Goal: Task Accomplishment & Management: Manage account settings

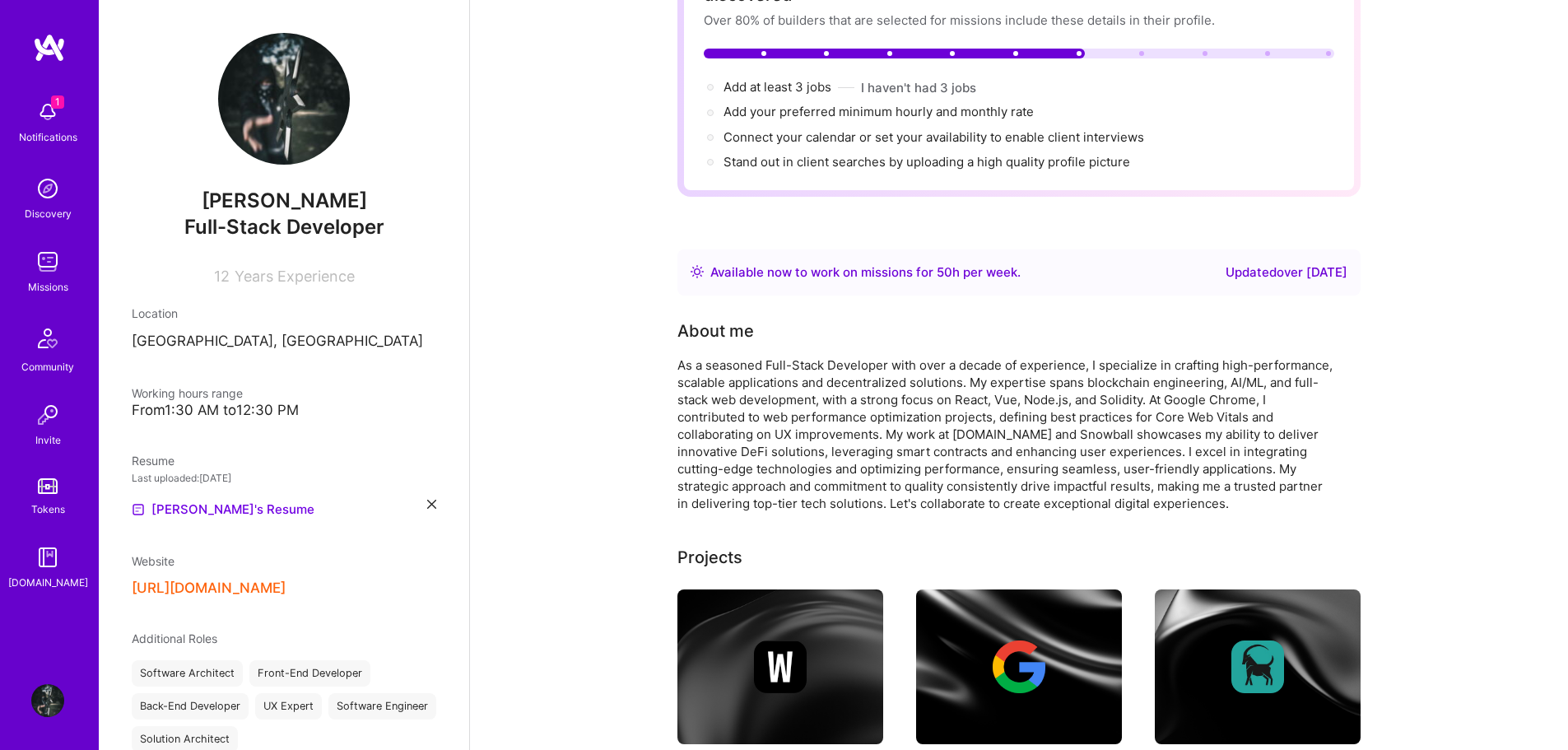
scroll to position [165, 0]
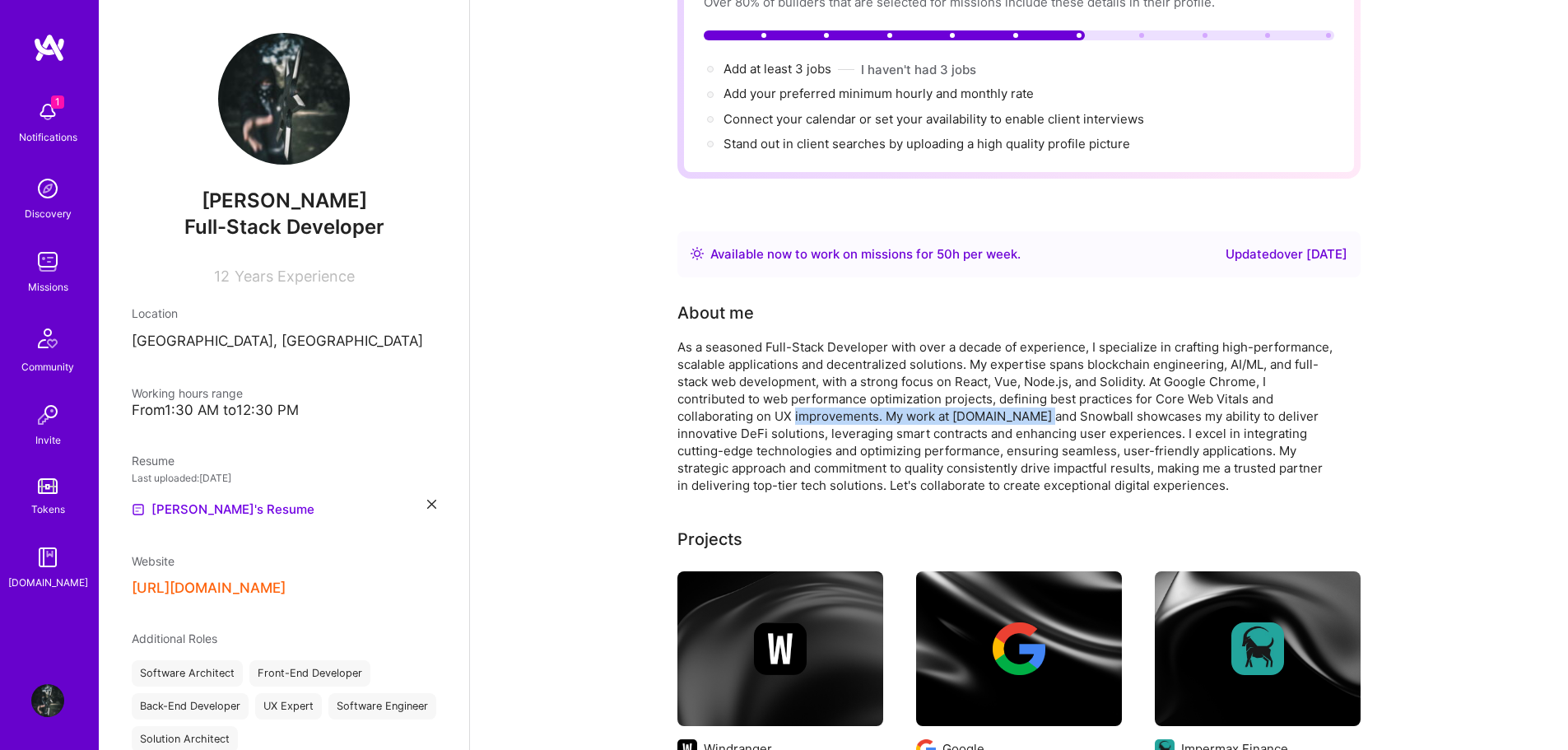
drag, startPoint x: 796, startPoint y: 395, endPoint x: 1048, endPoint y: 395, distance: 252.0
click at [1046, 395] on div "As a seasoned Full-Stack Developer with over a decade of experience, I speciali…" at bounding box center [1007, 416] width 659 height 155
click at [1048, 395] on div "As a seasoned Full-Stack Developer with over a decade of experience, I speciali…" at bounding box center [1007, 416] width 659 height 155
drag, startPoint x: 775, startPoint y: 427, endPoint x: 1059, endPoint y: 434, distance: 284.1
click at [1049, 434] on div "As a seasoned Full-Stack Developer with over a decade of experience, I speciali…" at bounding box center [1007, 416] width 659 height 155
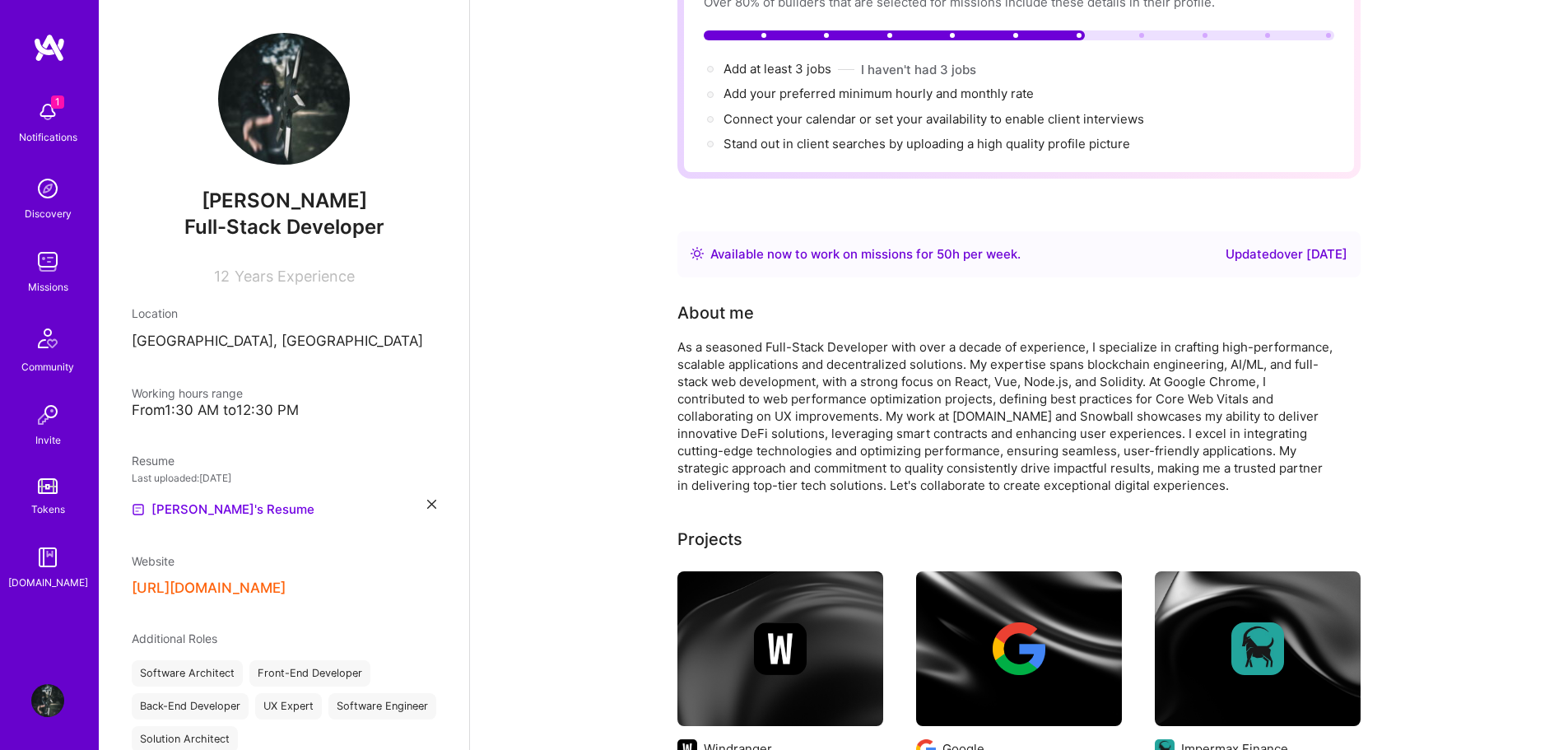
click at [1085, 434] on div "As a seasoned Full-Stack Developer with over a decade of experience, I speciali…" at bounding box center [1007, 416] width 659 height 155
drag, startPoint x: 1099, startPoint y: 435, endPoint x: 1285, endPoint y: 435, distance: 186.0
click at [1280, 435] on div "As a seasoned Full-Stack Developer with over a decade of experience, I speciali…" at bounding box center [1007, 416] width 659 height 155
click at [1292, 435] on div "As a seasoned Full-Stack Developer with over a decade of experience, I speciali…" at bounding box center [1007, 416] width 659 height 155
drag, startPoint x: 776, startPoint y: 447, endPoint x: 1058, endPoint y: 450, distance: 282.0
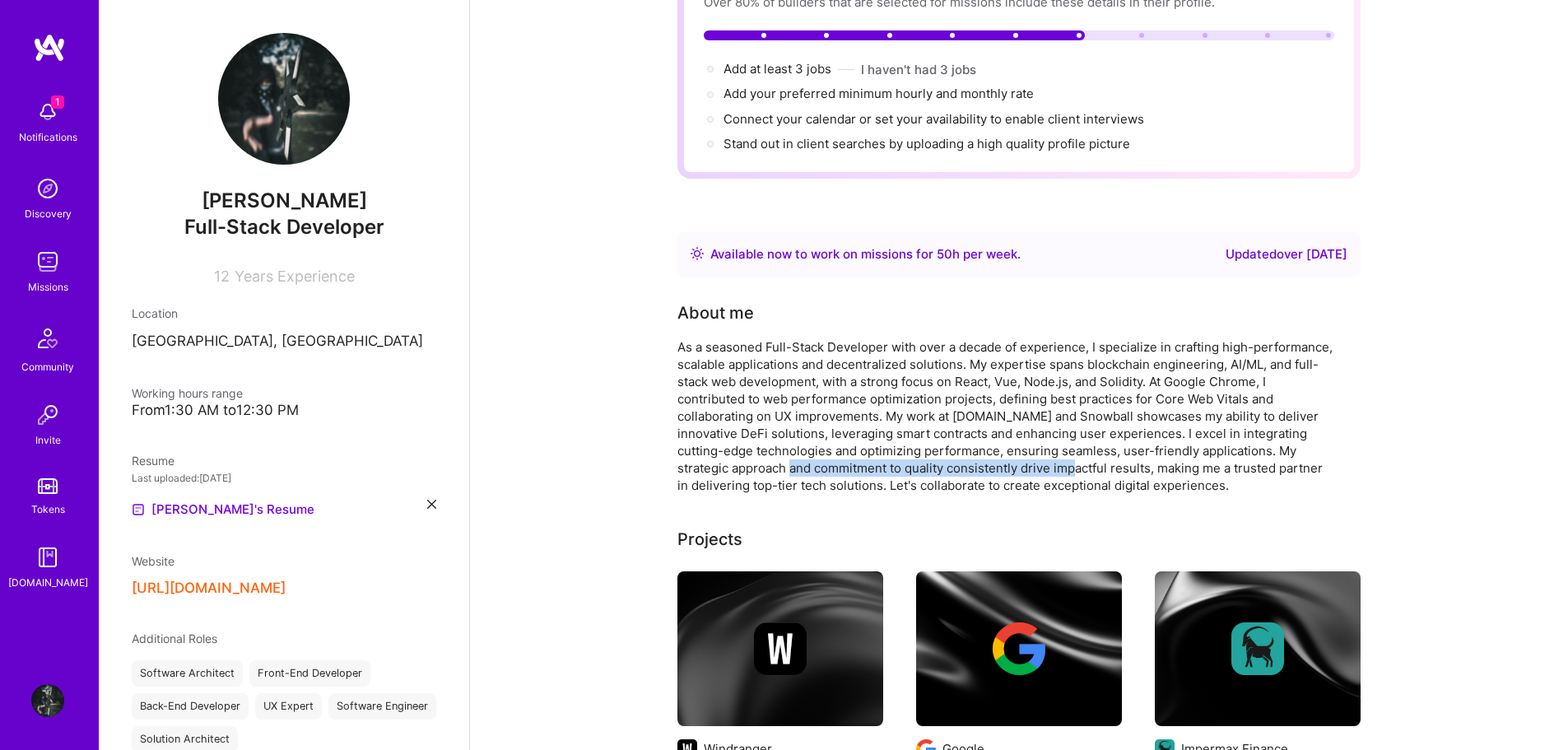
click at [1058, 450] on div "As a seasoned Full-Stack Developer with over a decade of experience, I speciali…" at bounding box center [1007, 416] width 659 height 155
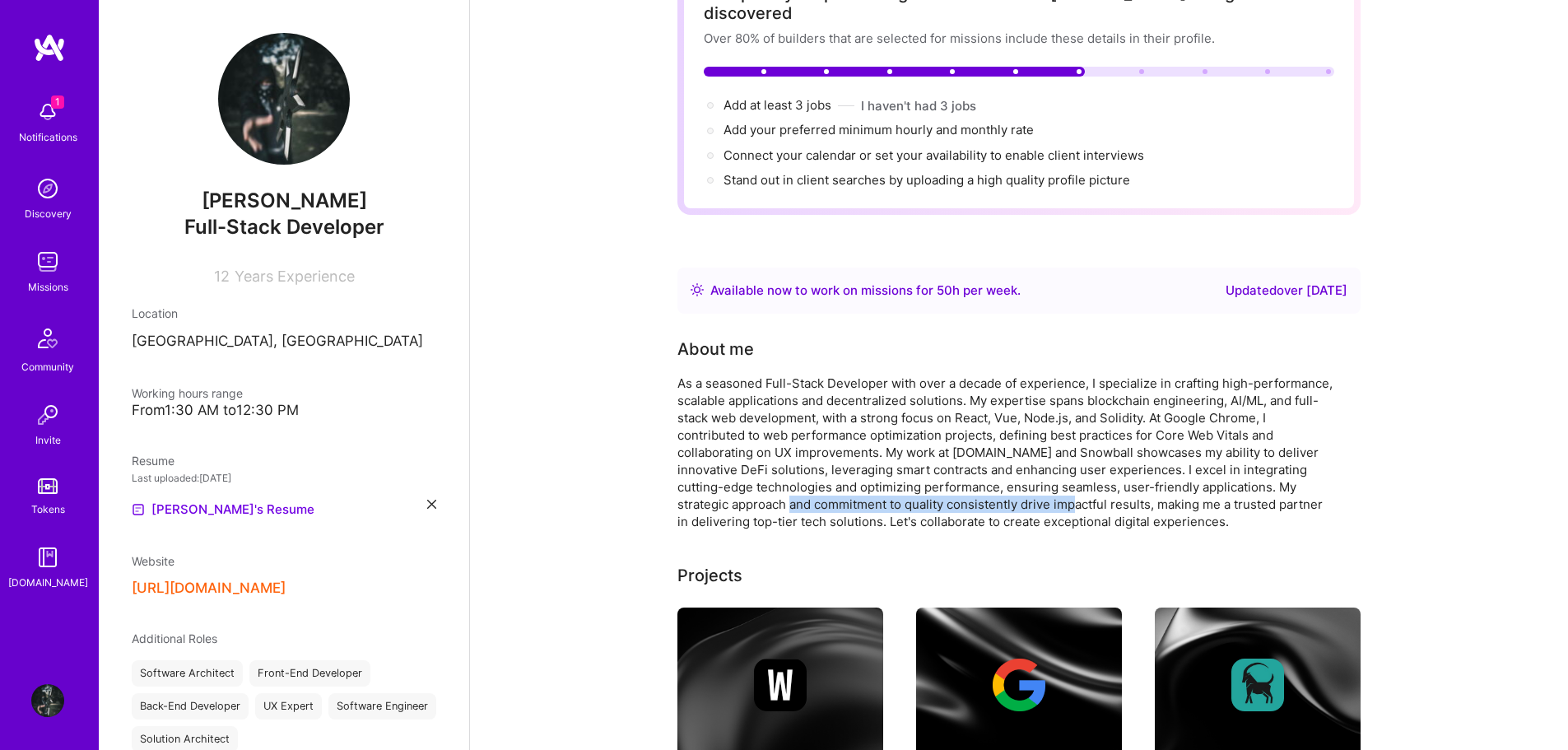
scroll to position [0, 0]
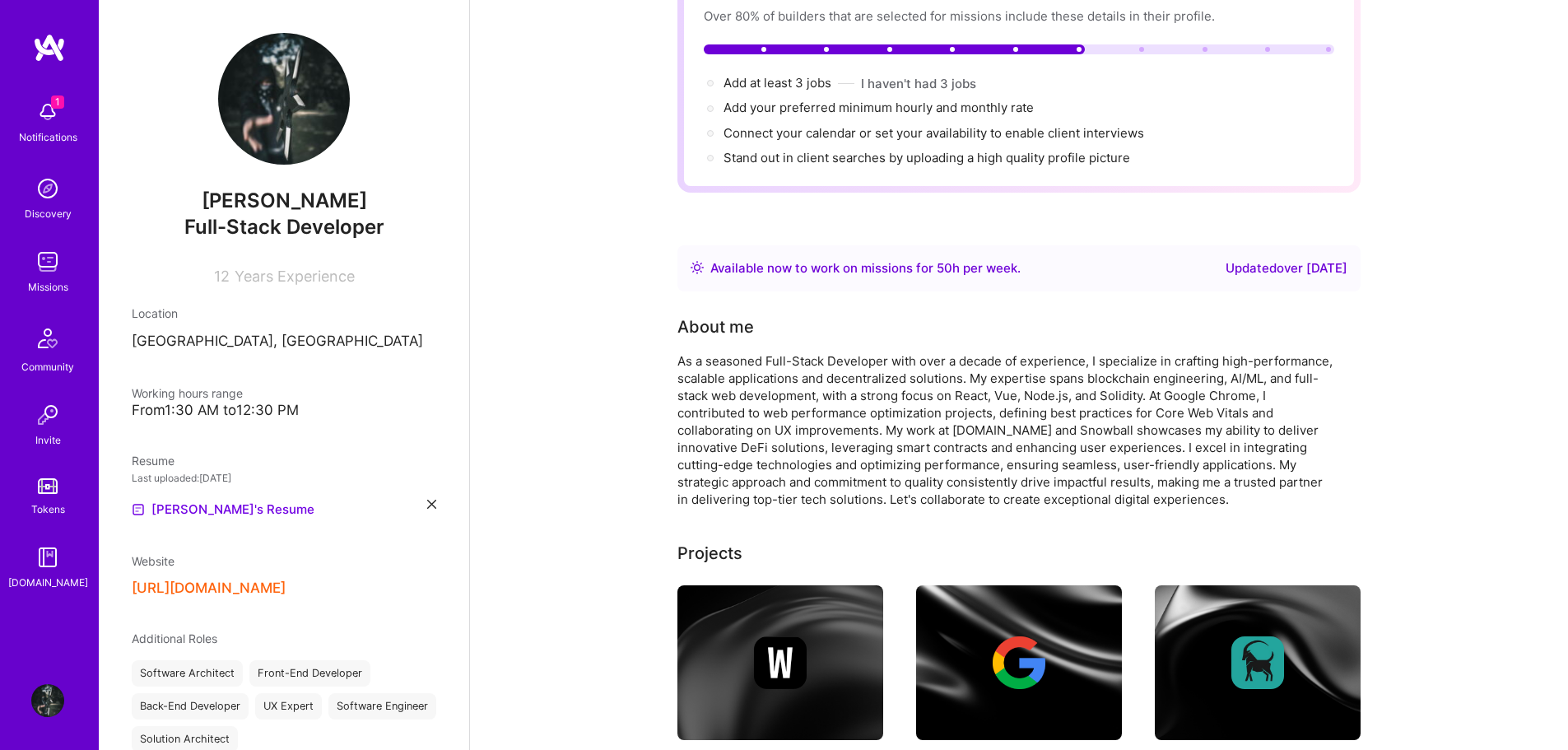
scroll to position [165, 0]
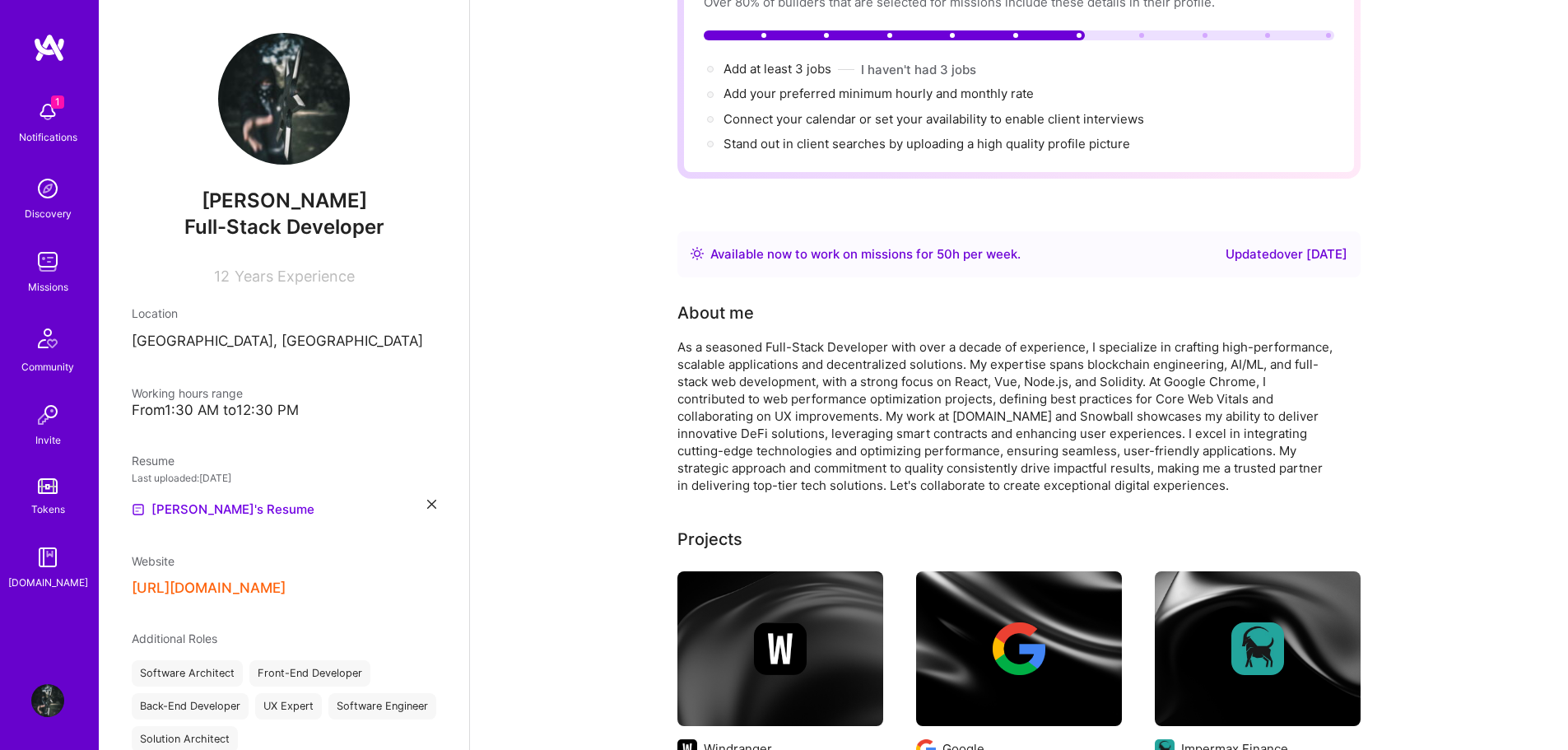
click at [1201, 457] on div "As a seasoned Full-Stack Developer with over a decade of experience, I speciali…" at bounding box center [1007, 416] width 659 height 155
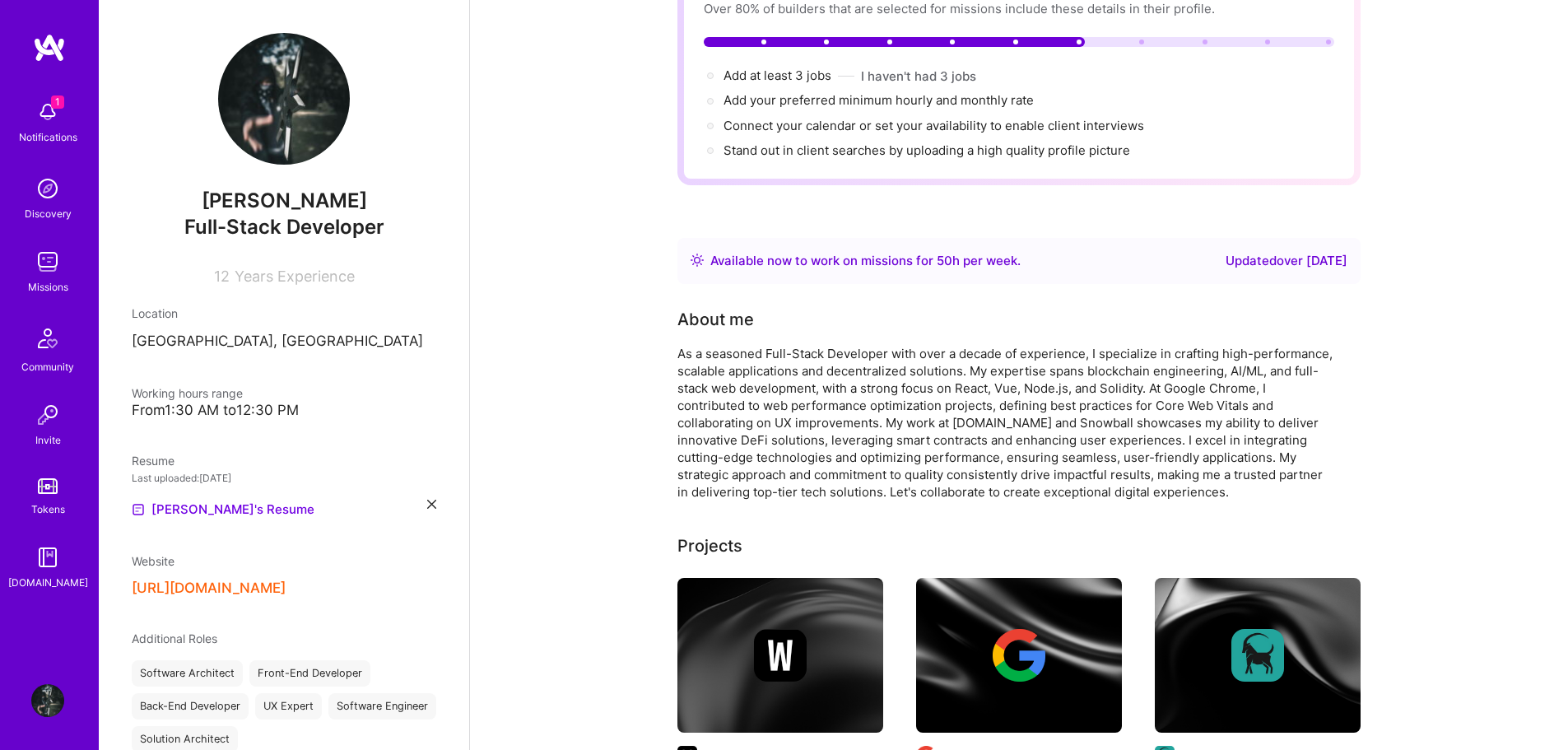
scroll to position [0, 0]
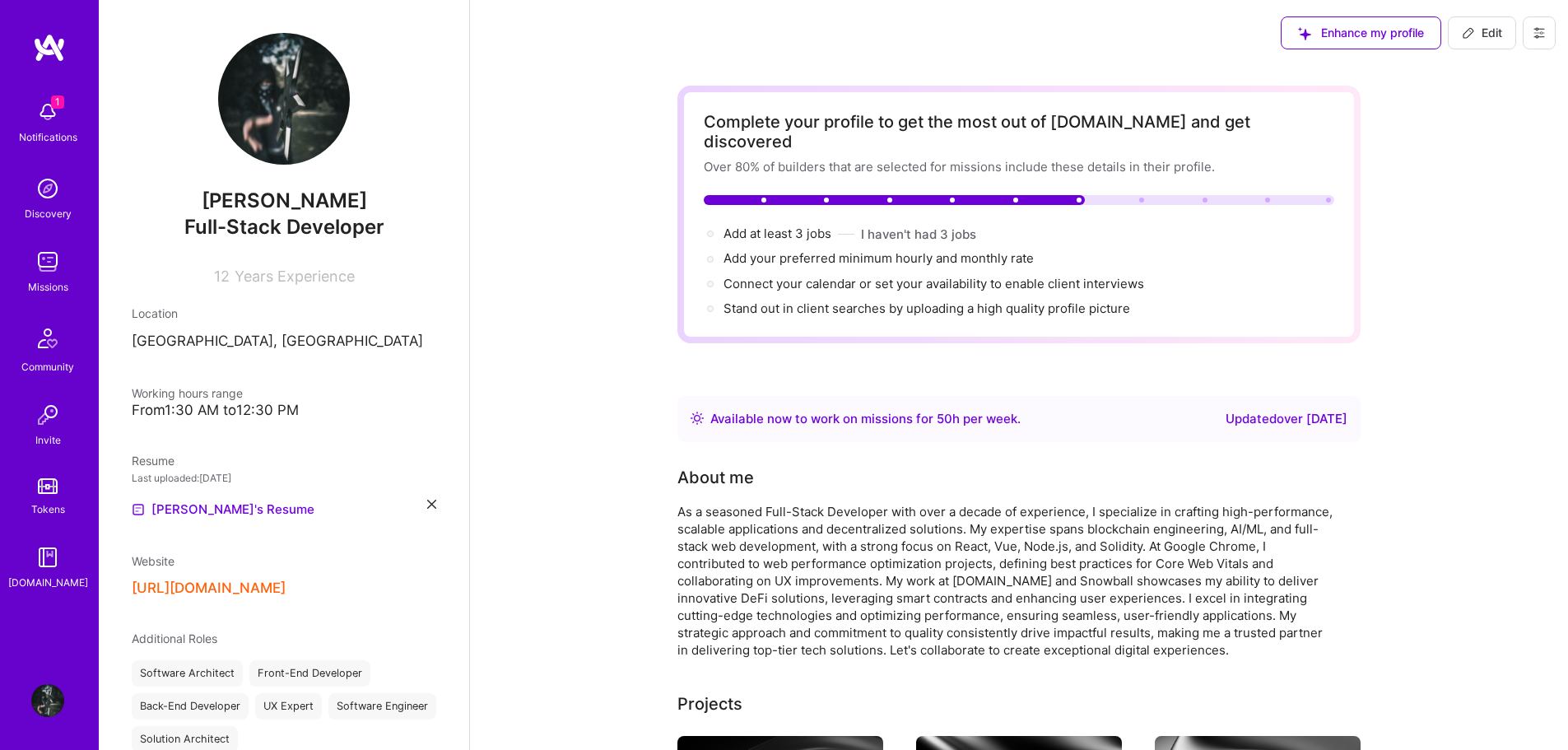
click at [1478, 34] on span "Edit" at bounding box center [1482, 32] width 40 height 16
select select "US"
select select "Right Now"
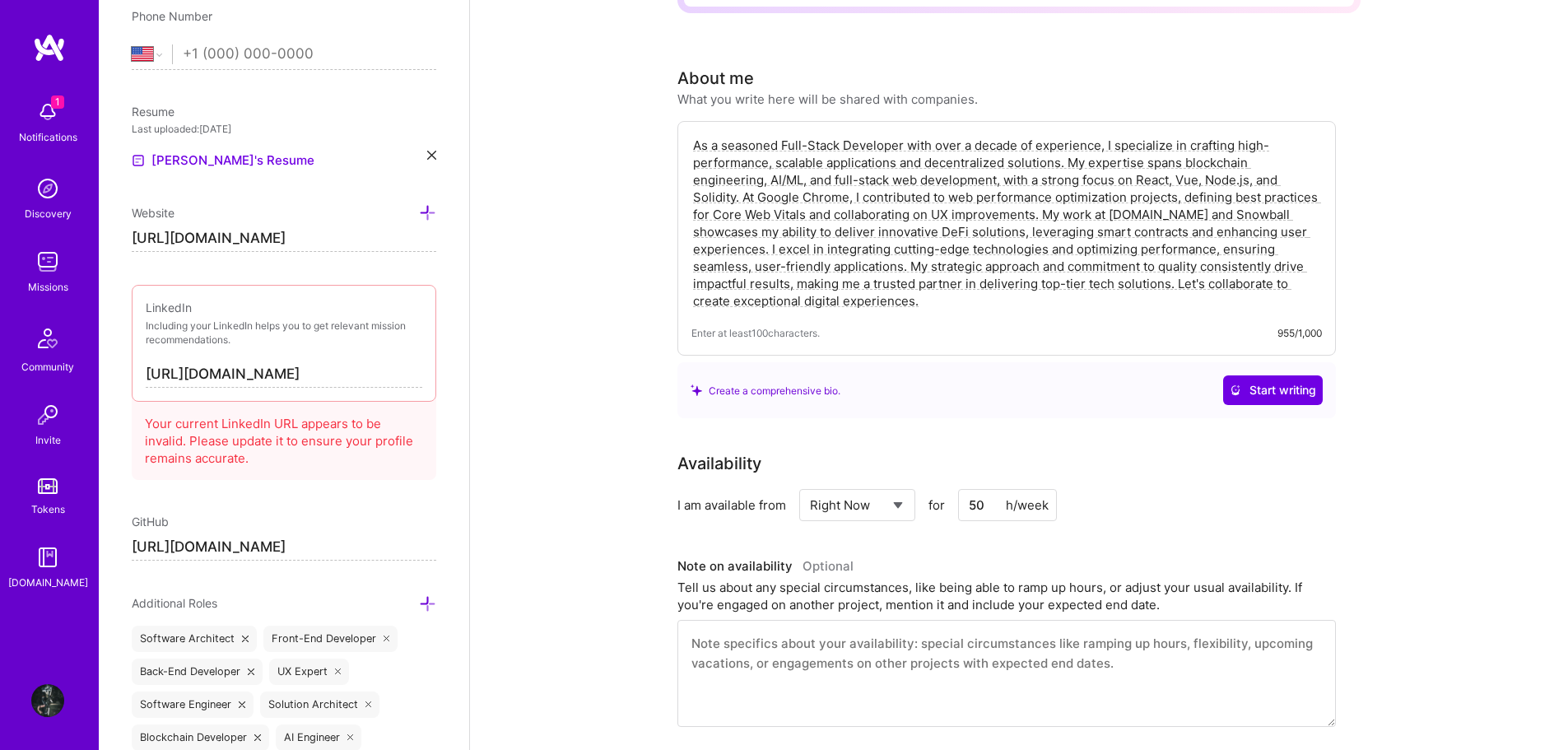
scroll to position [329, 0]
click at [1208, 196] on textarea "As a seasoned Full-Stack Developer with over a decade of experience, I speciali…" at bounding box center [1006, 224] width 631 height 176
click at [1252, 382] on span "Start writing" at bounding box center [1273, 390] width 86 height 16
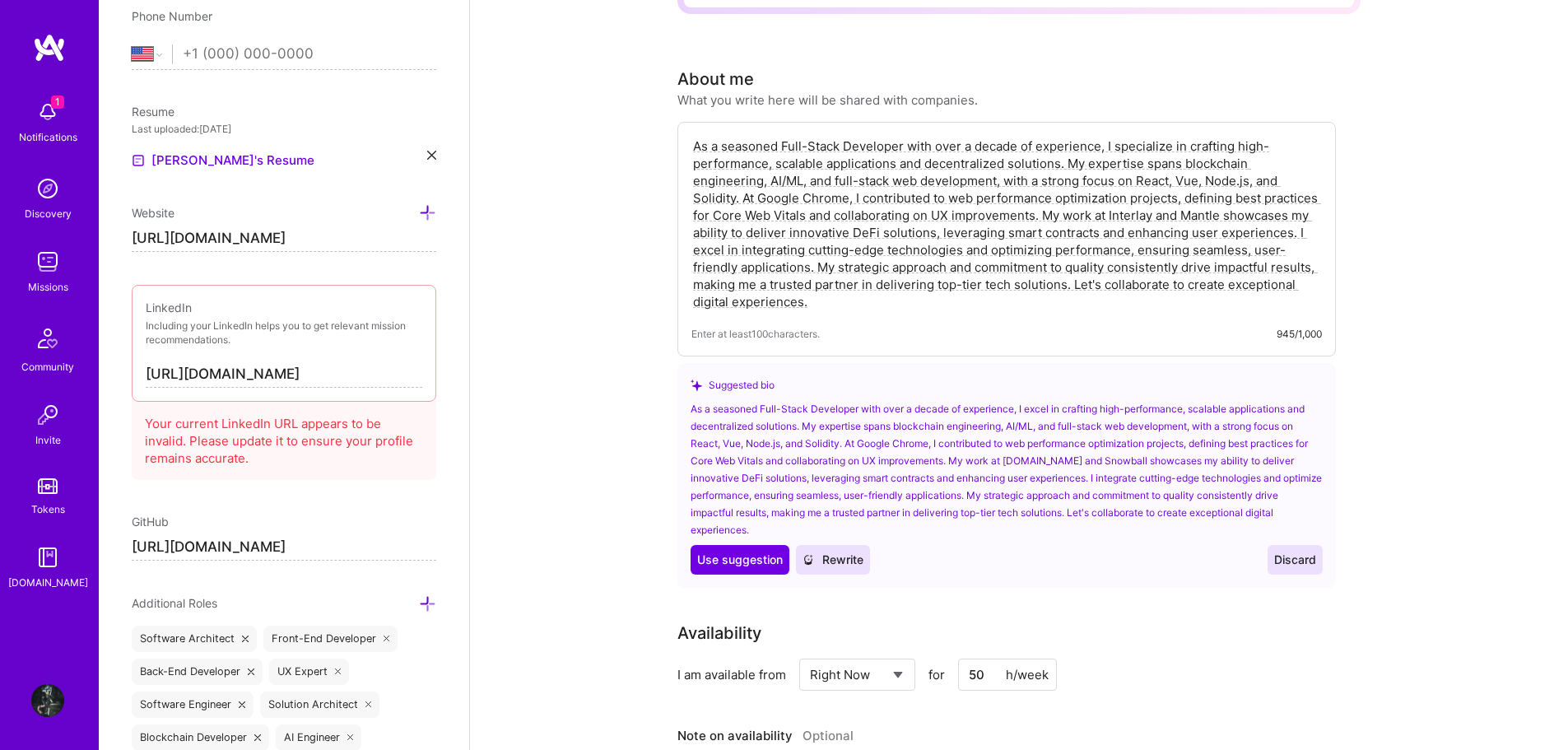
click at [831, 551] on span "Rewrite" at bounding box center [832, 559] width 61 height 16
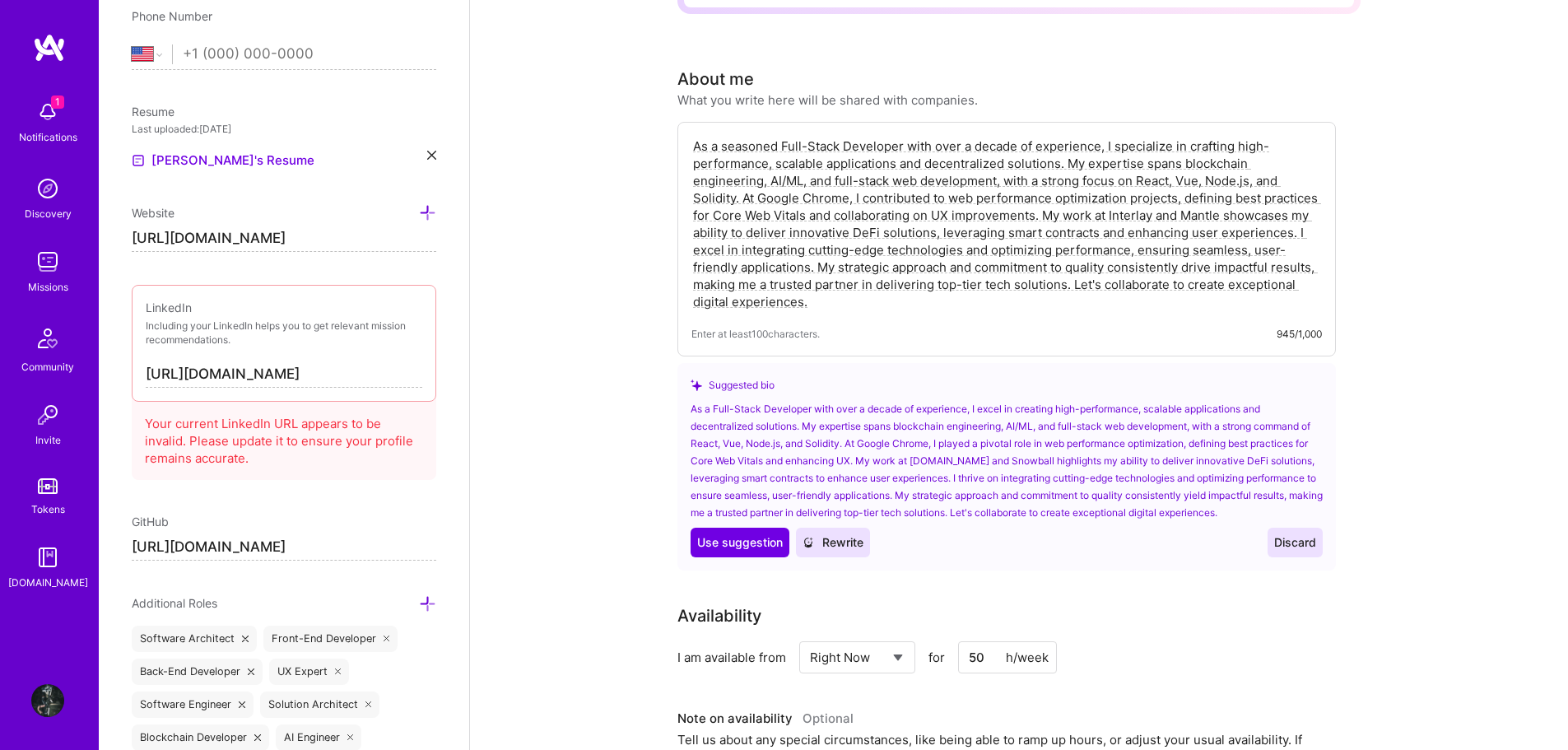
click at [984, 189] on textarea "As a seasoned Full-Stack Developer with over a decade of experience, I speciali…" at bounding box center [1006, 224] width 631 height 176
click at [1189, 197] on textarea "As a seasoned Full-Stack Developer with over a decade of experience, I speciali…" at bounding box center [1006, 224] width 631 height 176
click at [1240, 197] on textarea "As a seasoned Full-Stack Developer with over a decade of experience, I speciali…" at bounding box center [1006, 224] width 631 height 176
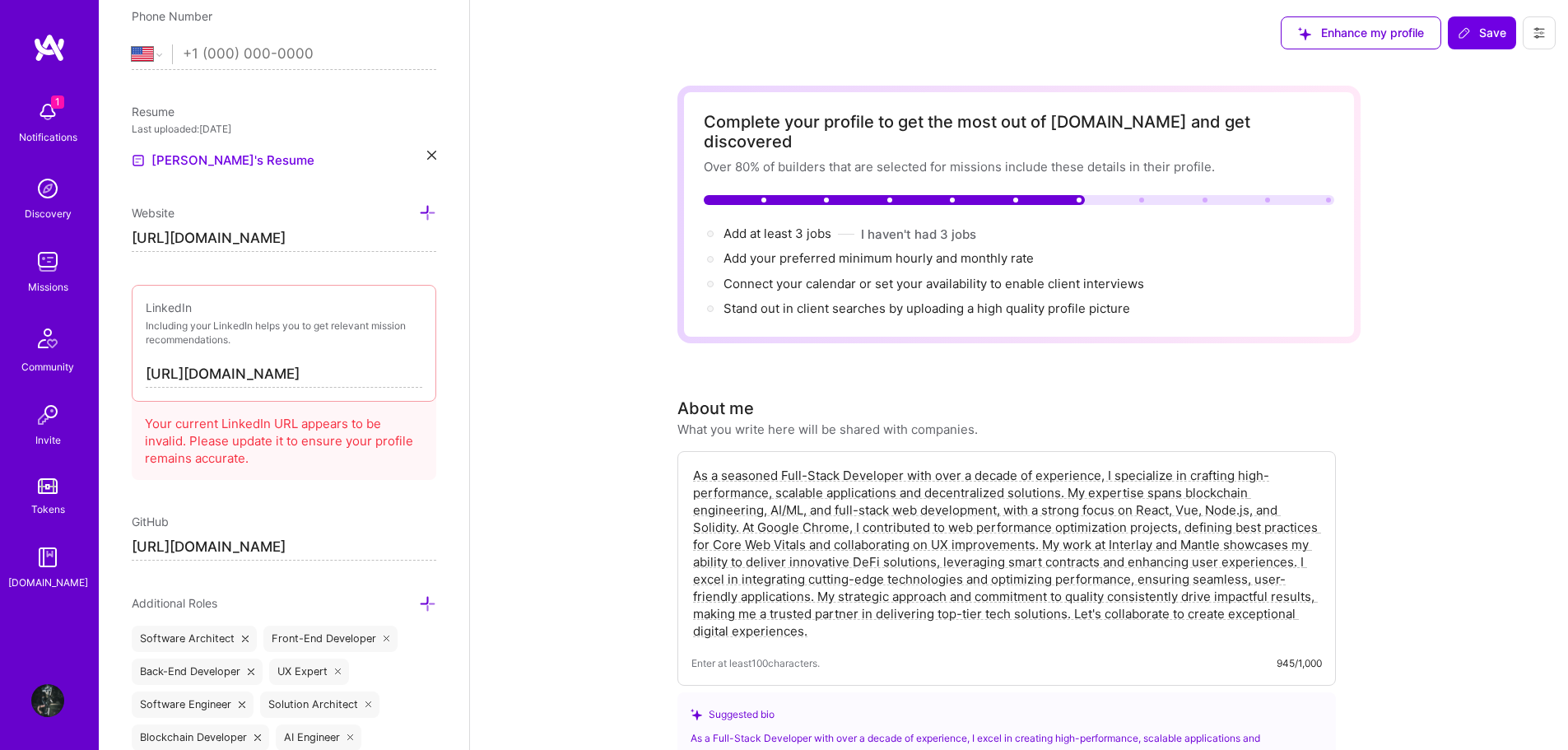
scroll to position [82, 0]
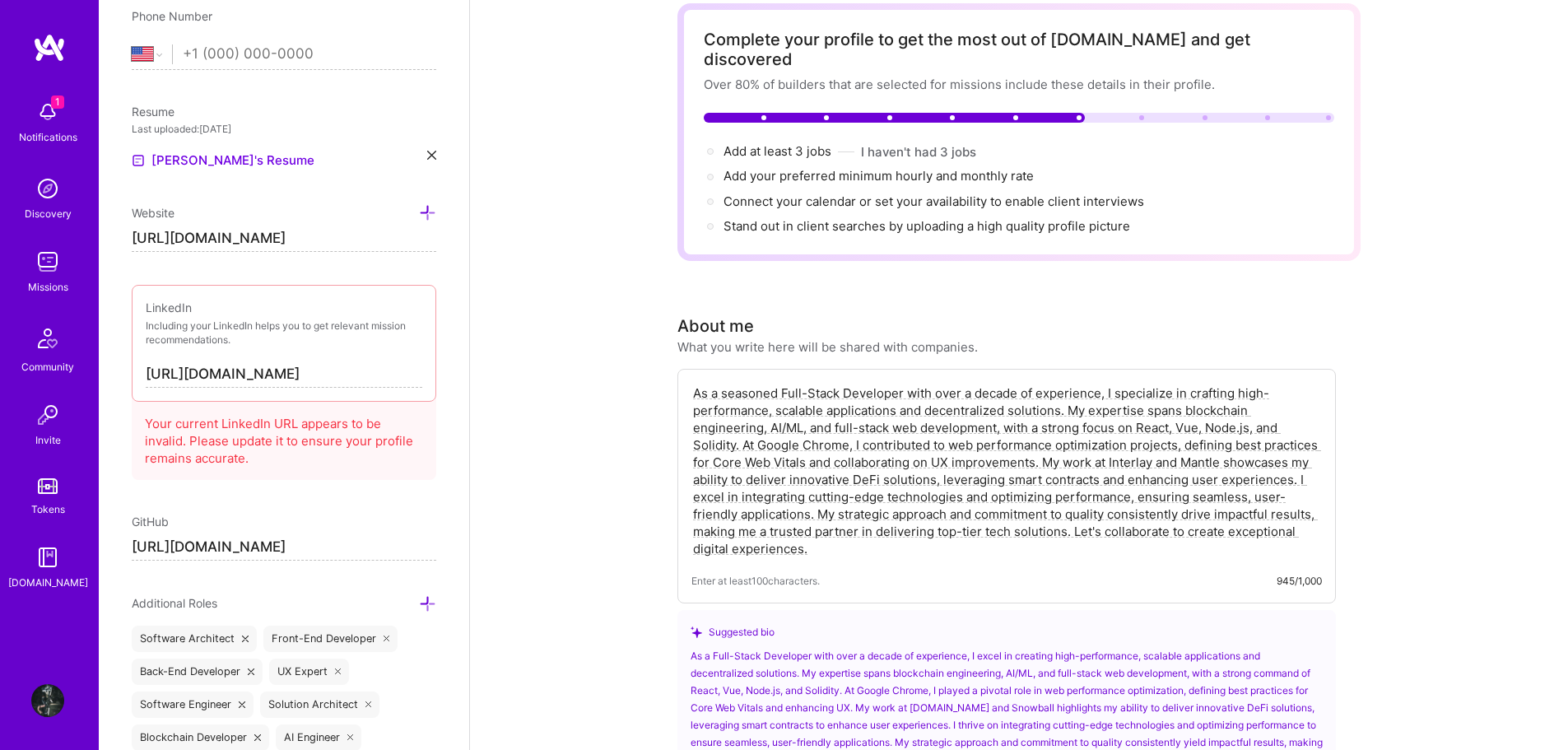
click at [805, 404] on textarea "As a seasoned Full-Stack Developer with over a decade of experience, I speciali…" at bounding box center [1006, 470] width 631 height 176
drag, startPoint x: 802, startPoint y: 404, endPoint x: 767, endPoint y: 405, distance: 35.0
click at [767, 405] on textarea "As a seasoned Full-Stack Developer with over a decade of experience, I speciali…" at bounding box center [1006, 470] width 631 height 176
click at [1181, 388] on textarea "As a seasoned Full-Stack Developer with over a decade of experience, I speciali…" at bounding box center [1006, 470] width 631 height 176
paste textarea "AI/ML"
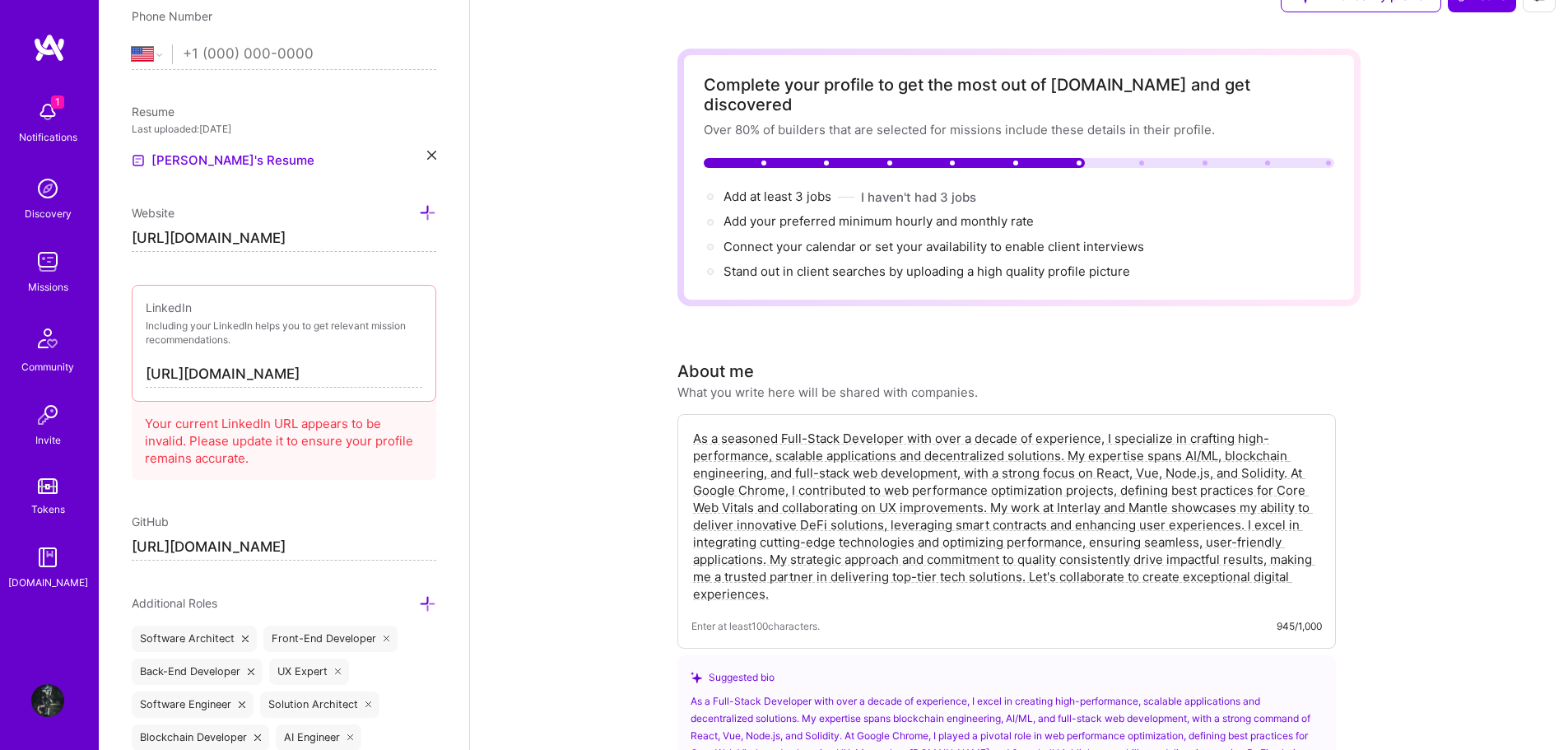
scroll to position [0, 0]
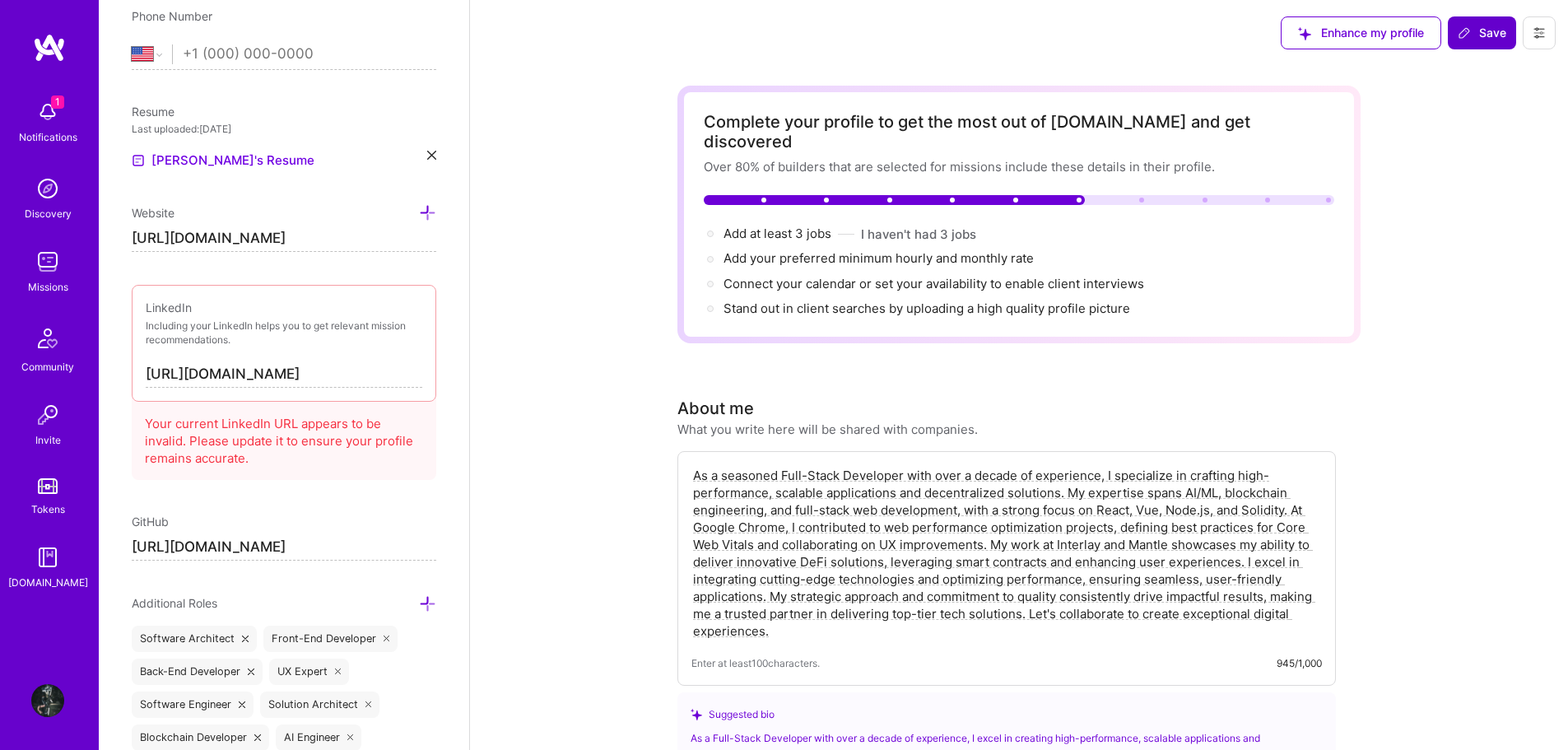
type textarea "As a seasoned Full-Stack Developer with over a decade of experience, I speciali…"
click at [1475, 42] on button "Save" at bounding box center [1482, 32] width 68 height 33
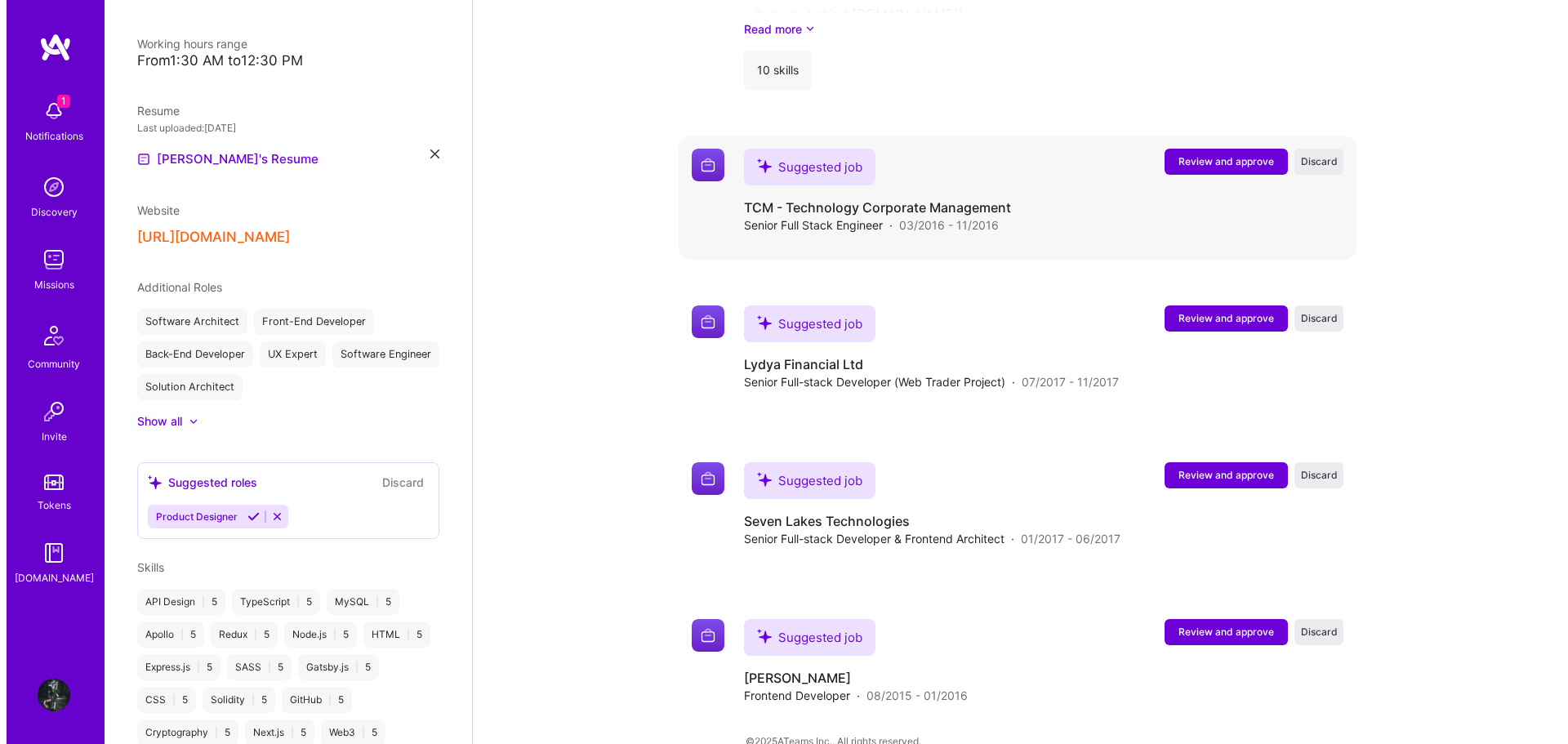
scroll to position [2437, 0]
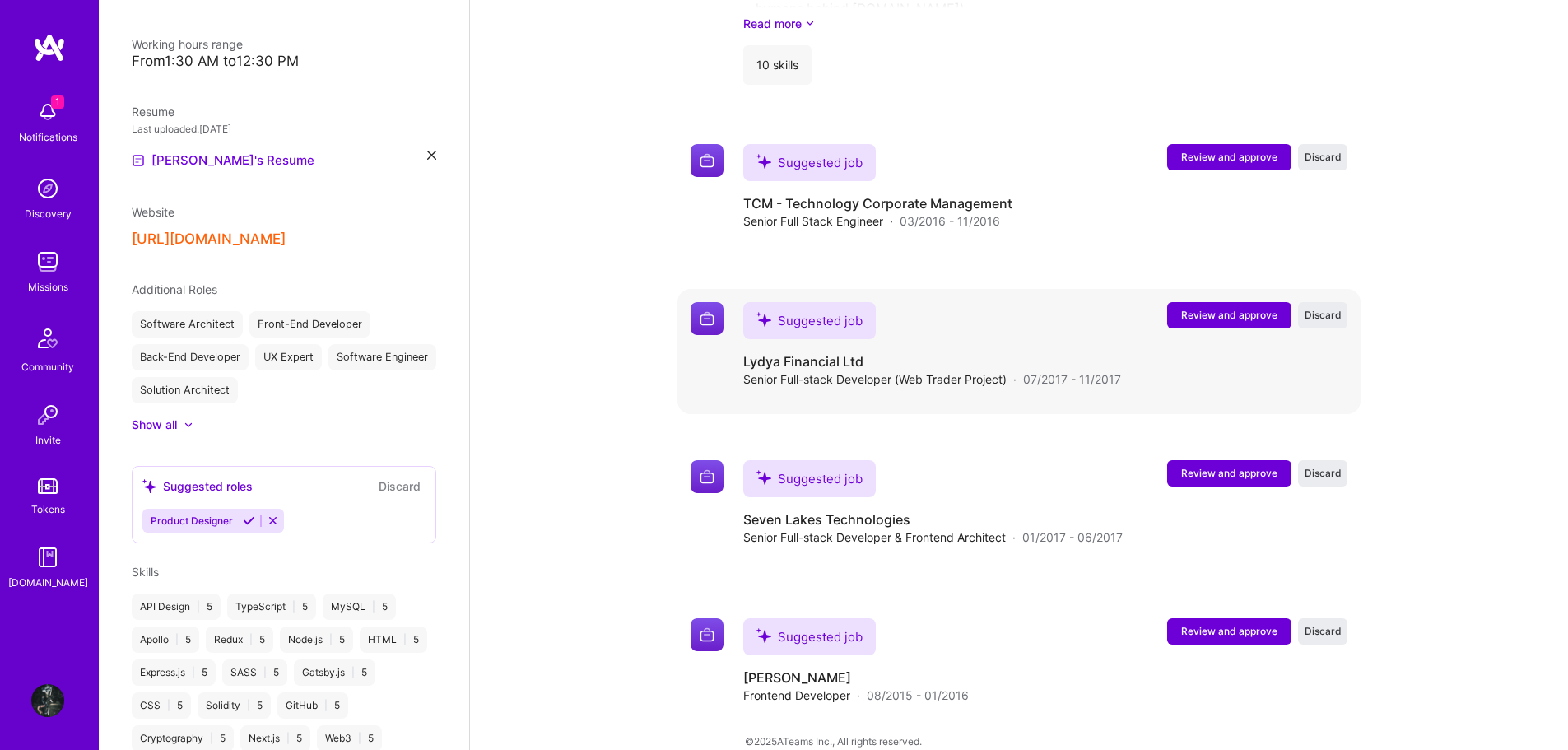
click at [1239, 308] on span "Review and approve" at bounding box center [1229, 315] width 96 height 14
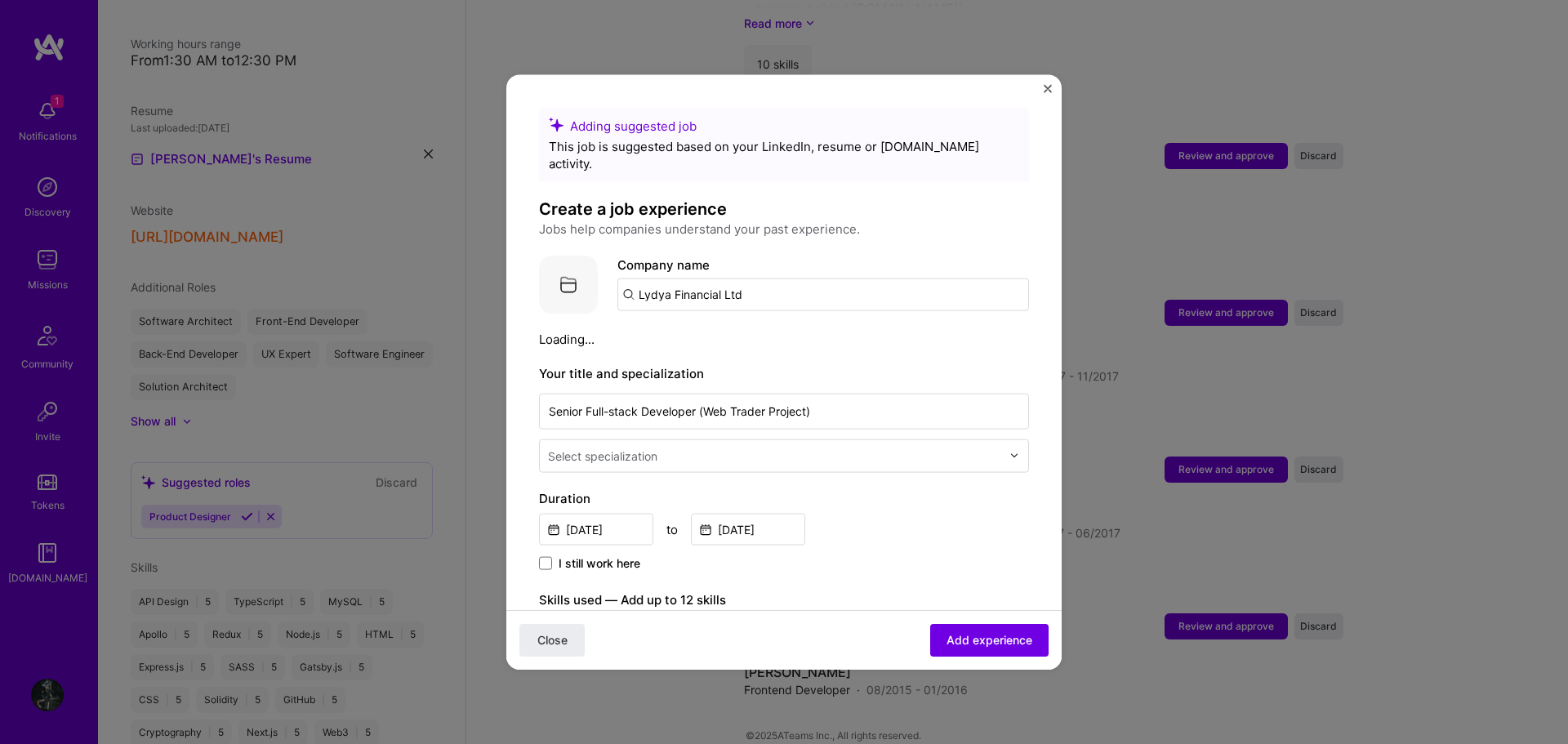
scroll to position [2169, 0]
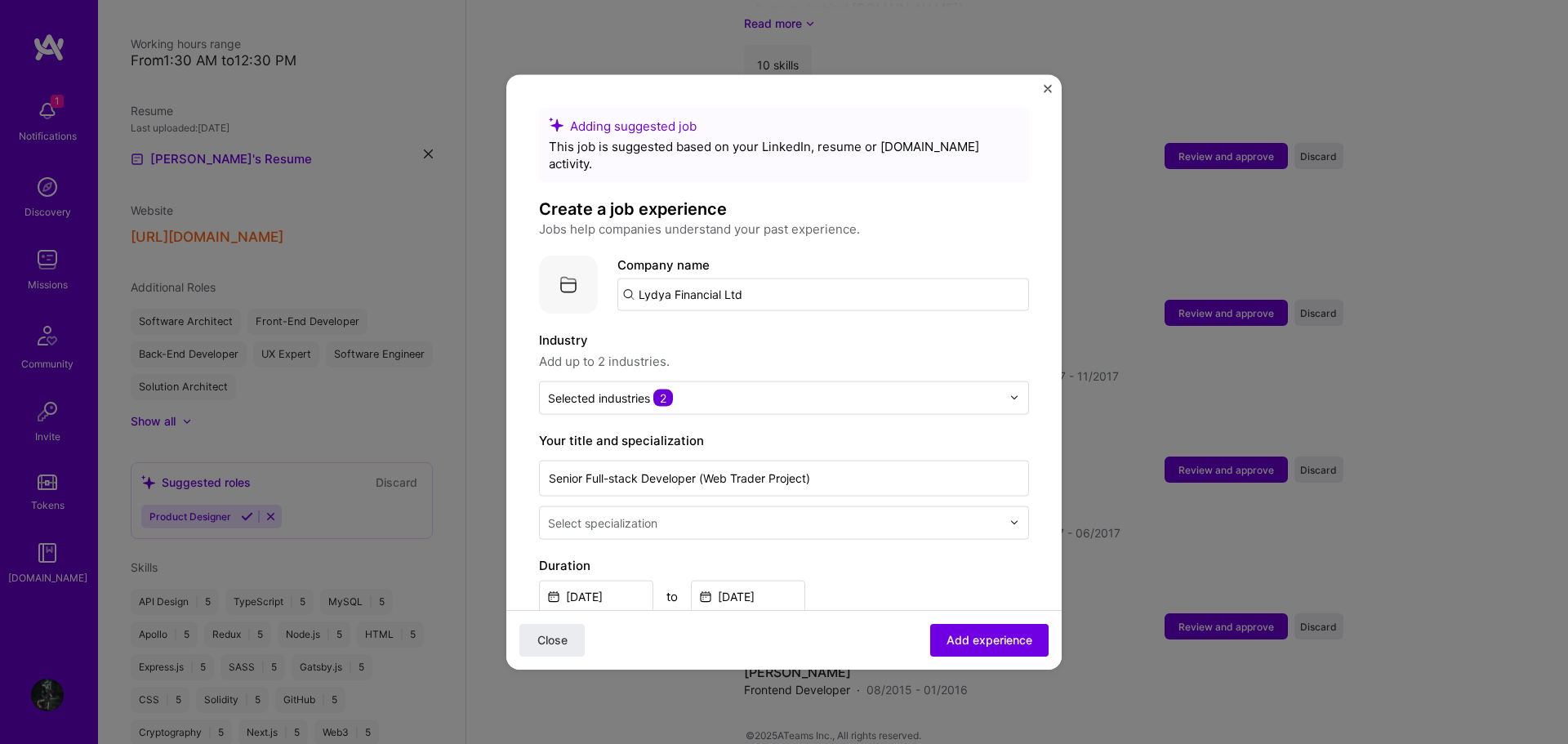
click at [784, 278] on input "Lydya Financial Ltd" at bounding box center [823, 294] width 411 height 33
click at [727, 389] on input "text" at bounding box center [774, 397] width 453 height 17
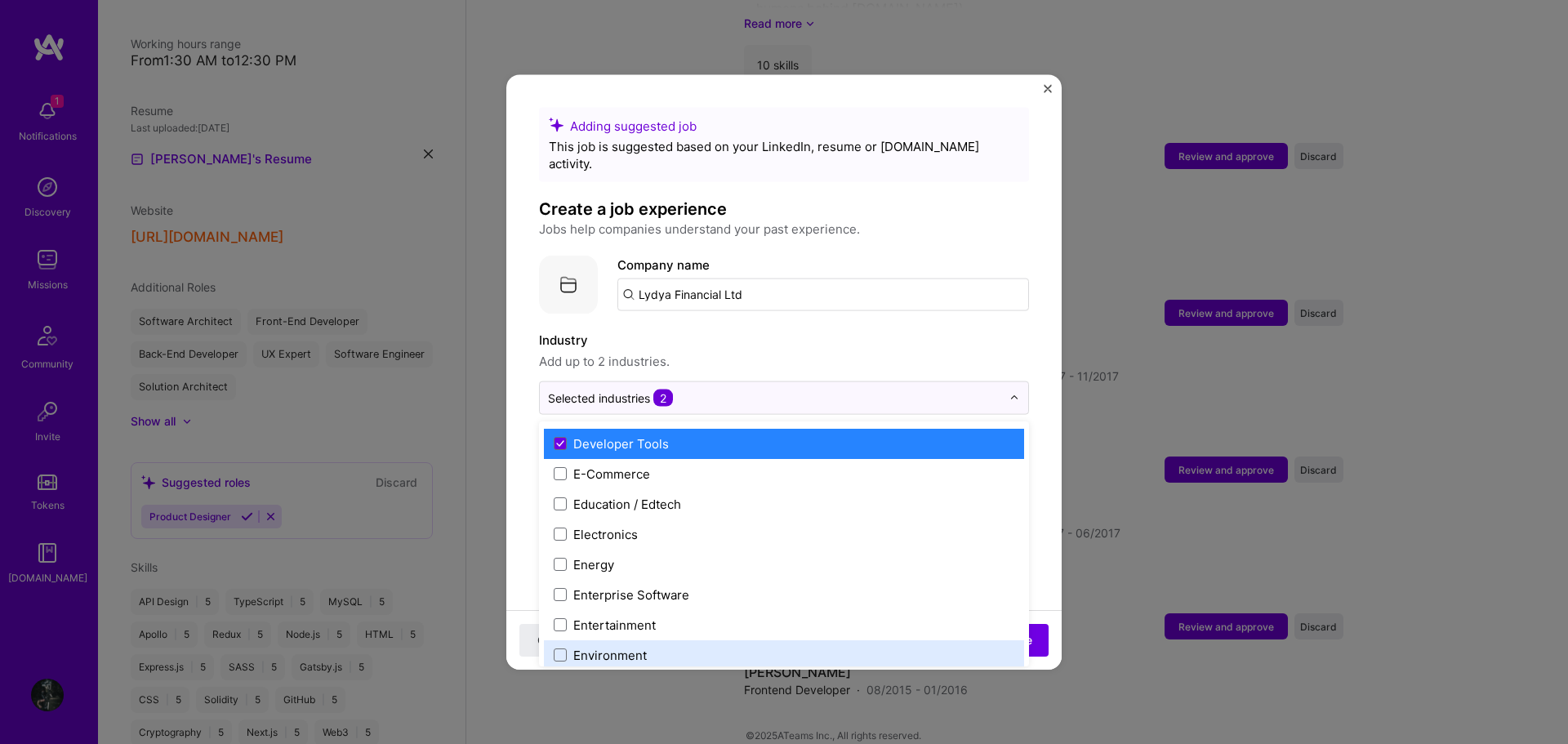
scroll to position [1388, 0]
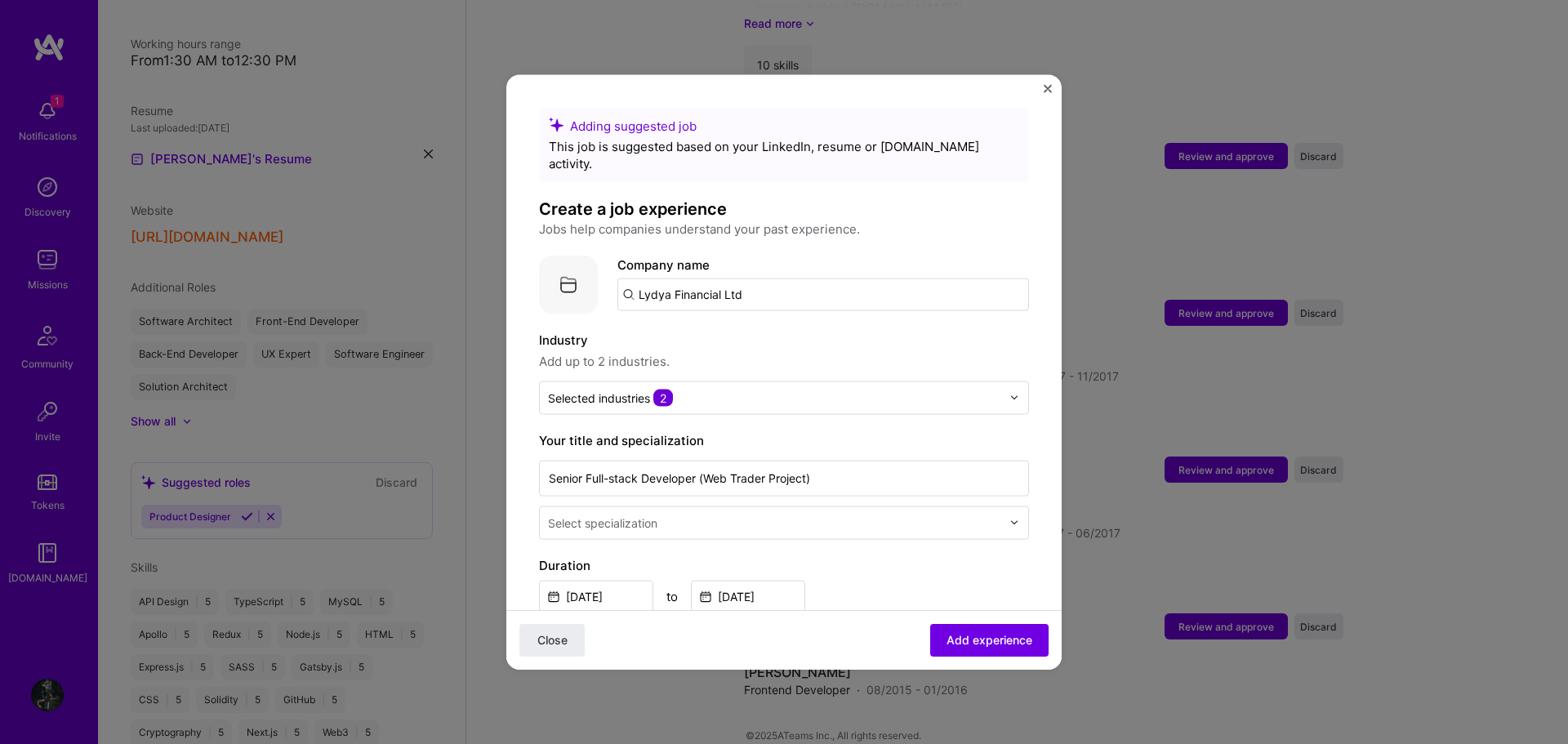
click at [781, 351] on span "Add up to 2 industries." at bounding box center [784, 361] width 490 height 19
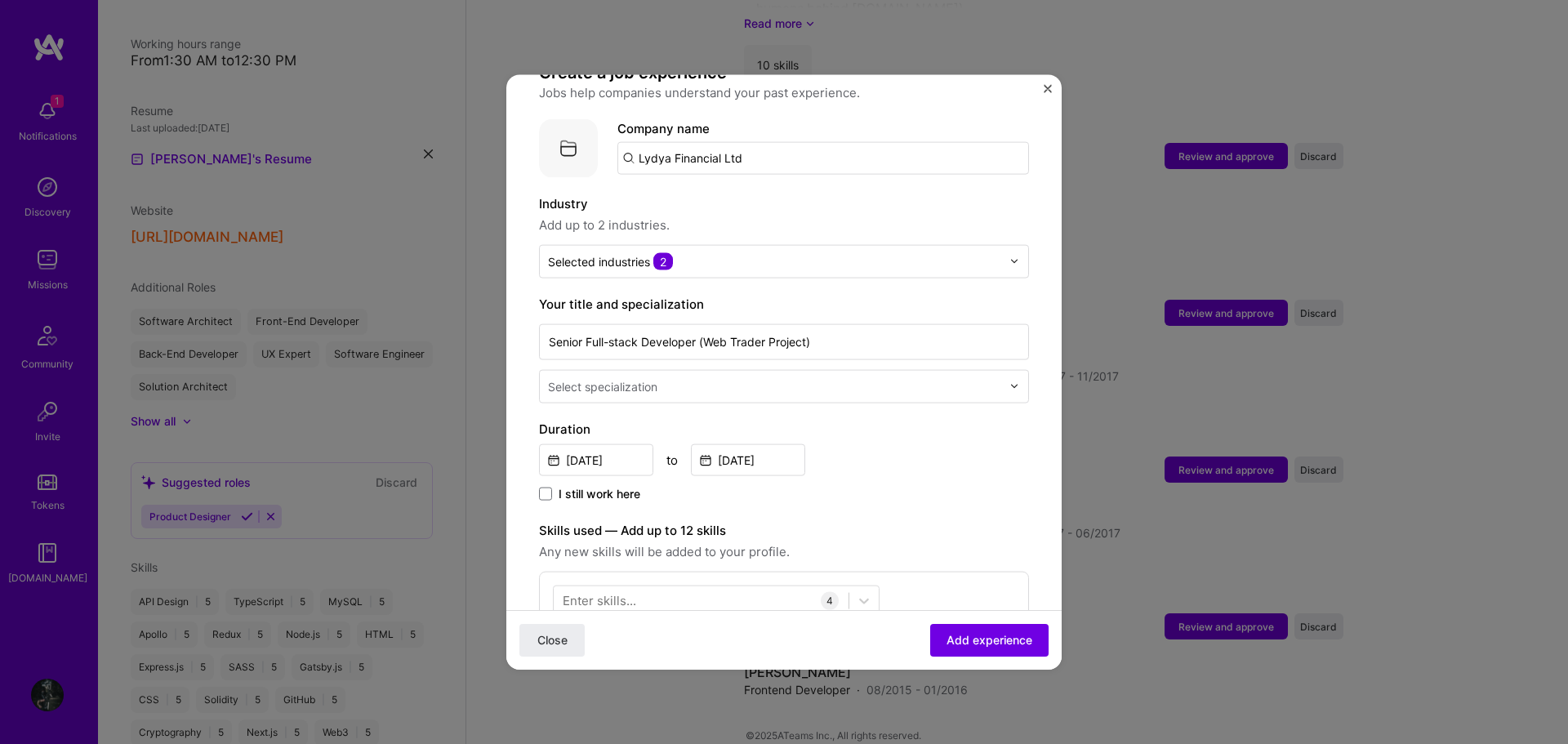
scroll to position [163, 0]
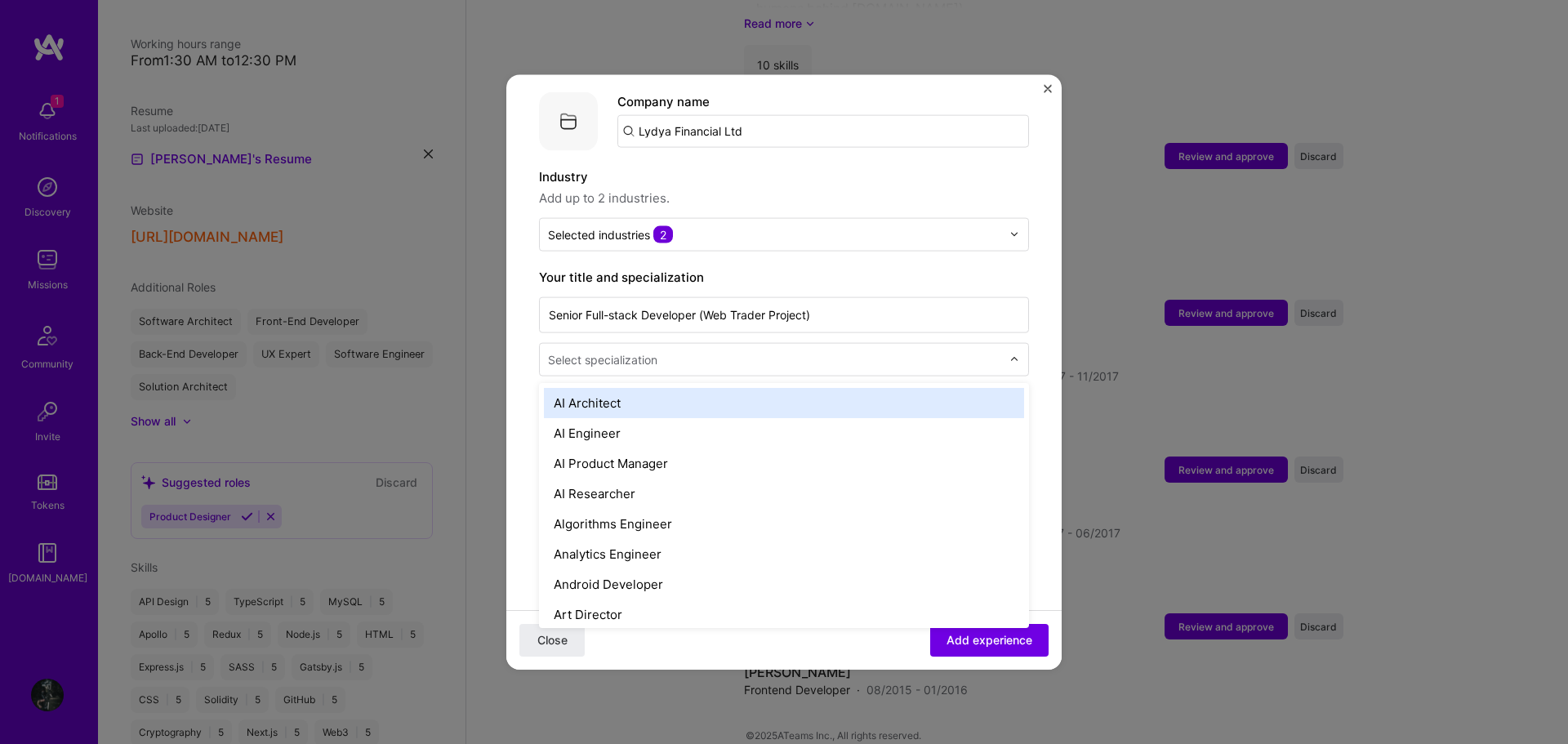
click at [726, 350] on input "text" at bounding box center [776, 359] width 456 height 17
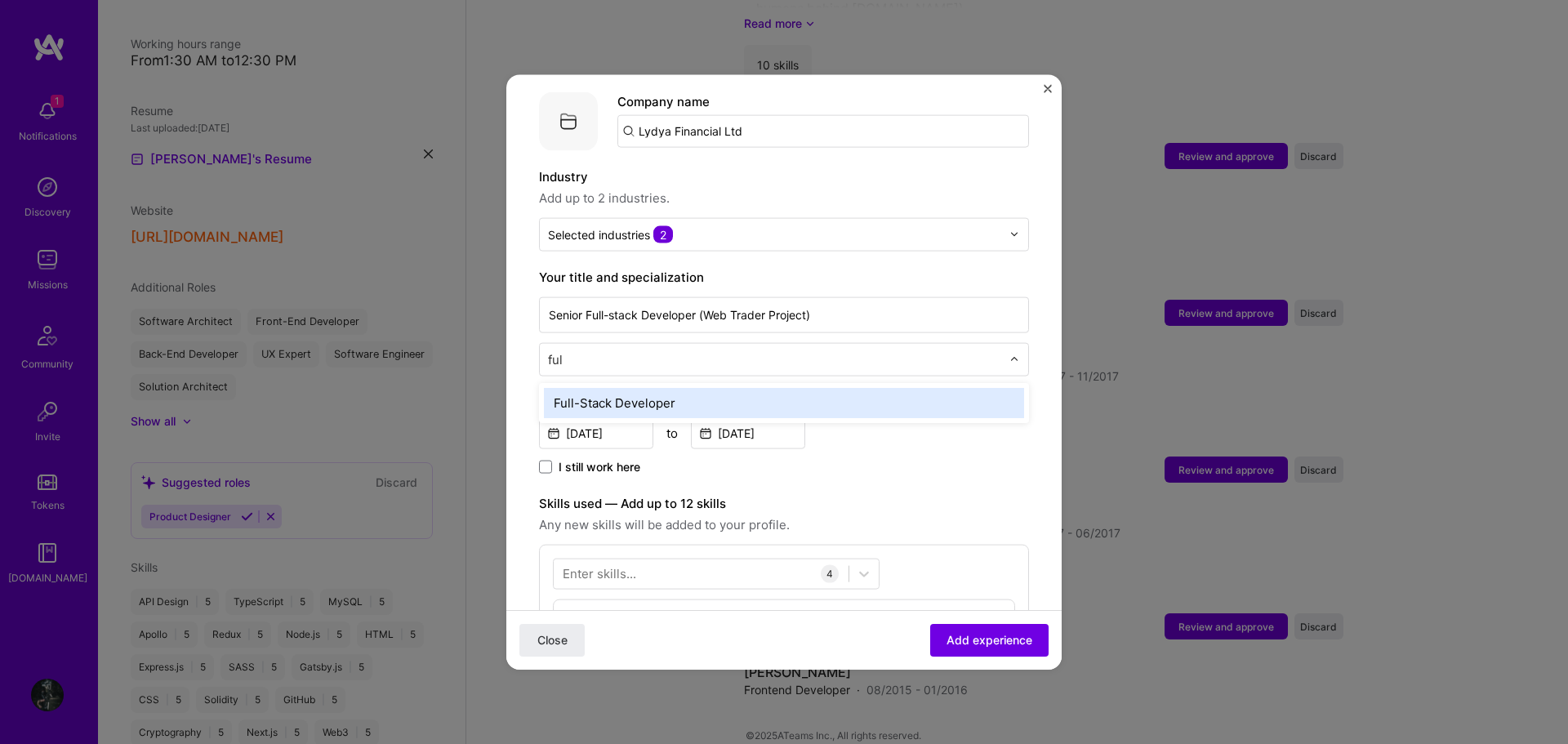
type input "full"
click at [662, 387] on div "Full-Stack Developer" at bounding box center [783, 402] width 480 height 30
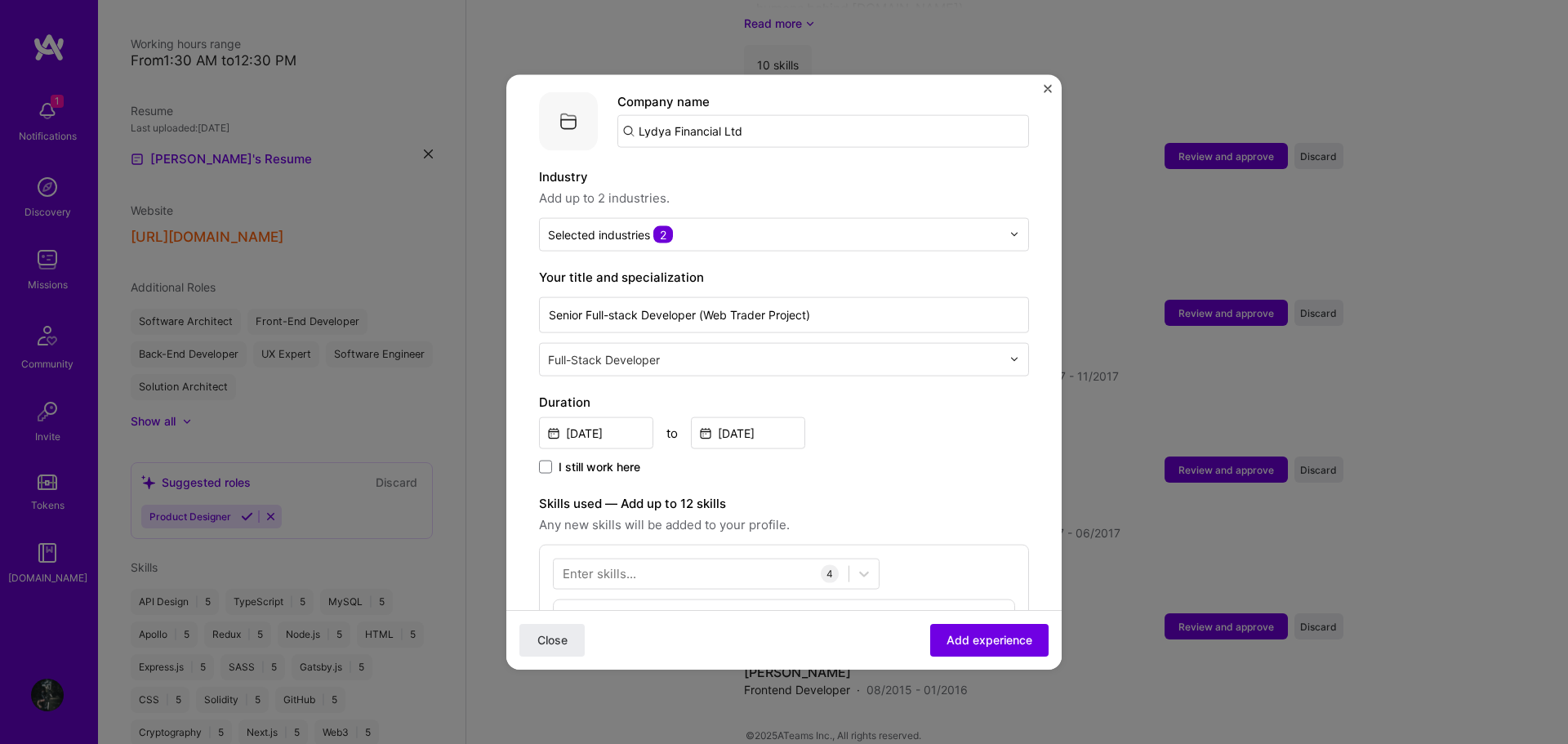
click at [919, 413] on div "Jul, 2017 to Nov, 2017" at bounding box center [784, 430] width 490 height 35
click at [732, 417] on input "Nov, 2017" at bounding box center [748, 433] width 114 height 32
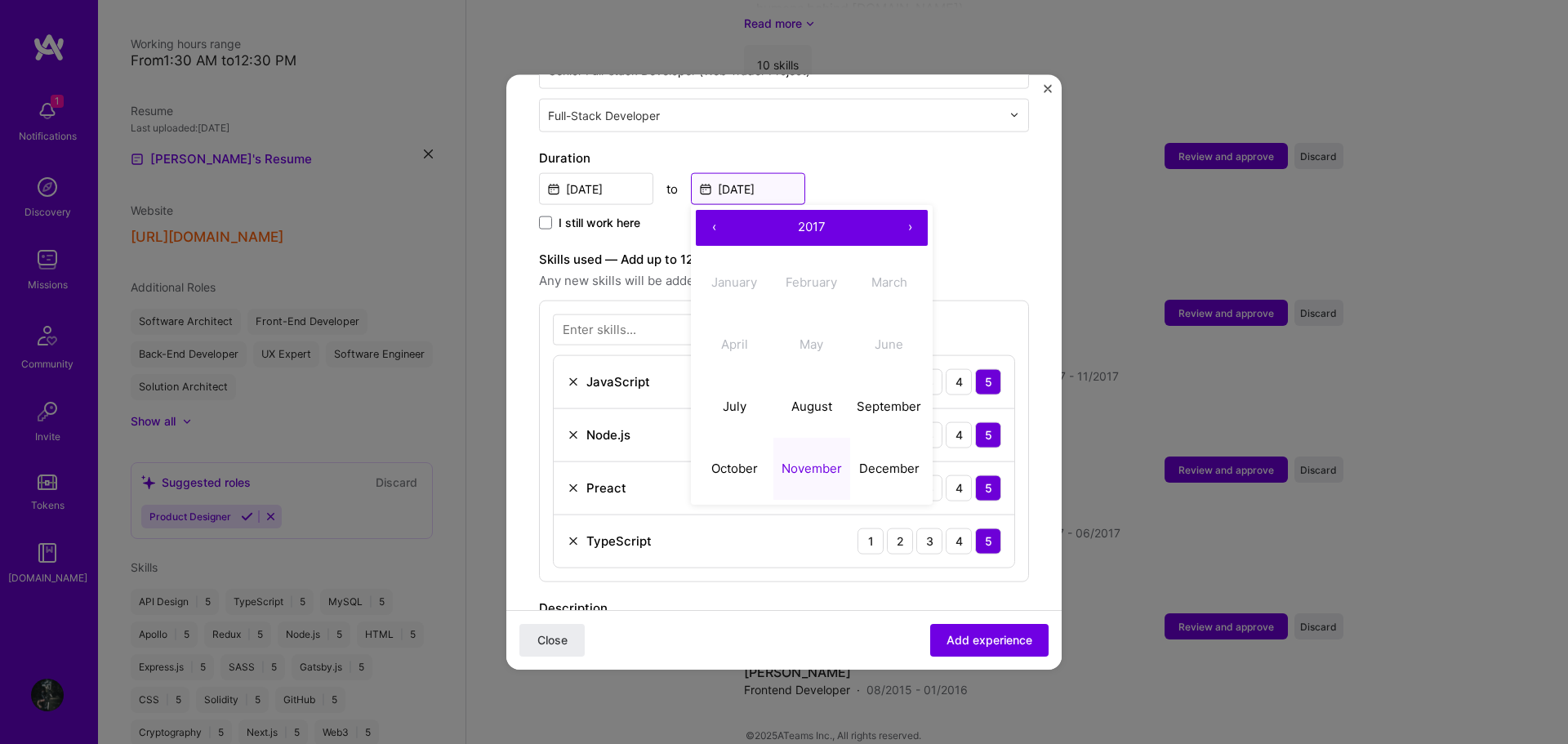
scroll to position [408, 0]
click at [885, 460] on abbr "December" at bounding box center [889, 467] width 60 height 15
type input "Dec, 2017"
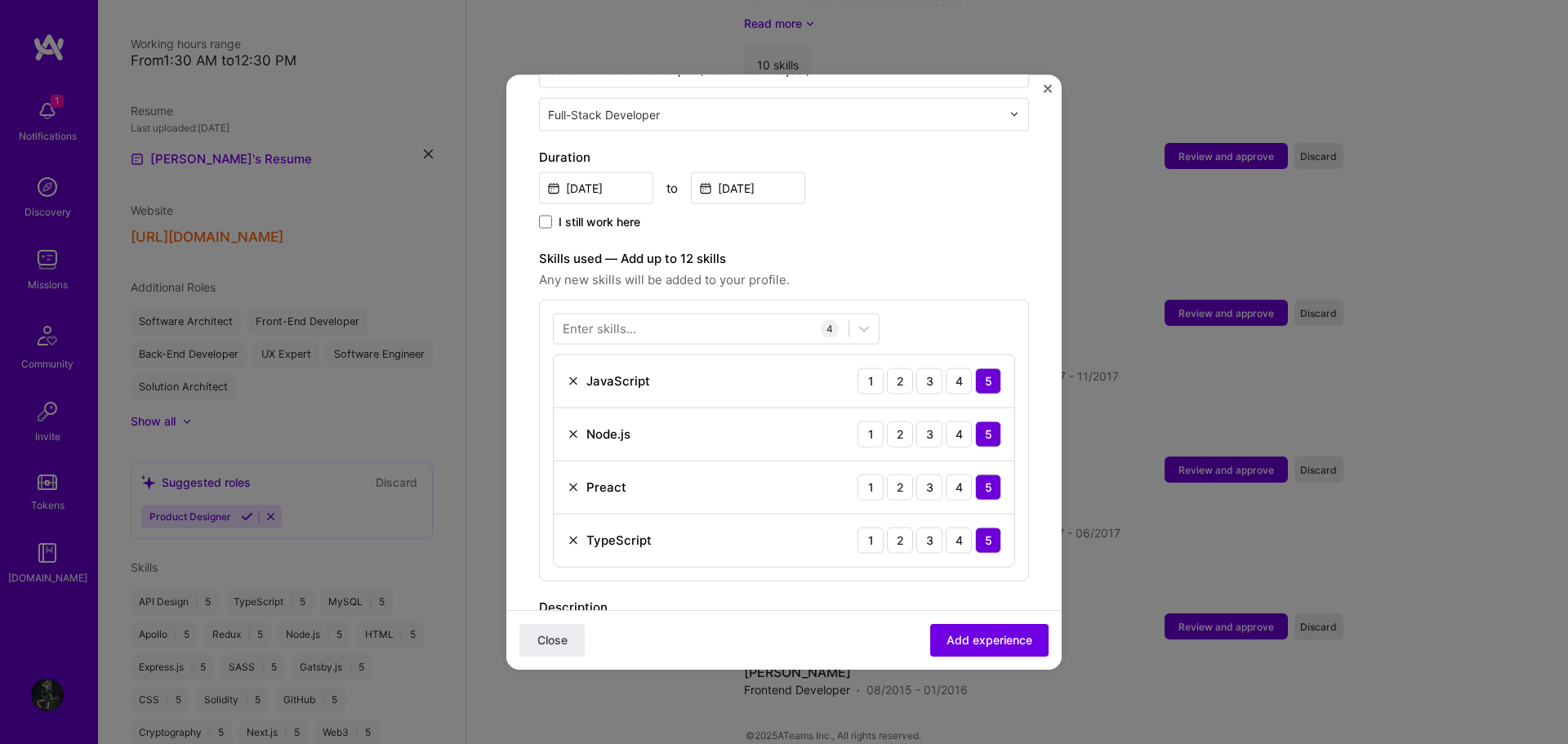
click at [895, 269] on span "Any new skills will be added to your profile." at bounding box center [784, 278] width 490 height 19
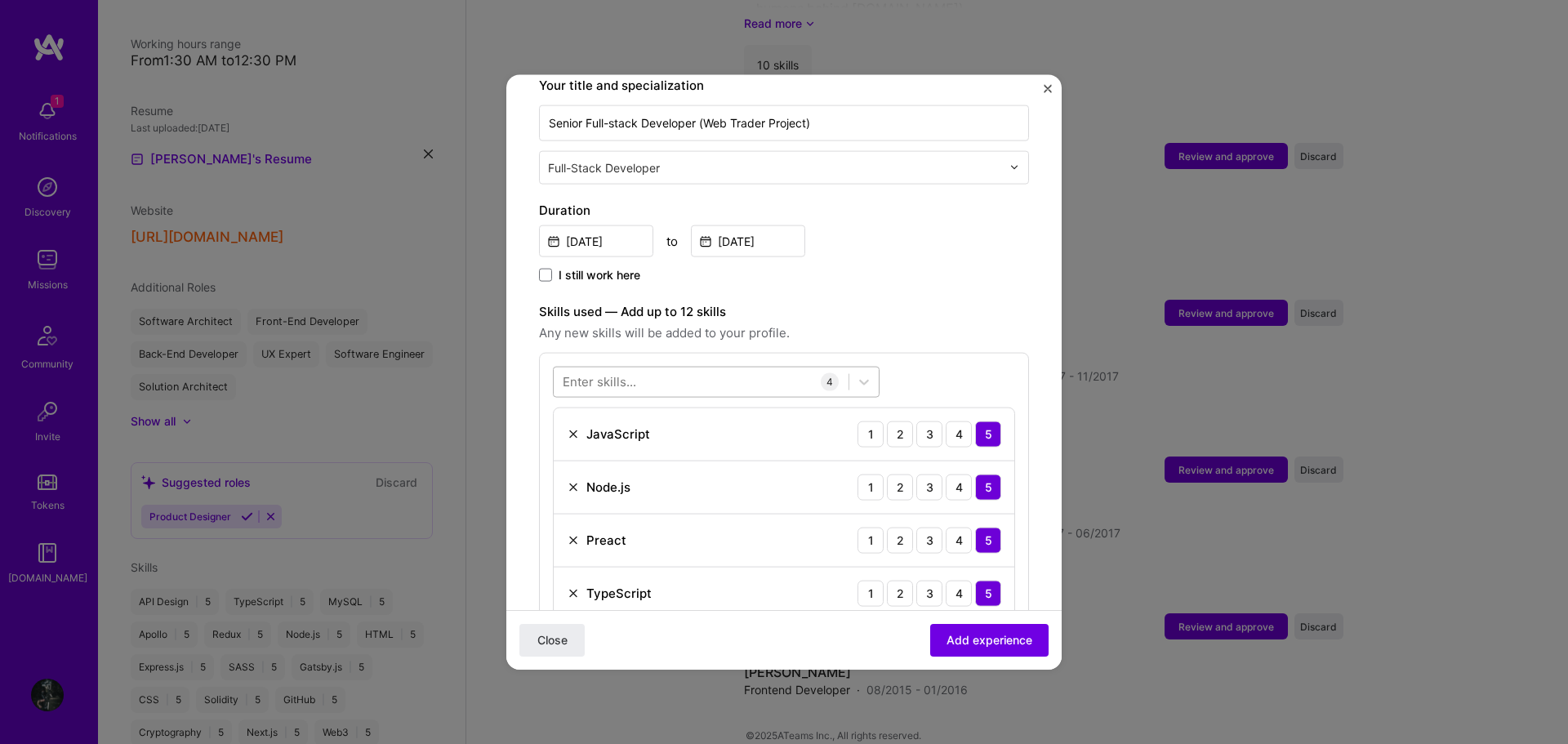
scroll to position [327, 0]
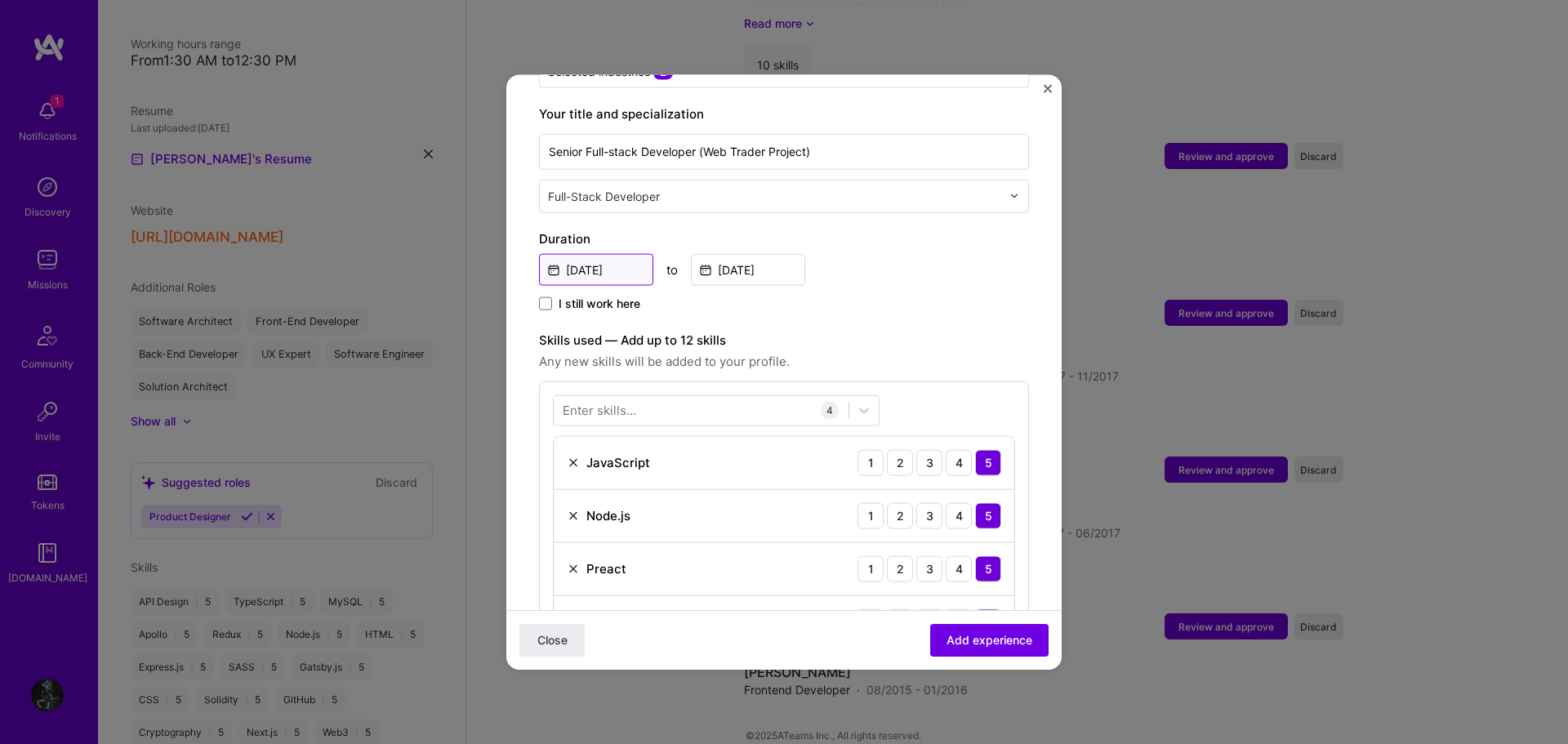
click at [586, 256] on input "Jul, 2017" at bounding box center [596, 269] width 114 height 32
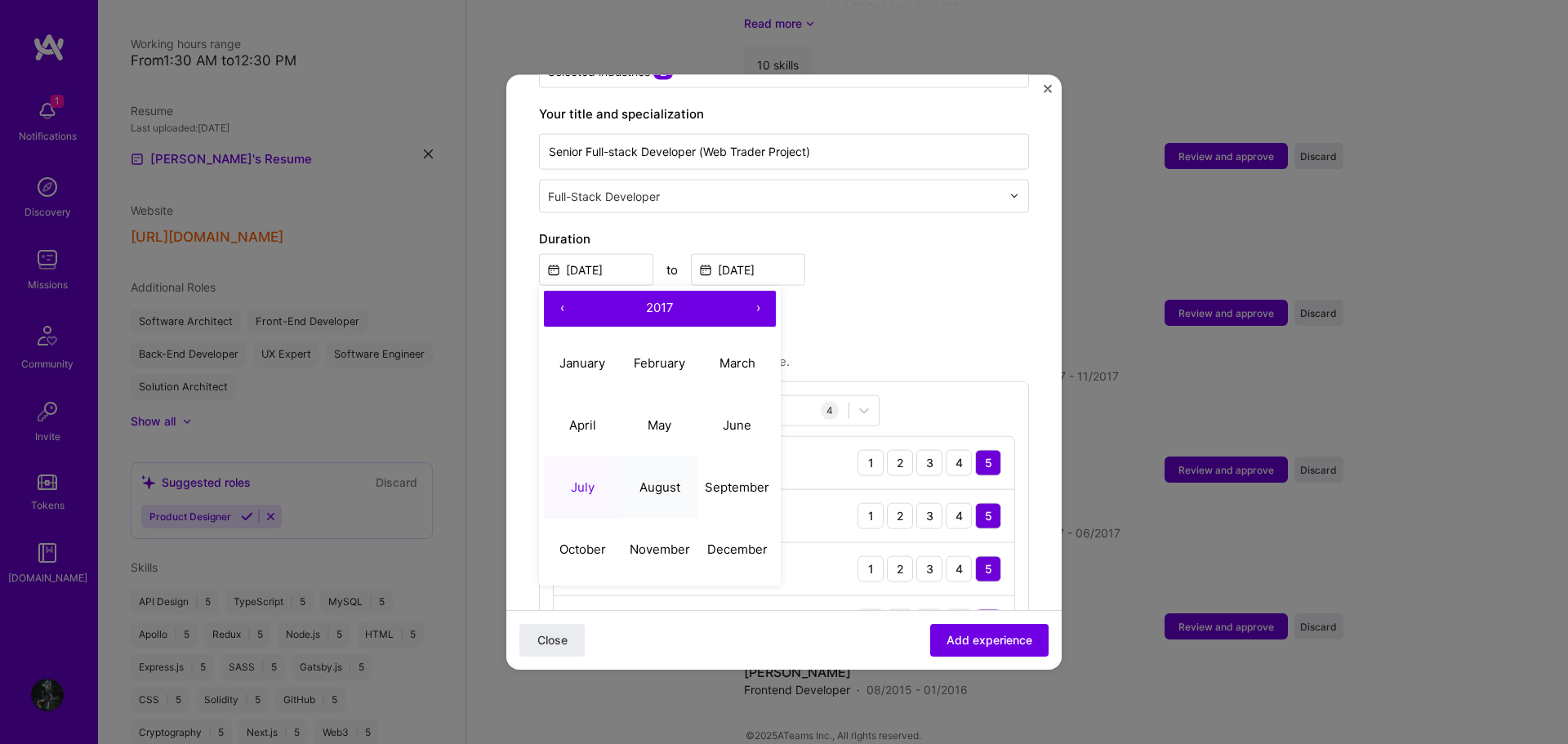
click at [649, 479] on abbr "August" at bounding box center [660, 487] width 41 height 15
type input "Aug, 2017"
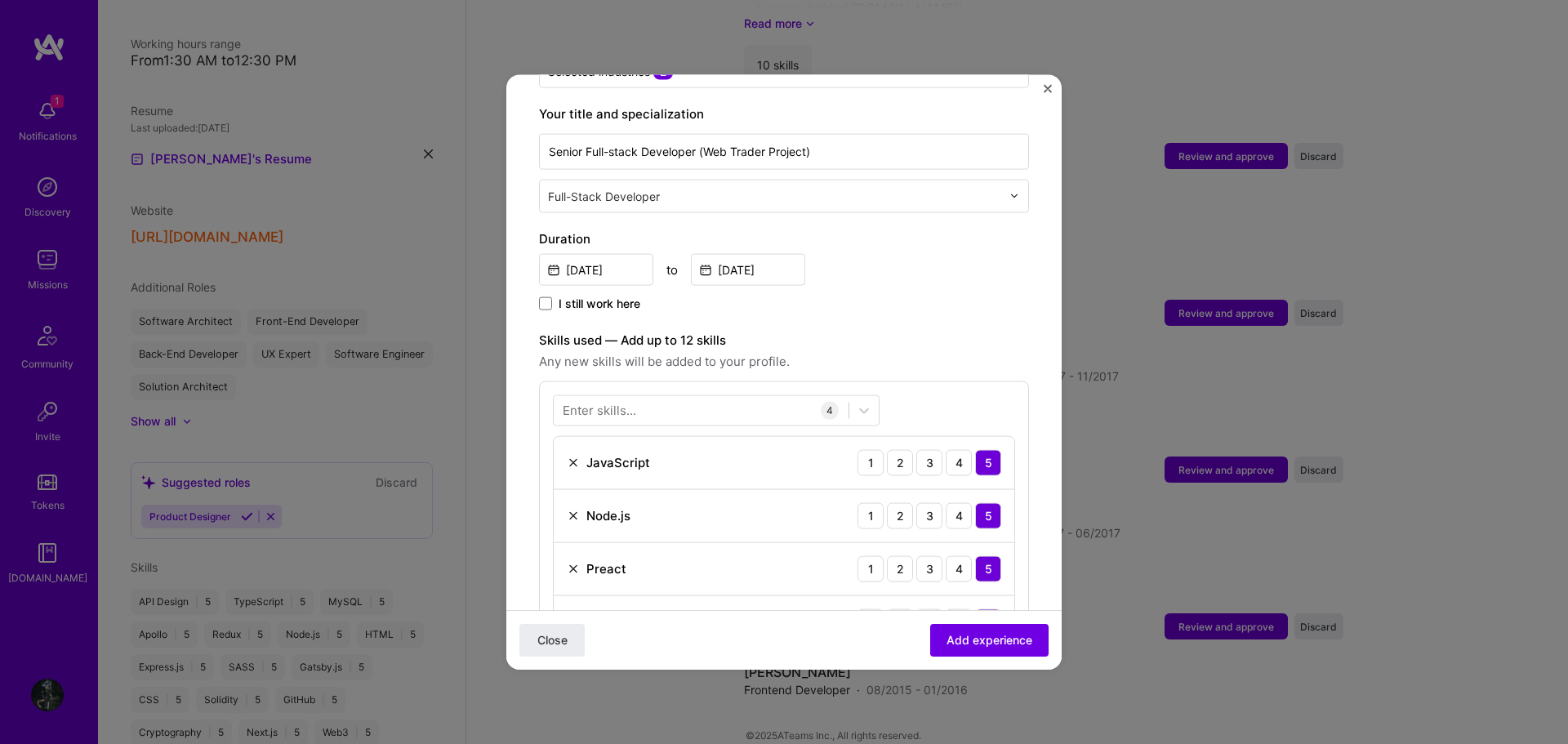
click at [875, 330] on label "Skills used — Add up to 12 skills" at bounding box center [784, 339] width 490 height 19
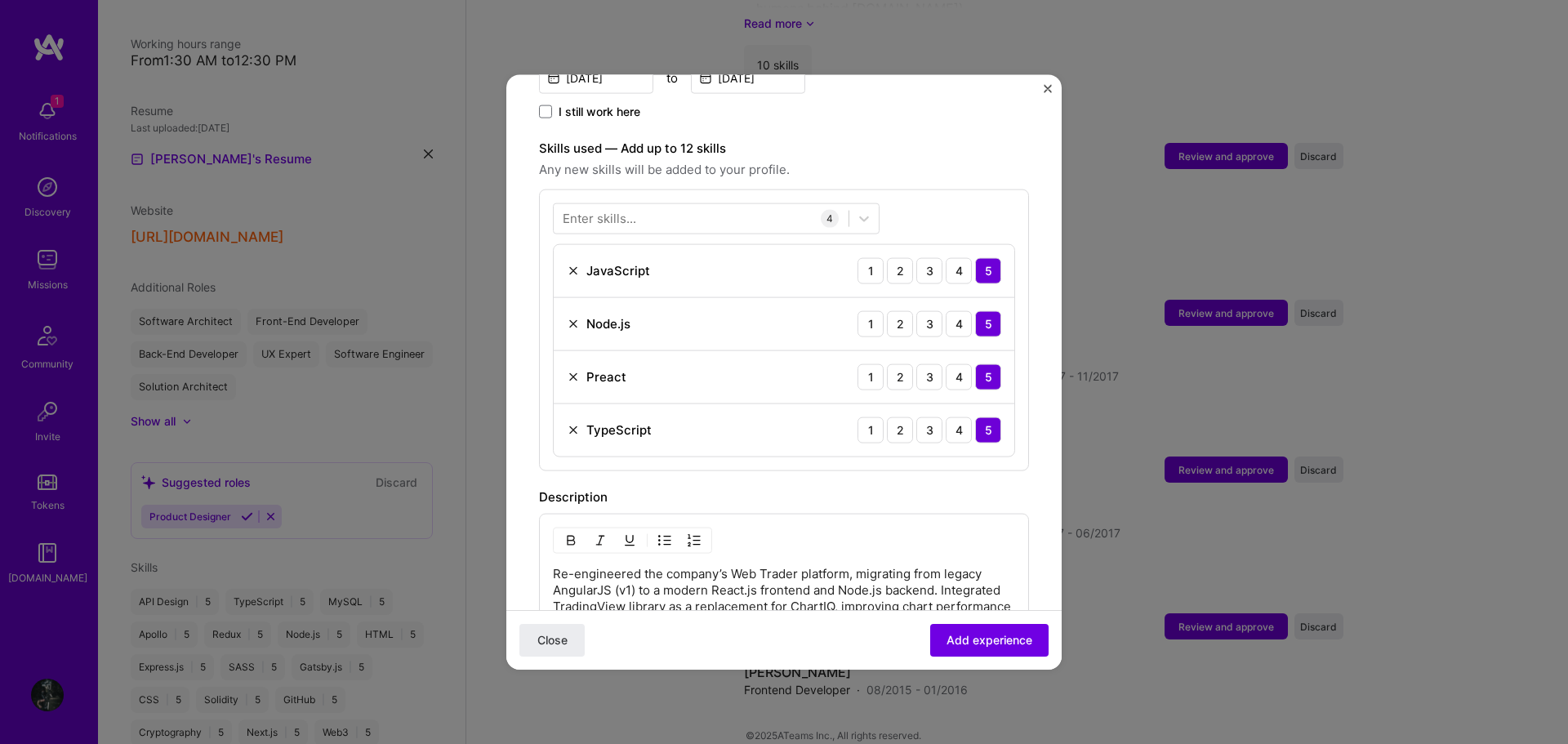
scroll to position [490, 0]
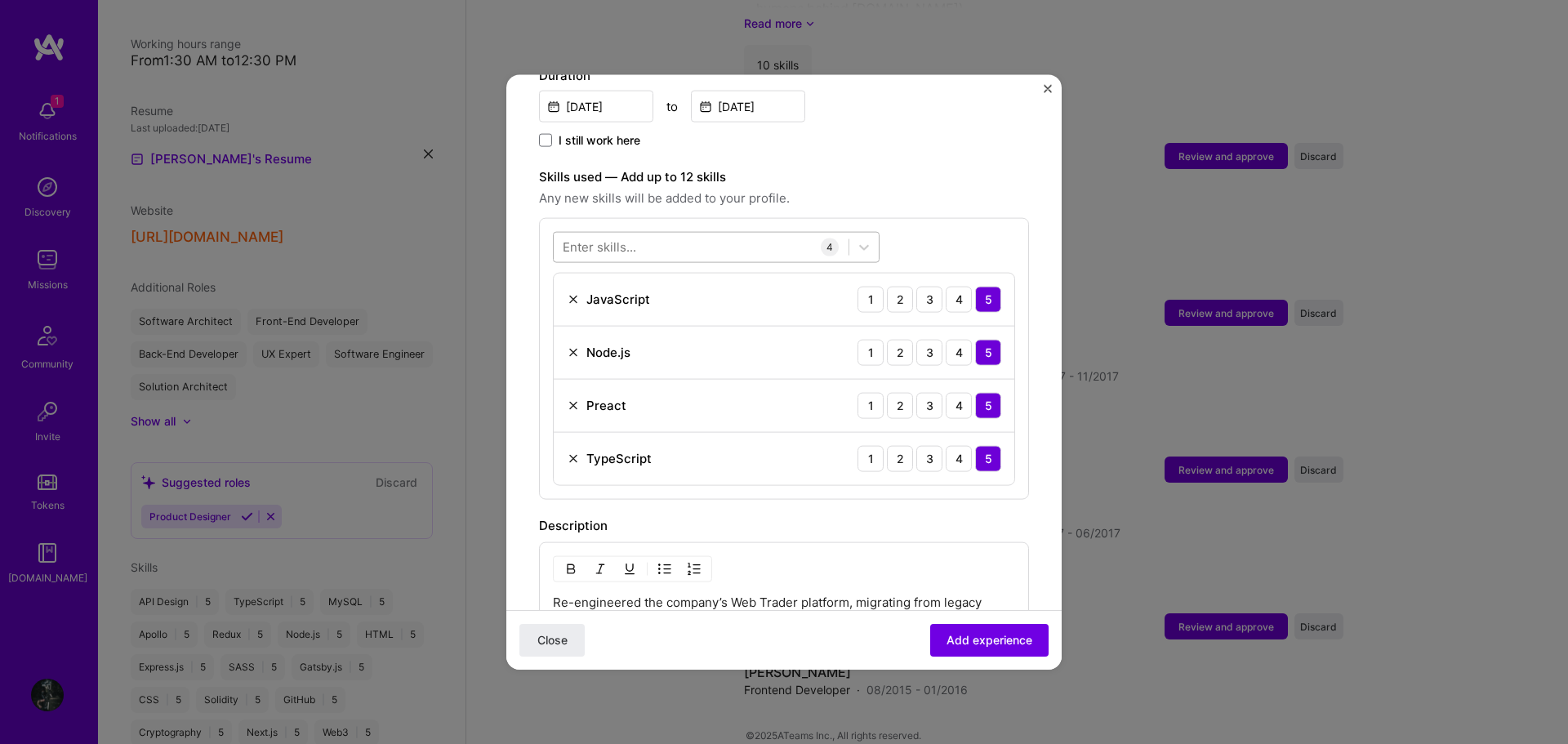
click at [697, 234] on div at bounding box center [701, 247] width 295 height 27
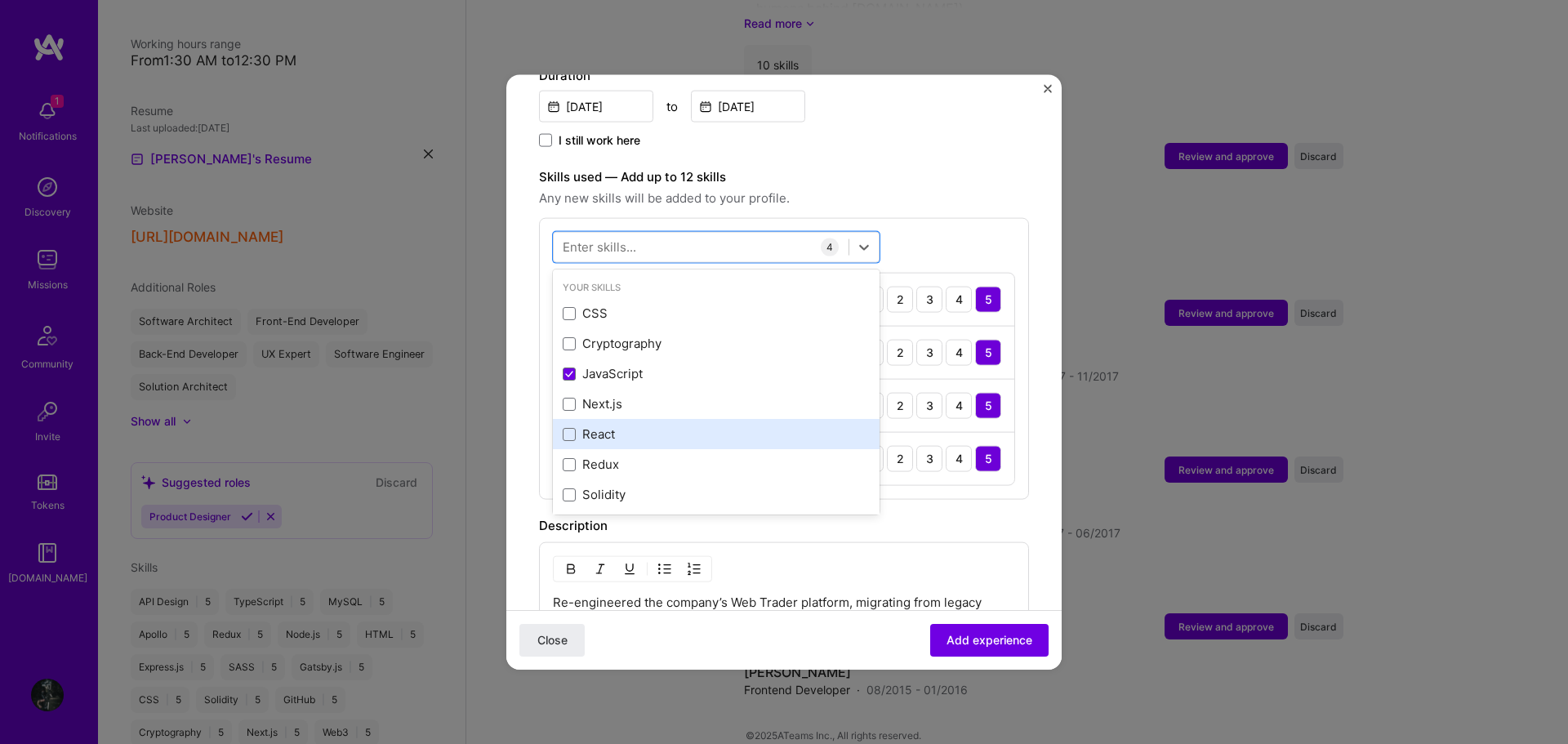
click at [600, 425] on div "React" at bounding box center [716, 433] width 307 height 17
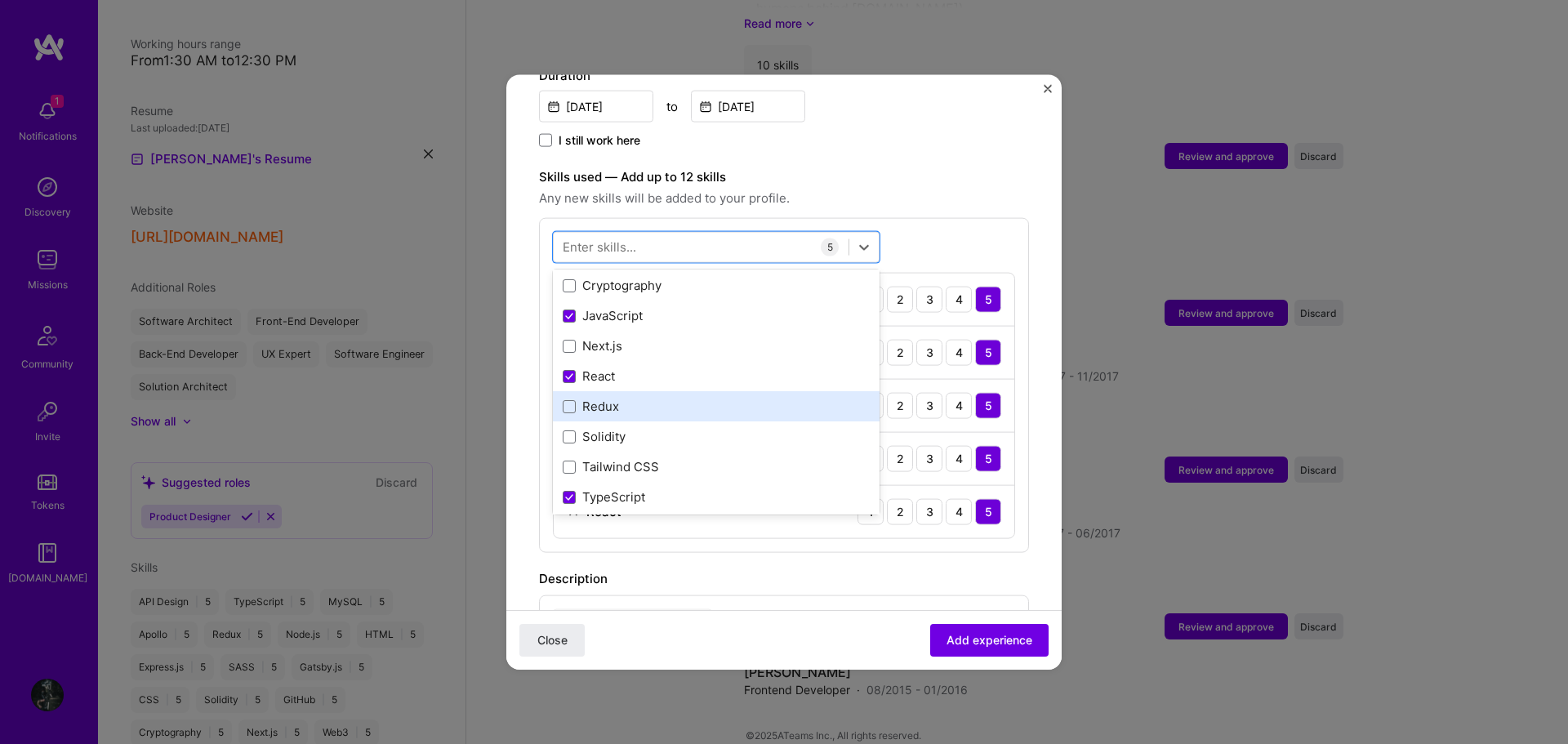
scroll to position [81, 0]
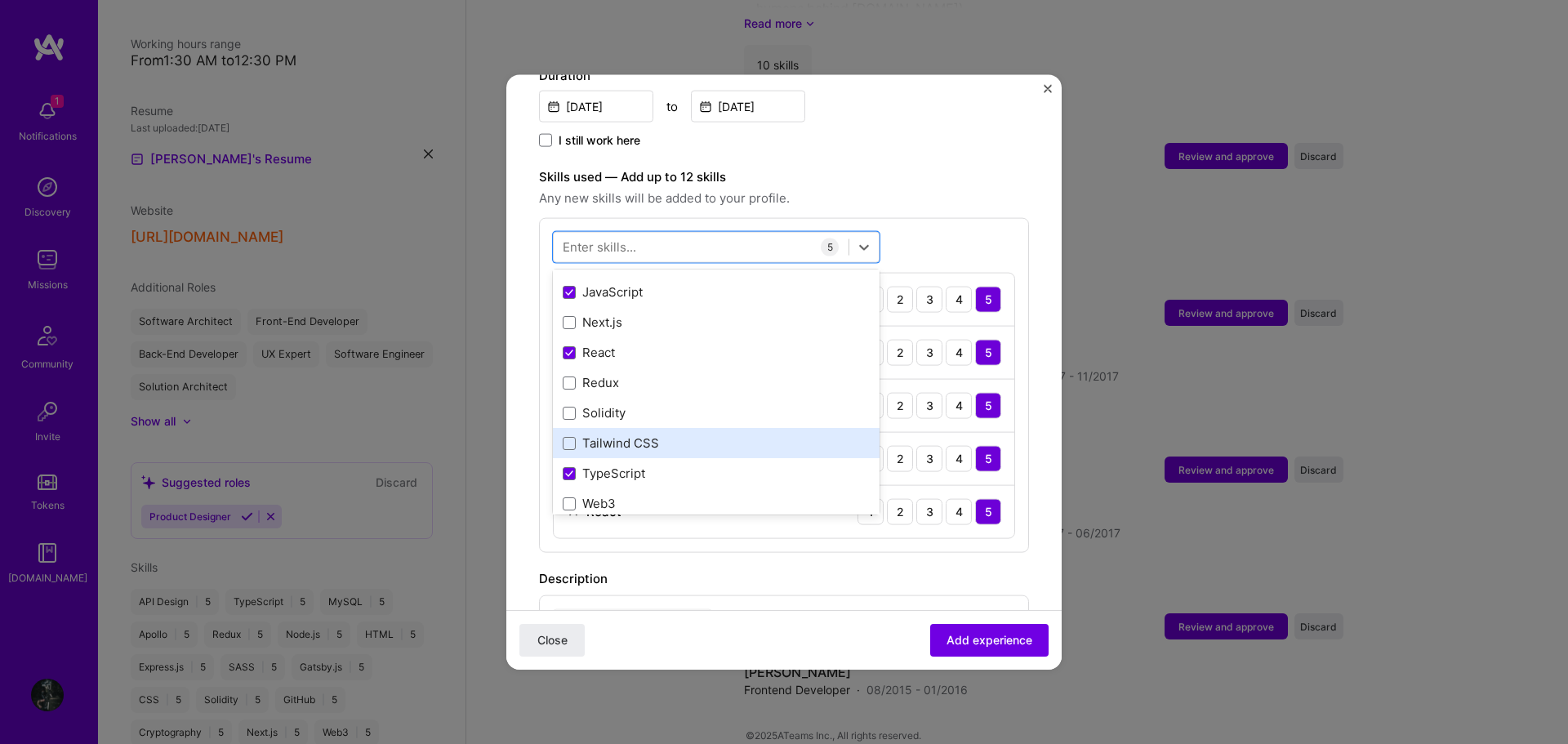
click at [622, 434] on div "Tailwind CSS" at bounding box center [716, 443] width 307 height 17
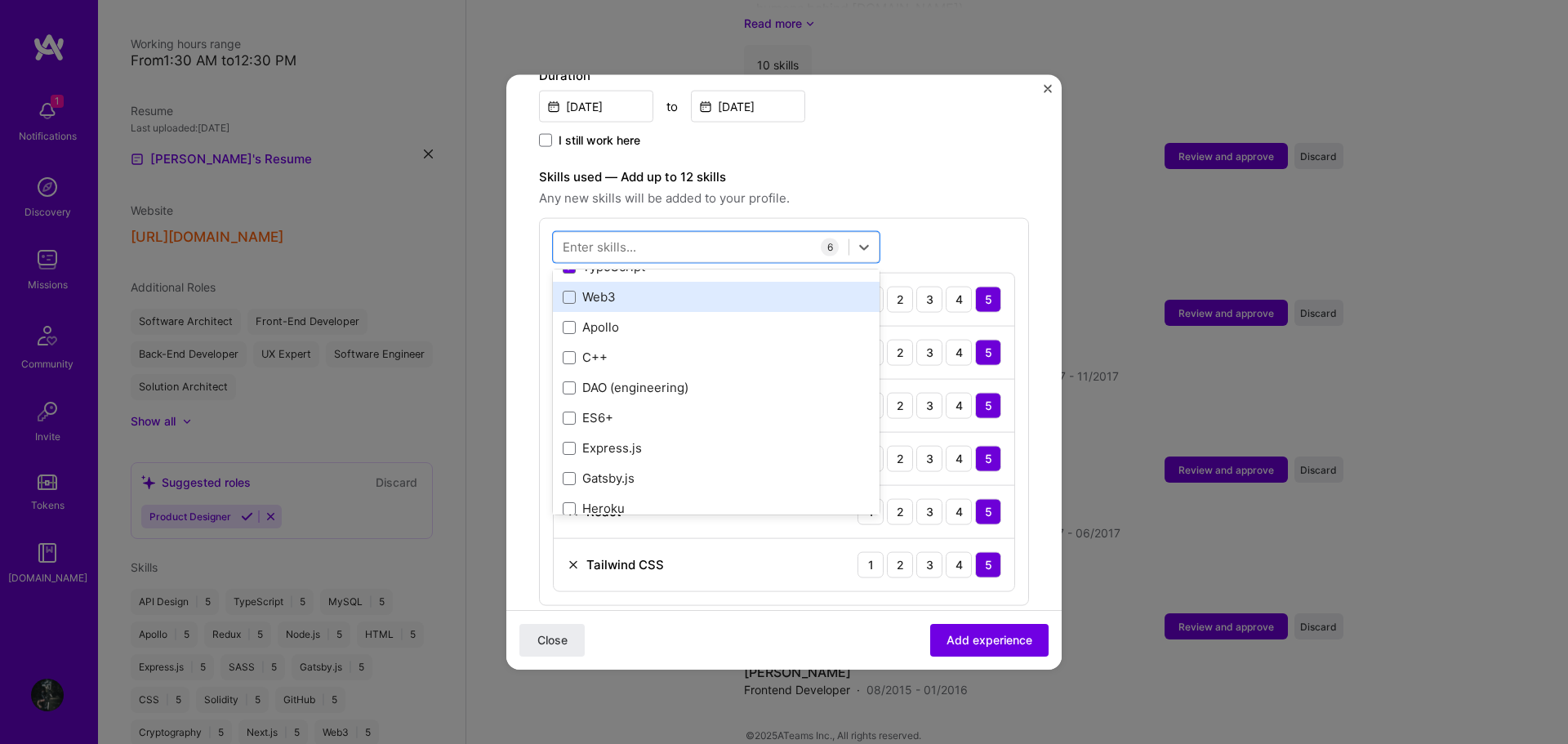
scroll to position [327, 0]
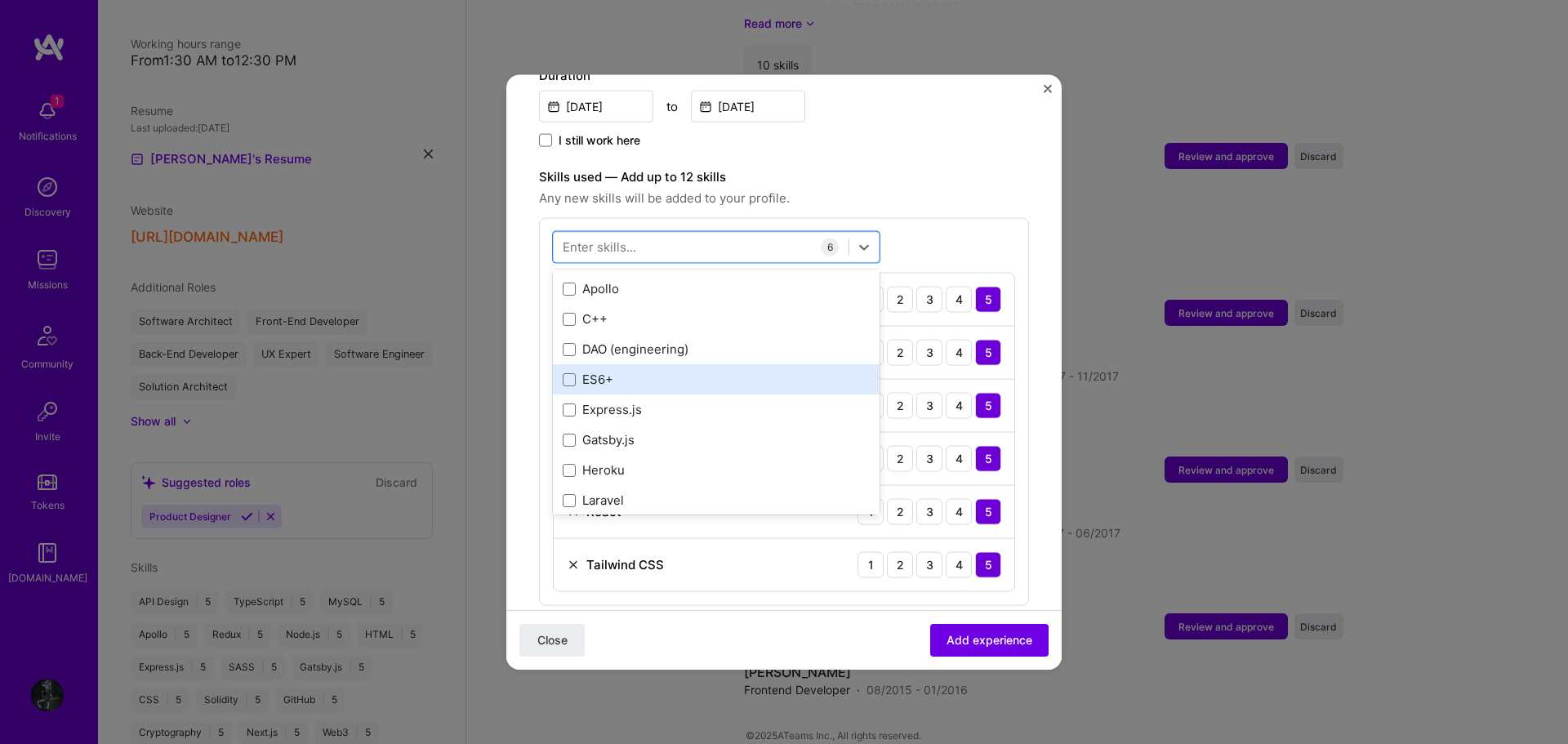
click at [613, 371] on div "ES6+" at bounding box center [716, 379] width 307 height 17
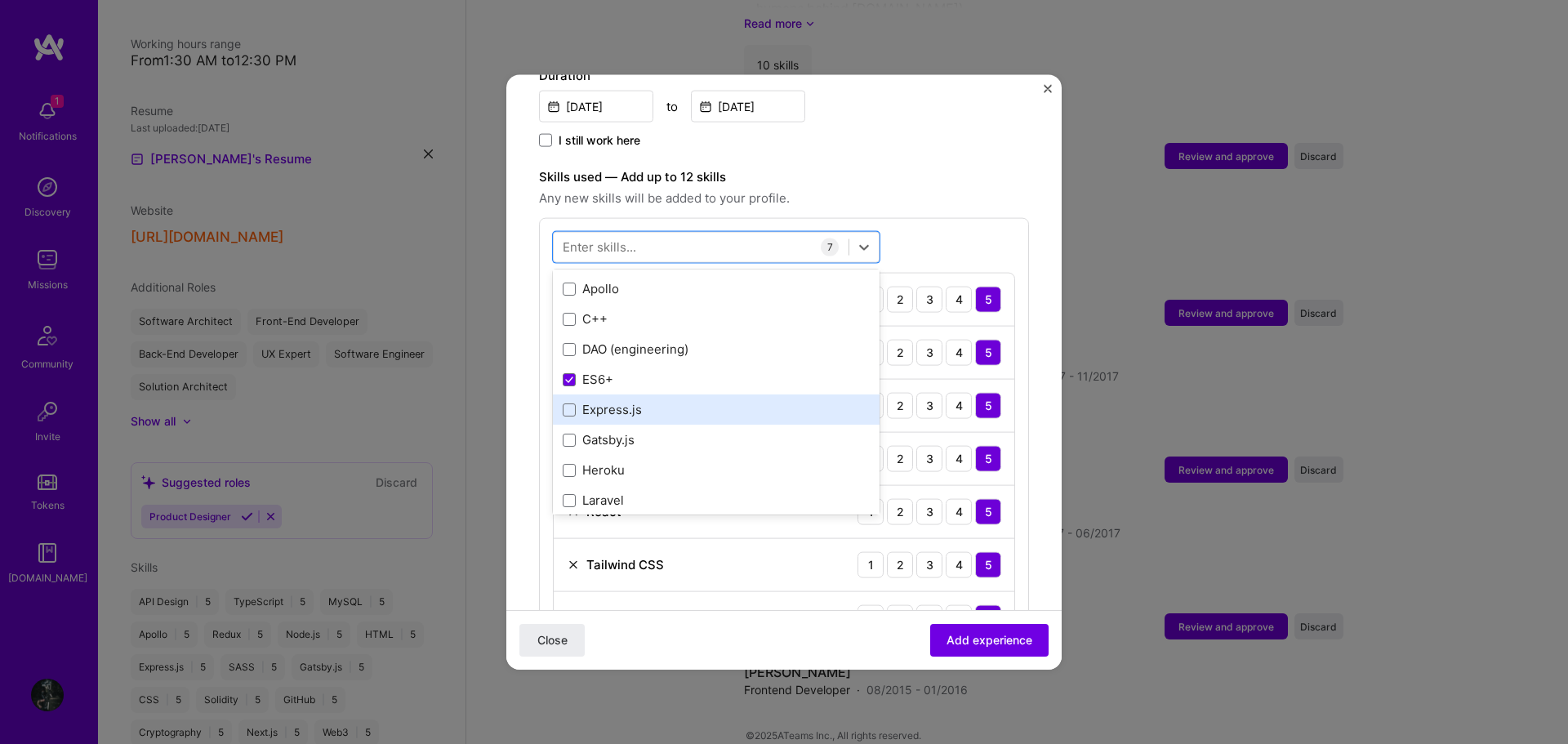
click at [627, 401] on div "Express.js" at bounding box center [716, 410] width 307 height 17
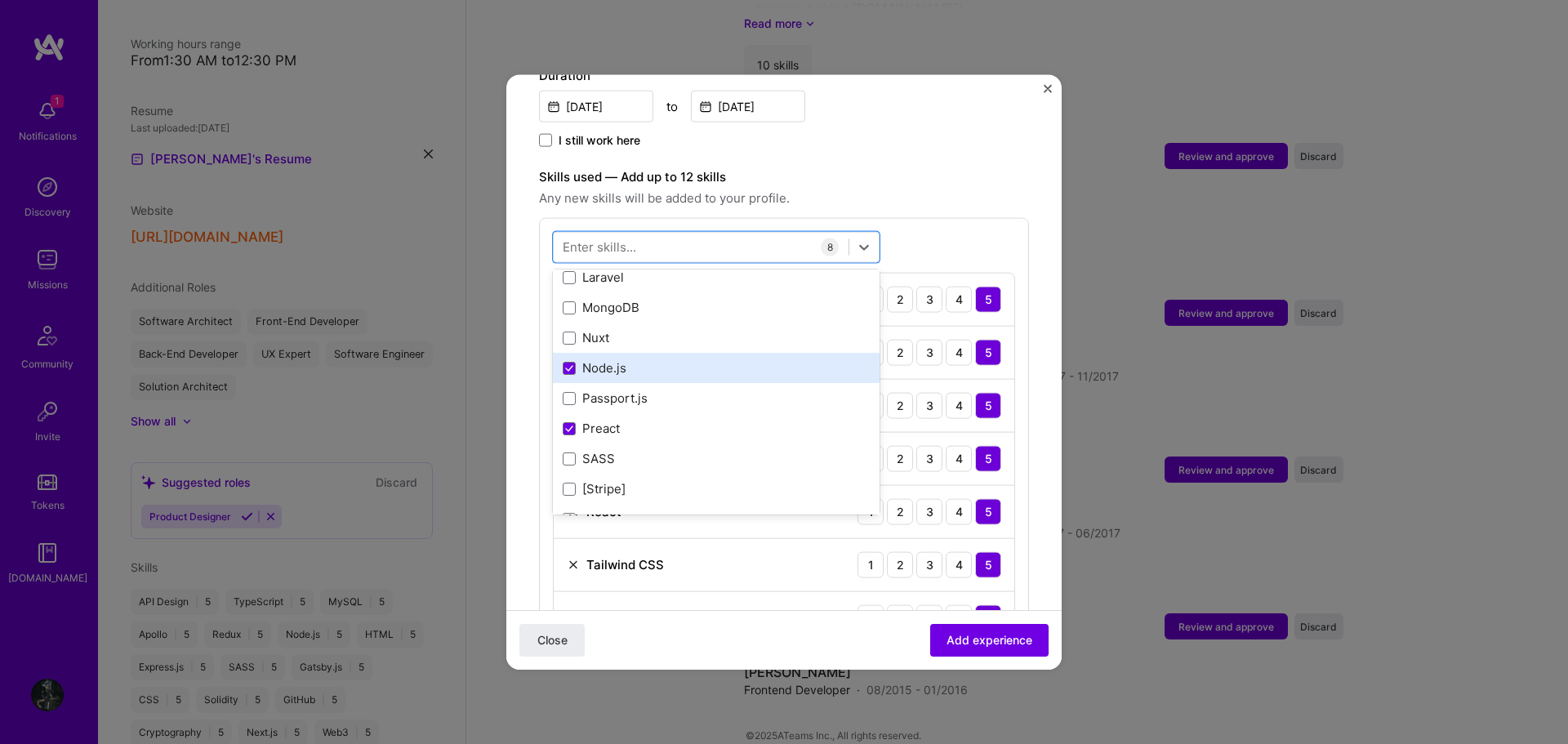
scroll to position [571, 0]
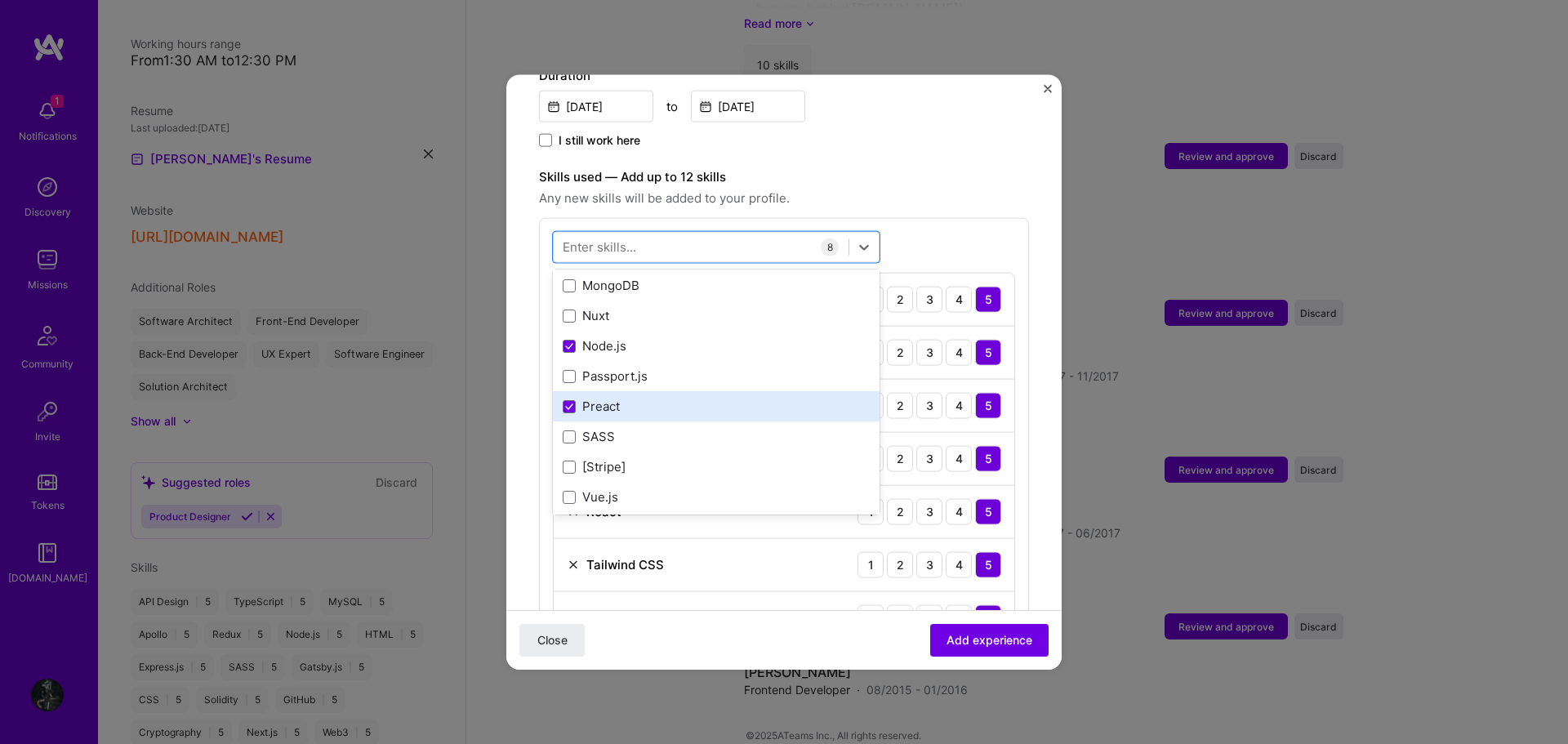
click at [635, 398] on div "Preact" at bounding box center [716, 406] width 307 height 17
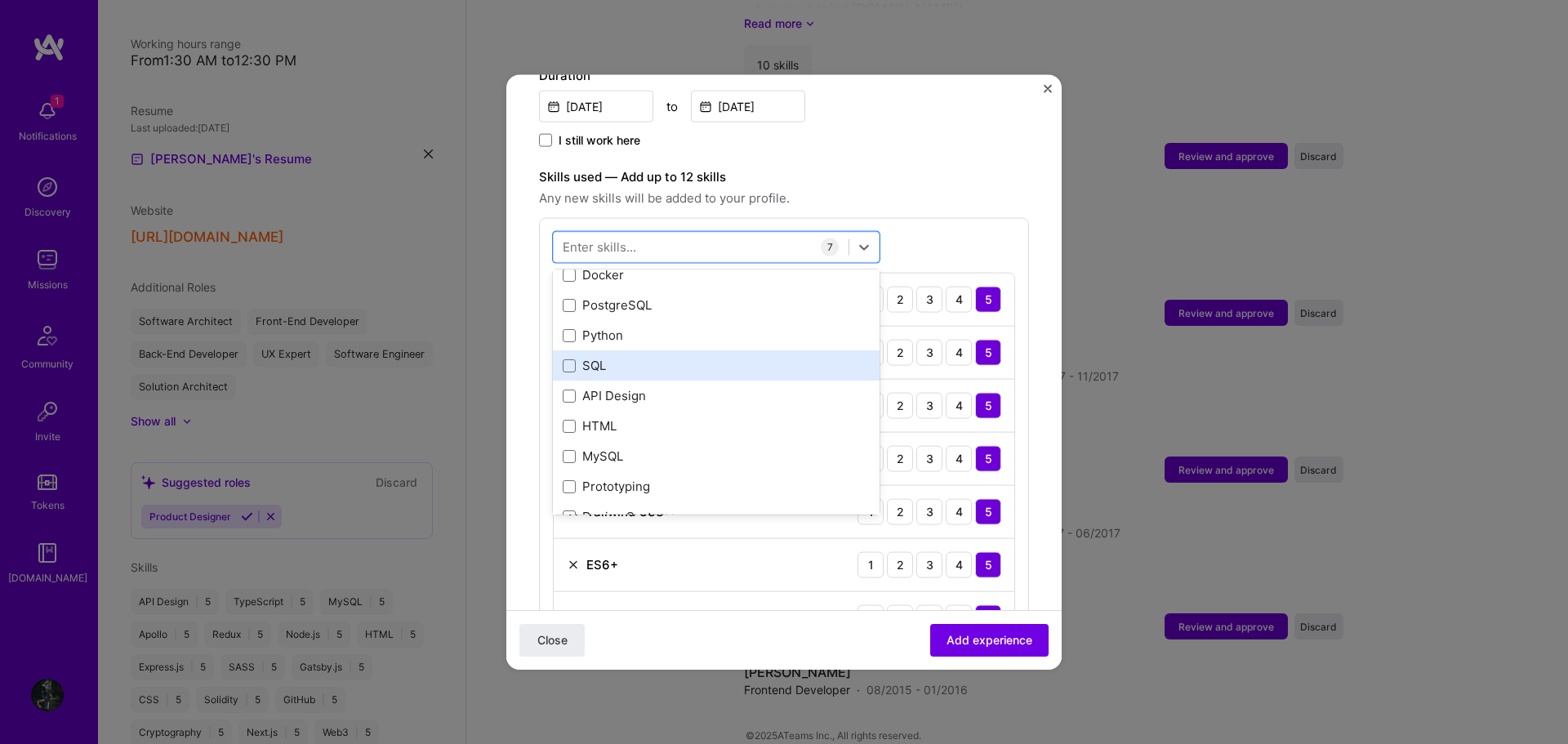
scroll to position [1061, 0]
click at [642, 361] on div "API Design" at bounding box center [716, 369] width 307 height 17
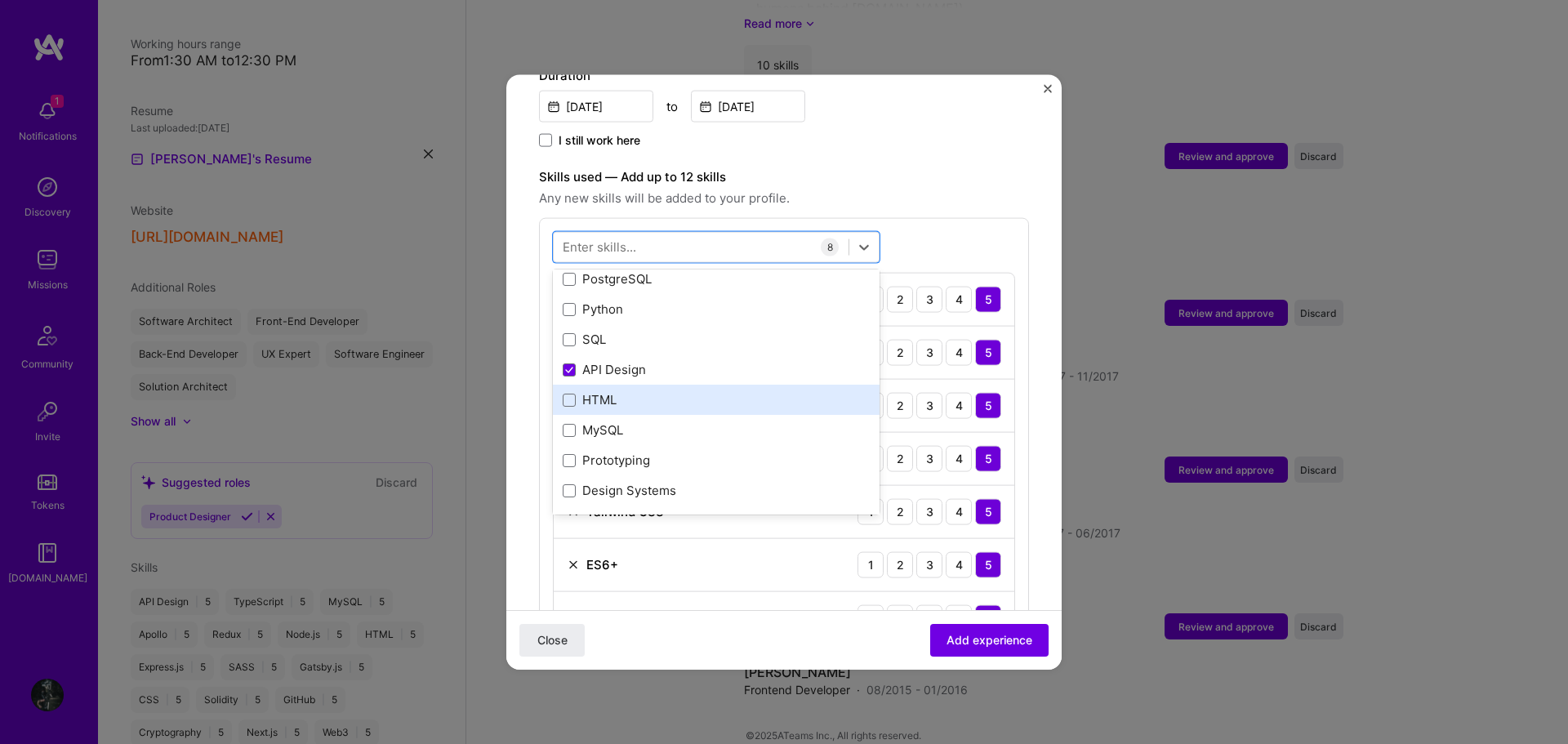
scroll to position [1143, 0]
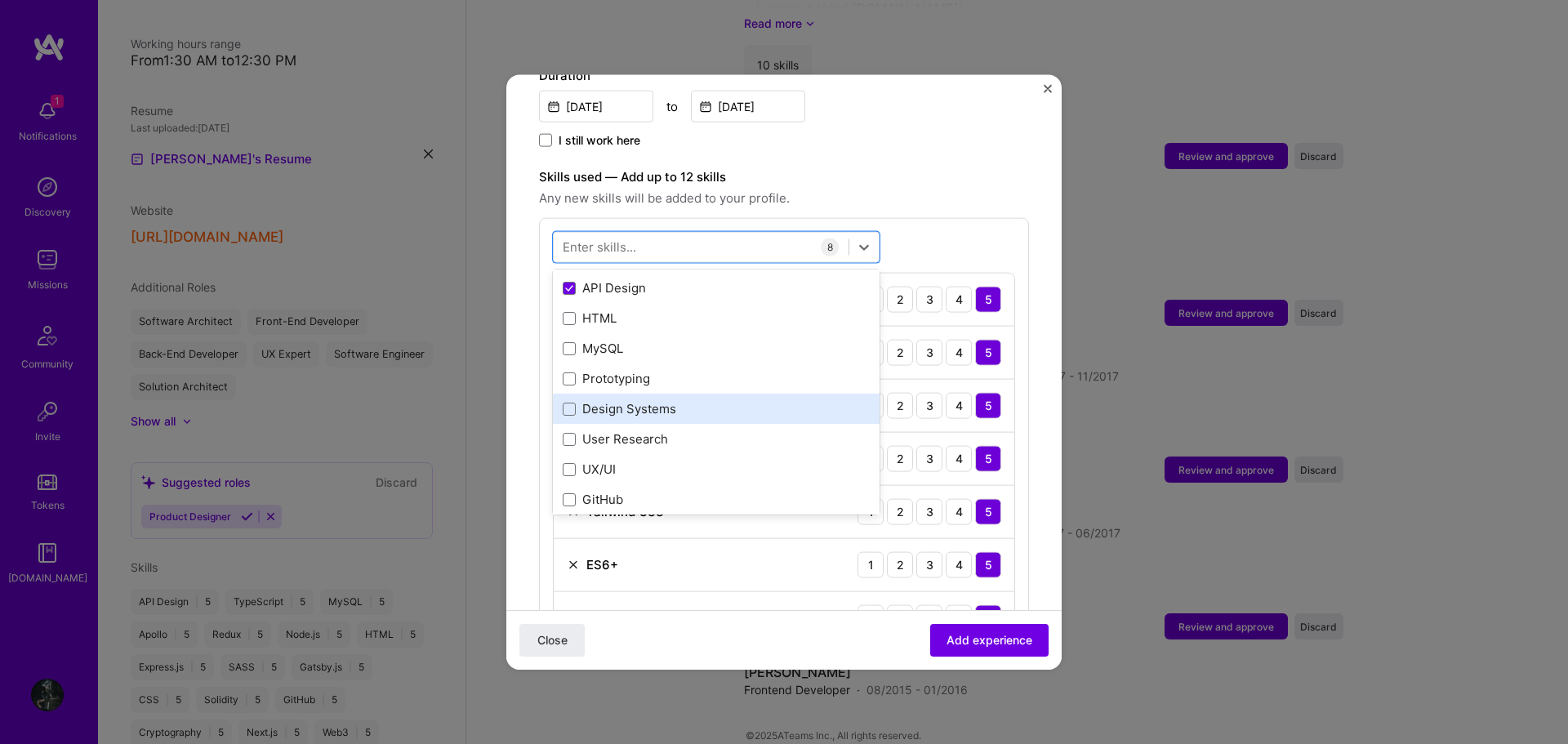
click at [637, 400] on div "Design Systems" at bounding box center [716, 409] width 307 height 17
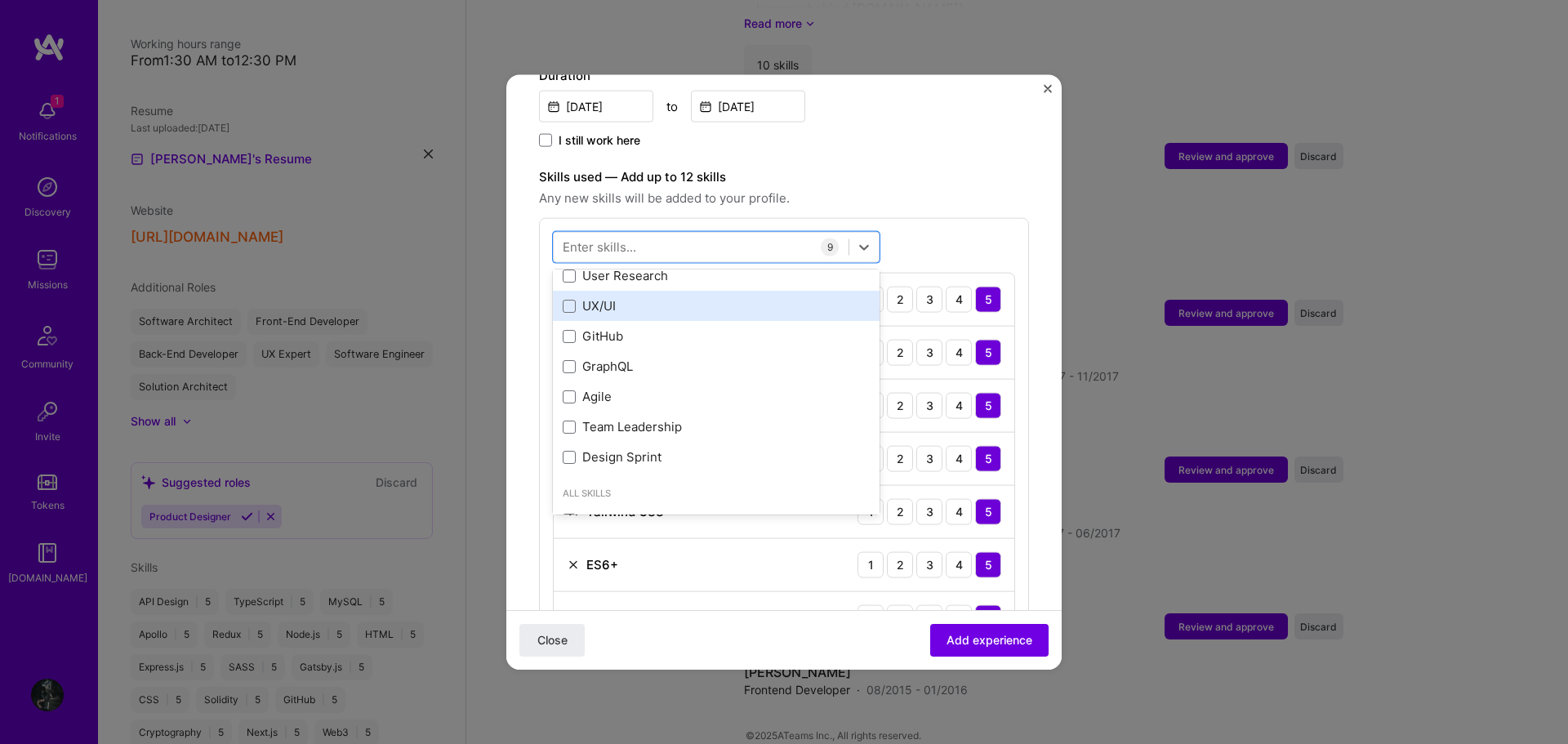
scroll to position [1388, 0]
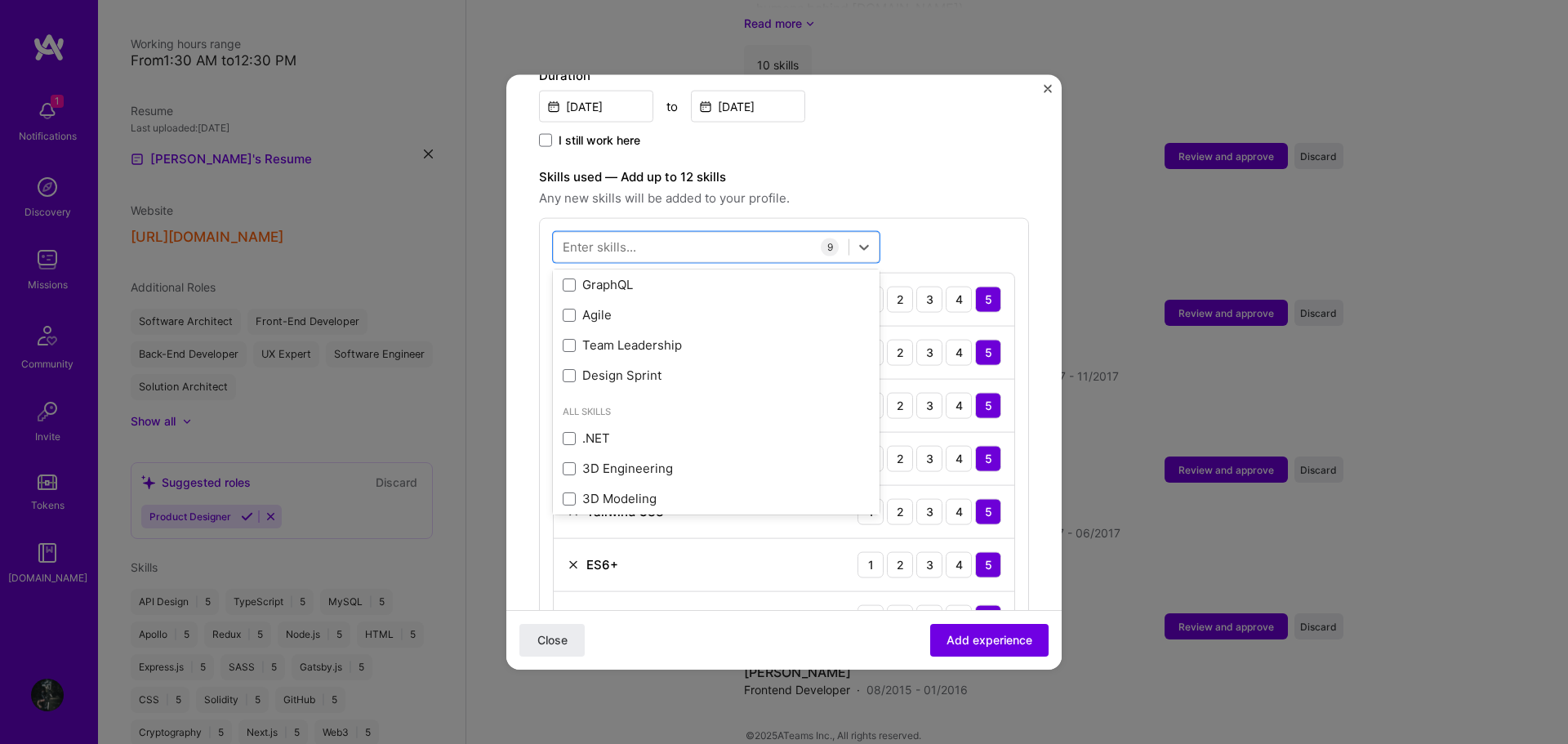
click at [919, 188] on span "Any new skills will be added to your profile." at bounding box center [784, 197] width 490 height 19
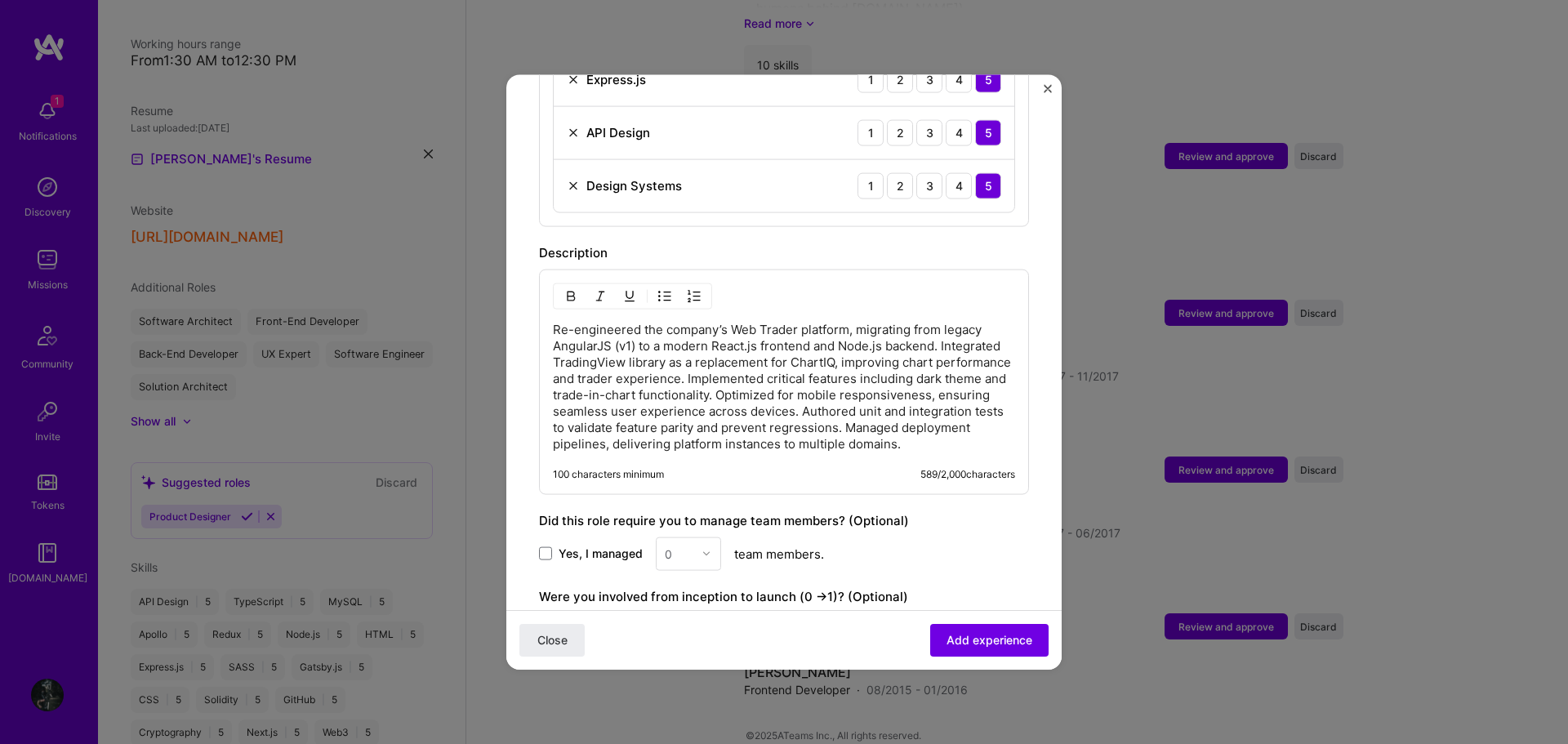
scroll to position [1061, 0]
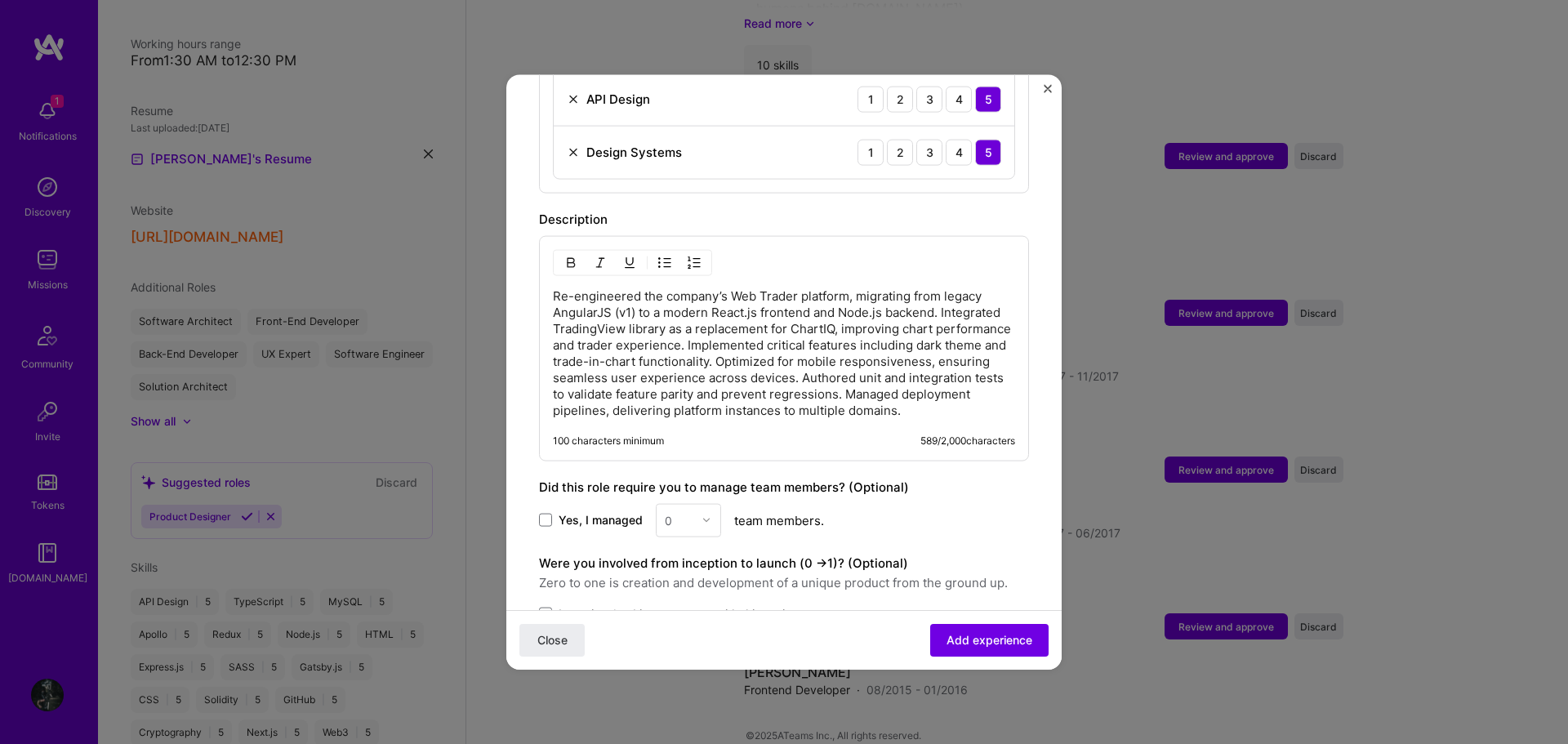
click at [696, 414] on p "Re-engineered the company’s Web Trader platform, migrating from legacy AngularJ…" at bounding box center [784, 352] width 462 height 130
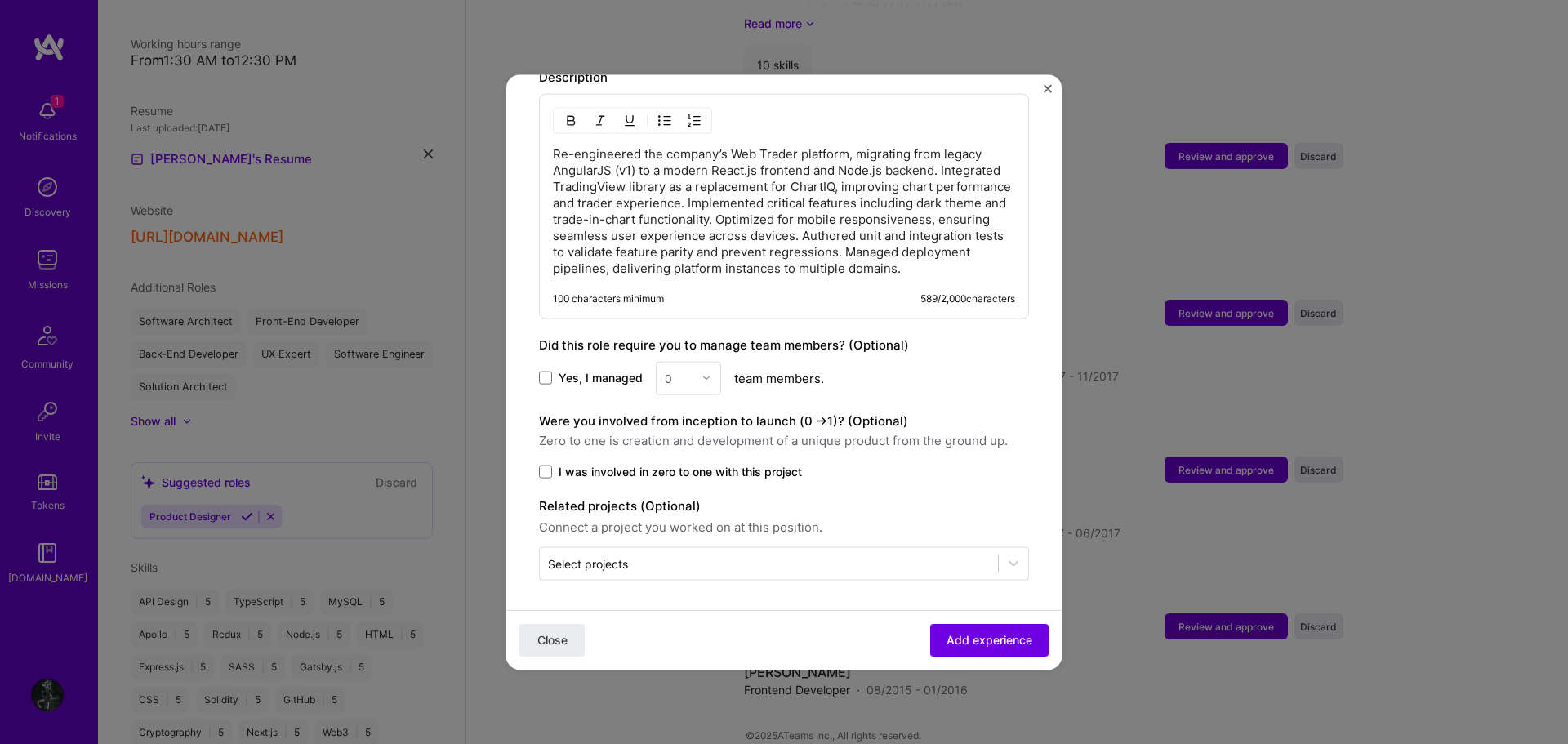
scroll to position [1205, 0]
click at [964, 637] on span "Add experience" at bounding box center [989, 639] width 86 height 16
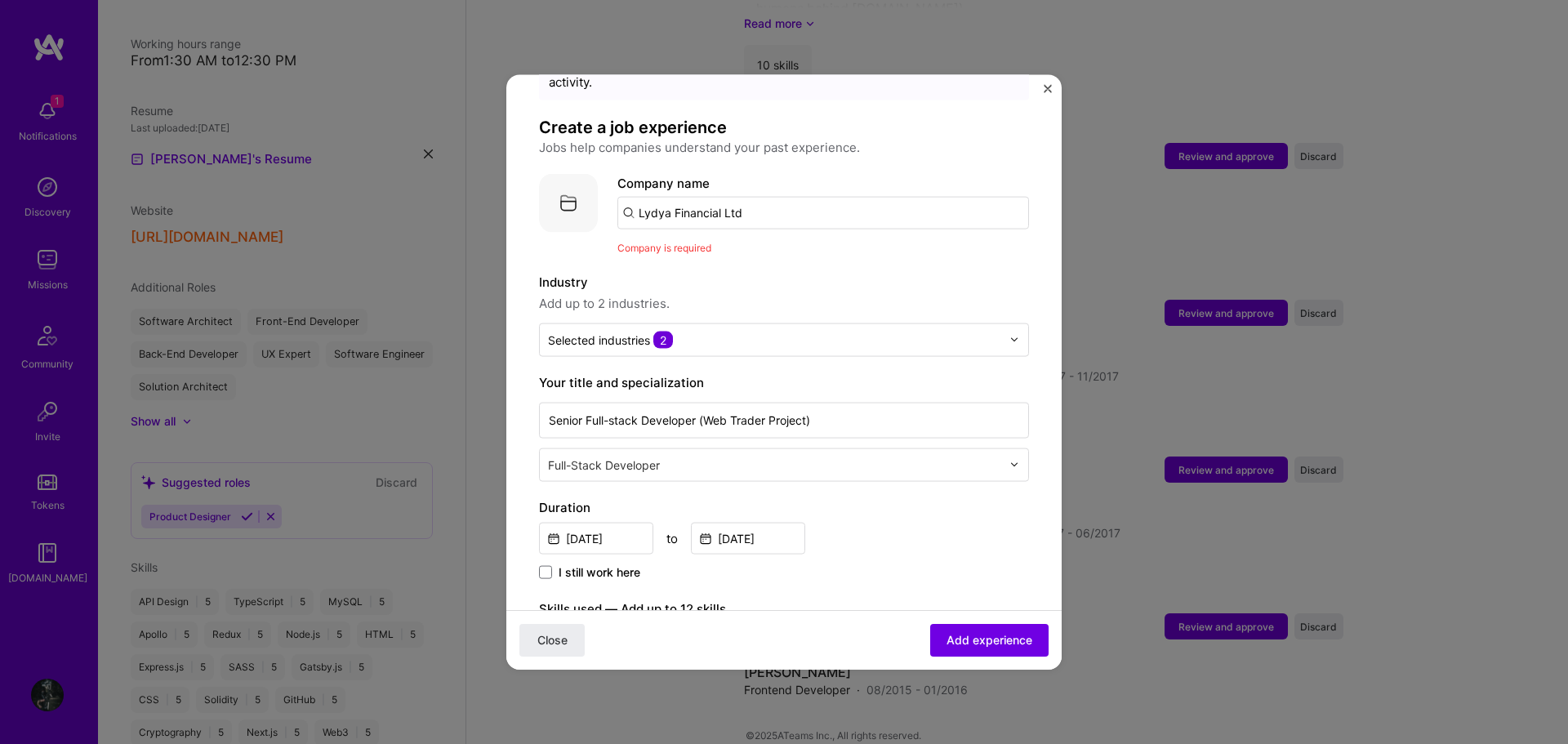
scroll to position [0, 0]
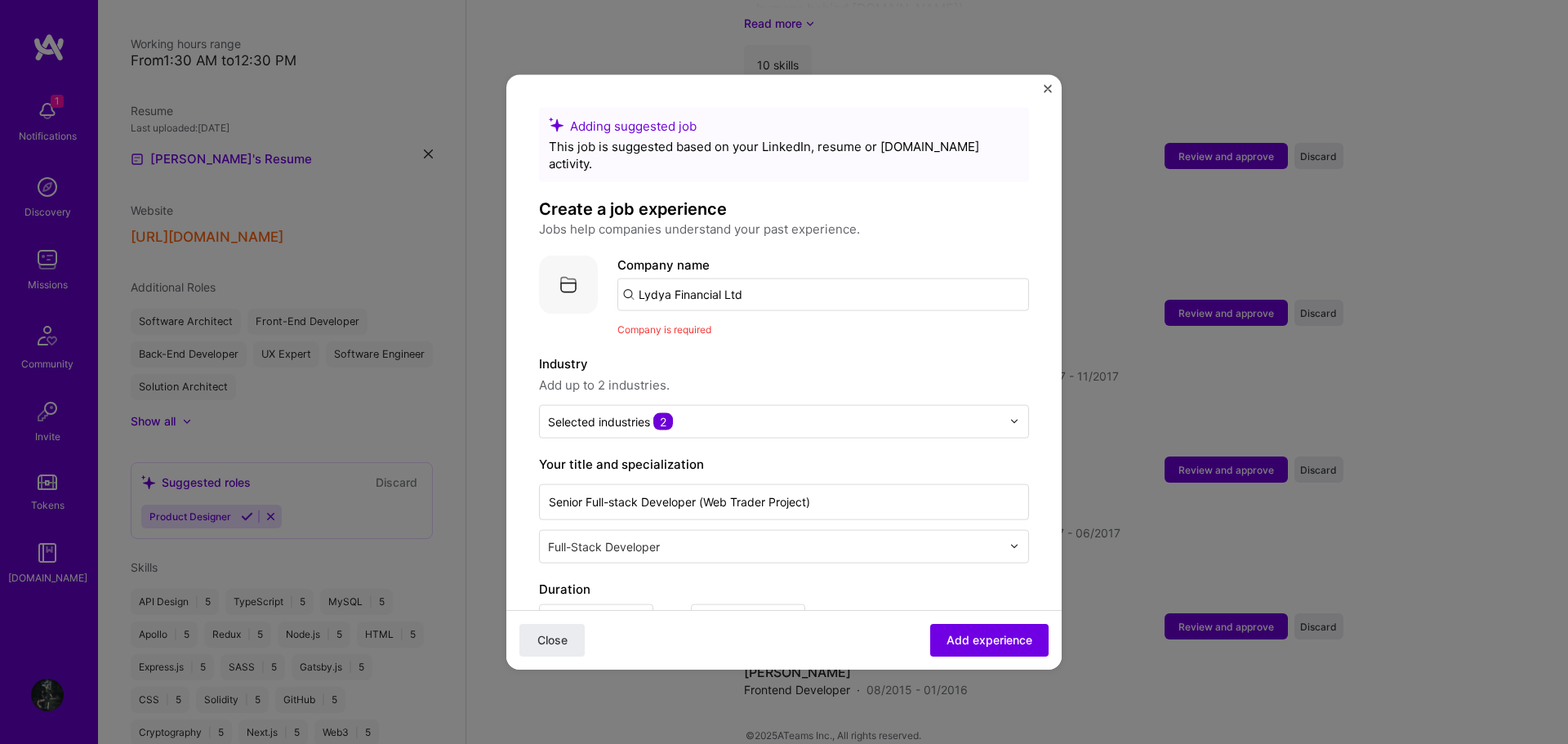
click at [823, 278] on input "Lydya Financial Ltd" at bounding box center [823, 294] width 411 height 33
click at [668, 322] on span "Company is required" at bounding box center [664, 328] width 94 height 12
click at [566, 267] on img at bounding box center [568, 284] width 58 height 58
drag, startPoint x: 783, startPoint y: 273, endPoint x: 610, endPoint y: 273, distance: 173.0
click at [610, 273] on div "Company logo Company name Lydya Financial Ltd Company is required" at bounding box center [784, 295] width 490 height 82
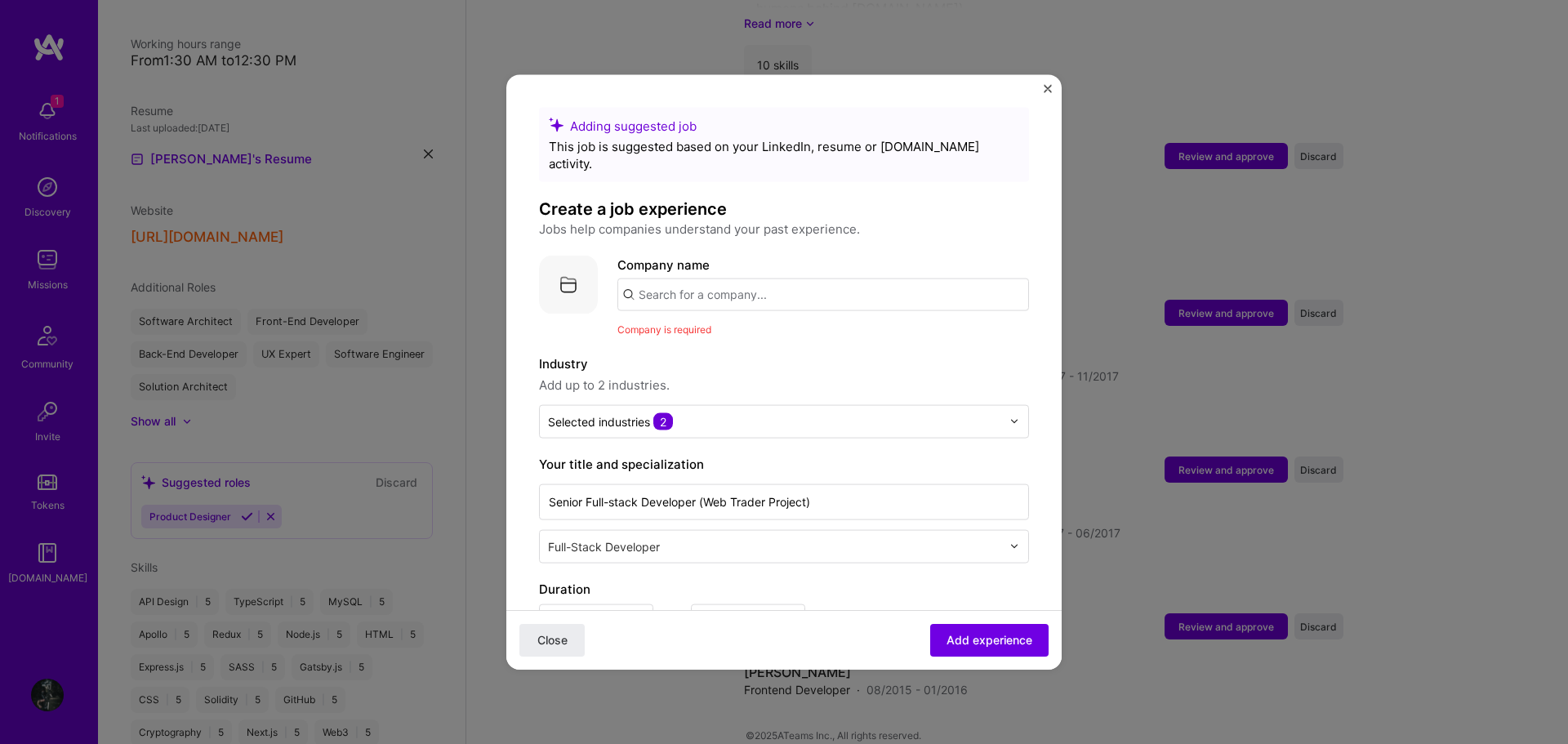
paste input "Lydya Financial Ltd"
type input "Lydya Financial Ltd"
click at [855, 278] on input "Lydya Financial Ltd" at bounding box center [823, 294] width 411 height 33
click at [980, 637] on span "Add experience" at bounding box center [989, 639] width 86 height 16
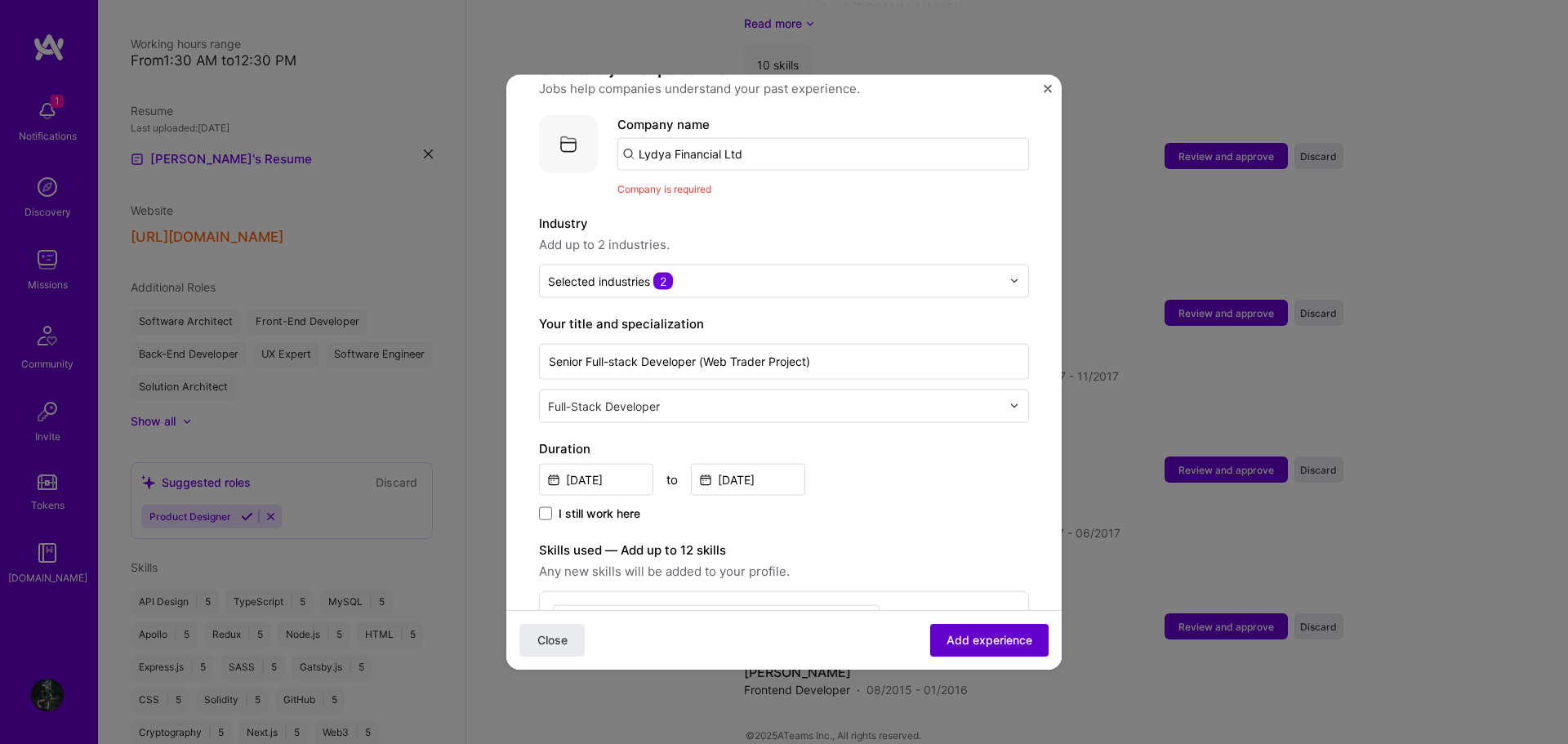
scroll to position [163, 0]
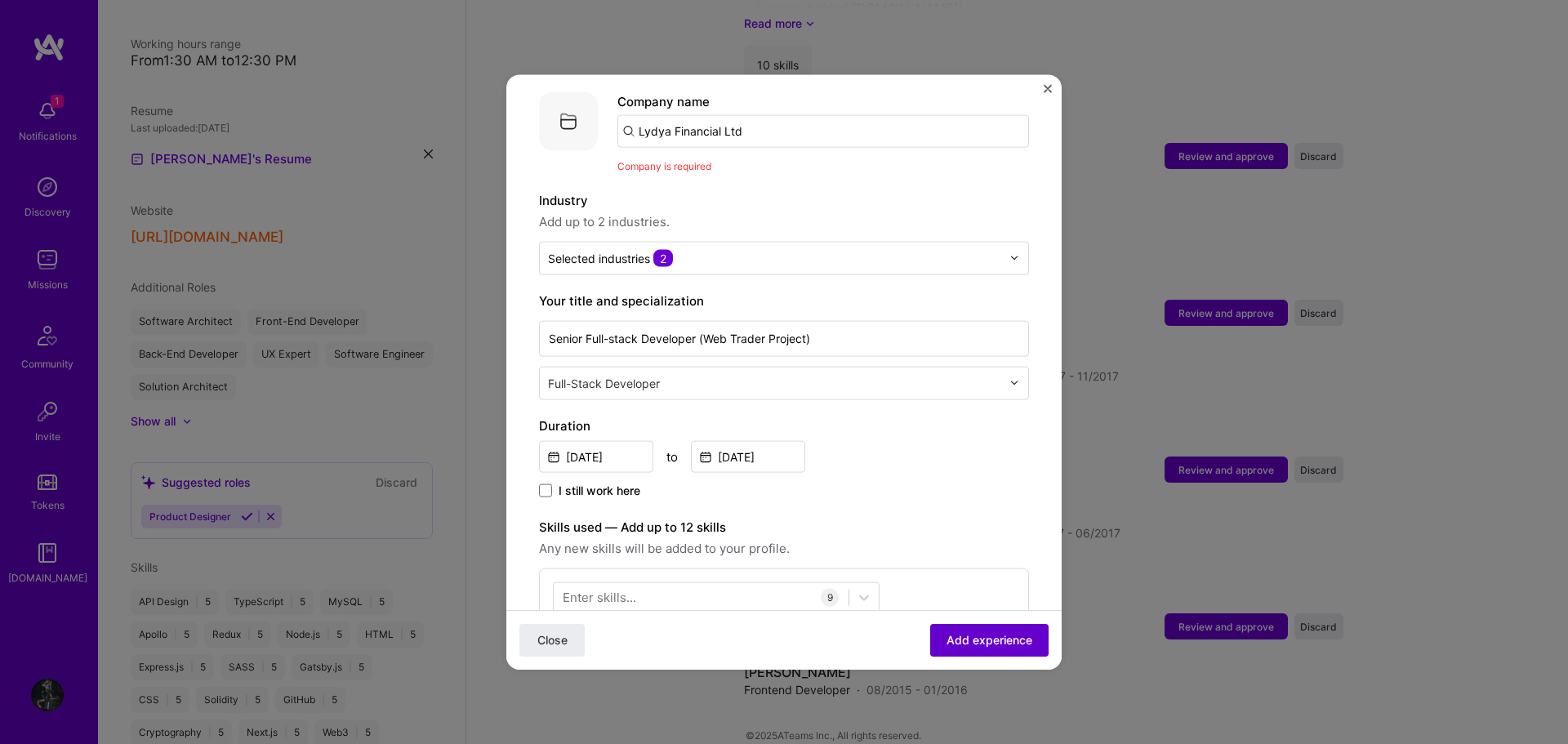
click at [980, 637] on span "Add experience" at bounding box center [989, 639] width 86 height 16
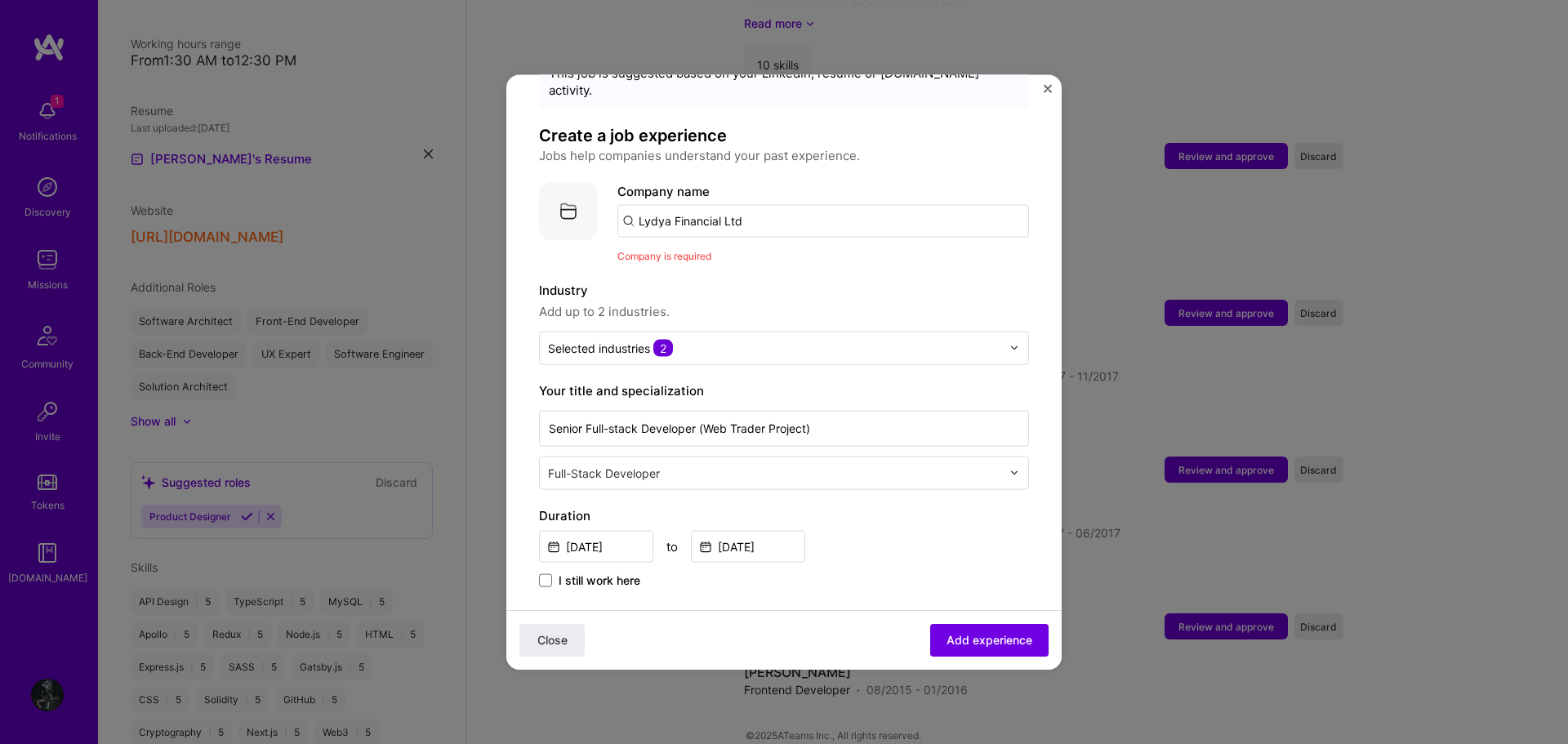
scroll to position [0, 0]
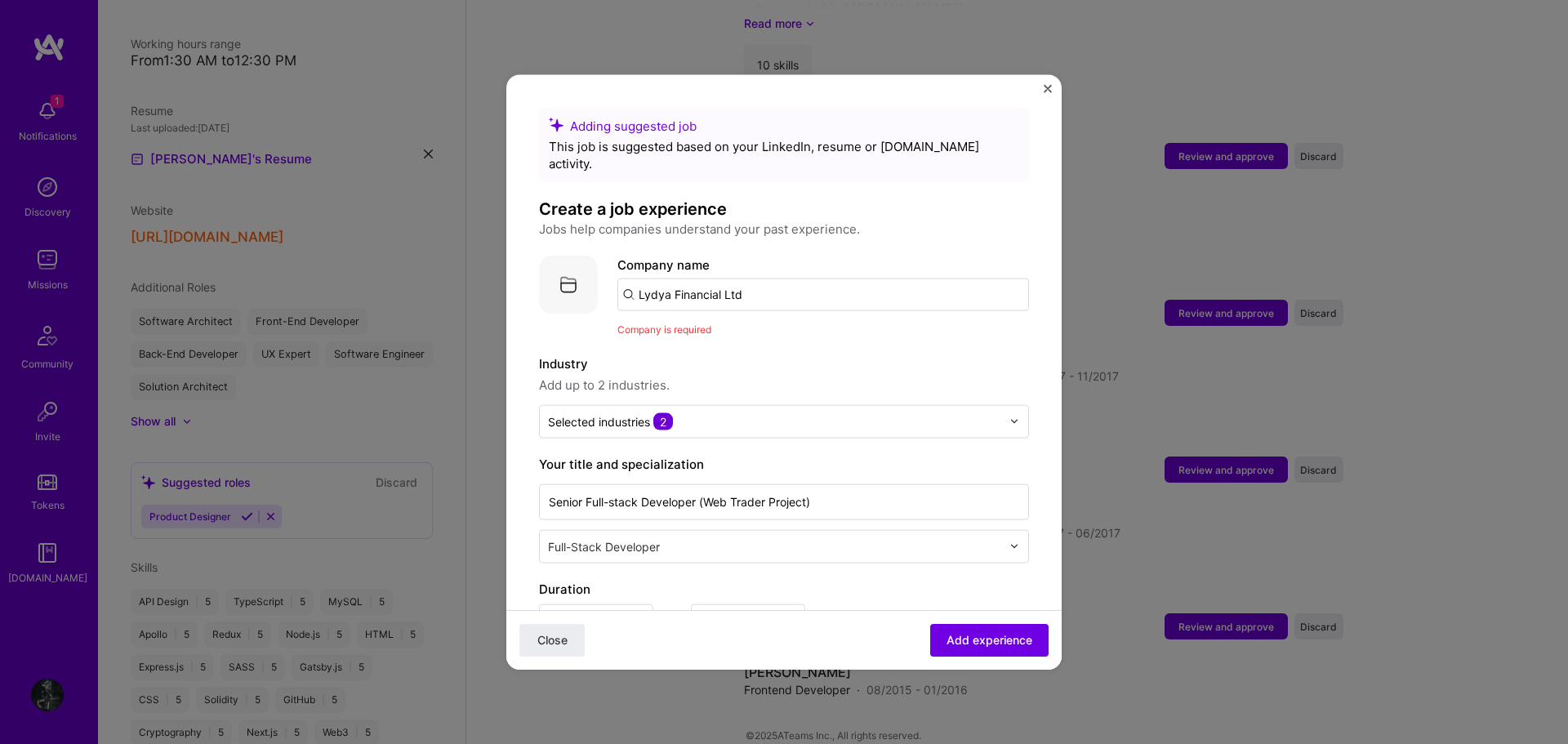
drag, startPoint x: 781, startPoint y: 282, endPoint x: 596, endPoint y: 282, distance: 185.0
click at [596, 282] on div "Company logo Company name Lydya Financial Ltd Company is required" at bounding box center [784, 295] width 490 height 82
paste input "Lydya Financial Ltd"
type input "Lydya Financial Ltd"
click at [797, 285] on input "Lydya Financial Ltd" at bounding box center [823, 294] width 411 height 33
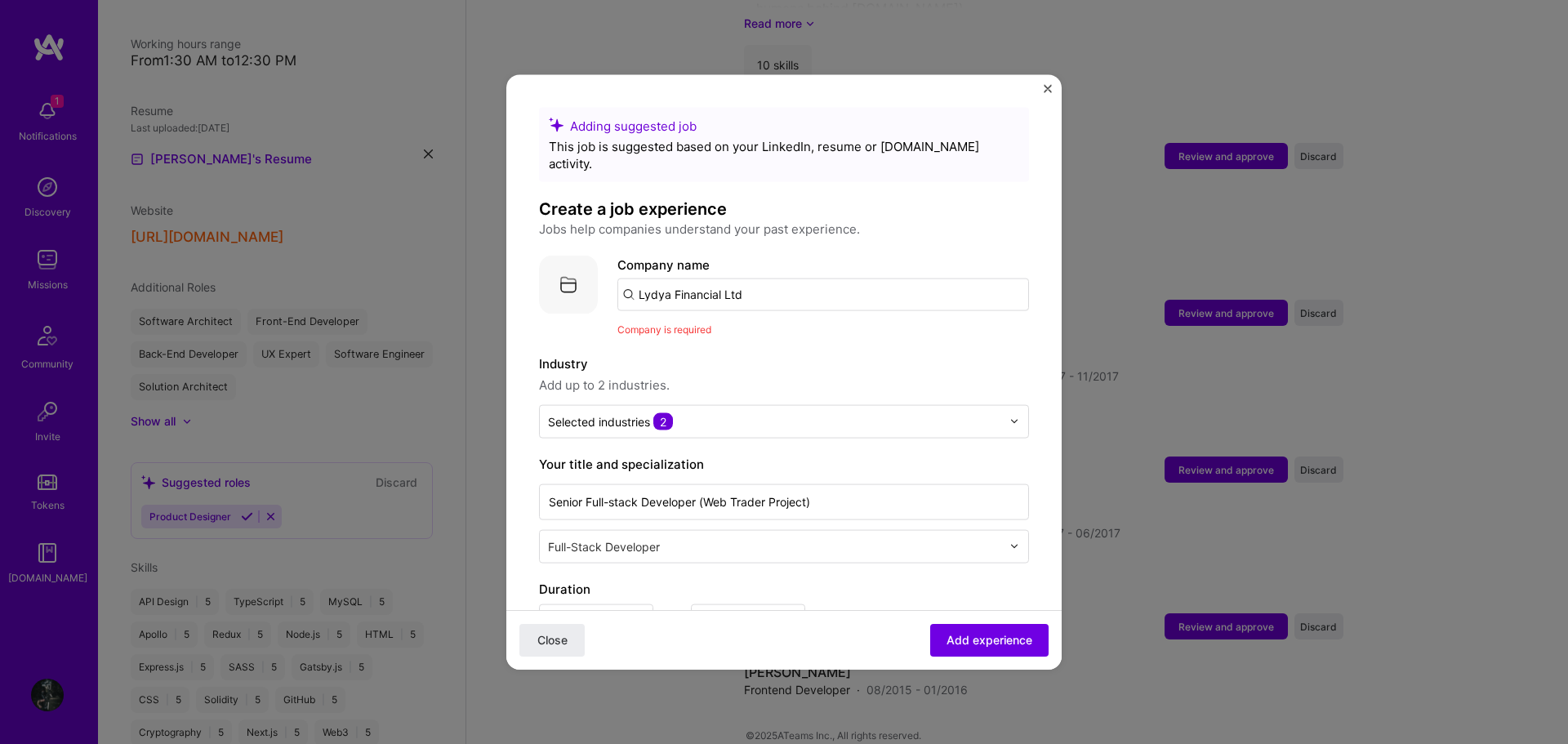
click at [827, 284] on input "Lydya Financial Ltd" at bounding box center [823, 294] width 411 height 33
paste input "Lydya Financial Ltd"
click at [799, 323] on div "Lydya Financial Ltd. lydyafinancial.com" at bounding box center [739, 341] width 245 height 46
type input "Lydya Financial Ltd."
click at [981, 640] on span "Add experience" at bounding box center [989, 639] width 86 height 16
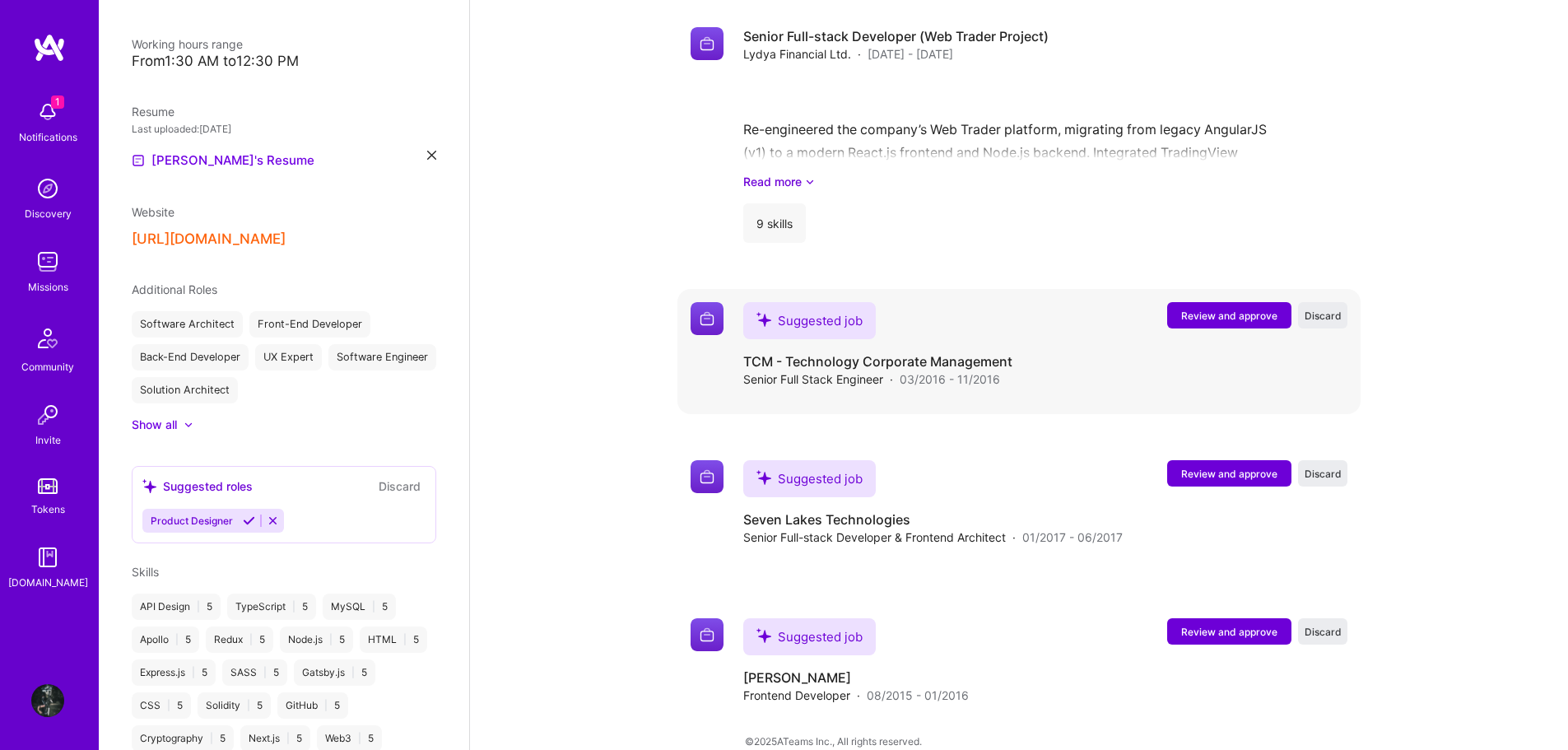
scroll to position [2138, 0]
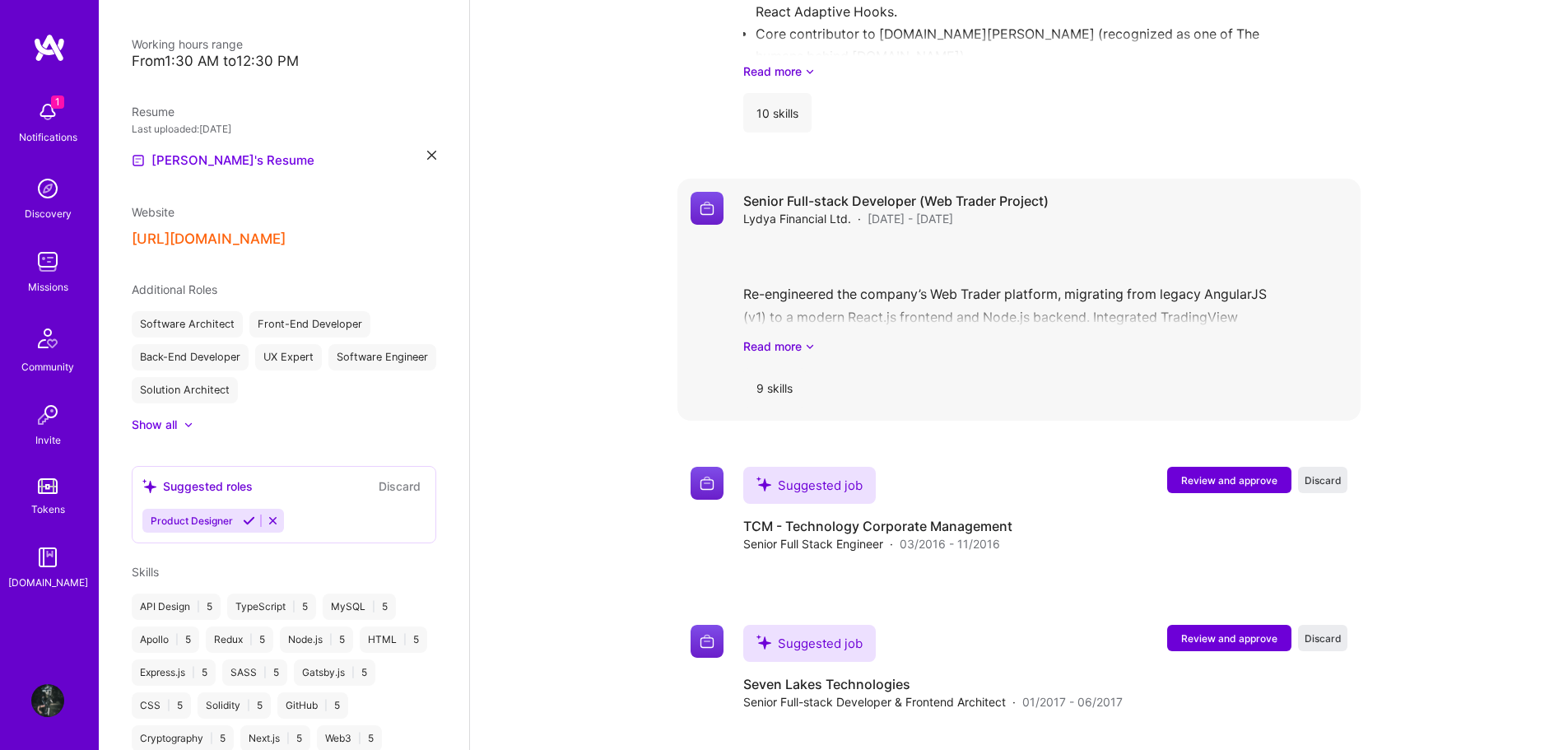
click at [785, 368] on div "9 skills" at bounding box center [774, 387] width 62 height 39
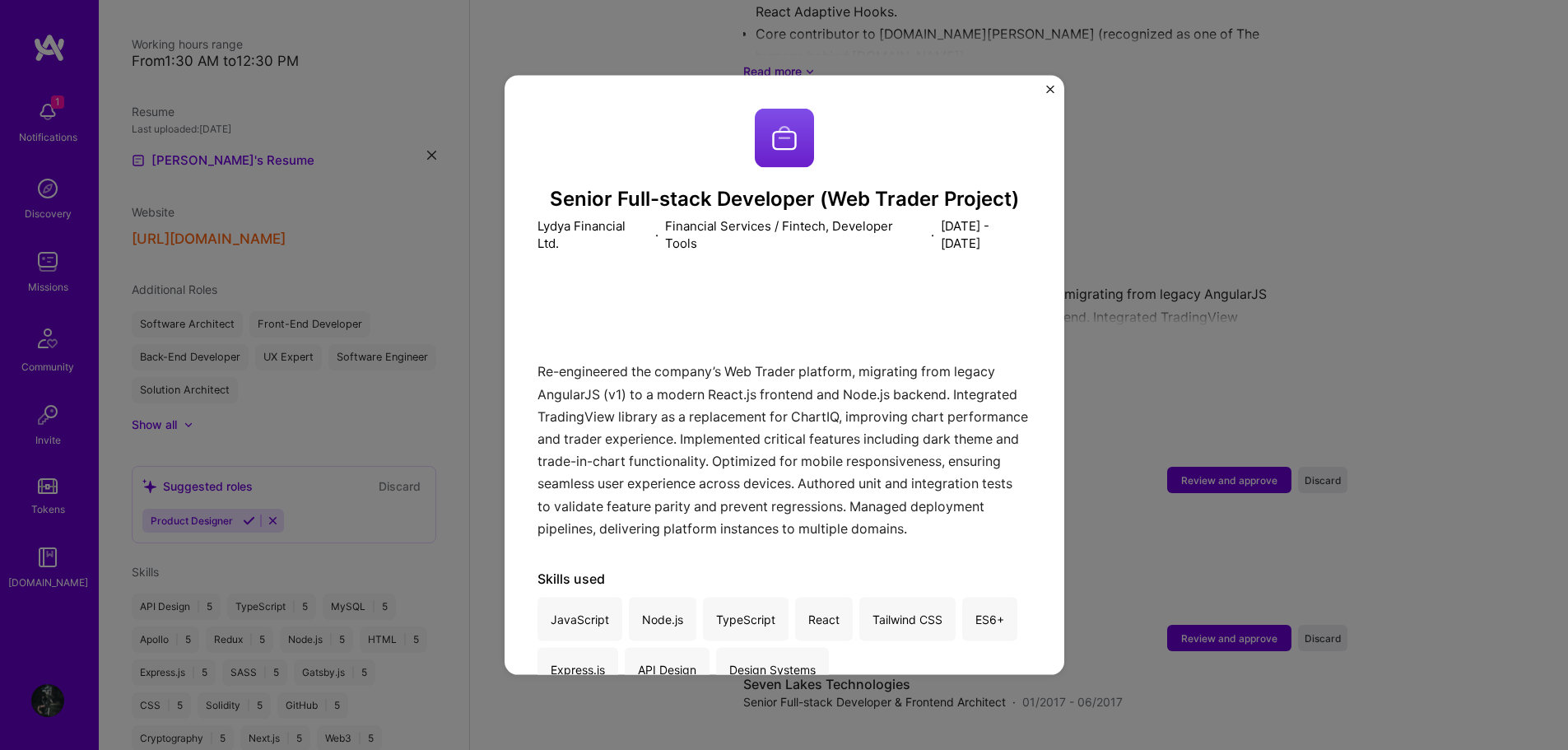
scroll to position [49, 0]
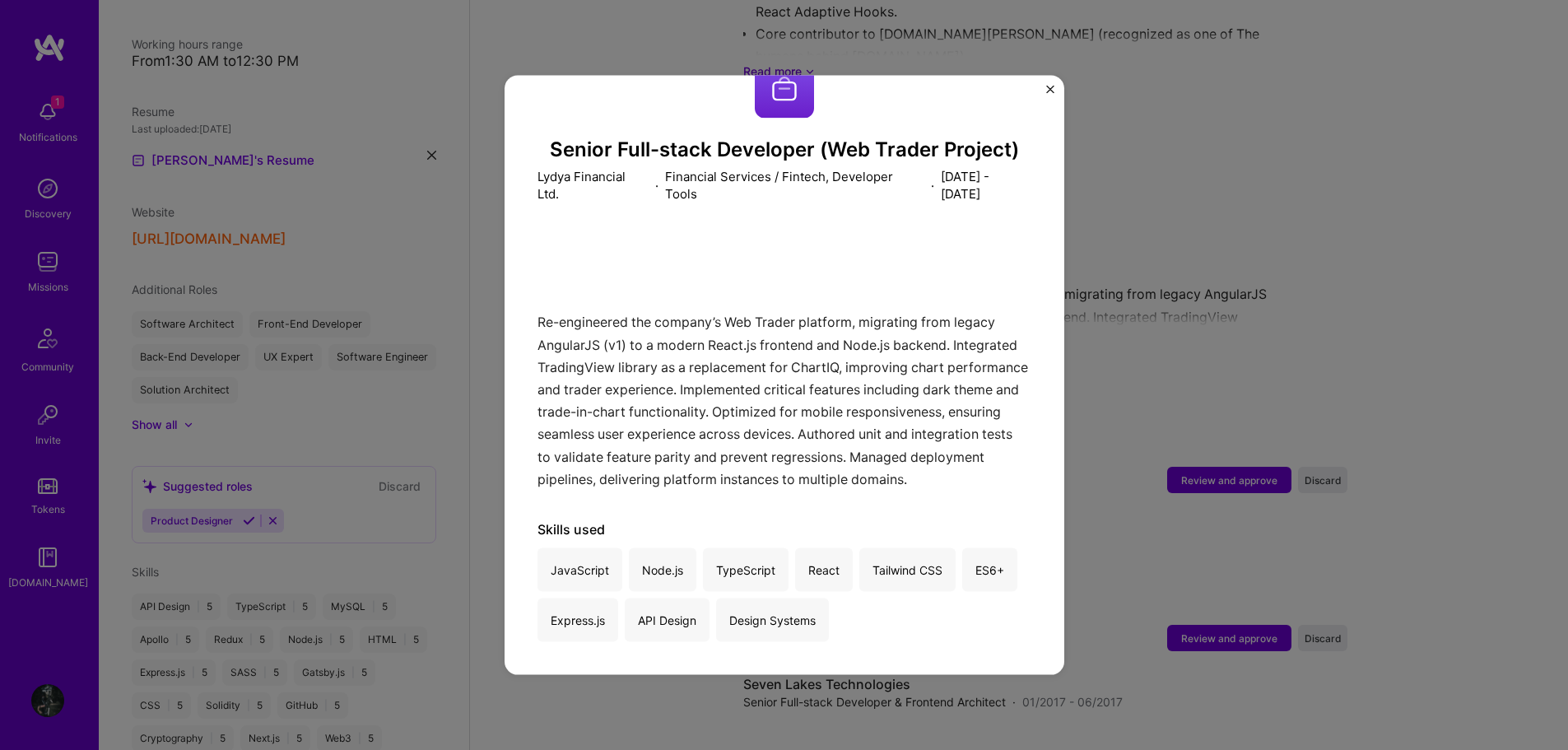
click at [1240, 359] on div "Senior Full-stack Developer (Web Trader Project) Lydya Financial Ltd. · Financi…" at bounding box center [784, 375] width 1568 height 750
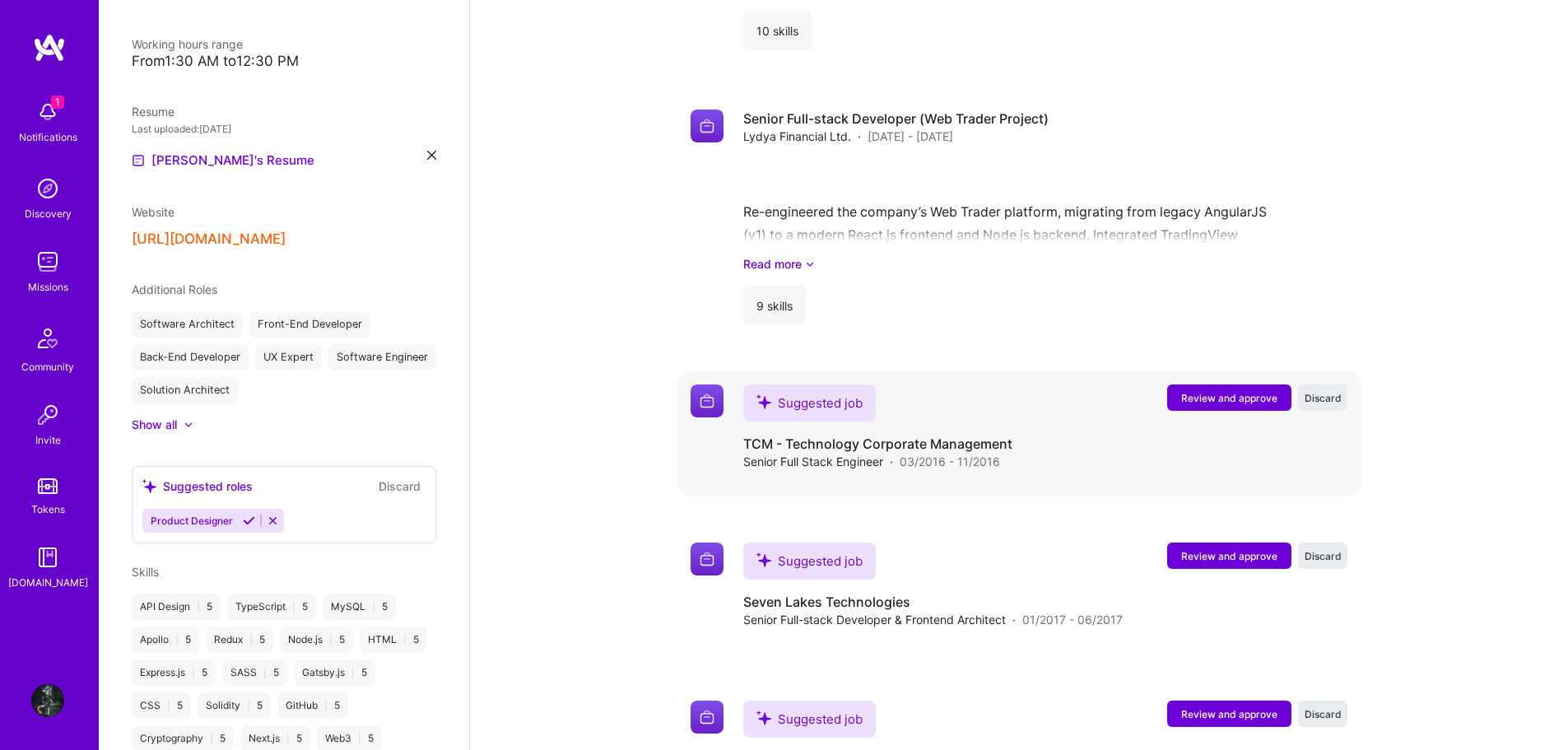
scroll to position [2303, 0]
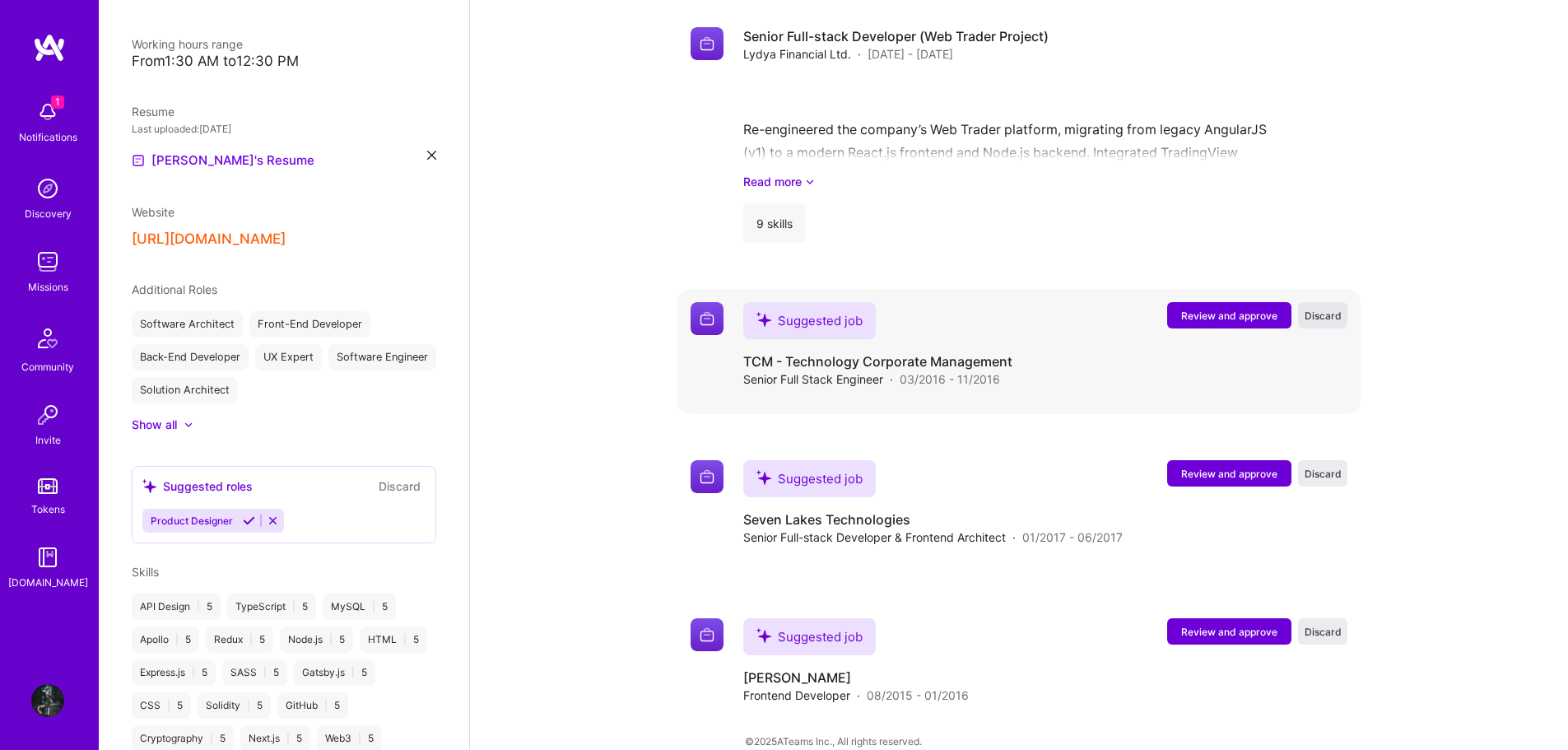
click at [1311, 303] on button "Discard" at bounding box center [1323, 315] width 50 height 26
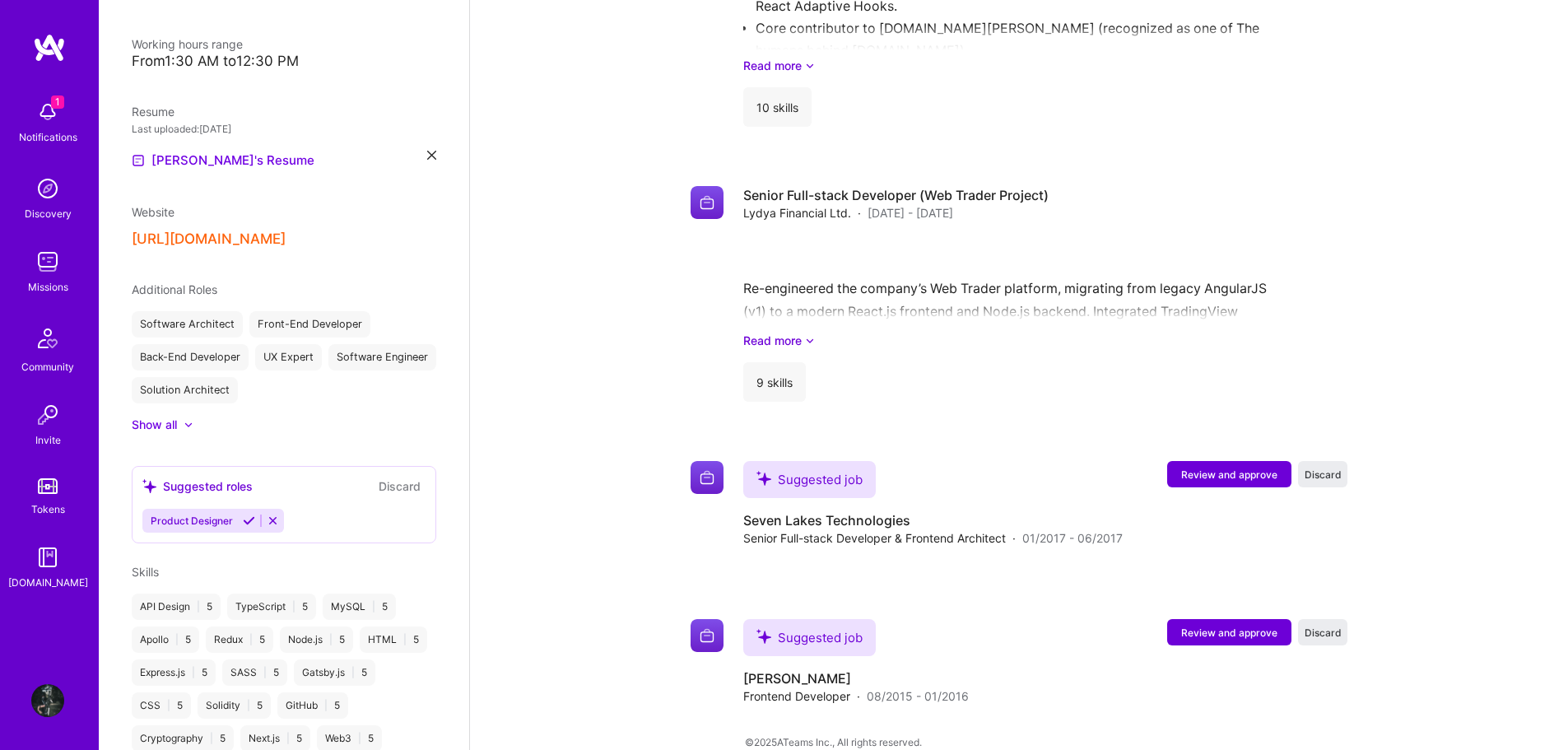
scroll to position [2144, 0]
click at [1321, 467] on span "Discard" at bounding box center [1323, 474] width 37 height 14
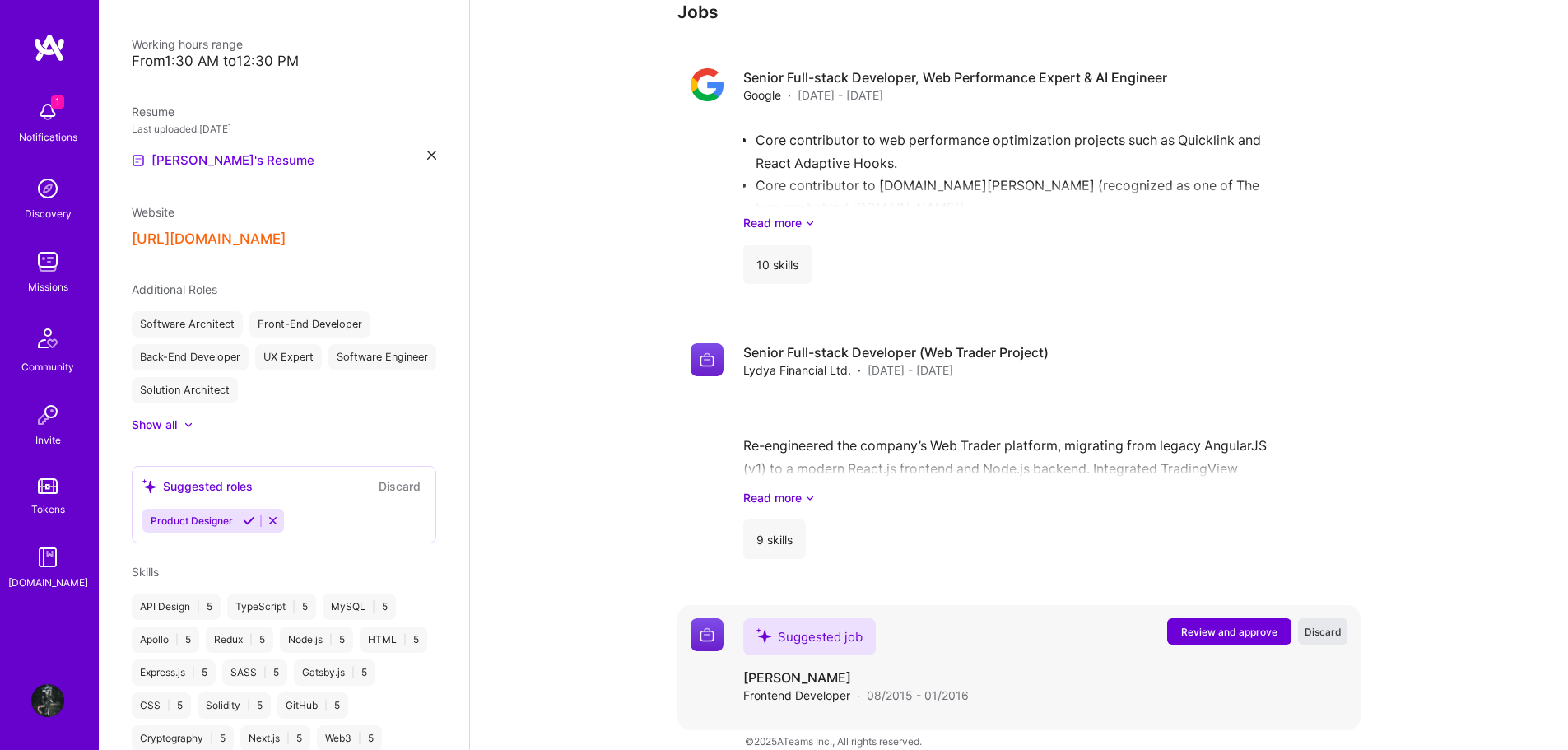
click at [1336, 625] on span "Discard" at bounding box center [1323, 631] width 37 height 14
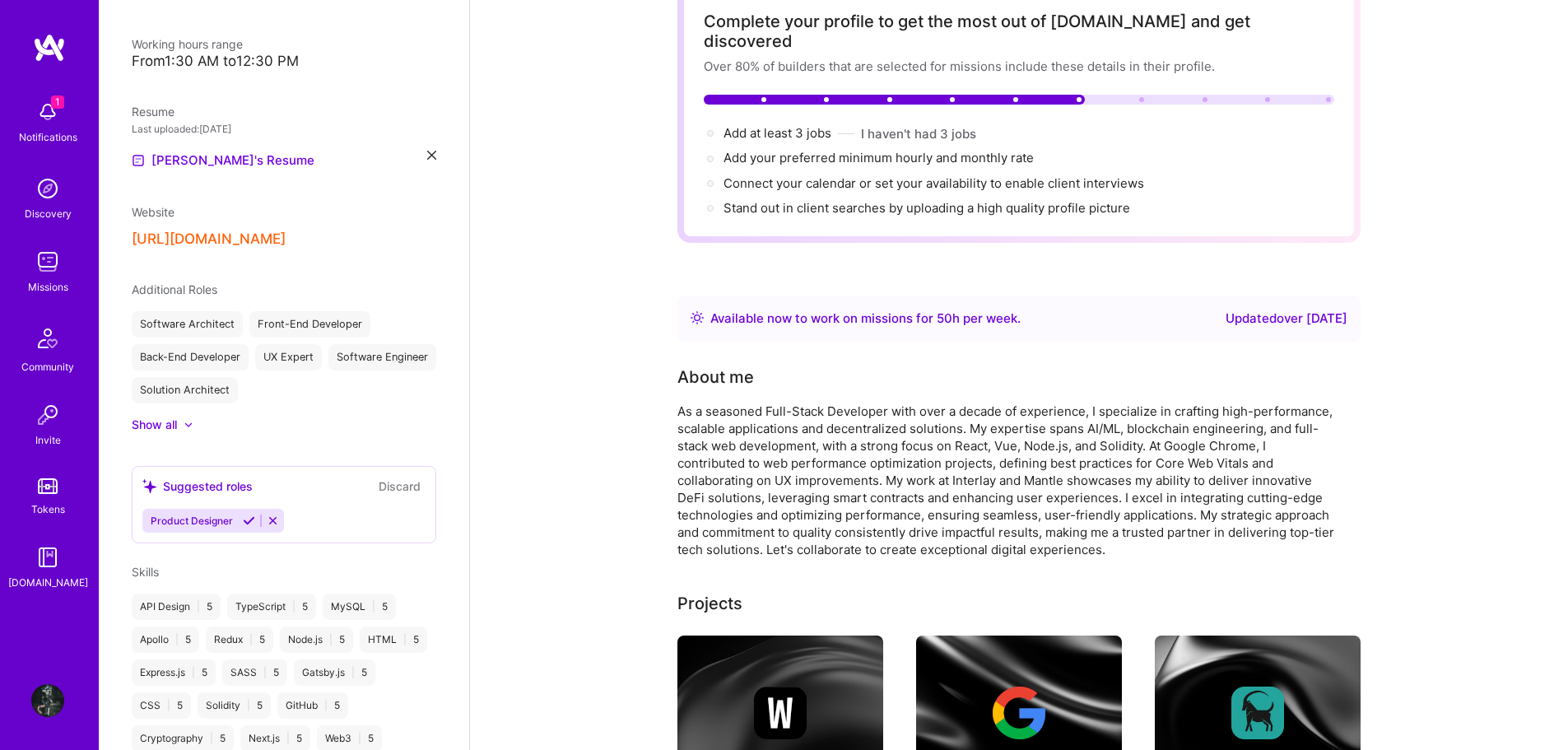
scroll to position [0, 0]
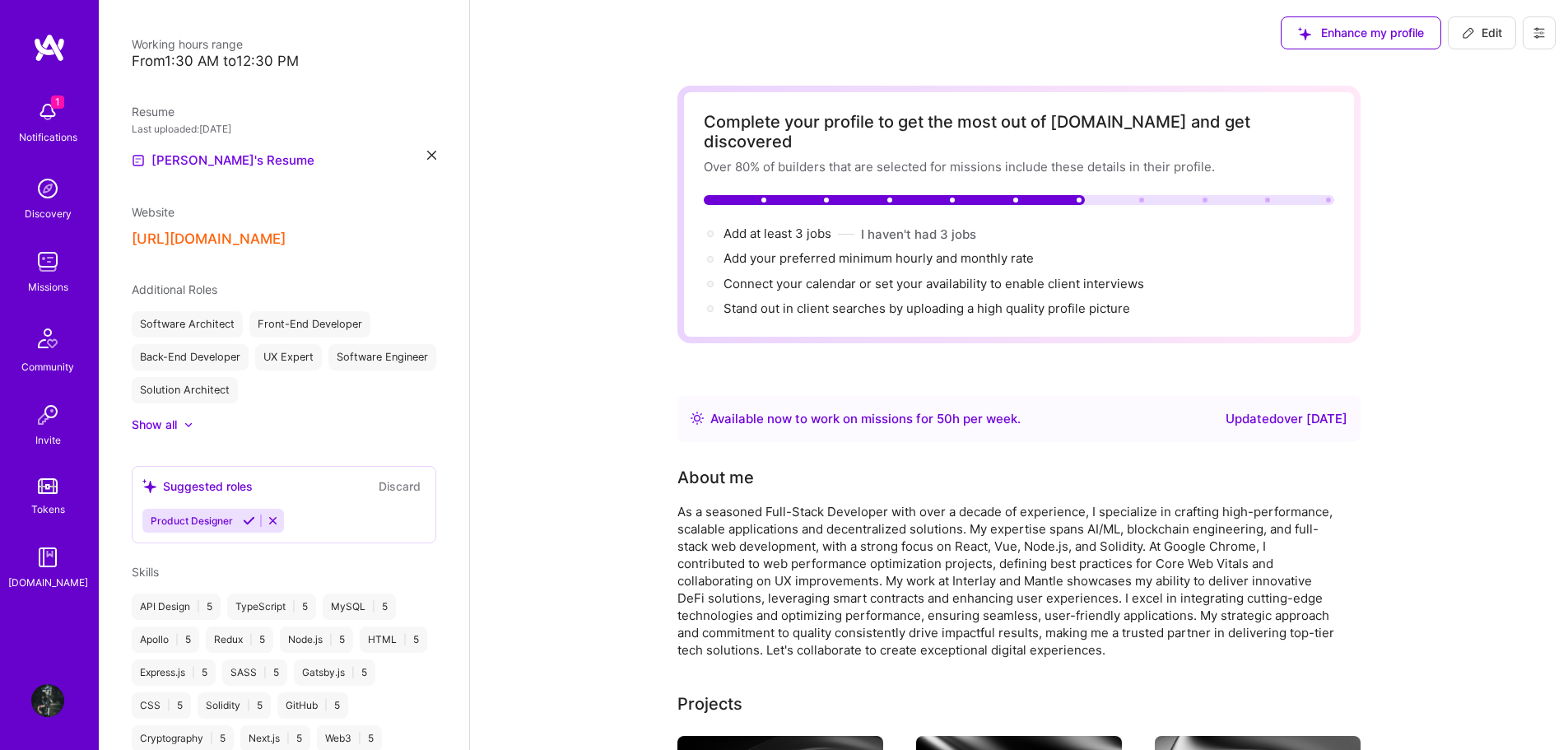
click at [1492, 35] on span "Edit" at bounding box center [1482, 32] width 40 height 16
select select "US"
select select "Right Now"
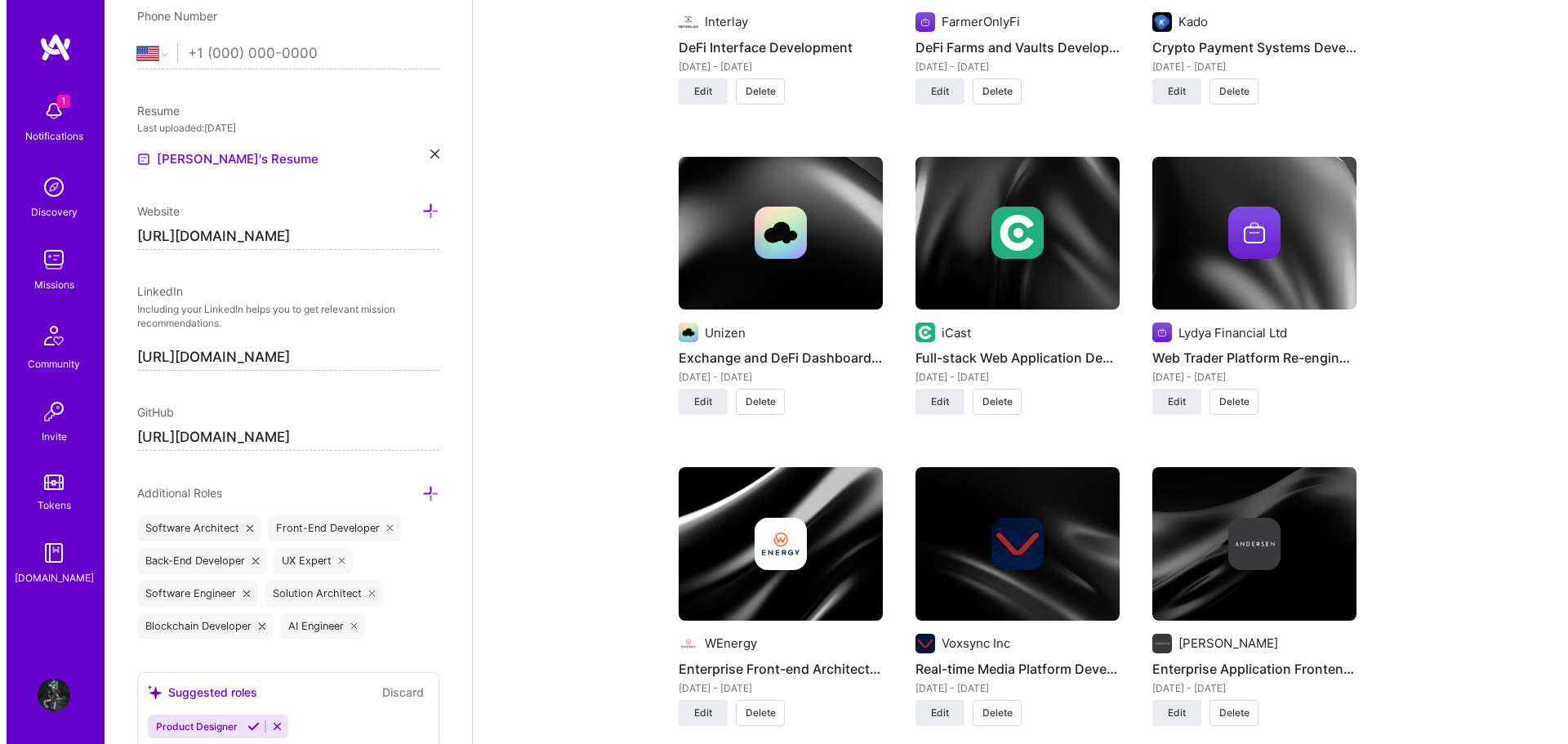
scroll to position [2629, 0]
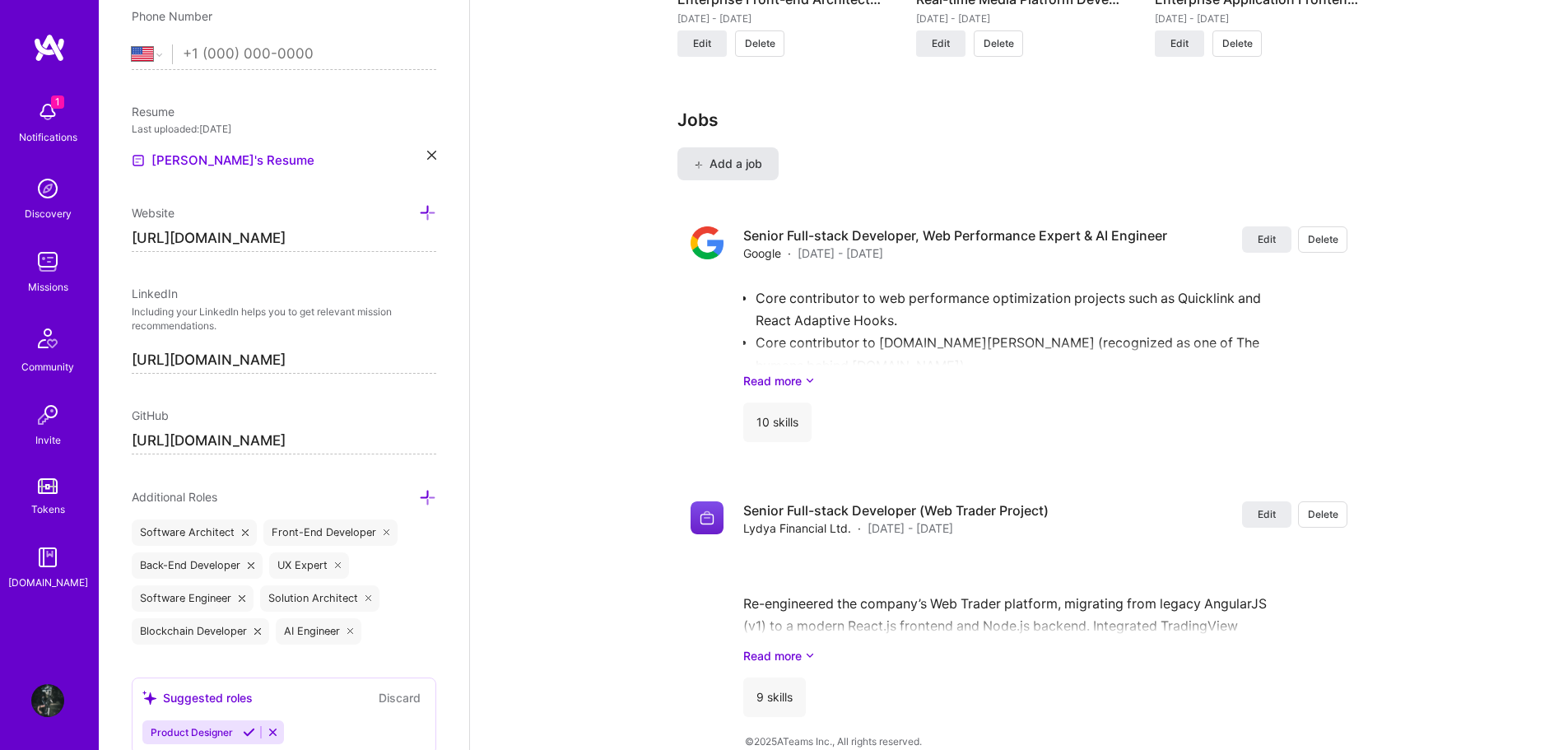
click at [732, 155] on span "Add a job" at bounding box center [728, 163] width 68 height 16
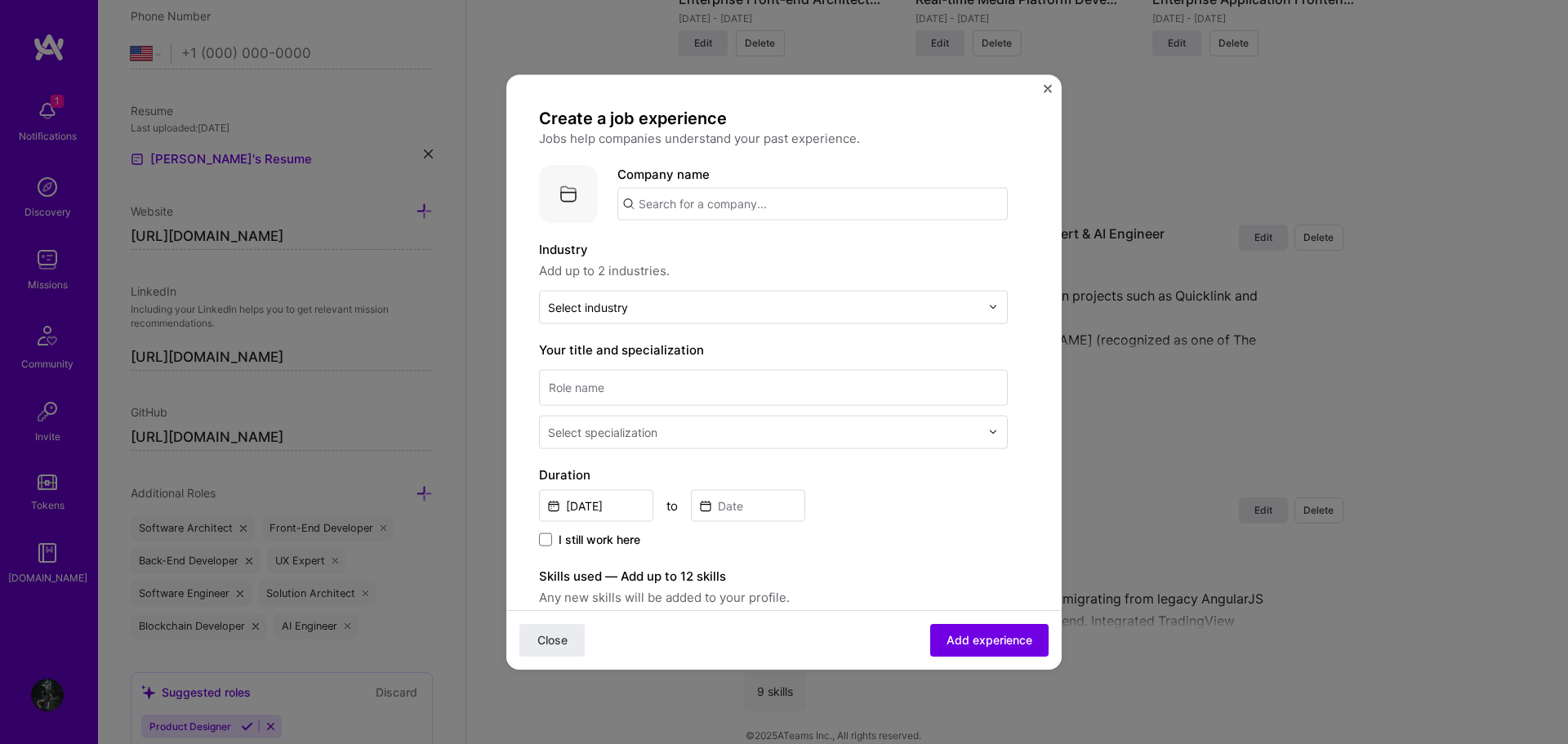
click at [770, 198] on input "text" at bounding box center [812, 203] width 390 height 33
type input "Windranger"
click at [748, 256] on div "Windranger windranger.io" at bounding box center [739, 251] width 245 height 46
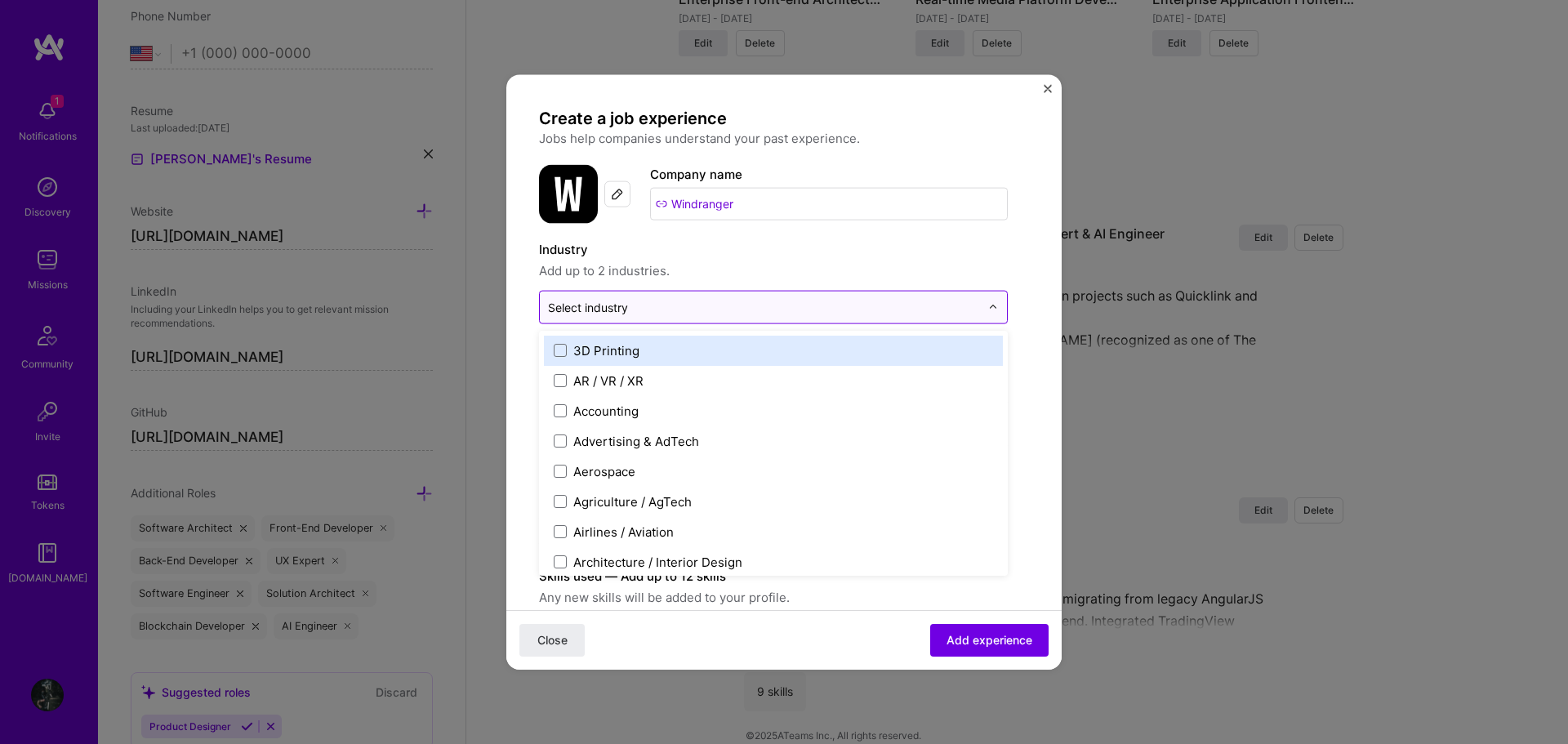
click at [732, 314] on input "text" at bounding box center [764, 306] width 432 height 17
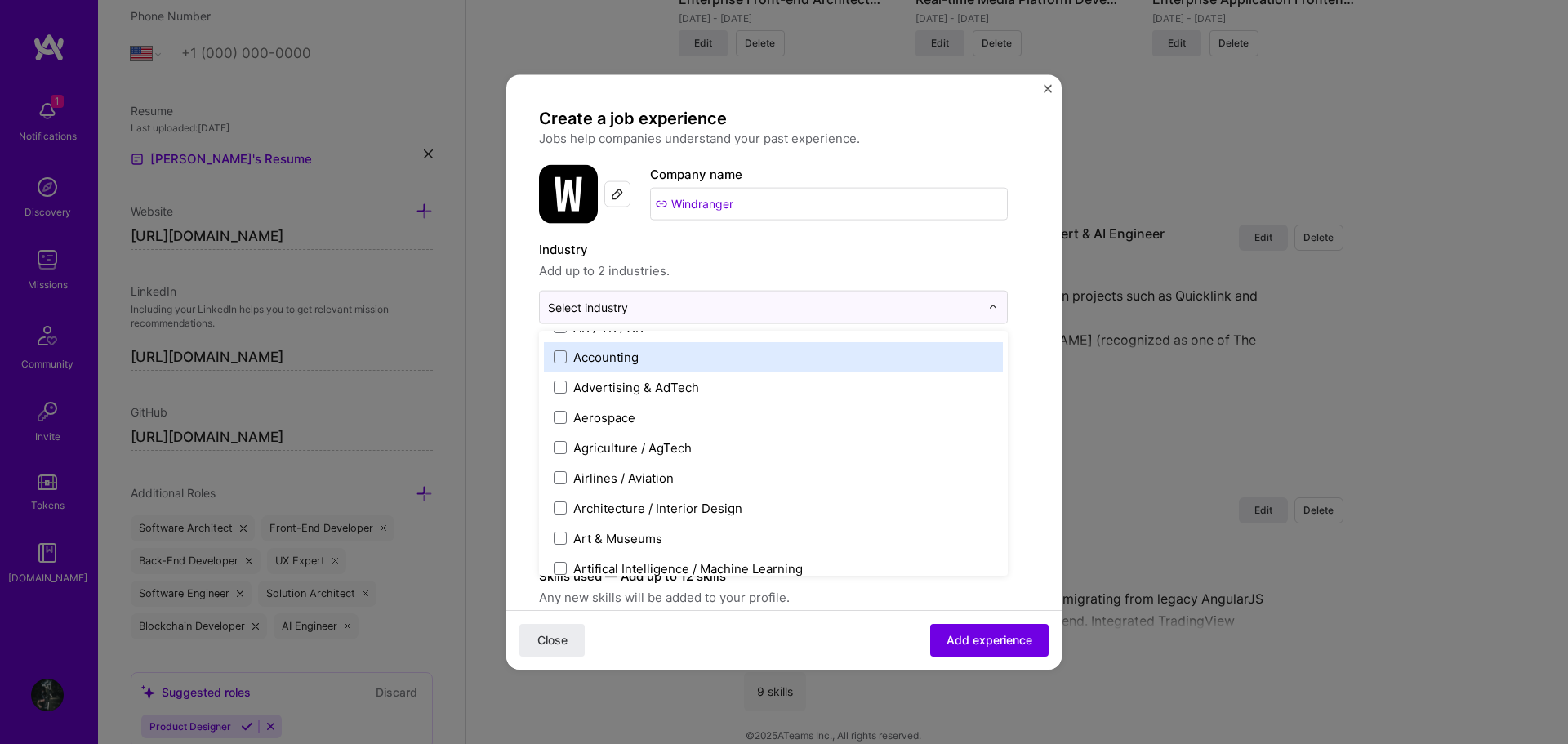
scroll to position [0, 0]
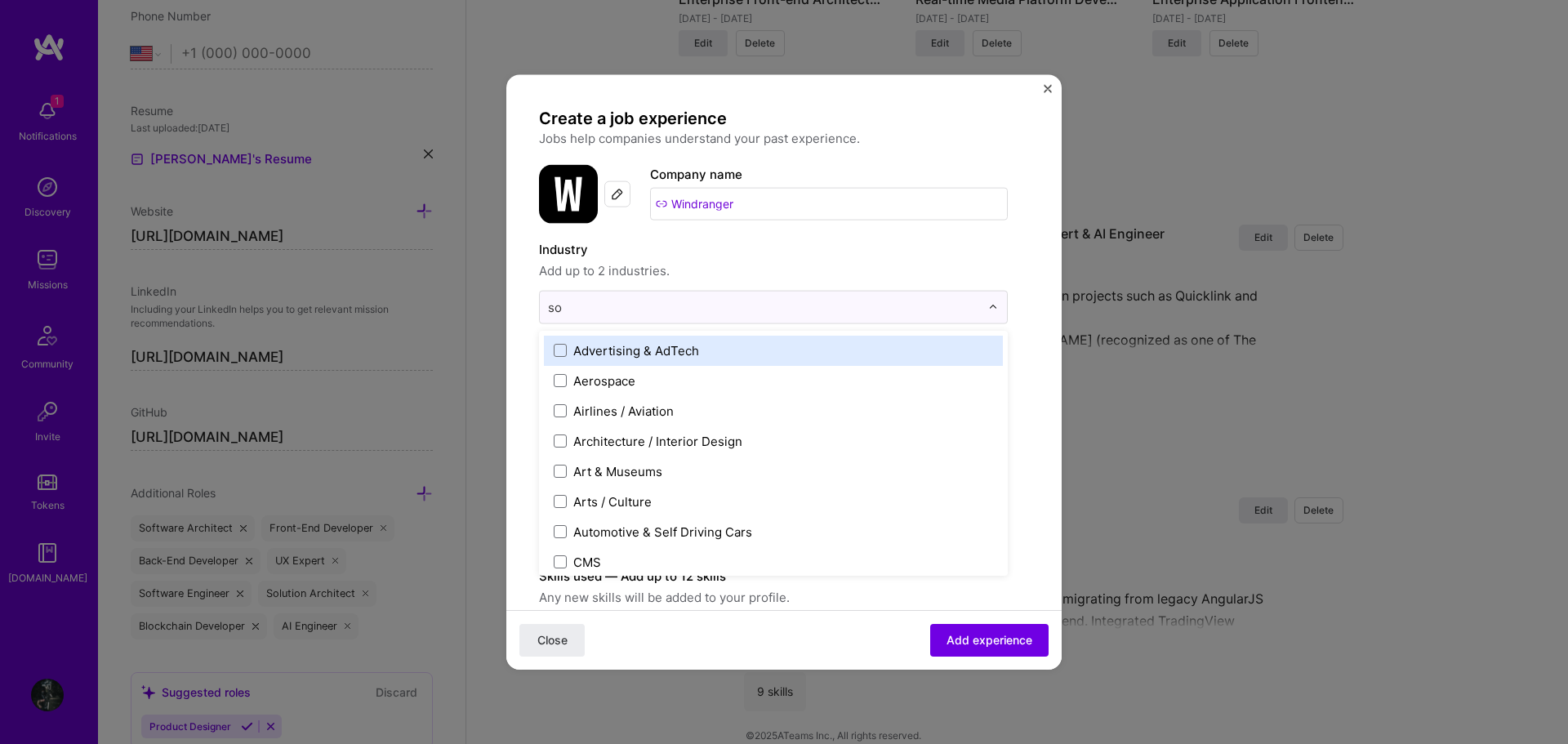
type input "sof"
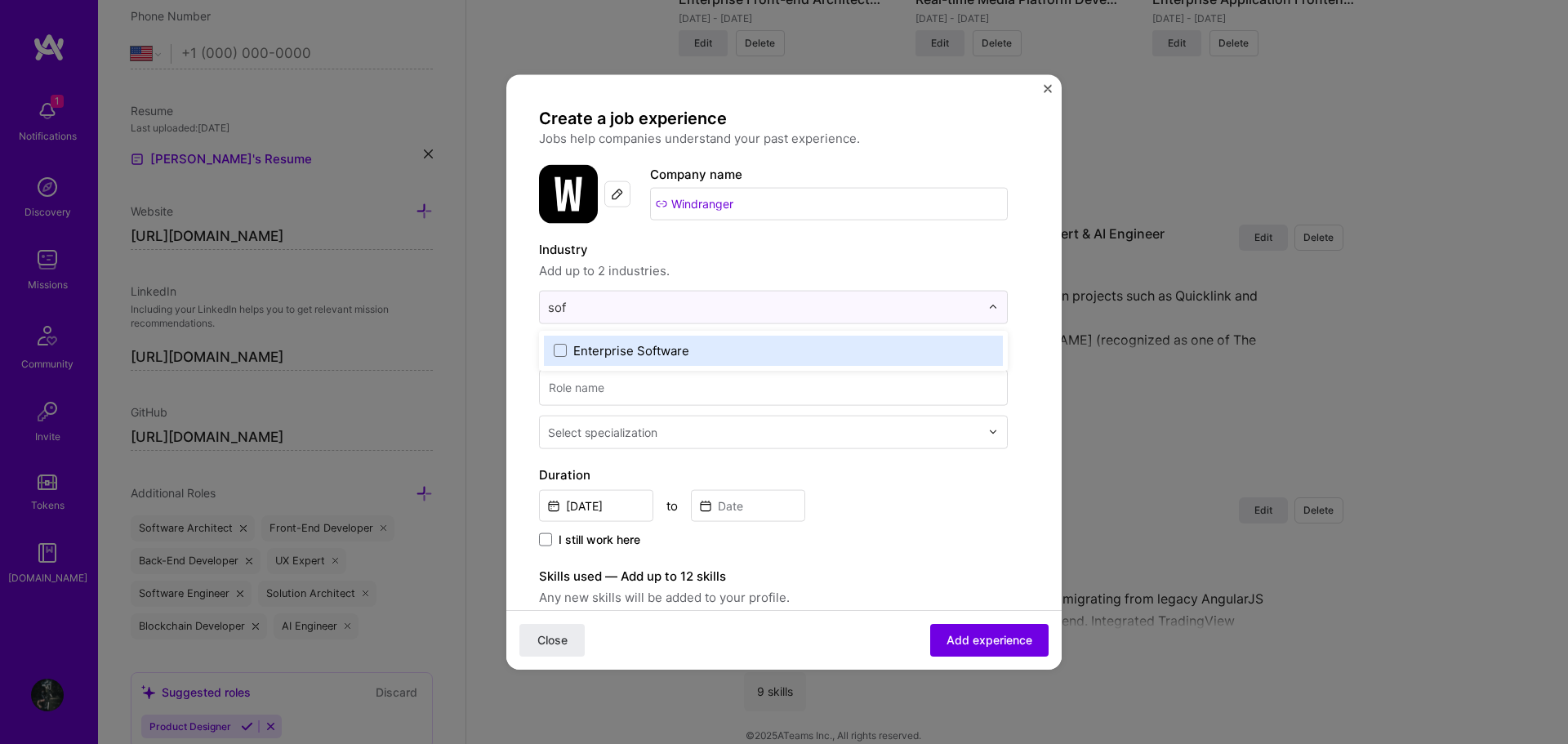
click at [689, 347] on label "Enterprise Software" at bounding box center [773, 350] width 439 height 17
type input "blo"
click at [676, 355] on label "Blockchain" at bounding box center [773, 350] width 439 height 17
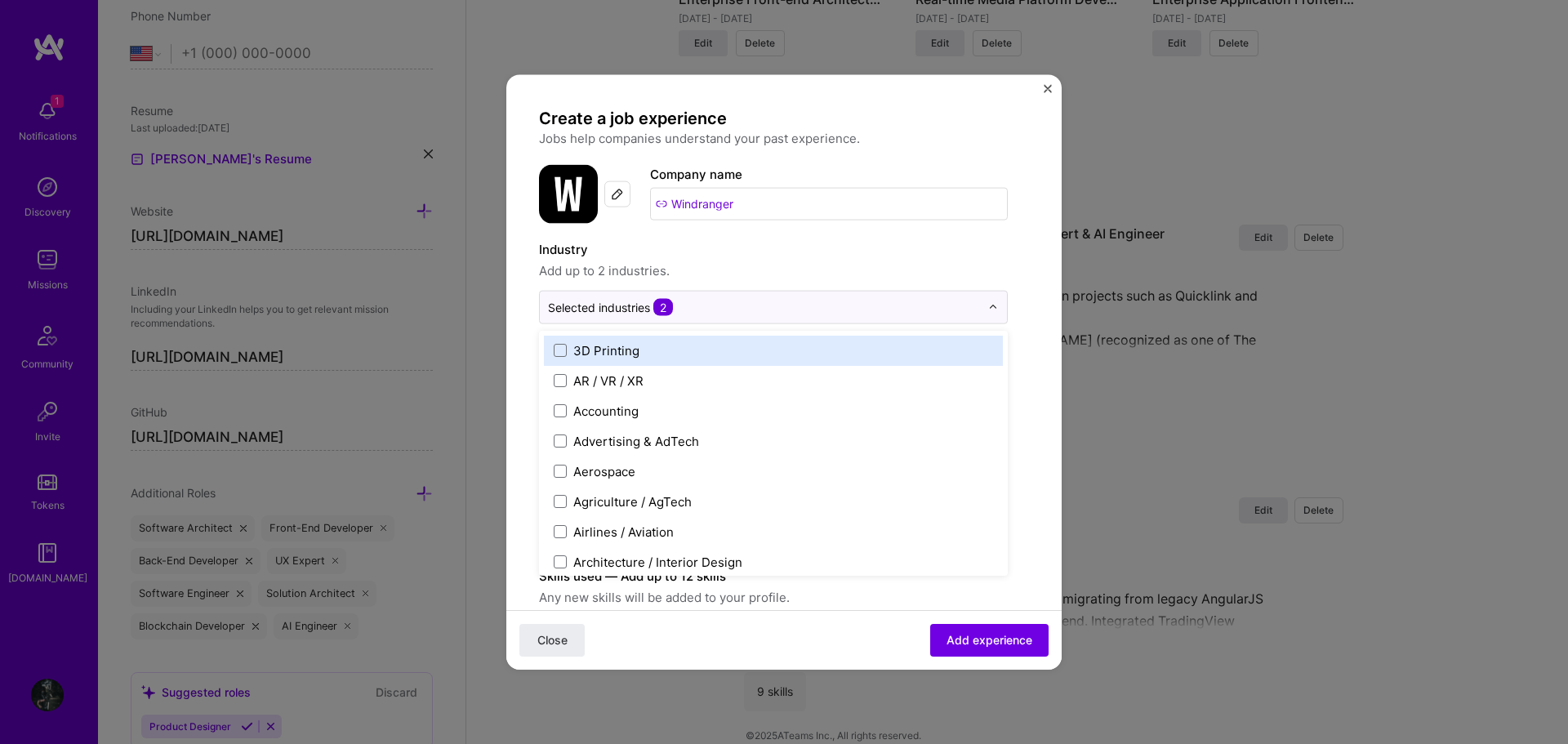
click at [792, 255] on label "Industry" at bounding box center [774, 249] width 469 height 19
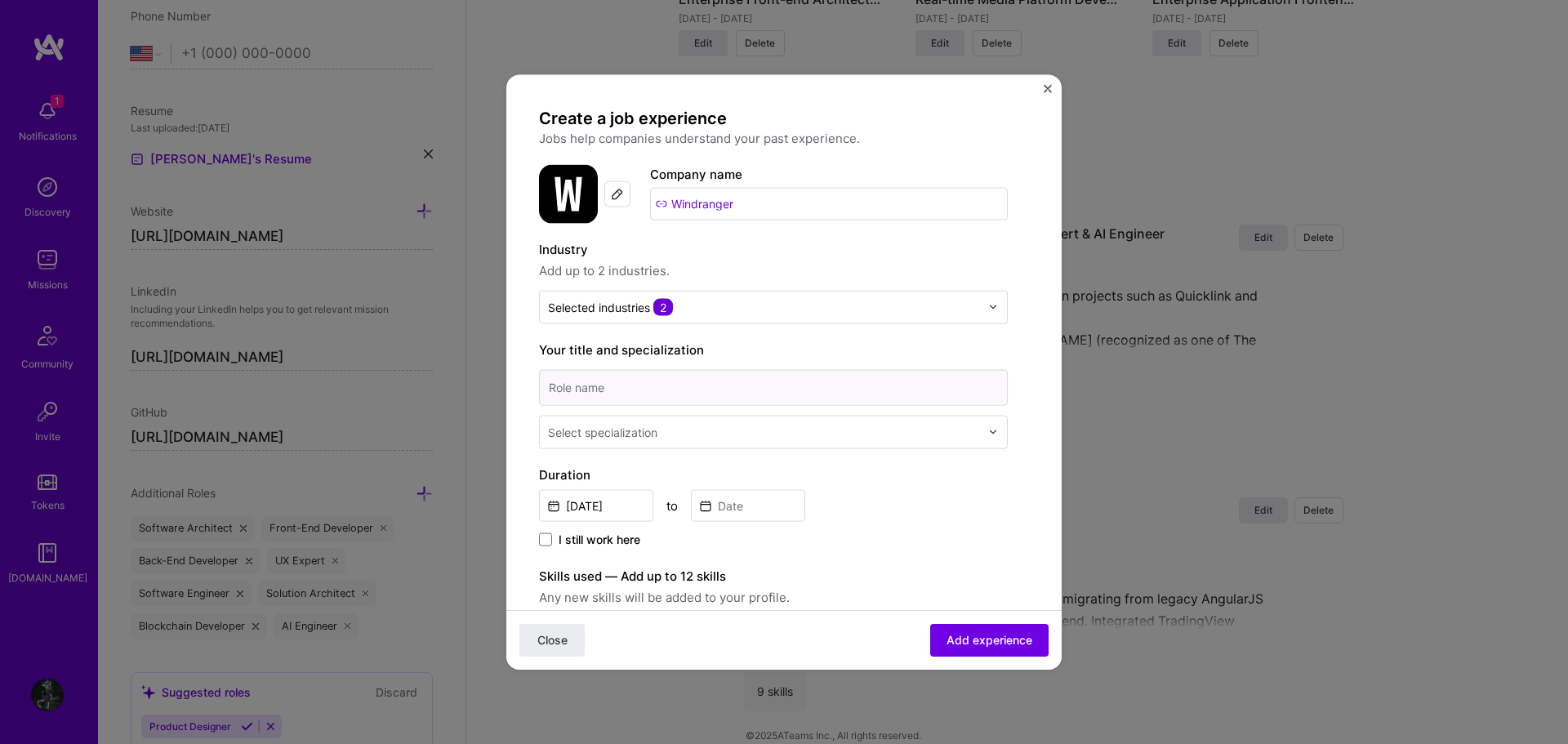
click at [704, 392] on input at bounding box center [774, 387] width 469 height 36
paste input "Senior Frontend Developer (Web3)"
type input "Senior Frontend Developer (Web3)"
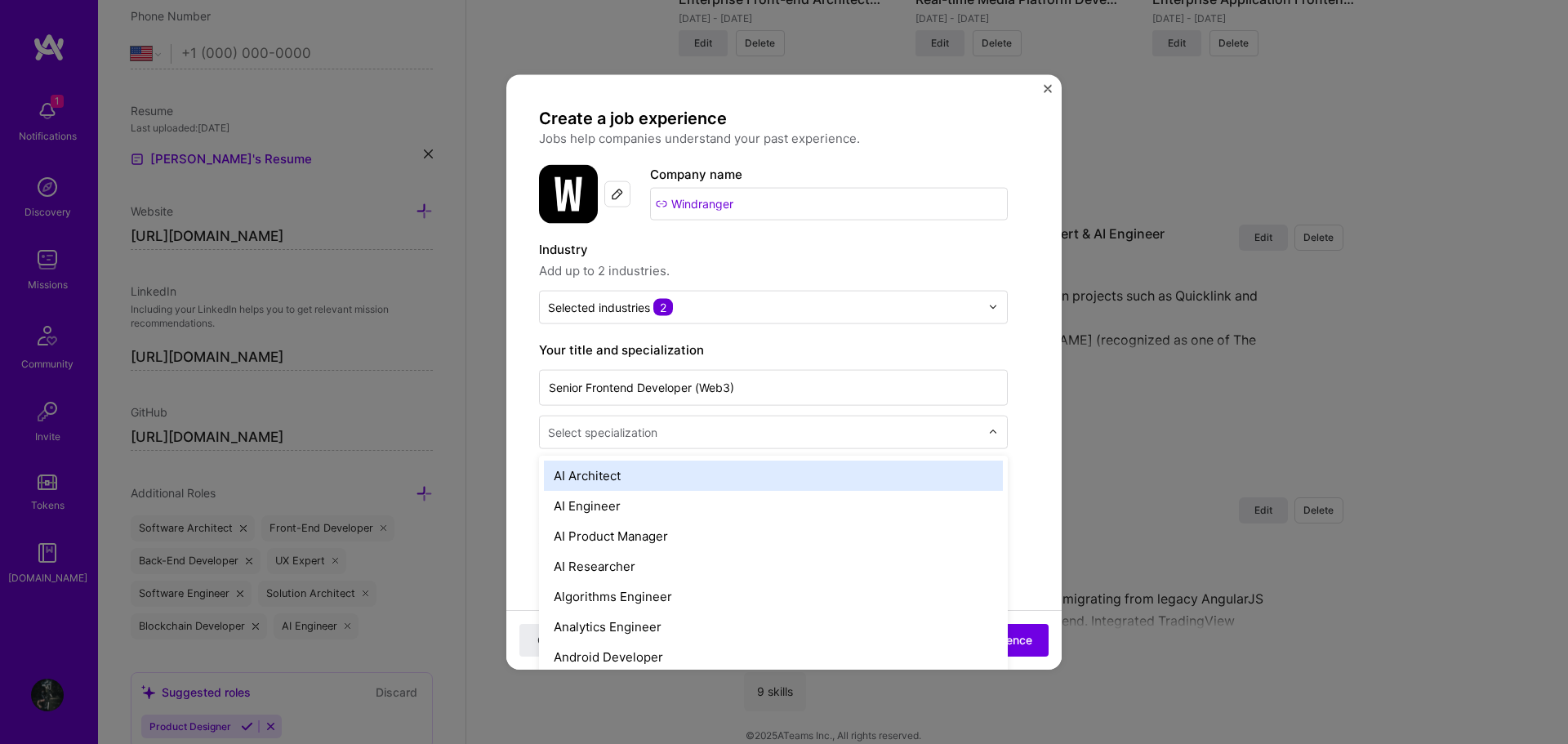
click at [700, 427] on input "text" at bounding box center [765, 432] width 435 height 17
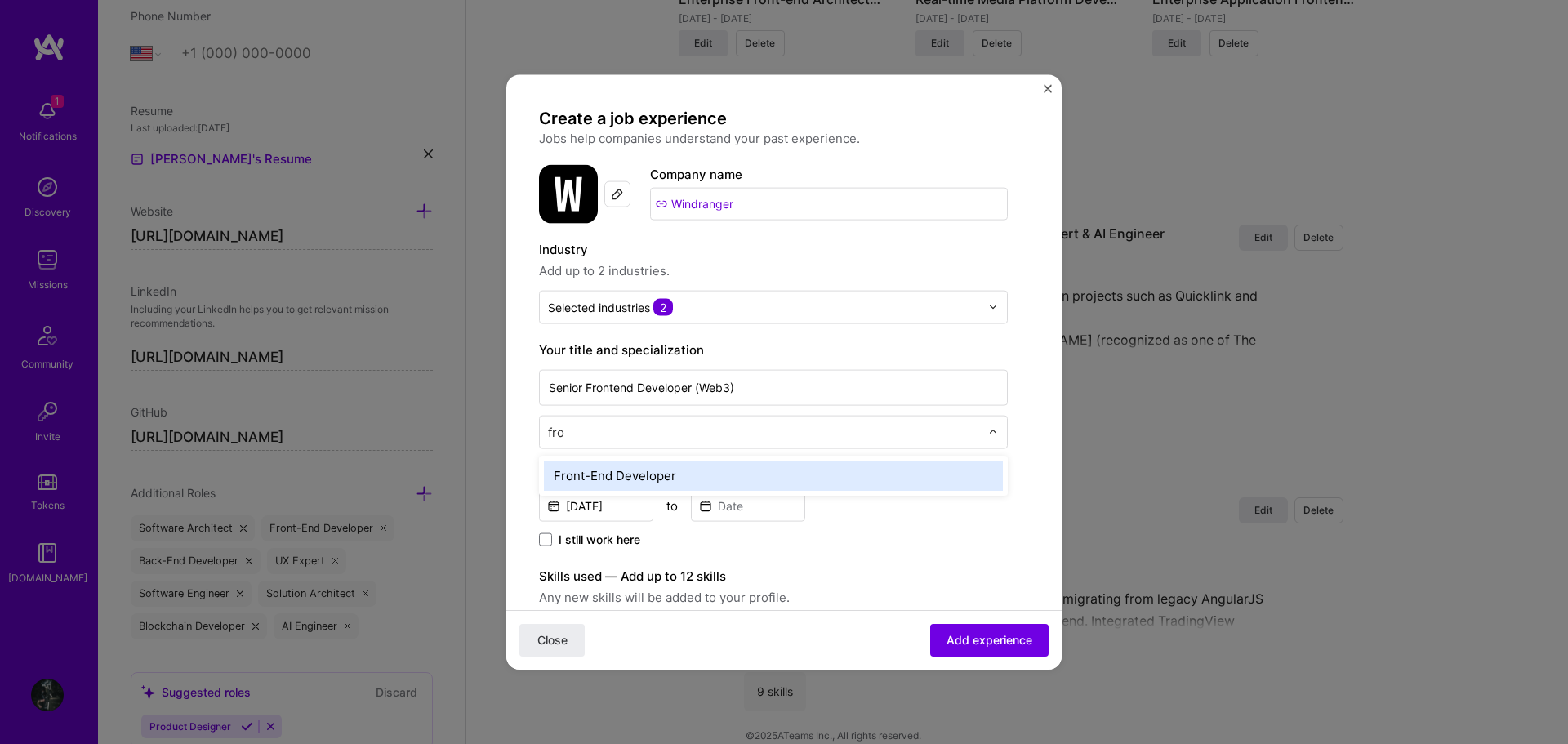
type input "fron"
click at [697, 478] on div "Front-End Developer" at bounding box center [773, 475] width 459 height 30
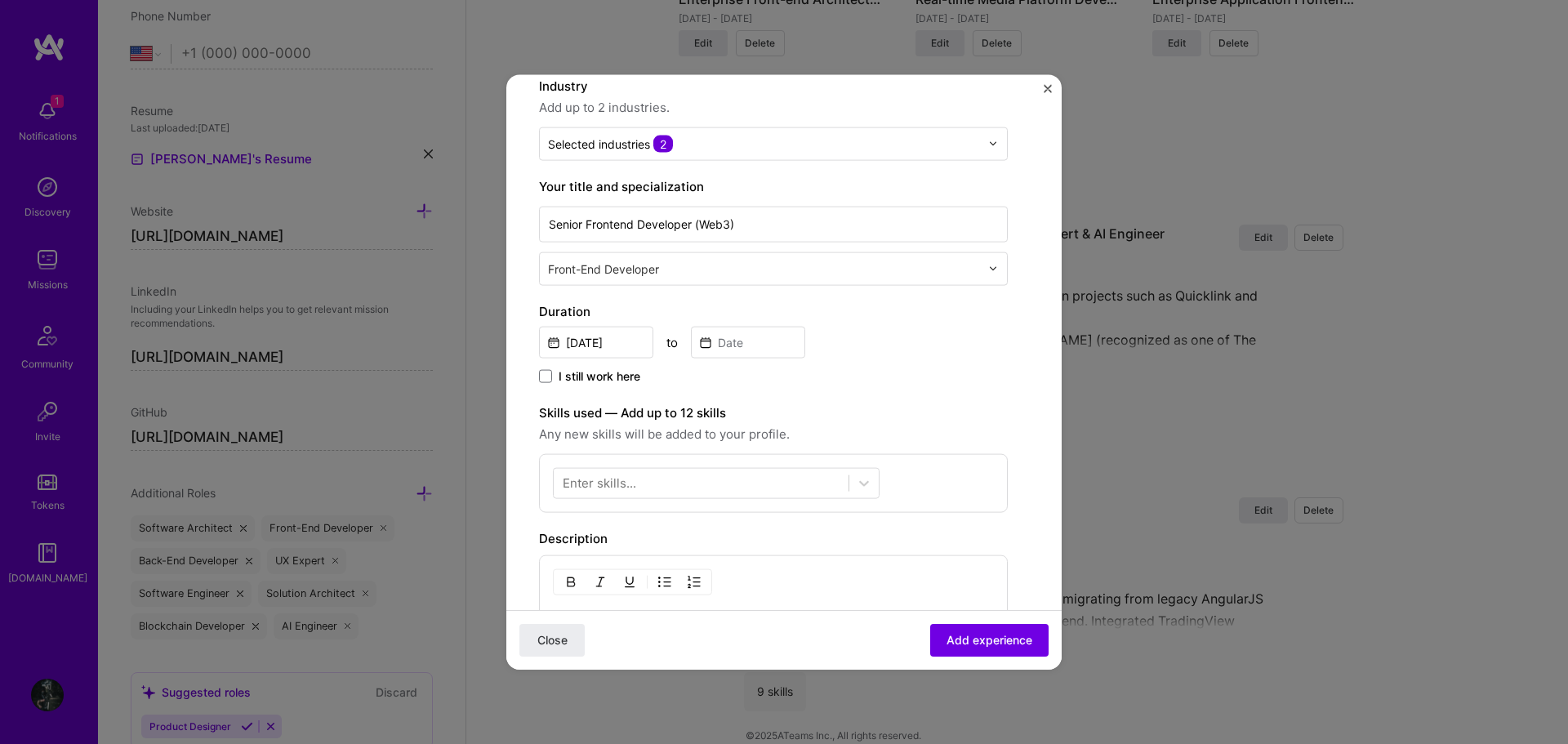
scroll to position [245, 0]
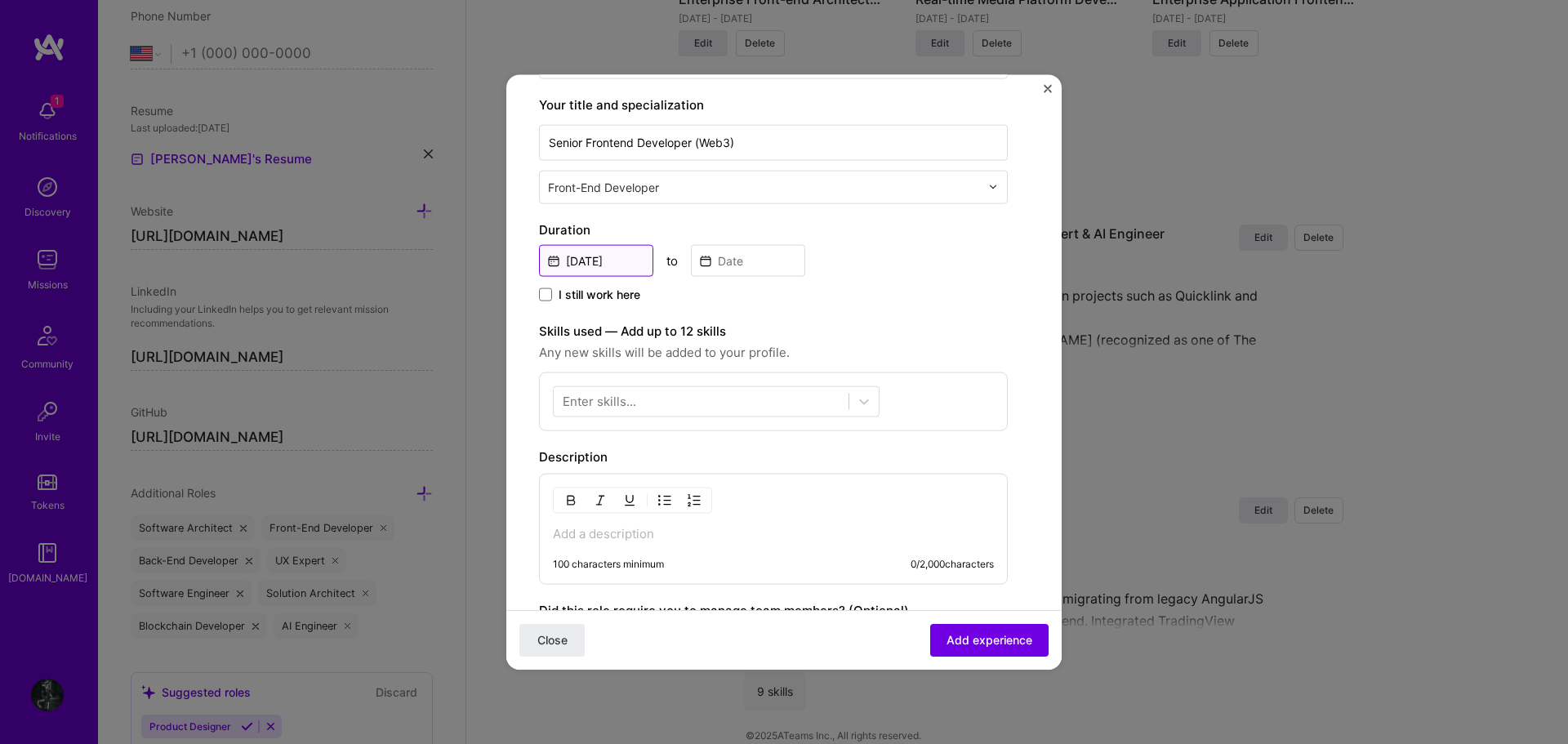
click at [597, 259] on input "Sep, 2025" at bounding box center [596, 260] width 114 height 32
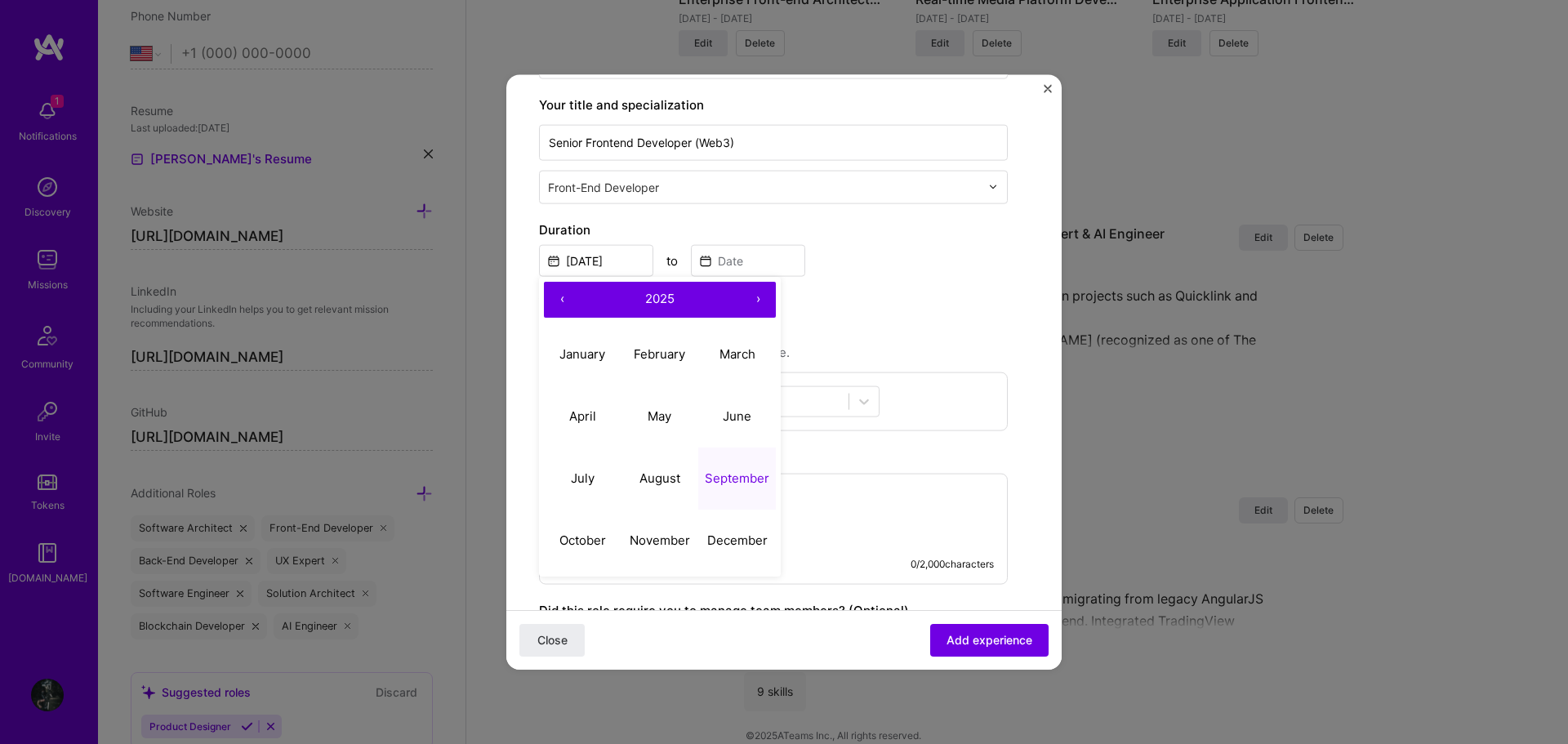
click at [566, 296] on button "‹" at bounding box center [561, 299] width 36 height 36
click at [679, 353] on abbr "February" at bounding box center [659, 354] width 52 height 15
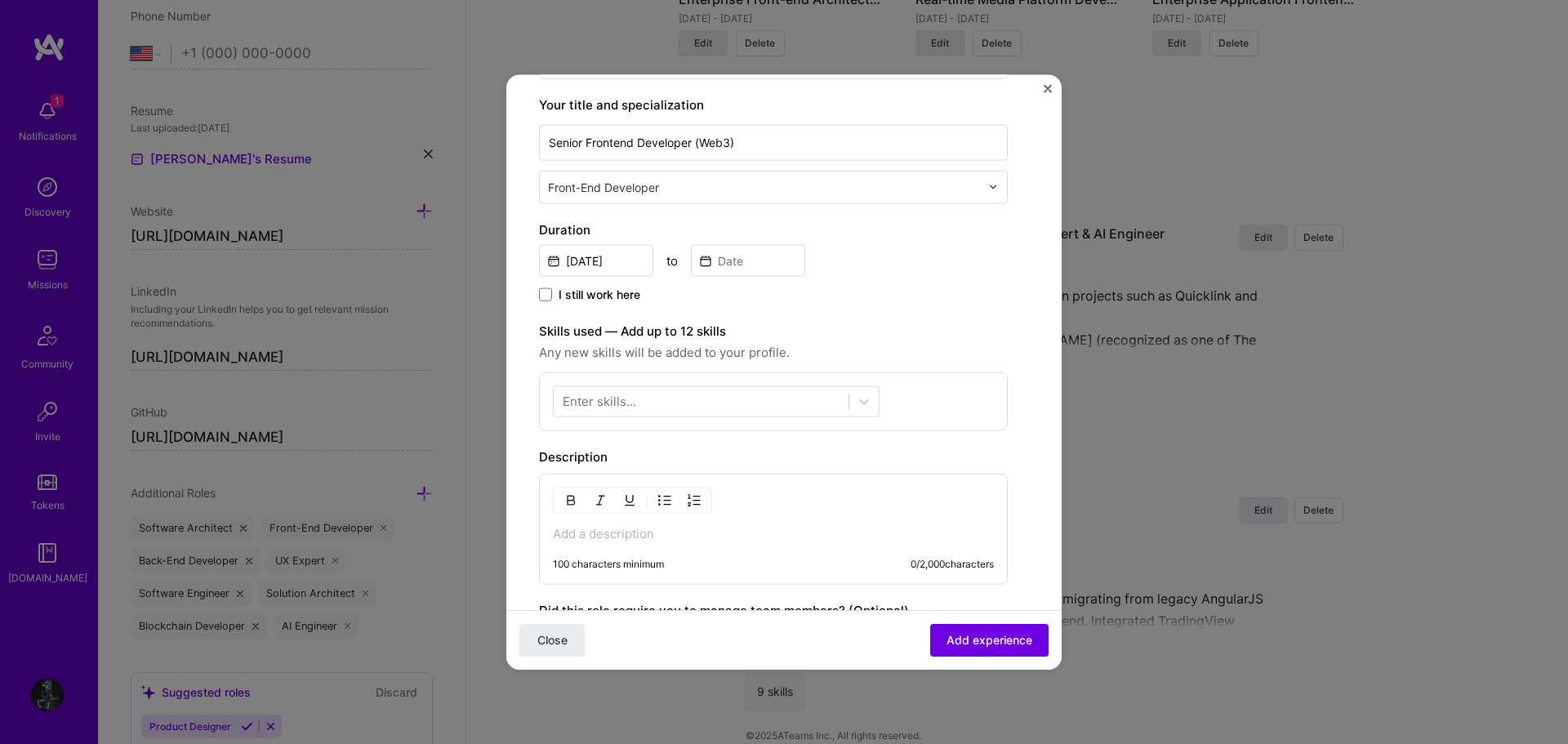
type input "Feb, 2021"
click at [735, 256] on input at bounding box center [748, 260] width 114 height 32
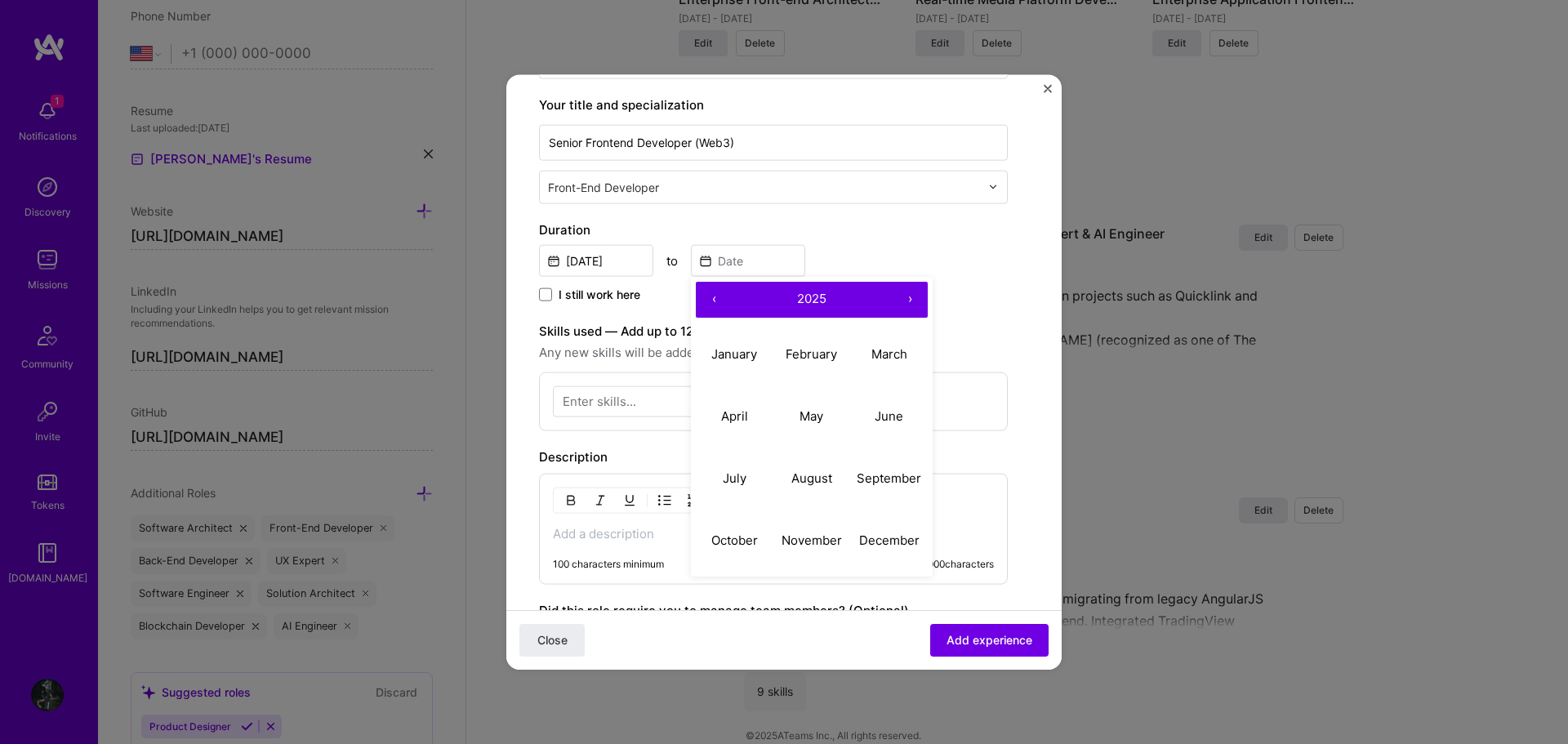
click at [722, 301] on button "‹" at bounding box center [714, 299] width 36 height 36
click at [714, 301] on button "‹" at bounding box center [714, 299] width 36 height 36
click at [886, 355] on abbr "March" at bounding box center [889, 354] width 36 height 15
type input "Mar, 2023"
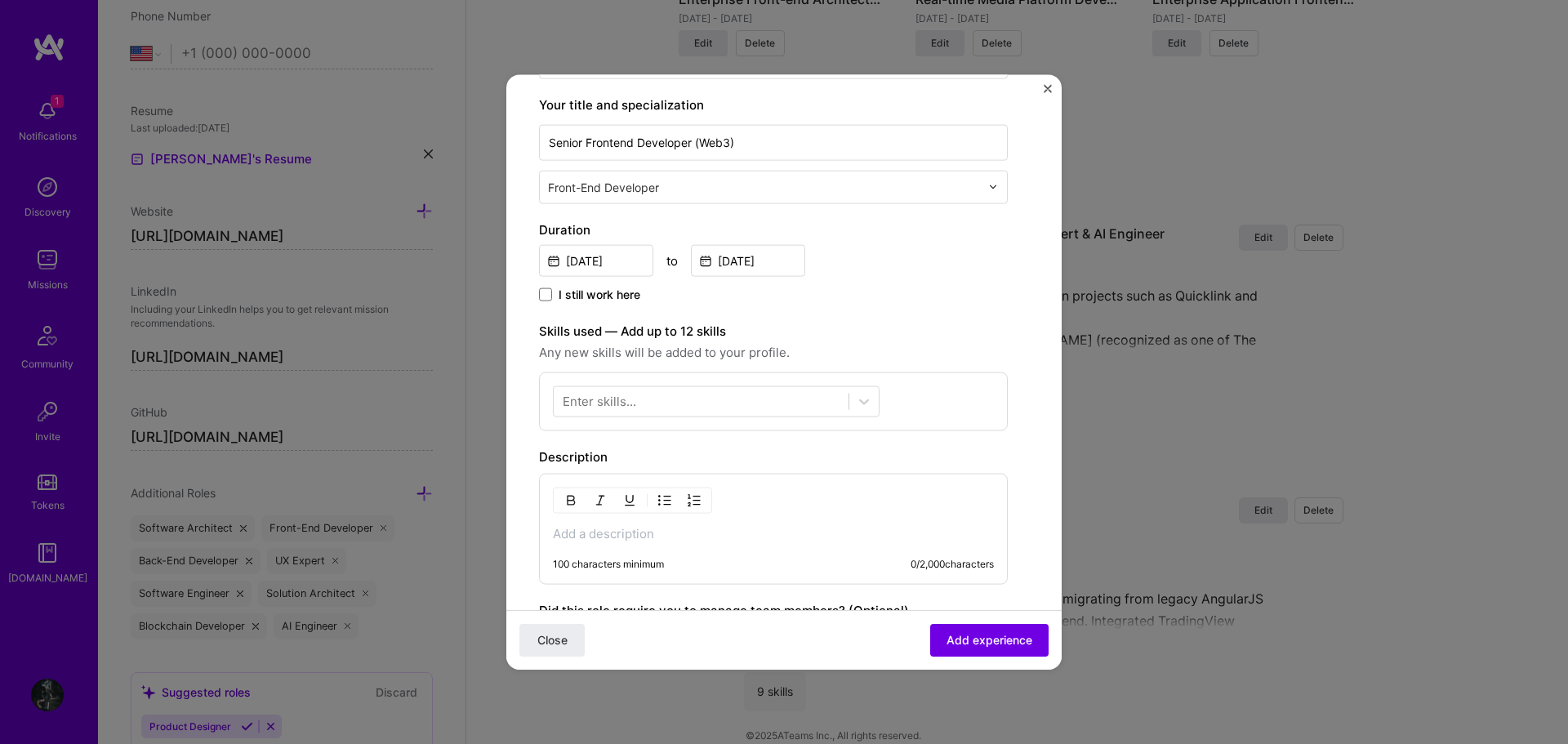
click at [914, 294] on div "I still work here" at bounding box center [774, 295] width 469 height 19
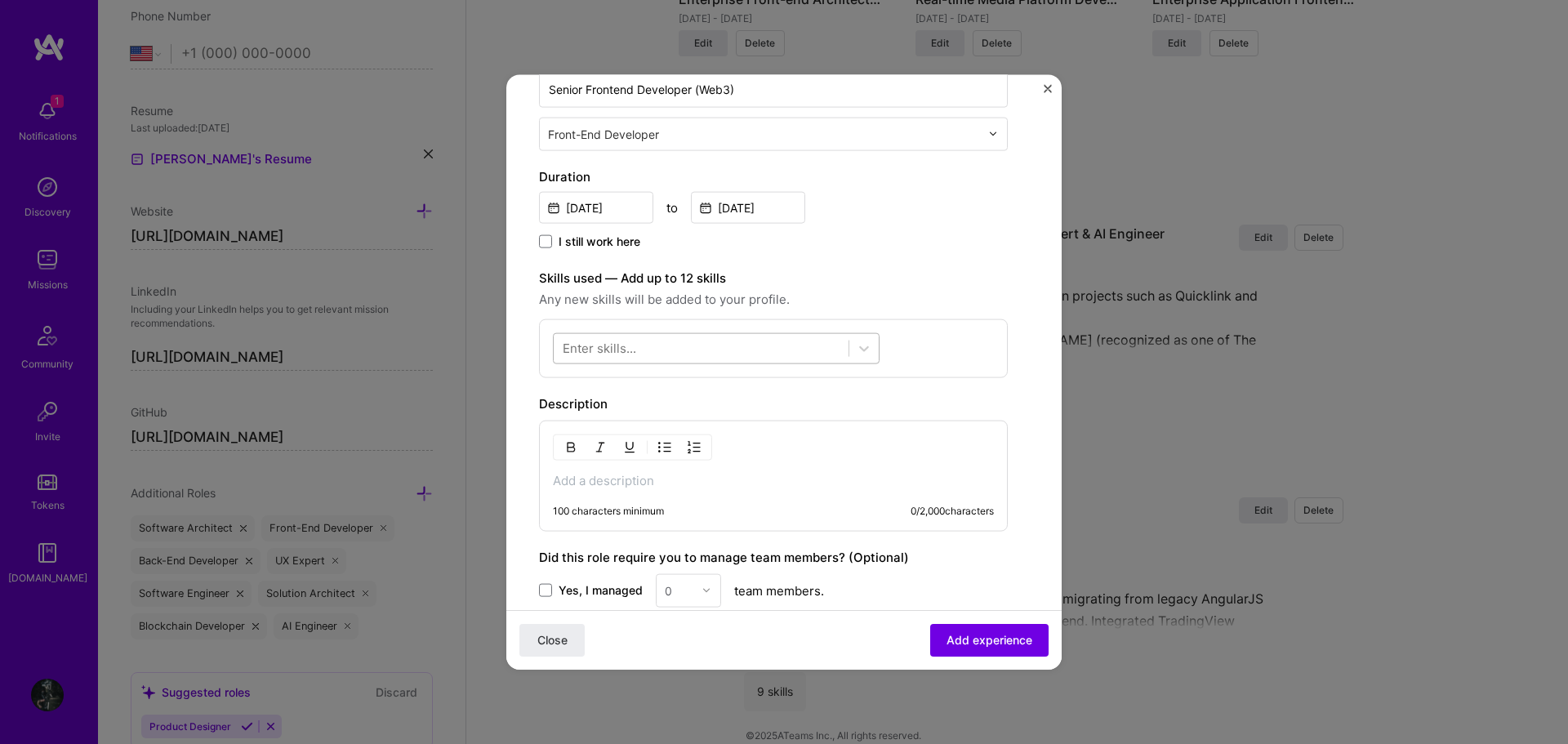
scroll to position [327, 0]
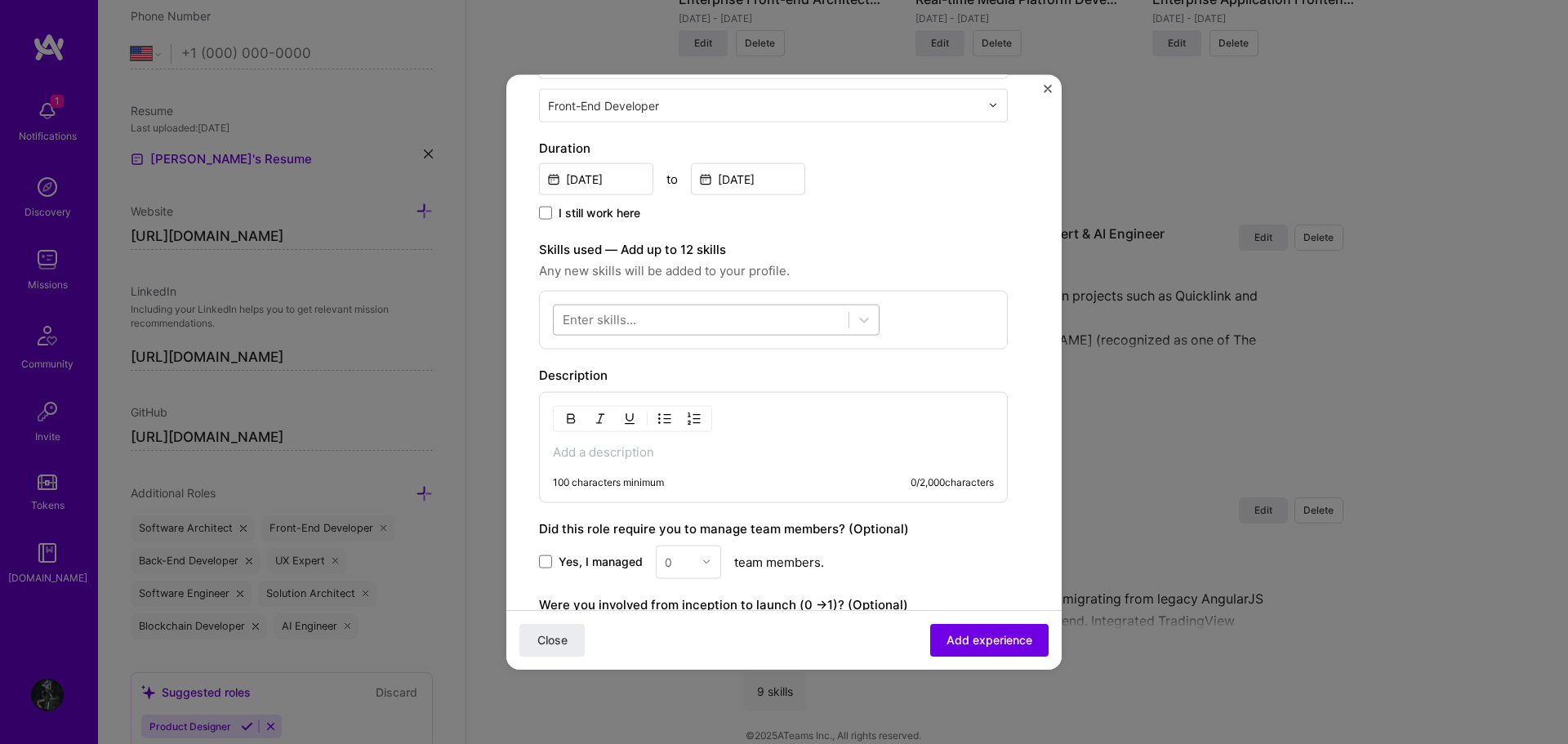
click at [736, 315] on div at bounding box center [701, 320] width 295 height 27
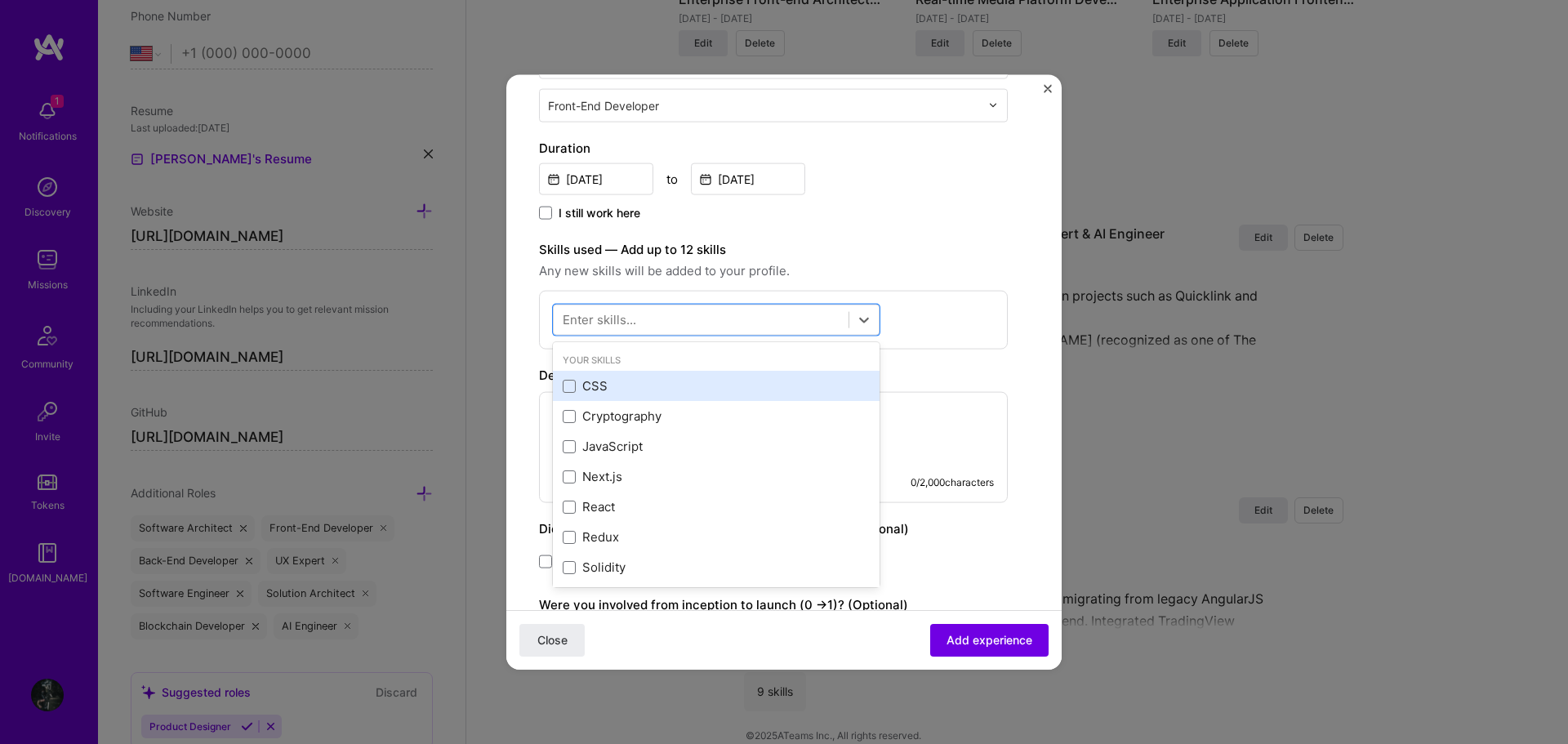
click at [649, 387] on div "CSS" at bounding box center [716, 386] width 307 height 17
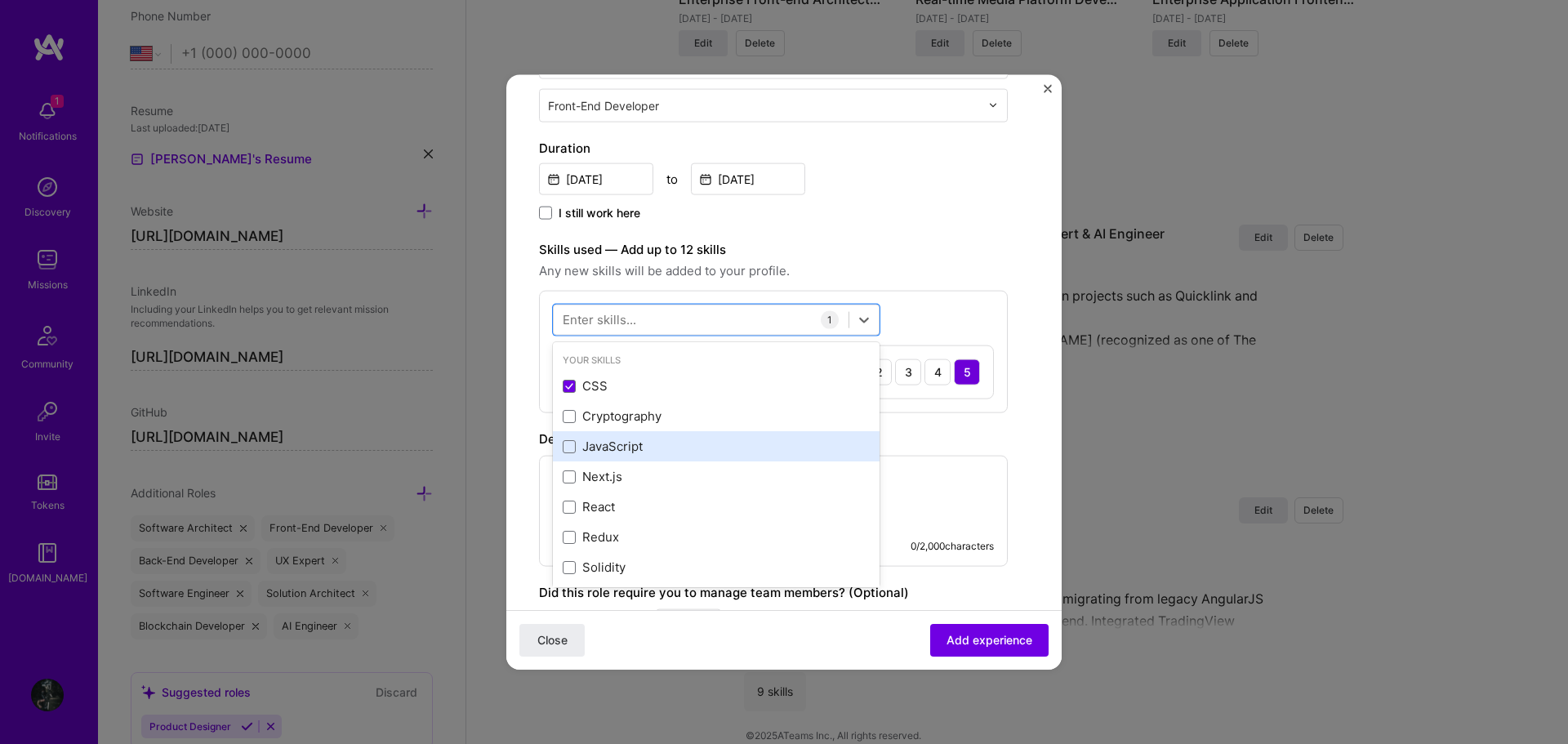
click at [658, 449] on div "JavaScript" at bounding box center [716, 446] width 307 height 17
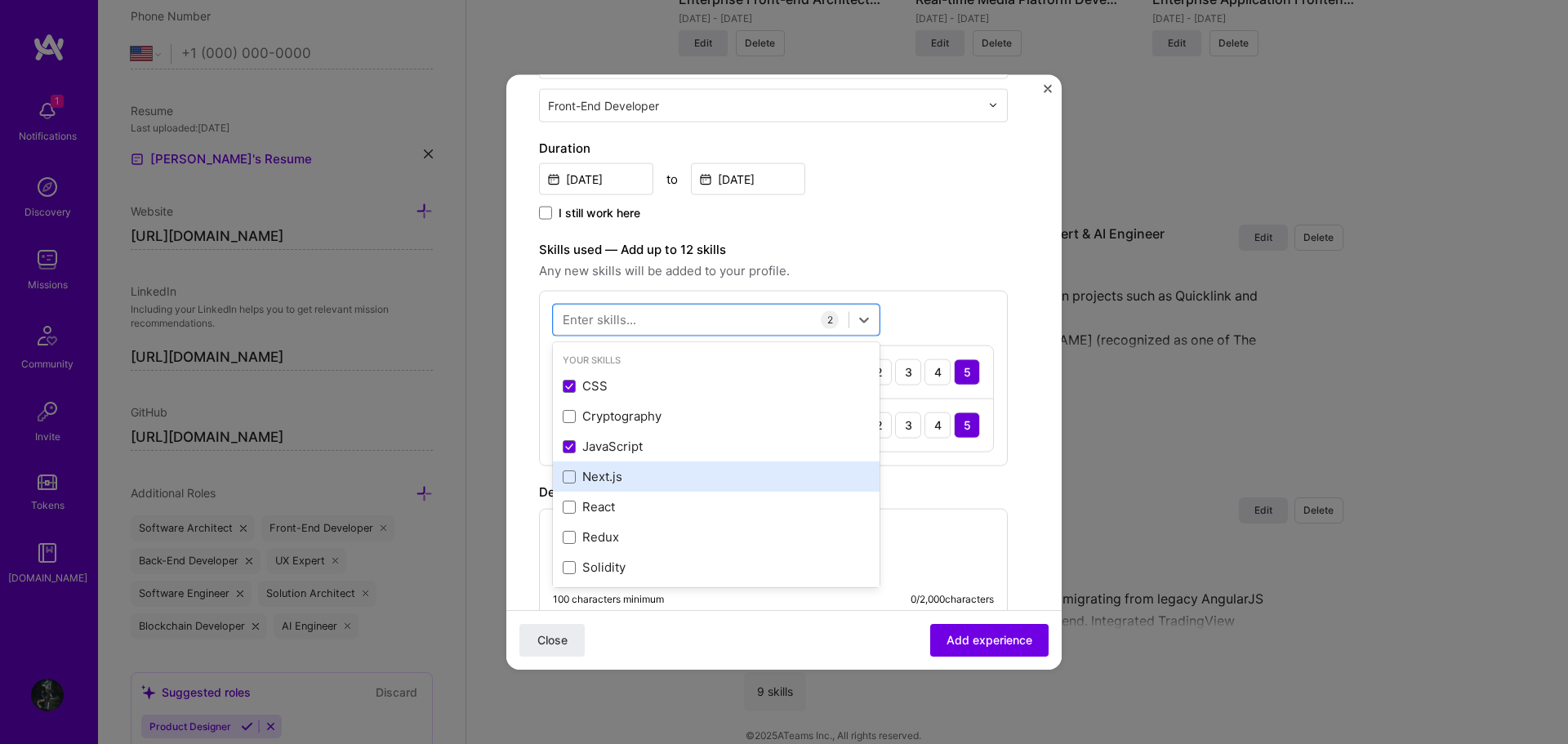
click at [650, 466] on div "Next.js" at bounding box center [716, 477] width 327 height 30
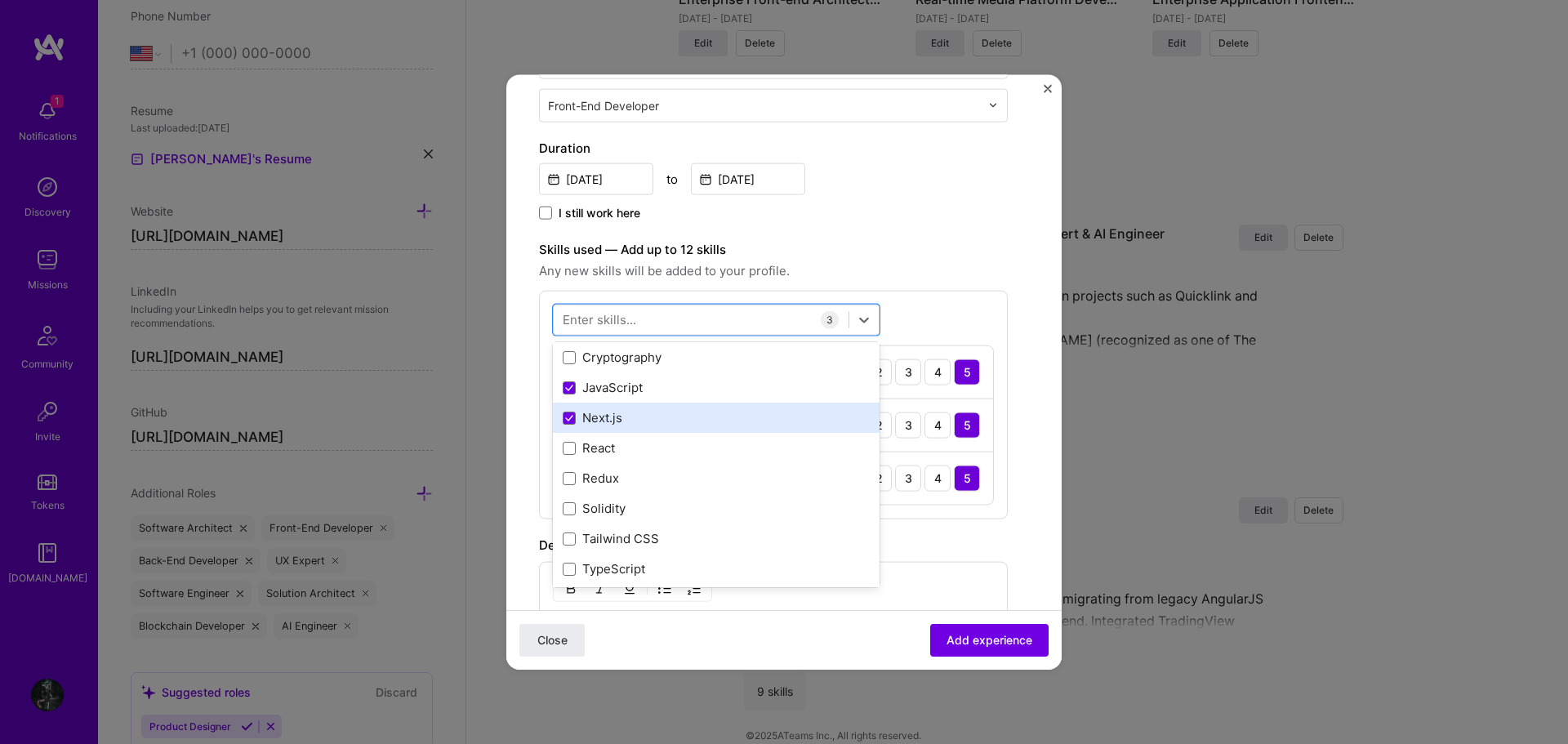
scroll to position [81, 0]
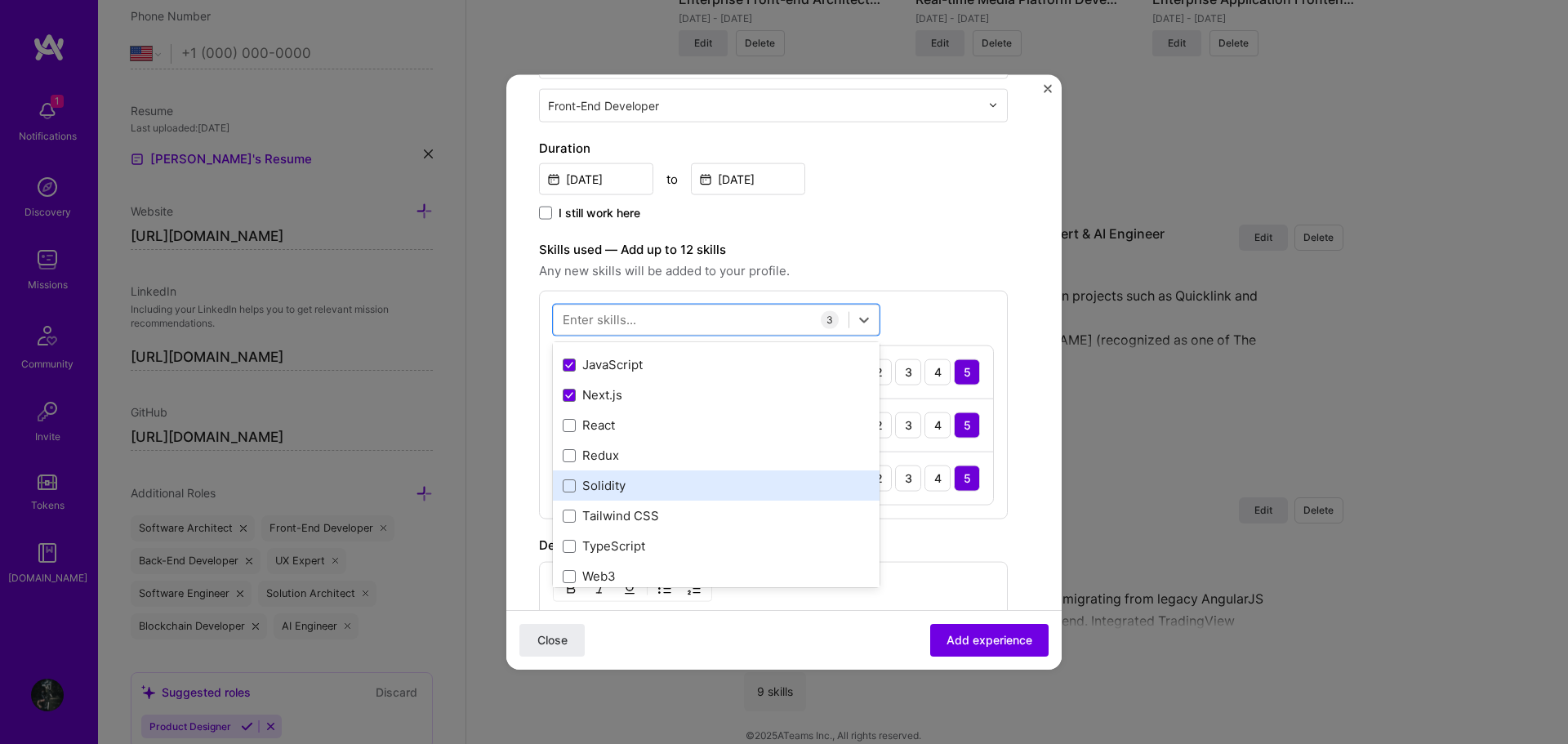
click at [653, 483] on div "Solidity" at bounding box center [716, 485] width 307 height 17
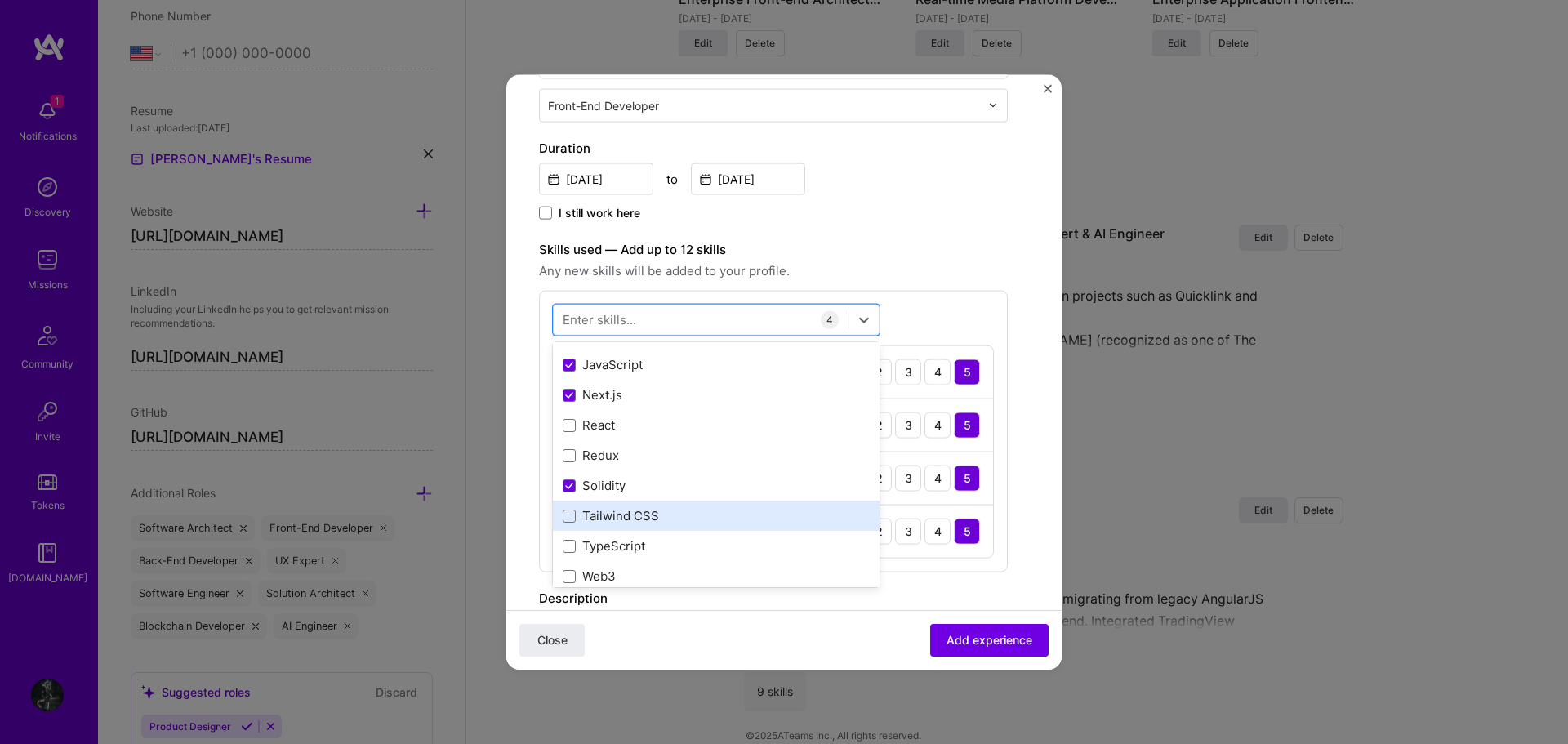
click at [659, 510] on div "Tailwind CSS" at bounding box center [716, 515] width 307 height 17
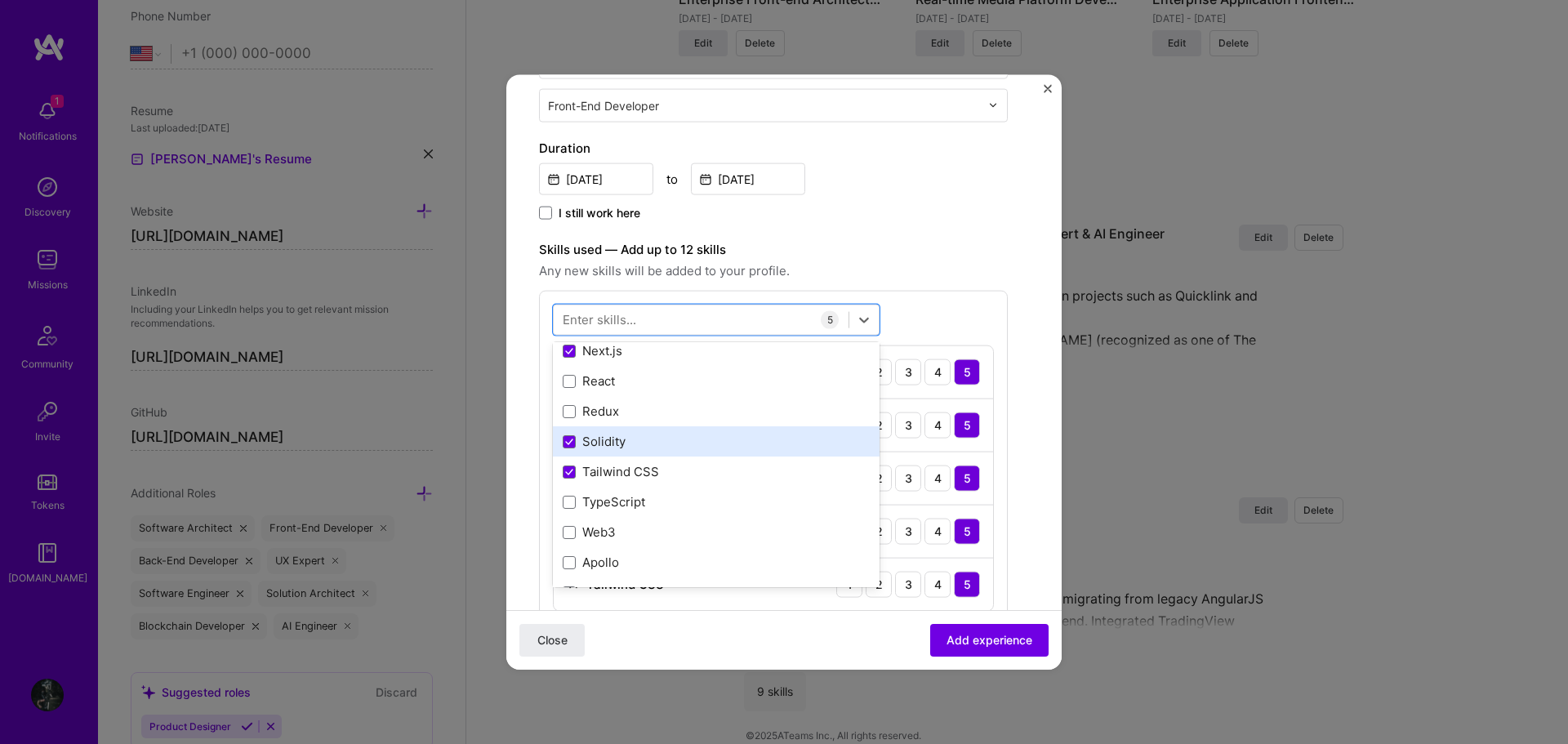
scroll to position [163, 0]
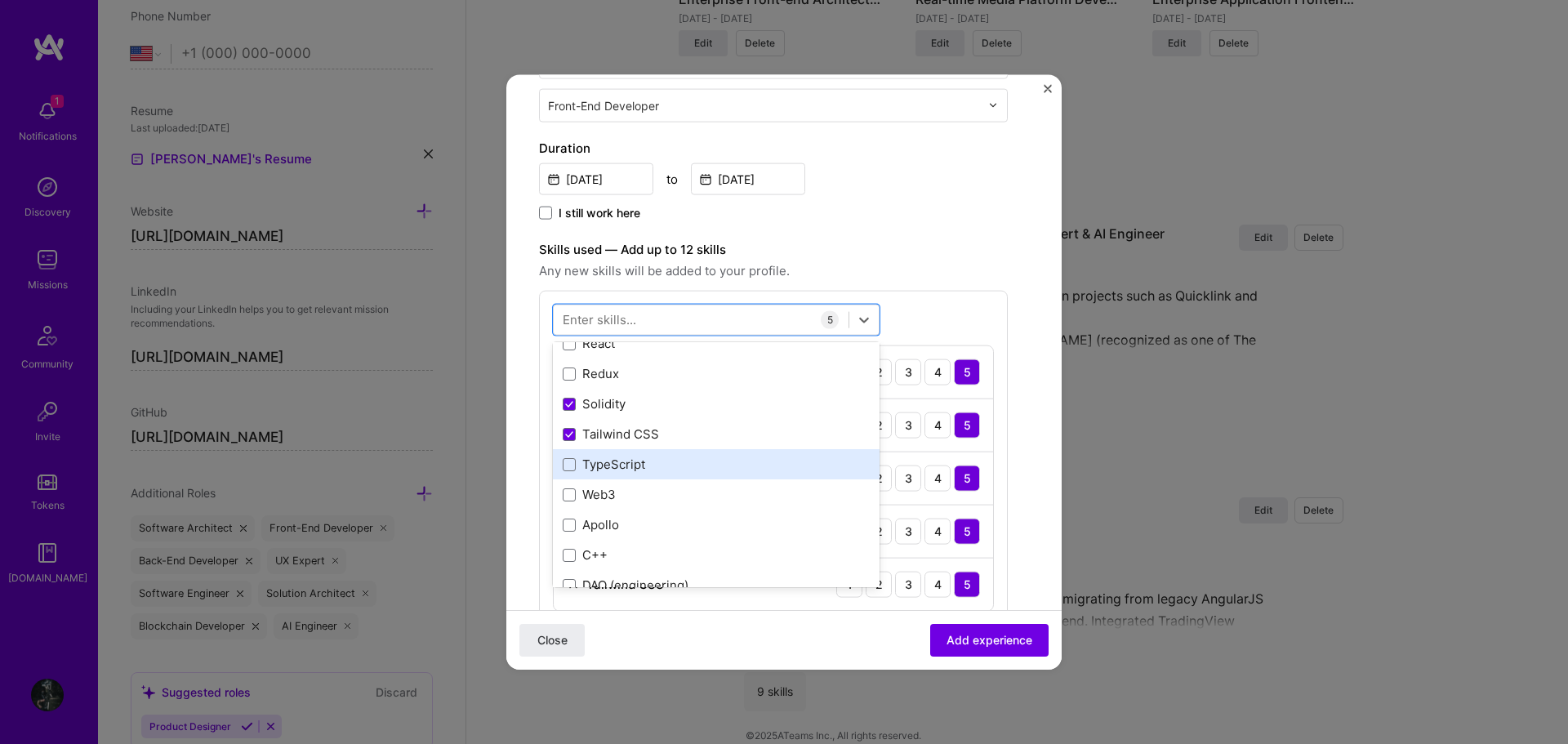
click at [648, 464] on div "TypeScript" at bounding box center [716, 464] width 307 height 17
click at [648, 486] on div "Web3" at bounding box center [716, 494] width 307 height 17
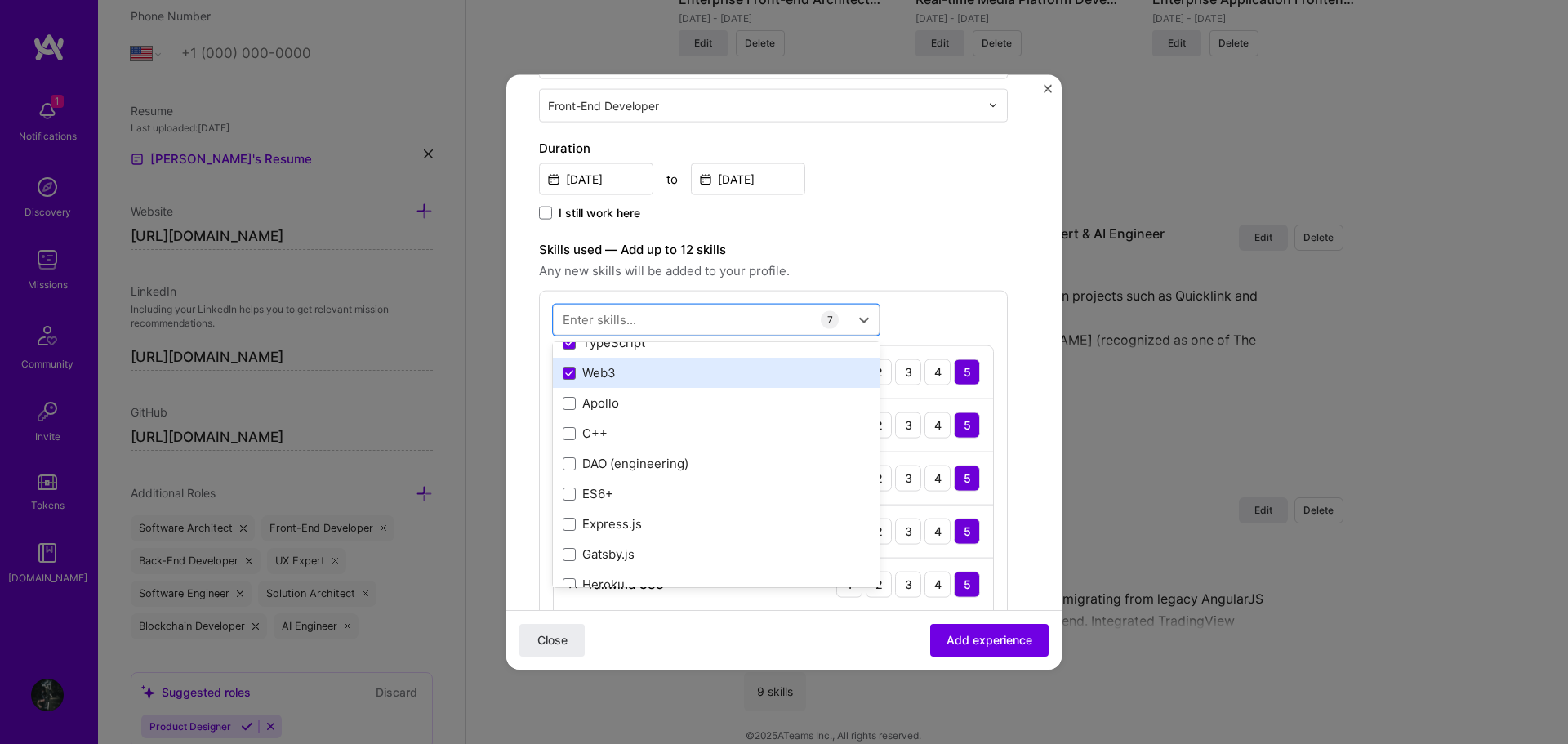
scroll to position [327, 0]
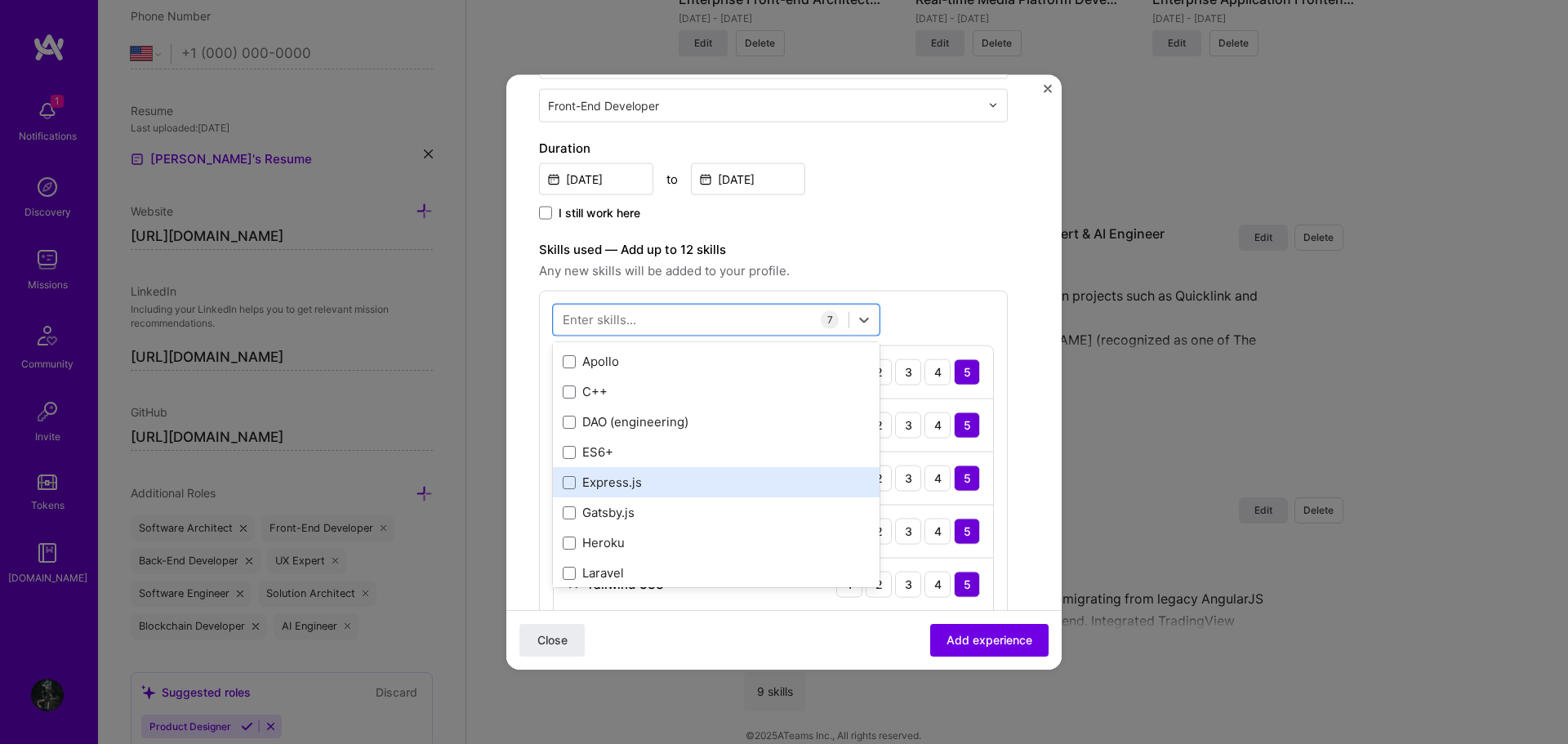
click at [666, 483] on div "Express.js" at bounding box center [716, 482] width 307 height 17
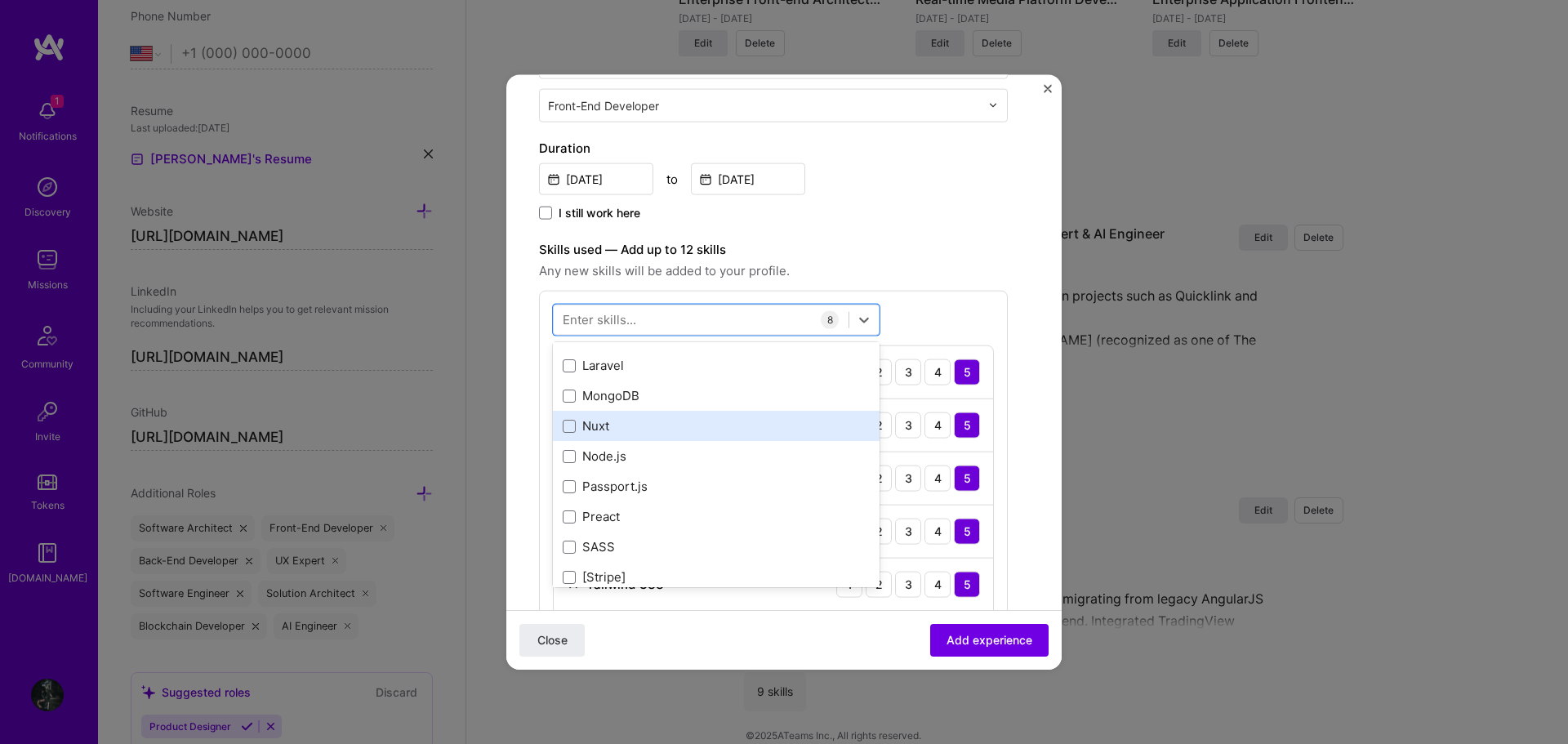
scroll to position [571, 0]
click at [653, 429] on div "Node.js" at bounding box center [716, 418] width 327 height 30
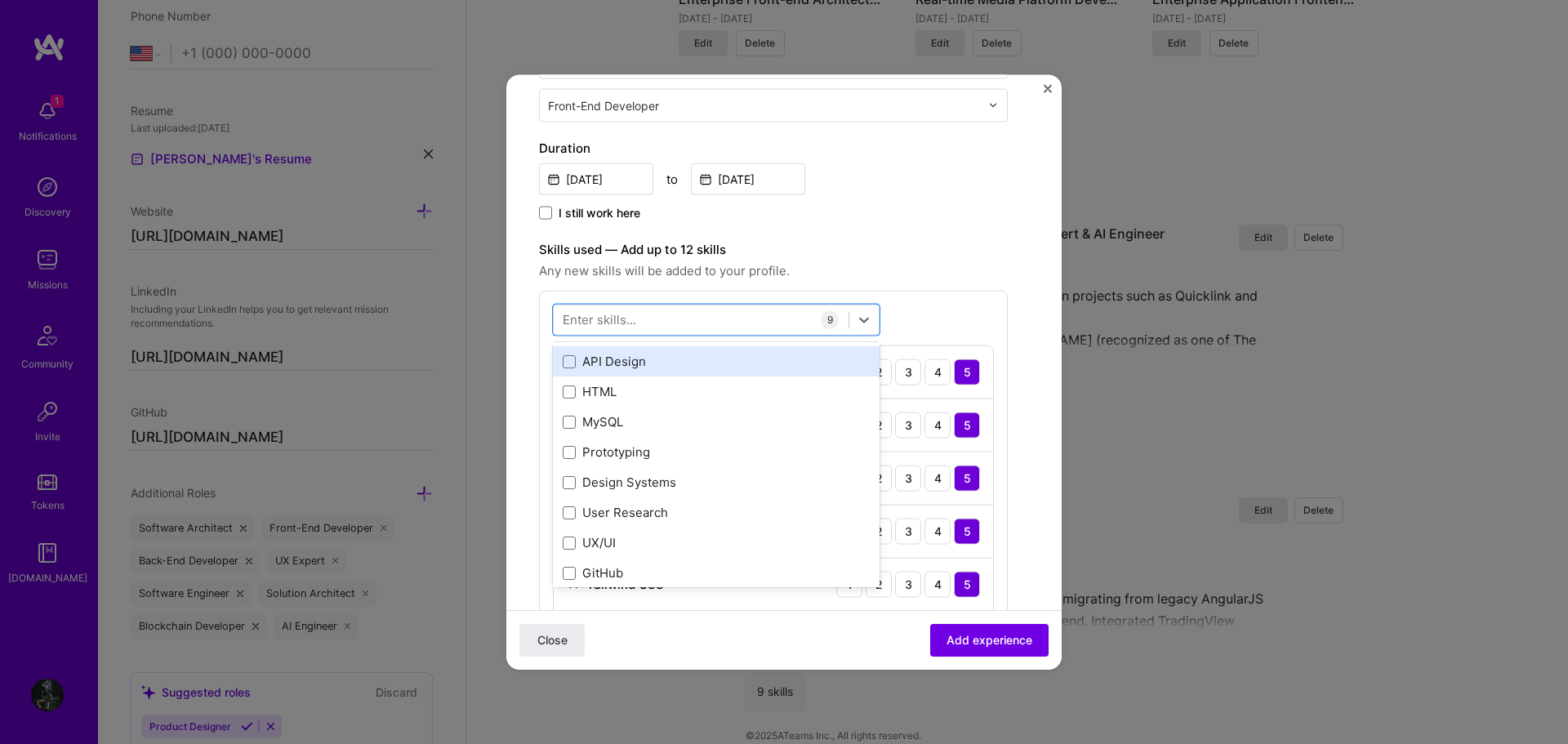
scroll to position [1143, 0]
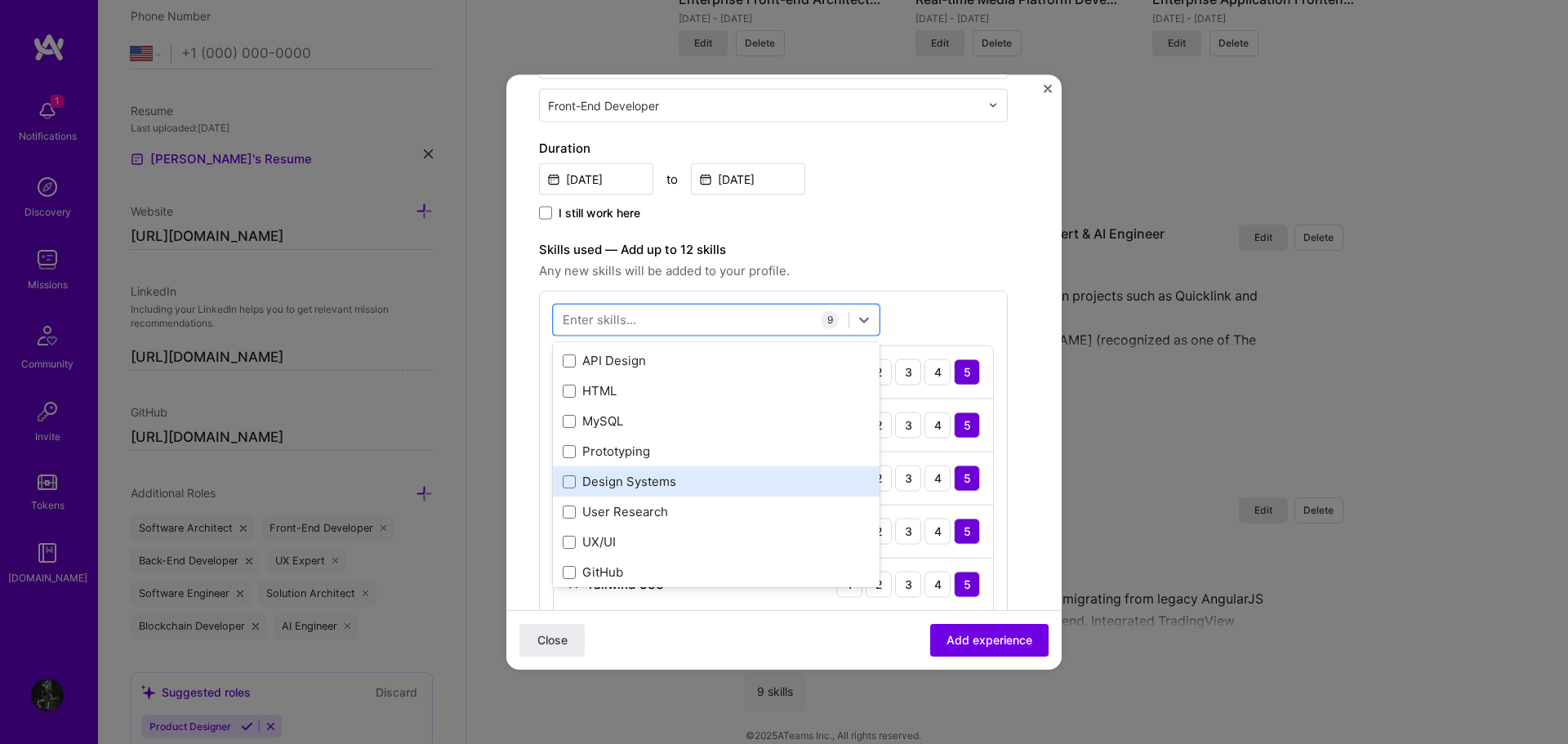
click at [654, 475] on div "Design Systems" at bounding box center [716, 481] width 307 height 17
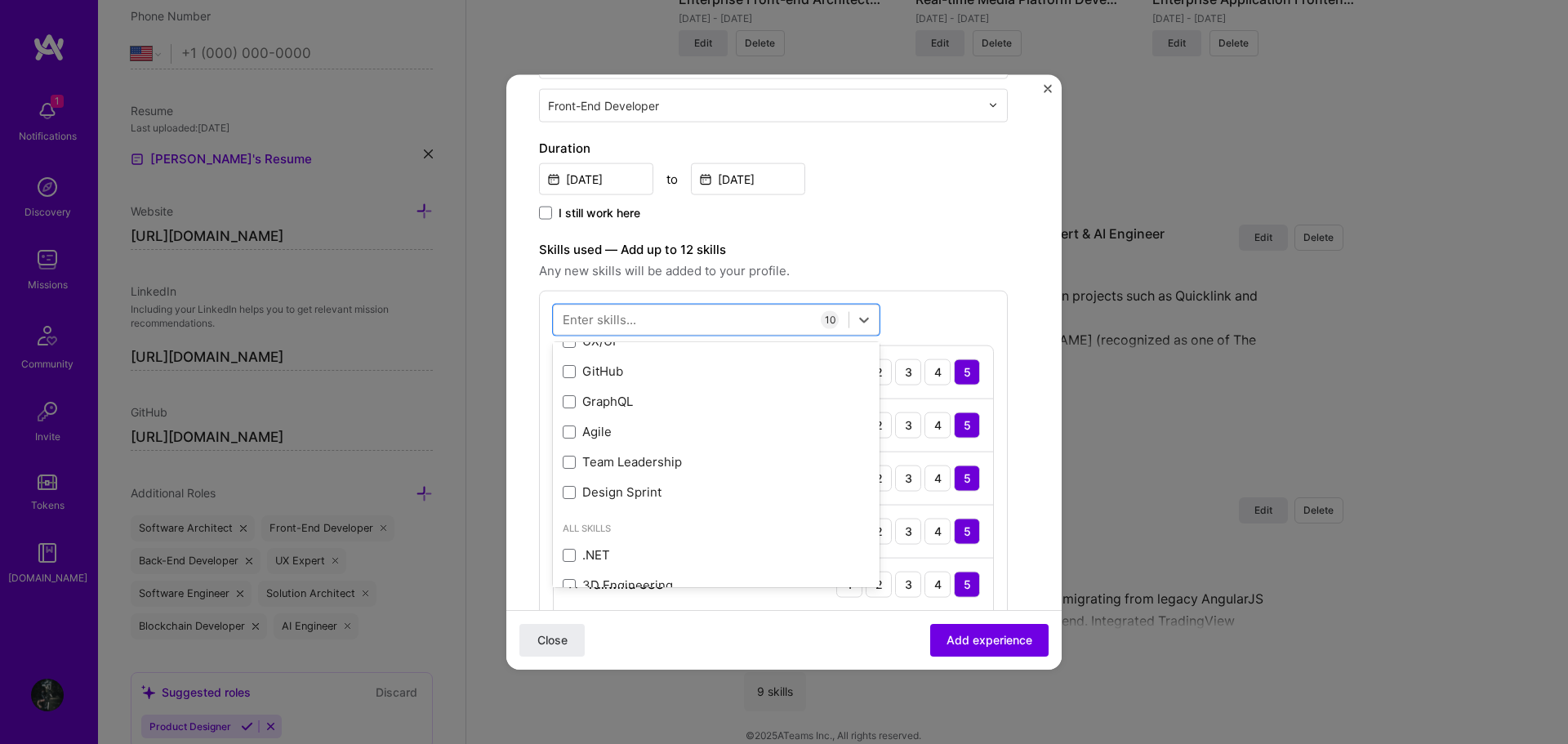
scroll to position [1306, 0]
click at [894, 232] on div "Create a job experience Jobs help companies understand your past experience. Co…" at bounding box center [774, 543] width 469 height 1524
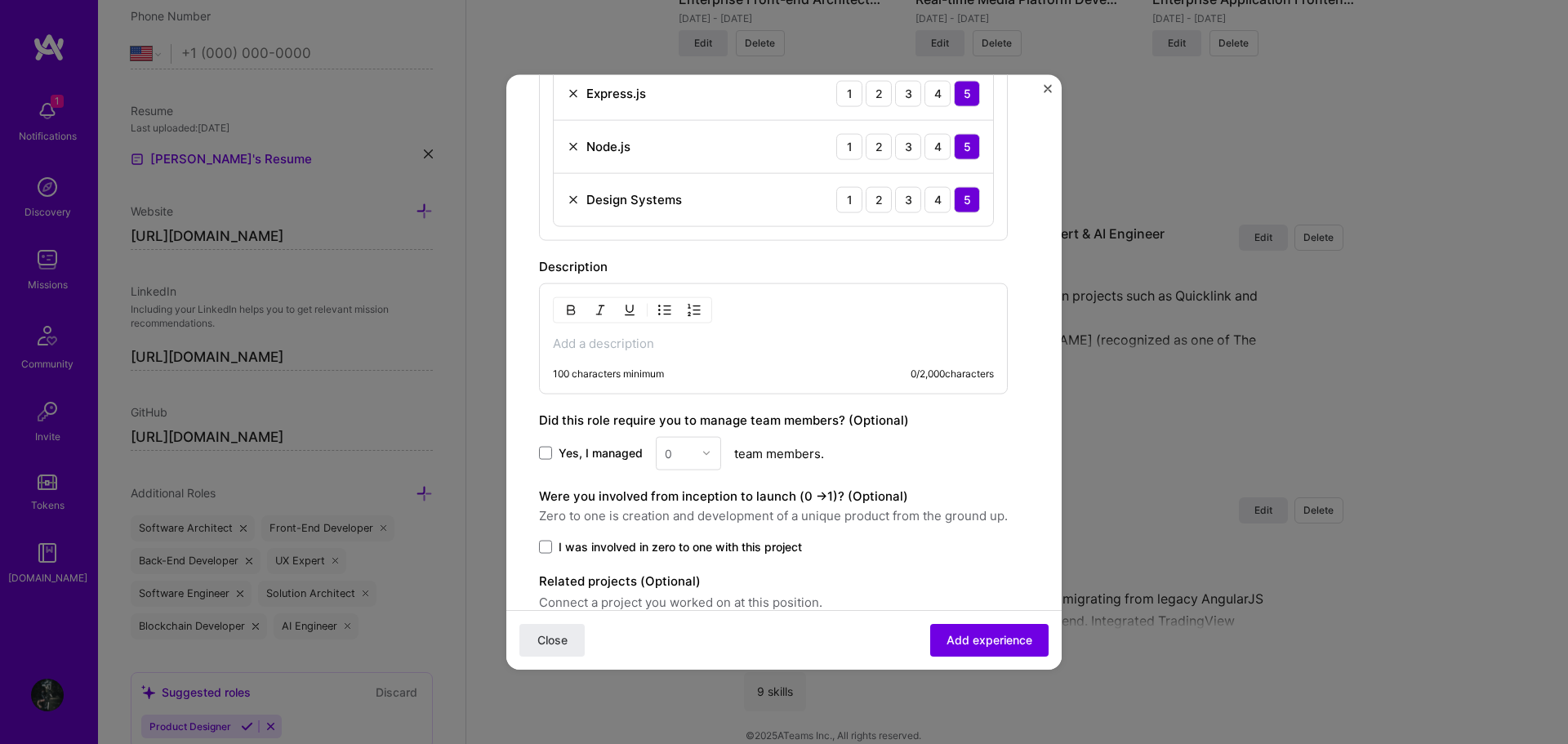
scroll to position [979, 0]
click at [839, 338] on p at bounding box center [773, 339] width 441 height 16
click at [688, 340] on p at bounding box center [773, 339] width 441 height 16
paste div
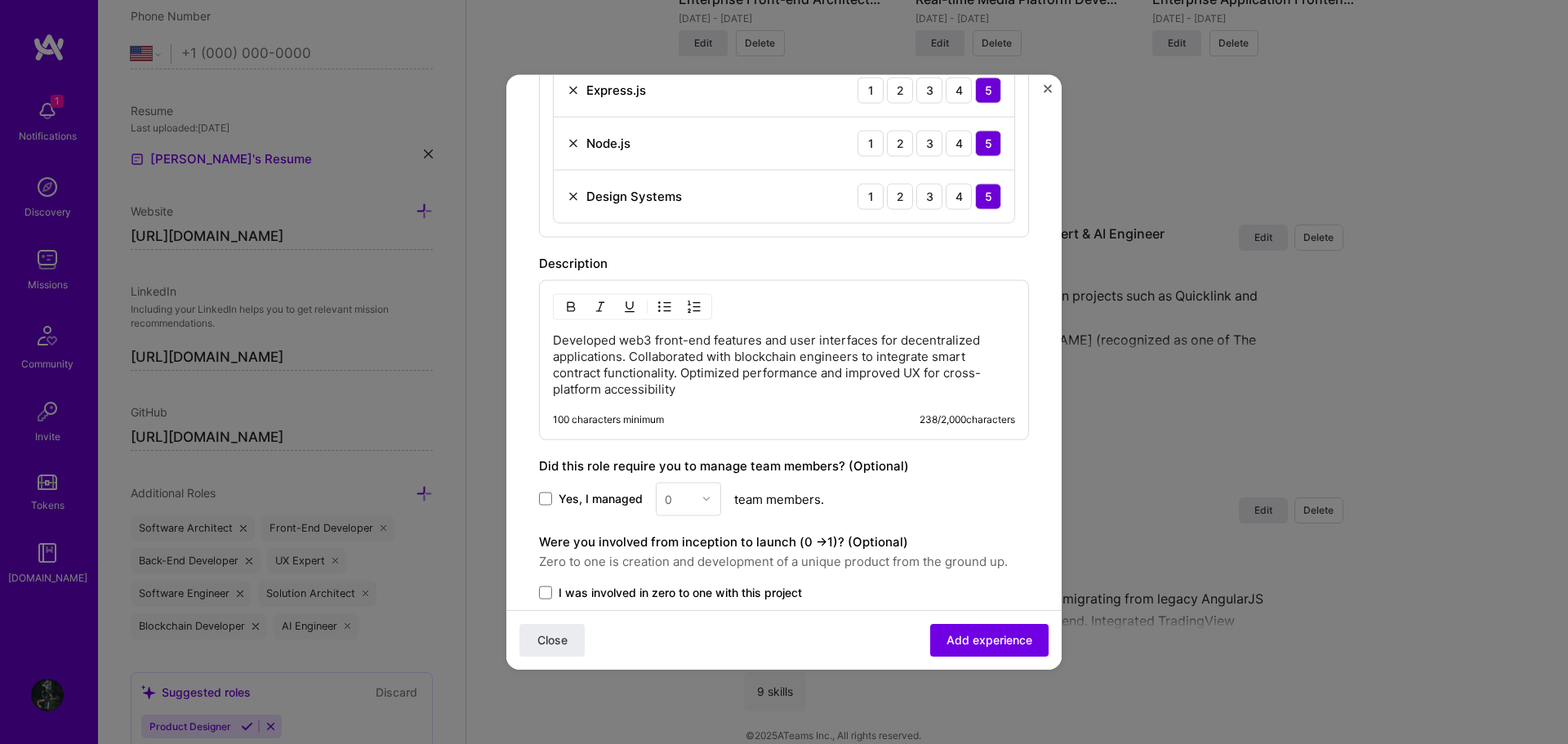
click at [556, 337] on p "Developed web3 front-end features and user interfaces for decentralized applica…" at bounding box center [784, 364] width 462 height 65
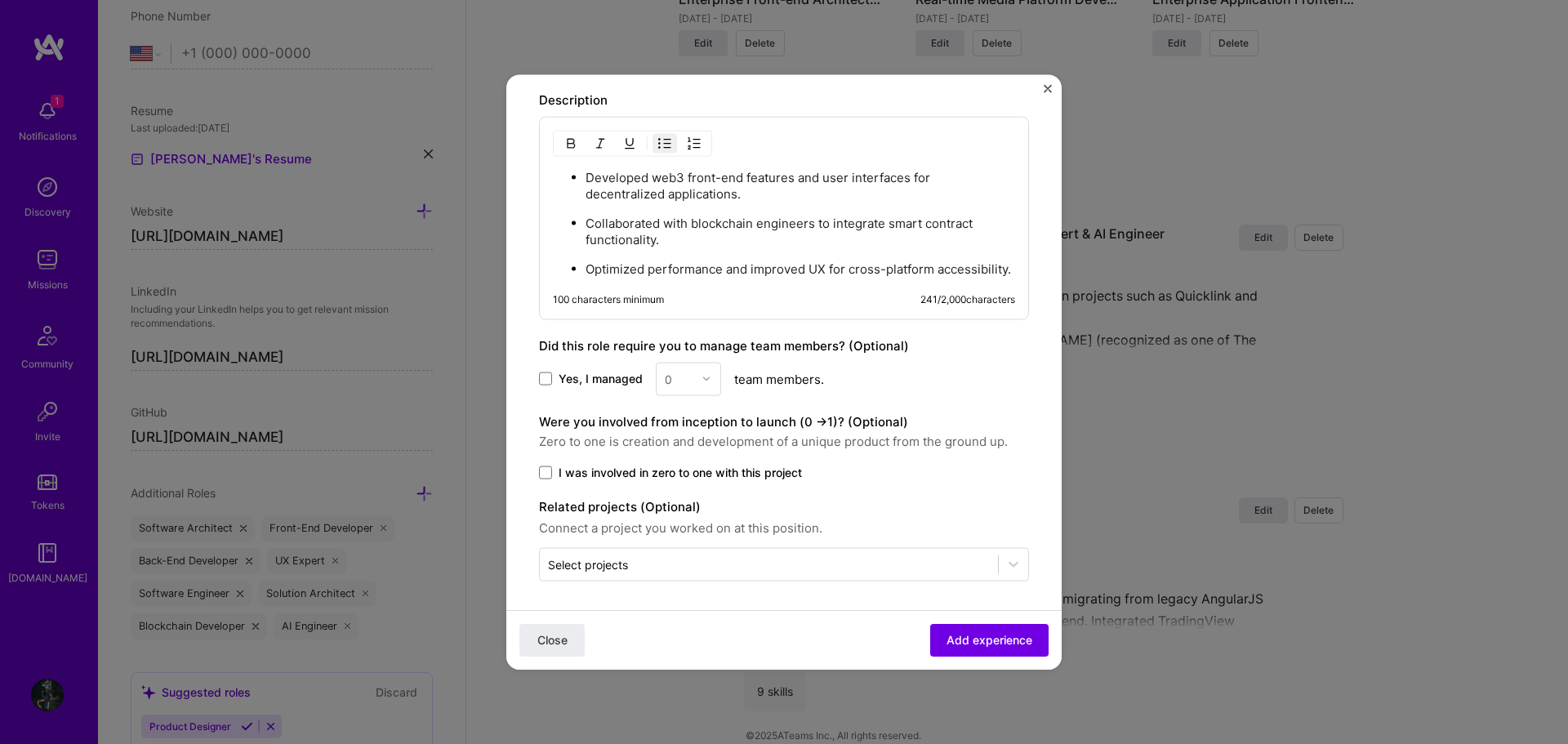
scroll to position [1162, 0]
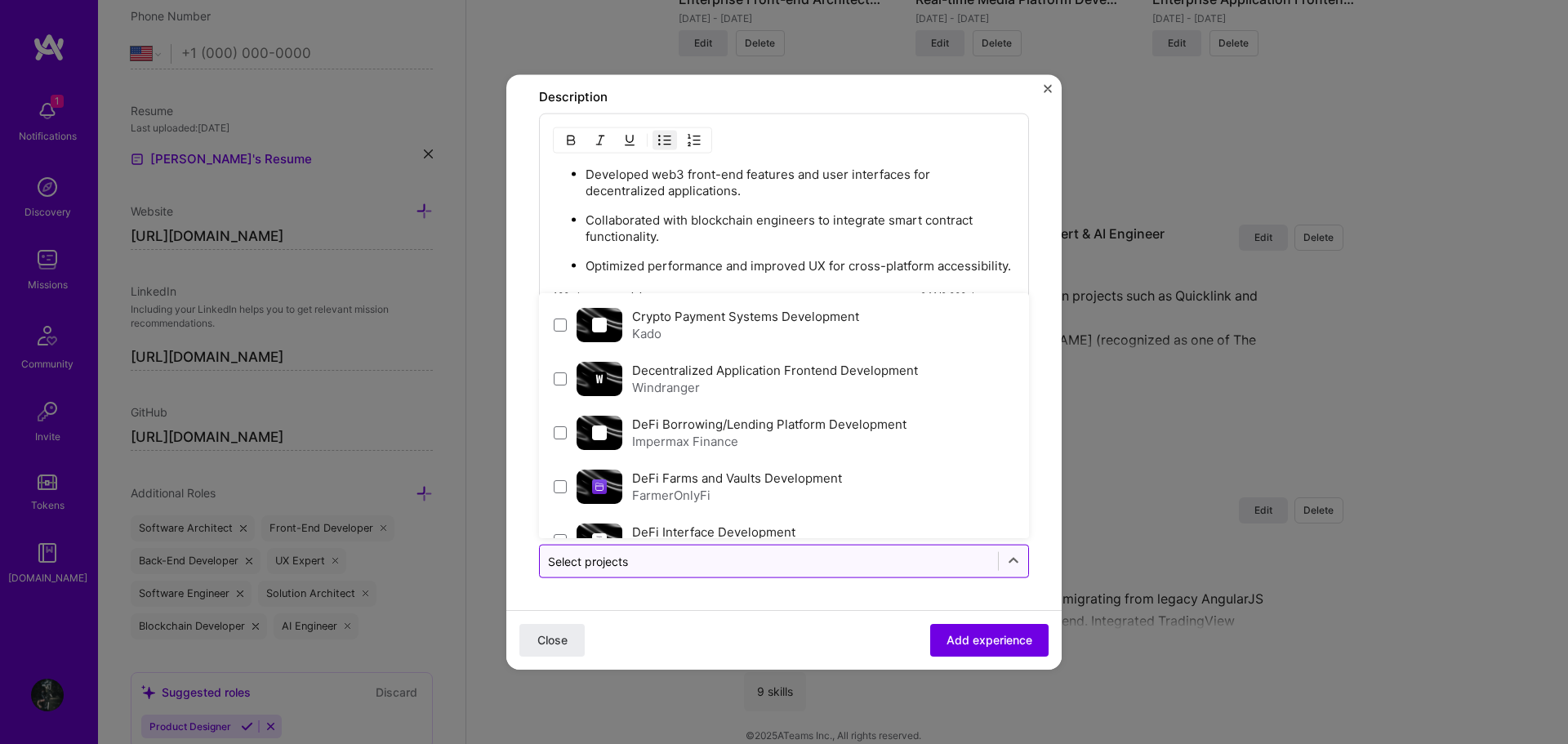
click at [773, 560] on input "text" at bounding box center [769, 560] width 442 height 17
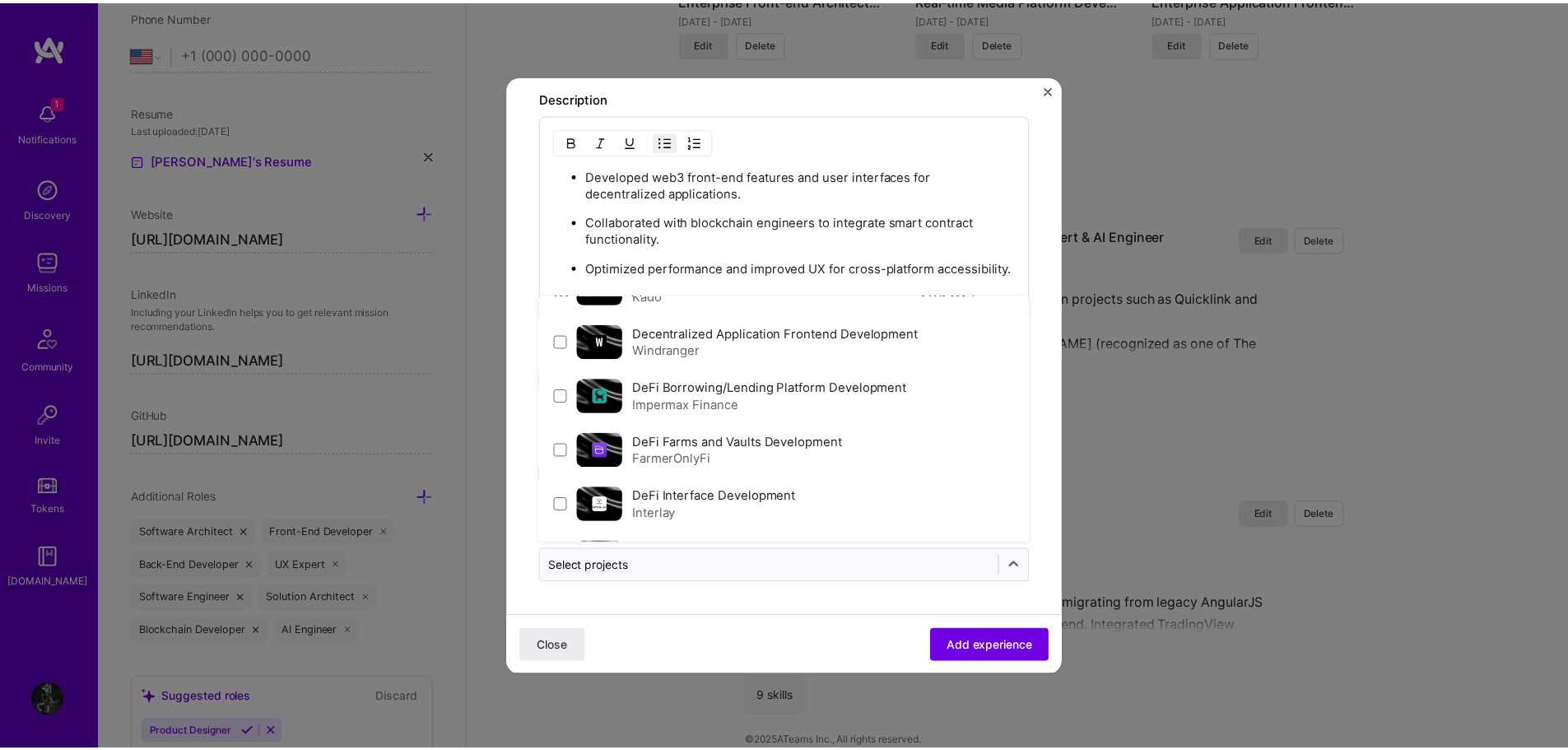
scroll to position [0, 0]
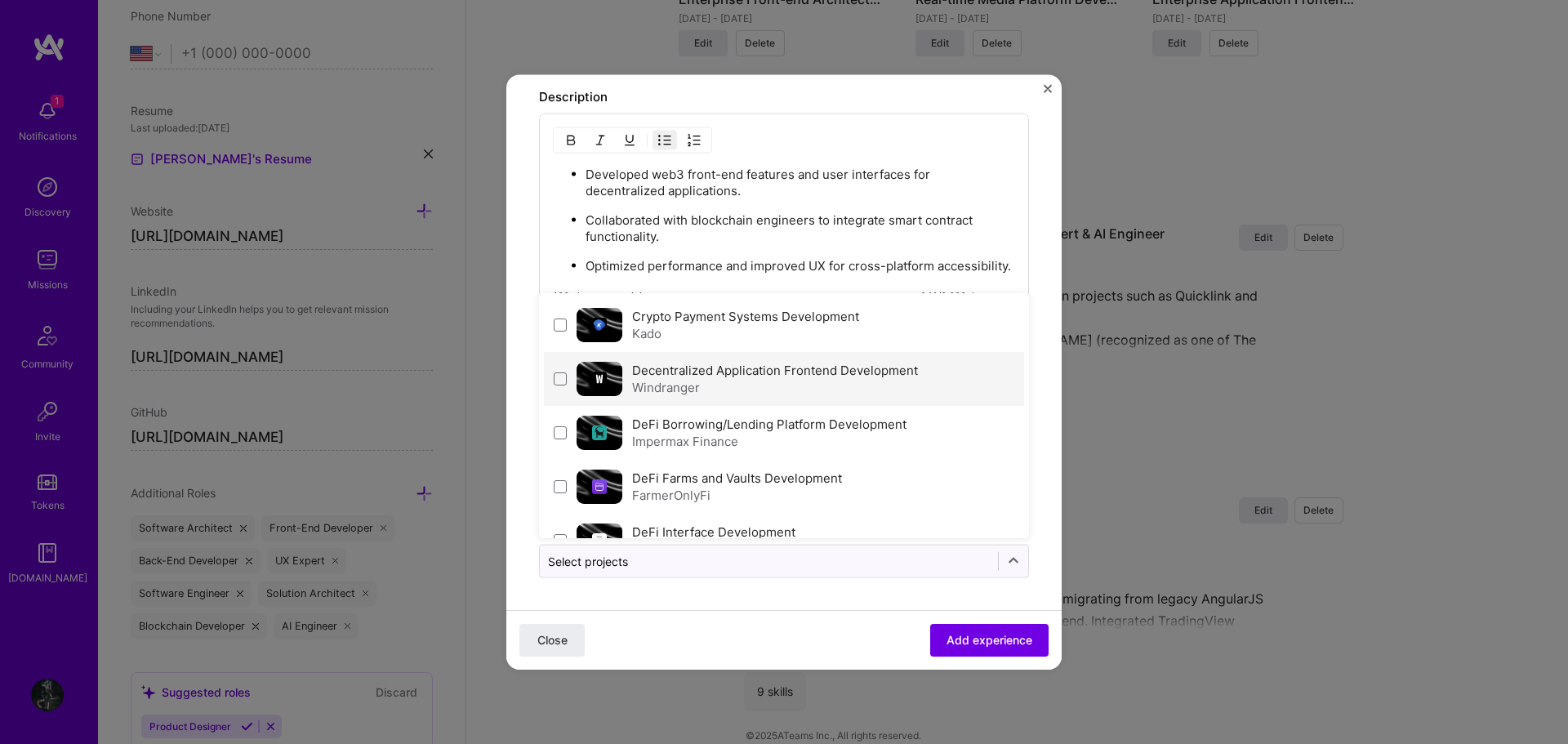
click at [807, 392] on div "Windranger" at bounding box center [775, 387] width 286 height 17
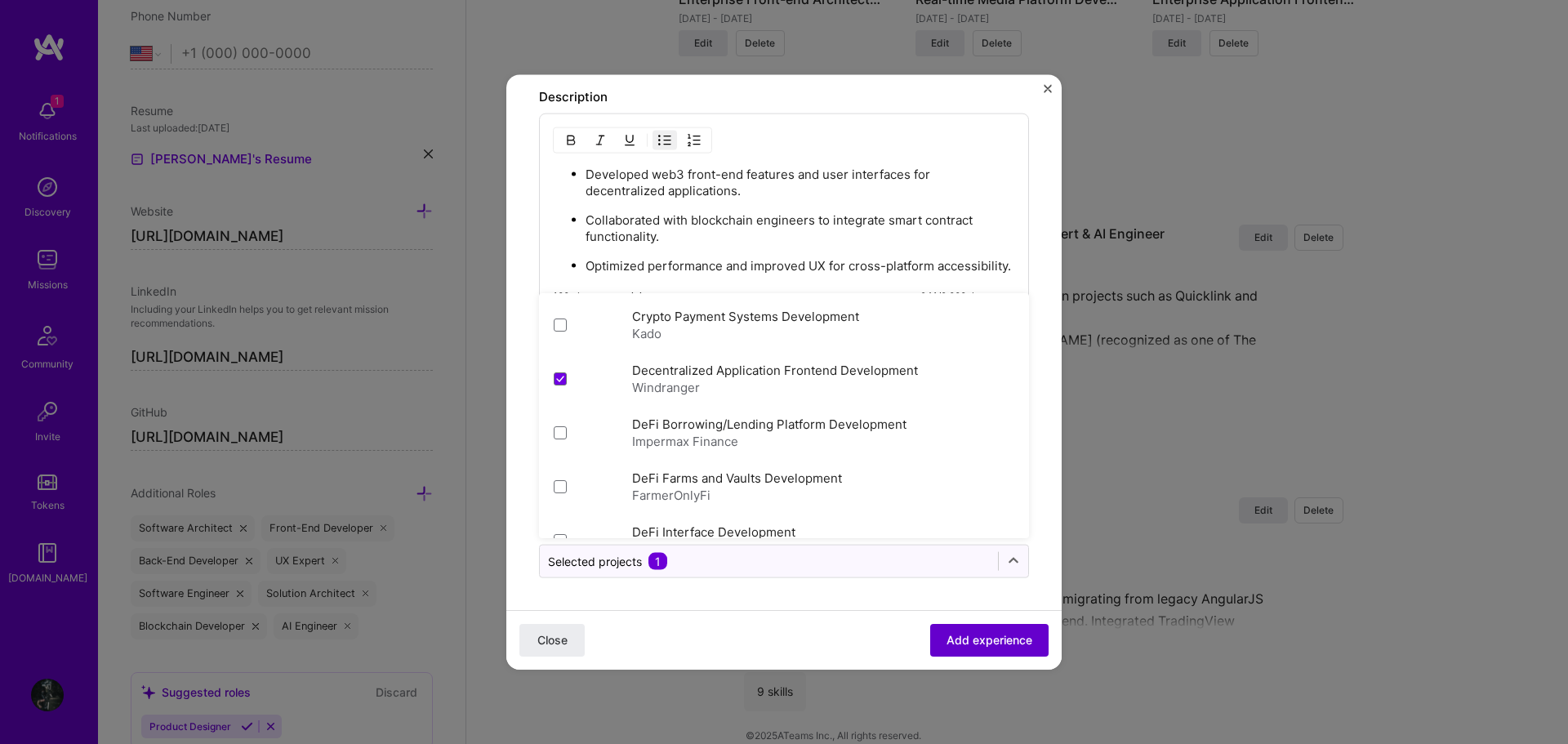
click at [965, 631] on button "Add experience" at bounding box center [990, 640] width 119 height 33
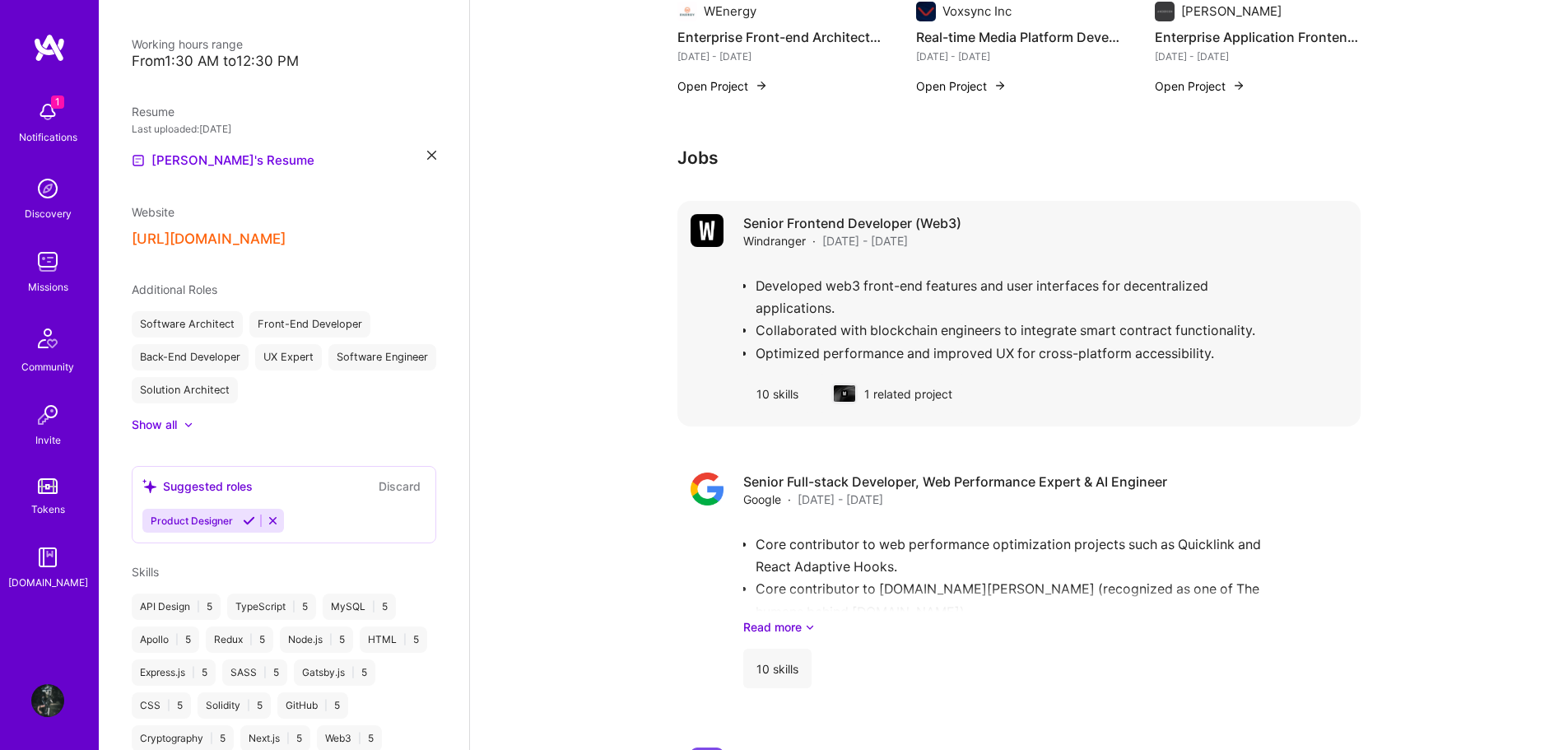
scroll to position [1816, 0]
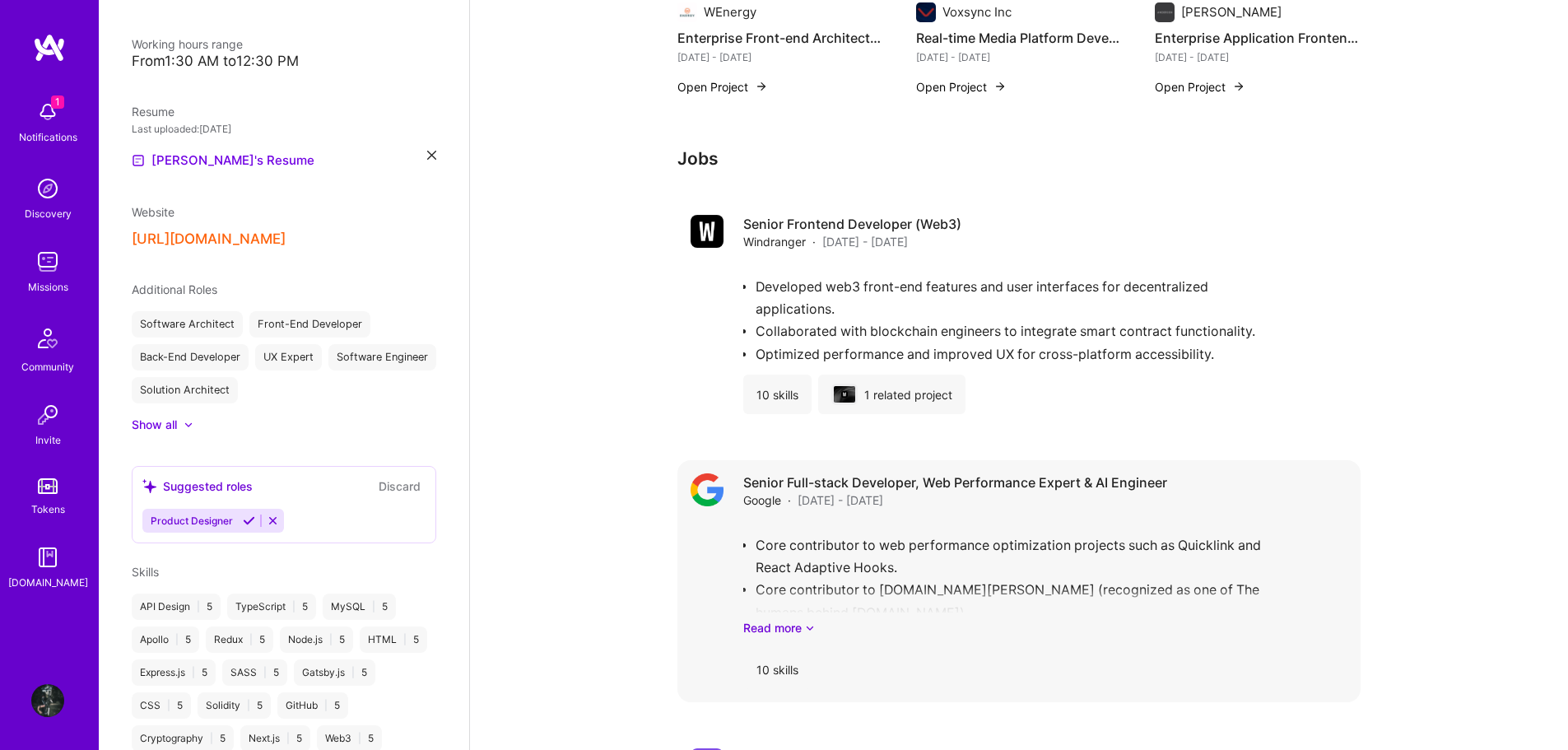
click at [978, 491] on div "Google · Feb 2018 - Jul 2022" at bounding box center [955, 500] width 424 height 17
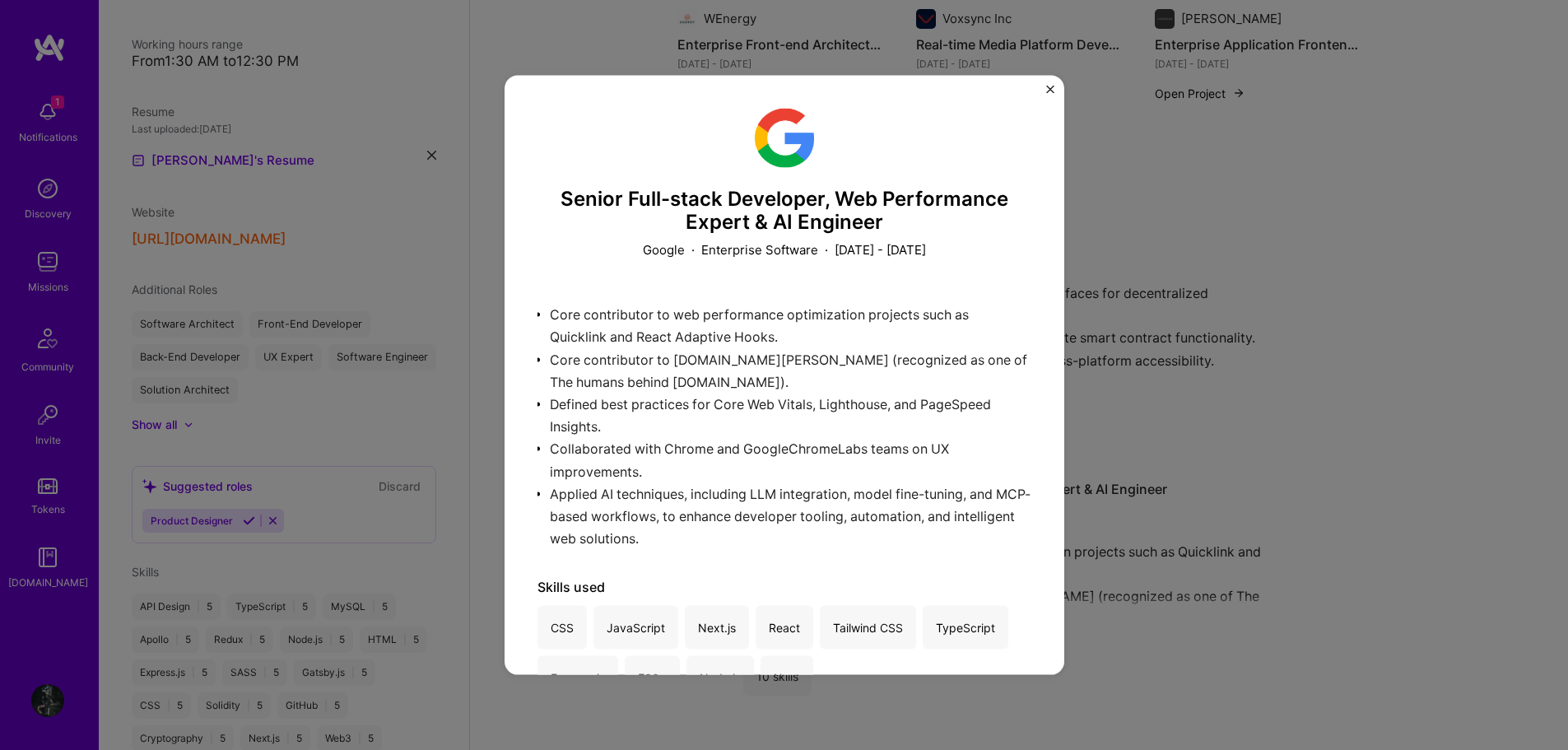
scroll to position [1651, 0]
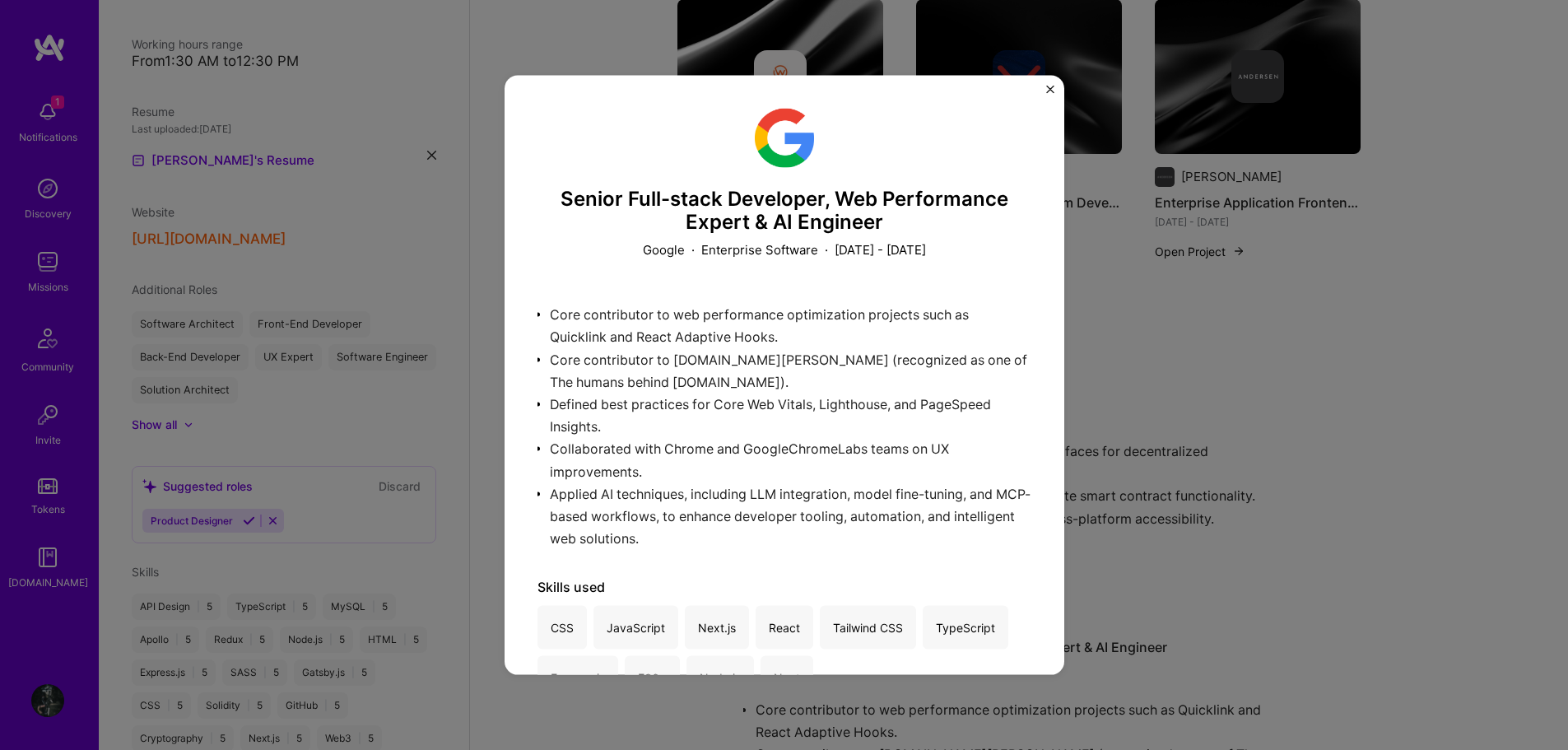
click at [1251, 323] on div "Senior Full-stack Developer, Web Performance Expert & AI Engineer Google · Ente…" at bounding box center [784, 375] width 1568 height 750
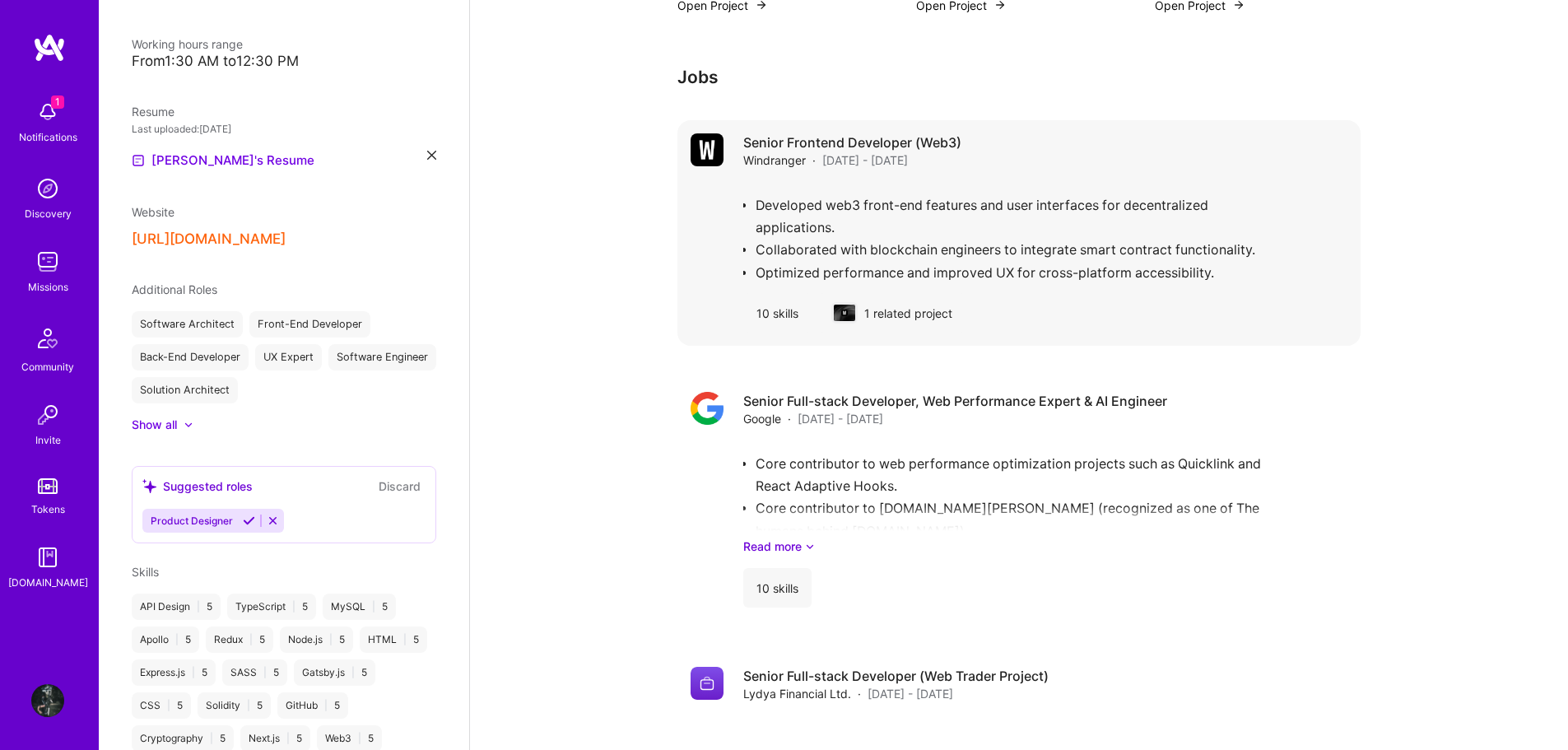
scroll to position [1898, 0]
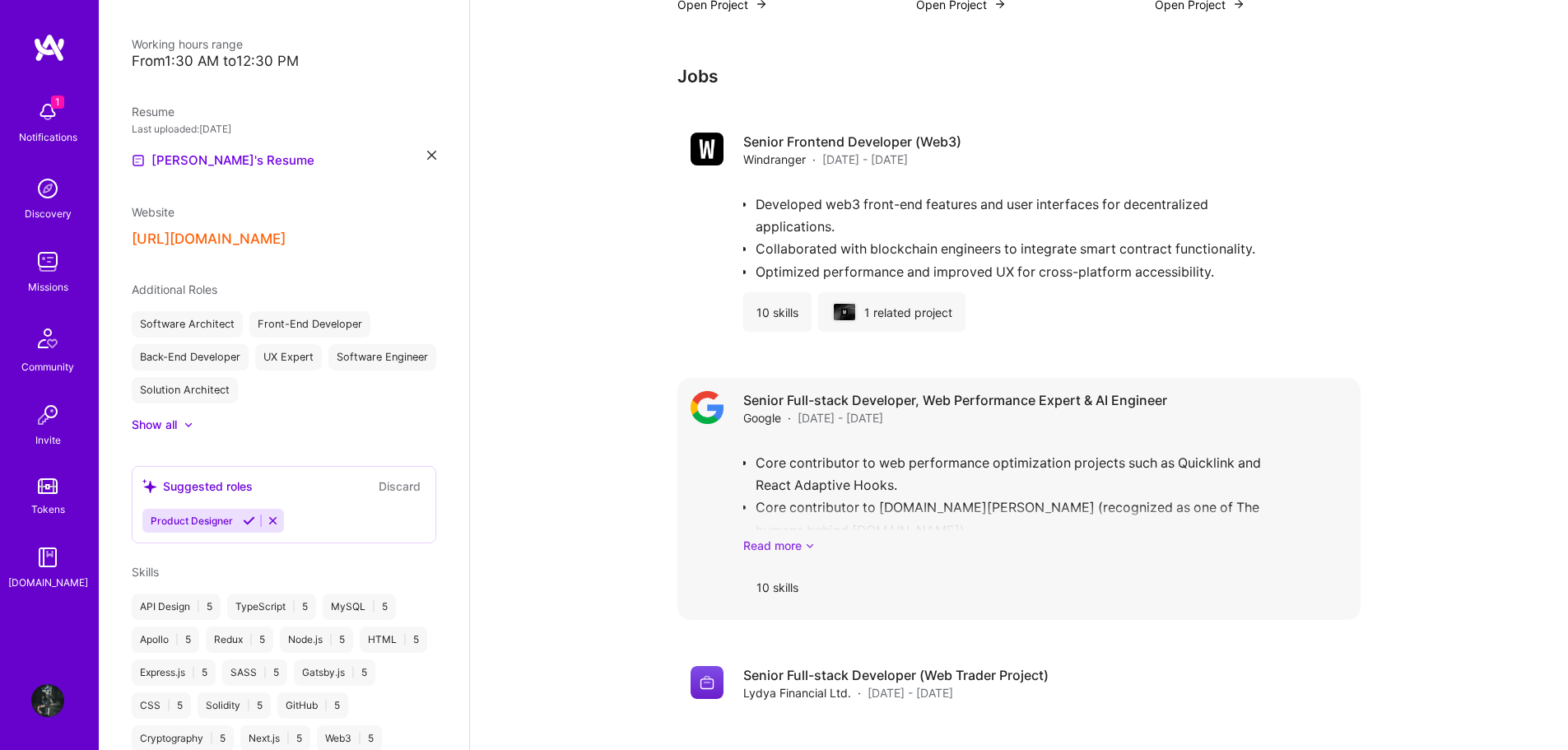
click at [802, 537] on link "Read more" at bounding box center [1046, 545] width 604 height 17
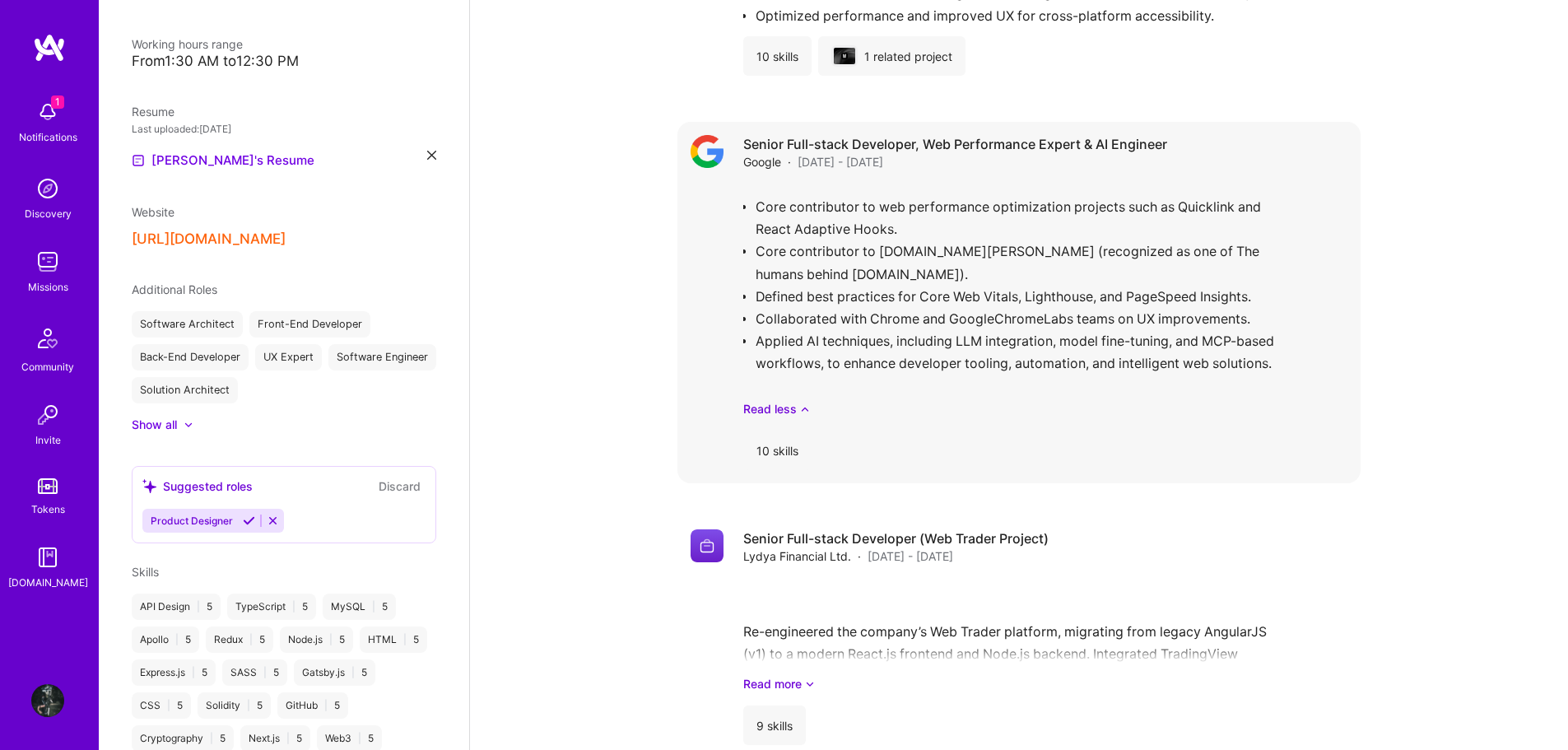
scroll to position [2182, 0]
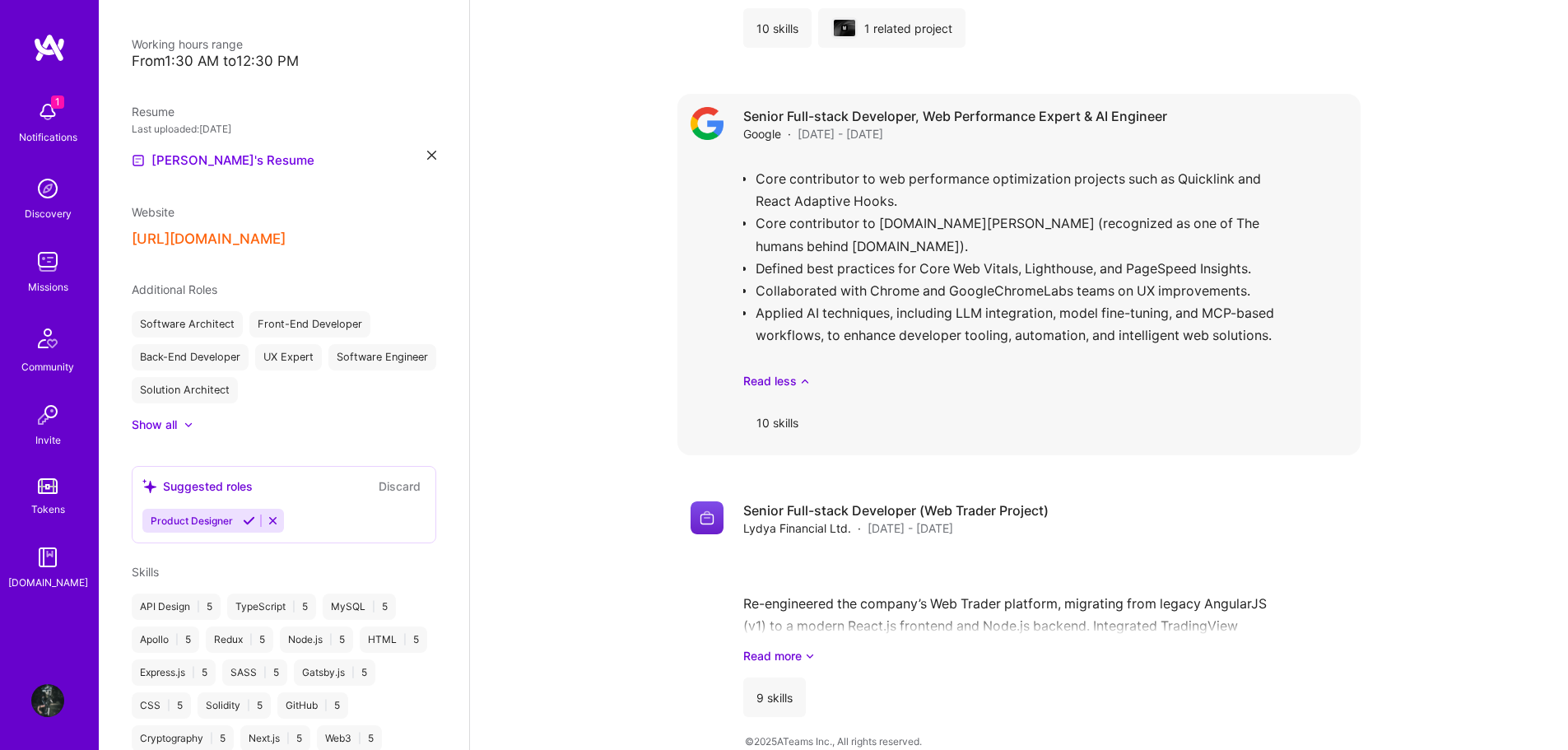
click at [784, 403] on div "10 skills" at bounding box center [778, 422] width 68 height 39
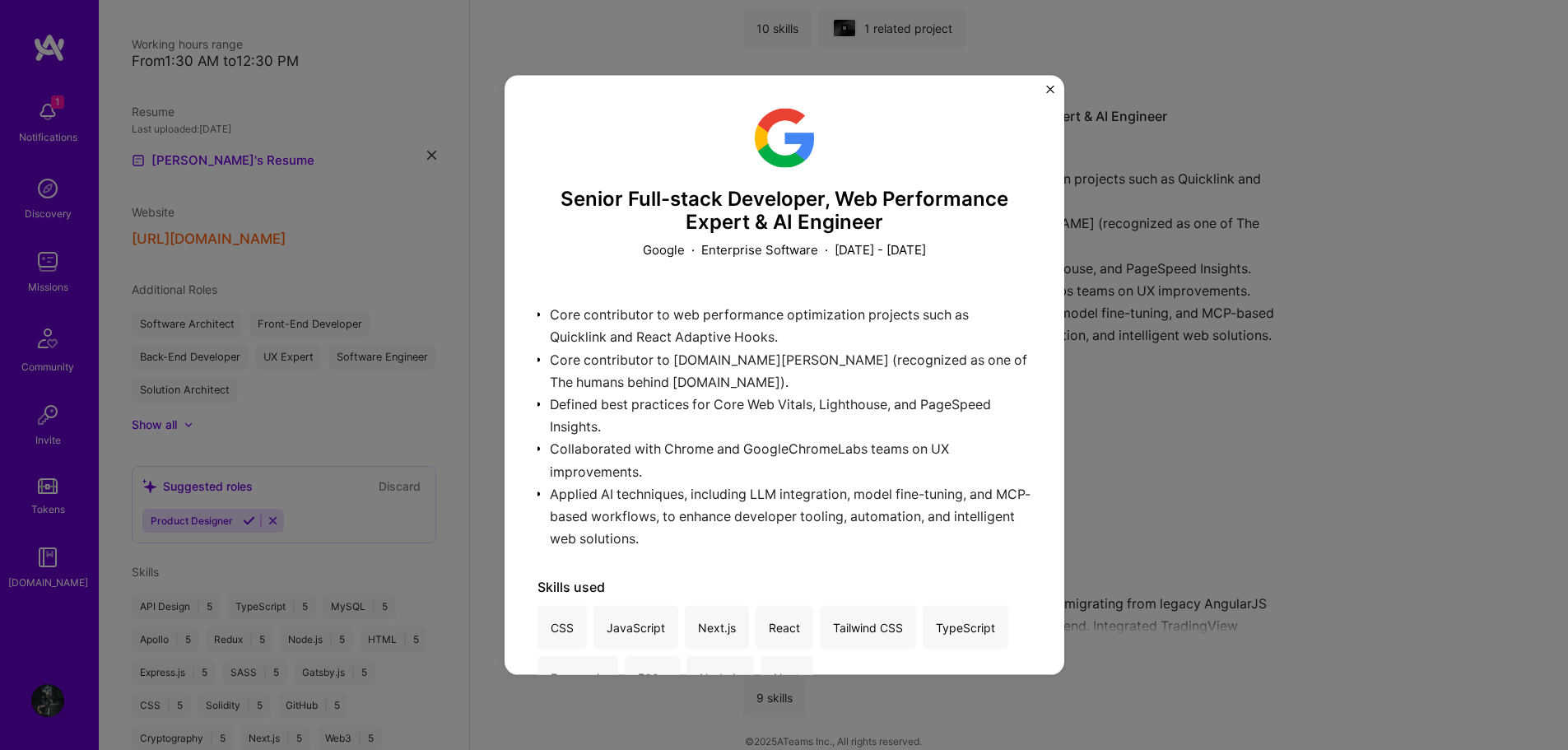
click at [1220, 427] on div "Senior Full-stack Developer, Web Performance Expert & AI Engineer Google · Ente…" at bounding box center [784, 375] width 1568 height 750
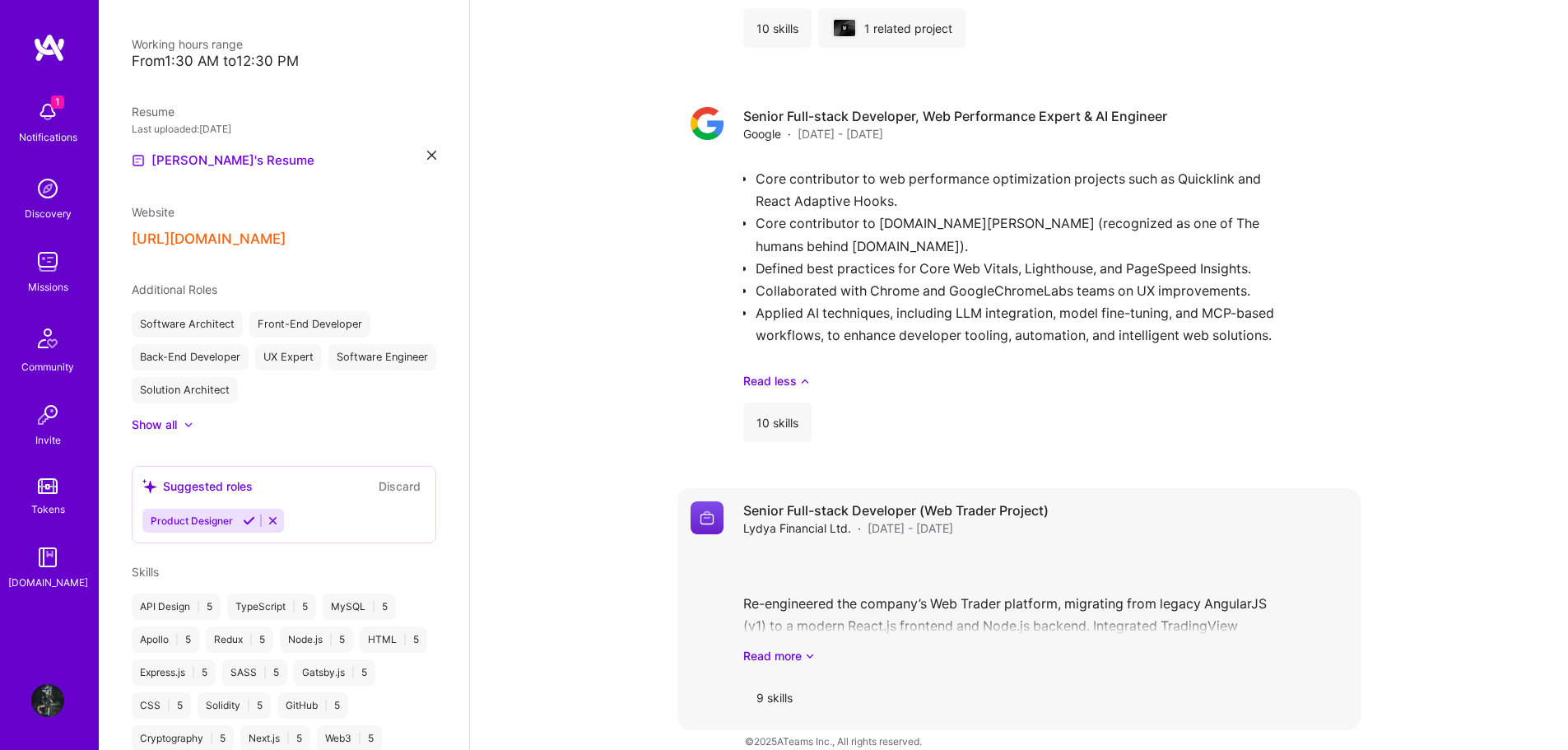
click at [783, 677] on div "9 skills" at bounding box center [774, 697] width 62 height 39
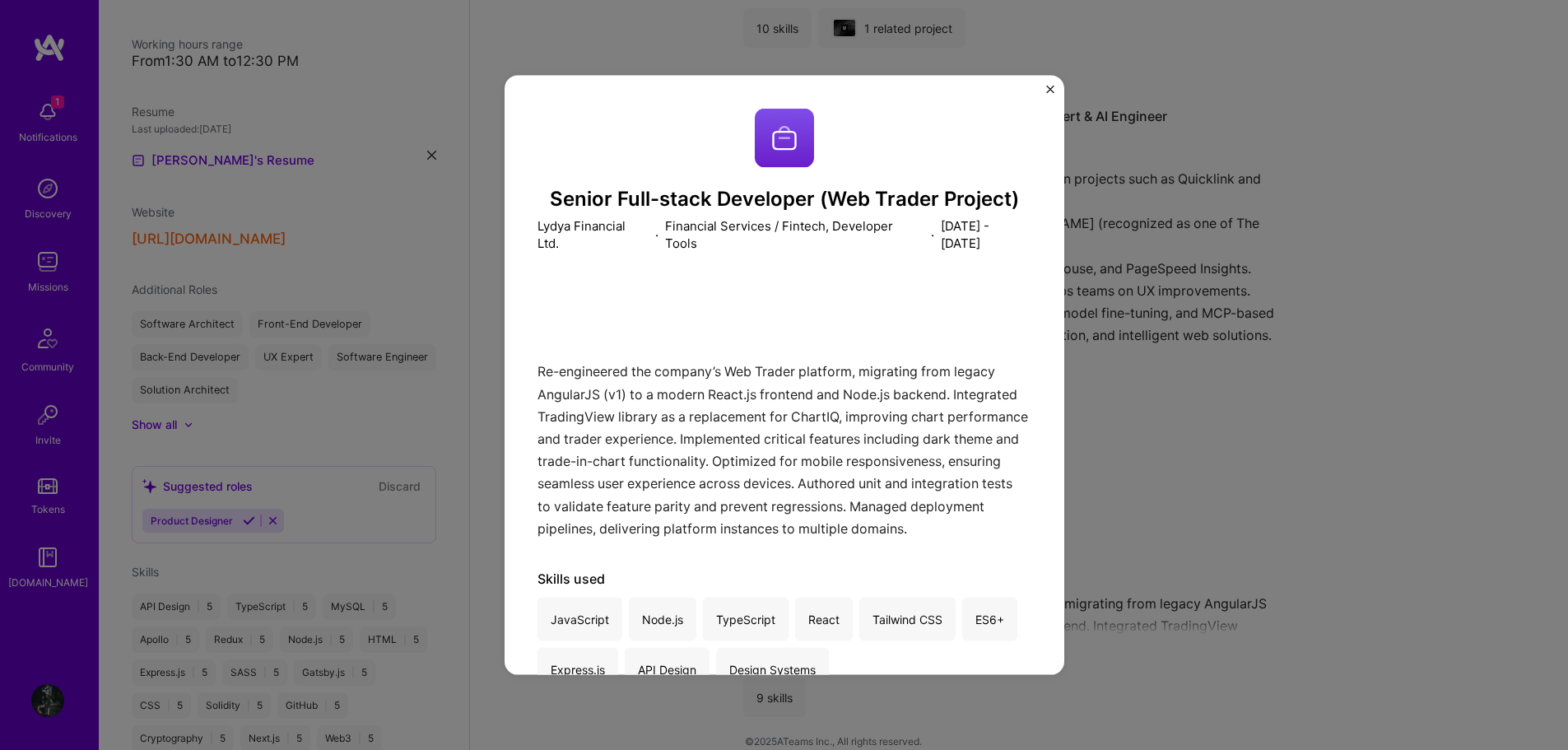
scroll to position [49, 0]
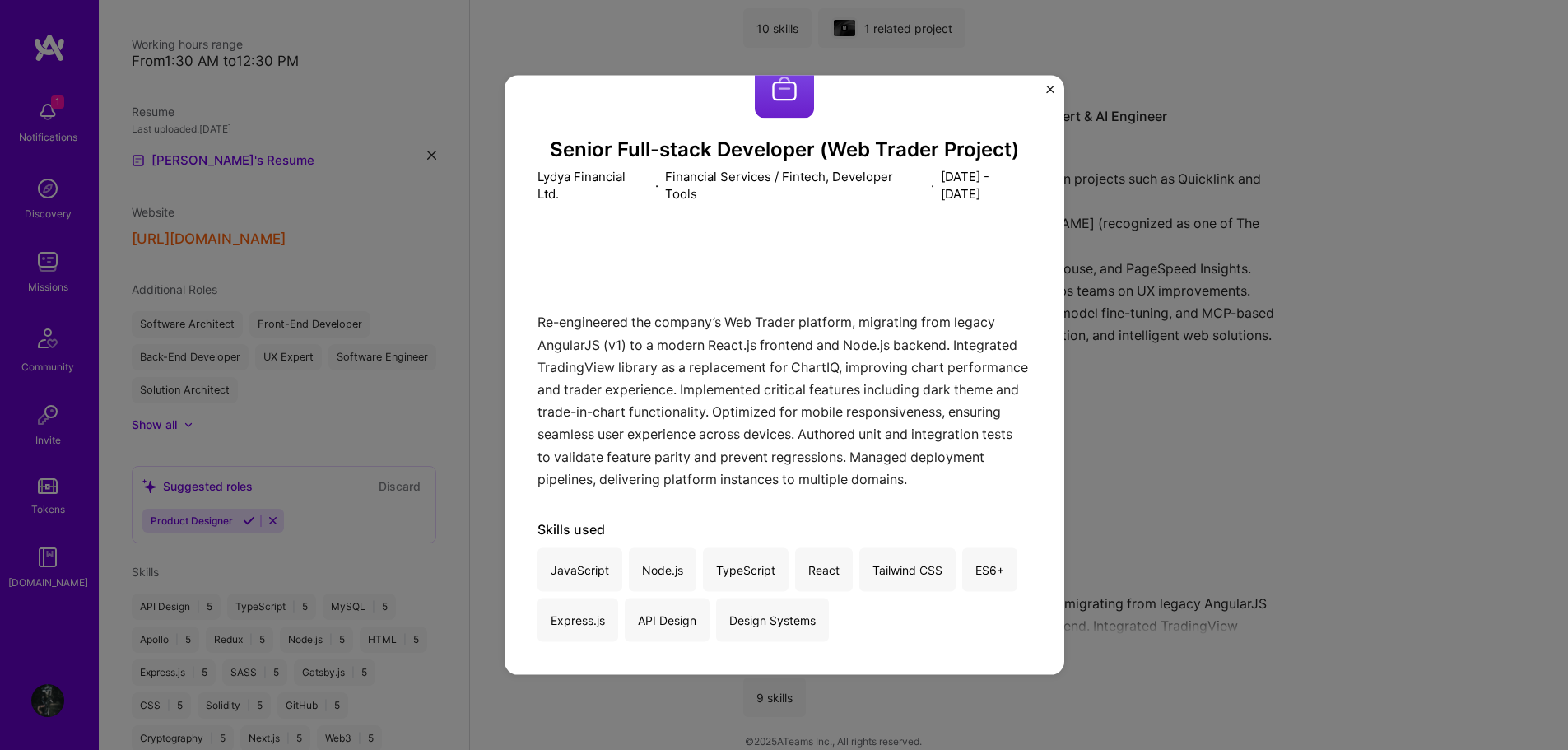
click at [1184, 480] on div "Senior Full-stack Developer (Web Trader Project) Lydya Financial Ltd. · Financi…" at bounding box center [784, 375] width 1568 height 750
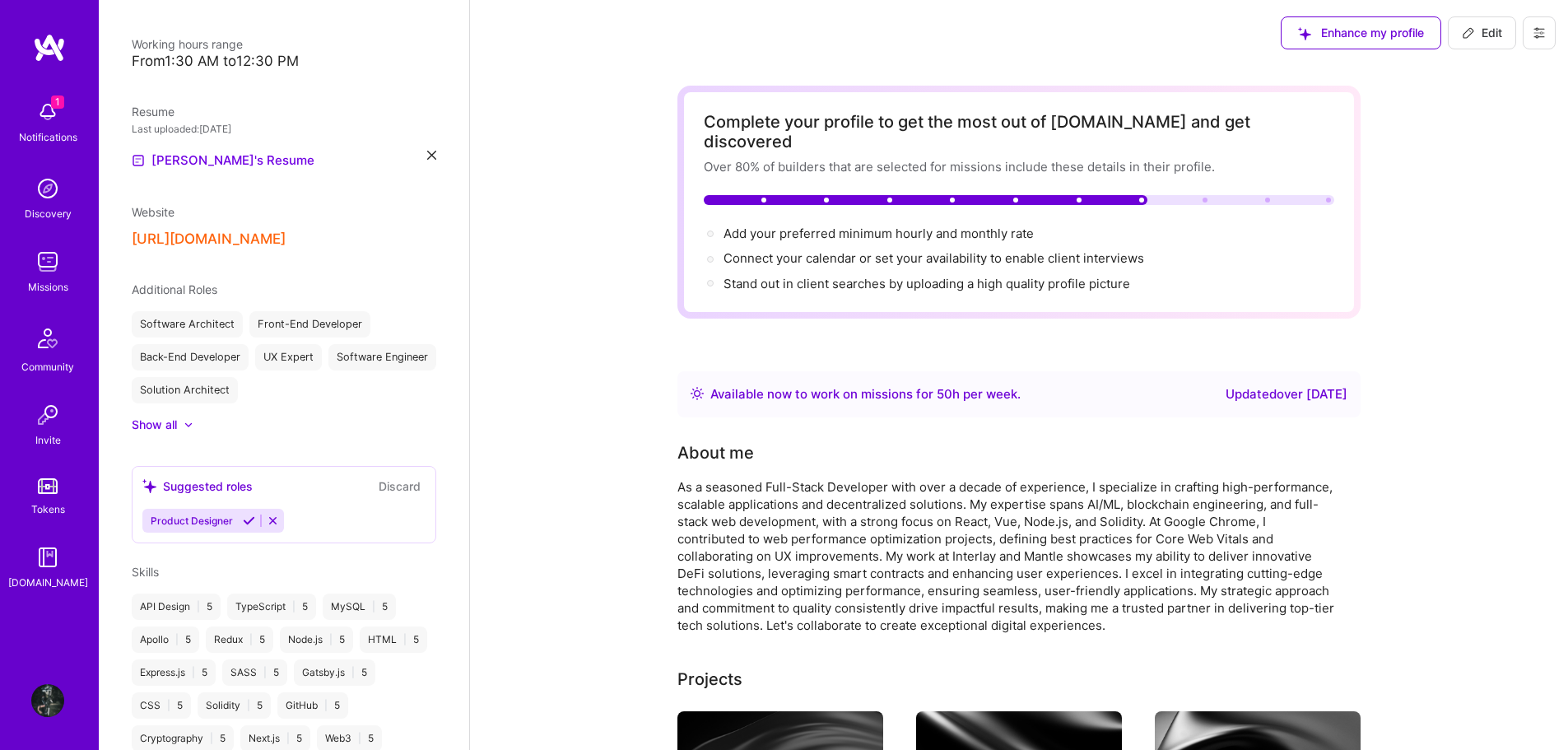
drag, startPoint x: 1502, startPoint y: 32, endPoint x: 1398, endPoint y: 159, distance: 164.1
click at [1502, 32] on span "Edit" at bounding box center [1482, 32] width 40 height 16
select select "US"
select select "Right Now"
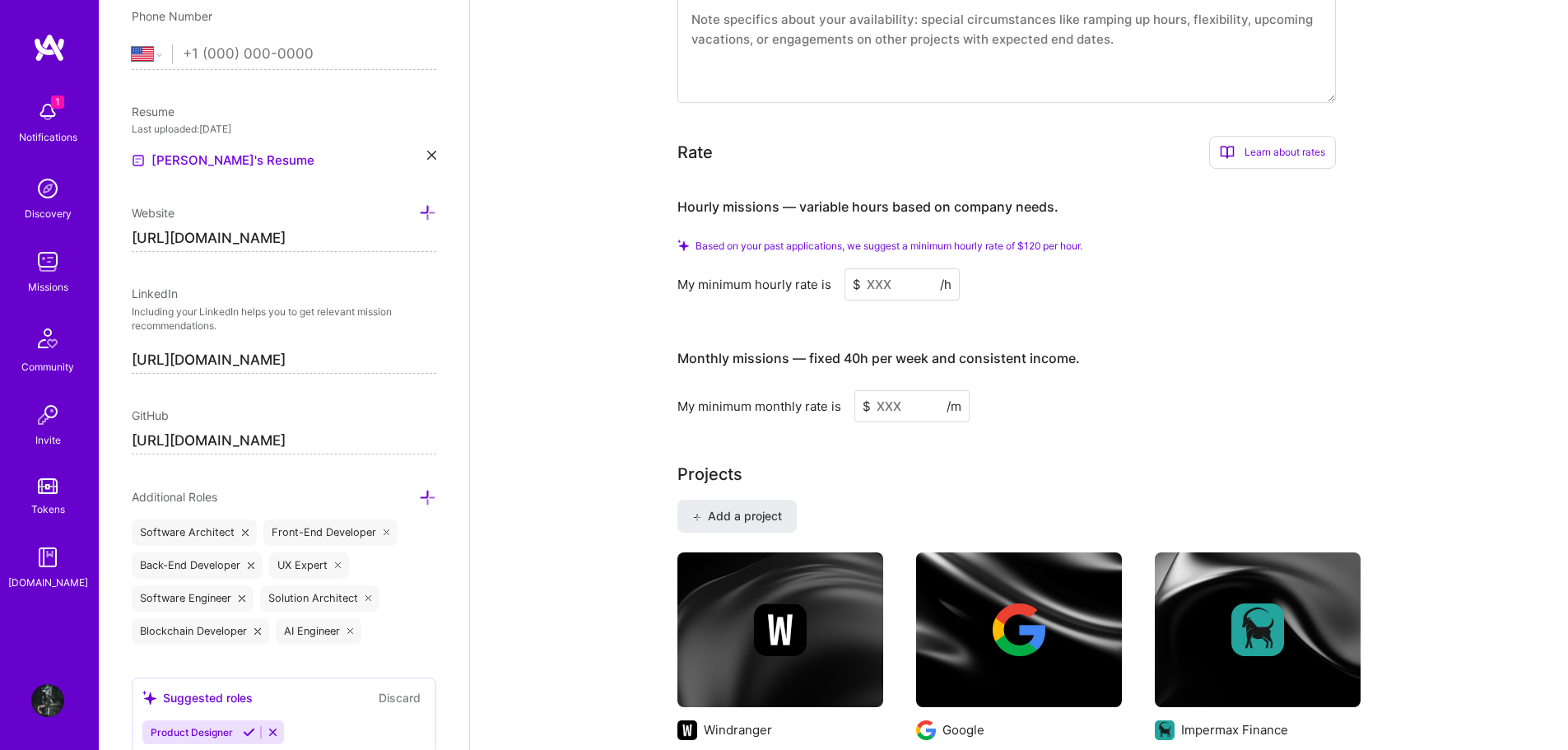
scroll to position [781, 0]
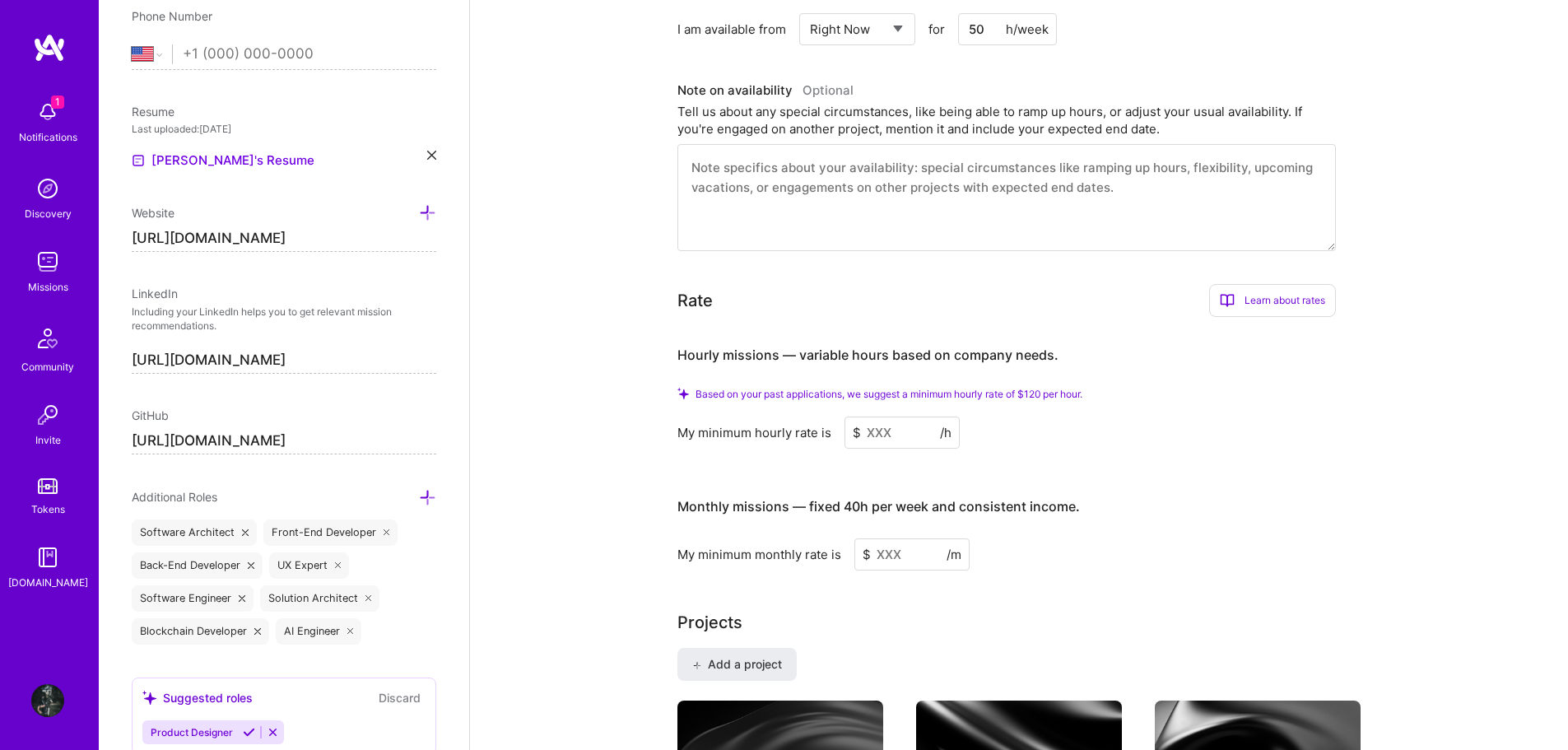
click at [891, 416] on input at bounding box center [902, 433] width 115 height 32
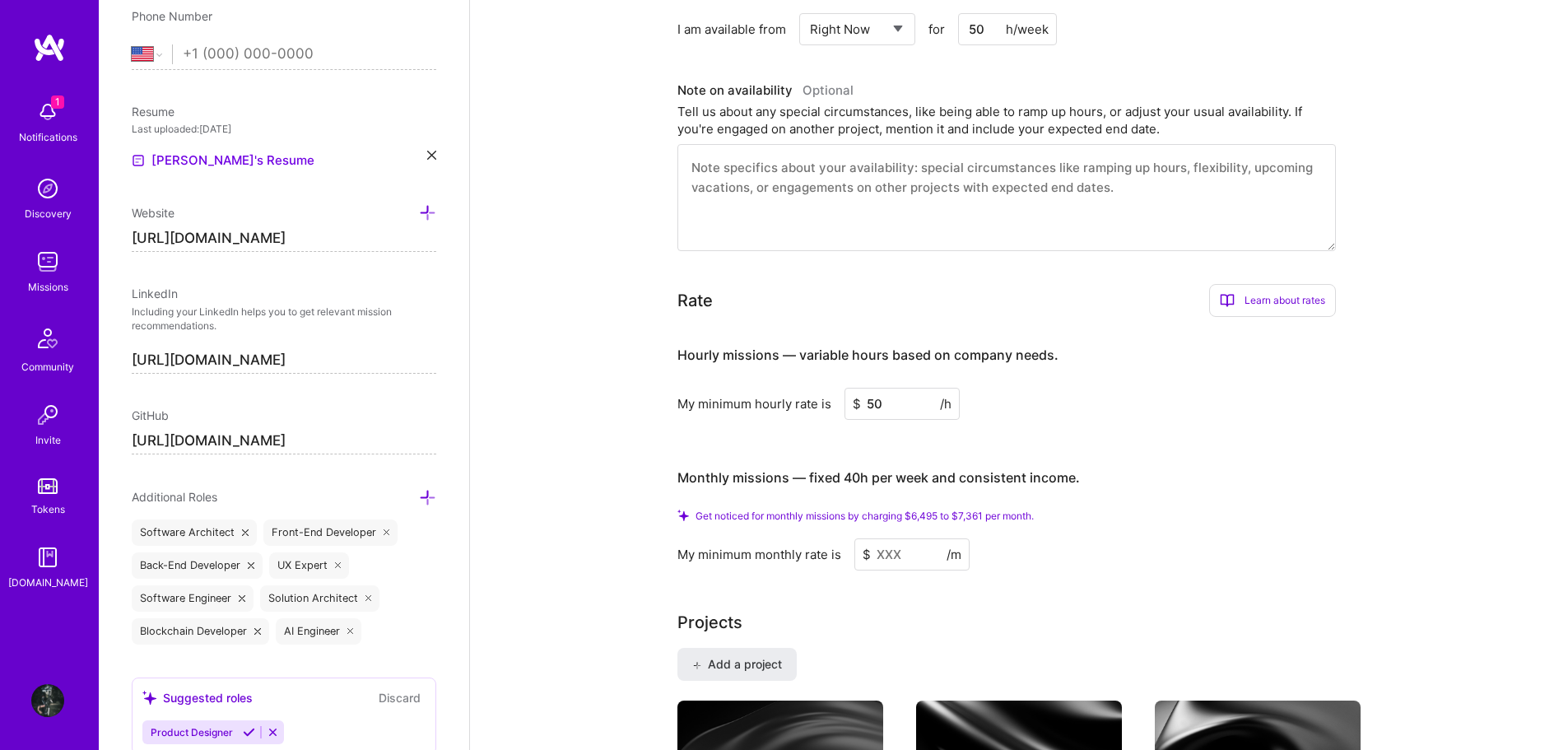
type input "50"
click at [894, 538] on input at bounding box center [912, 555] width 115 height 32
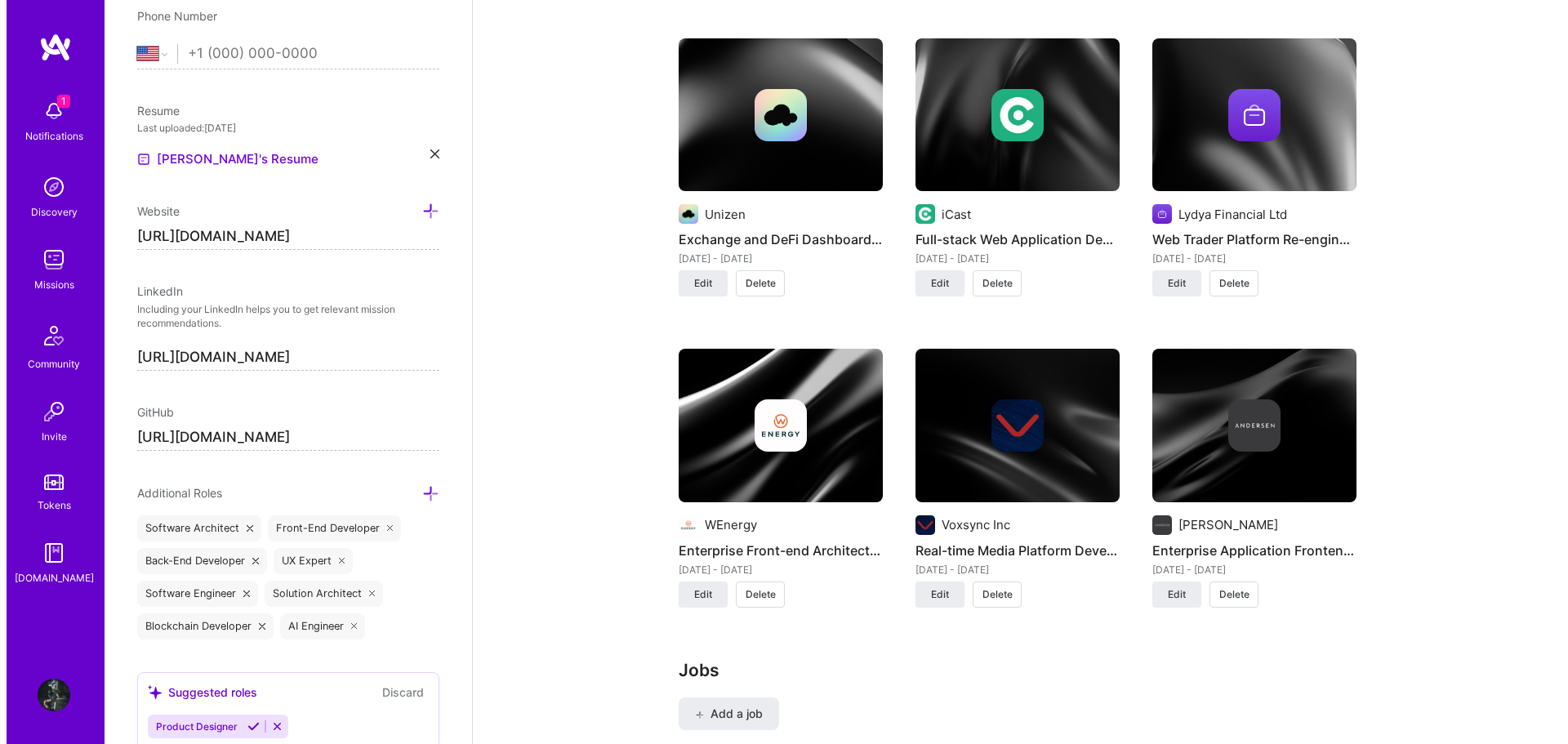
scroll to position [2326, 0]
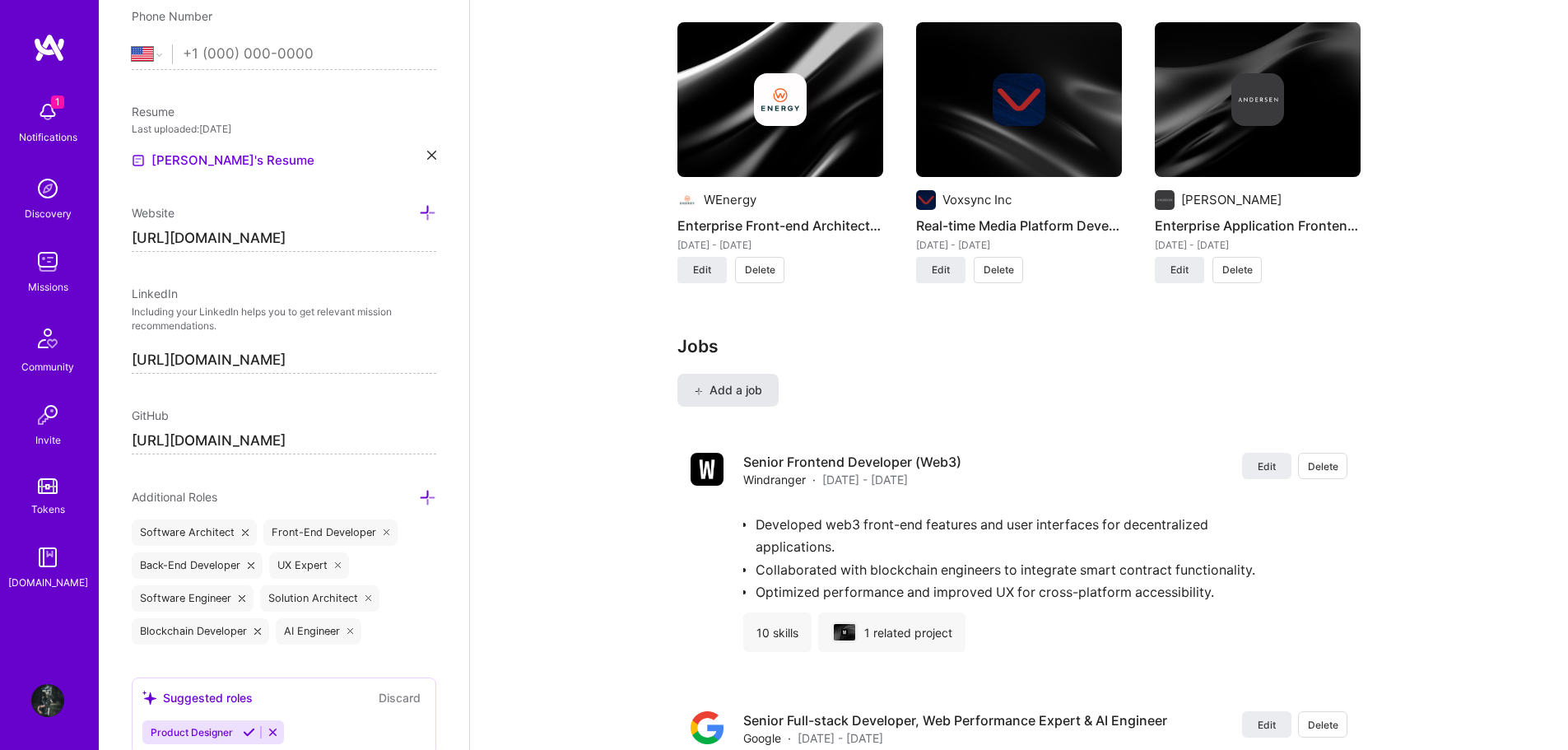
type input "10000"
click at [734, 382] on span "Add a job" at bounding box center [728, 390] width 68 height 16
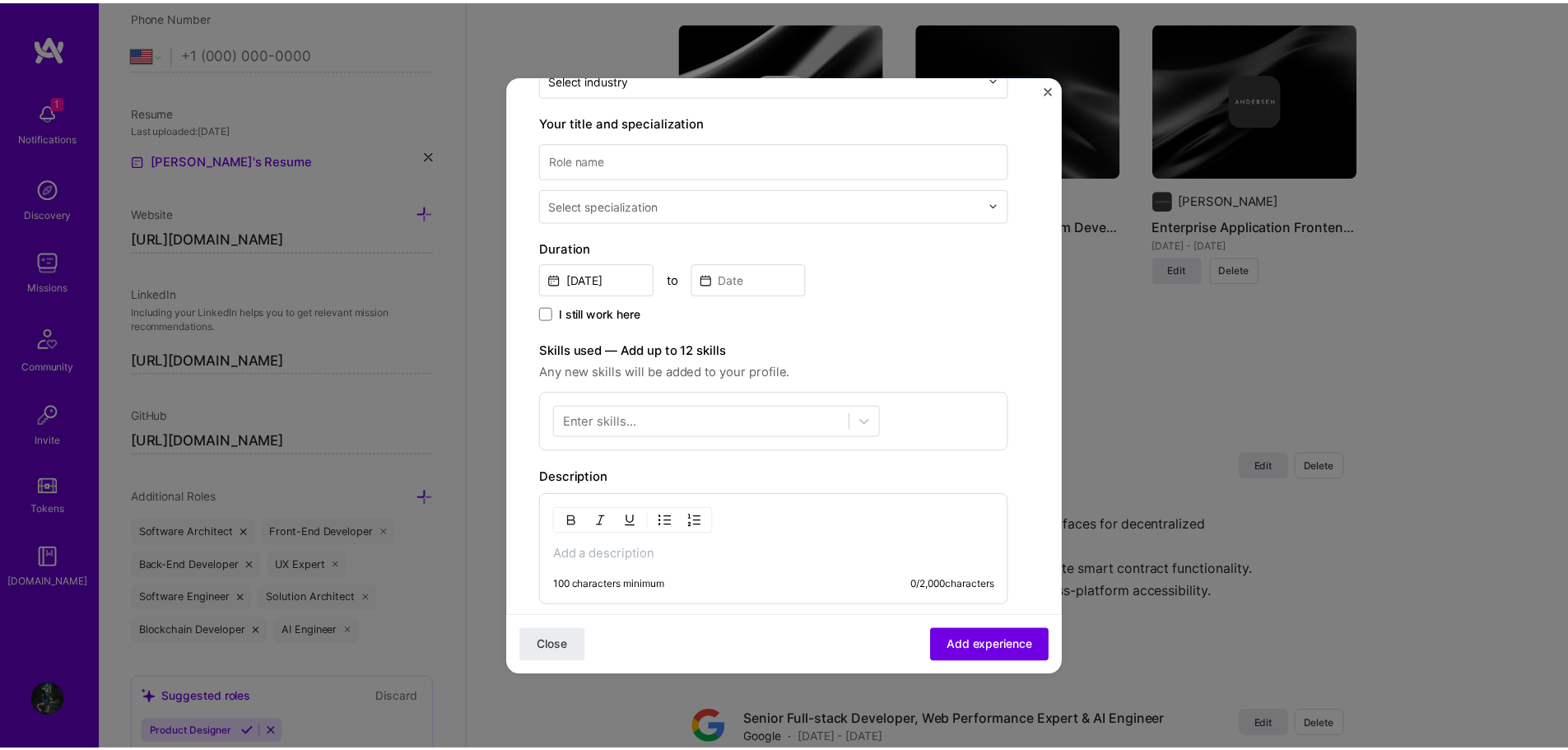
scroll to position [247, 0]
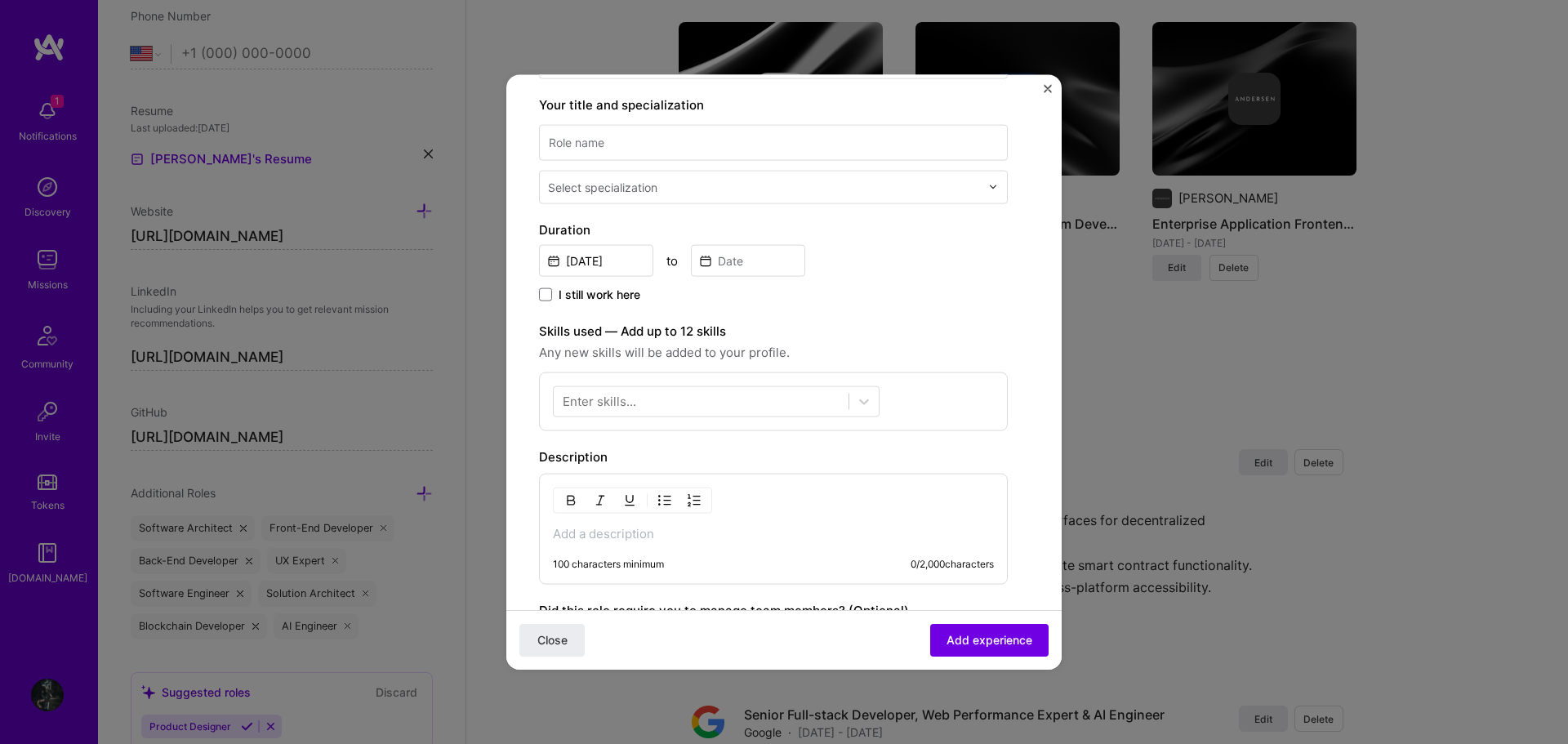
click at [1121, 322] on div "Create a job experience Jobs help companies understand your past experience. Co…" at bounding box center [784, 372] width 1568 height 744
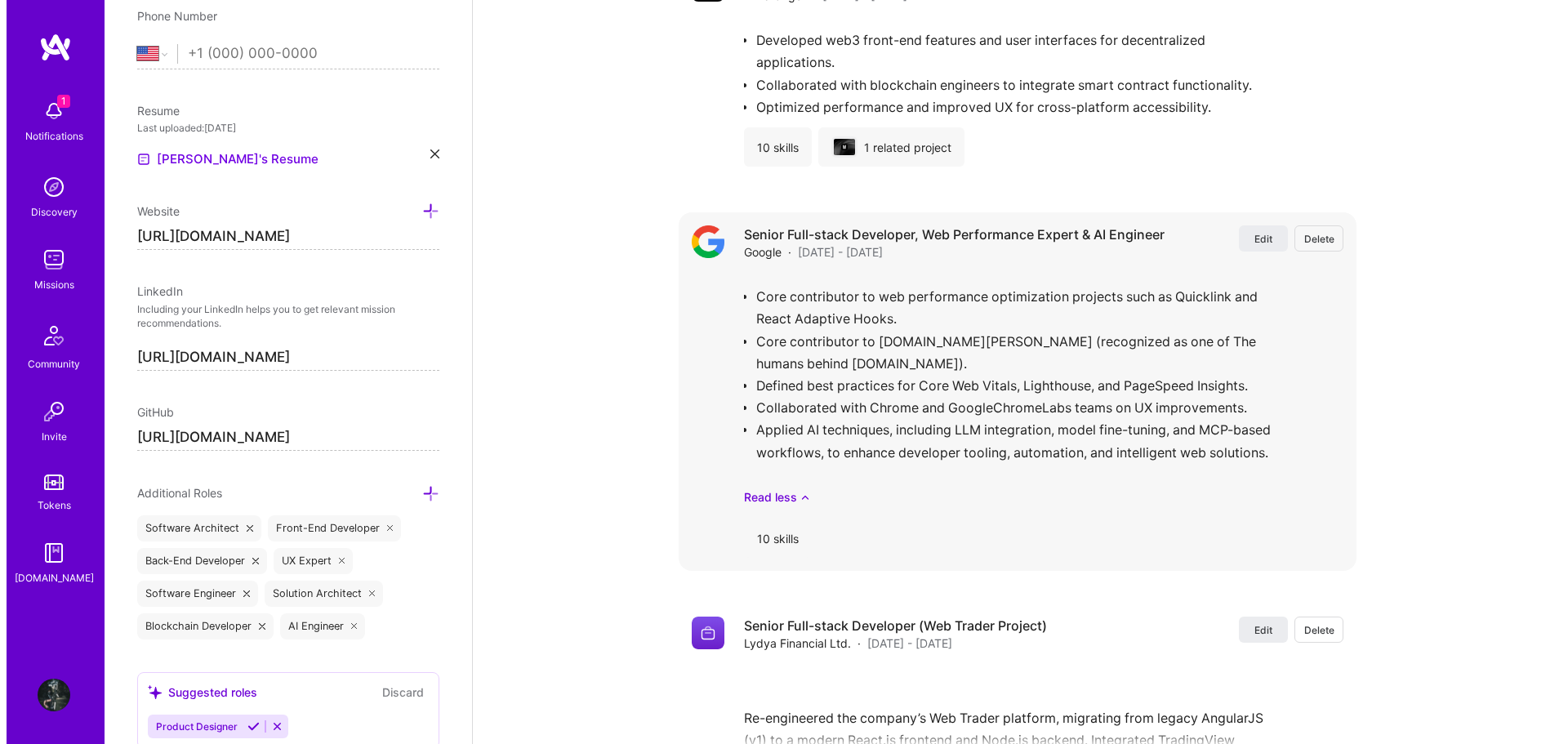
scroll to position [2925, 0]
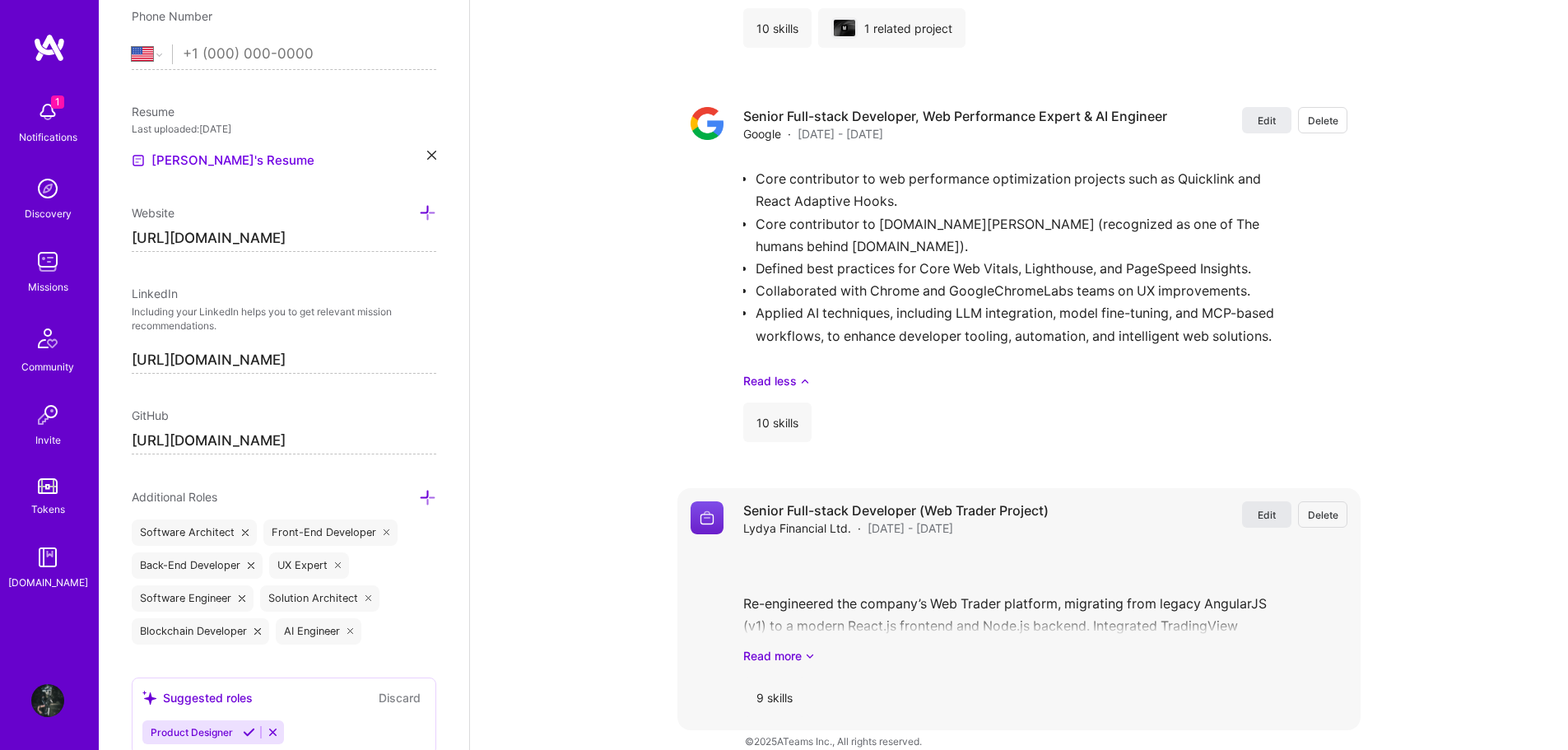
click at [1269, 508] on span "Edit" at bounding box center [1267, 515] width 18 height 14
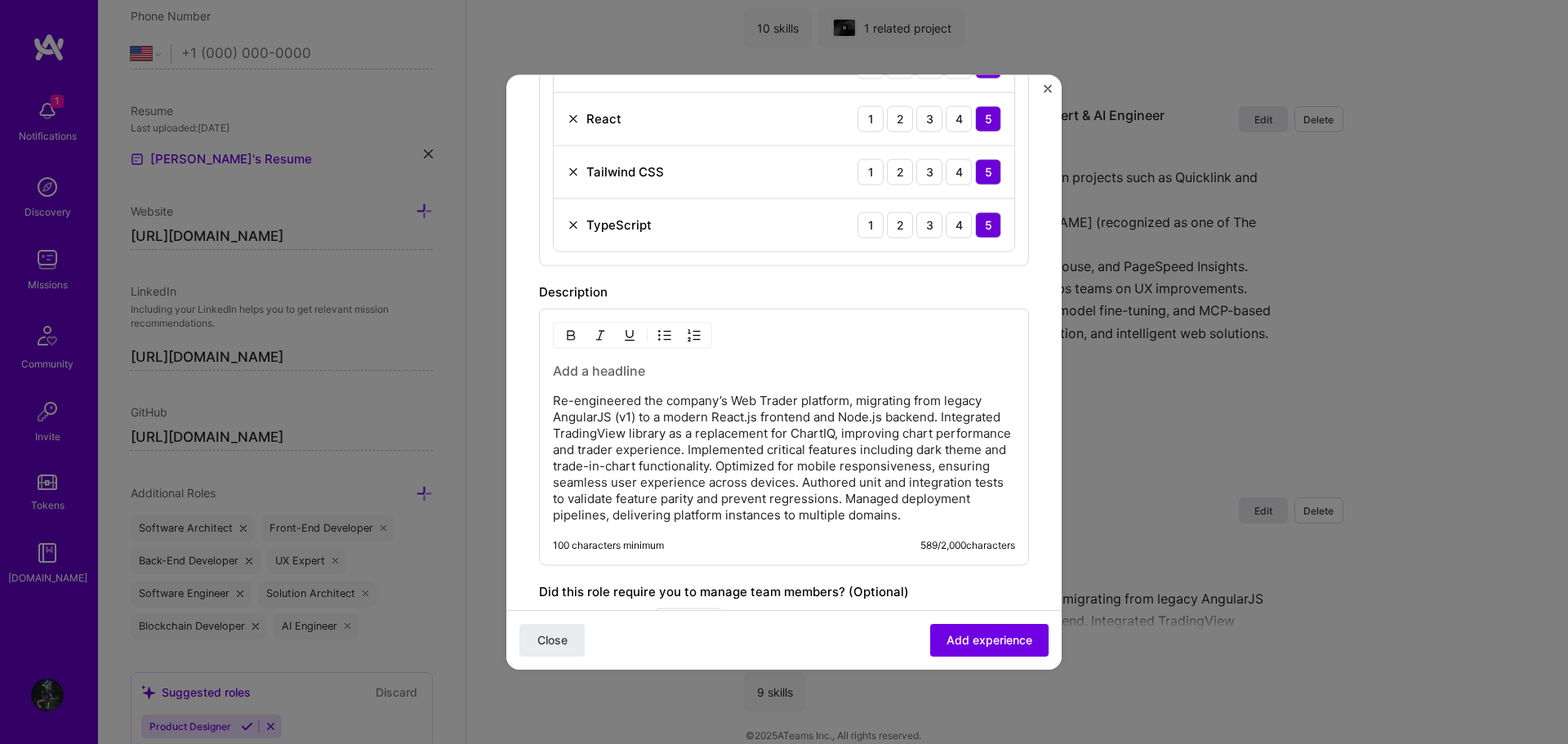
scroll to position [1061, 0]
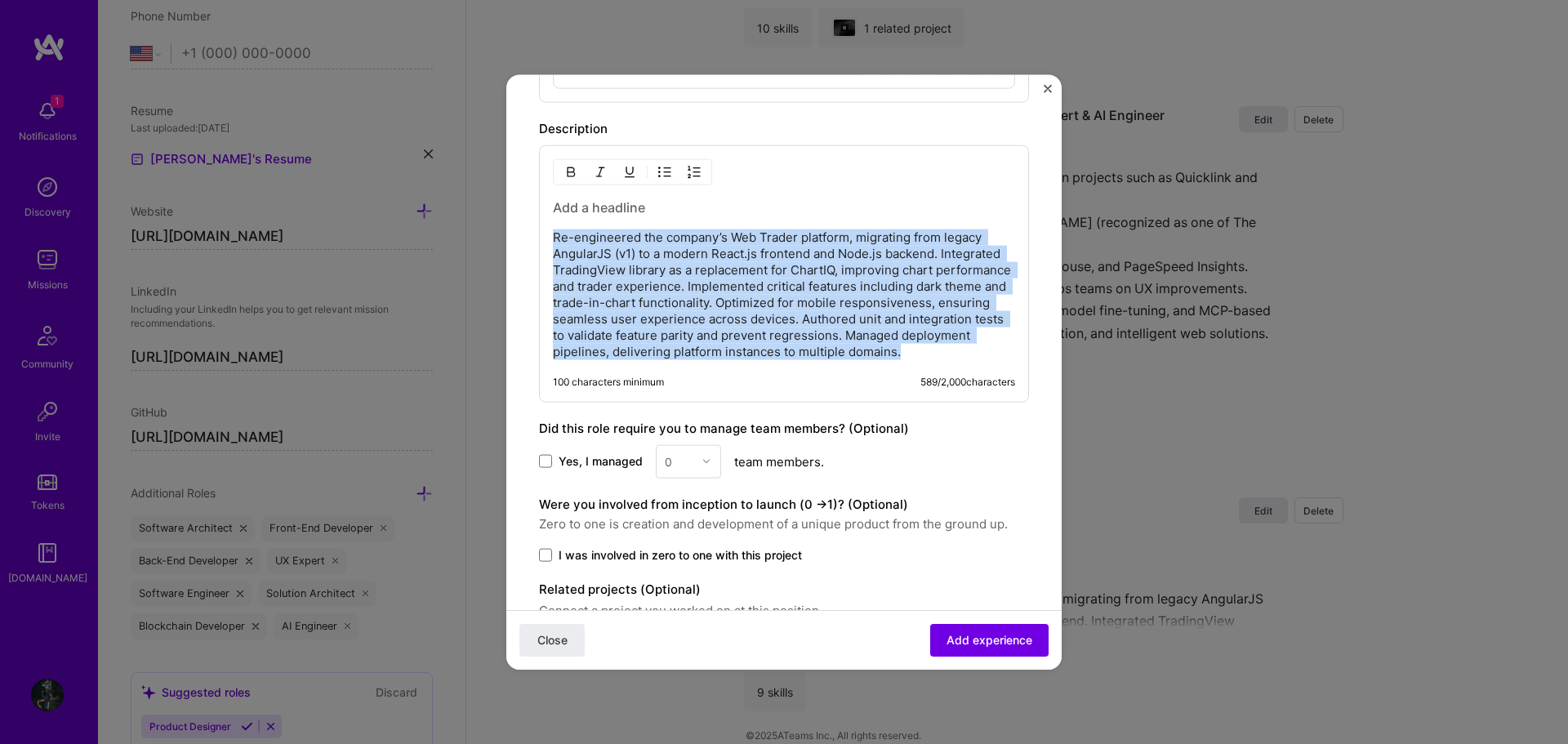
drag, startPoint x: 669, startPoint y: 367, endPoint x: 553, endPoint y: 236, distance: 175.0
click at [553, 236] on p "Re-engineered the company’s Web Trader platform, migrating from legacy AngularJ…" at bounding box center [784, 294] width 462 height 130
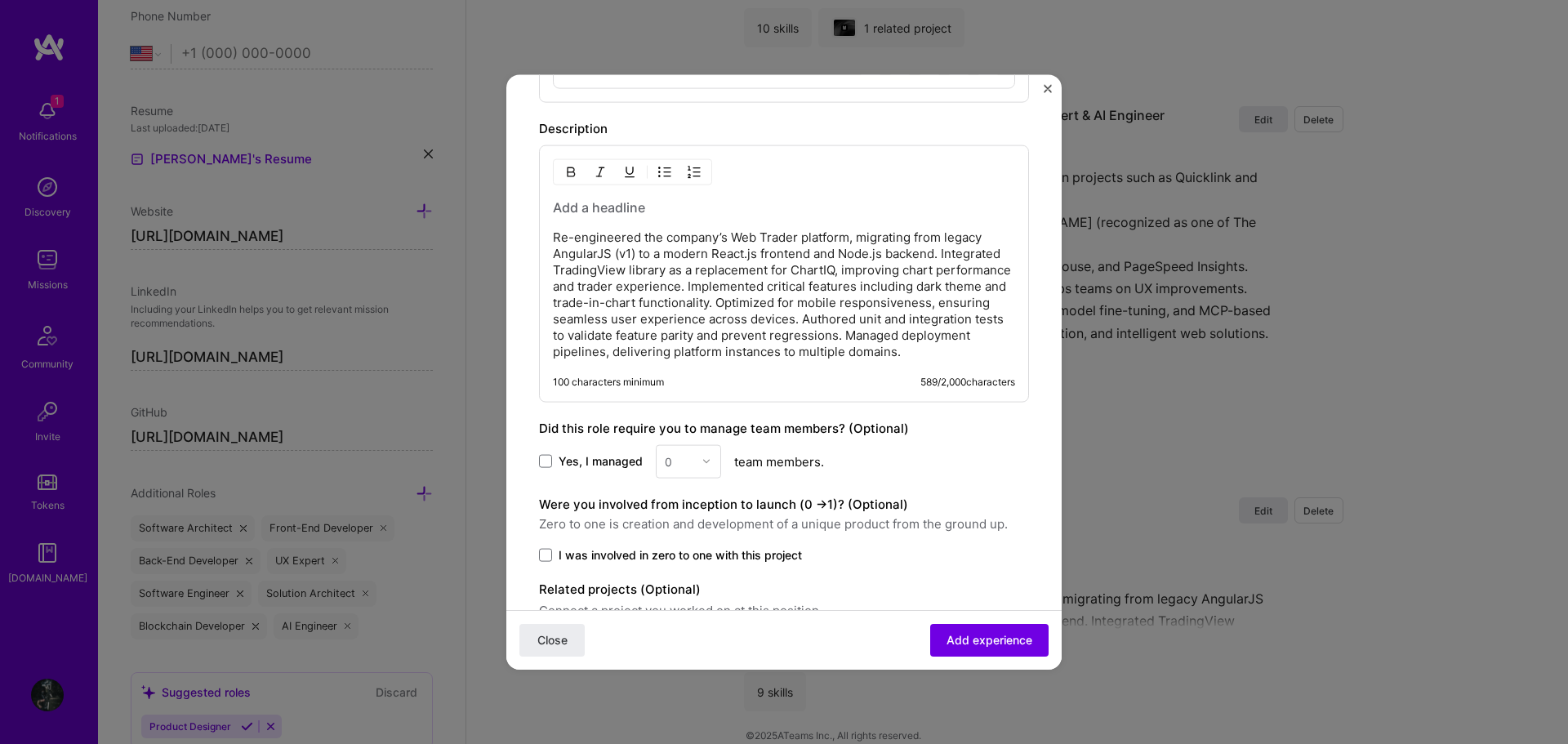
click at [551, 240] on div "Re-engineered the company’s Web Trader platform, migrating from legacy AngularJ…" at bounding box center [784, 273] width 490 height 257
drag, startPoint x: 555, startPoint y: 240, endPoint x: 571, endPoint y: 240, distance: 16.0
click at [555, 240] on p "Re-engineered the company’s Web Trader platform, migrating from legacy AngularJ…" at bounding box center [784, 294] width 462 height 130
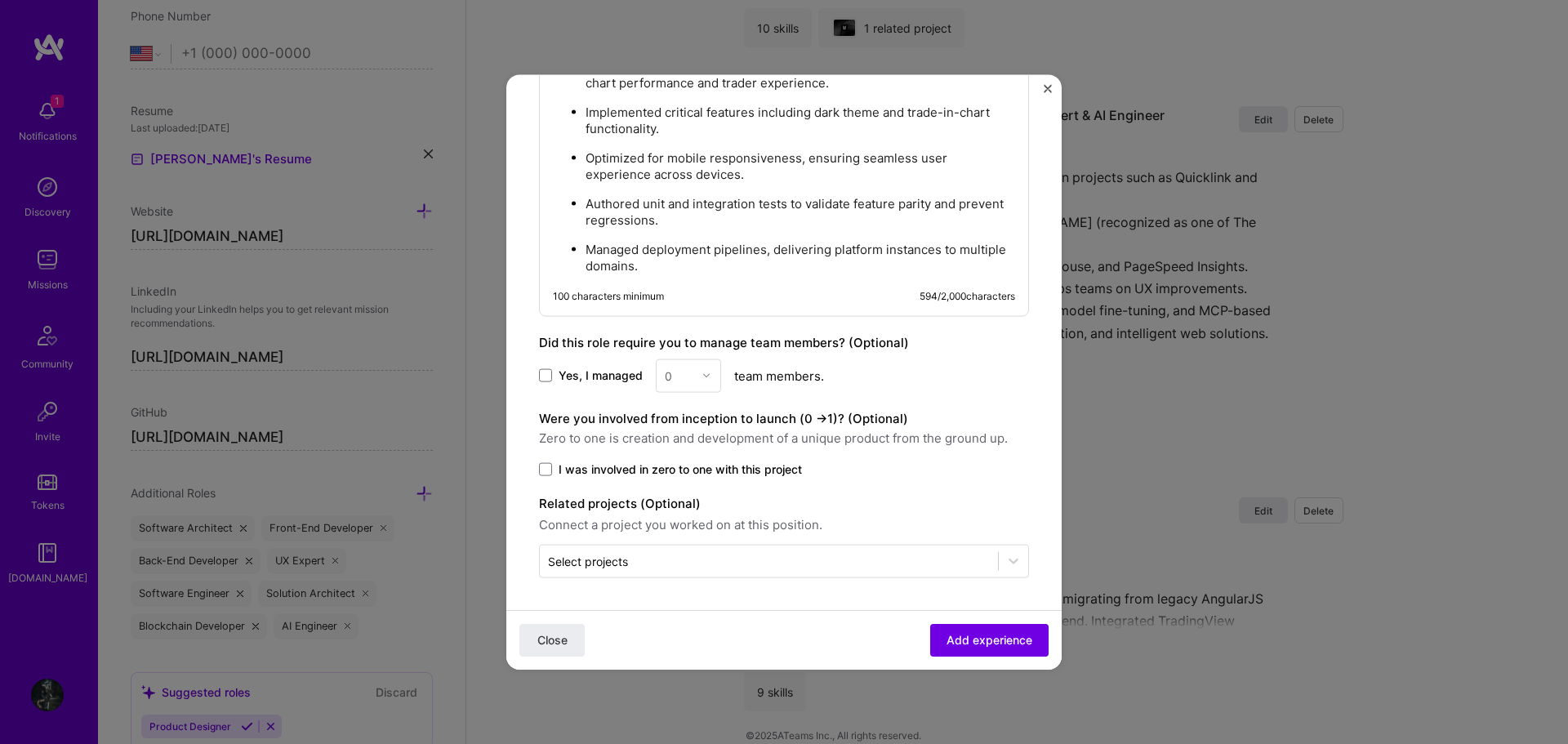
scroll to position [1295, 0]
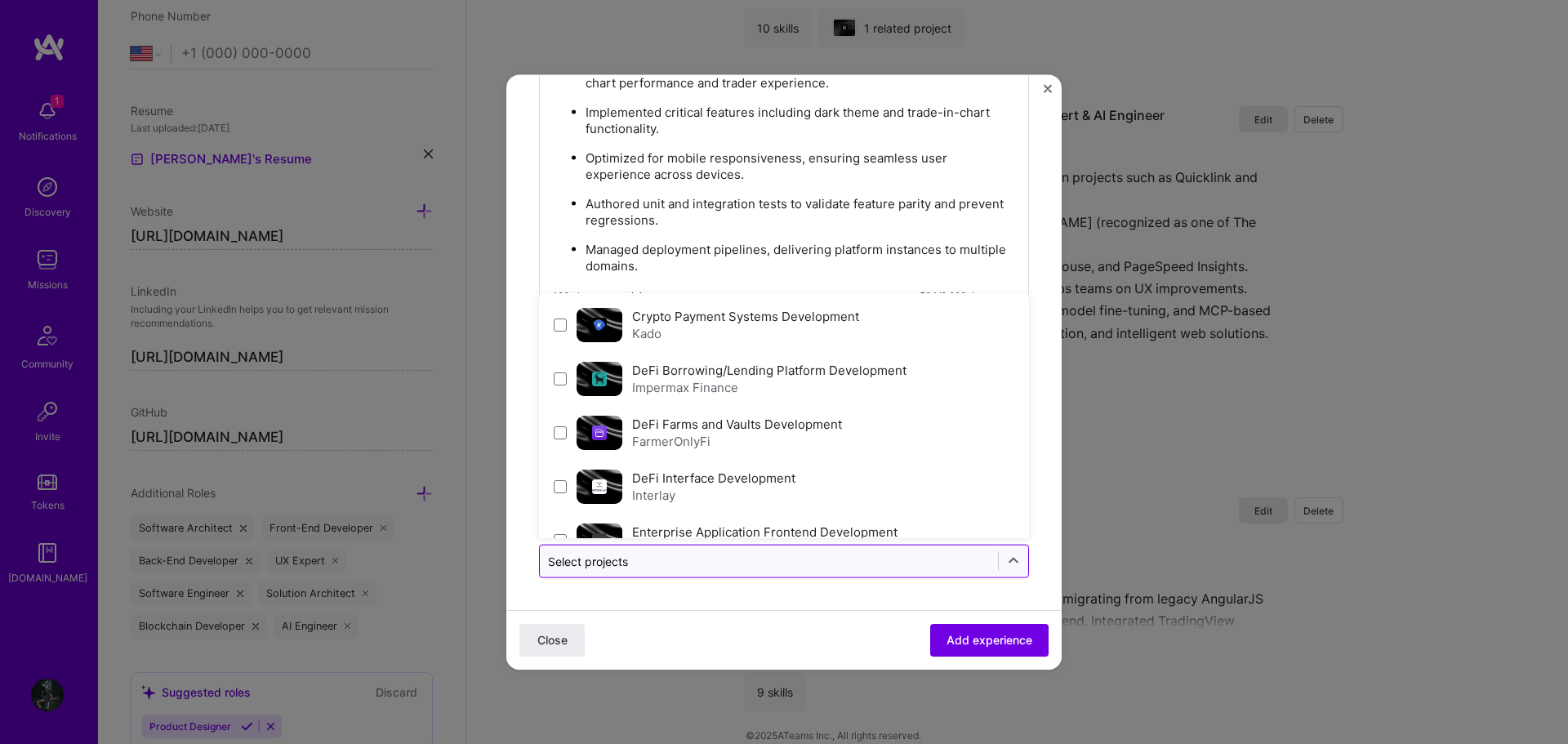
click at [876, 559] on input "text" at bounding box center [769, 560] width 442 height 17
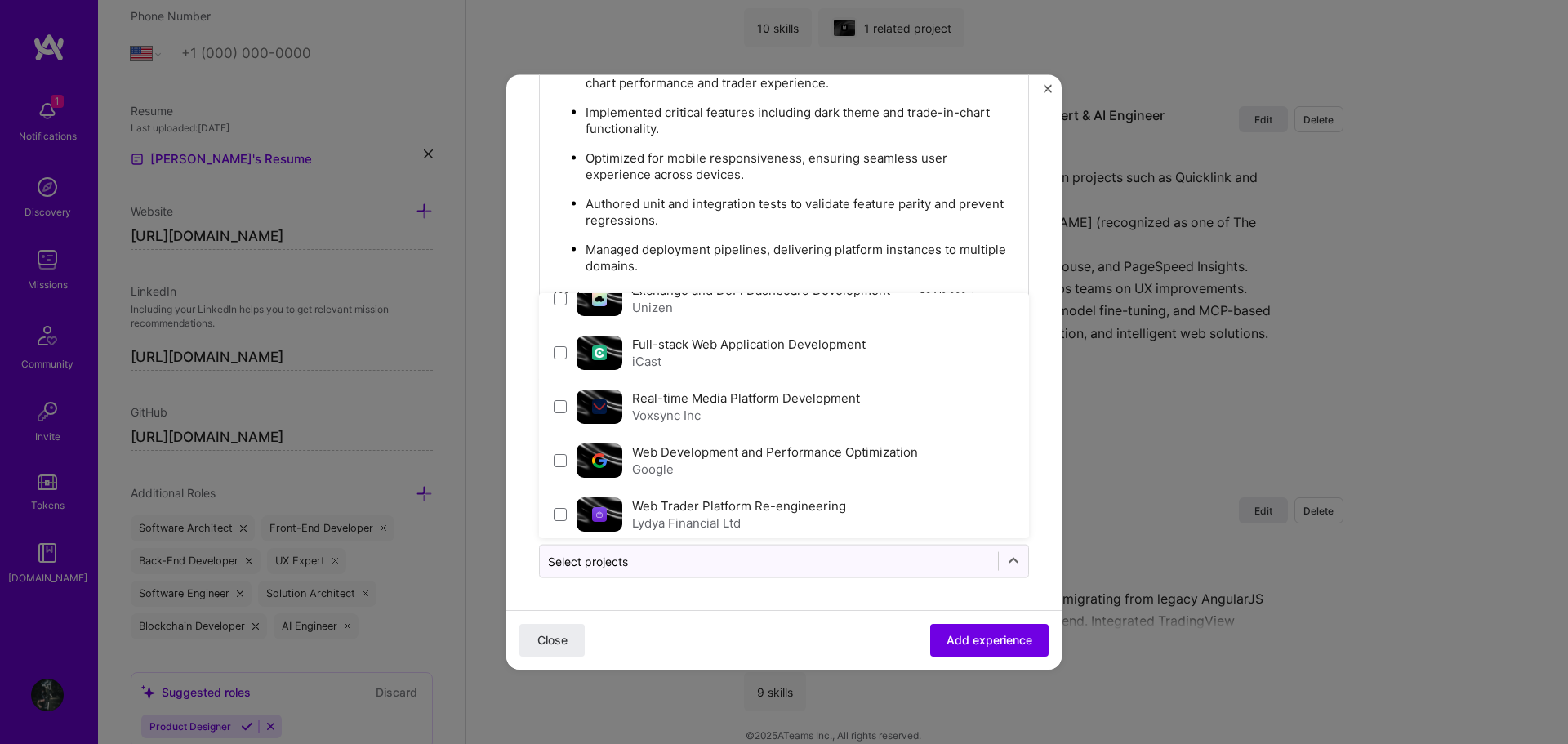
scroll to position [411, 0]
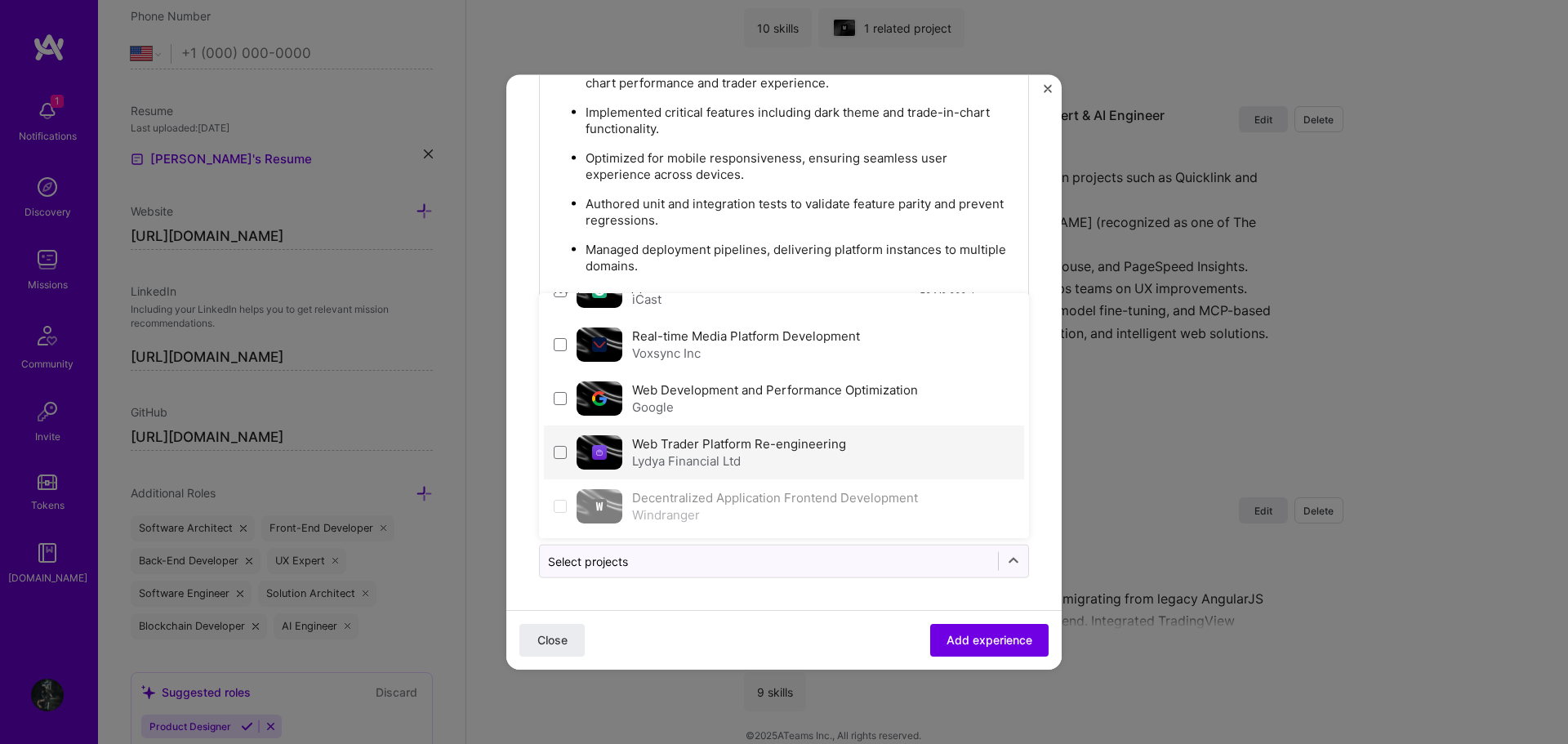
click at [805, 455] on div "Lydya Financial Ltd" at bounding box center [738, 460] width 214 height 17
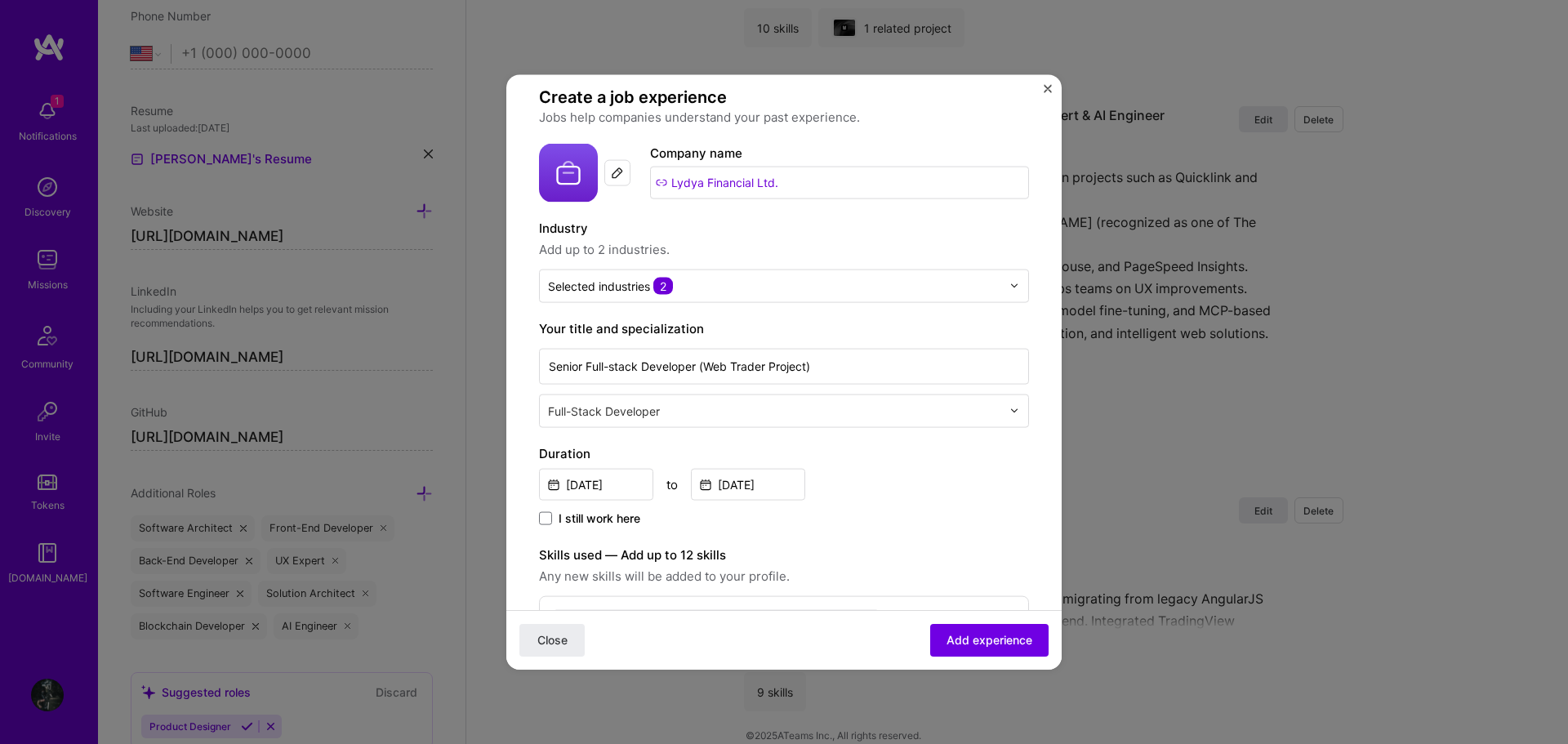
scroll to position [0, 0]
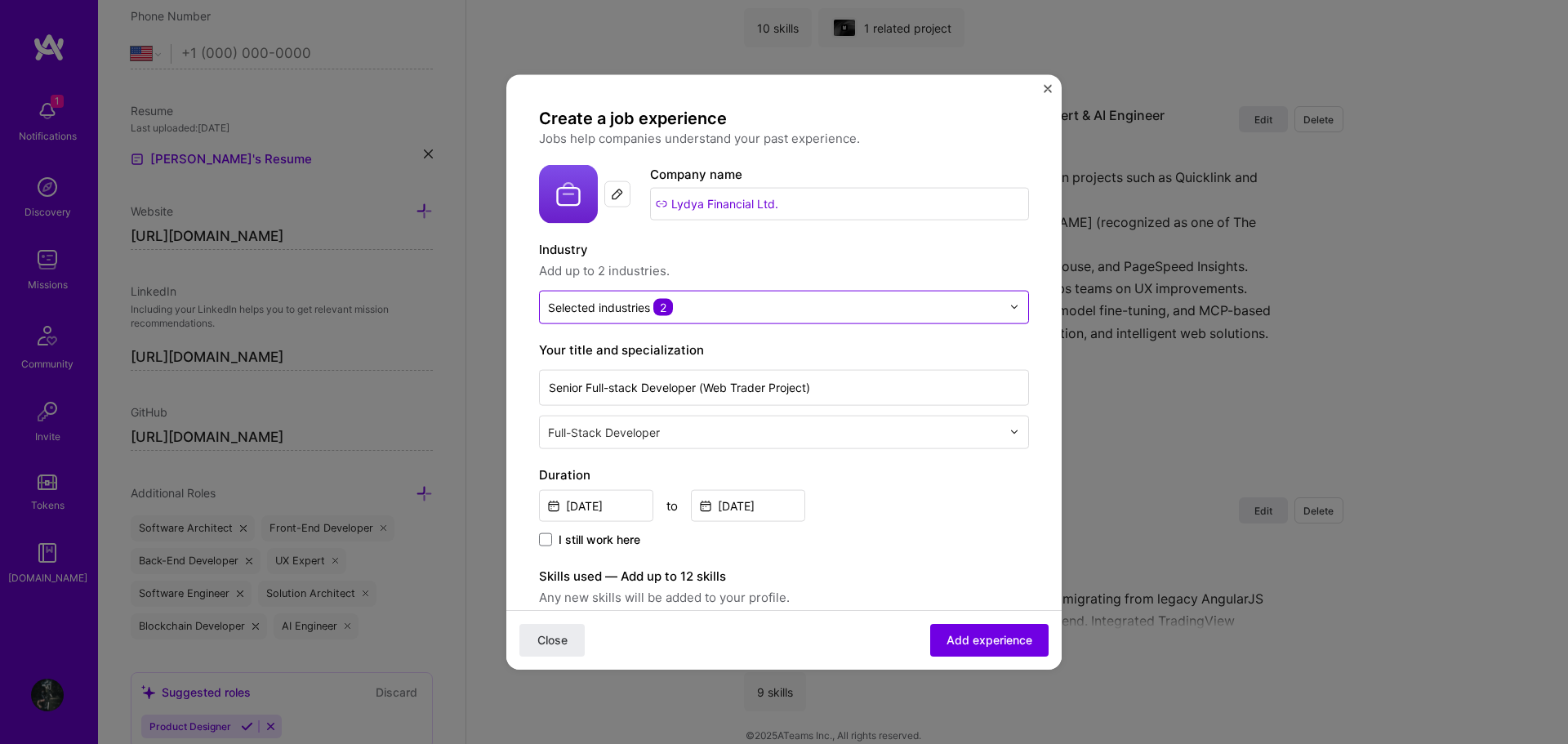
click at [974, 315] on input "text" at bounding box center [774, 306] width 453 height 17
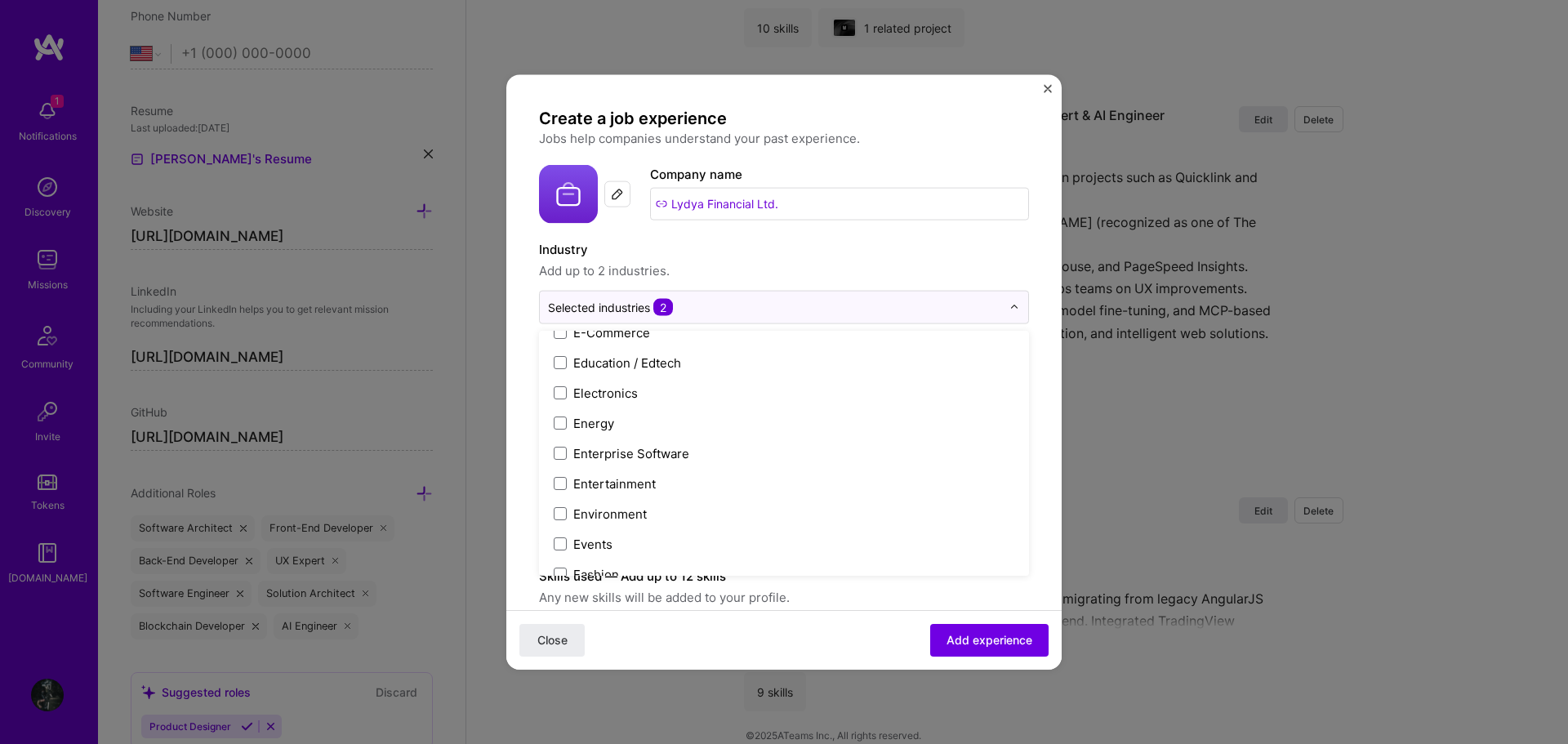
scroll to position [1388, 0]
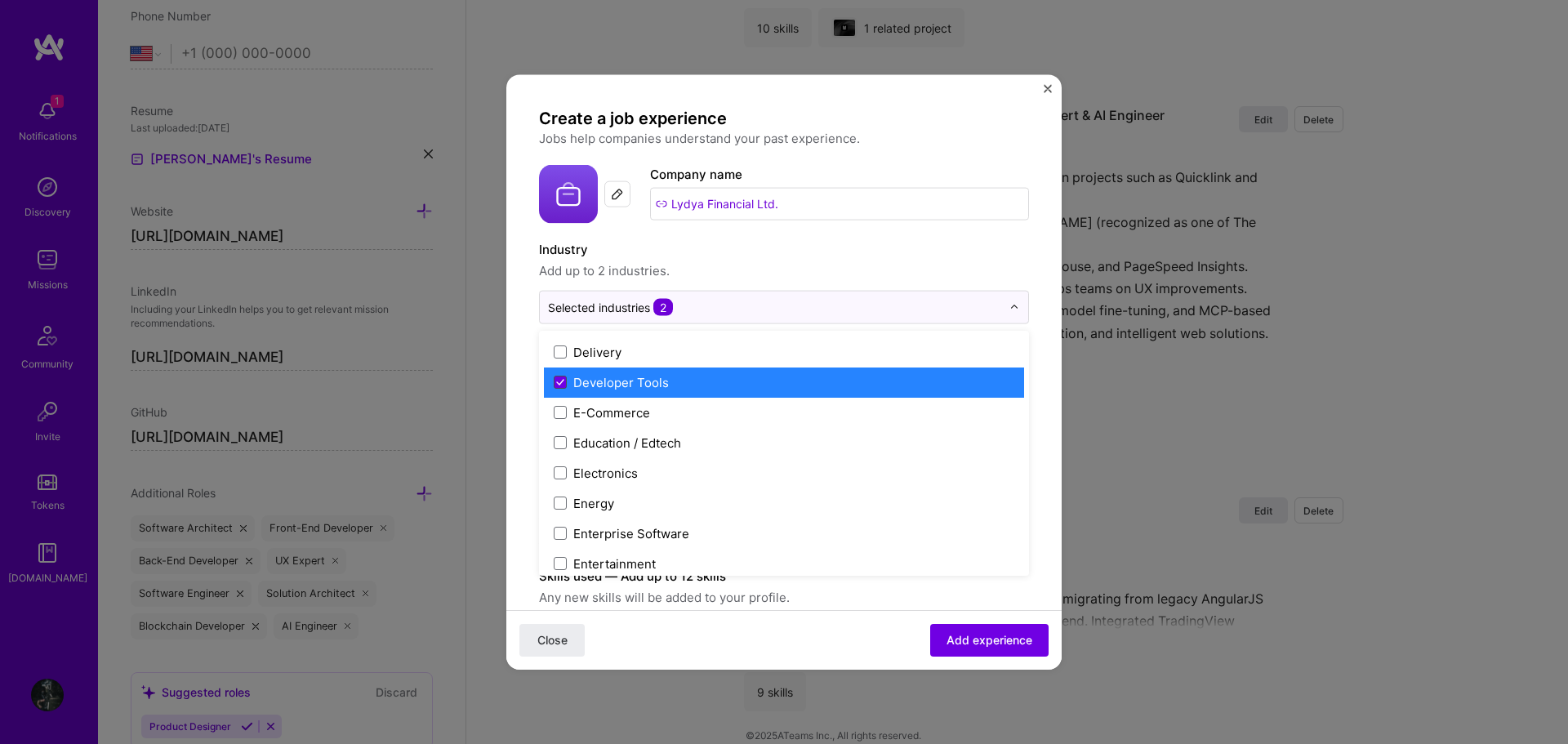
click at [558, 380] on icon at bounding box center [560, 383] width 8 height 7
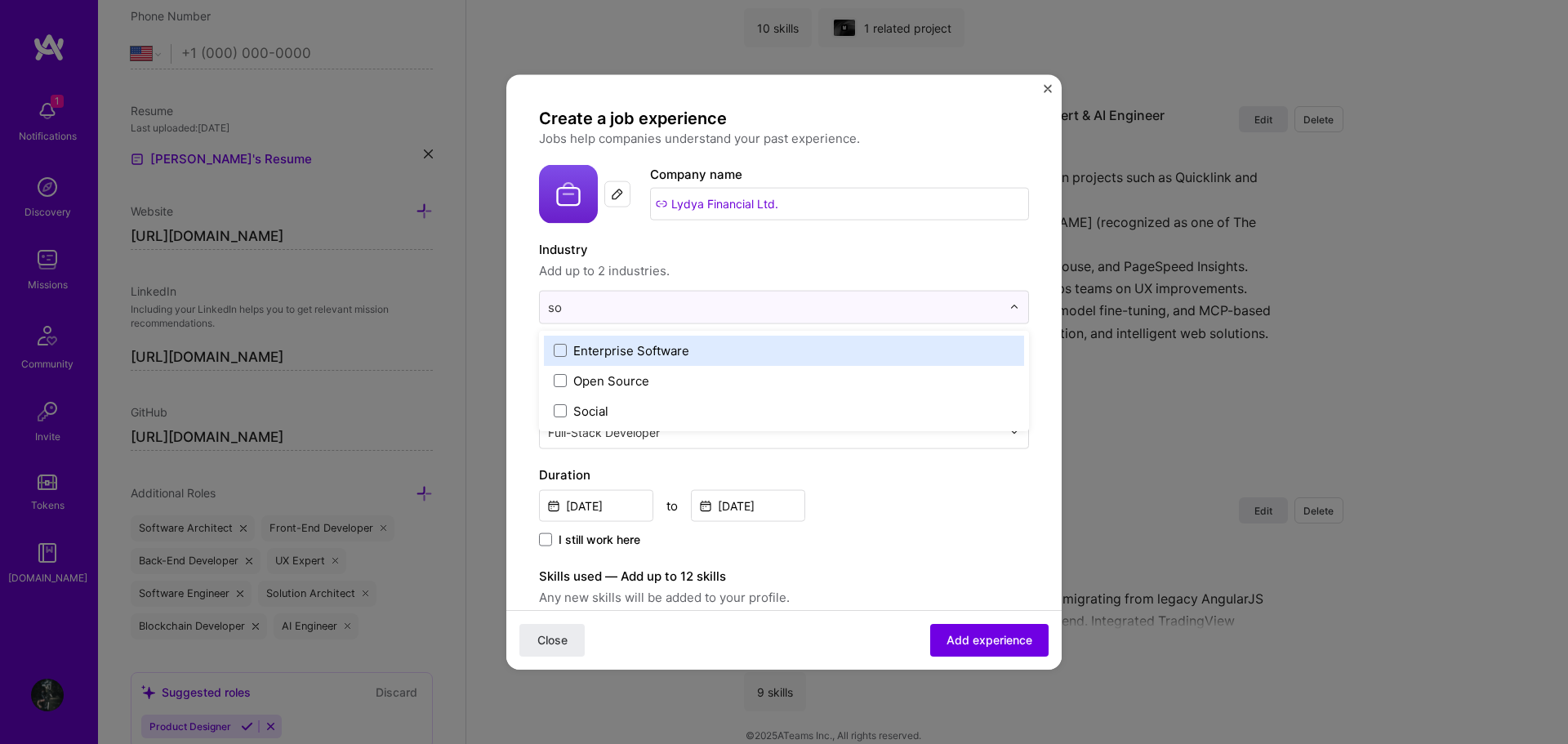
scroll to position [0, 0]
type input "softw"
click at [561, 346] on span at bounding box center [560, 350] width 13 height 13
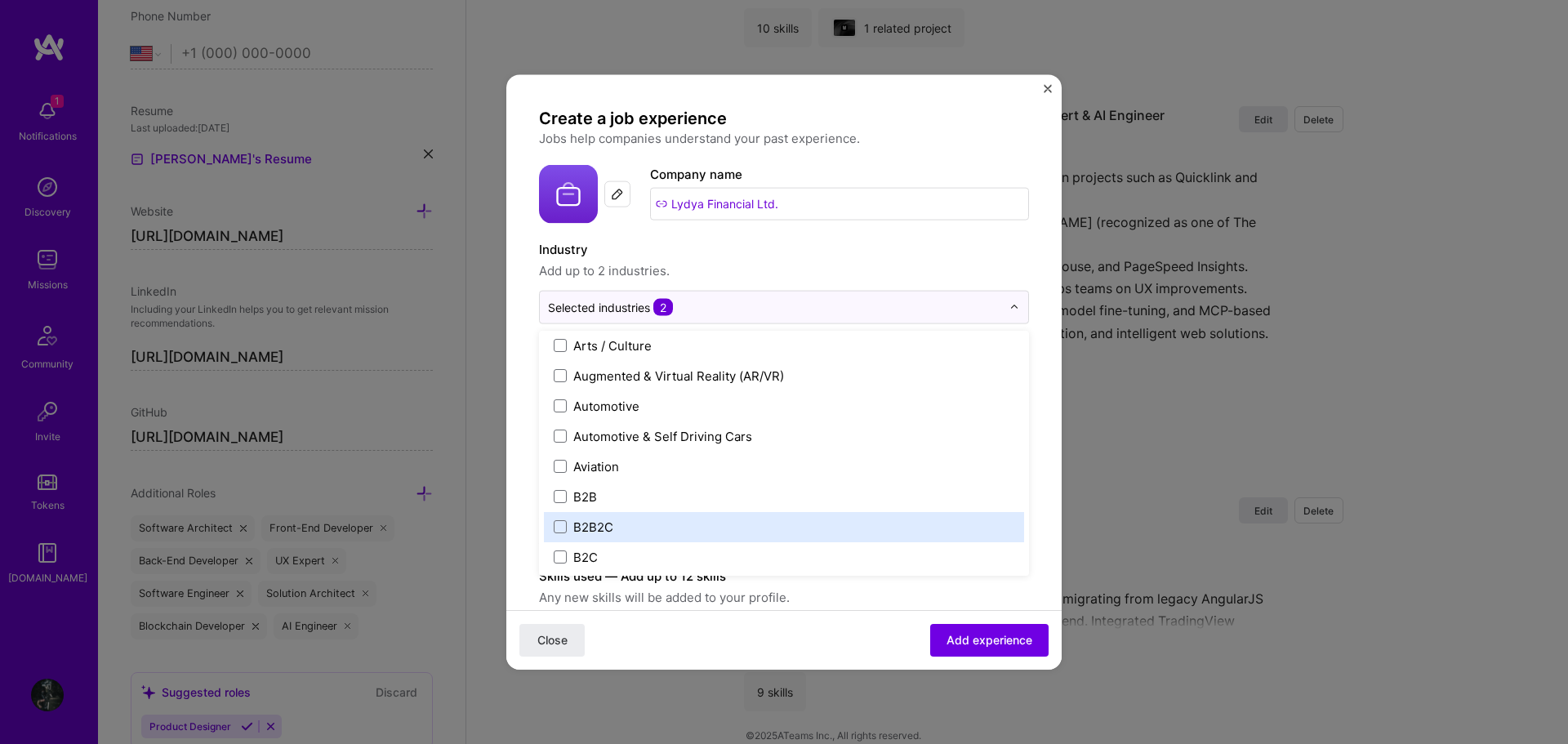
scroll to position [408, 0]
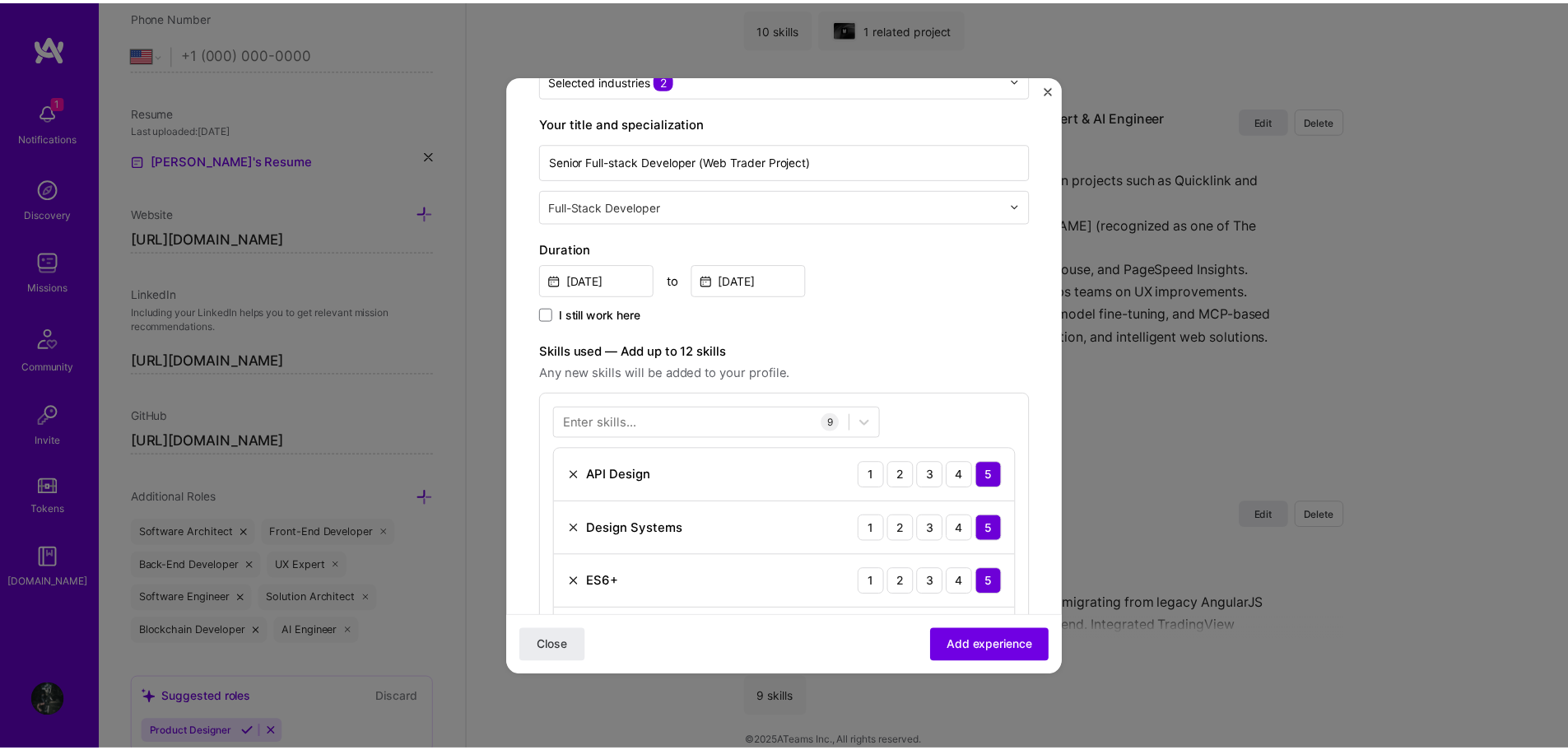
scroll to position [247, 0]
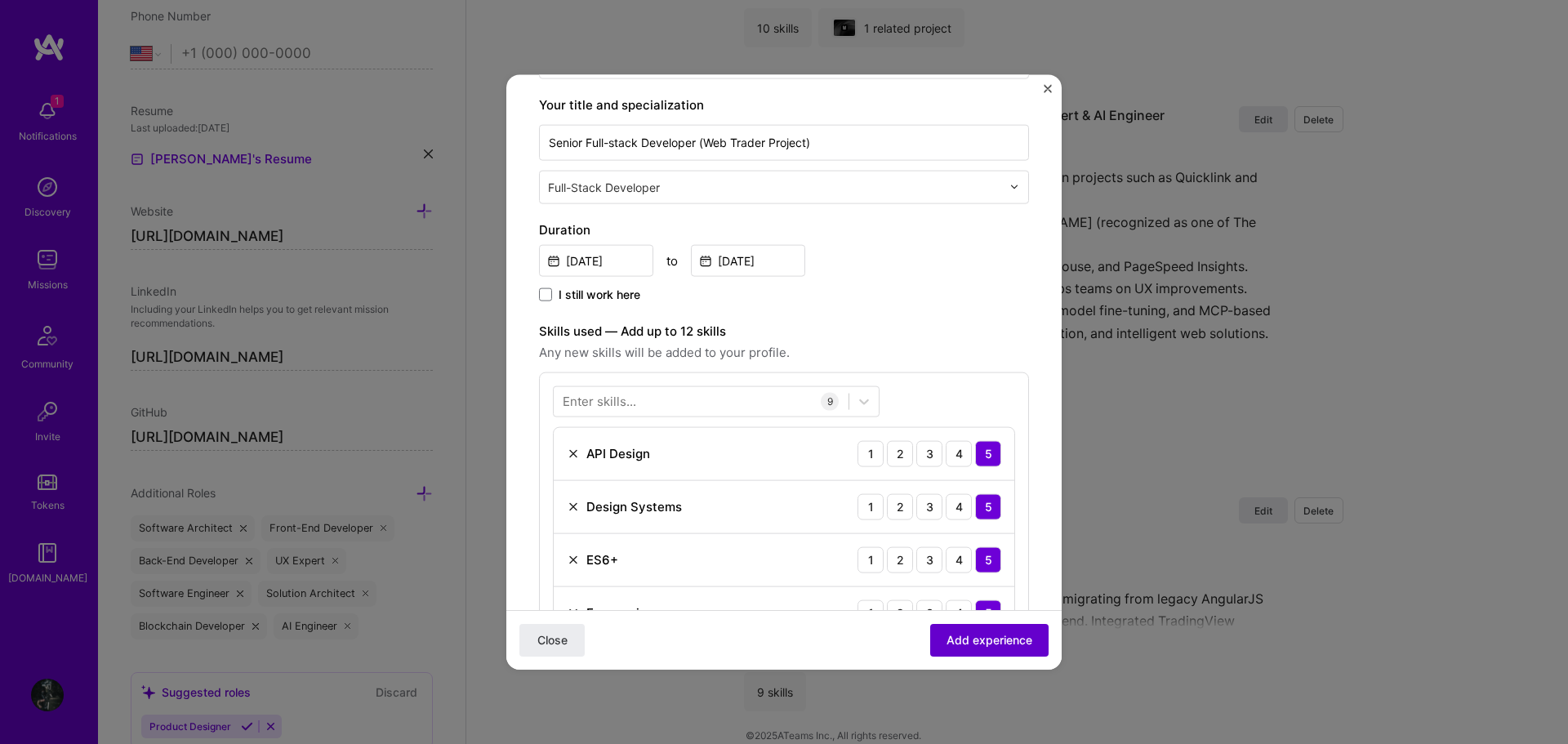
click at [980, 641] on span "Add experience" at bounding box center [989, 639] width 86 height 16
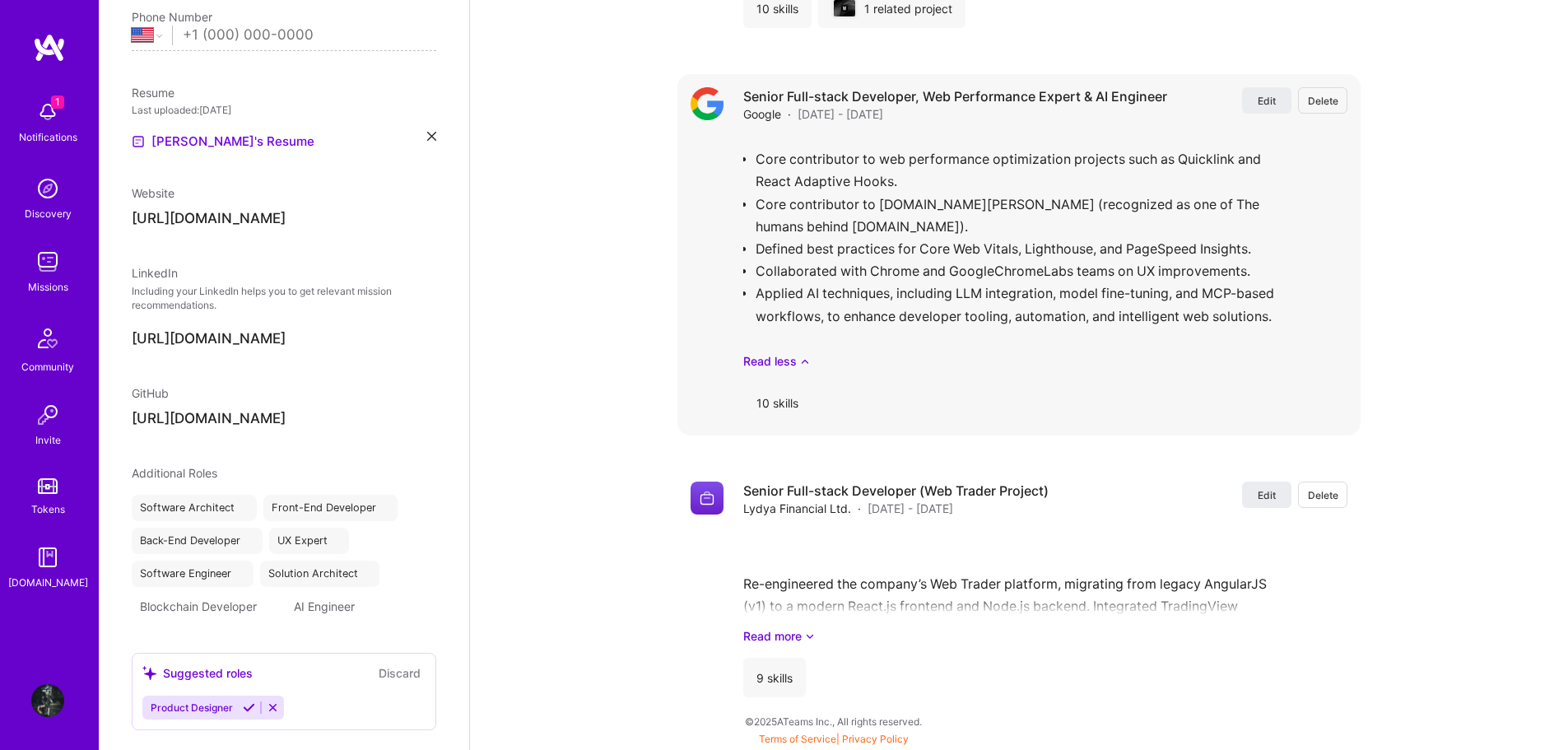
select select "US"
select select "Right Now"
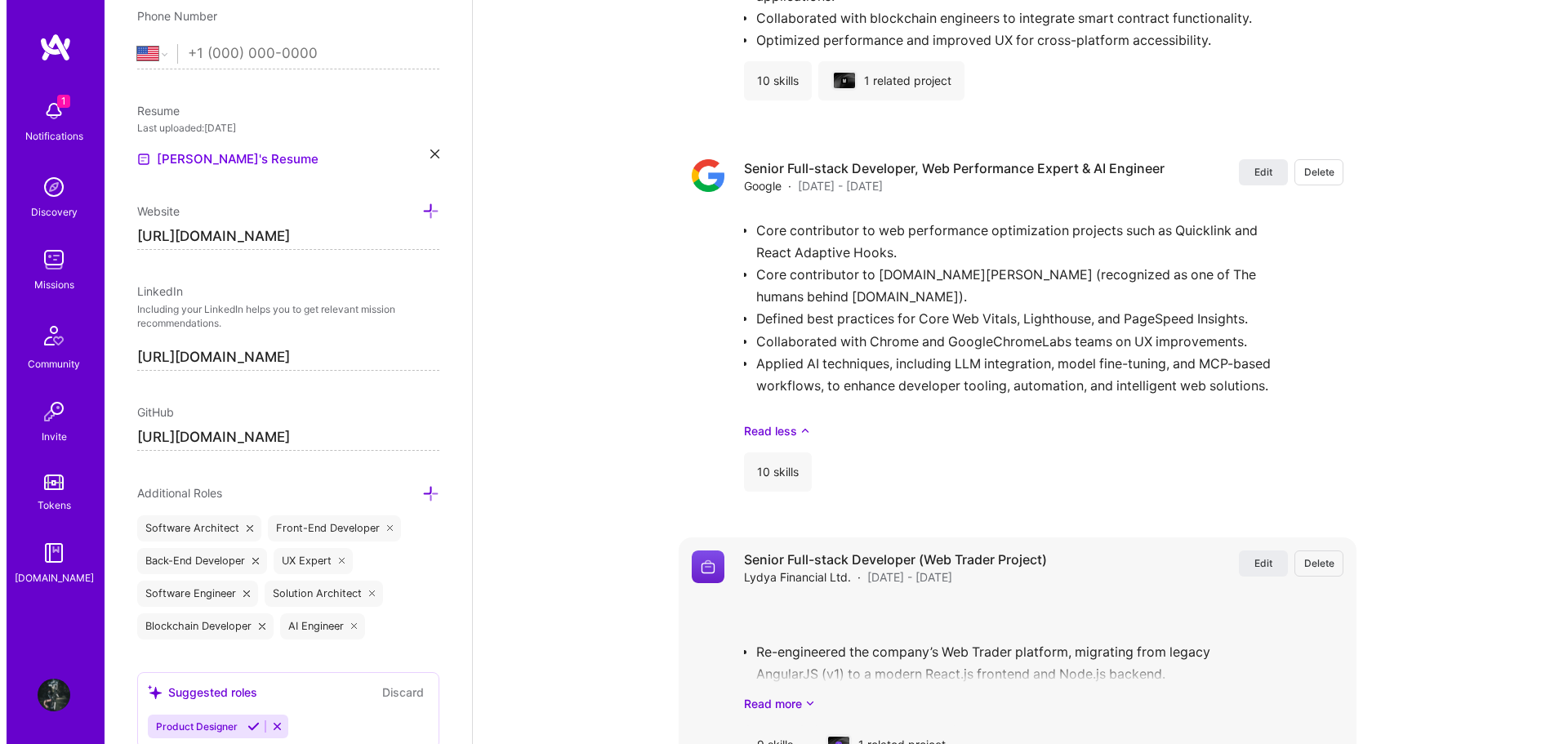
scroll to position [2897, 0]
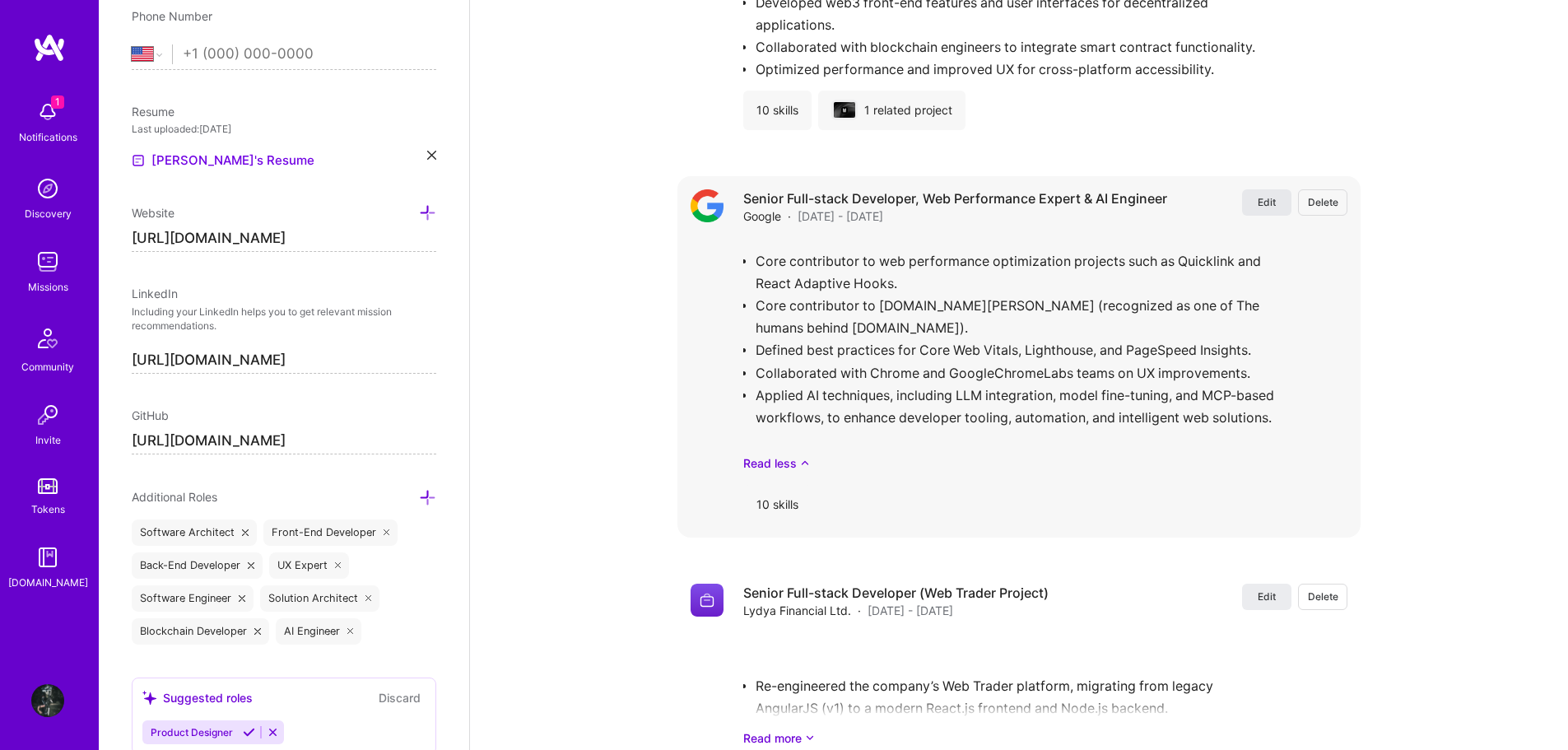
click at [1261, 195] on span "Edit" at bounding box center [1267, 202] width 18 height 14
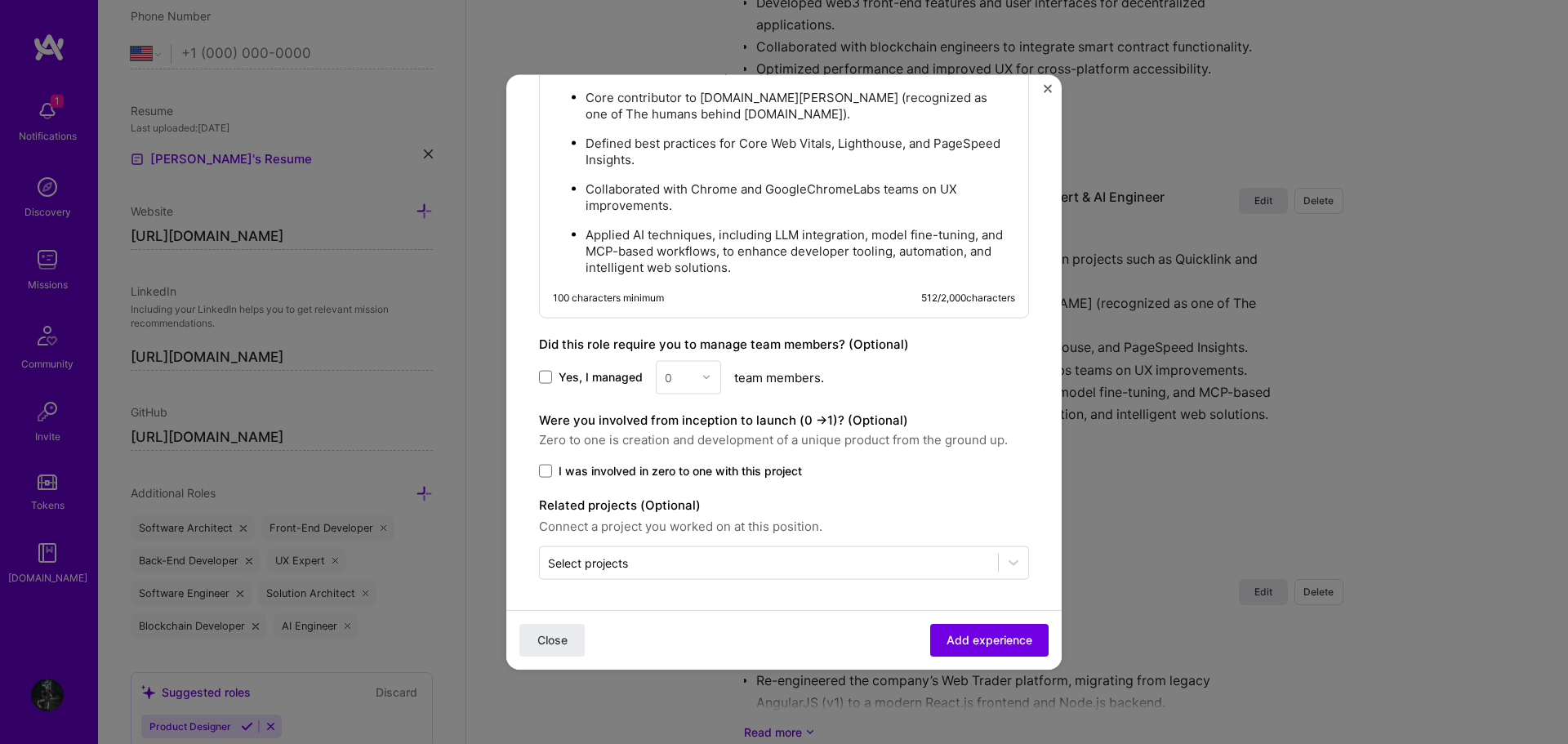
scroll to position [1270, 0]
click at [742, 565] on input "text" at bounding box center [769, 560] width 442 height 17
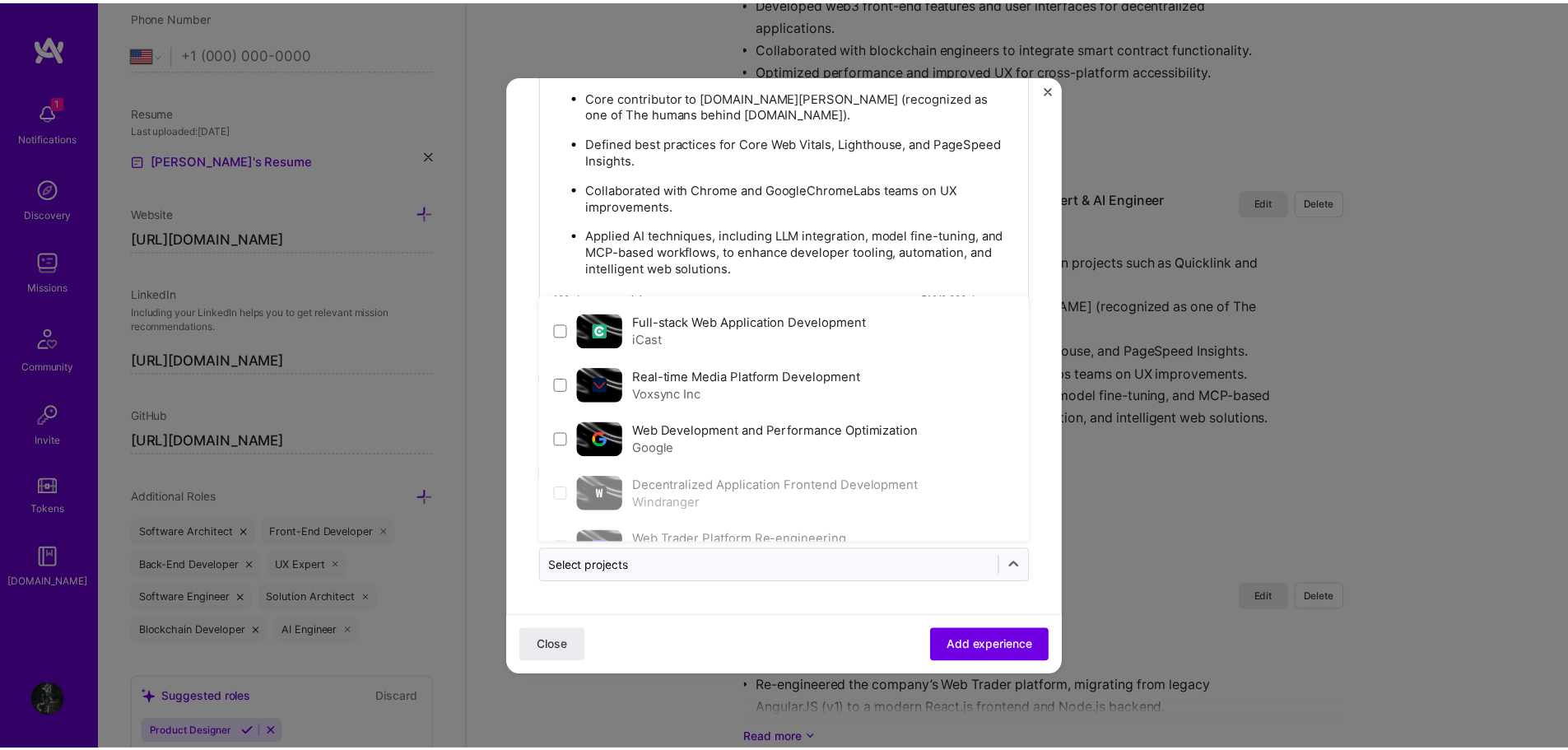
scroll to position [411, 0]
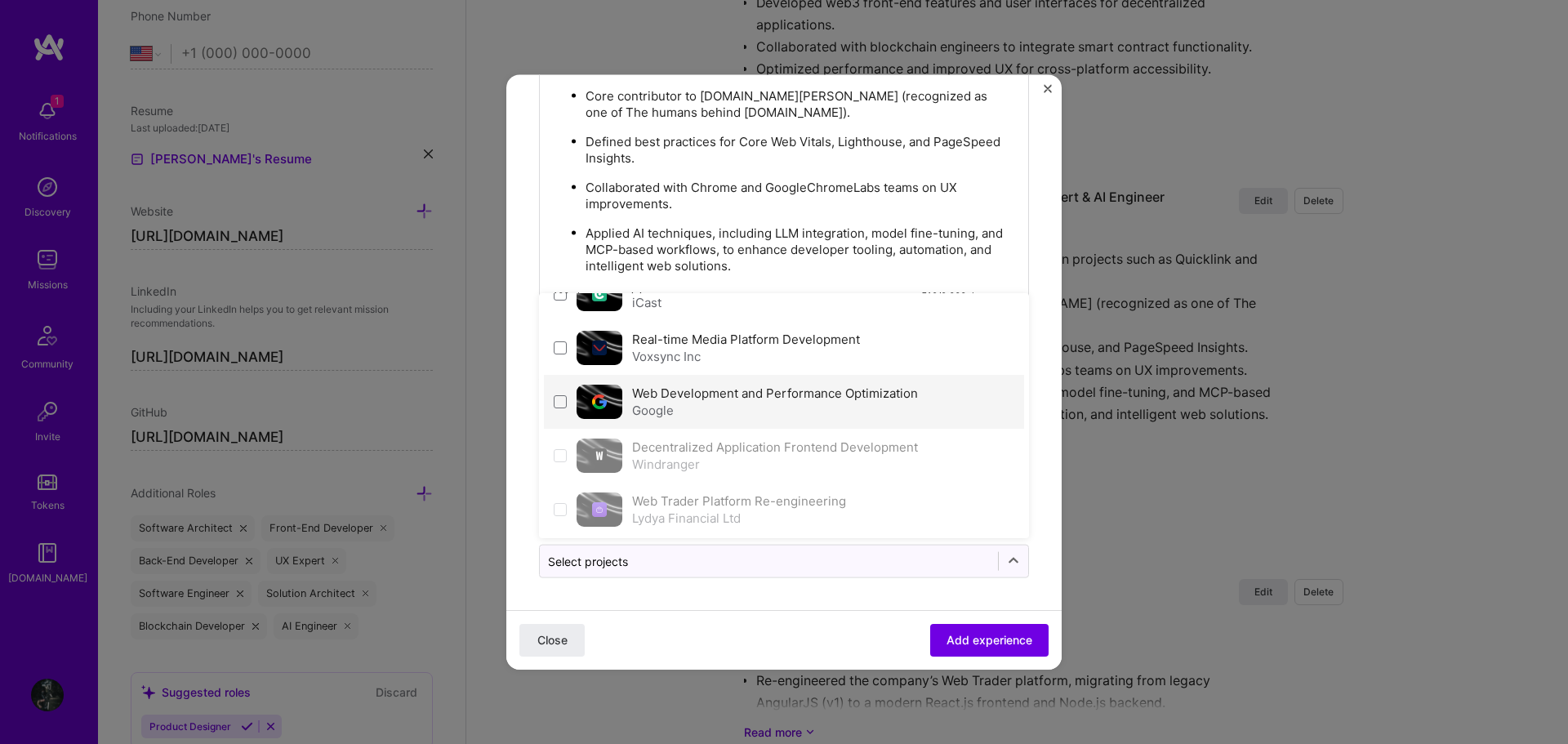
click at [768, 401] on div "Web Development and Performance Optimization Google" at bounding box center [775, 400] width 286 height 35
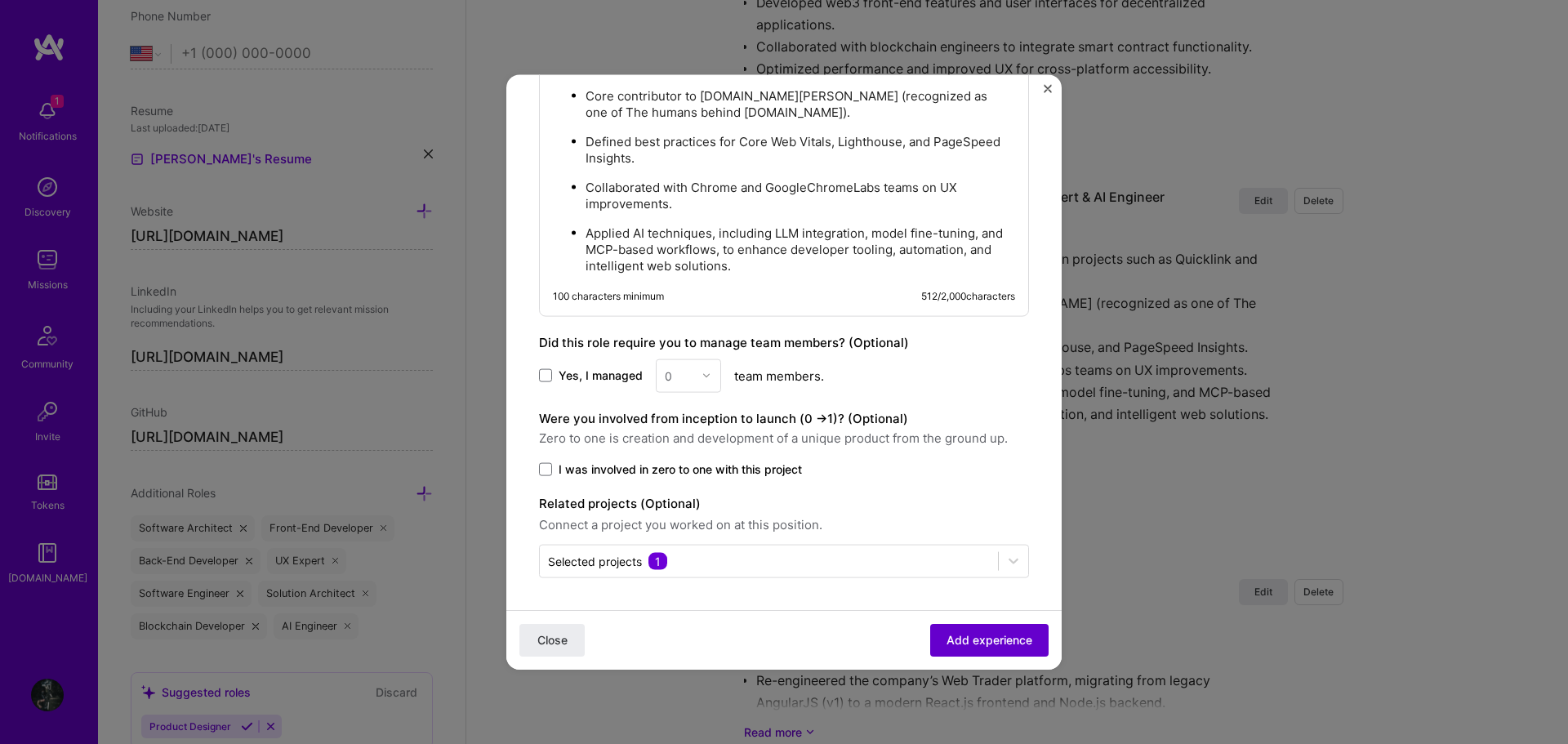
click at [963, 640] on span "Add experience" at bounding box center [989, 639] width 86 height 16
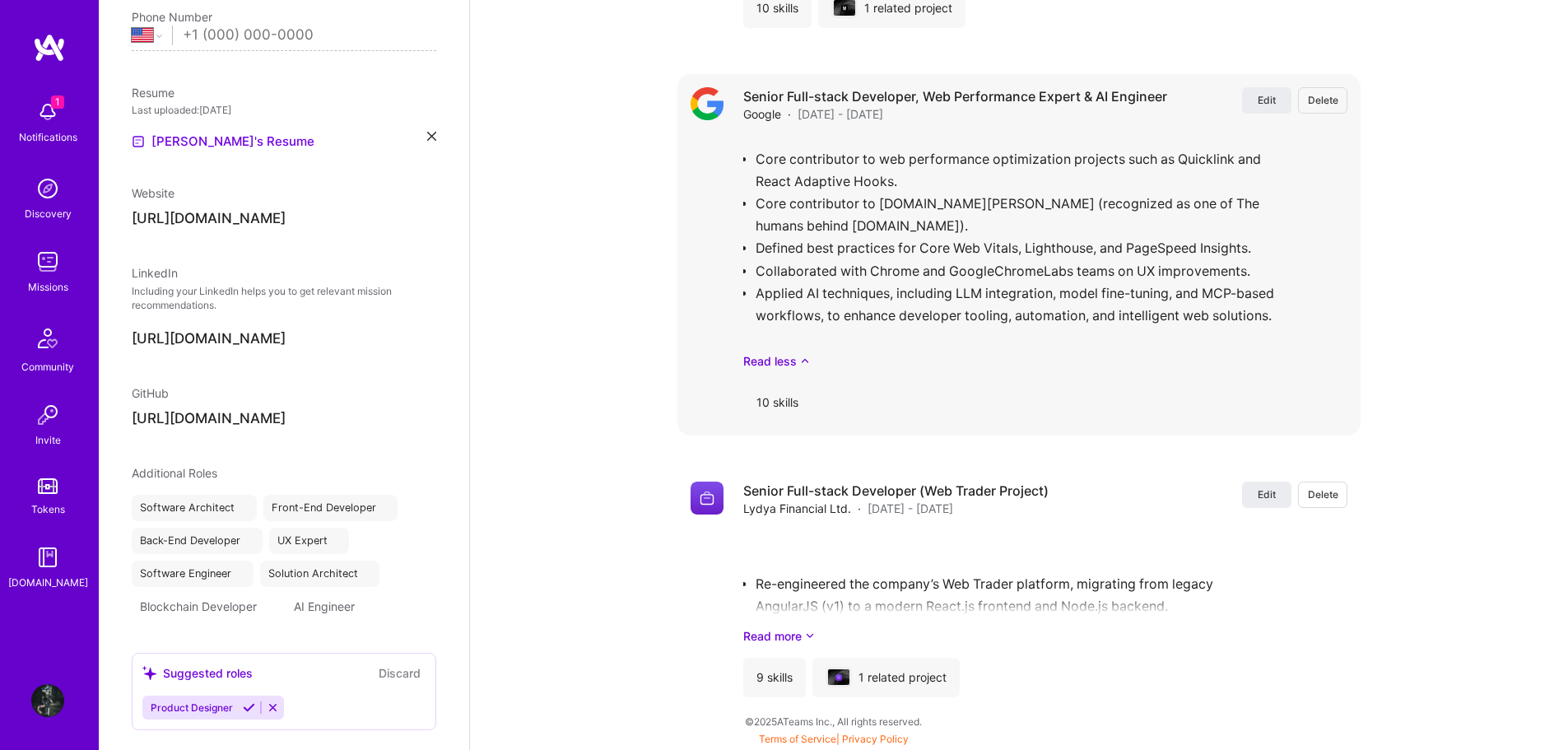
scroll to position [39, 0]
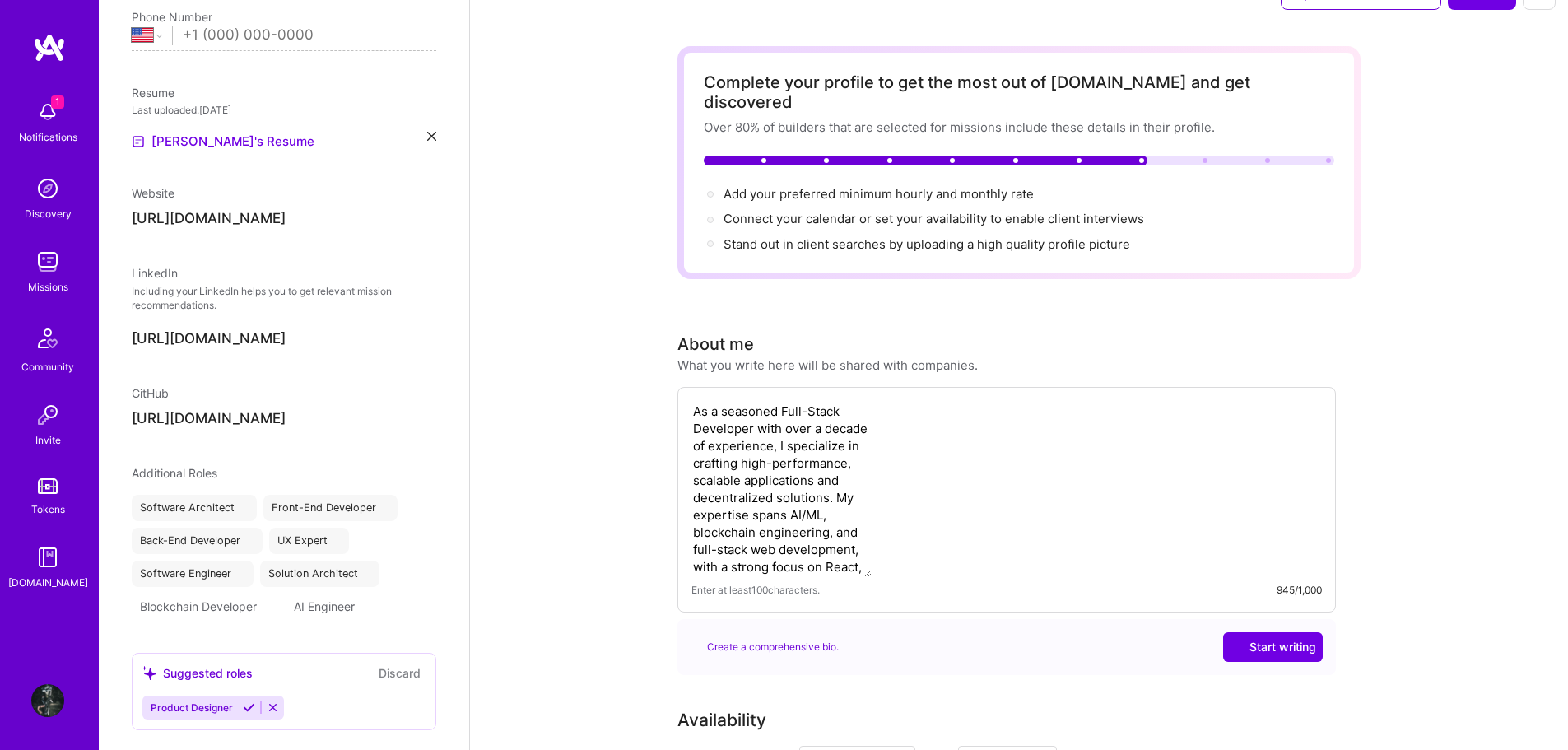
select select "US"
select select "Right Now"
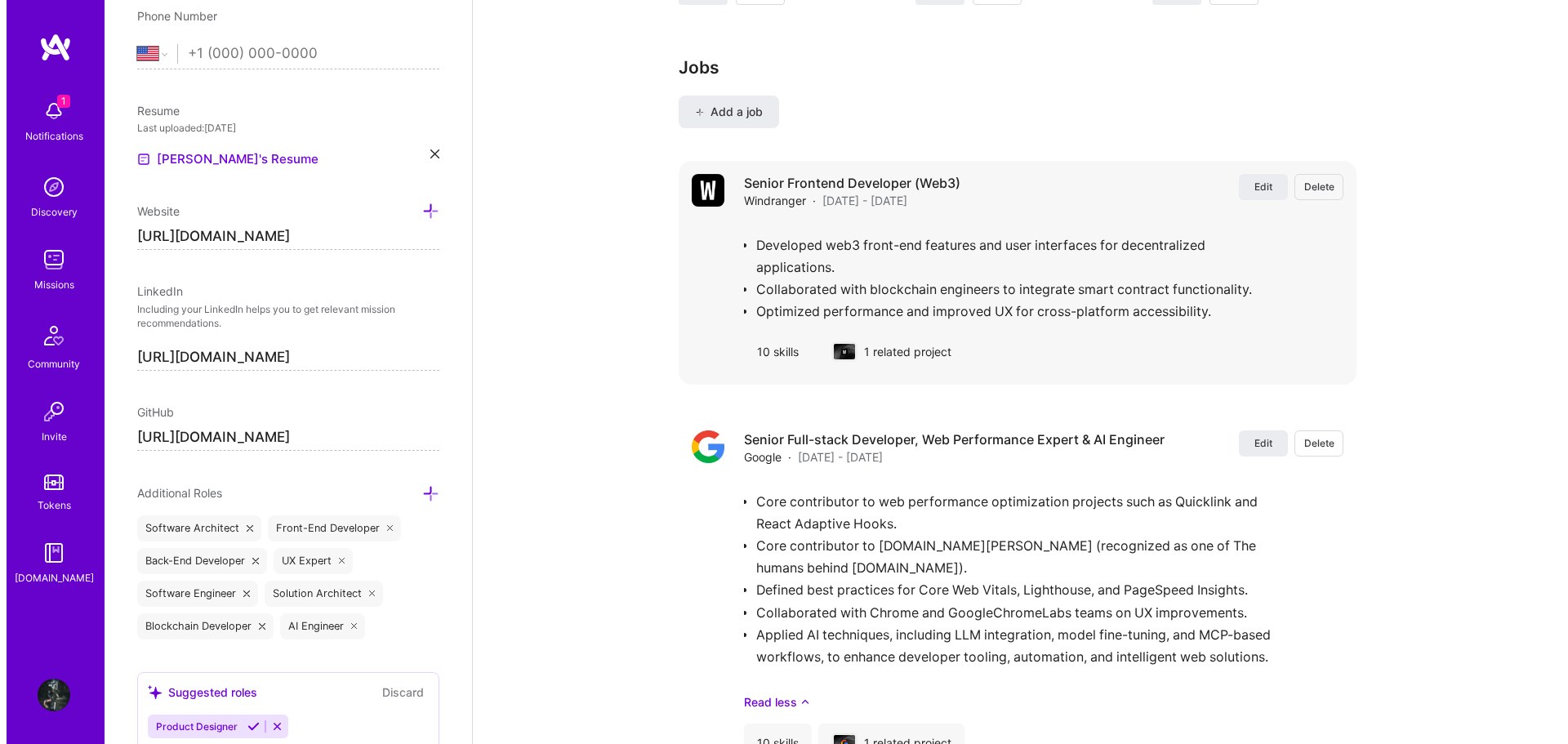
scroll to position [2734, 0]
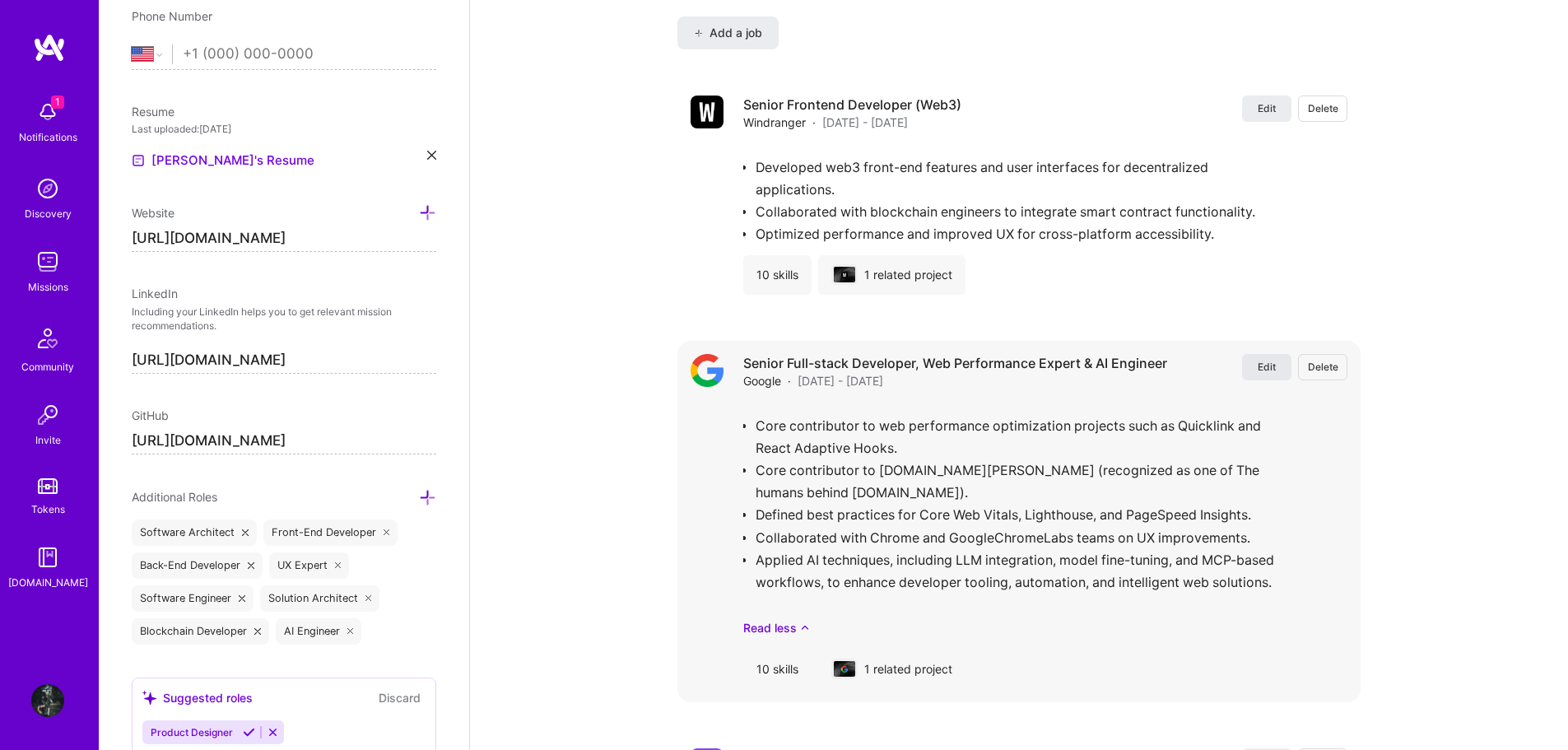
click at [1267, 359] on span "Edit" at bounding box center [1267, 366] width 18 height 14
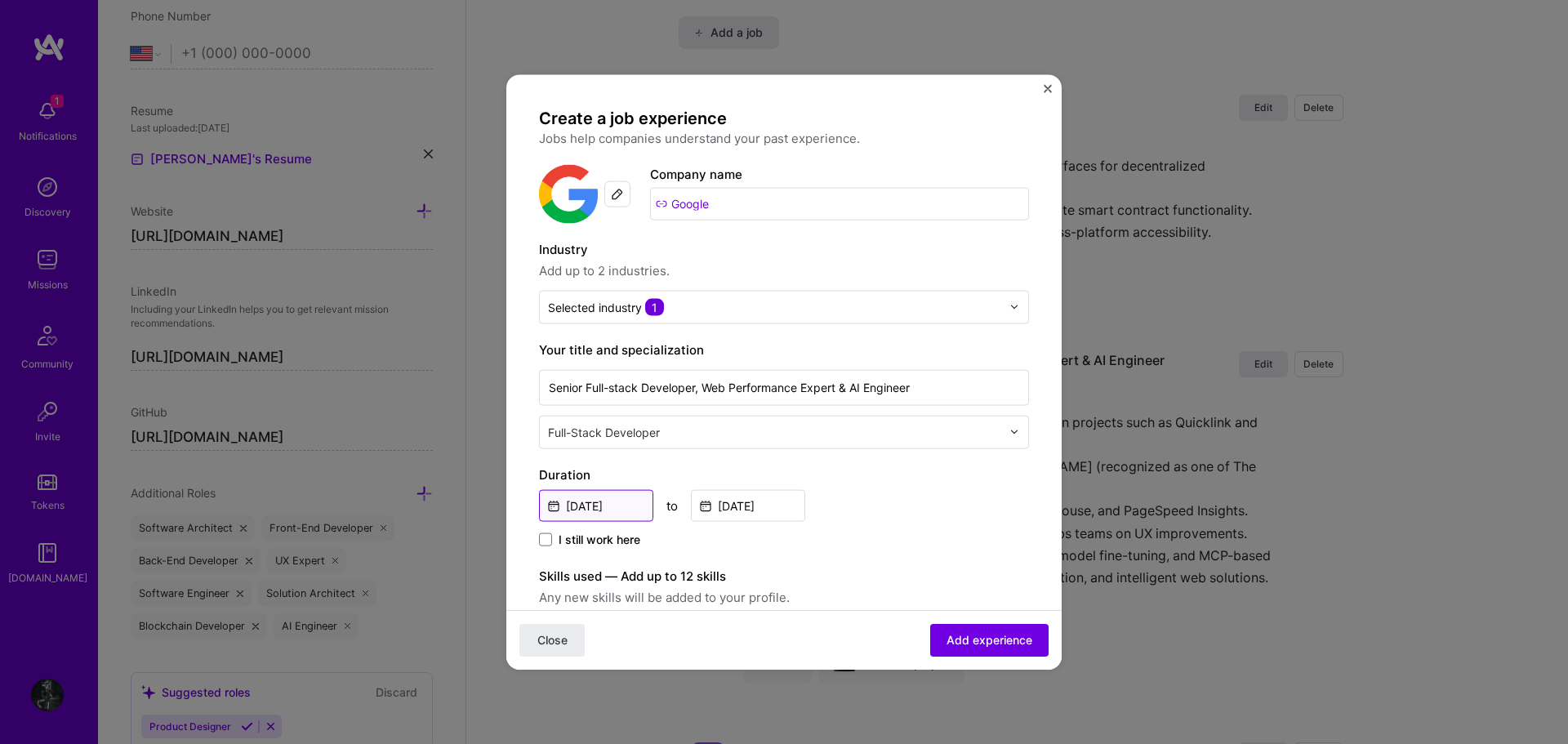
click at [614, 504] on input "Feb, 2018" at bounding box center [596, 505] width 114 height 32
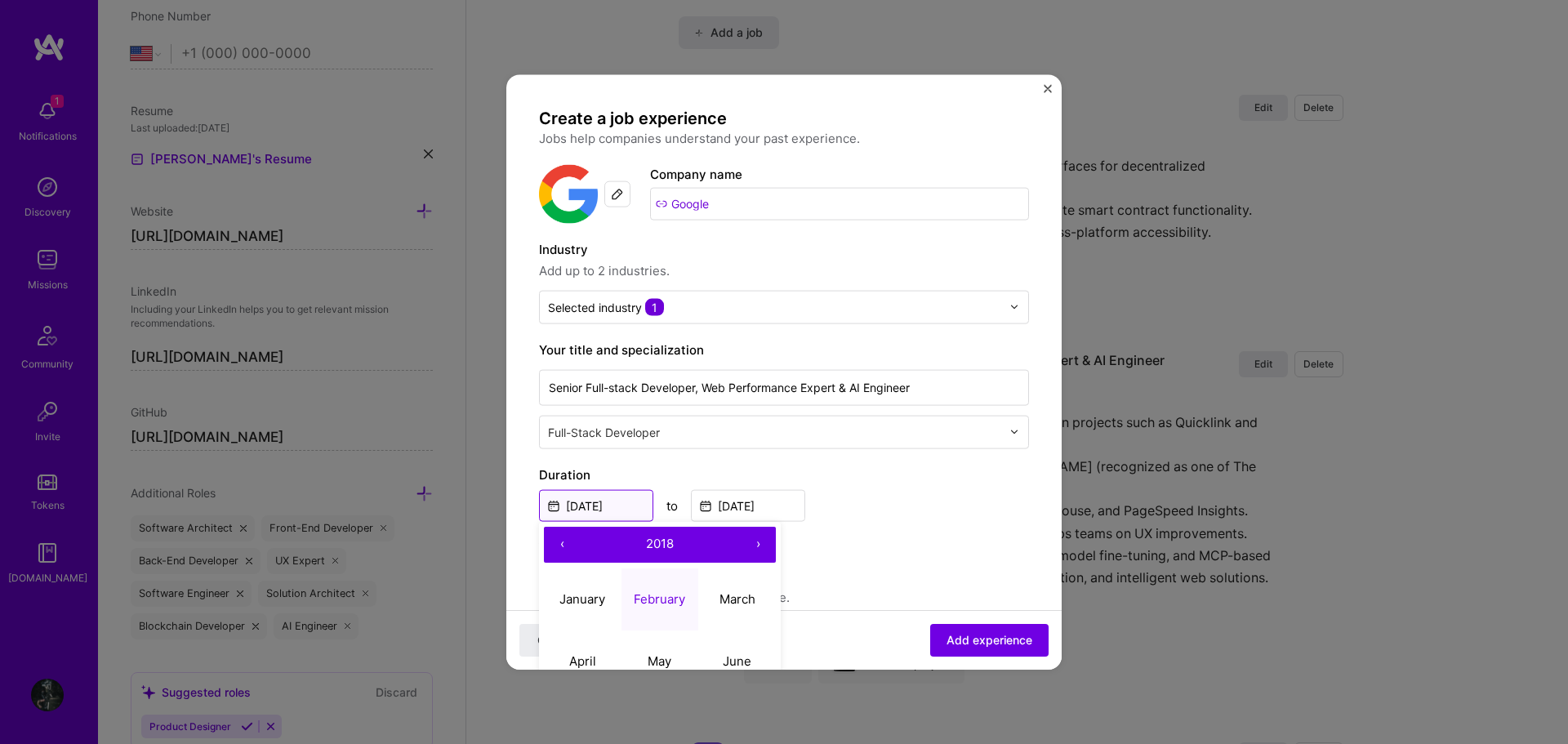
scroll to position [81, 0]
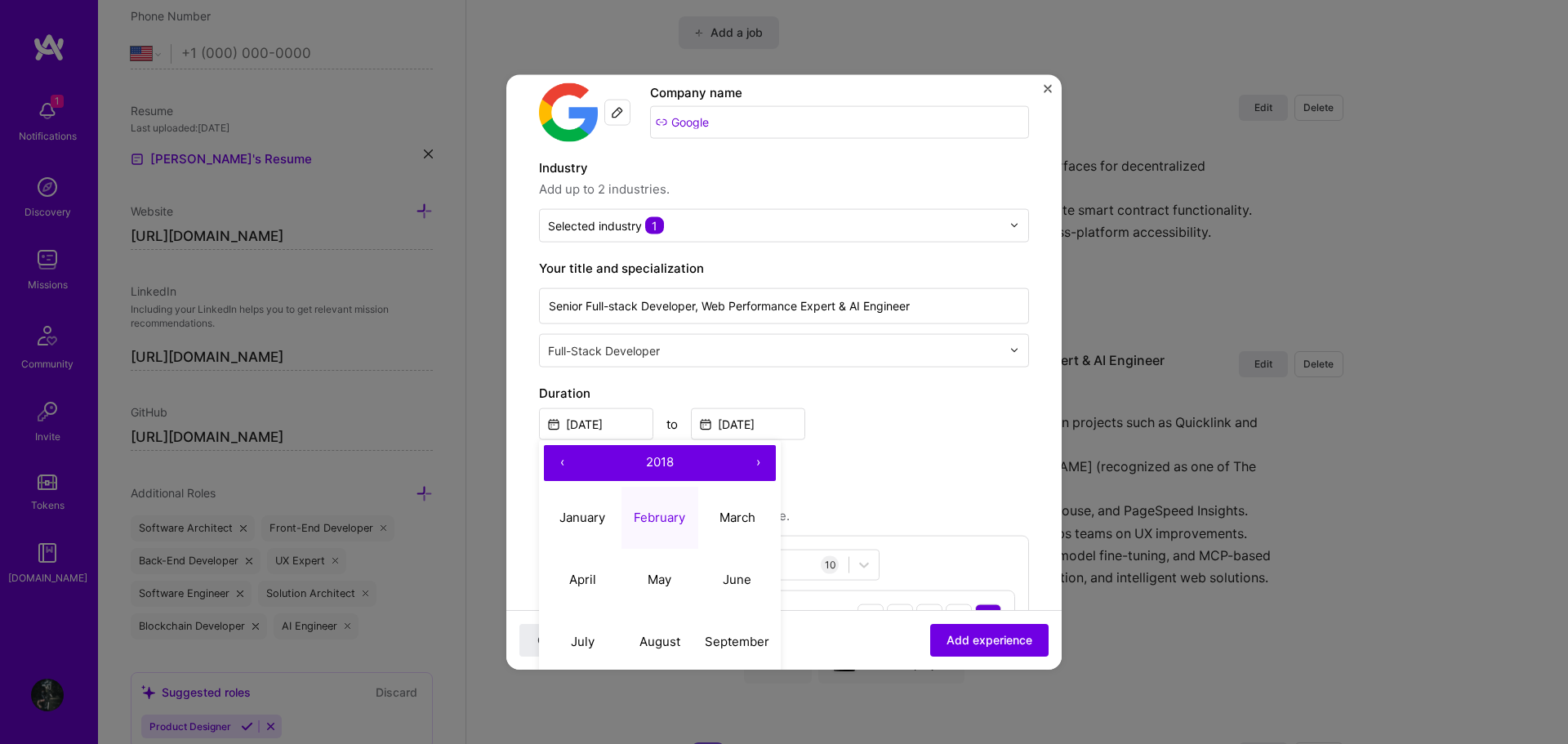
click at [754, 462] on button "›" at bounding box center [758, 462] width 36 height 36
click at [731, 513] on abbr "March" at bounding box center [737, 517] width 36 height 15
type input "Mar, 2019"
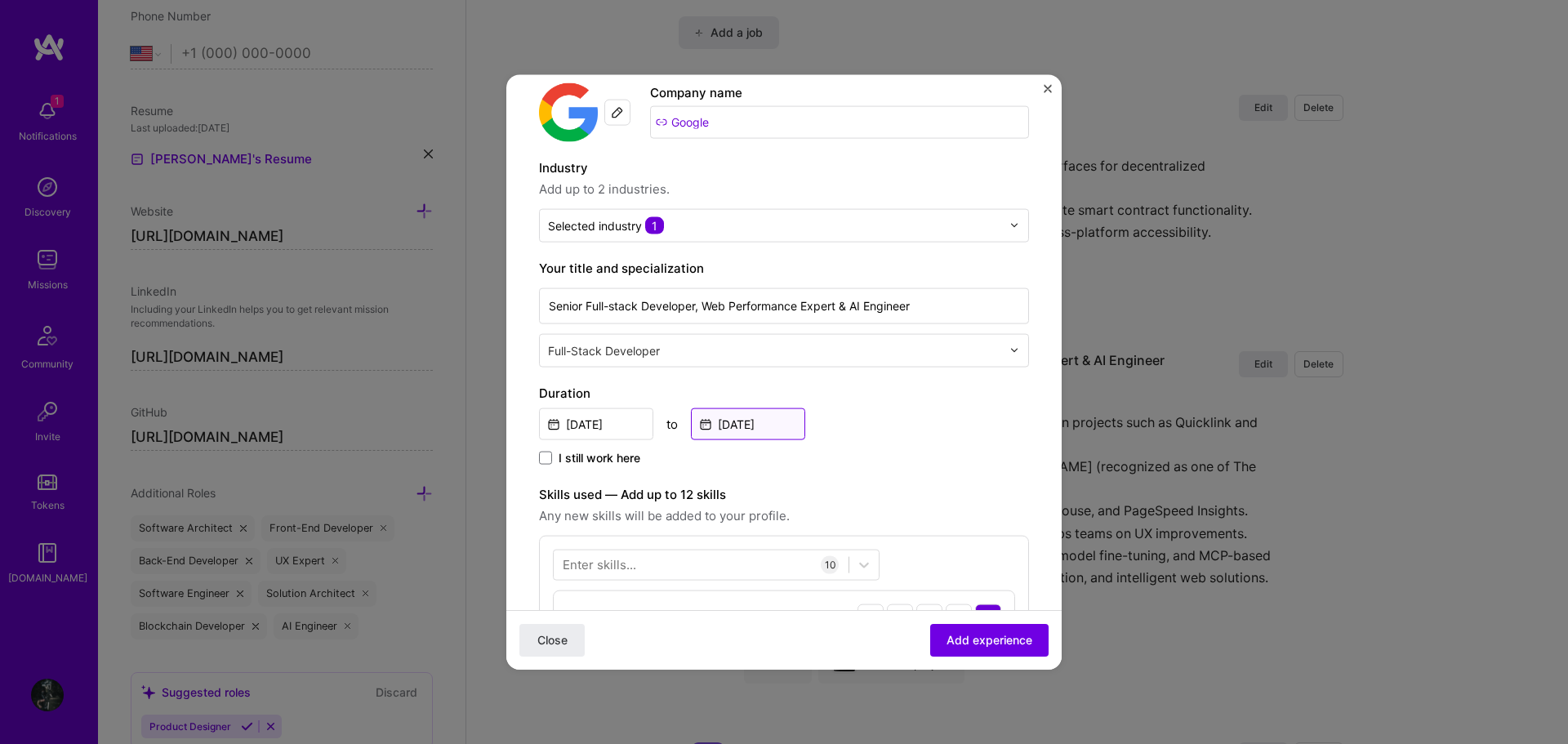
click at [773, 424] on input "Jul, 2022" at bounding box center [748, 423] width 114 height 32
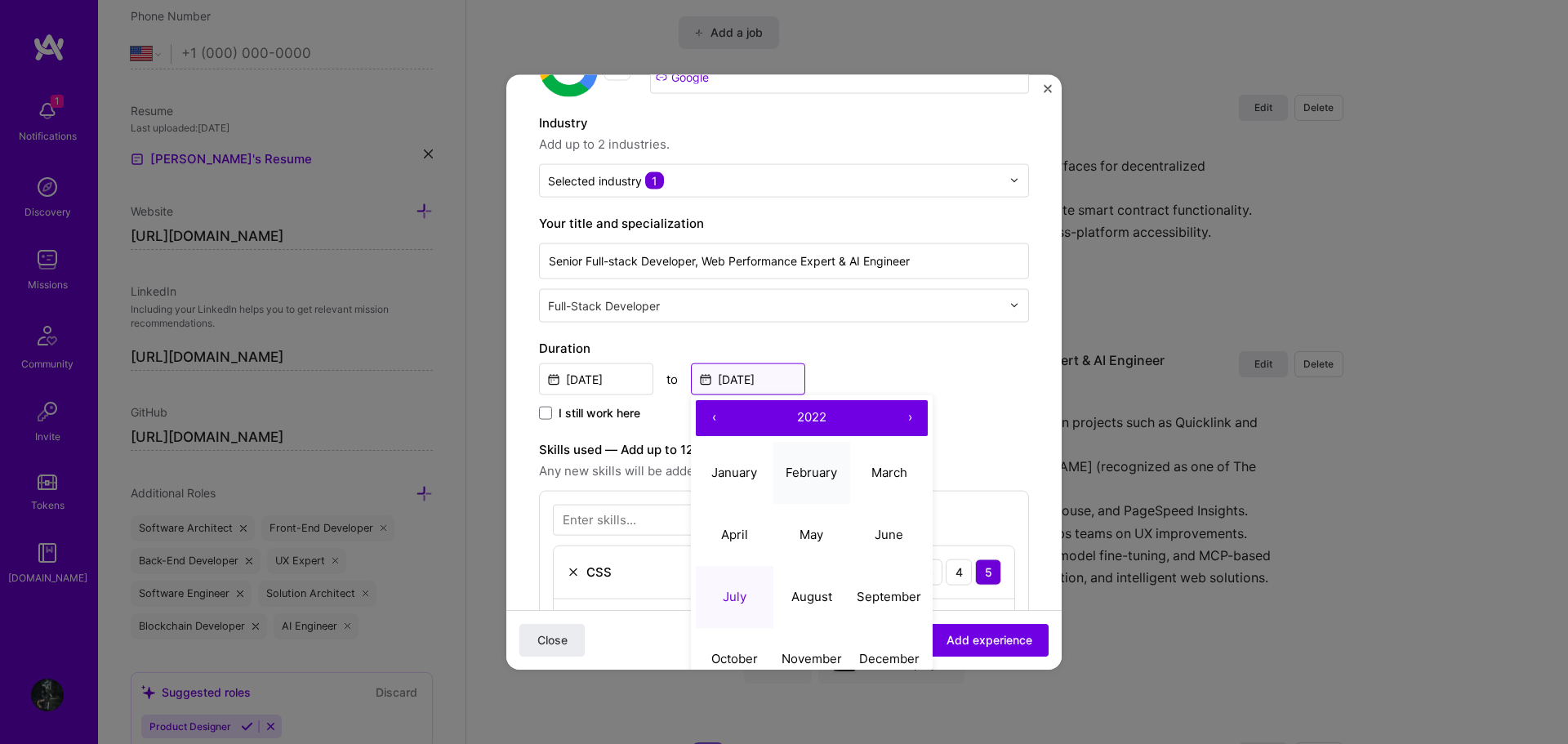
scroll to position [163, 0]
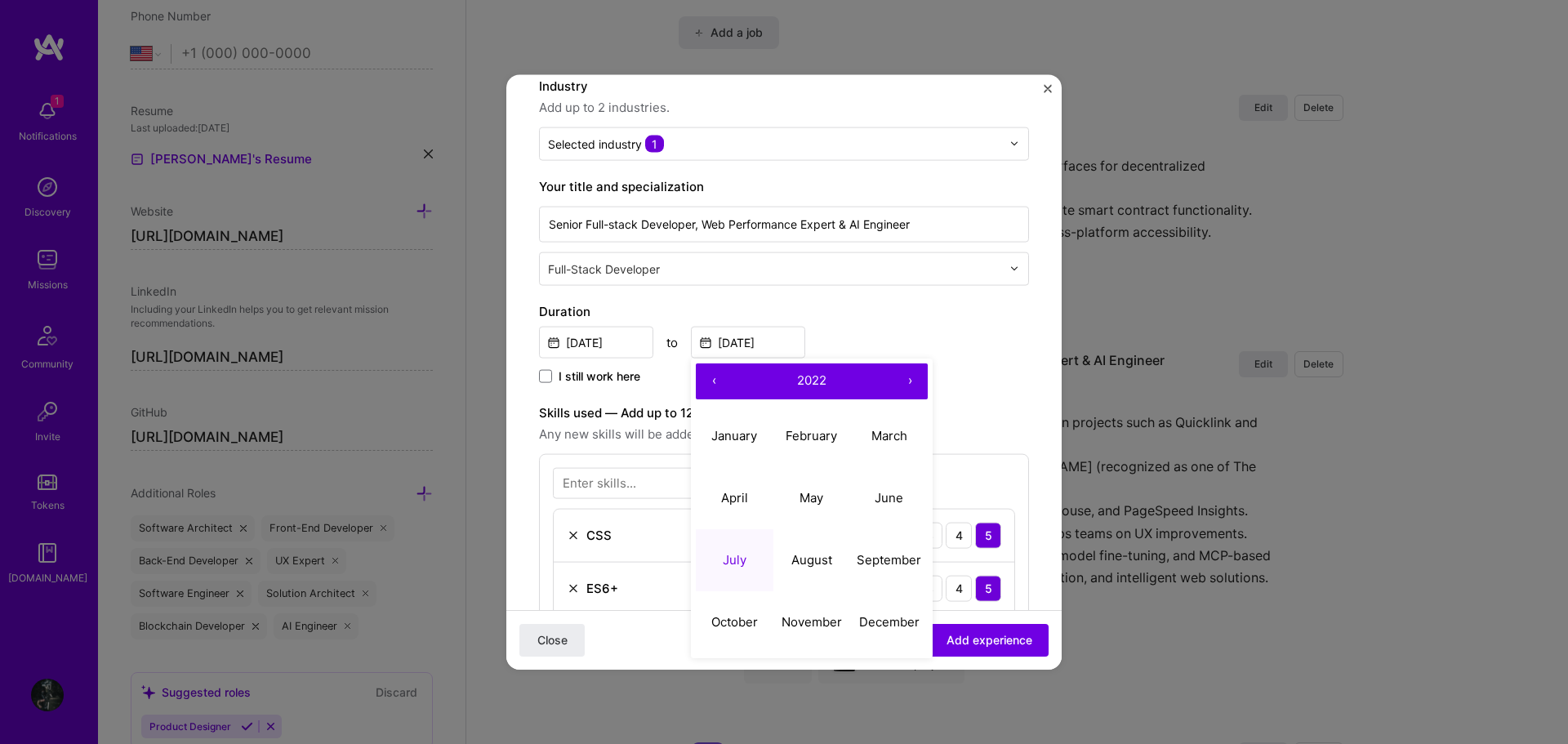
click at [904, 386] on button "›" at bounding box center [909, 380] width 36 height 36
click at [908, 383] on button "›" at bounding box center [909, 380] width 36 height 36
click at [821, 431] on abbr "February" at bounding box center [811, 435] width 52 height 15
type input "Feb, 2025"
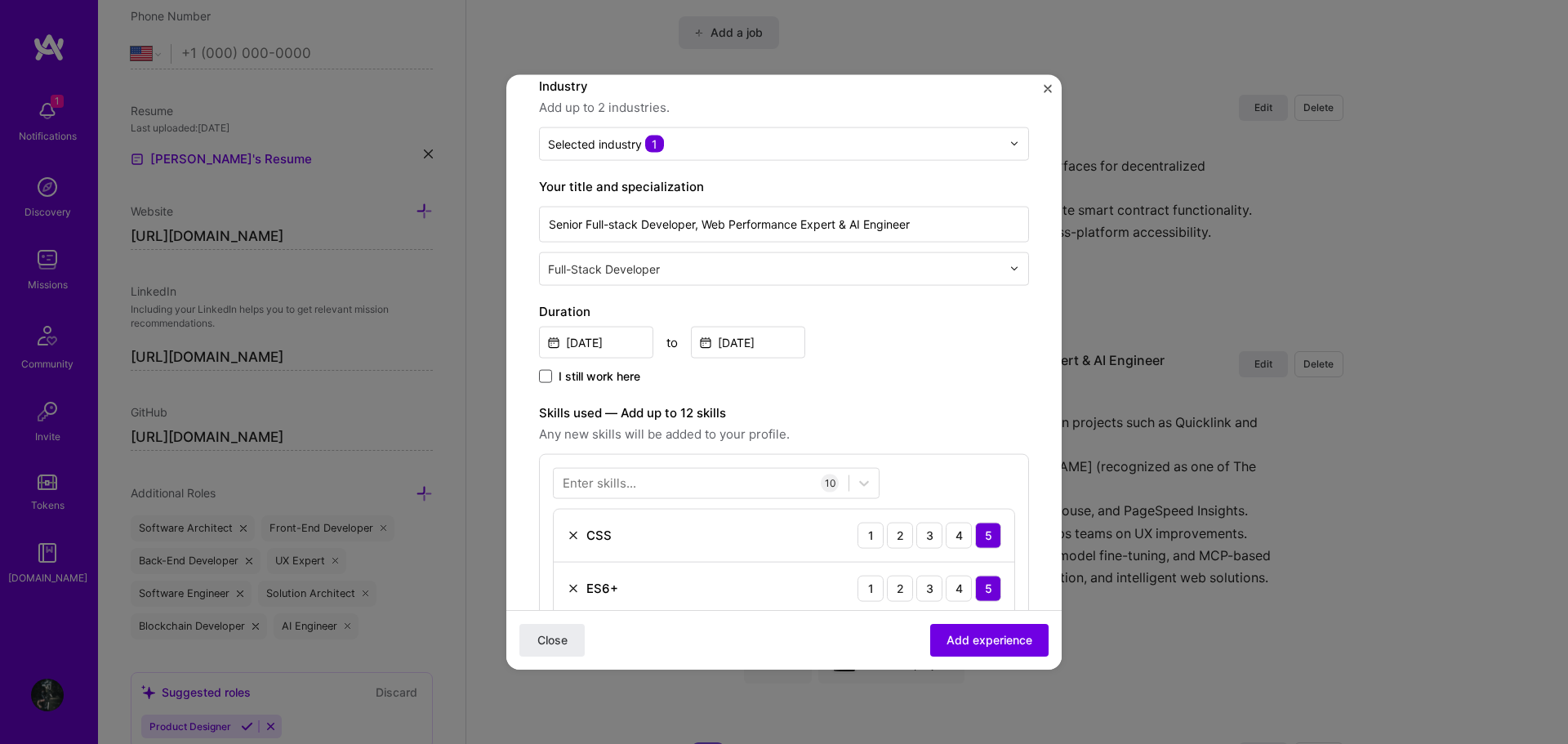
click at [549, 378] on span at bounding box center [545, 375] width 13 height 13
click at [0, 0] on input "I still work here" at bounding box center [0, 0] width 0 height 0
click at [845, 383] on div "I still work here" at bounding box center [784, 377] width 490 height 19
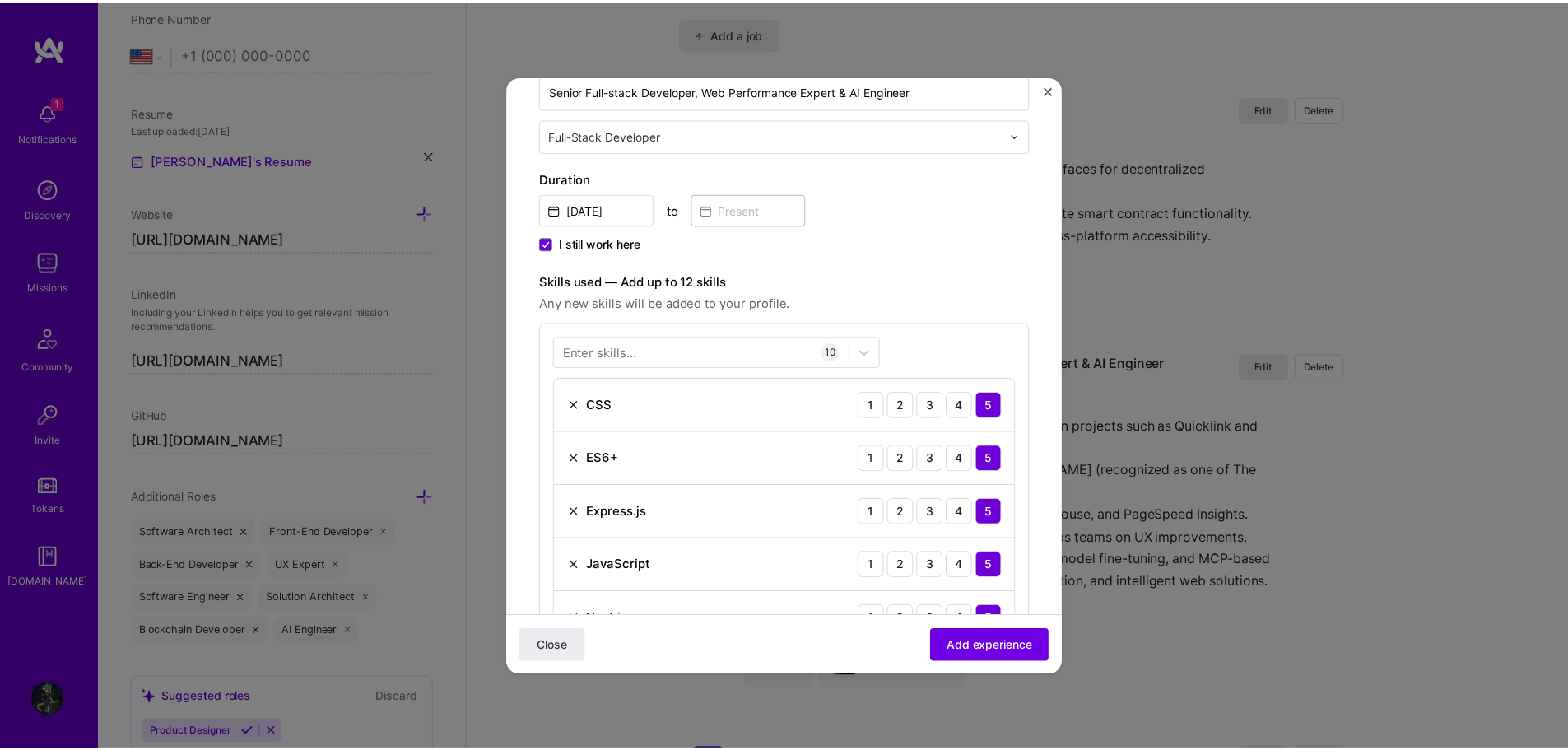
scroll to position [329, 0]
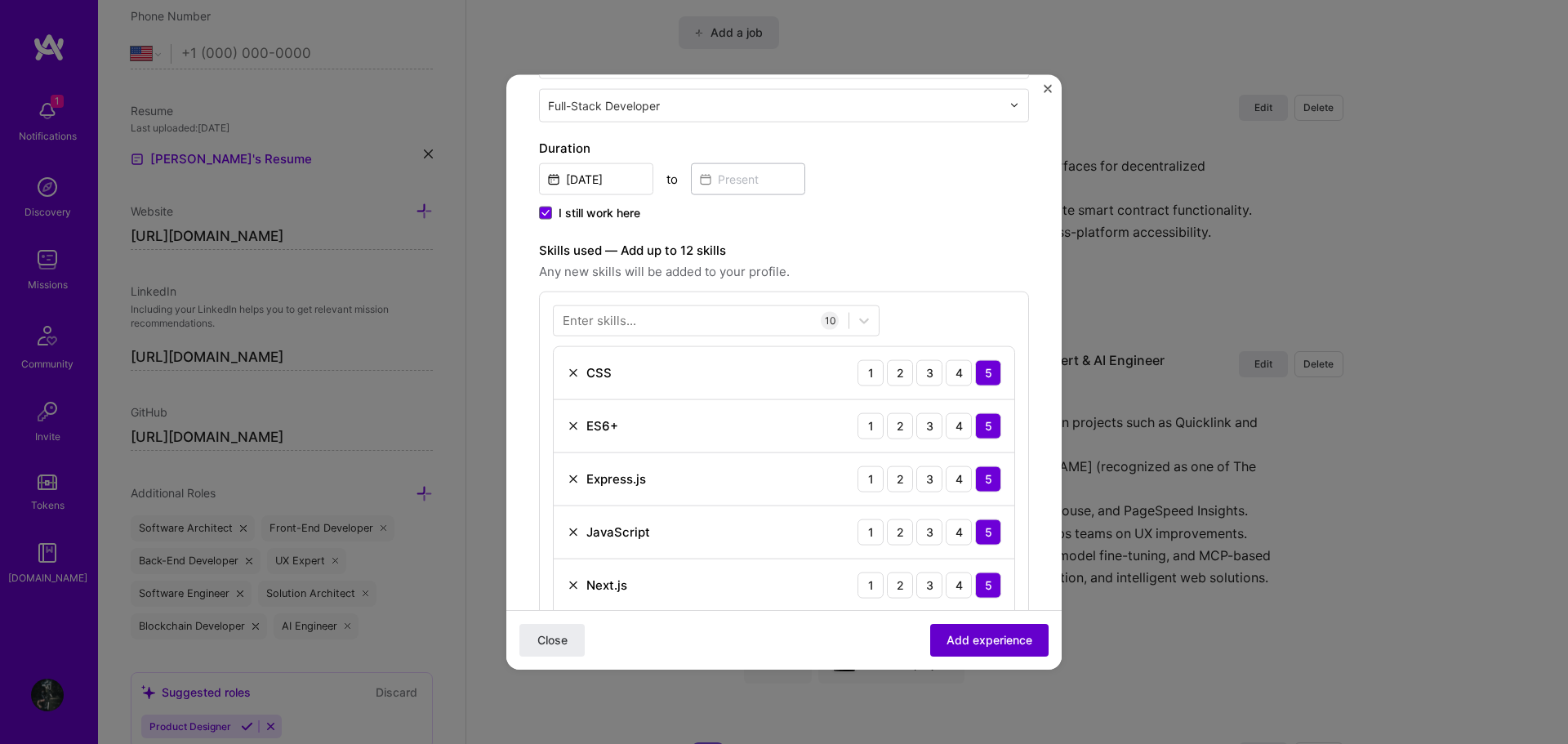
click at [969, 637] on span "Add experience" at bounding box center [989, 639] width 86 height 16
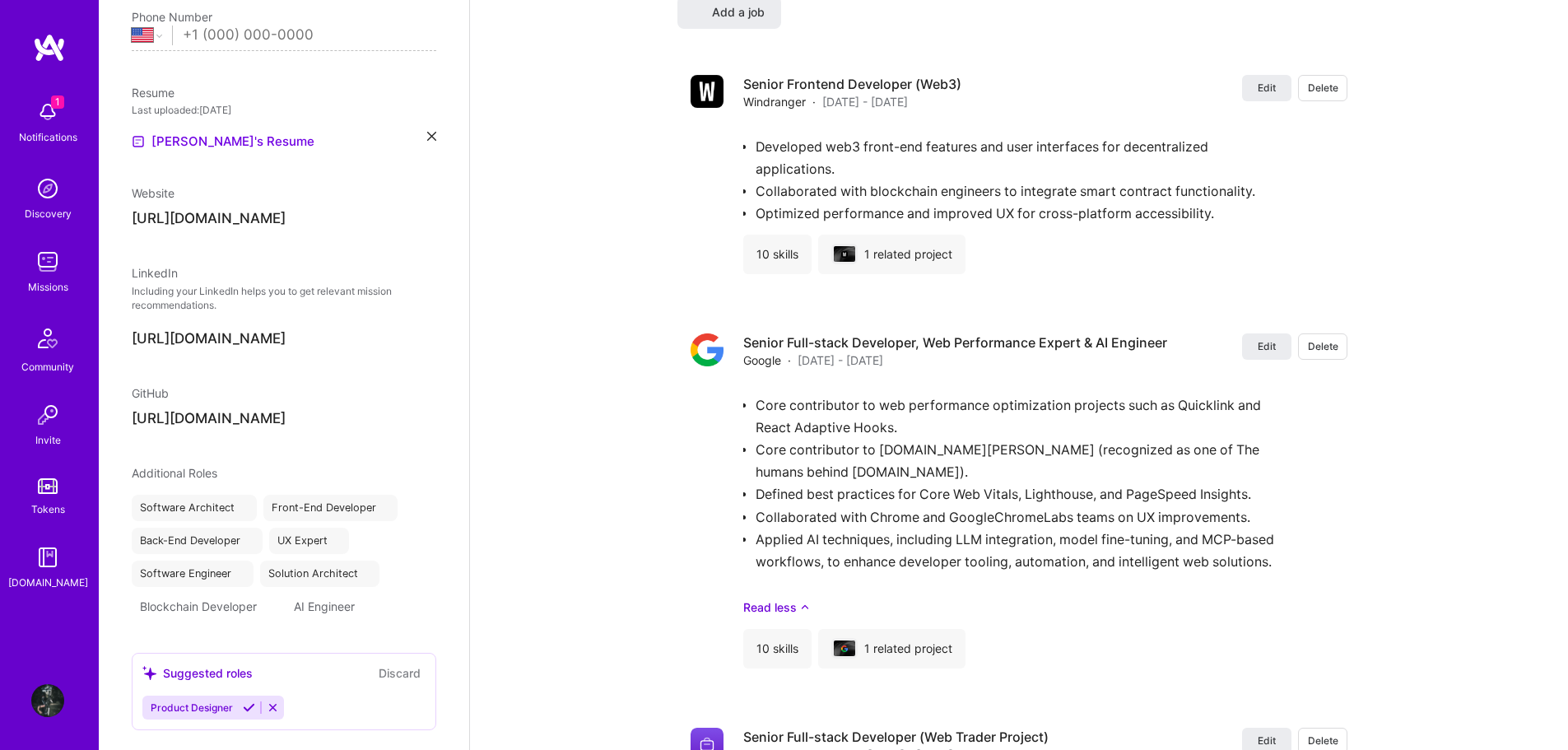
select select "US"
select select "Right Now"
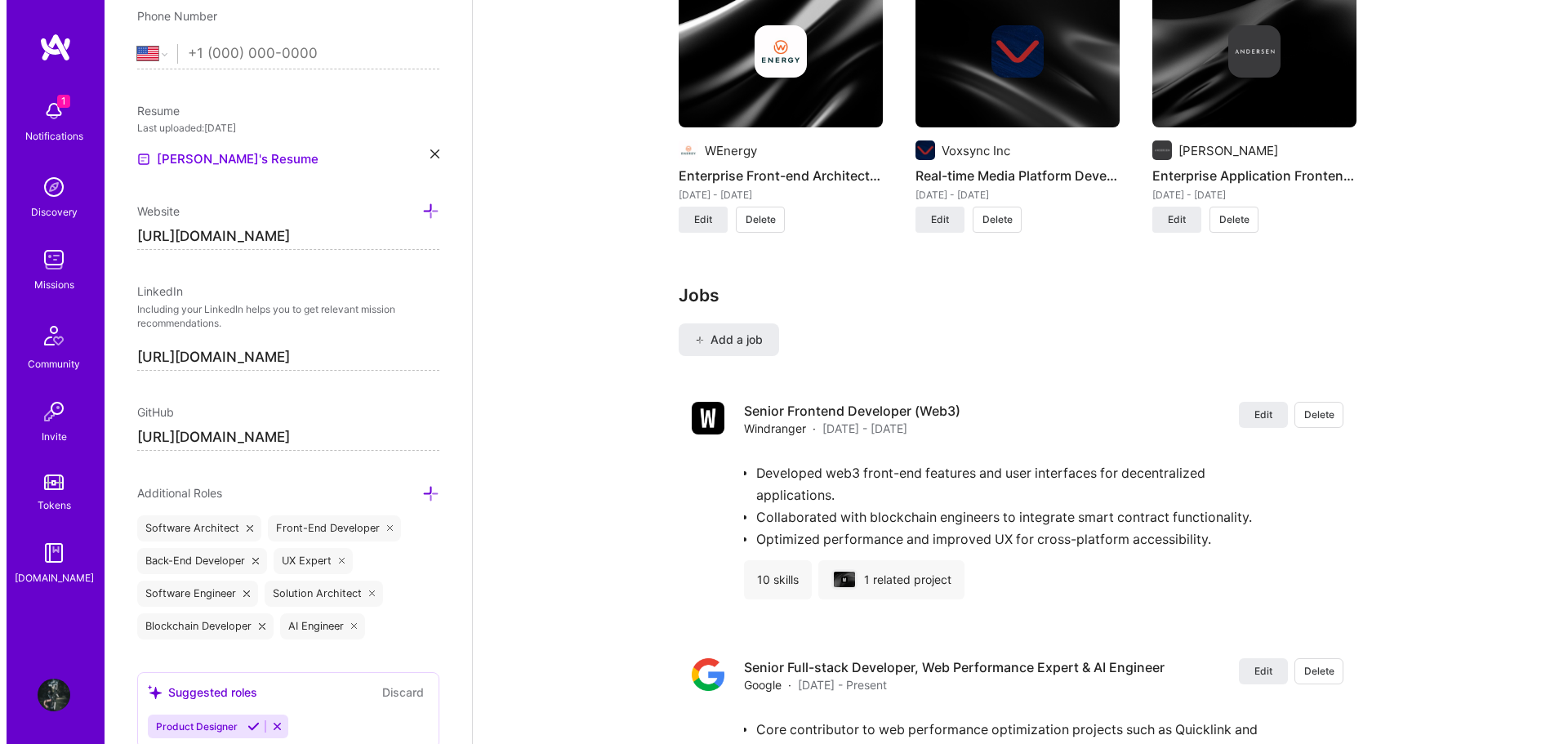
scroll to position [2407, 0]
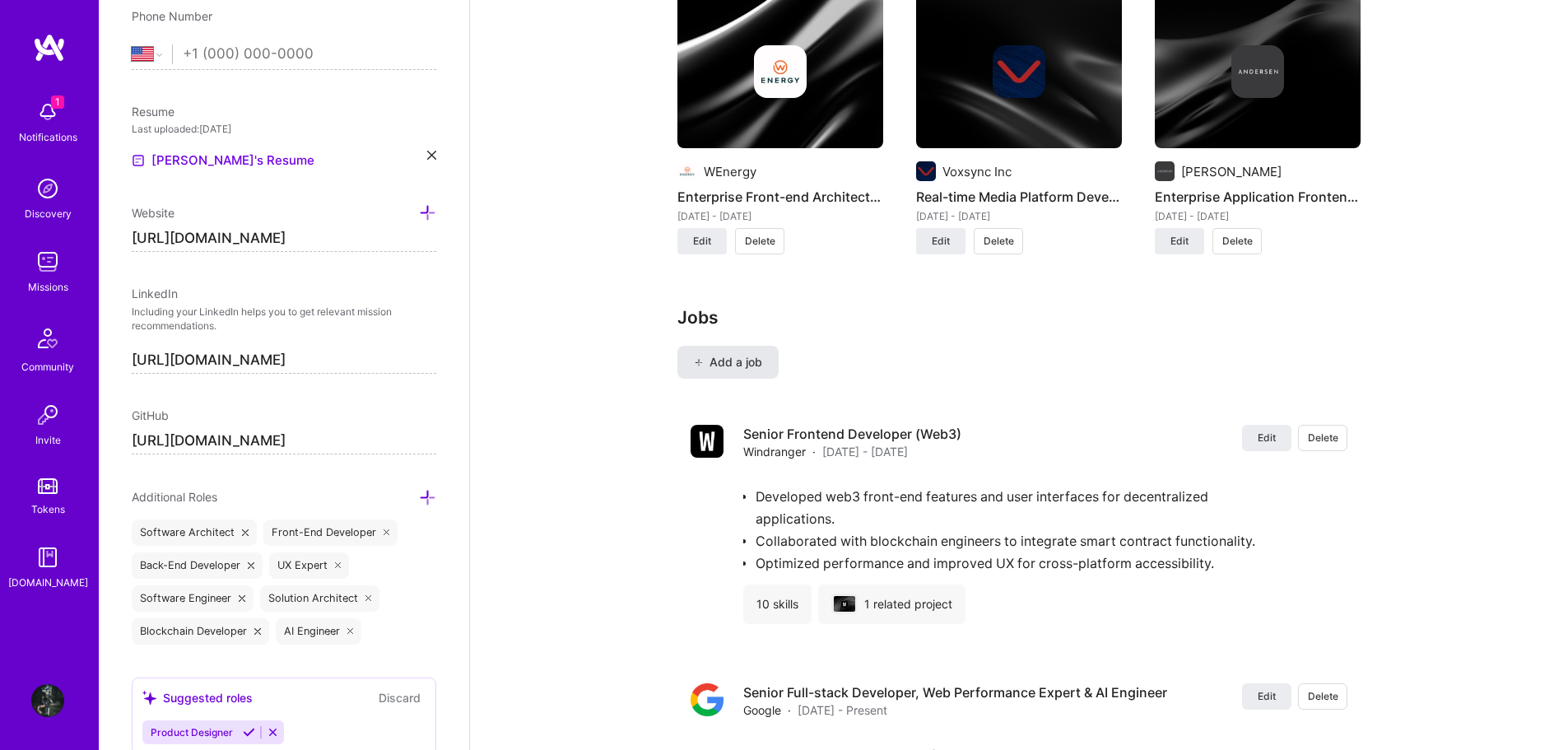
click at [740, 354] on span "Add a job" at bounding box center [728, 362] width 68 height 16
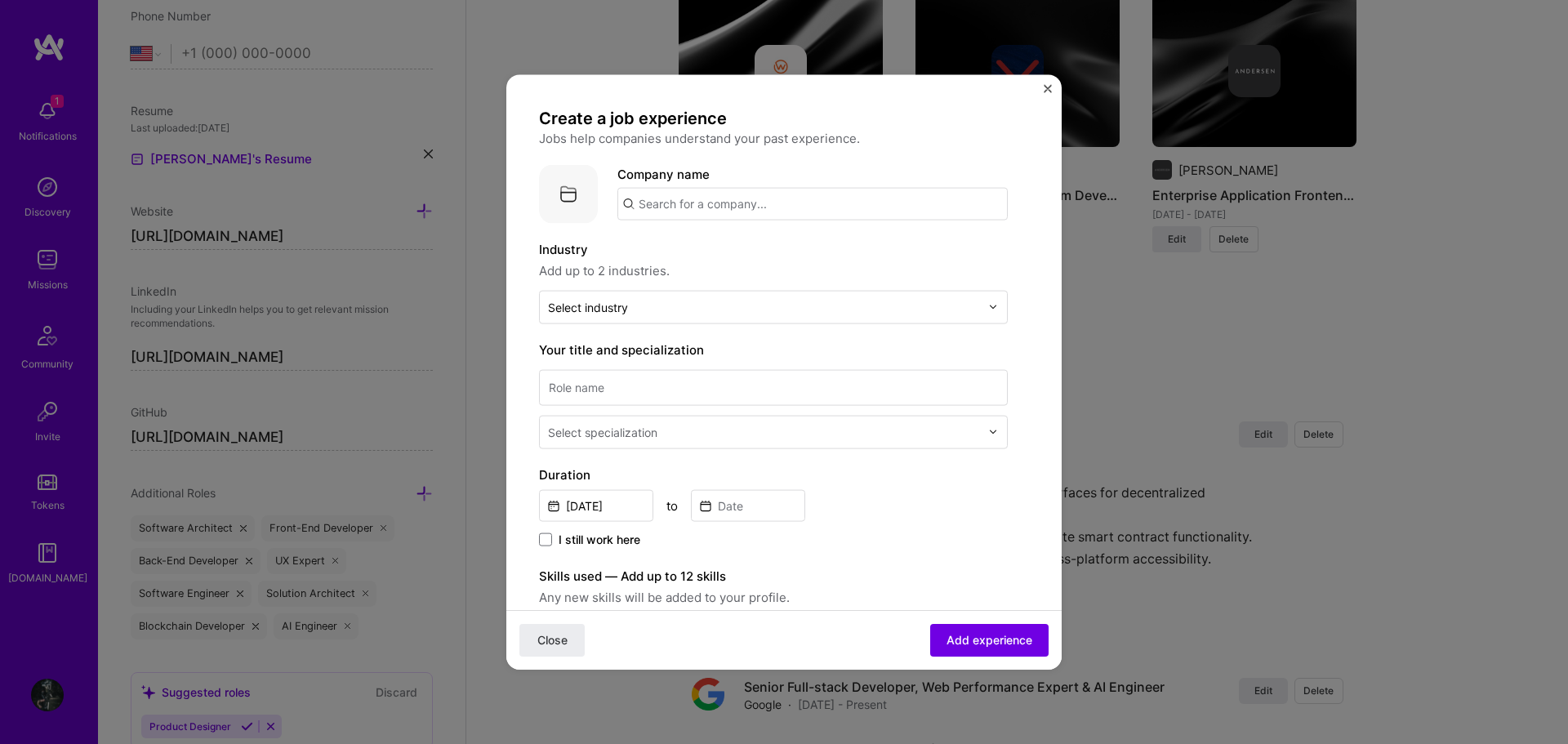
click at [754, 201] on input "text" at bounding box center [812, 203] width 390 height 33
click at [750, 245] on span "Interlay Network" at bounding box center [714, 245] width 96 height 17
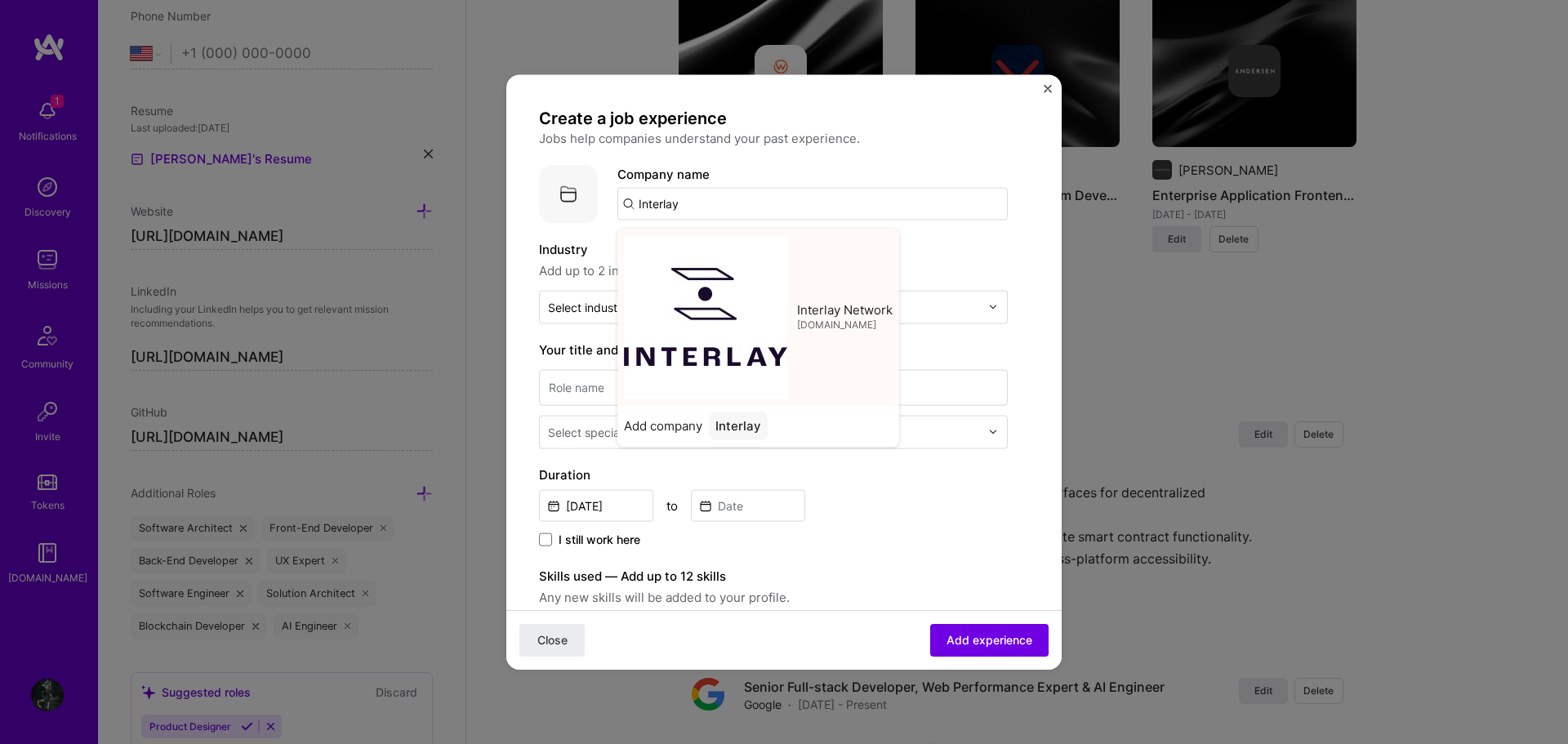
type input "Interlay Network"
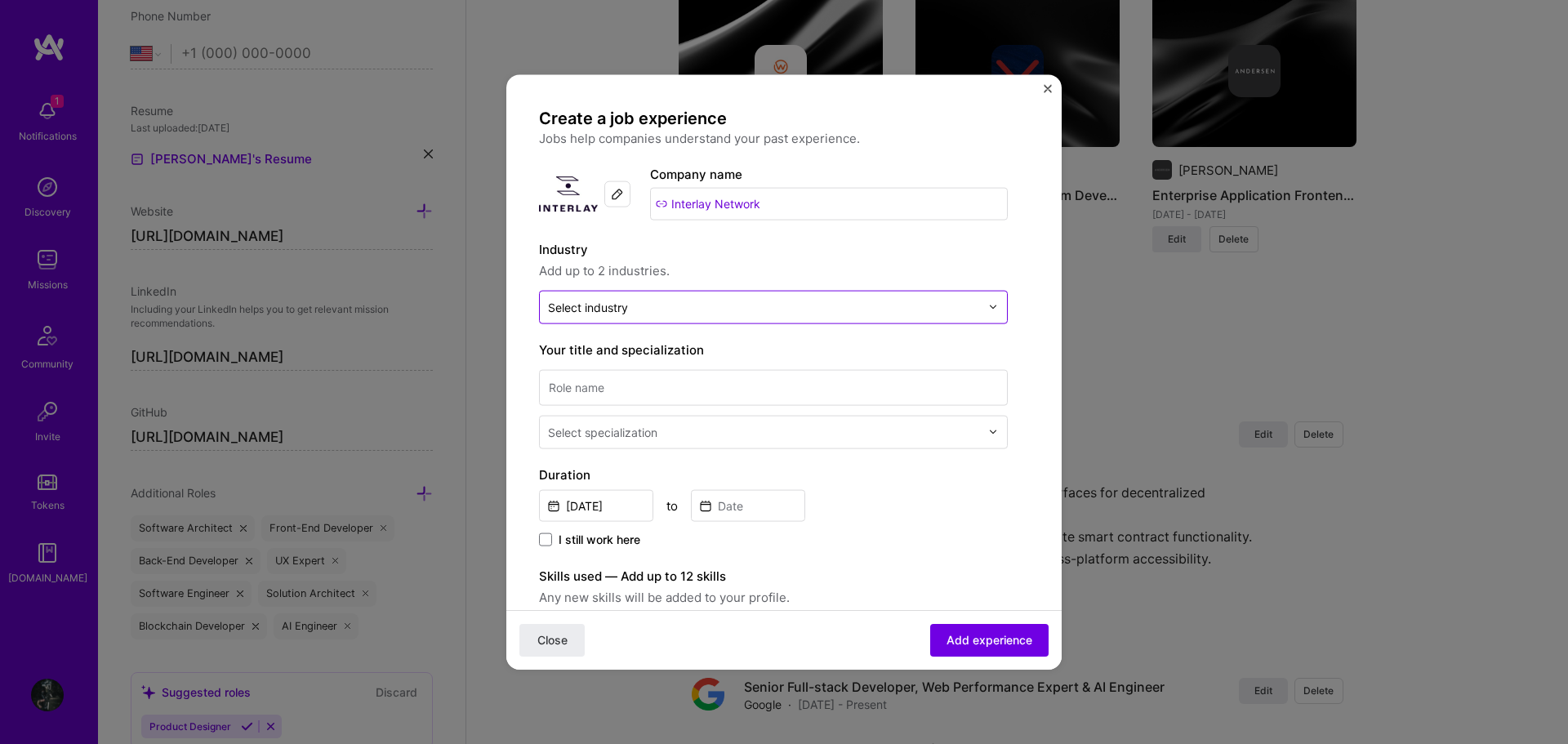
click at [676, 305] on input "text" at bounding box center [764, 306] width 432 height 17
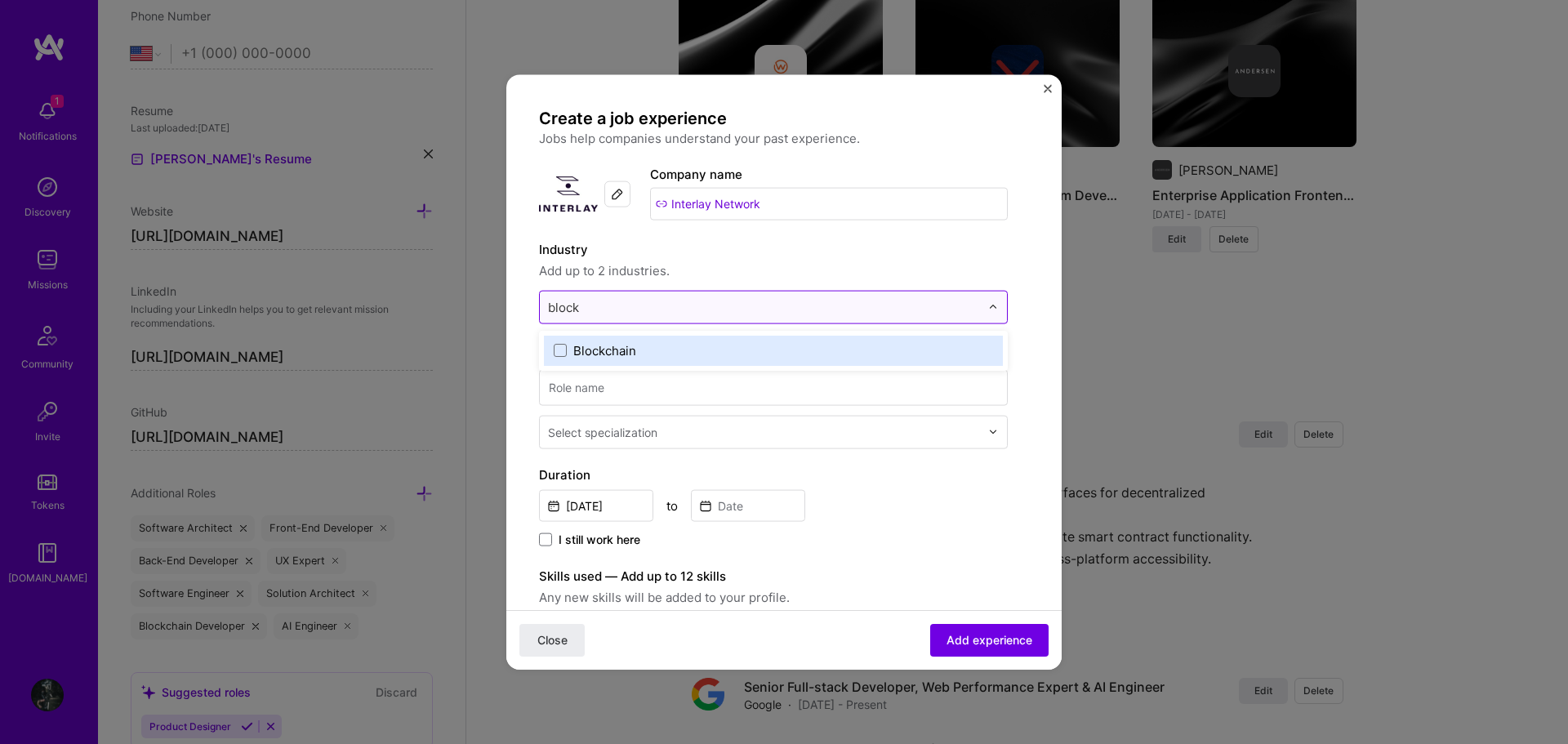
type input "blockc"
click at [597, 355] on div "Blockchain" at bounding box center [605, 350] width 63 height 17
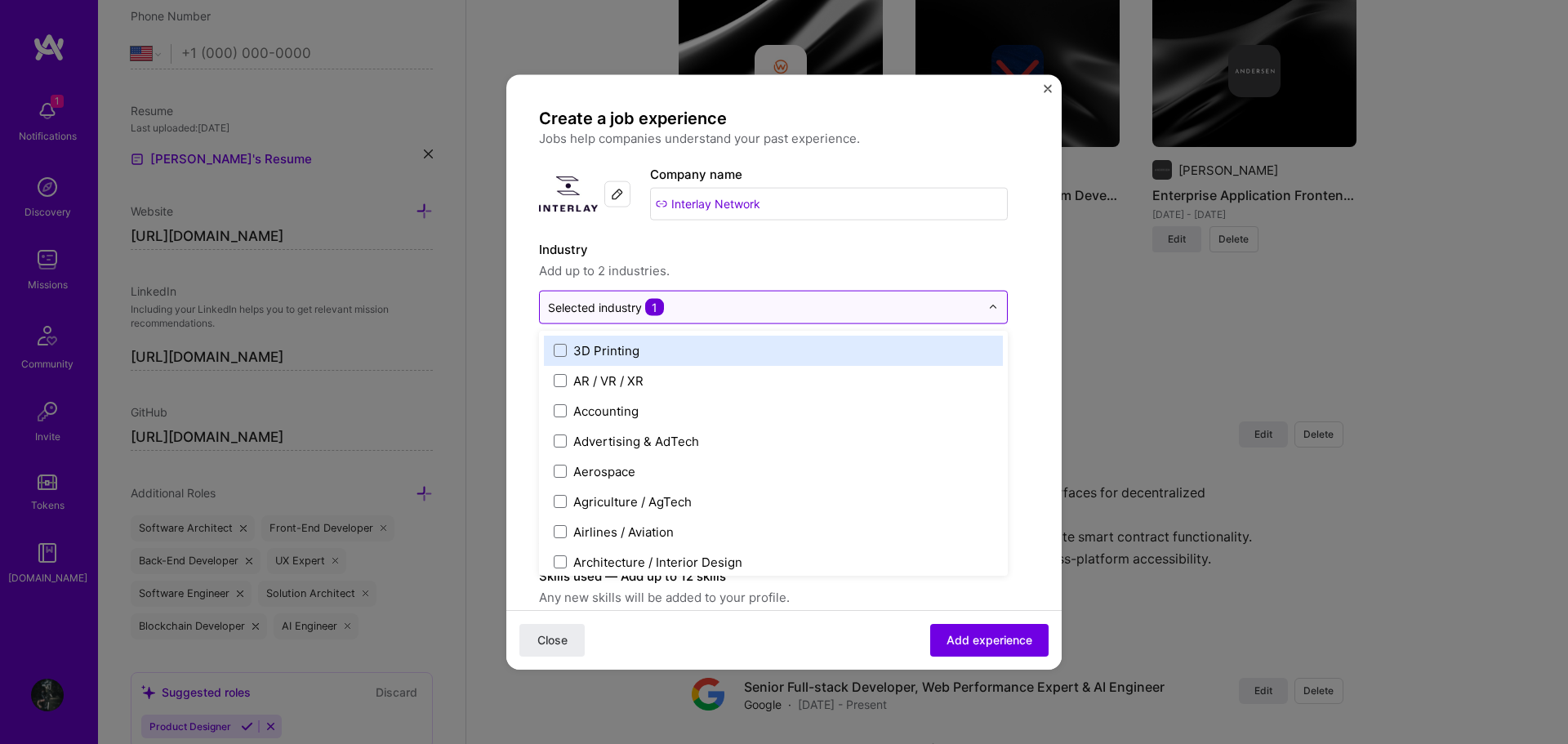
click at [724, 307] on input "text" at bounding box center [764, 306] width 432 height 17
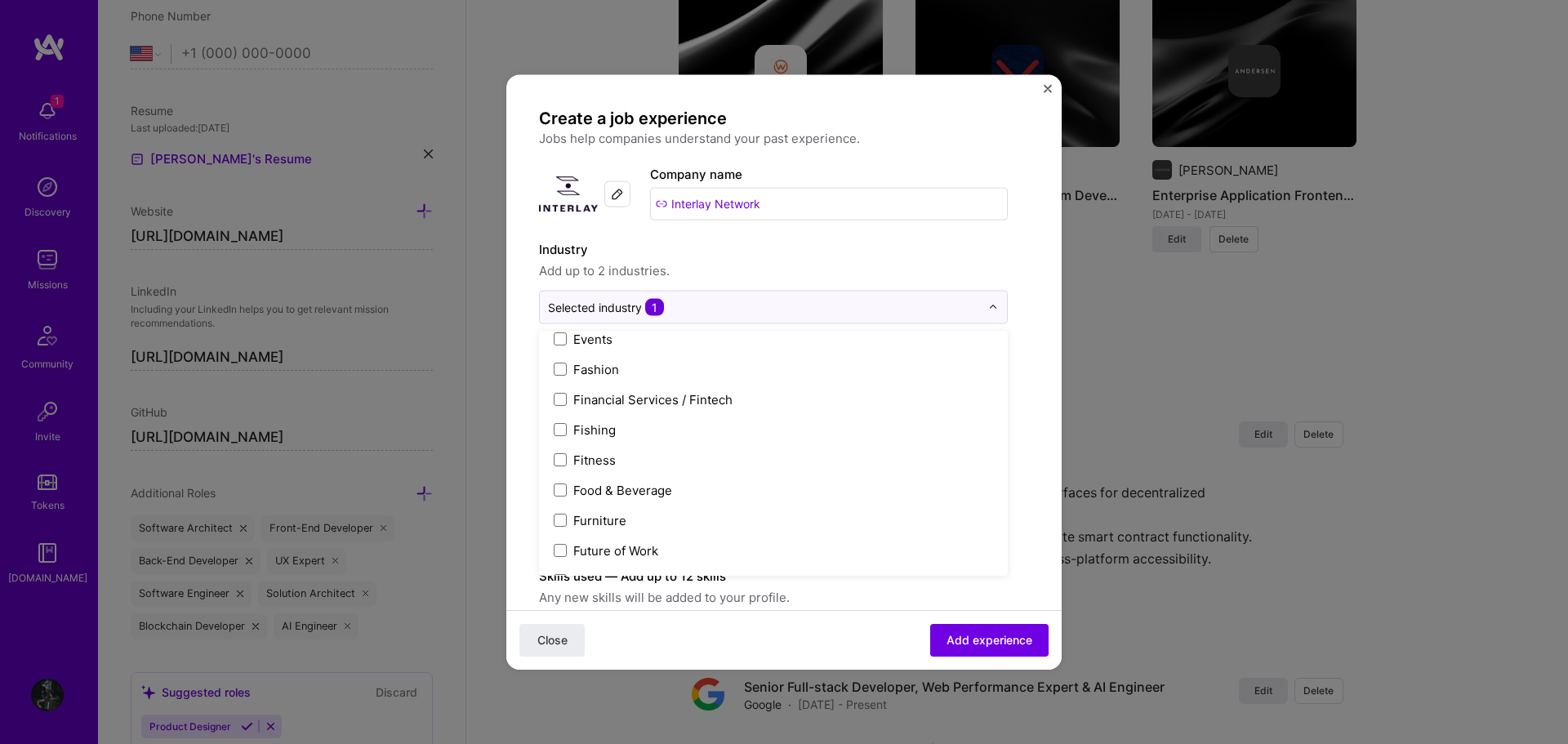
scroll to position [1714, 0]
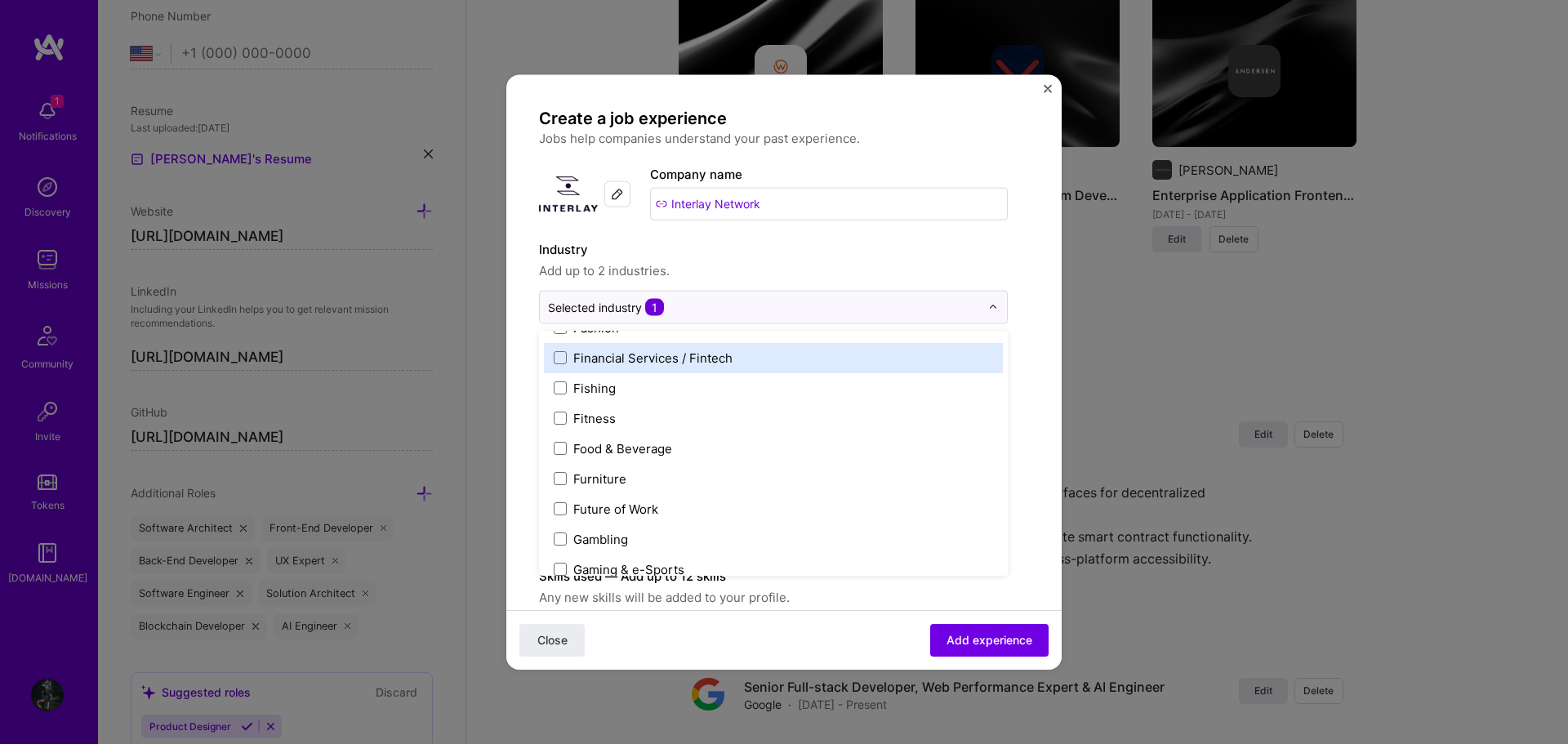
click at [769, 350] on label "Financial Services / Fintech" at bounding box center [773, 357] width 439 height 17
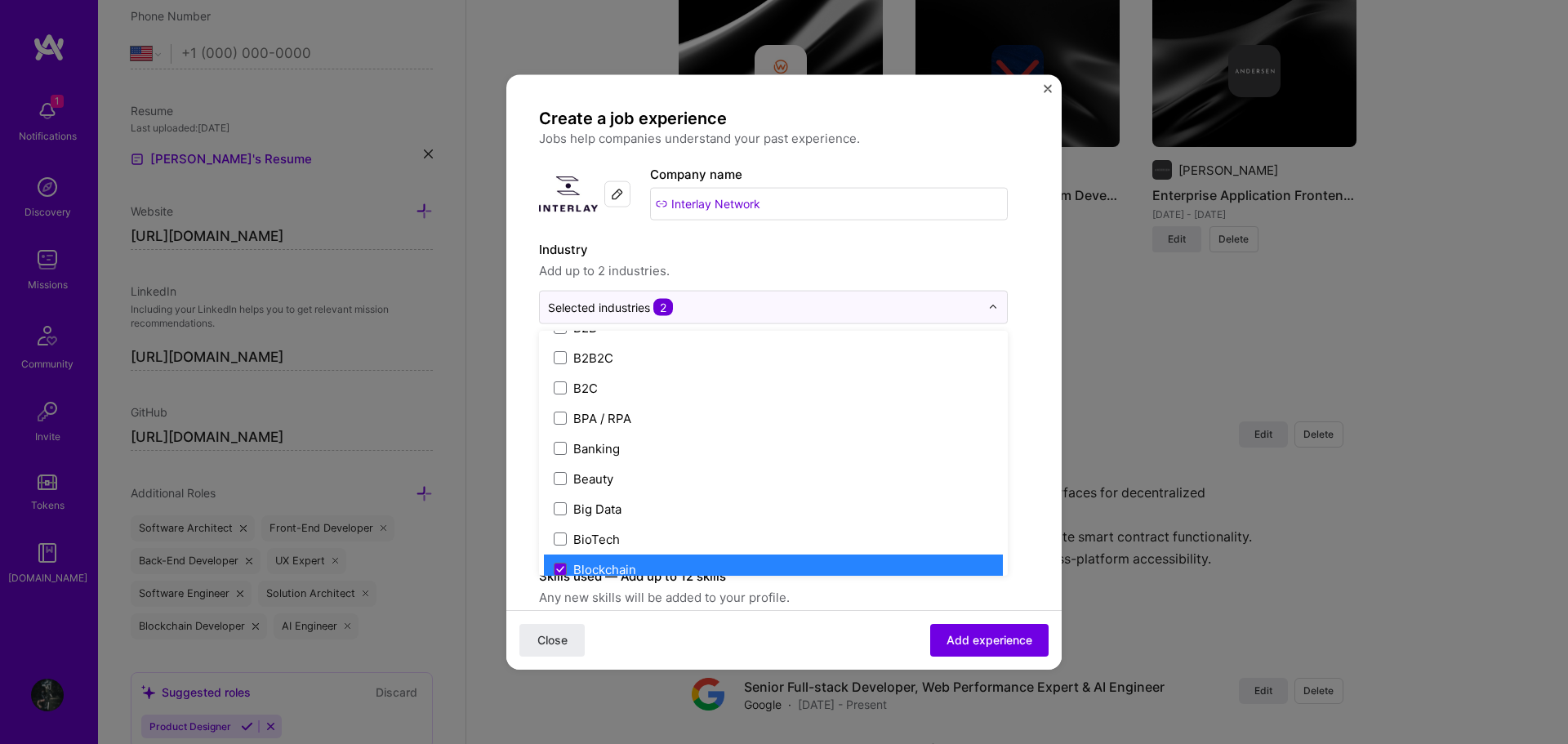
scroll to position [490, 0]
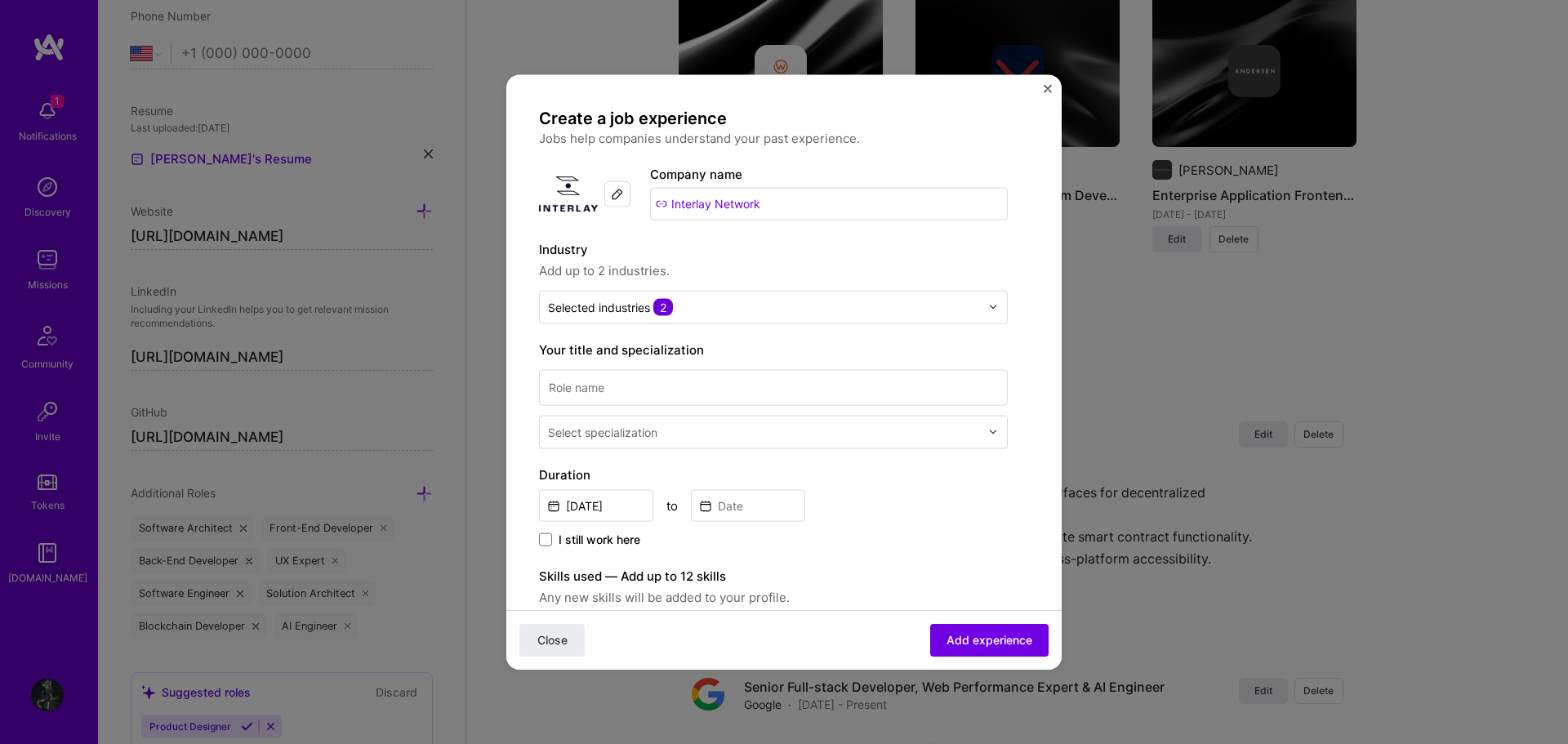
click at [1040, 486] on form "Create a job experience Jobs help companies understand your past experience. Co…" at bounding box center [784, 644] width 555 height 1075
click at [722, 385] on input at bounding box center [774, 387] width 469 height 36
paste input "Senior Frontend Developer"
type input "Senior Frontend Developer"
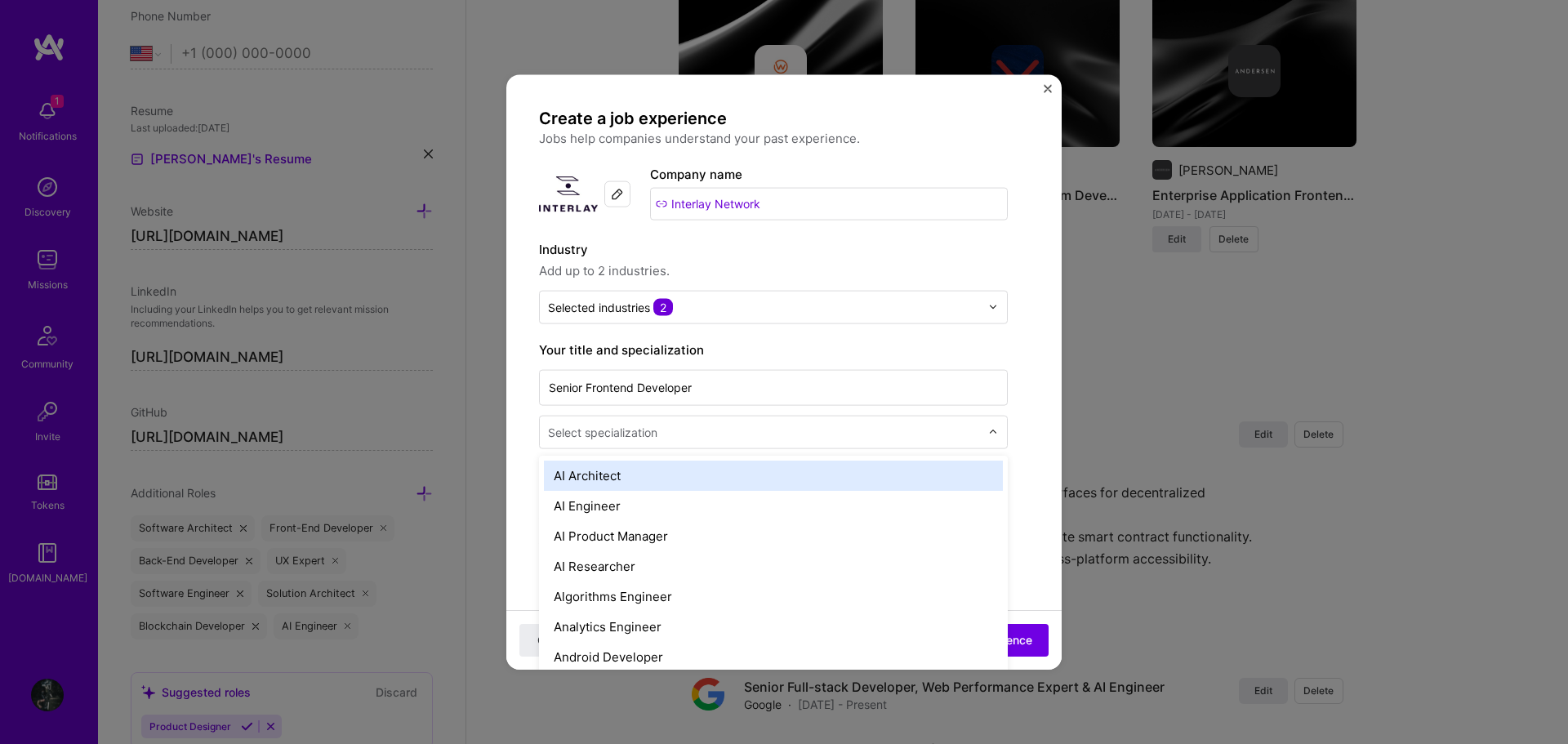
click at [581, 429] on div "Select specialization" at bounding box center [602, 432] width 109 height 17
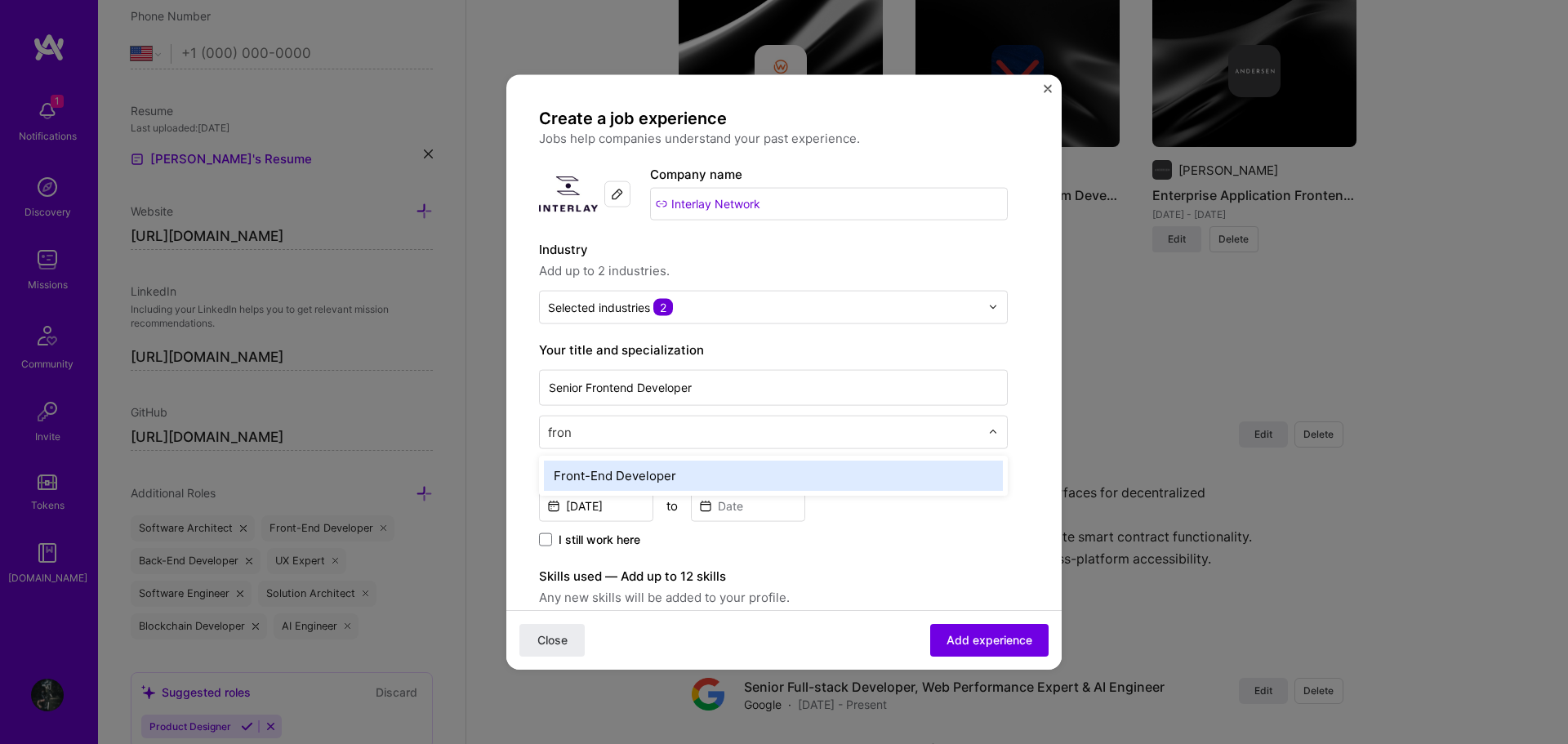
type input "front"
click at [639, 484] on div "Front-End Developer" at bounding box center [773, 475] width 459 height 30
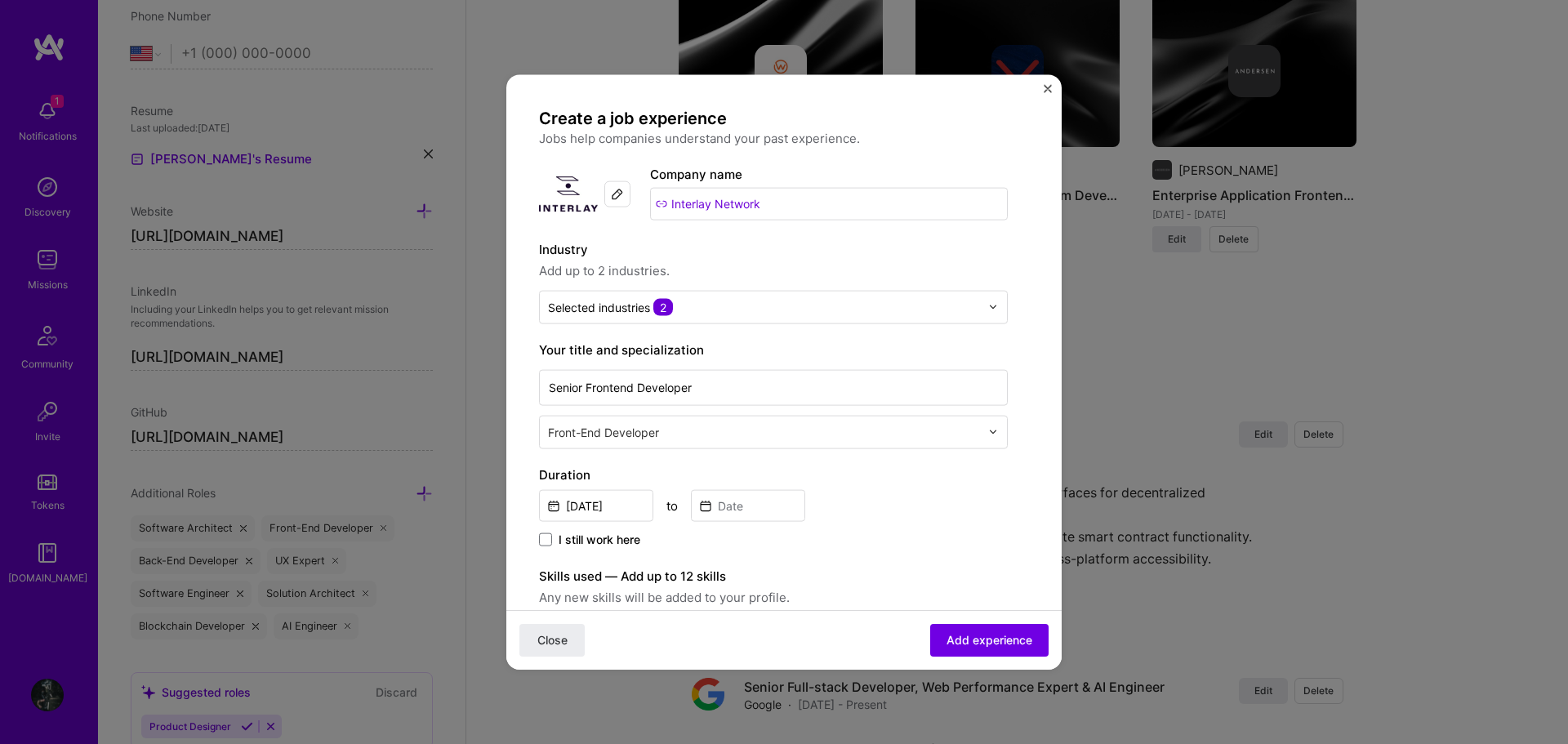
click at [875, 485] on div "Duration Sep, 2025 to I still work here" at bounding box center [774, 507] width 469 height 85
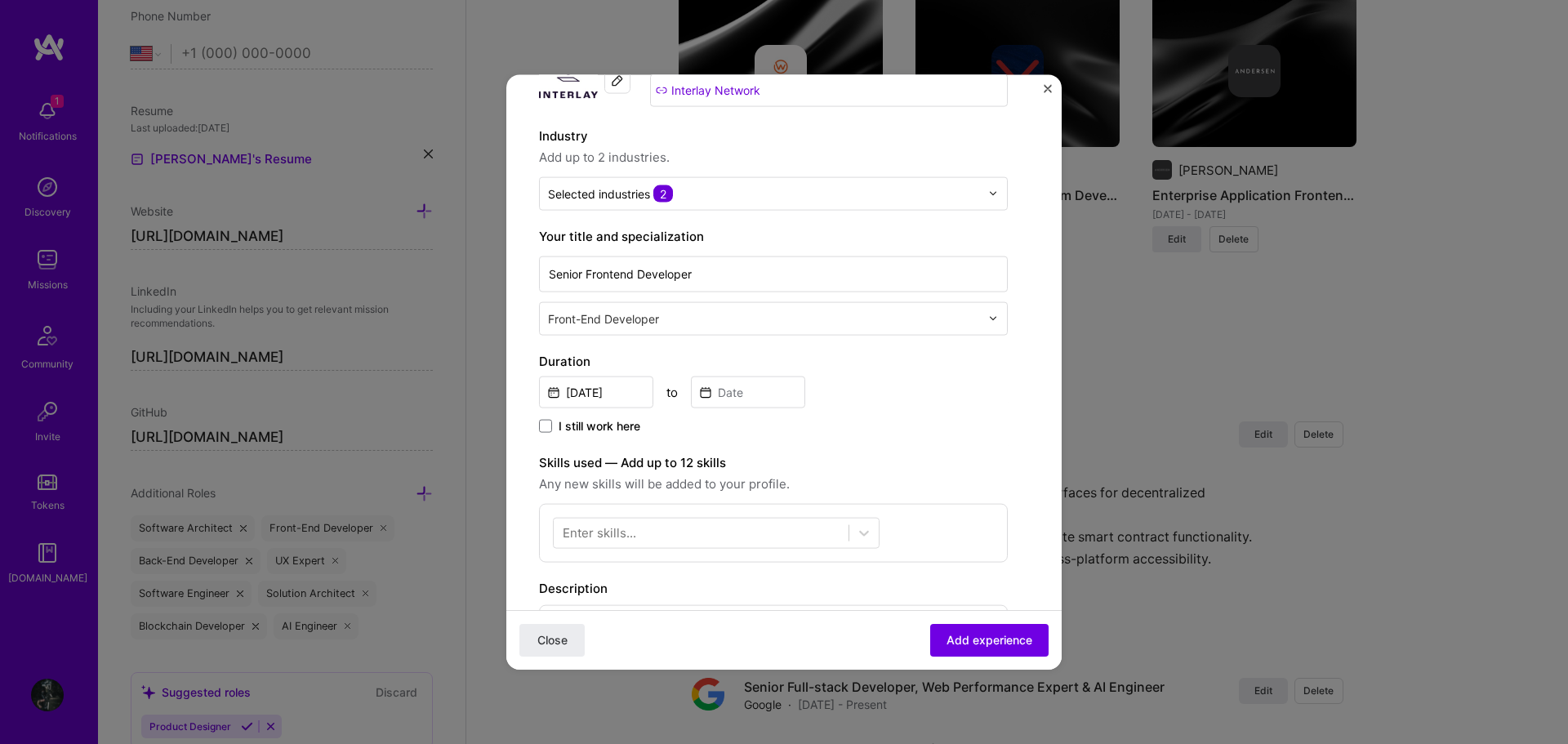
scroll to position [163, 0]
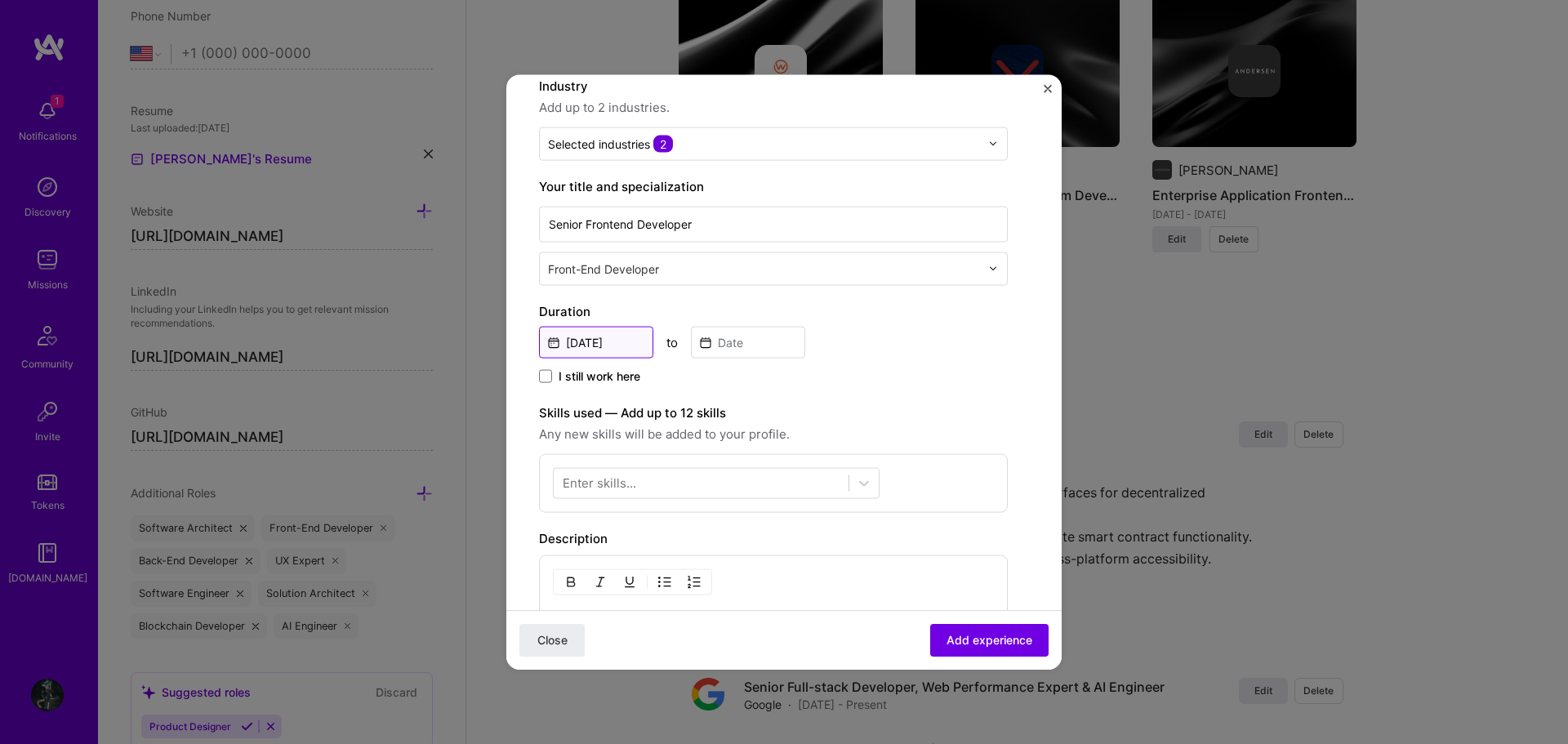
click at [621, 340] on input "Sep, 2025" at bounding box center [596, 342] width 114 height 32
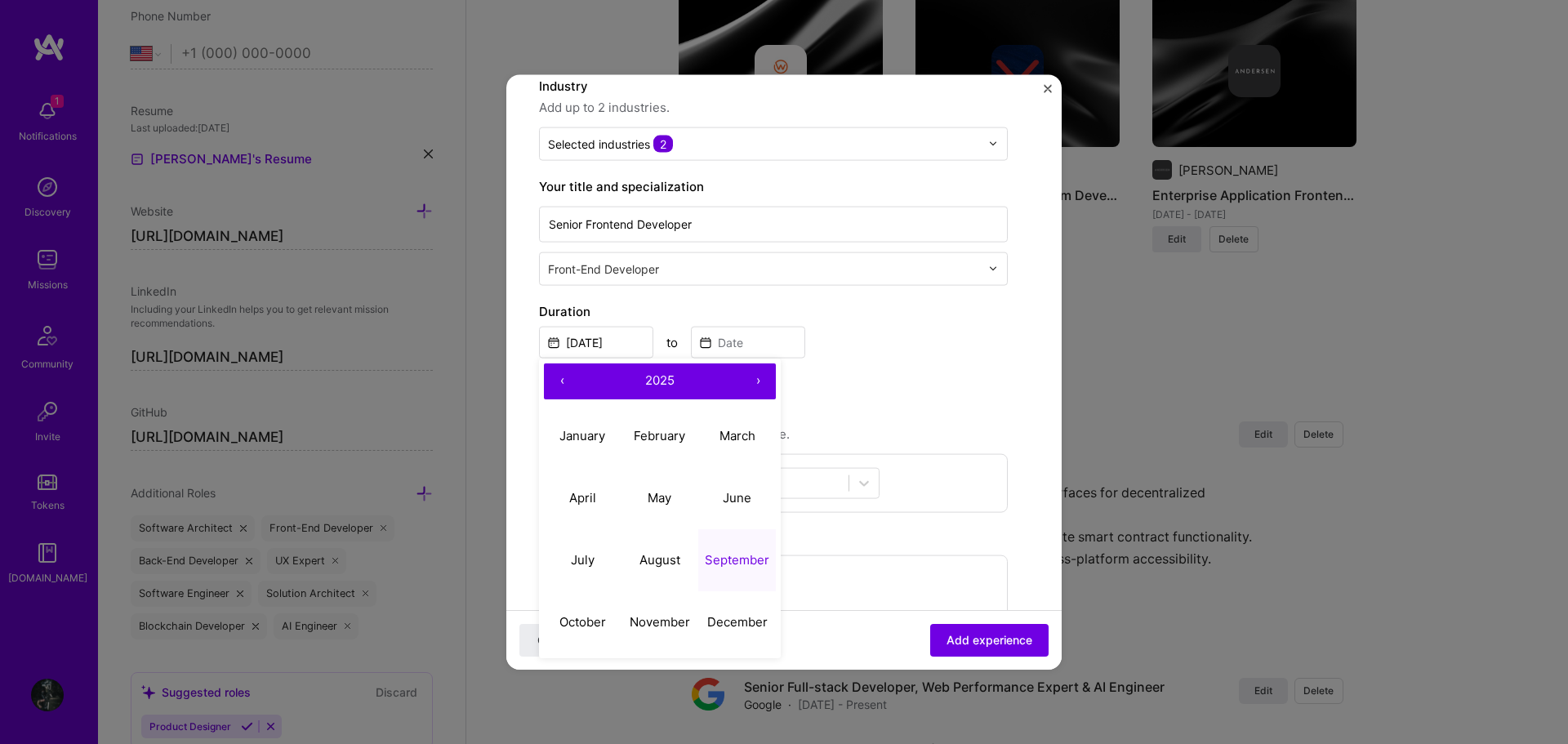
click at [560, 381] on button "‹" at bounding box center [561, 380] width 36 height 36
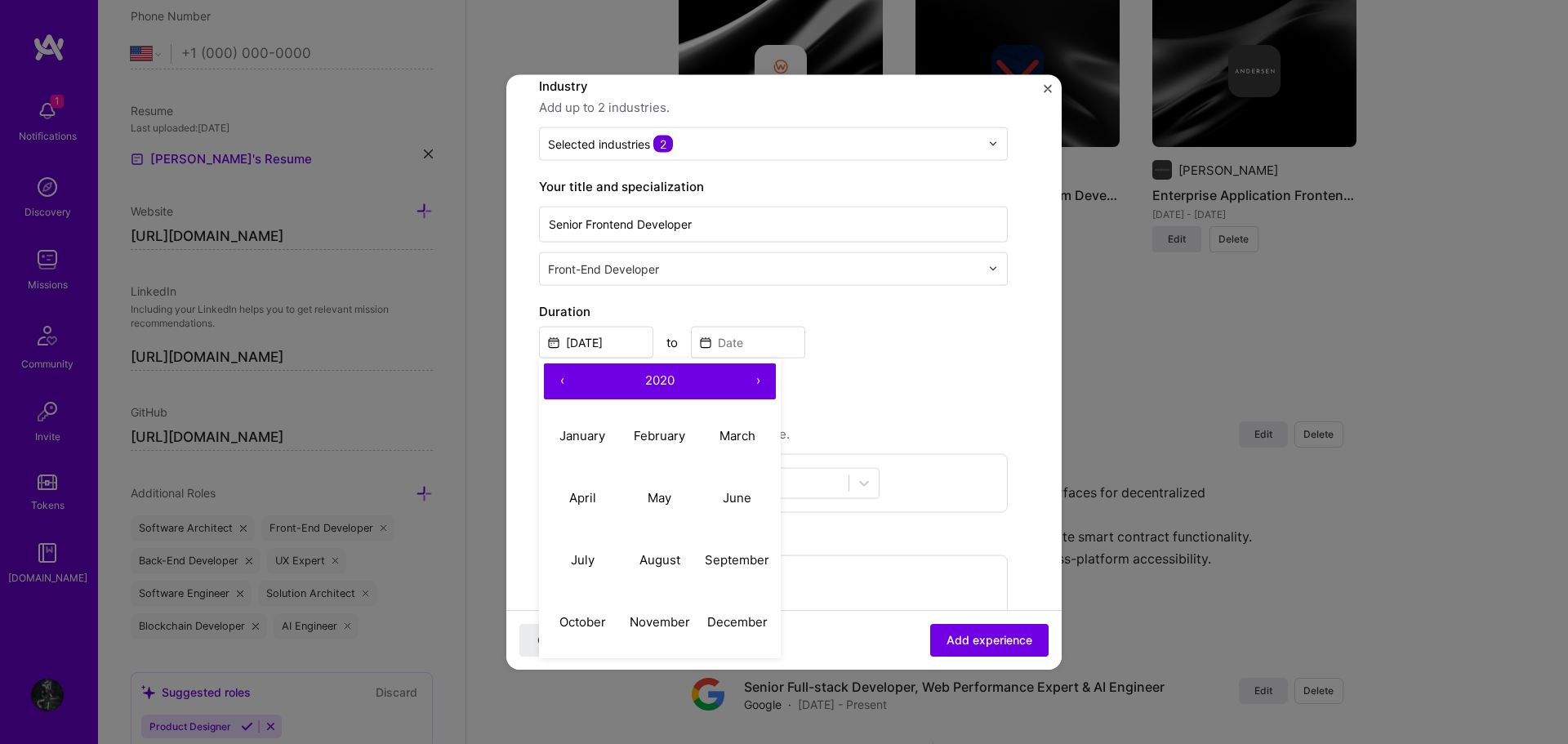
click at [560, 381] on button "‹" at bounding box center [561, 380] width 36 height 36
click at [662, 614] on abbr "November" at bounding box center [660, 621] width 60 height 15
type input "Nov, 2019"
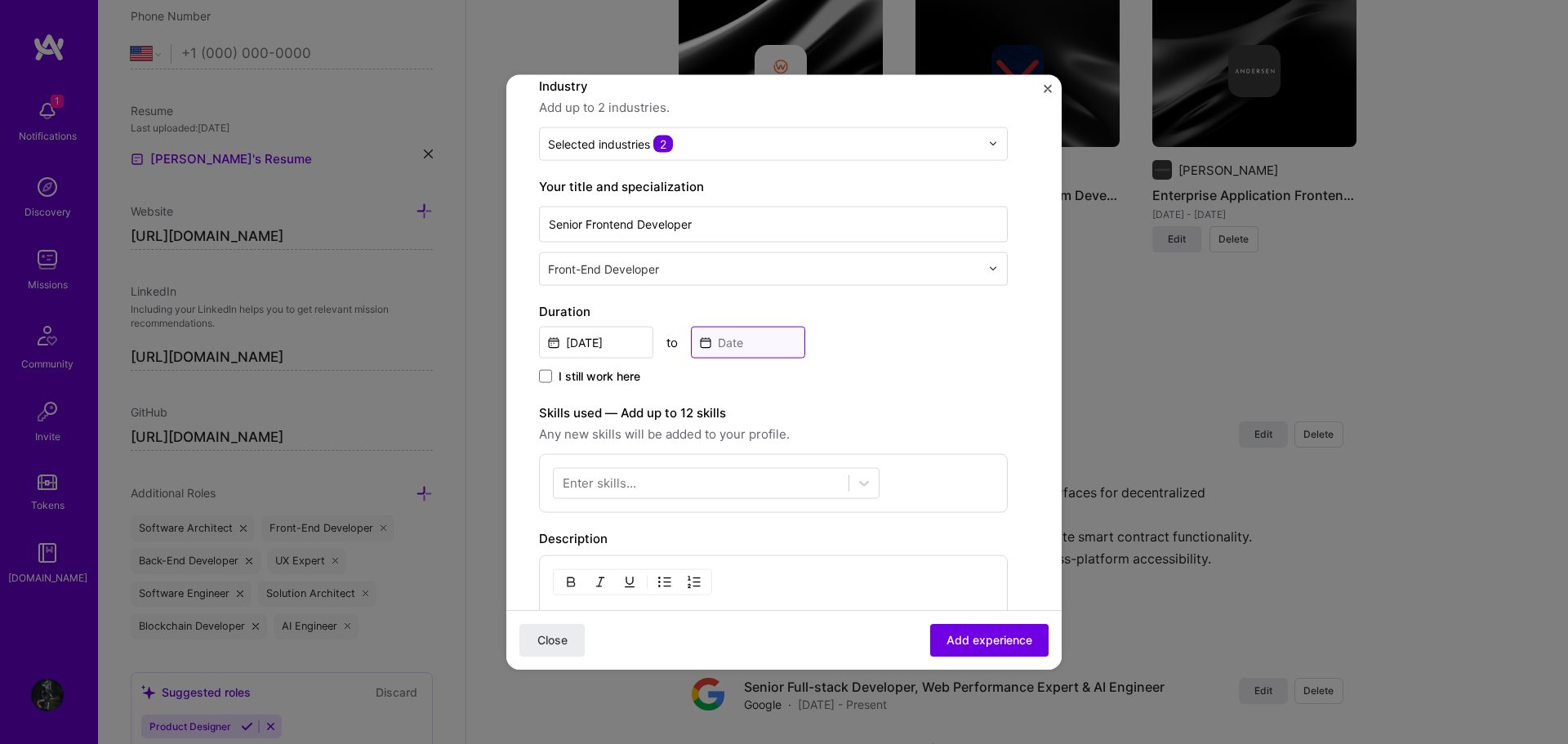
click at [760, 343] on input at bounding box center [748, 342] width 114 height 32
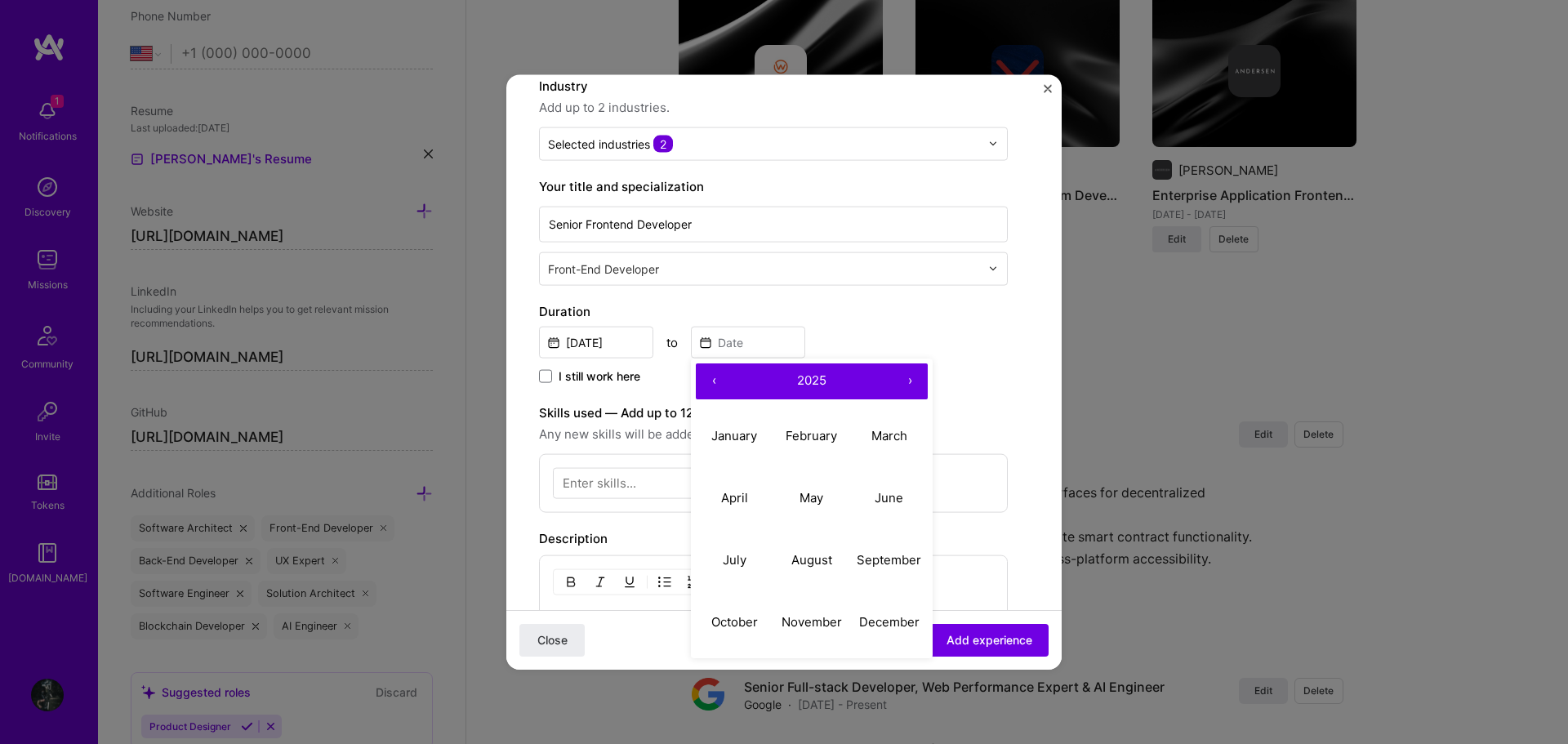
click at [713, 383] on button "‹" at bounding box center [714, 380] width 36 height 36
click at [737, 428] on abbr "January" at bounding box center [734, 435] width 46 height 15
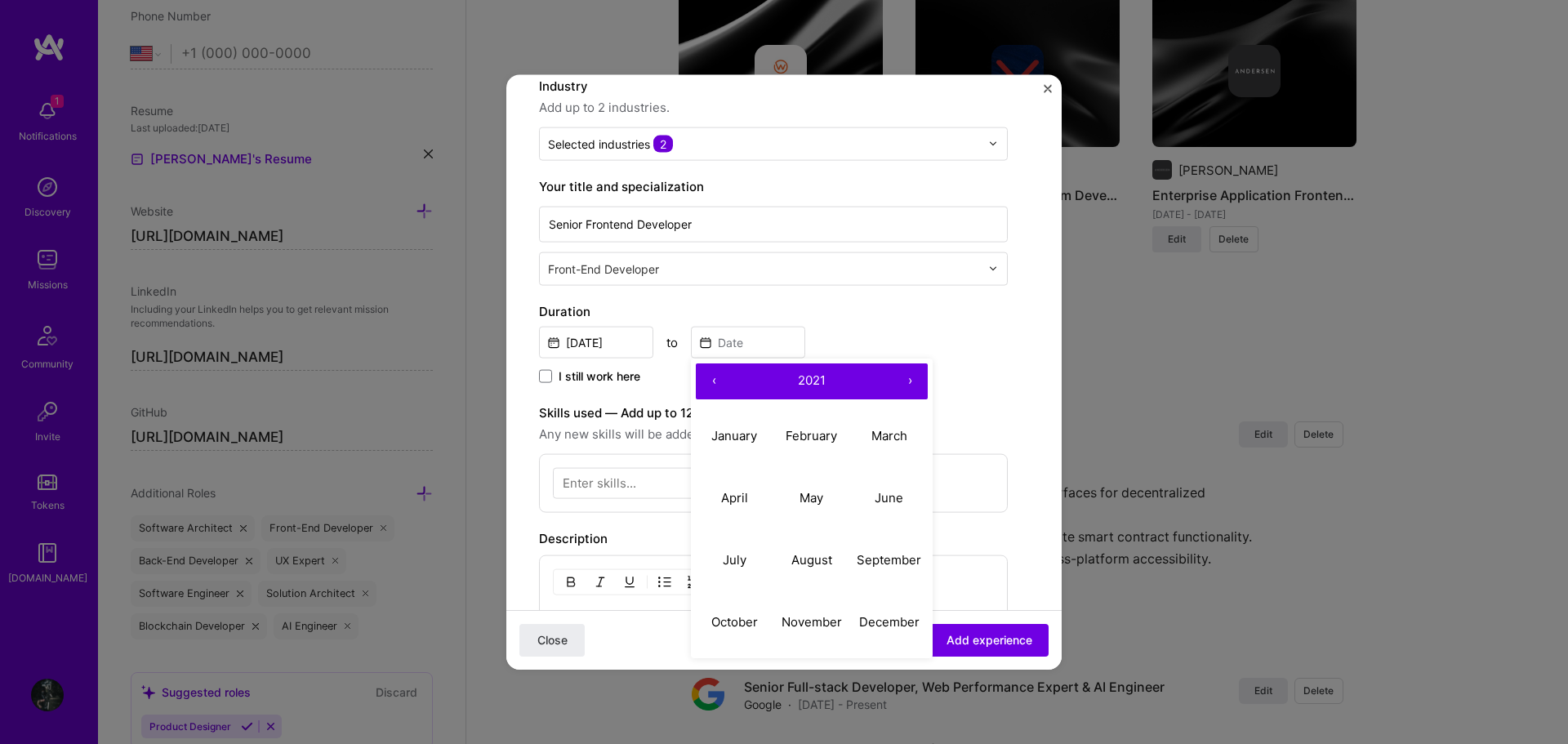
type input "Jan, 2021"
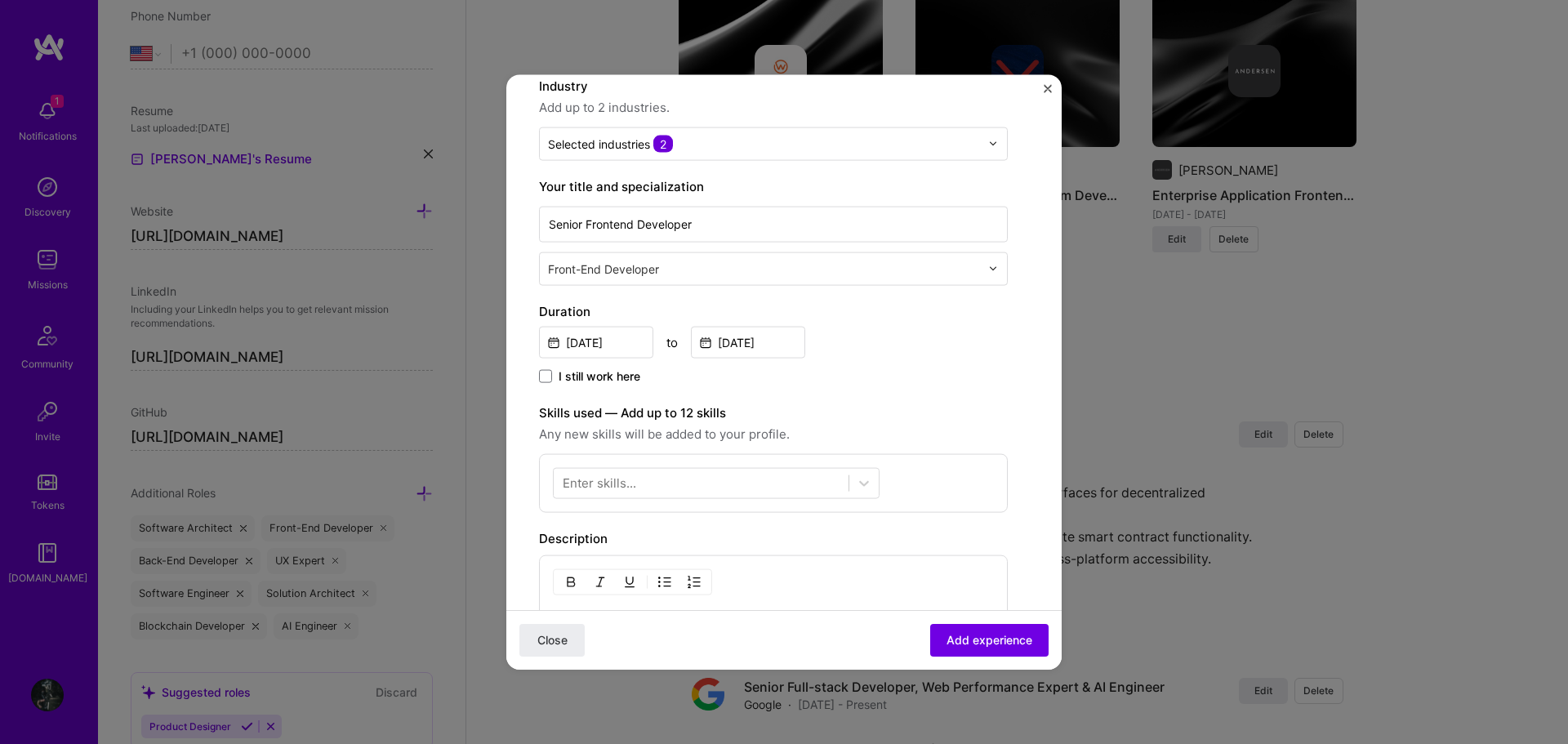
click at [871, 344] on div "Nov, 2019 to Jan, 2021" at bounding box center [774, 339] width 469 height 35
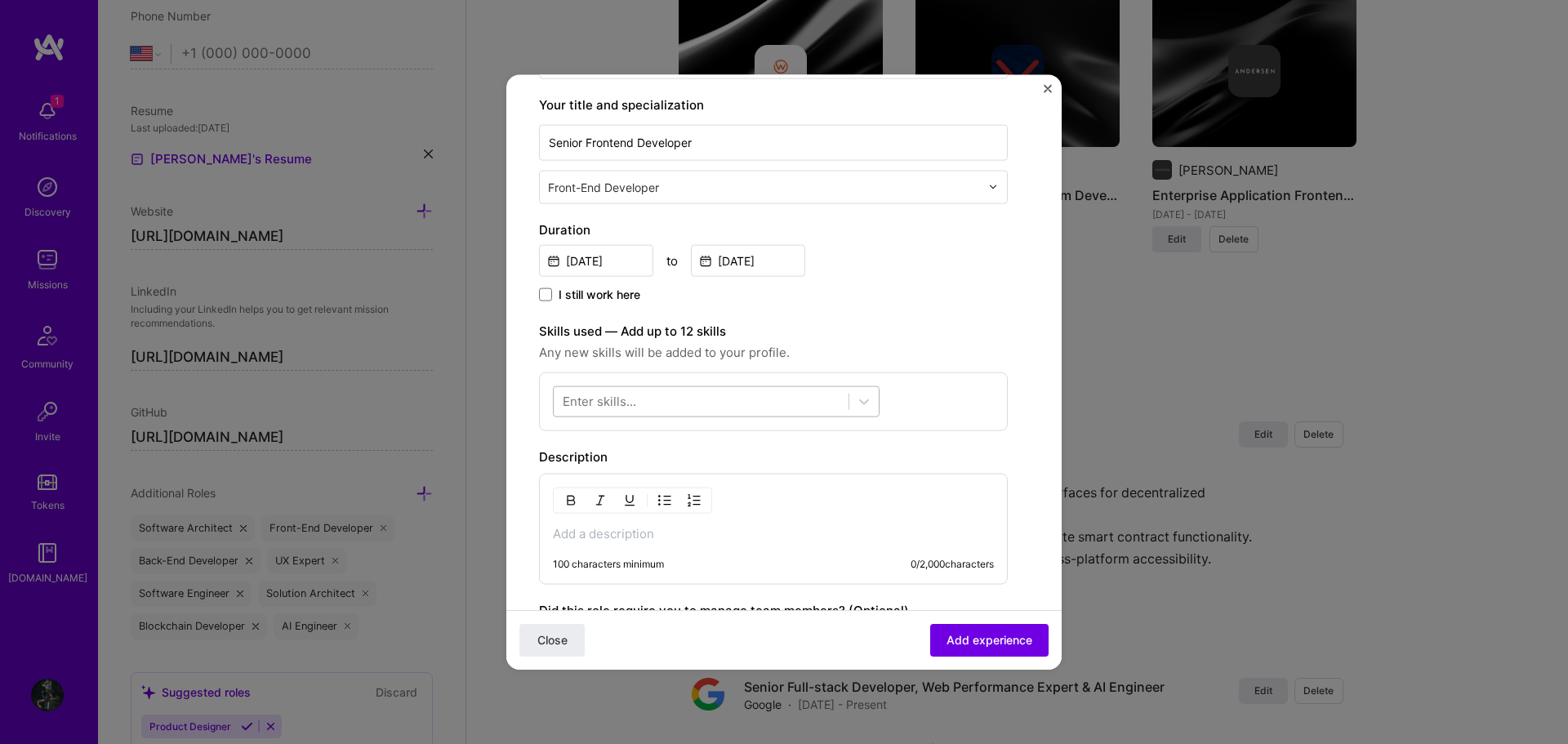
click at [808, 405] on div at bounding box center [701, 401] width 295 height 27
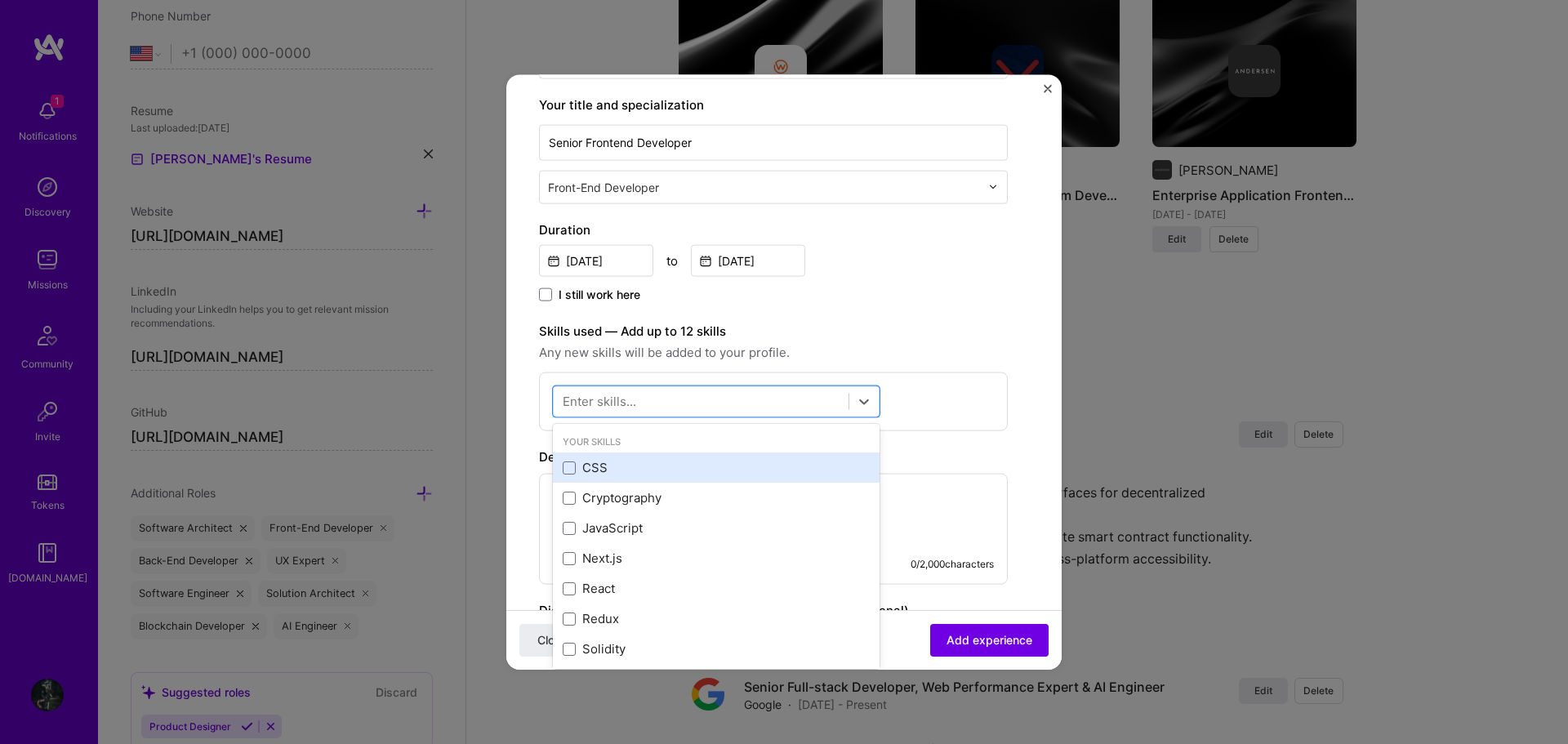
click at [674, 473] on div "CSS" at bounding box center [716, 467] width 307 height 17
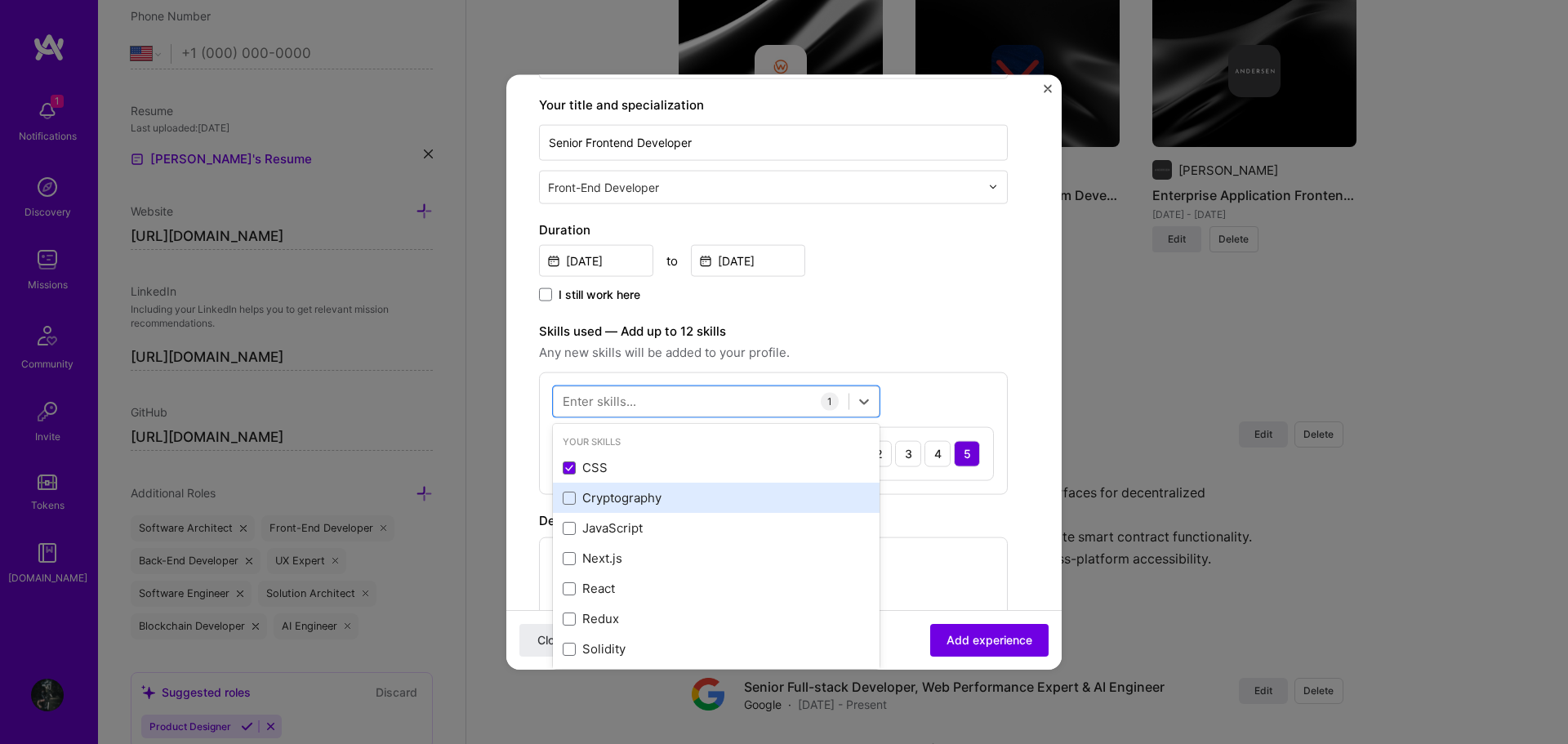
click at [676, 495] on div "Cryptography" at bounding box center [716, 498] width 307 height 17
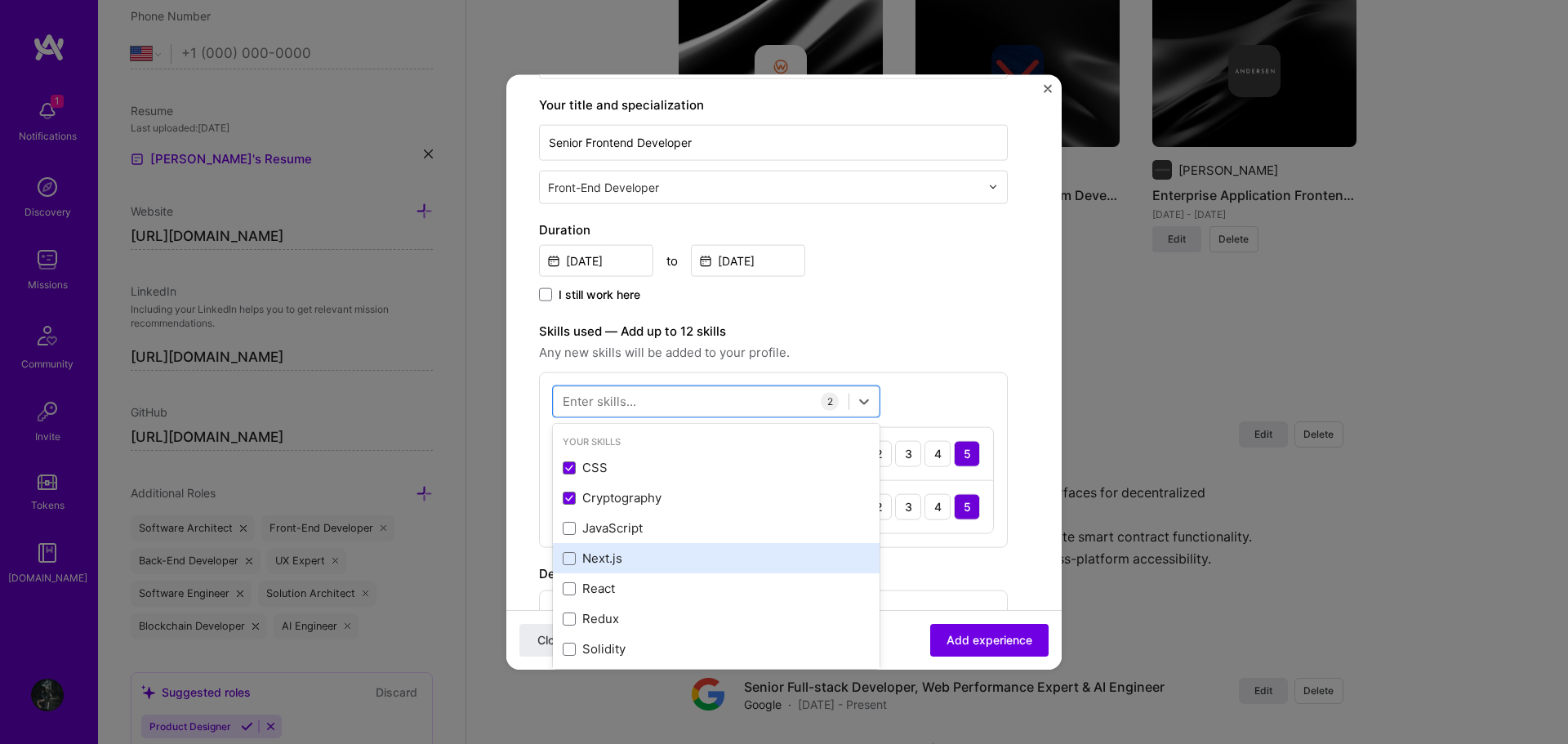
click at [659, 550] on div "Next.js" at bounding box center [716, 558] width 307 height 17
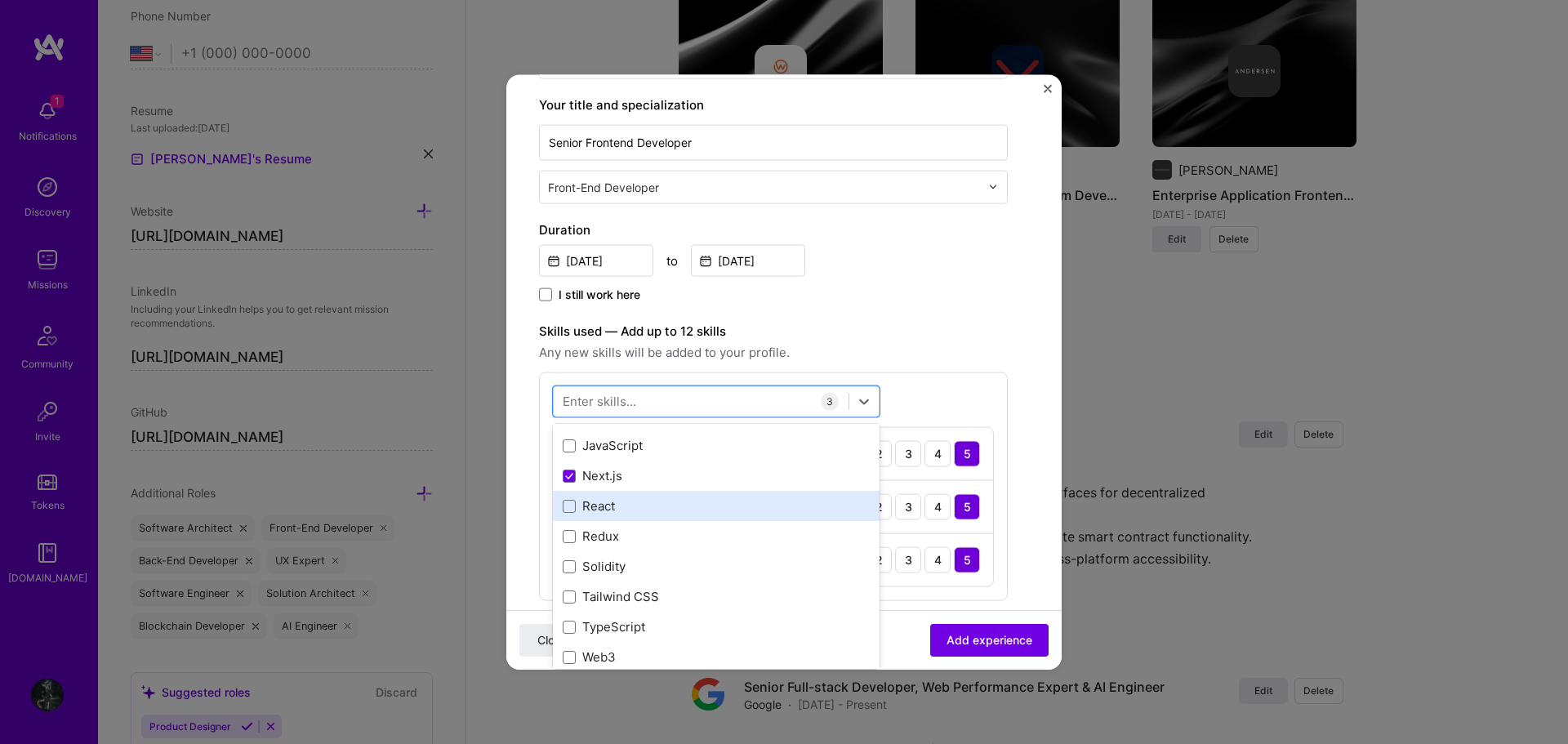
scroll to position [81, 0]
click at [635, 508] on div "React" at bounding box center [716, 506] width 307 height 17
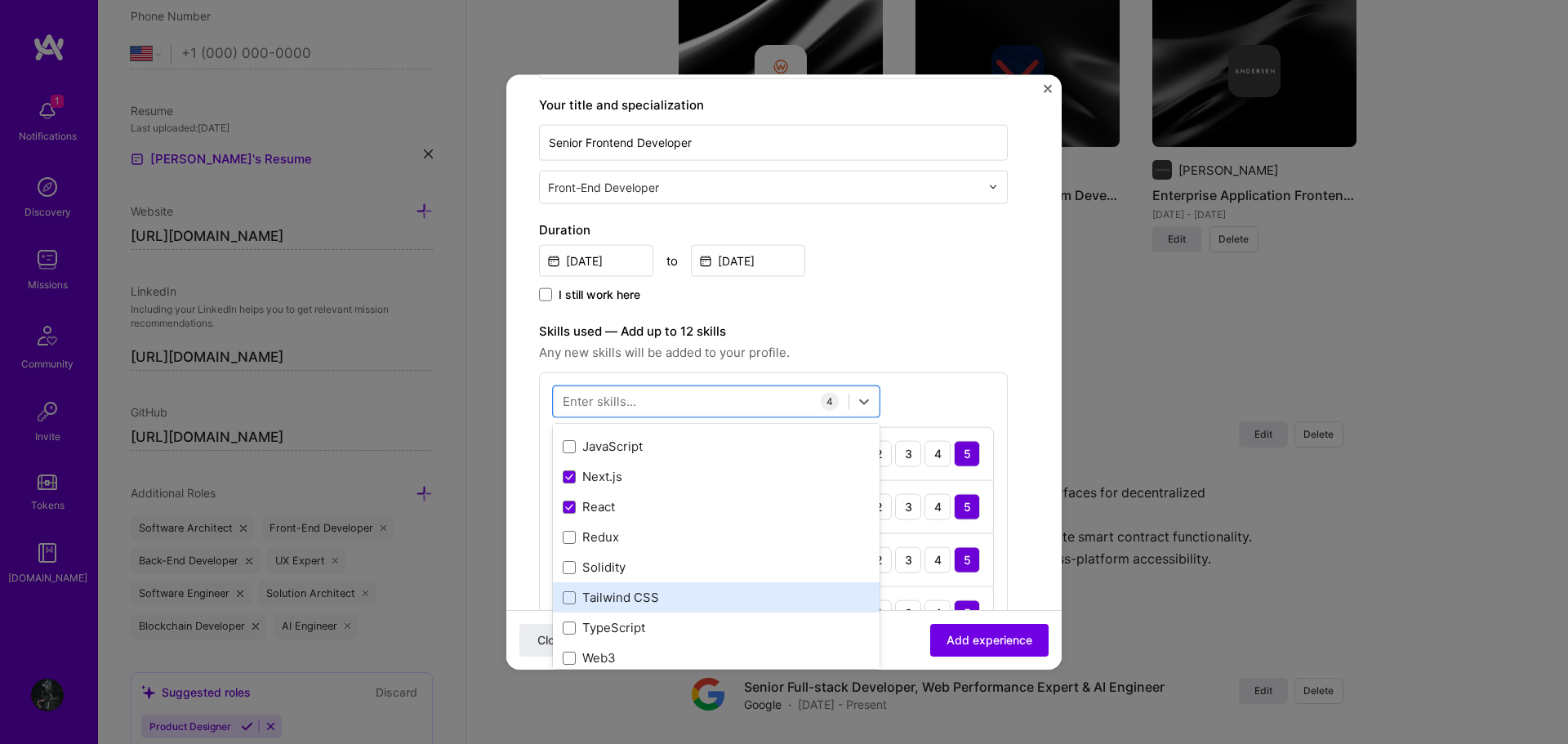
click at [652, 586] on div "Tailwind CSS" at bounding box center [716, 598] width 327 height 30
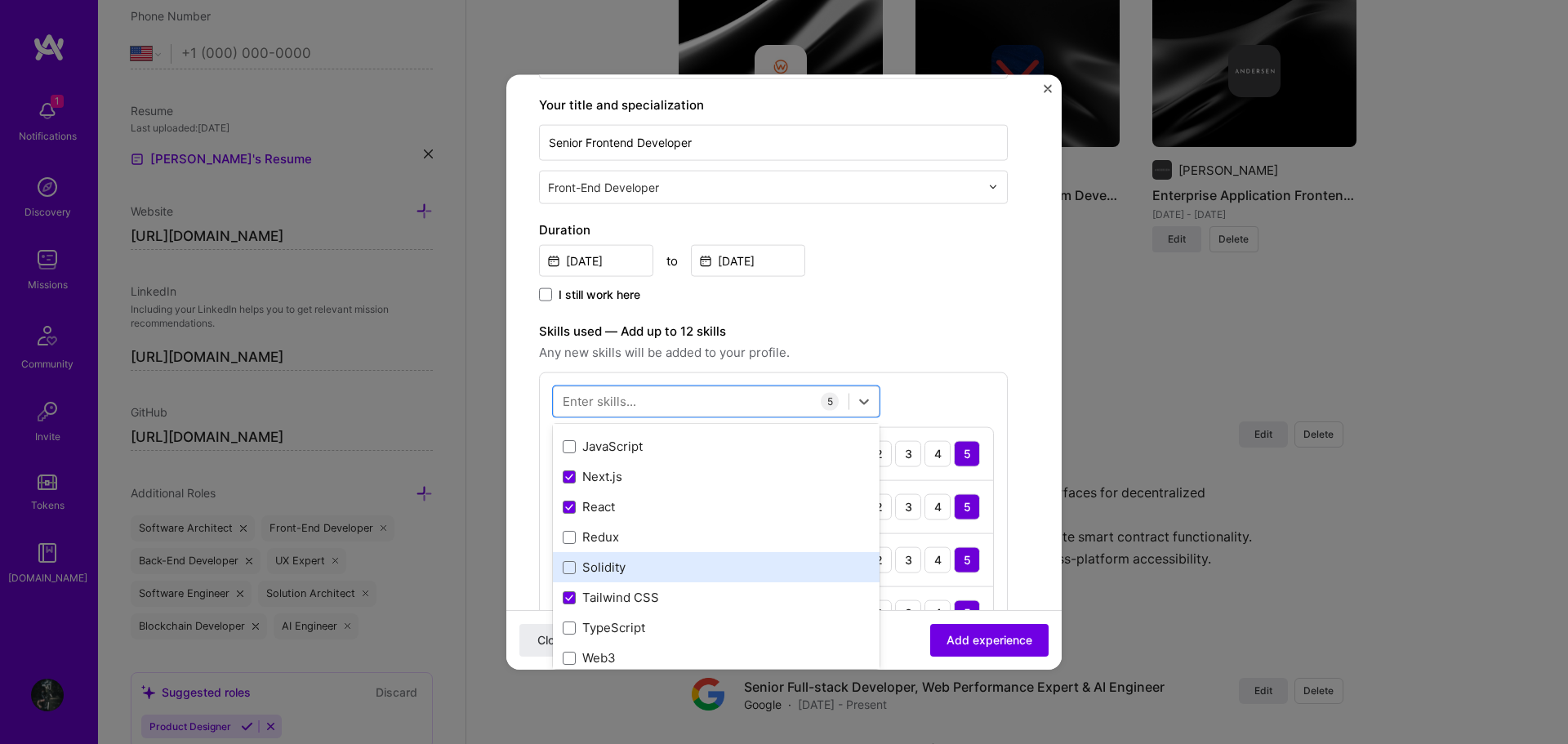
click at [652, 576] on div "Solidity" at bounding box center [716, 567] width 327 height 30
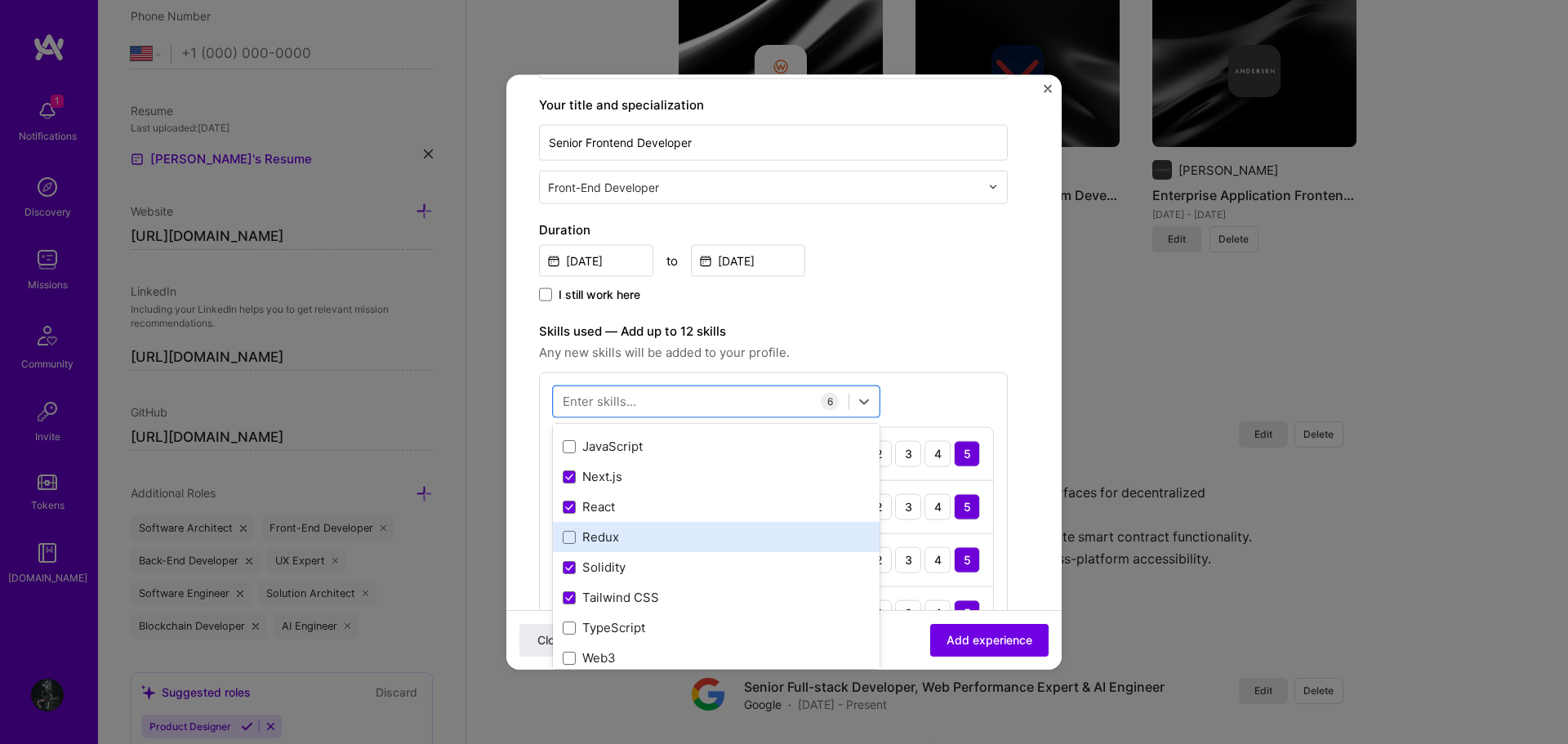
scroll to position [163, 0]
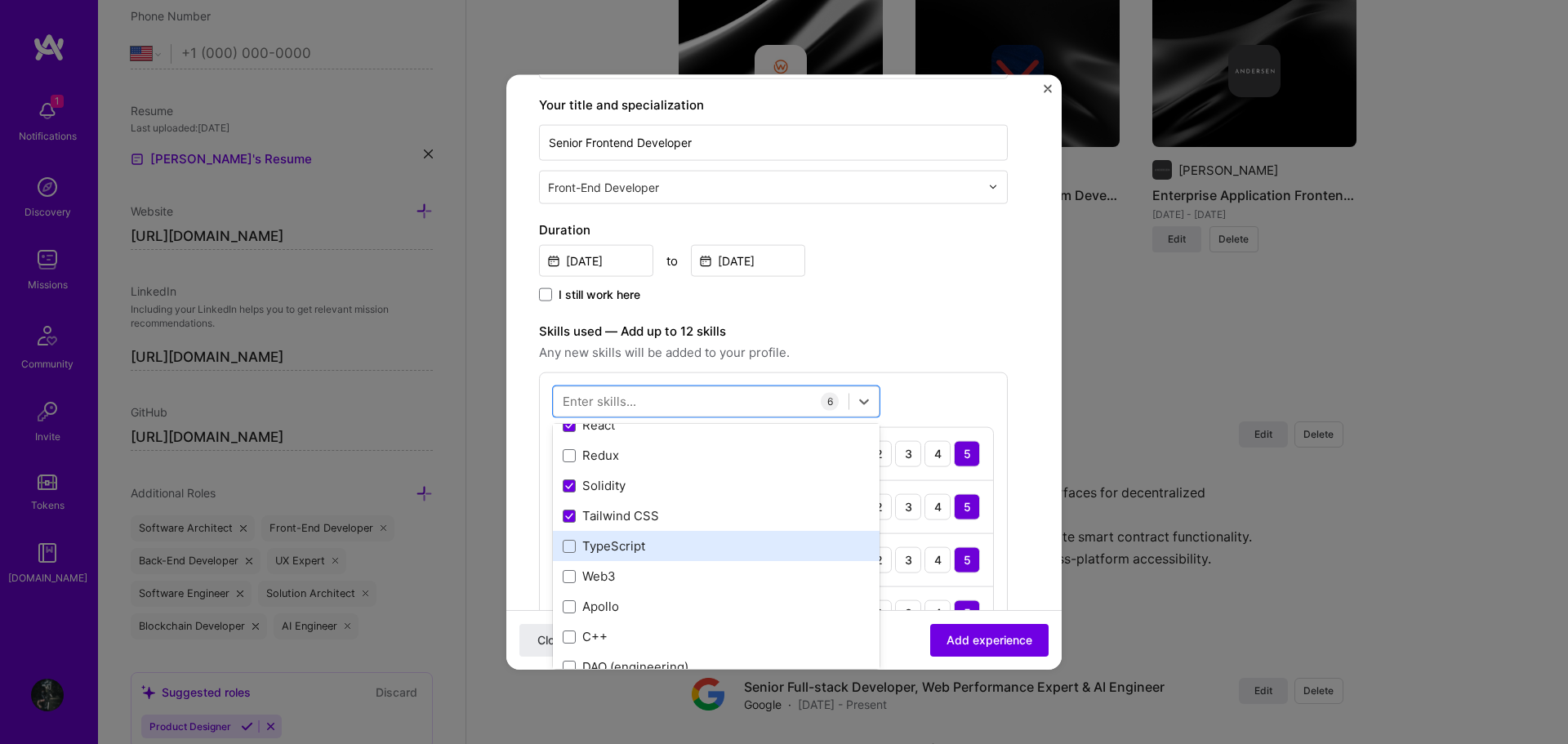
click at [654, 541] on div "TypeScript" at bounding box center [716, 546] width 307 height 17
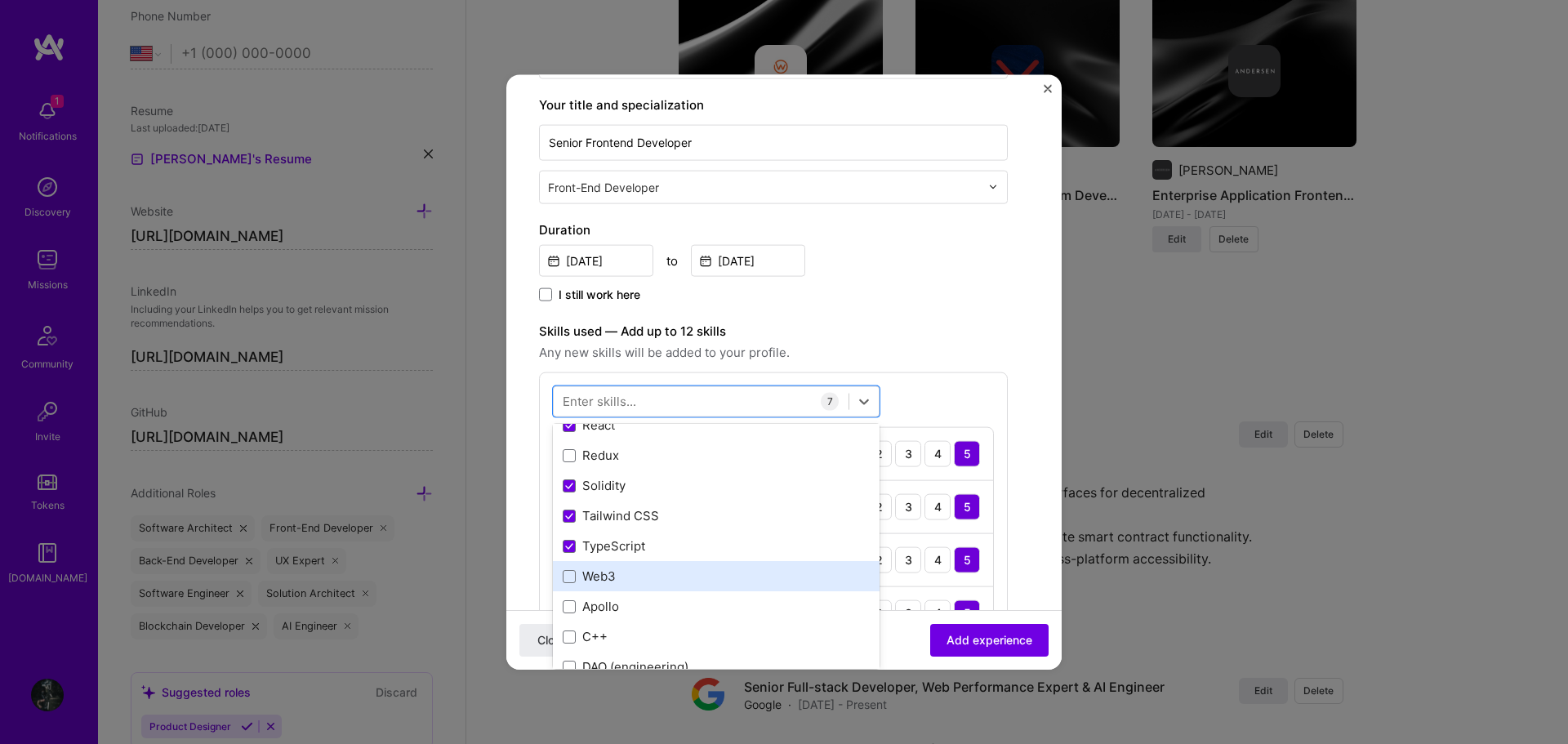
click at [638, 567] on div "Web3" at bounding box center [716, 576] width 307 height 17
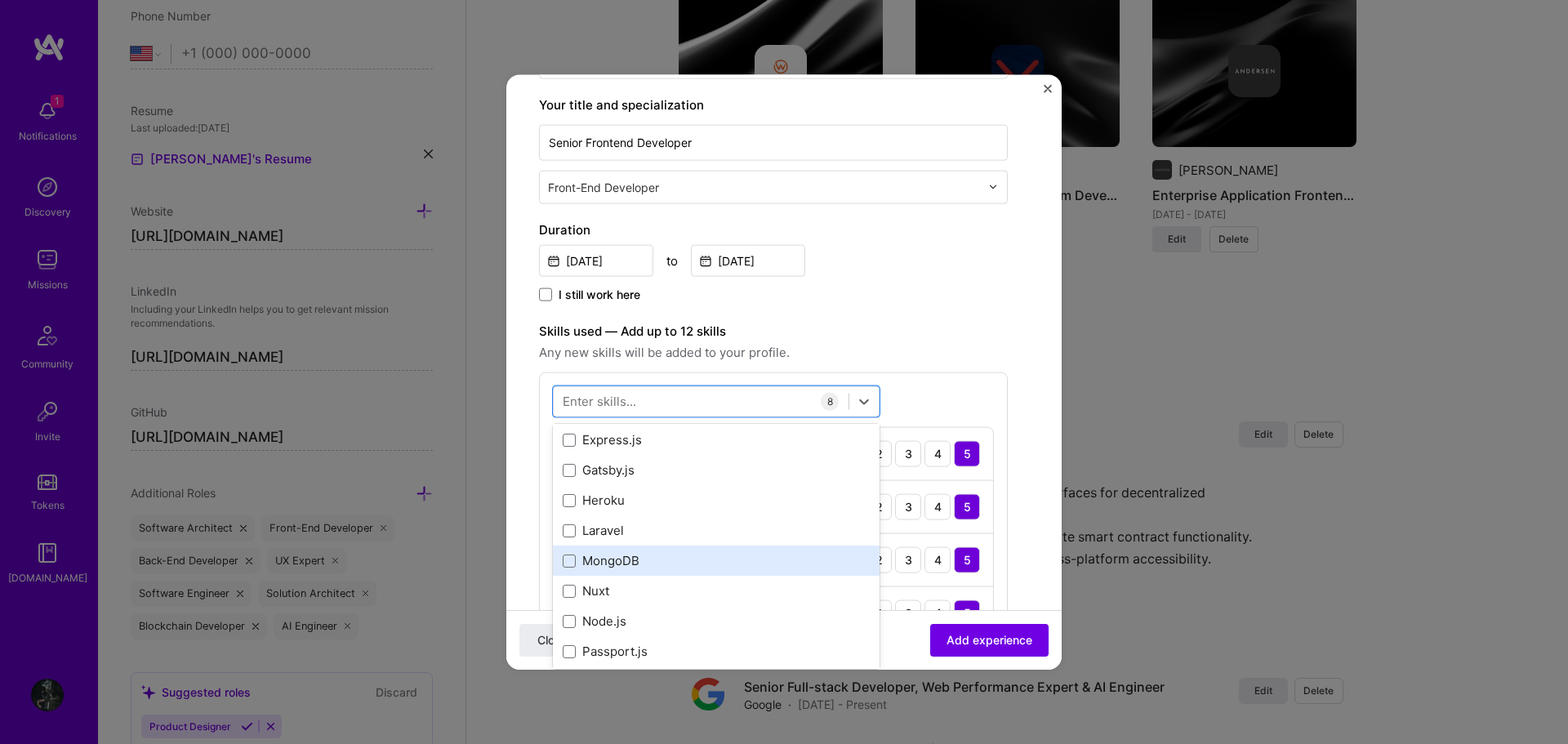
scroll to position [490, 0]
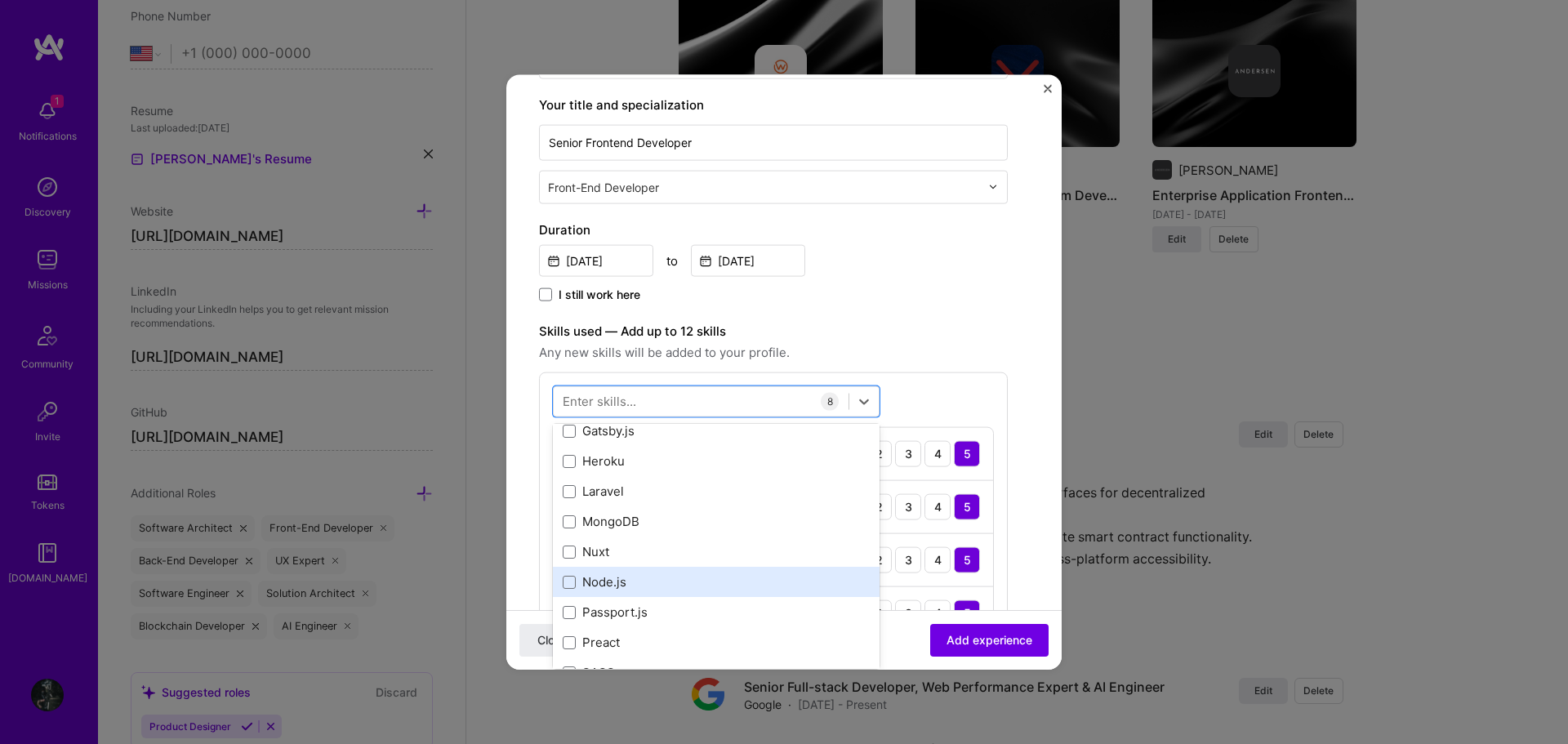
click at [638, 582] on div "Node.js" at bounding box center [716, 581] width 307 height 17
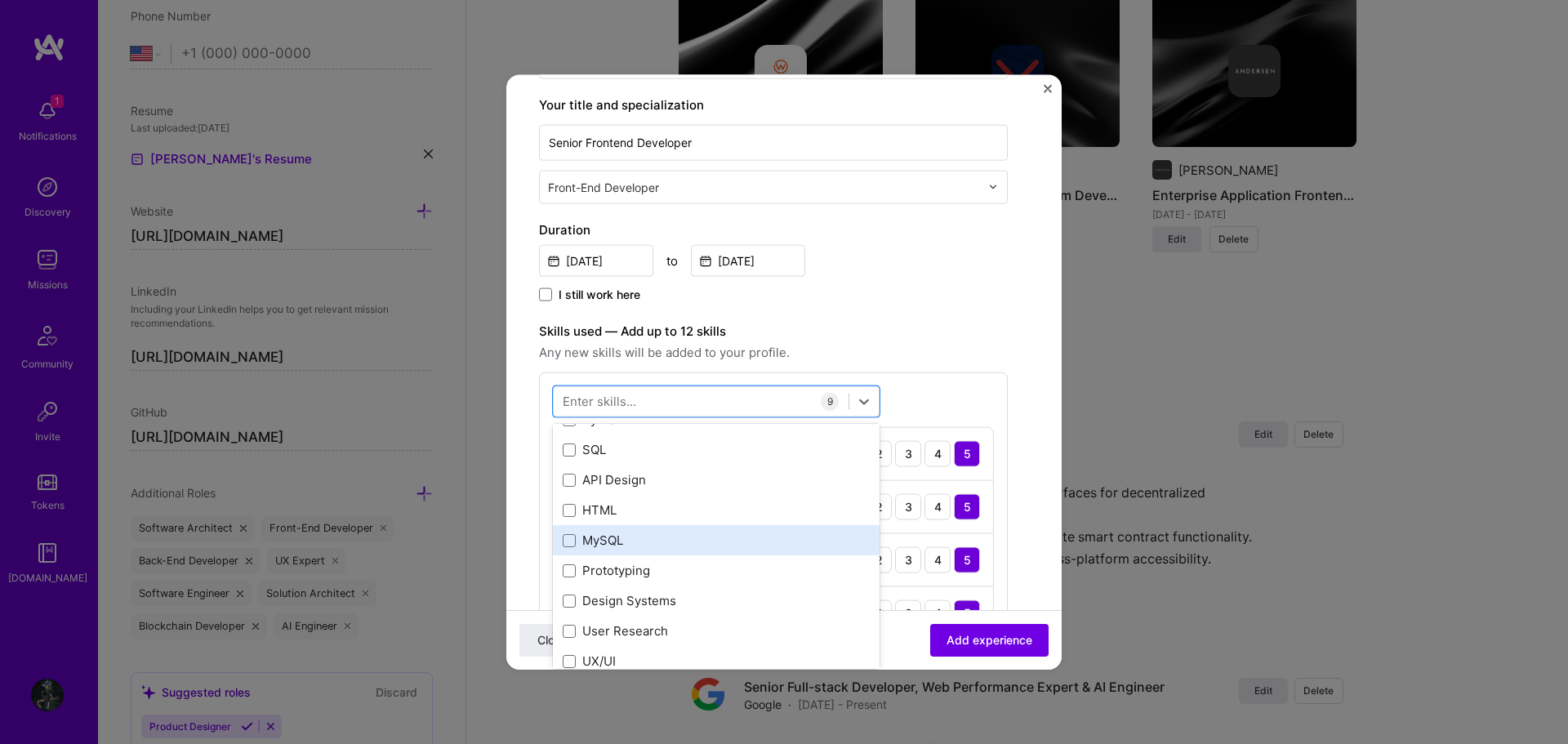
scroll to position [1143, 0]
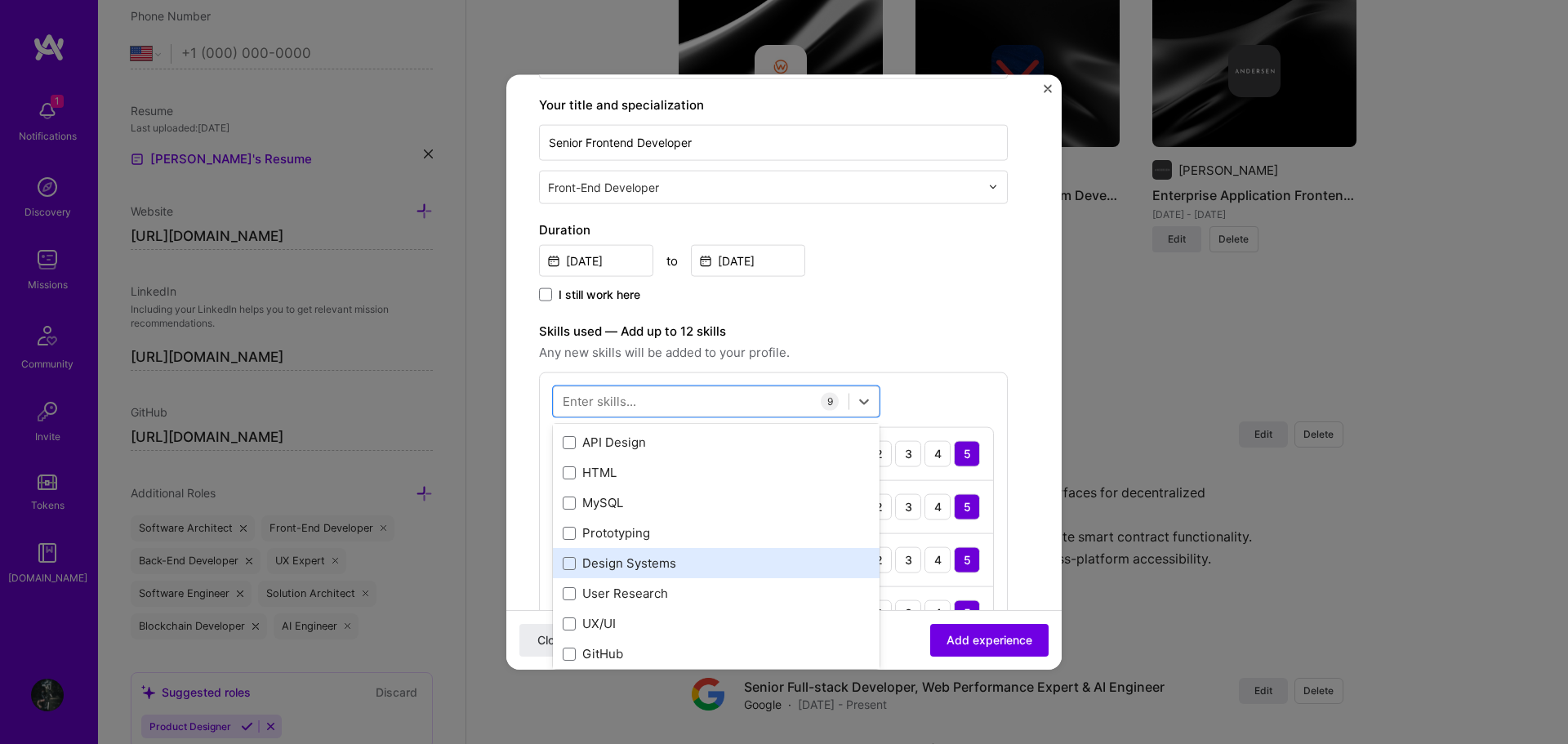
click at [654, 570] on div "Design Systems" at bounding box center [716, 563] width 307 height 17
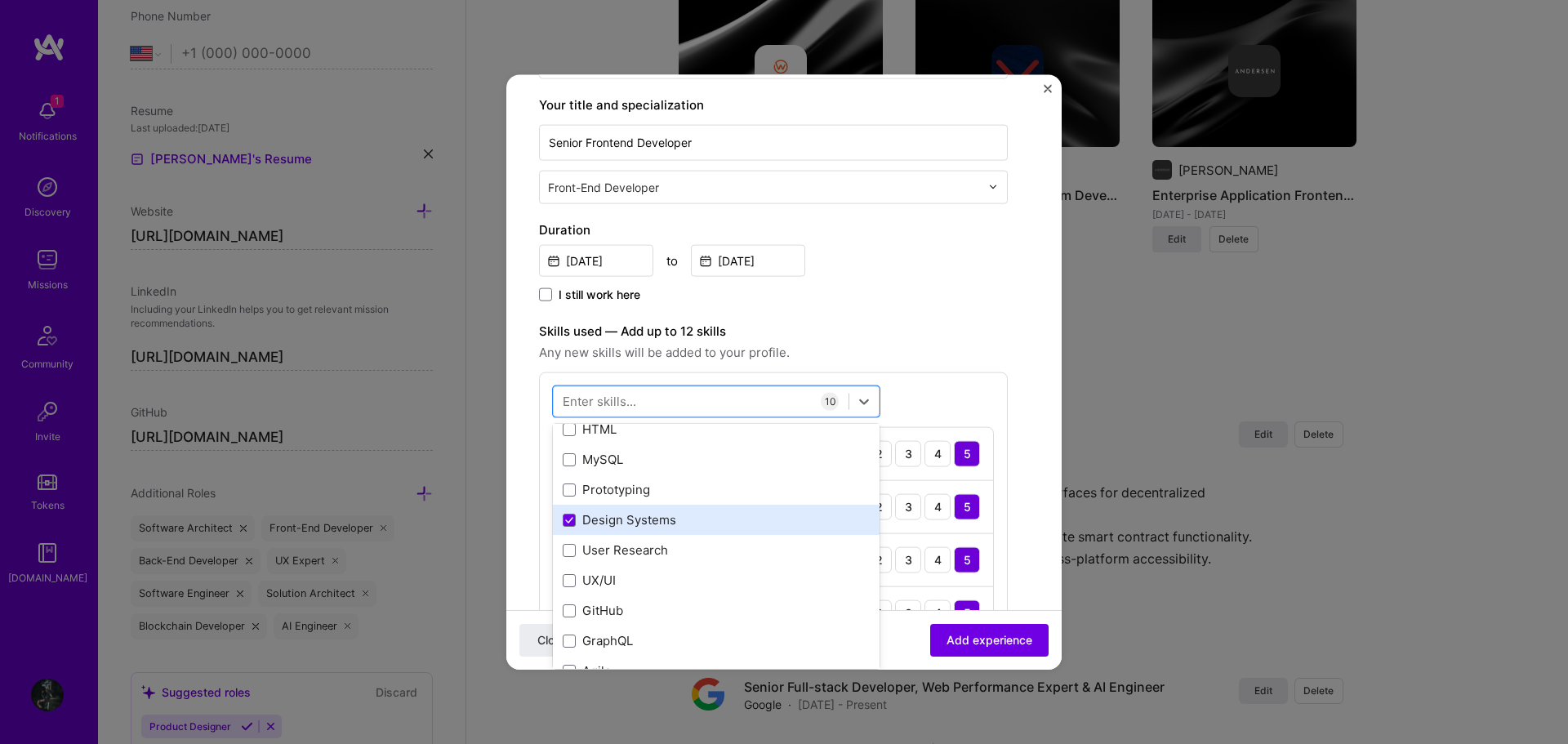
scroll to position [1225, 0]
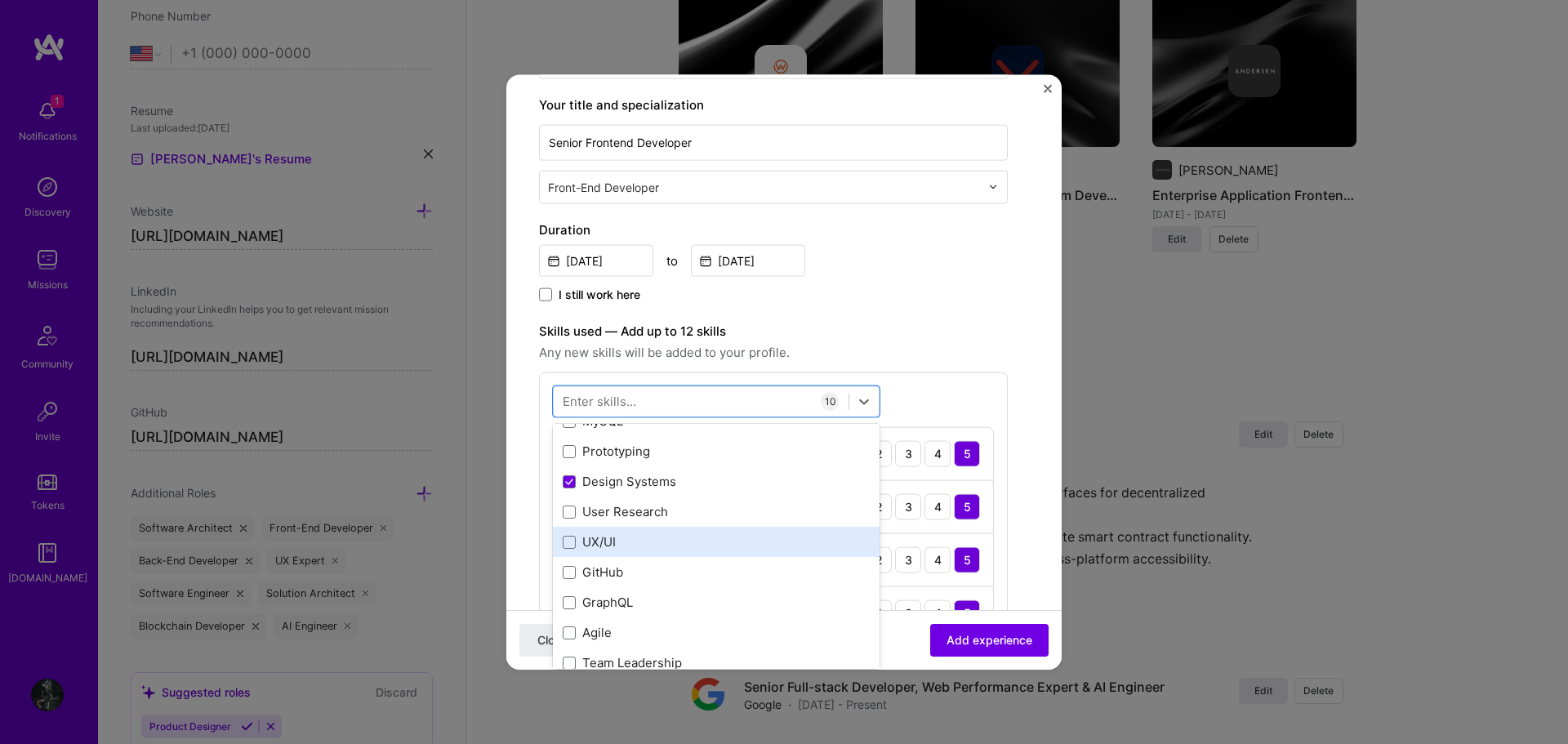
click at [704, 543] on div "UX/UI" at bounding box center [716, 542] width 307 height 17
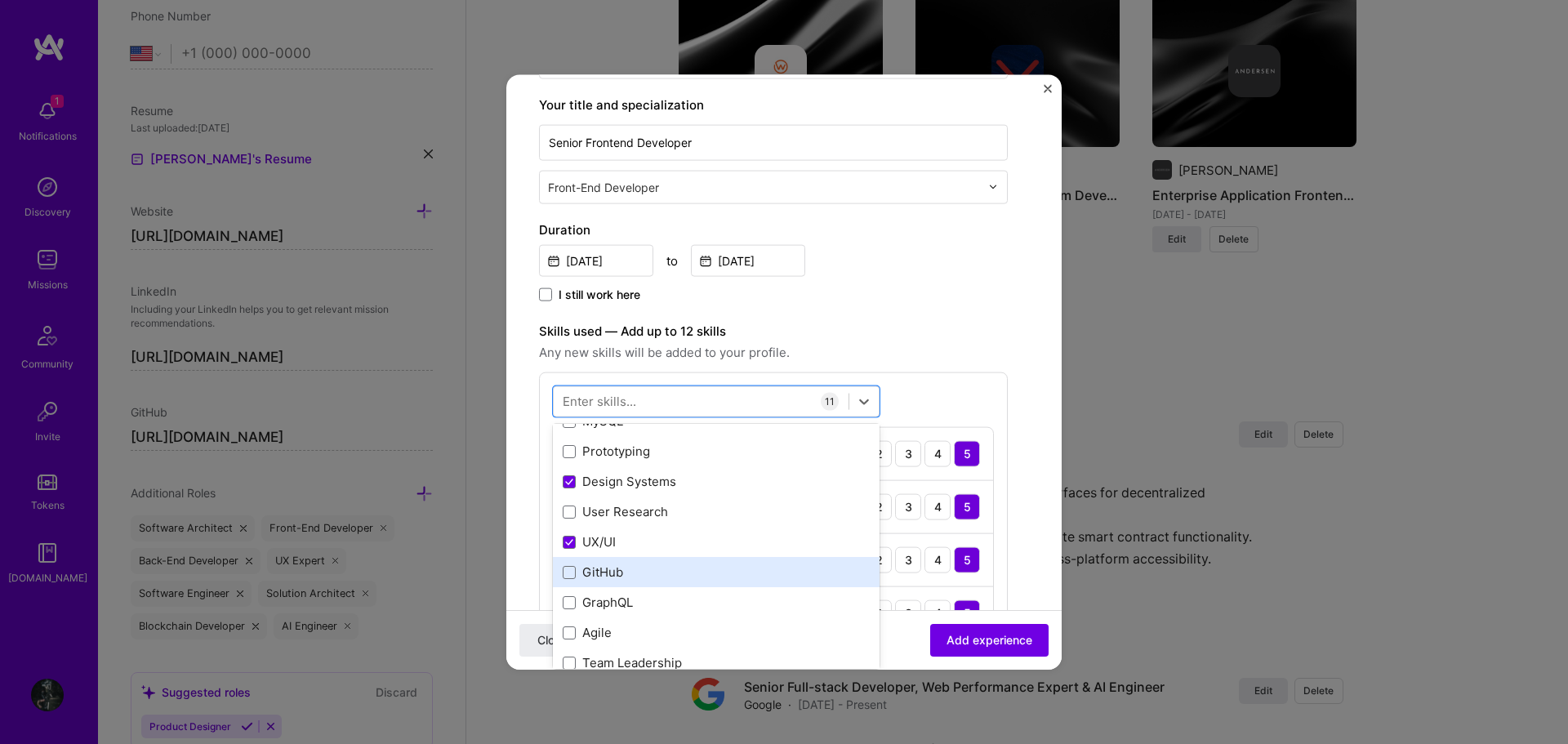
click at [647, 566] on div "GitHub" at bounding box center [716, 571] width 307 height 17
click at [954, 328] on label "Skills used — Add up to 12 skills" at bounding box center [774, 330] width 469 height 19
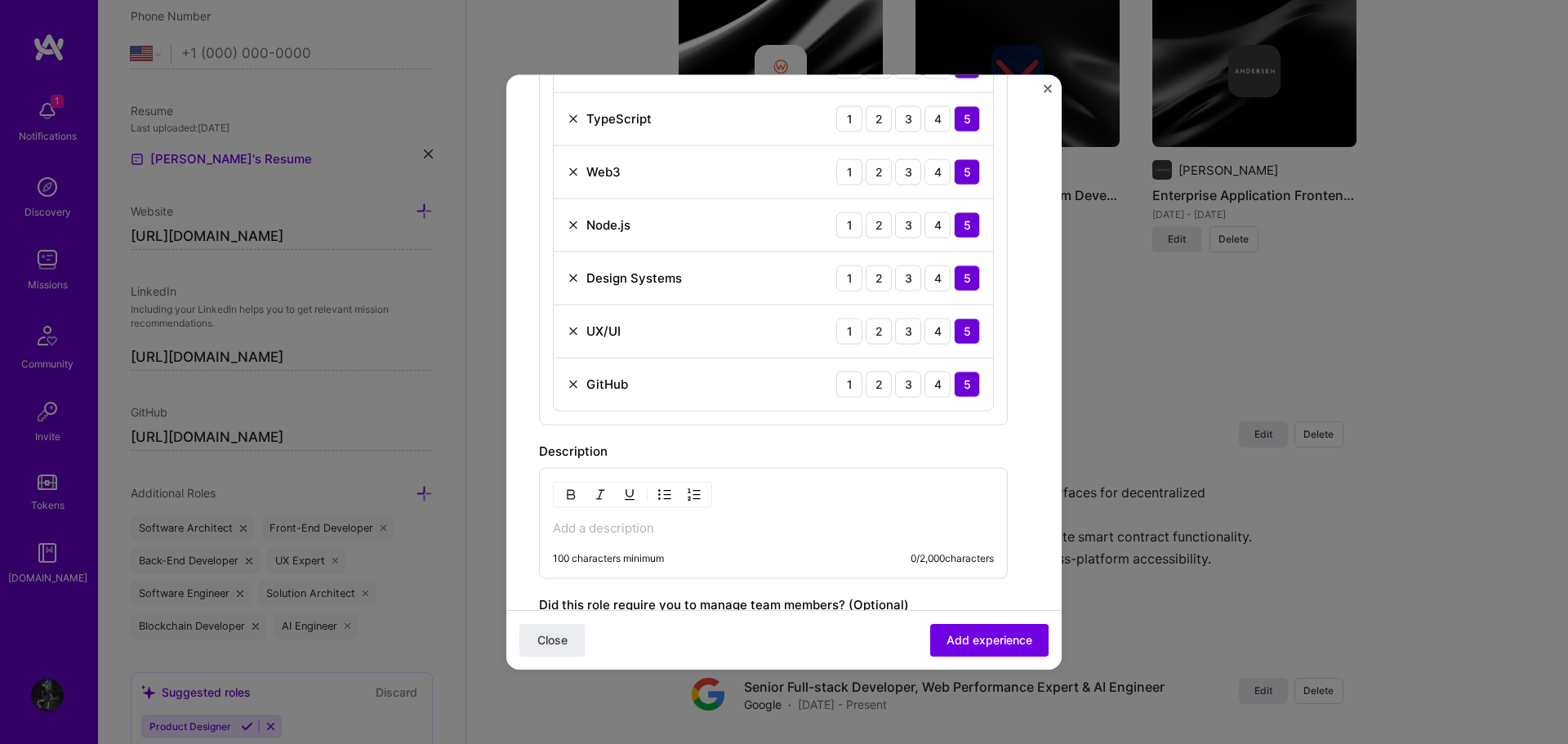
scroll to position [979, 0]
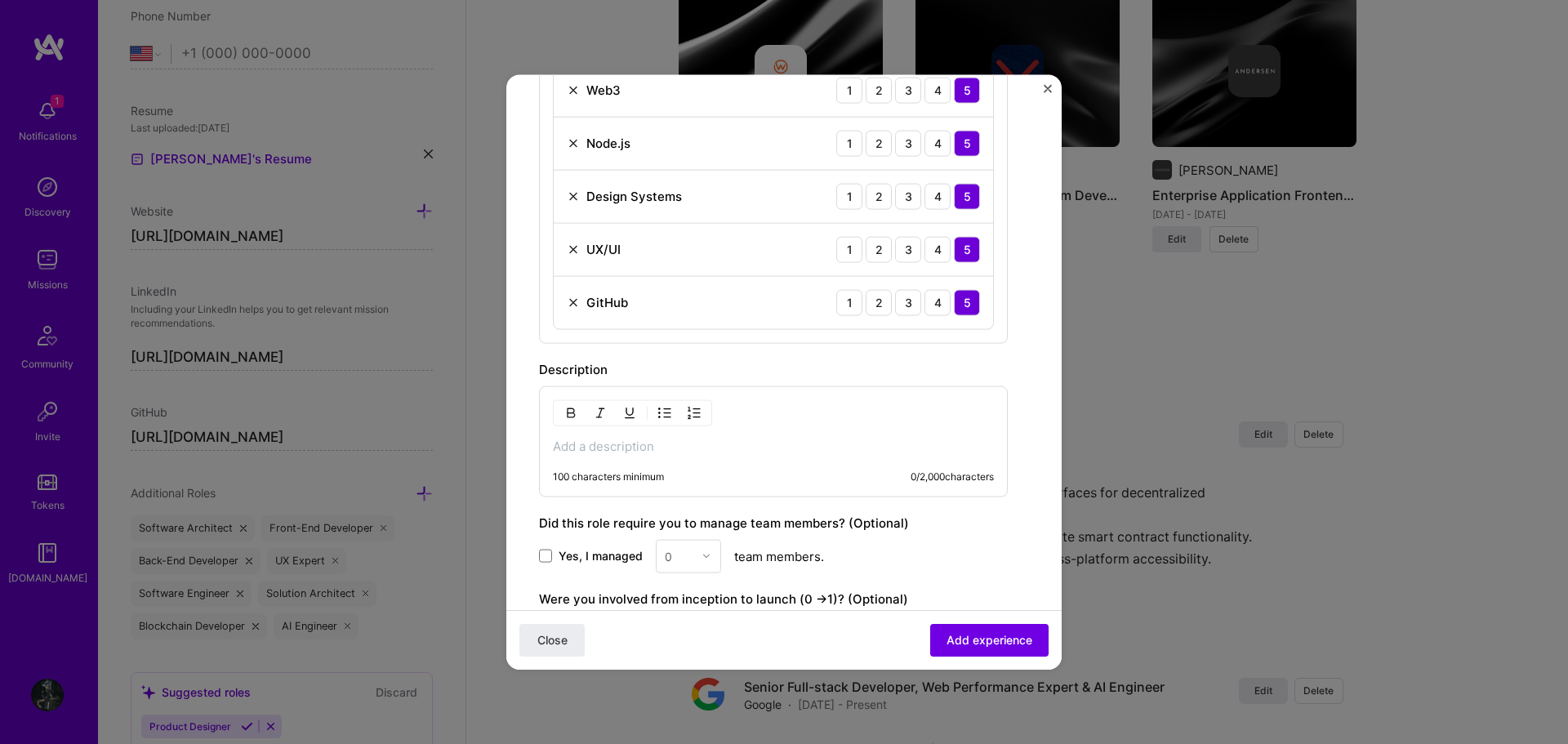
click at [780, 444] on p at bounding box center [773, 445] width 441 height 16
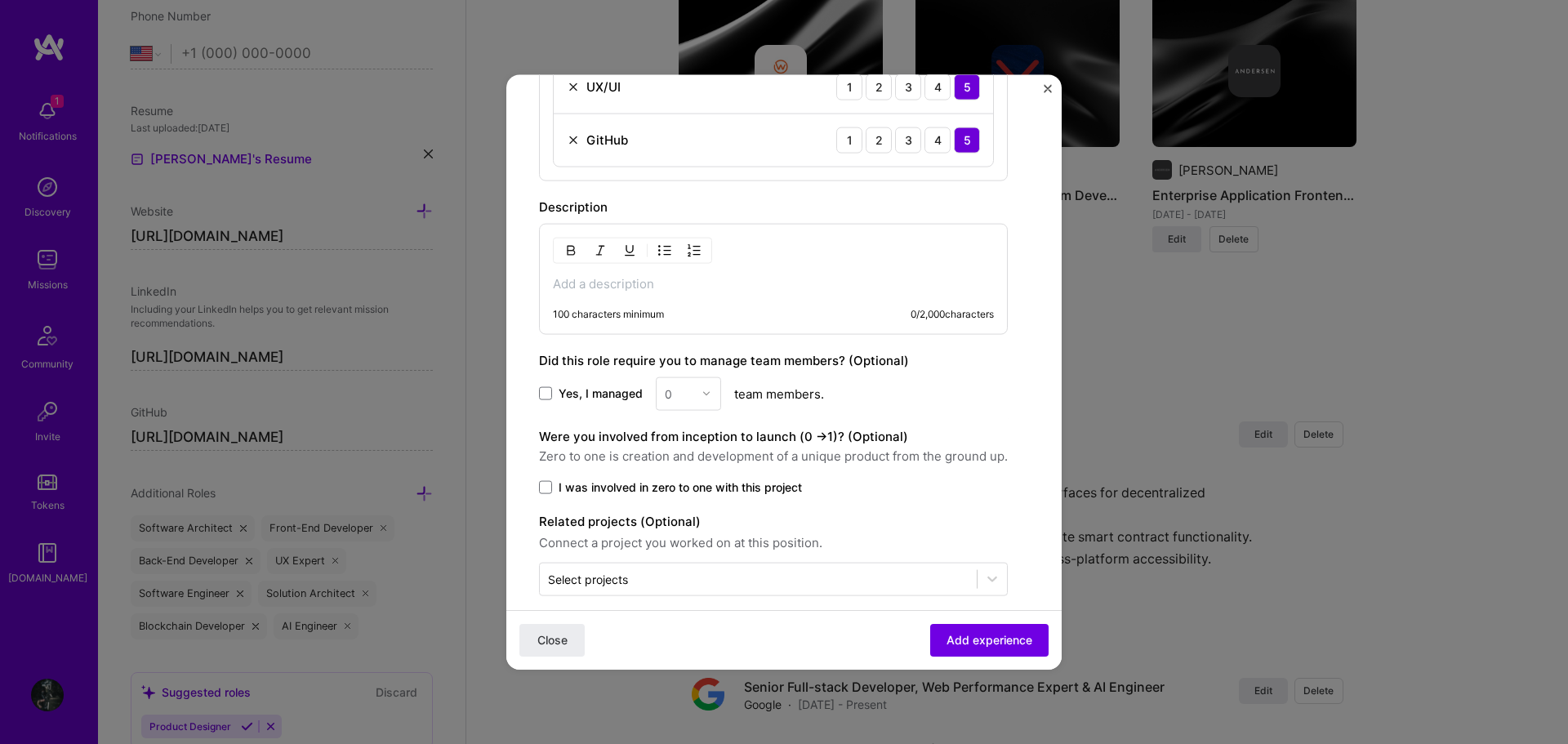
scroll to position [1143, 0]
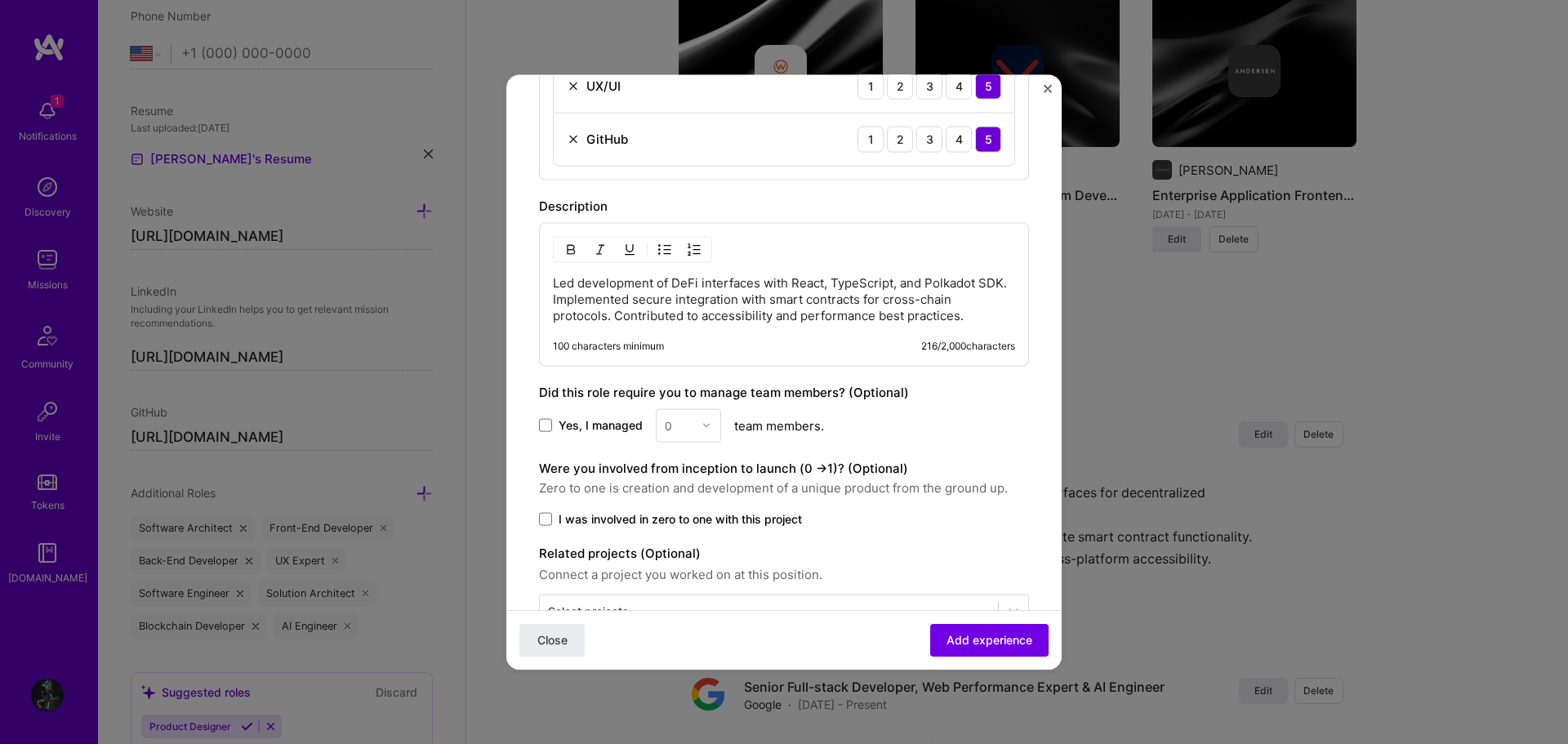
click at [552, 288] on div "Led development of DeFi interfaces with React, TypeScript, and Polkadot SDK. Im…" at bounding box center [784, 294] width 490 height 144
click at [555, 286] on p "Led development of DeFi interfaces with React, TypeScript, and Polkadot SDK. Im…" at bounding box center [784, 299] width 462 height 49
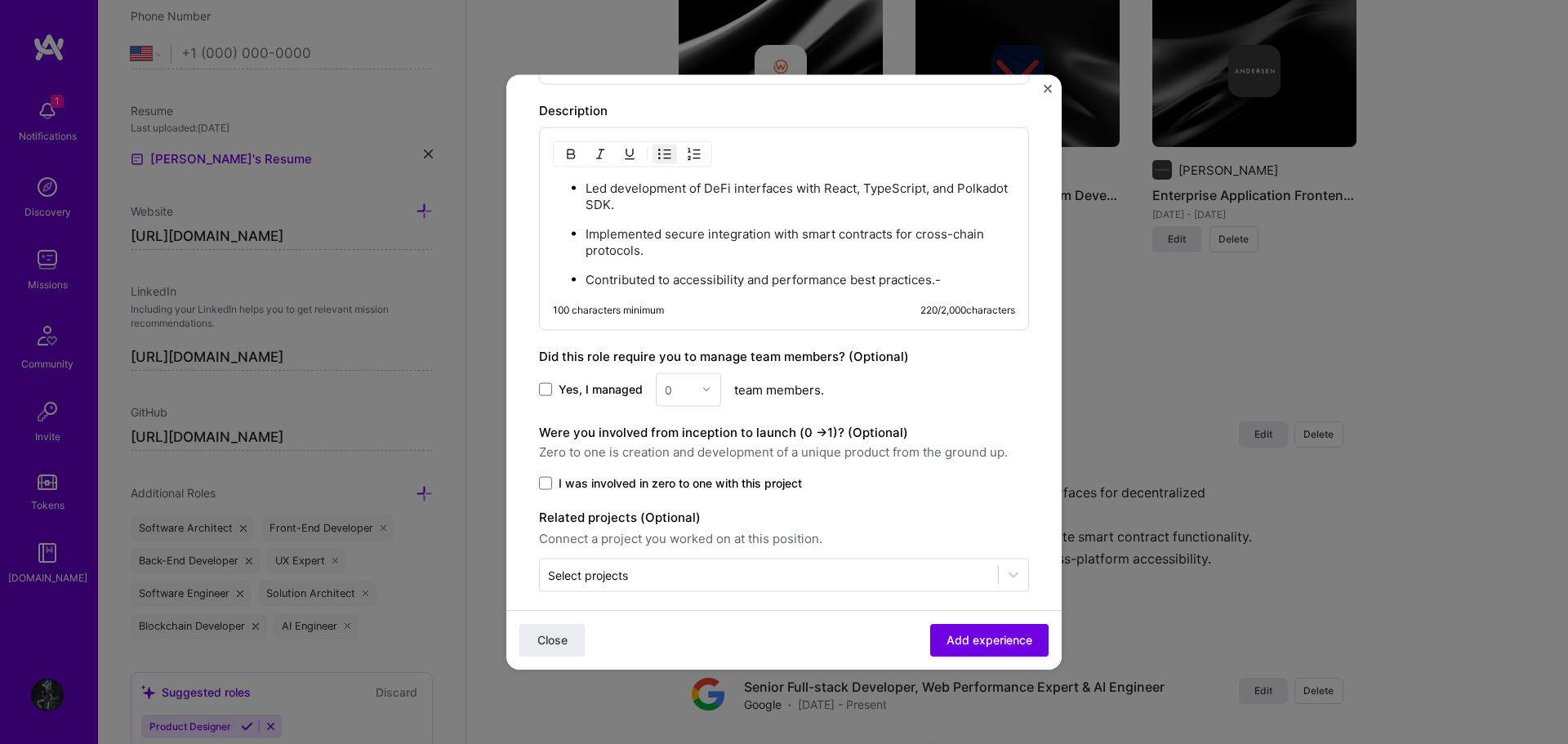
scroll to position [1252, 0]
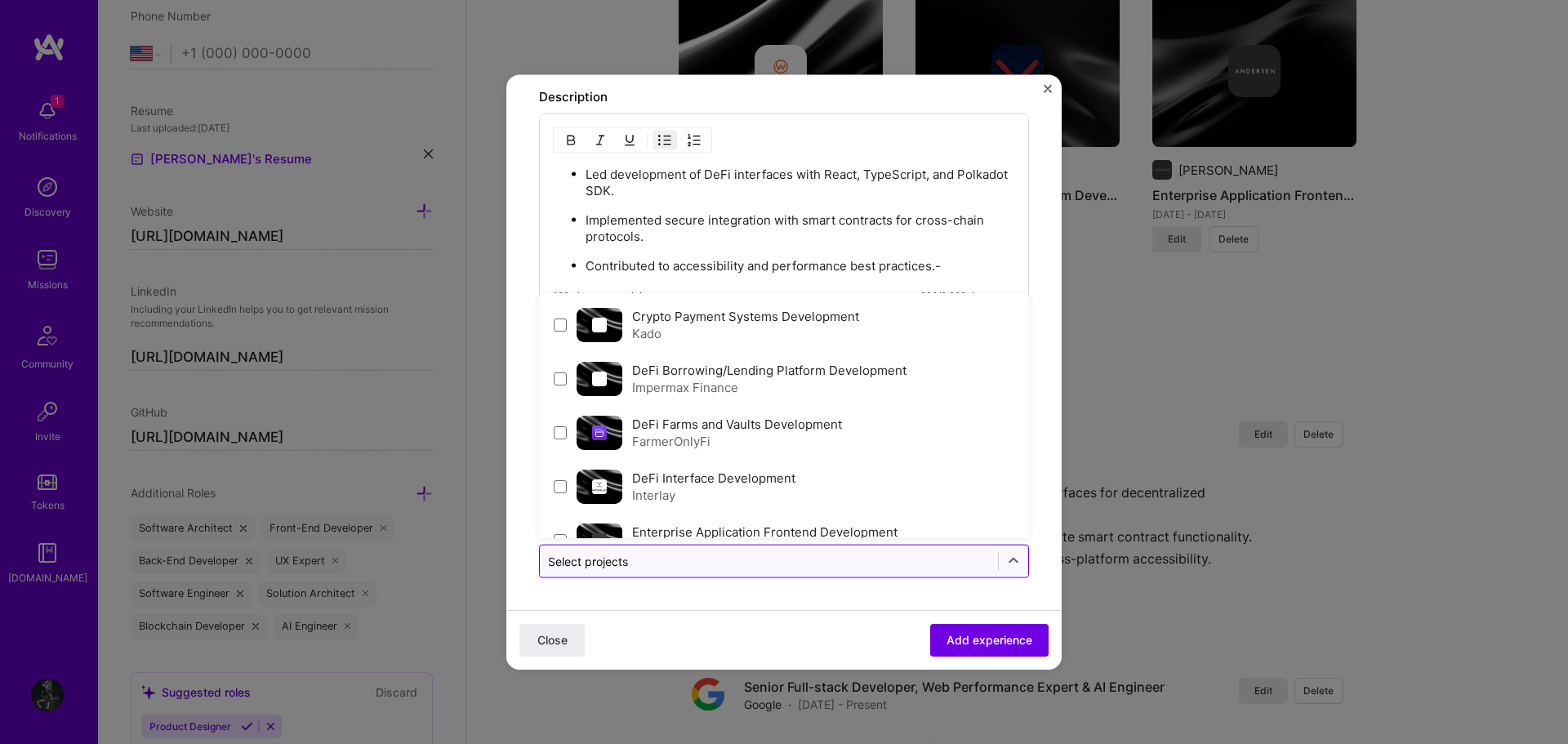
click at [711, 550] on div at bounding box center [769, 560] width 442 height 20
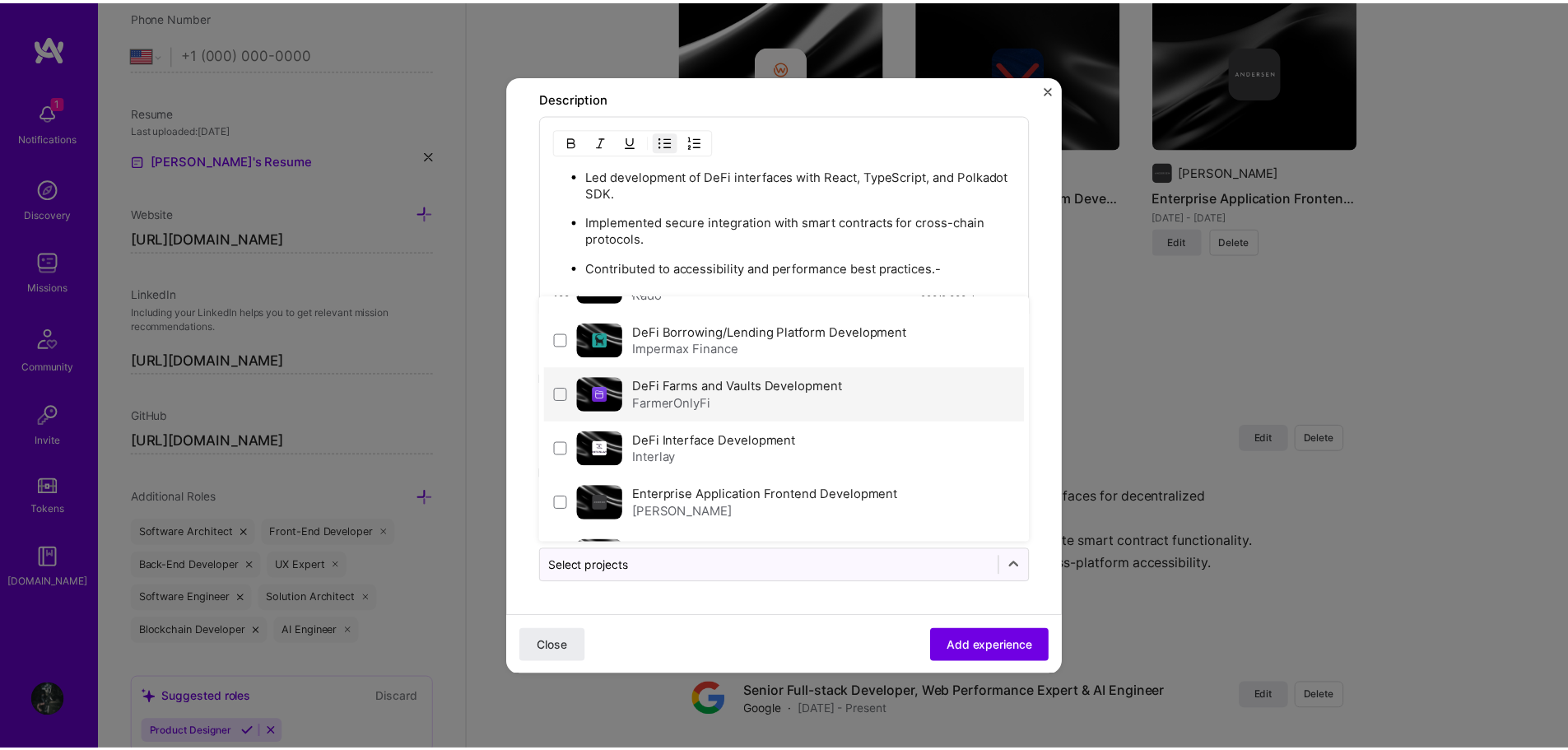
scroll to position [3, 0]
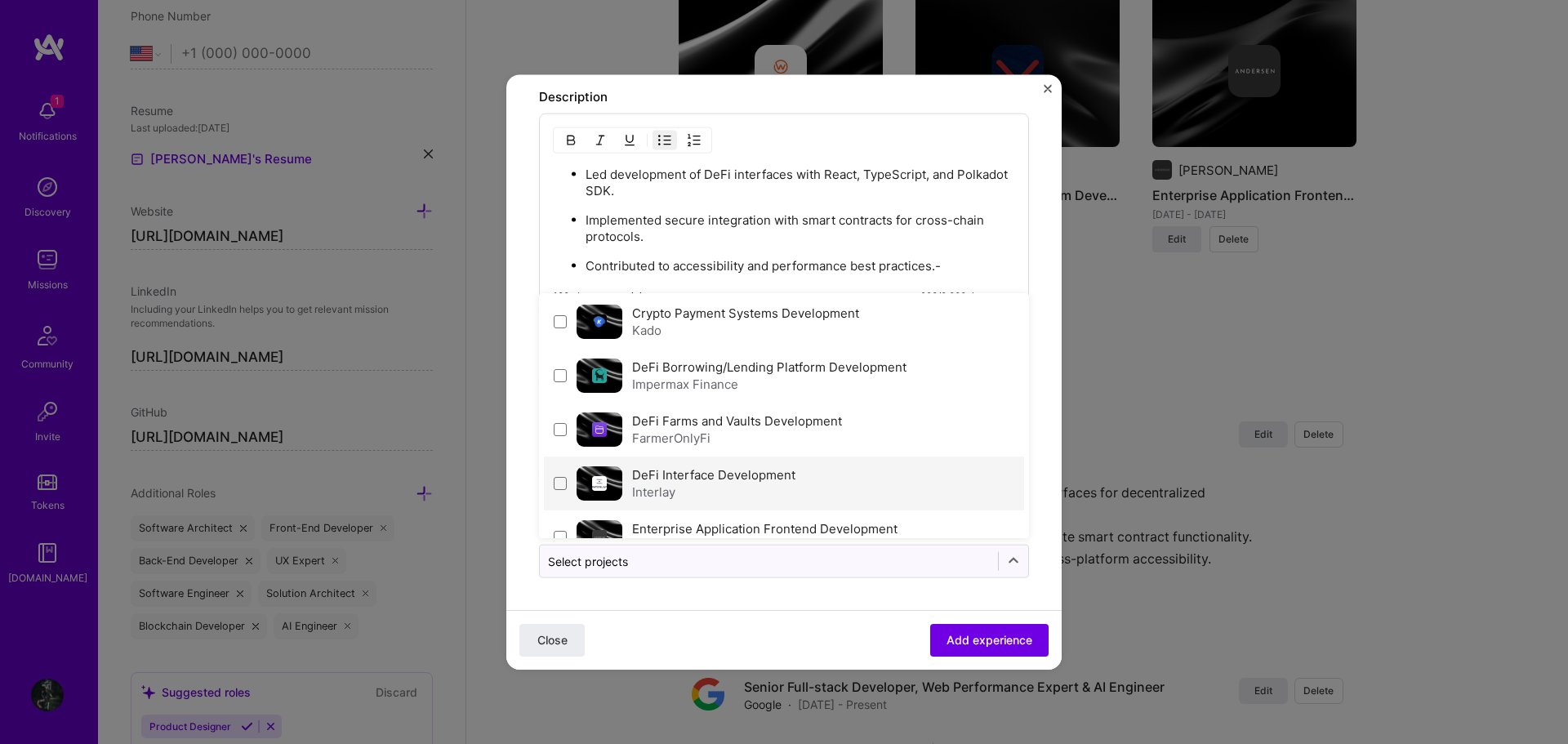
click at [763, 489] on div "Interlay" at bounding box center [713, 491] width 163 height 17
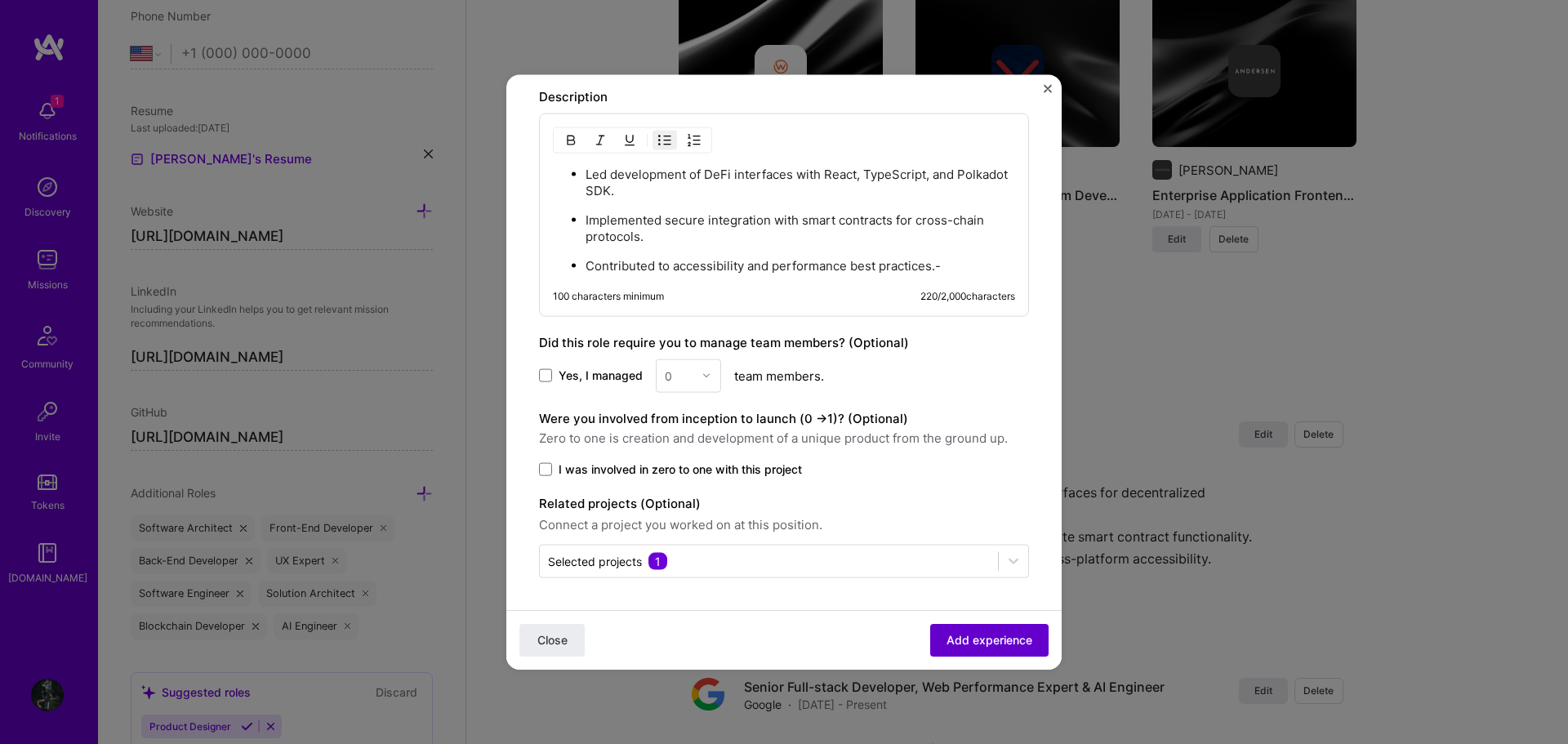
click at [969, 634] on span "Add experience" at bounding box center [989, 639] width 86 height 16
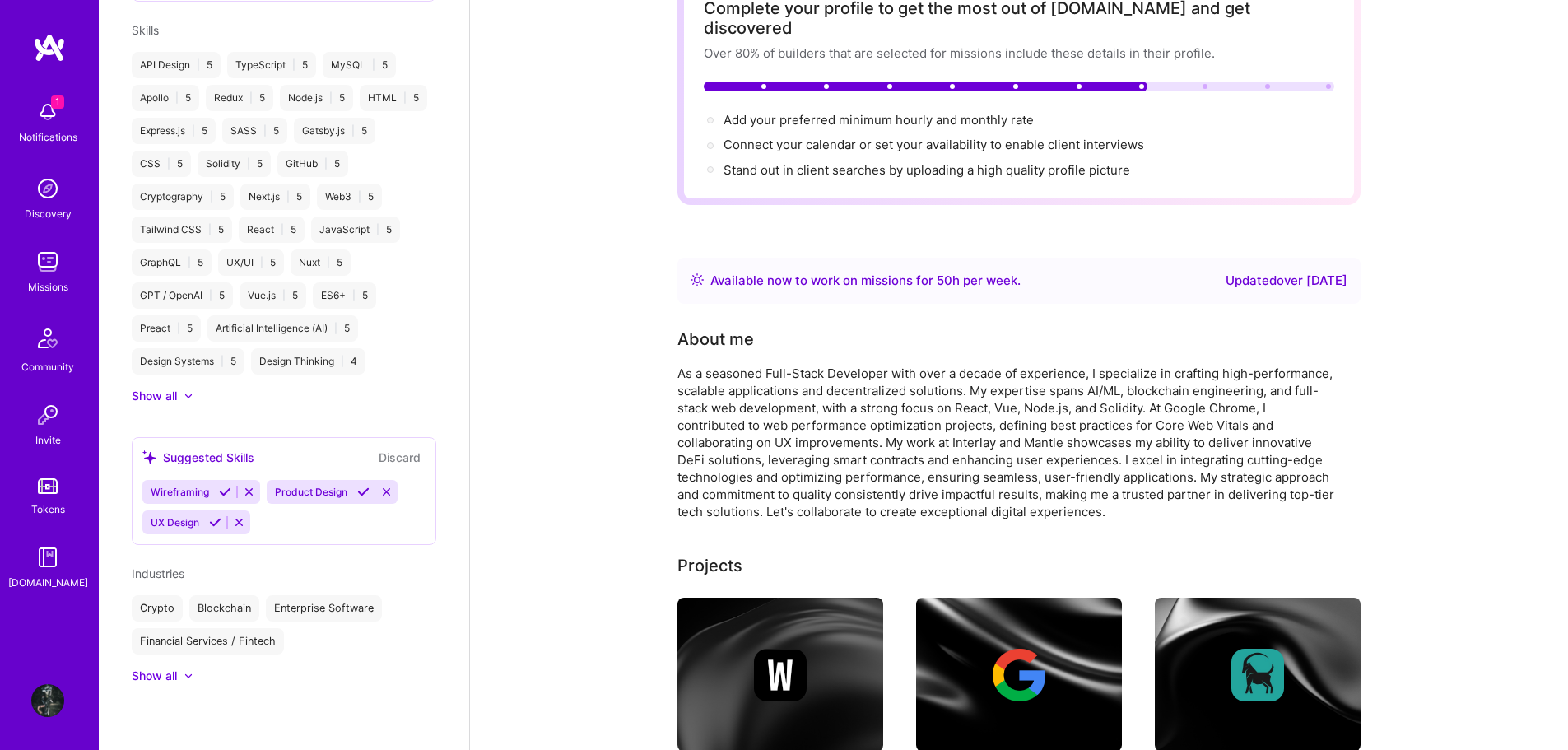
scroll to position [32, 0]
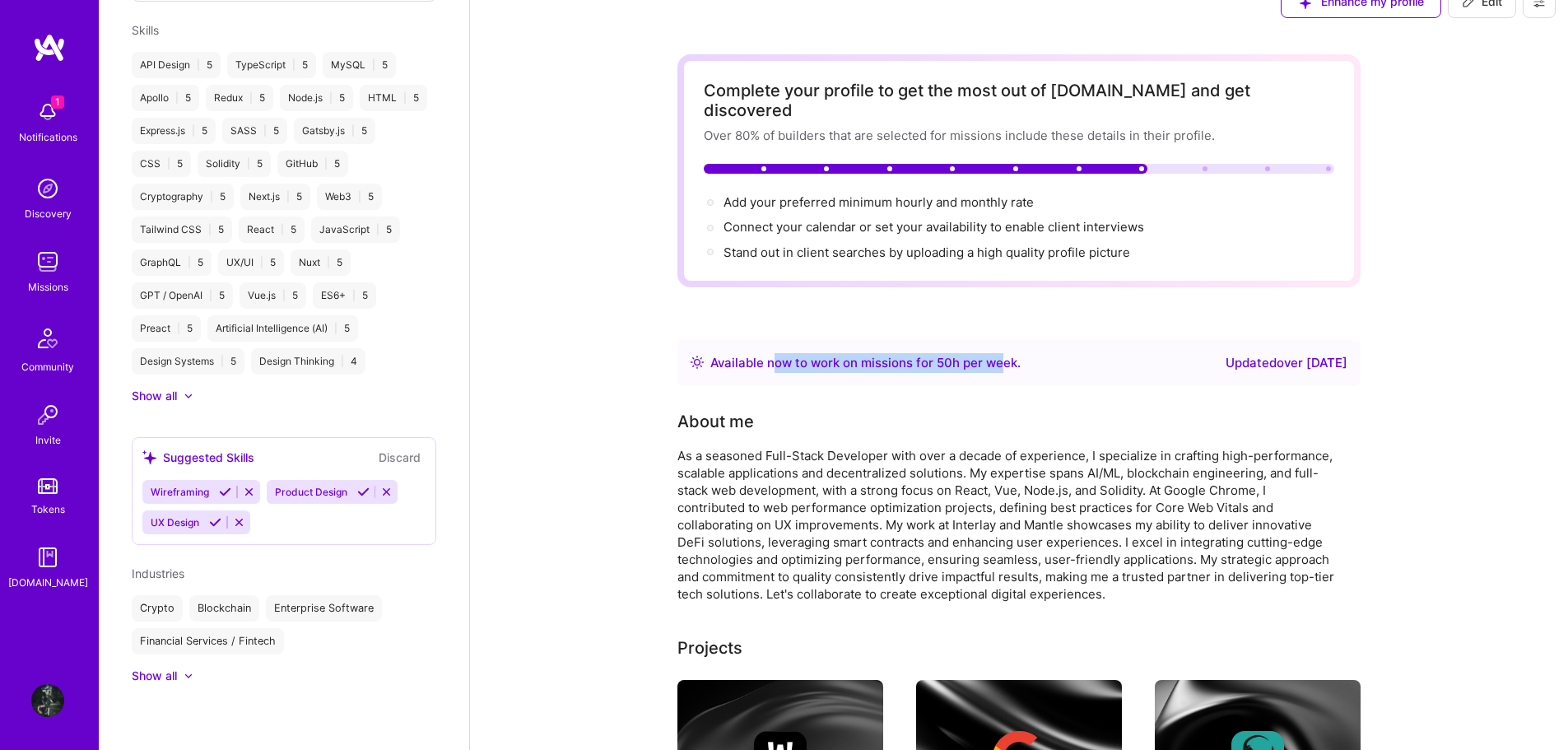
drag, startPoint x: 772, startPoint y: 345, endPoint x: 1004, endPoint y: 345, distance: 232.0
click at [1004, 353] on div "Available now to work on missions for 50 h per week ." at bounding box center [866, 363] width 311 height 20
click at [1021, 353] on div "Available now to work on missions for 50 h per week . Updated over 3 years ago" at bounding box center [1019, 363] width 657 height 20
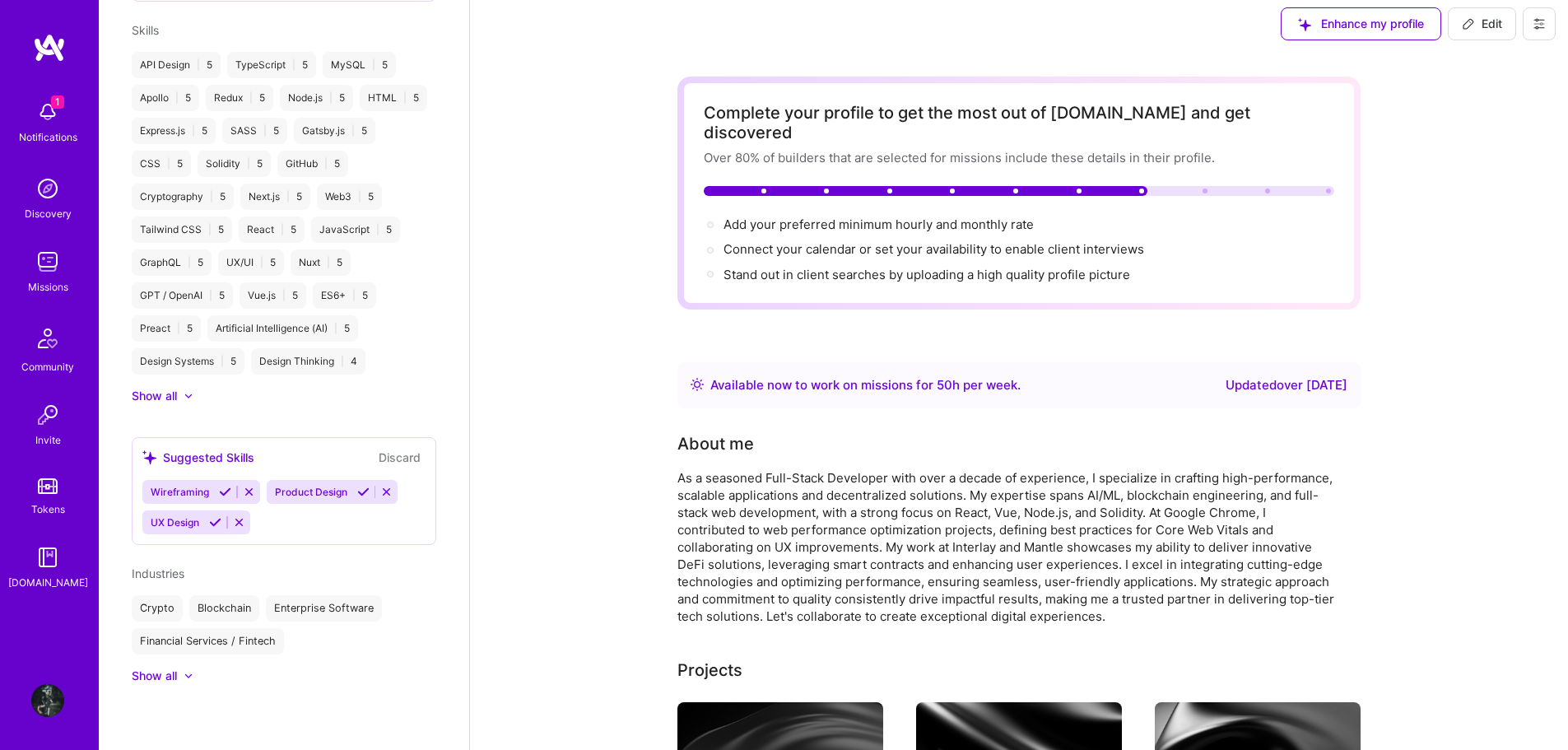
scroll to position [0, 0]
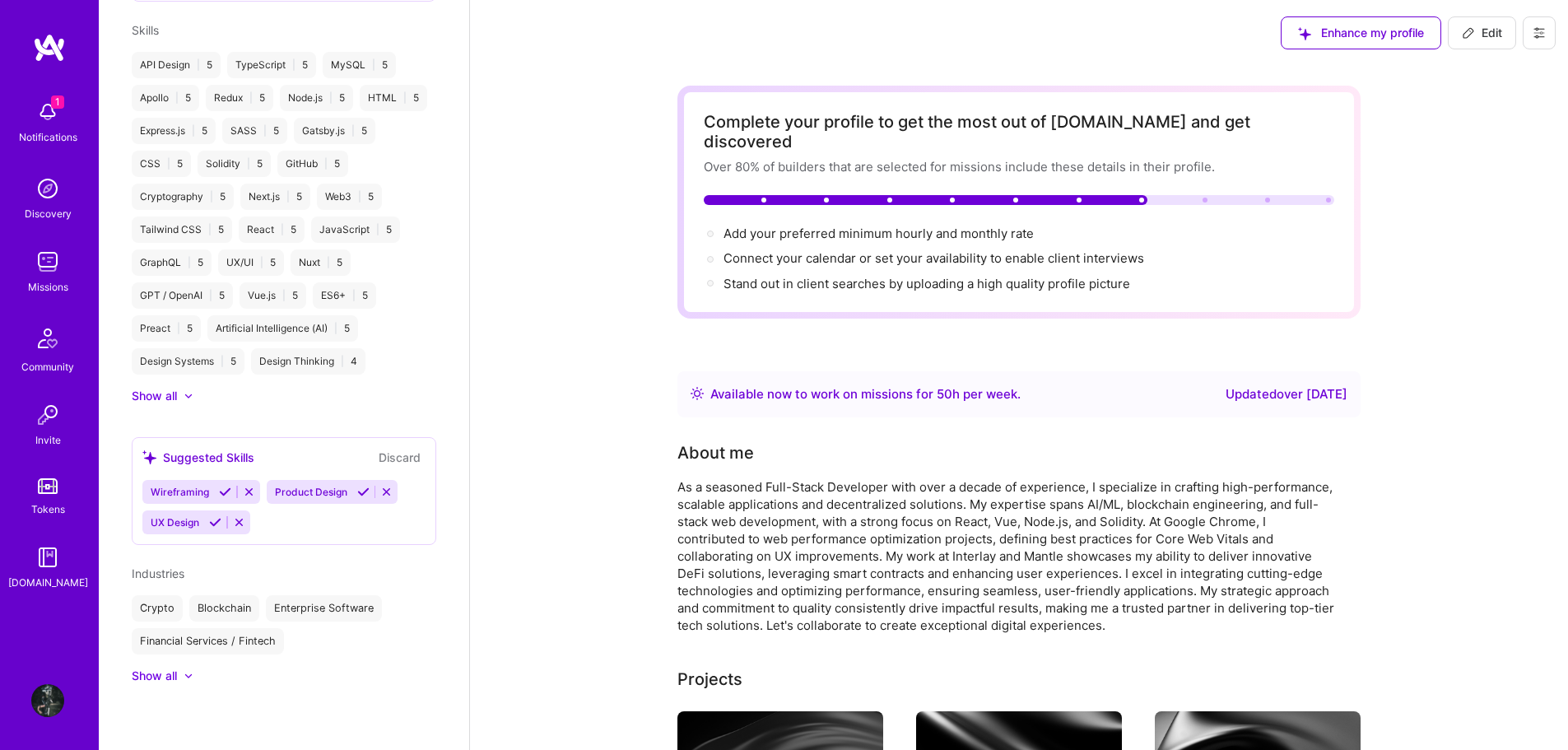
click at [1480, 29] on span "Edit" at bounding box center [1482, 32] width 40 height 16
select select "US"
select select "Right Now"
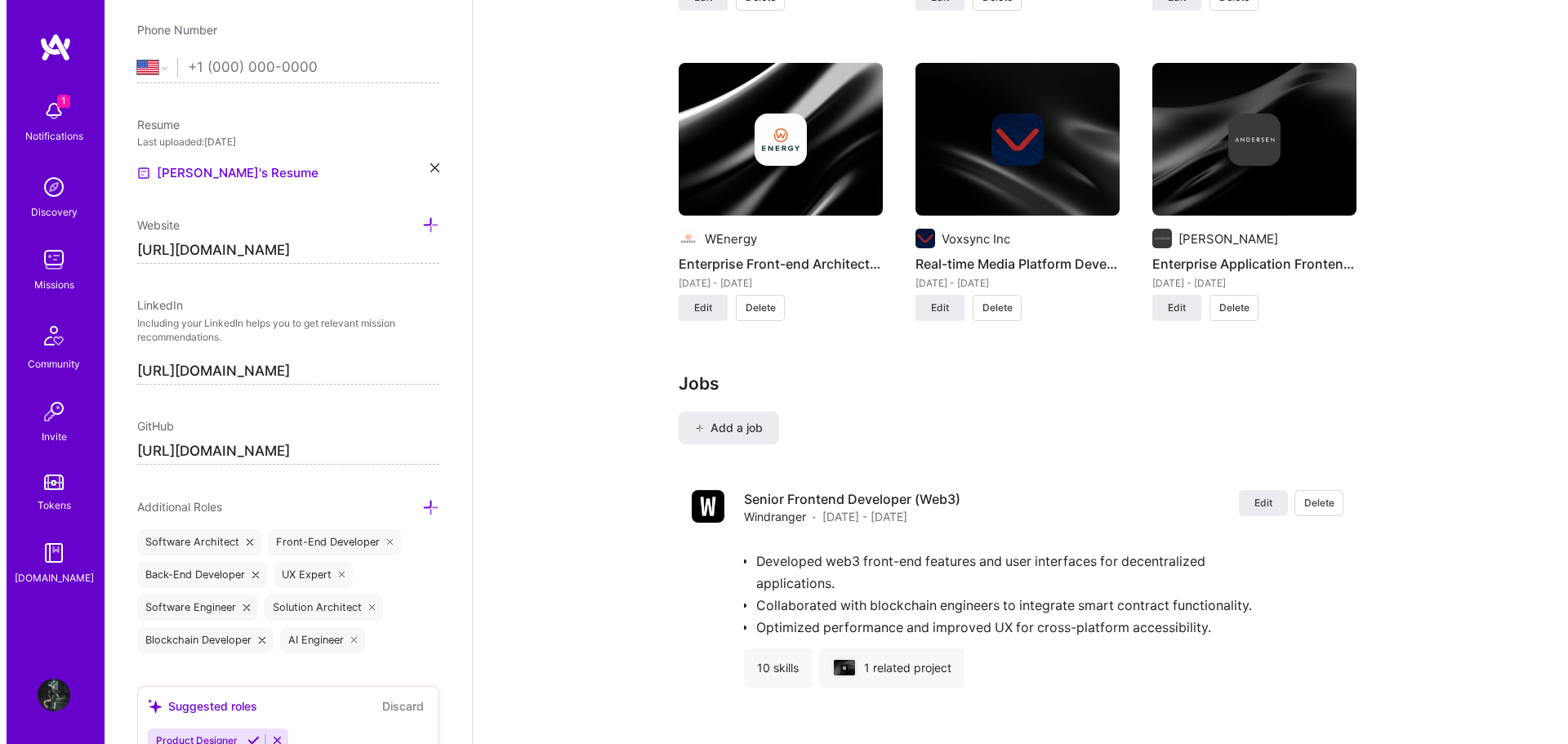
scroll to position [2367, 0]
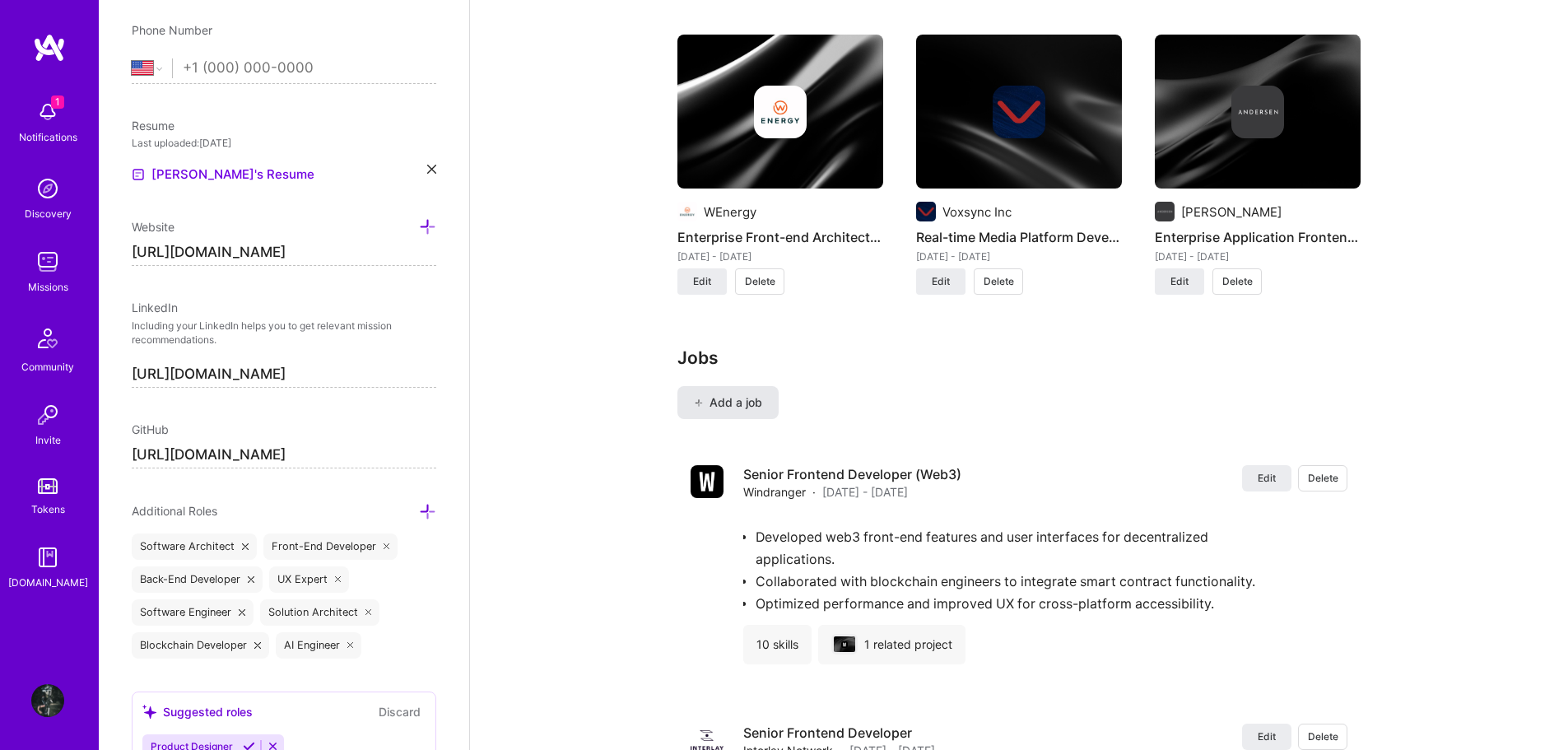
click at [730, 394] on span "Add a job" at bounding box center [728, 402] width 68 height 16
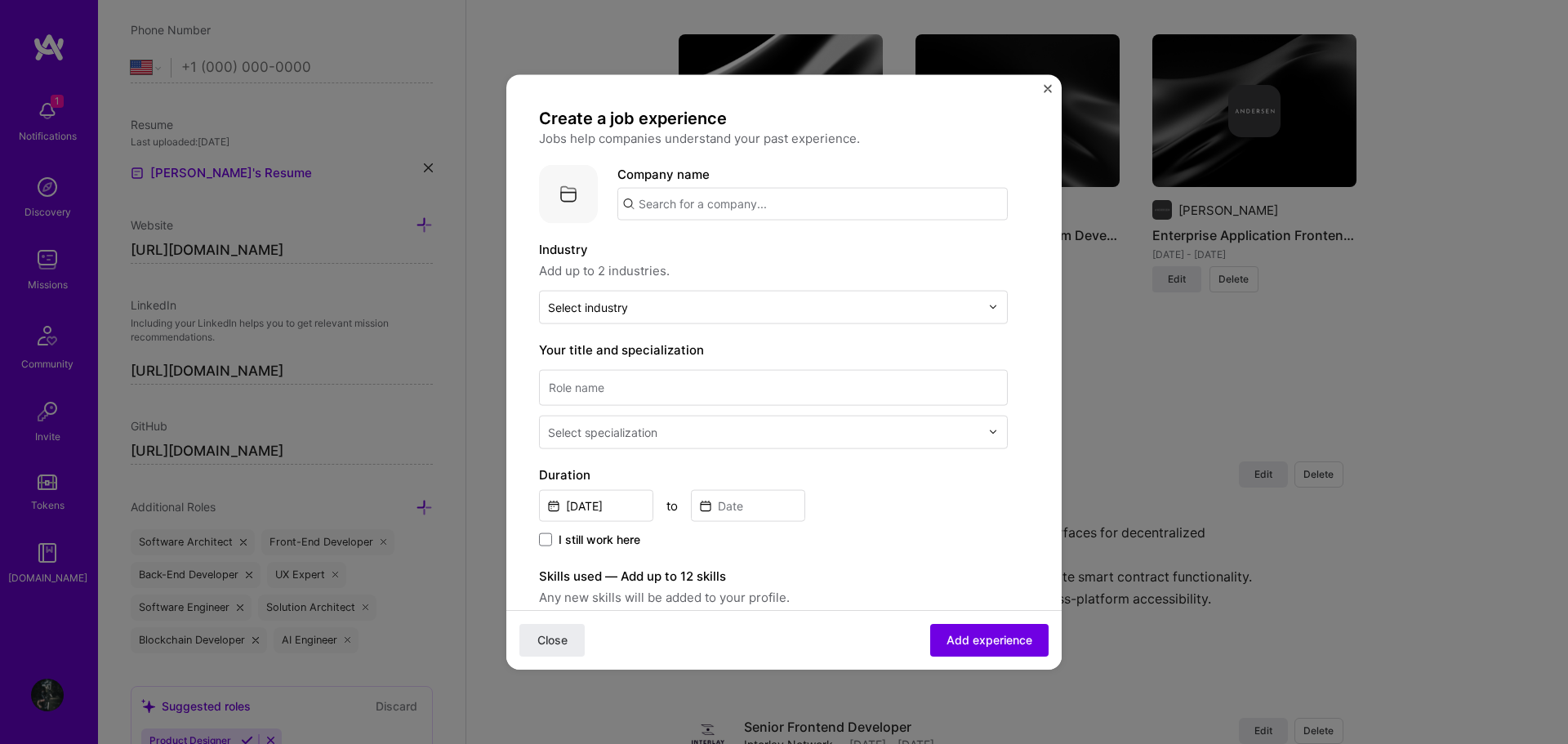
click at [769, 206] on input "text" at bounding box center [812, 203] width 390 height 33
type input "unizen"
click at [719, 247] on div "unizen unizen.io" at bounding box center [739, 251] width 245 height 46
click at [695, 297] on div at bounding box center [764, 306] width 432 height 20
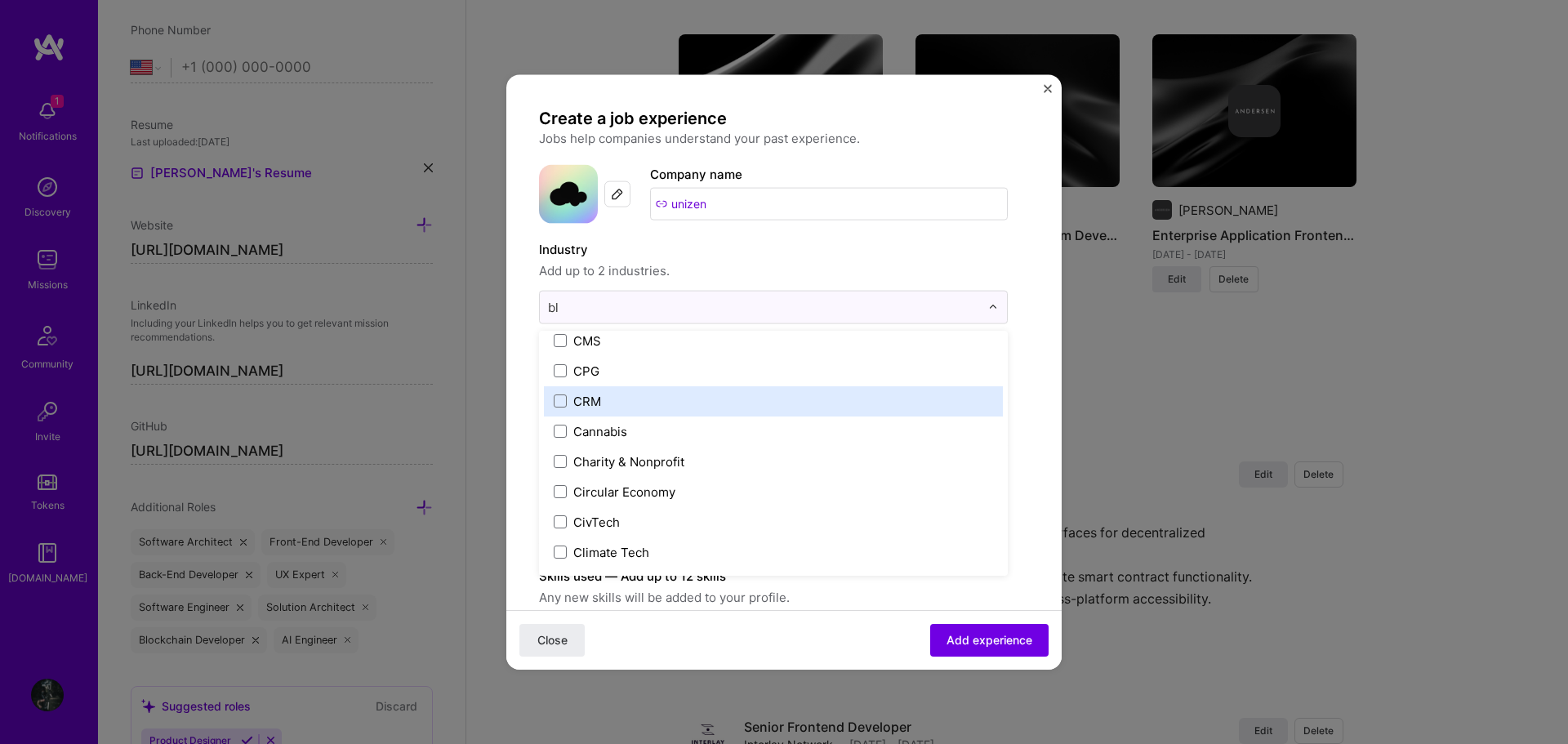
scroll to position [0, 0]
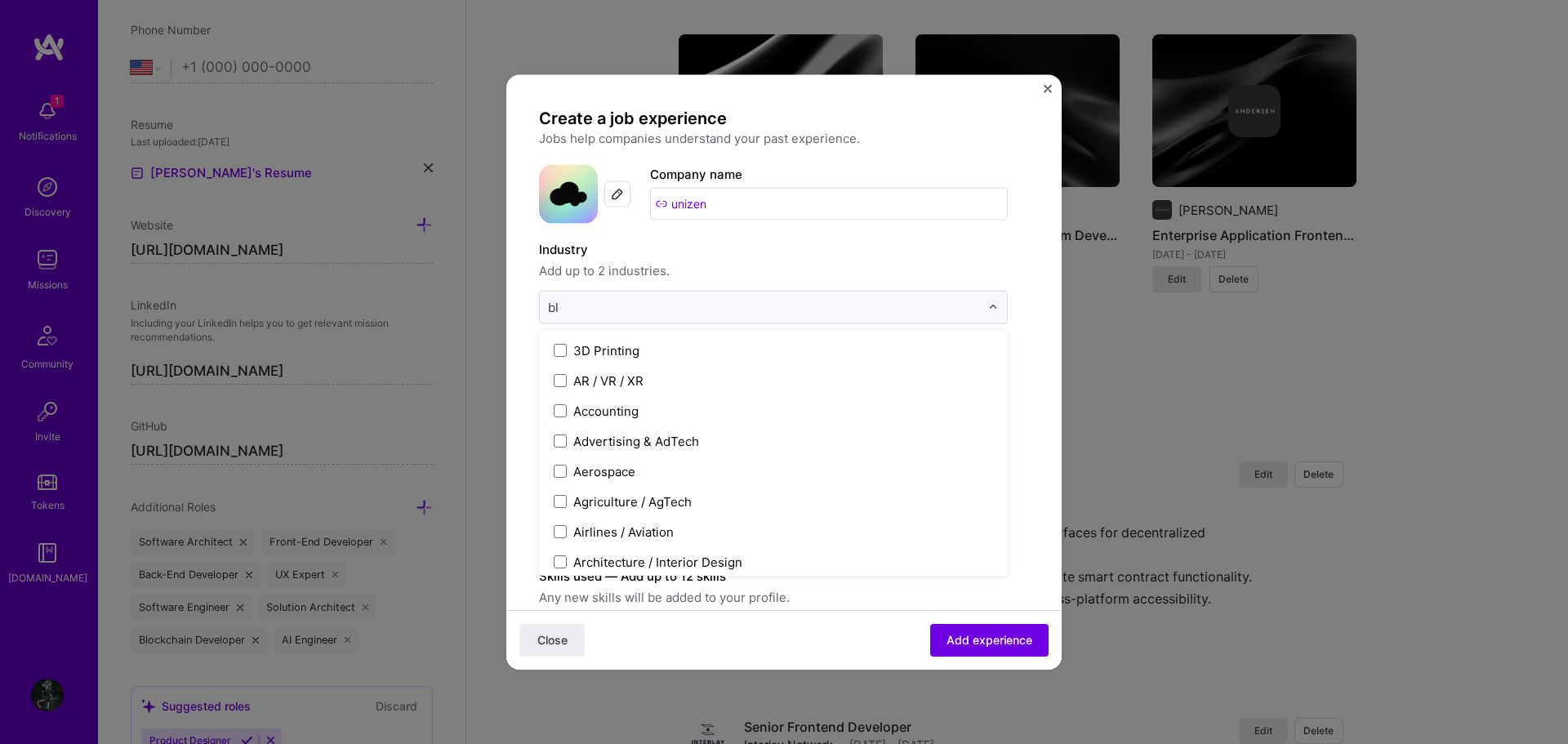
type input "blo"
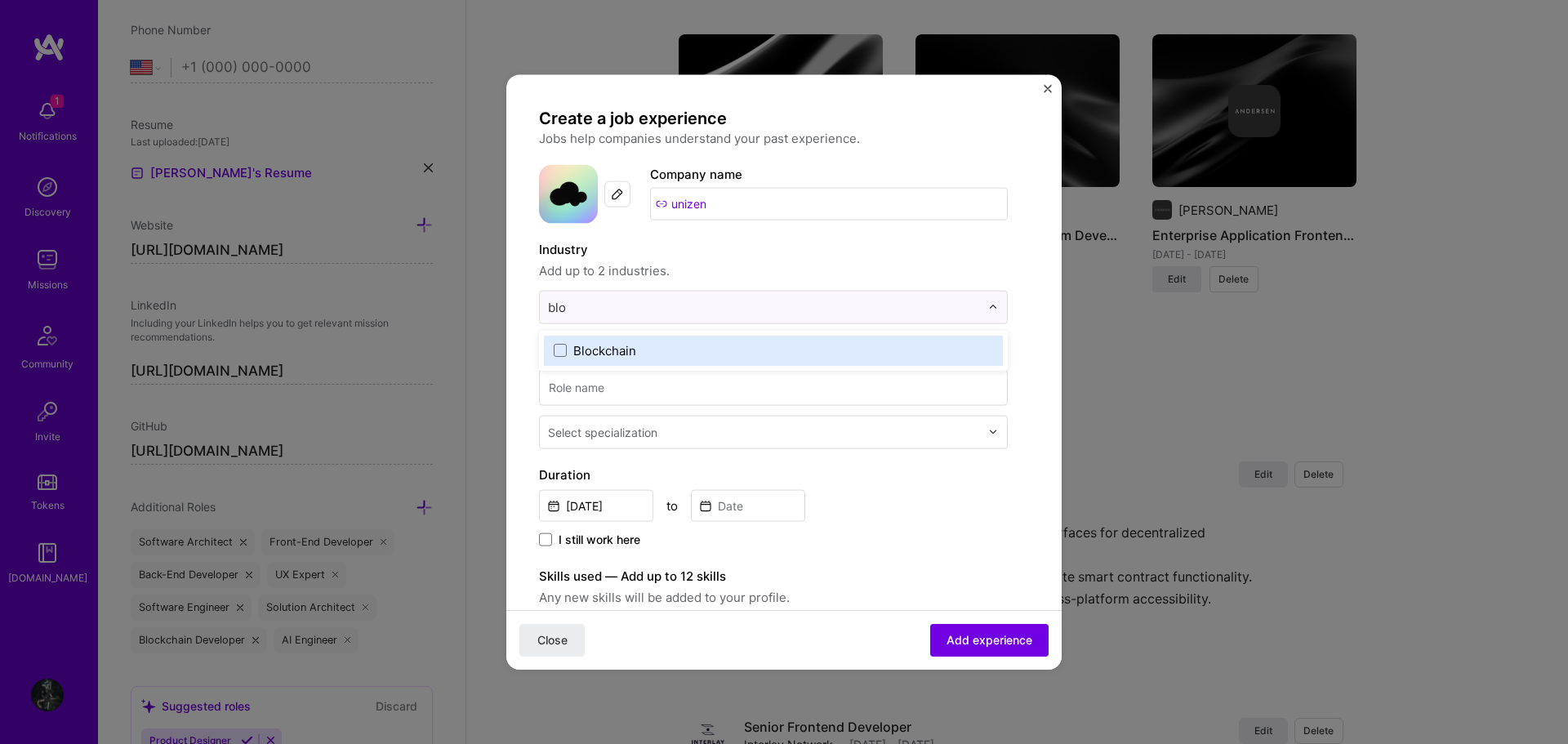
click at [686, 351] on label "Blockchain" at bounding box center [773, 350] width 439 height 17
type input "finte"
click at [708, 349] on div "Financial Services / Fintech" at bounding box center [653, 350] width 159 height 17
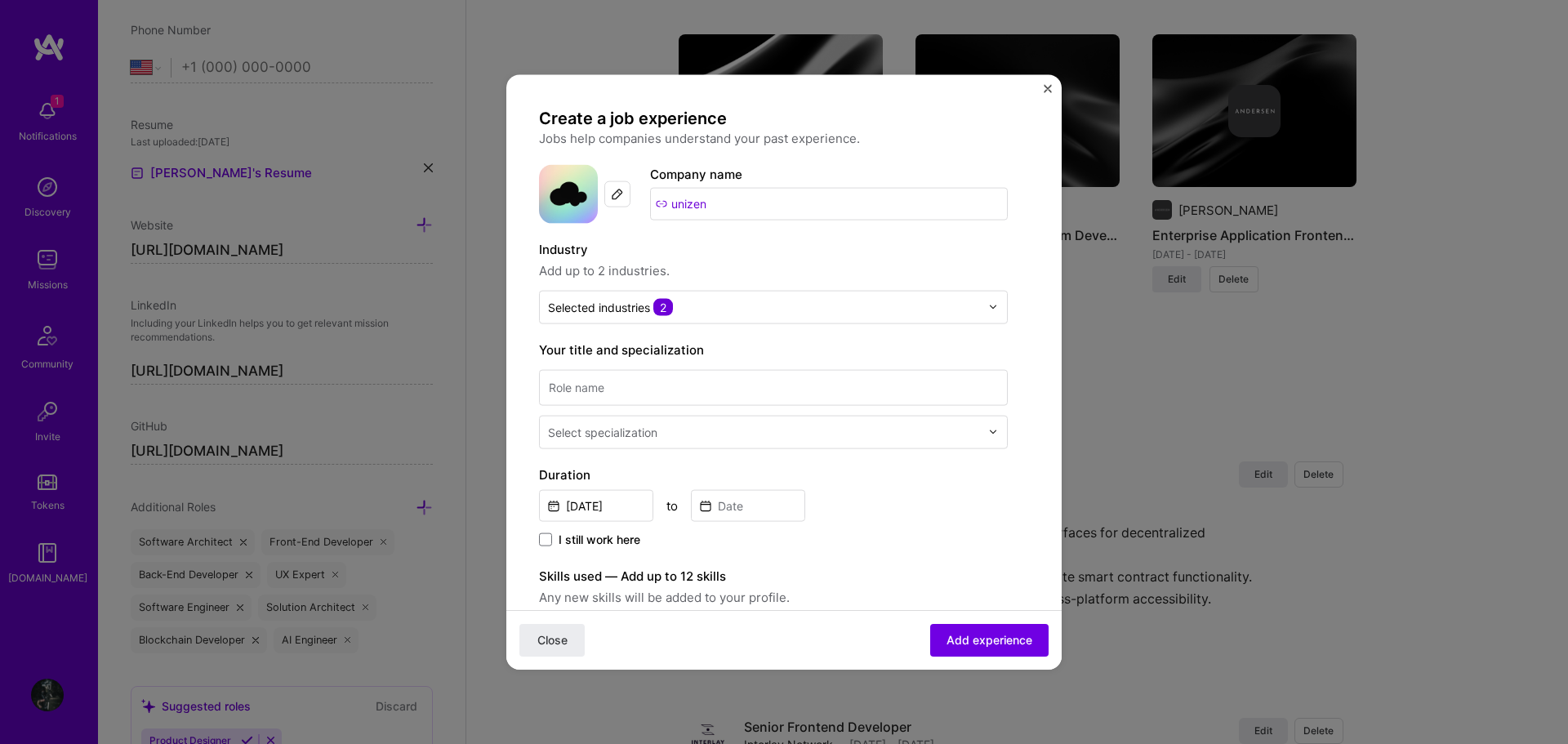
click at [805, 234] on div "Create a job experience Jobs help companies understand your past experience. Co…" at bounding box center [774, 598] width 469 height 983
click at [735, 388] on input at bounding box center [774, 387] width 469 height 36
paste input "Senior Full-stack Developer (Web3) & Frontend Team Lead"
type input "Senior Full-stack Developer (Web3) & Frontend Team Lead"
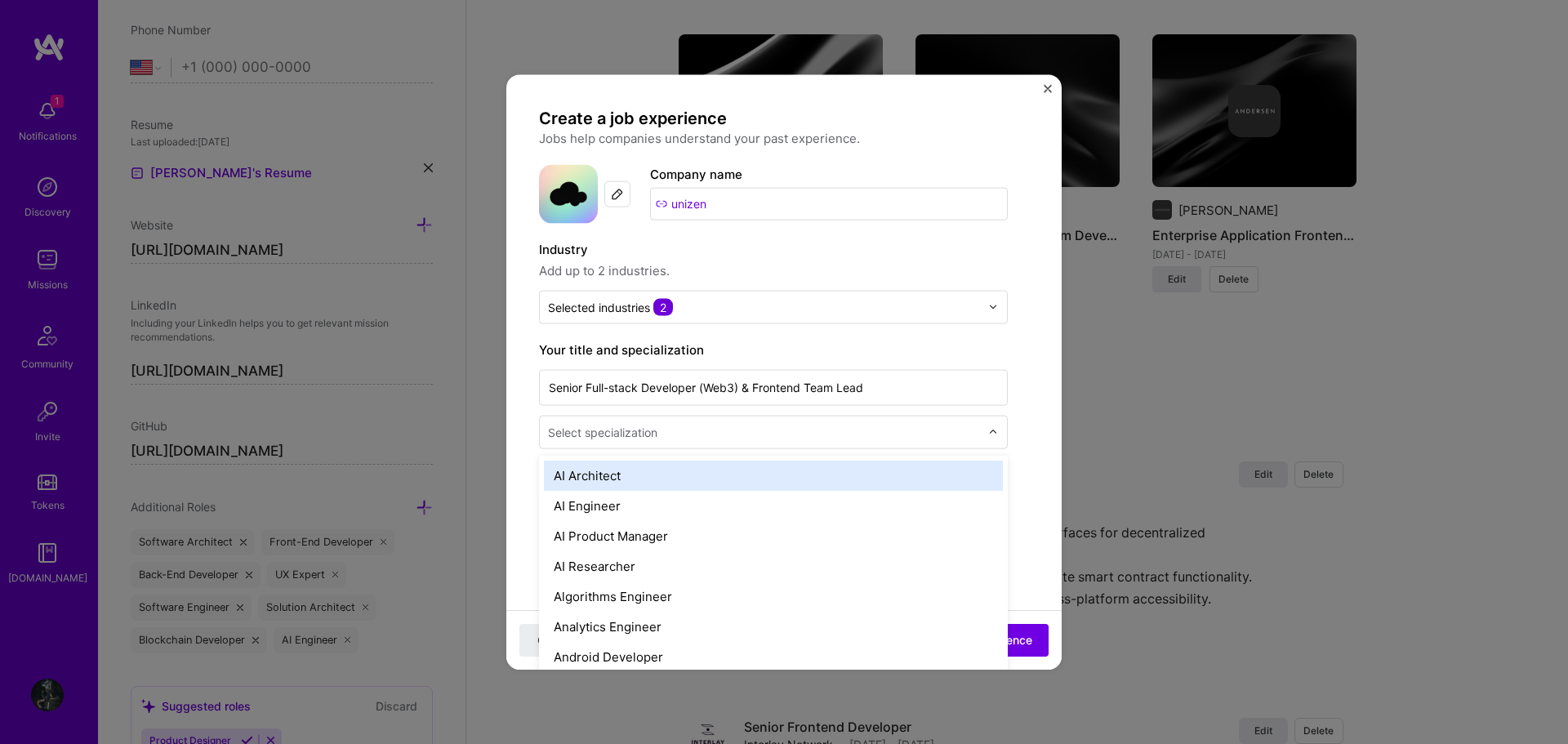
click at [708, 427] on input "text" at bounding box center [765, 432] width 435 height 17
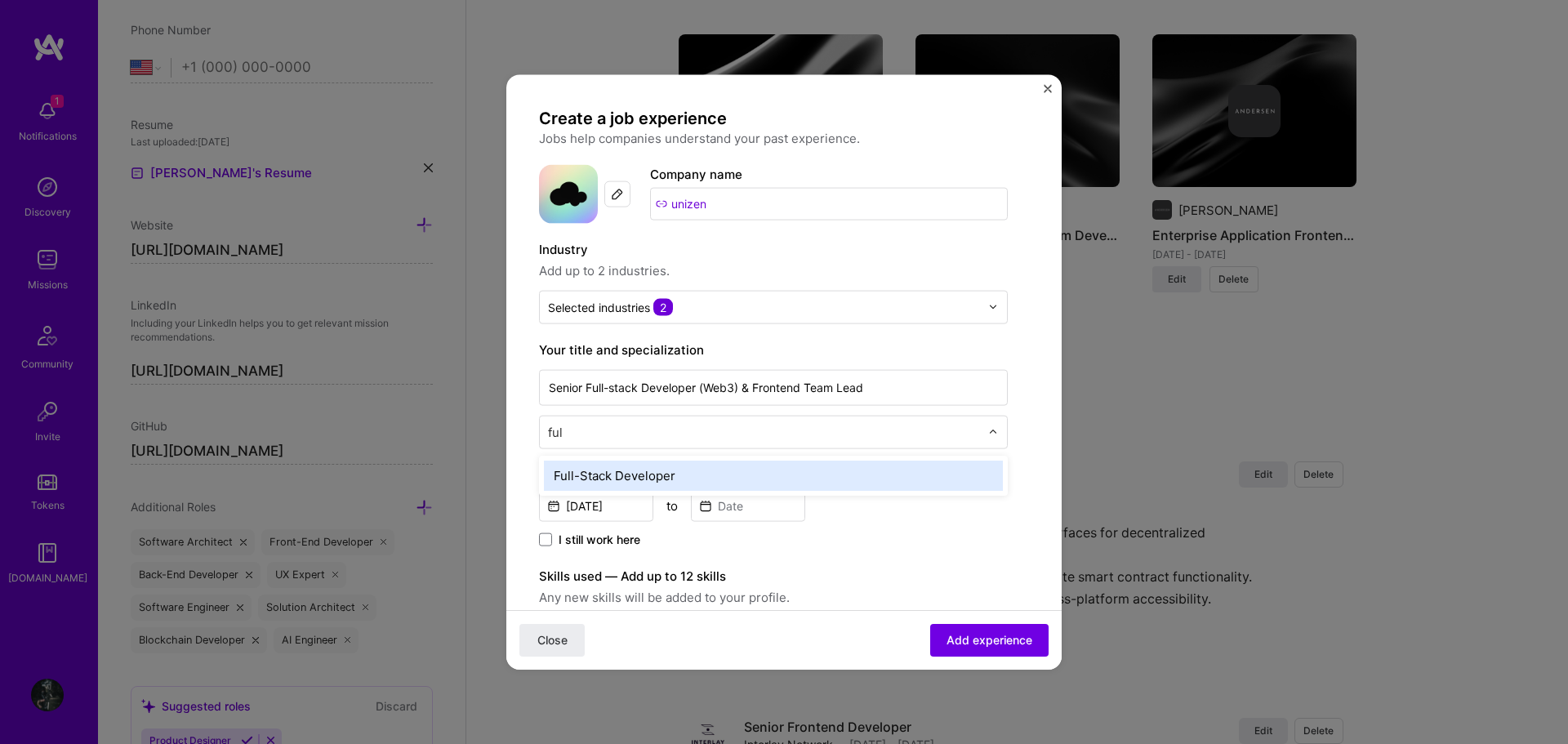
type input "full"
click at [703, 467] on div "Full-Stack Developer" at bounding box center [773, 475] width 459 height 30
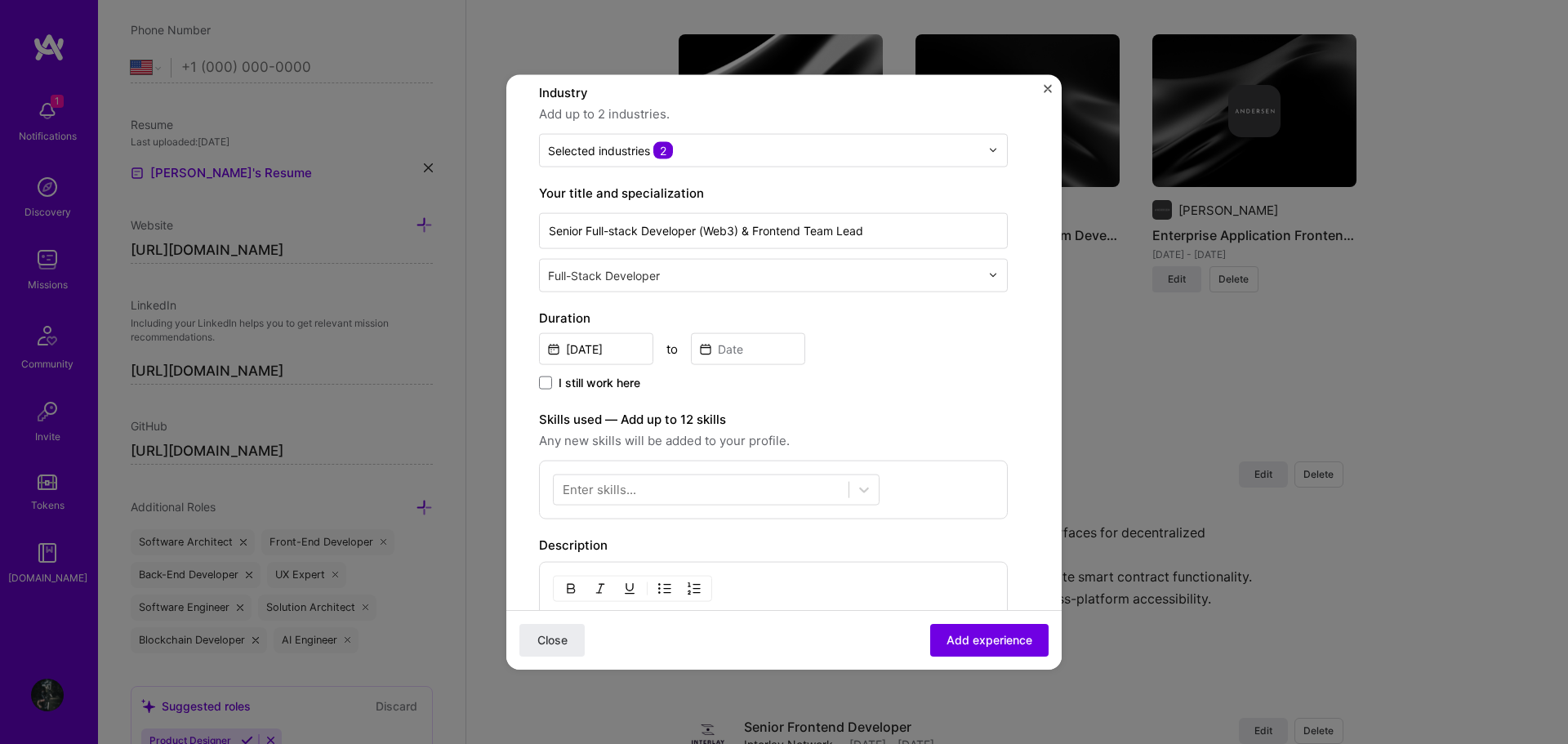
scroll to position [163, 0]
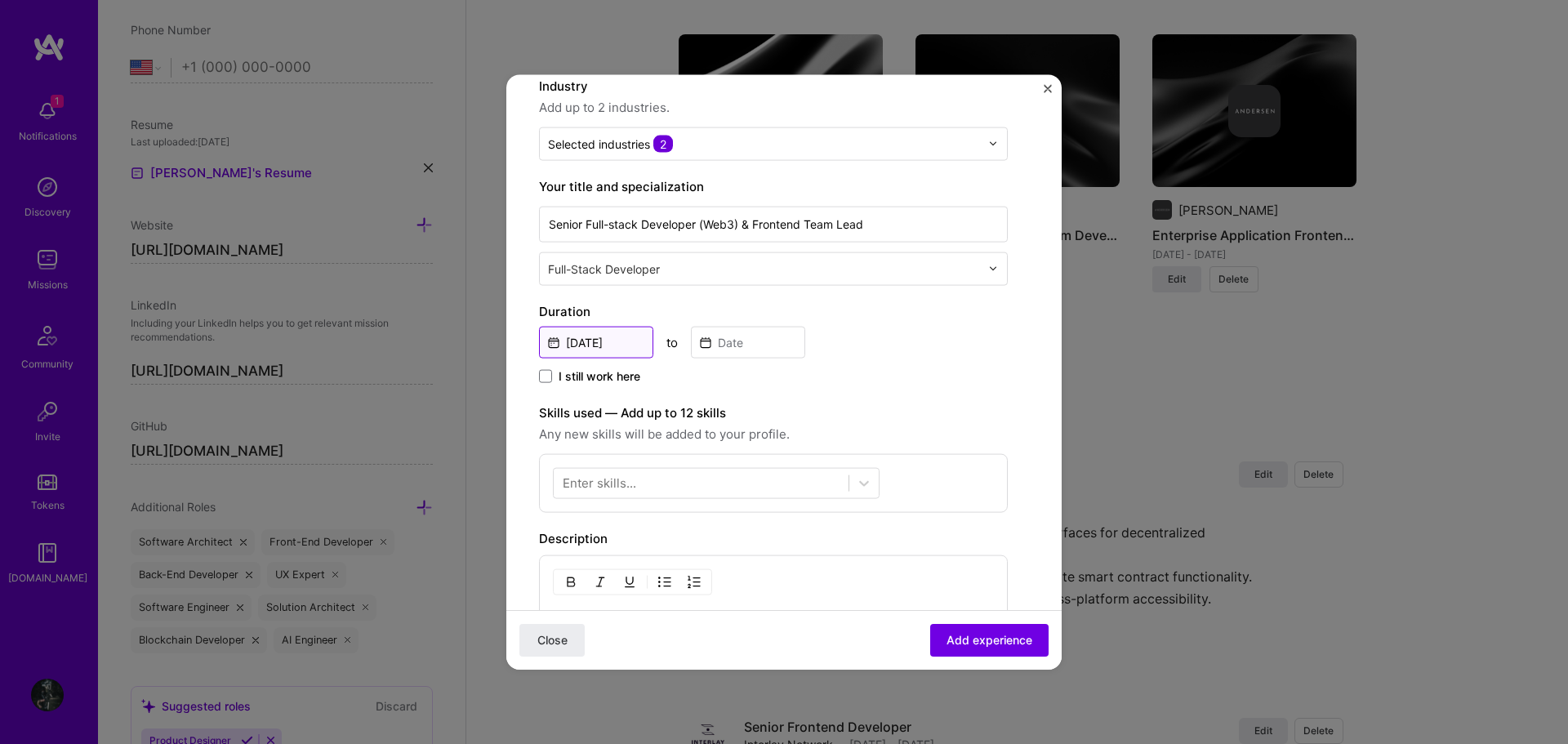
click at [616, 344] on input "Sep, 2025" at bounding box center [596, 342] width 114 height 32
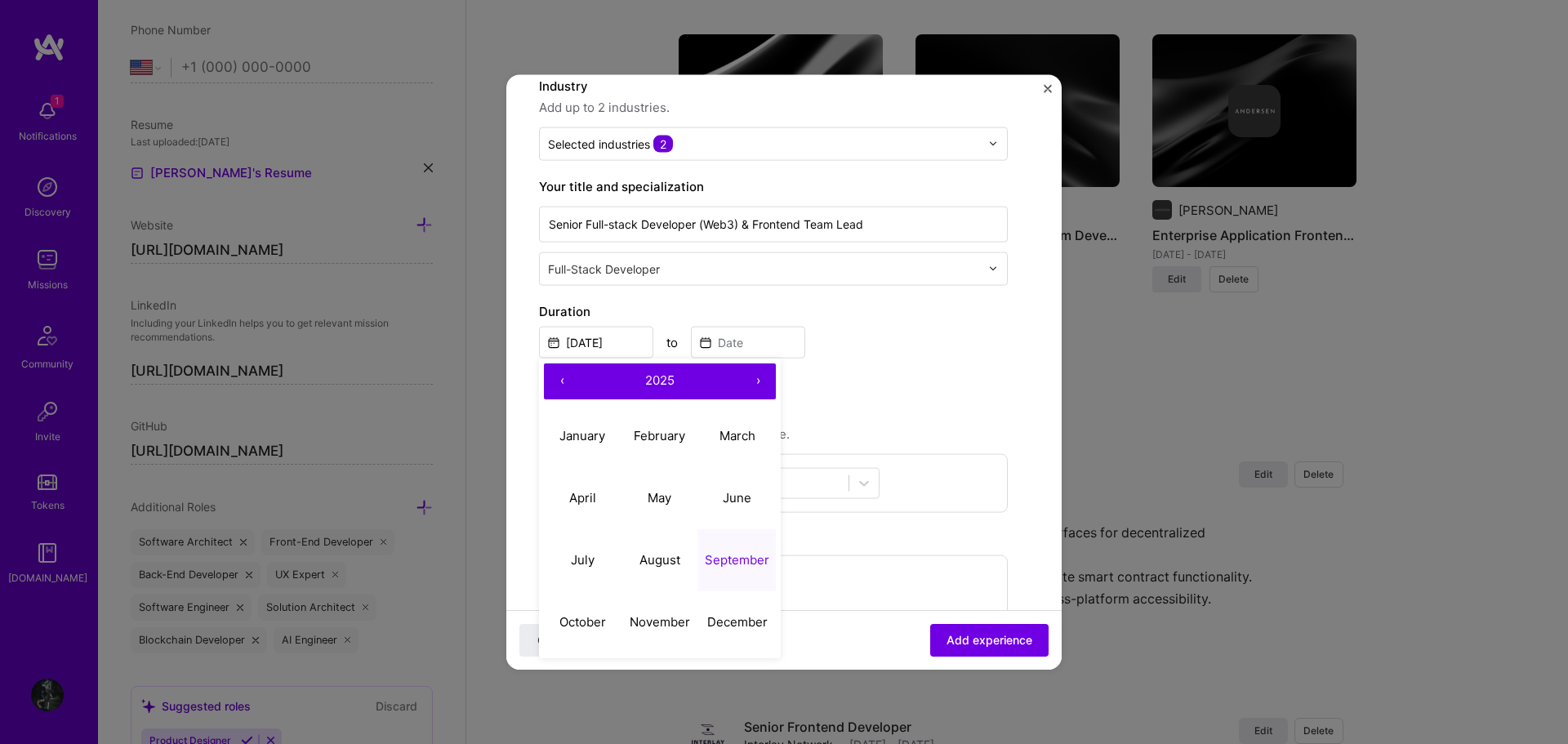
click at [568, 378] on button "‹" at bounding box center [561, 380] width 36 height 36
click at [566, 378] on button "‹" at bounding box center [561, 380] width 36 height 36
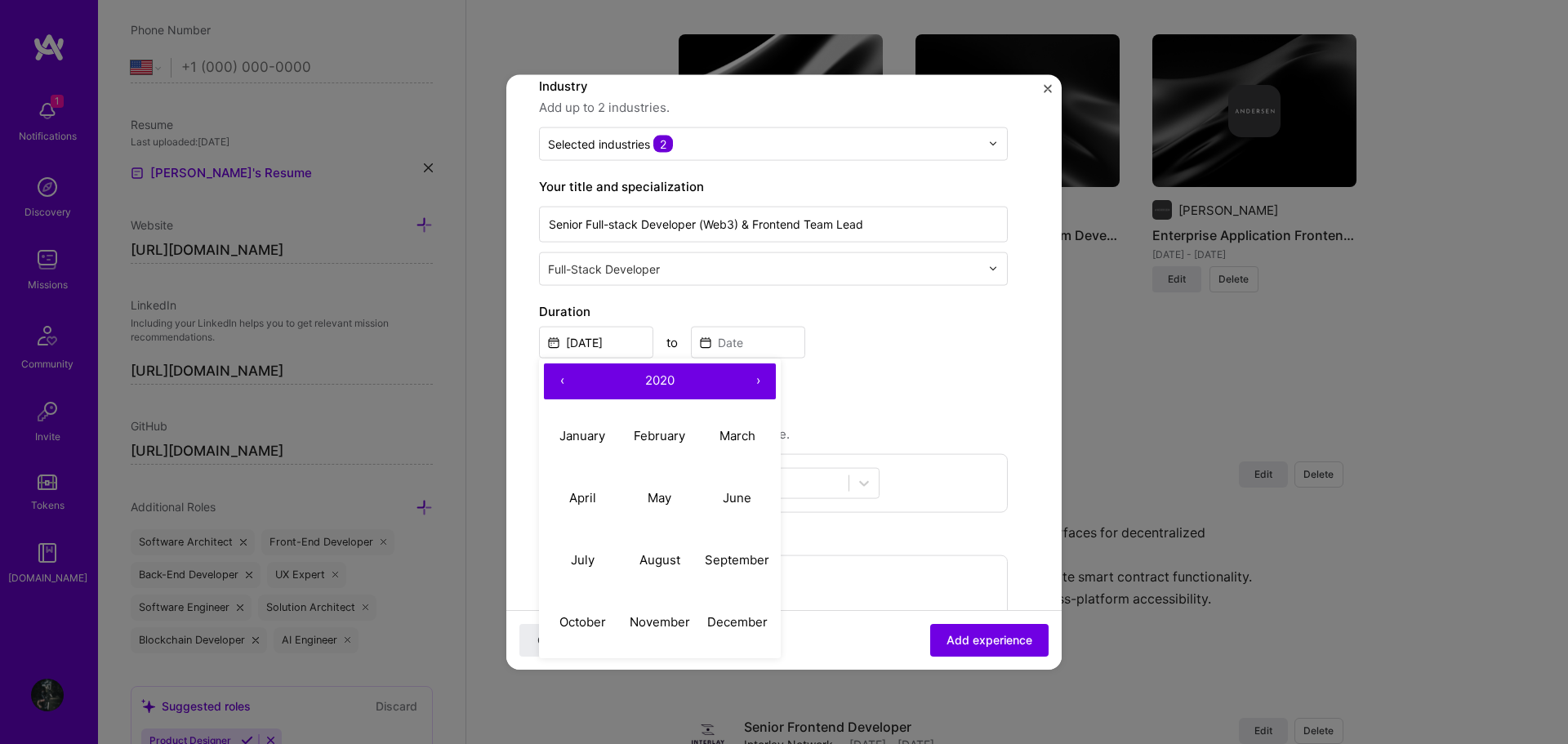
click at [566, 378] on button "‹" at bounding box center [561, 380] width 36 height 36
click at [751, 380] on button "›" at bounding box center [758, 380] width 36 height 36
click at [585, 554] on abbr "July" at bounding box center [582, 559] width 24 height 15
type input "Jul, 2019"
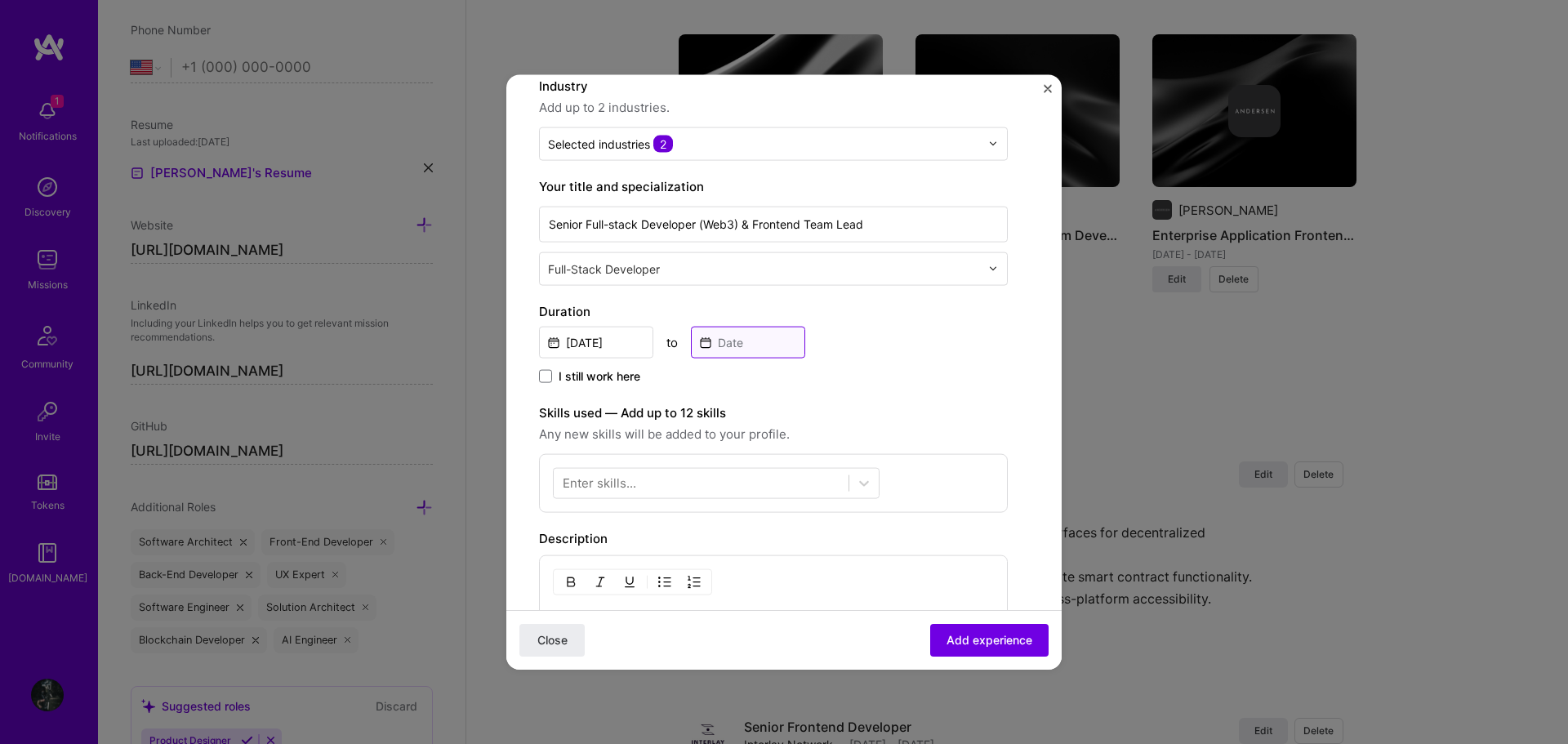
click at [750, 344] on input at bounding box center [748, 342] width 114 height 32
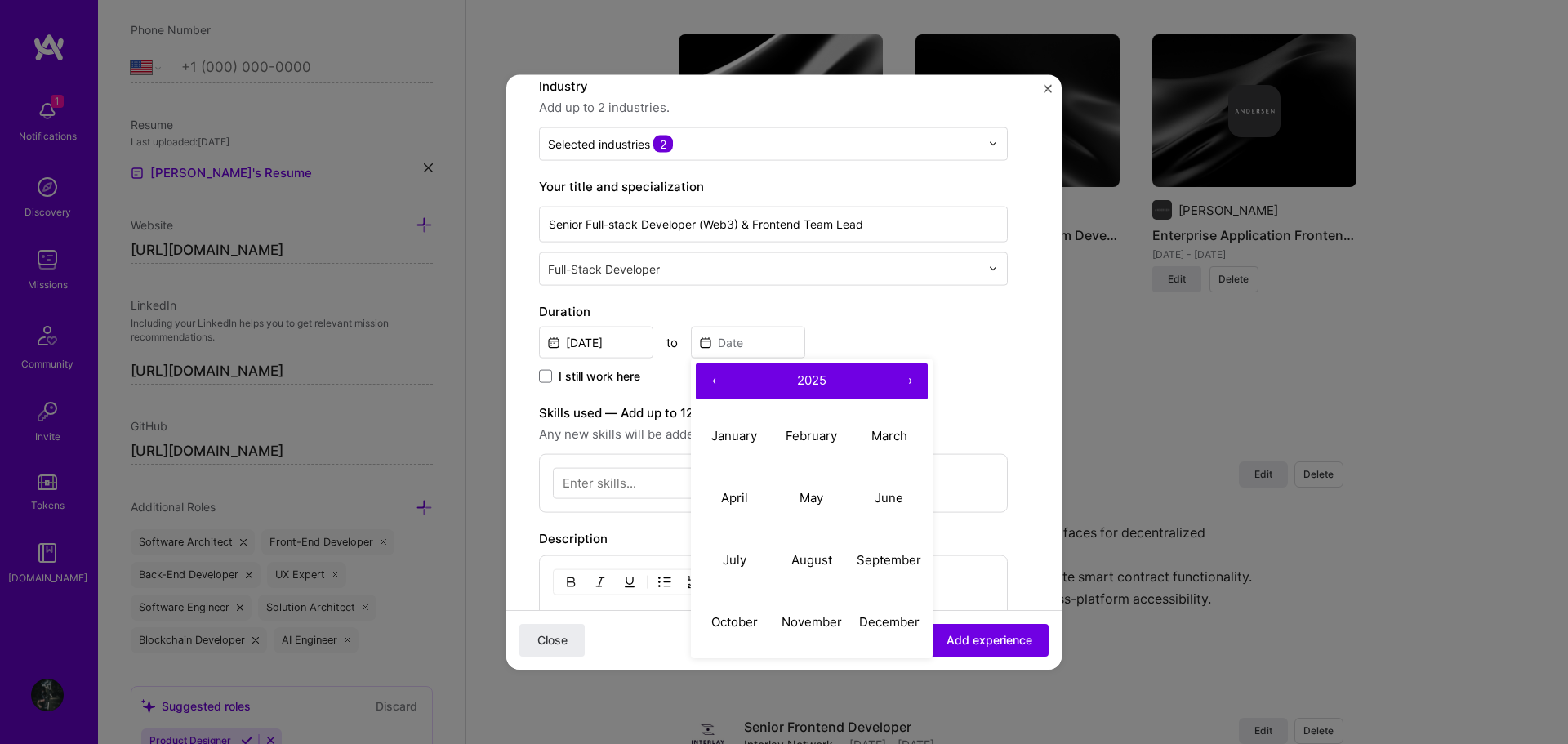
click at [716, 381] on button "‹" at bounding box center [714, 380] width 36 height 36
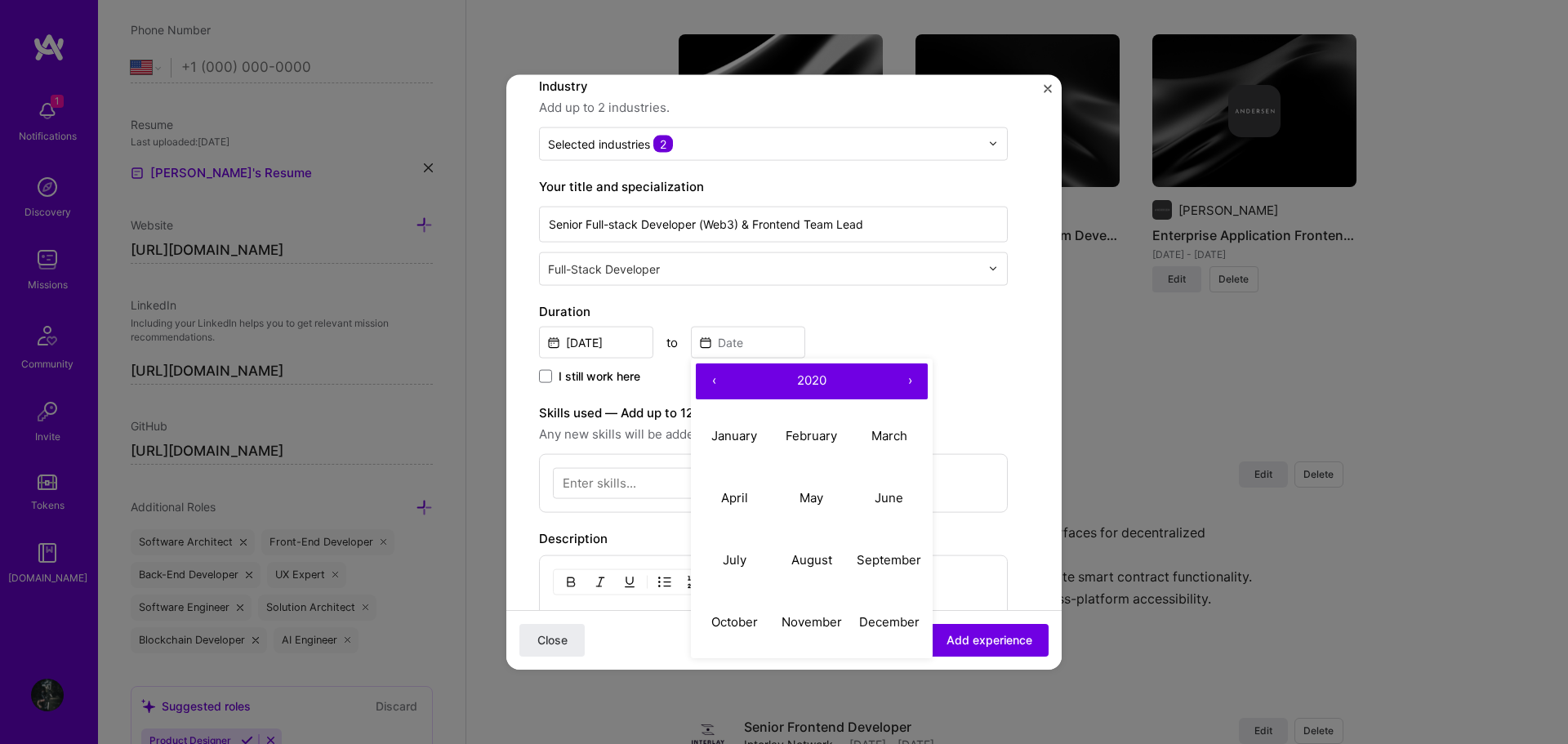
click at [716, 381] on button "‹" at bounding box center [714, 380] width 36 height 36
click at [735, 620] on abbr "October" at bounding box center [734, 621] width 47 height 15
type input "Oct, 2019"
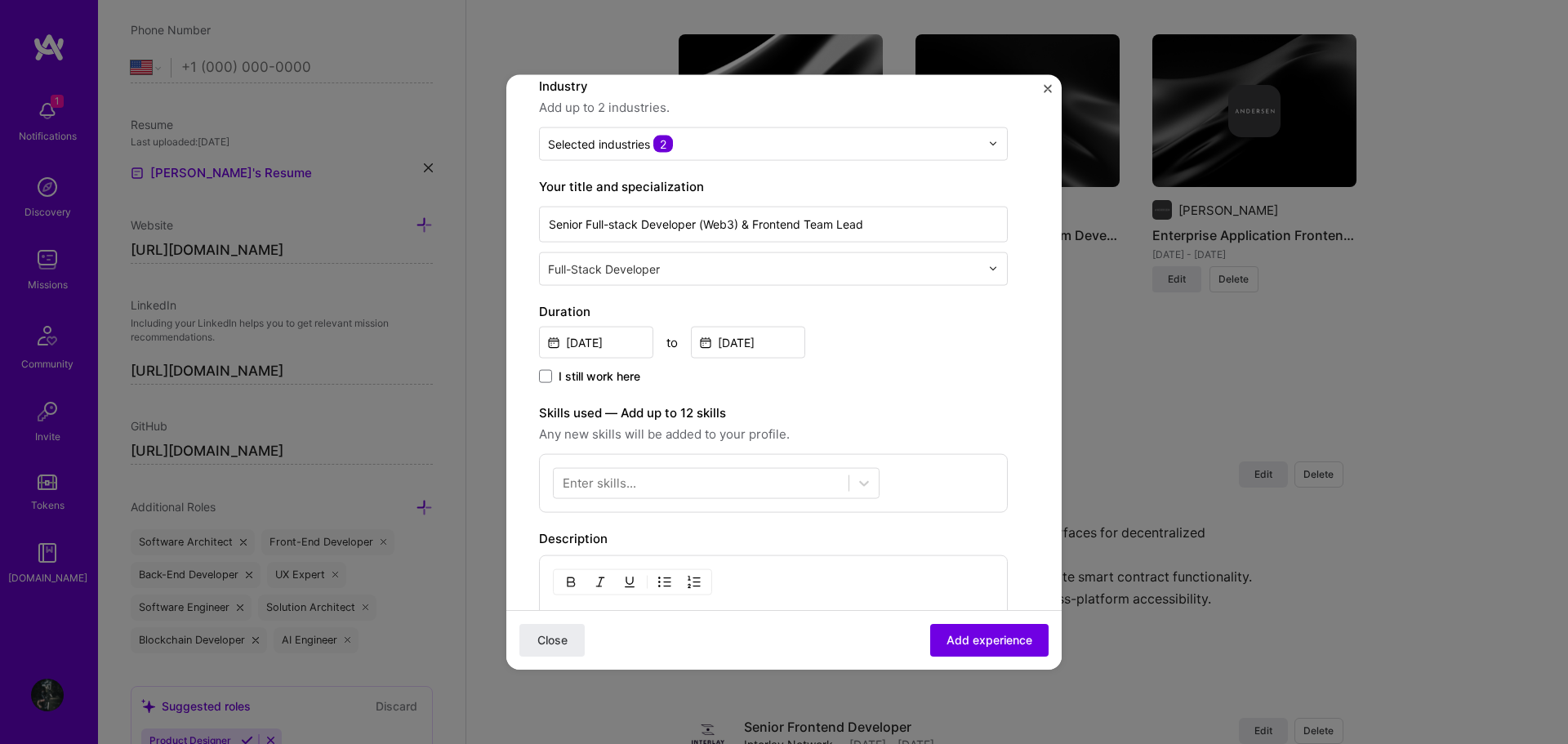
click at [906, 417] on label "Skills used — Add up to 12 skills" at bounding box center [774, 411] width 469 height 19
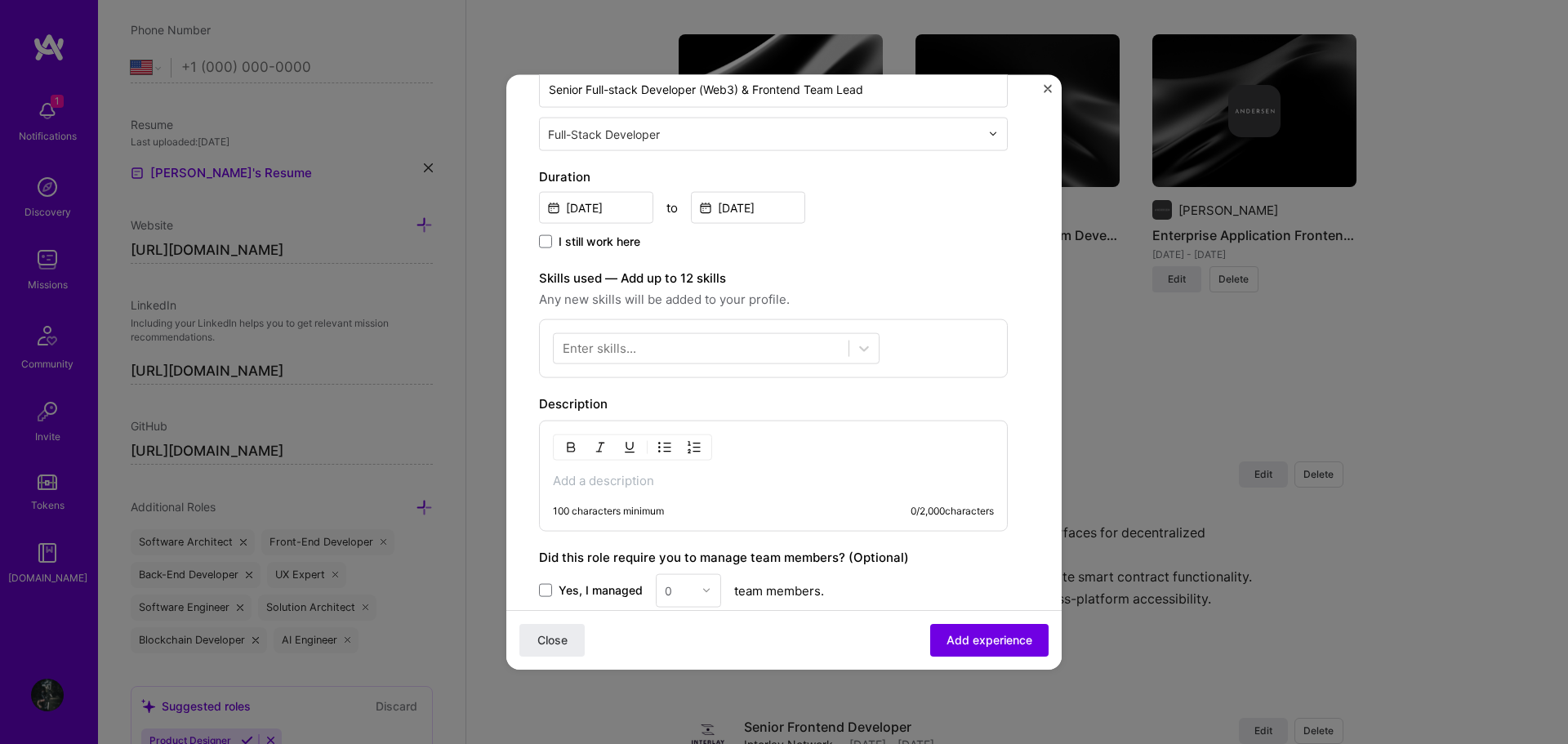
scroll to position [327, 0]
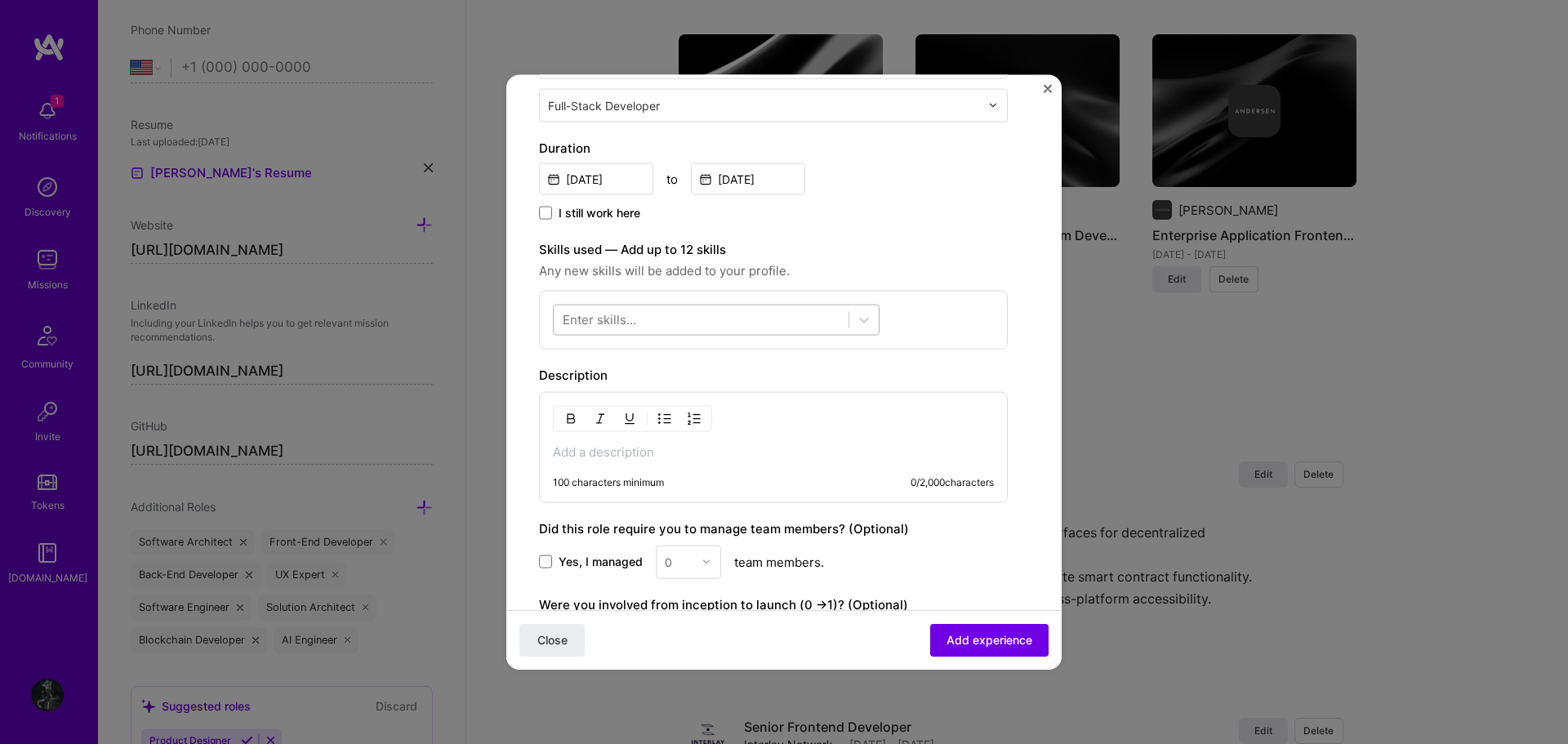
click at [810, 326] on div at bounding box center [701, 320] width 295 height 27
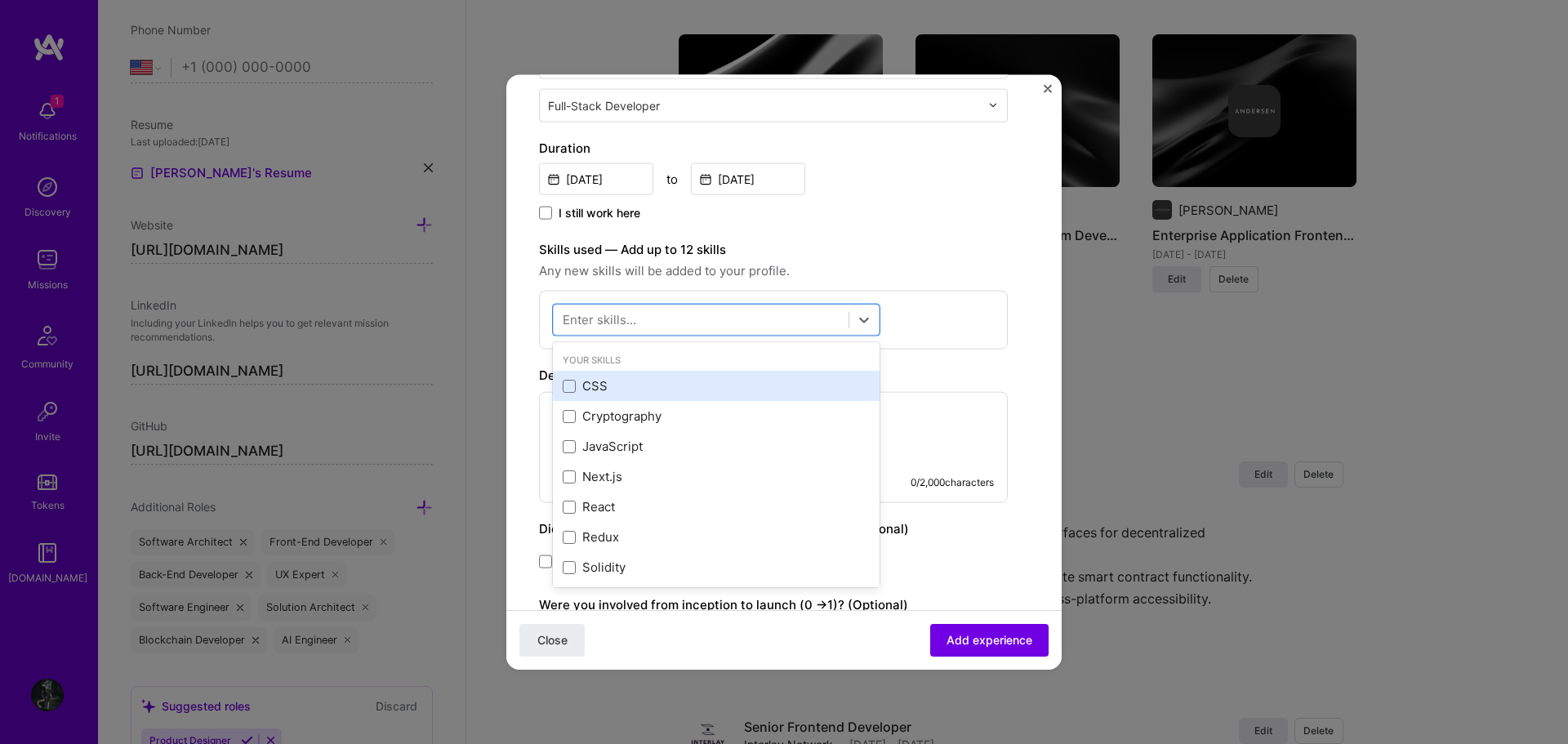
click at [692, 372] on div "CSS" at bounding box center [716, 386] width 327 height 30
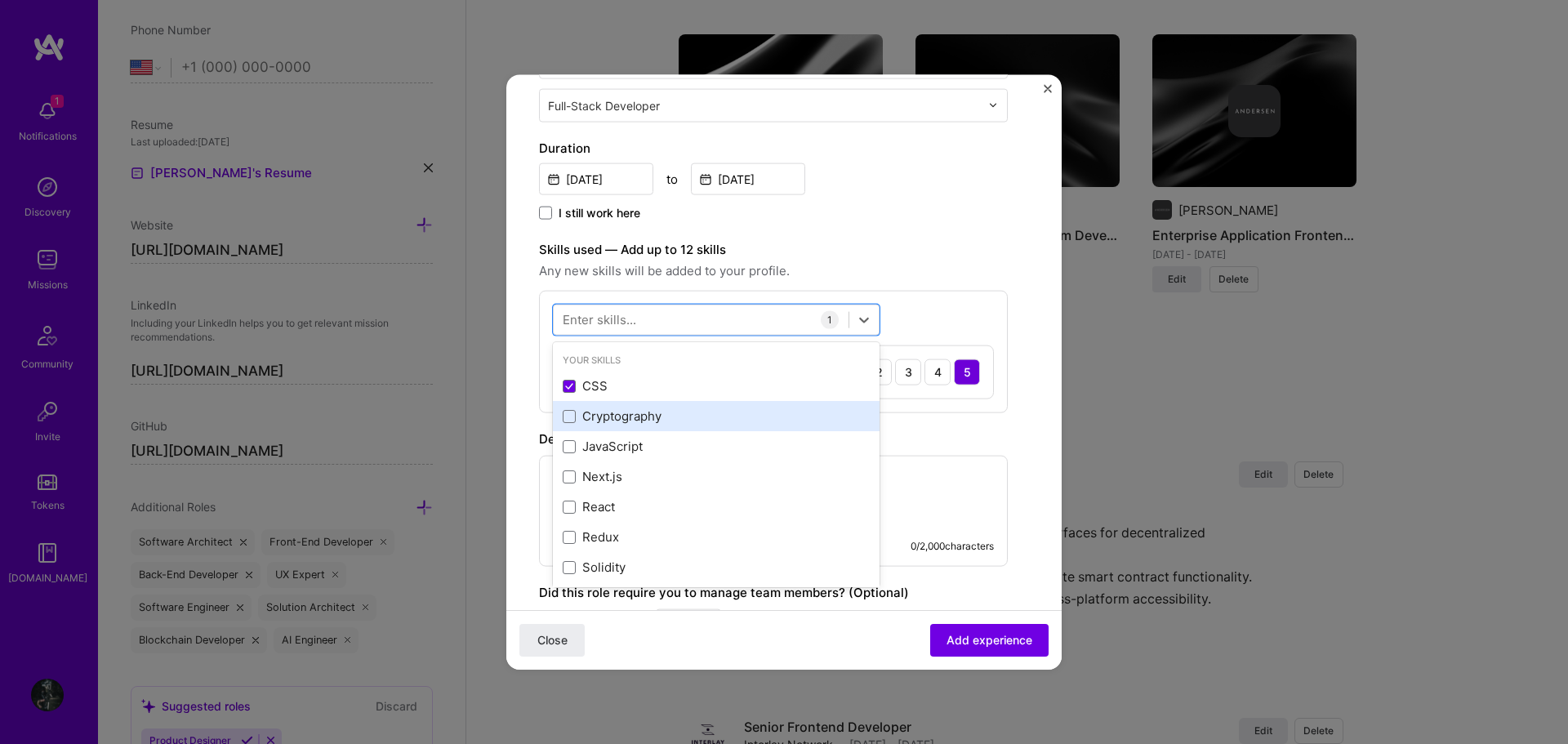
click at [693, 411] on div "Cryptography" at bounding box center [716, 416] width 307 height 17
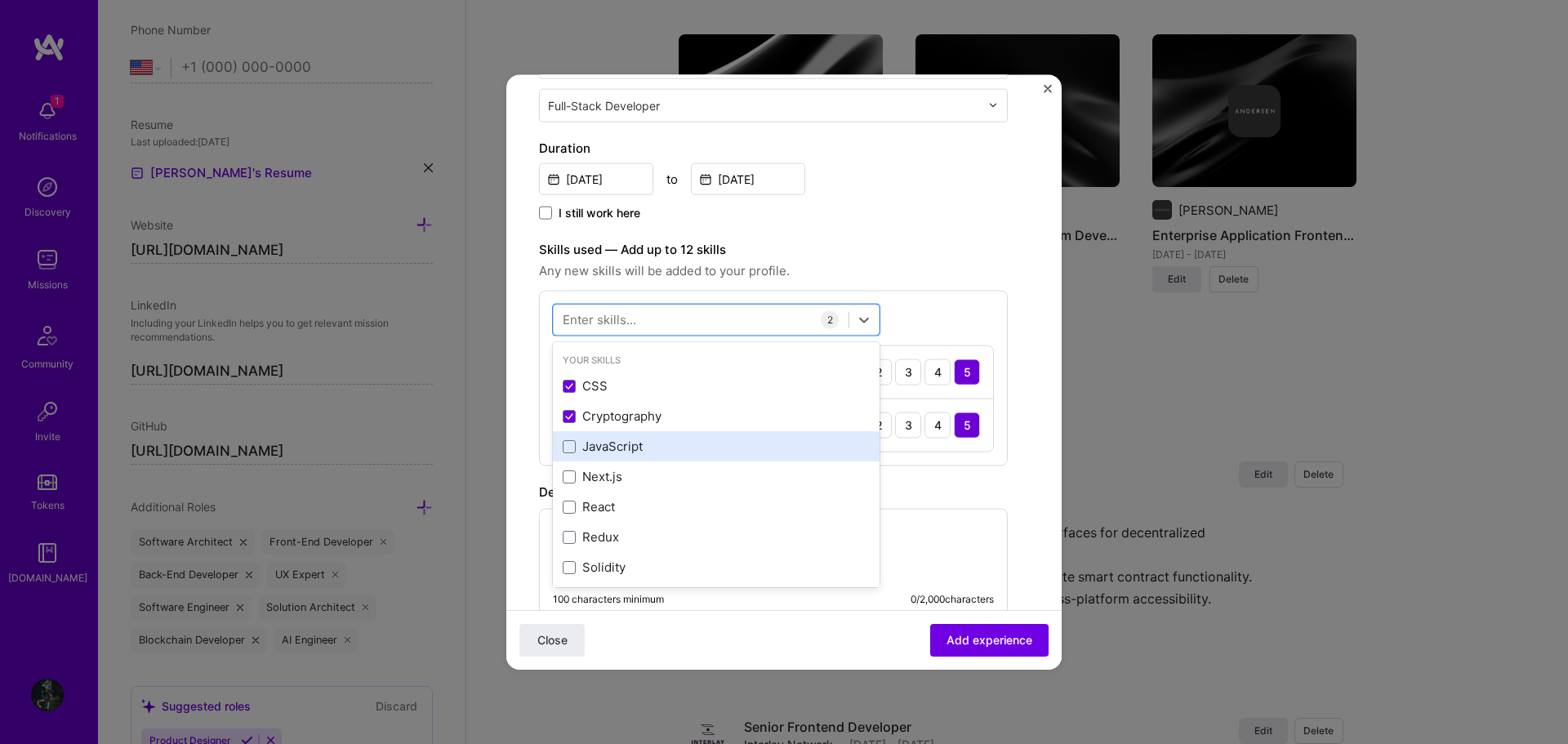
click at [681, 449] on div "JavaScript" at bounding box center [716, 446] width 307 height 17
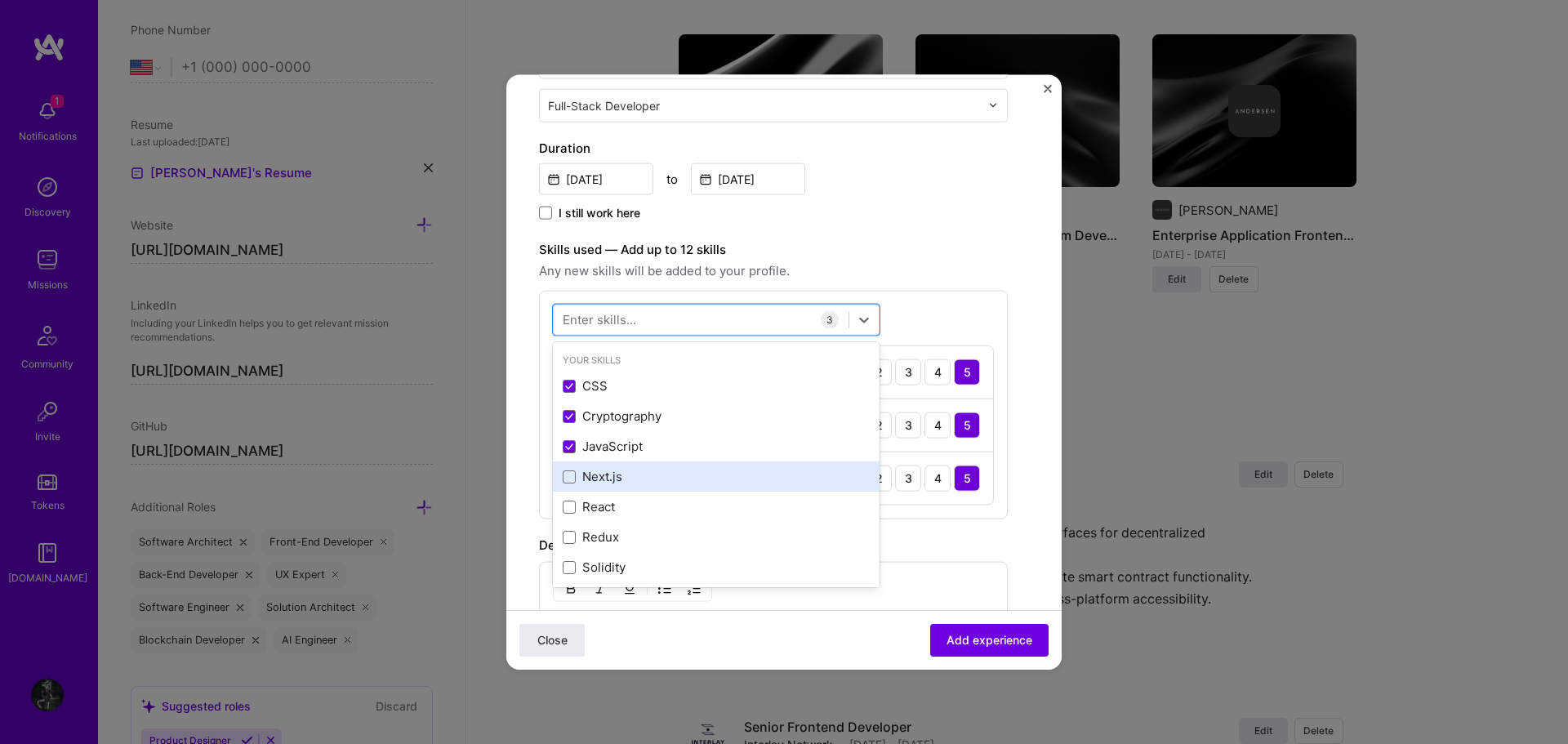
click at [671, 471] on div "Next.js" at bounding box center [716, 477] width 307 height 17
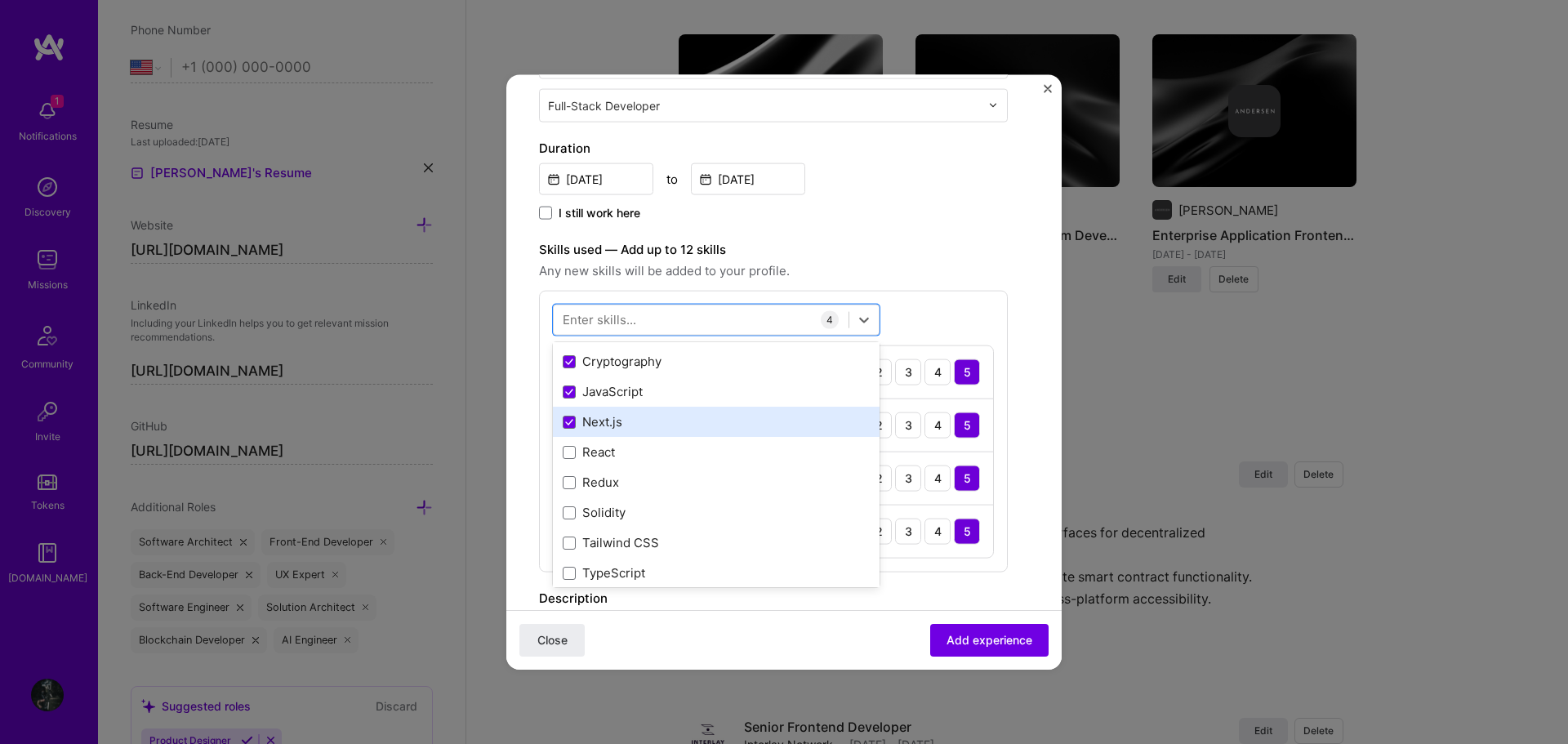
scroll to position [81, 0]
click at [667, 435] on div "React" at bounding box center [716, 425] width 327 height 30
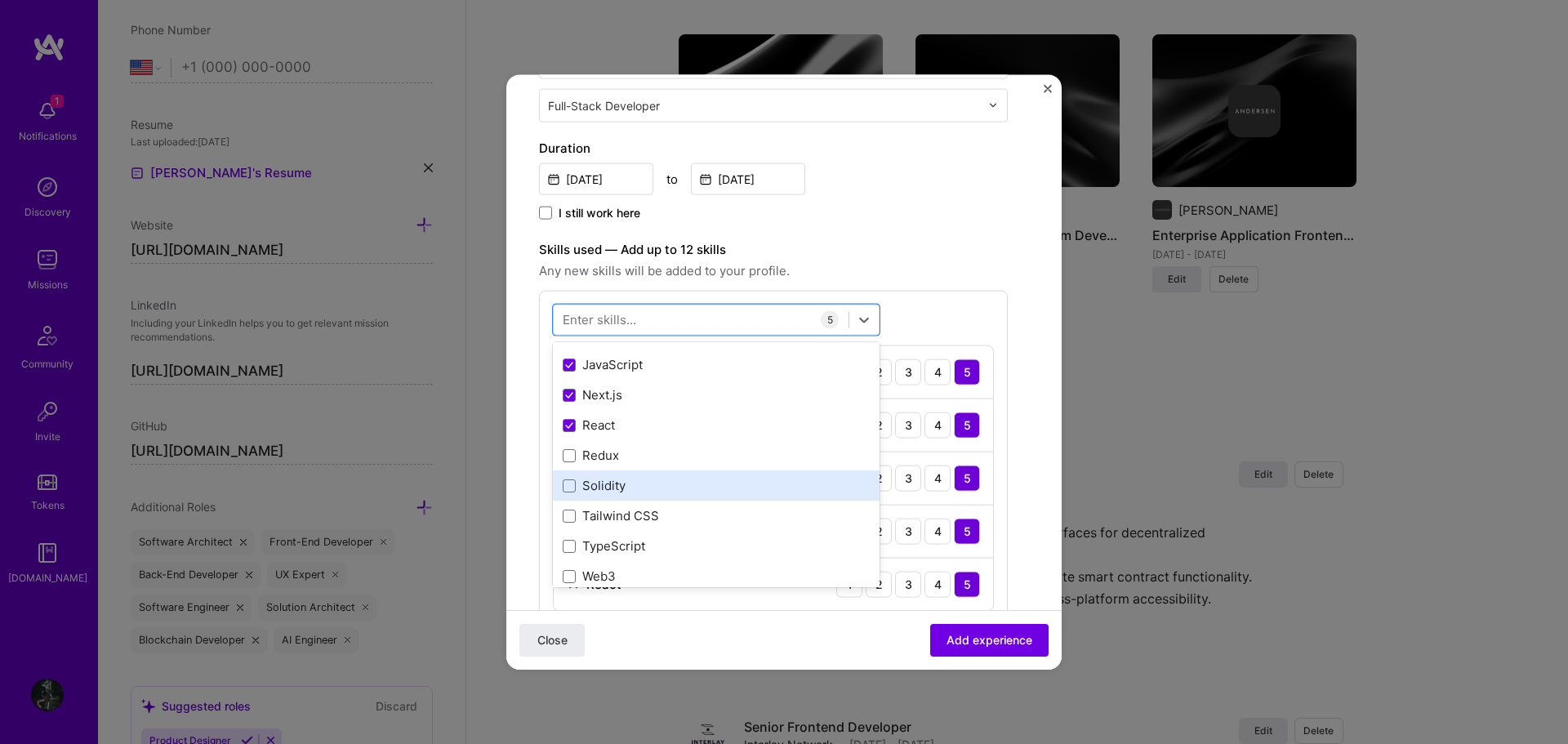
click at [673, 481] on div "Solidity" at bounding box center [716, 485] width 307 height 17
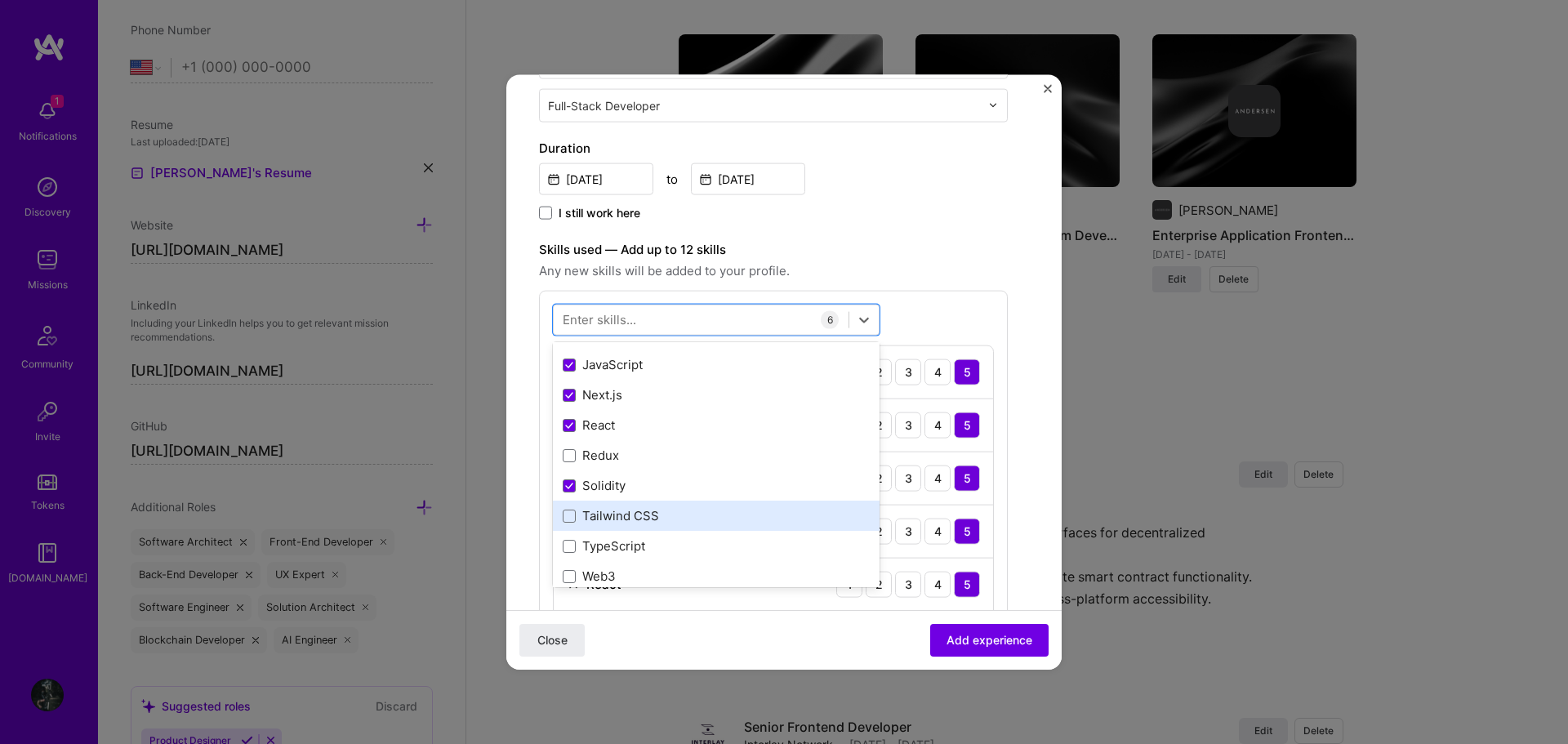
click at [675, 510] on div "Tailwind CSS" at bounding box center [716, 515] width 307 height 17
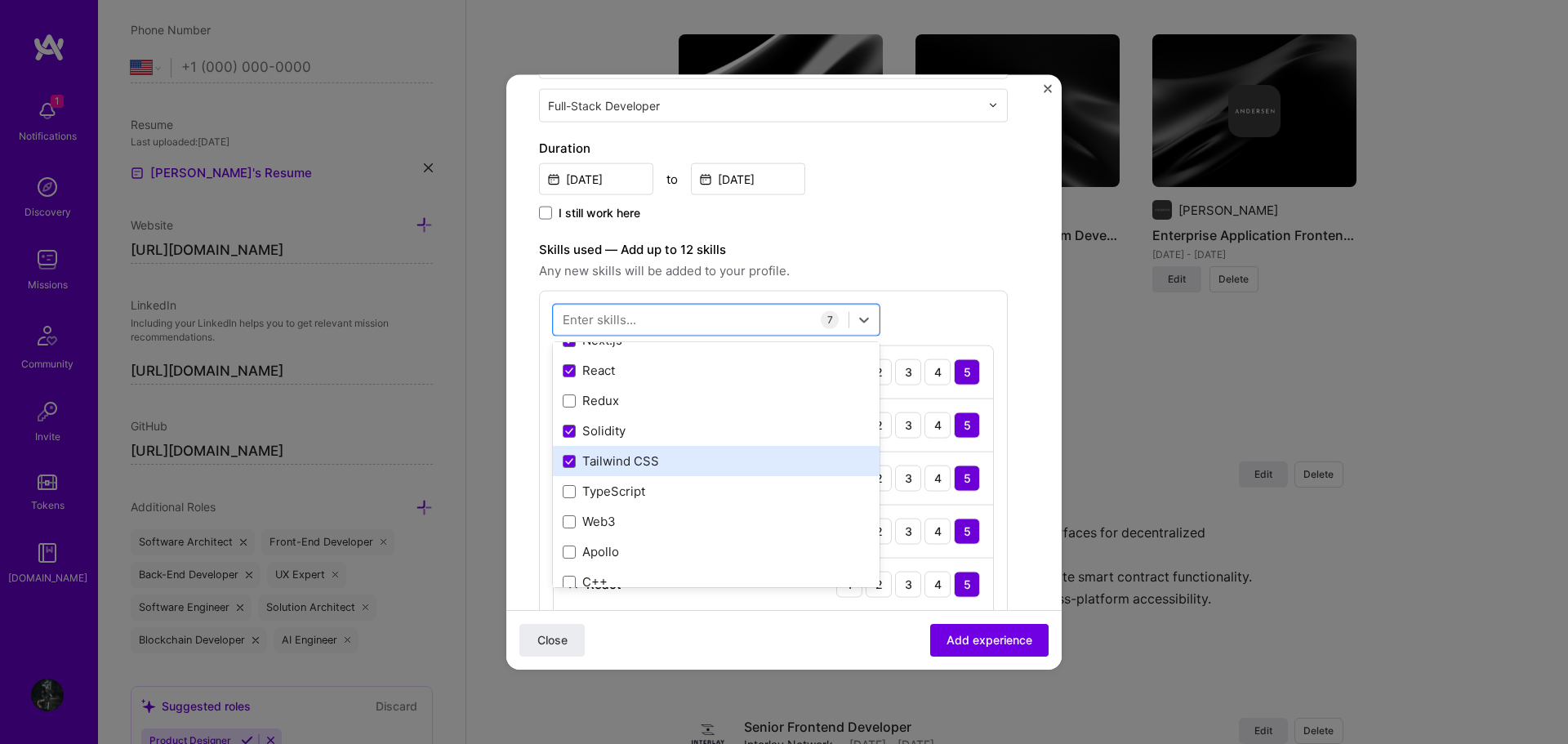
scroll to position [163, 0]
click at [677, 461] on div "TypeScript" at bounding box center [716, 464] width 307 height 17
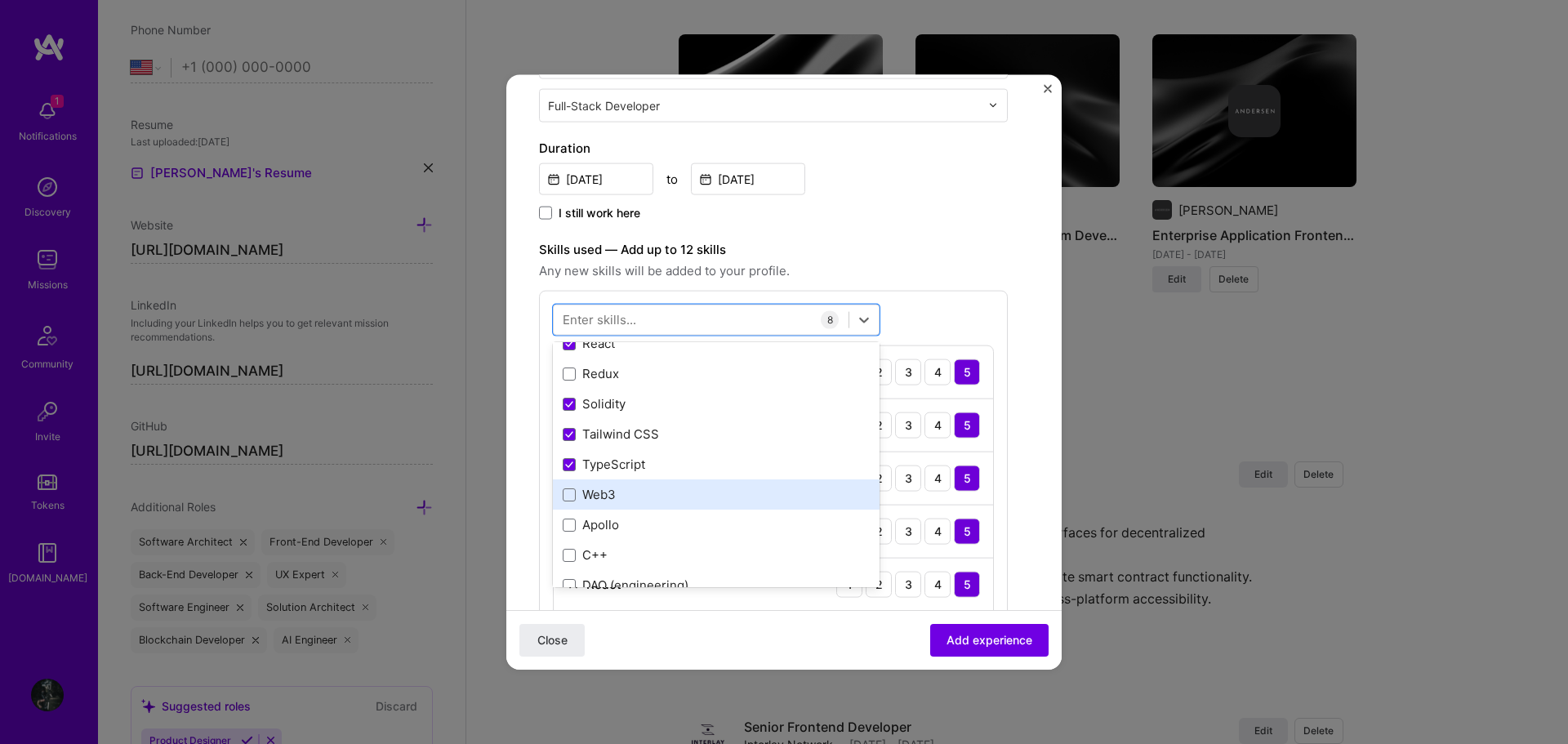
click at [656, 484] on div "Web3" at bounding box center [716, 494] width 327 height 30
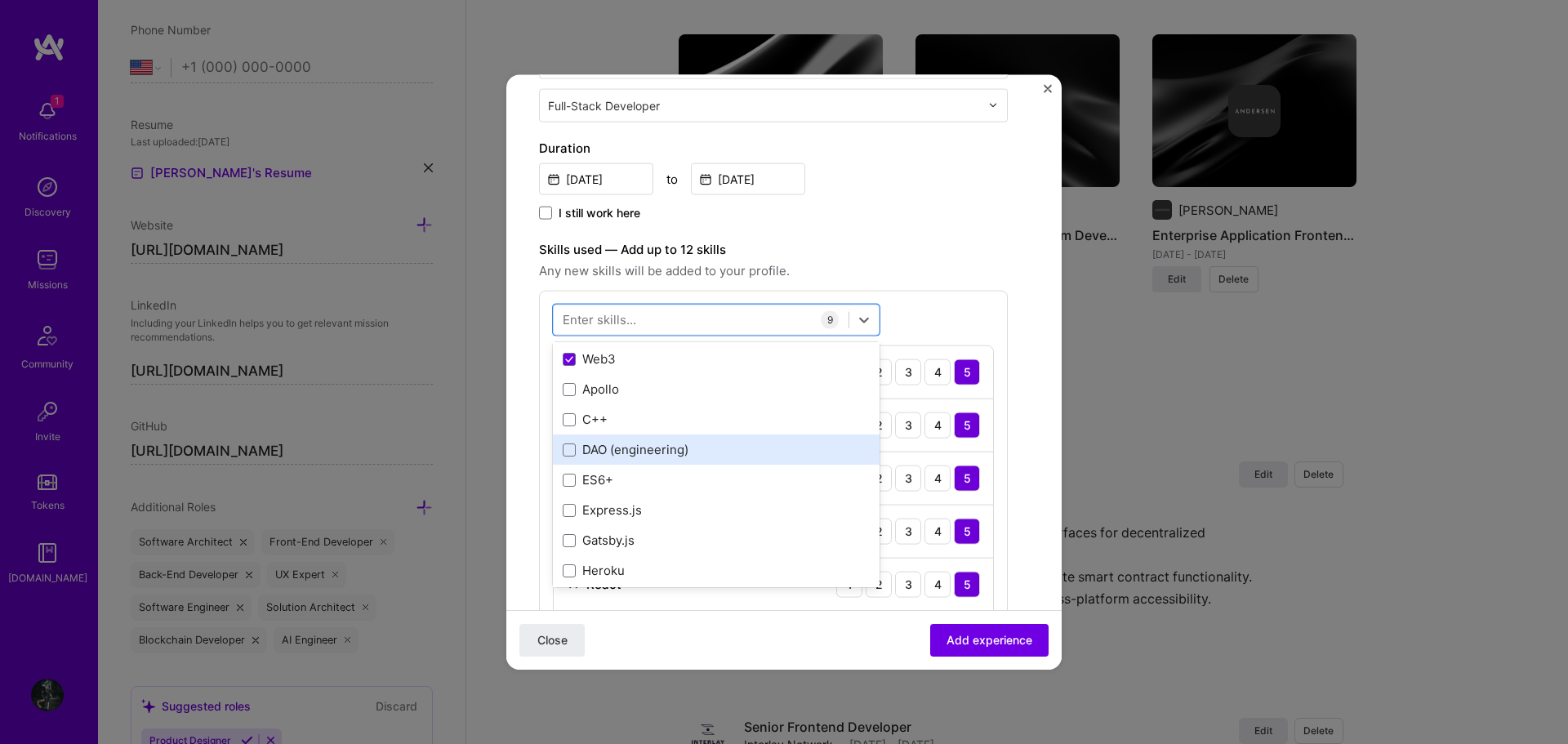
scroll to position [327, 0]
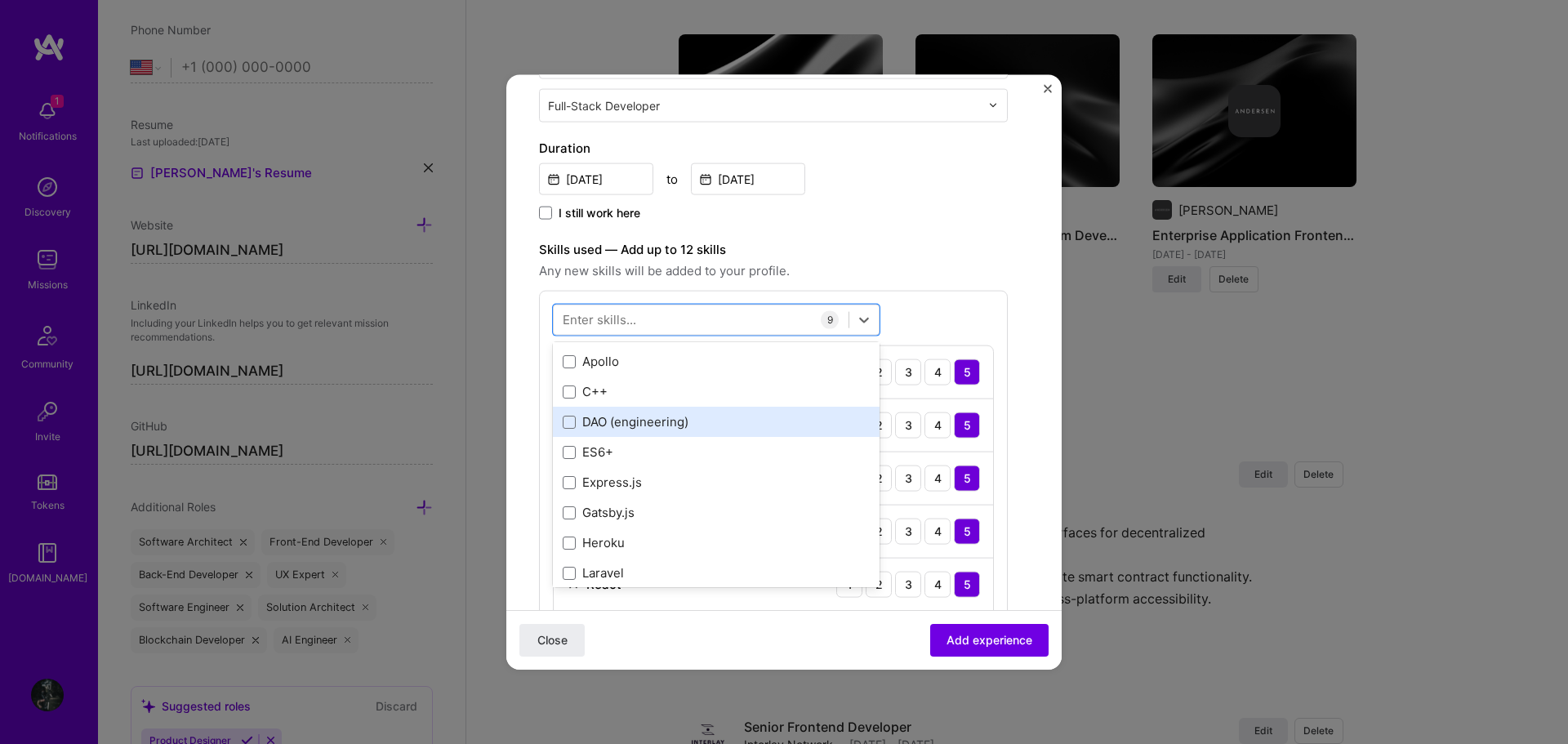
click at [682, 424] on div "DAO (engineering)" at bounding box center [716, 422] width 307 height 17
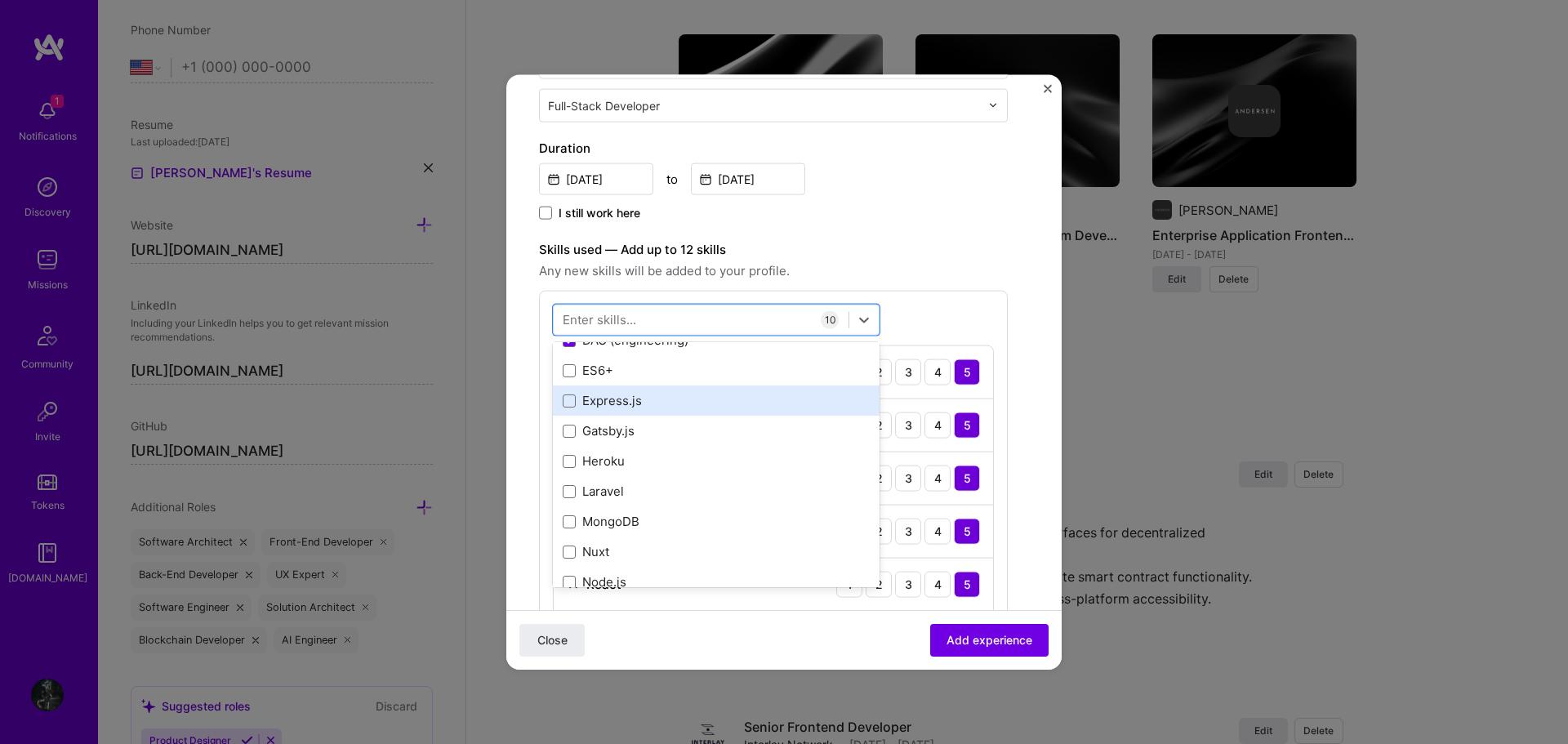
scroll to position [490, 0]
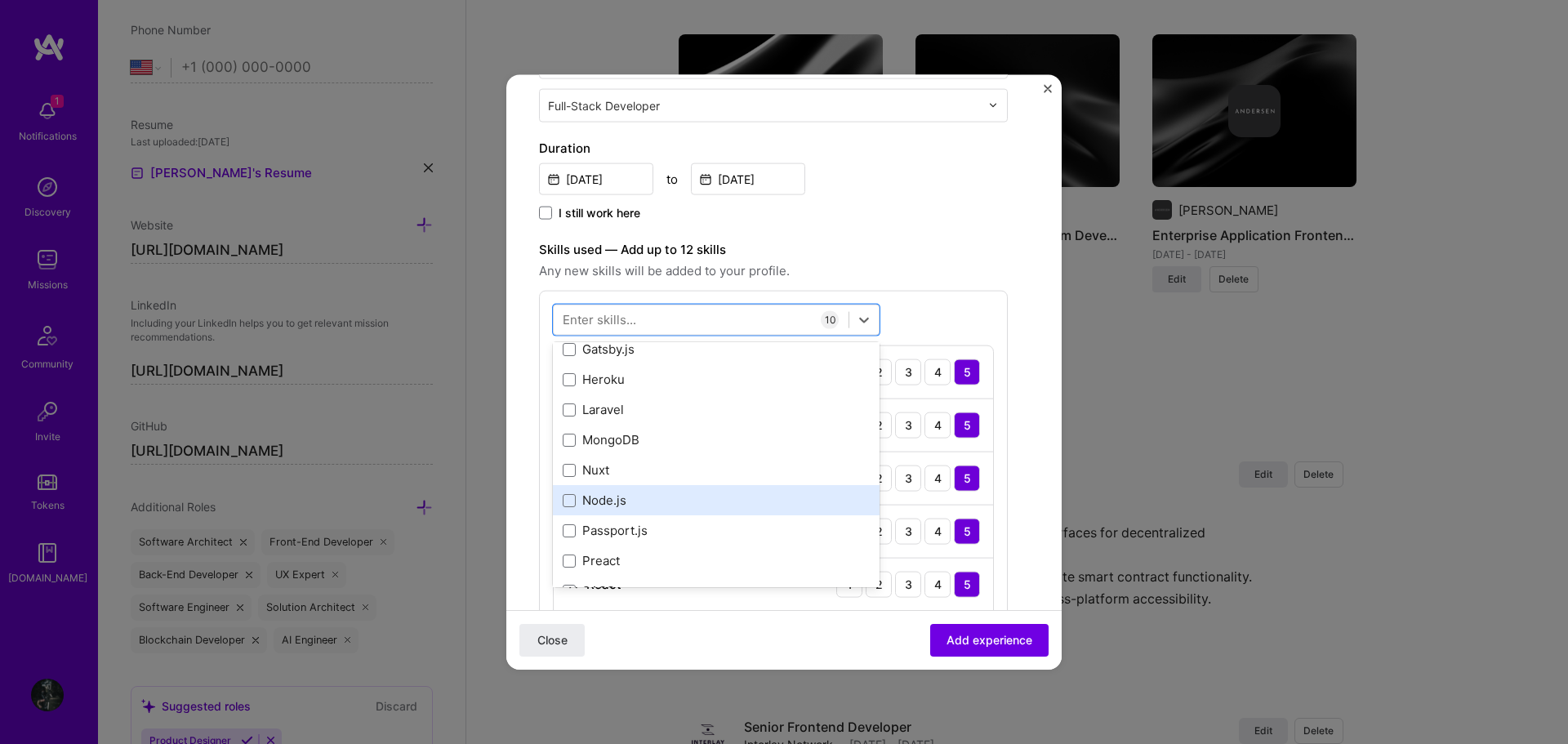
click at [651, 498] on div "Node.js" at bounding box center [716, 500] width 307 height 17
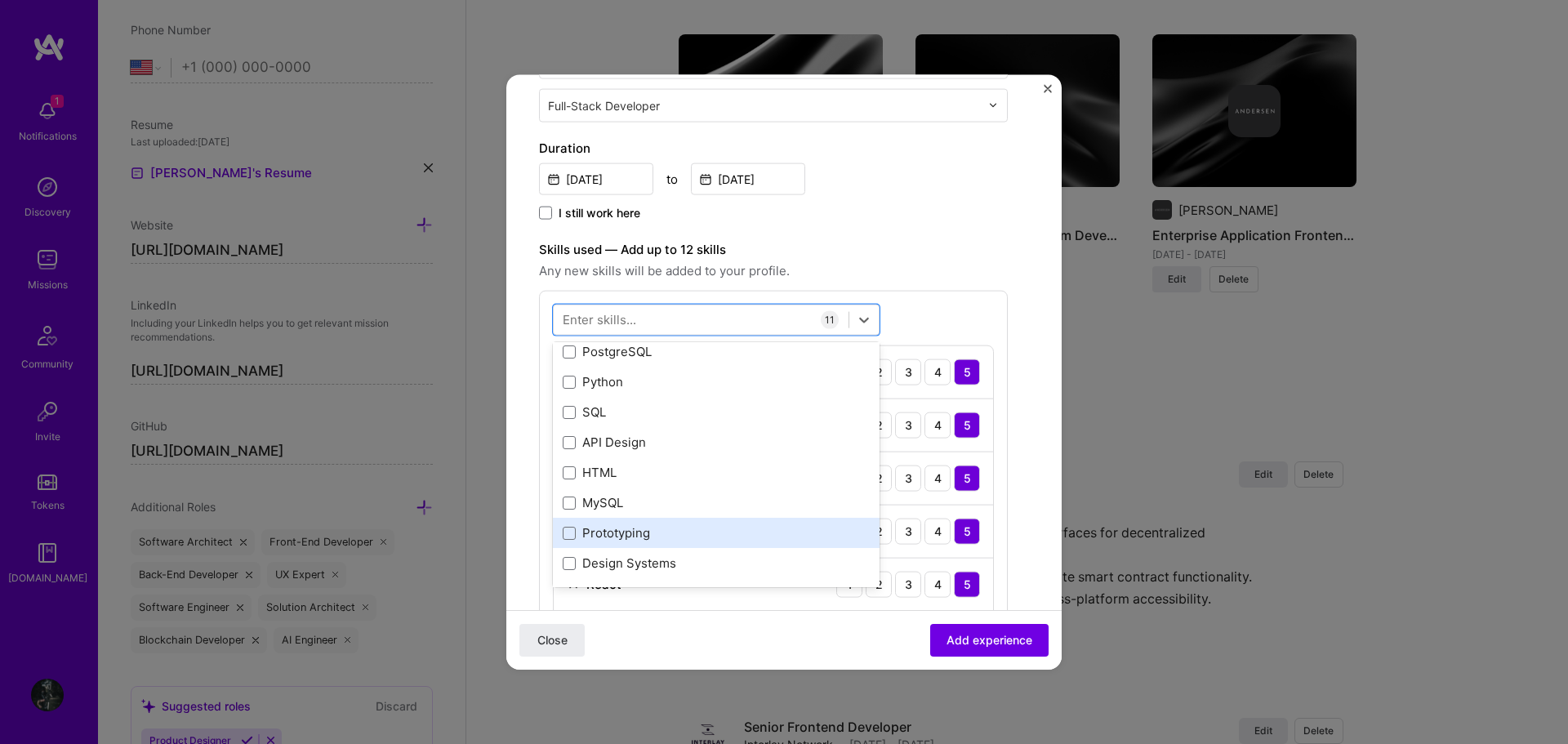
scroll to position [1143, 0]
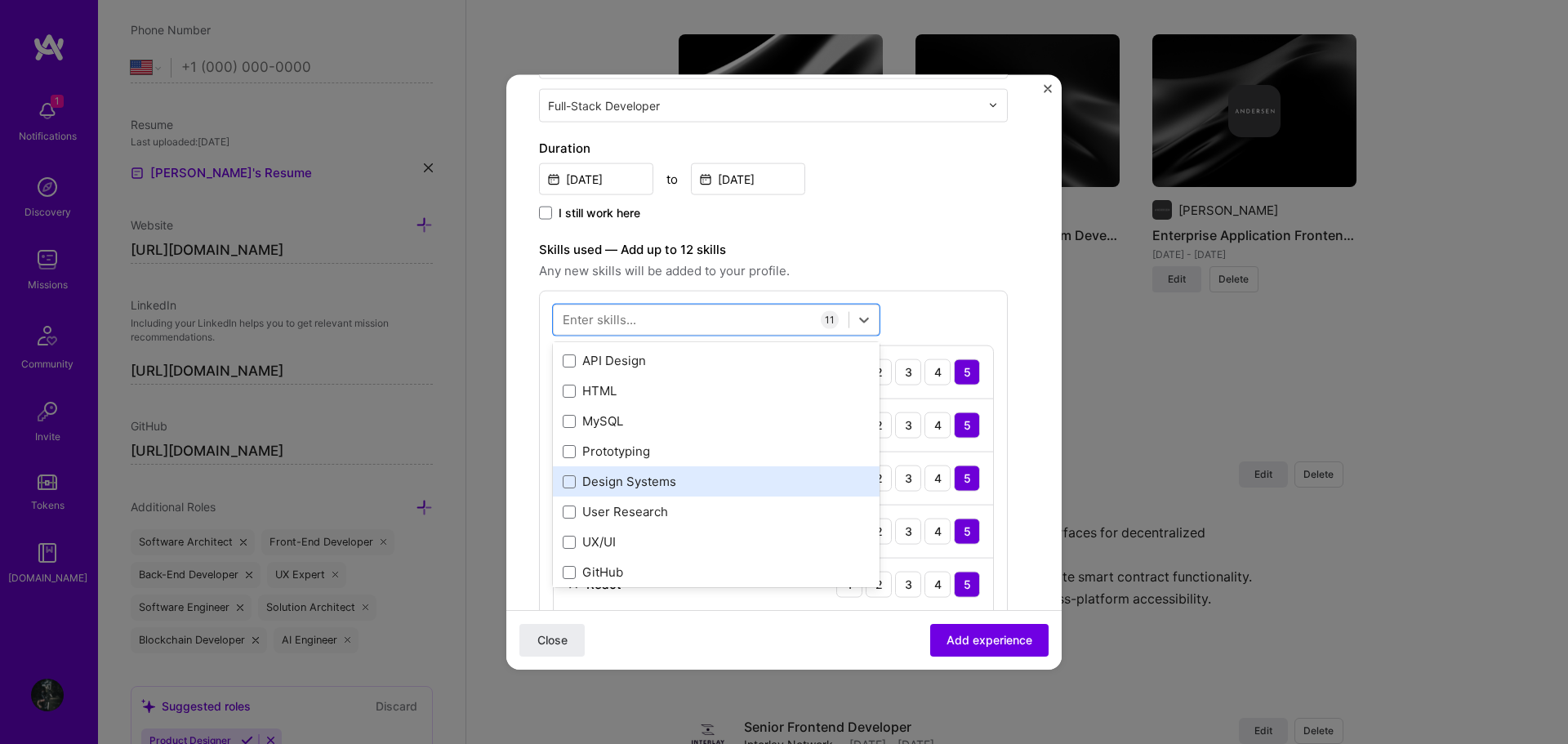
click at [660, 491] on div "Design Systems" at bounding box center [716, 482] width 327 height 30
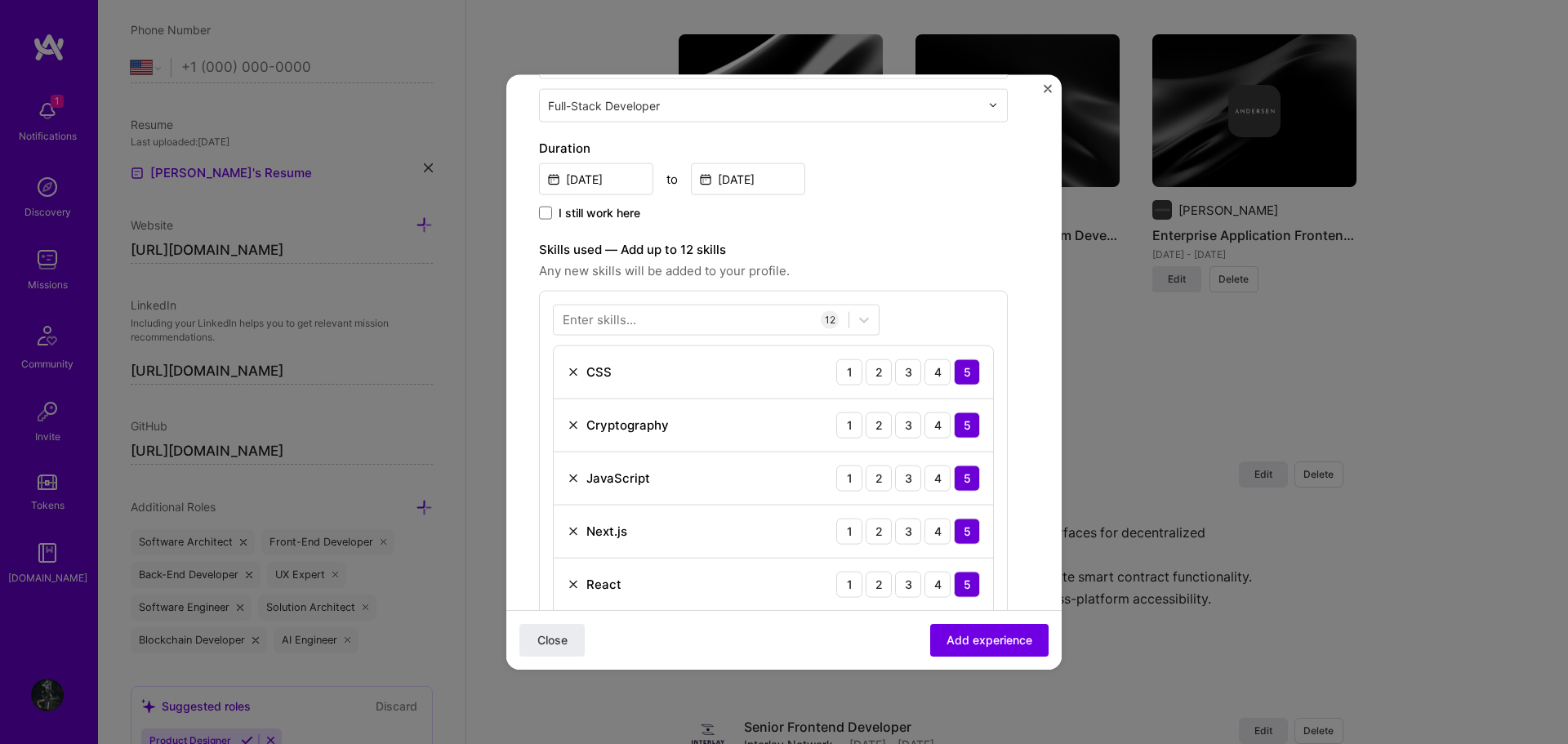
click at [880, 257] on label "Skills used — Add up to 12 skills" at bounding box center [774, 249] width 469 height 19
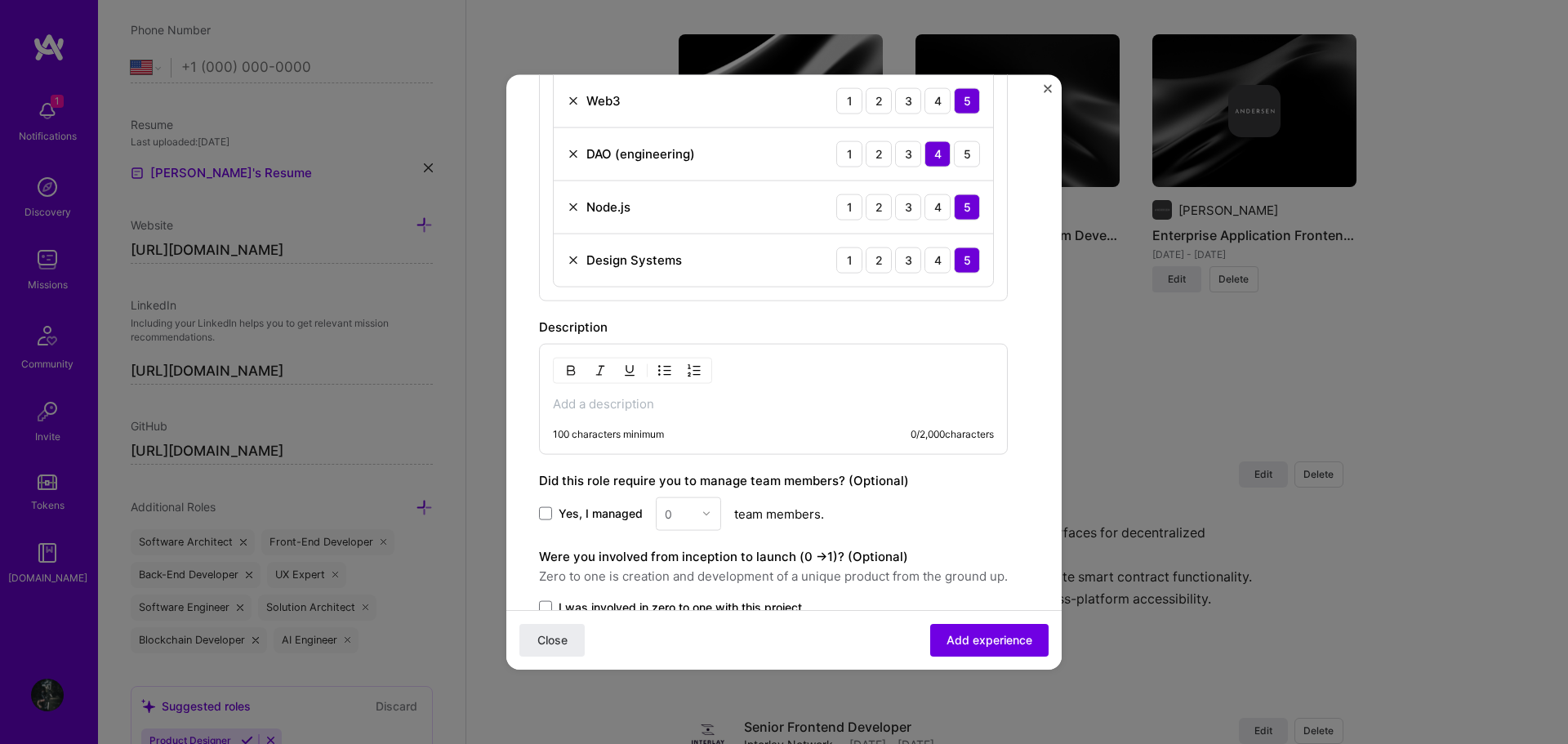
scroll to position [1061, 0]
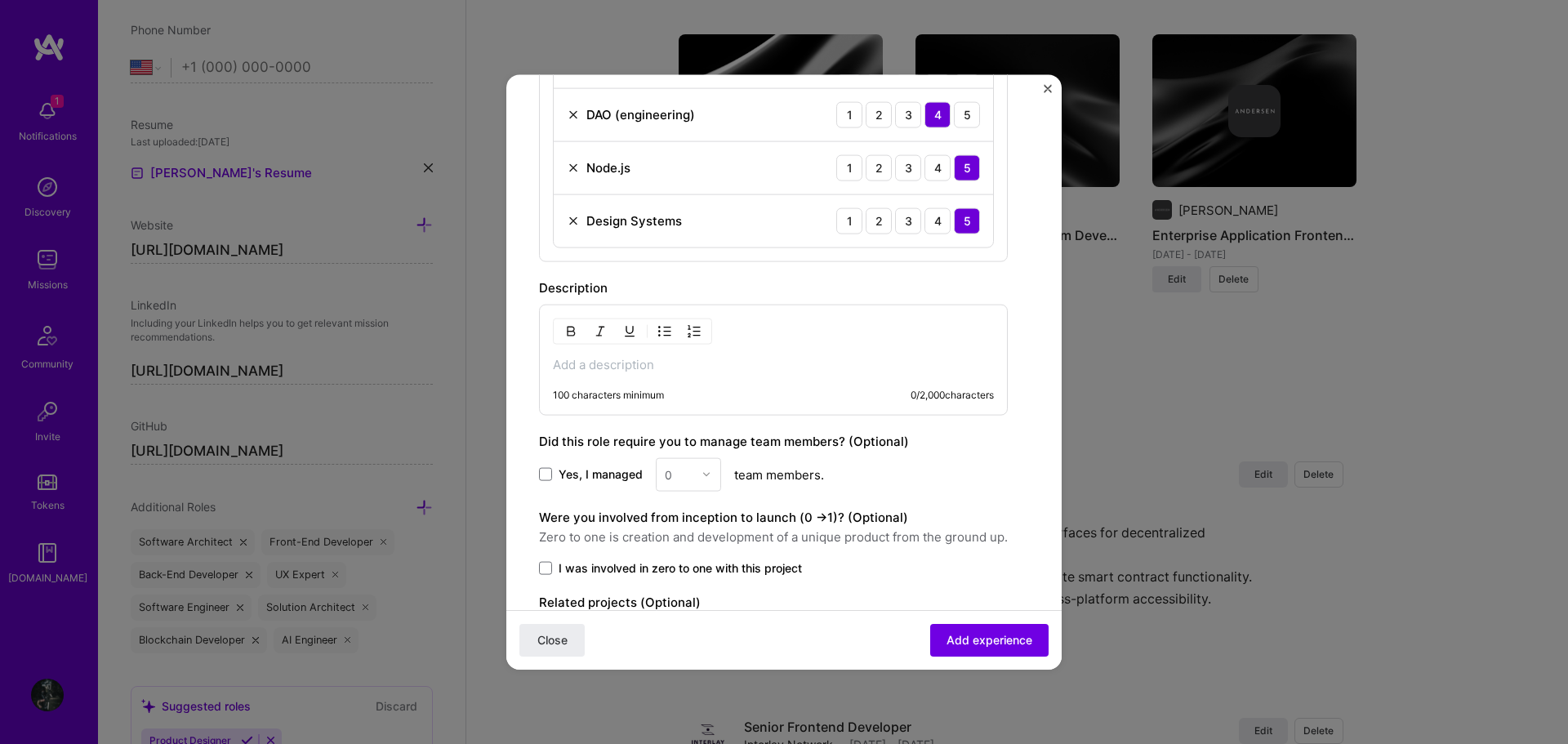
click at [768, 371] on p at bounding box center [773, 364] width 441 height 16
paste div
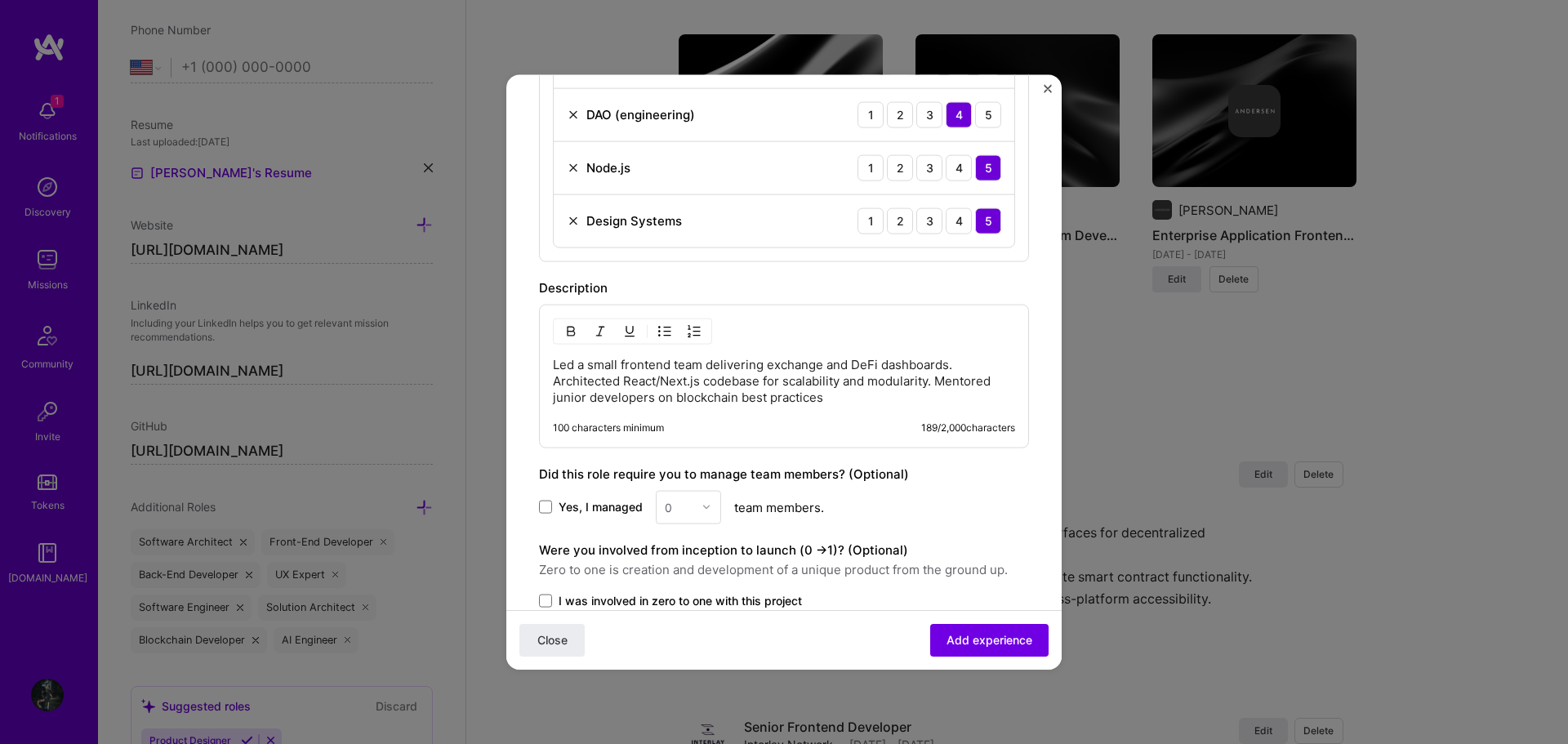
click at [555, 361] on p "Led a small frontend team delivering exchange and DeFi dashboards. Architected …" at bounding box center [784, 381] width 462 height 49
click at [990, 365] on p "Led a small frontend team delivering exchange and DeFi dashboards. Architected …" at bounding box center [800, 381] width 429 height 49
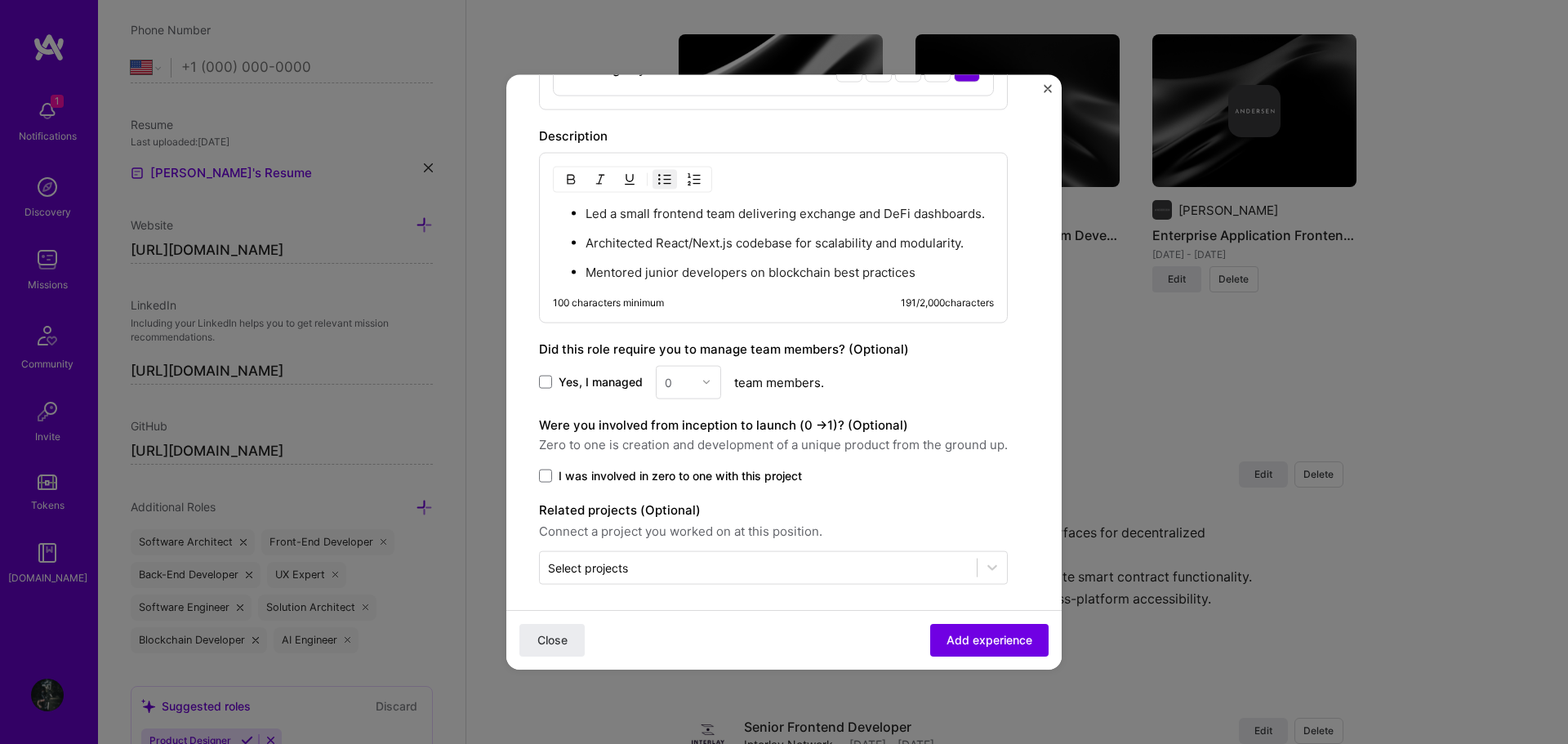
scroll to position [1220, 0]
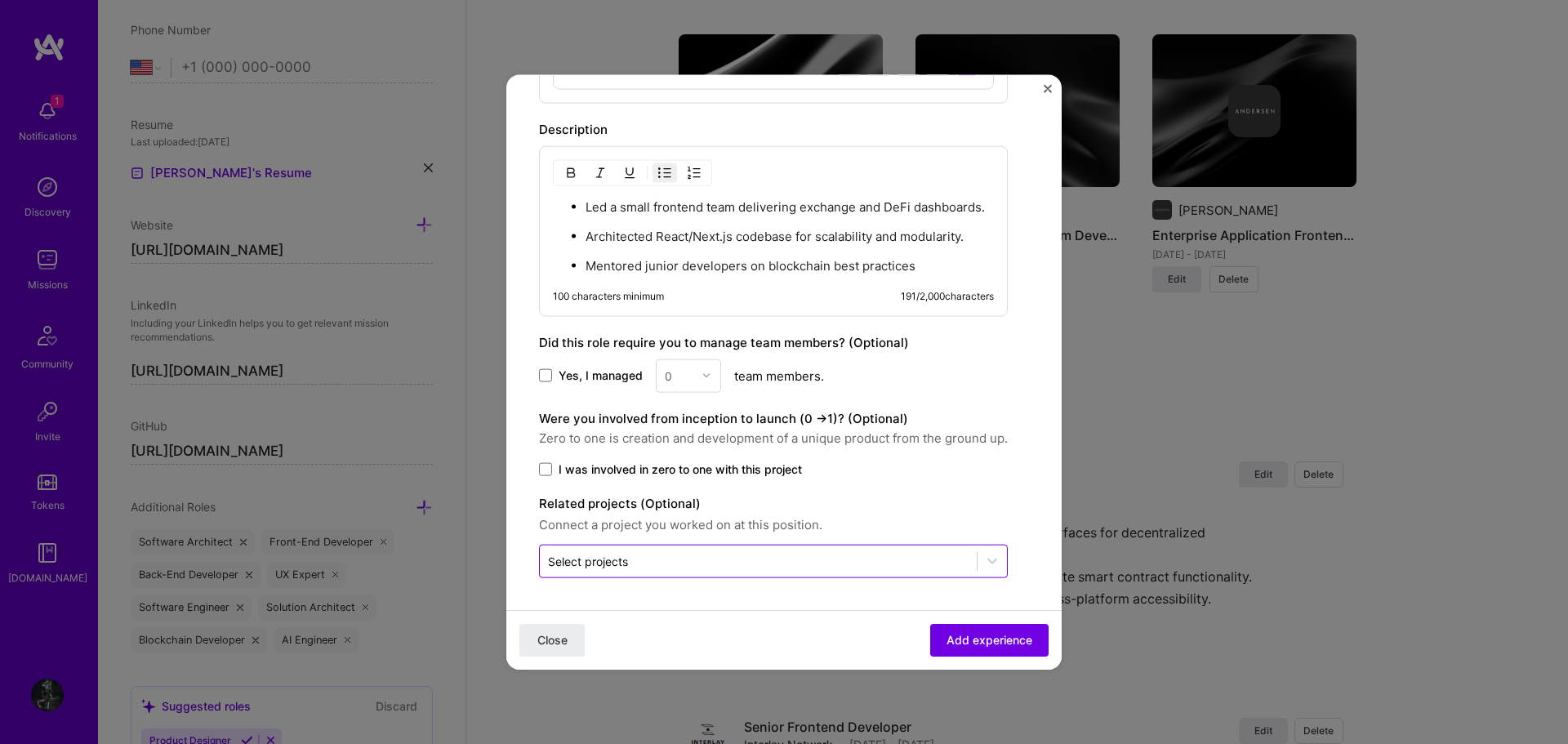
click at [763, 554] on input "text" at bounding box center [758, 560] width 421 height 17
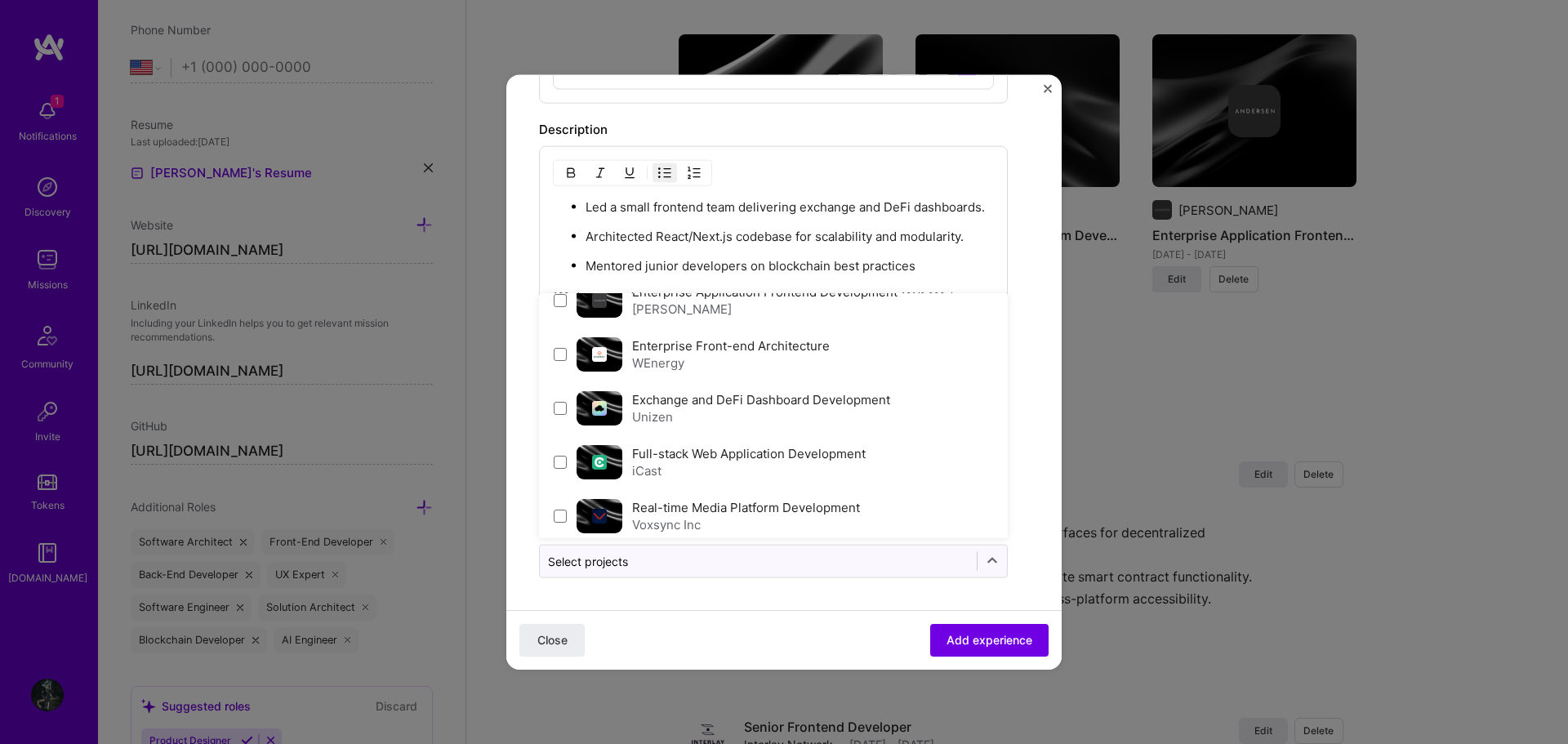
scroll to position [245, 0]
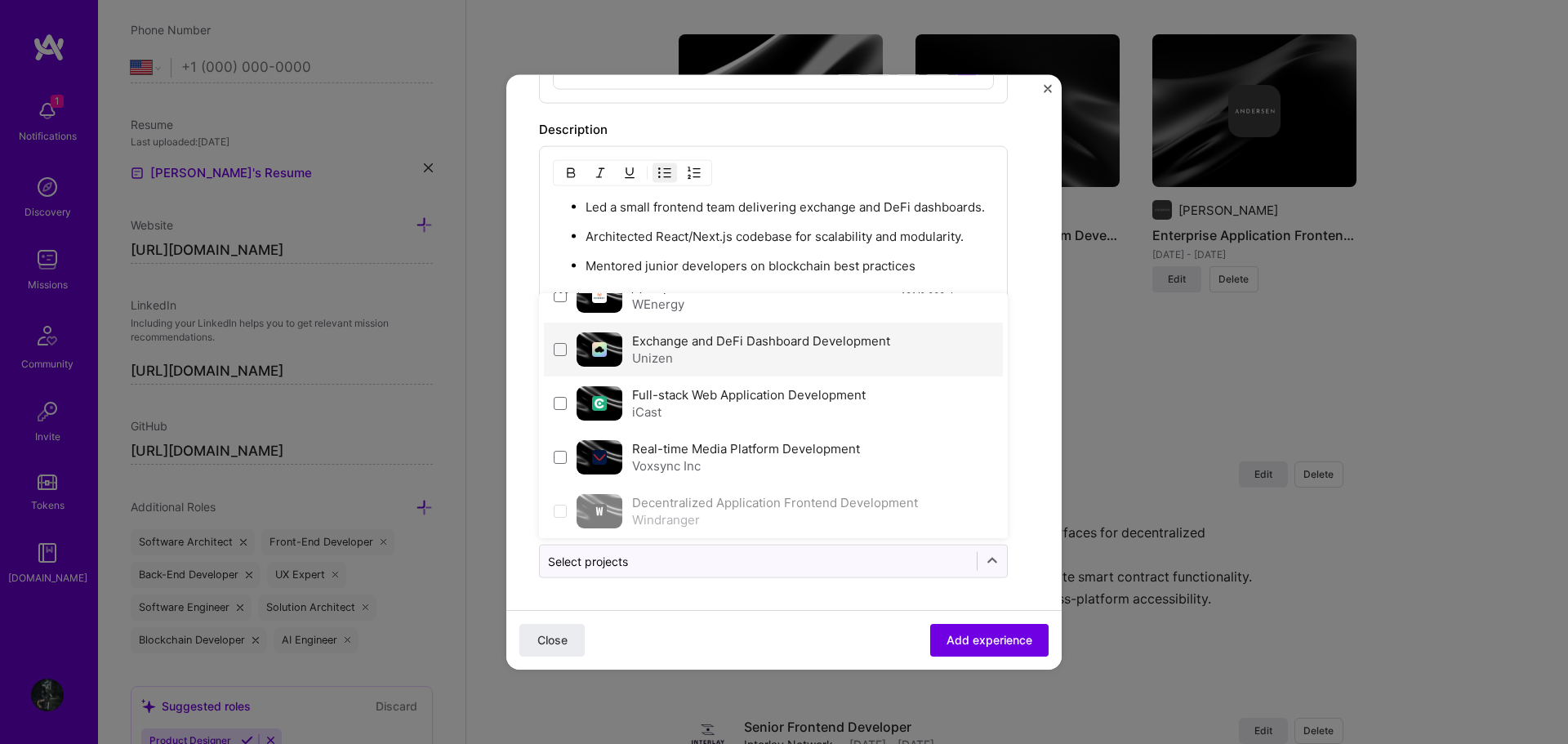
click at [760, 347] on label "Exchange and DeFi Dashboard Development" at bounding box center [760, 340] width 258 height 15
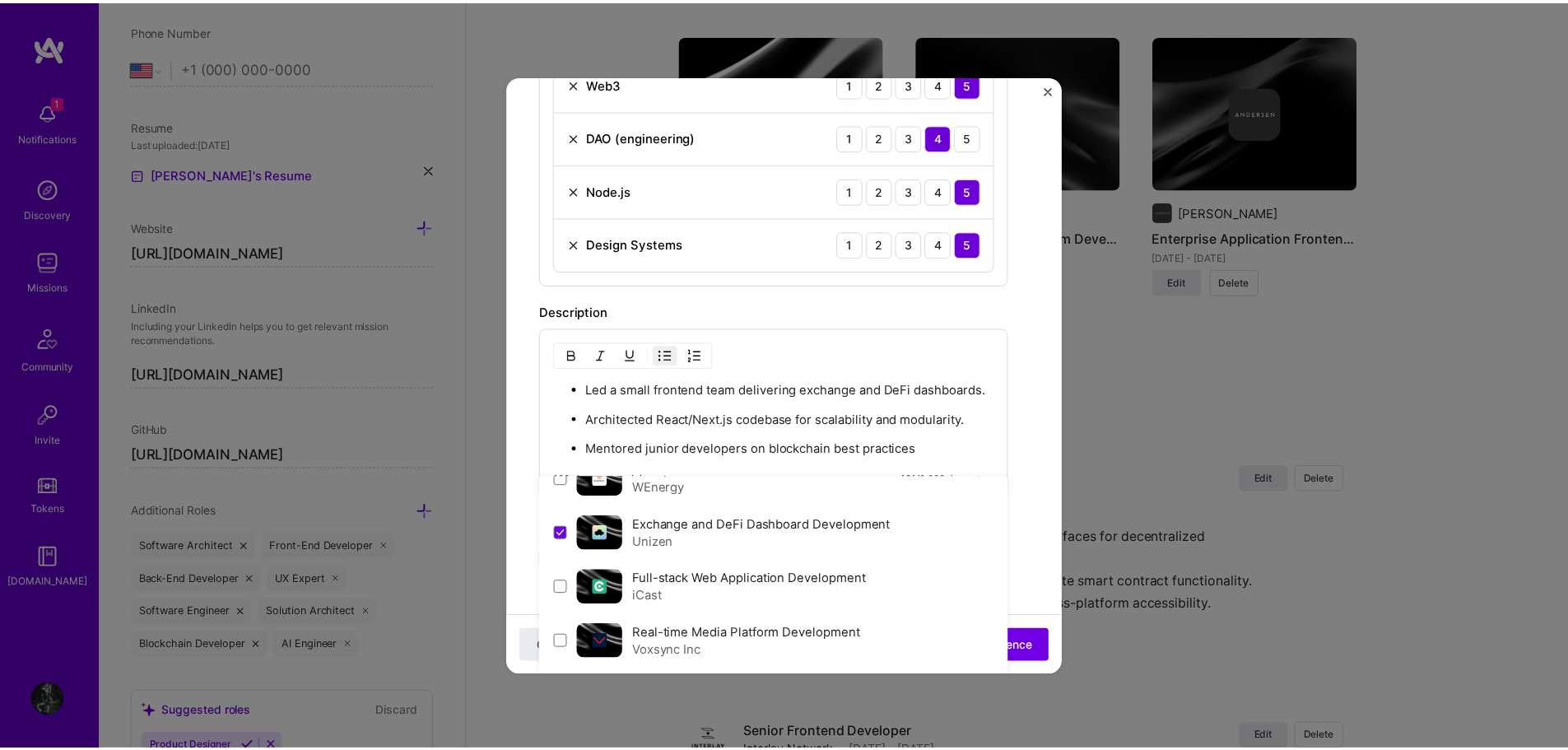
scroll to position [1230, 0]
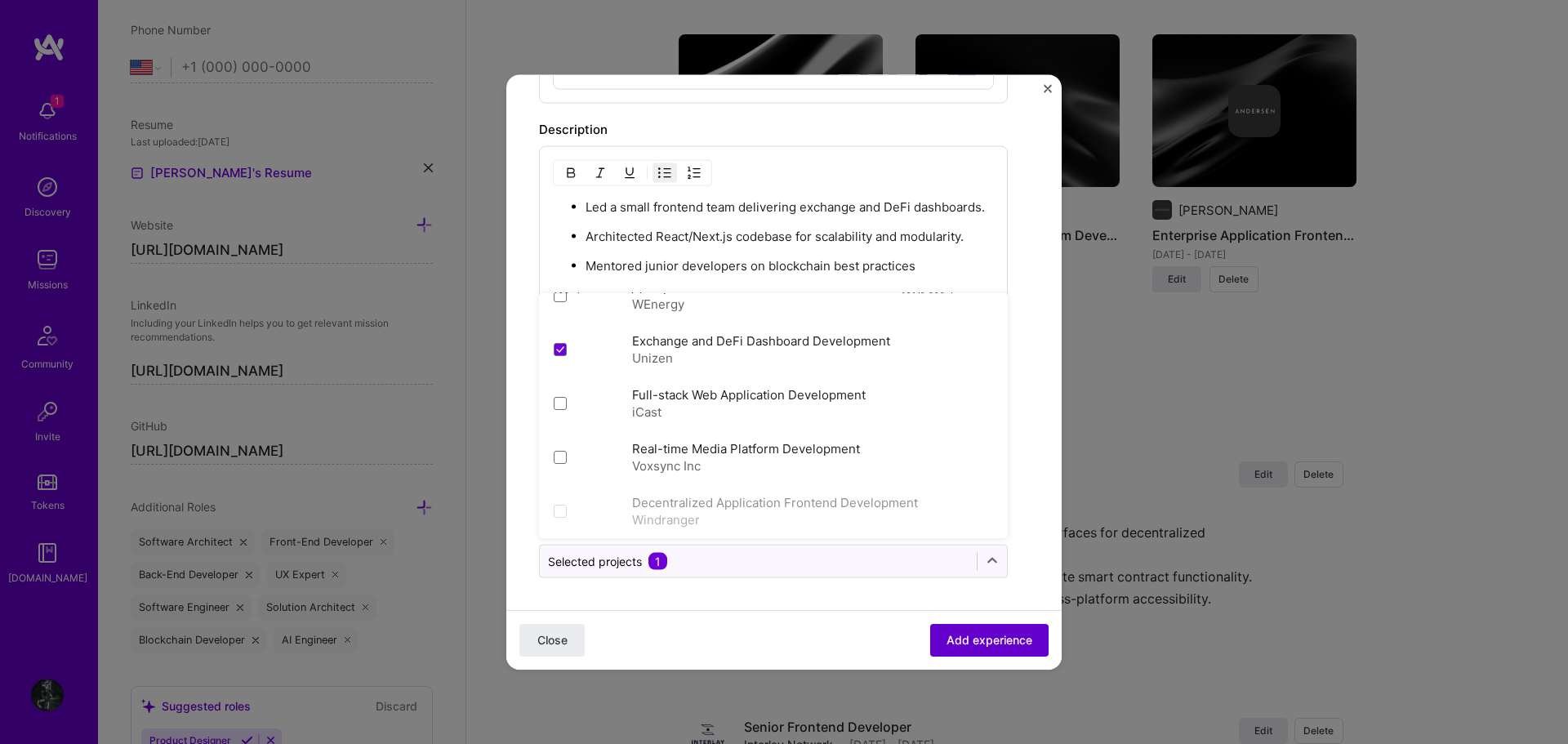
click at [969, 641] on span "Add experience" at bounding box center [989, 639] width 86 height 16
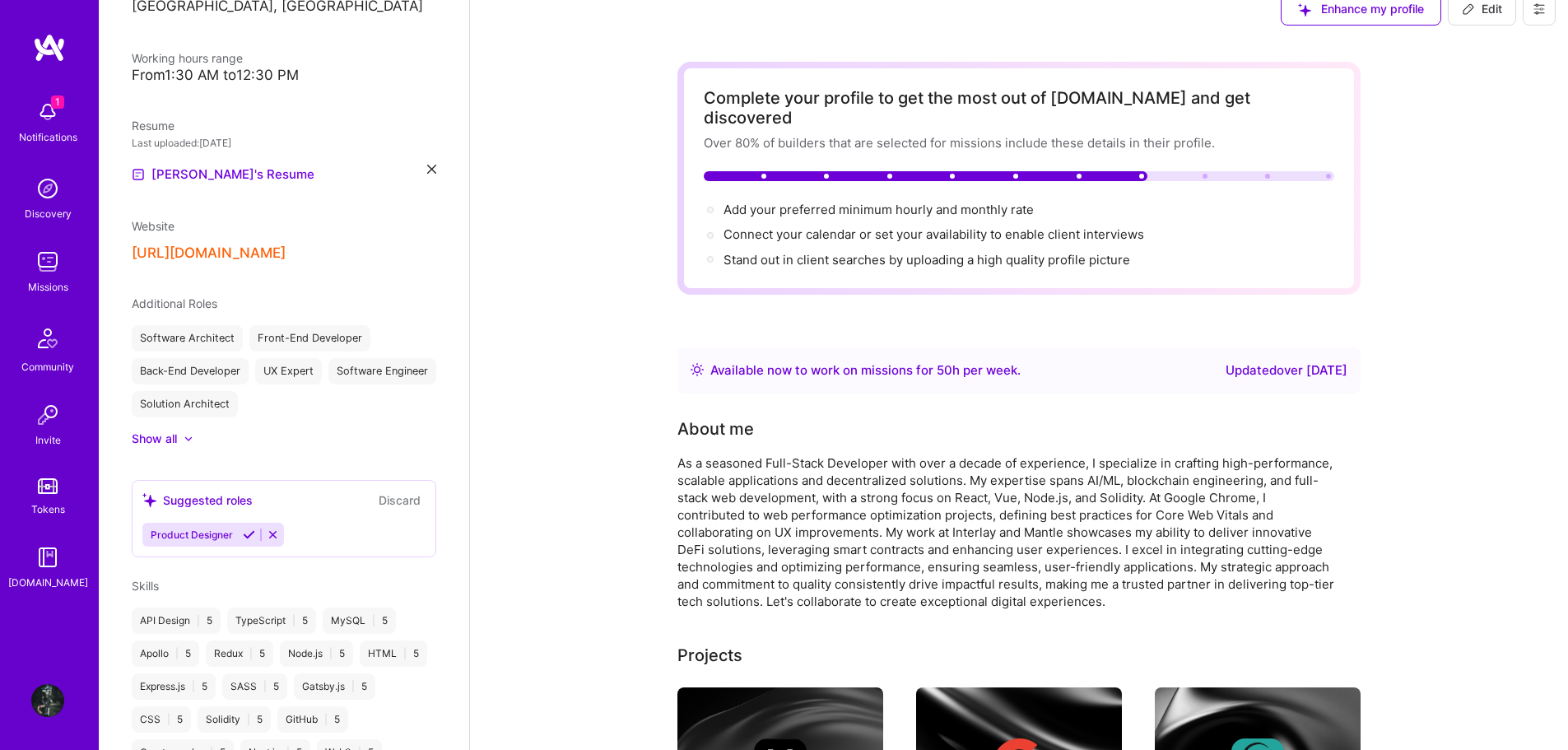
scroll to position [0, 0]
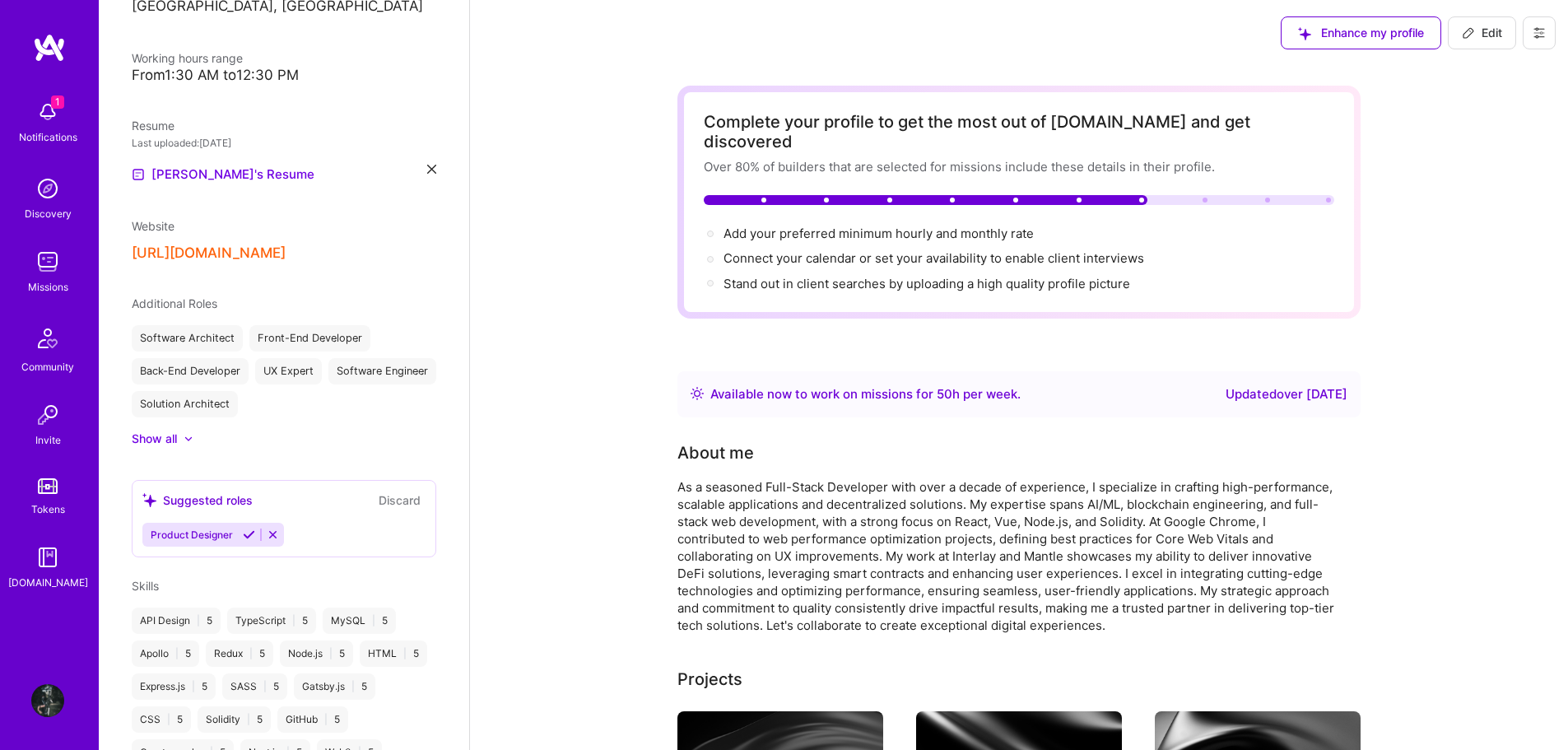
click at [1466, 30] on icon at bounding box center [1468, 32] width 13 height 13
select select "US"
select select "Right Now"
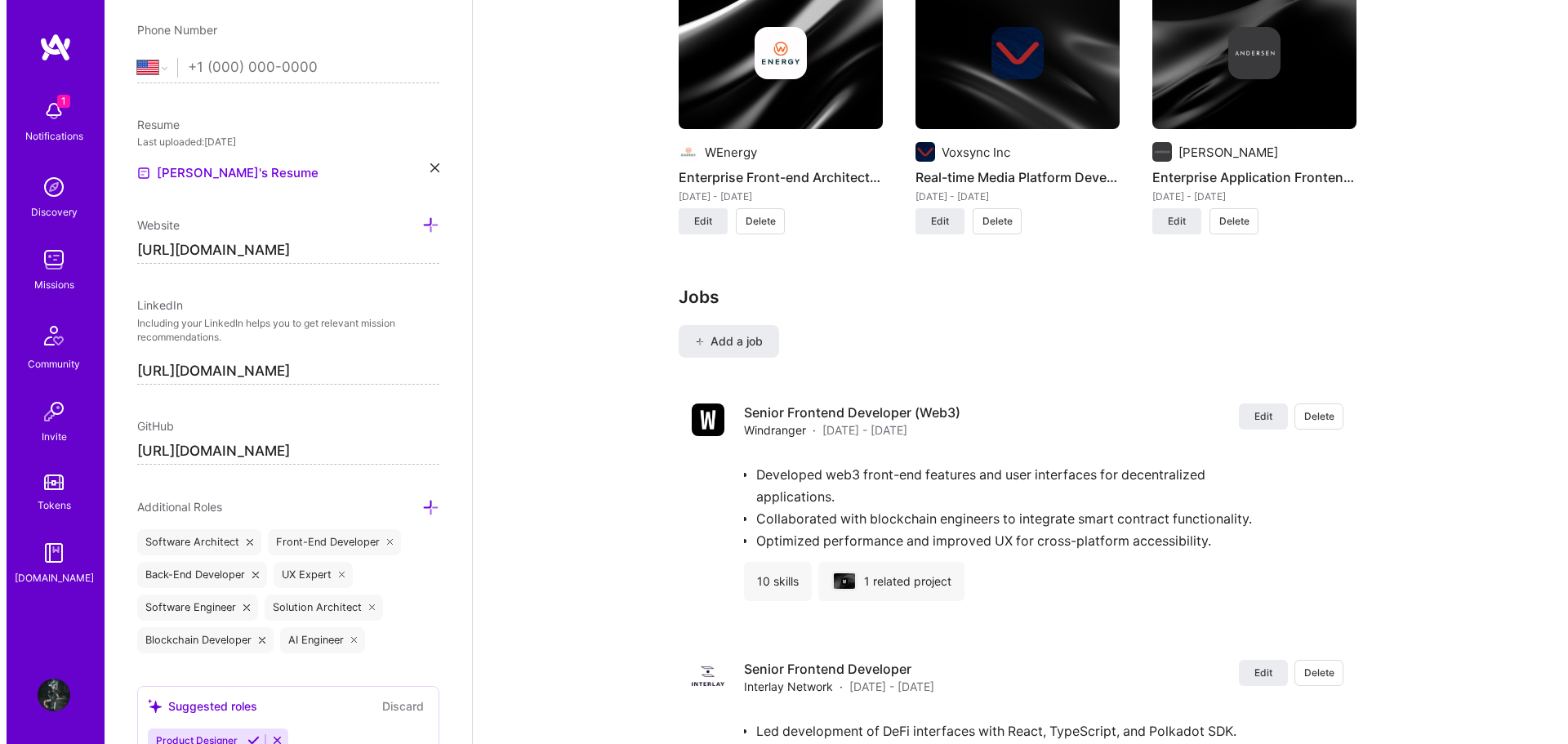
scroll to position [2449, 0]
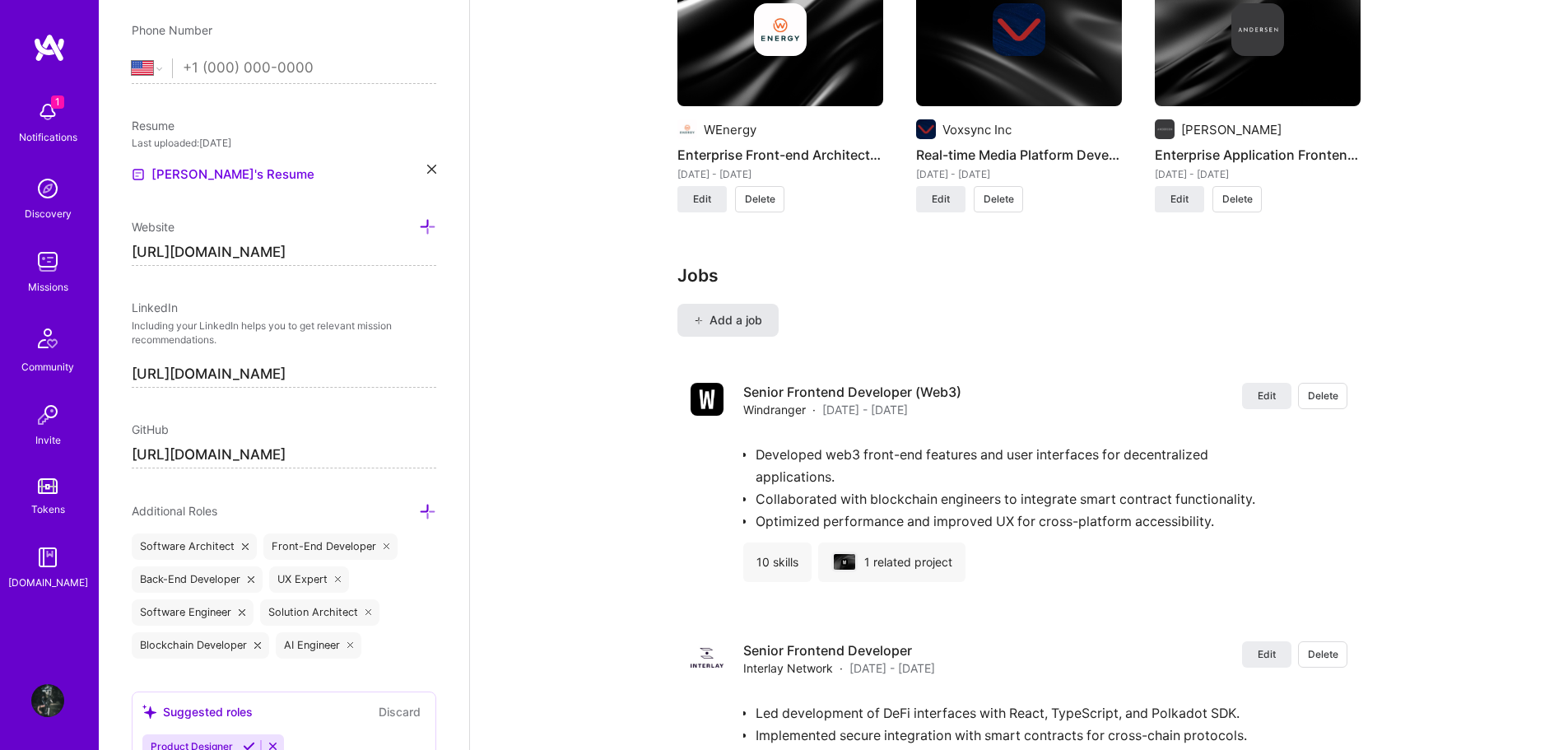
click at [756, 312] on span "Add a job" at bounding box center [728, 320] width 68 height 16
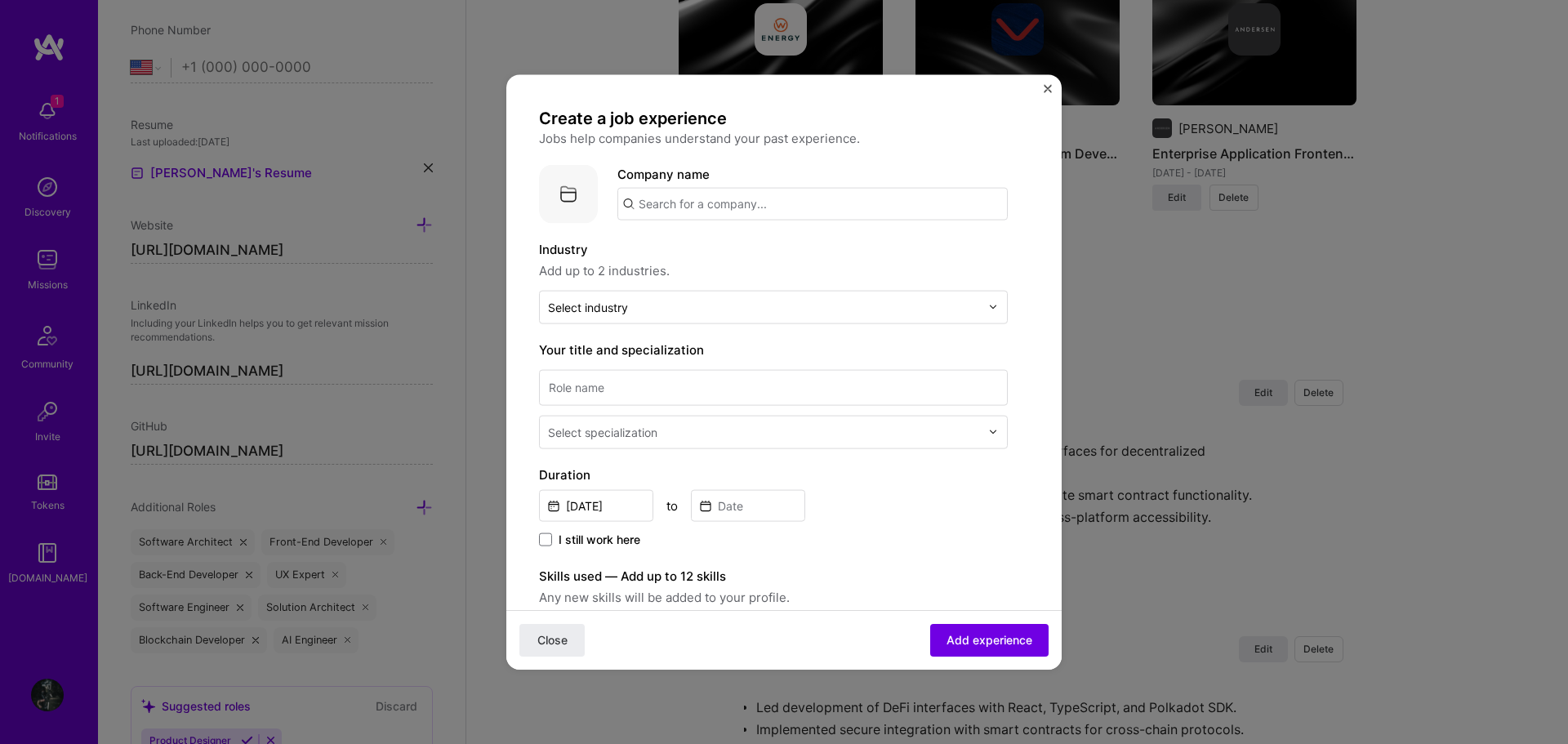
click at [765, 203] on input "text" at bounding box center [812, 203] width 390 height 33
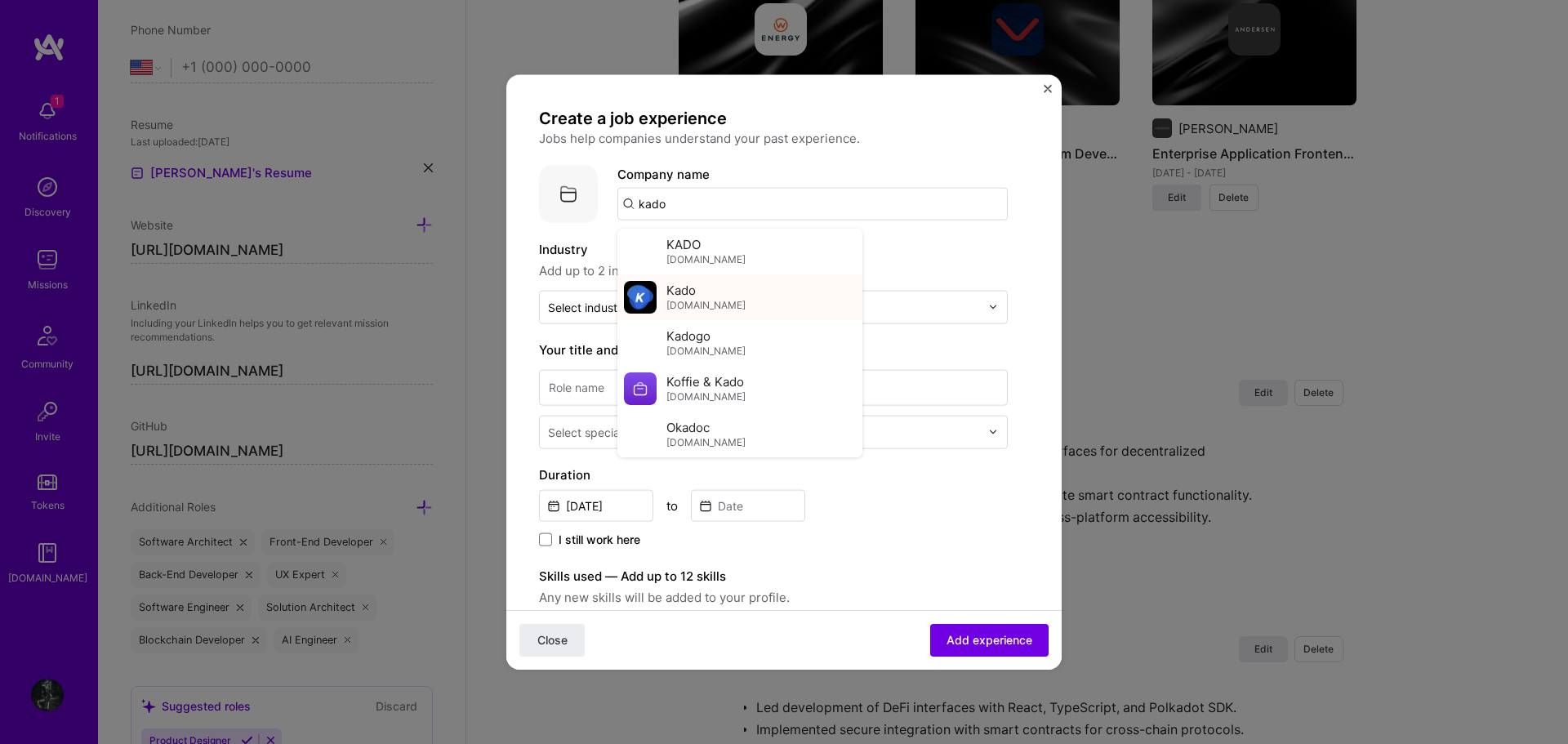
click at [734, 293] on div "Kado kado.money" at bounding box center [739, 296] width 245 height 46
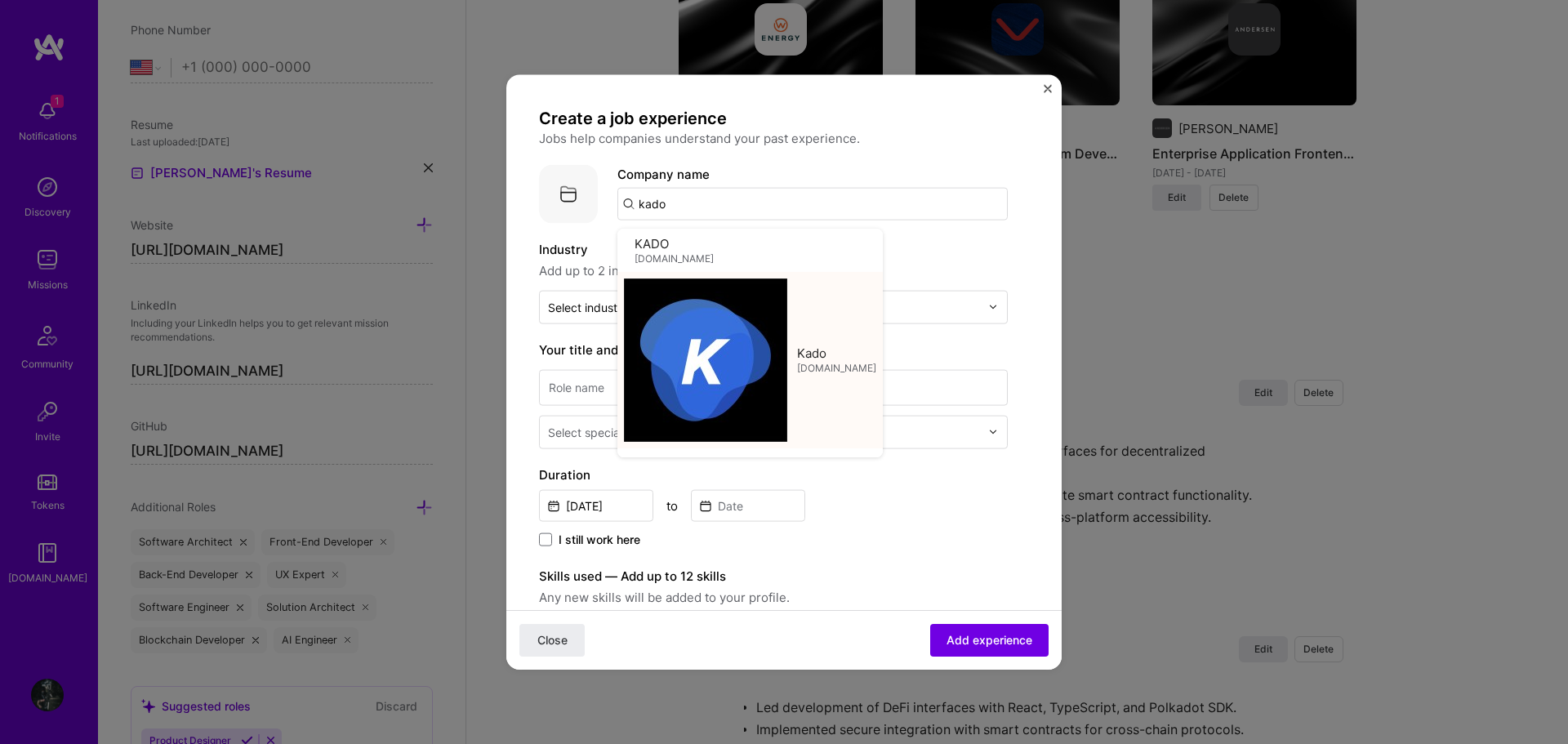
type input "Kado"
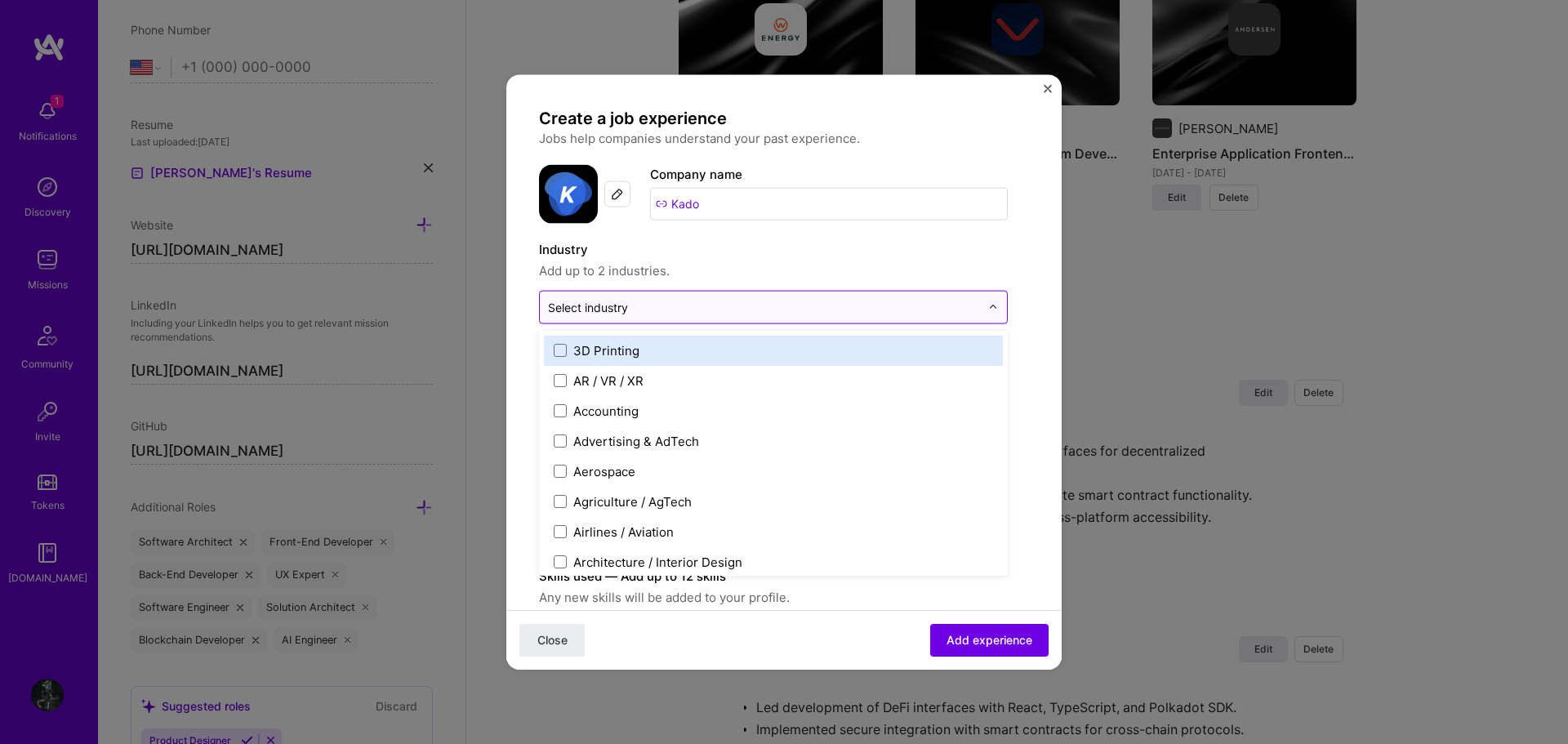
click at [741, 307] on input "text" at bounding box center [764, 306] width 432 height 17
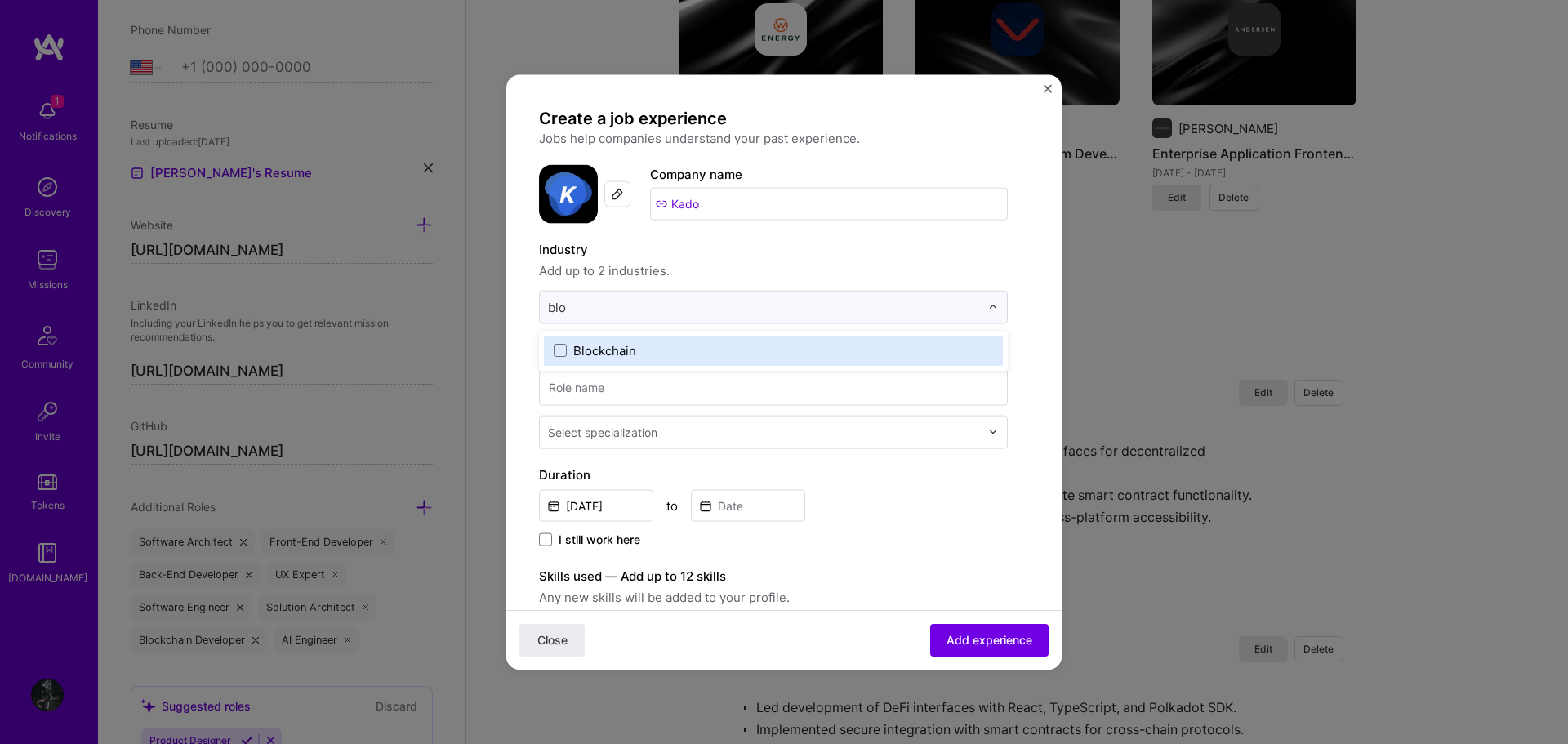
type input "bloc"
click at [675, 344] on label "Blockchain" at bounding box center [773, 350] width 439 height 17
type input "finte"
click at [678, 349] on div "Financial Services / Fintech" at bounding box center [653, 350] width 159 height 17
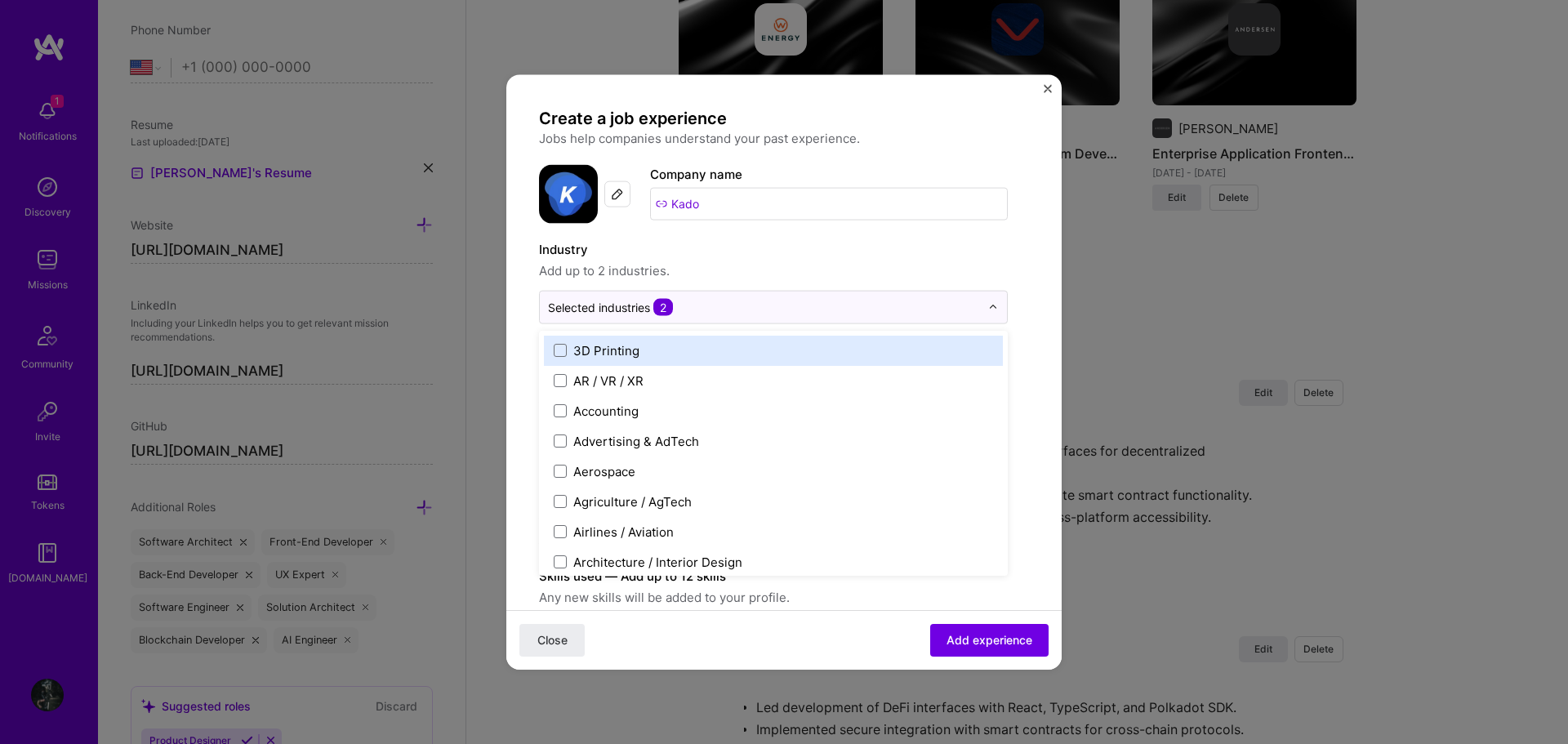
click at [798, 249] on label "Industry" at bounding box center [774, 249] width 469 height 19
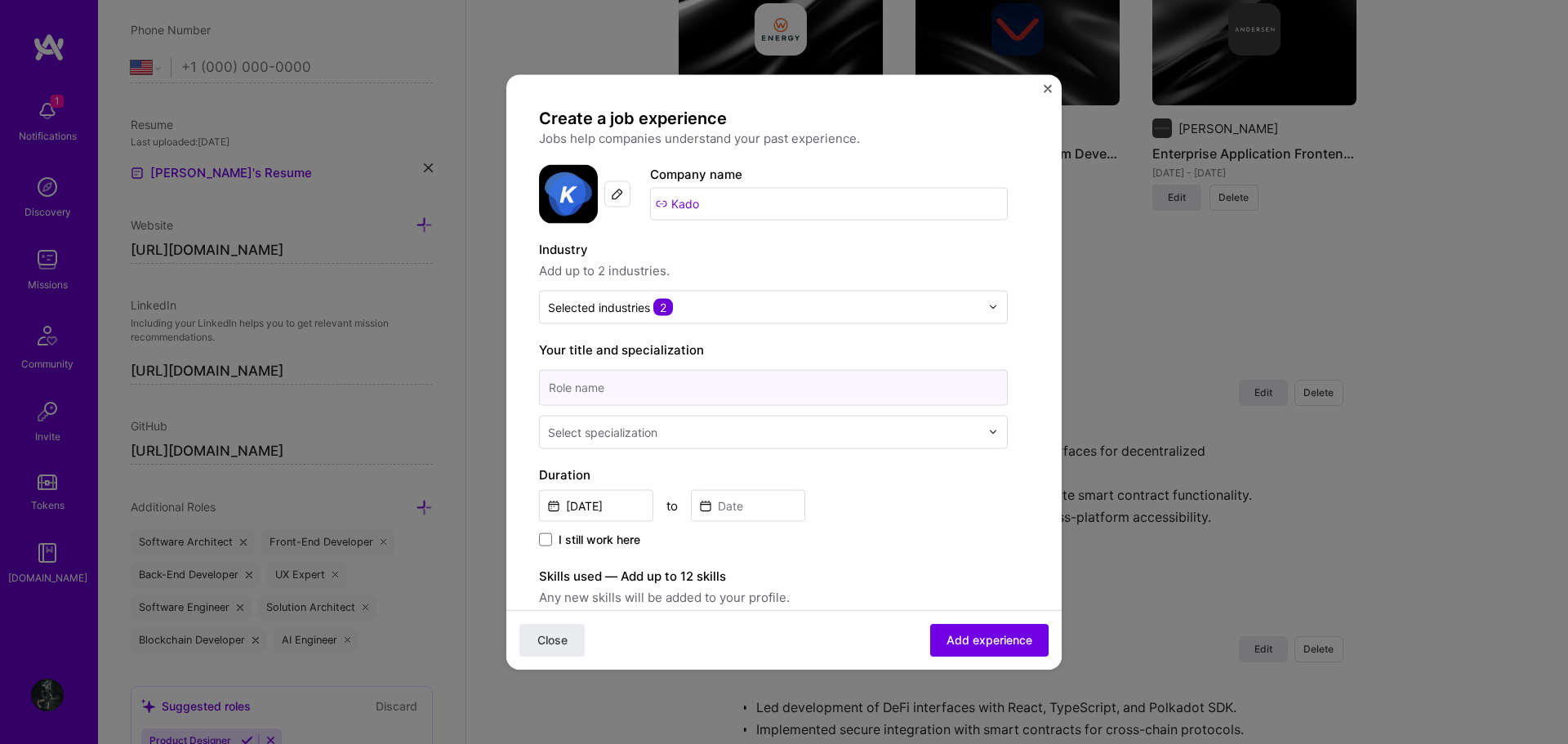
click at [653, 395] on input at bounding box center [774, 387] width 469 height 36
paste input "Senior Frontend Developer (Web3)"
type input "Senior Frontend Developer (Web3)"
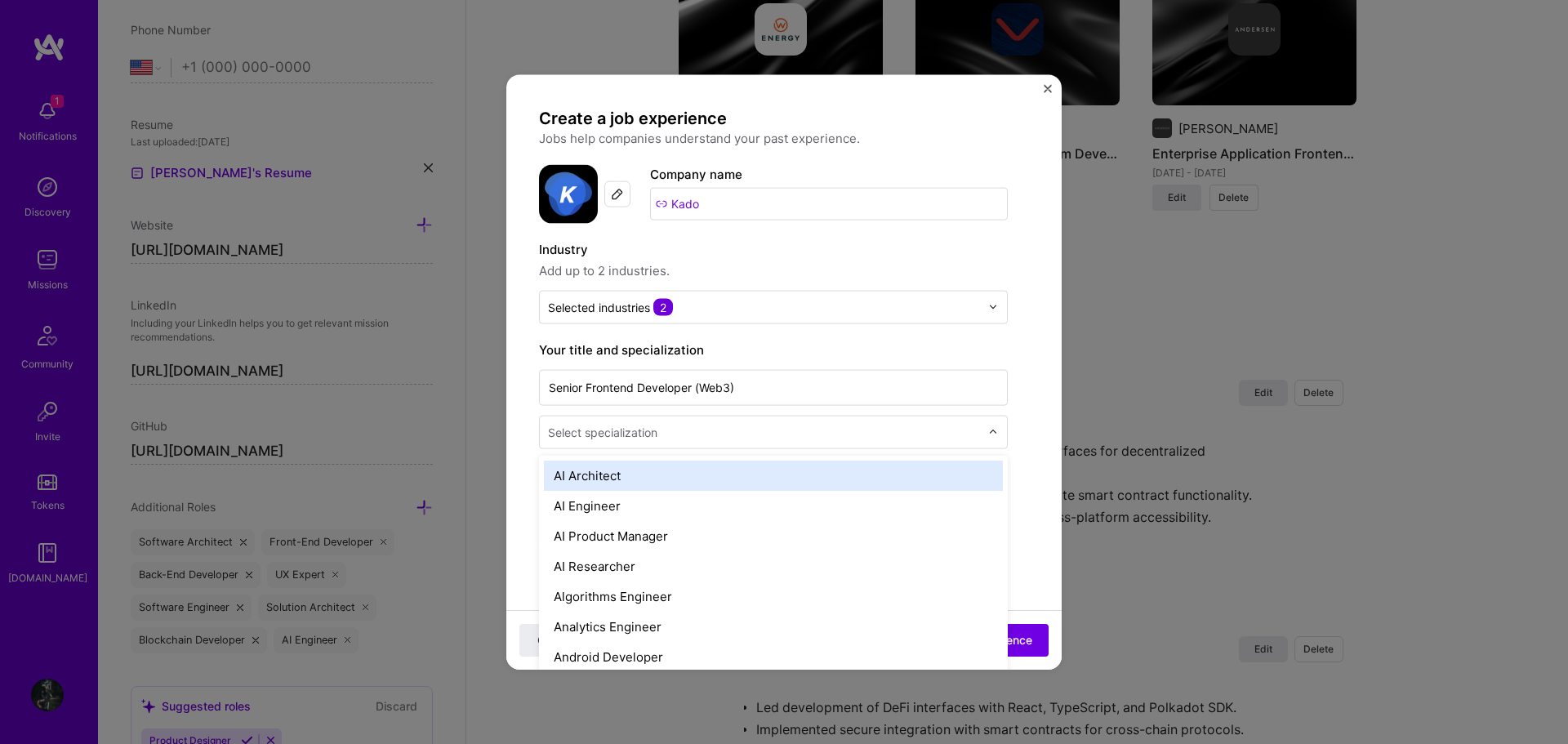
click at [701, 423] on input "text" at bounding box center [765, 432] width 435 height 17
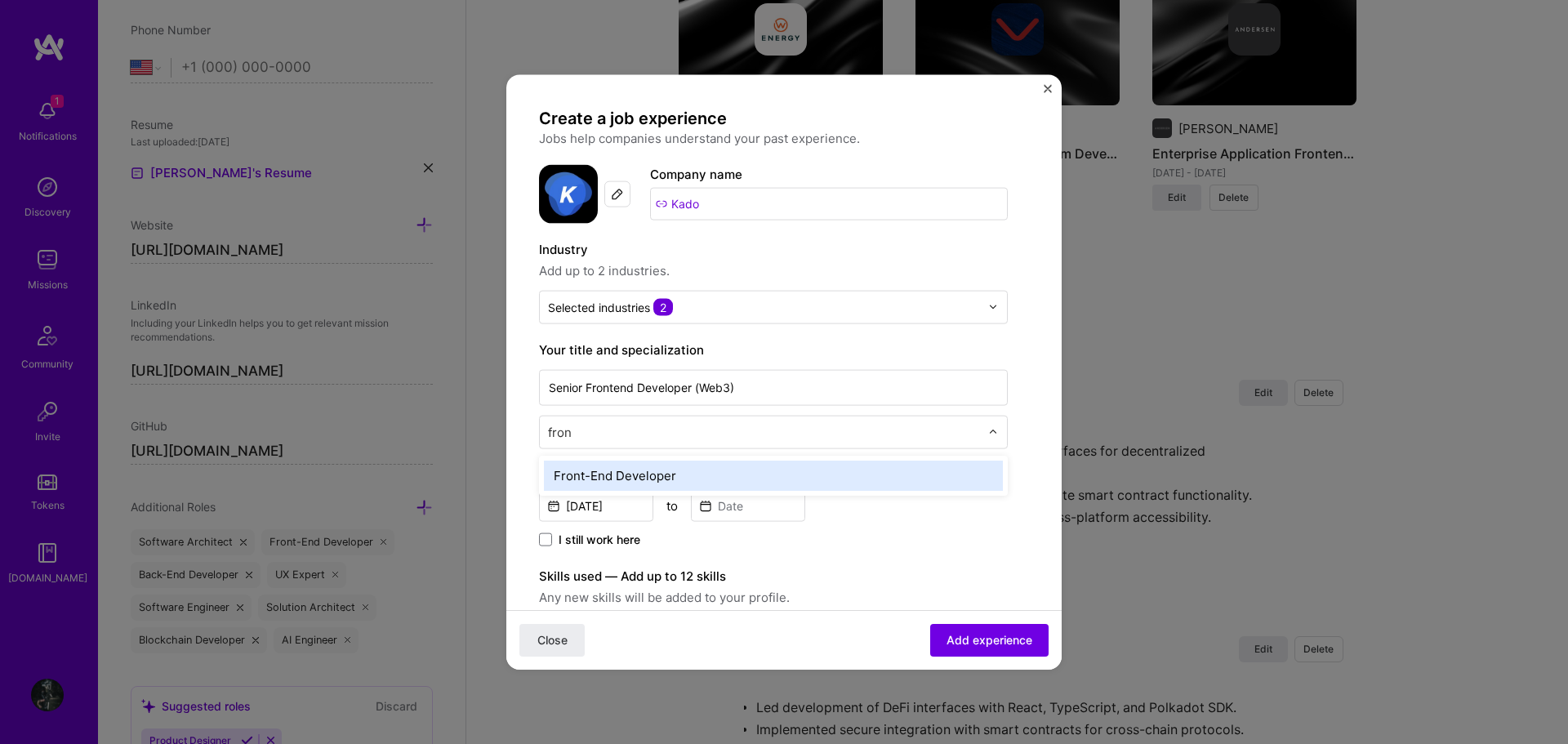
type input "front"
click at [658, 481] on div "Front-End Developer" at bounding box center [773, 475] width 459 height 30
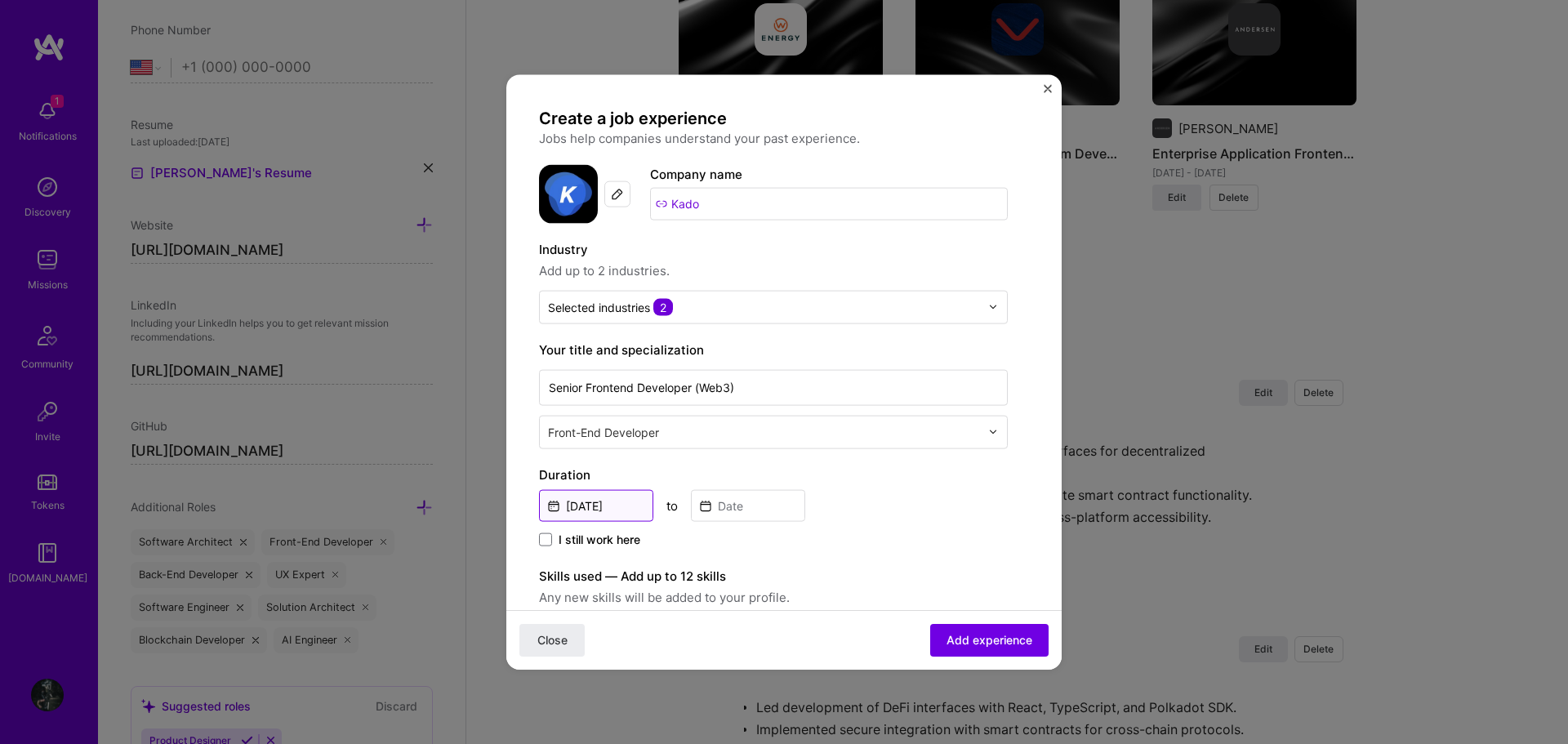
click at [631, 499] on input "Sep, 2025" at bounding box center [596, 505] width 114 height 32
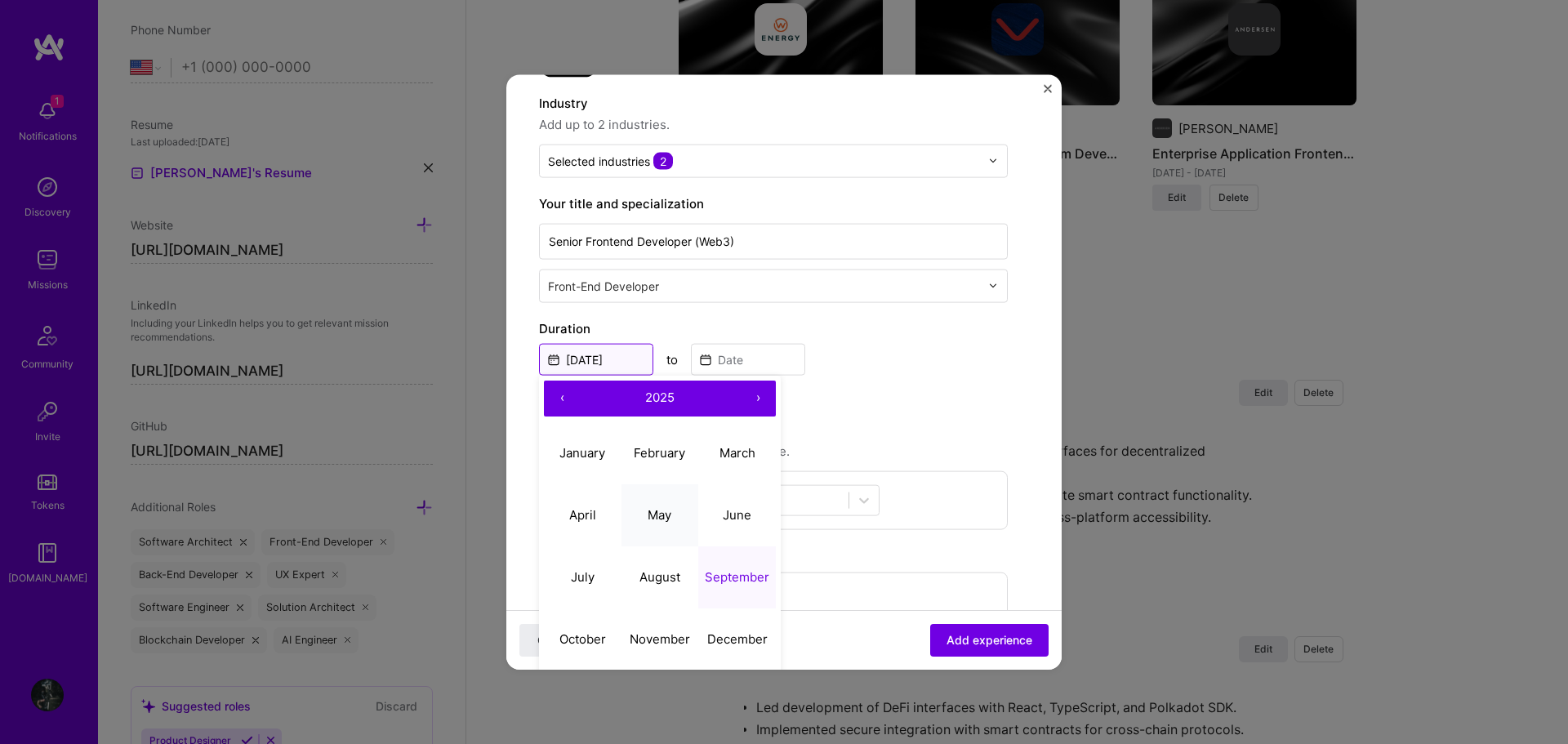
scroll to position [163, 0]
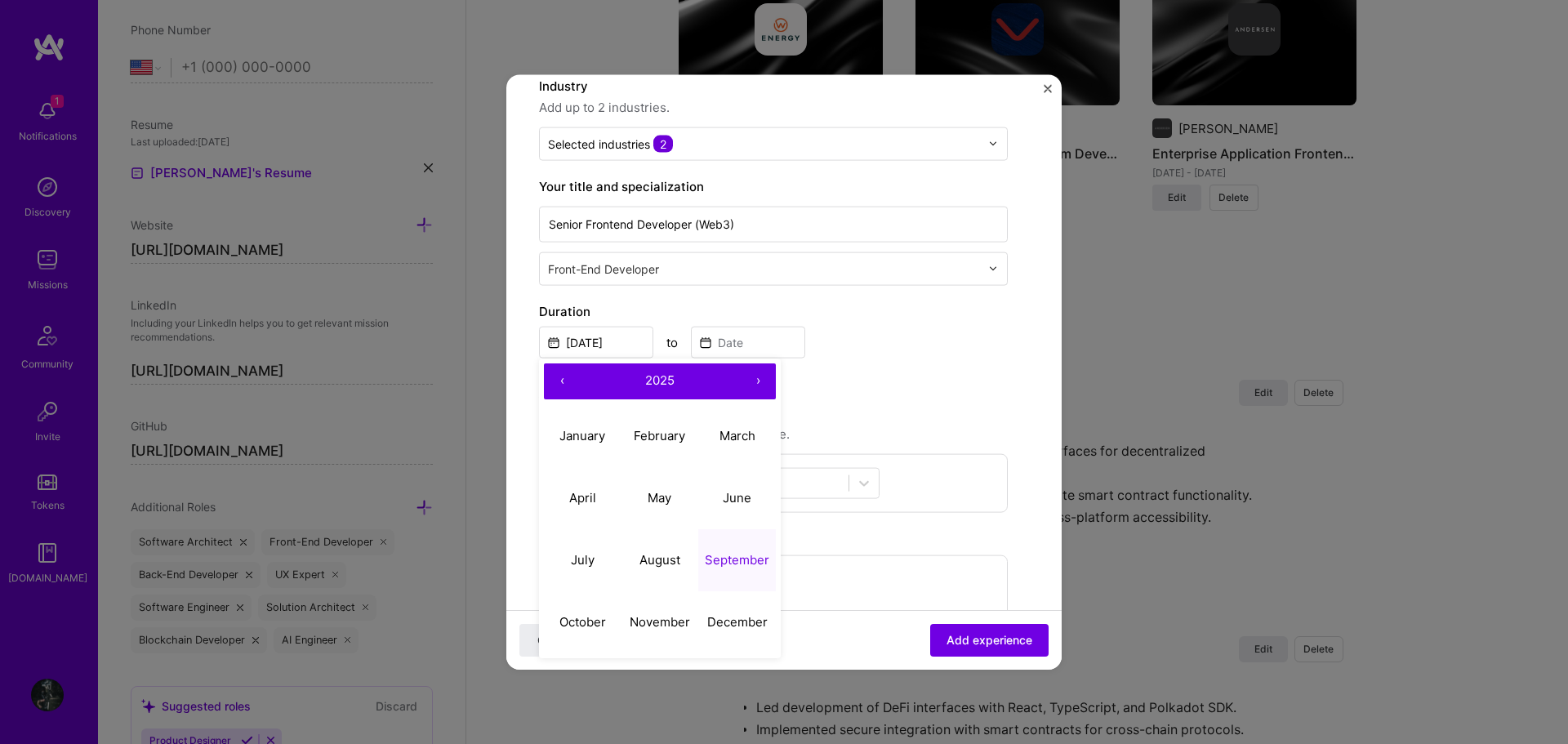
click at [566, 381] on button "‹" at bounding box center [561, 380] width 36 height 36
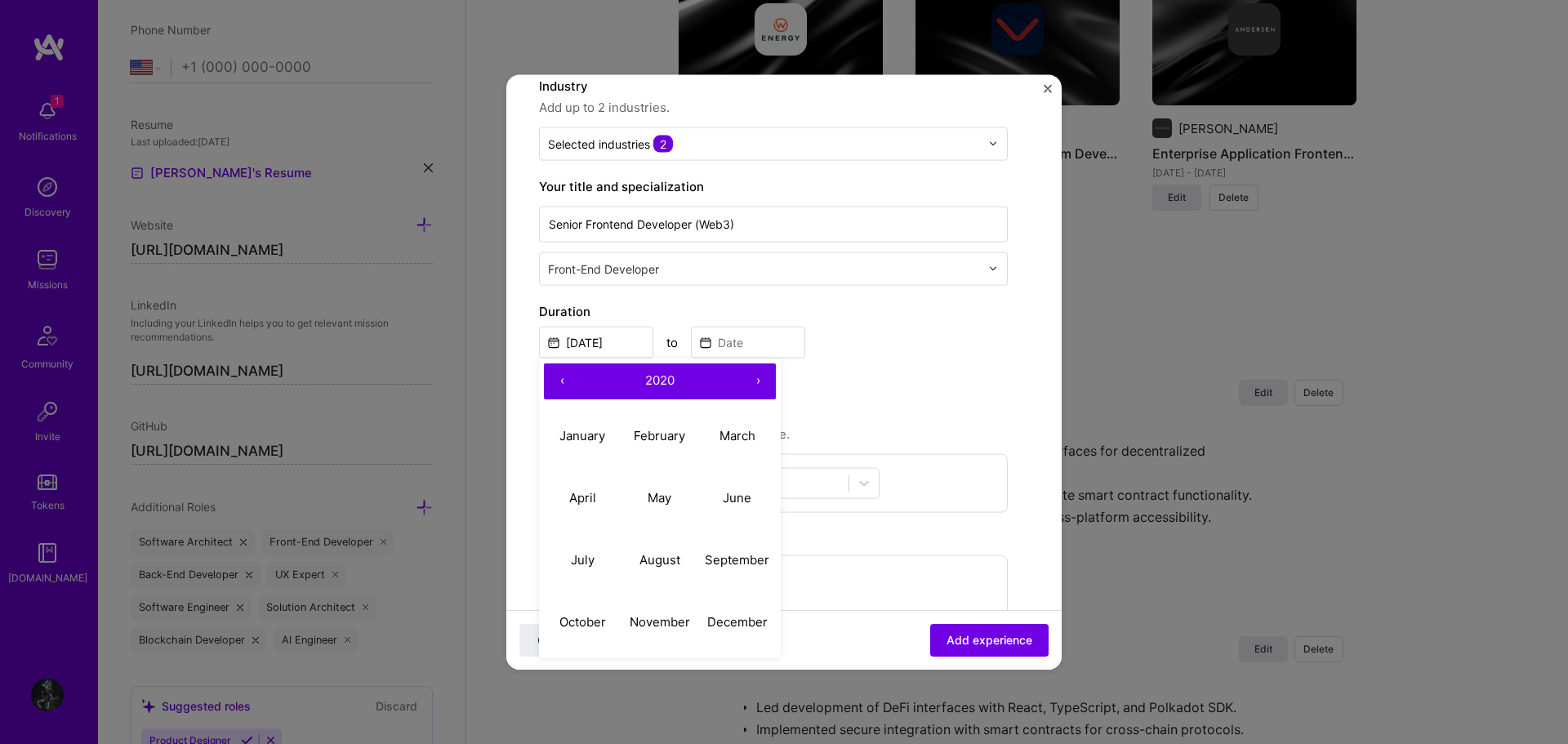
click at [566, 381] on button "‹" at bounding box center [561, 380] width 36 height 36
click at [740, 432] on abbr "March" at bounding box center [737, 435] width 36 height 15
type input "Mar, 2019"
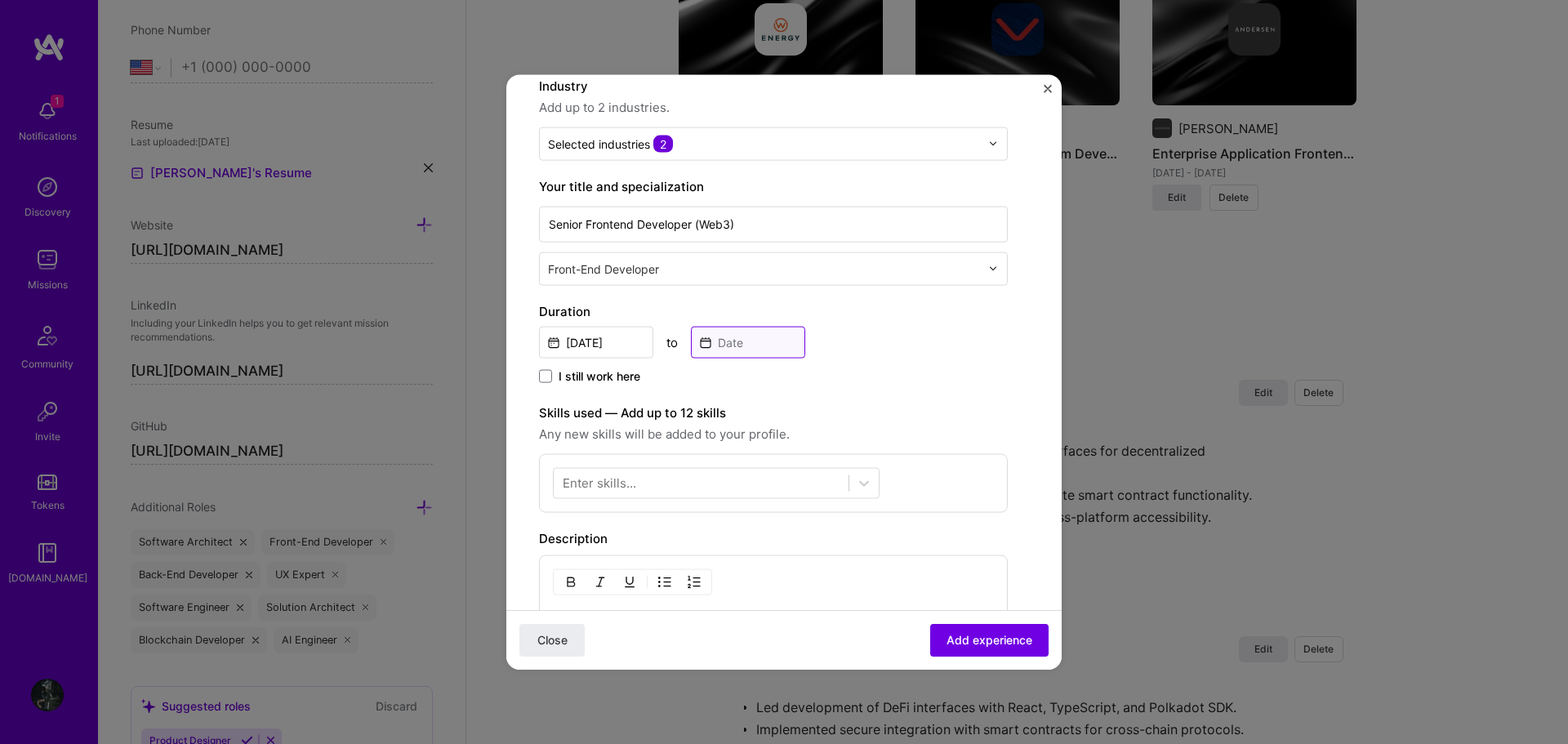
click at [757, 341] on input at bounding box center [748, 342] width 114 height 32
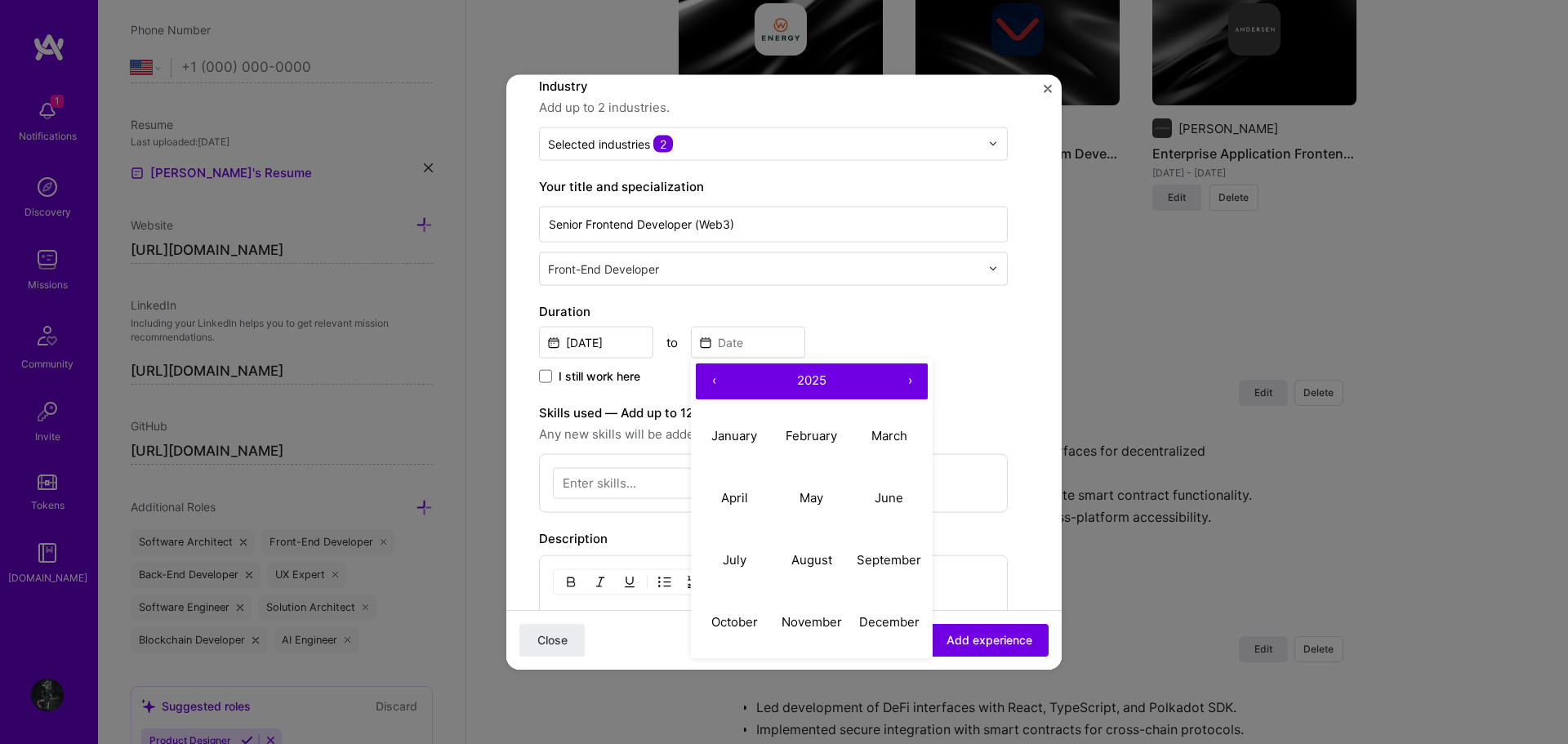
click at [721, 373] on button "‹" at bounding box center [714, 380] width 36 height 36
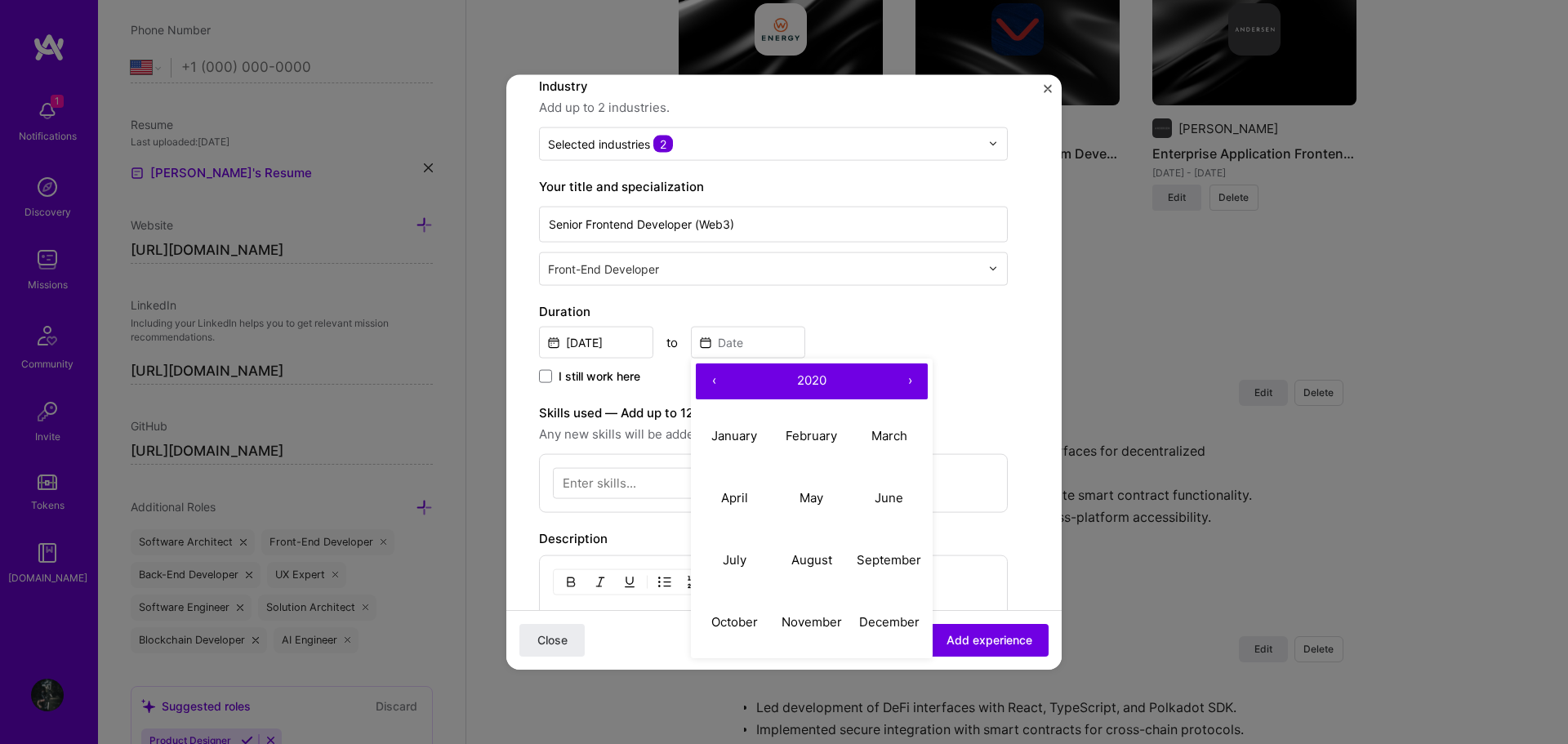
click at [721, 373] on button "‹" at bounding box center [714, 380] width 36 height 36
click at [737, 621] on abbr "October" at bounding box center [734, 621] width 47 height 15
type input "Oct, 2019"
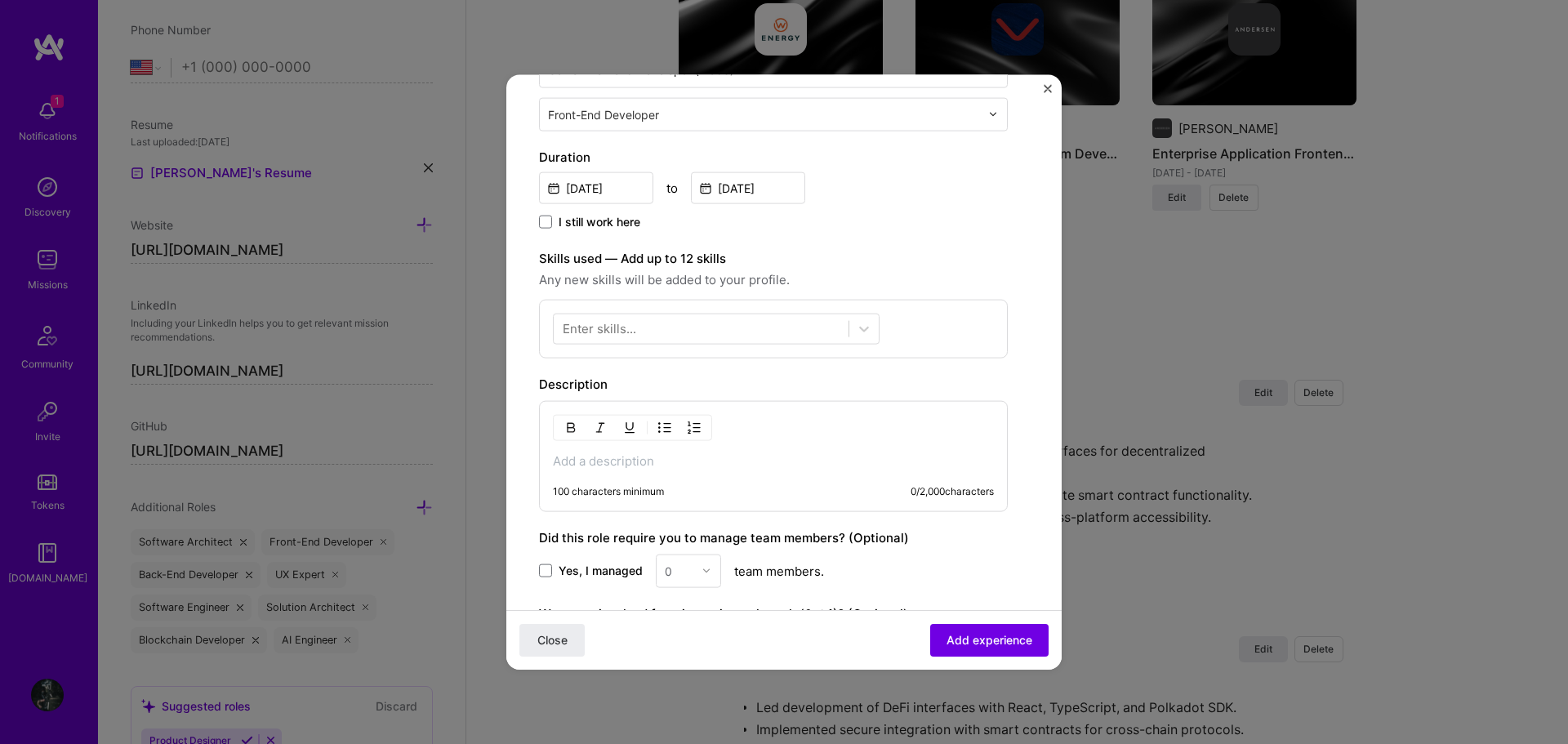
scroll to position [327, 0]
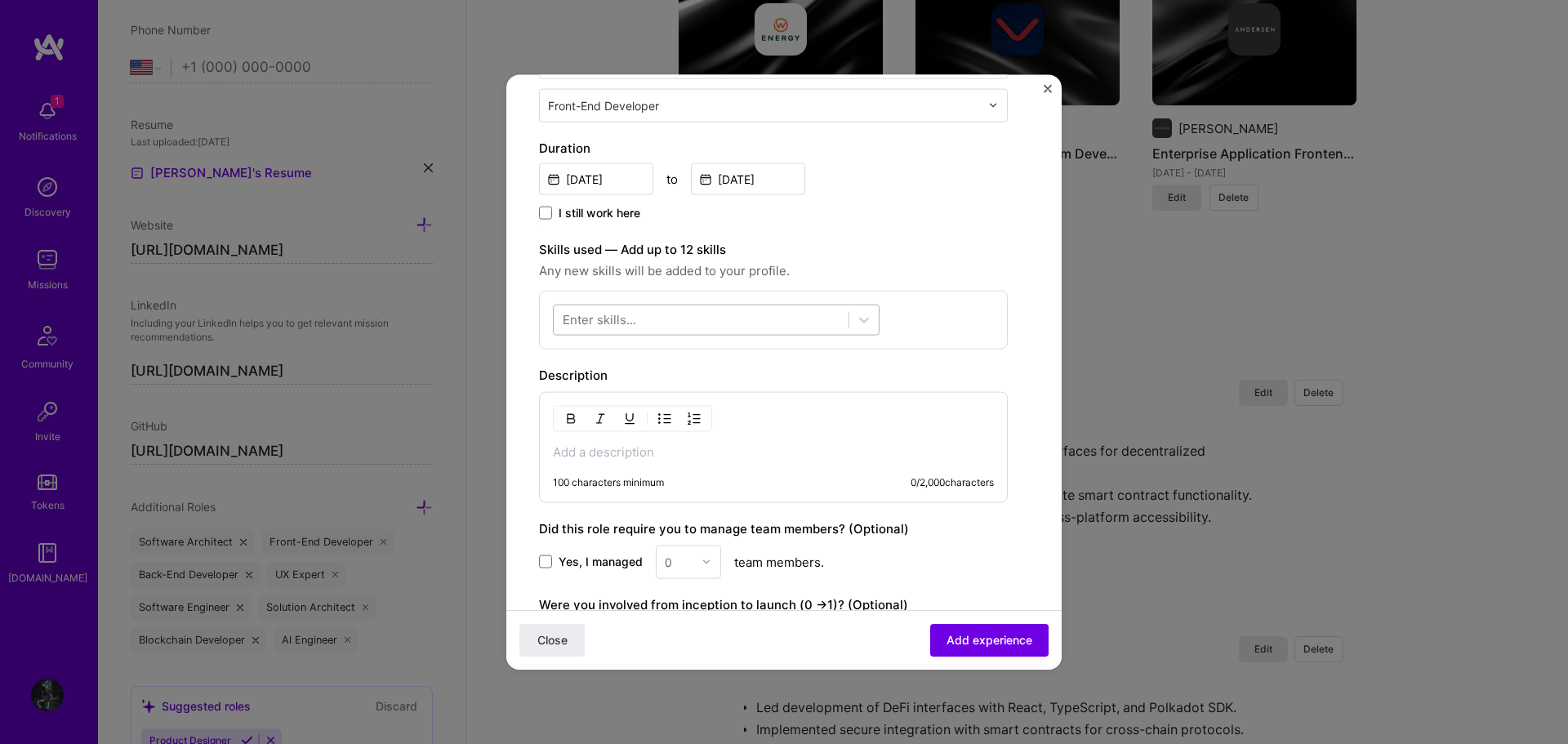
click at [725, 313] on div at bounding box center [701, 320] width 295 height 27
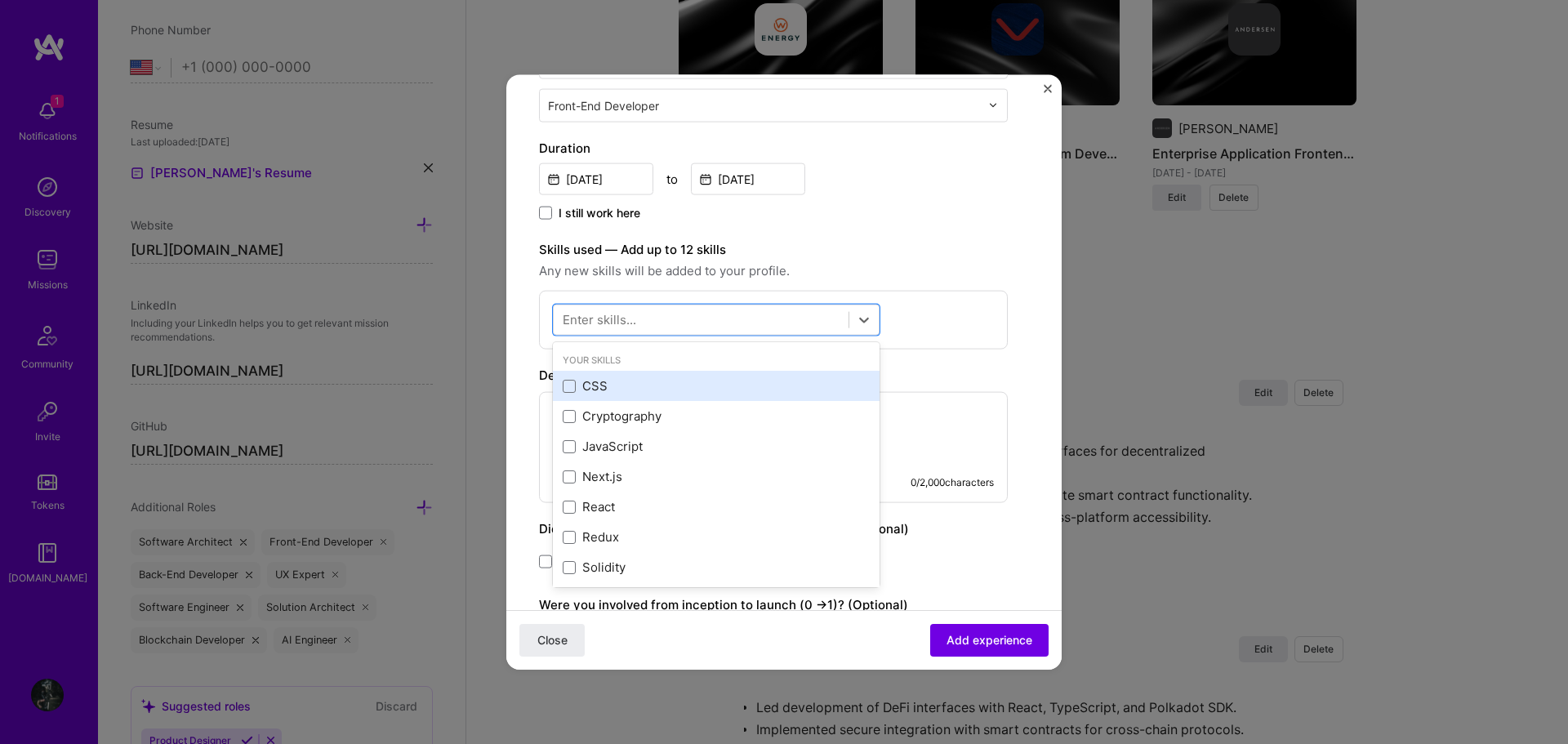
click at [673, 378] on div "CSS" at bounding box center [716, 386] width 307 height 17
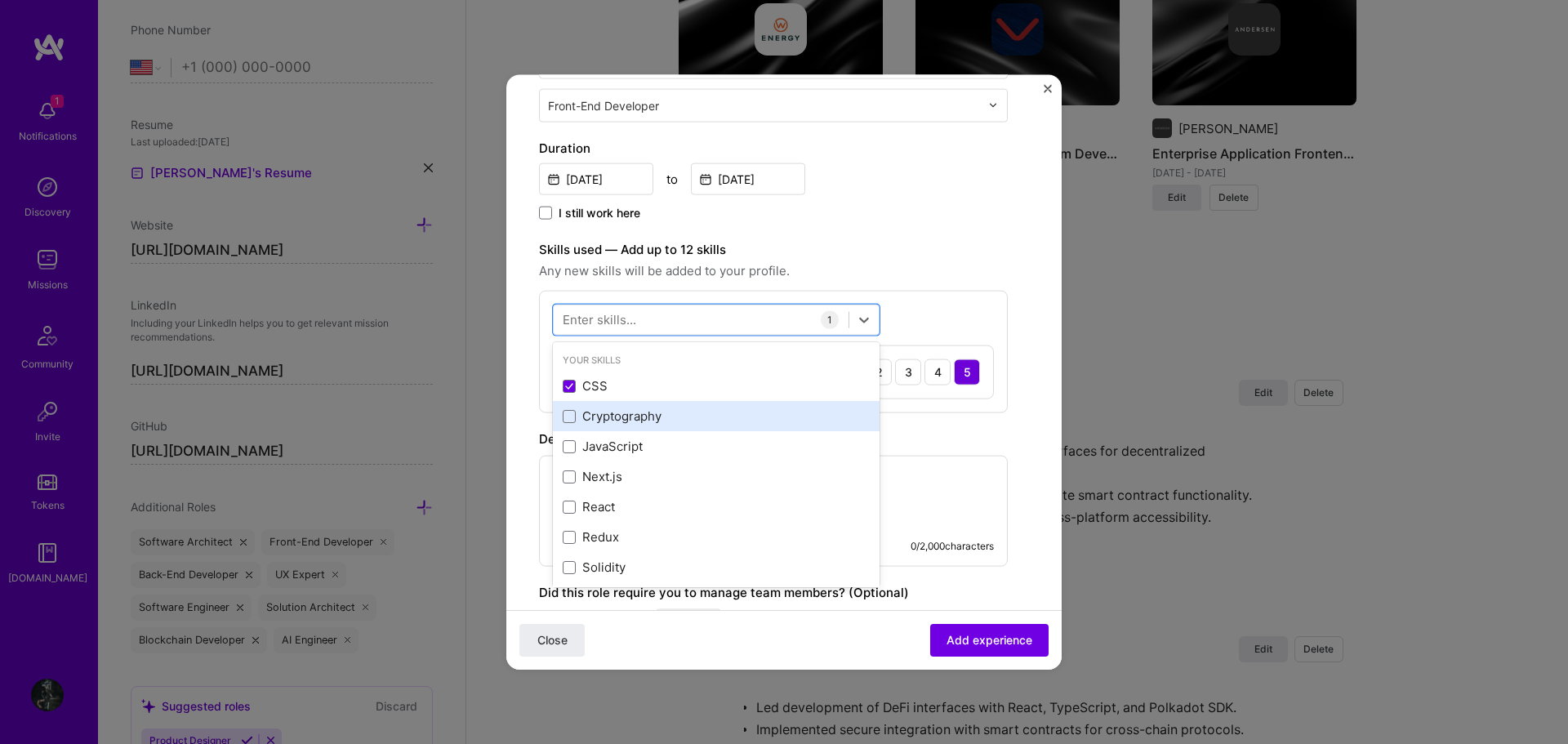
click at [676, 410] on div "Cryptography" at bounding box center [716, 416] width 307 height 17
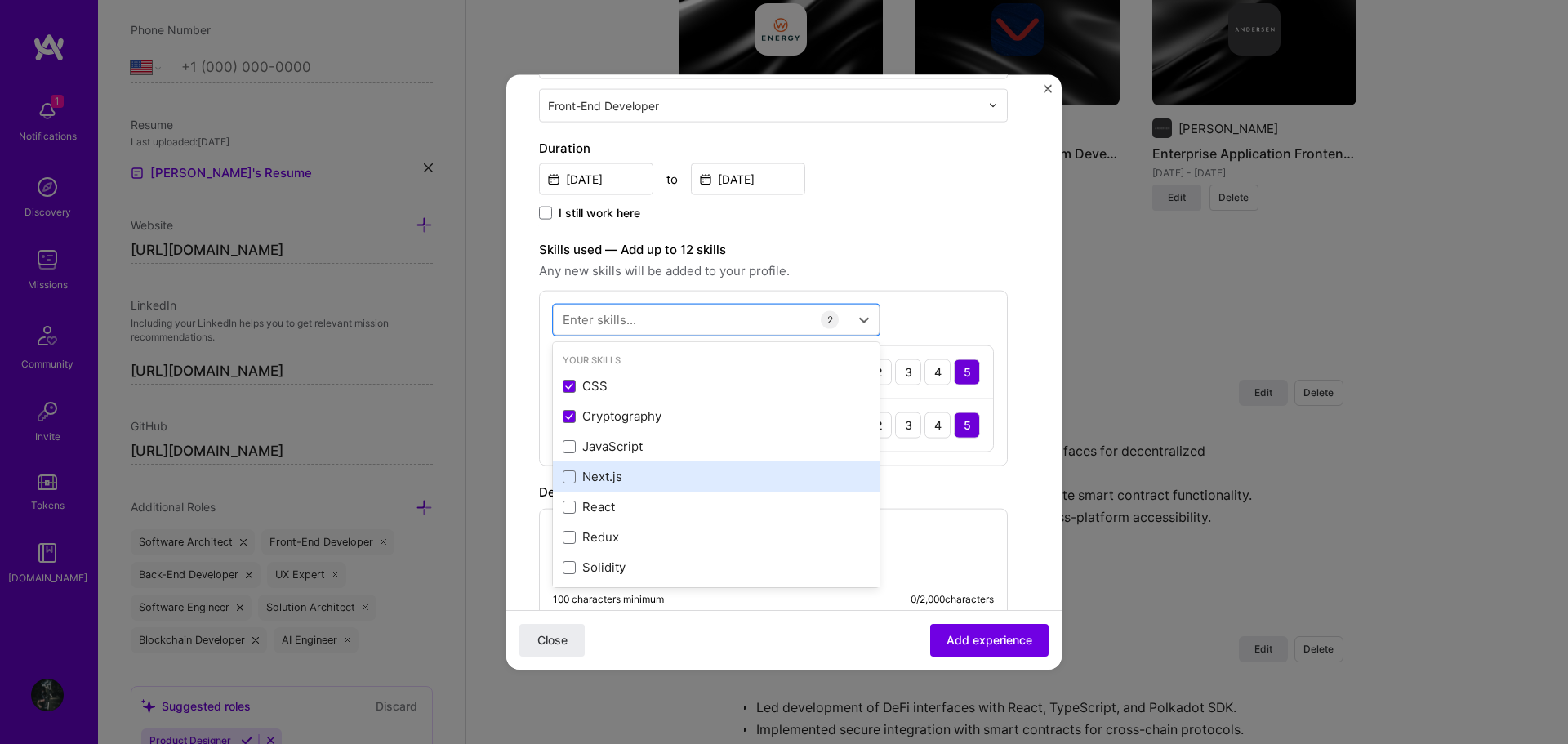
click at [671, 471] on div "Next.js" at bounding box center [716, 477] width 307 height 17
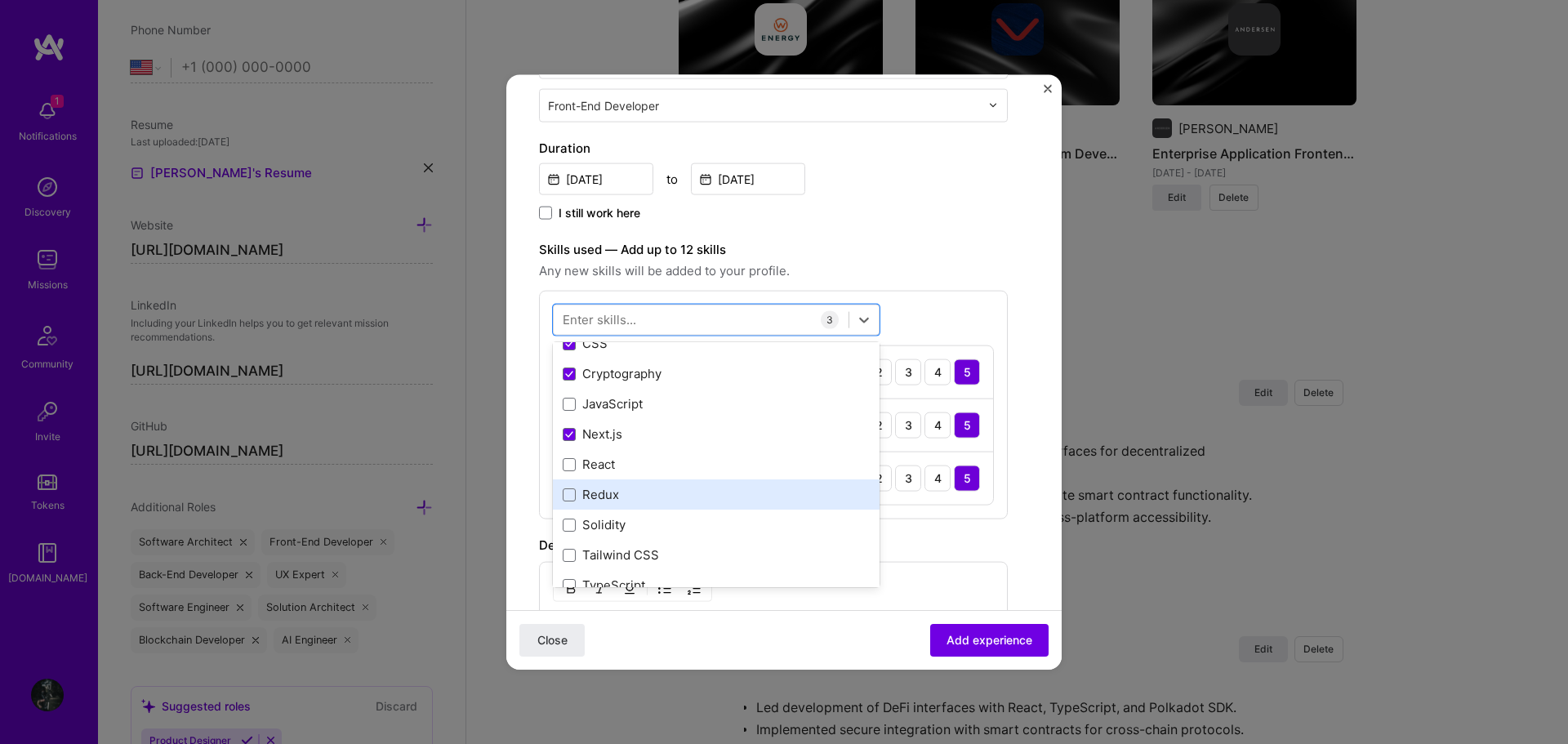
scroll to position [81, 0]
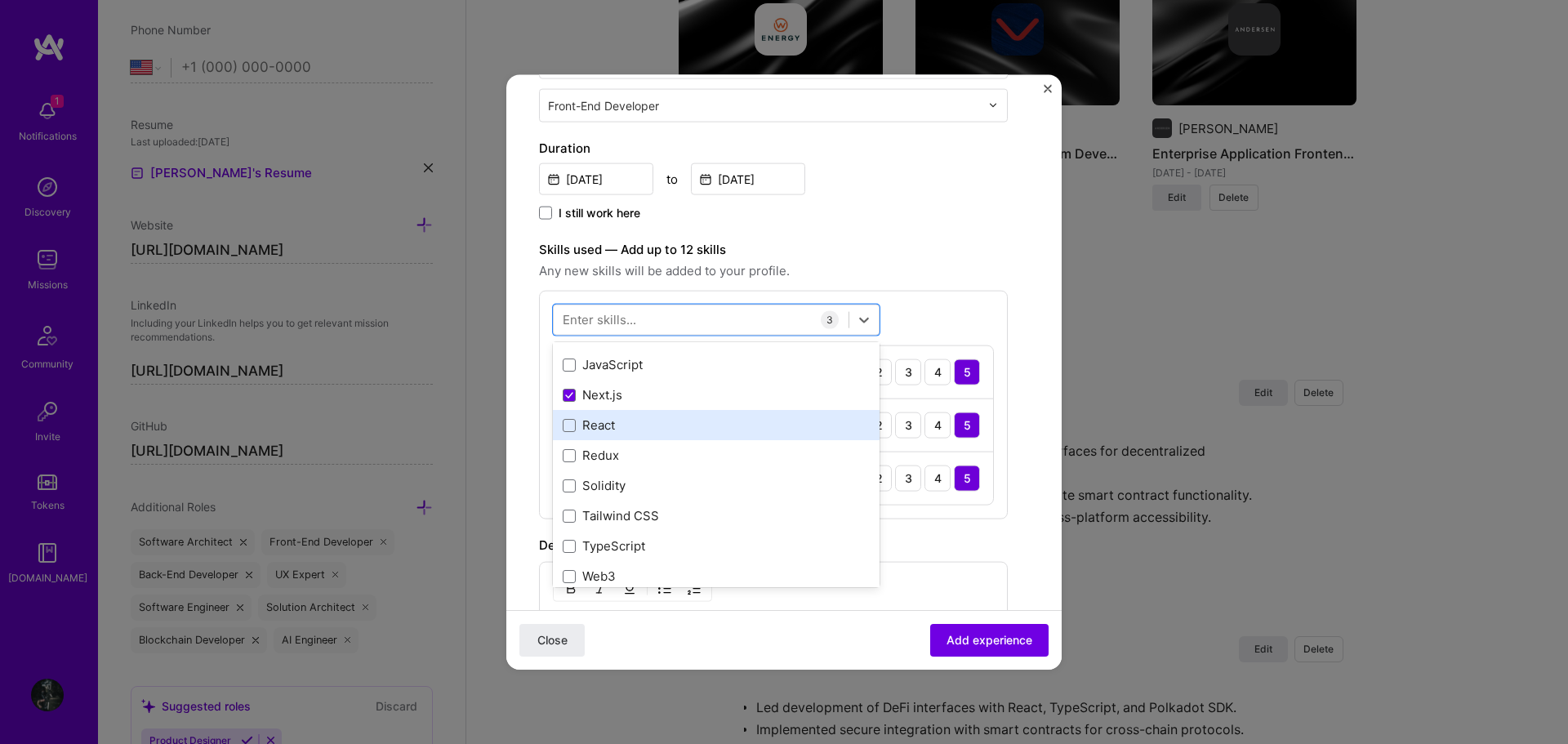
click at [653, 426] on div "React" at bounding box center [716, 425] width 307 height 17
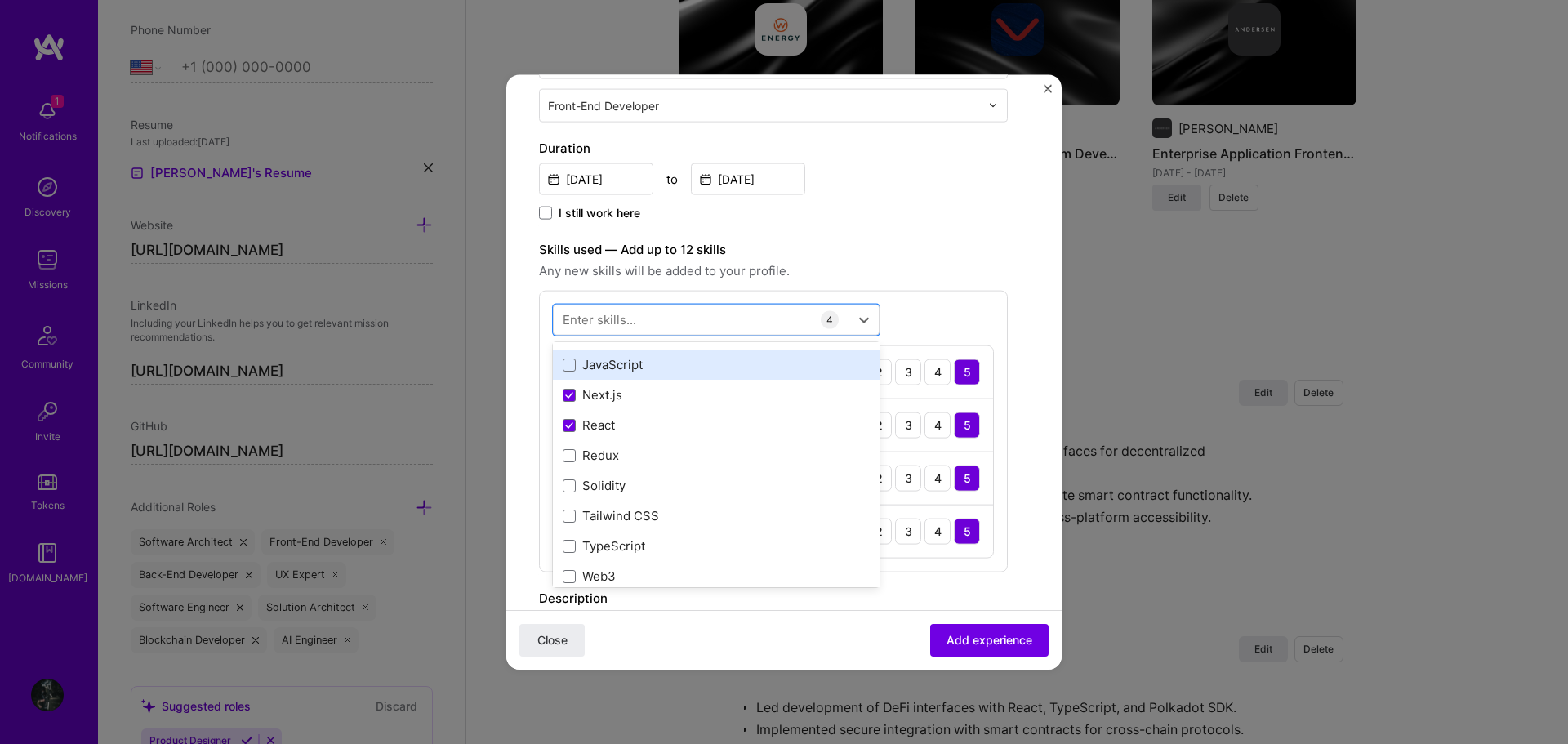
click at [669, 357] on div "JavaScript" at bounding box center [716, 365] width 307 height 17
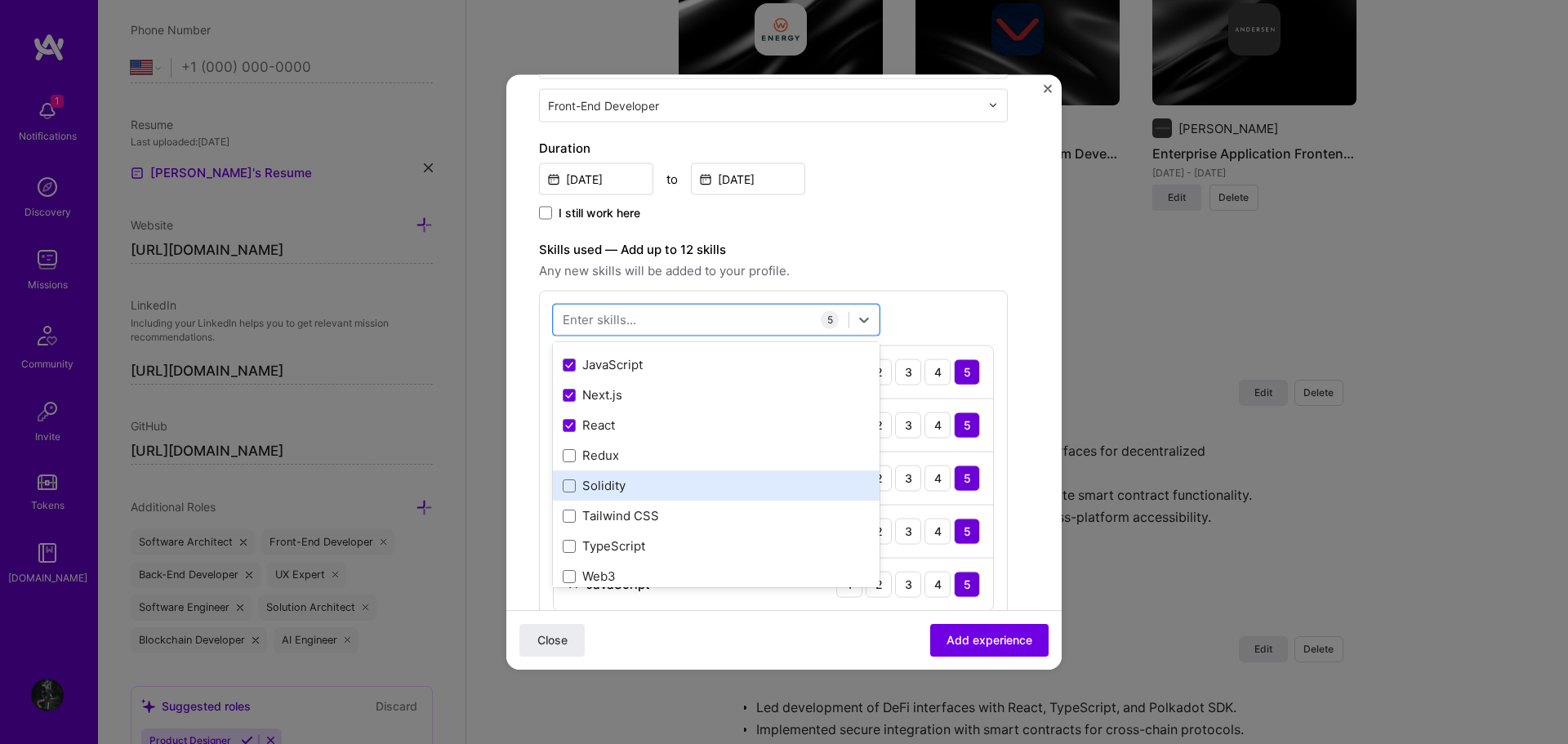
click at [676, 480] on div "Solidity" at bounding box center [716, 485] width 307 height 17
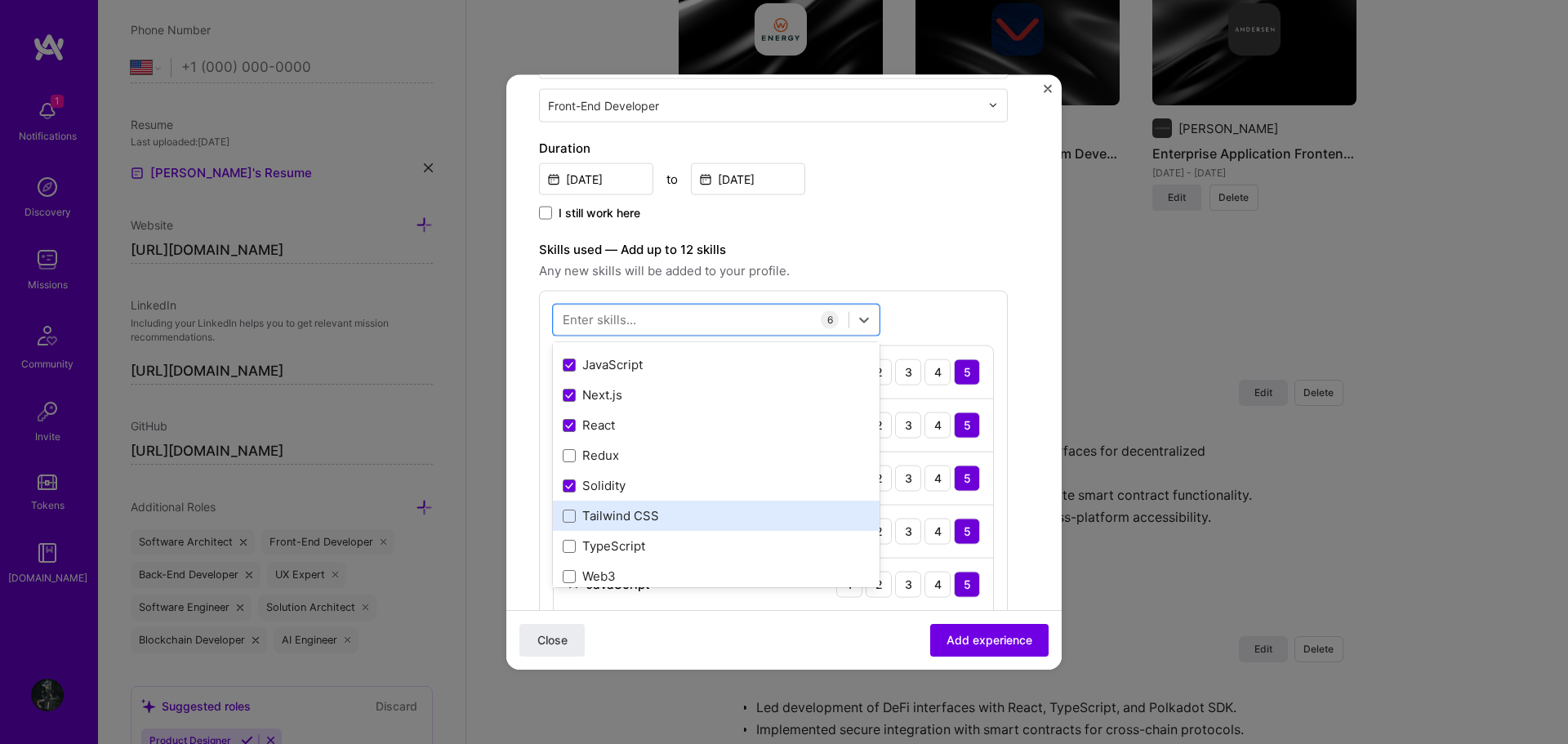
click at [681, 509] on div "Tailwind CSS" at bounding box center [716, 515] width 307 height 17
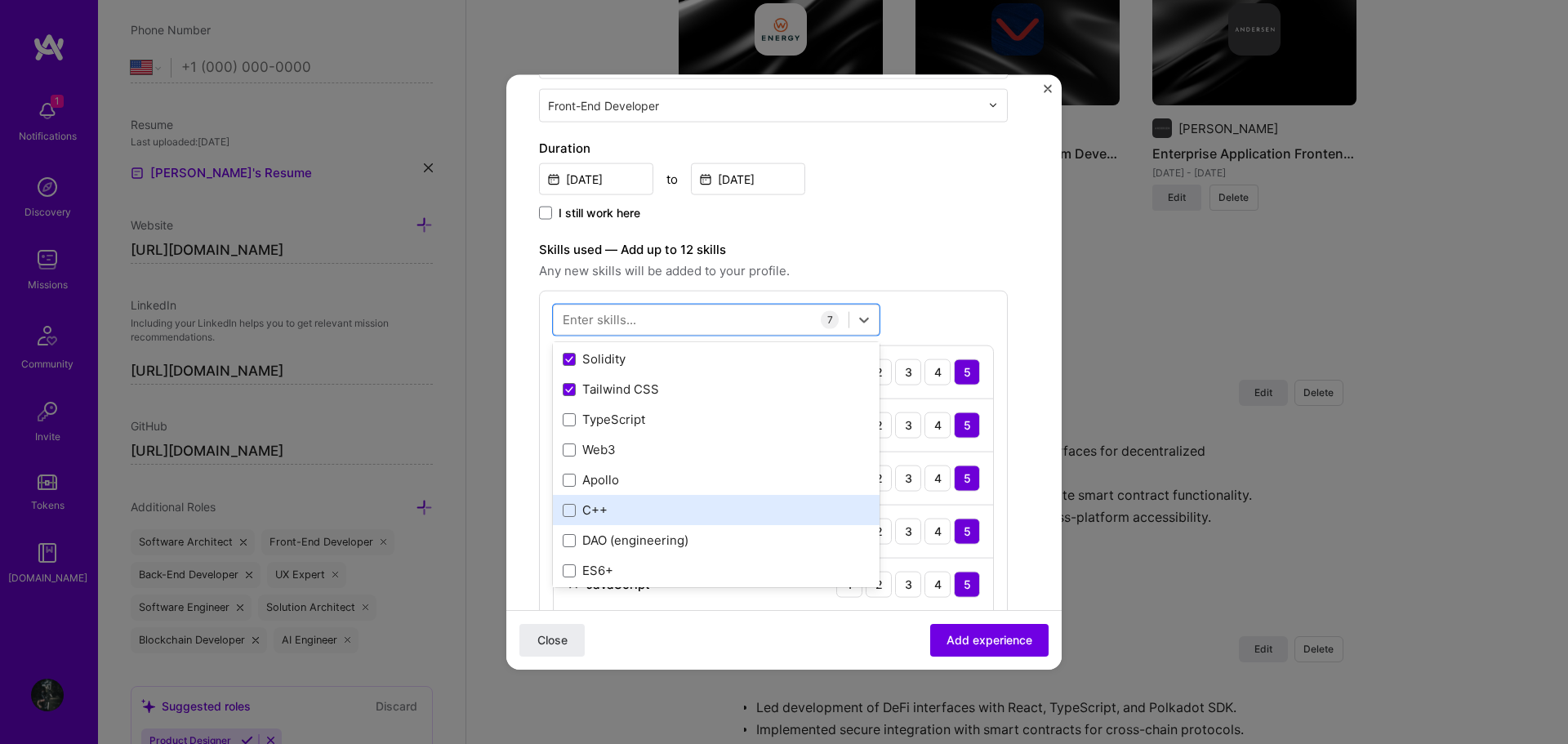
scroll to position [245, 0]
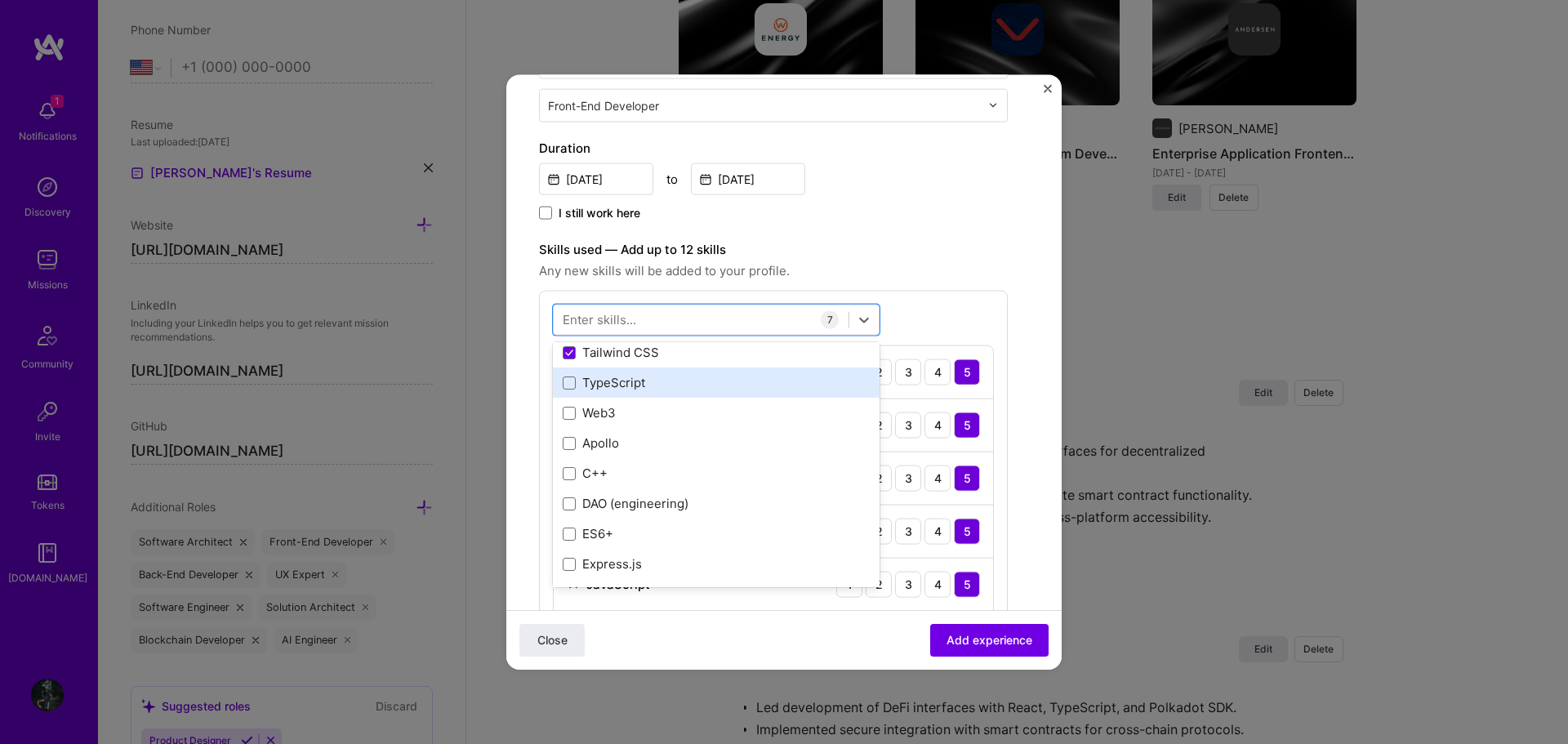
click at [676, 384] on div "TypeScript" at bounding box center [716, 383] width 307 height 17
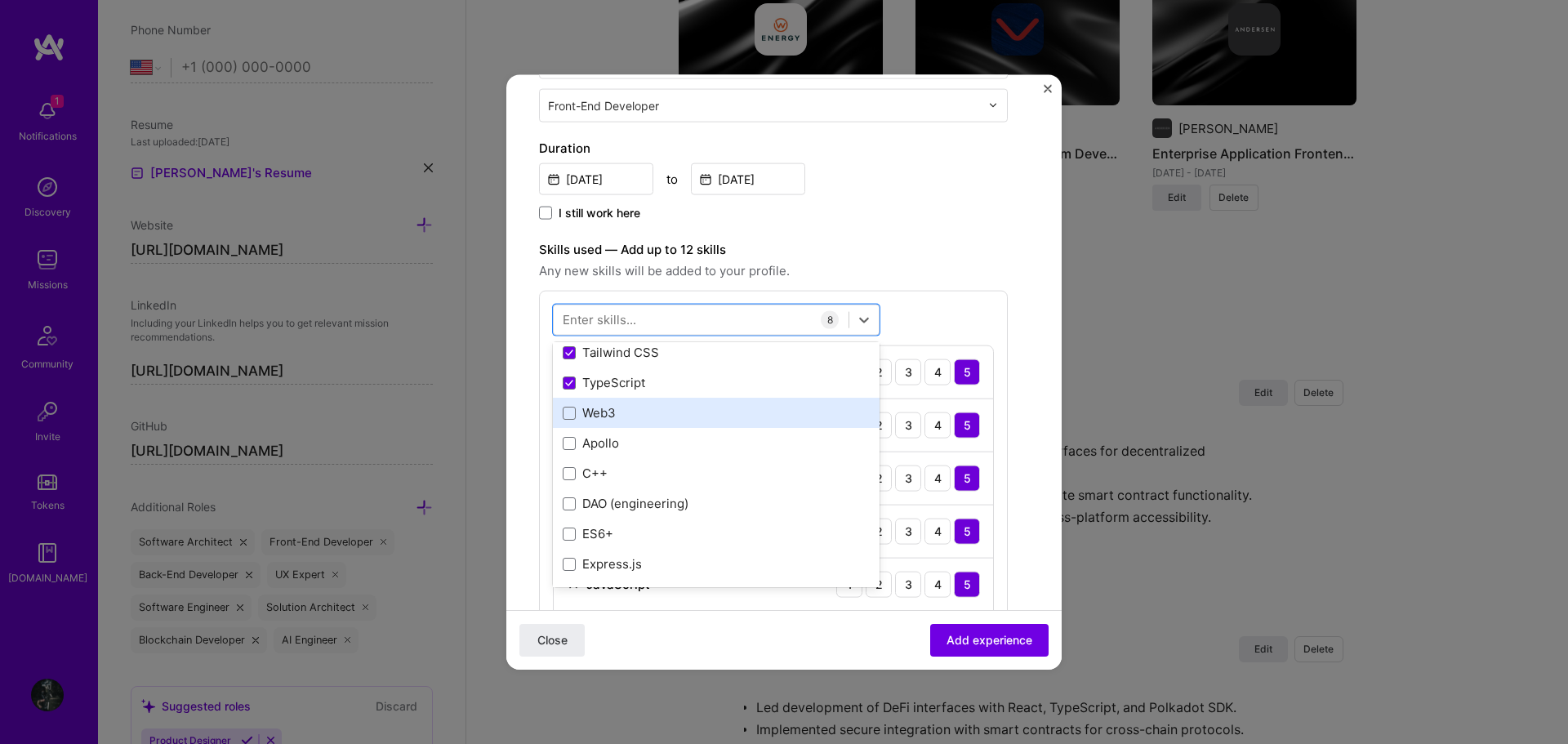
click at [667, 405] on div "Web3" at bounding box center [716, 412] width 307 height 17
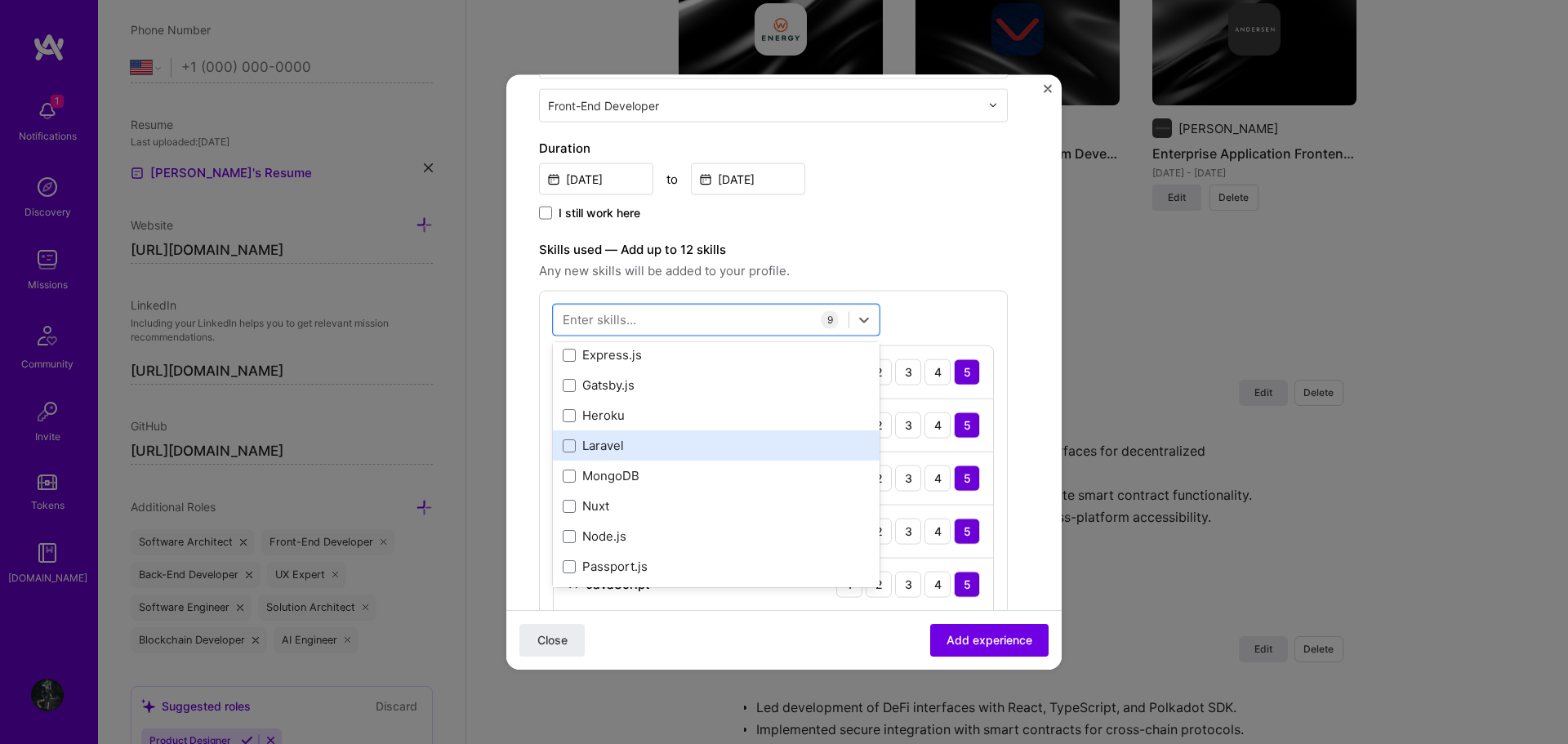
scroll to position [490, 0]
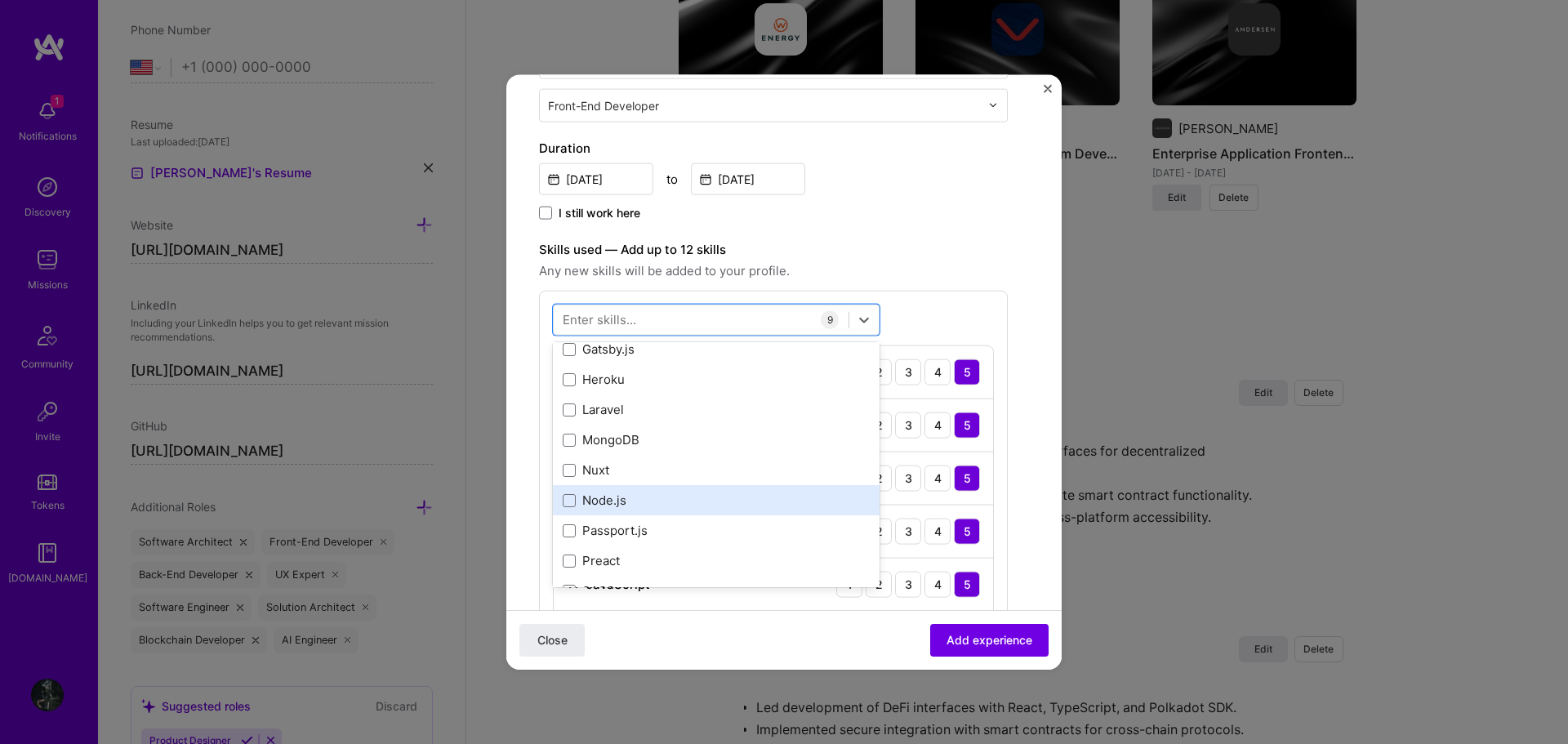
click at [652, 492] on div "Node.js" at bounding box center [716, 500] width 307 height 17
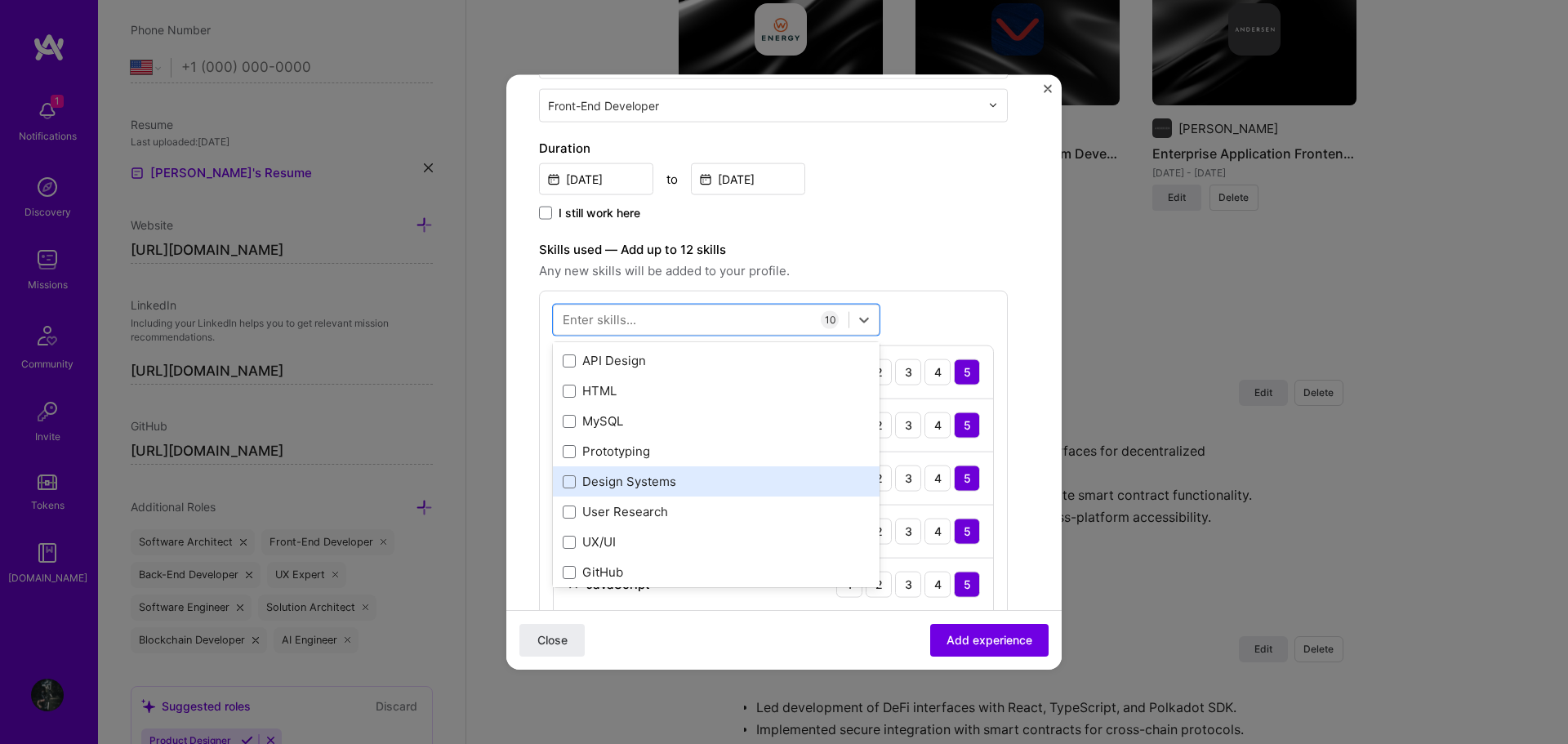
click at [679, 485] on div "Design Systems" at bounding box center [716, 481] width 307 height 17
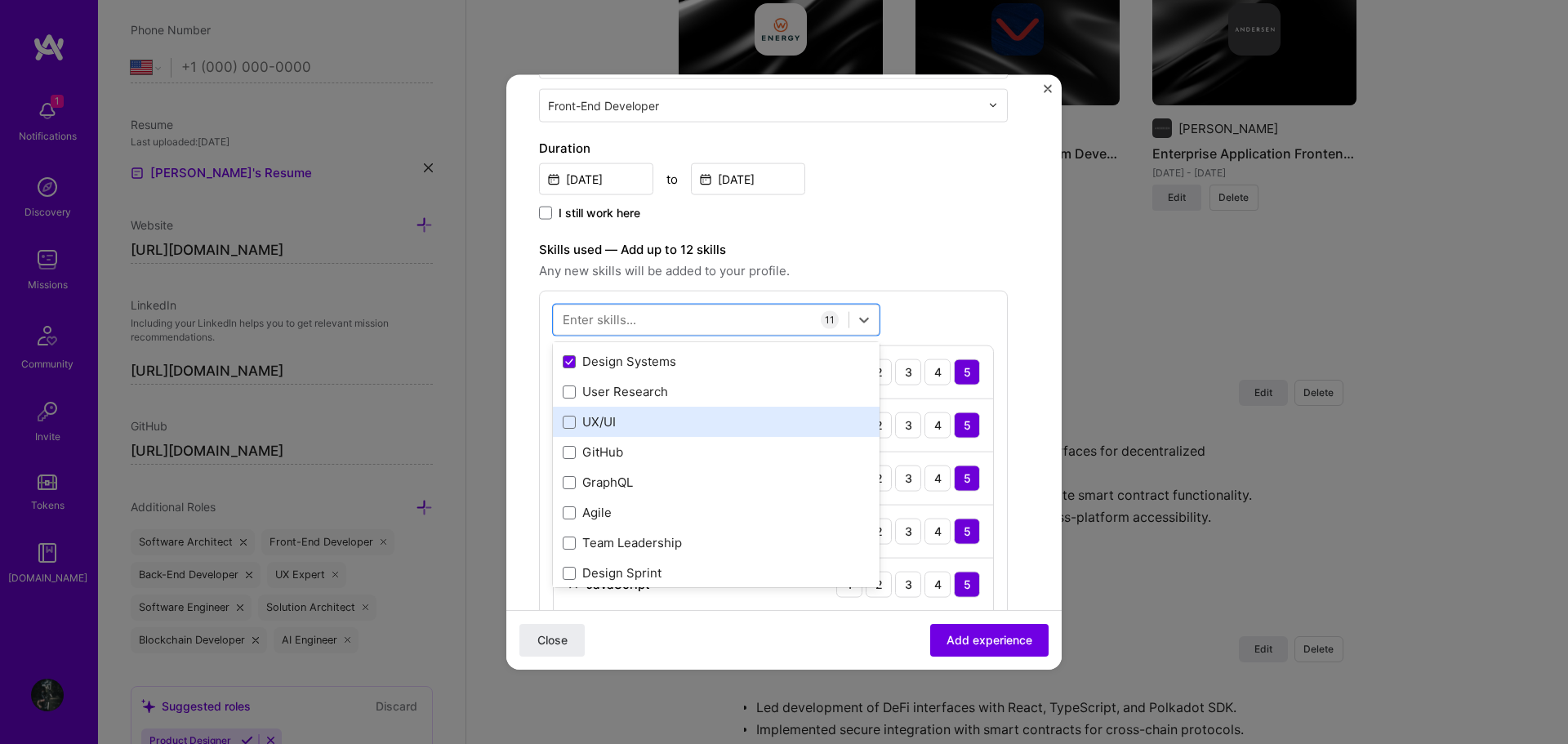
scroll to position [1225, 0]
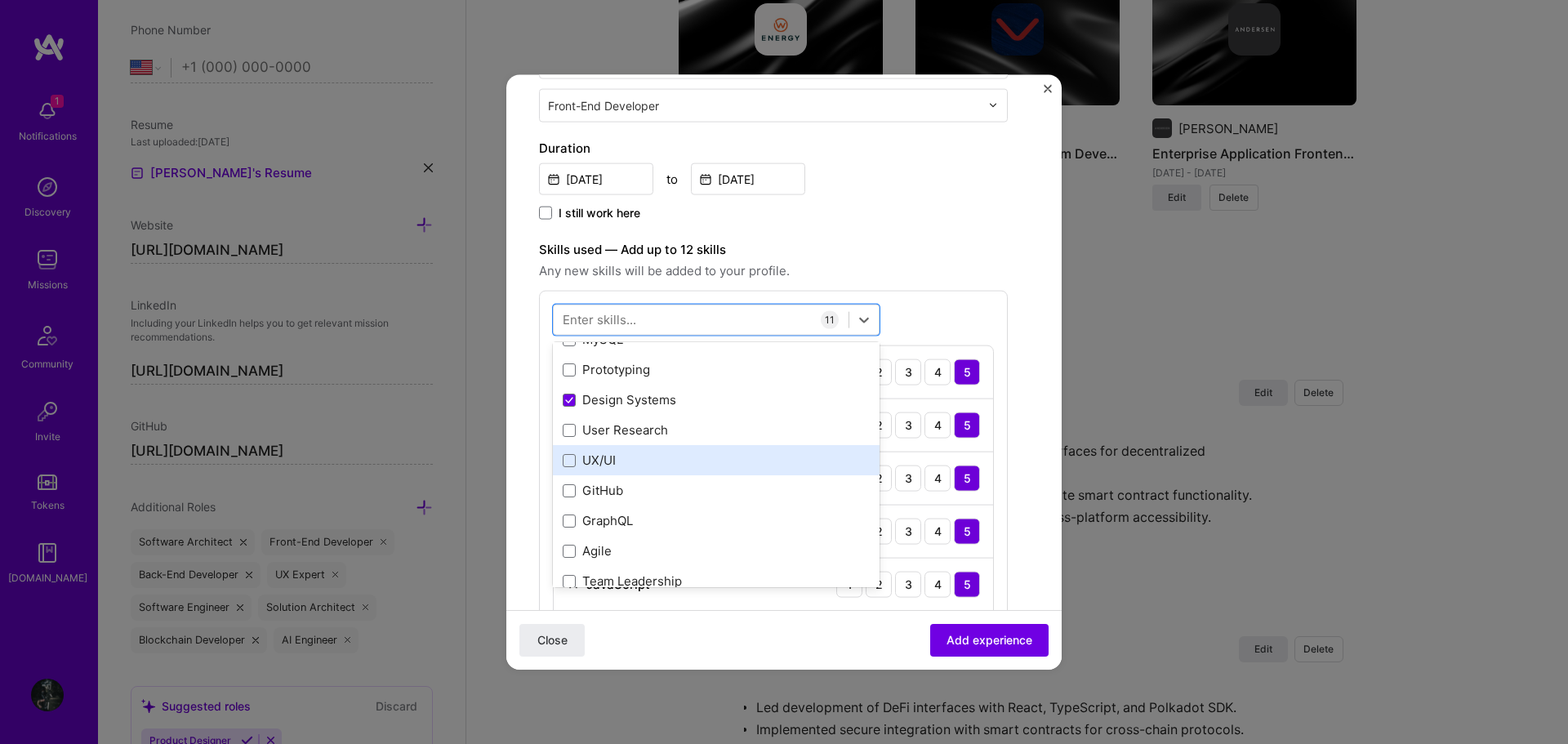
click at [642, 463] on div "UX/UI" at bounding box center [716, 460] width 307 height 17
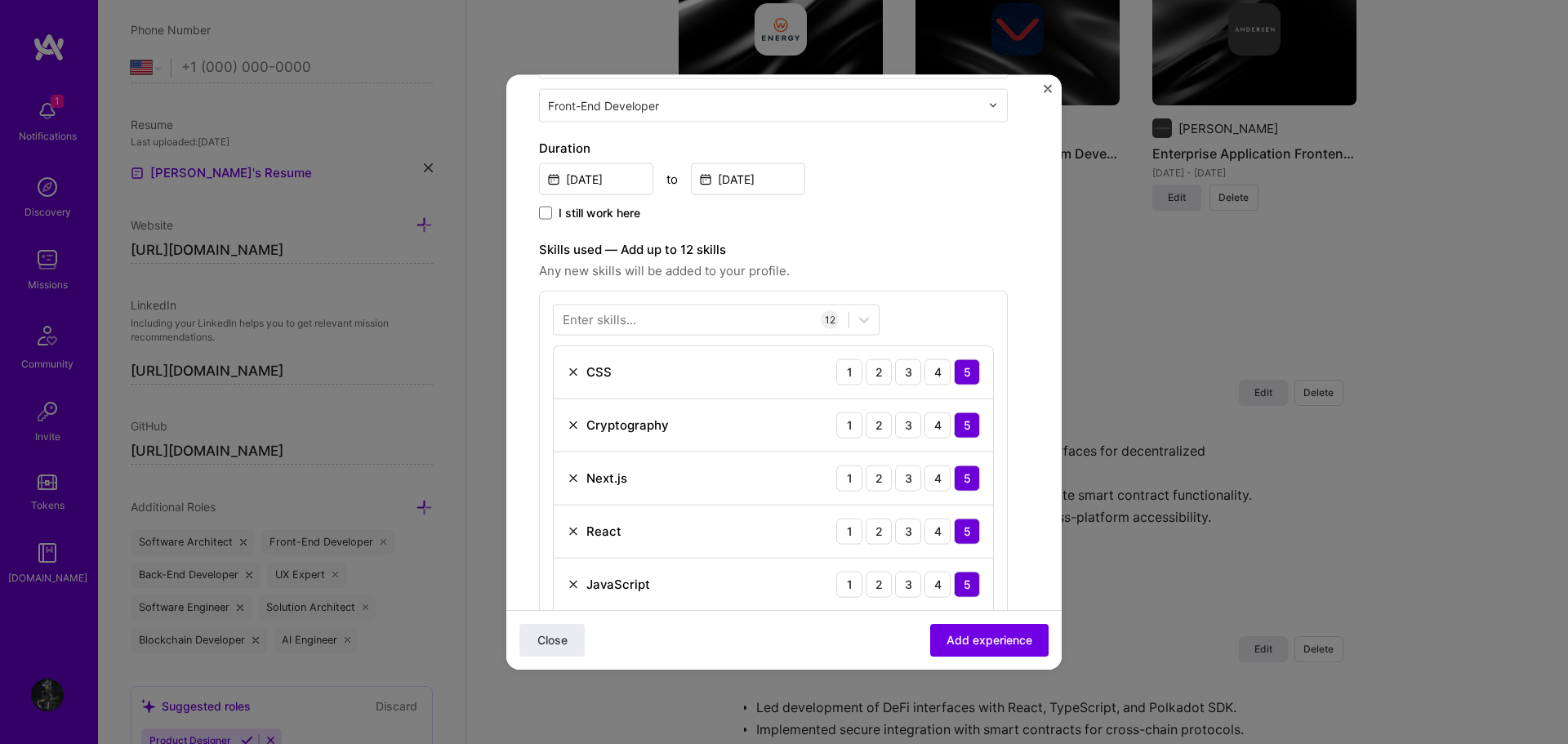
click at [948, 258] on label "Skills used — Add up to 12 skills" at bounding box center [774, 249] width 469 height 19
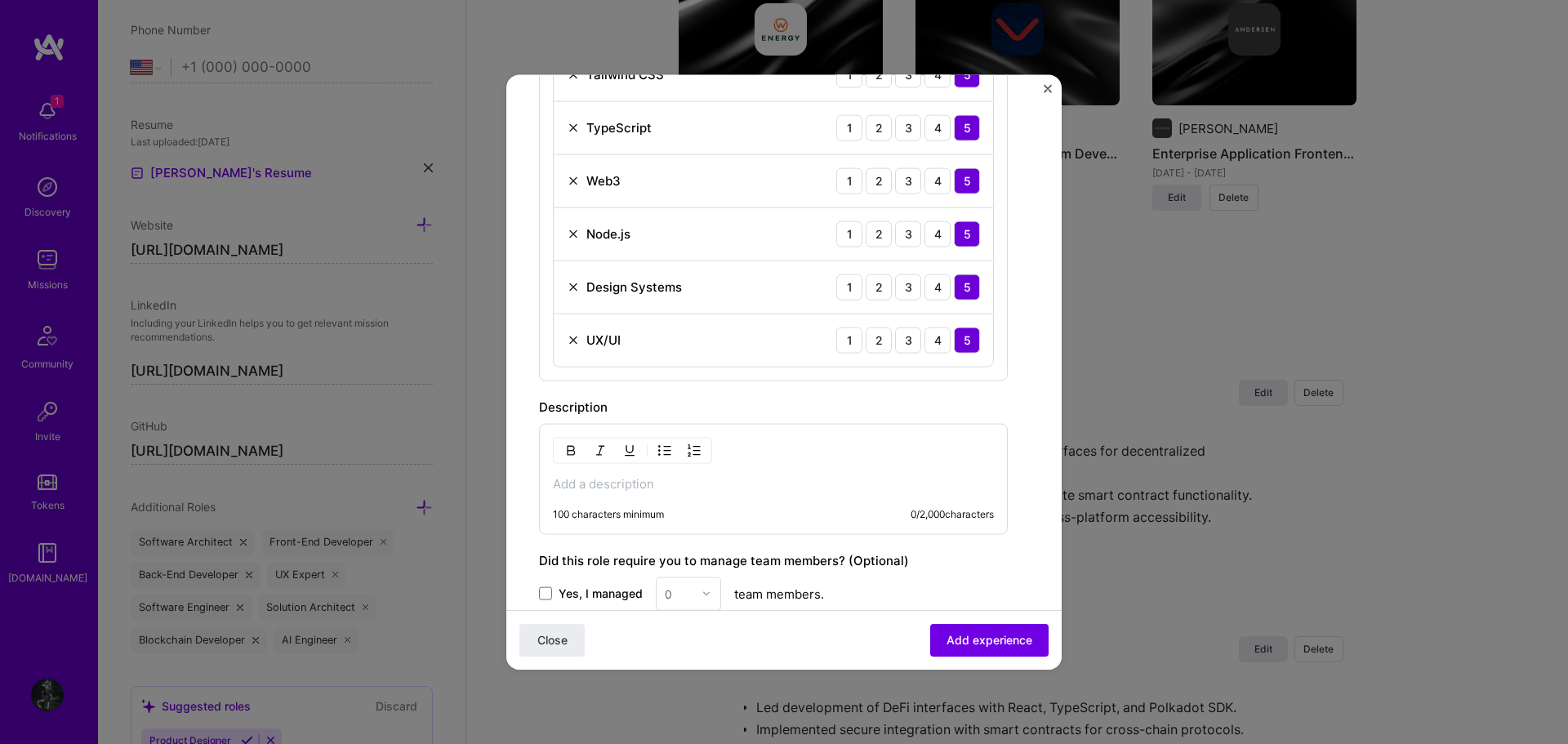
scroll to position [1061, 0]
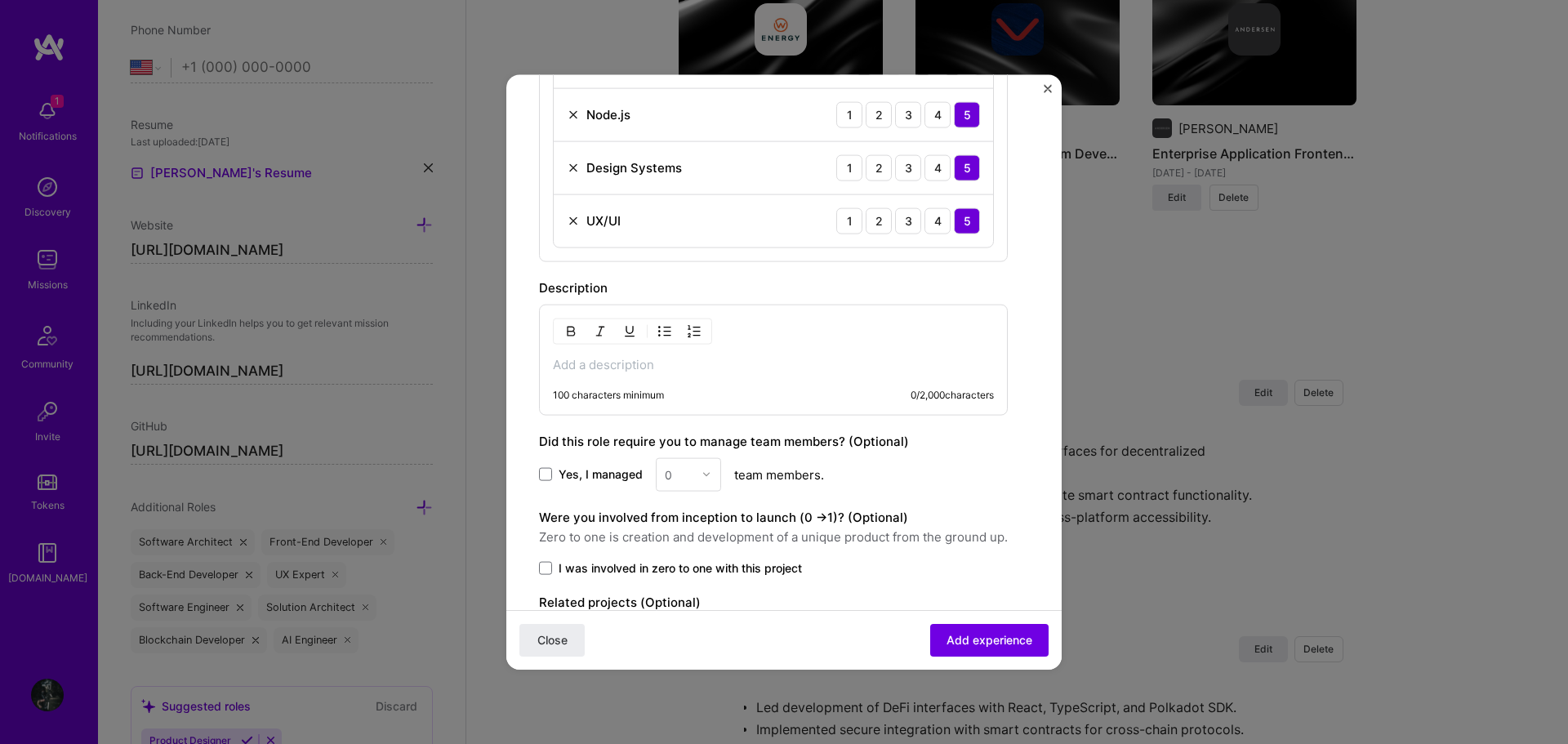
click at [699, 361] on p at bounding box center [773, 364] width 441 height 16
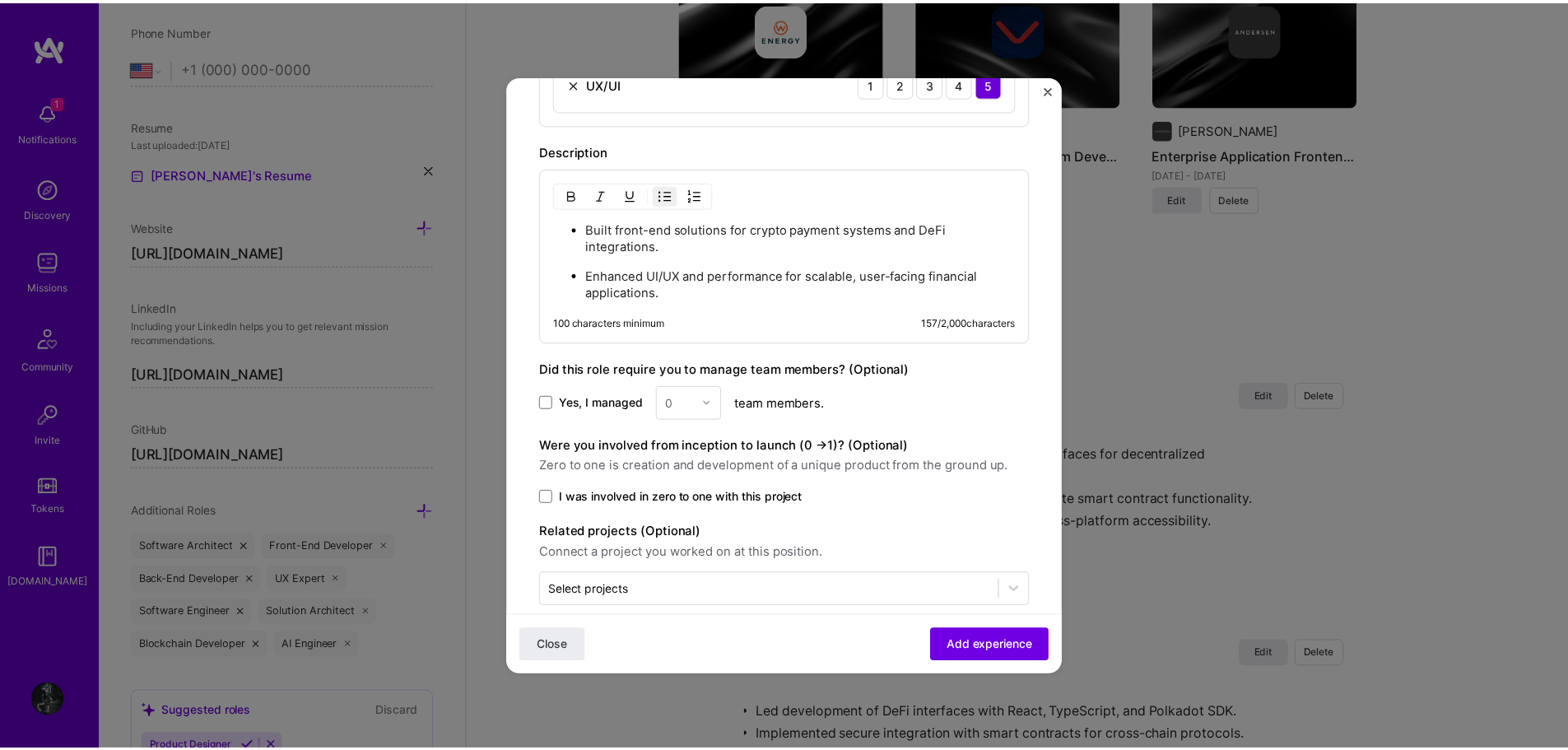
scroll to position [1233, 0]
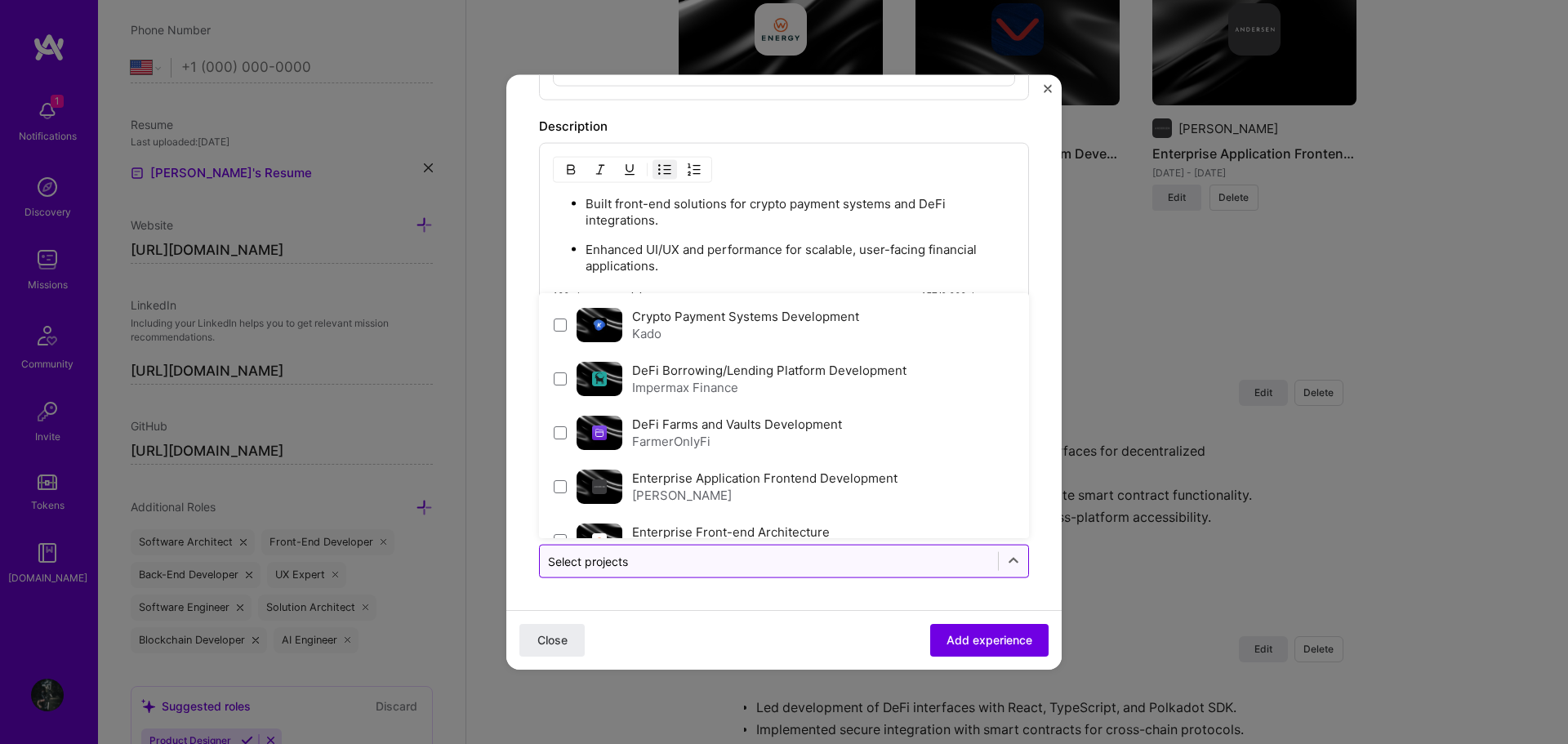
click at [711, 557] on input "text" at bounding box center [769, 560] width 442 height 17
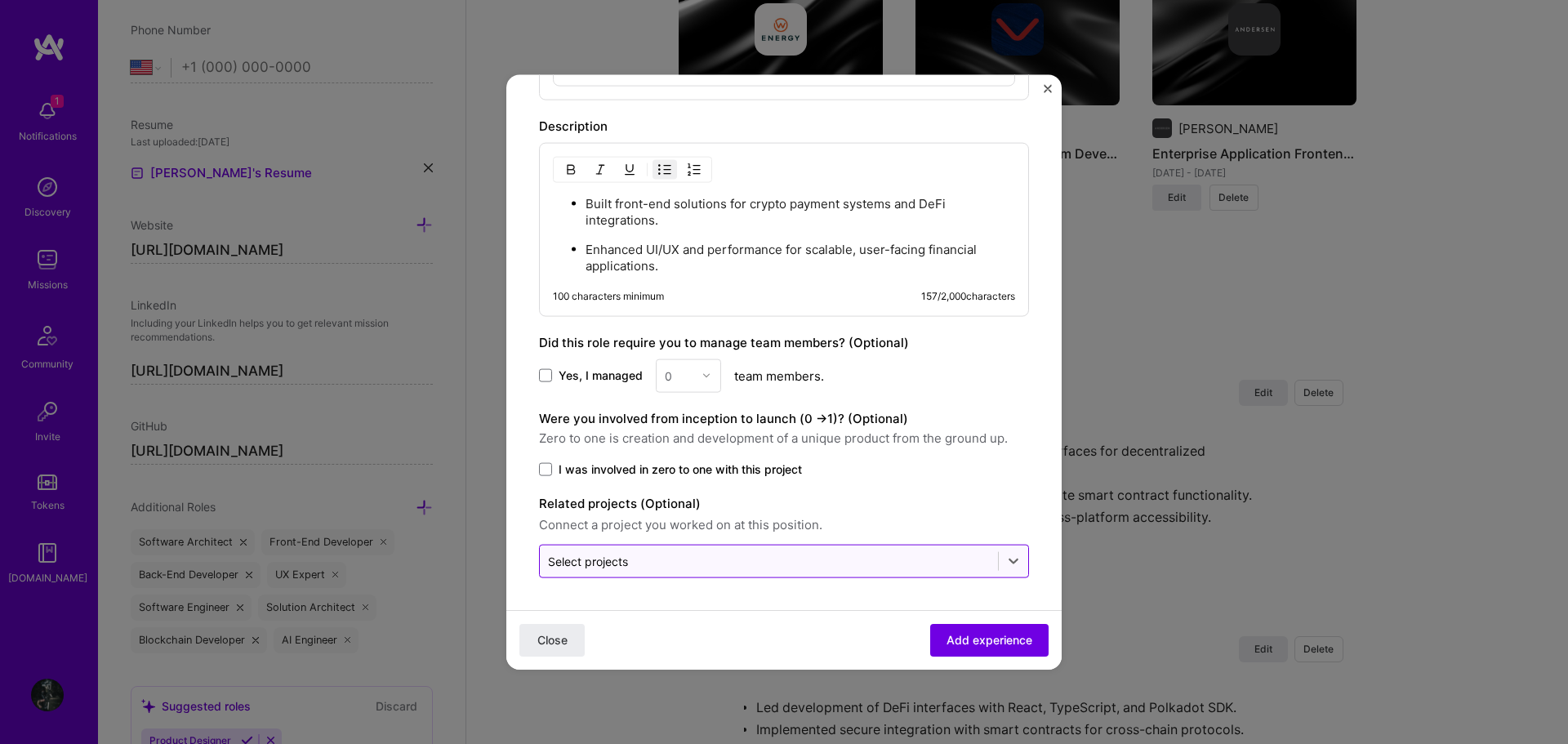
click at [708, 559] on input "text" at bounding box center [769, 560] width 442 height 17
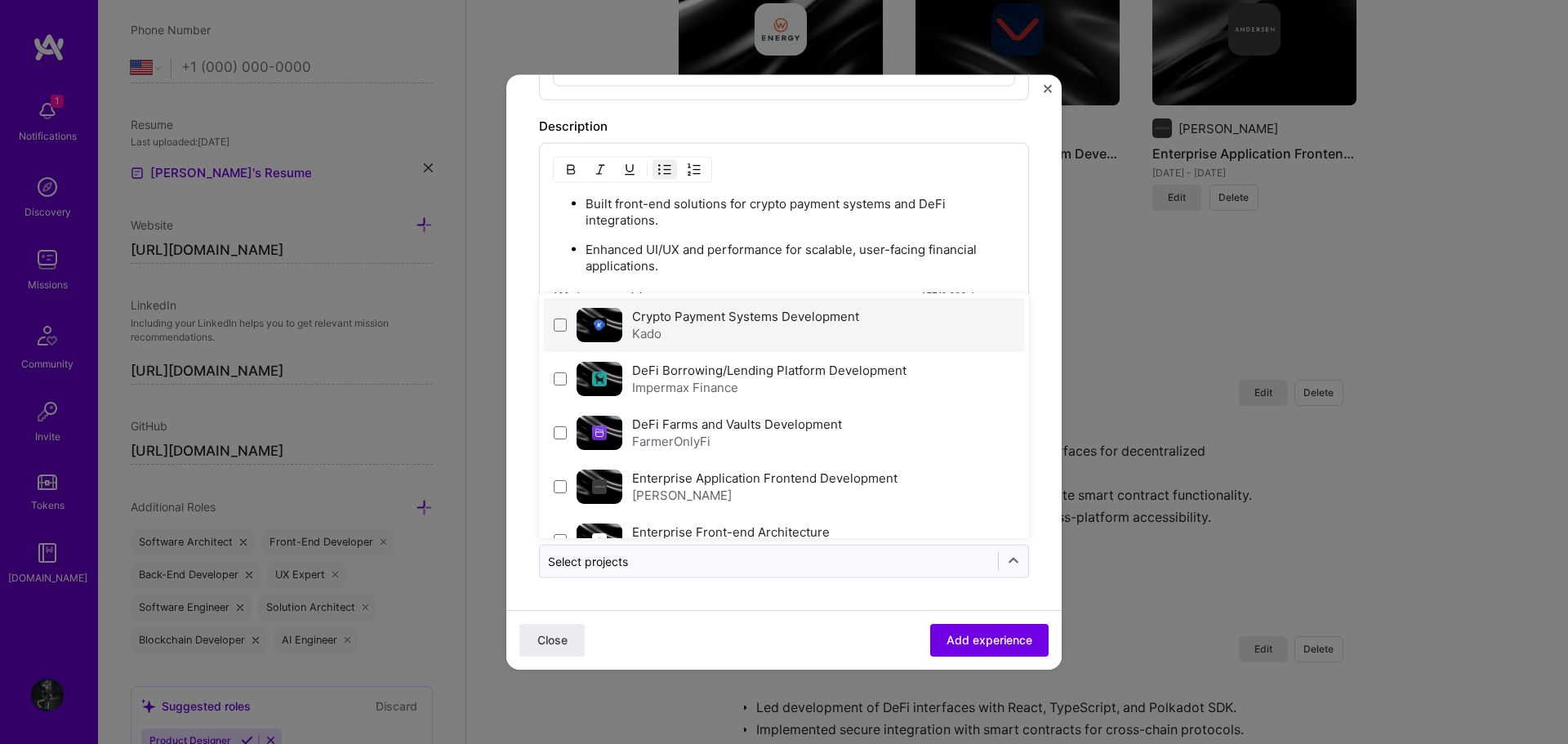
click at [743, 321] on label "Crypto Payment Systems Development" at bounding box center [745, 316] width 227 height 15
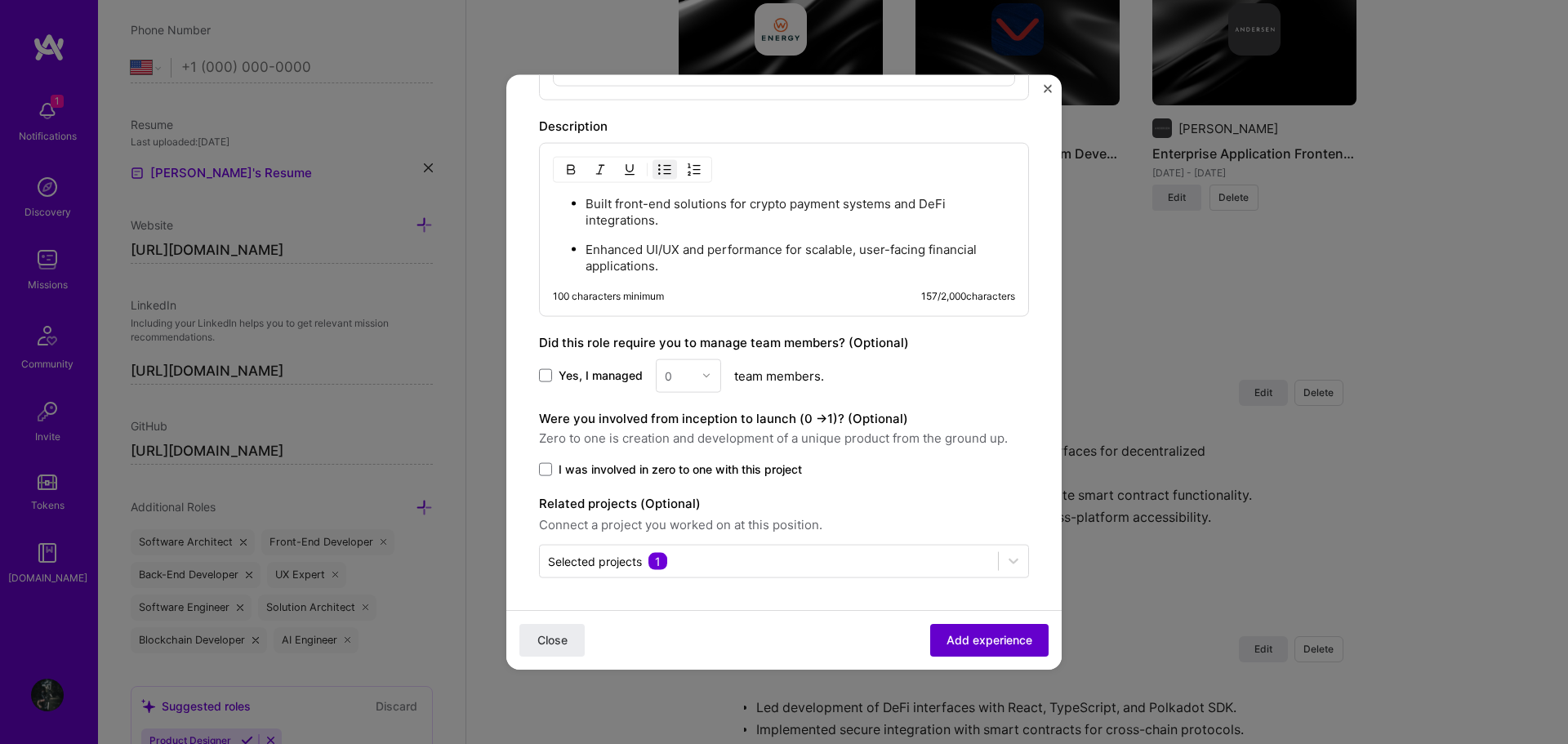
click at [975, 639] on span "Add experience" at bounding box center [989, 639] width 86 height 16
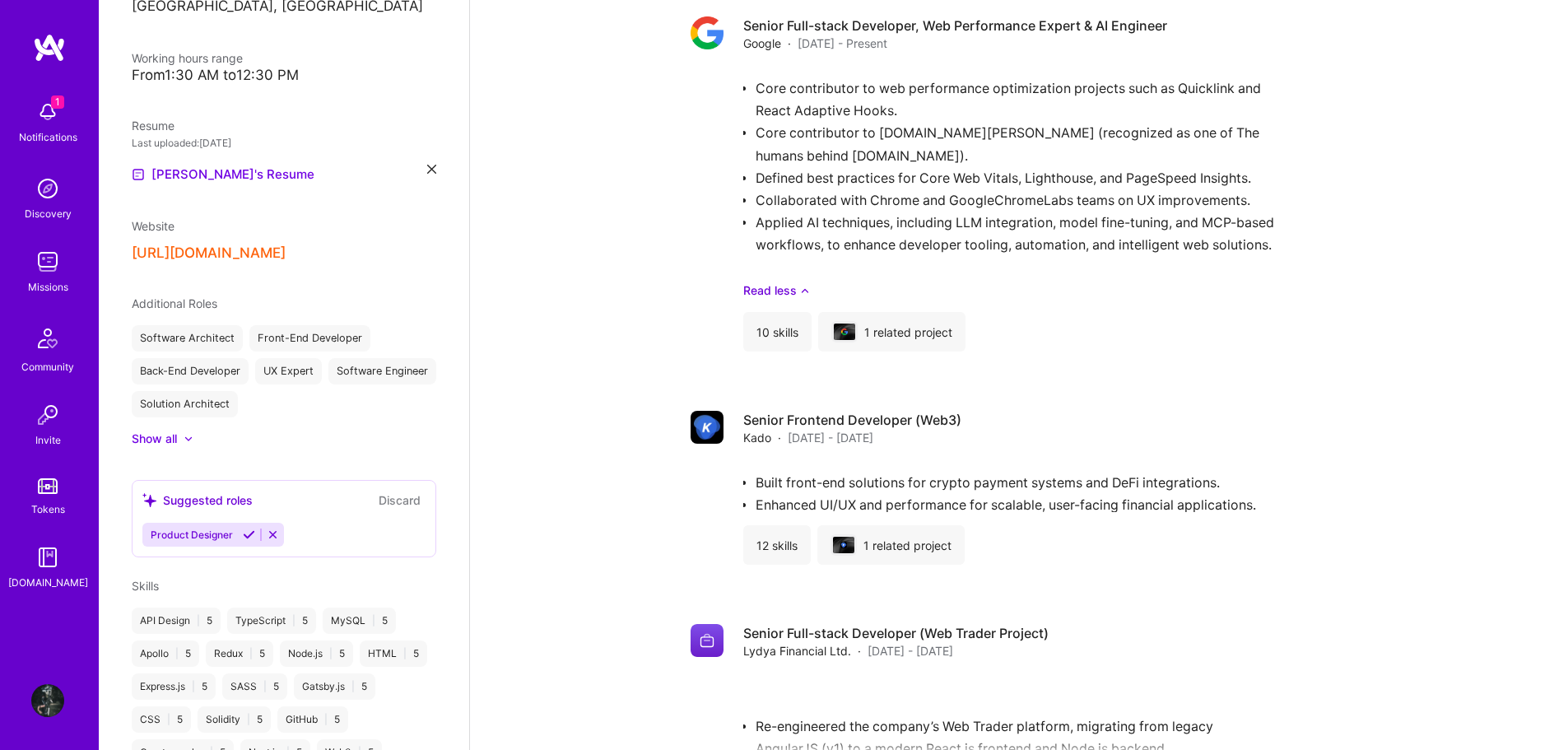
scroll to position [2716, 0]
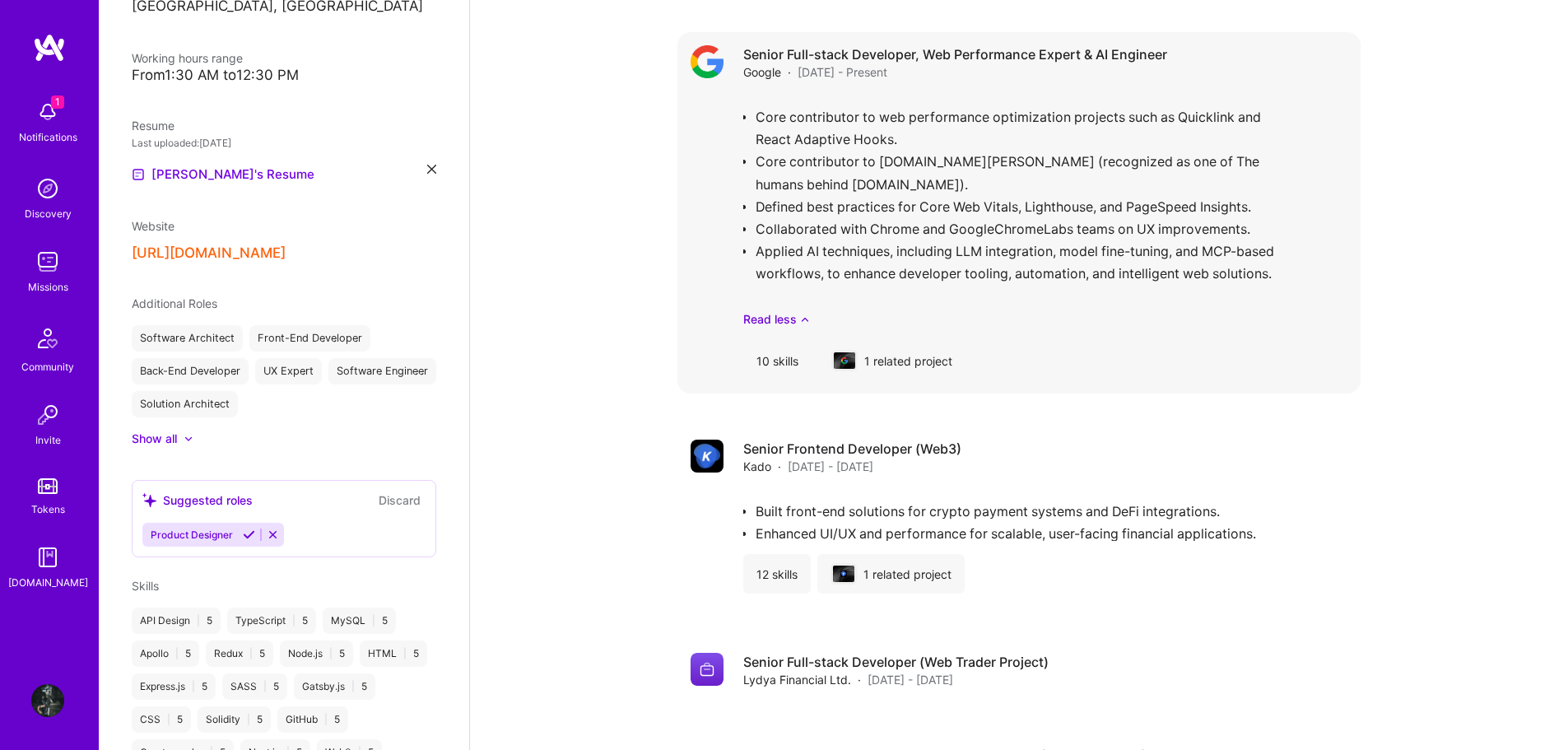
click at [775, 340] on div "10 skills" at bounding box center [778, 360] width 68 height 39
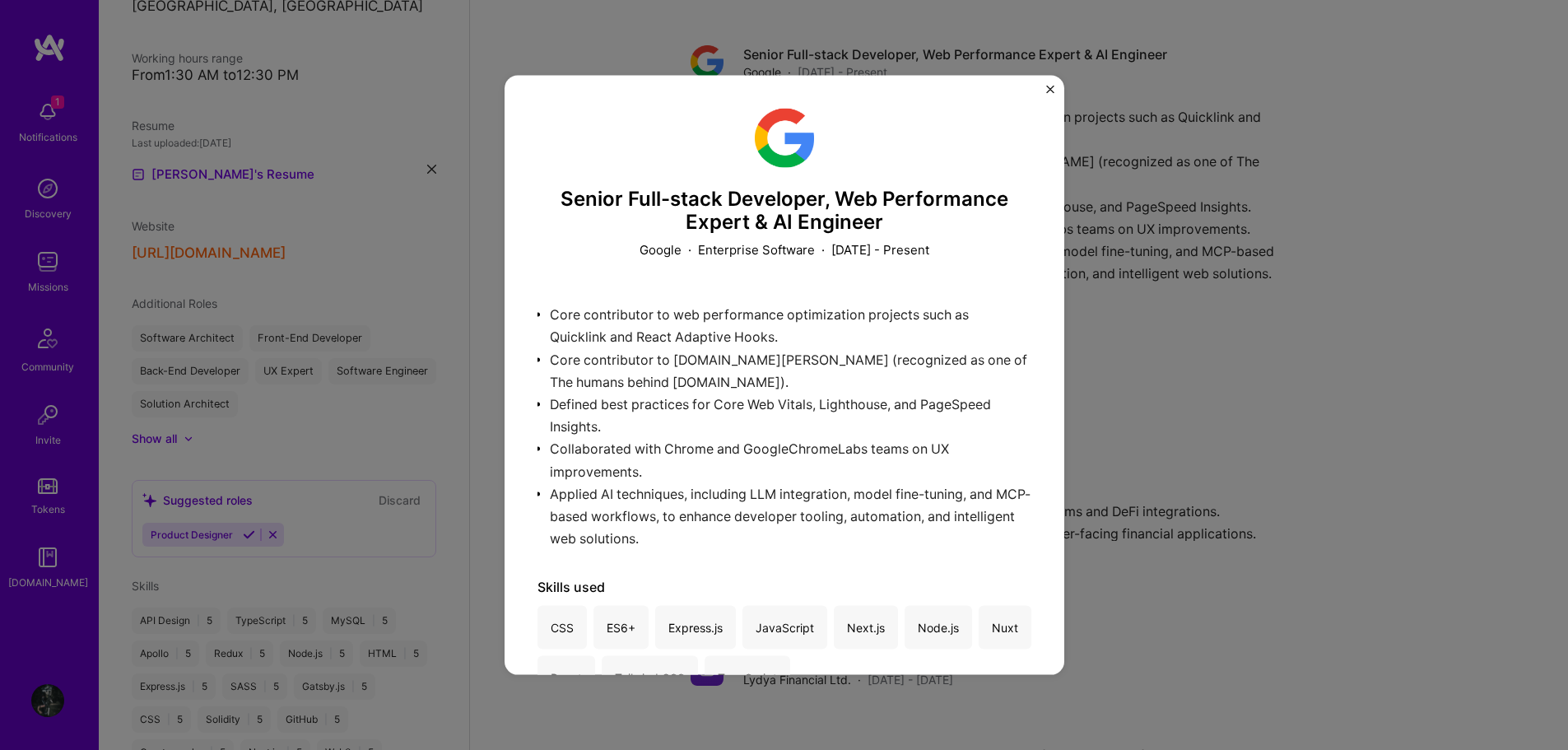
scroll to position [196, 0]
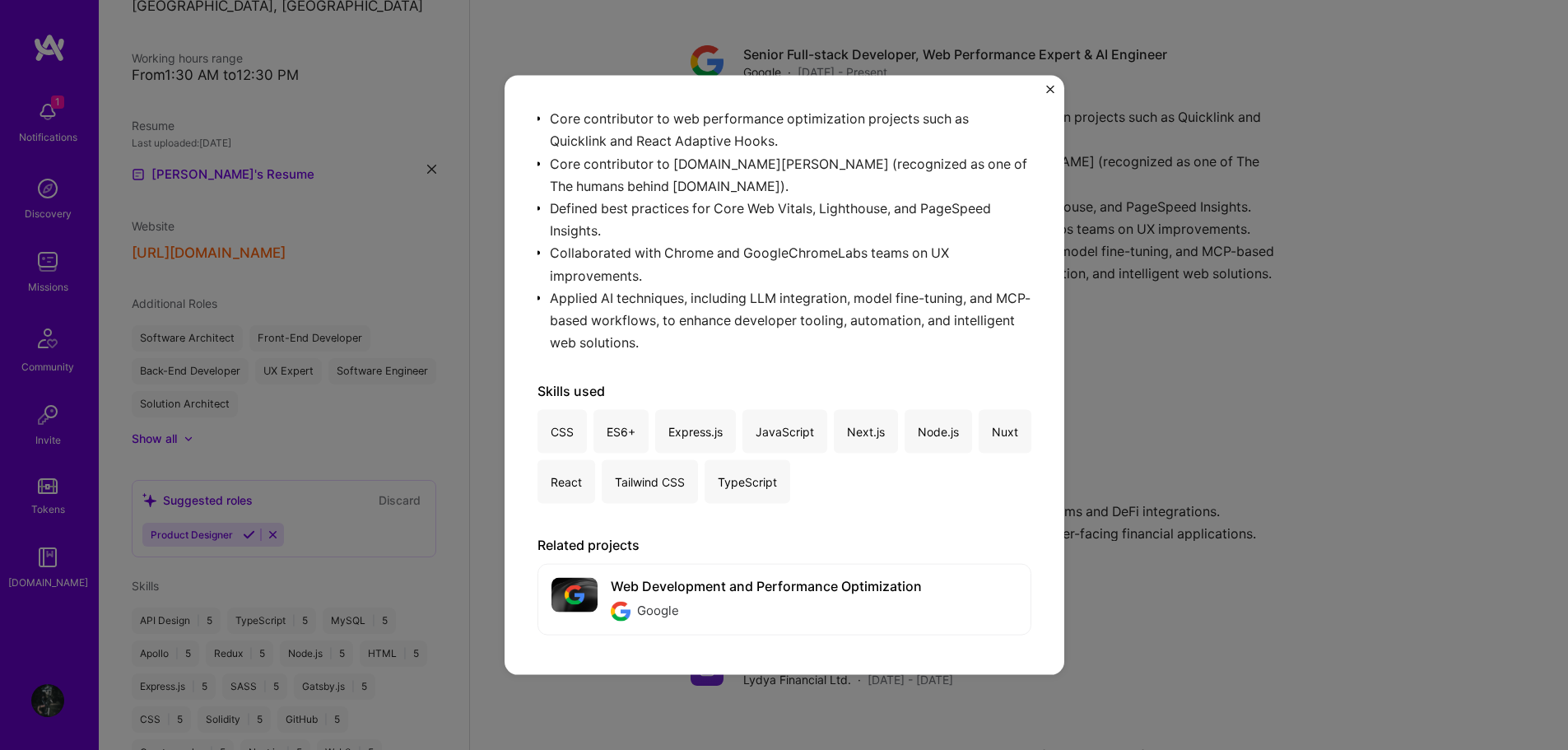
click at [1271, 358] on div "Senior Full-stack Developer, Web Performance Expert & AI Engineer Google · Ente…" at bounding box center [784, 375] width 1568 height 750
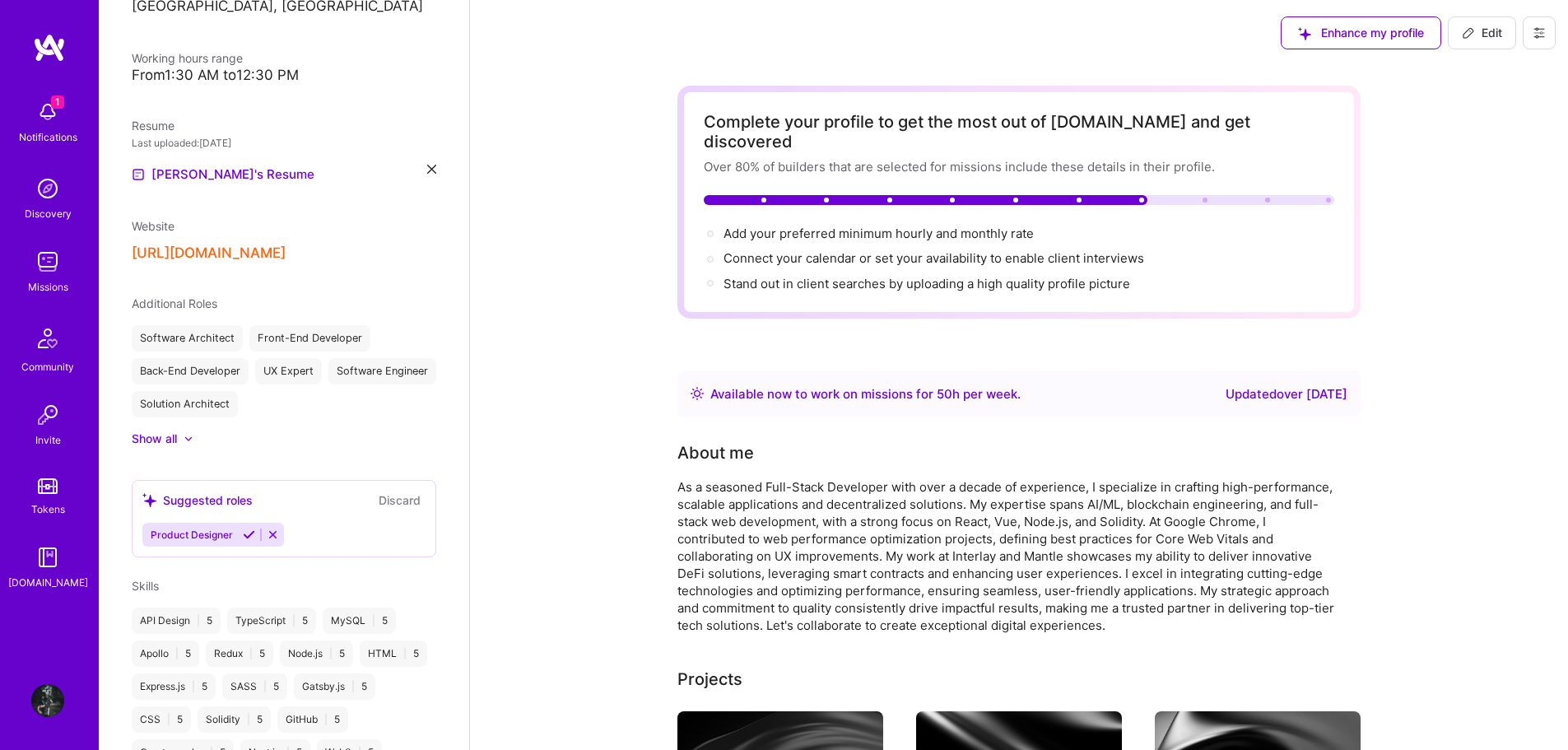
click at [1472, 26] on icon at bounding box center [1468, 32] width 13 height 13
select select "US"
select select "Right Now"
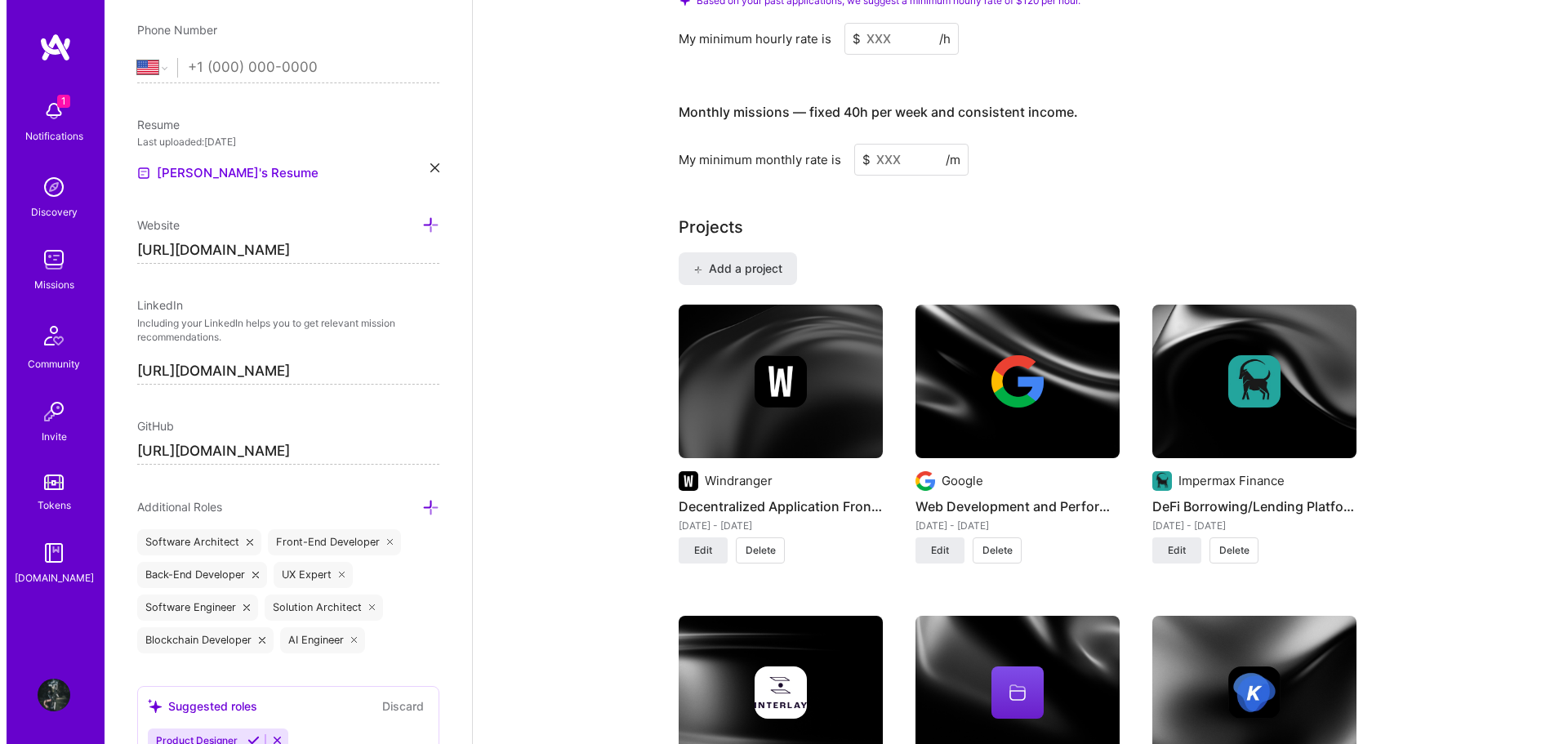
scroll to position [1388, 0]
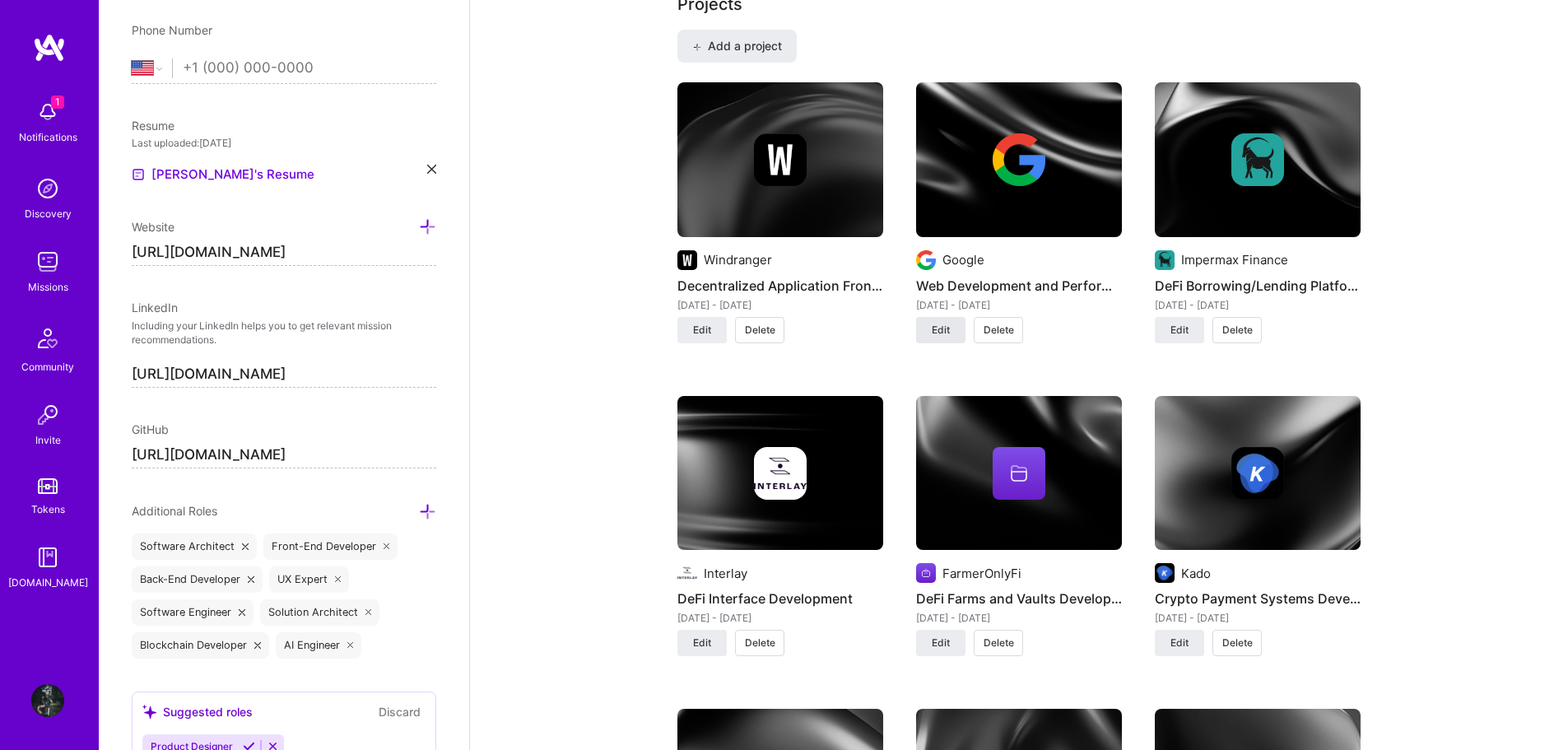
click at [934, 323] on span "Edit" at bounding box center [941, 329] width 18 height 15
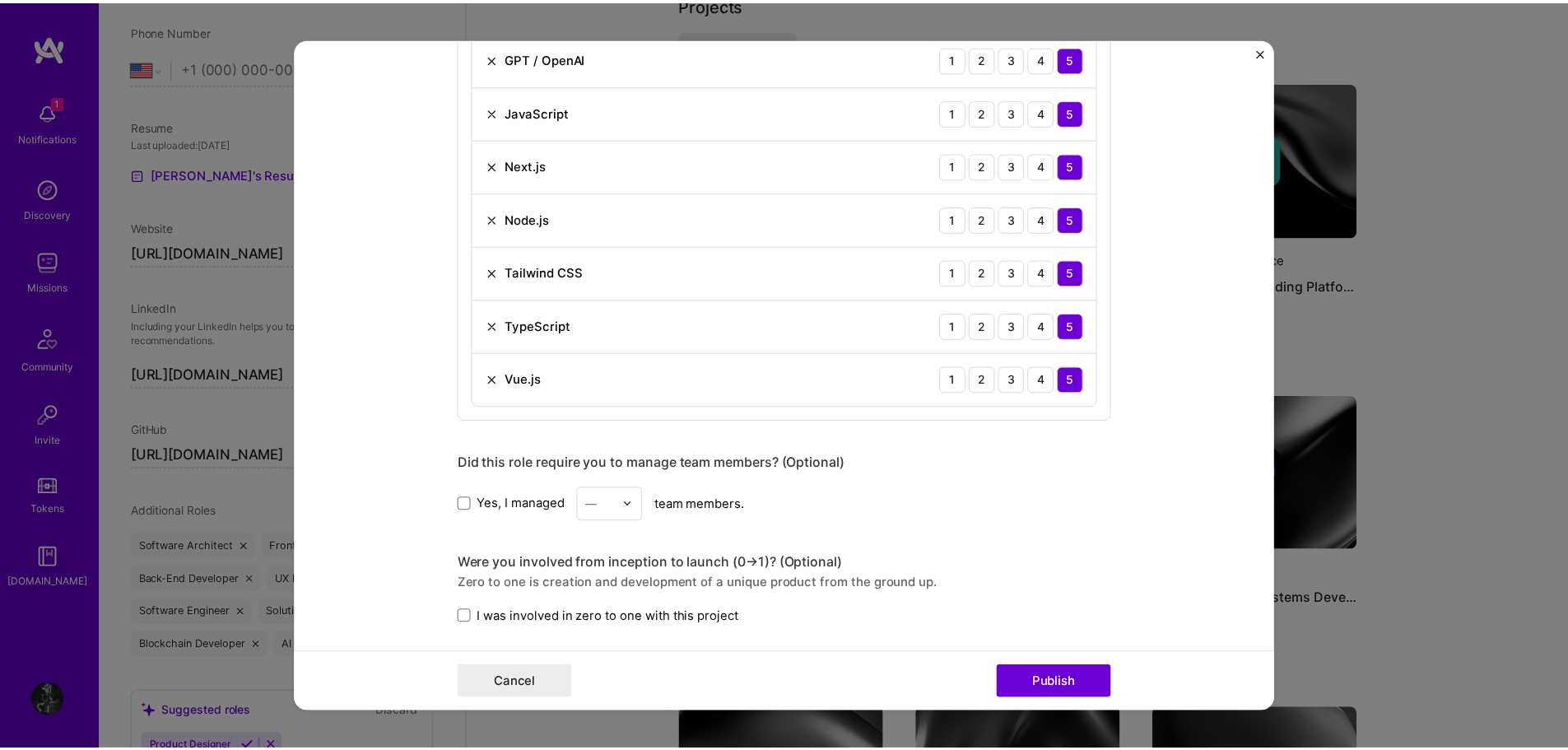
scroll to position [905, 0]
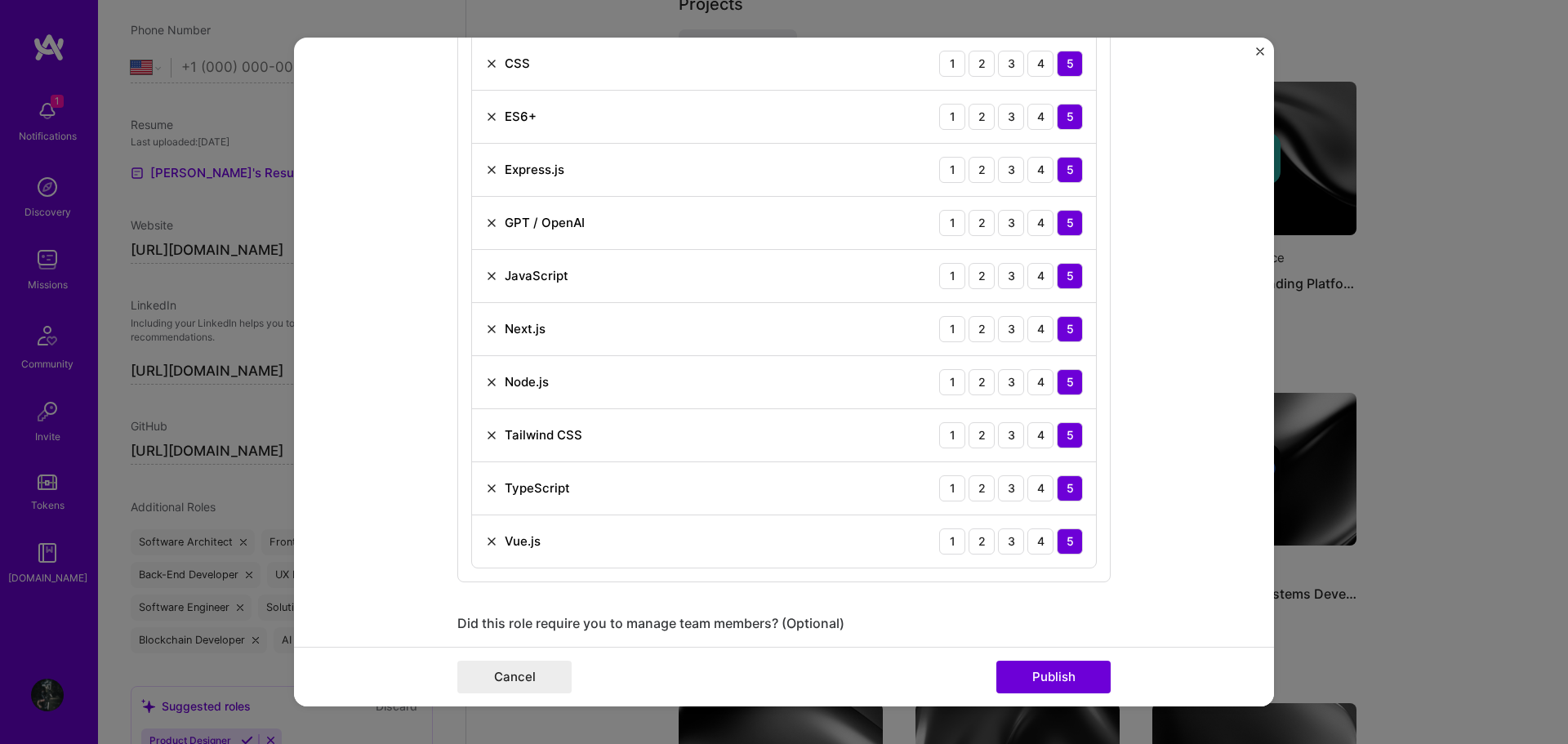
click at [1261, 52] on img "Close" at bounding box center [1260, 52] width 8 height 8
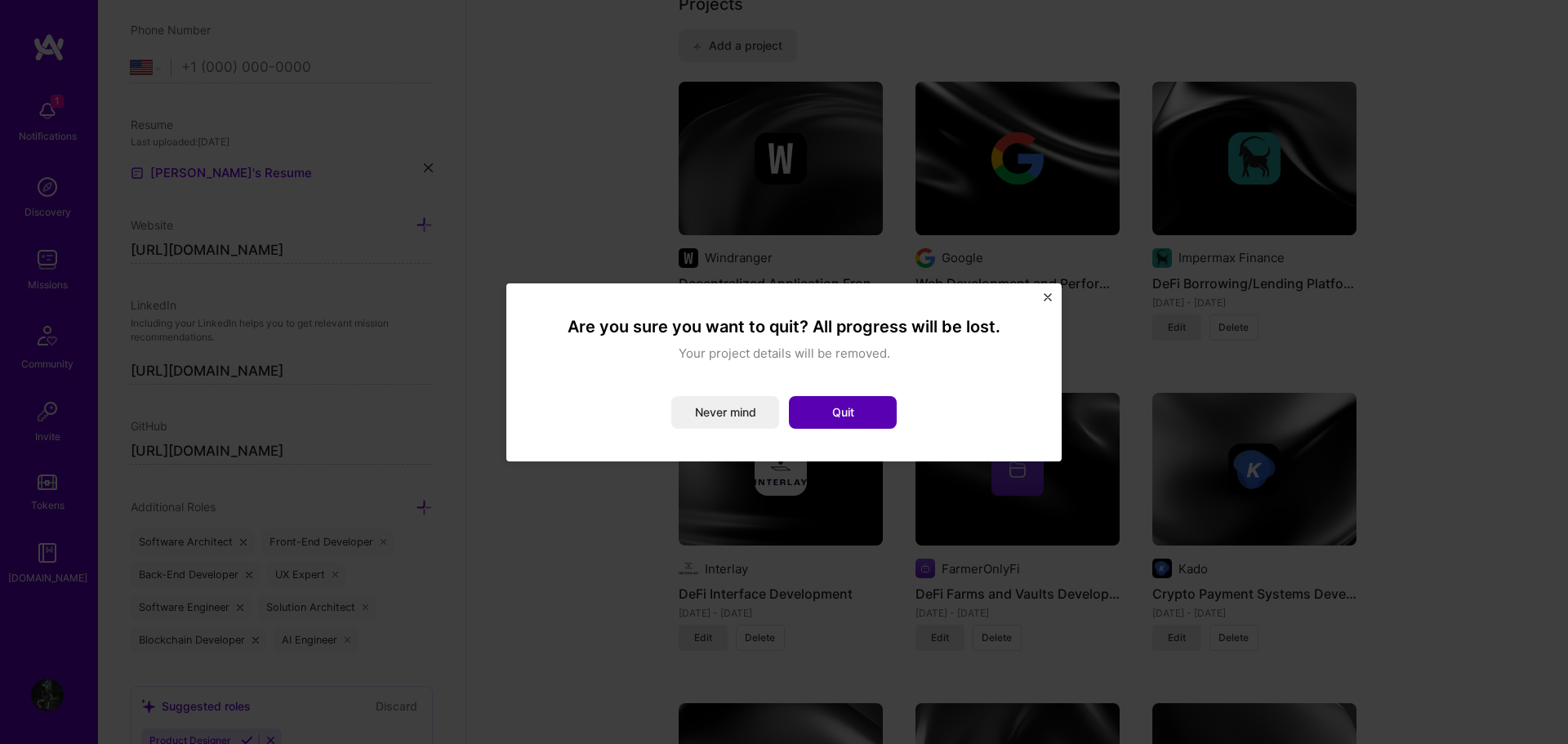
click at [837, 410] on button "Quit" at bounding box center [842, 412] width 108 height 33
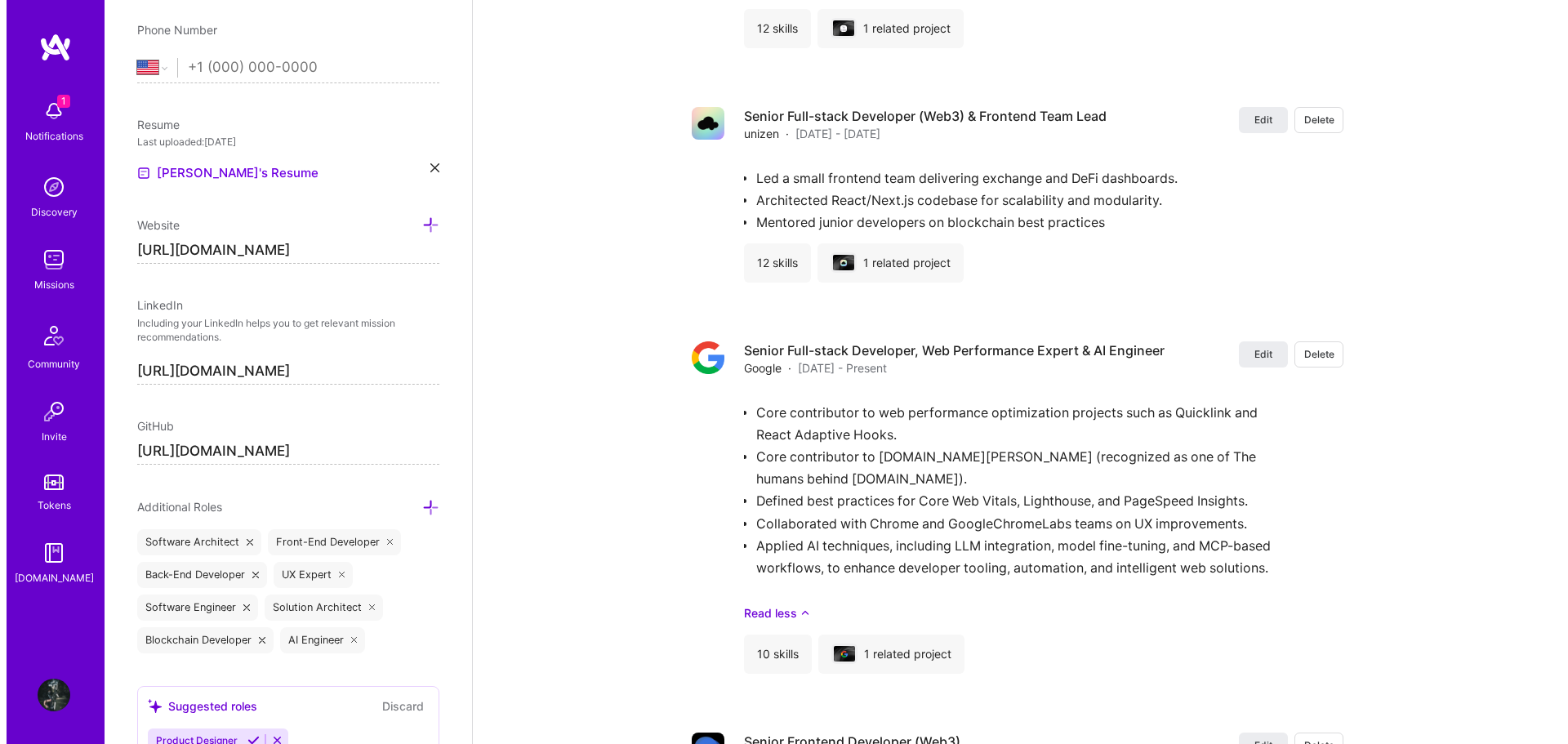
scroll to position [3265, 0]
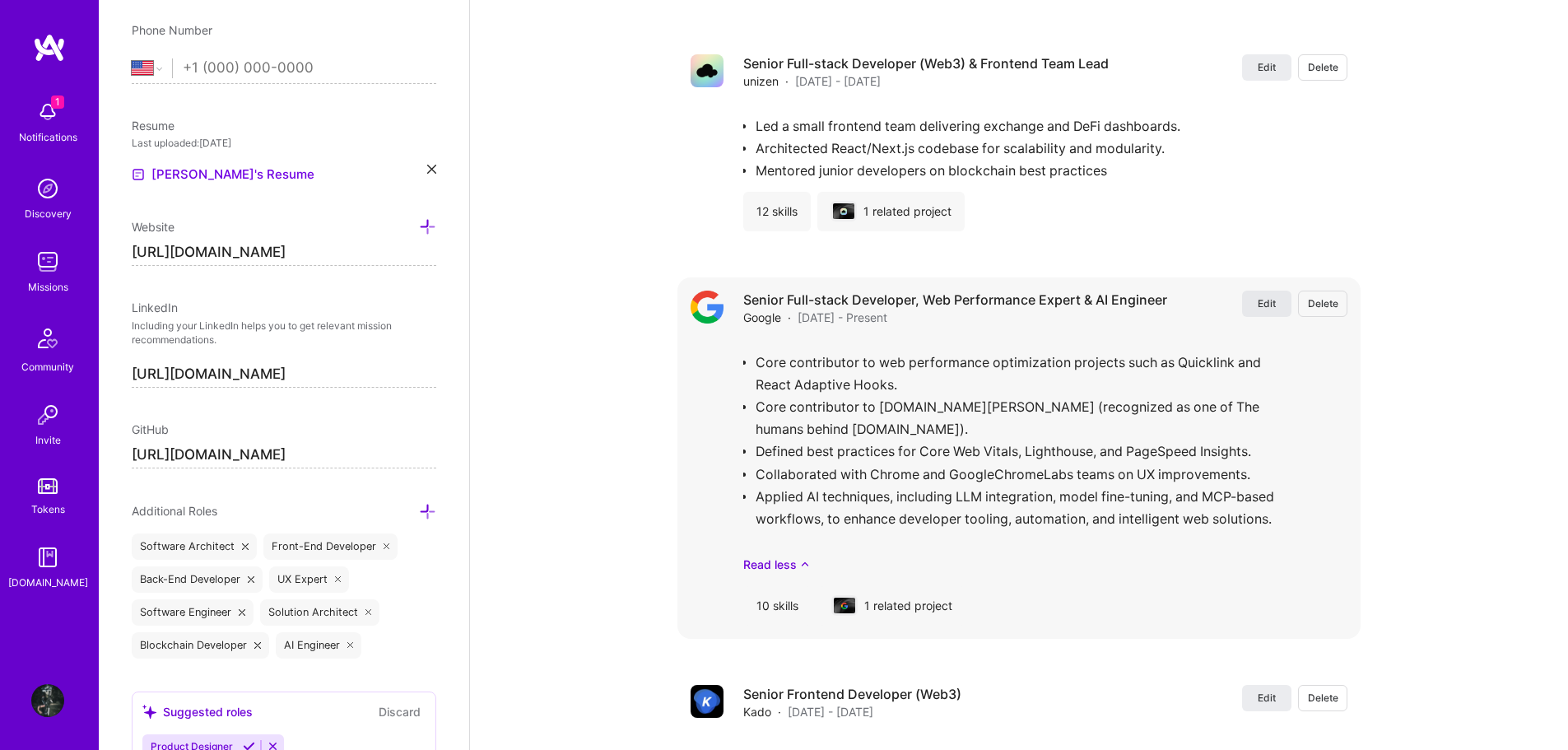
click at [1266, 296] on span "Edit" at bounding box center [1267, 303] width 18 height 14
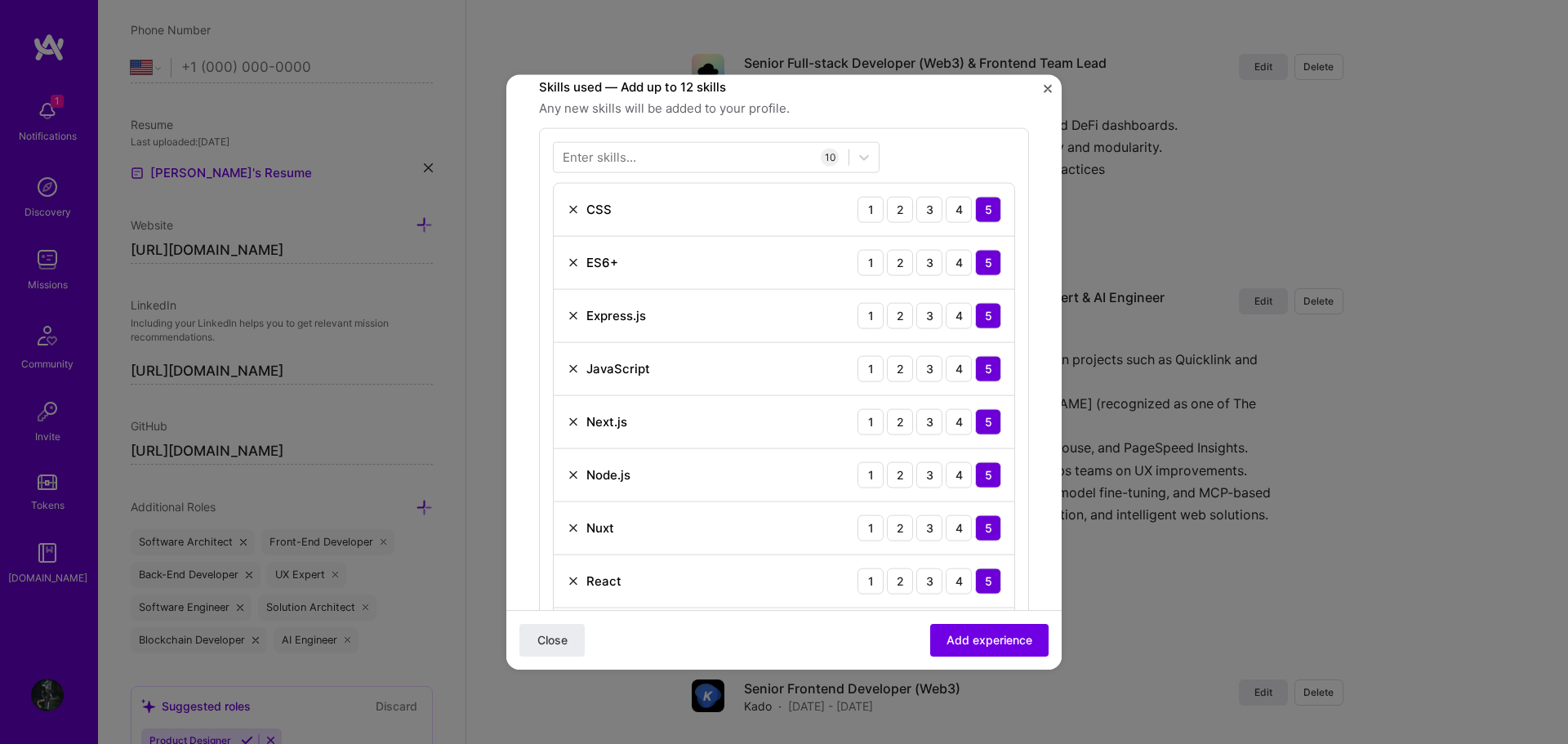
scroll to position [408, 0]
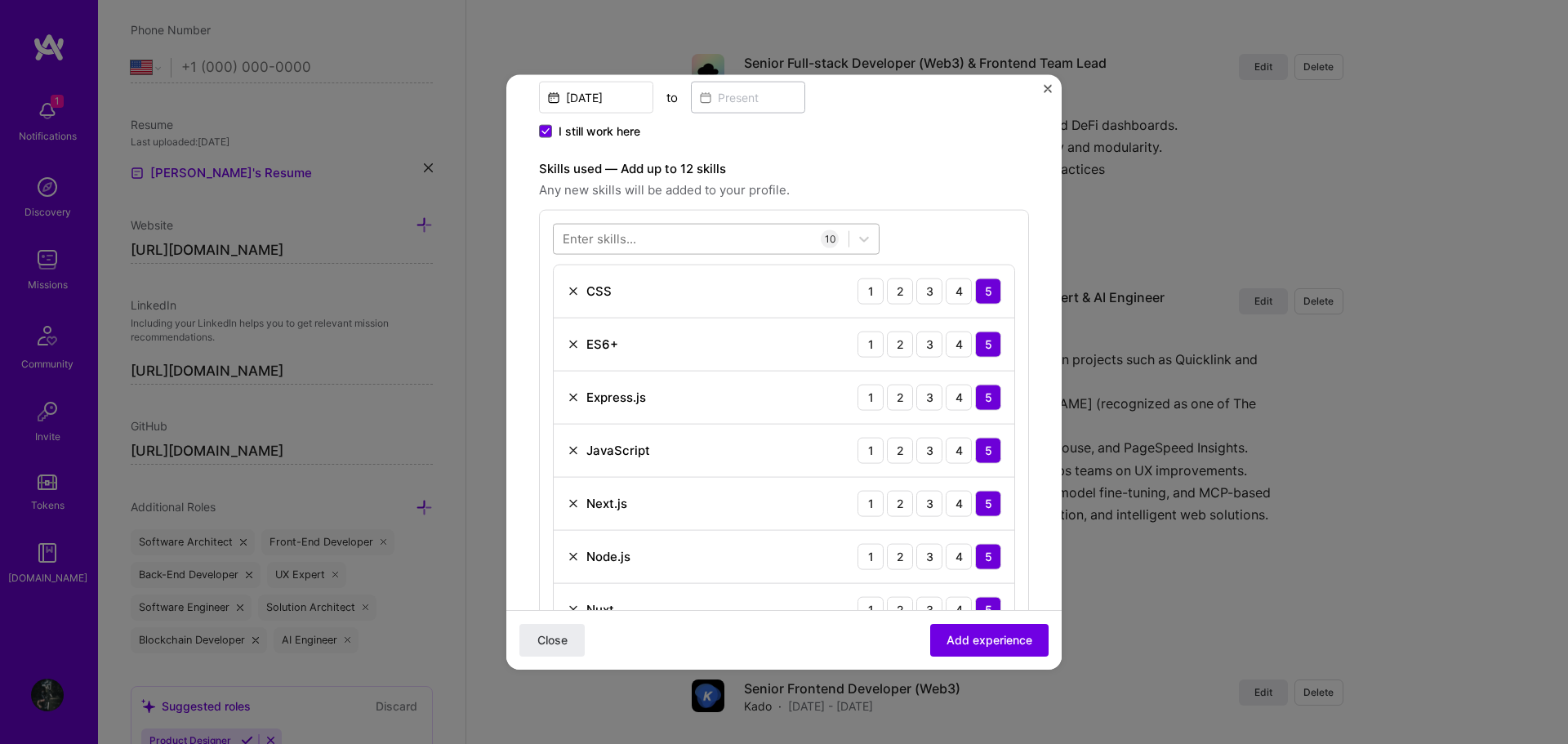
click at [715, 240] on div at bounding box center [701, 239] width 295 height 27
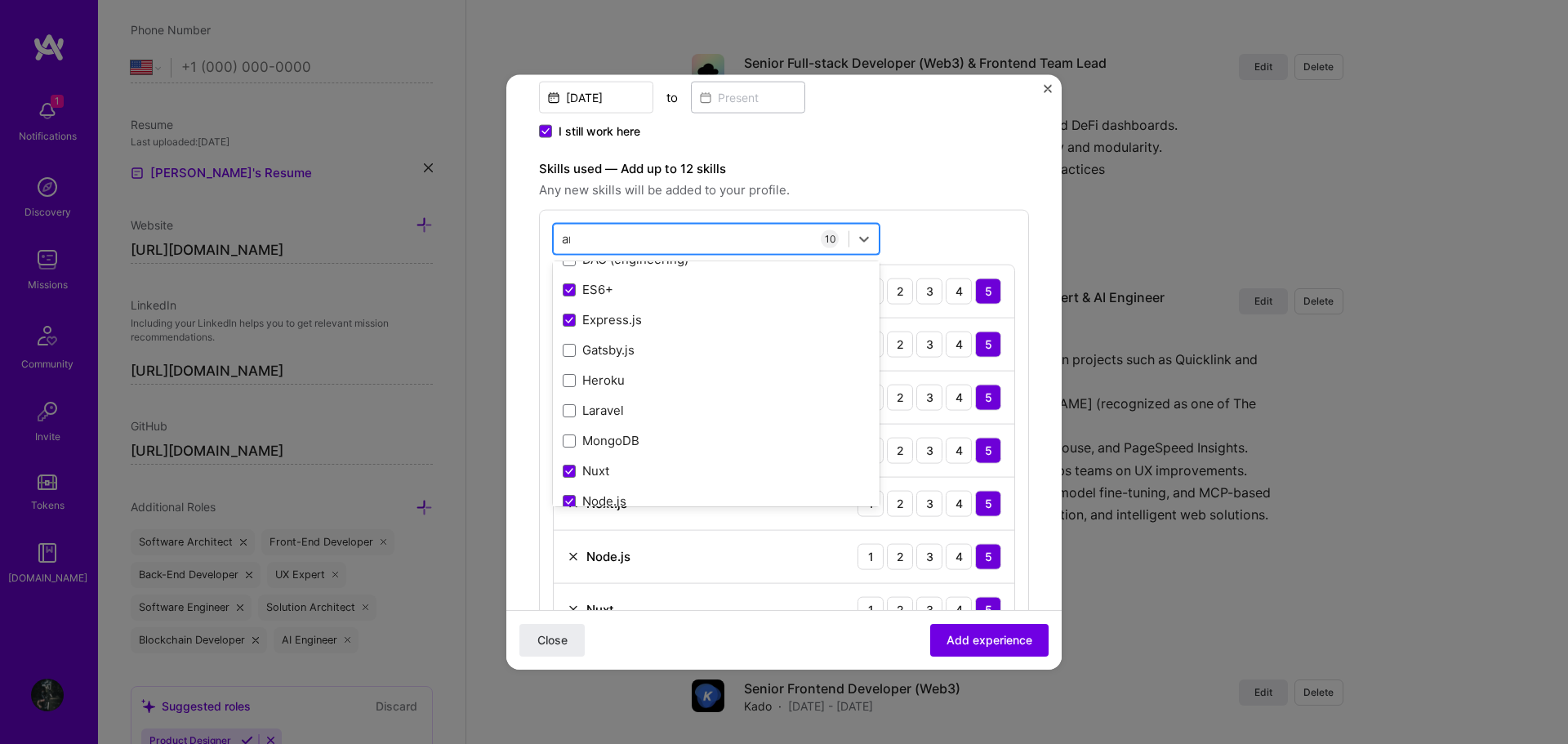
scroll to position [0, 0]
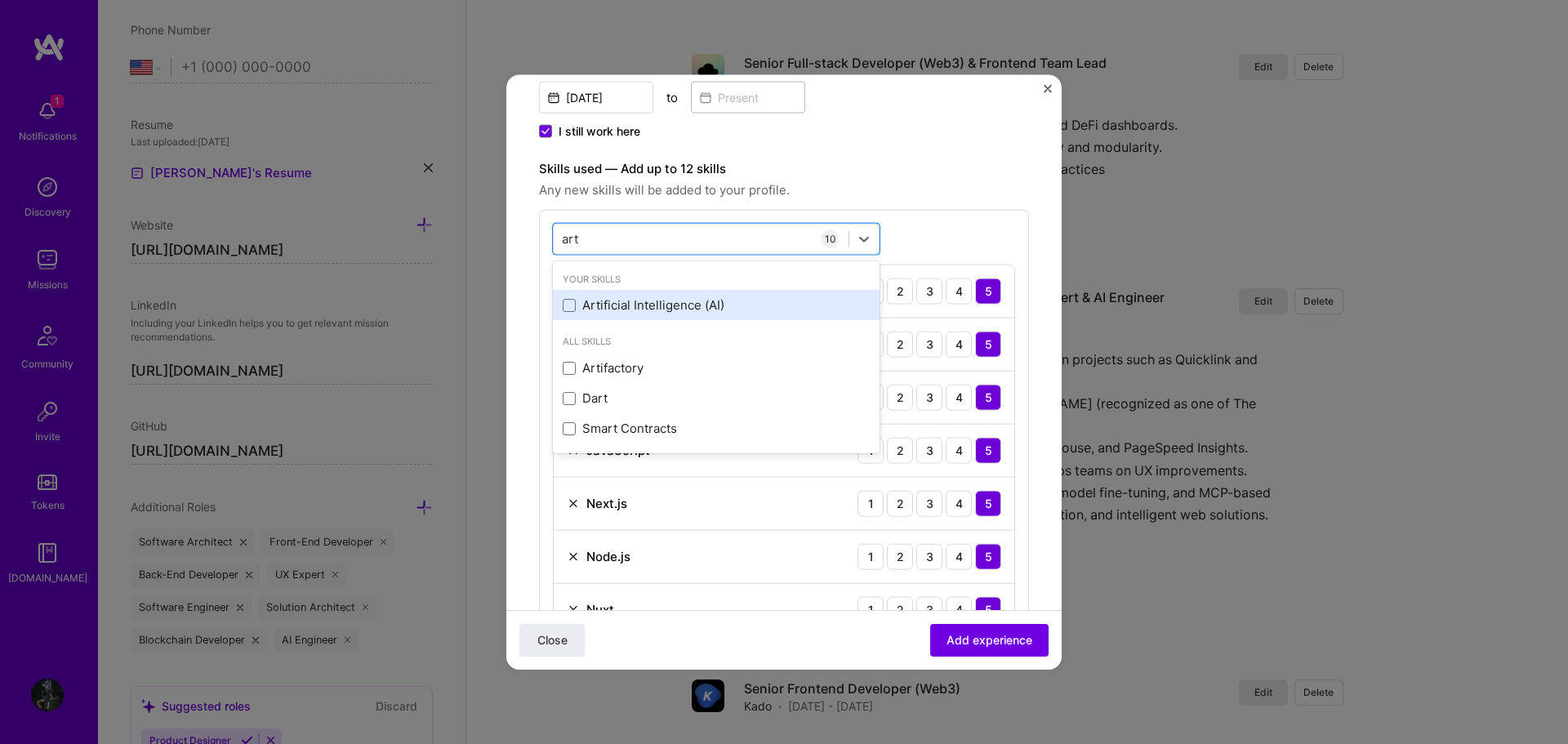
click at [708, 310] on div "Artificial Intelligence (AI)" at bounding box center [716, 305] width 307 height 17
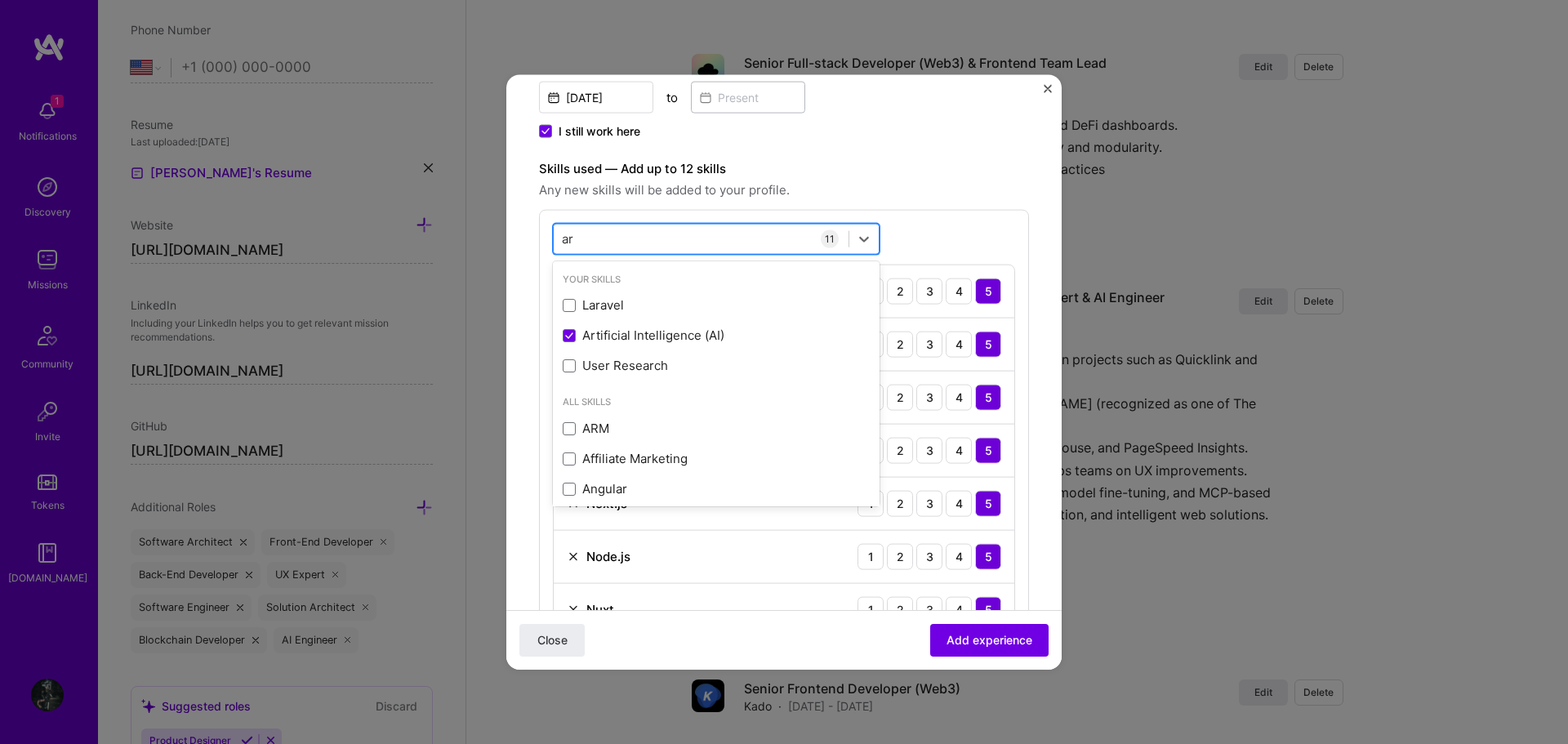
type input "a"
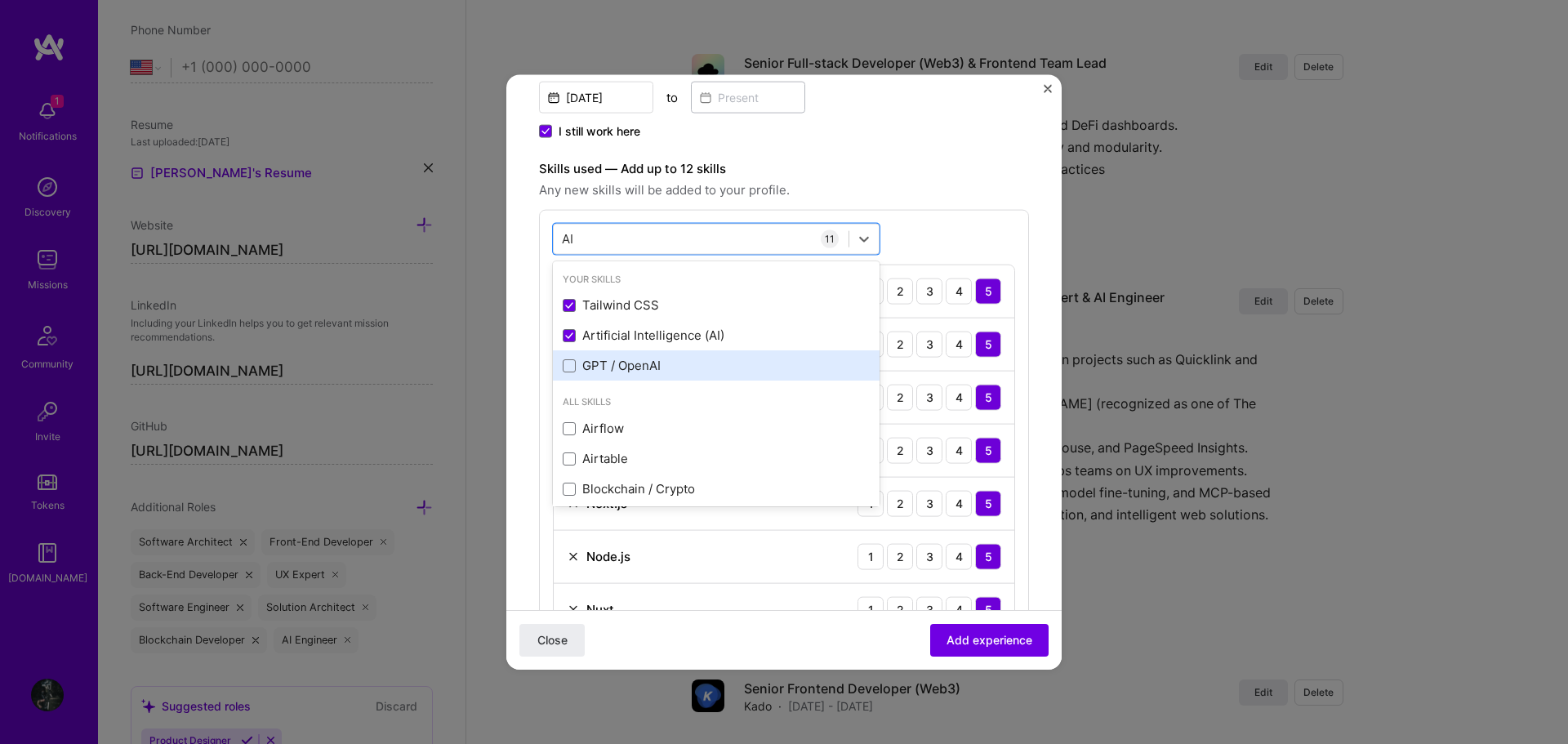
click at [697, 372] on div "GPT / OpenAI" at bounding box center [716, 365] width 307 height 17
type input "AI"
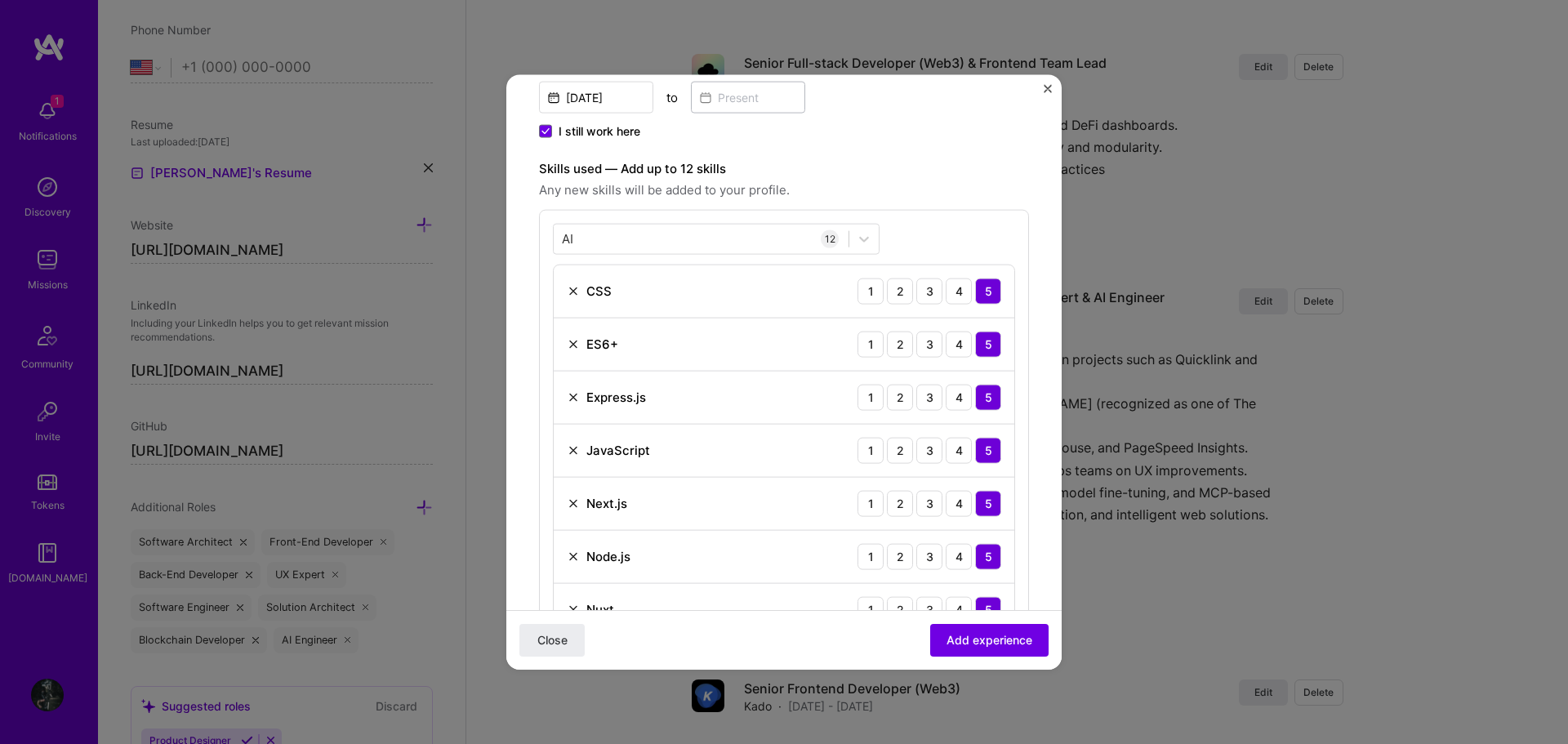
click at [973, 182] on span "Any new skills will be added to your profile." at bounding box center [784, 189] width 490 height 19
click at [968, 642] on span "Add experience" at bounding box center [989, 639] width 86 height 16
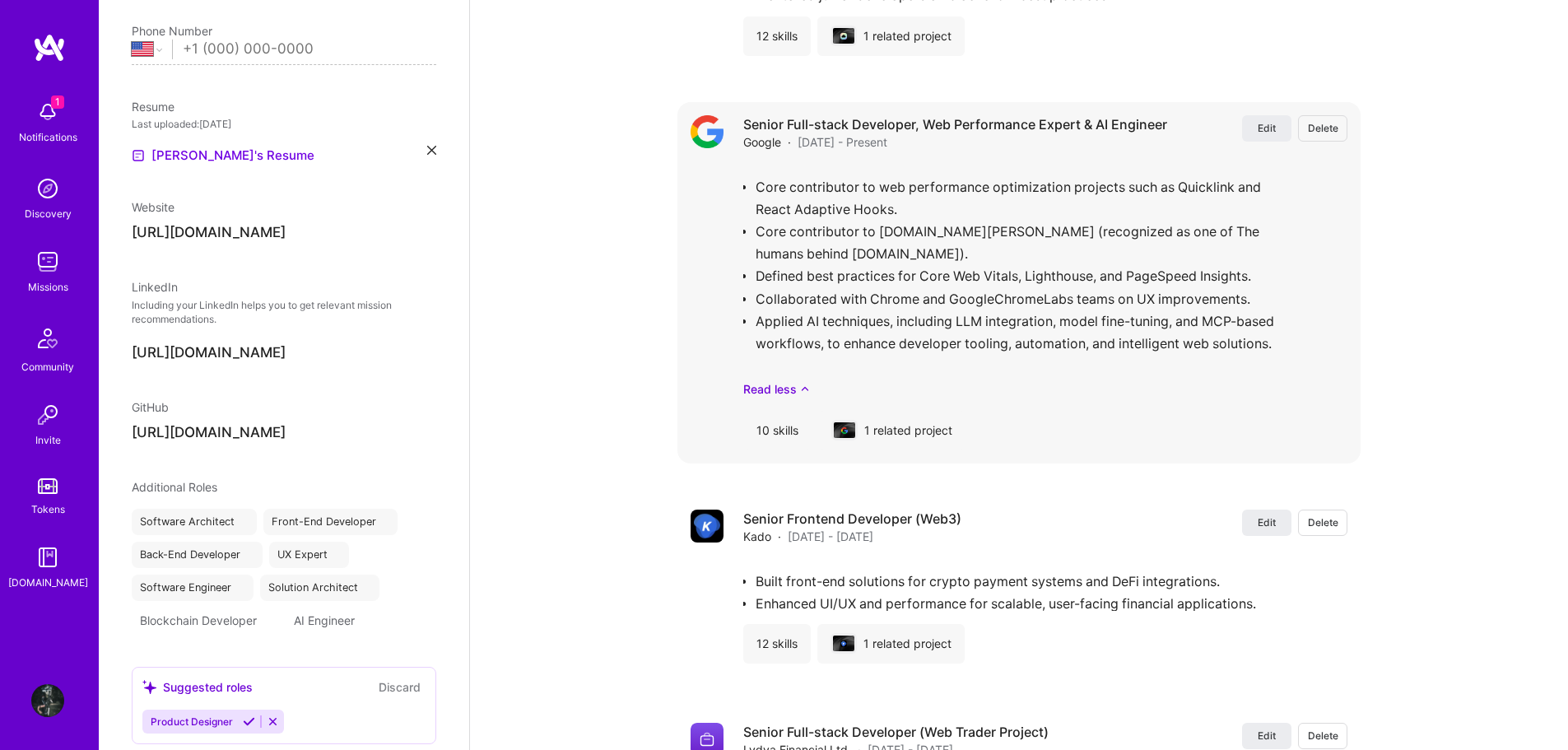
select select "US"
select select "Right Now"
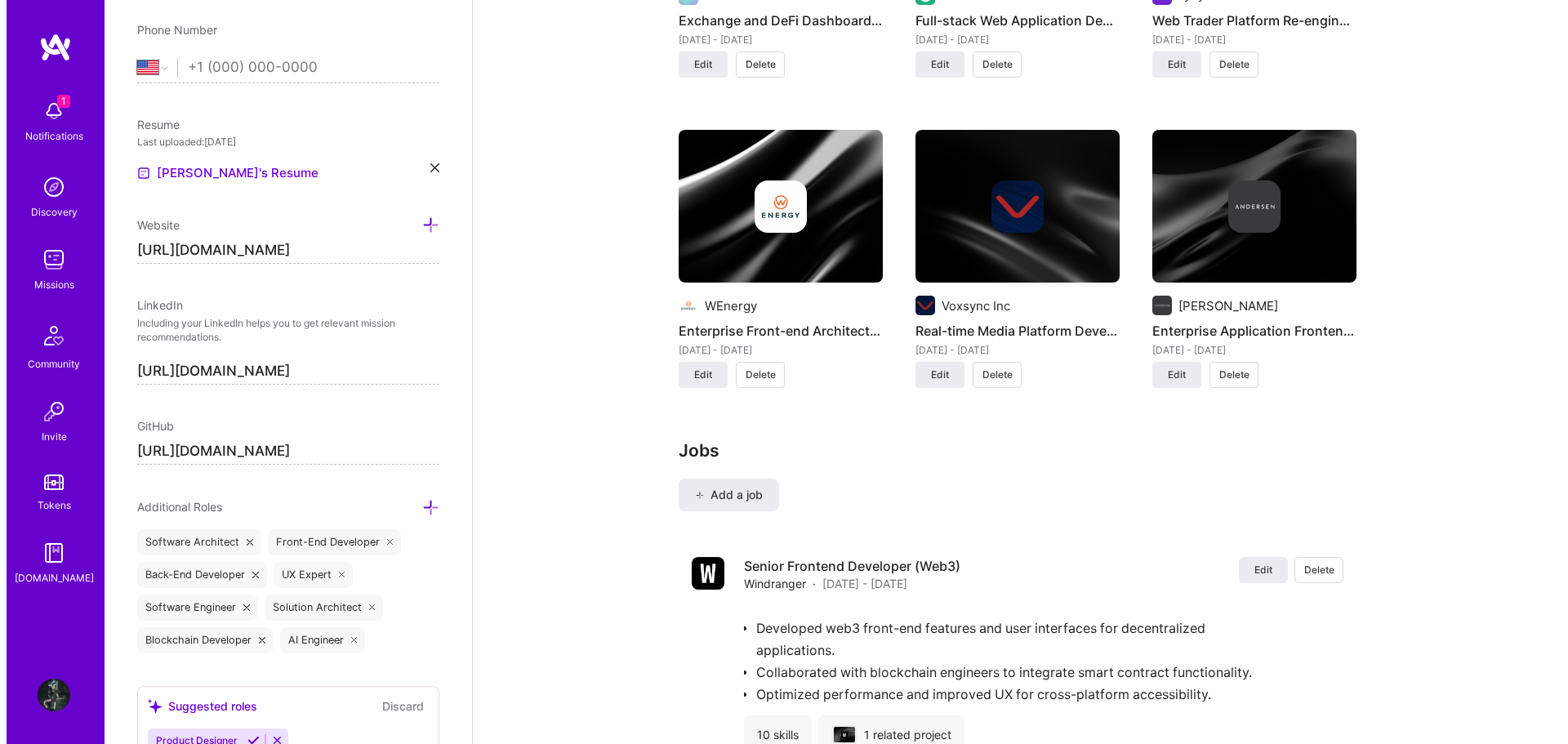
scroll to position [2271, 0]
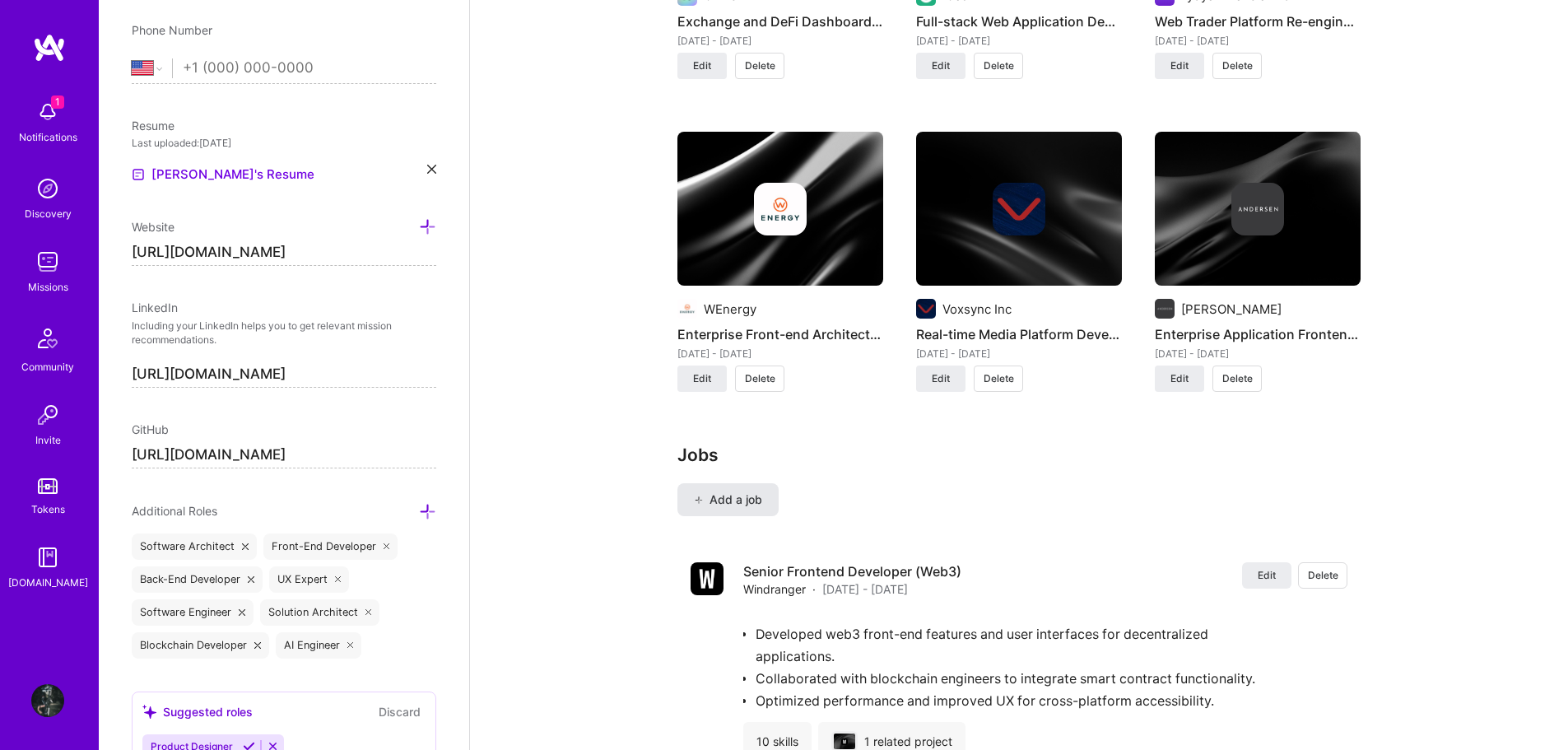
click at [712, 491] on span "Add a job" at bounding box center [728, 499] width 68 height 16
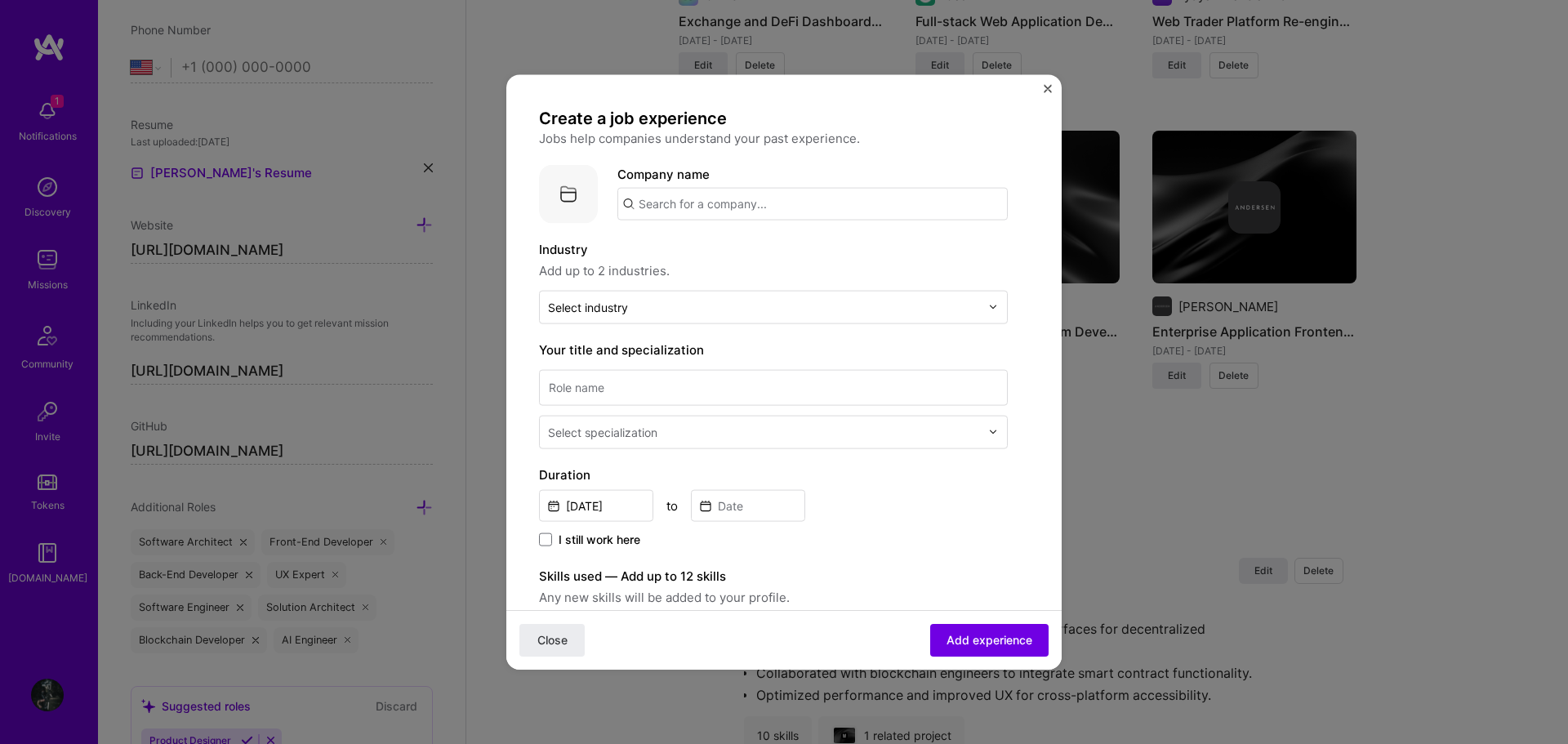
click at [814, 201] on input "text" at bounding box center [812, 203] width 390 height 33
click at [765, 243] on span "Impermax.finance" at bounding box center [715, 245] width 99 height 17
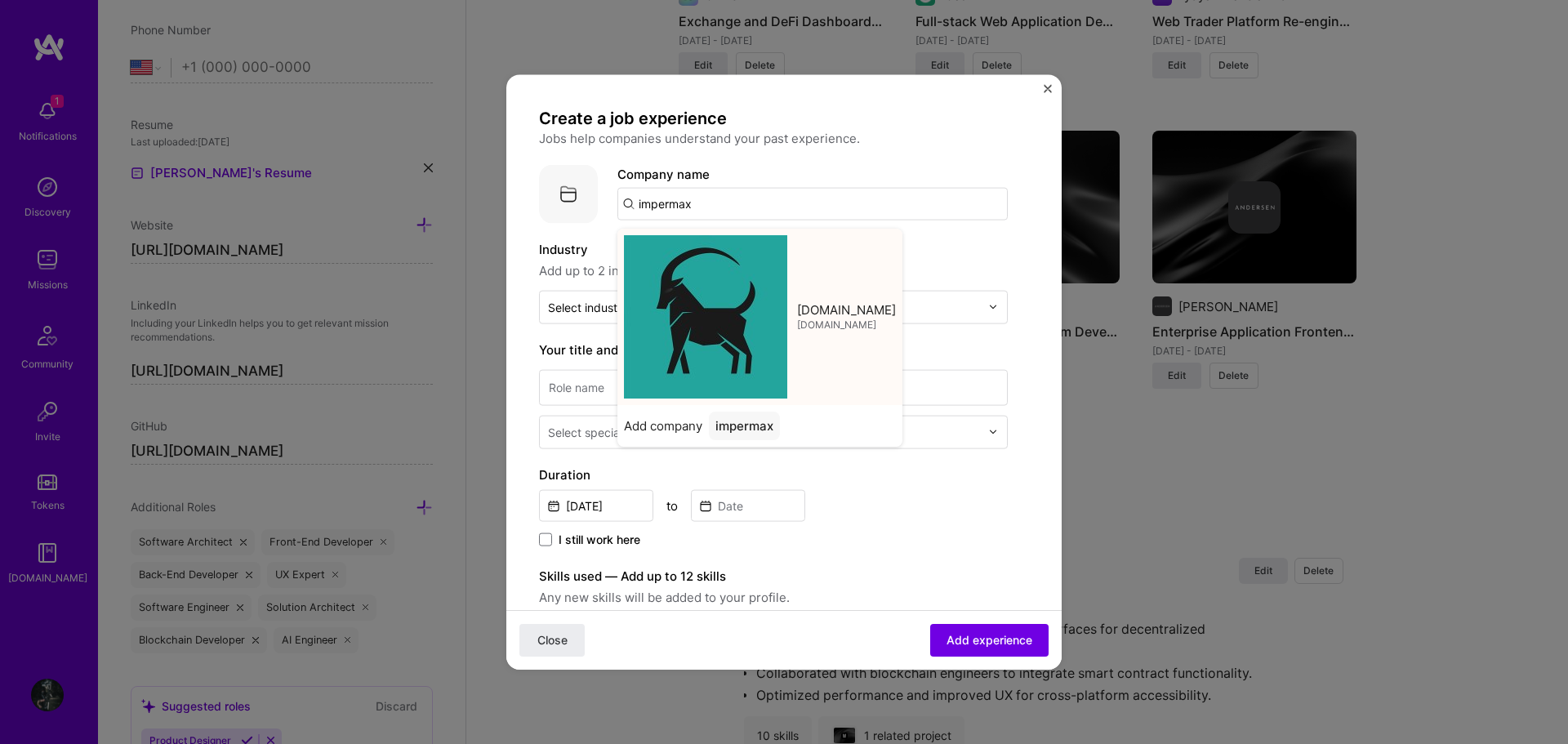
type input "Impermax.finance"
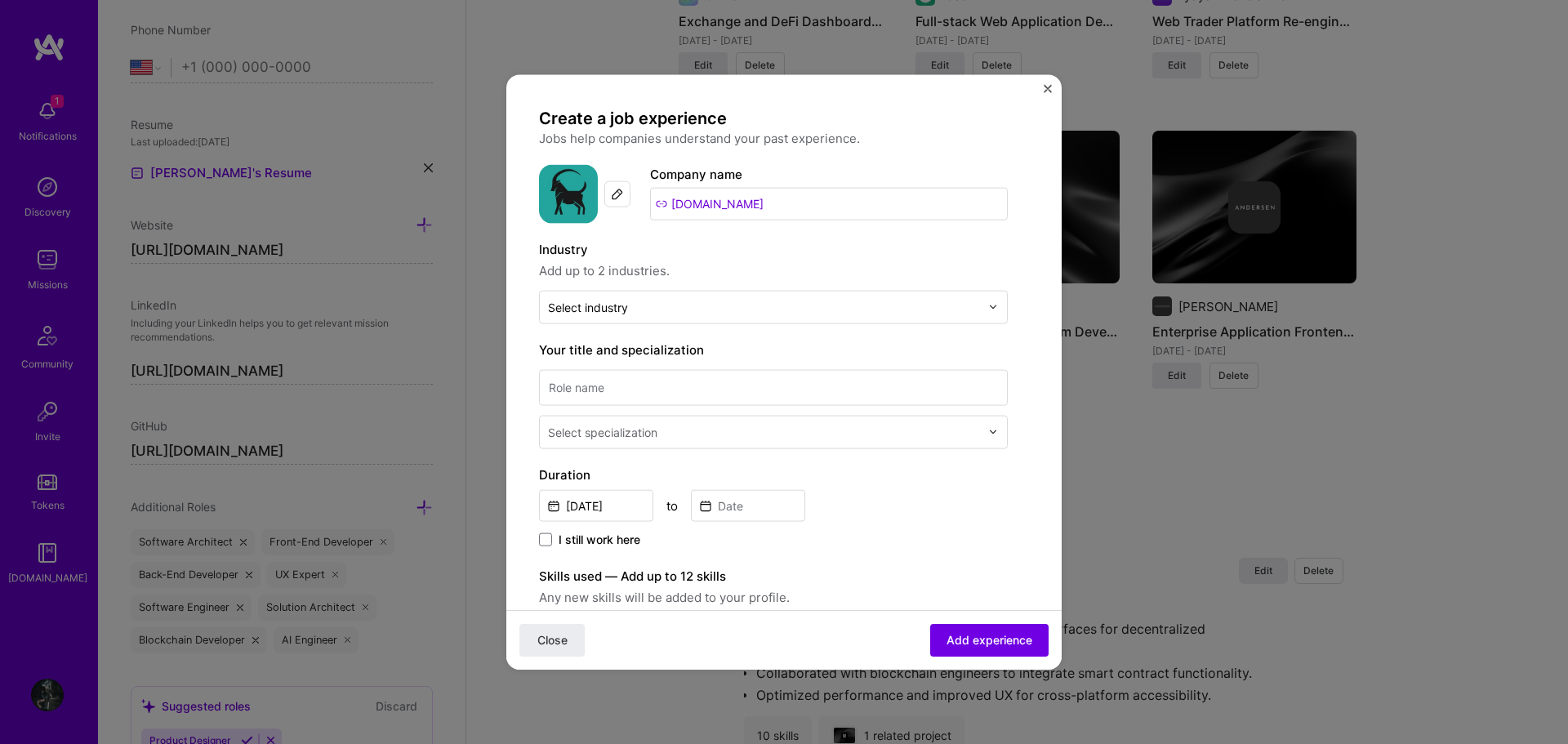
click at [858, 263] on span "Add up to 2 industries." at bounding box center [774, 270] width 469 height 19
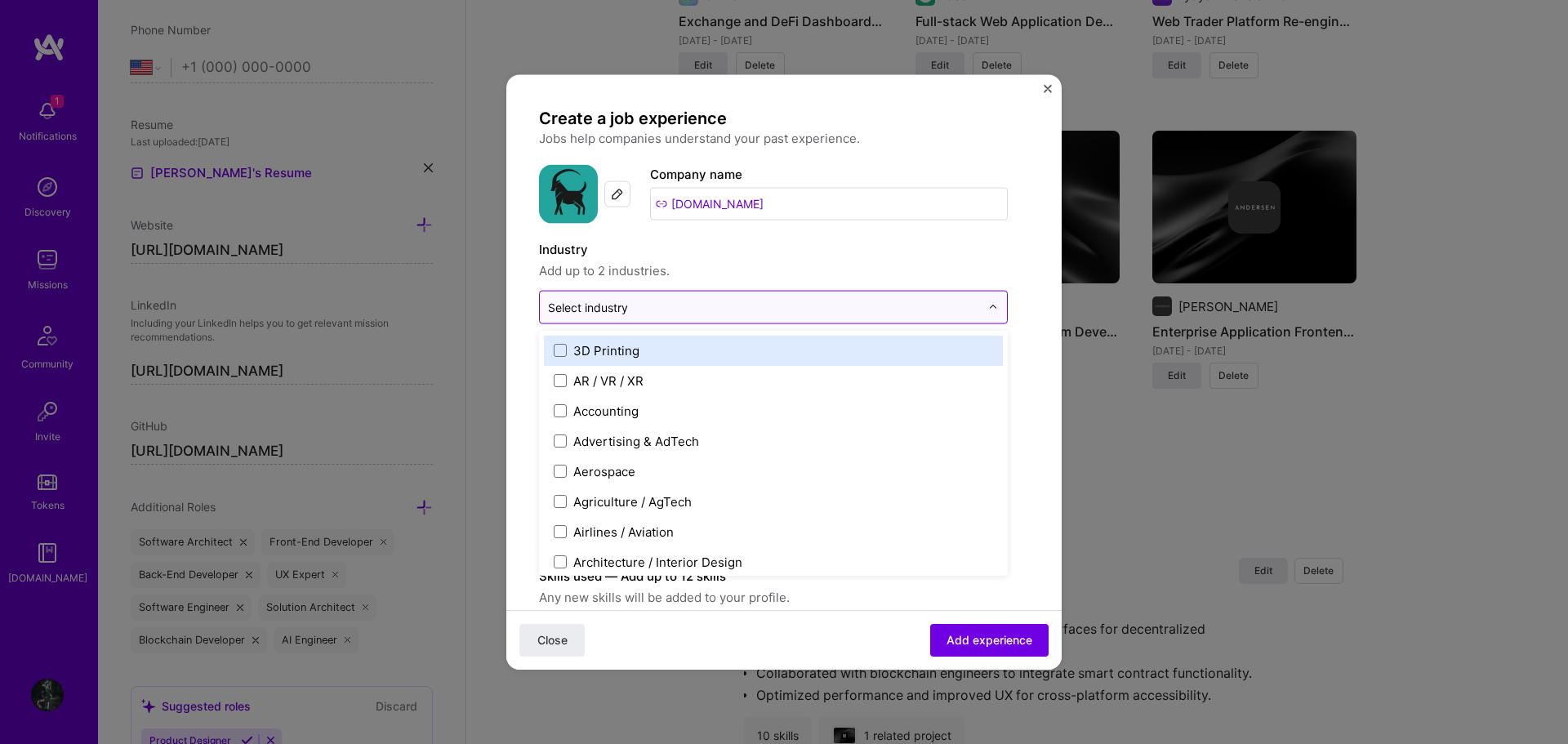
click at [670, 306] on input "text" at bounding box center [764, 306] width 432 height 17
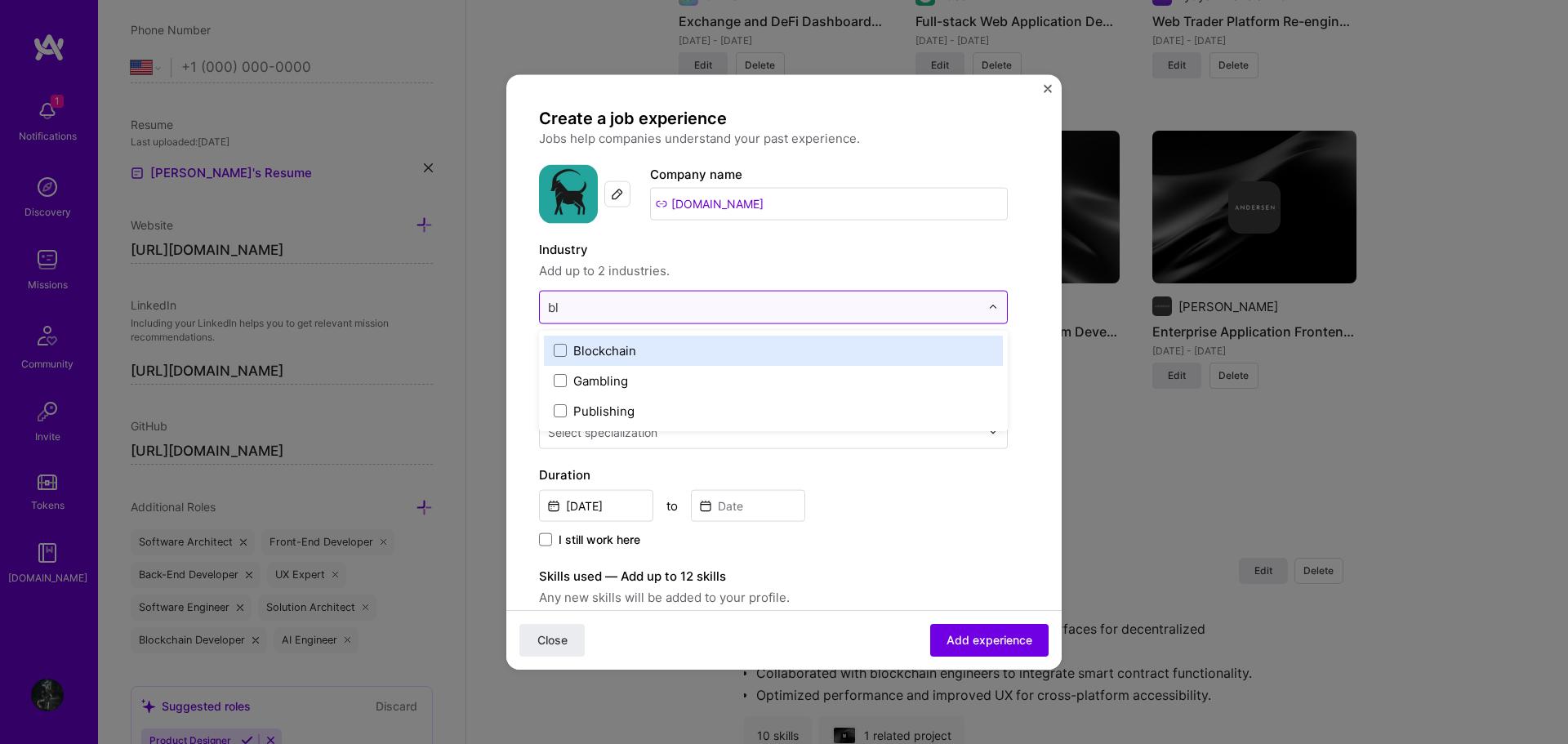
type input "blo"
click at [644, 354] on label "Blockchain" at bounding box center [773, 350] width 439 height 17
type input "finte"
click at [715, 340] on div "Financial Services / Fintech" at bounding box center [773, 350] width 459 height 30
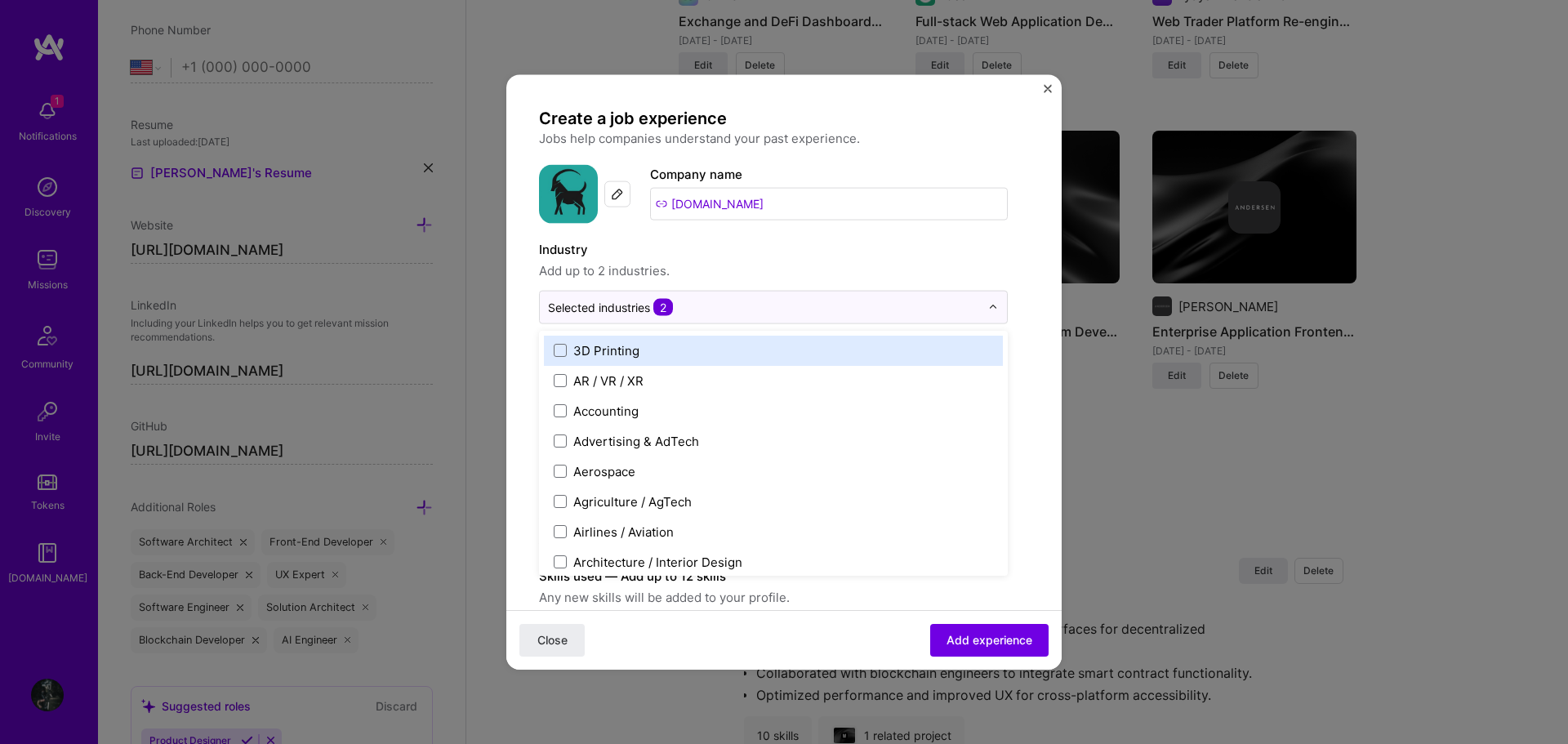
click at [767, 241] on label "Industry" at bounding box center [774, 249] width 469 height 19
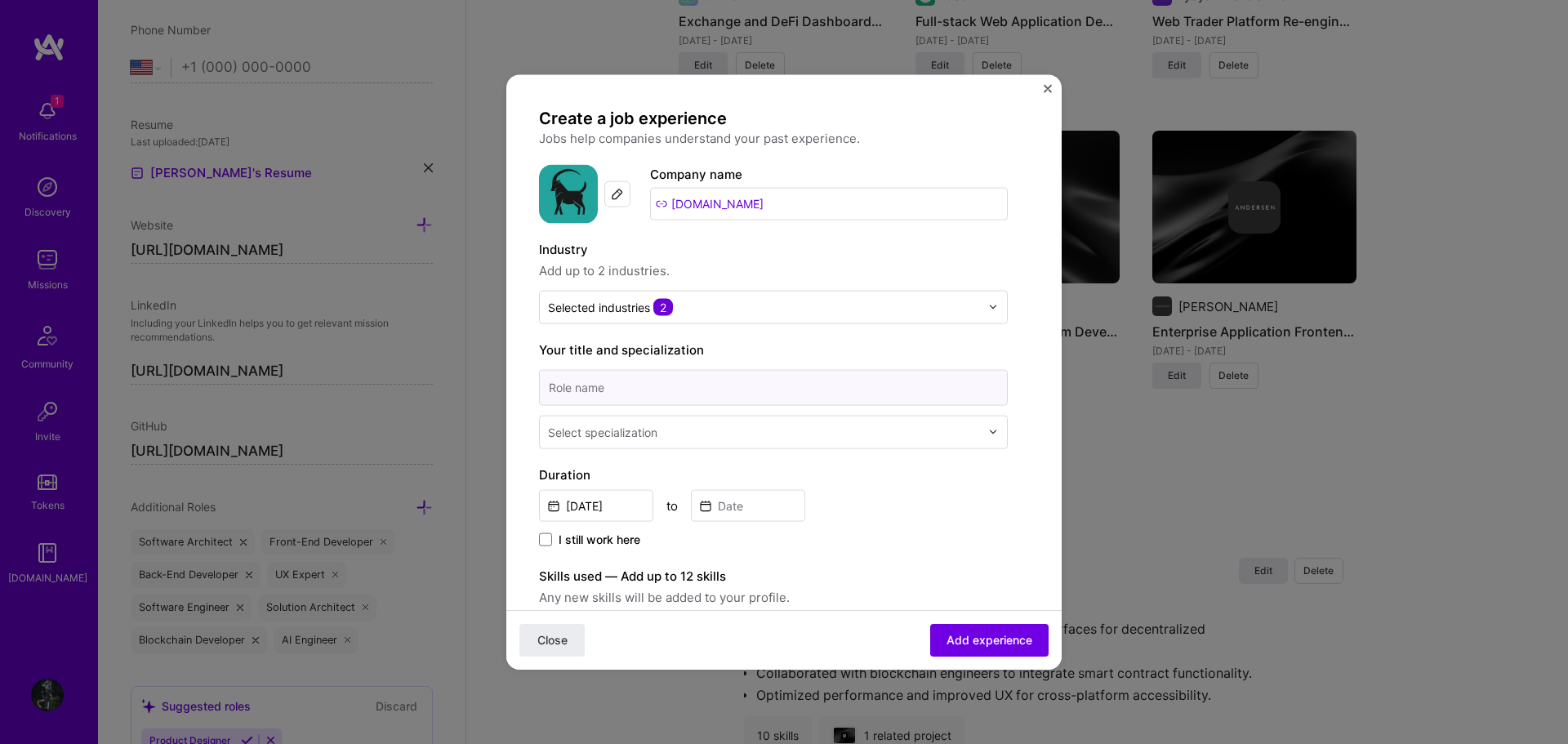
click at [688, 385] on input at bounding box center [774, 387] width 469 height 36
paste input "Senior Full-stack Developer (Web3) & Smart Contract Engineer"
type input "Senior Full-stack Developer (Web3) & Smart Contract Engineer"
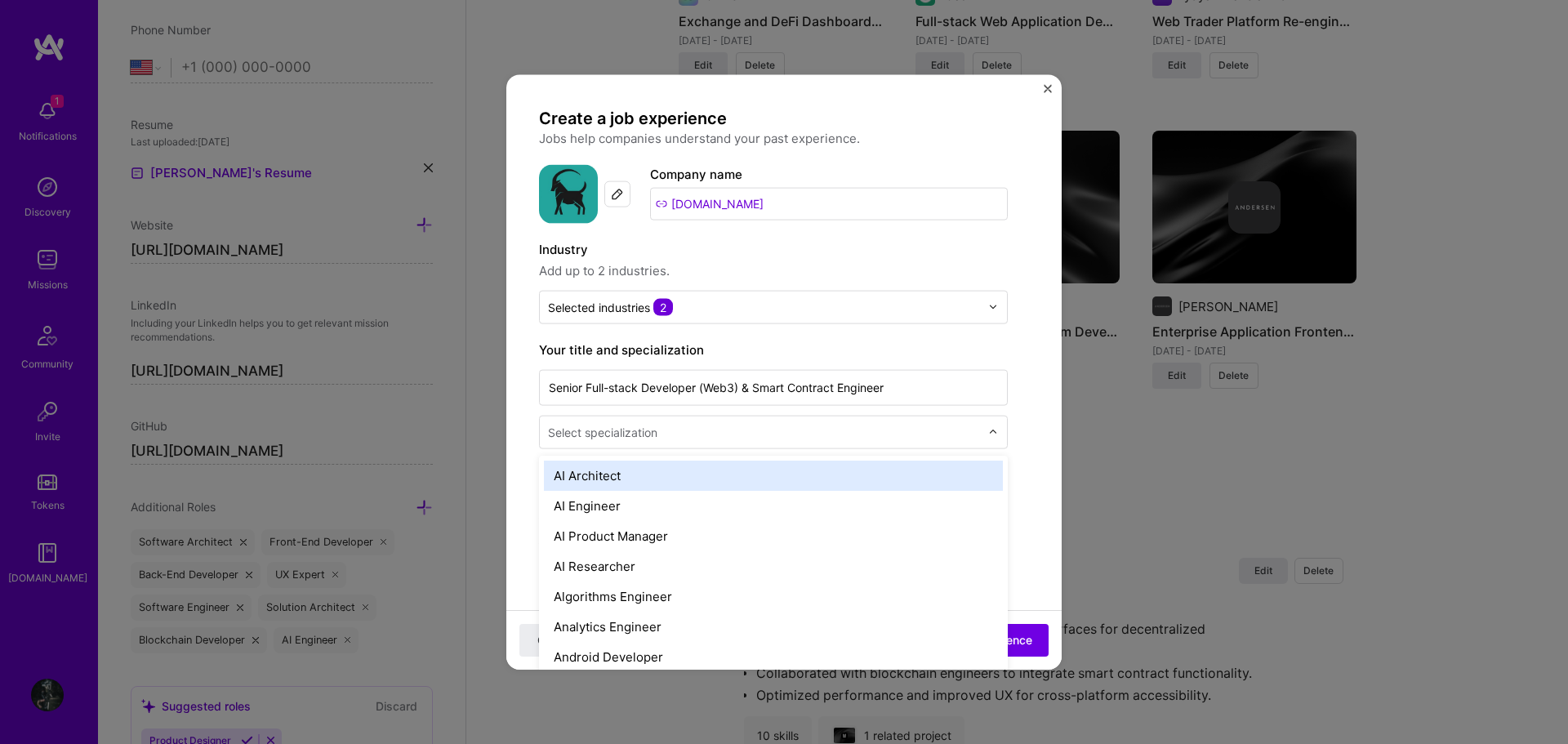
click at [633, 427] on div "Select specialization" at bounding box center [602, 432] width 109 height 17
click at [660, 431] on input "text" at bounding box center [765, 432] width 435 height 17
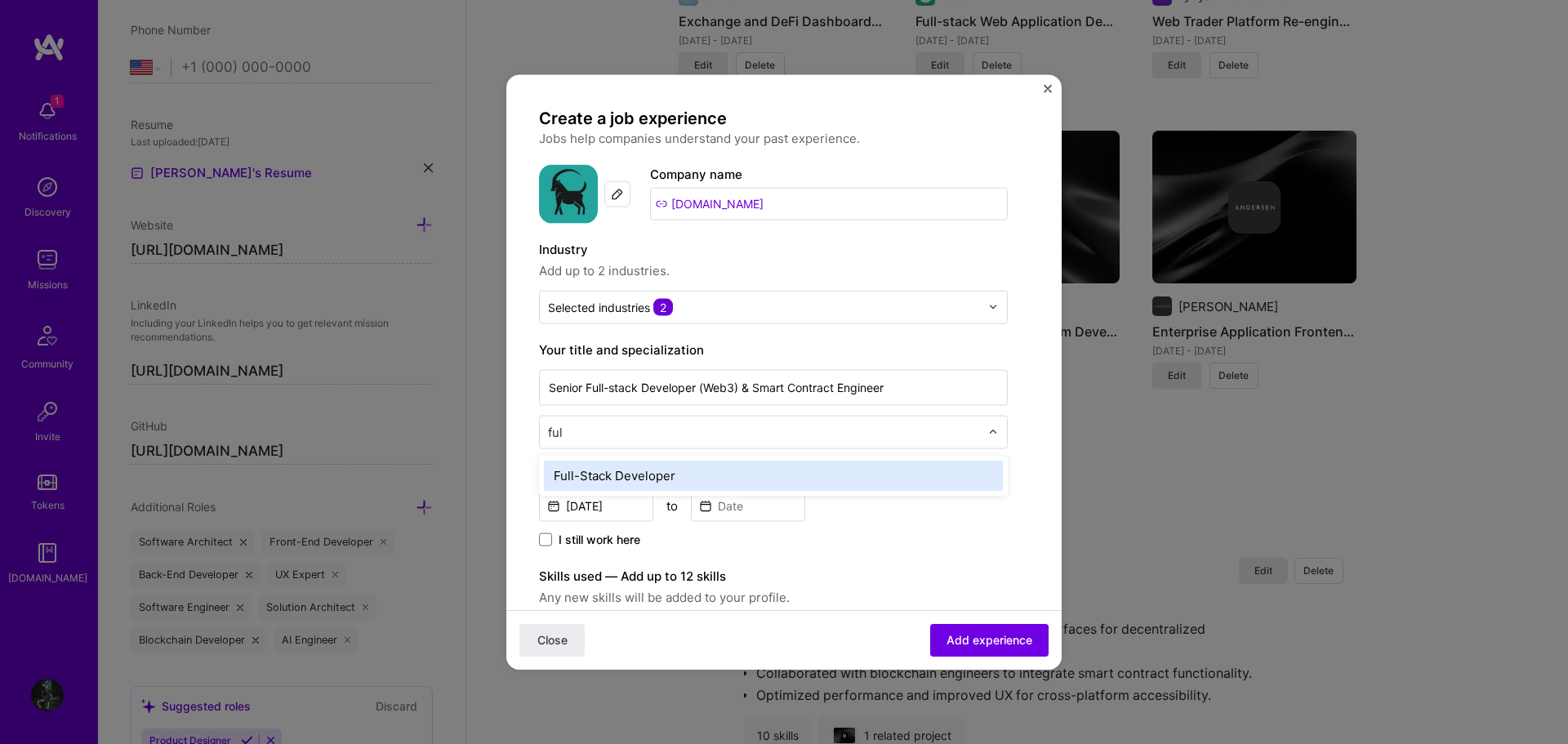
type input "full"
click at [670, 470] on div "Full-Stack Developer" at bounding box center [773, 475] width 459 height 30
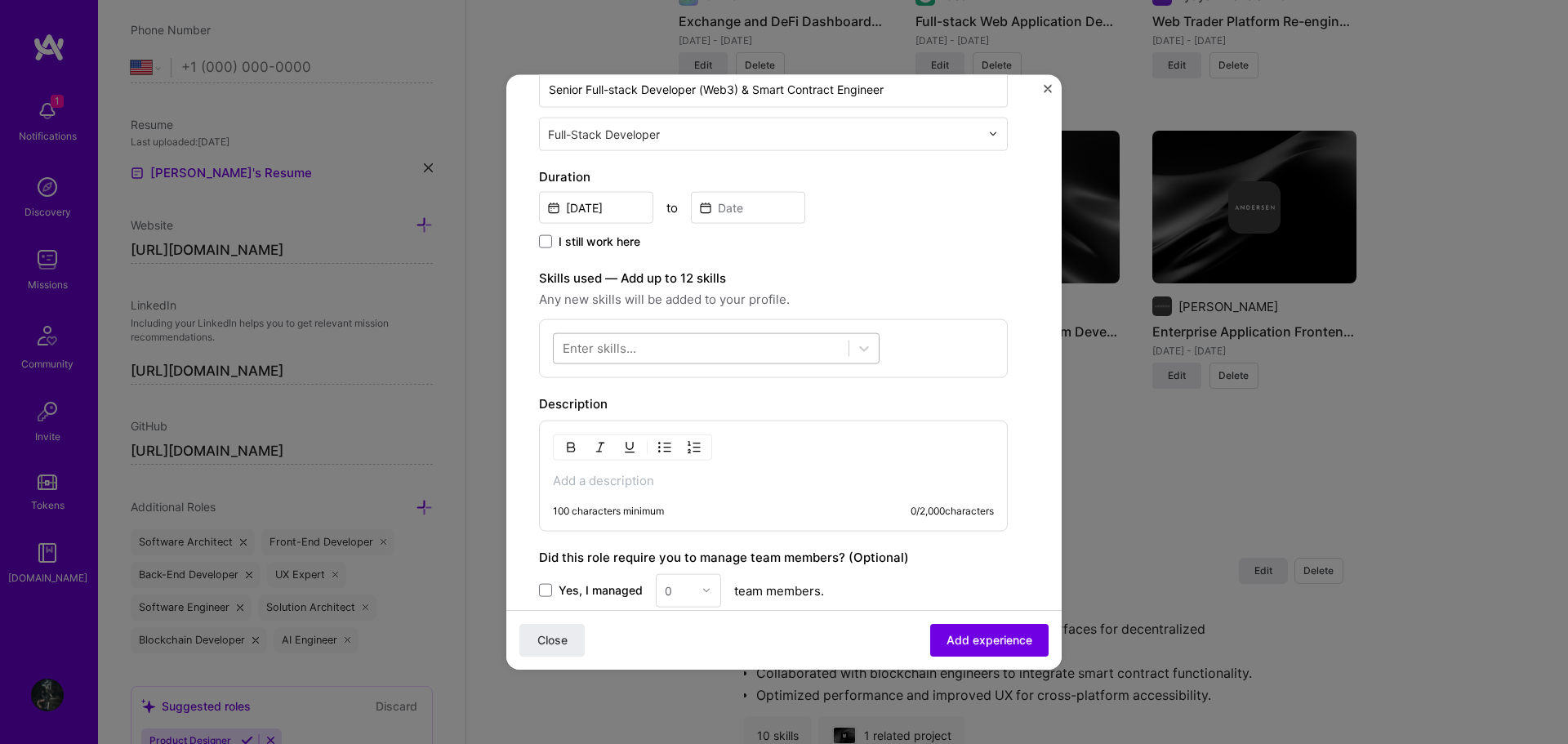
scroll to position [327, 0]
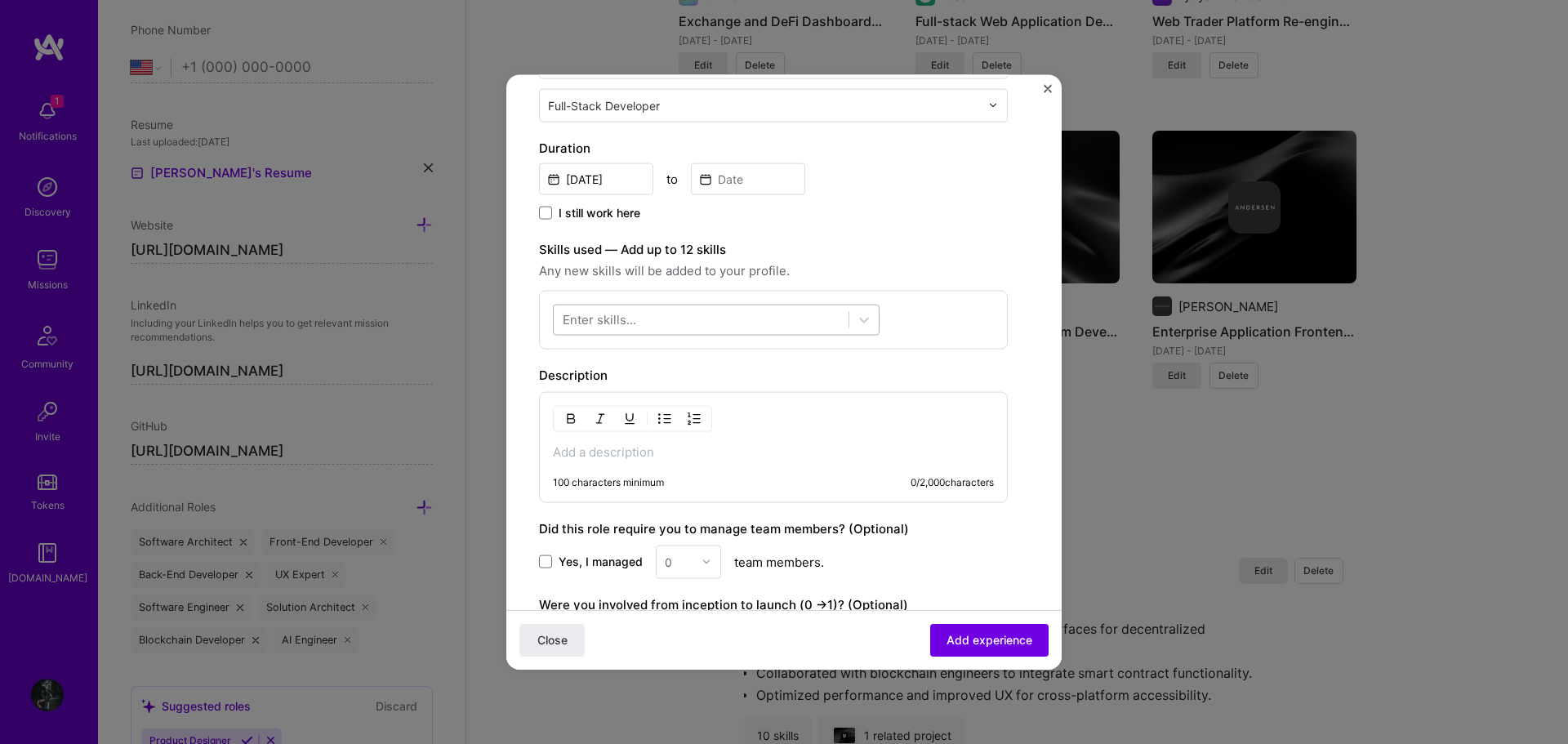
click at [746, 312] on div at bounding box center [701, 320] width 295 height 27
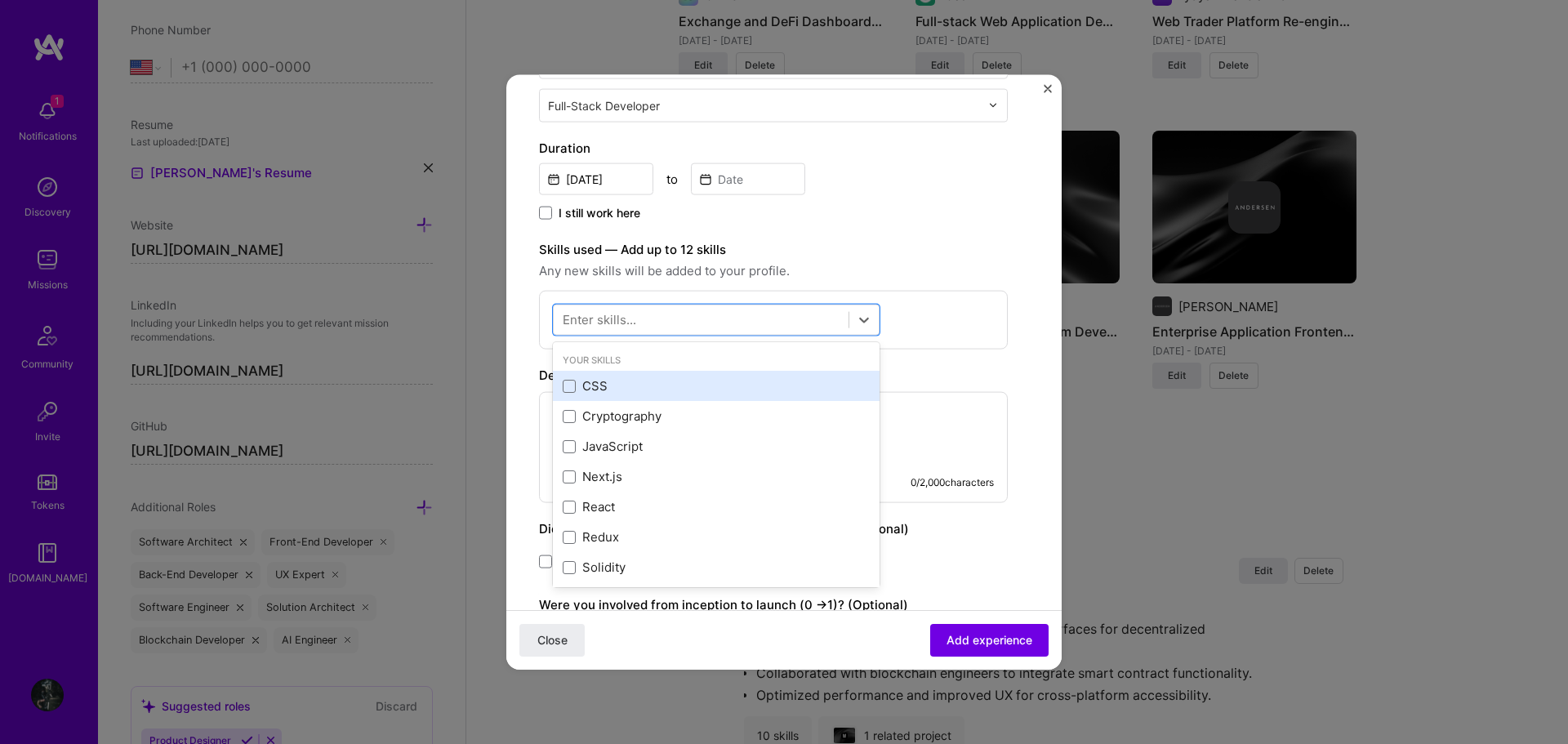
click at [677, 378] on div "CSS" at bounding box center [716, 386] width 307 height 17
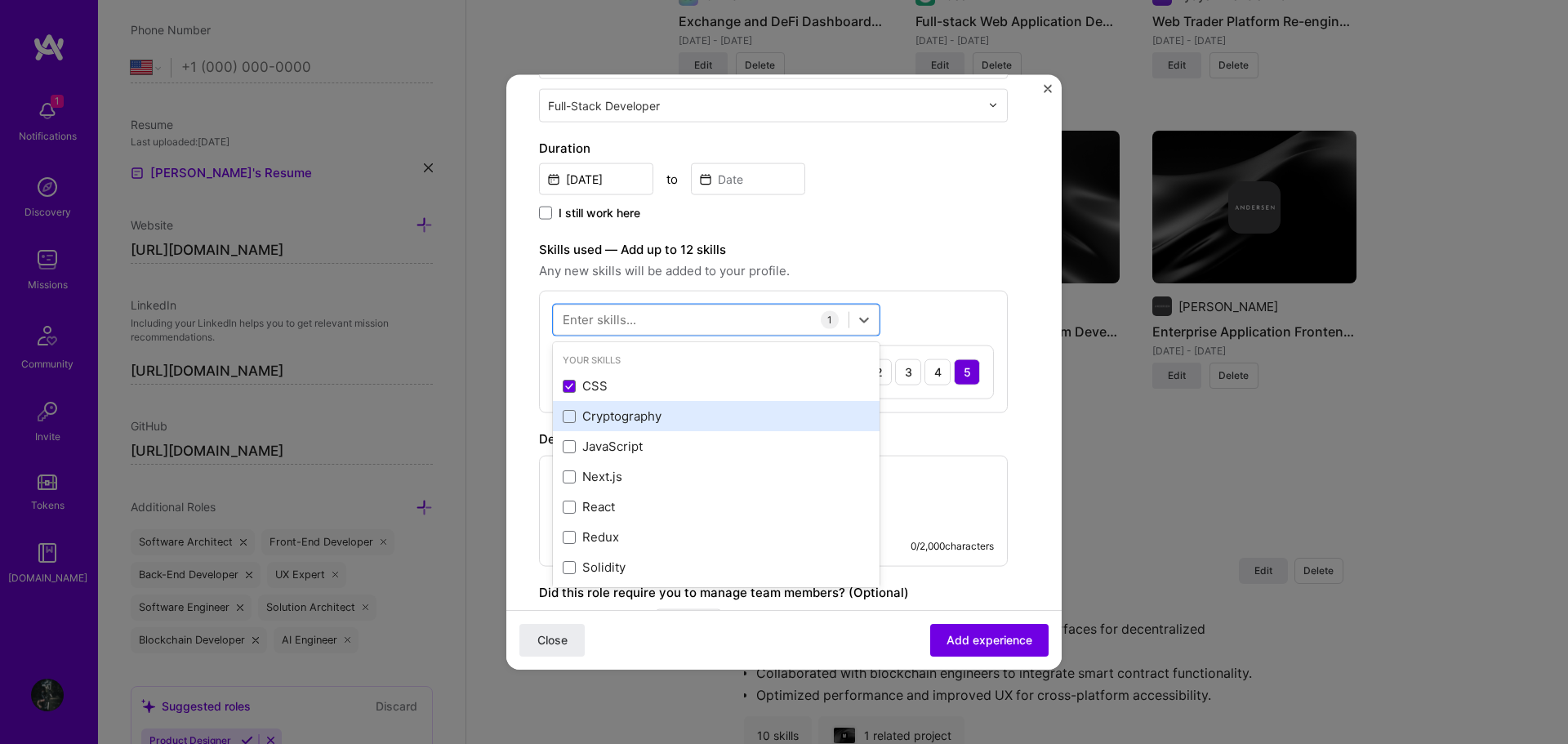
click at [677, 410] on div "Cryptography" at bounding box center [716, 416] width 307 height 17
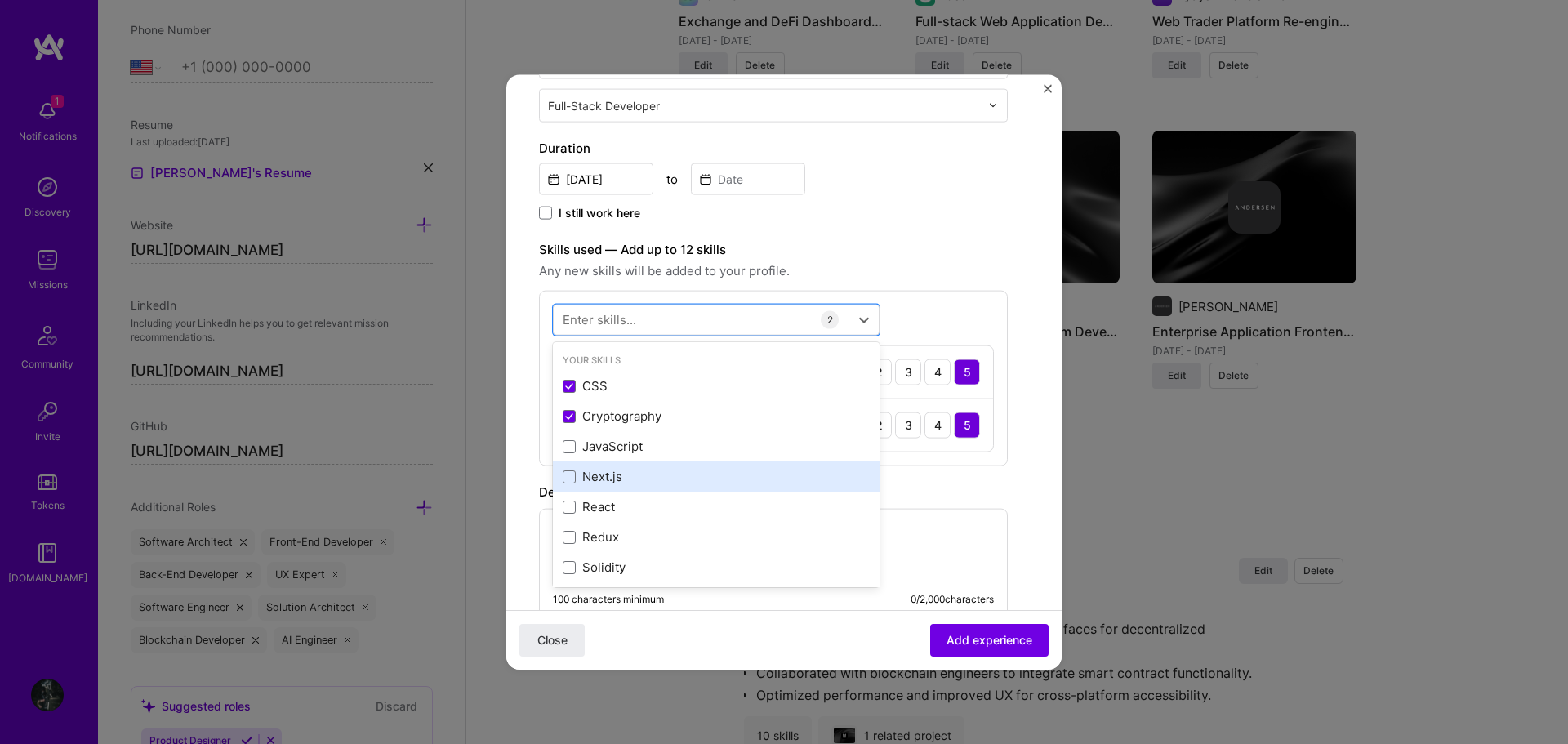
click at [660, 466] on div "Next.js" at bounding box center [716, 477] width 327 height 30
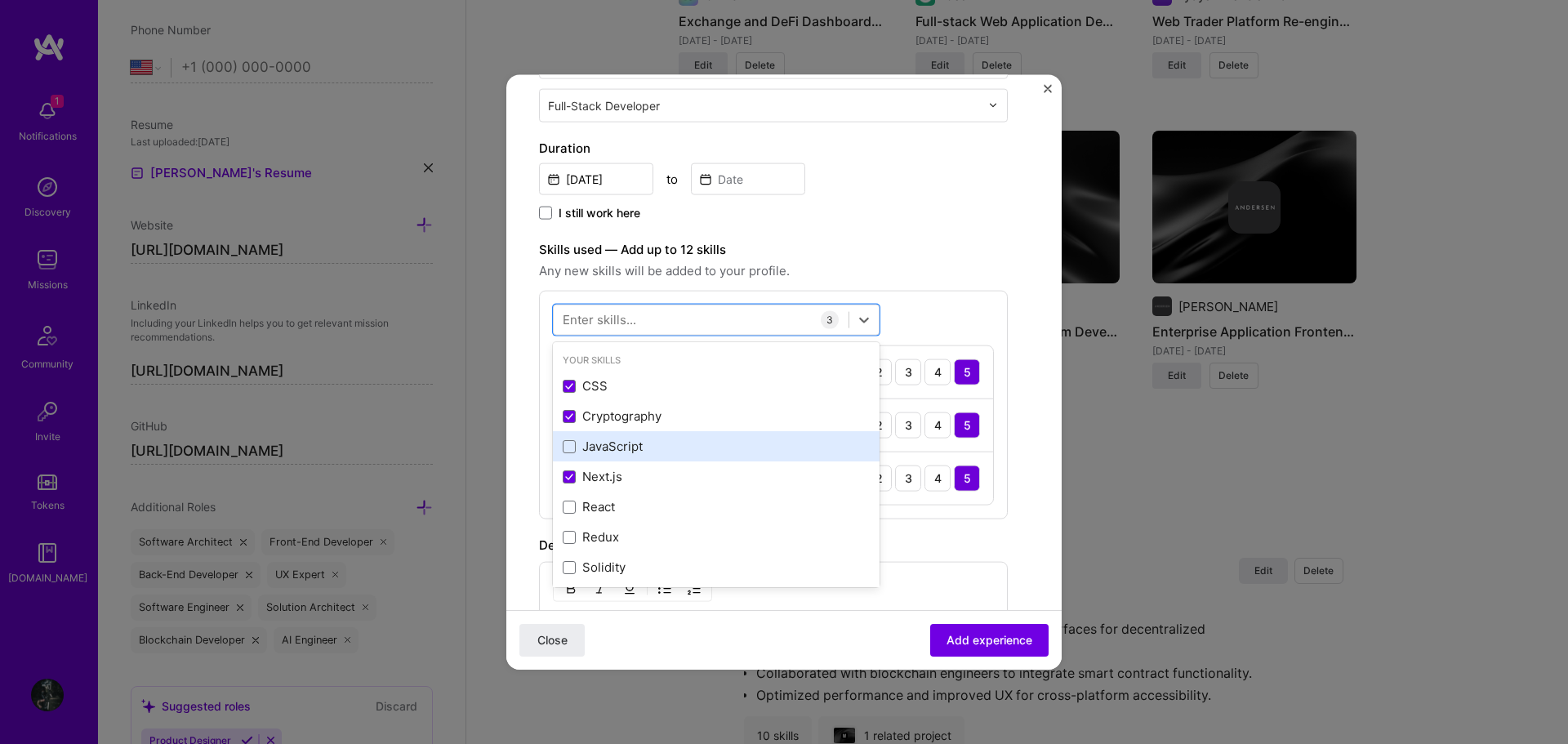
click at [667, 444] on div "JavaScript" at bounding box center [716, 446] width 307 height 17
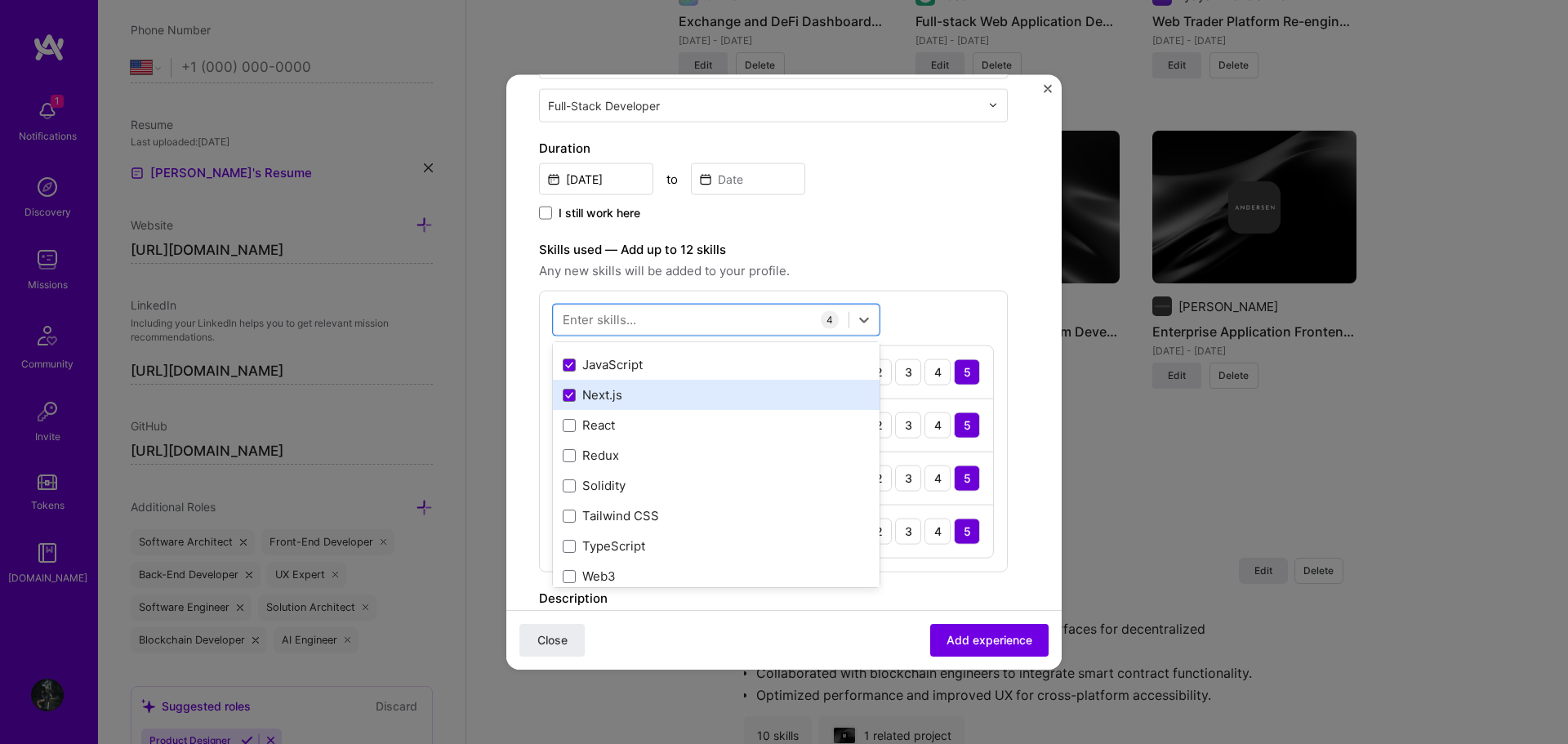
scroll to position [163, 0]
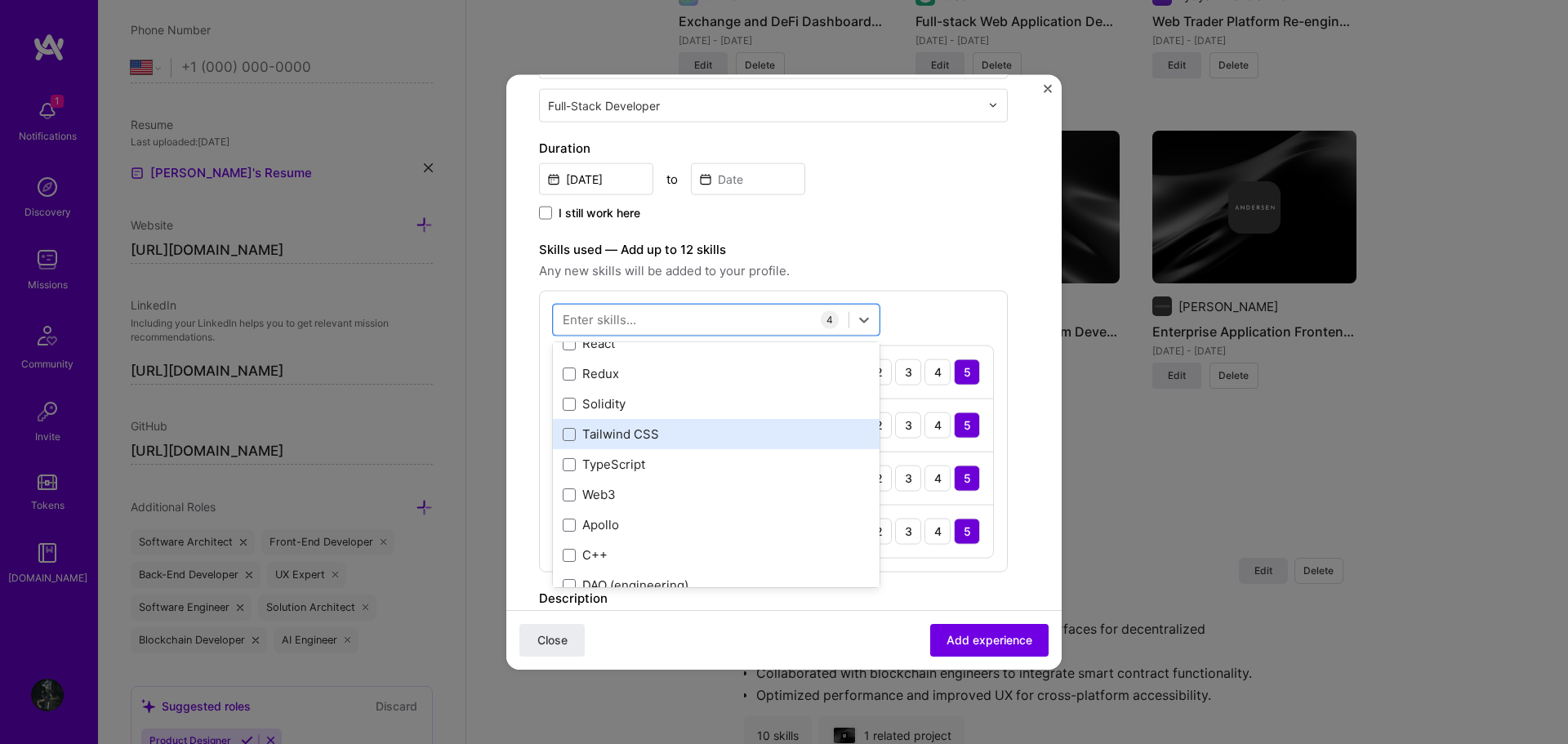
click at [681, 438] on div "Tailwind CSS" at bounding box center [716, 433] width 307 height 17
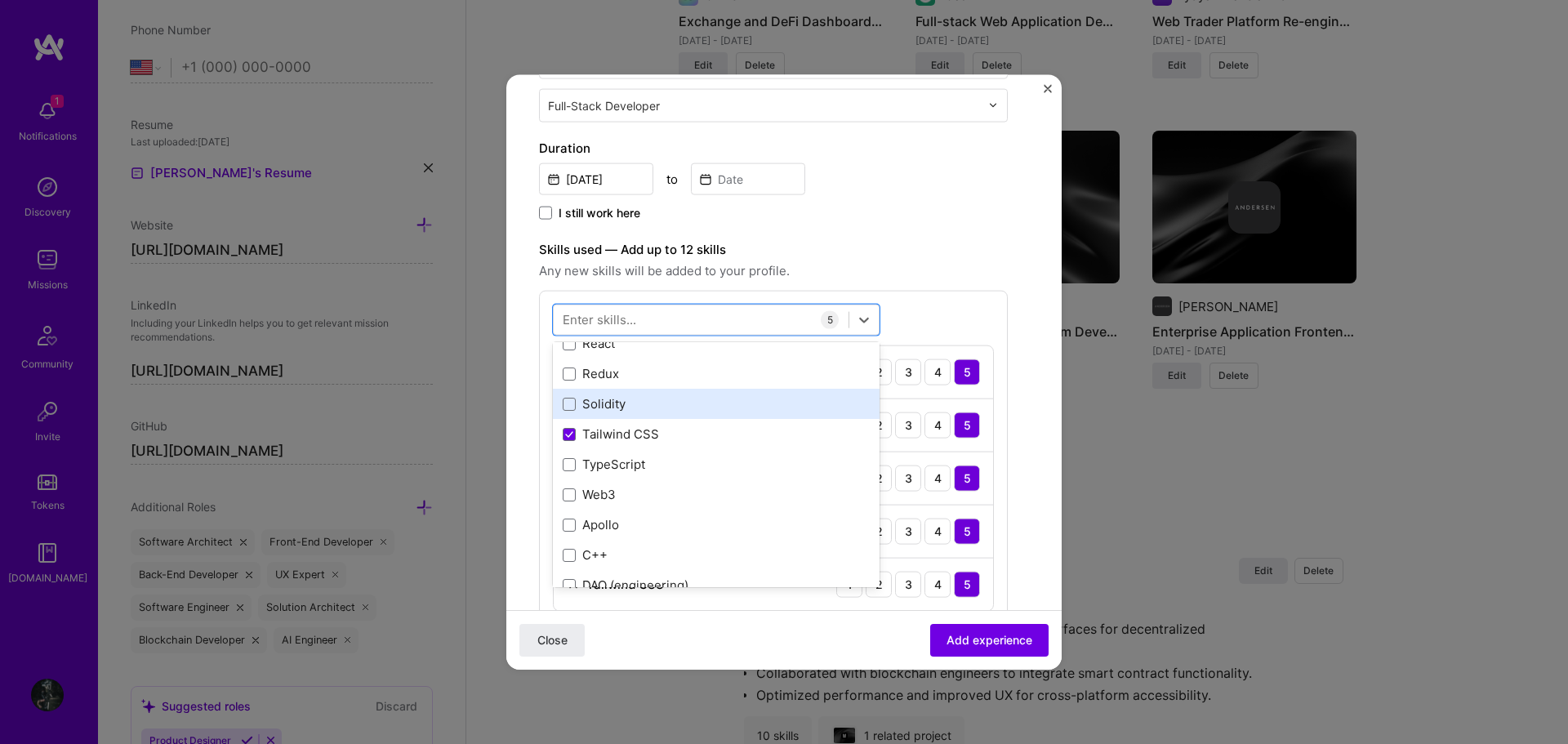
click at [693, 405] on div "Solidity" at bounding box center [716, 404] width 307 height 17
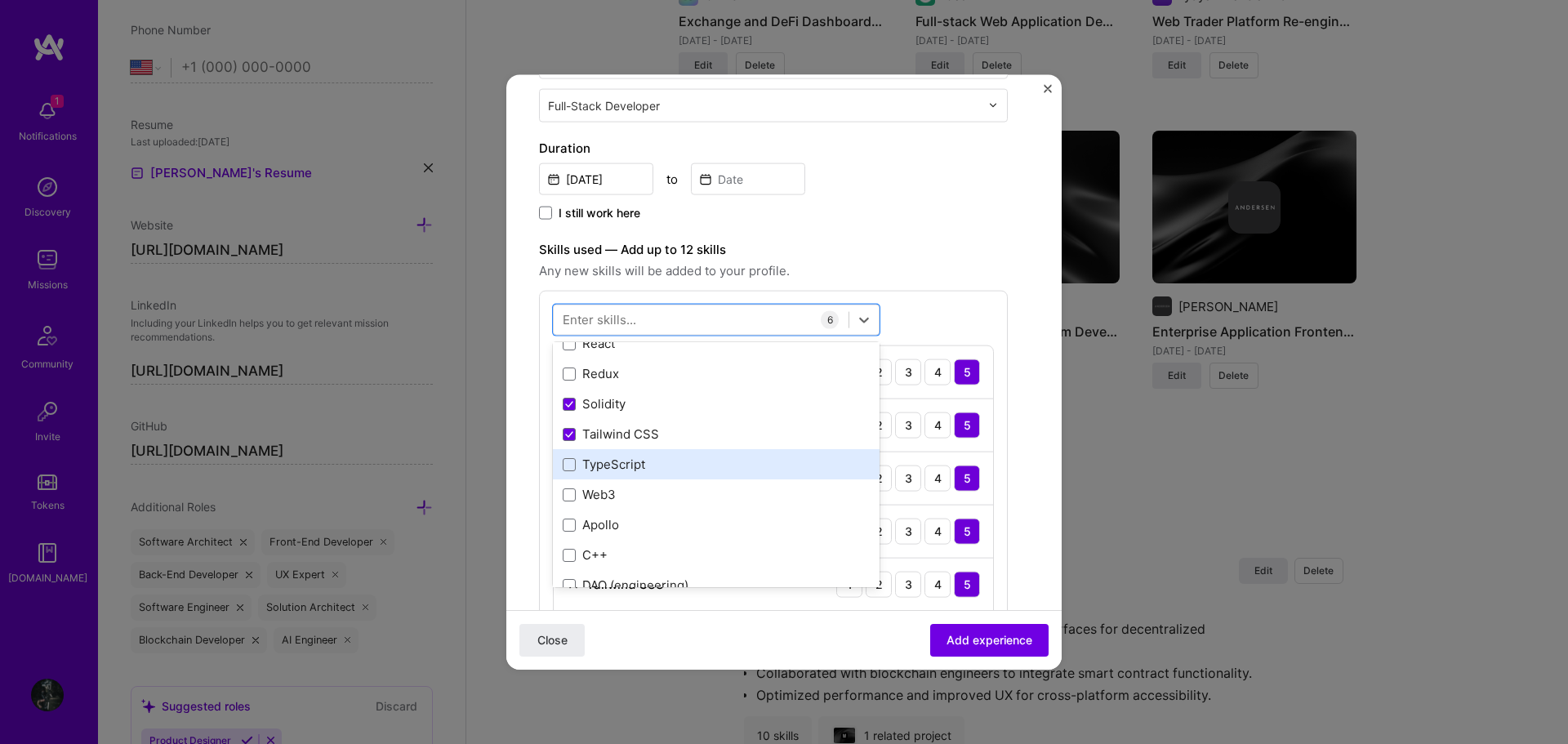
click at [687, 459] on div "TypeScript" at bounding box center [716, 464] width 307 height 17
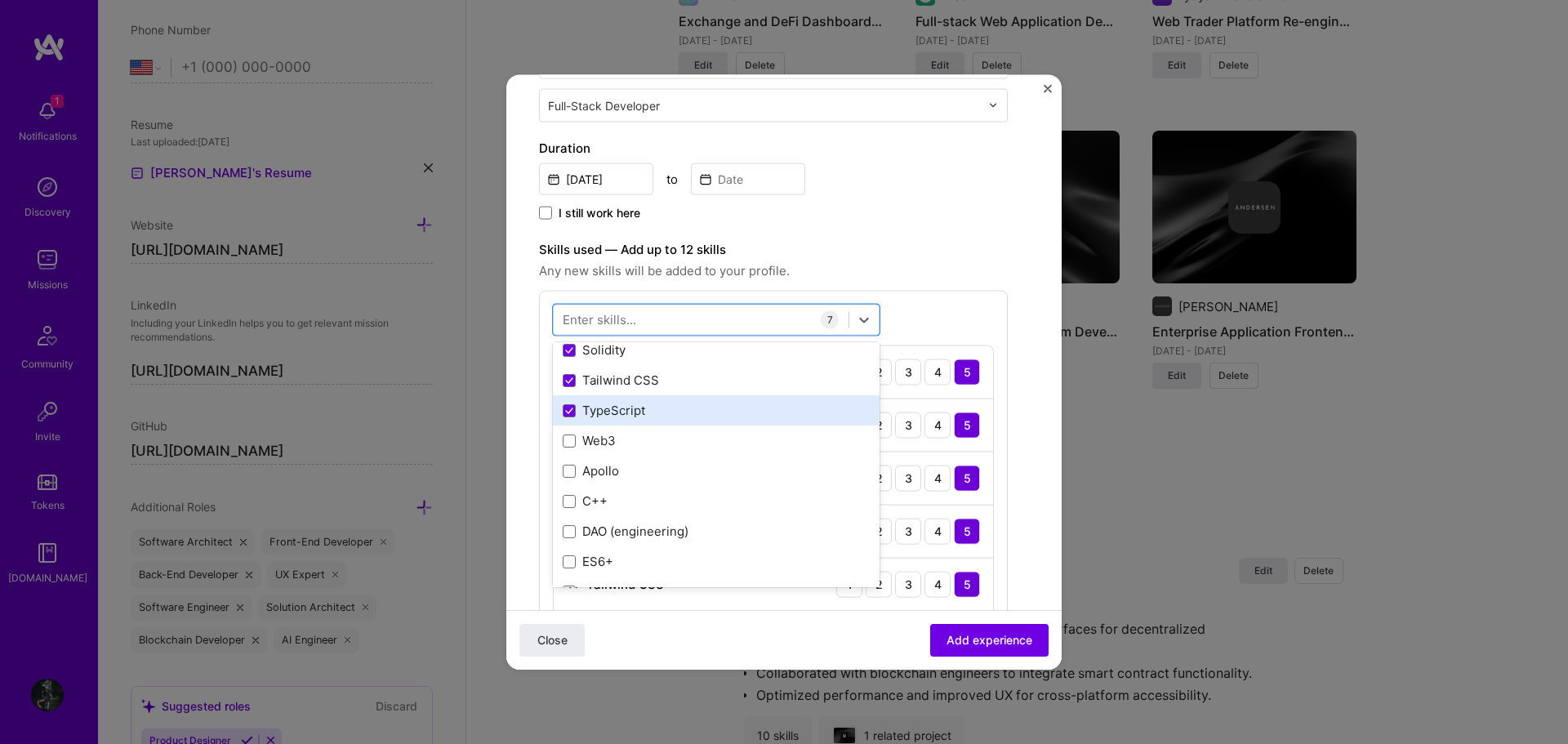
scroll to position [245, 0]
drag, startPoint x: 668, startPoint y: 427, endPoint x: 676, endPoint y: 412, distance: 17.0
click at [659, 412] on div "Web3" at bounding box center [716, 412] width 307 height 17
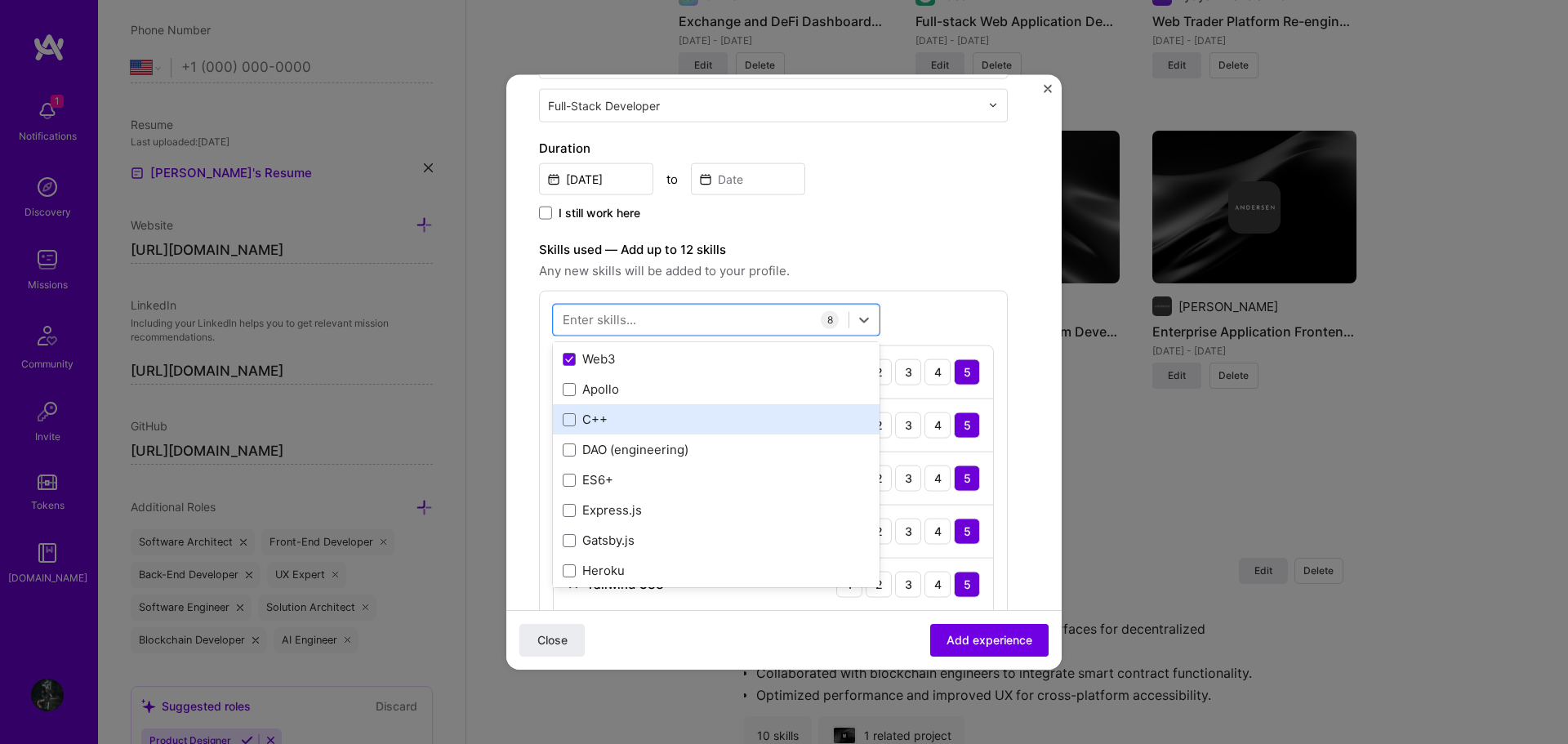
scroll to position [327, 0]
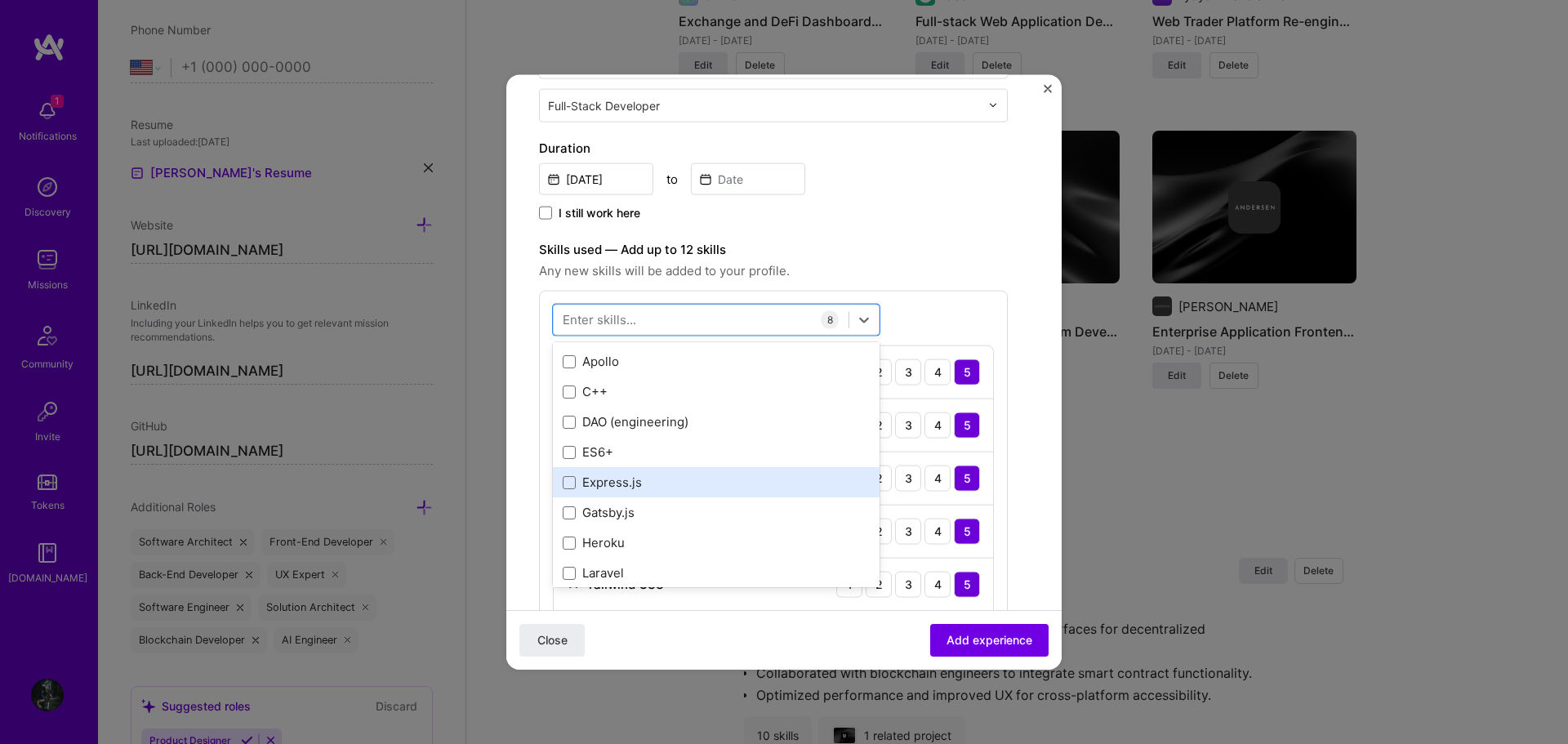
click at [689, 478] on div "Express.js" at bounding box center [716, 482] width 307 height 17
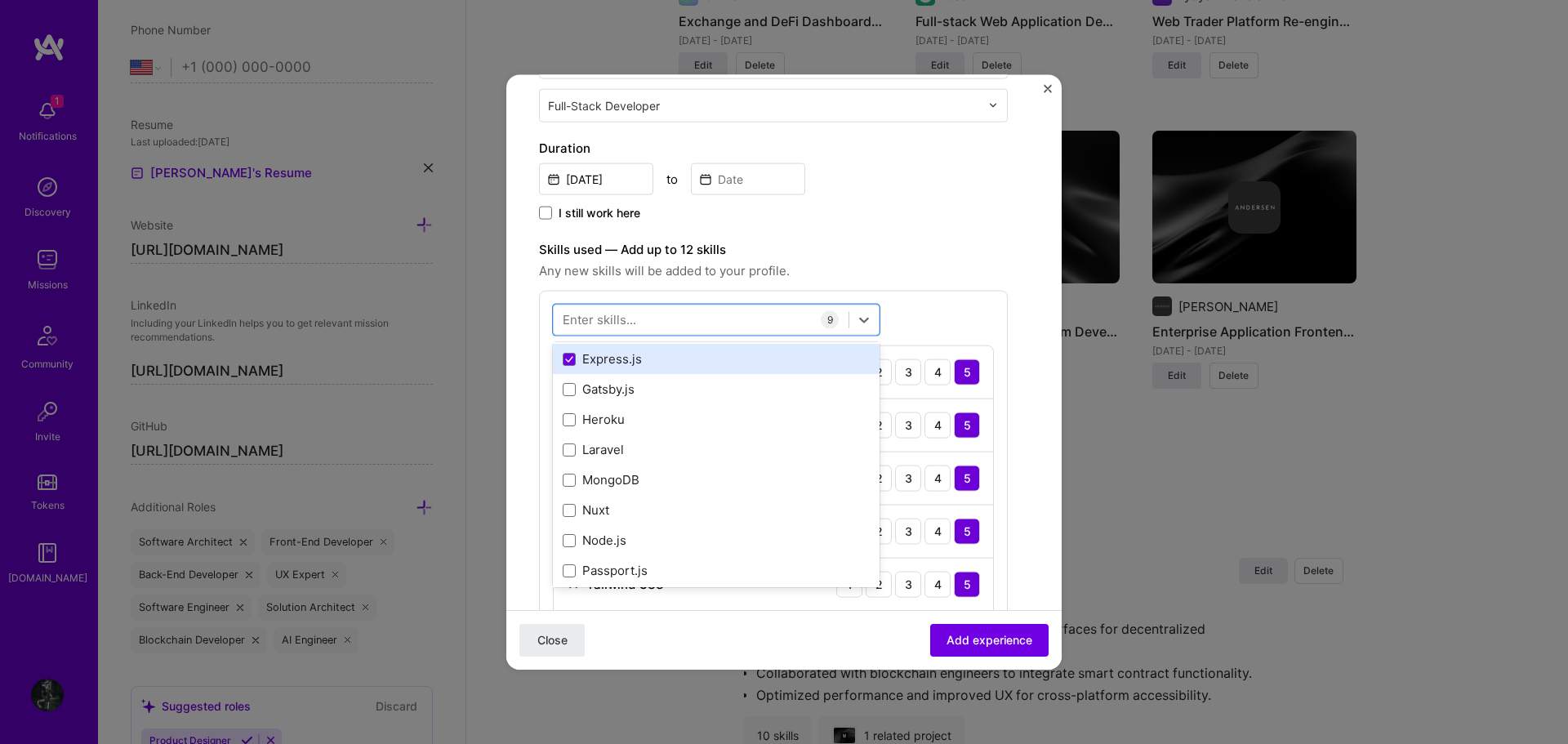
scroll to position [490, 0]
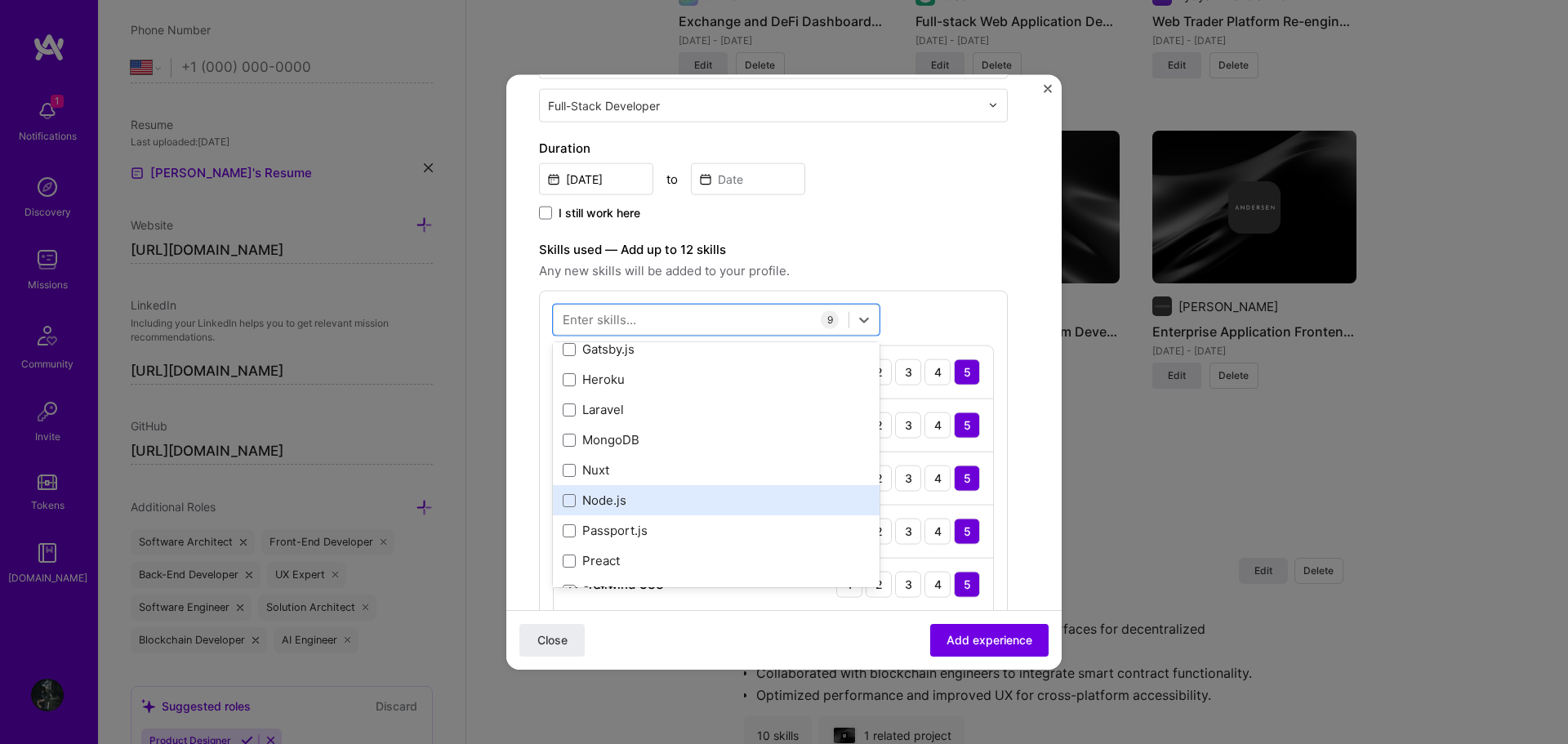
click at [693, 494] on div "Node.js" at bounding box center [716, 500] width 307 height 17
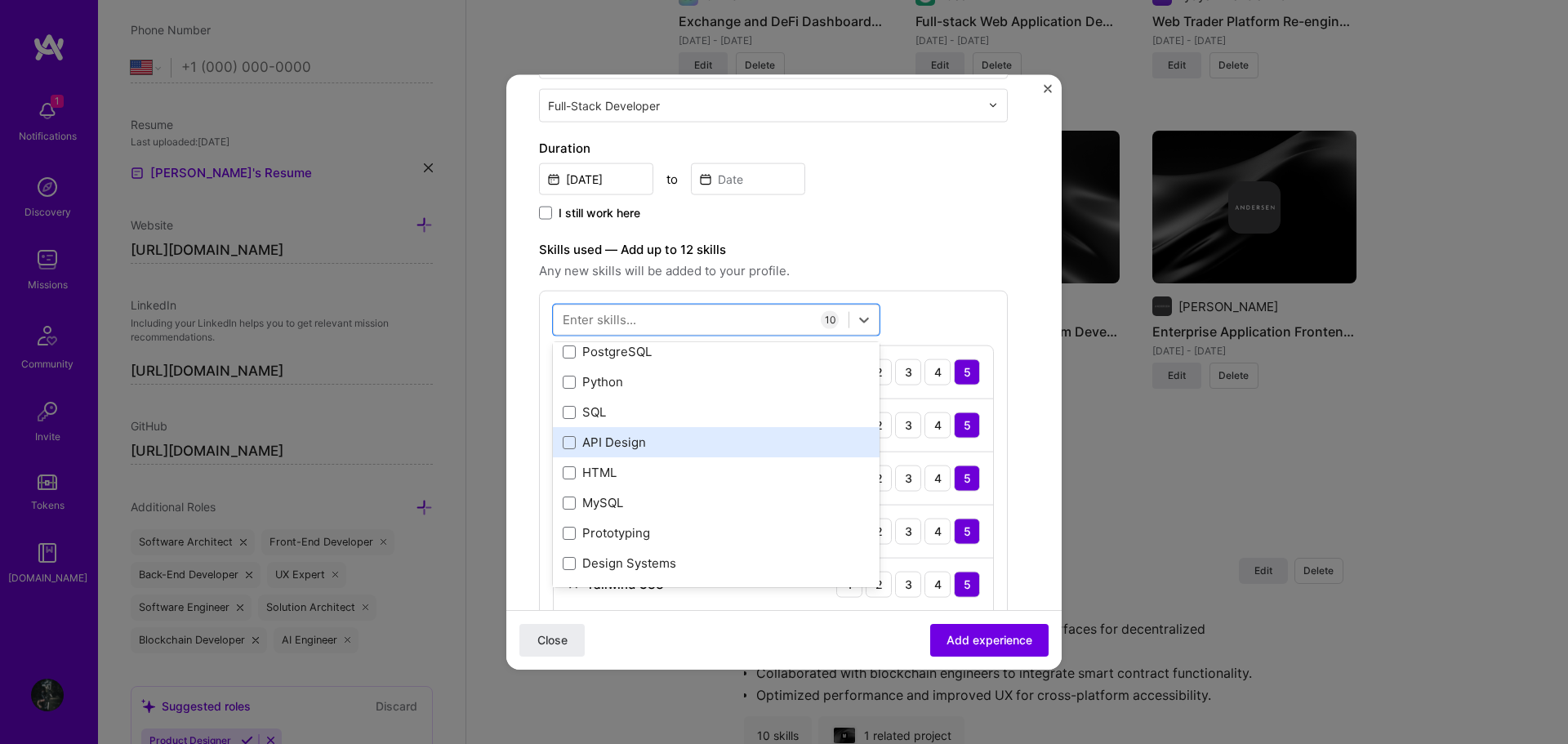
click at [663, 453] on div "API Design" at bounding box center [716, 442] width 327 height 30
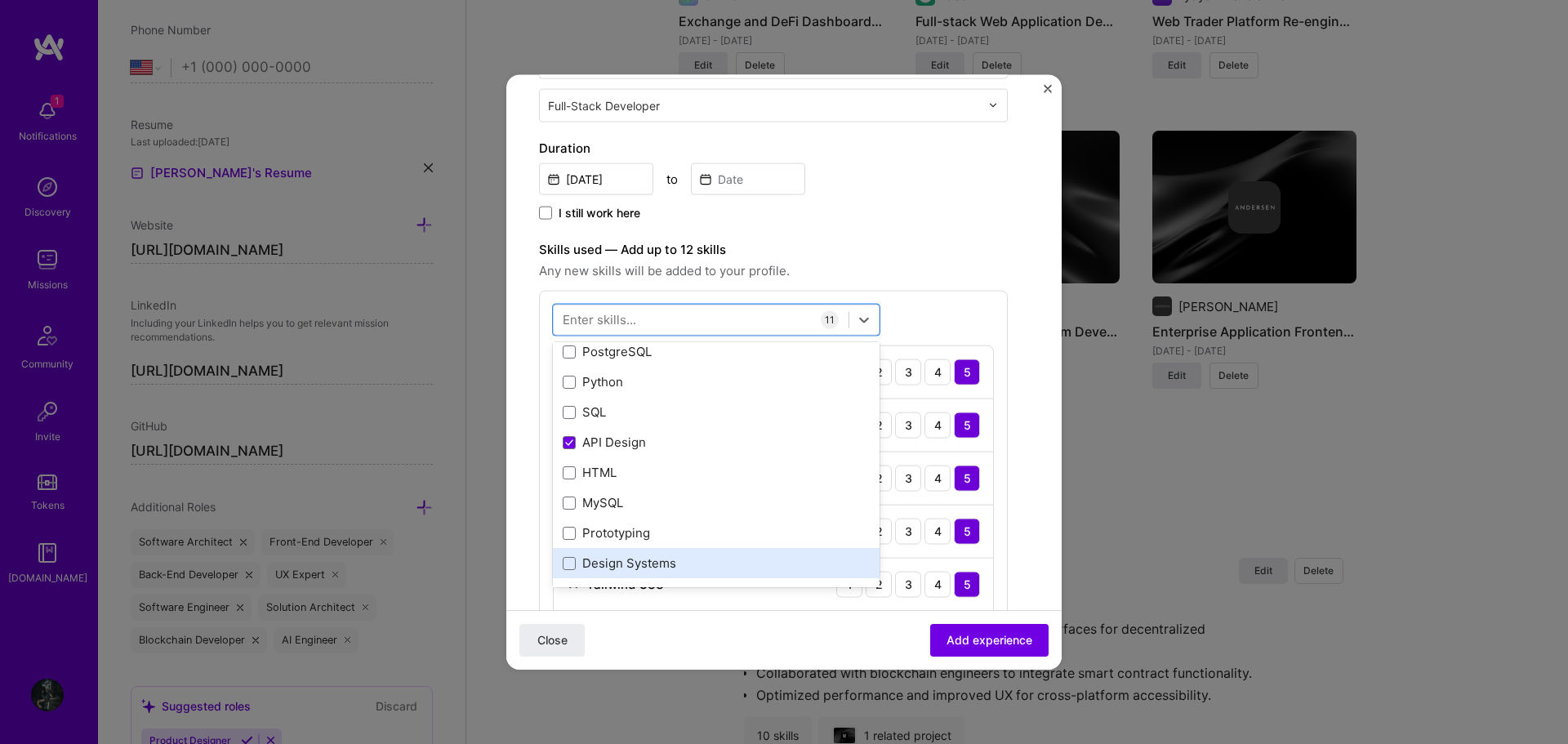
click at [661, 555] on div "Design Systems" at bounding box center [716, 563] width 307 height 17
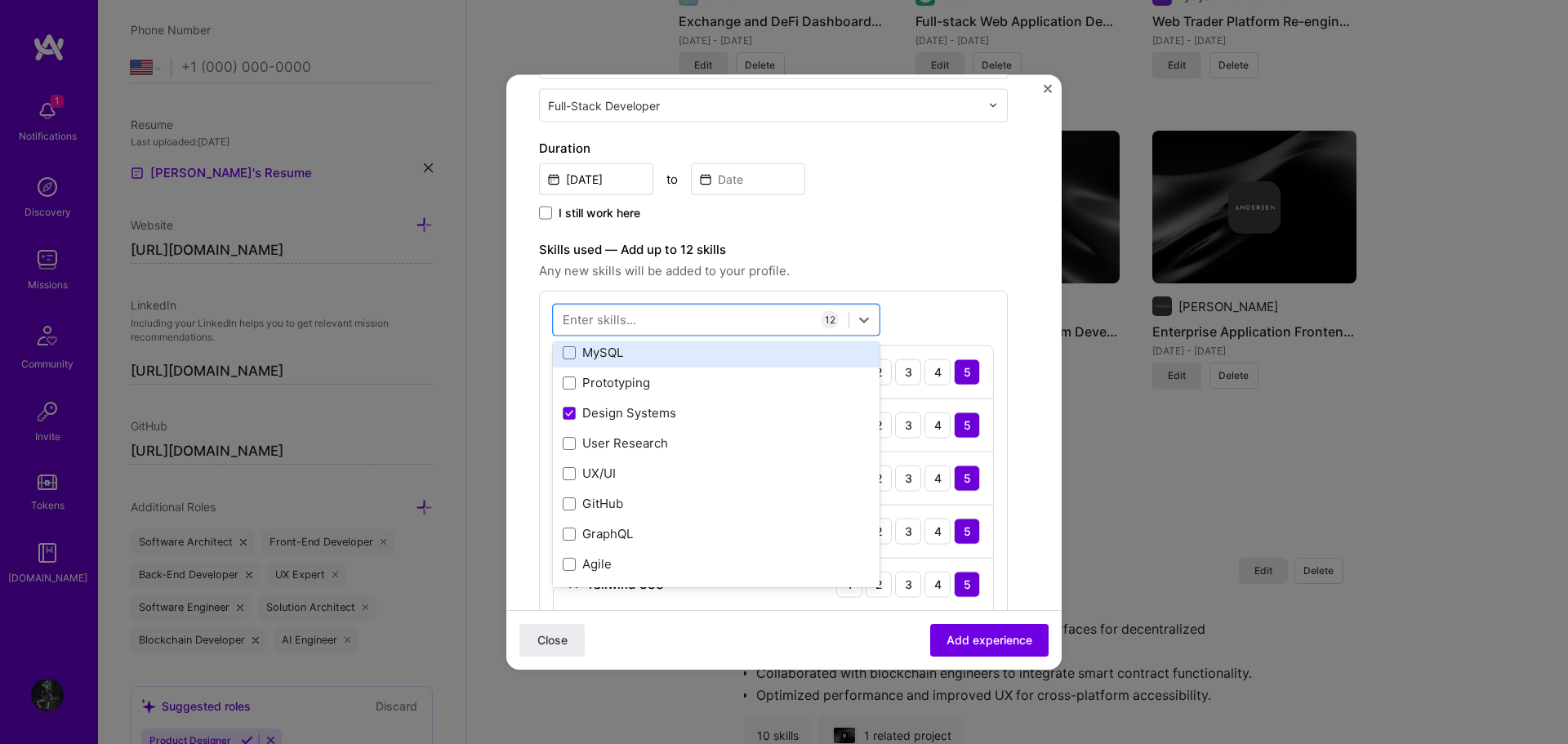
scroll to position [1225, 0]
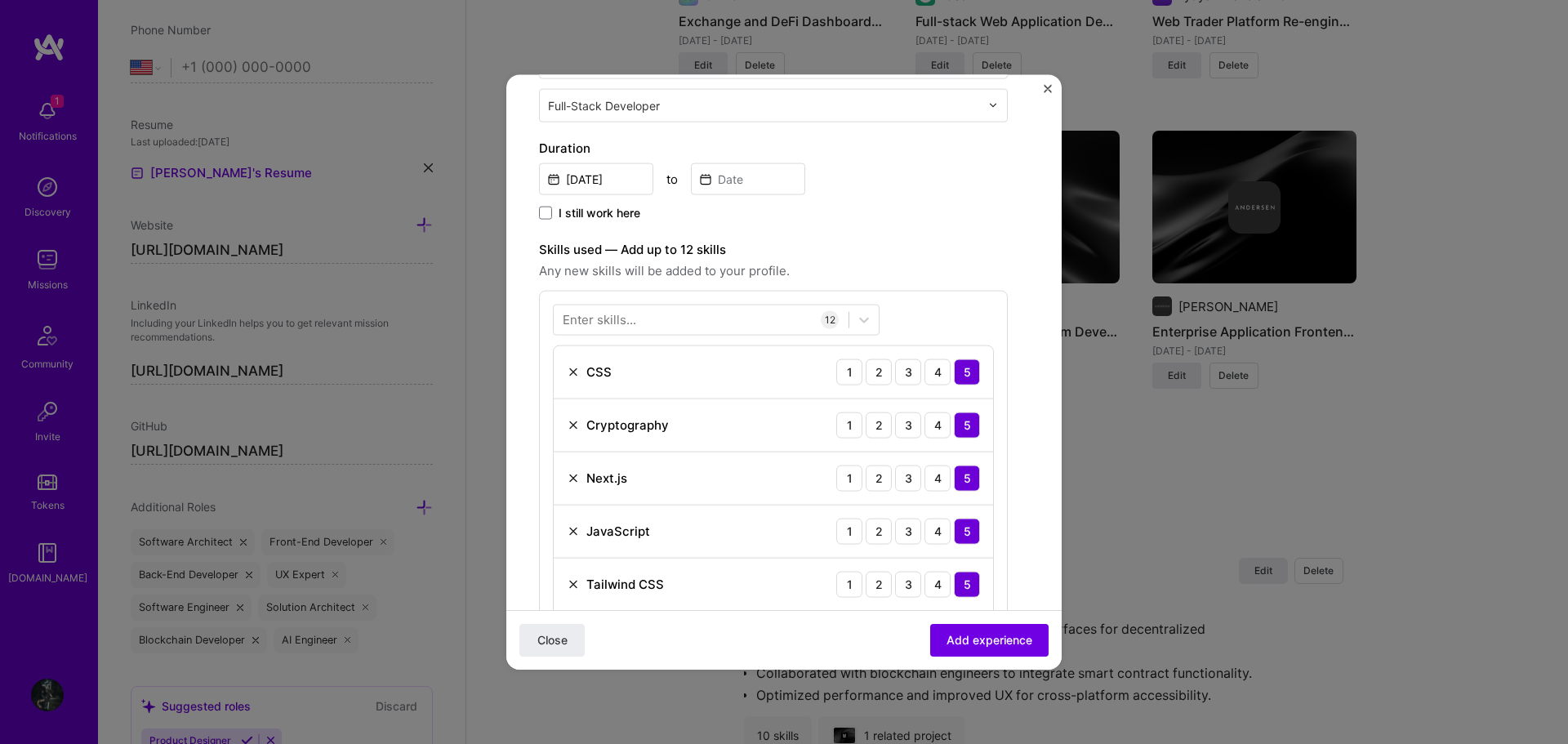
click at [875, 625] on div "Close Add experience" at bounding box center [784, 639] width 555 height 59
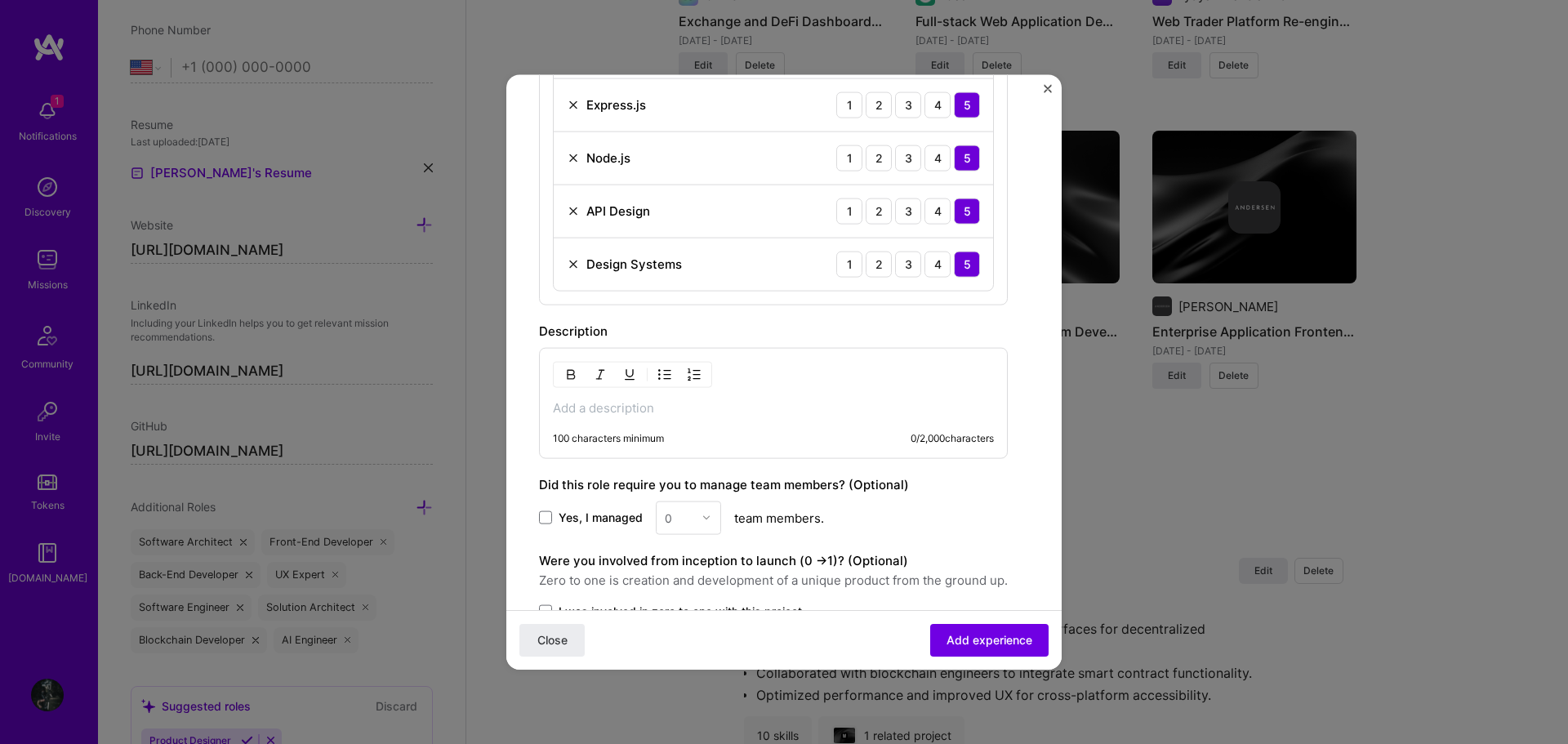
scroll to position [1061, 0]
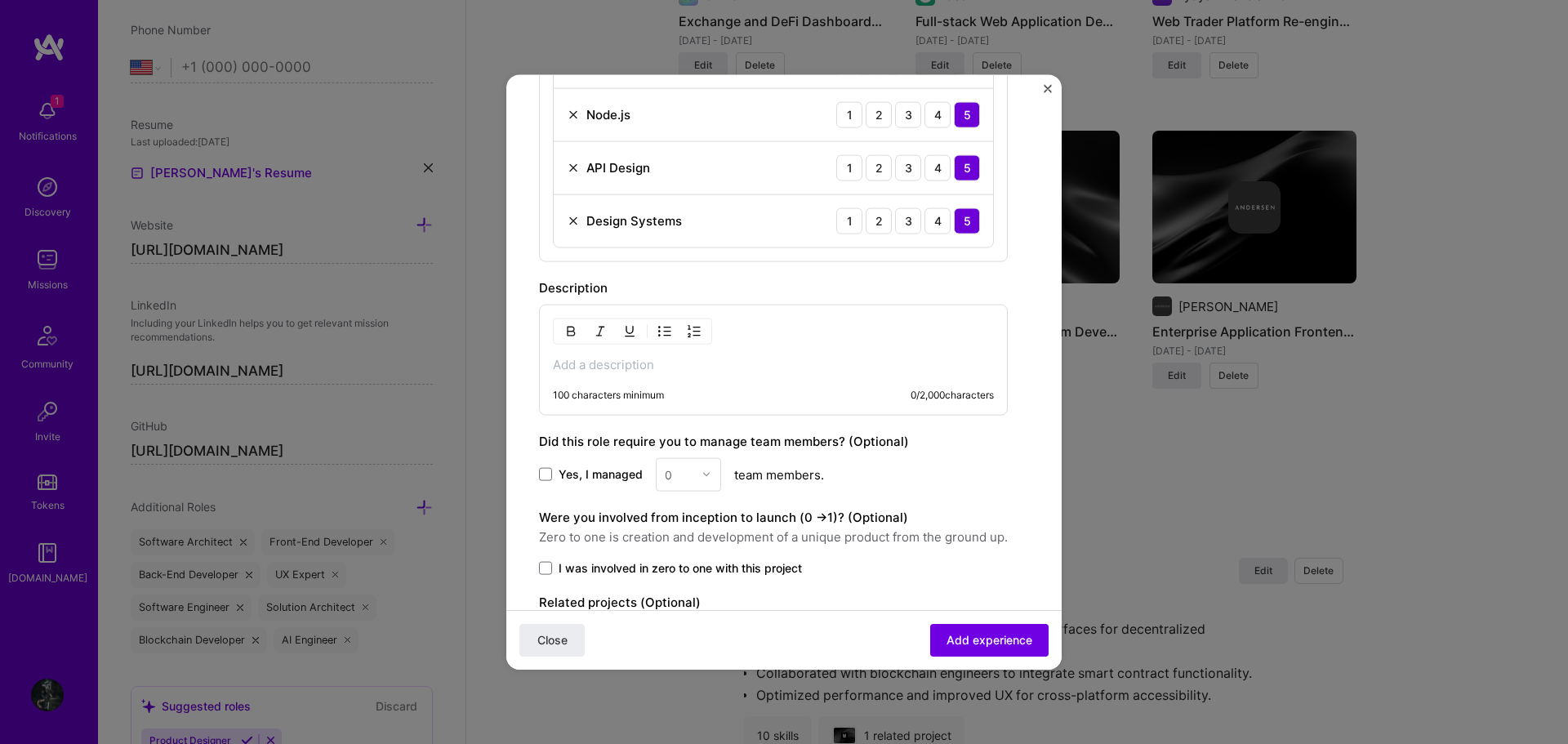
click at [808, 367] on p at bounding box center [773, 364] width 441 height 16
paste div
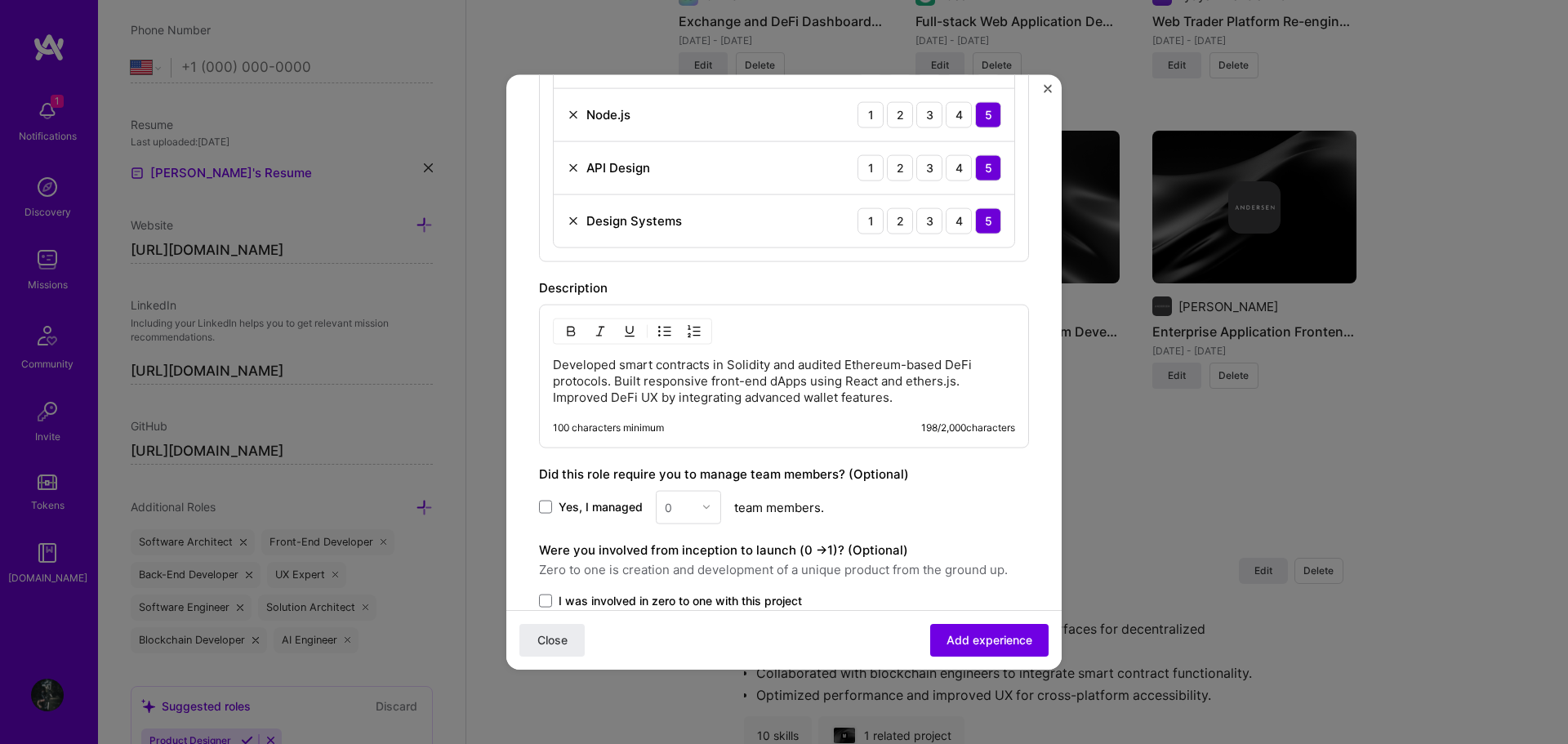
click at [553, 361] on p "Developed smart contracts in Solidity and audited Ethereum-based DeFi protocols…" at bounding box center [784, 381] width 462 height 49
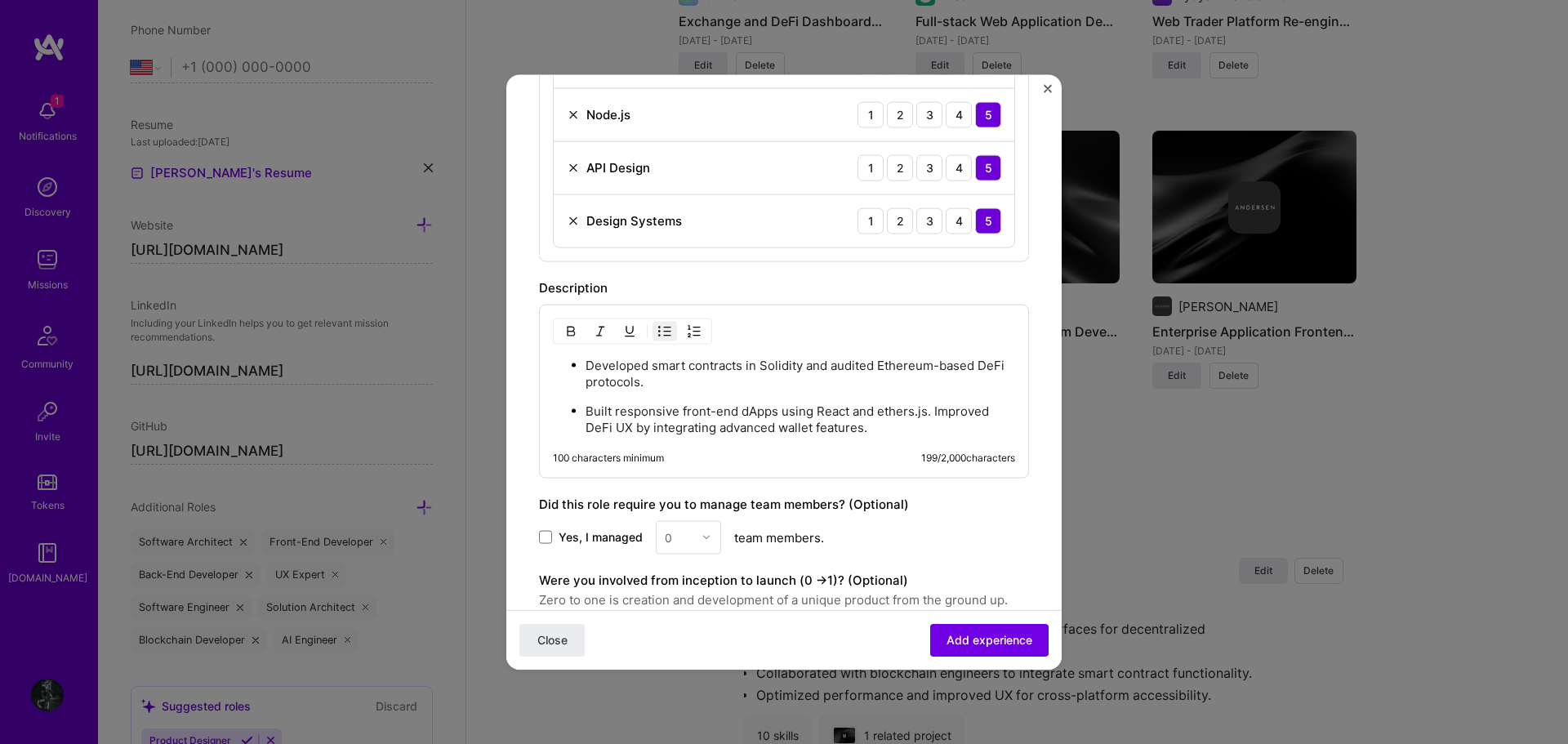
drag, startPoint x: 845, startPoint y: 463, endPoint x: 989, endPoint y: 413, distance: 152.4
click at [990, 413] on p "Built responsive front-end dApps using React and ethers.js. Improved DeFi UX by…" at bounding box center [800, 418] width 429 height 33
click at [933, 413] on p "Built responsive front-end dApps using React and ethers.js. Improved DeFi UX by…" at bounding box center [800, 418] width 429 height 33
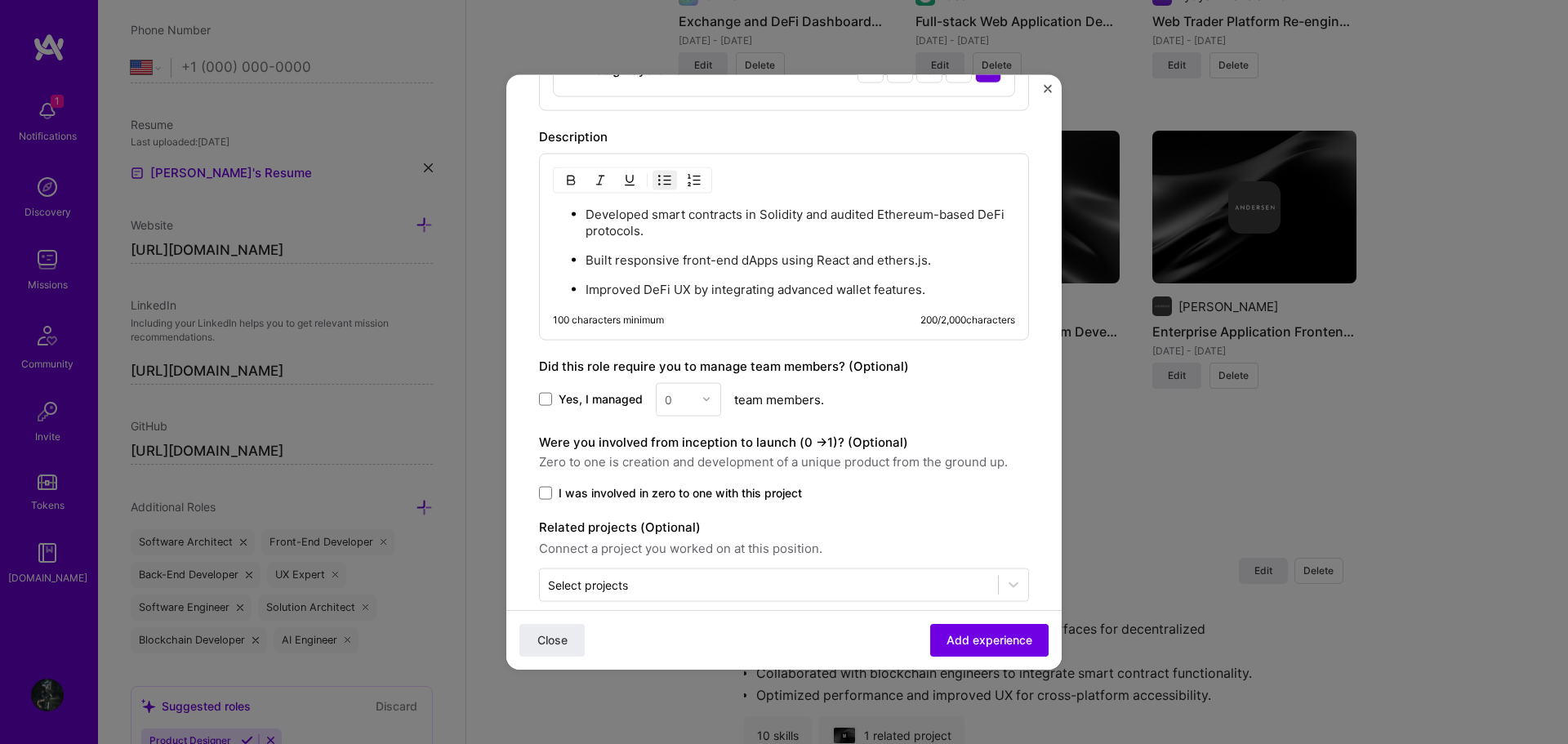
scroll to position [1236, 0]
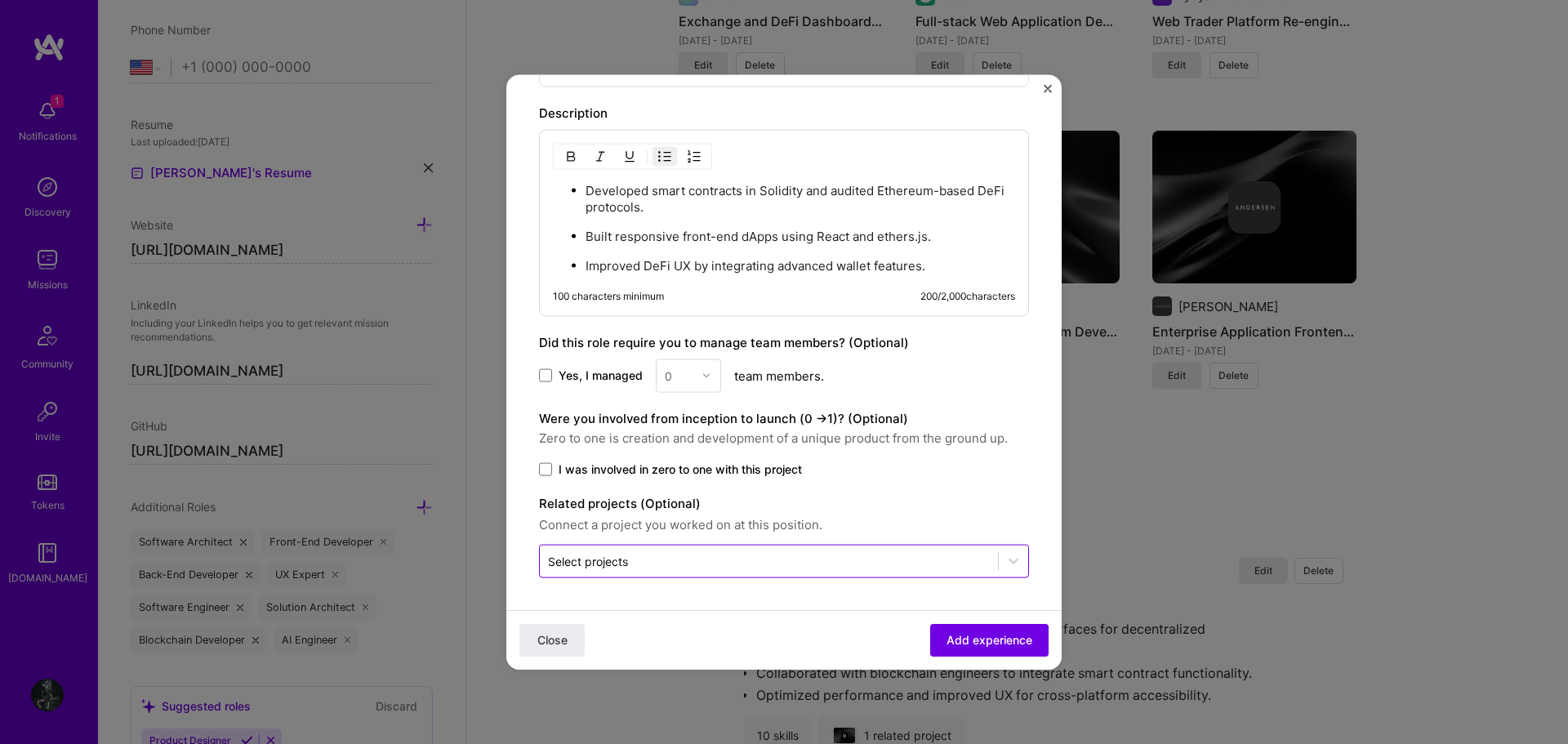
click at [820, 560] on input "text" at bounding box center [769, 560] width 442 height 17
click at [836, 569] on input "text" at bounding box center [769, 560] width 442 height 17
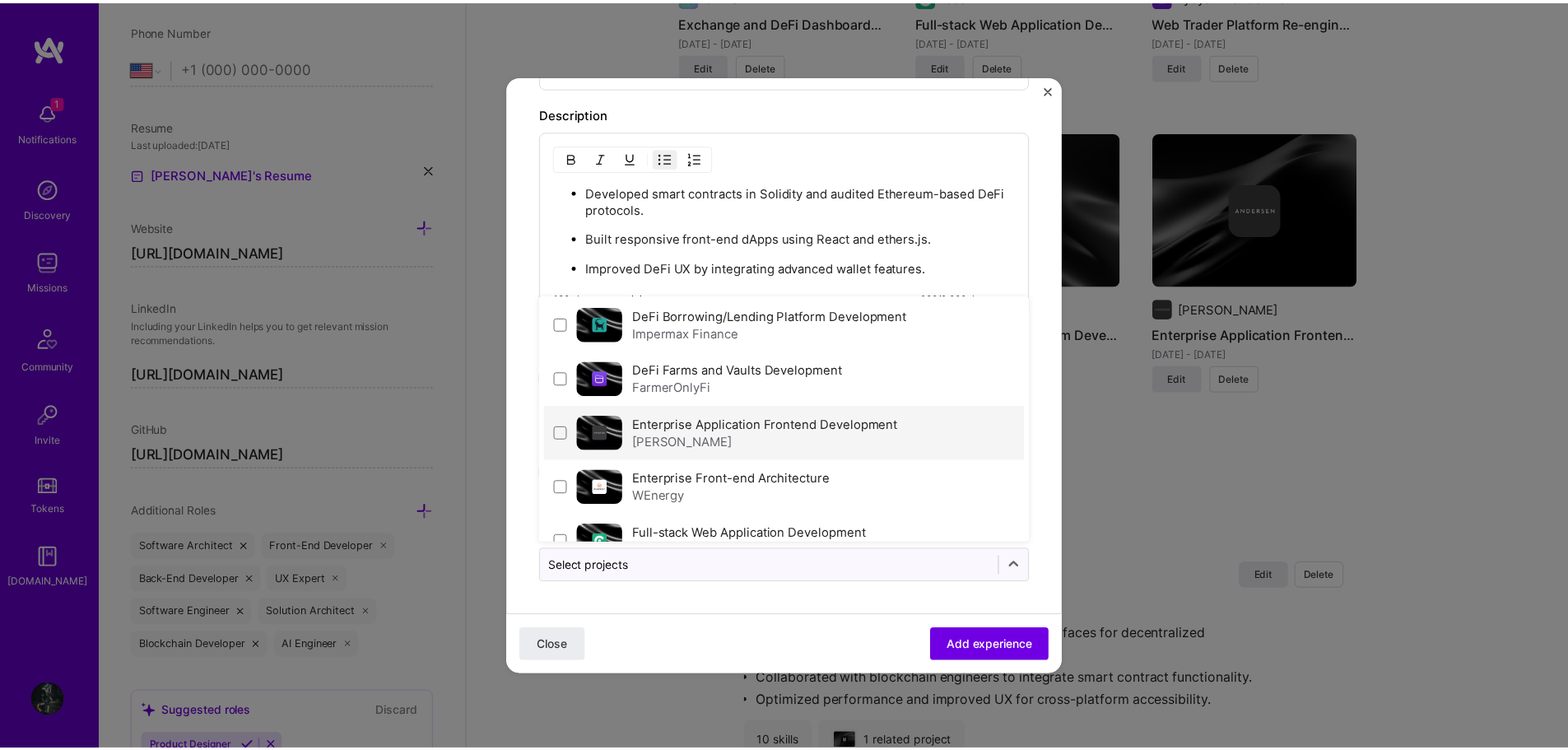
scroll to position [0, 0]
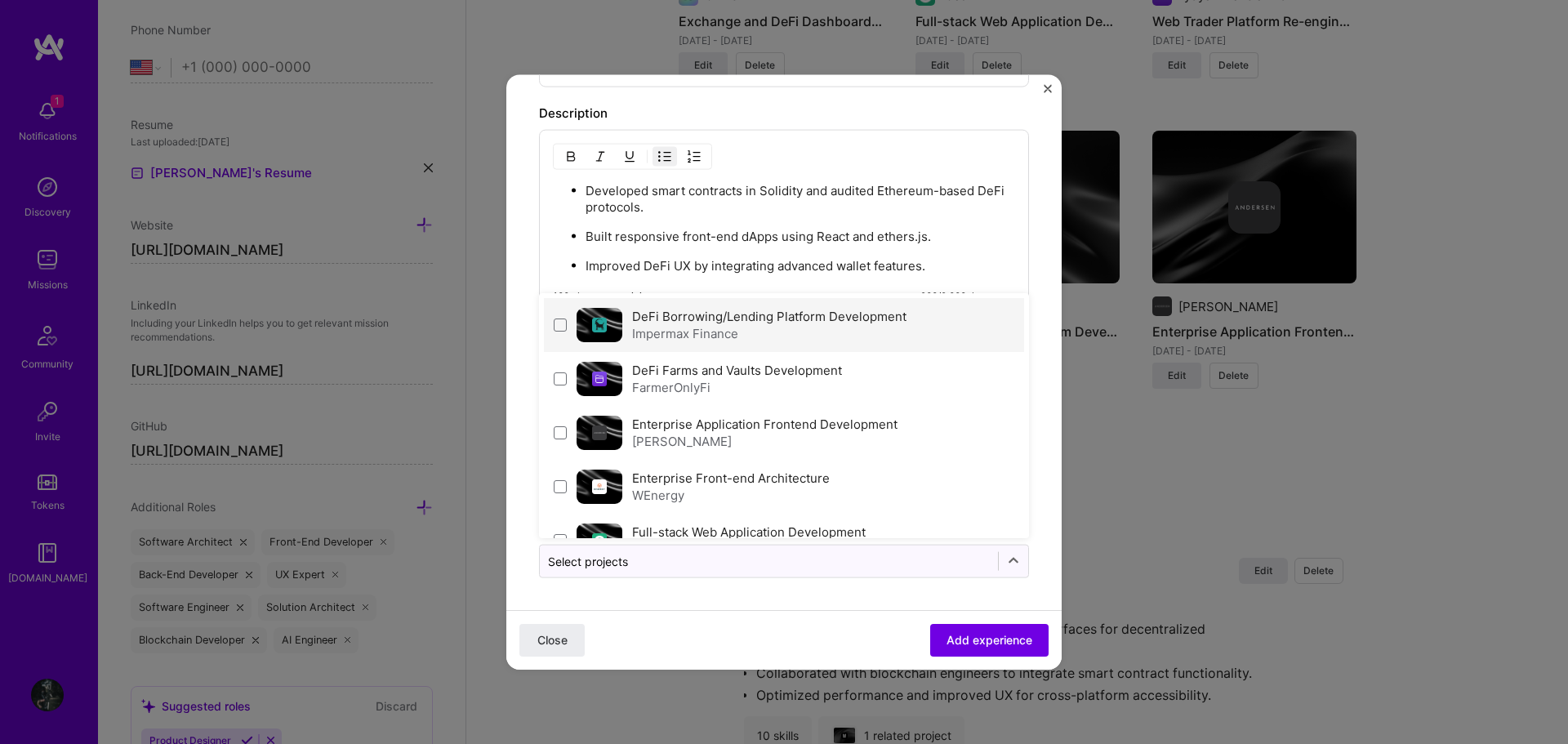
click at [815, 323] on label "DeFi Borrowing/Lending Platform Development" at bounding box center [769, 316] width 274 height 15
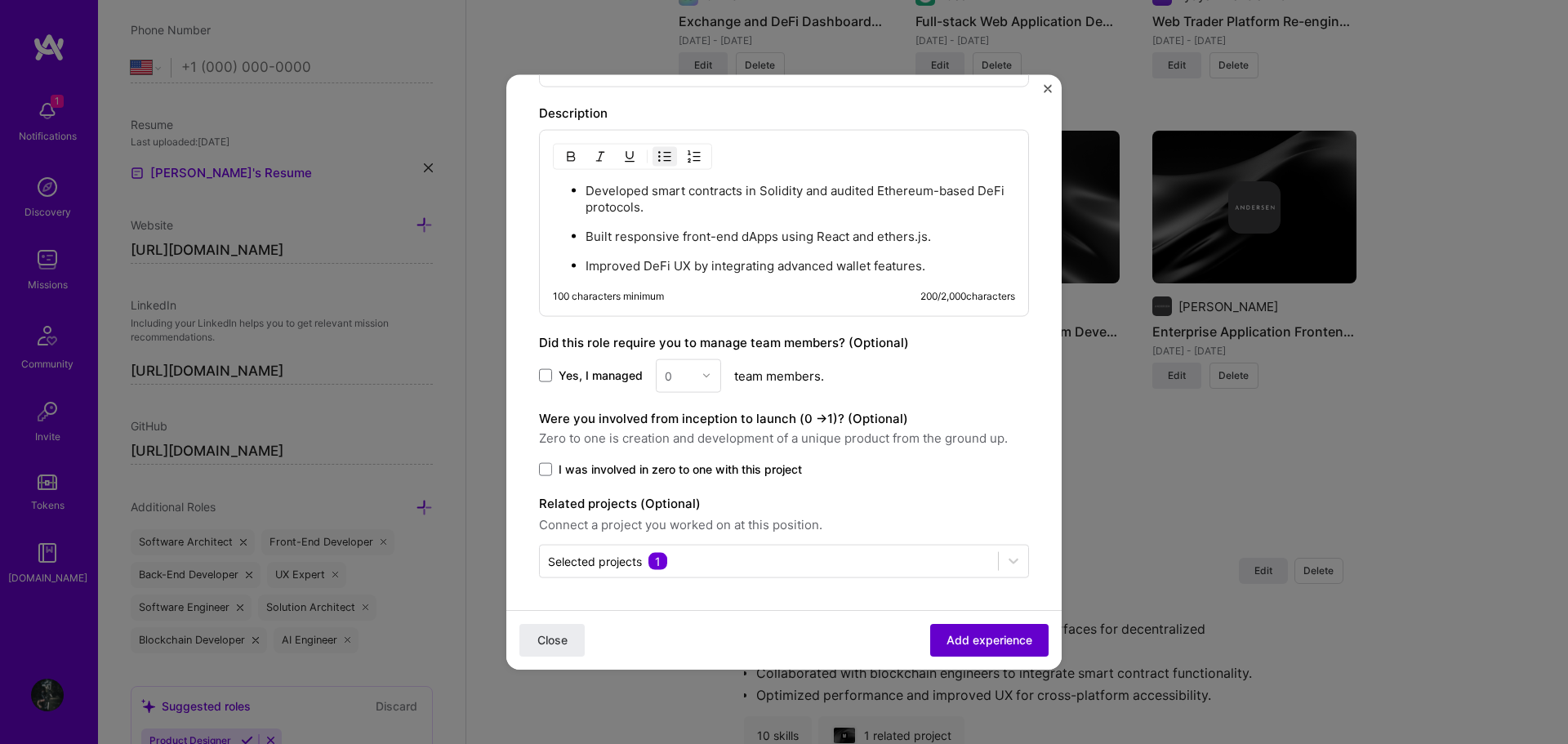
click at [997, 632] on span "Add experience" at bounding box center [989, 639] width 86 height 16
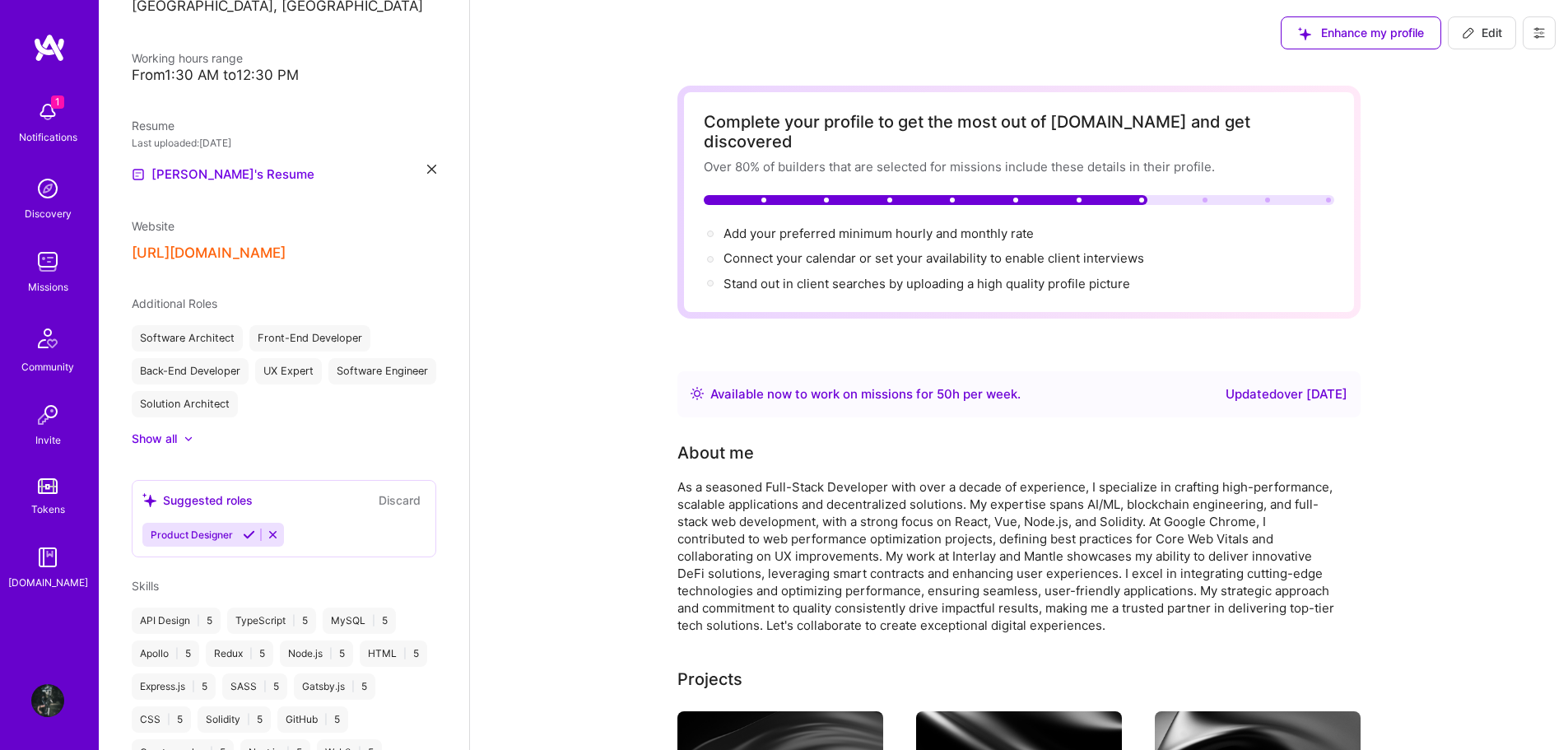
click at [1480, 35] on span "Edit" at bounding box center [1482, 32] width 40 height 16
select select "US"
select select "Right Now"
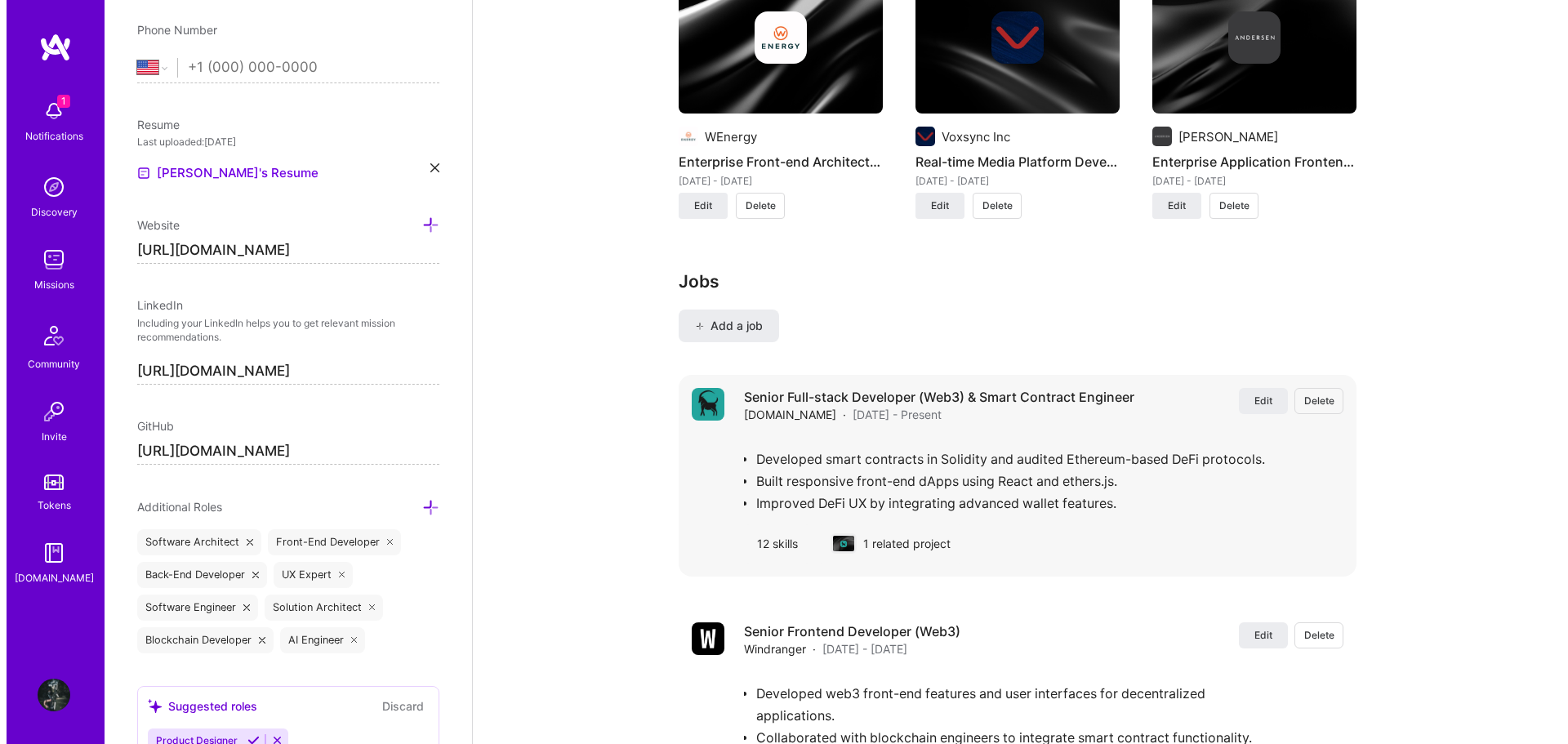
scroll to position [2449, 0]
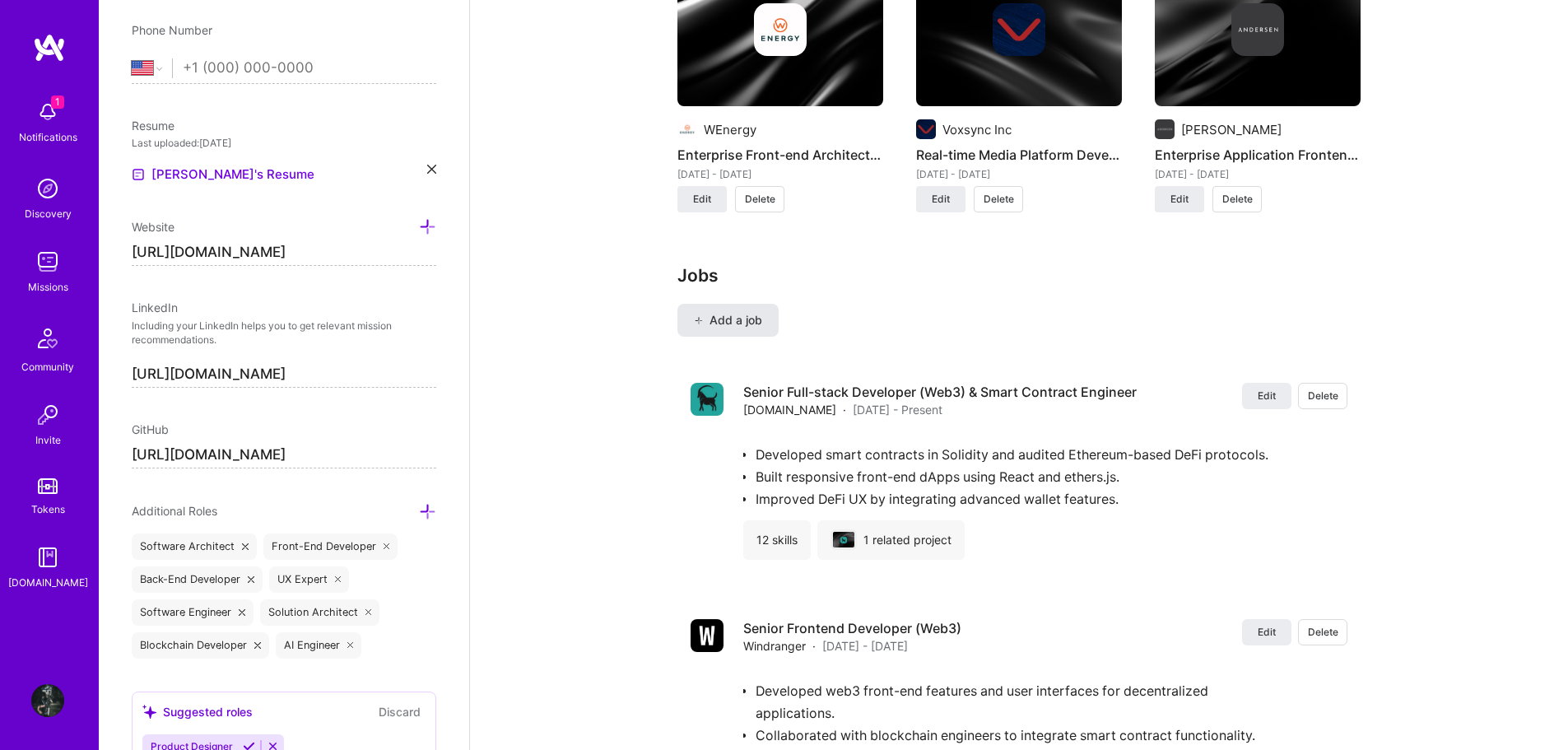
click at [727, 312] on span "Add a job" at bounding box center [728, 320] width 68 height 16
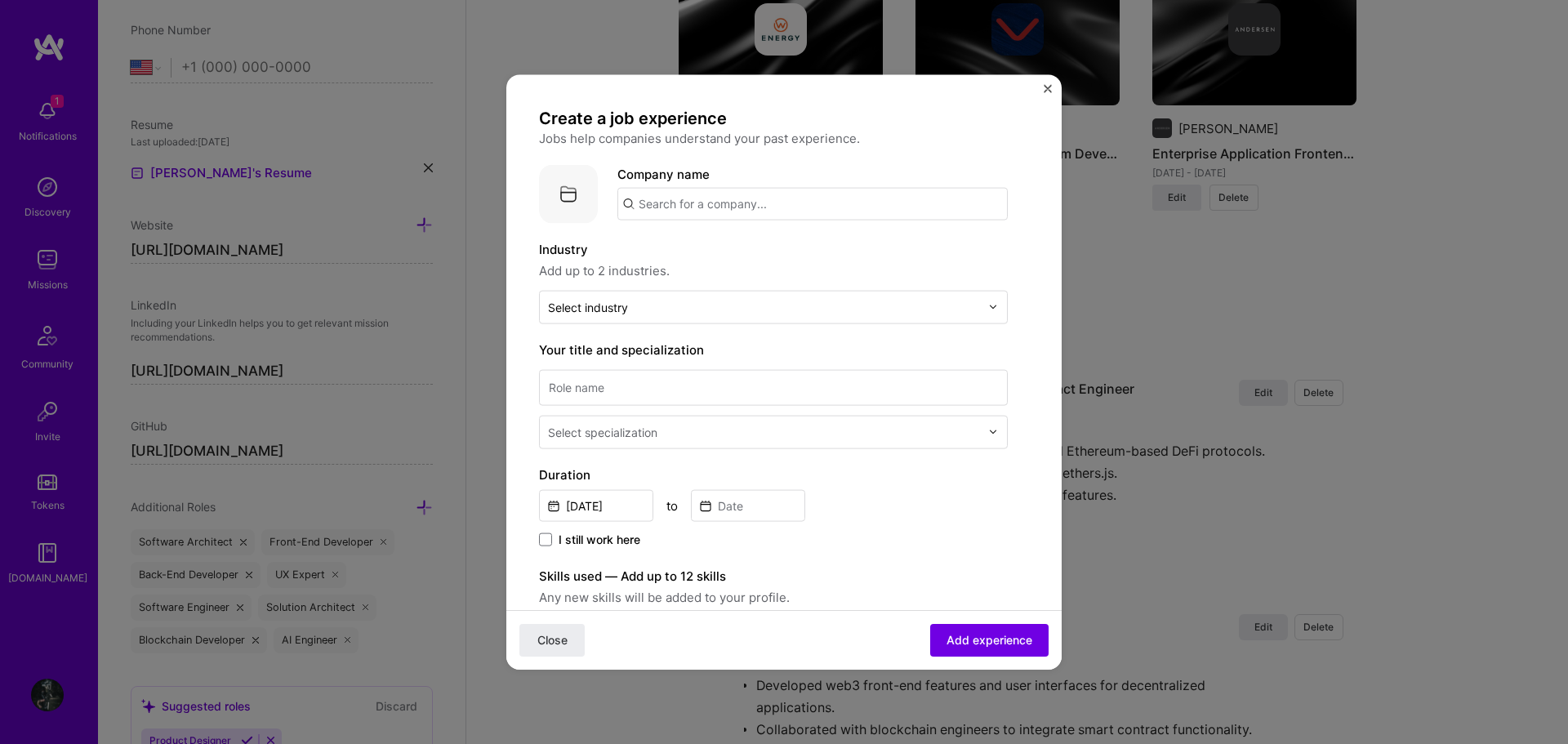
click at [743, 202] on input "text" at bounding box center [812, 203] width 390 height 33
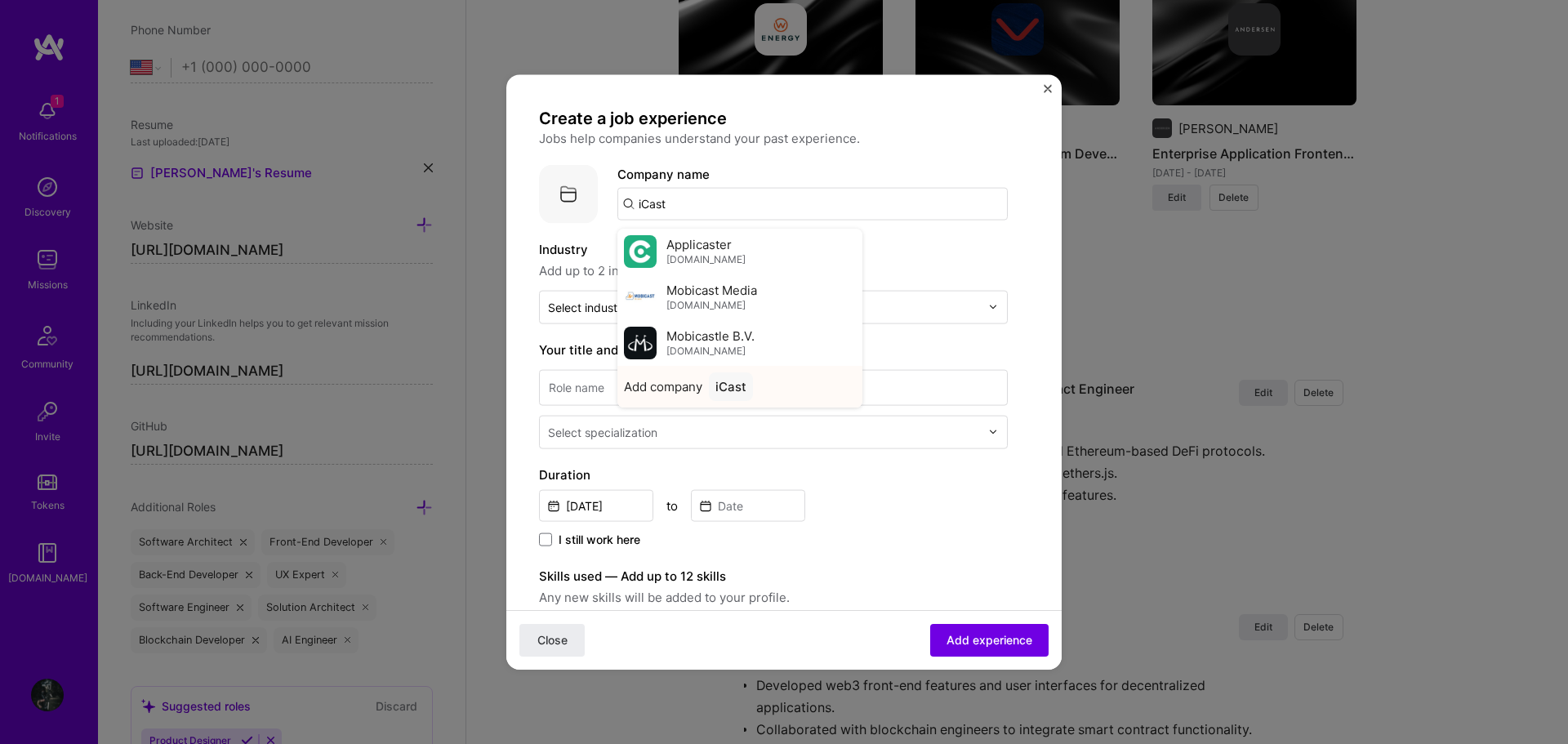
type input "iCast"
click at [742, 381] on div "iCast" at bounding box center [731, 386] width 44 height 29
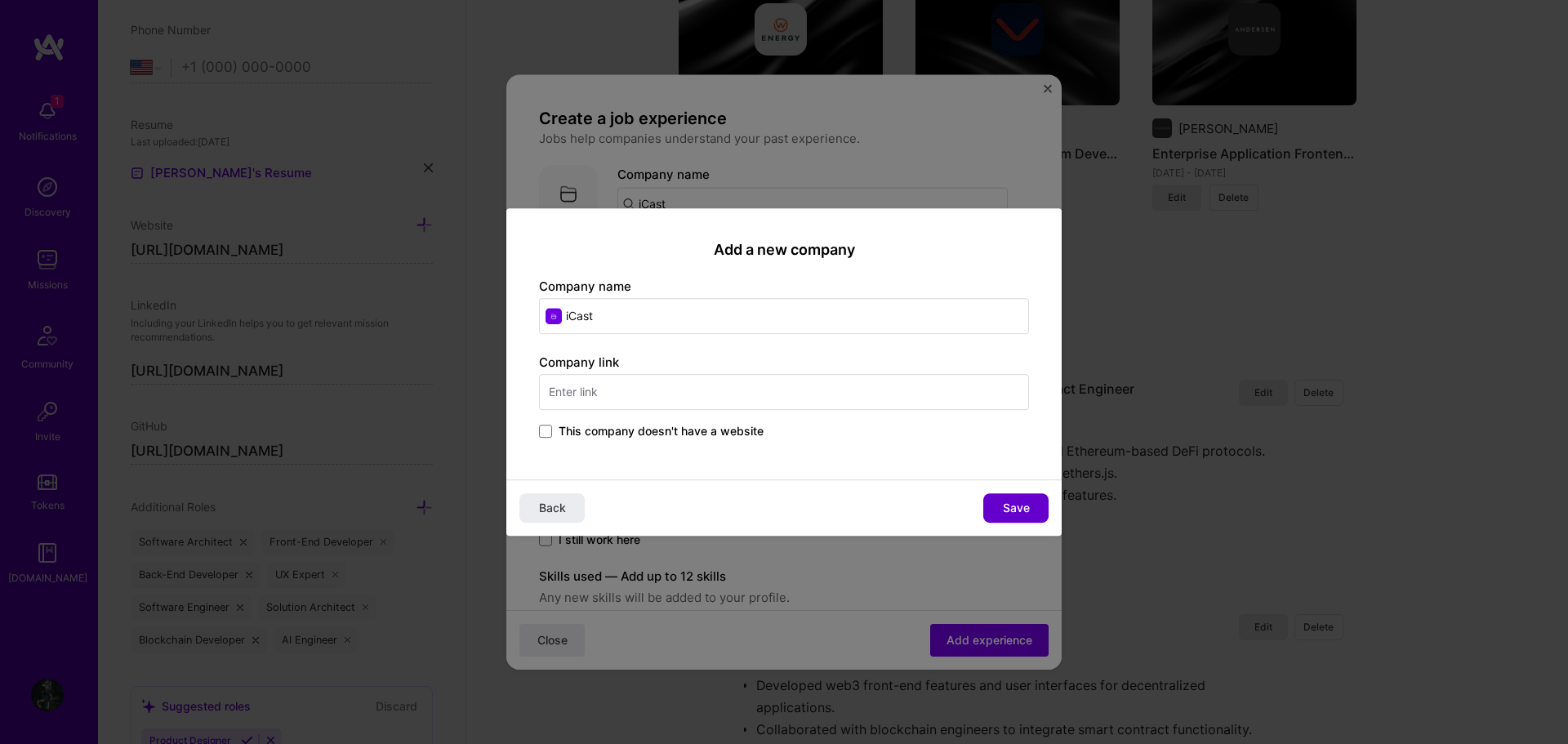
click at [1021, 500] on span "Save" at bounding box center [1016, 507] width 27 height 16
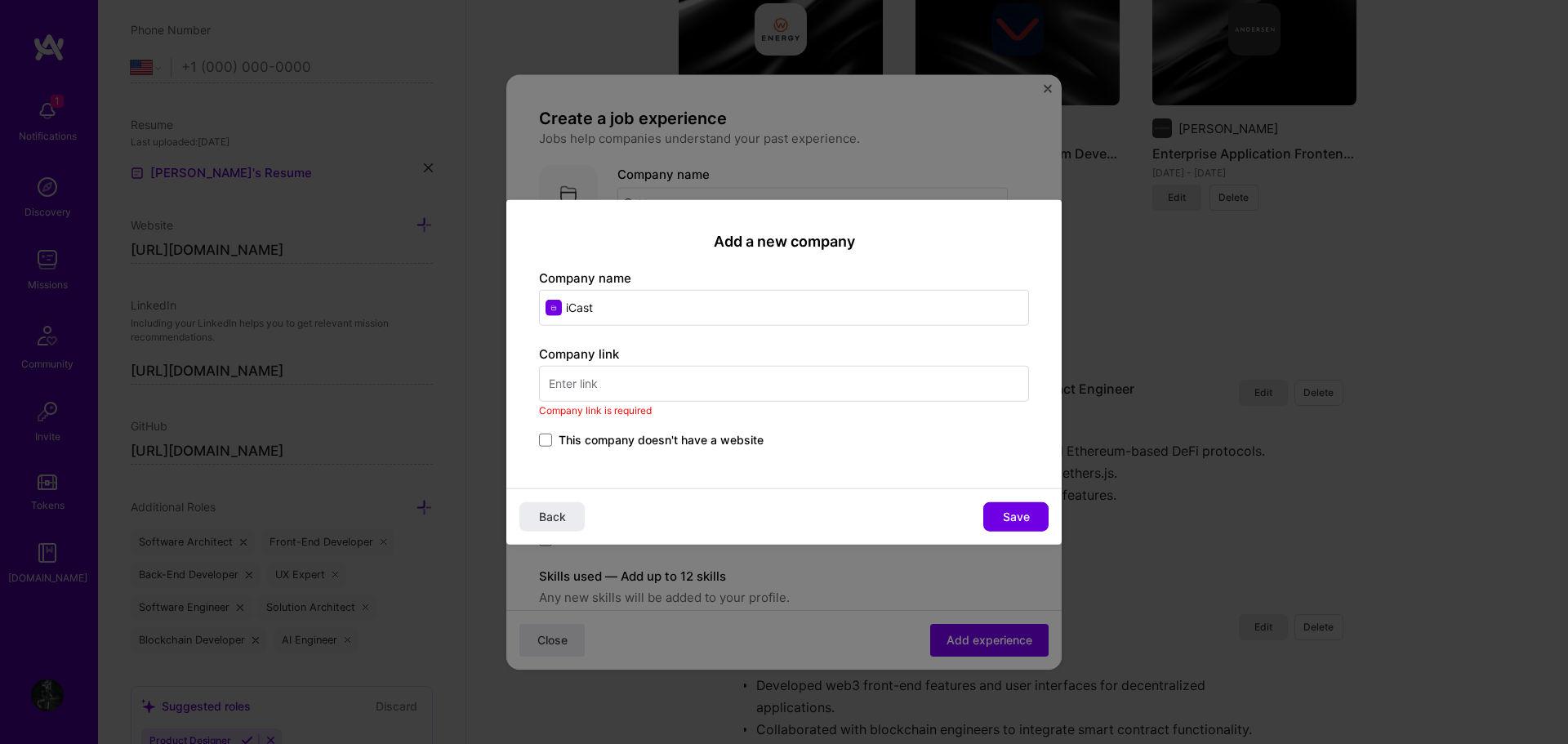
click at [619, 385] on input "text" at bounding box center [784, 383] width 490 height 36
click at [544, 438] on span at bounding box center [545, 439] width 13 height 13
click at [0, 0] on input "This company doesn't have a website" at bounding box center [0, 0] width 0 height 0
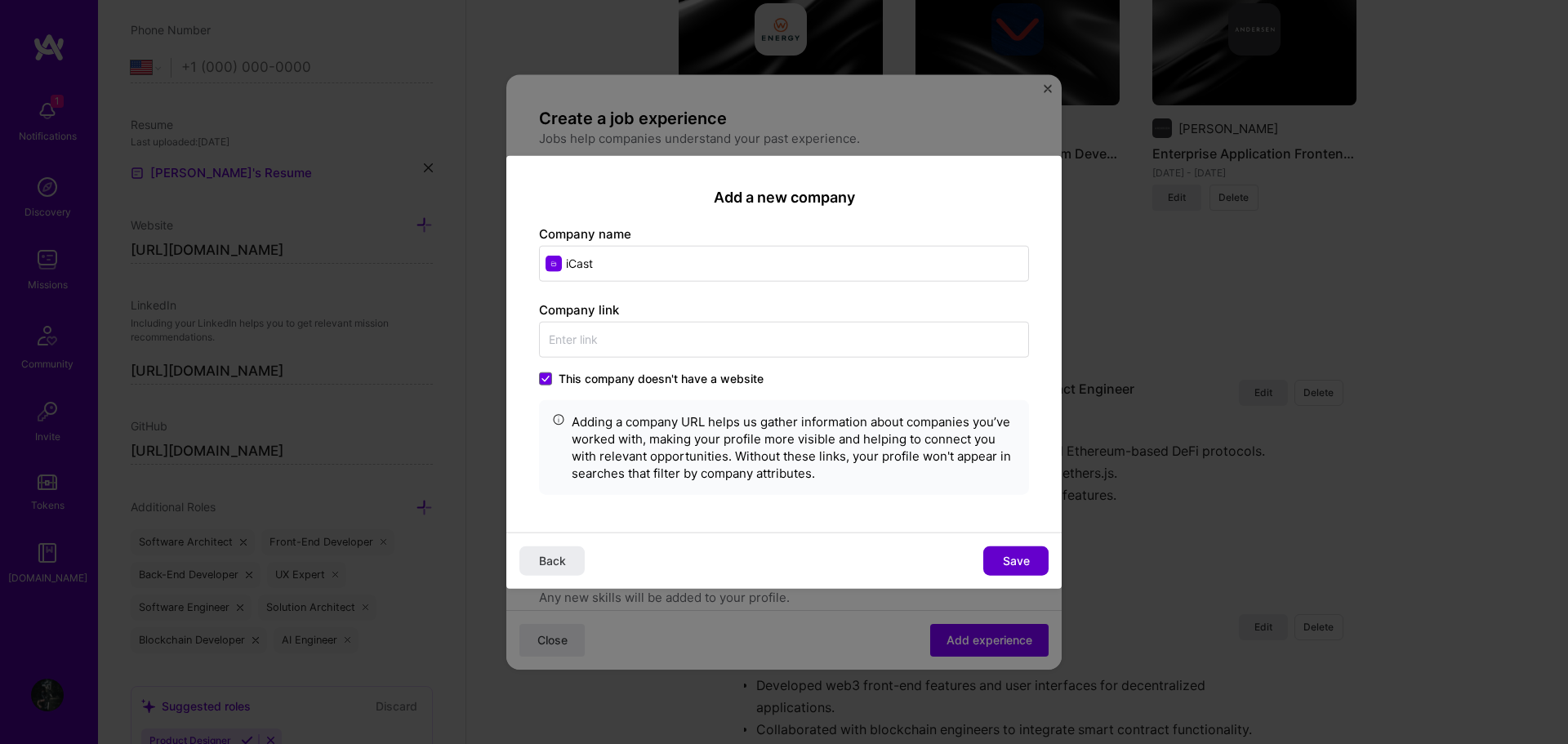
click at [1005, 557] on span "Save" at bounding box center [1016, 560] width 27 height 16
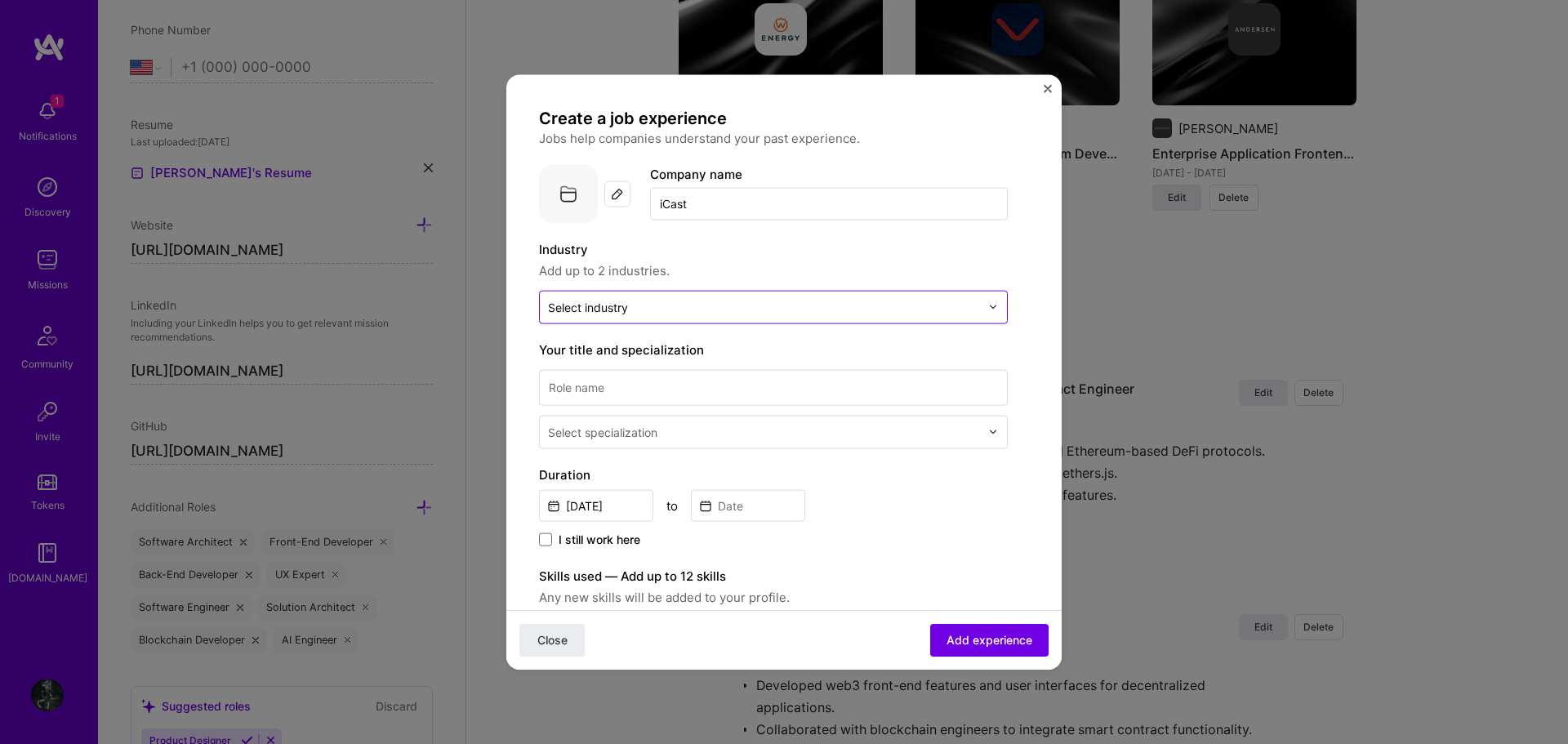
click at [725, 312] on input "text" at bounding box center [764, 306] width 432 height 17
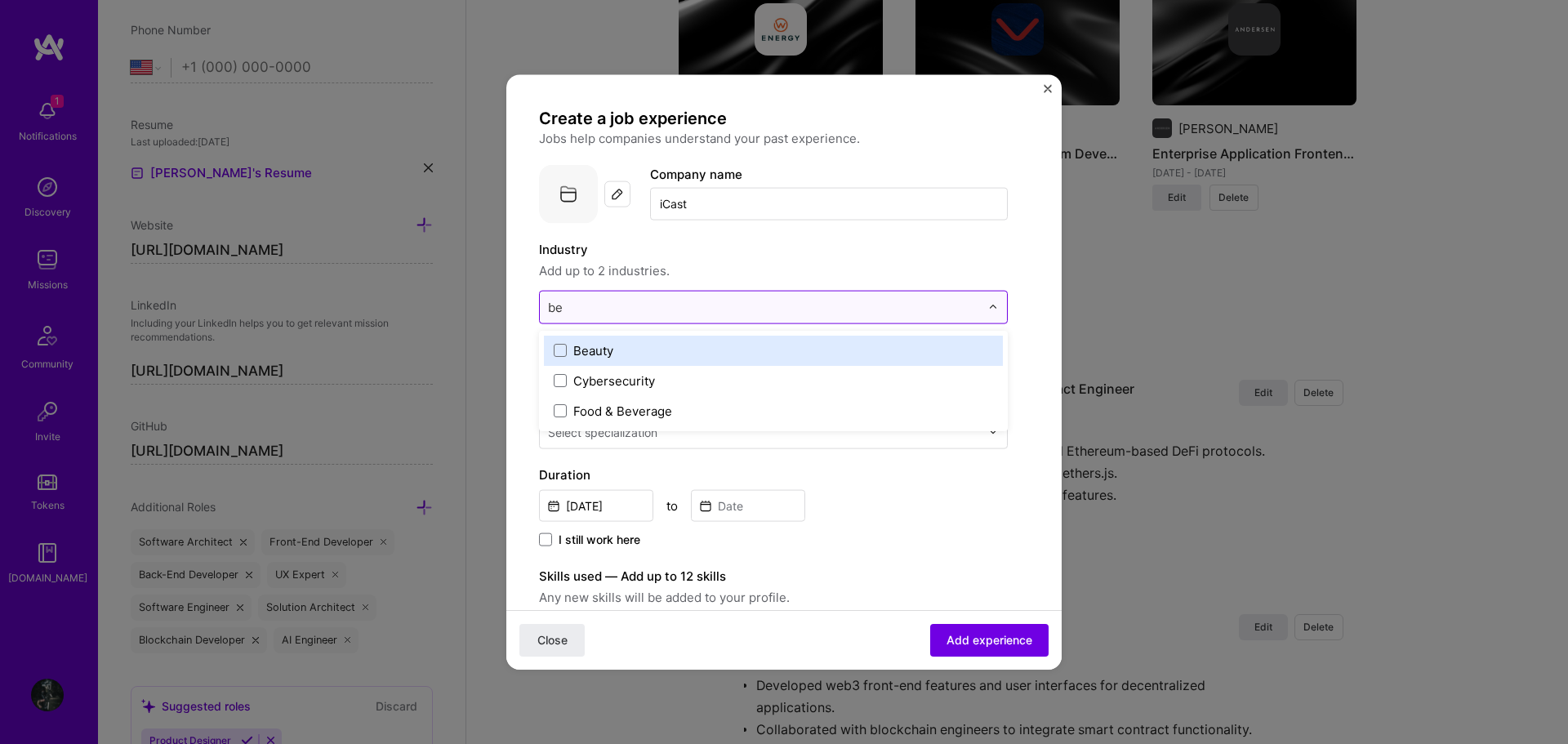
type input "b"
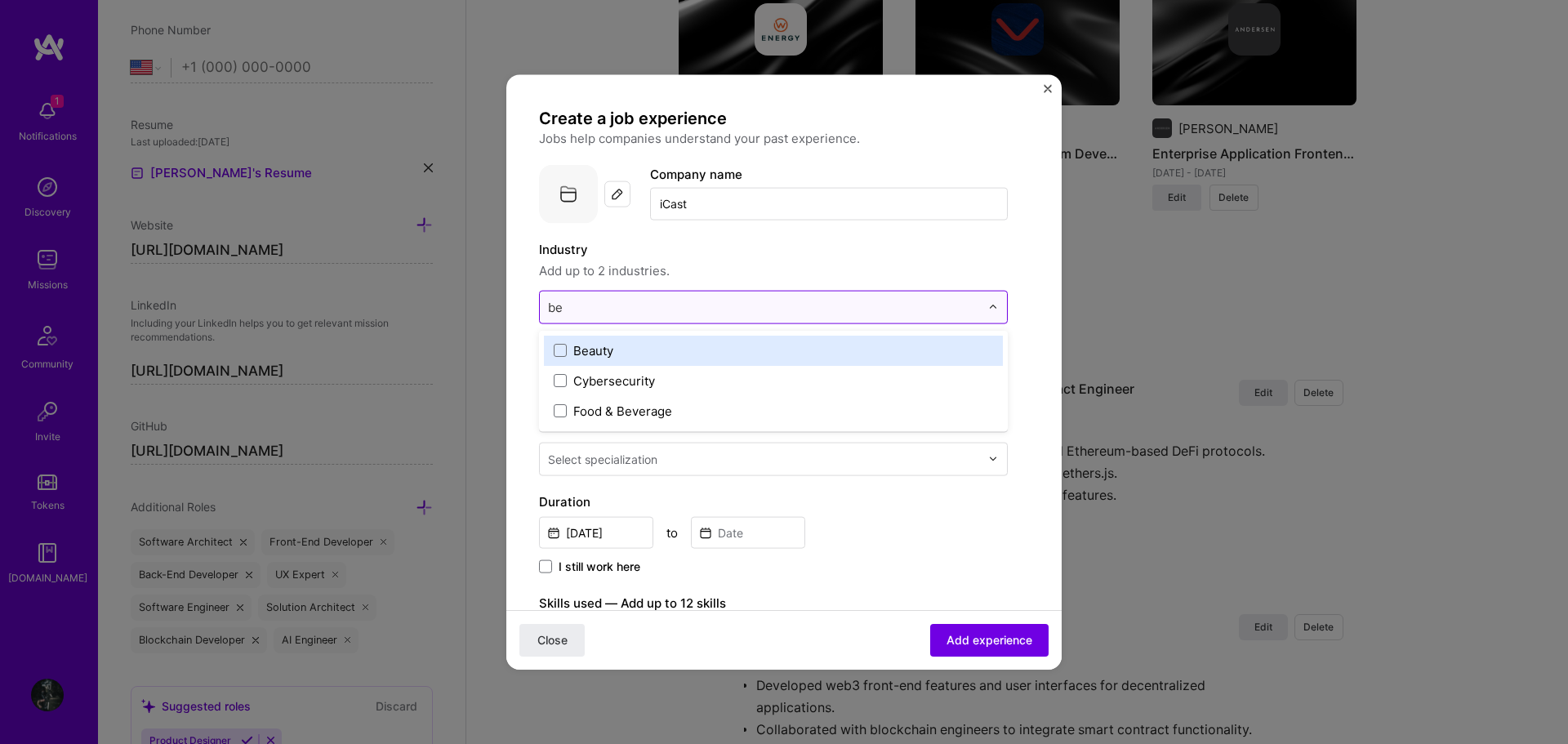
type input "b"
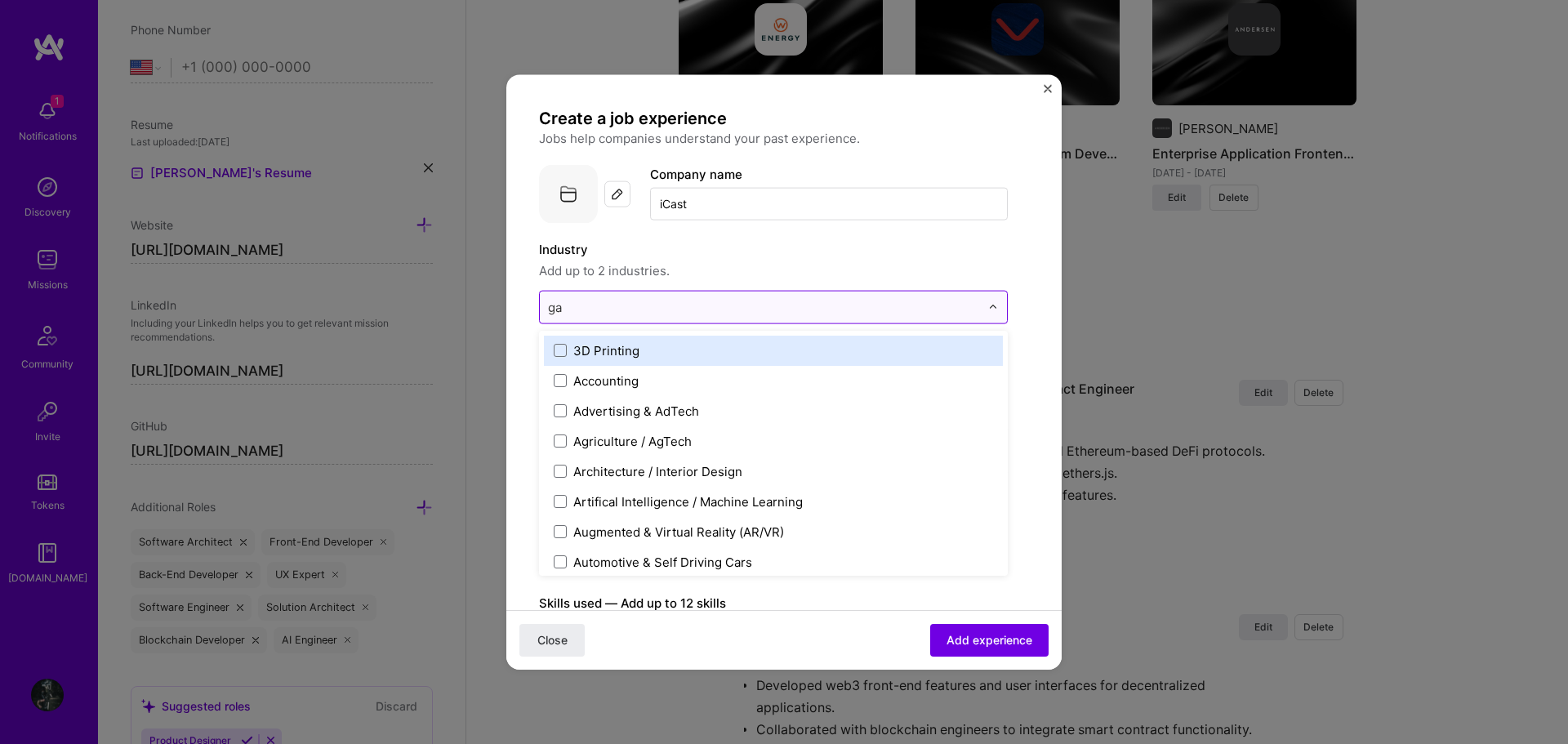
type input "gam"
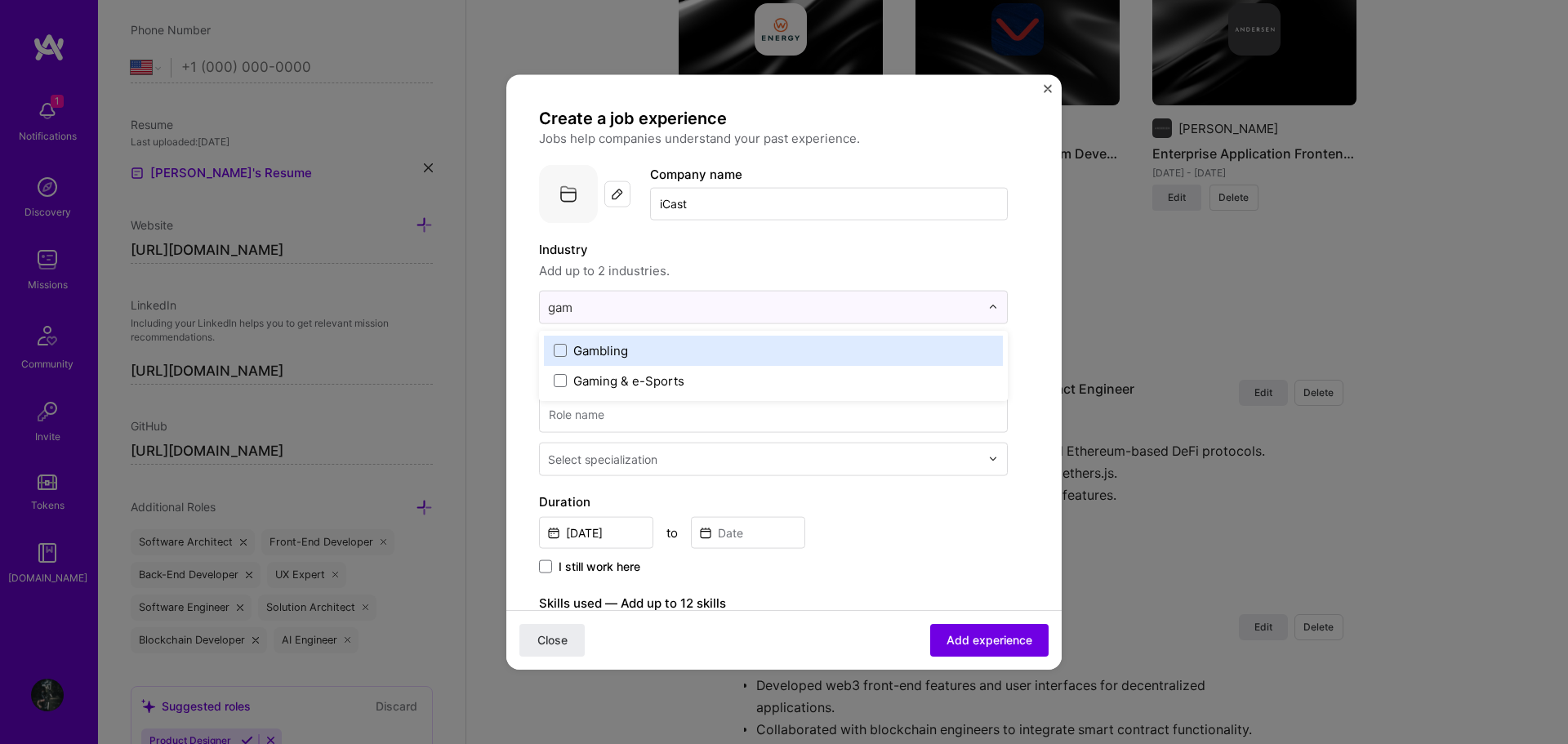
click at [732, 356] on label "Gambling" at bounding box center [773, 350] width 439 height 17
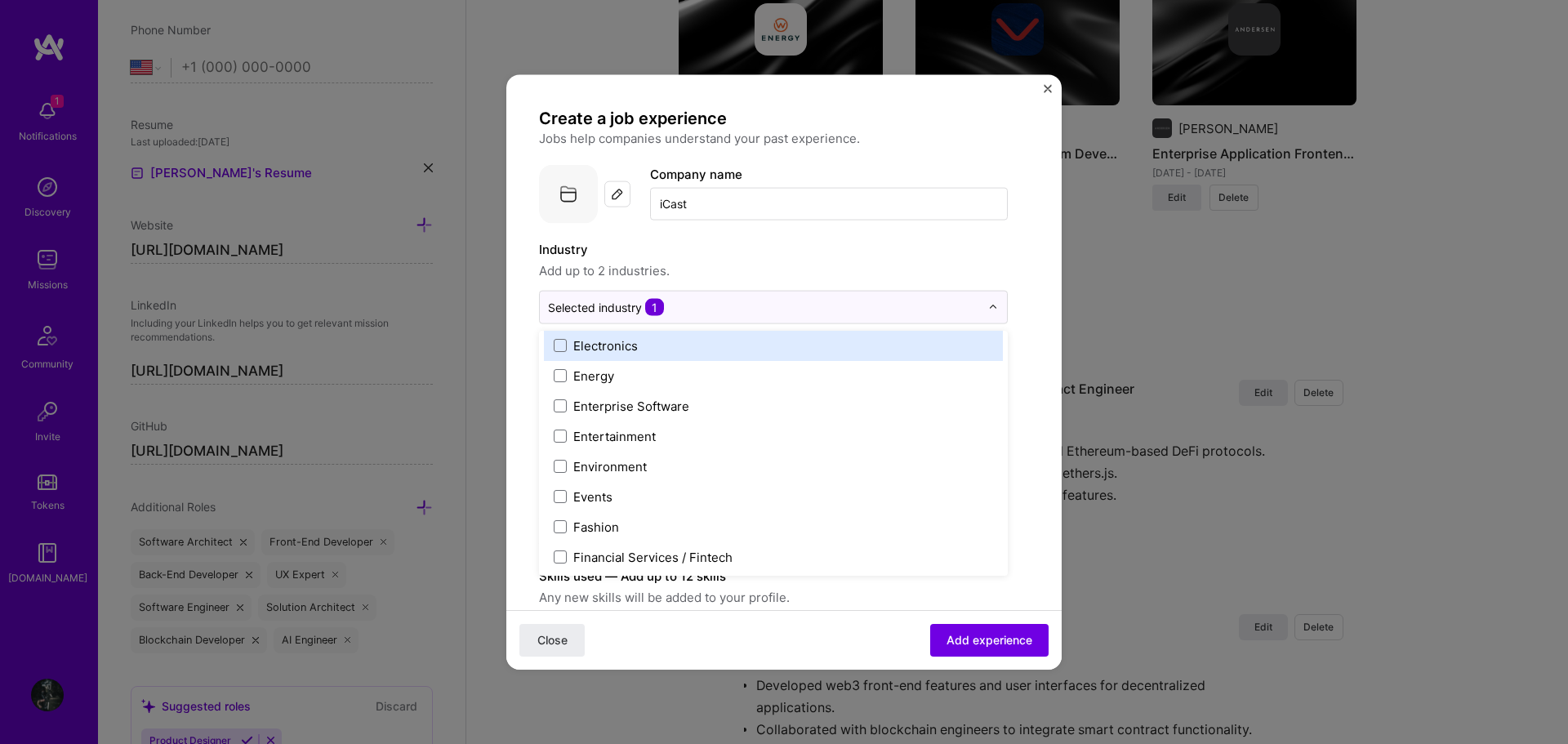
scroll to position [1551, 0]
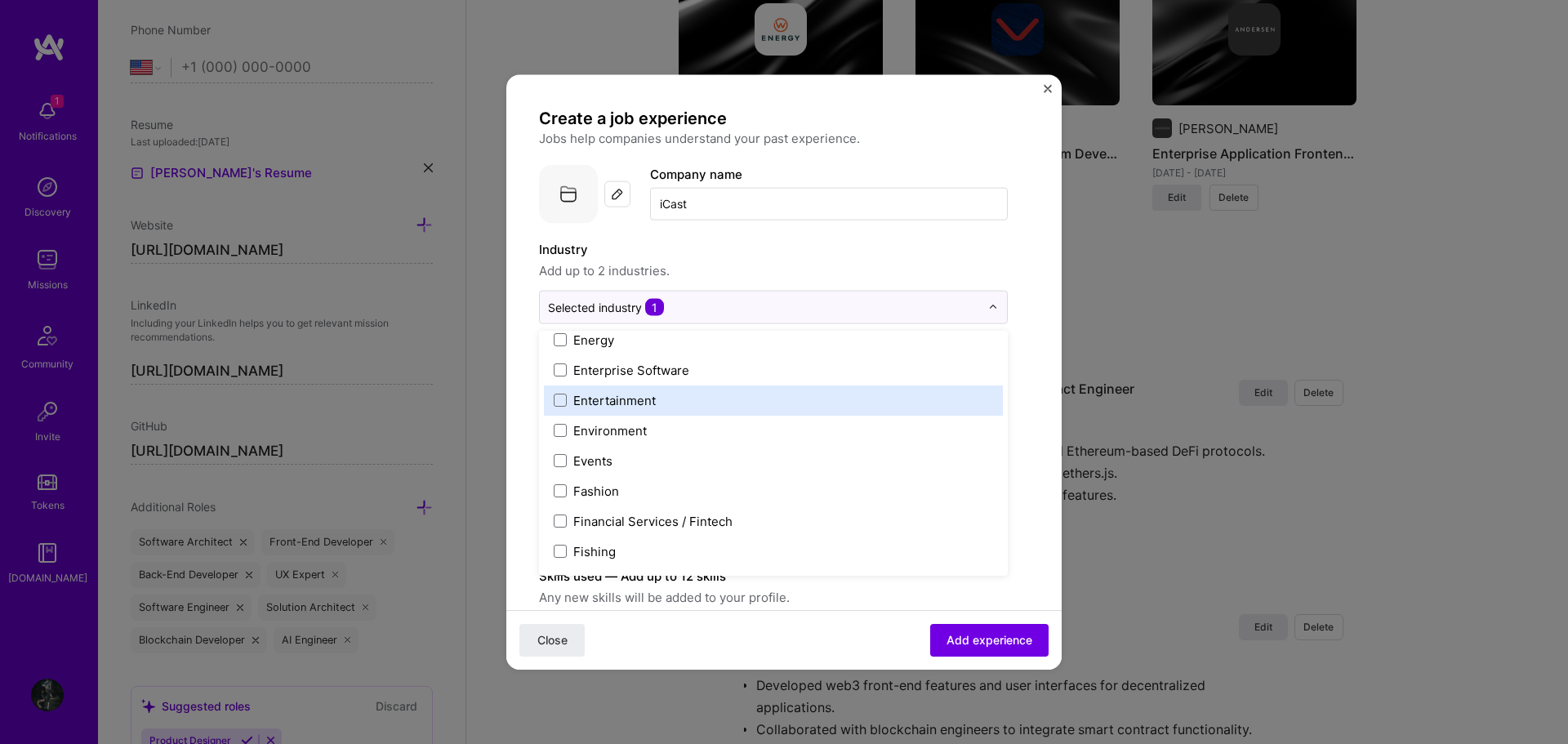
click at [715, 400] on label "Entertainment" at bounding box center [773, 400] width 439 height 17
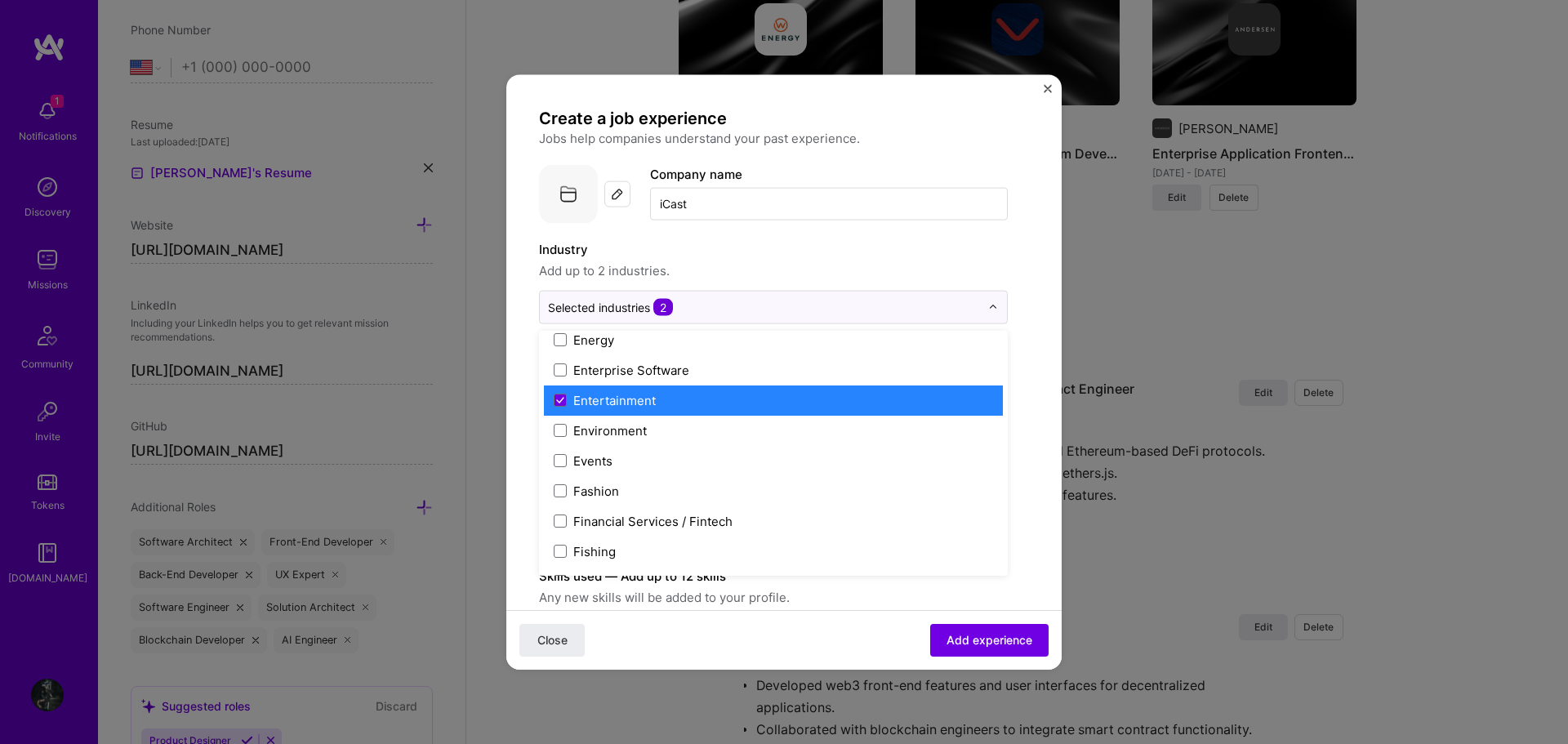
scroll to position [1633, 0]
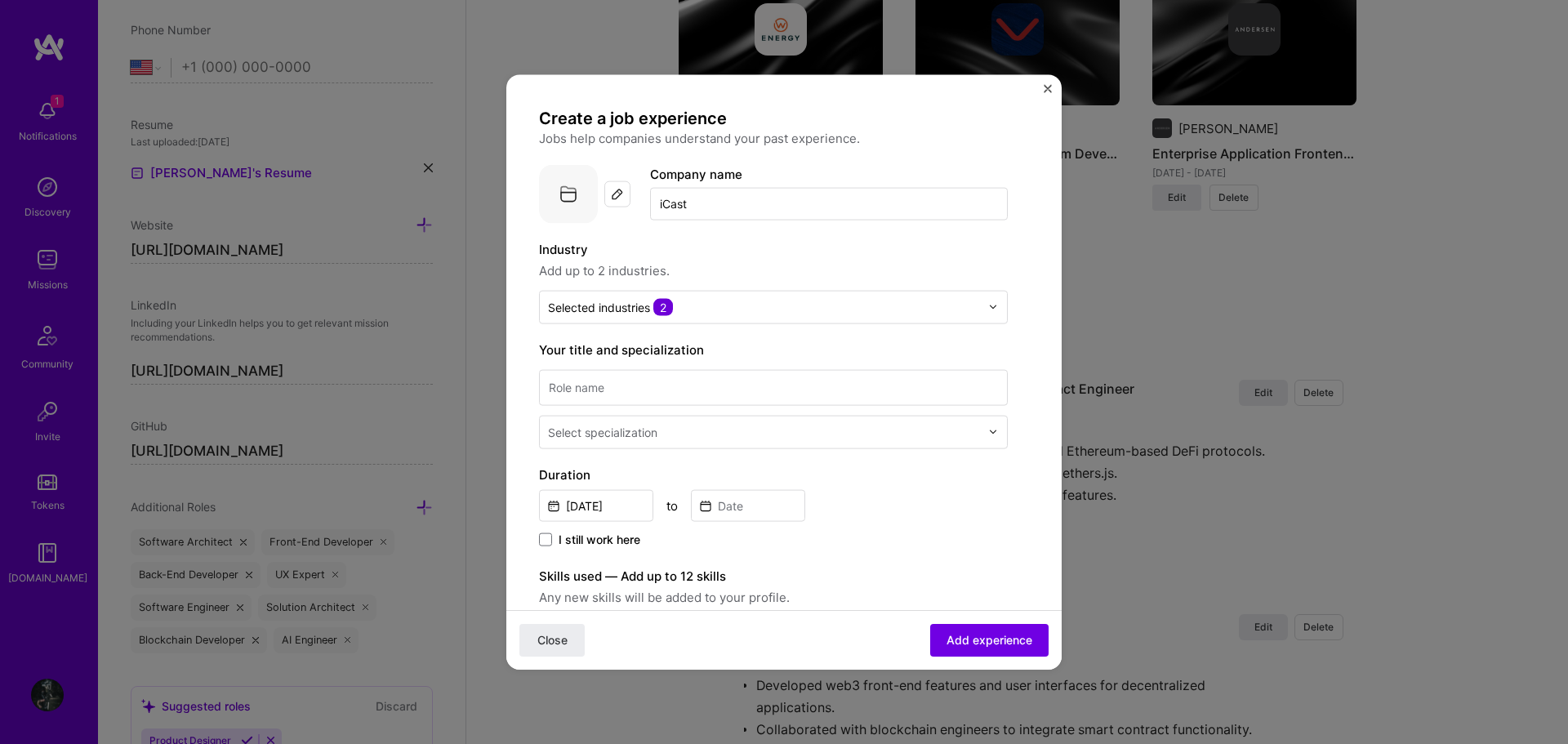
click at [853, 251] on label "Industry" at bounding box center [774, 249] width 469 height 19
click at [686, 386] on input at bounding box center [774, 387] width 469 height 36
paste input "Senior Full-Stack Developer & Project Manager"
type input "Senior Full-Stack Developer & Project Manager"
click at [738, 443] on div "Select specialization" at bounding box center [764, 432] width 448 height 32
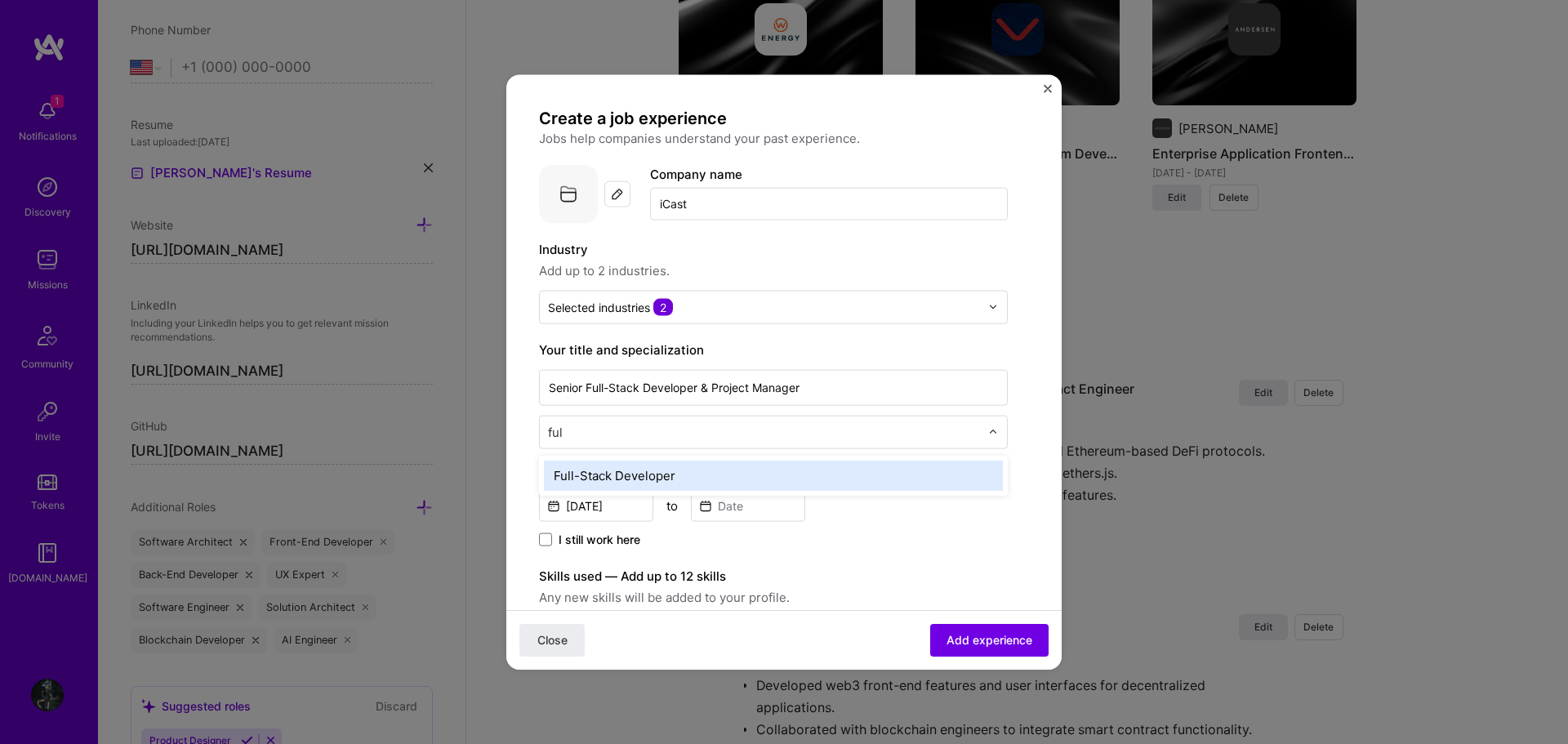
type input "full"
click at [627, 468] on div "Full-Stack Developer" at bounding box center [773, 475] width 459 height 30
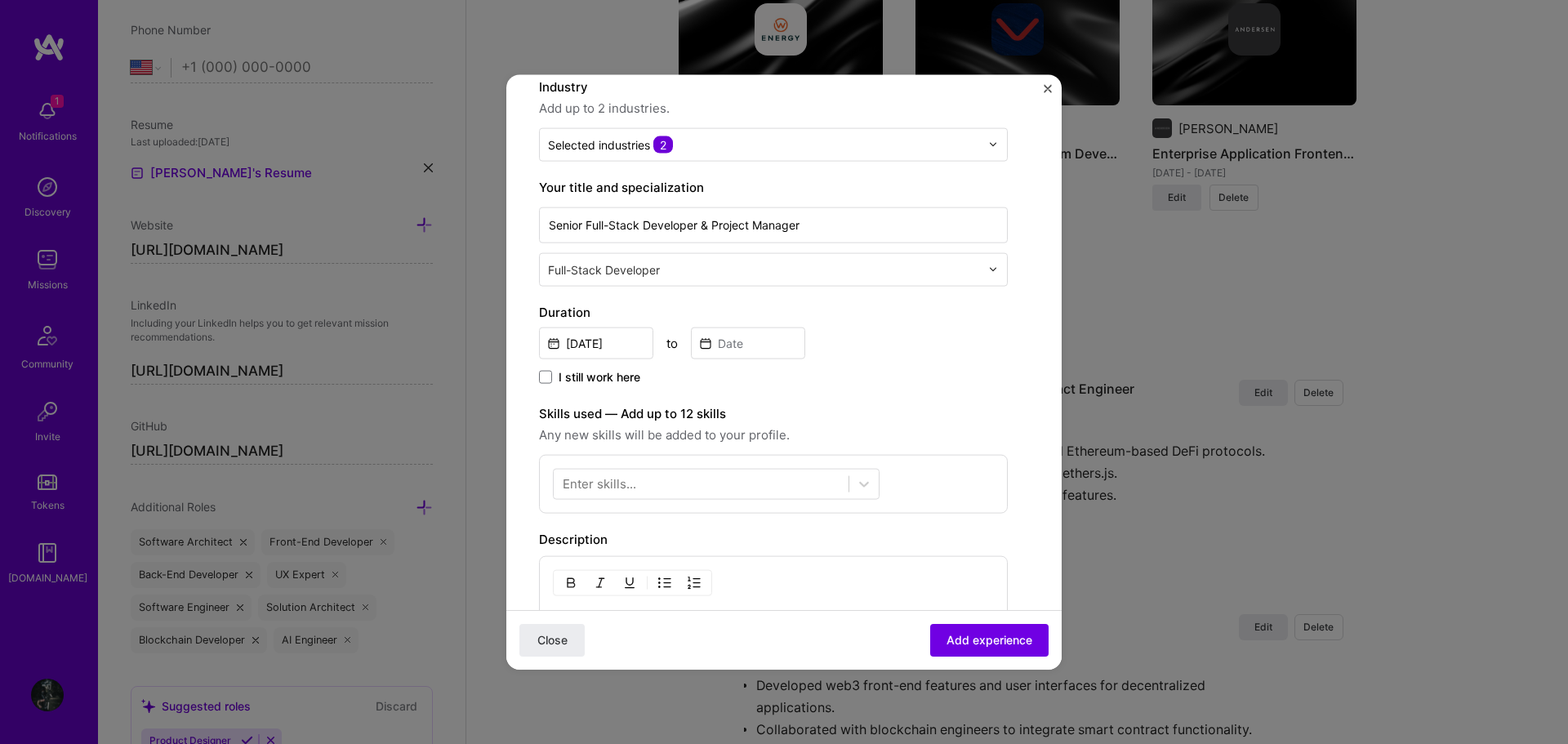
scroll to position [163, 0]
click at [588, 342] on input "Sep, 2025" at bounding box center [596, 342] width 114 height 32
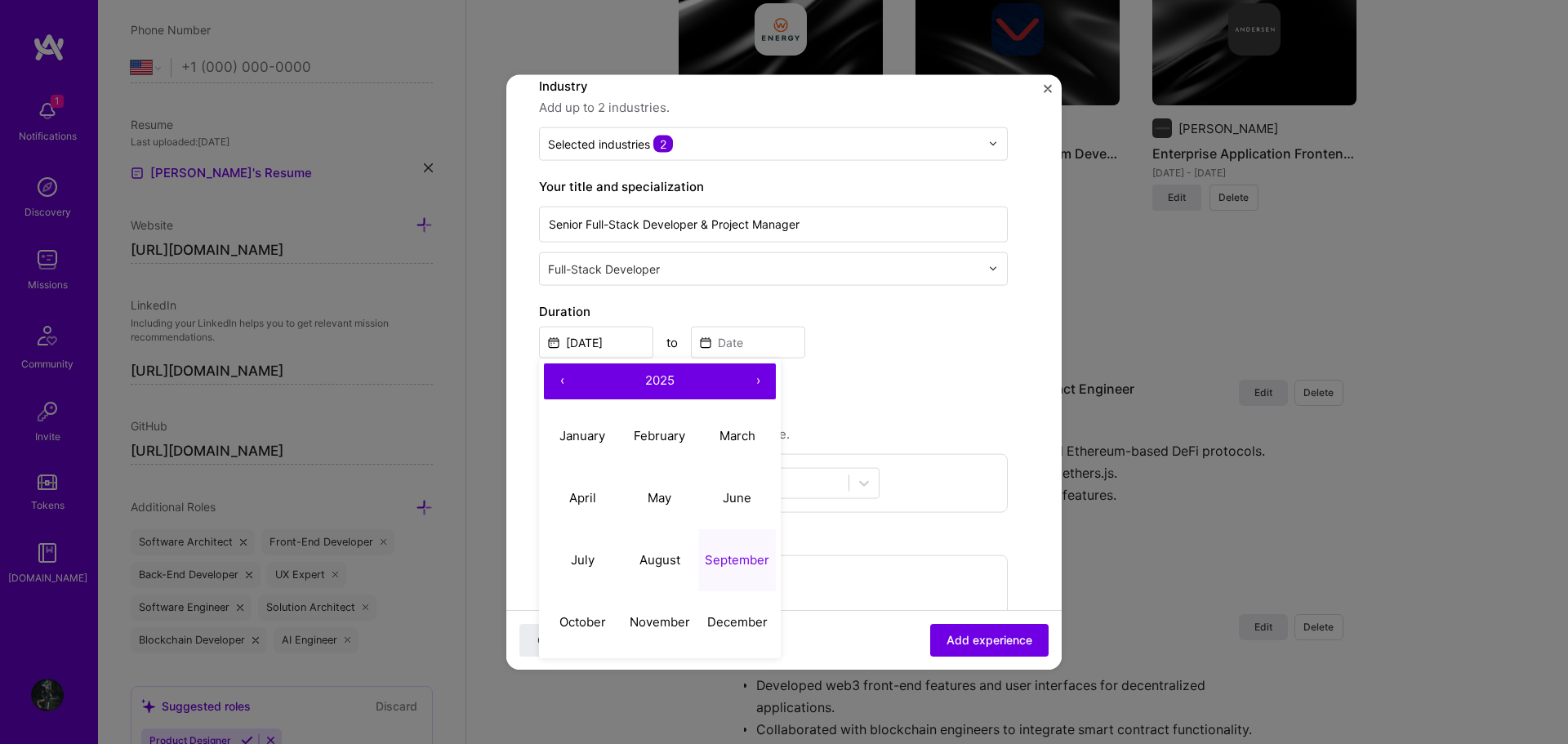
click at [561, 374] on button "‹" at bounding box center [561, 380] width 36 height 36
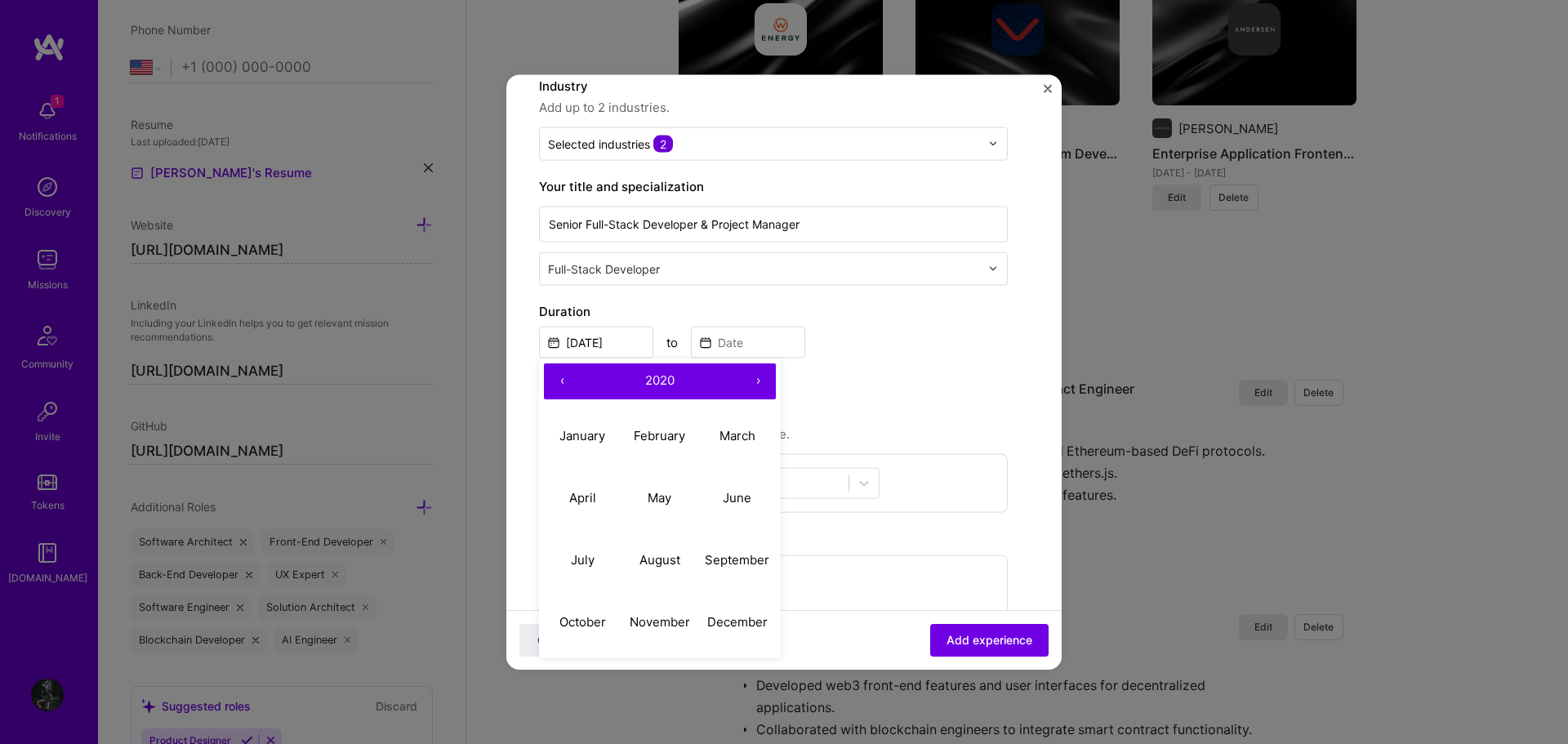
click at [561, 374] on button "‹" at bounding box center [561, 380] width 36 height 36
click at [586, 438] on abbr "January" at bounding box center [582, 435] width 46 height 15
type input "Jan, 2018"
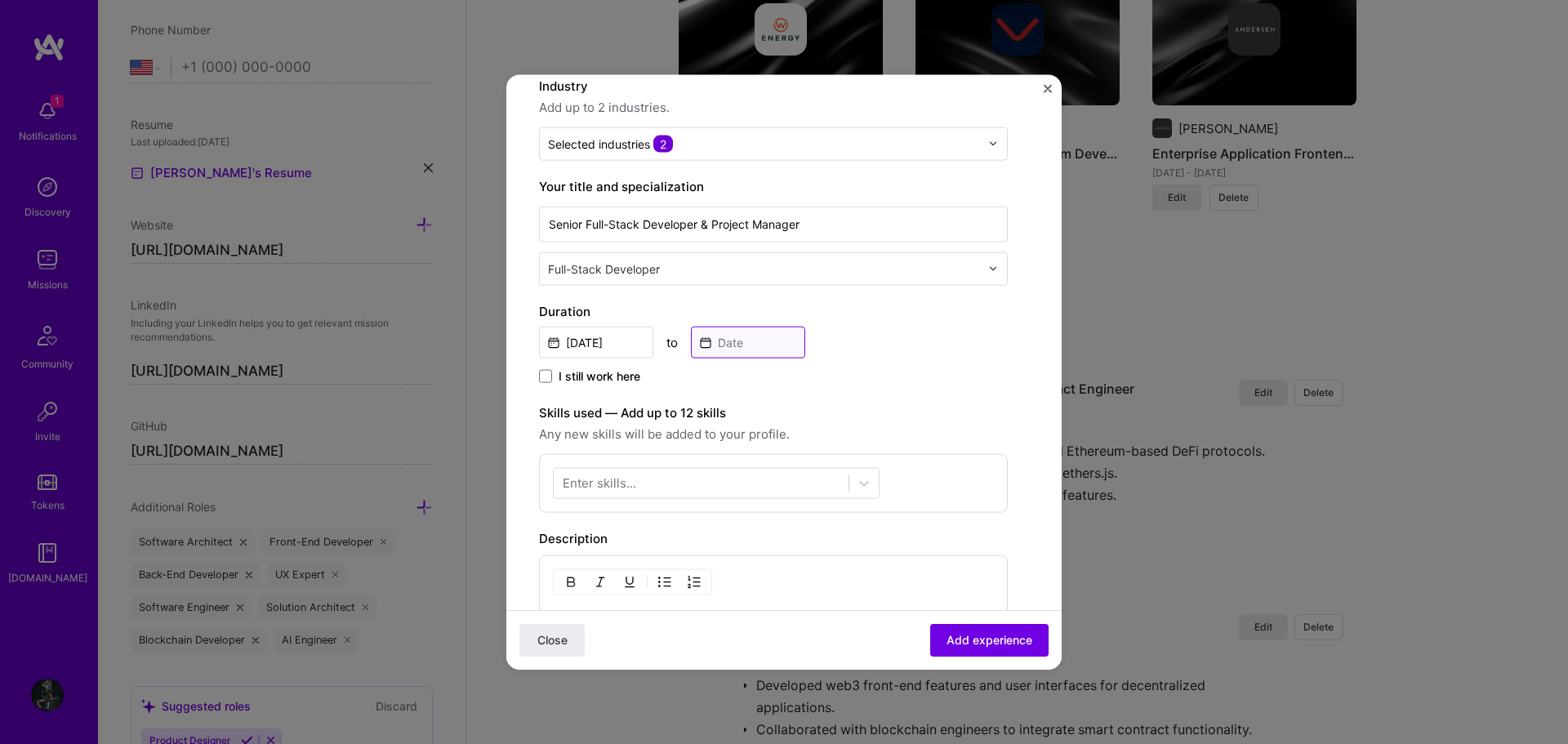
click at [747, 337] on input at bounding box center [748, 342] width 114 height 32
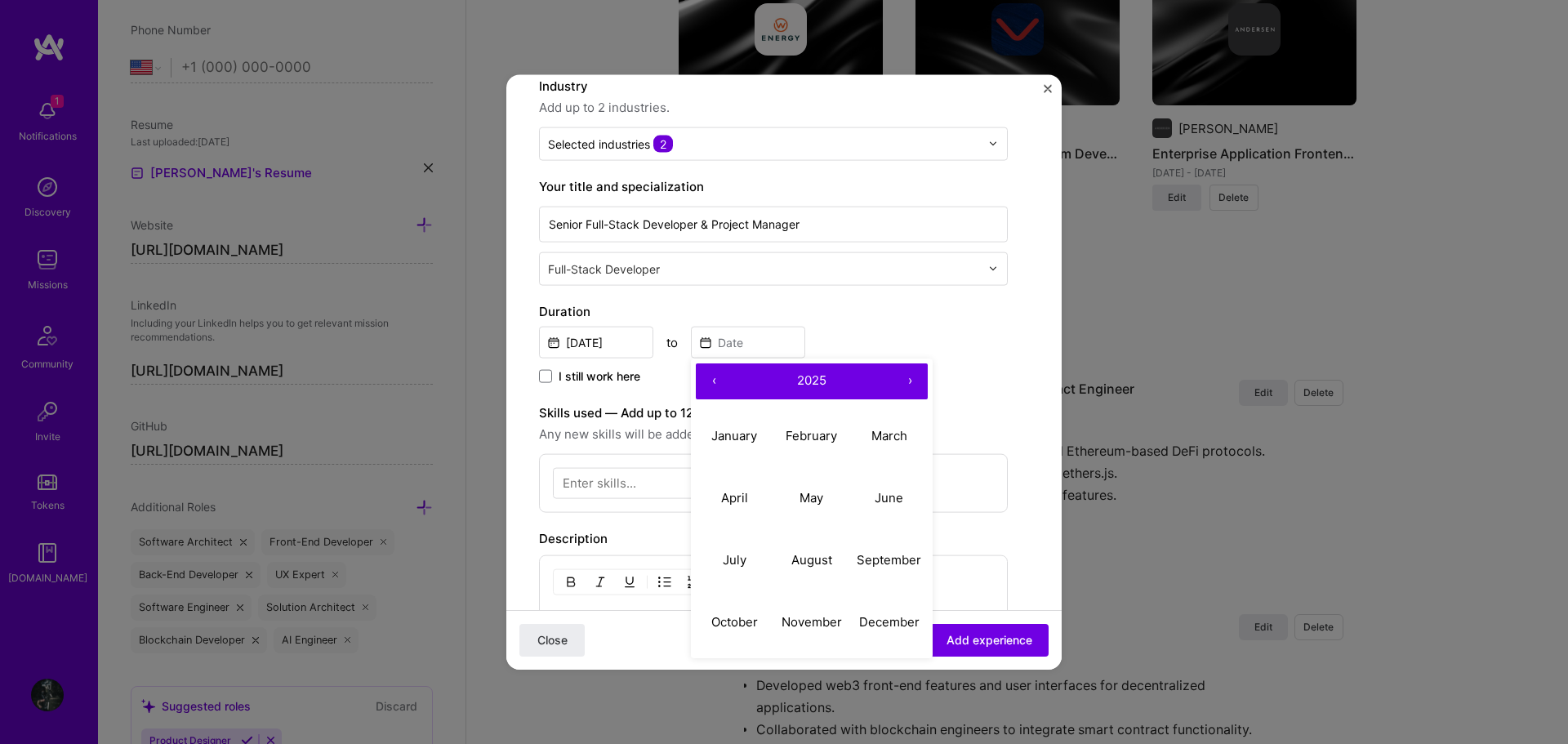
click at [706, 376] on button "‹" at bounding box center [714, 380] width 36 height 36
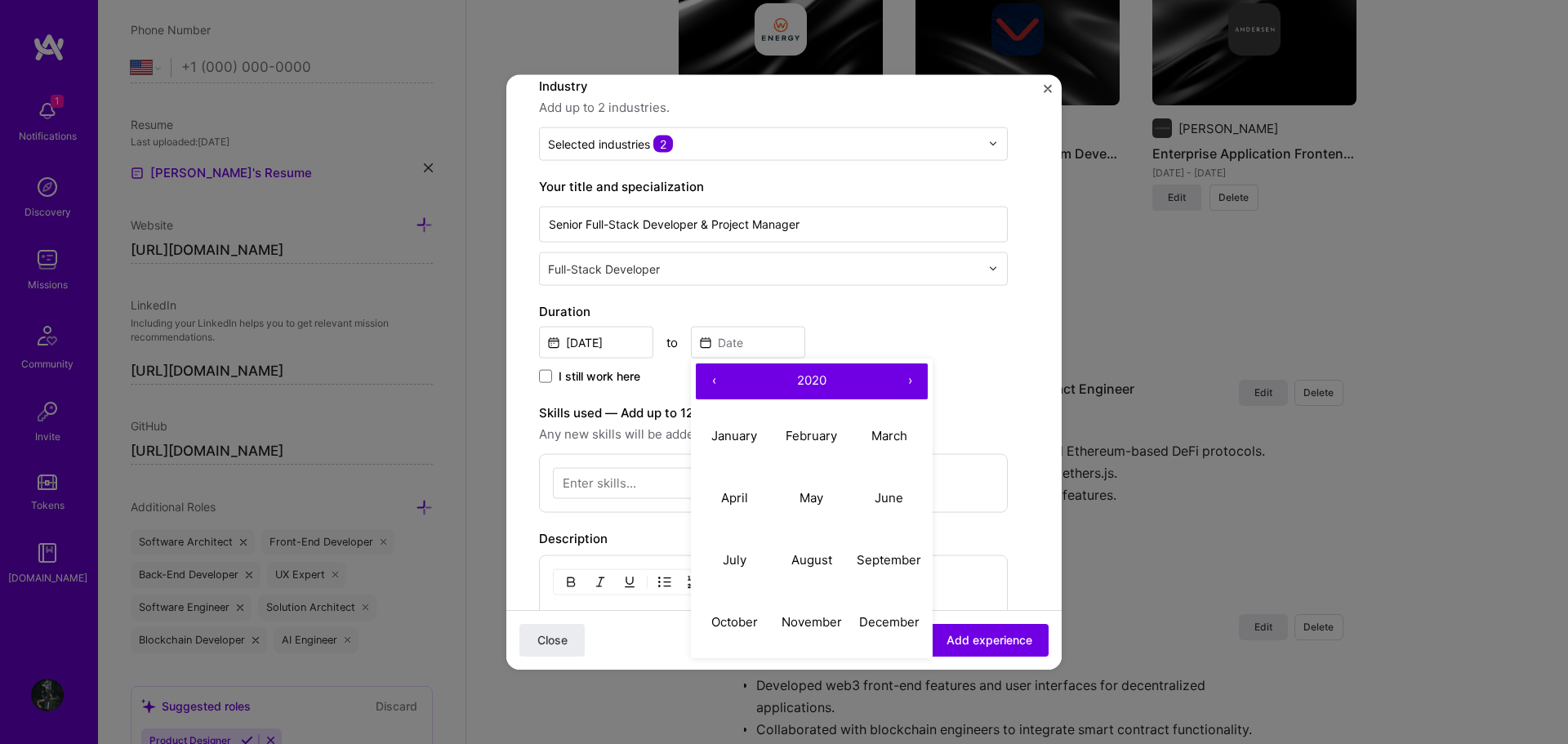
click at [706, 376] on button "‹" at bounding box center [714, 380] width 36 height 36
click at [747, 493] on abbr "April" at bounding box center [735, 498] width 27 height 15
type input "Apr, 2019"
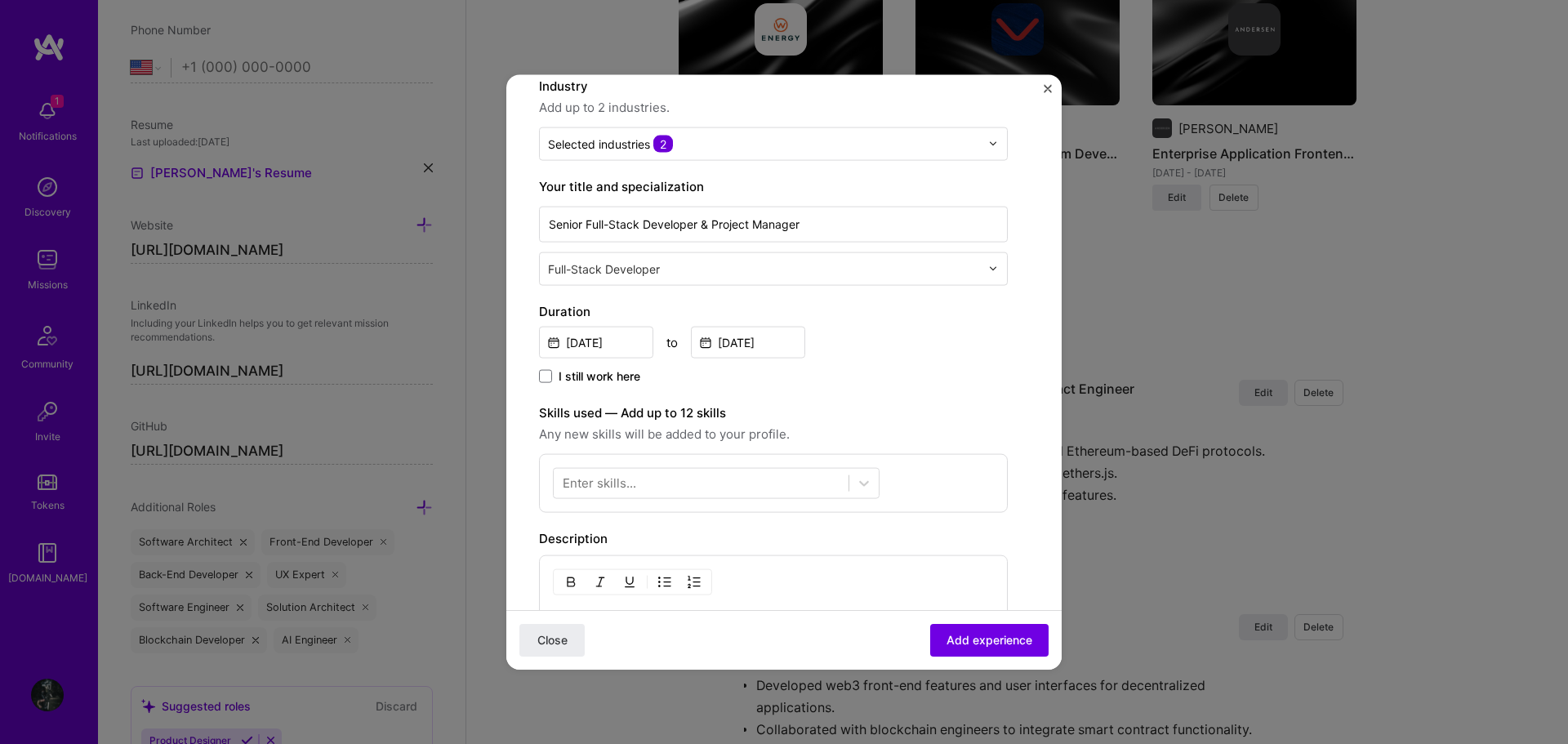
click at [884, 375] on div "I still work here" at bounding box center [774, 377] width 469 height 19
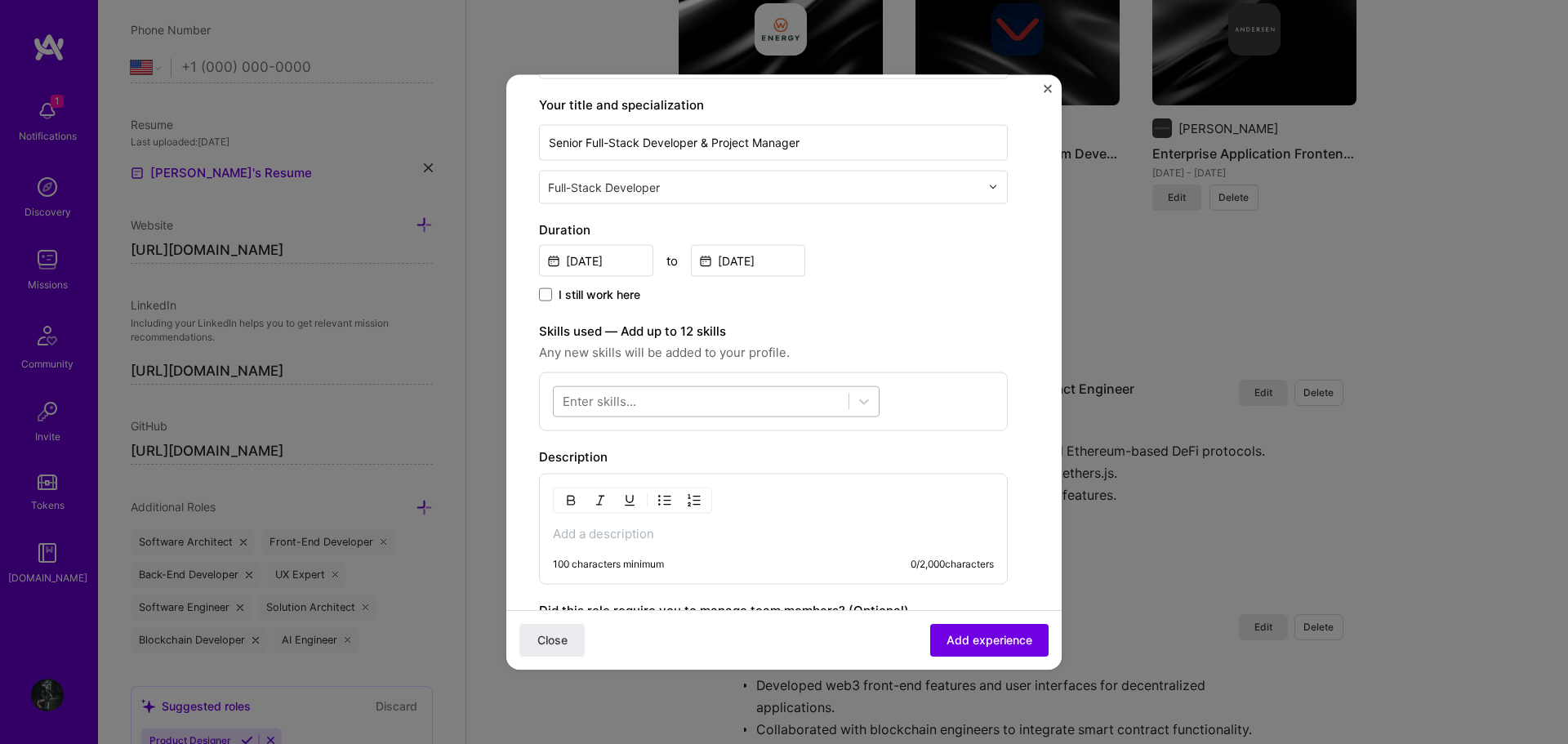
click at [743, 398] on div at bounding box center [701, 401] width 295 height 27
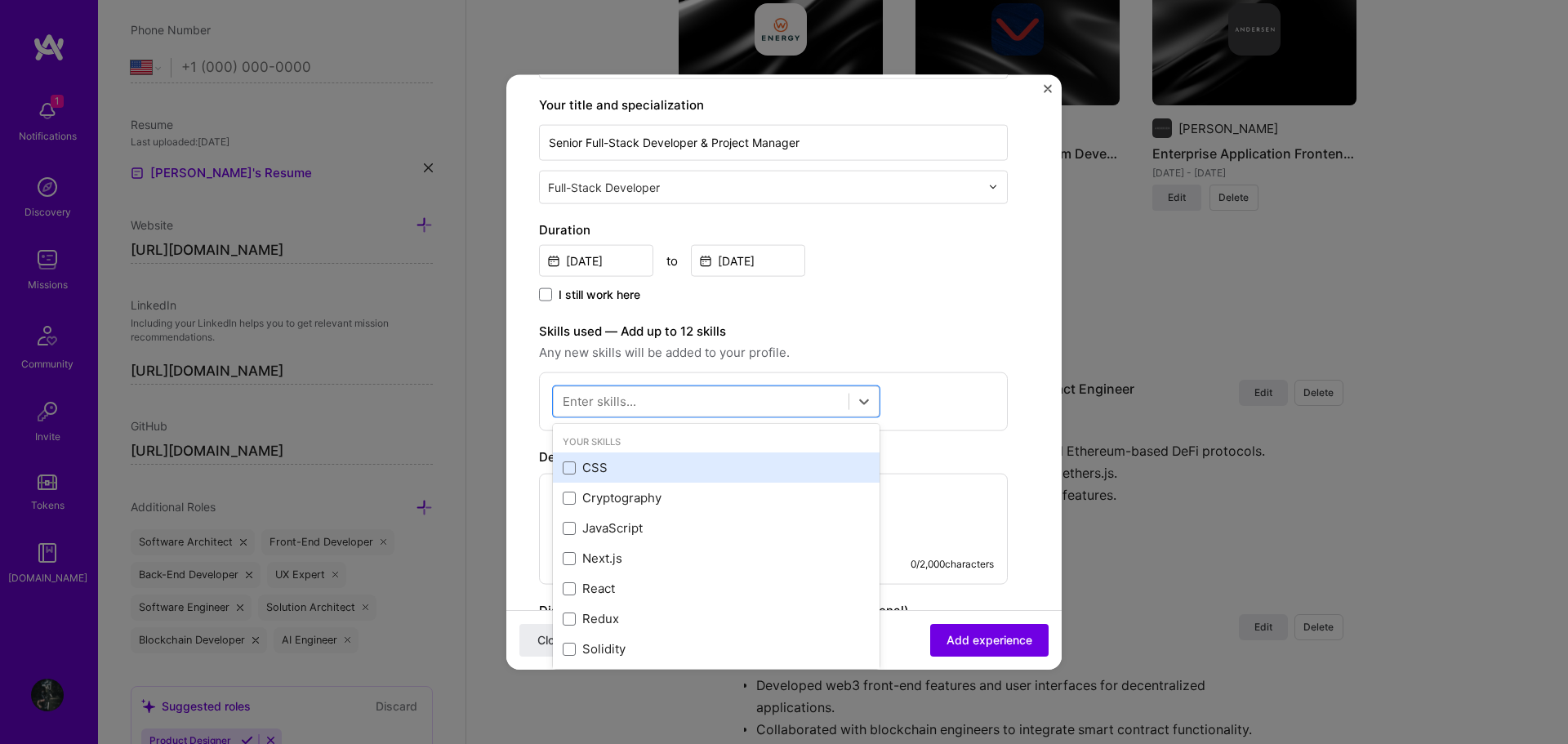
click at [636, 469] on div "CSS" at bounding box center [716, 467] width 307 height 17
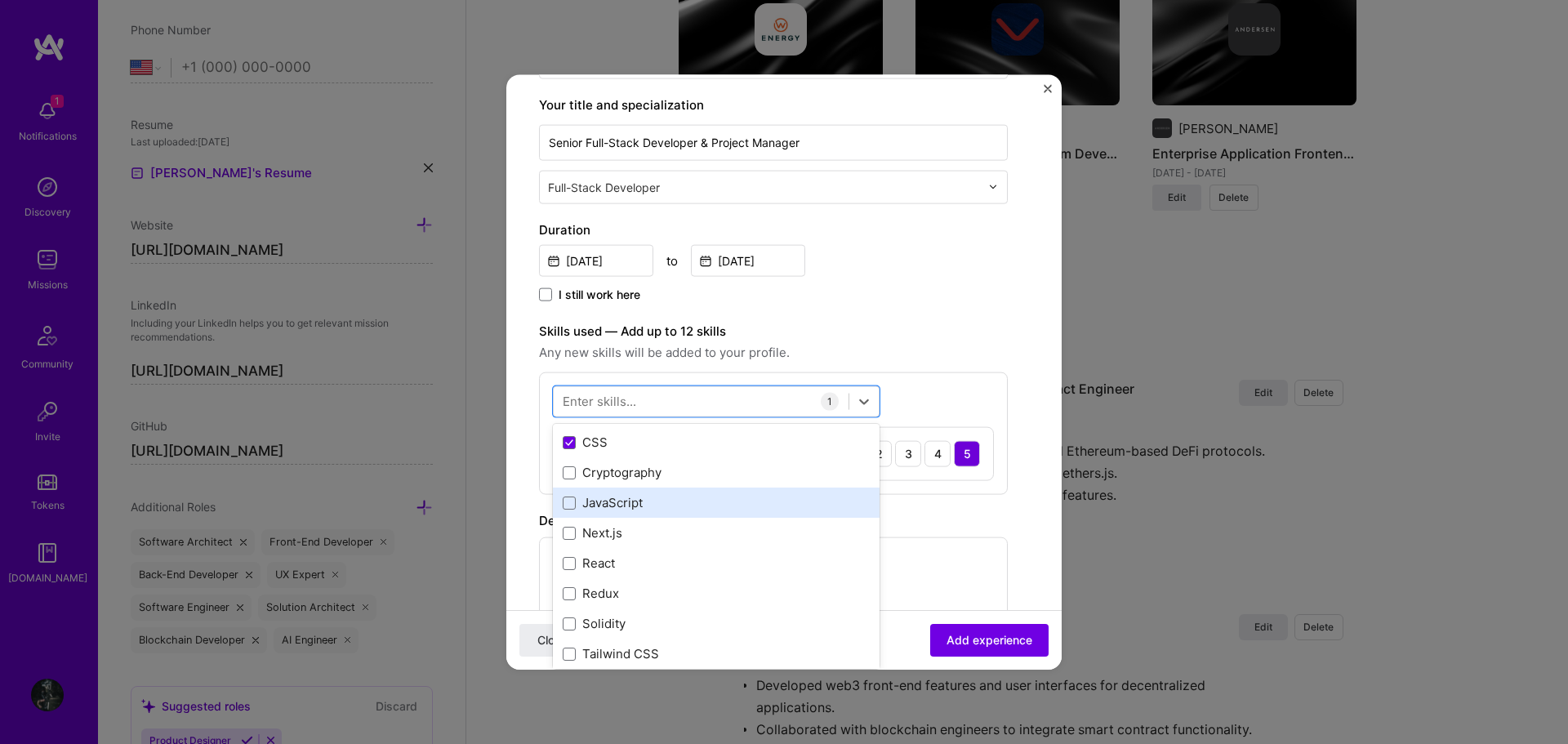
scroll to position [0, 0]
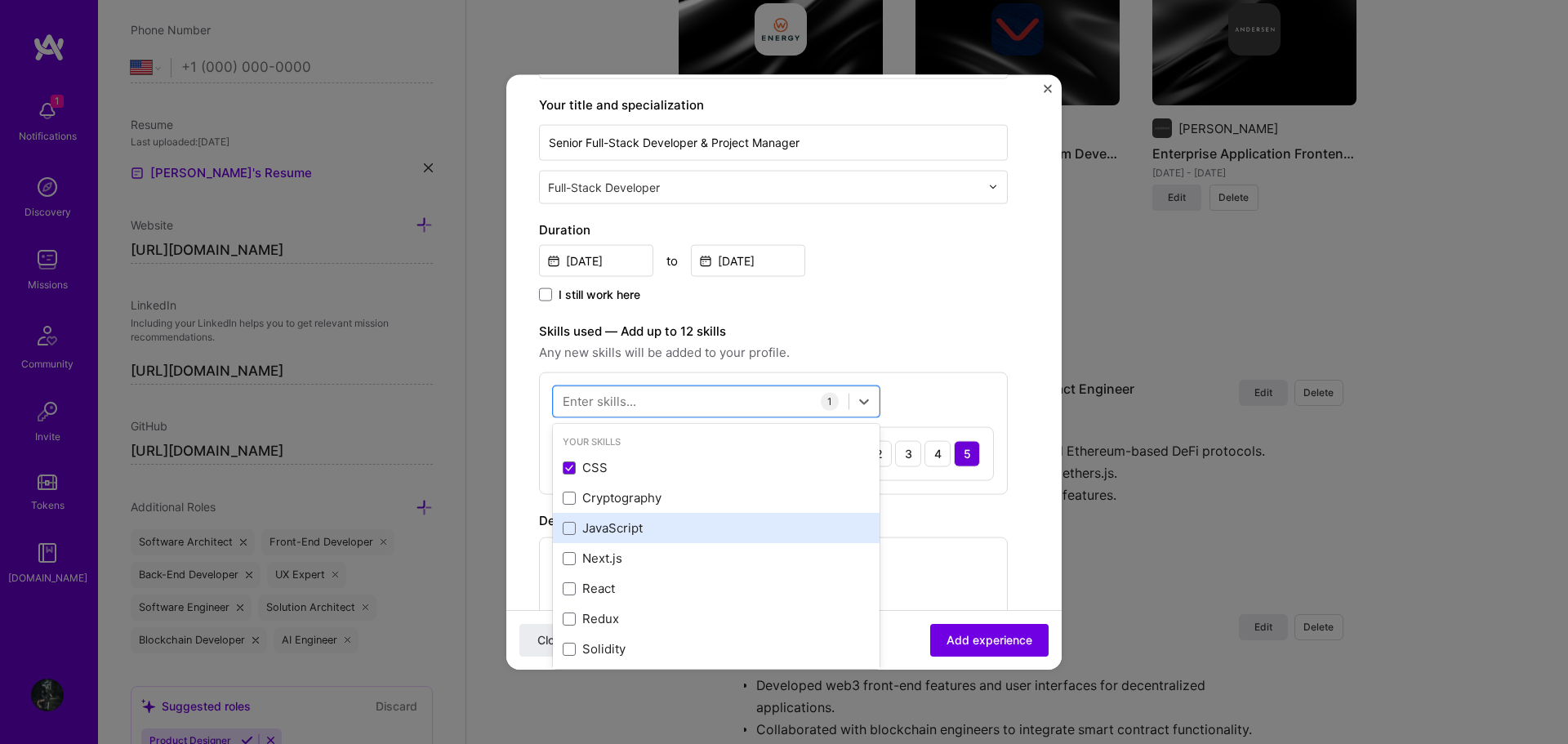
click at [647, 529] on div "JavaScript" at bounding box center [716, 527] width 307 height 17
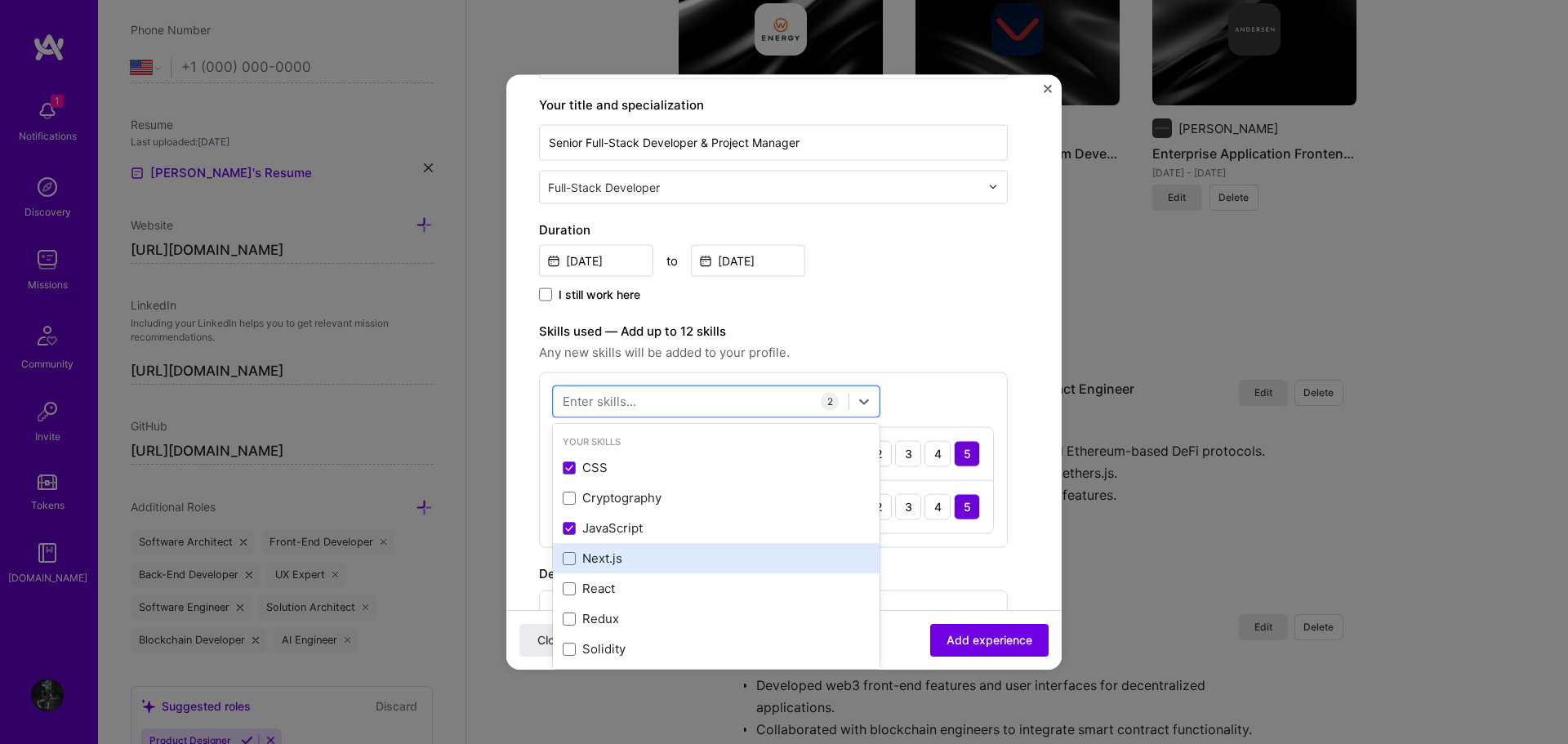
click at [642, 554] on div "Next.js" at bounding box center [716, 558] width 307 height 17
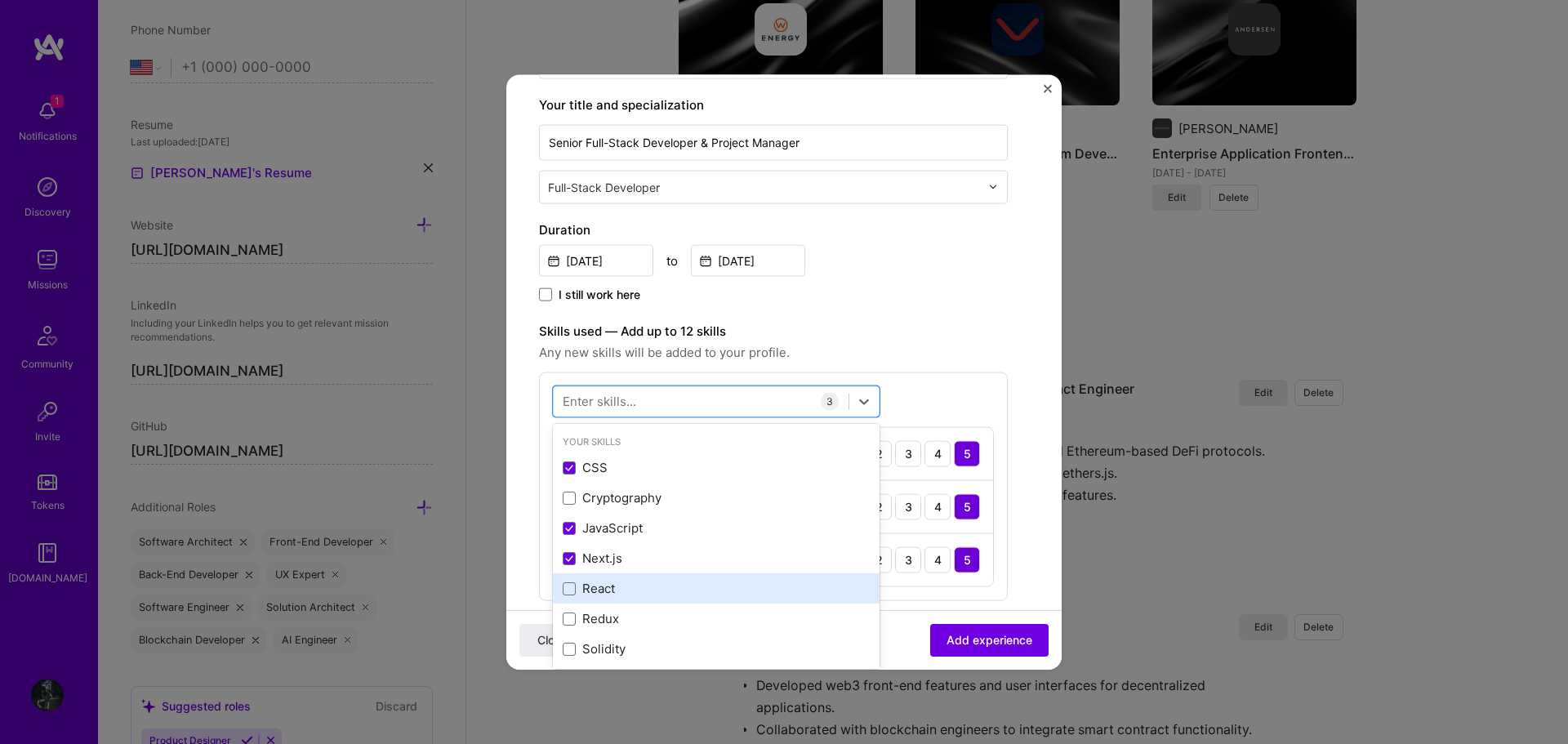
click at [641, 583] on div "React" at bounding box center [716, 588] width 307 height 17
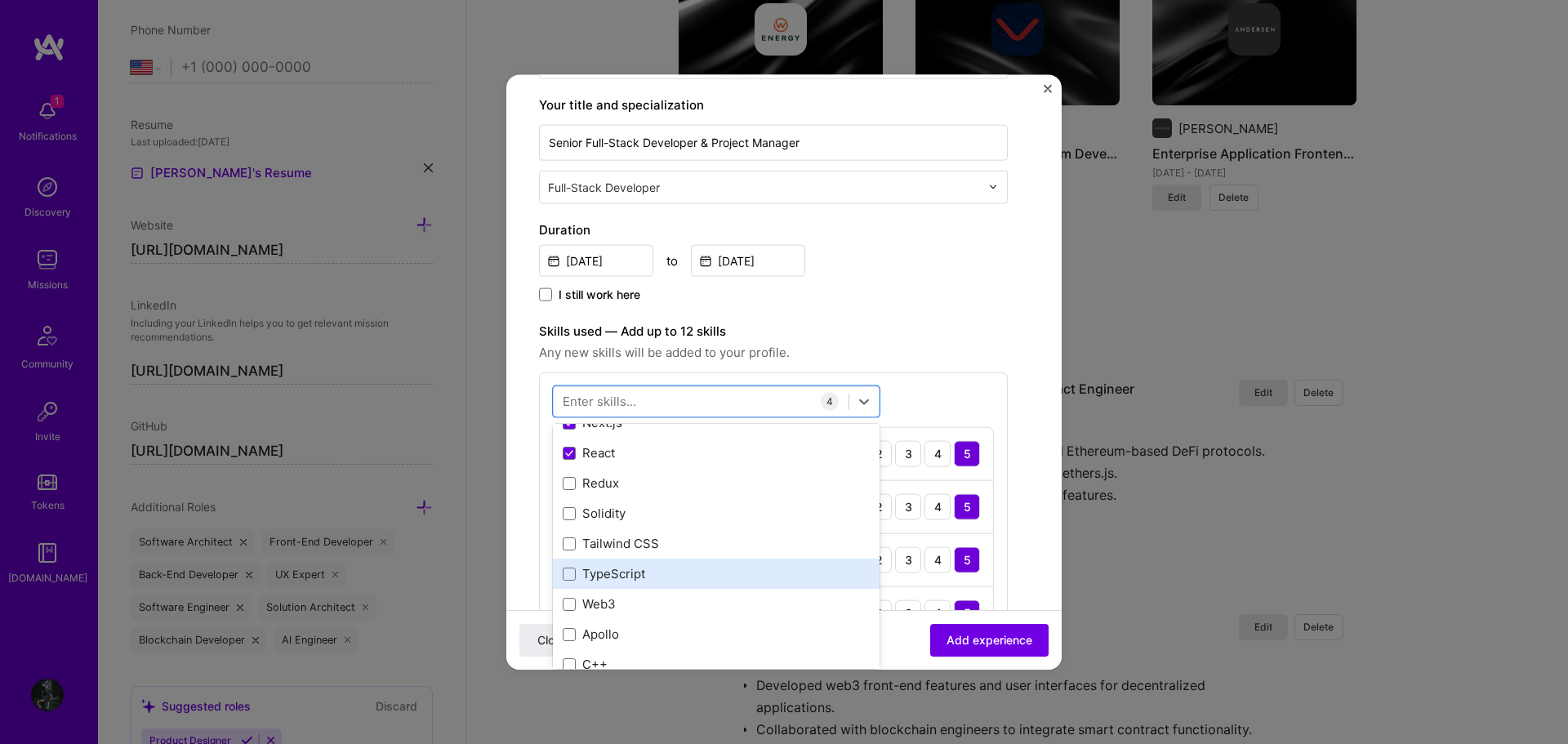
scroll to position [163, 0]
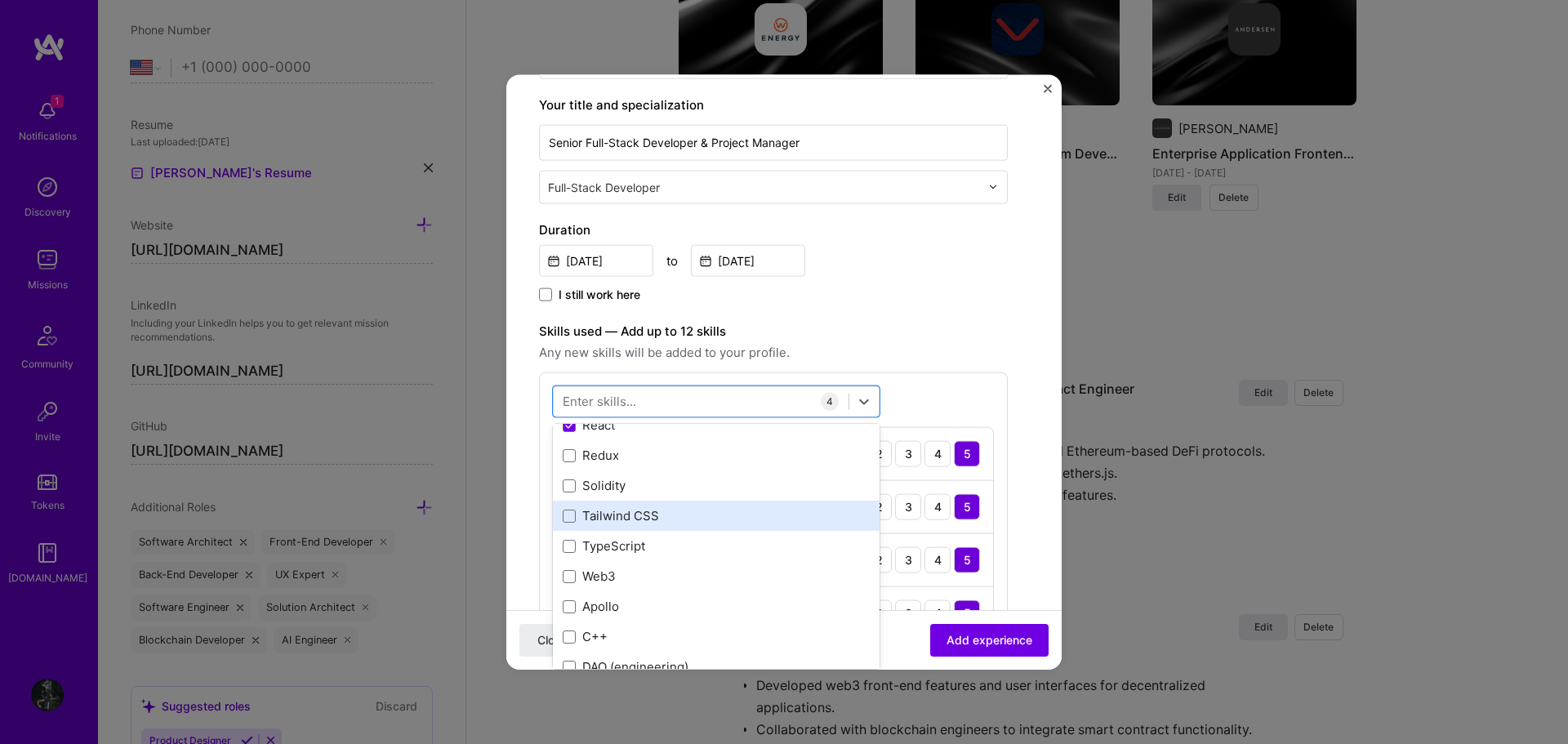
click at [665, 520] on div "Tailwind CSS" at bounding box center [716, 515] width 307 height 17
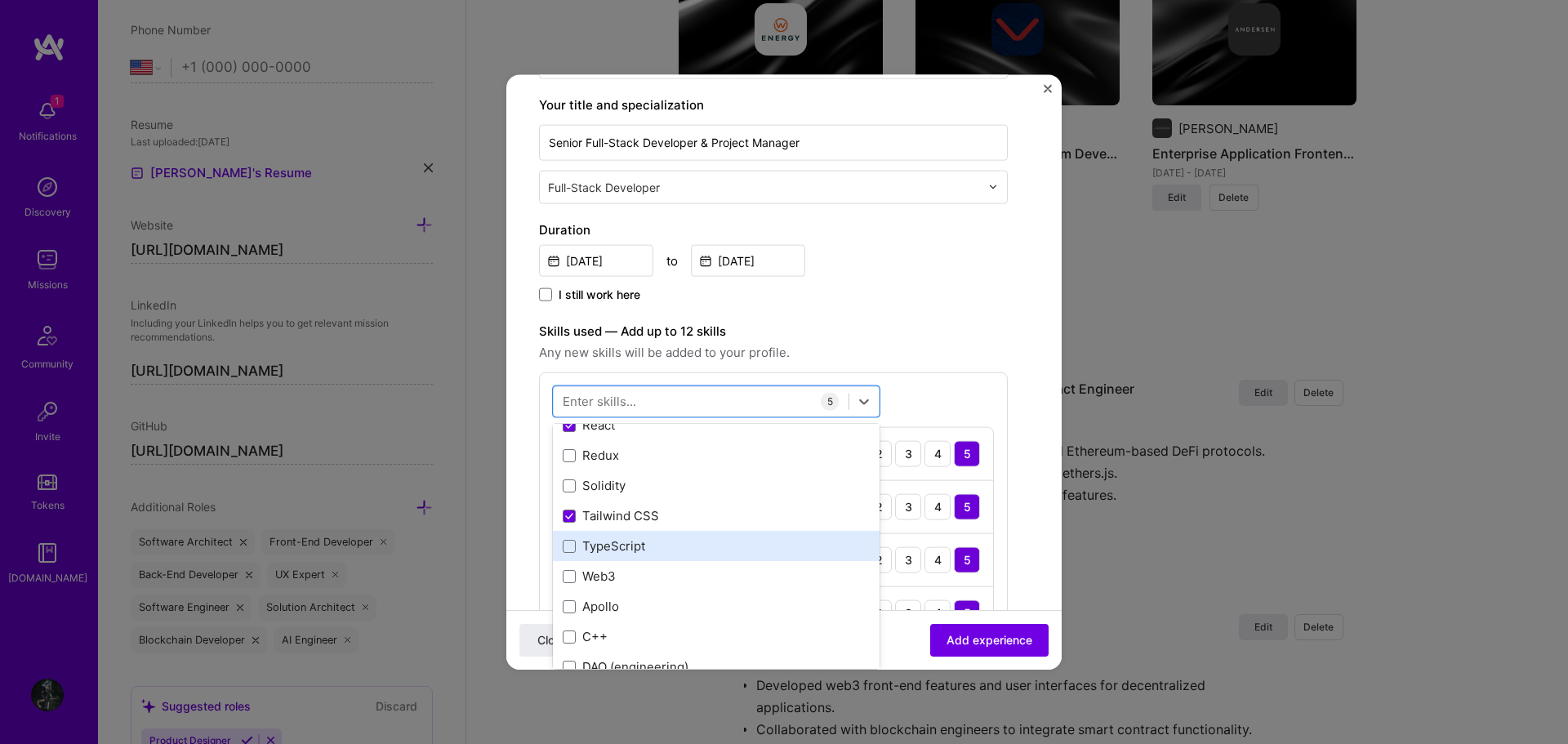
click at [650, 549] on div "TypeScript" at bounding box center [716, 546] width 307 height 17
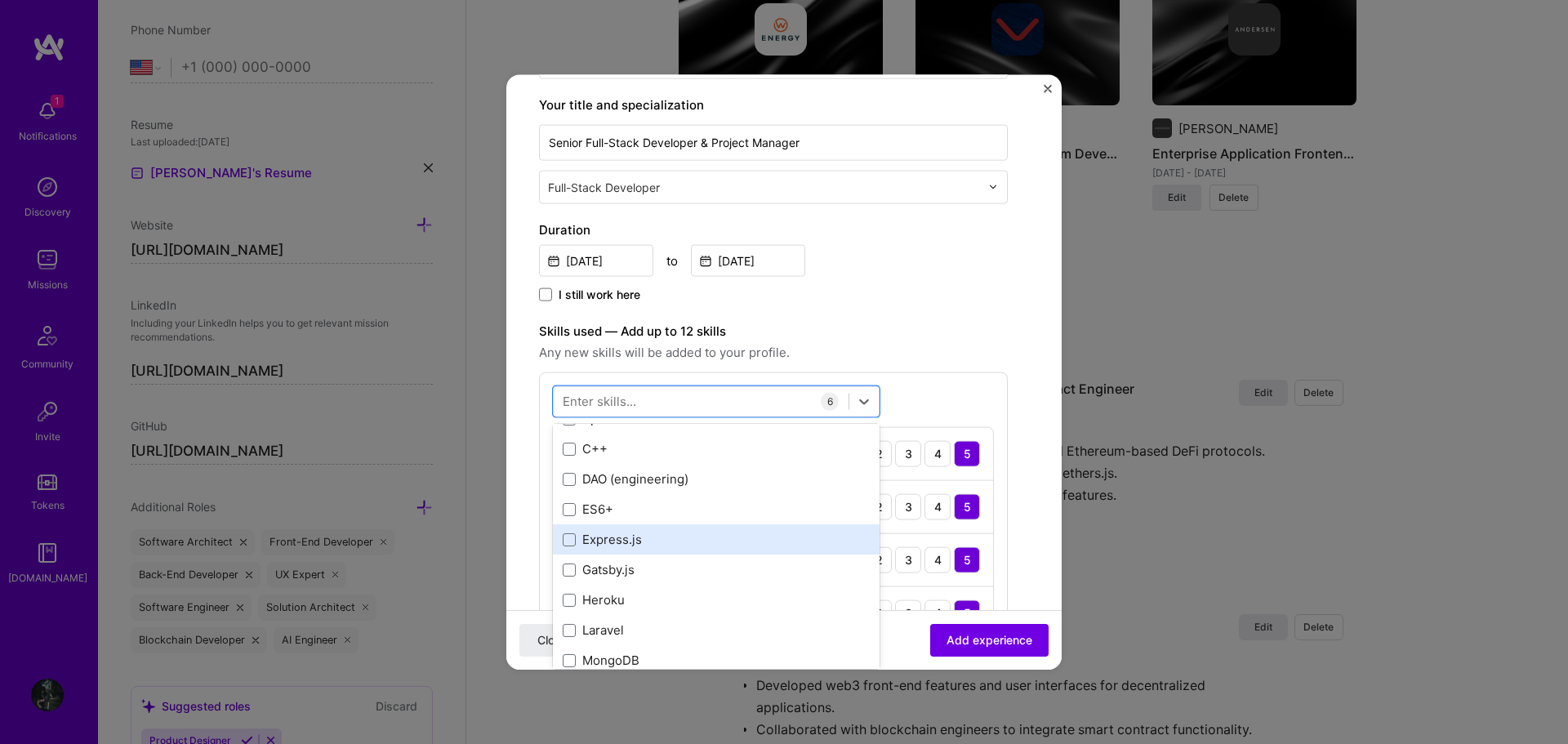
scroll to position [327, 0]
click at [658, 531] on div "ES6+" at bounding box center [716, 533] width 307 height 17
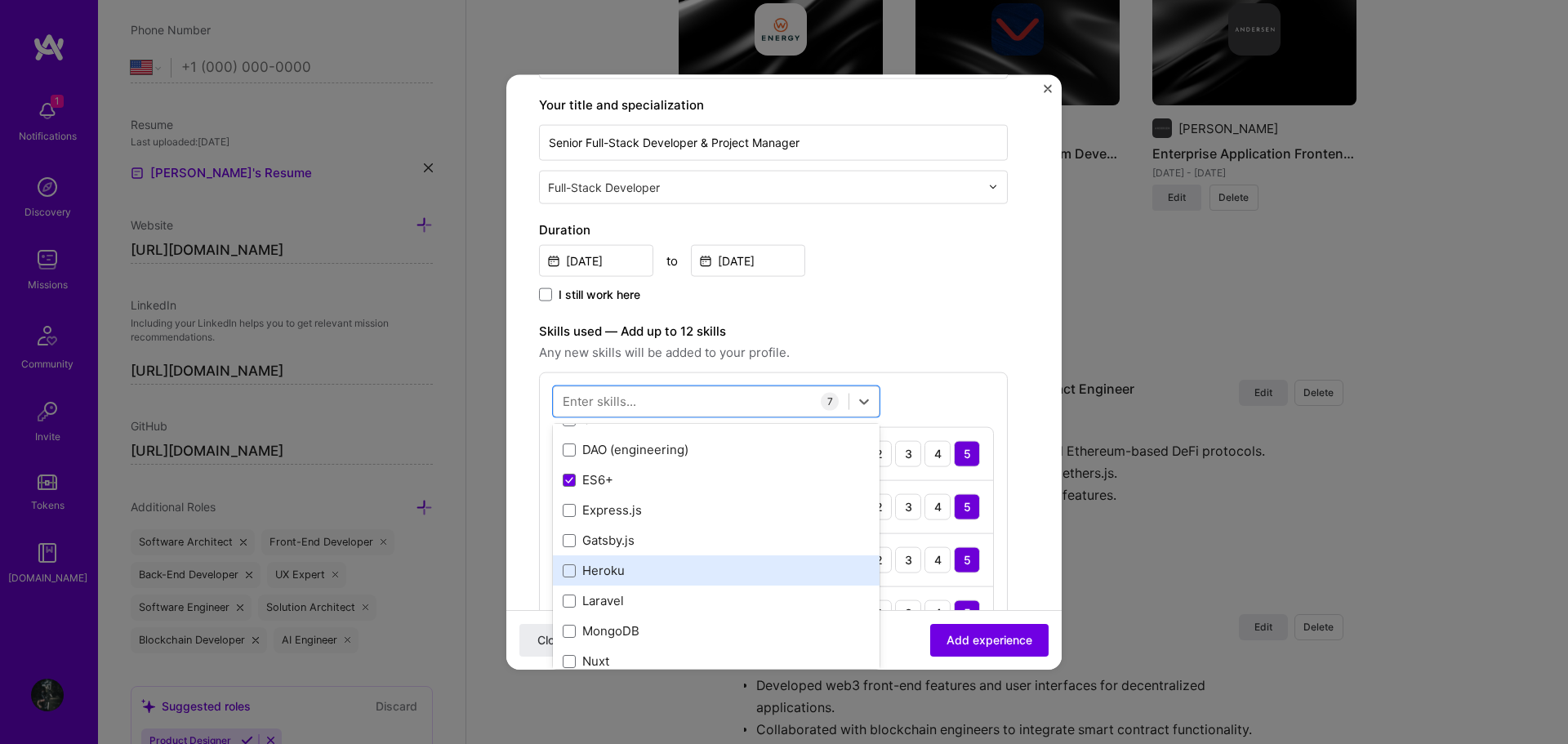
scroll to position [408, 0]
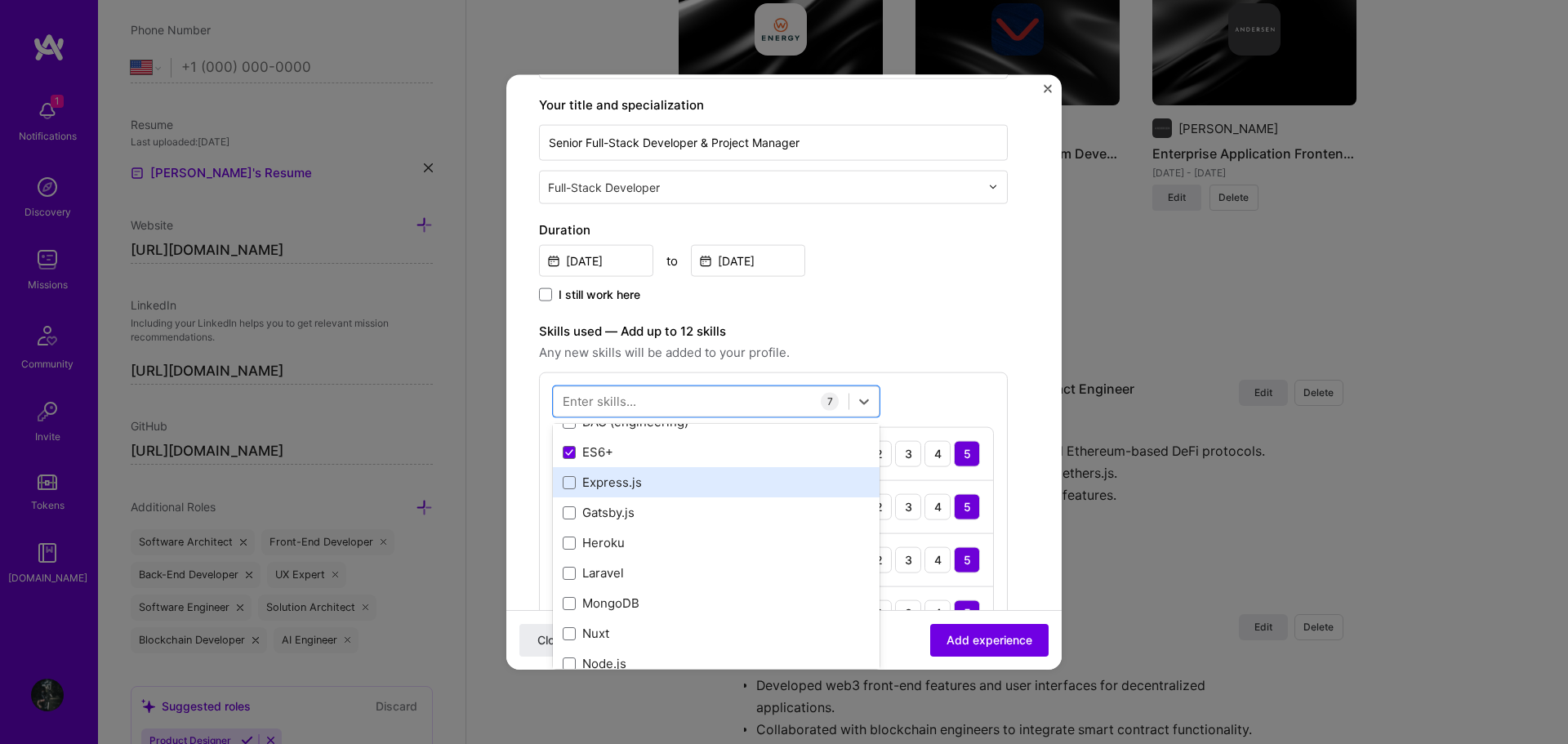
click at [678, 488] on div "Express.js" at bounding box center [716, 482] width 307 height 17
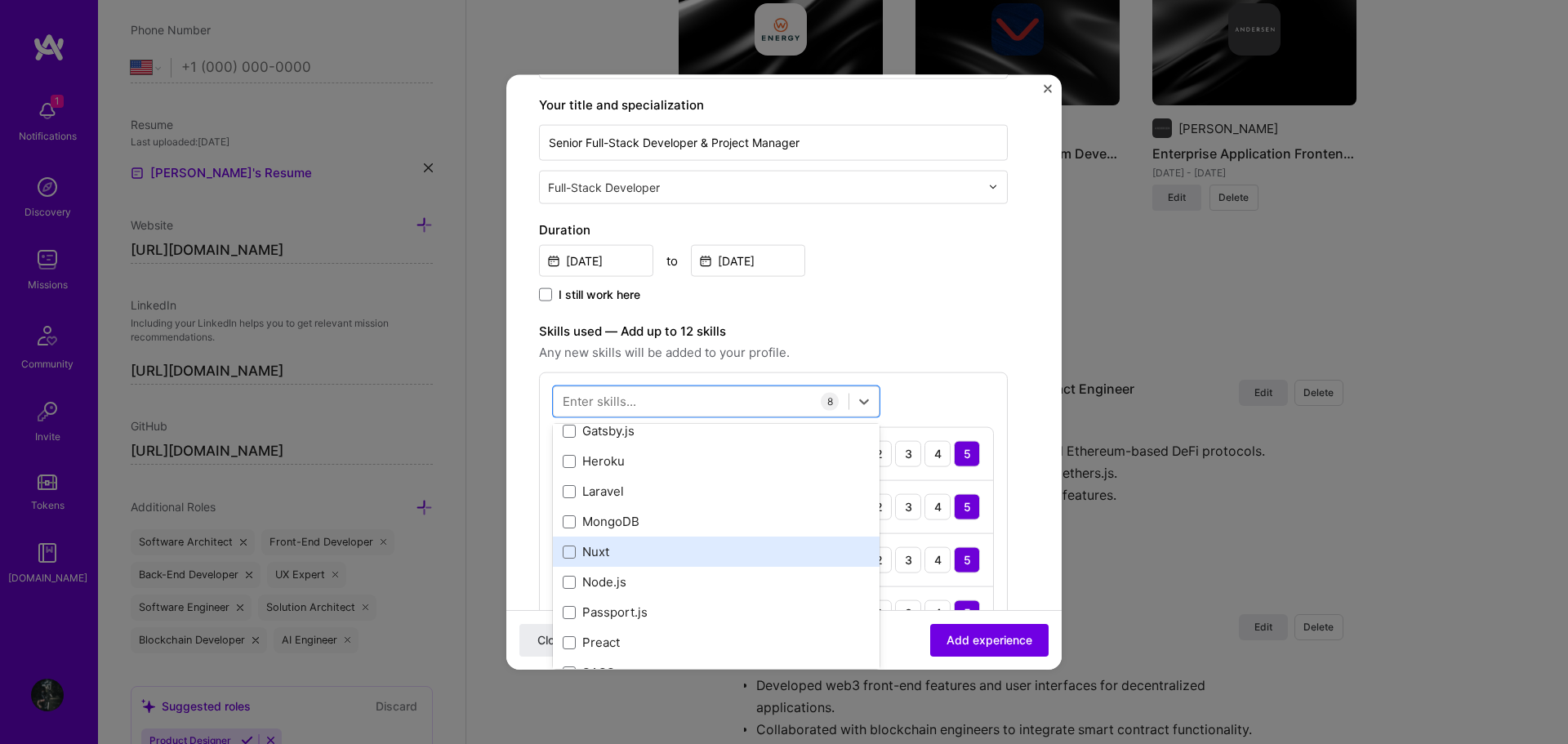
scroll to position [571, 0]
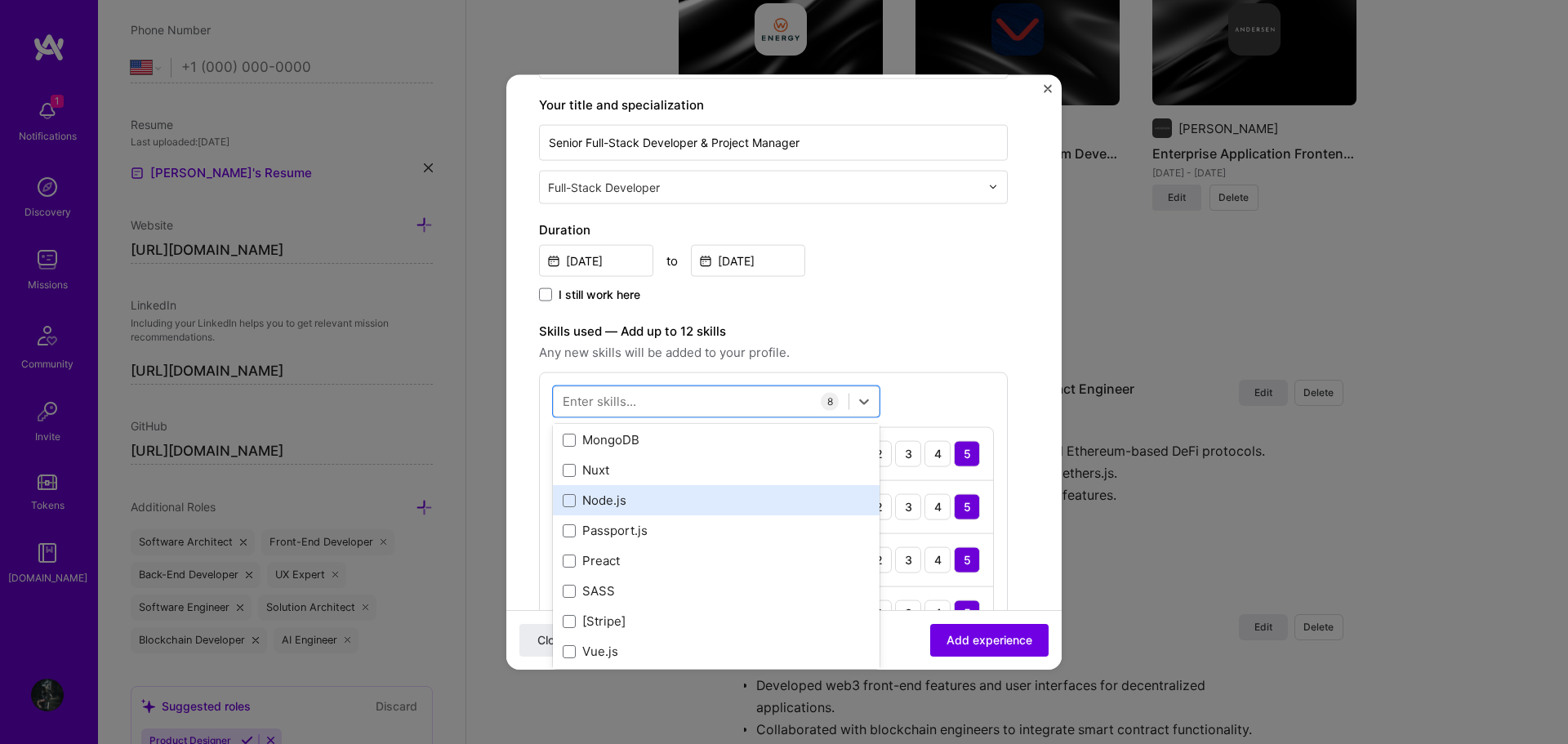
click at [657, 504] on div "Node.js" at bounding box center [716, 500] width 307 height 17
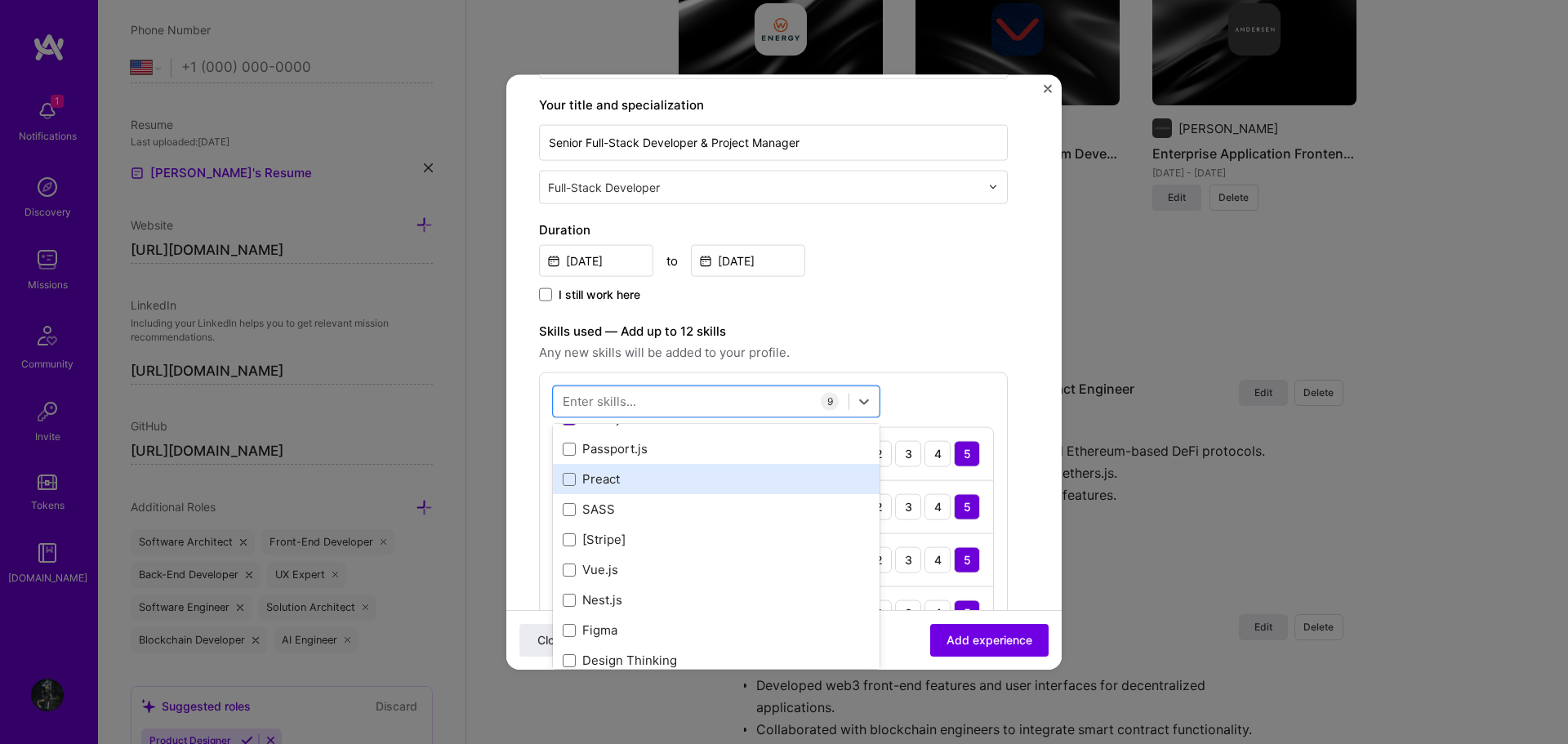
scroll to position [735, 0]
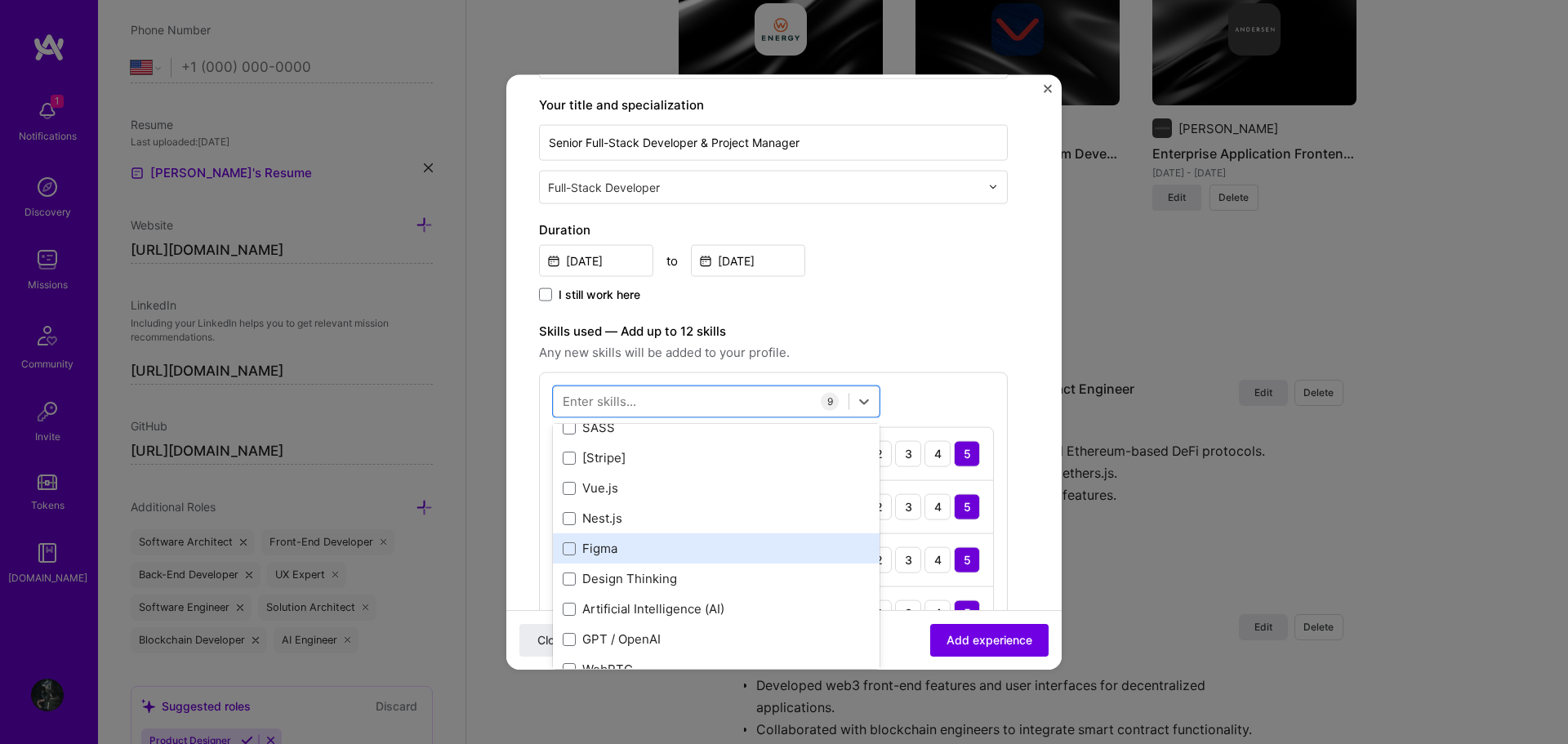
click at [646, 540] on div "Figma" at bounding box center [716, 548] width 307 height 17
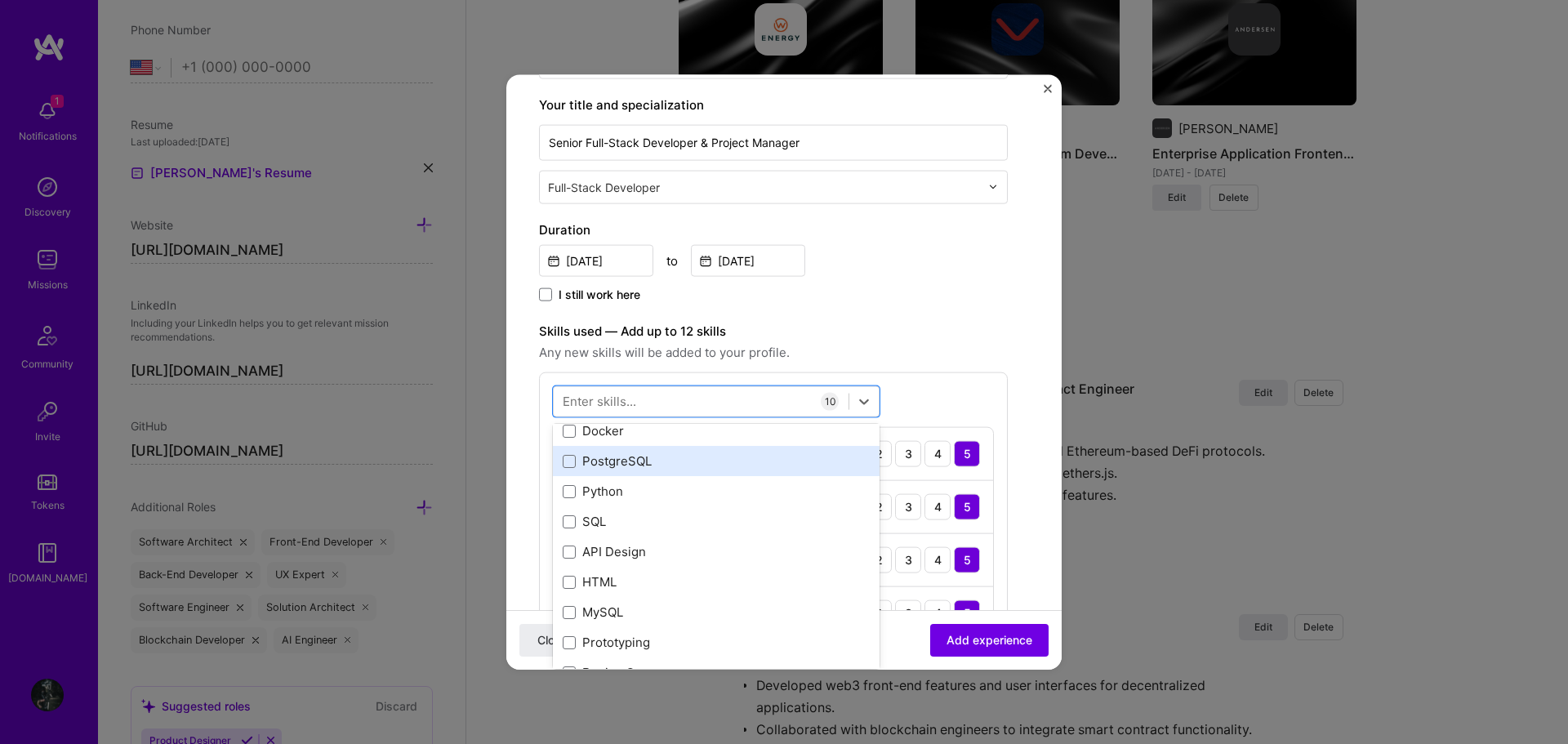
scroll to position [1061, 0]
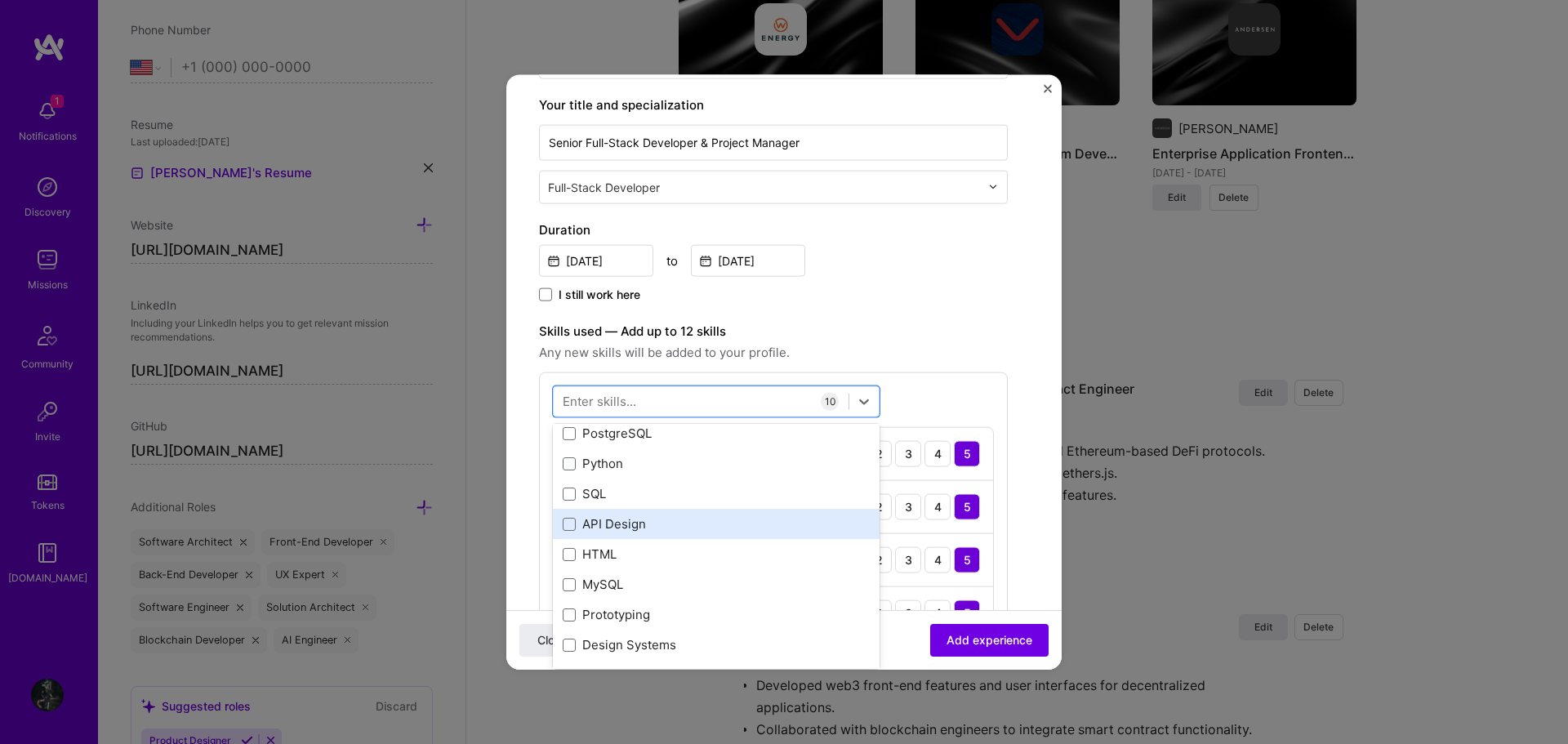
click at [640, 518] on div "API Design" at bounding box center [716, 524] width 307 height 17
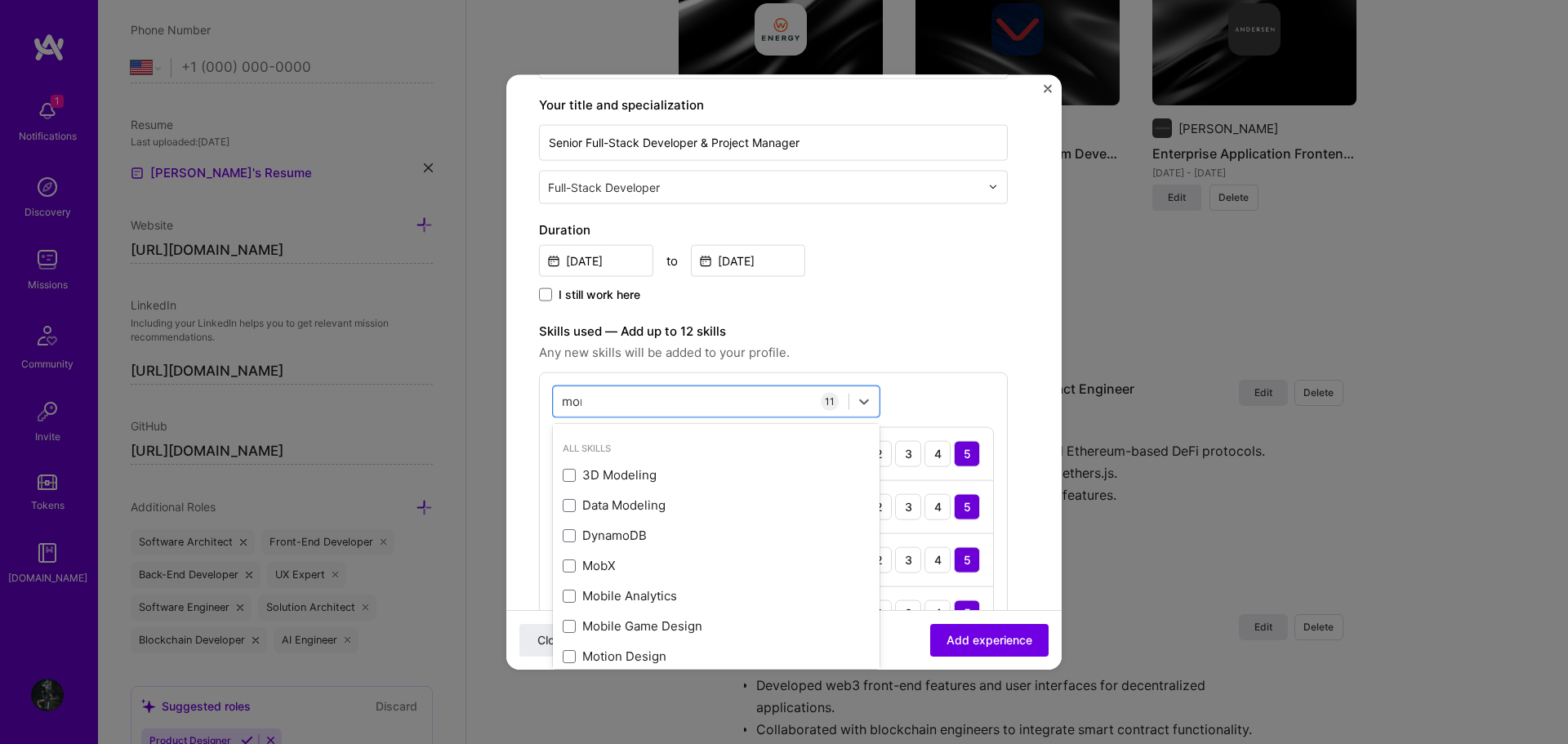
scroll to position [0, 0]
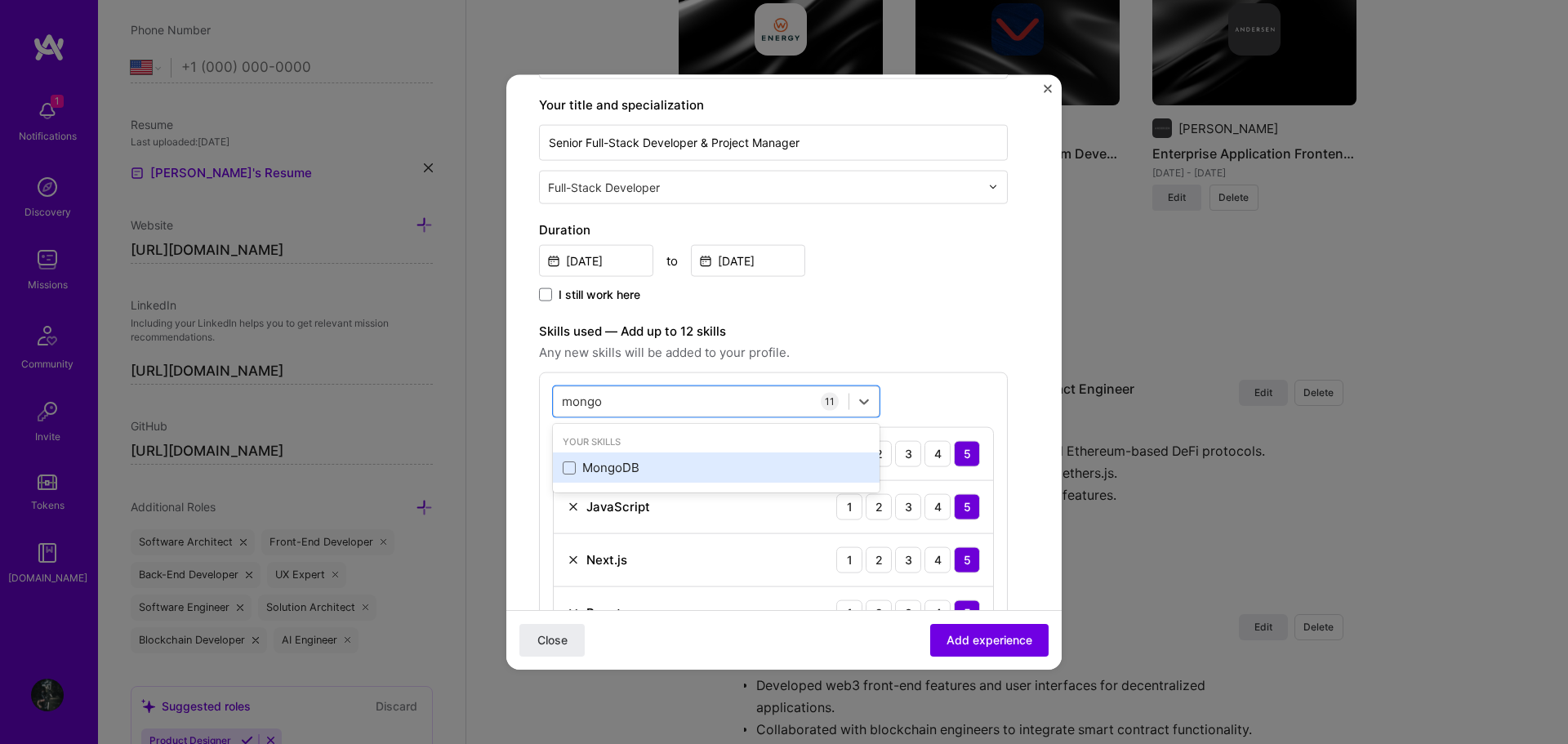
click at [626, 467] on div "MongoDB" at bounding box center [716, 467] width 307 height 17
type input "mongo"
click at [900, 339] on label "Skills used — Add up to 12 skills" at bounding box center [774, 330] width 469 height 19
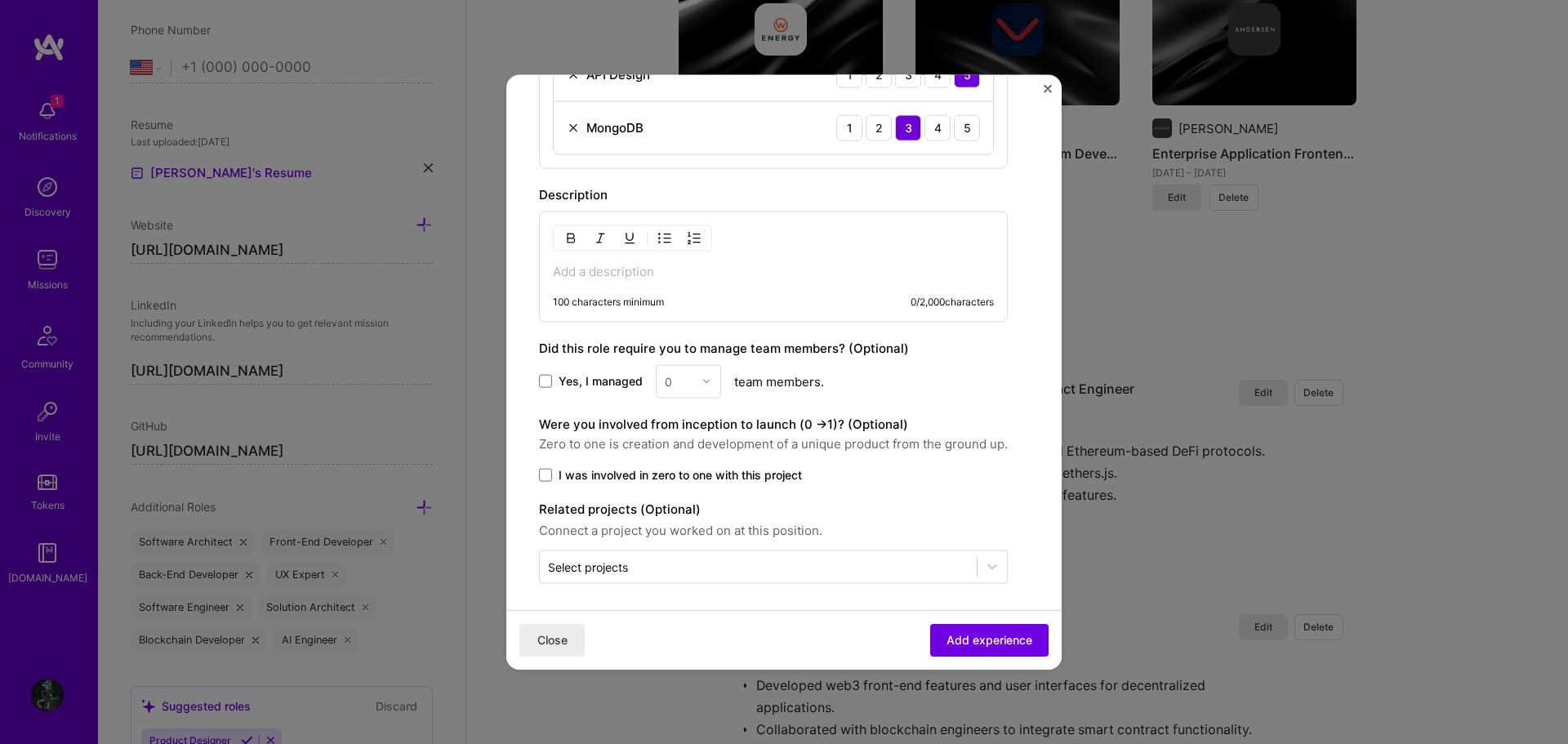
scroll to position [1160, 0]
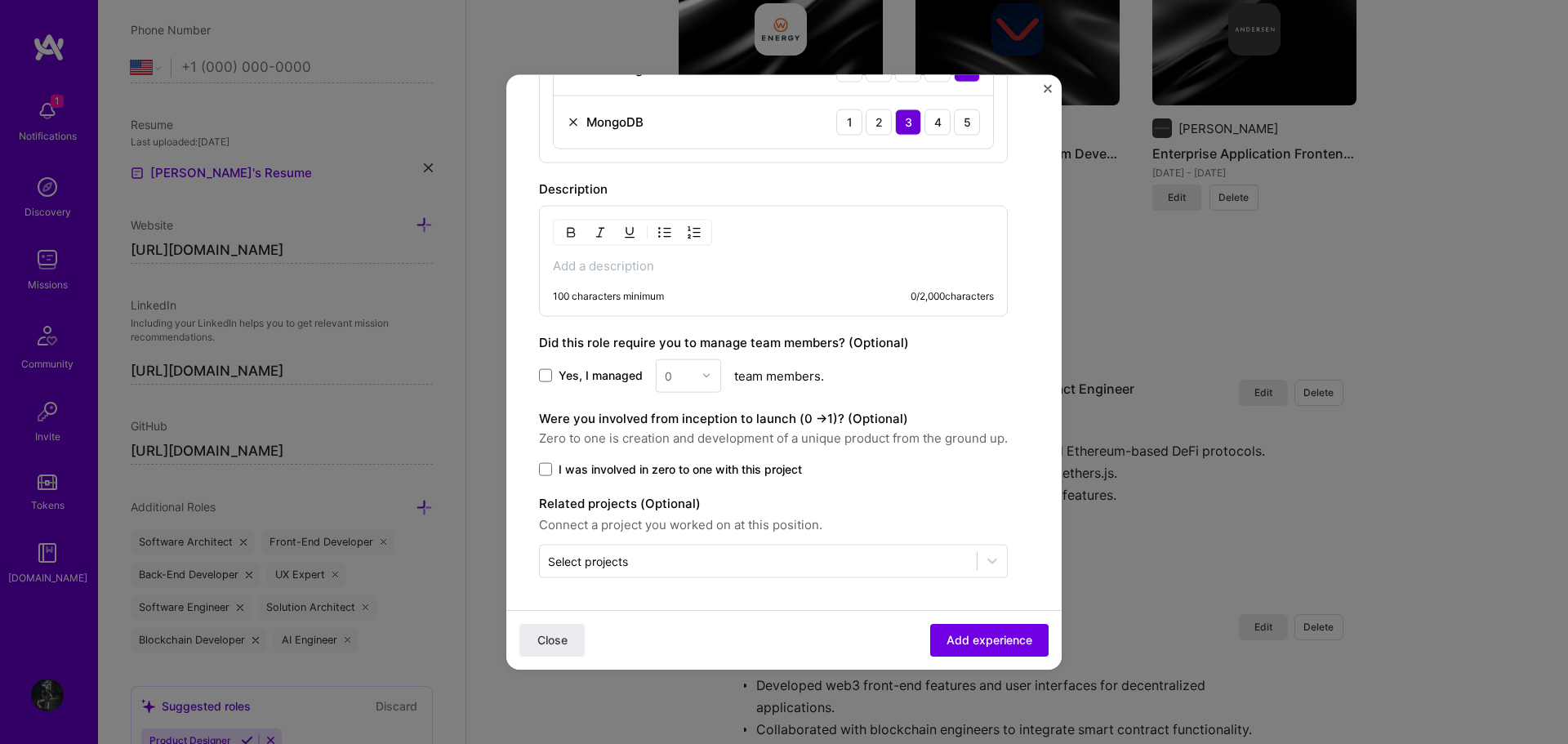
click at [703, 267] on p at bounding box center [773, 265] width 441 height 16
paste div
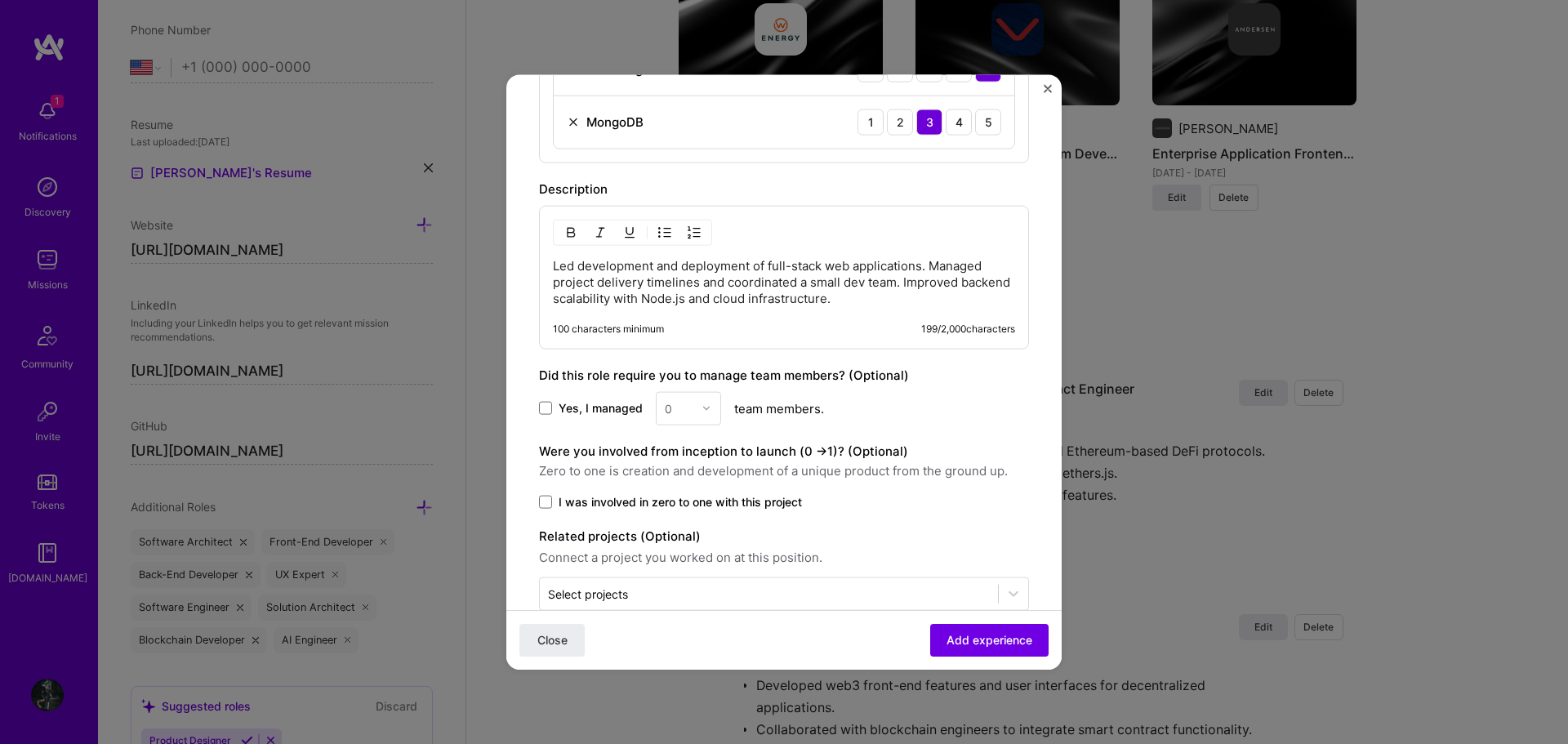
click at [554, 265] on p "Led development and deployment of full-stack web applications. Managed project …" at bounding box center [784, 282] width 462 height 49
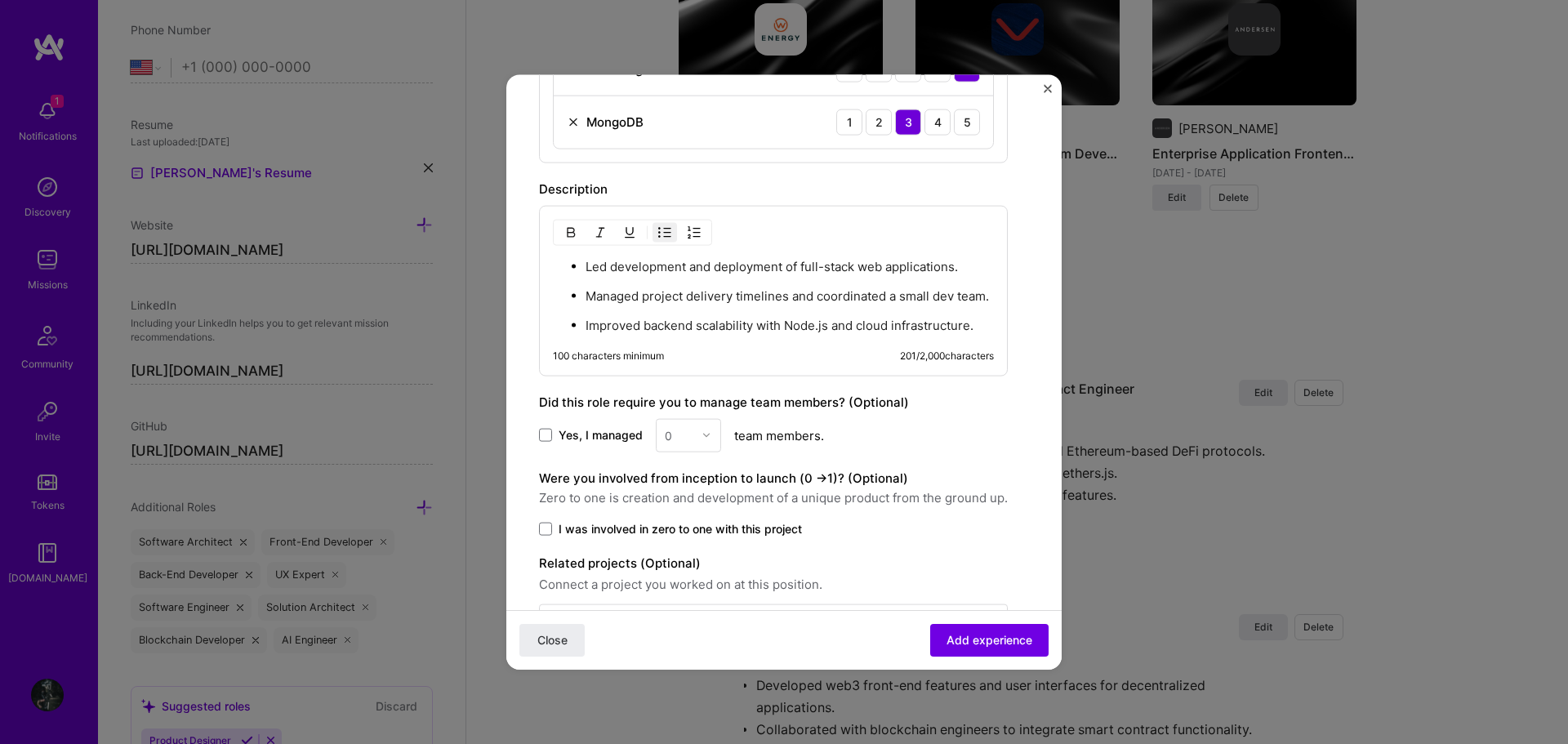
scroll to position [1220, 0]
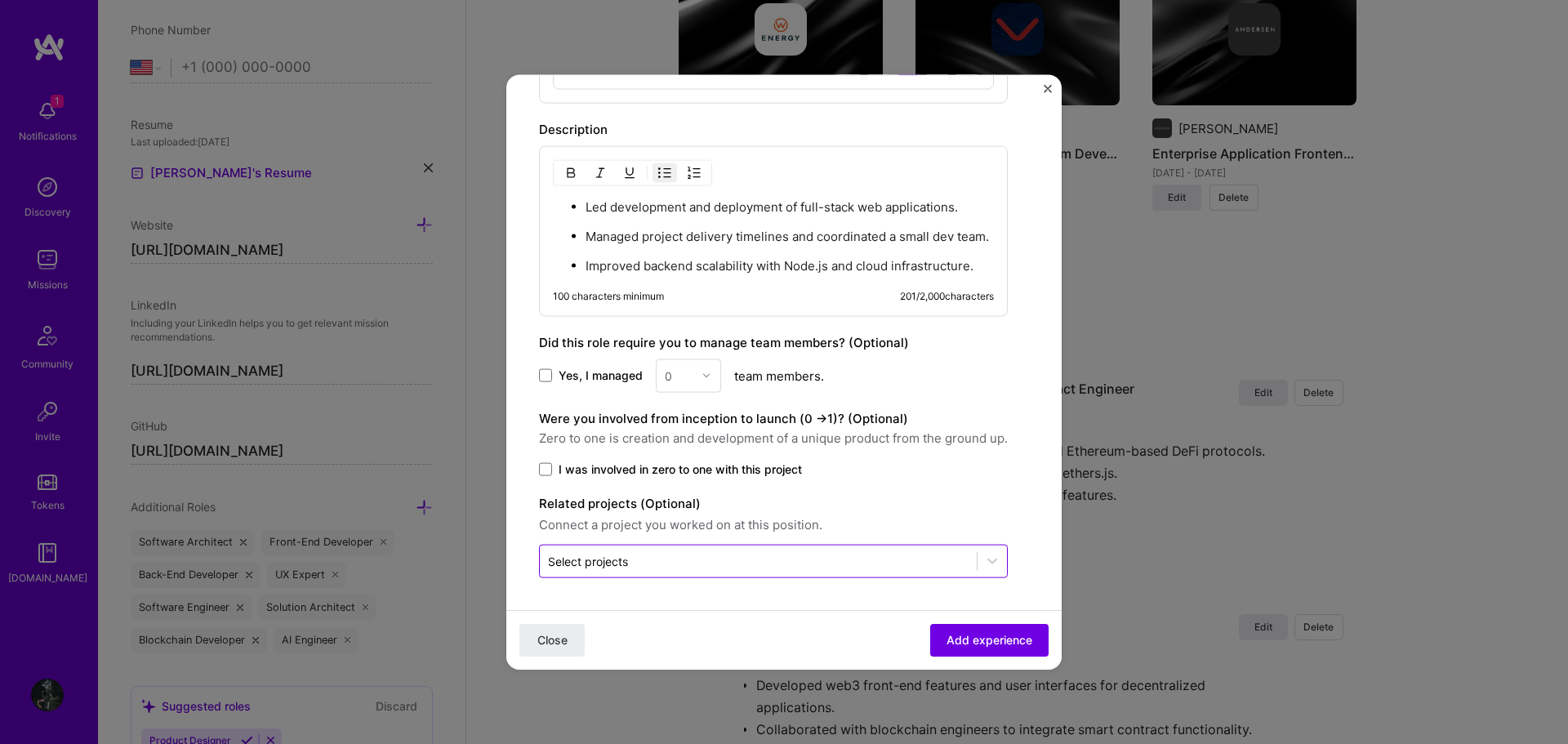
click at [699, 559] on input "text" at bounding box center [758, 560] width 421 height 17
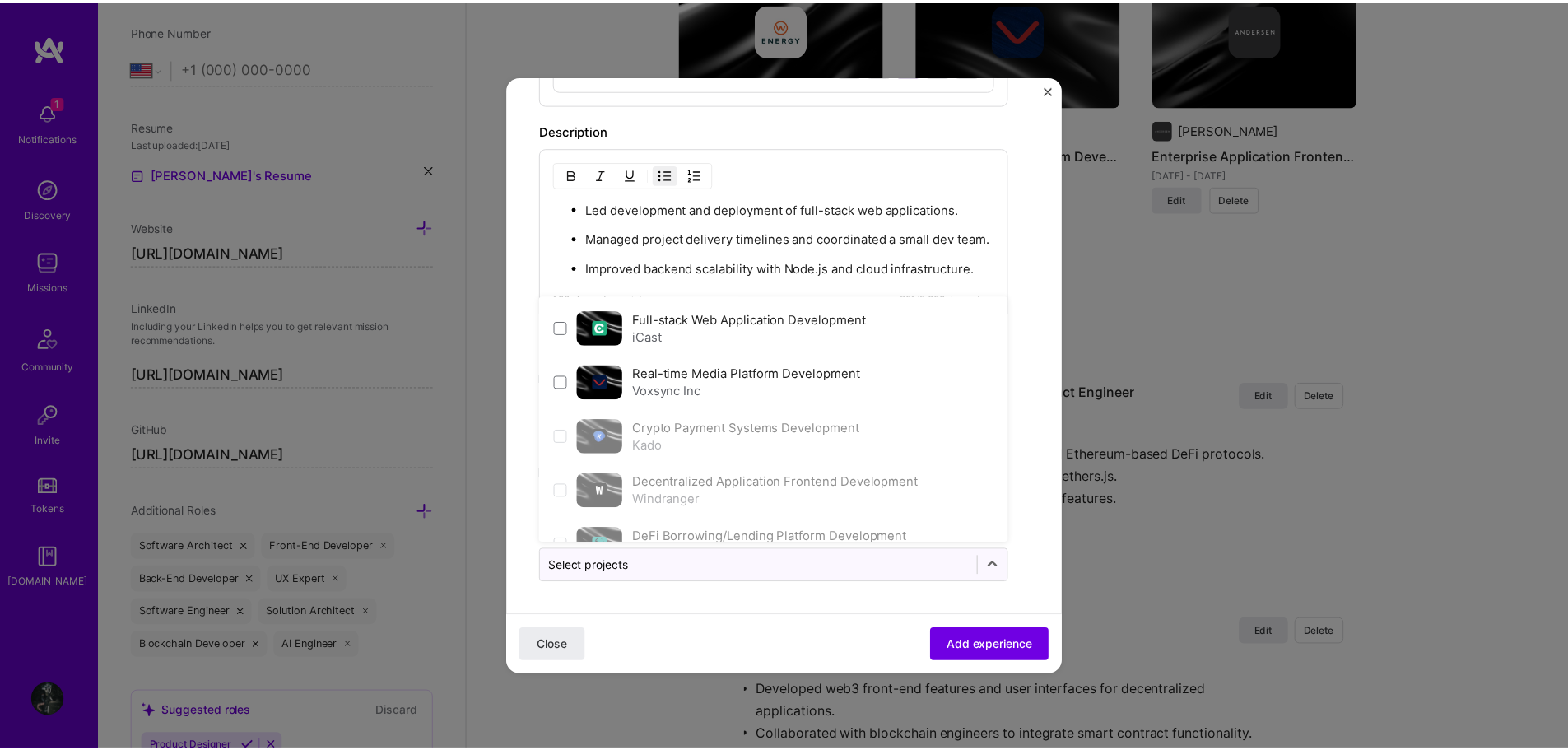
scroll to position [165, 0]
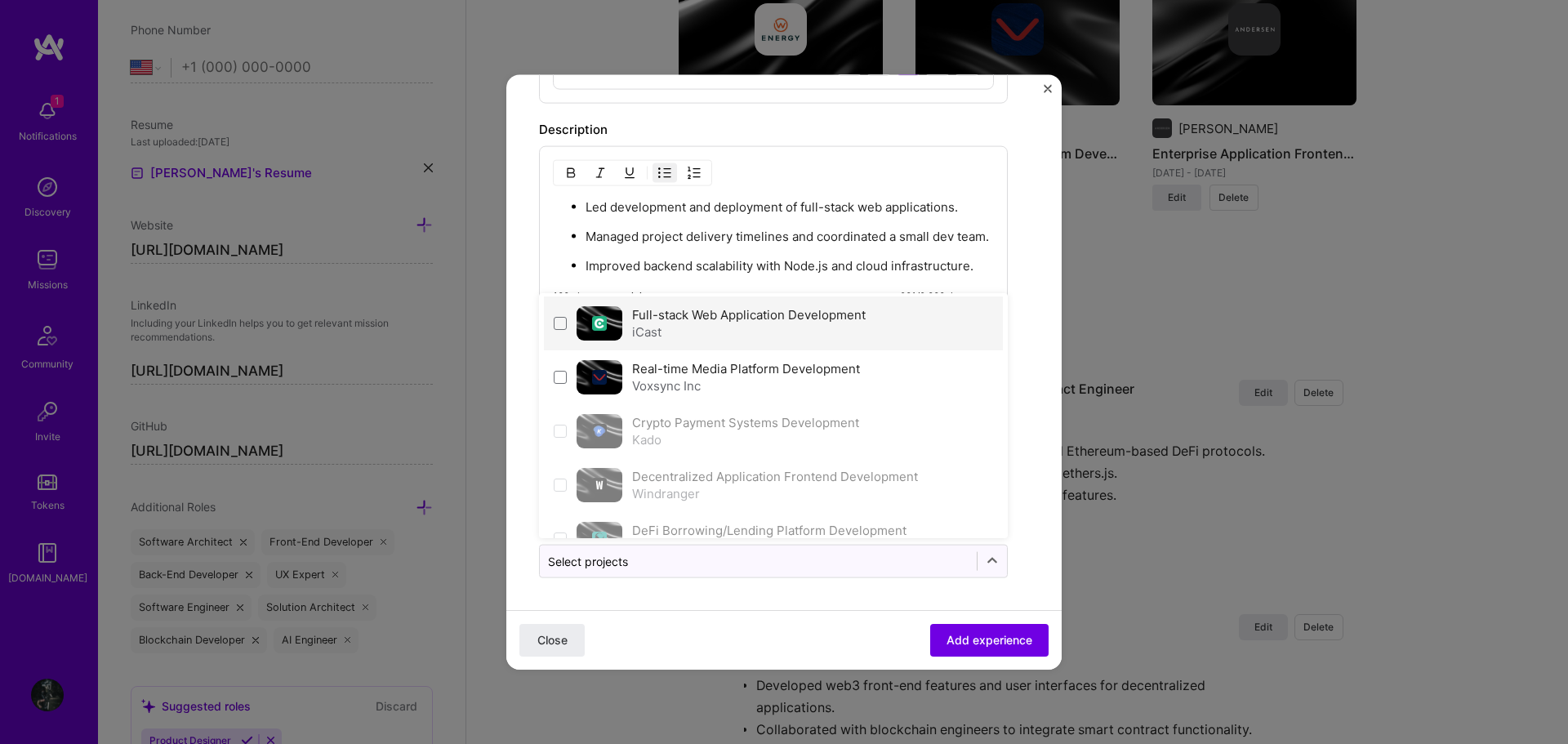
click at [741, 333] on div "iCast" at bounding box center [748, 331] width 234 height 17
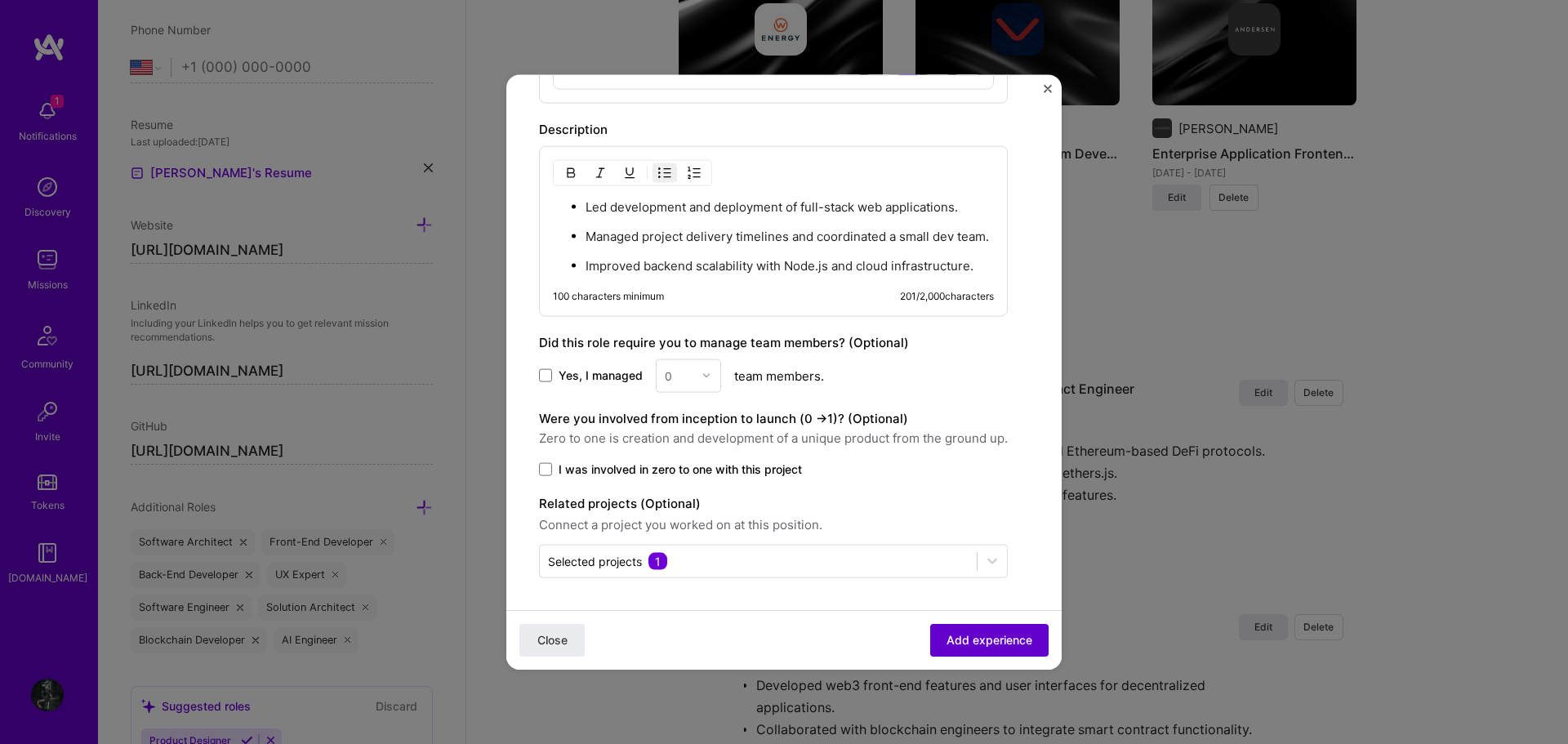
click at [957, 637] on span "Add experience" at bounding box center [989, 639] width 86 height 16
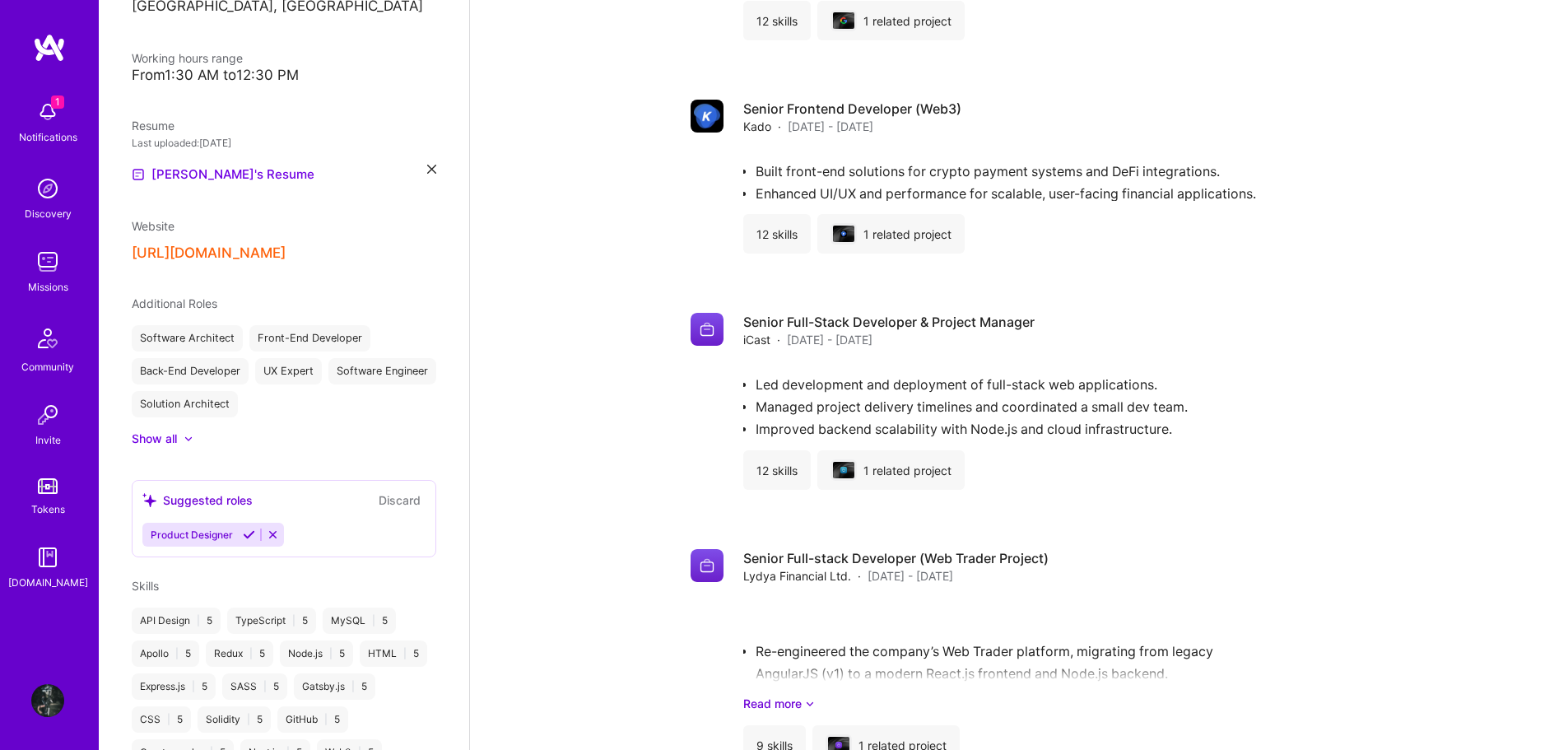
scroll to position [3340, 0]
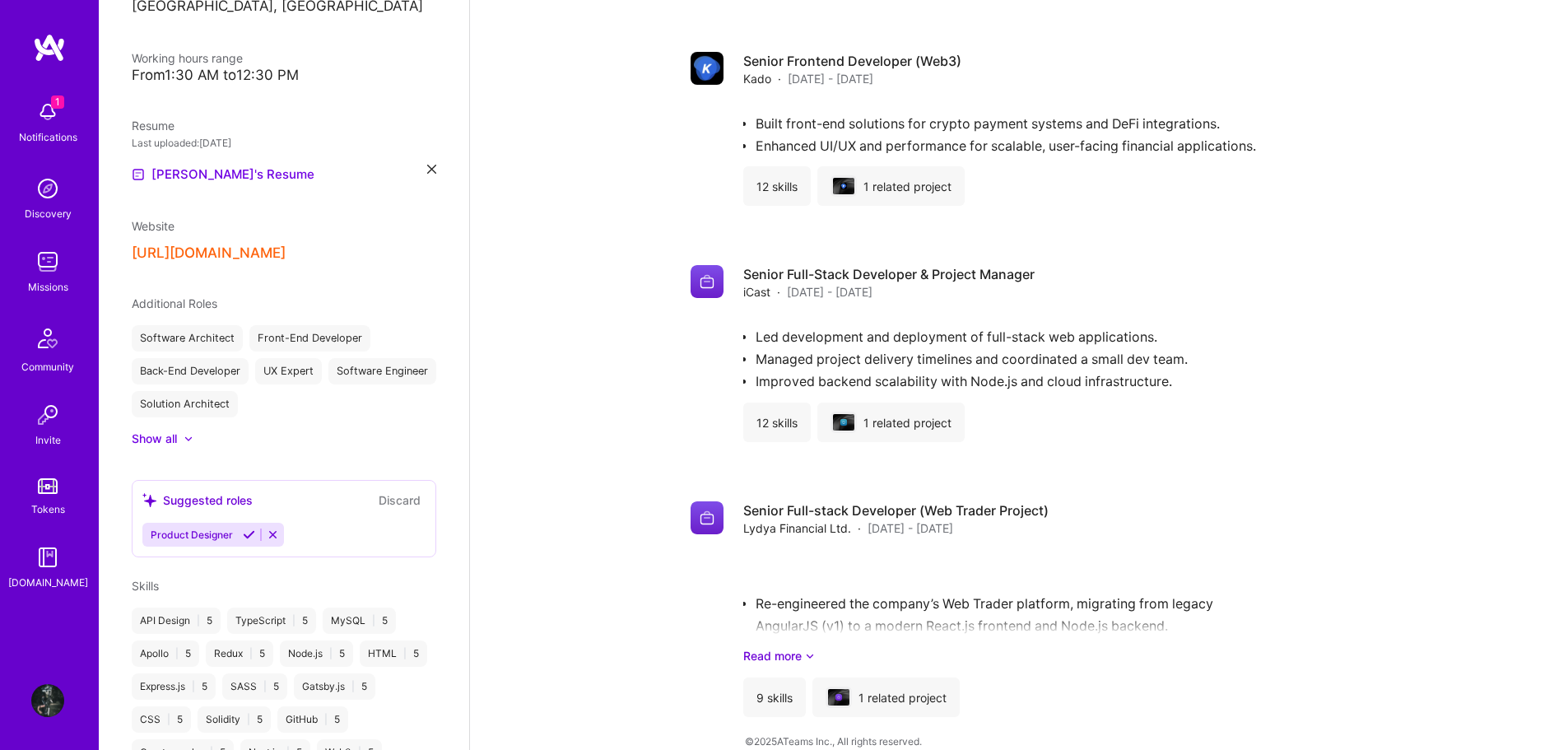
click at [780, 647] on link "Read more" at bounding box center [1046, 655] width 604 height 17
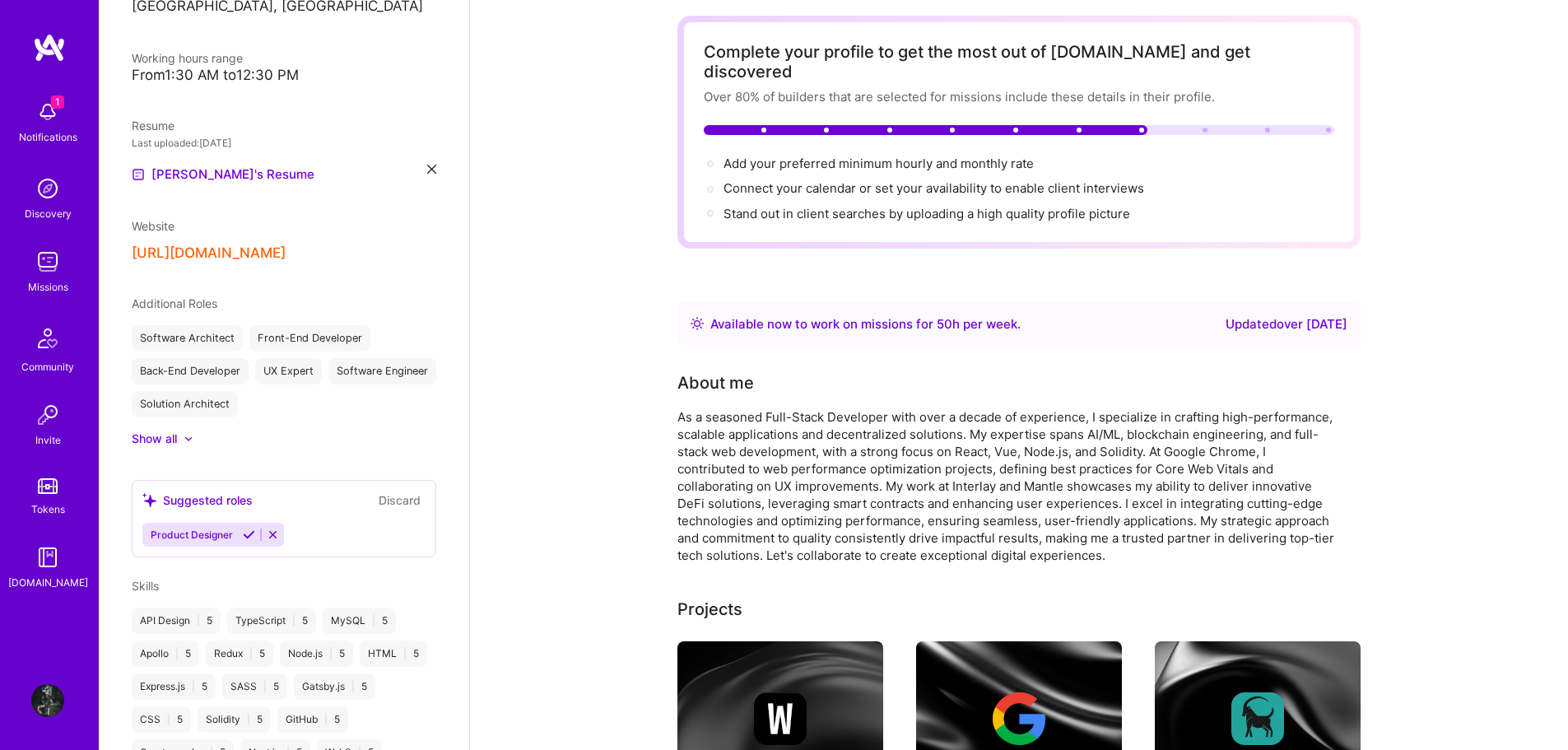
scroll to position [0, 0]
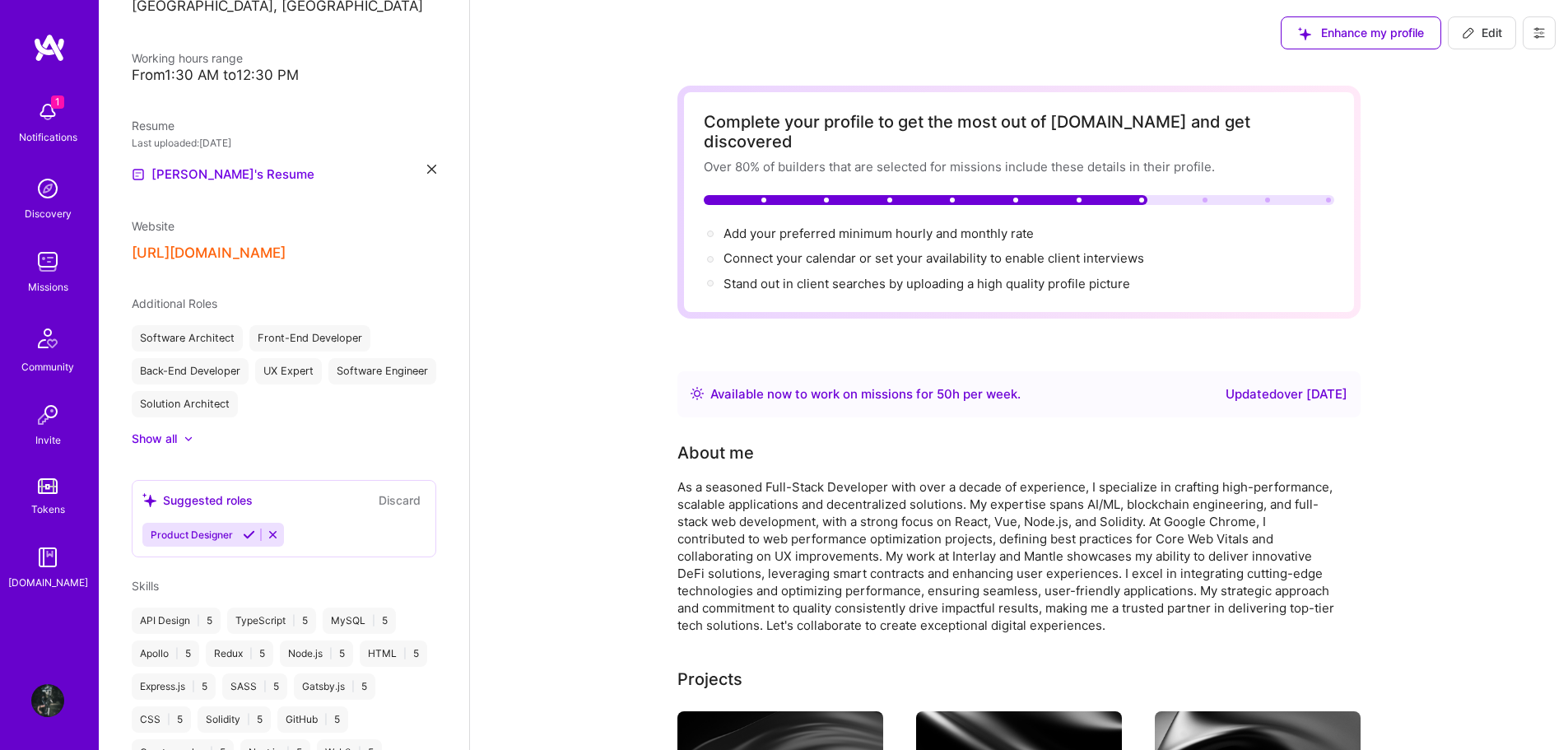
click at [1486, 33] on span "Edit" at bounding box center [1482, 32] width 40 height 16
select select "US"
select select "Right Now"
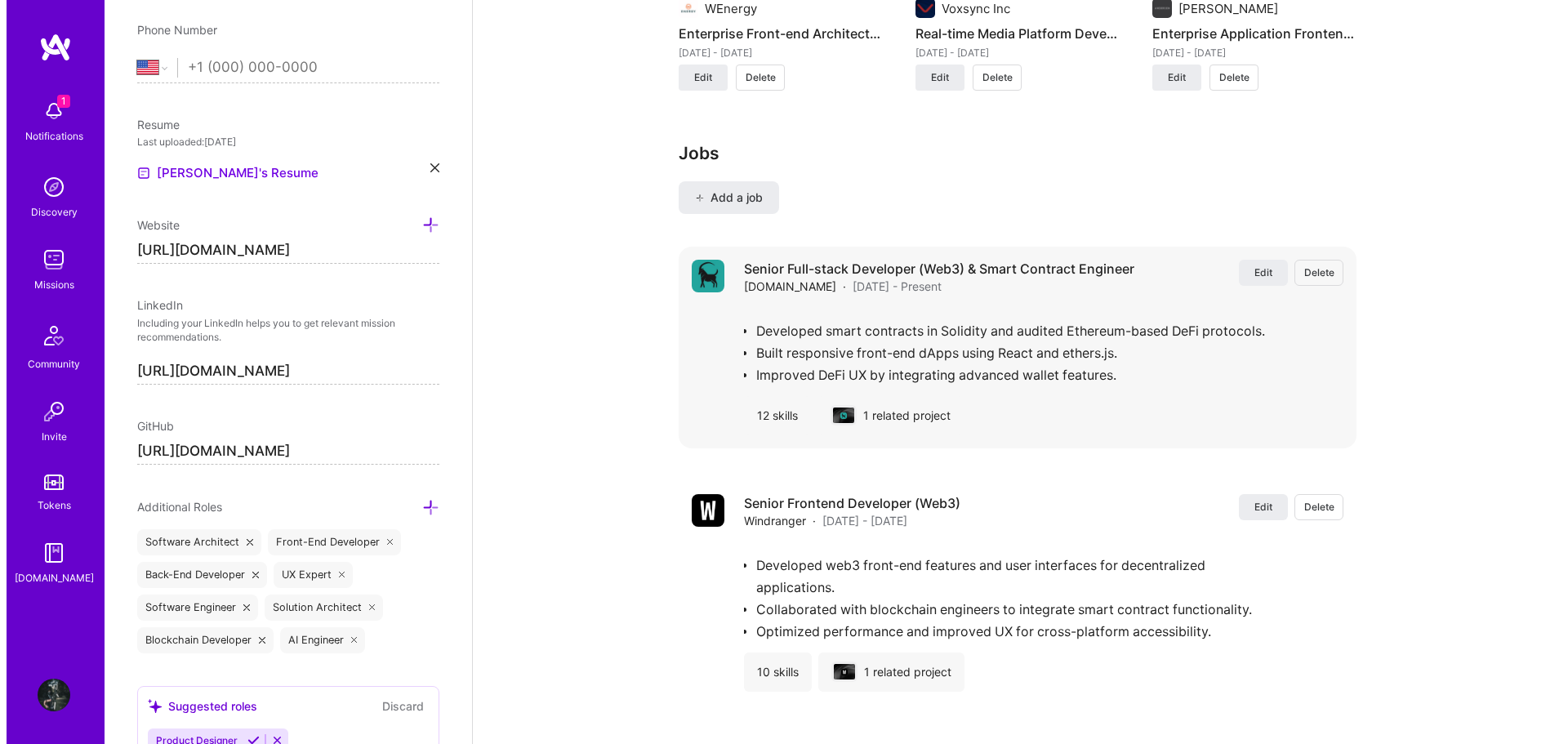
scroll to position [2531, 0]
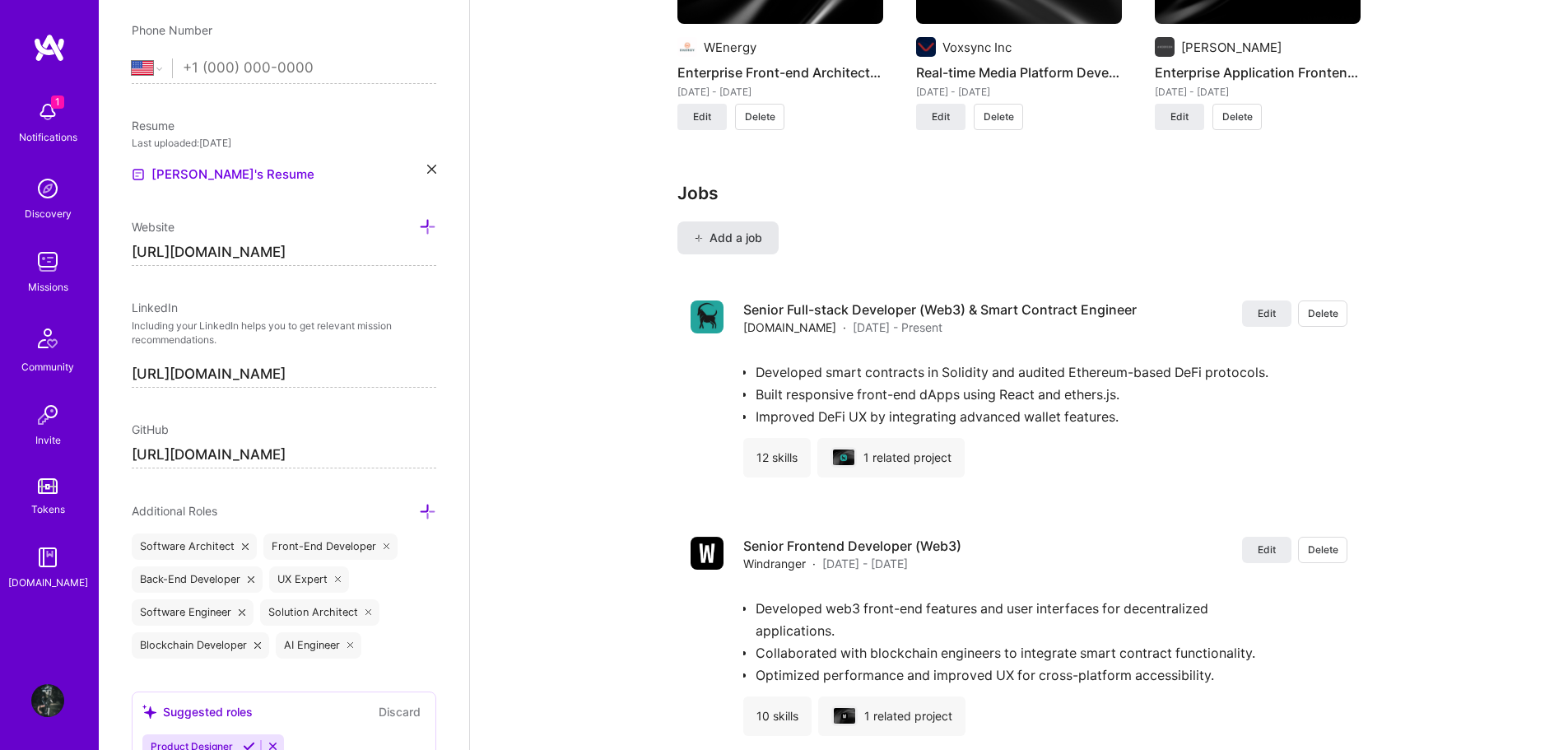
click at [757, 230] on span "Add a job" at bounding box center [728, 237] width 68 height 16
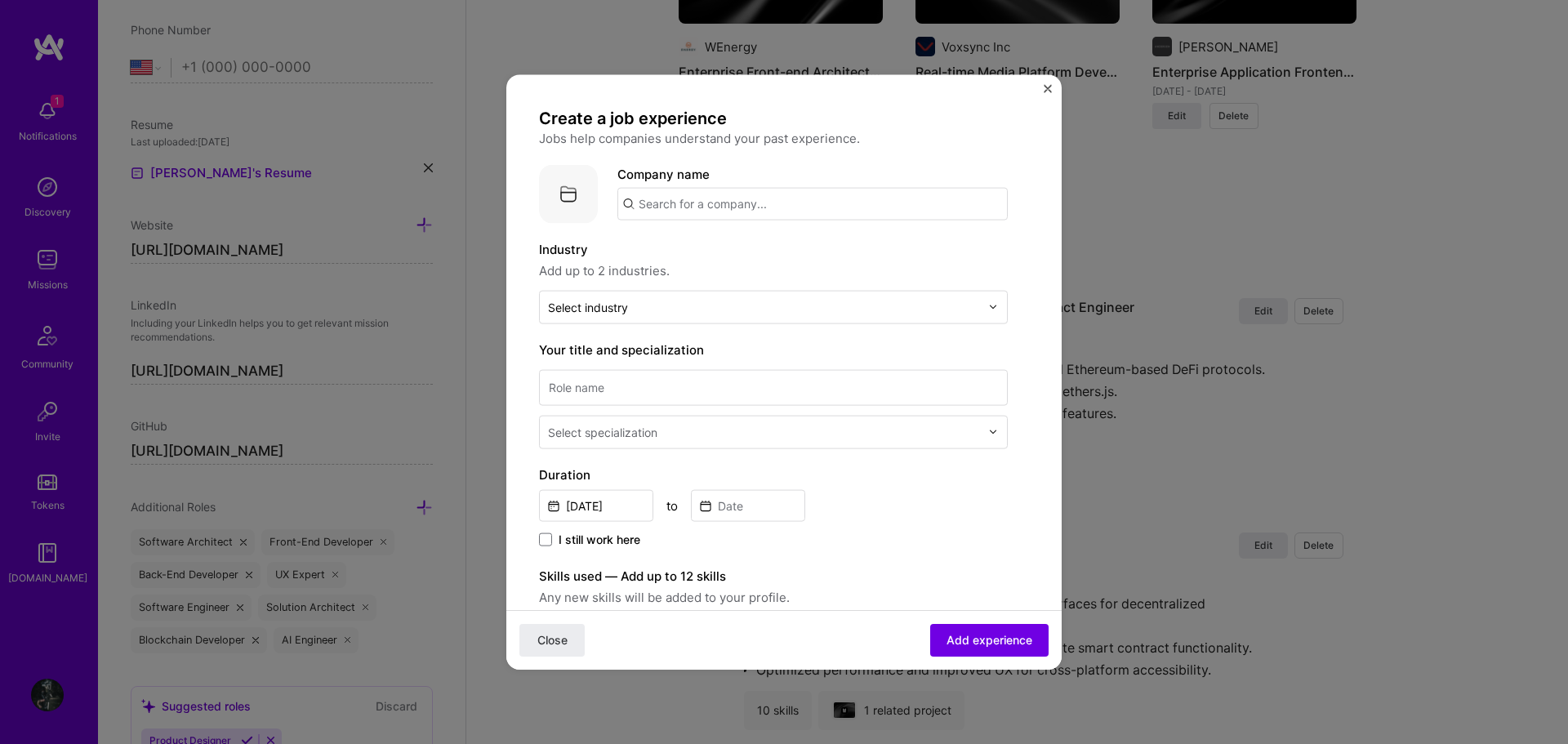
click at [736, 204] on input "text" at bounding box center [812, 203] width 390 height 33
click at [716, 248] on span "W Energy" at bounding box center [694, 245] width 56 height 17
type input "W Energy"
click at [836, 250] on label "Industry" at bounding box center [774, 249] width 469 height 19
click at [693, 315] on input "text" at bounding box center [764, 306] width 432 height 17
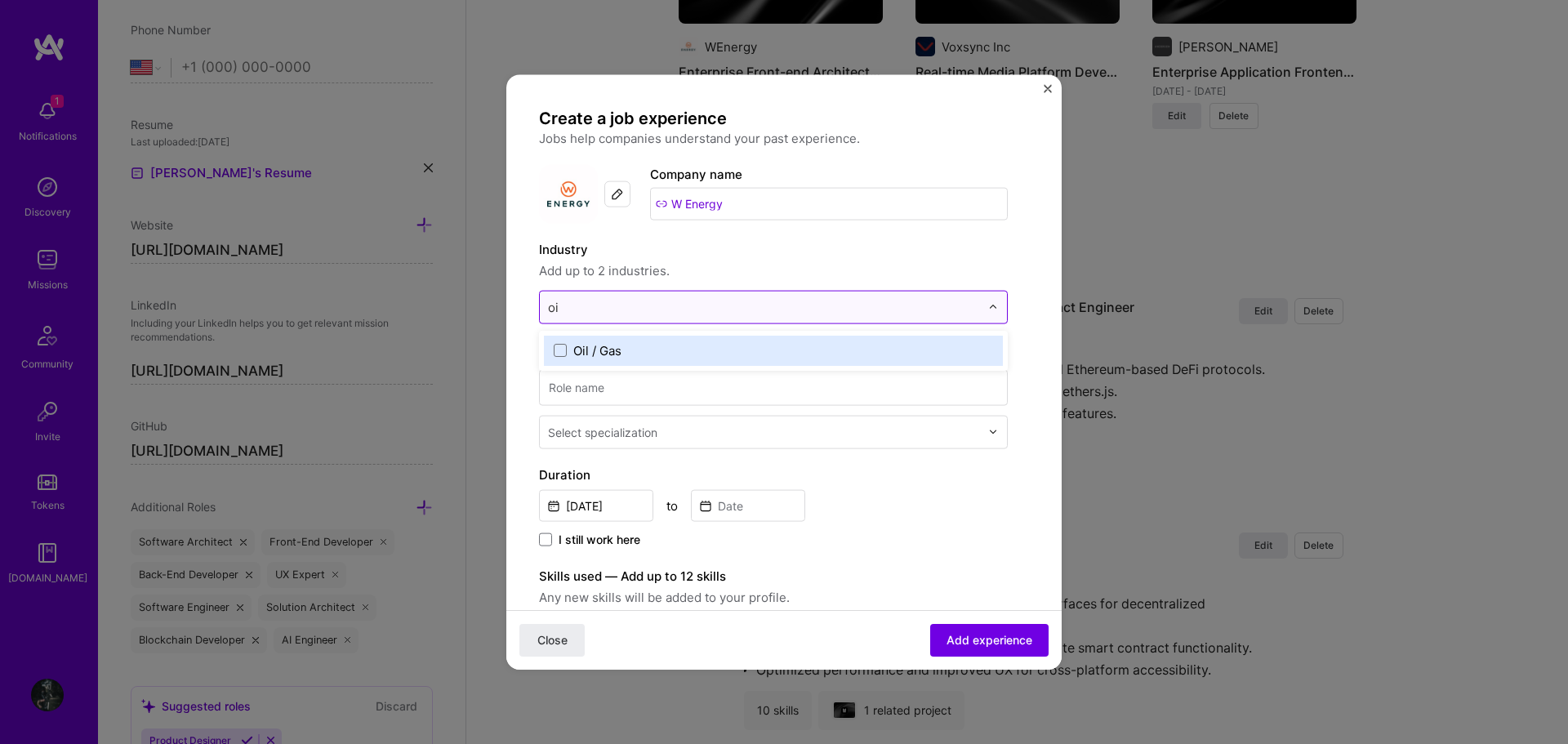
type input "oil"
click at [676, 357] on label "Oil / Gas" at bounding box center [773, 350] width 439 height 17
type input "soft"
click at [676, 350] on div "Enterprise Software" at bounding box center [631, 350] width 116 height 17
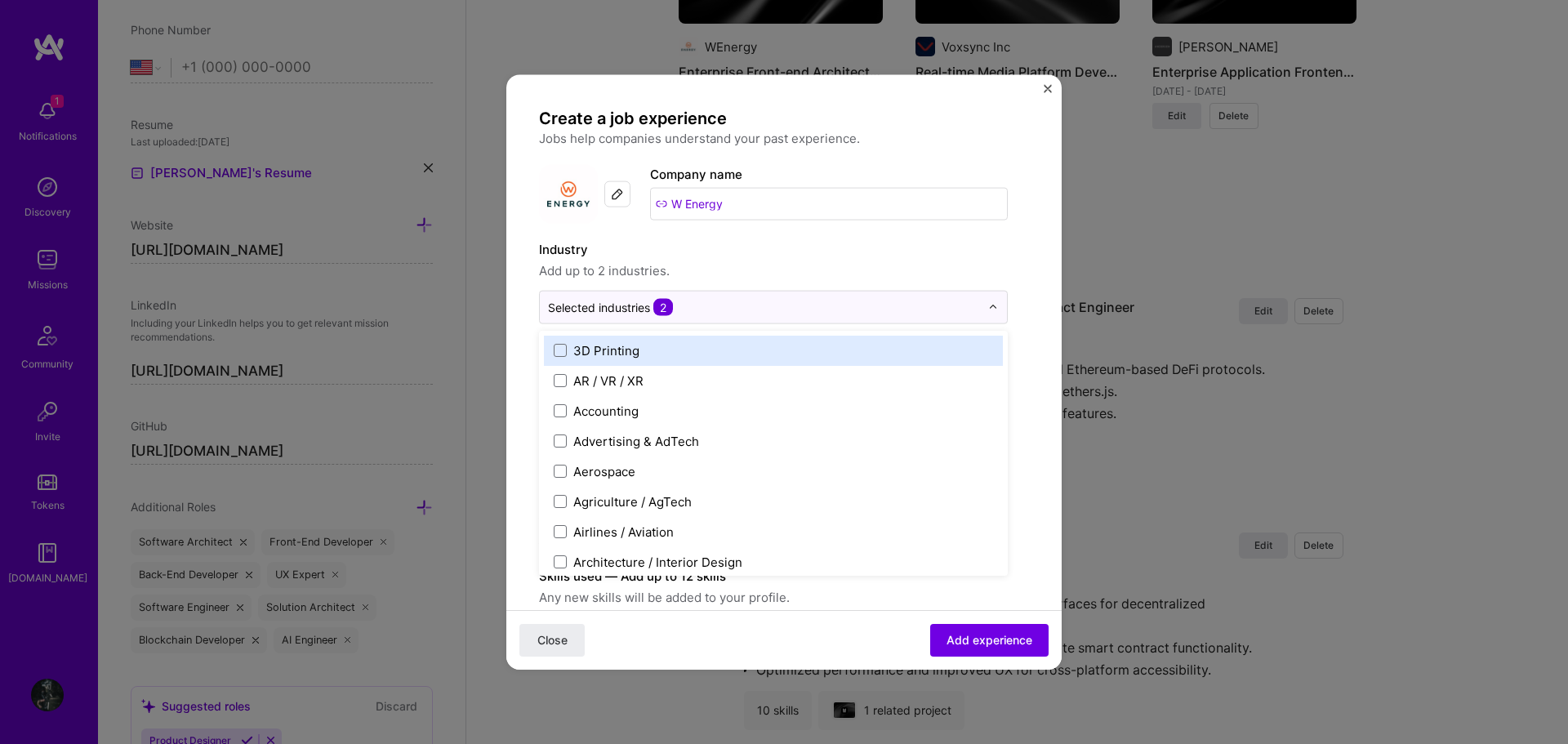
click at [747, 242] on label "Industry" at bounding box center [774, 249] width 469 height 19
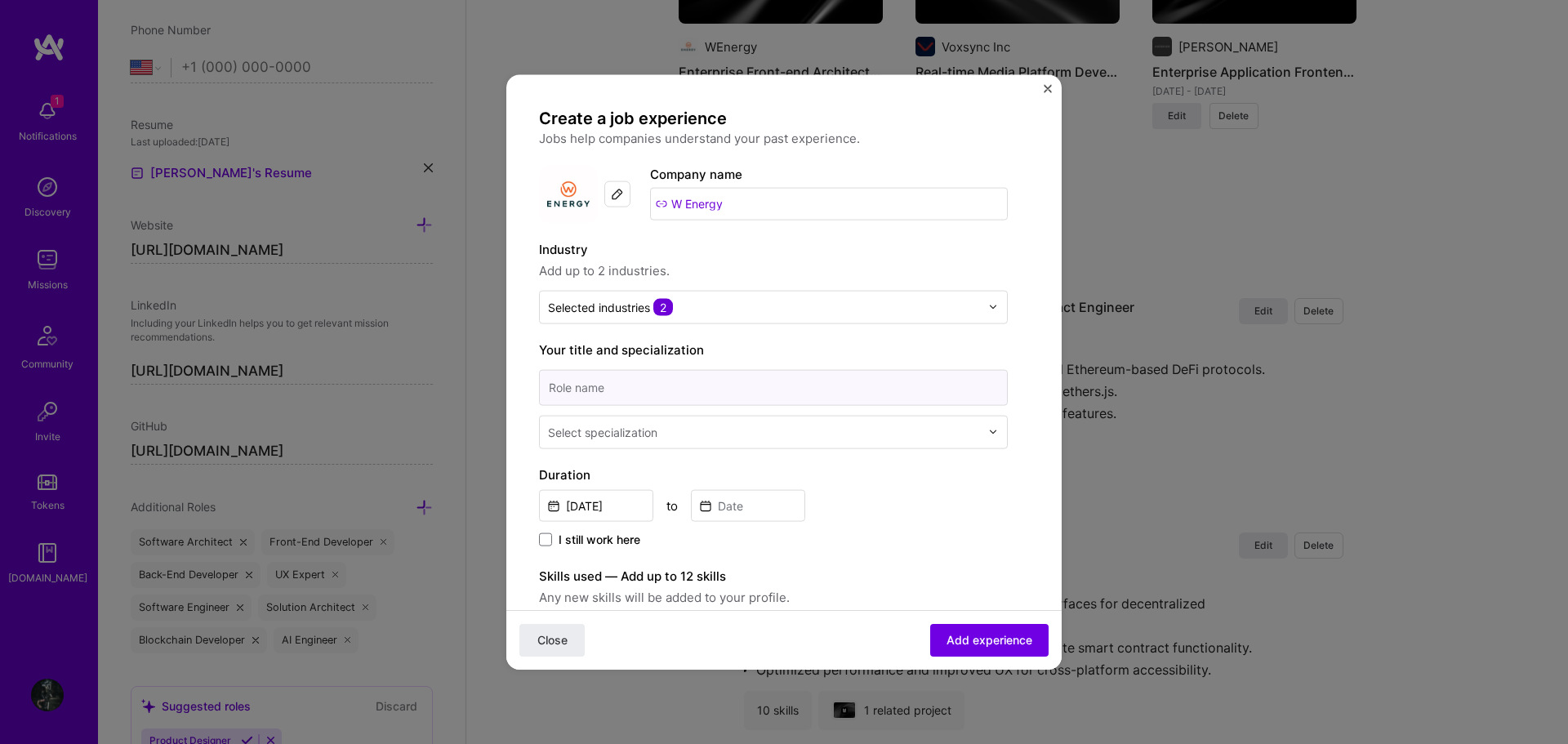
click at [632, 390] on input at bounding box center [774, 387] width 469 height 36
paste input "Senior Full-stack Developer & Frontend Architect"
type input "Senior Full-stack Developer & Frontend Architect"
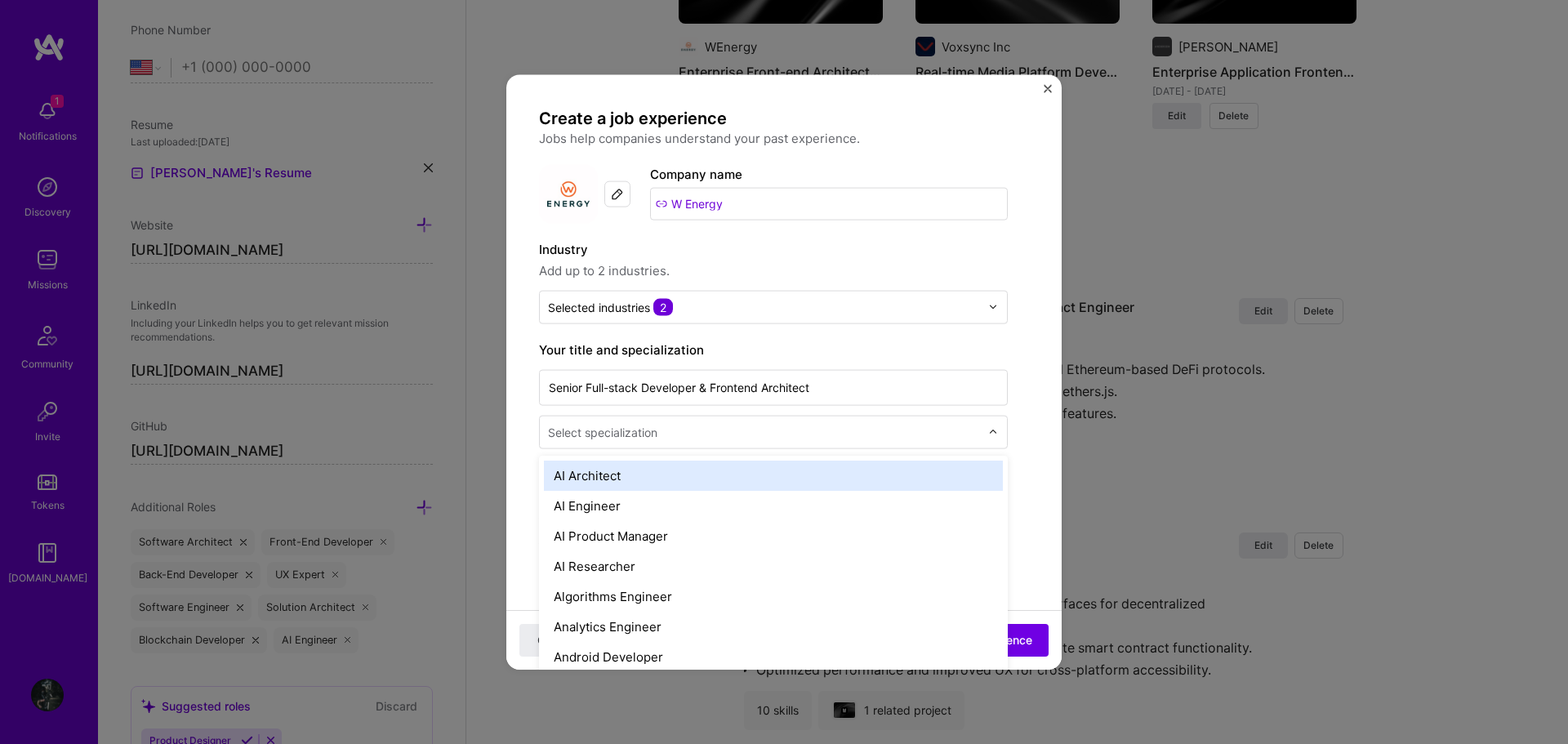
click at [696, 431] on input "text" at bounding box center [765, 432] width 435 height 17
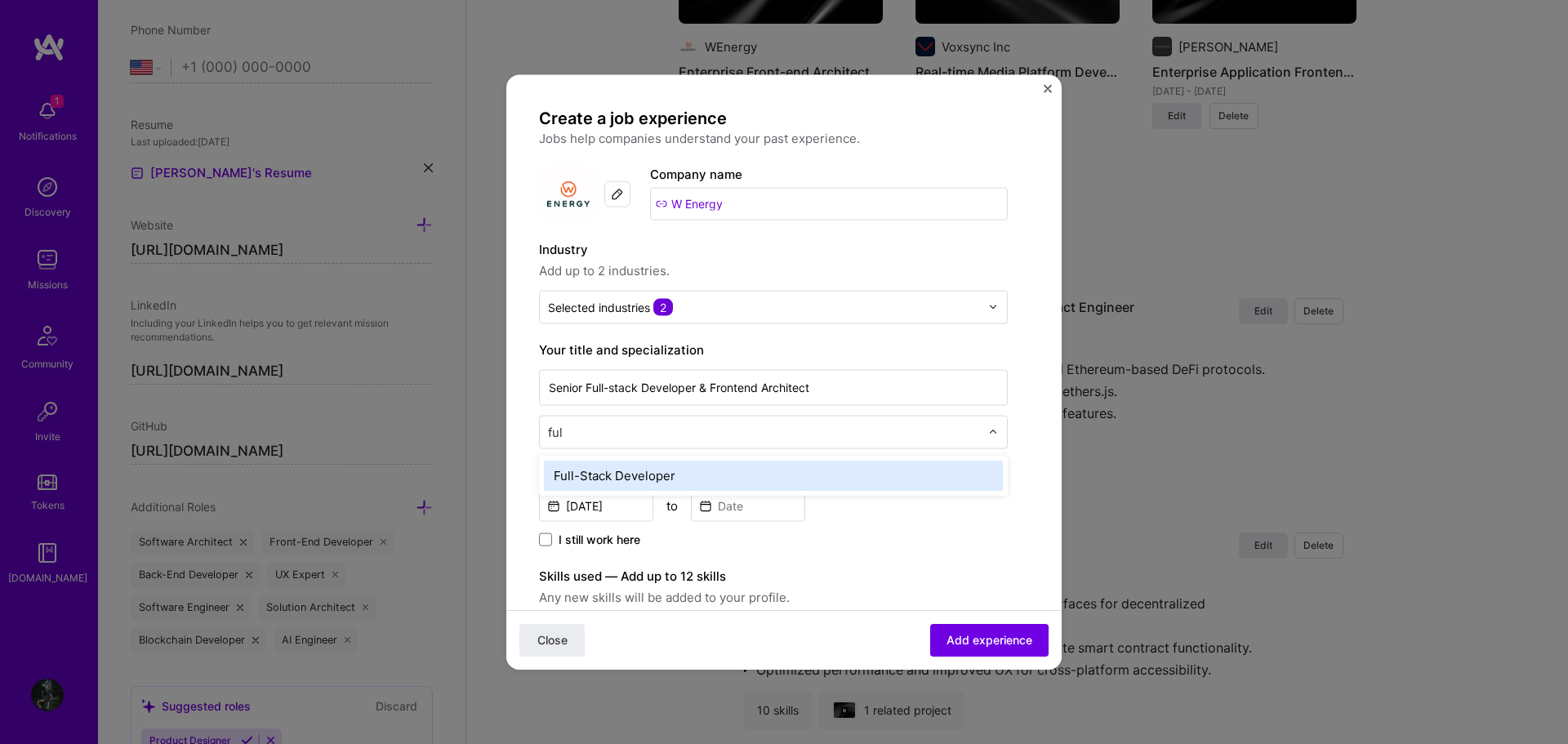
type input "full"
click at [674, 470] on div "Full-Stack Developer" at bounding box center [773, 475] width 459 height 30
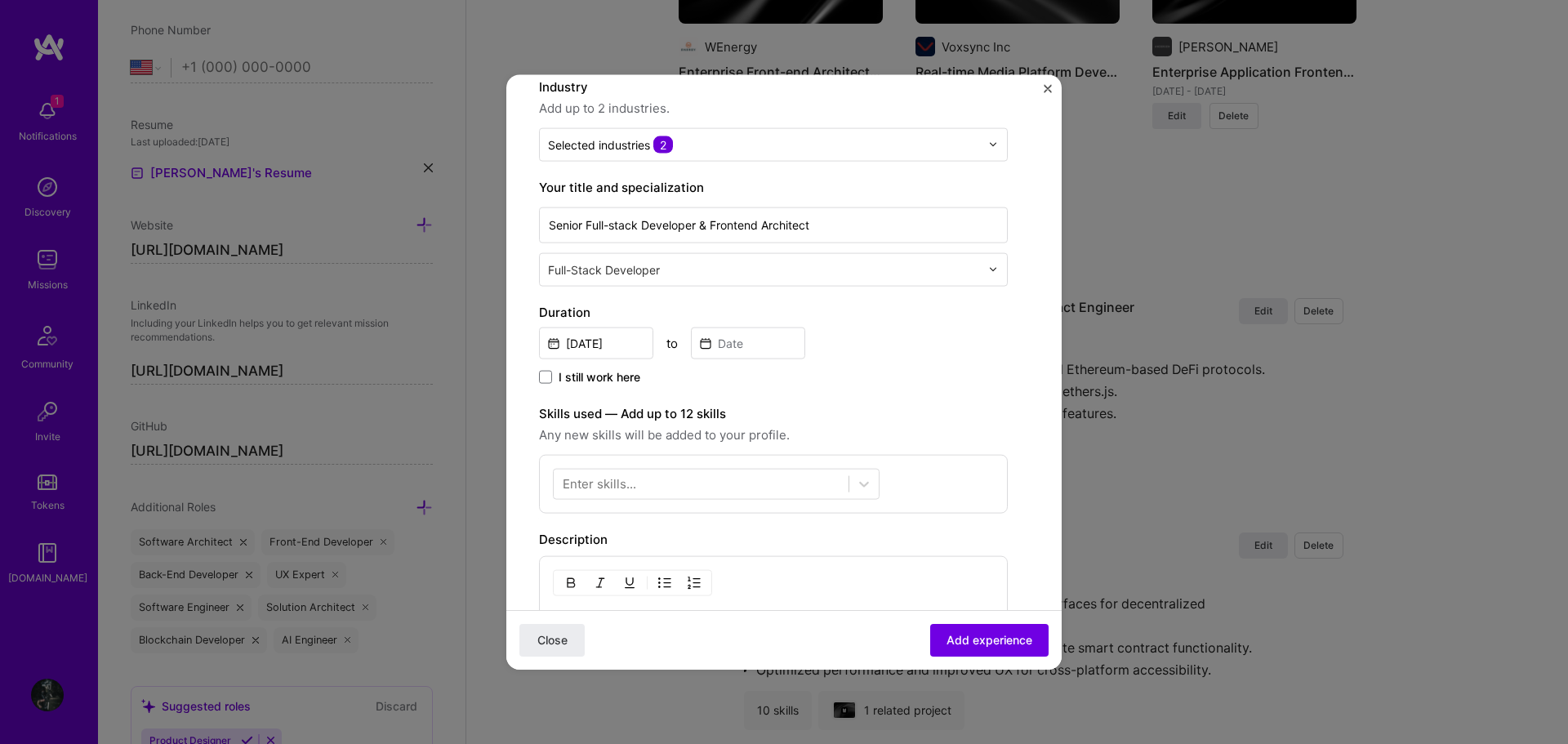
scroll to position [163, 0]
click at [619, 336] on input "Sep, 2025" at bounding box center [596, 342] width 114 height 32
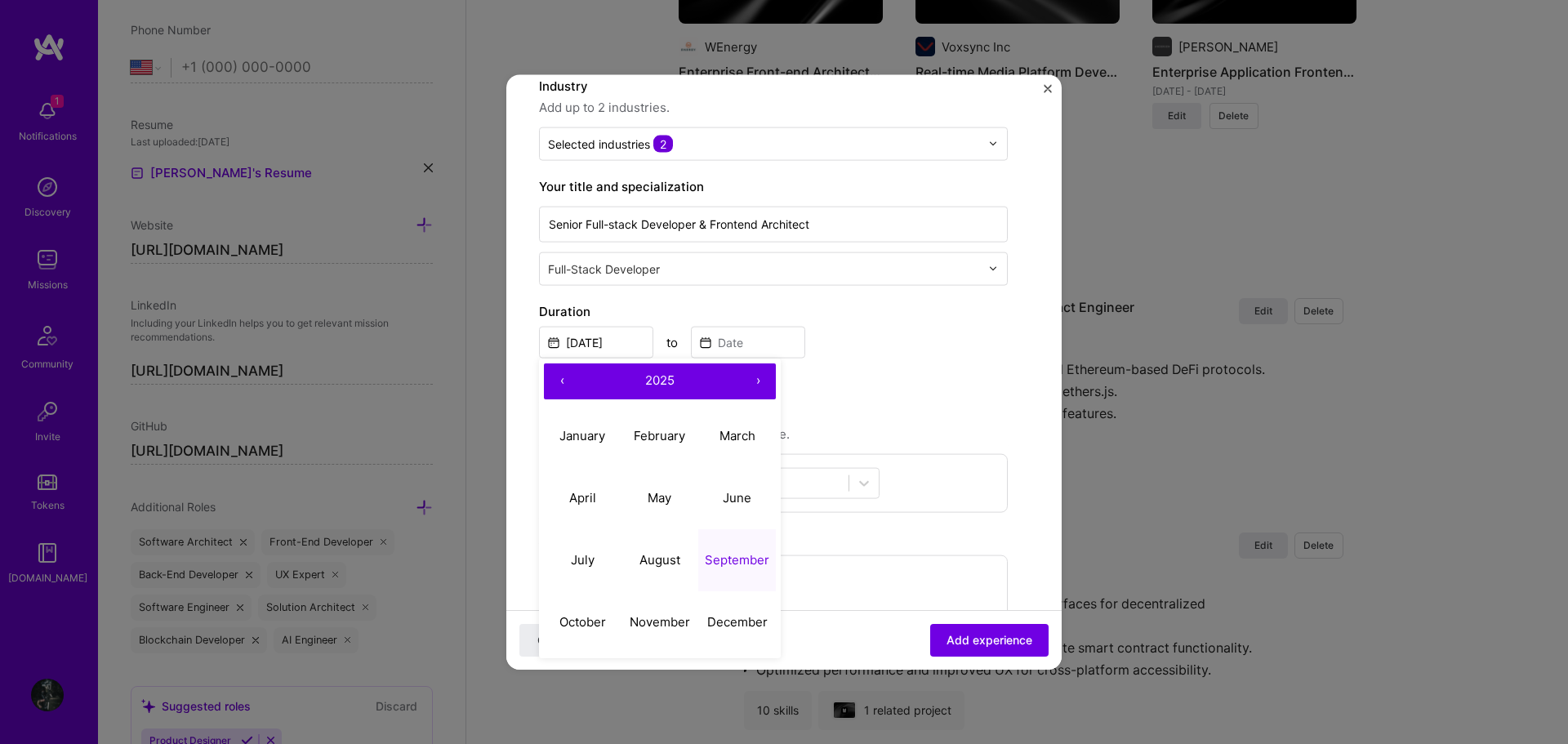
click at [561, 382] on button "‹" at bounding box center [561, 380] width 36 height 36
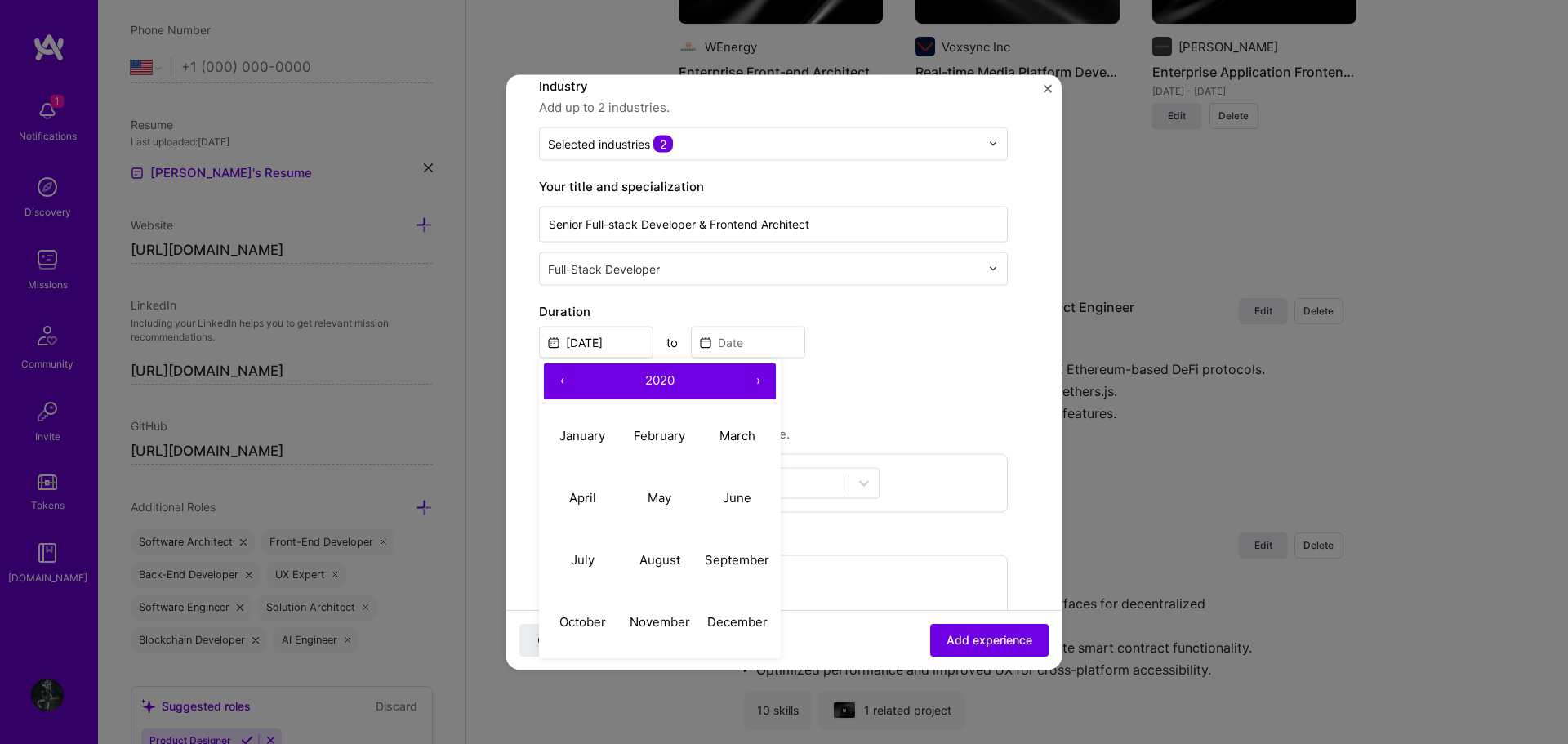
click at [561, 382] on button "‹" at bounding box center [561, 380] width 36 height 36
click at [665, 433] on abbr "February" at bounding box center [659, 435] width 52 height 15
type input "Feb, 2017"
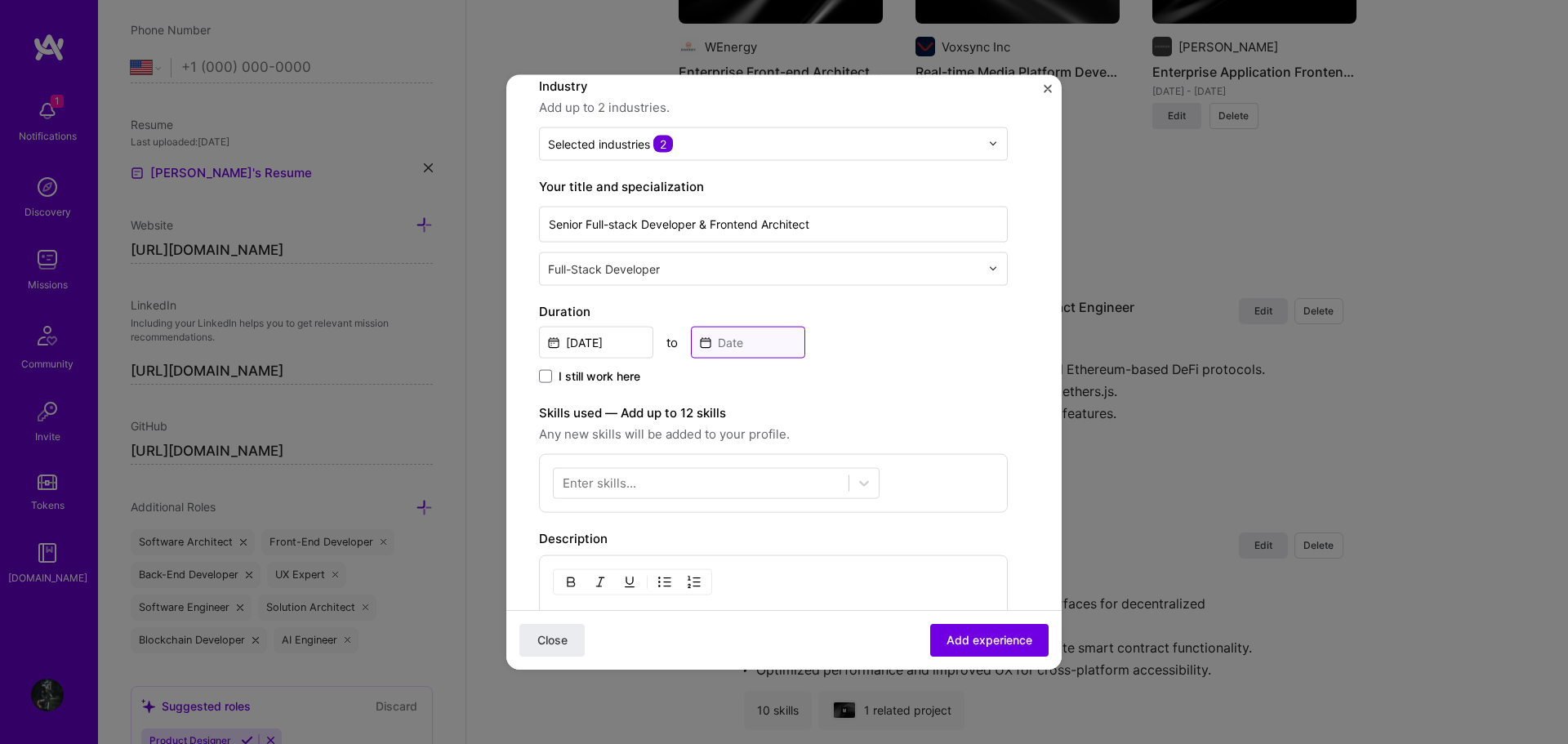
click at [752, 327] on input at bounding box center [748, 342] width 114 height 32
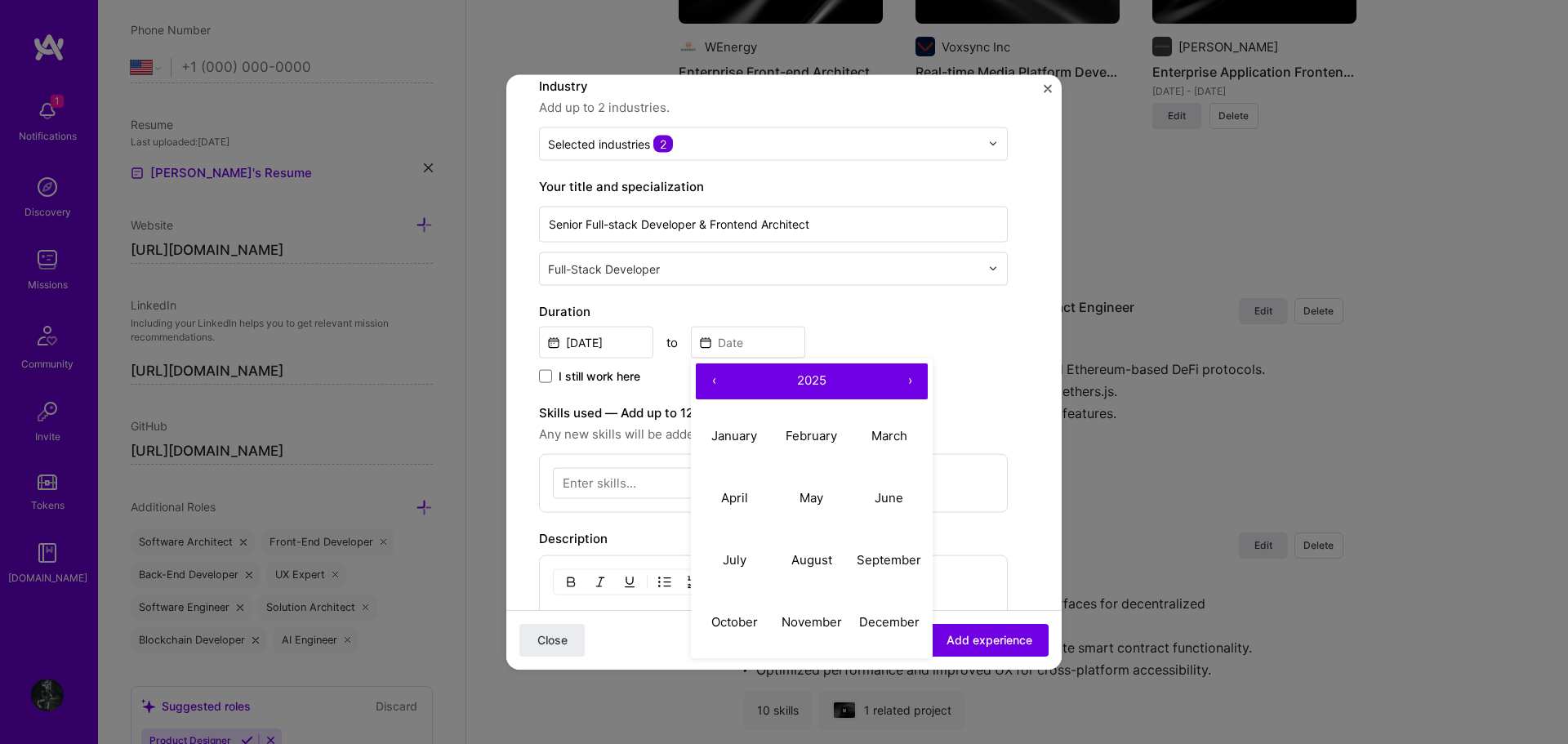
click at [708, 373] on button "‹" at bounding box center [714, 380] width 36 height 36
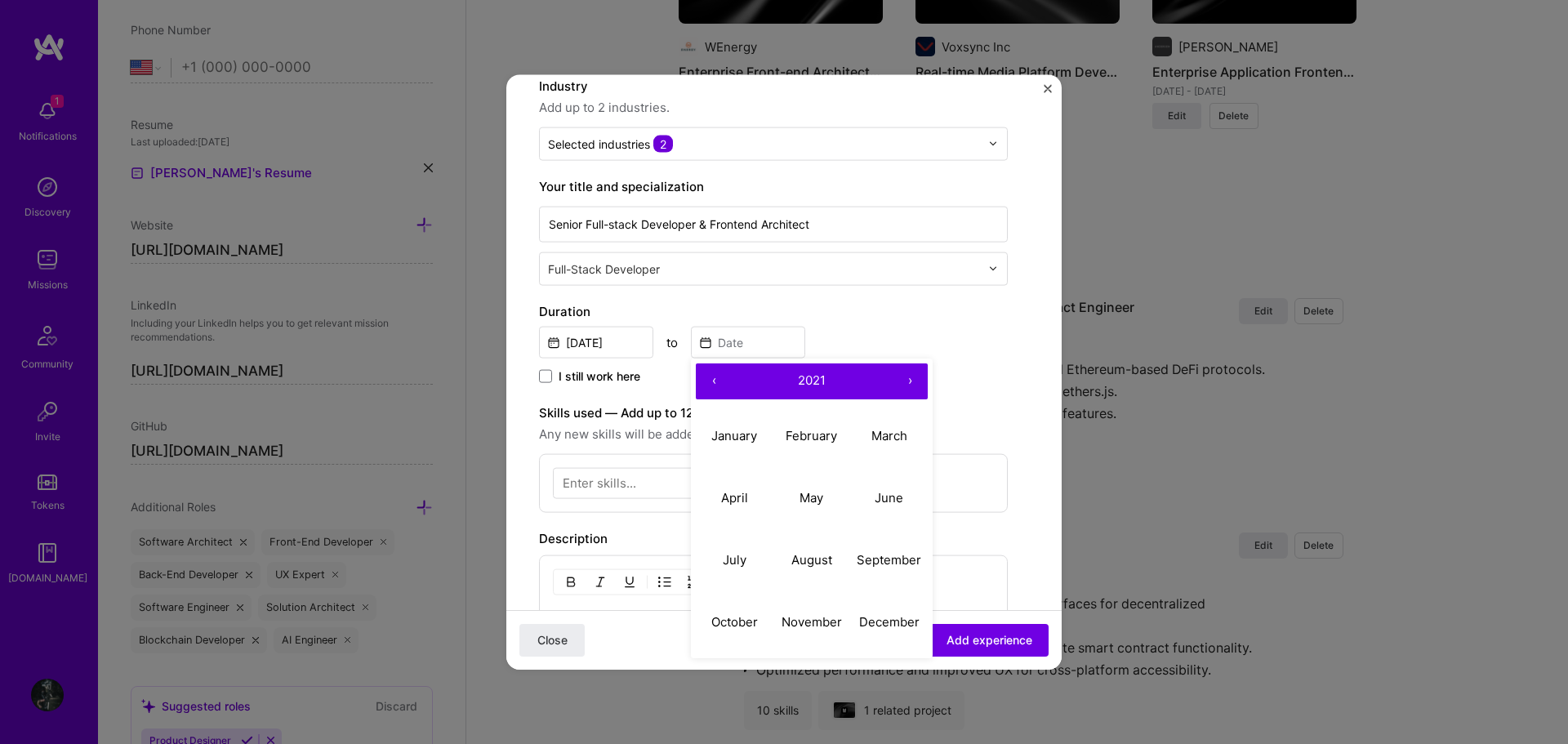
click at [708, 373] on button "‹" at bounding box center [714, 380] width 36 height 36
click at [738, 557] on abbr "July" at bounding box center [735, 559] width 24 height 15
type input "Jul, 2017"
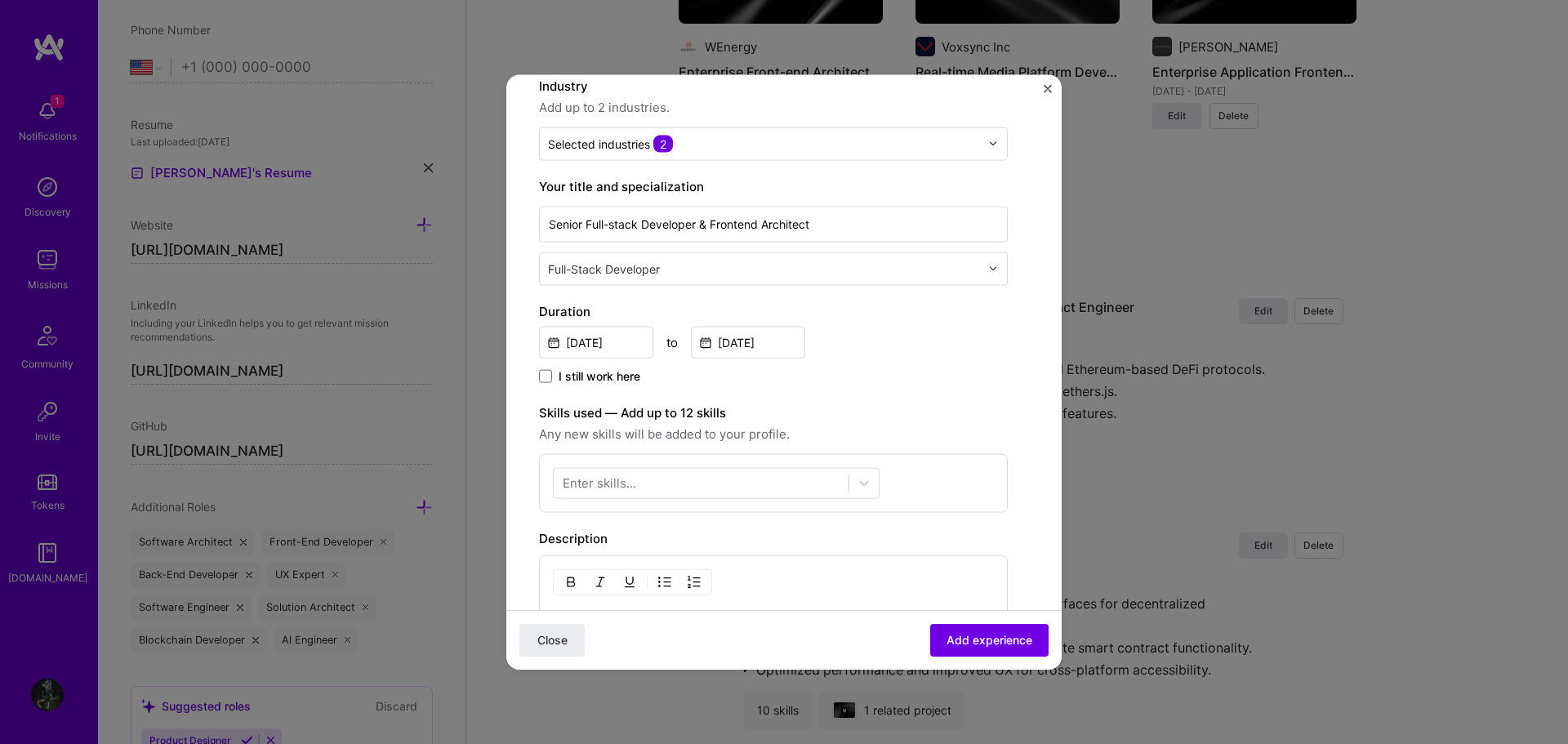
click at [903, 344] on div "Feb, 2017 to Jul, 2017" at bounding box center [774, 339] width 469 height 35
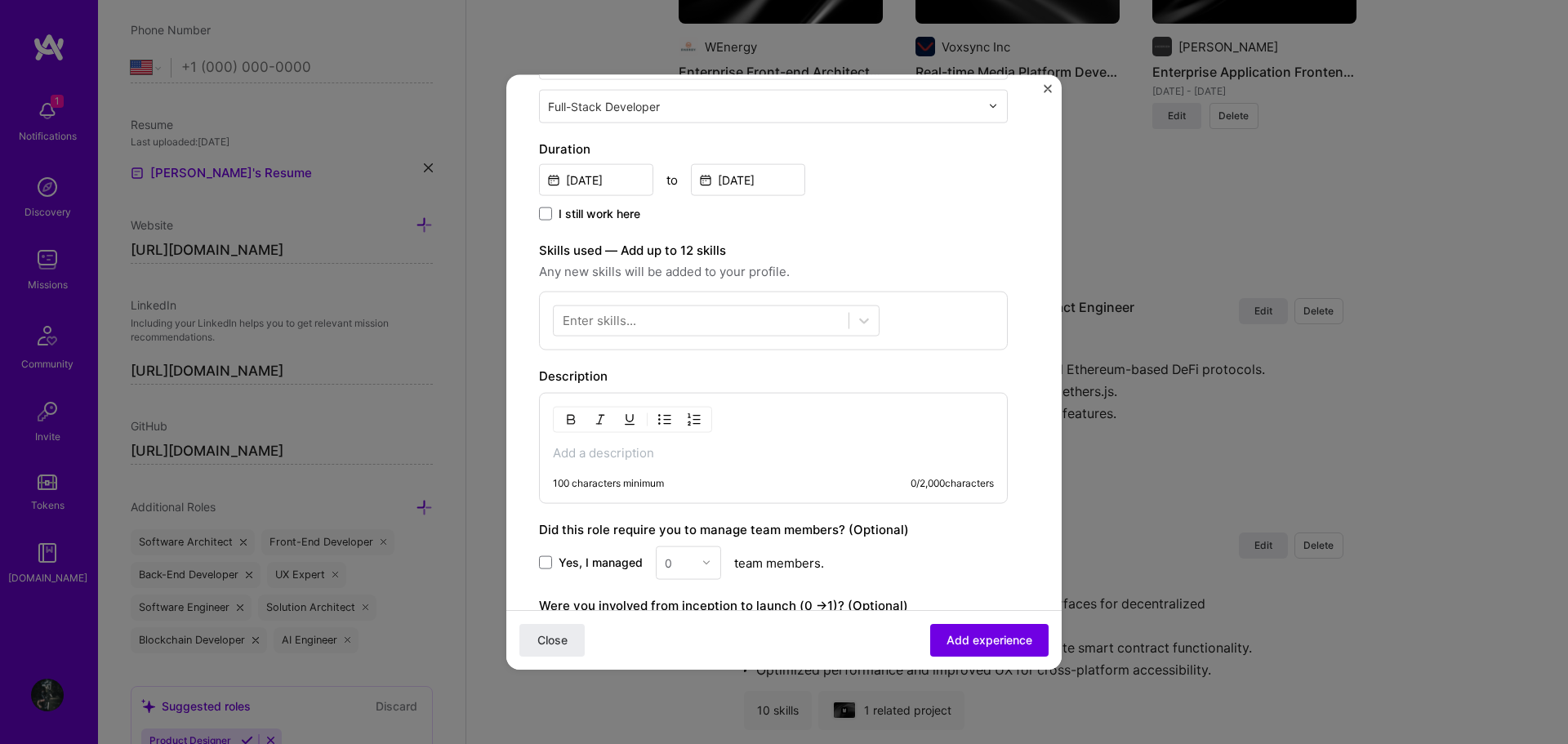
scroll to position [327, 0]
click at [724, 324] on div at bounding box center [701, 320] width 295 height 27
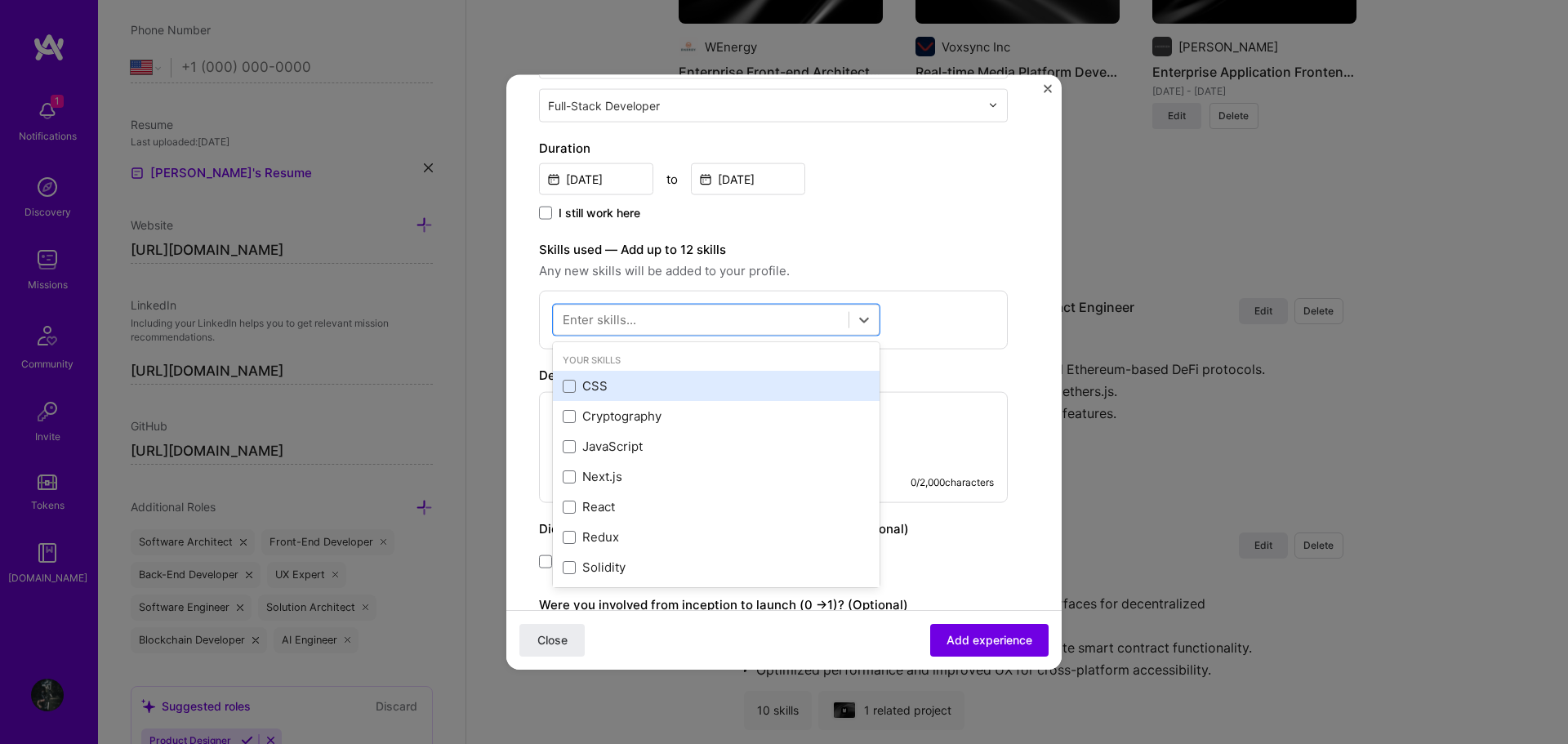
click at [701, 384] on div "CSS" at bounding box center [716, 386] width 307 height 17
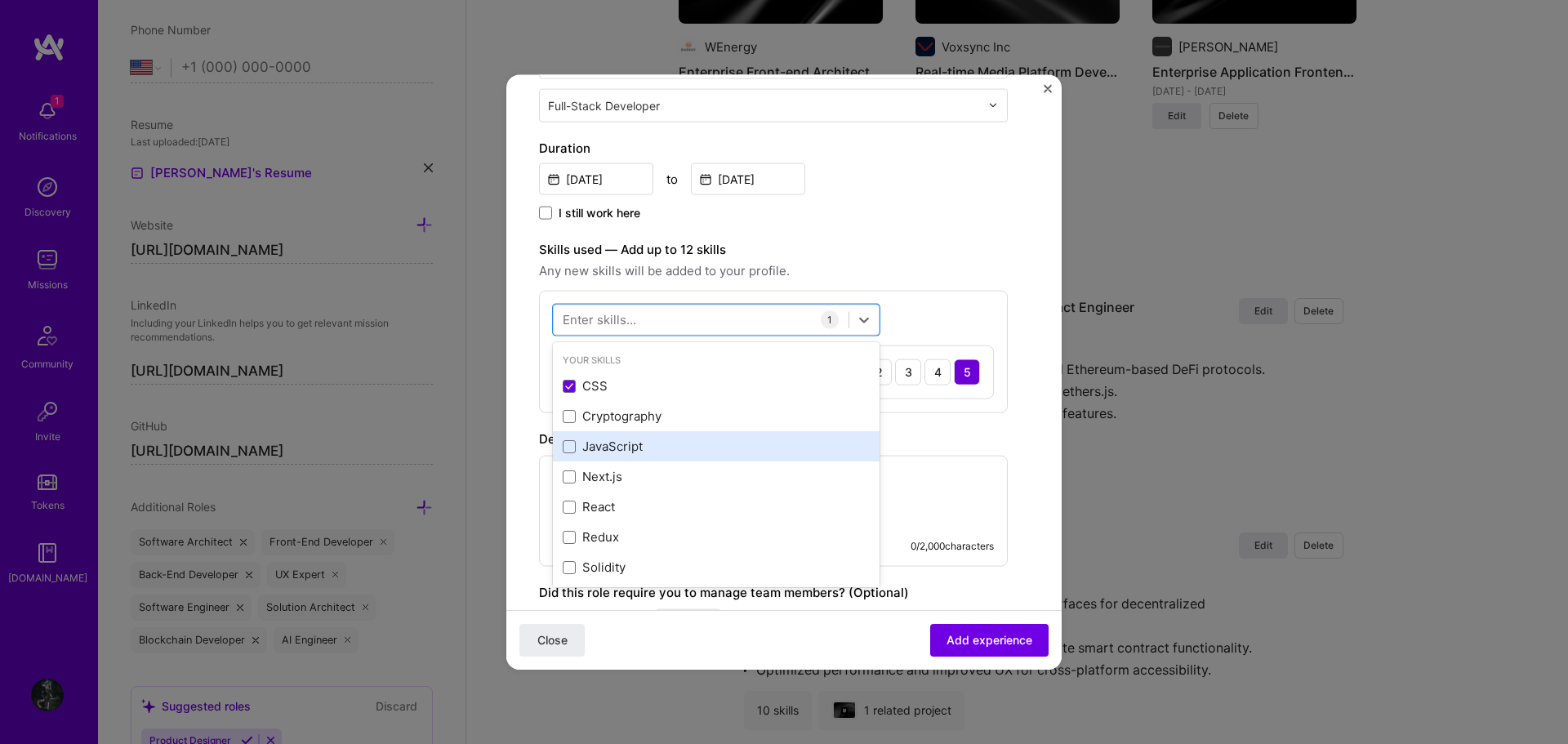
click at [680, 440] on div "JavaScript" at bounding box center [716, 446] width 307 height 17
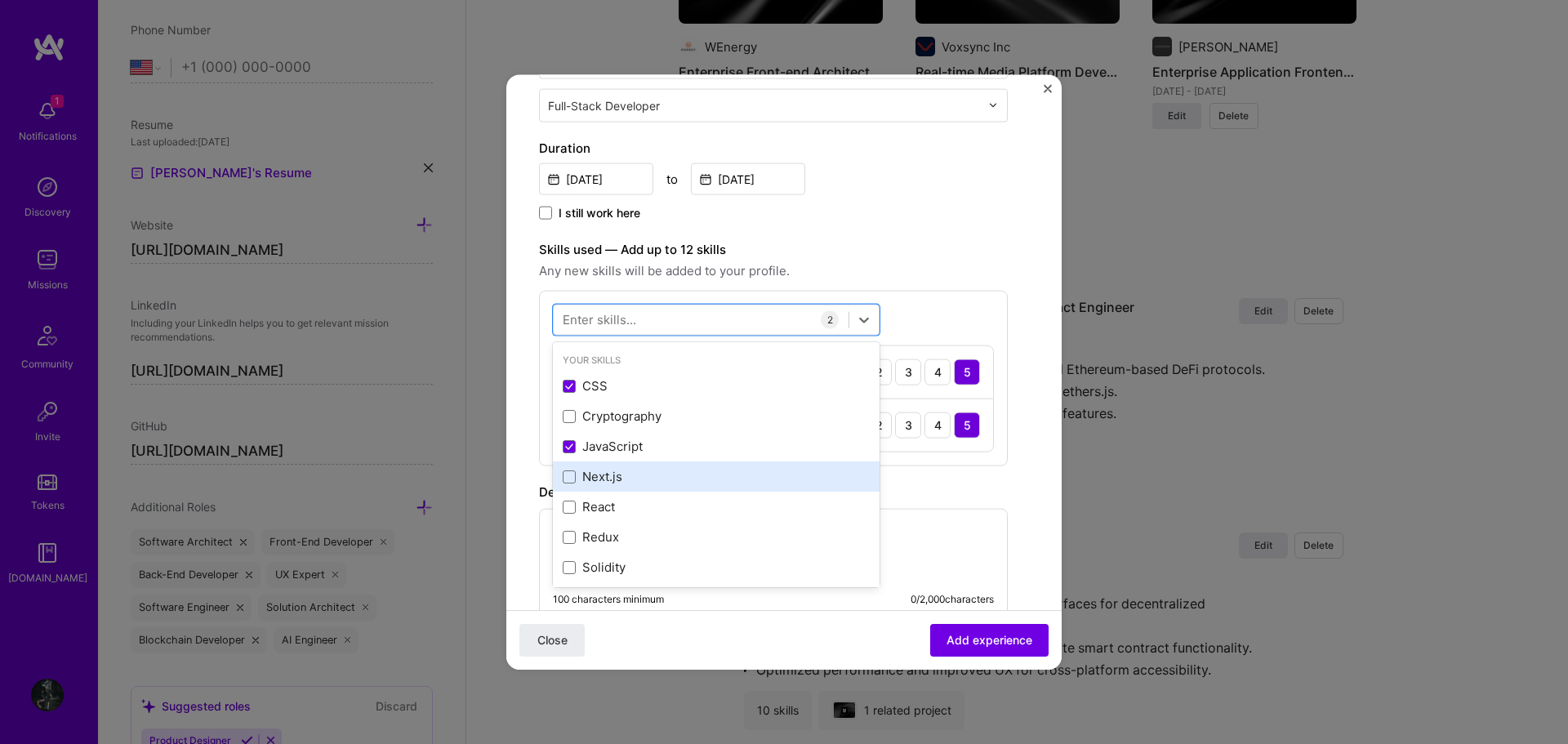
click at [676, 470] on div "Next.js" at bounding box center [716, 477] width 307 height 17
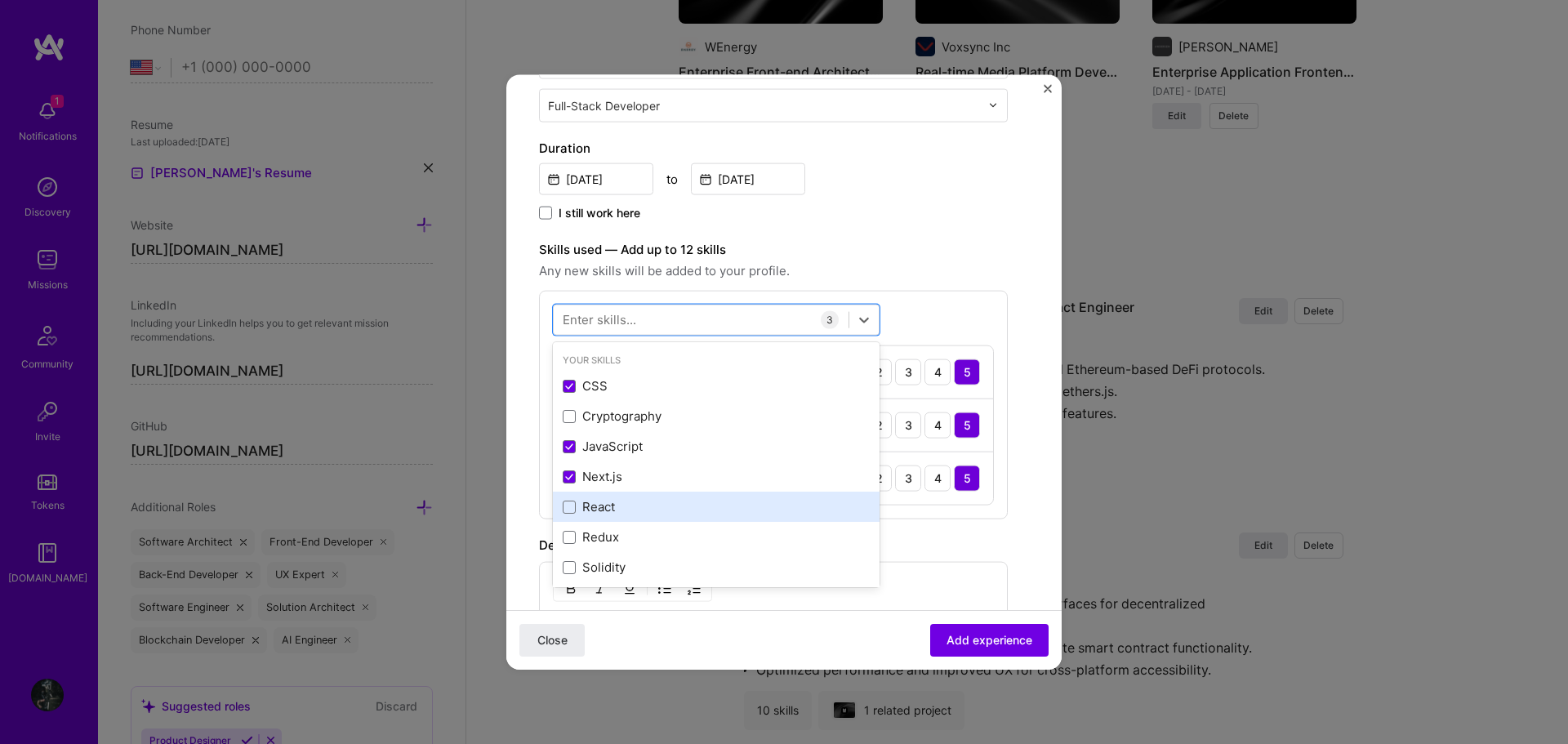
click at [680, 499] on div "React" at bounding box center [716, 506] width 307 height 17
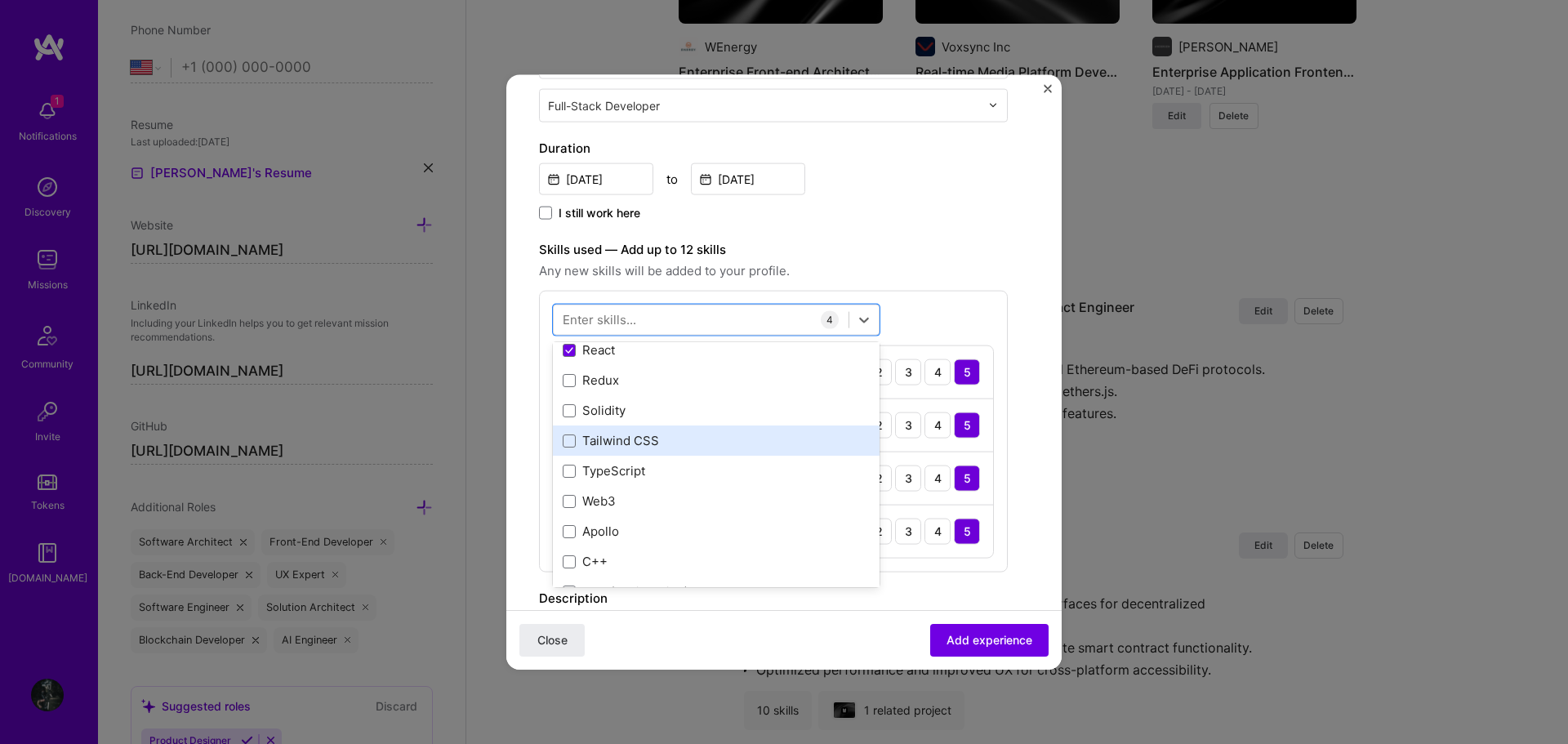
scroll to position [163, 0]
click at [676, 434] on div "Tailwind CSS" at bounding box center [716, 433] width 307 height 17
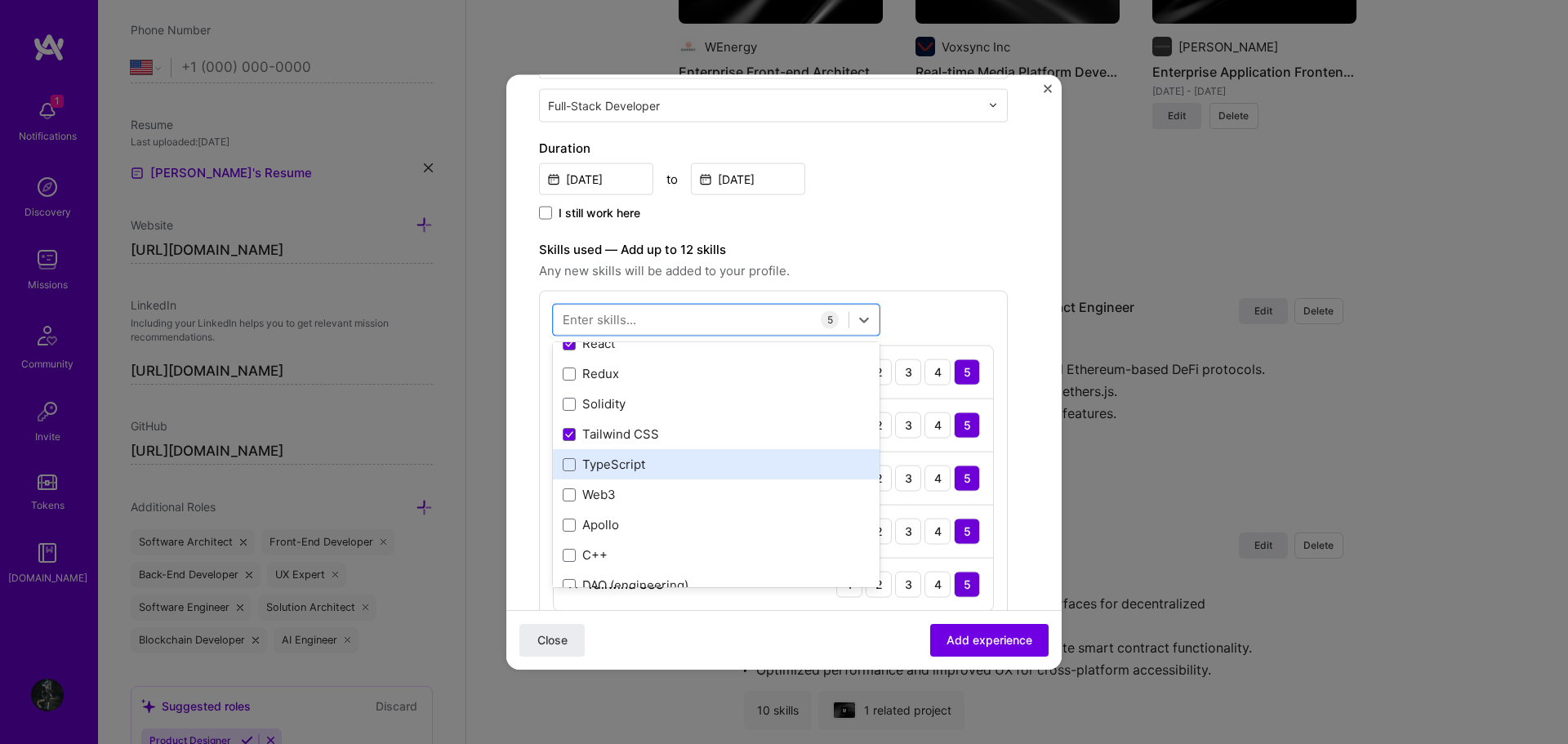
click at [665, 464] on div "TypeScript" at bounding box center [716, 464] width 307 height 17
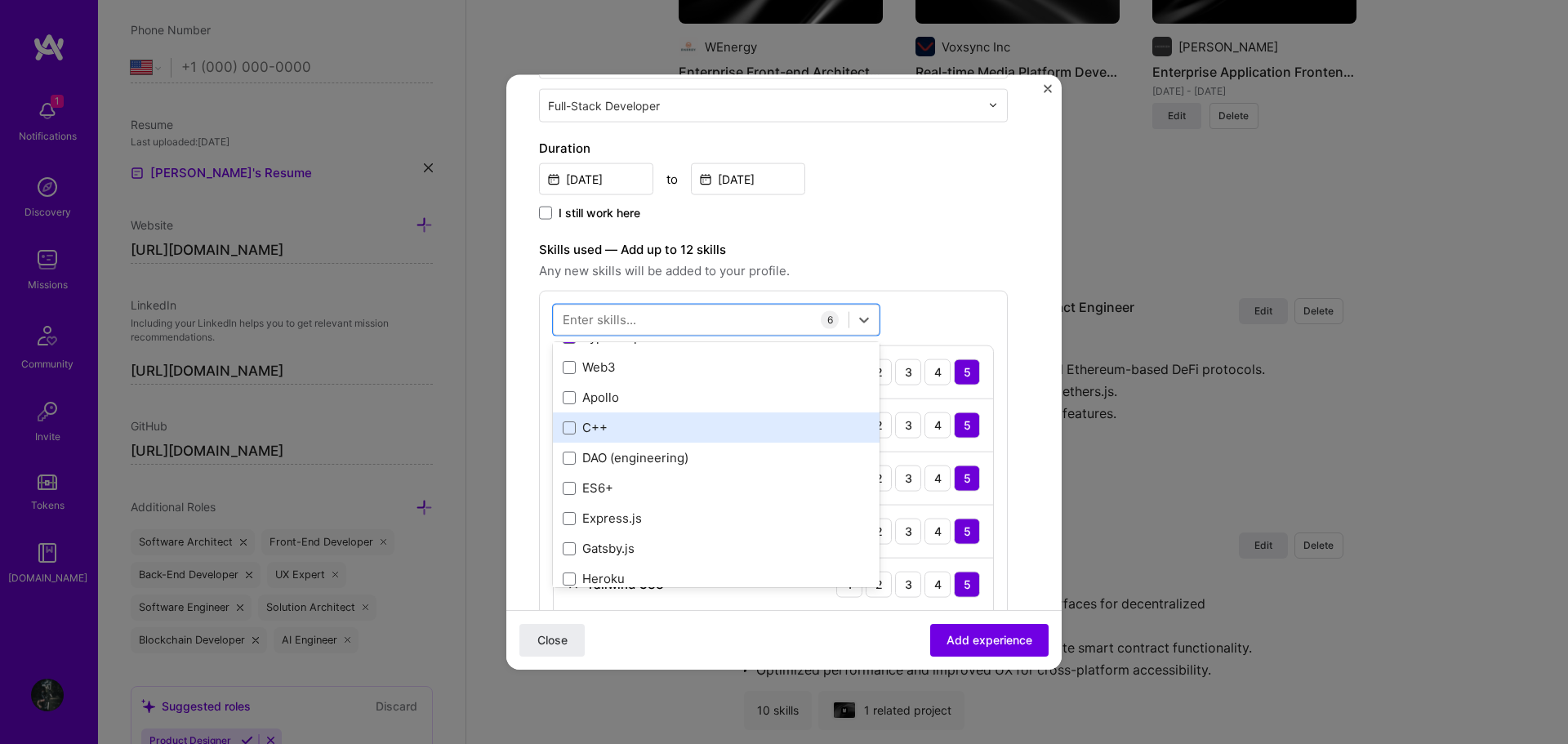
scroll to position [327, 0]
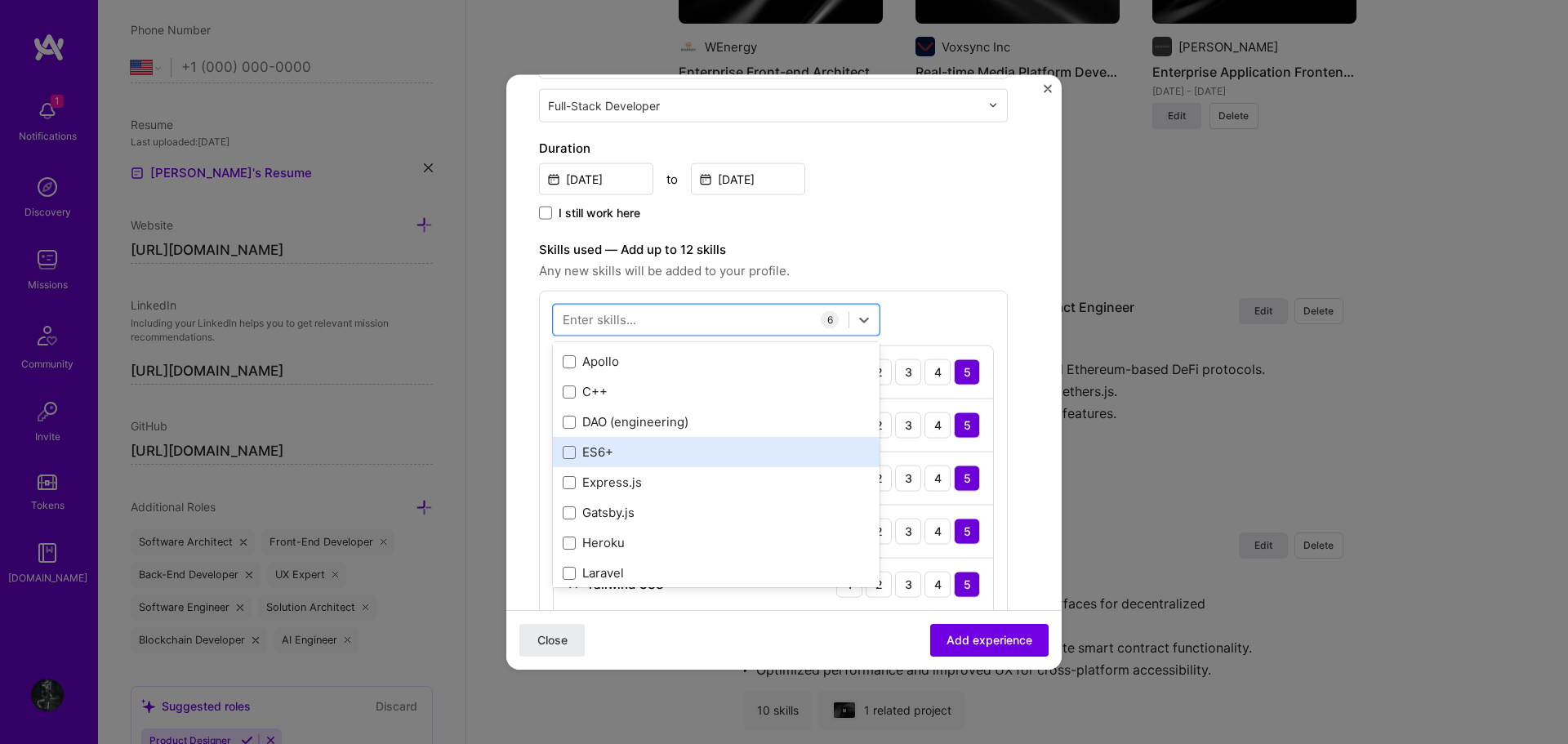
click at [687, 466] on div "ES6+" at bounding box center [716, 452] width 327 height 30
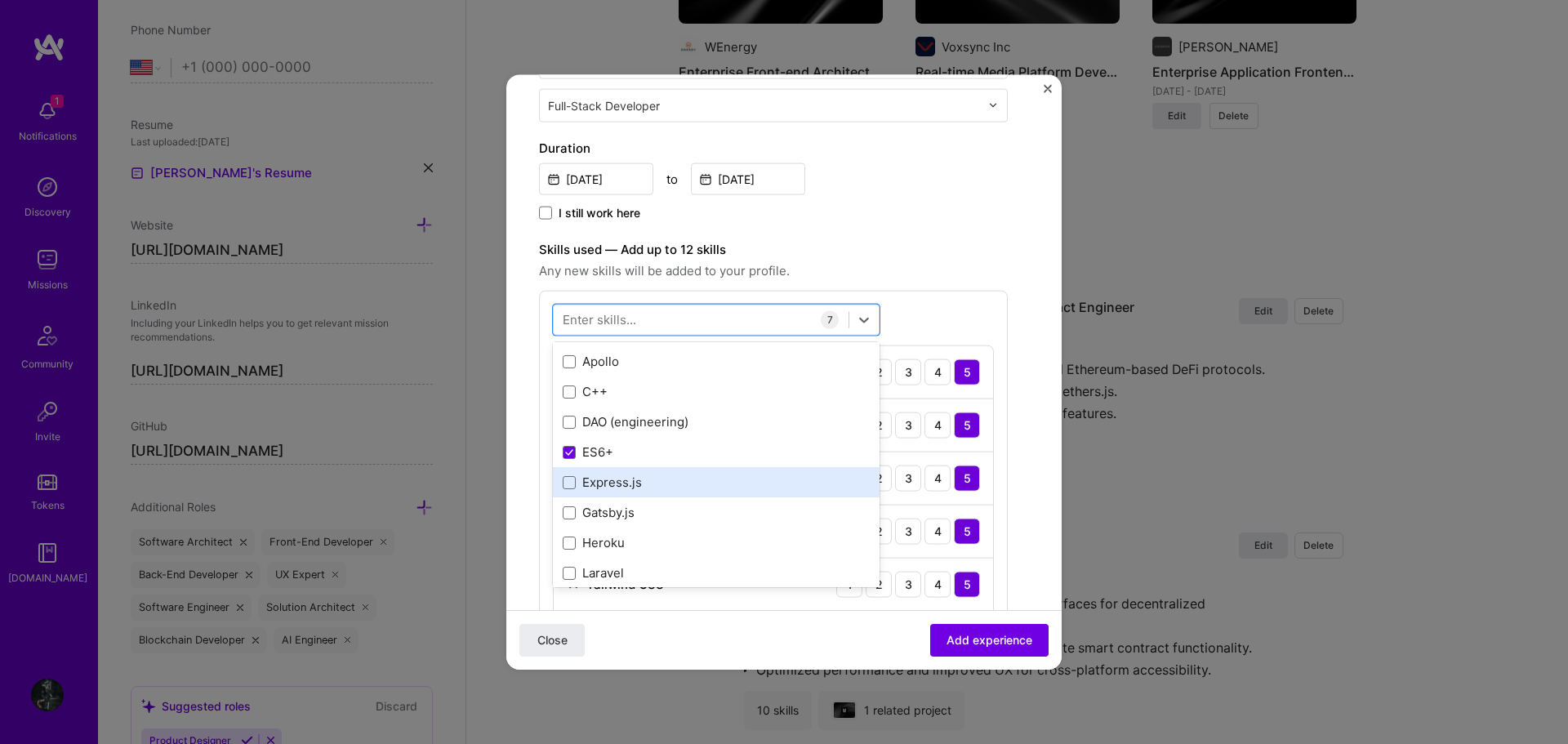
click at [663, 483] on div "Express.js" at bounding box center [716, 482] width 307 height 17
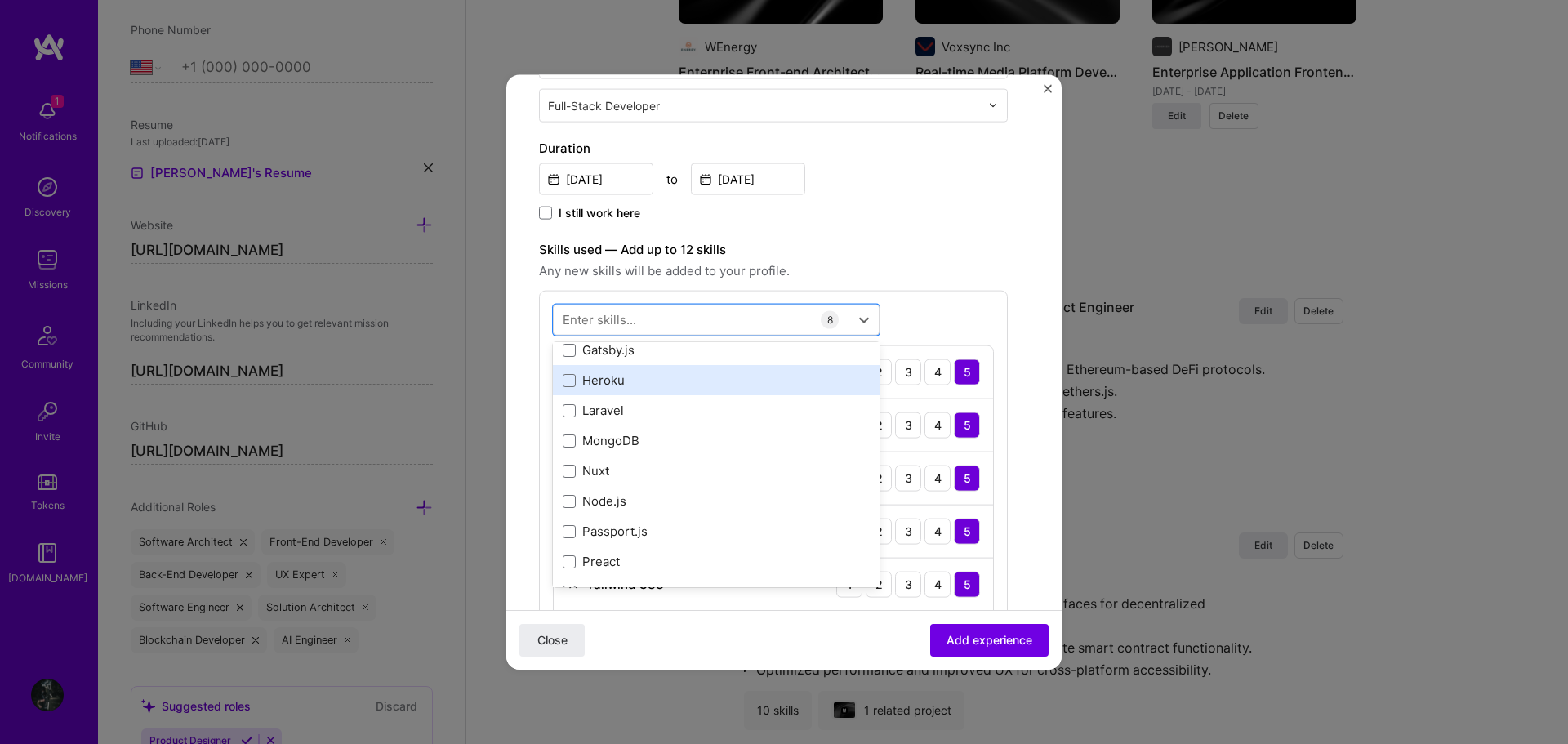
scroll to position [490, 0]
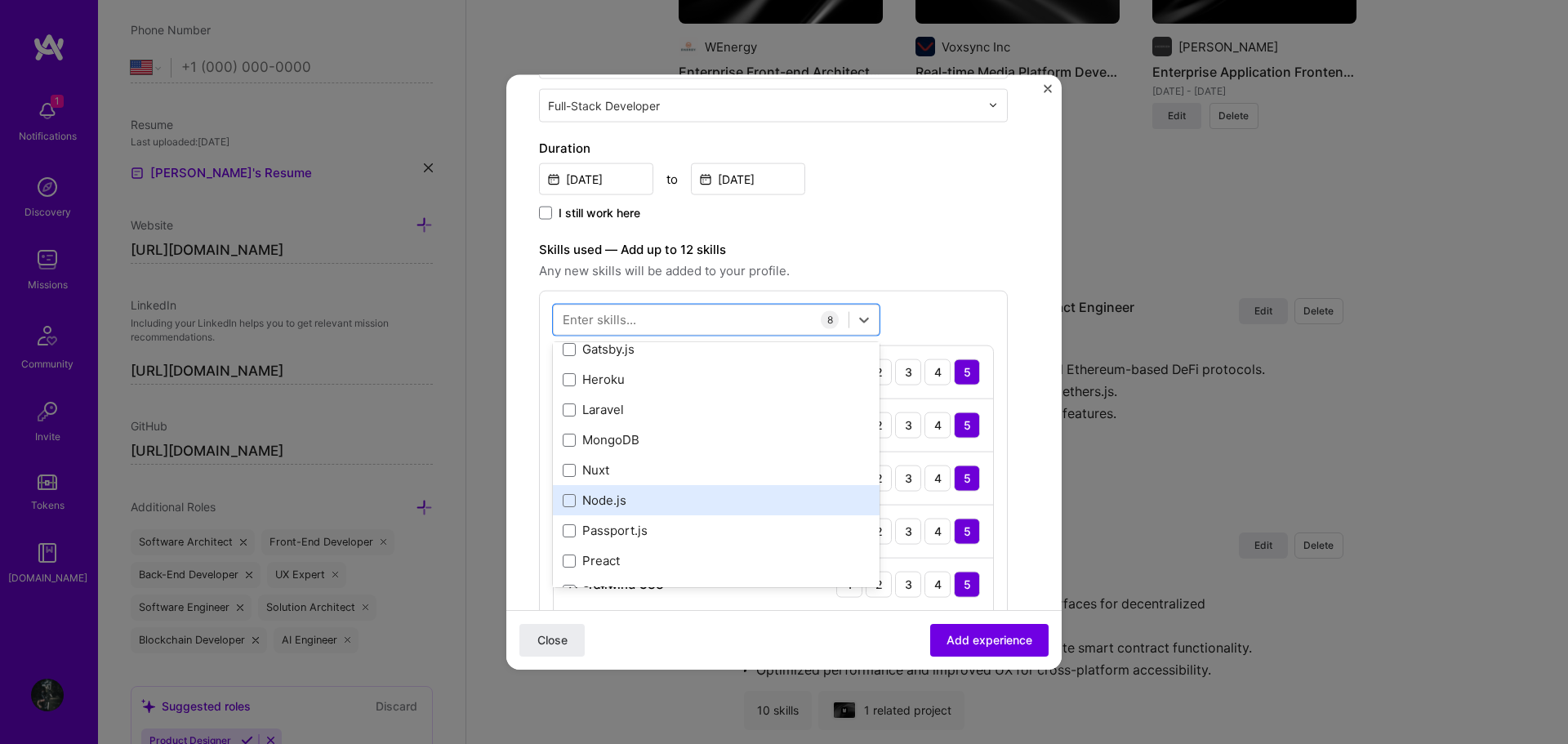
click at [647, 493] on div "Node.js" at bounding box center [716, 500] width 307 height 17
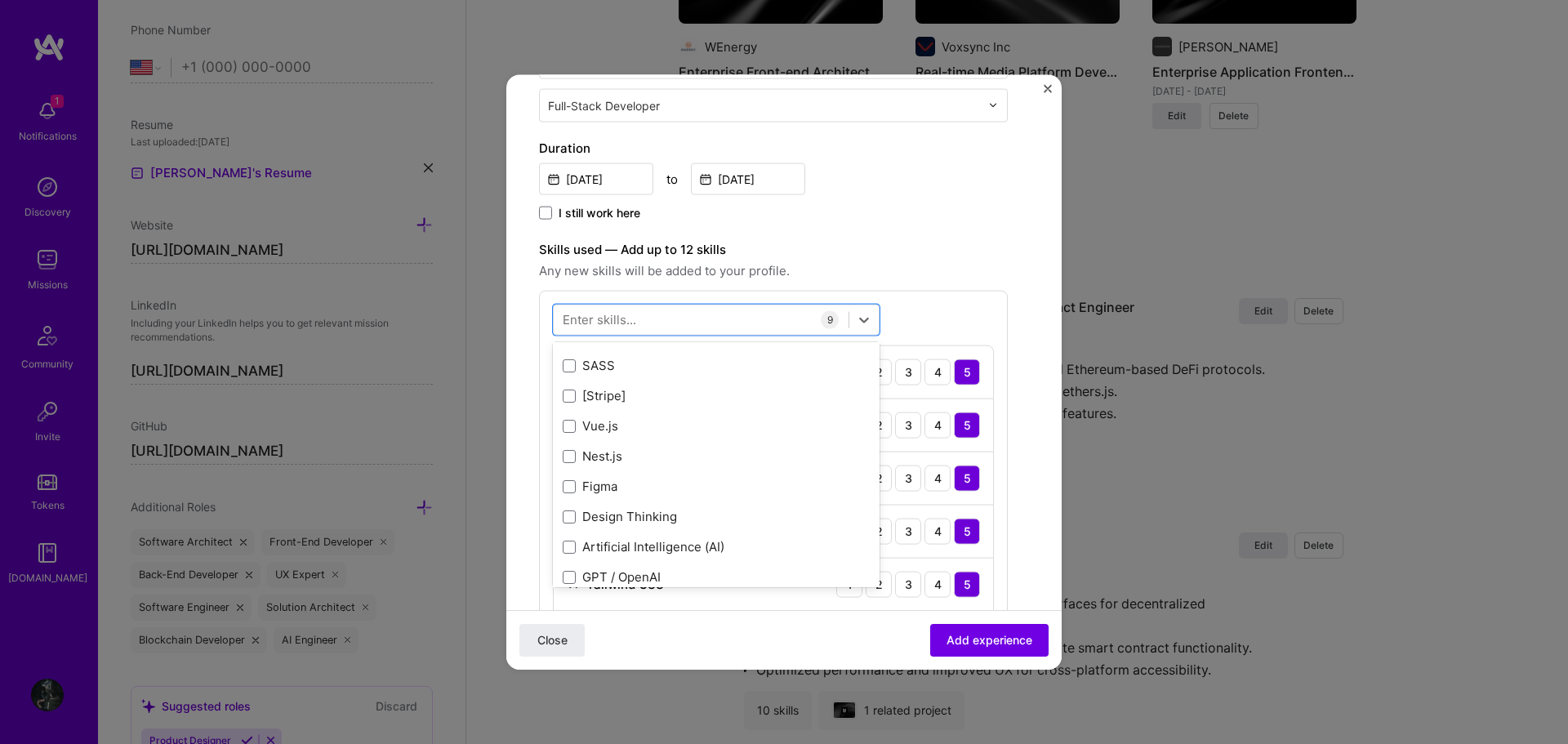
scroll to position [735, 0]
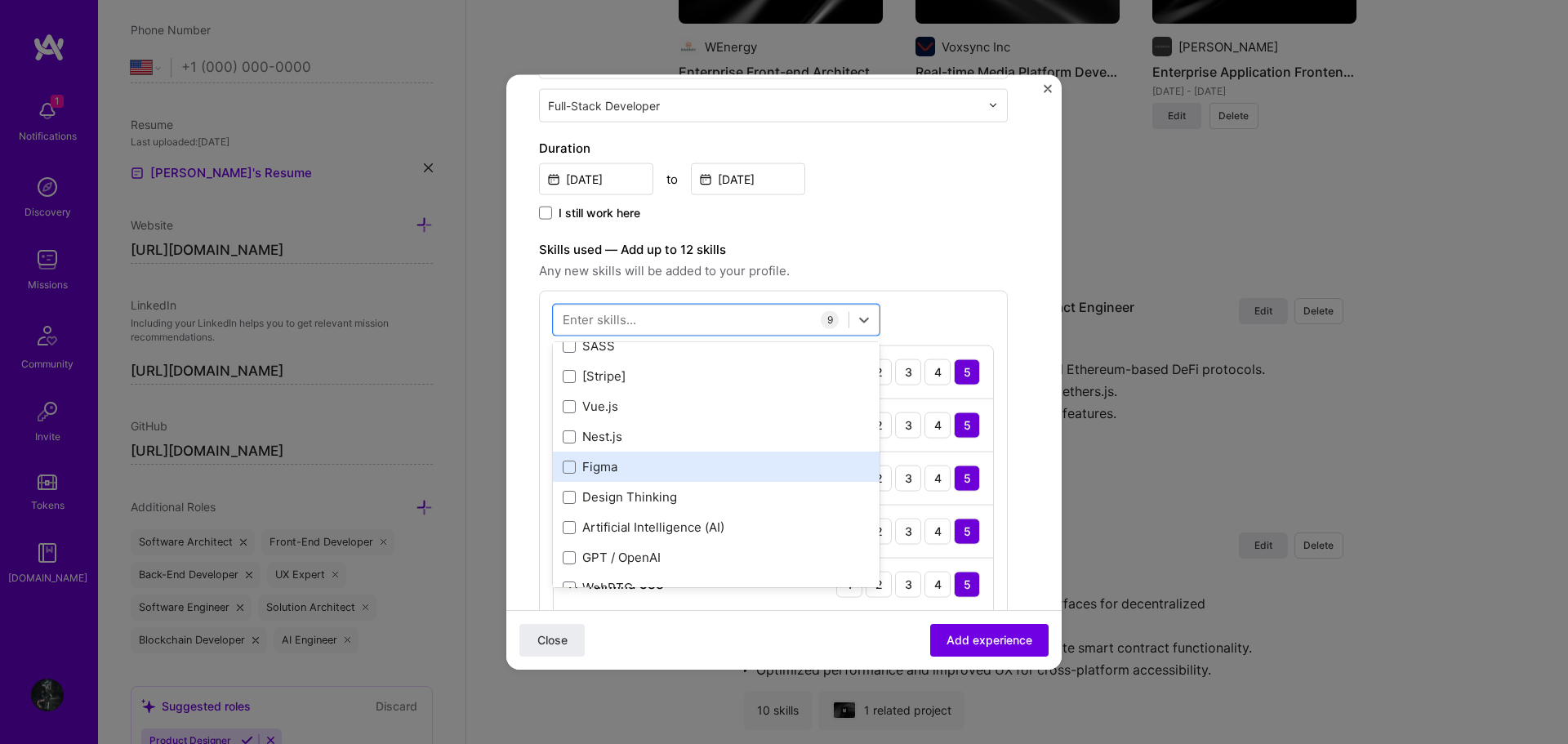
click at [677, 475] on div "Figma" at bounding box center [716, 466] width 327 height 30
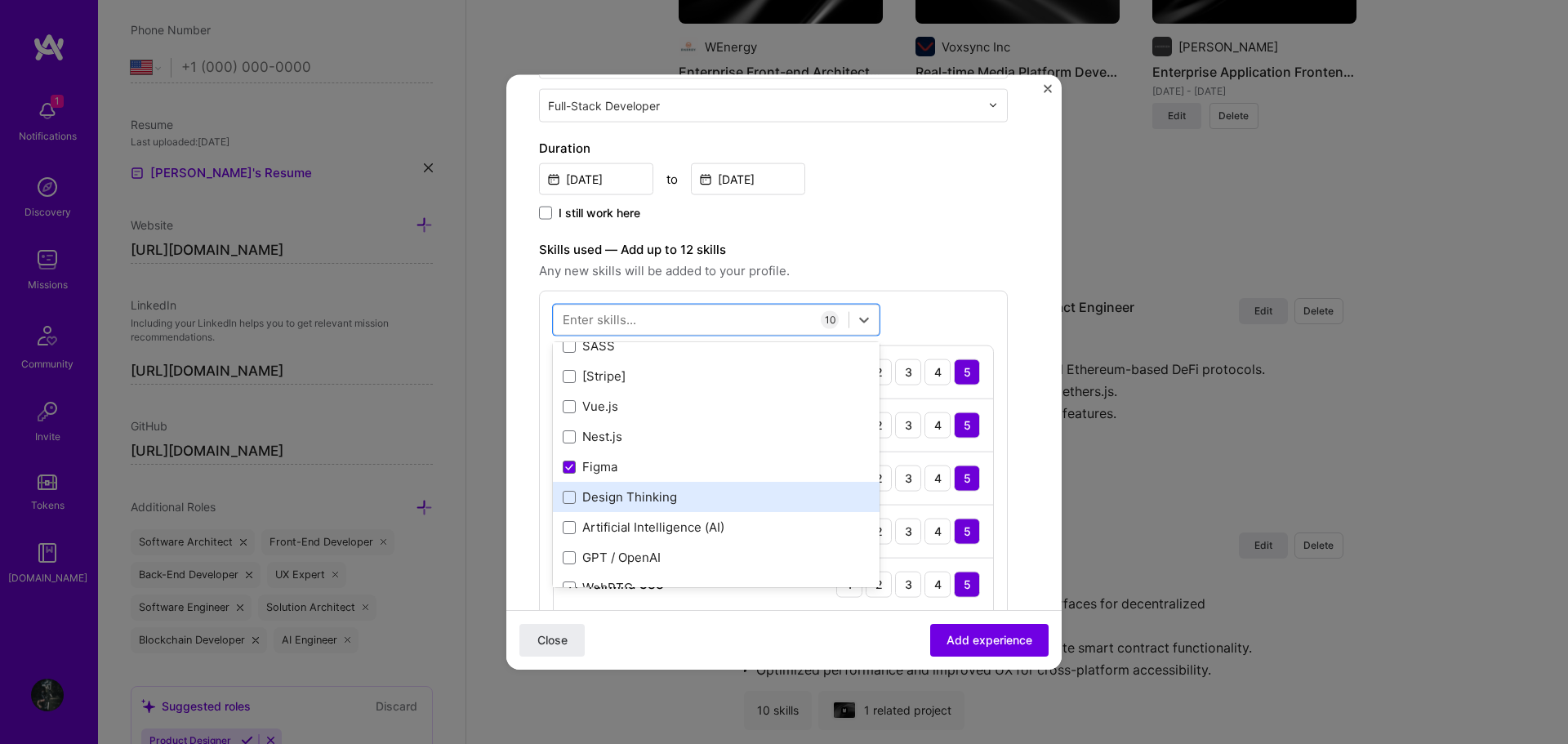
click at [675, 499] on div "Design Thinking" at bounding box center [716, 497] width 307 height 17
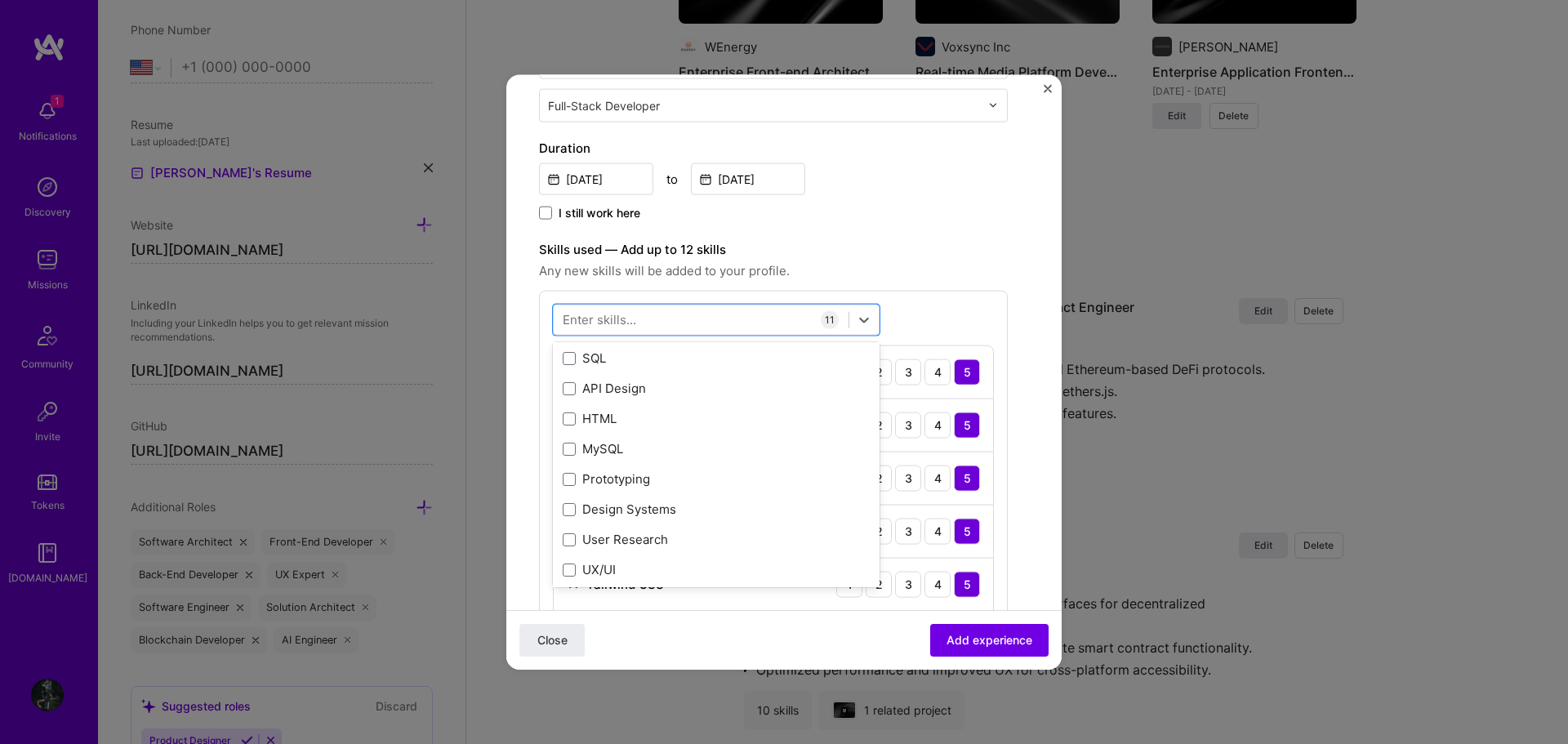
scroll to position [1143, 0]
click at [722, 448] on div "Prototyping" at bounding box center [716, 451] width 307 height 17
click at [880, 286] on div "Skills used — Add up to 12 skills Any new skills will be added to your profile.…" at bounding box center [774, 618] width 469 height 757
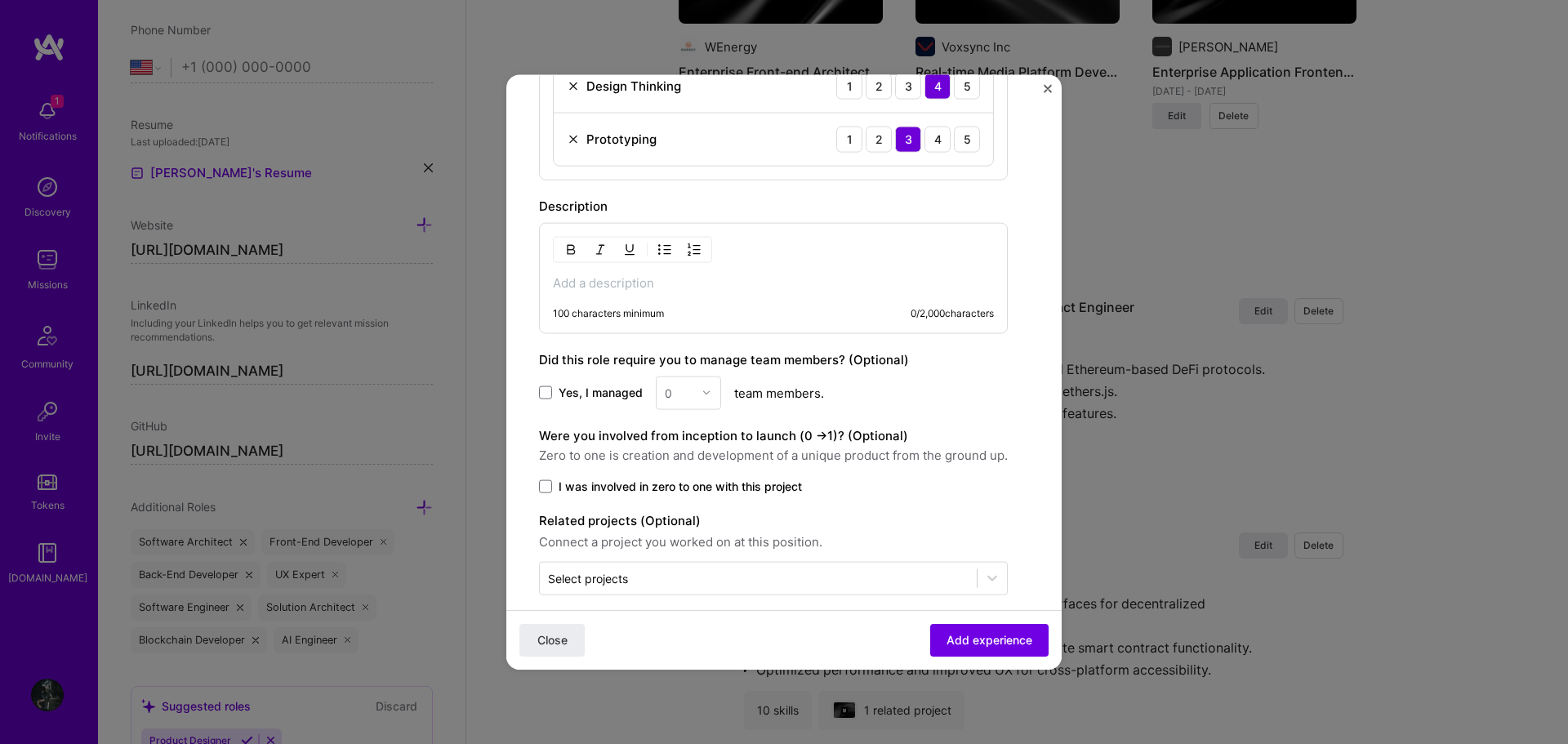
click at [754, 292] on div "100 characters minimum 0 / 2,000 characters" at bounding box center [774, 277] width 469 height 111
click at [767, 279] on p at bounding box center [773, 282] width 441 height 16
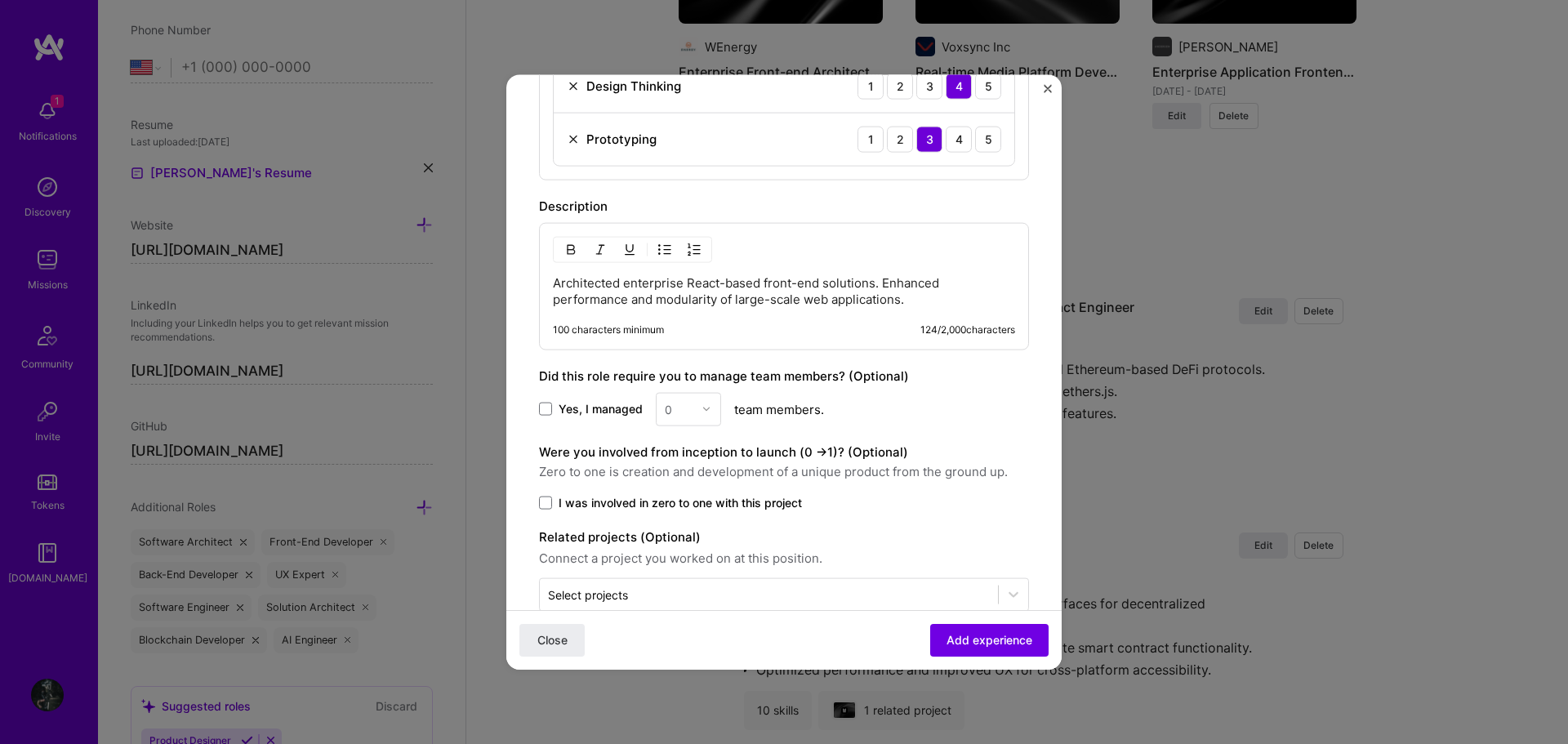
click at [555, 284] on p "Architected enterprise React-based front-end solutions. Enhanced performance an…" at bounding box center [784, 290] width 462 height 33
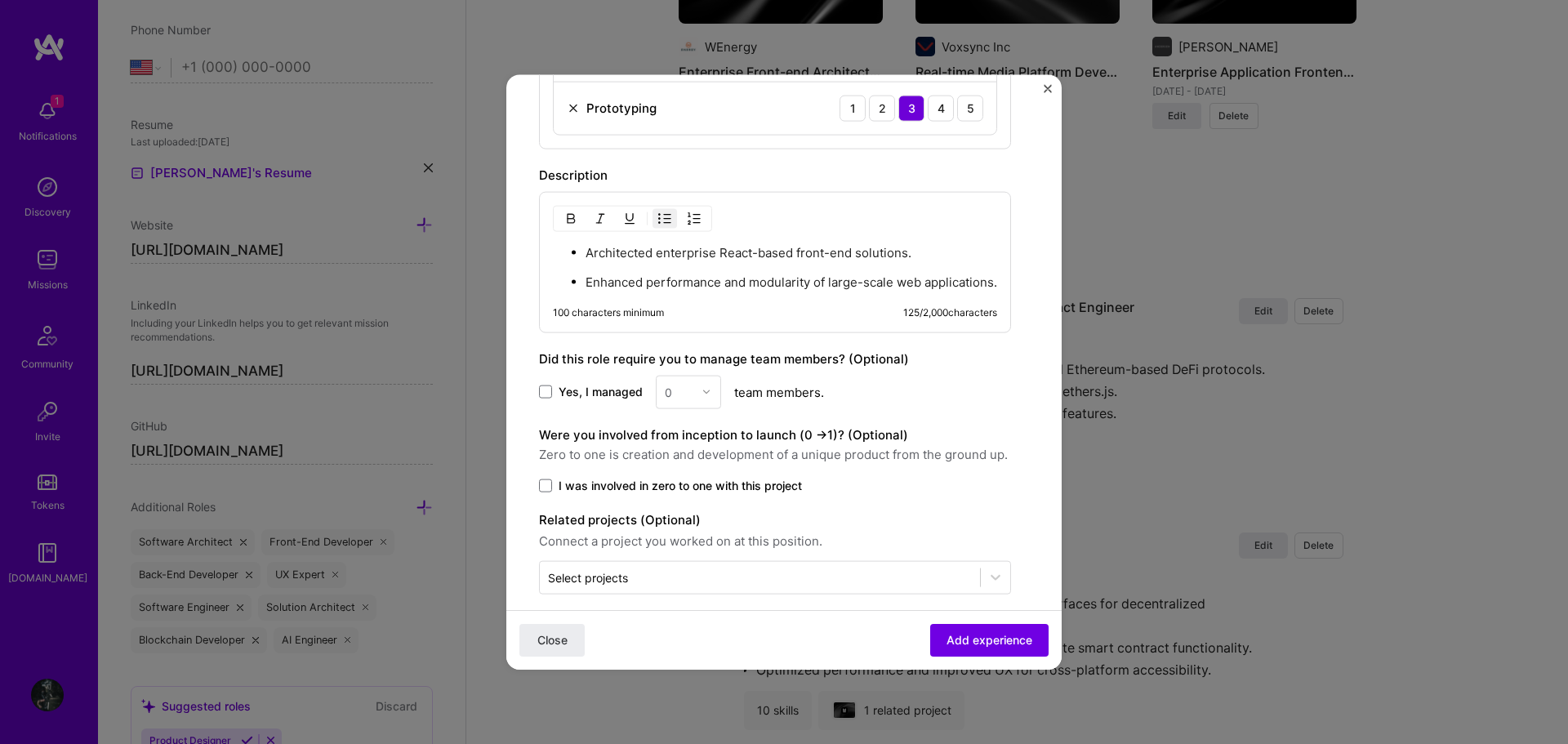
scroll to position [1190, 0]
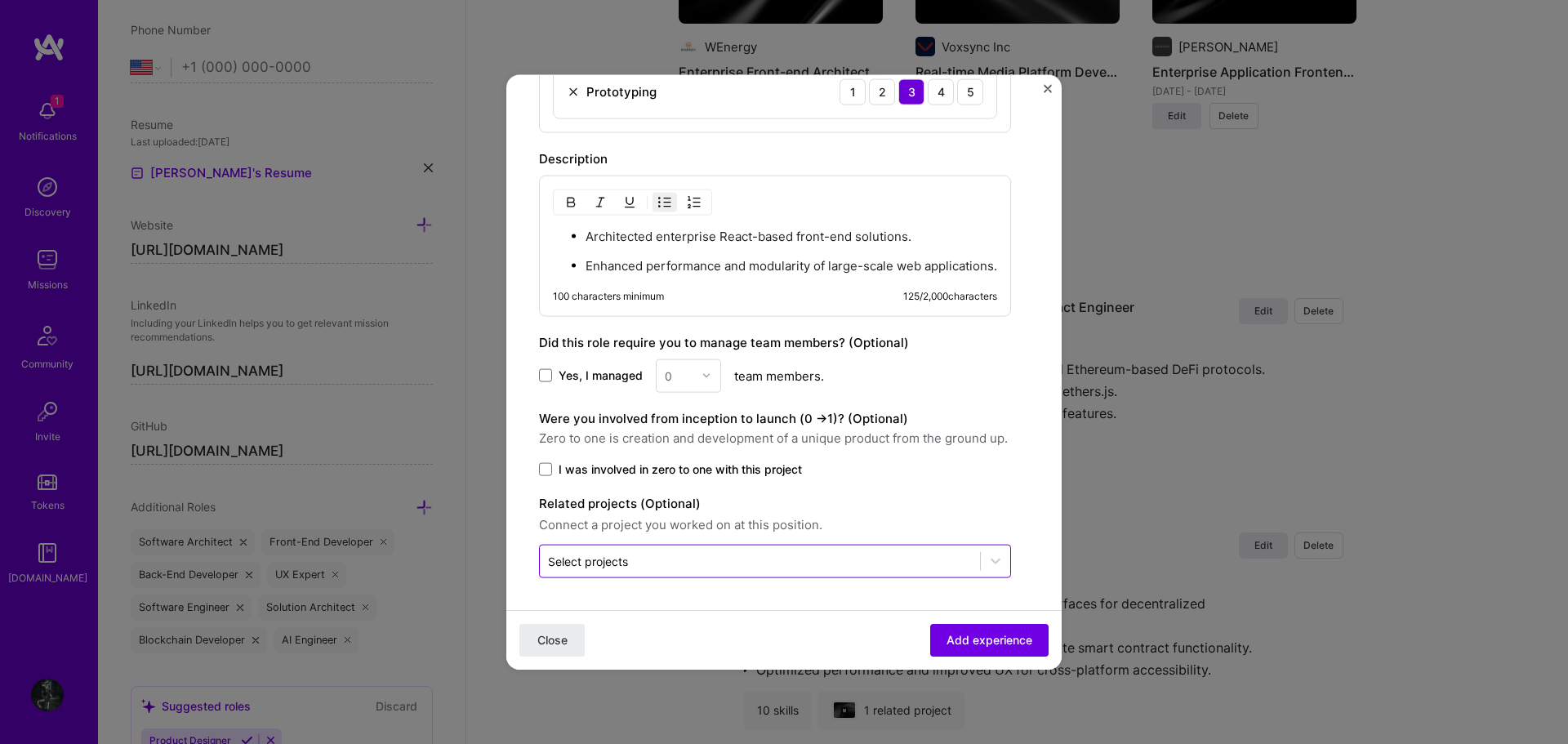
click at [715, 562] on input "text" at bounding box center [759, 560] width 424 height 17
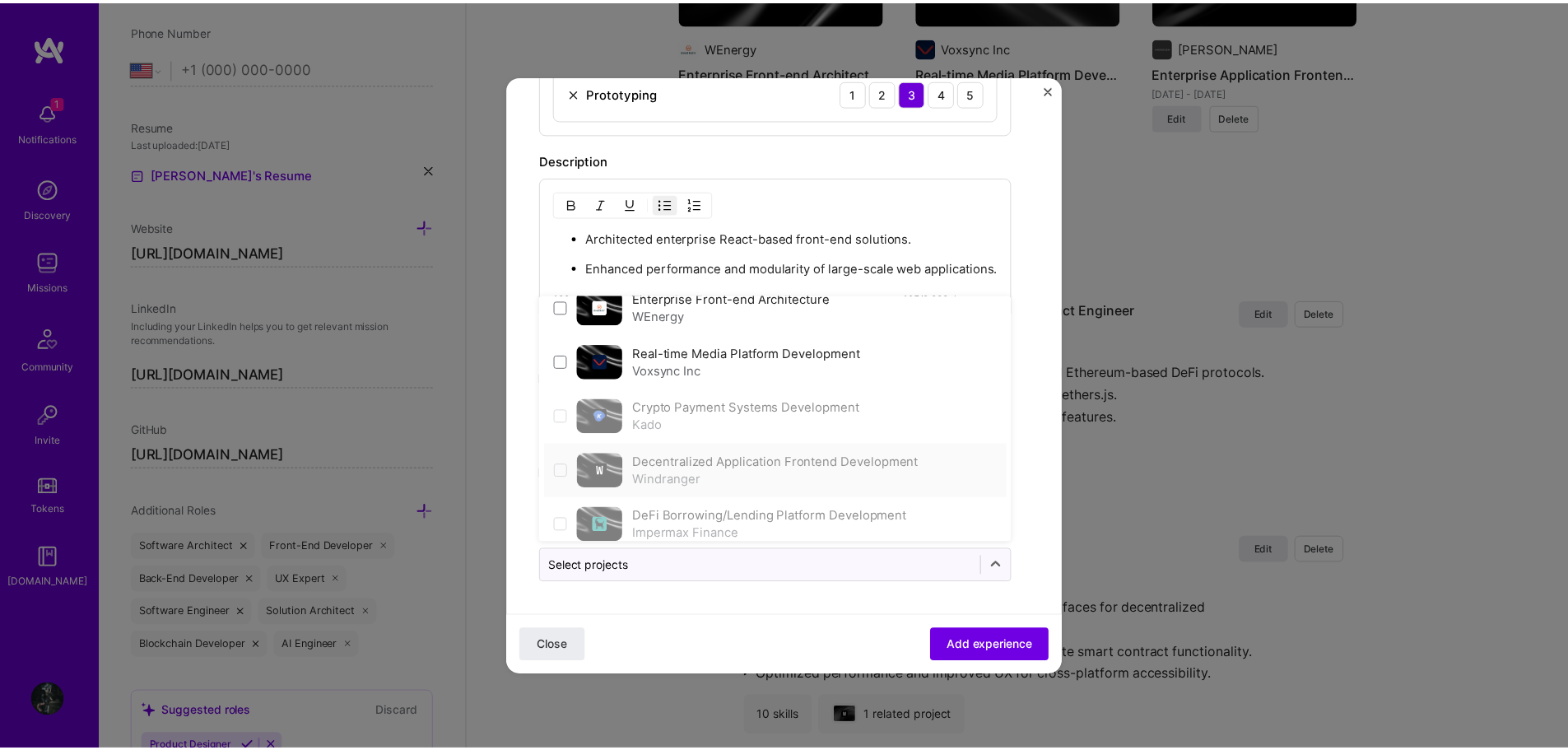
scroll to position [85, 0]
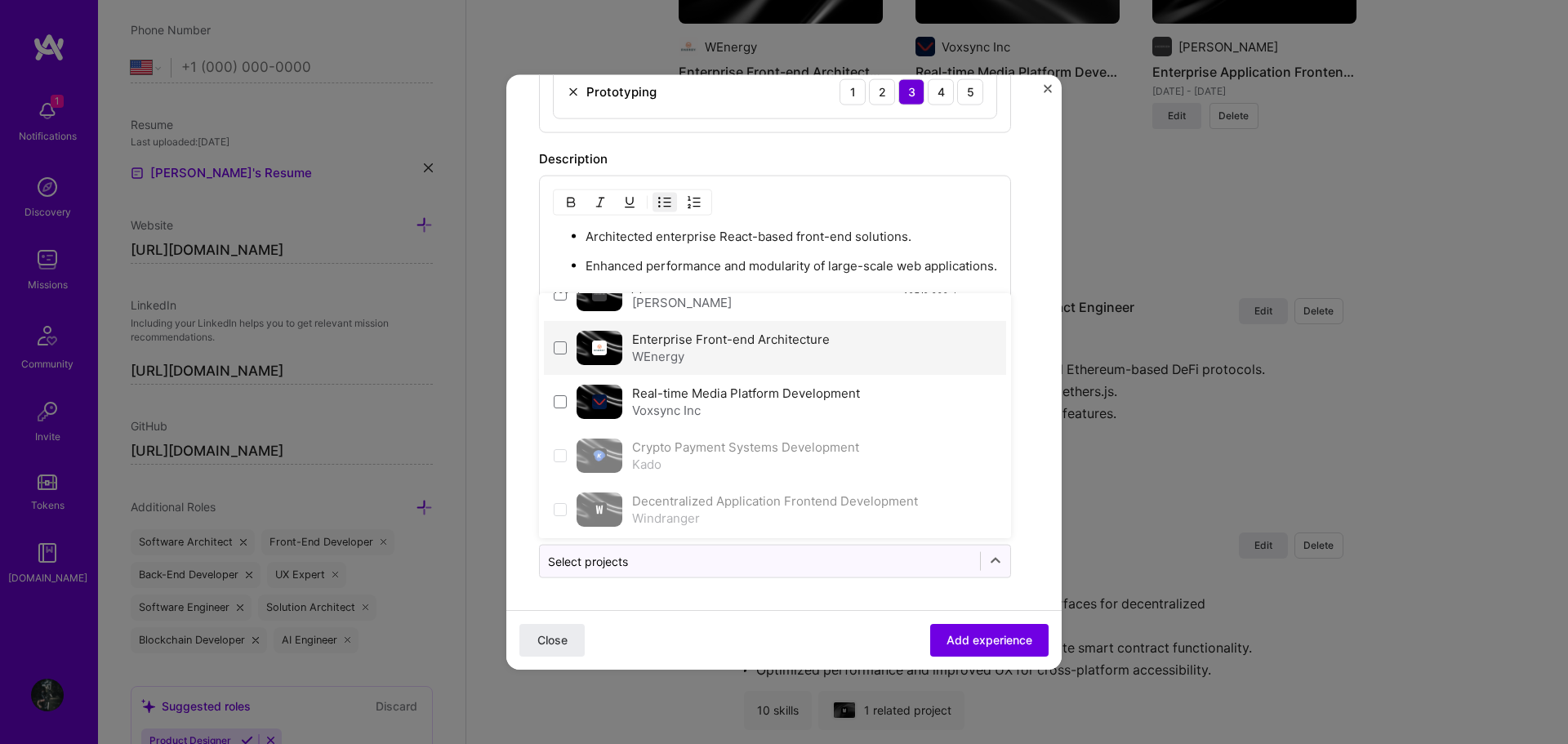
click at [785, 350] on div "WEnergy" at bounding box center [730, 355] width 197 height 17
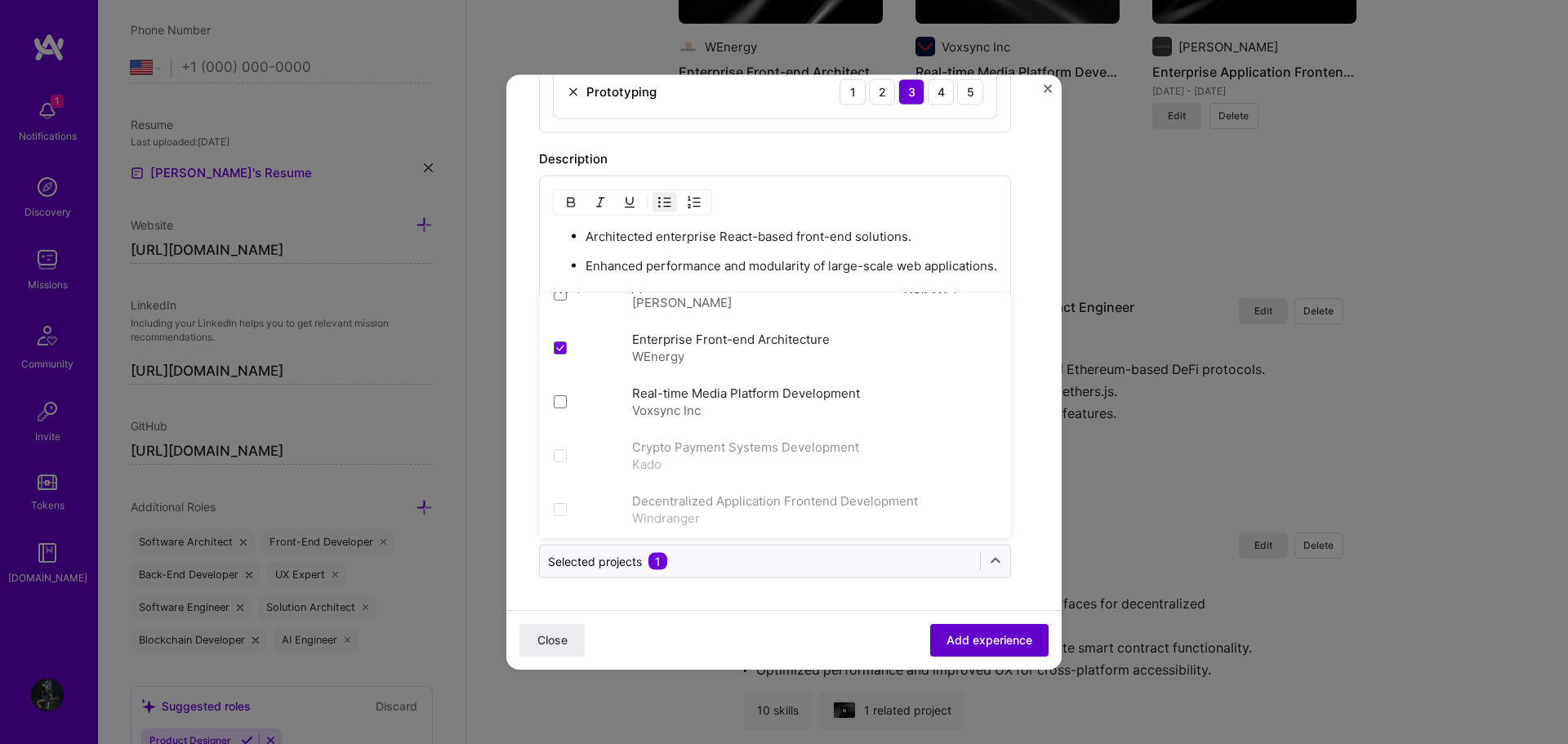
click at [980, 629] on button "Add experience" at bounding box center [990, 640] width 119 height 33
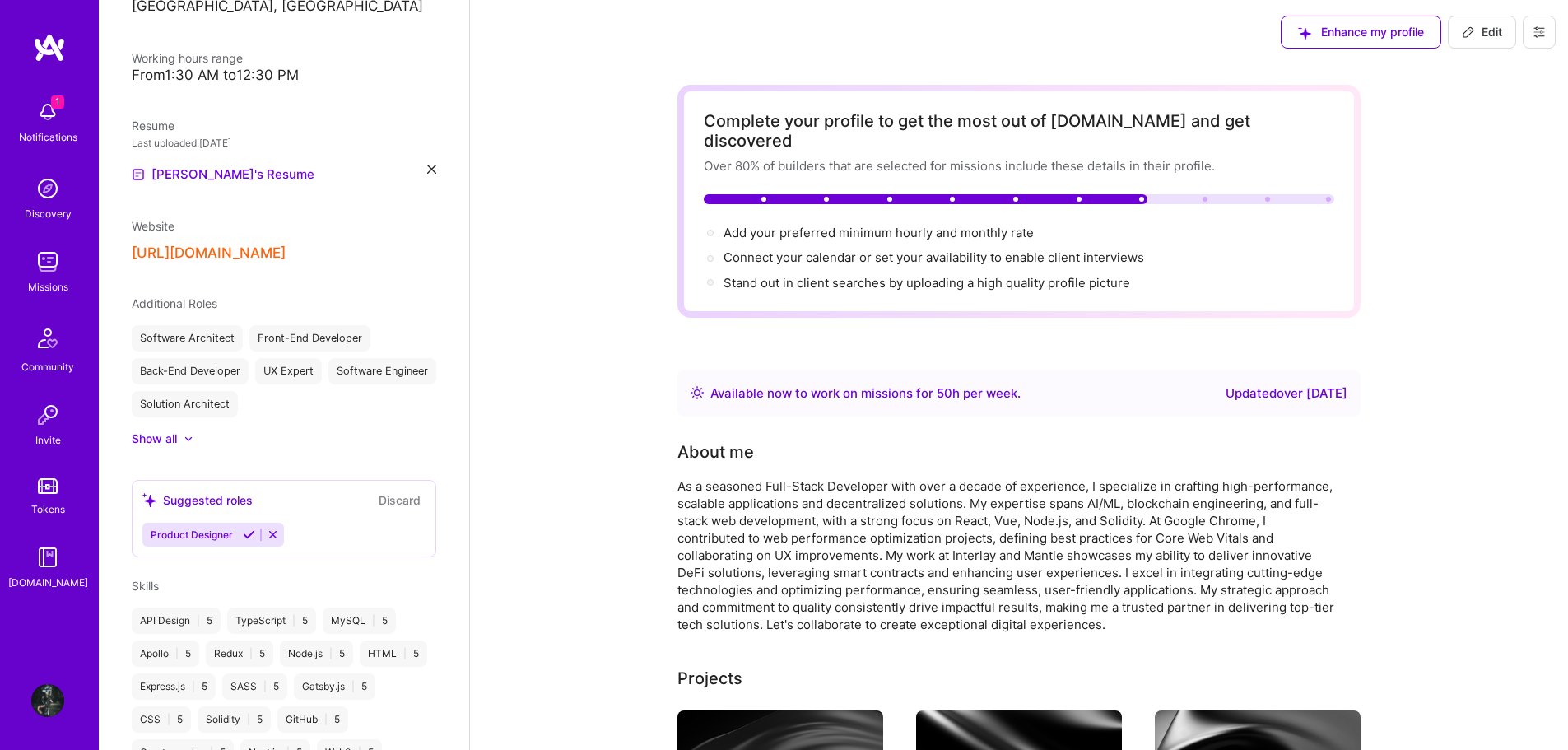
scroll to position [0, 0]
click at [1485, 29] on span "Edit" at bounding box center [1482, 32] width 40 height 16
select select "US"
select select "Right Now"
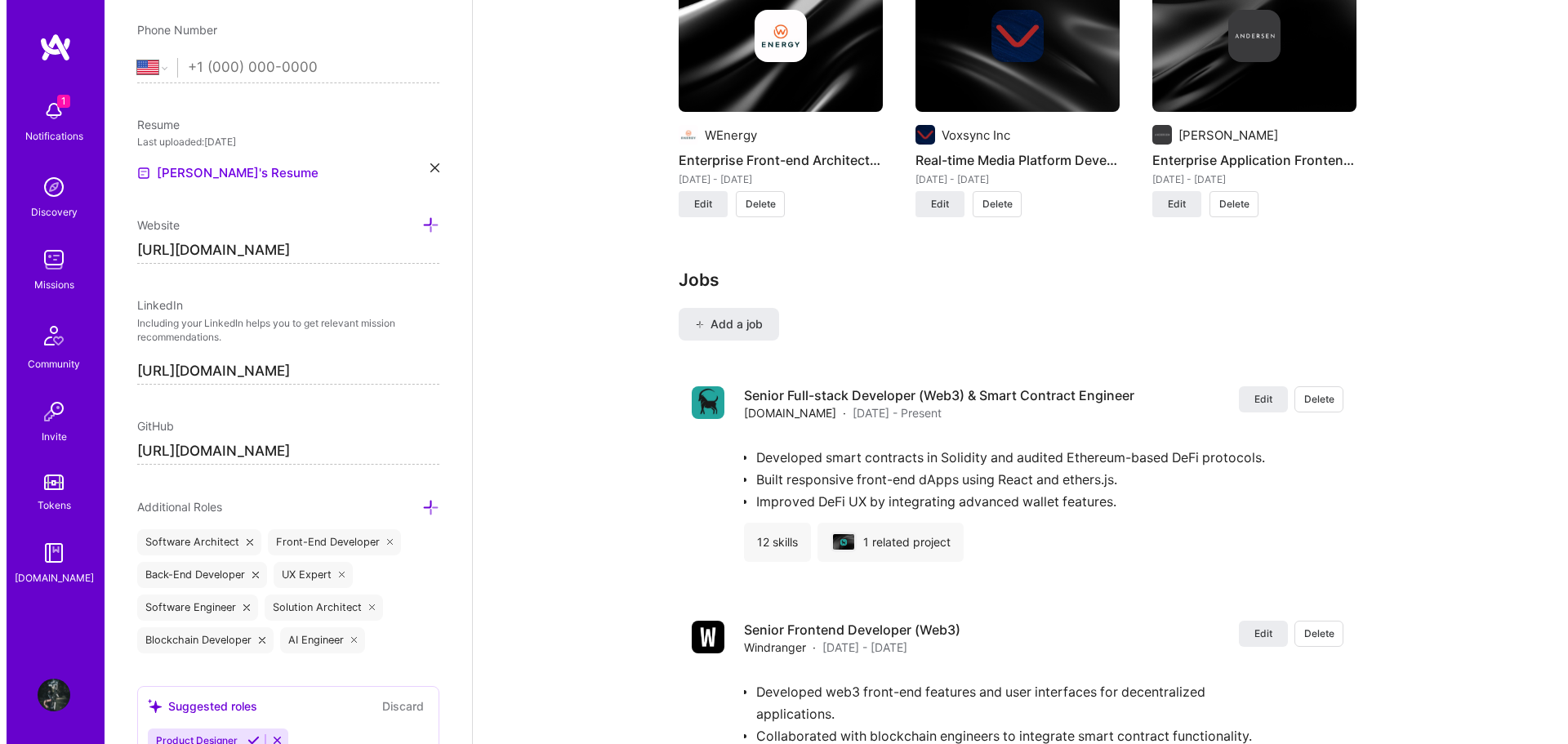
scroll to position [2449, 0]
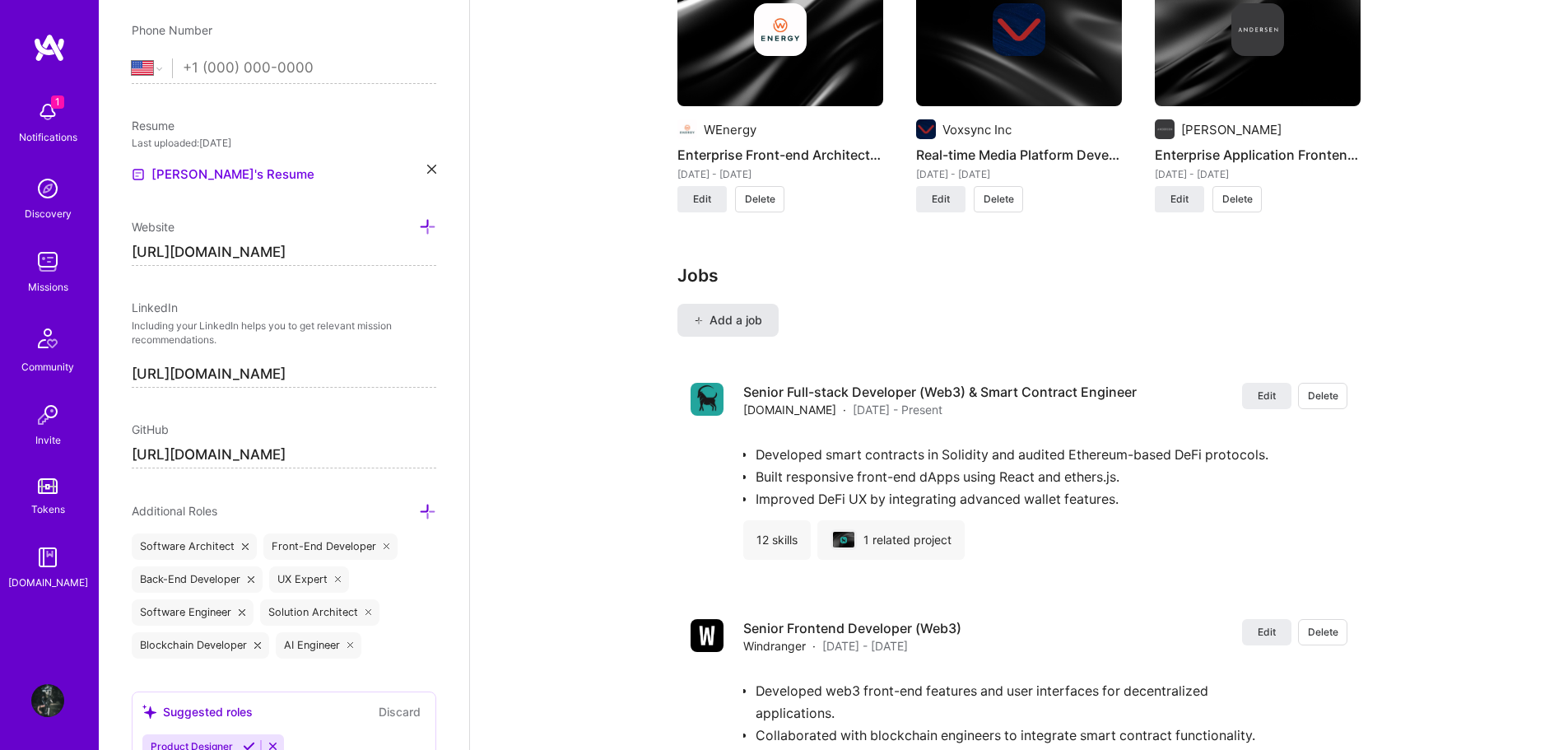
click at [746, 312] on span "Add a job" at bounding box center [728, 320] width 68 height 16
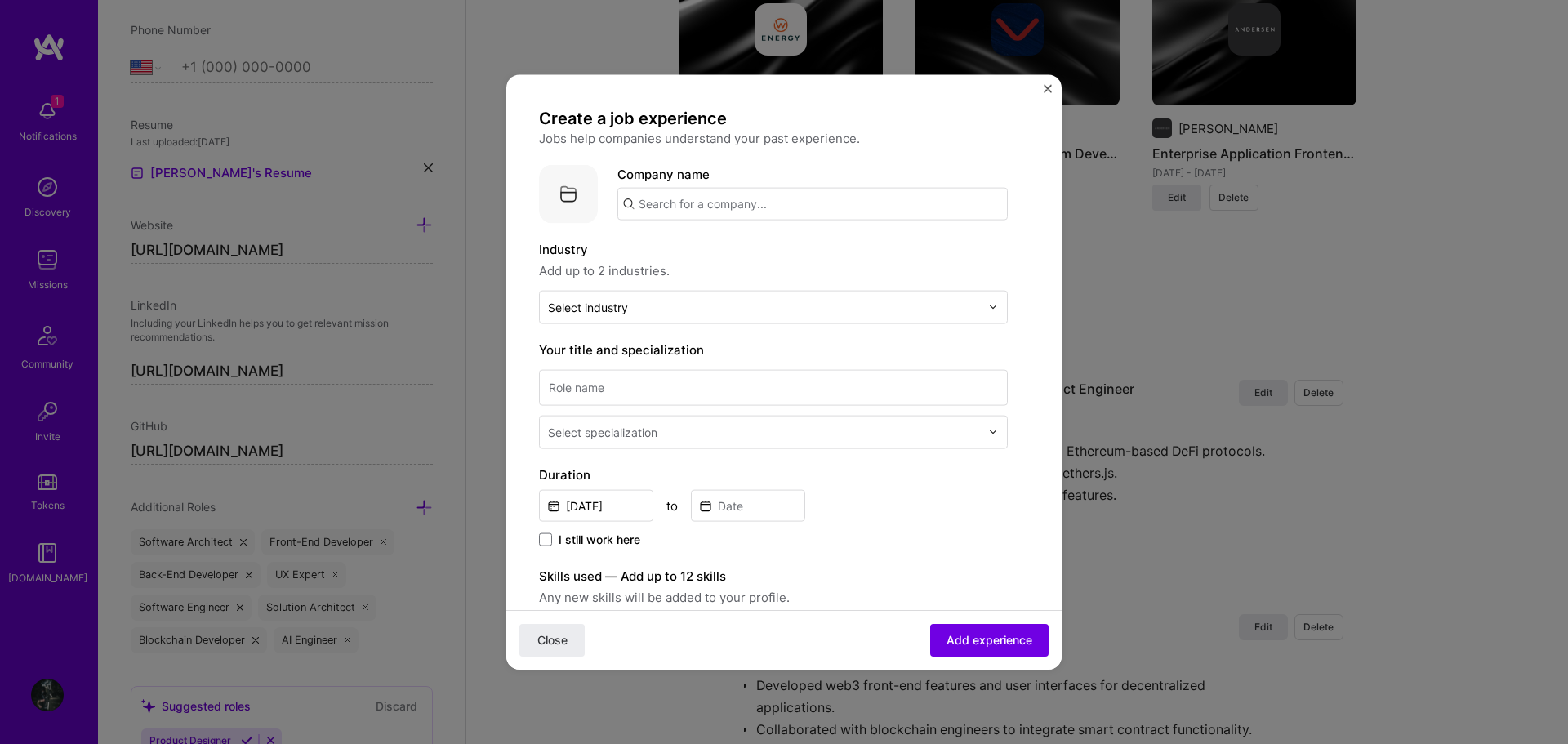
click at [773, 200] on input "text" at bounding box center [812, 203] width 390 height 33
click at [748, 244] on div "Voxsync Inc. voxsync.com" at bounding box center [739, 251] width 245 height 46
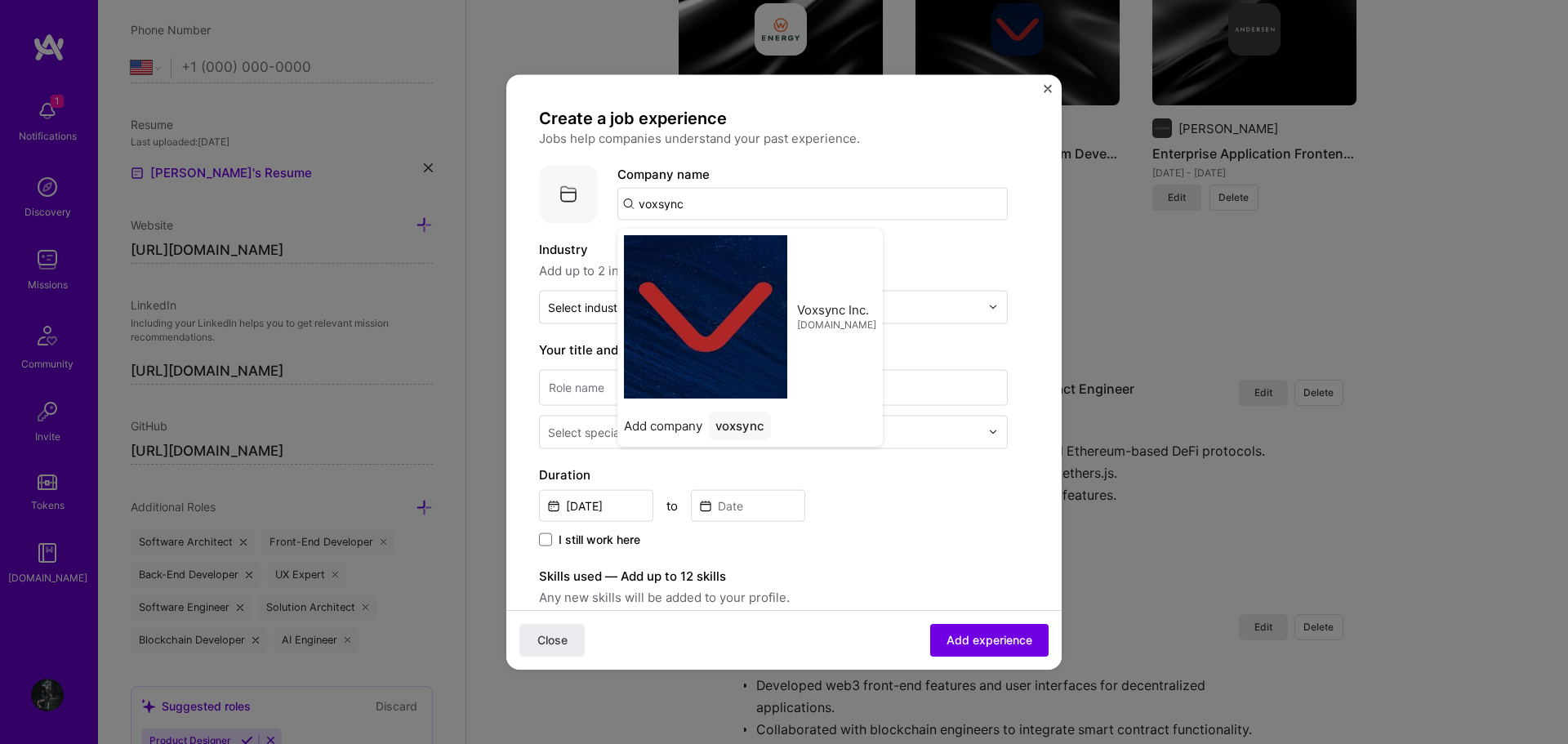
type input "Voxsync Inc."
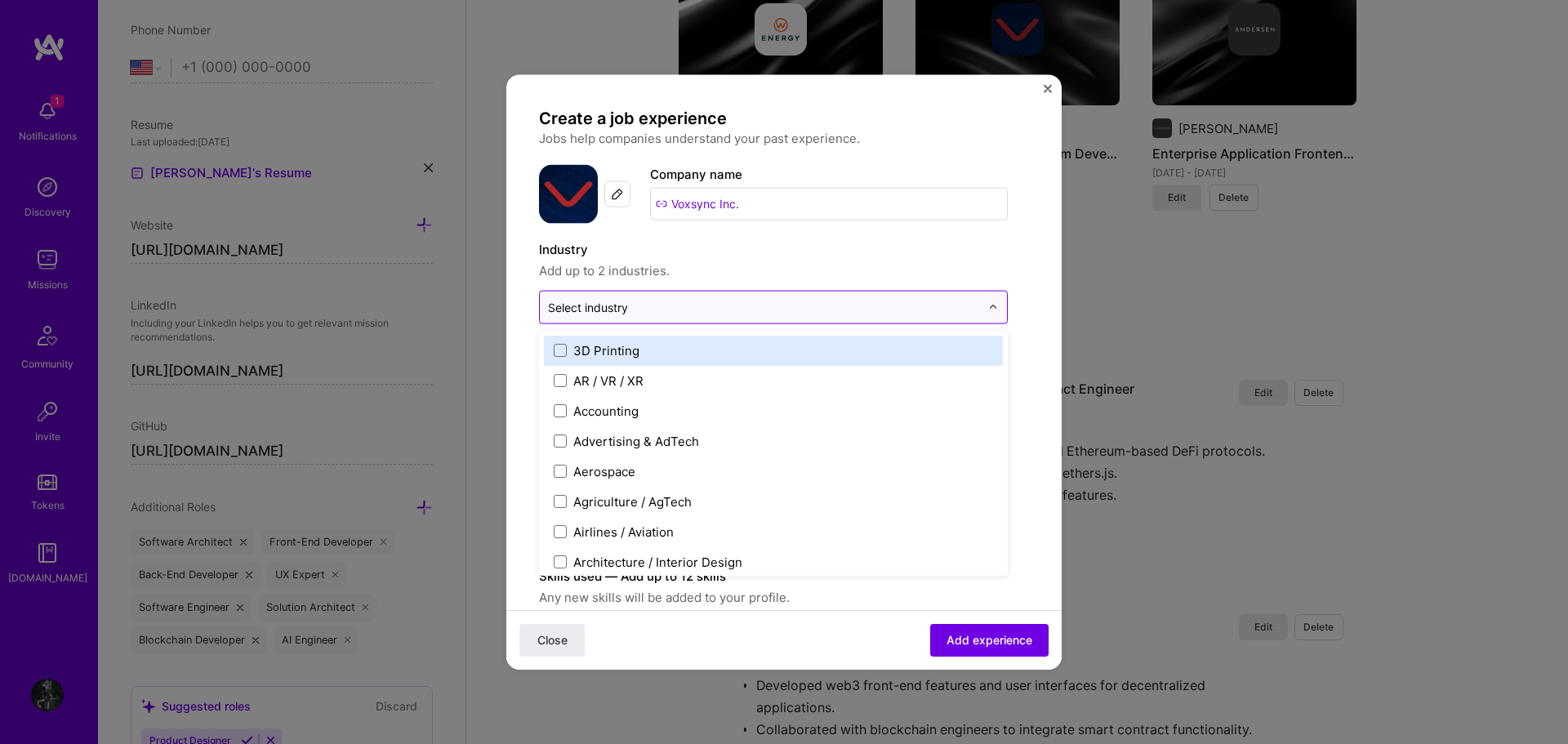
click at [715, 304] on input "text" at bounding box center [764, 306] width 432 height 17
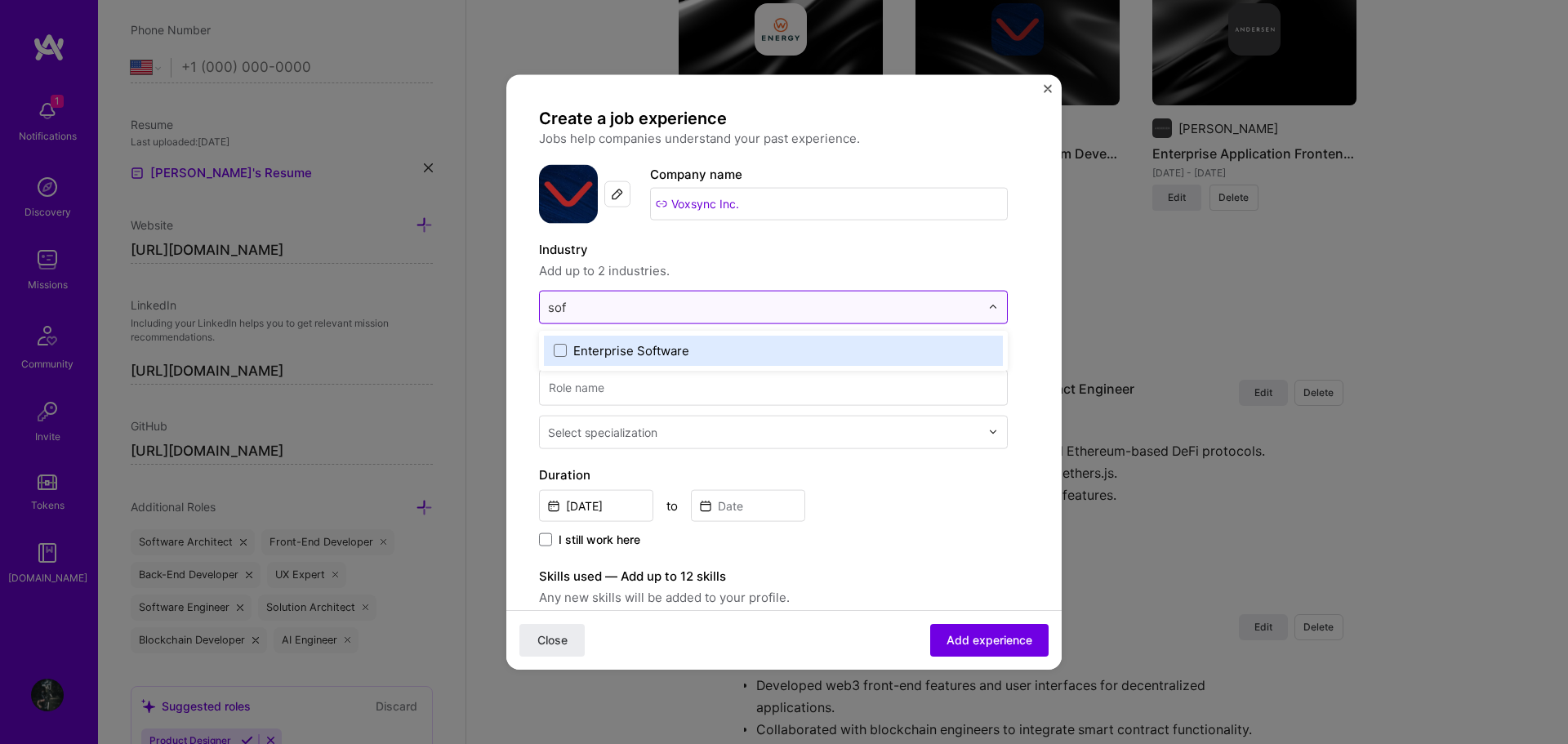
type input "soft"
click at [671, 348] on div "Enterprise Software" at bounding box center [631, 350] width 116 height 17
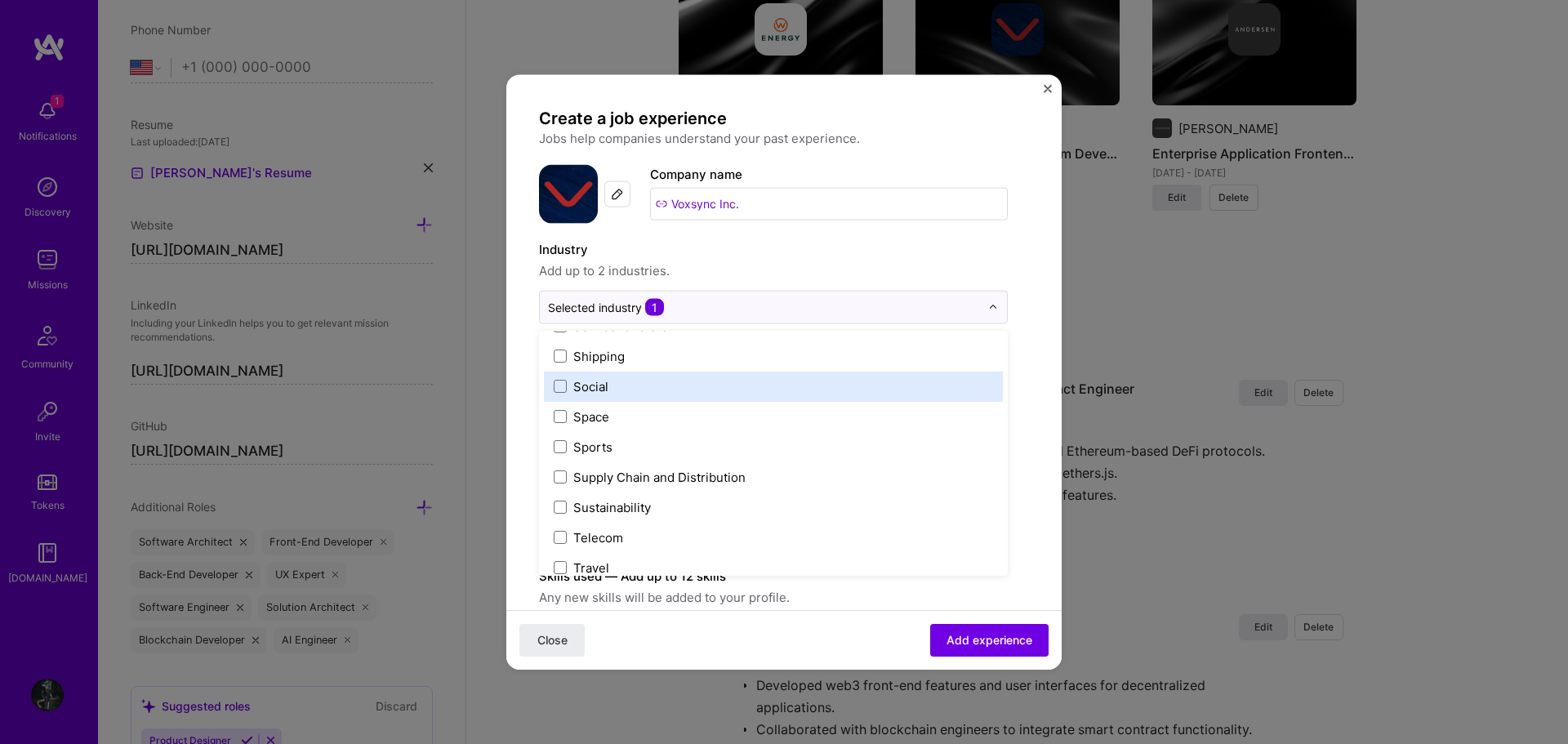
scroll to position [3389, 0]
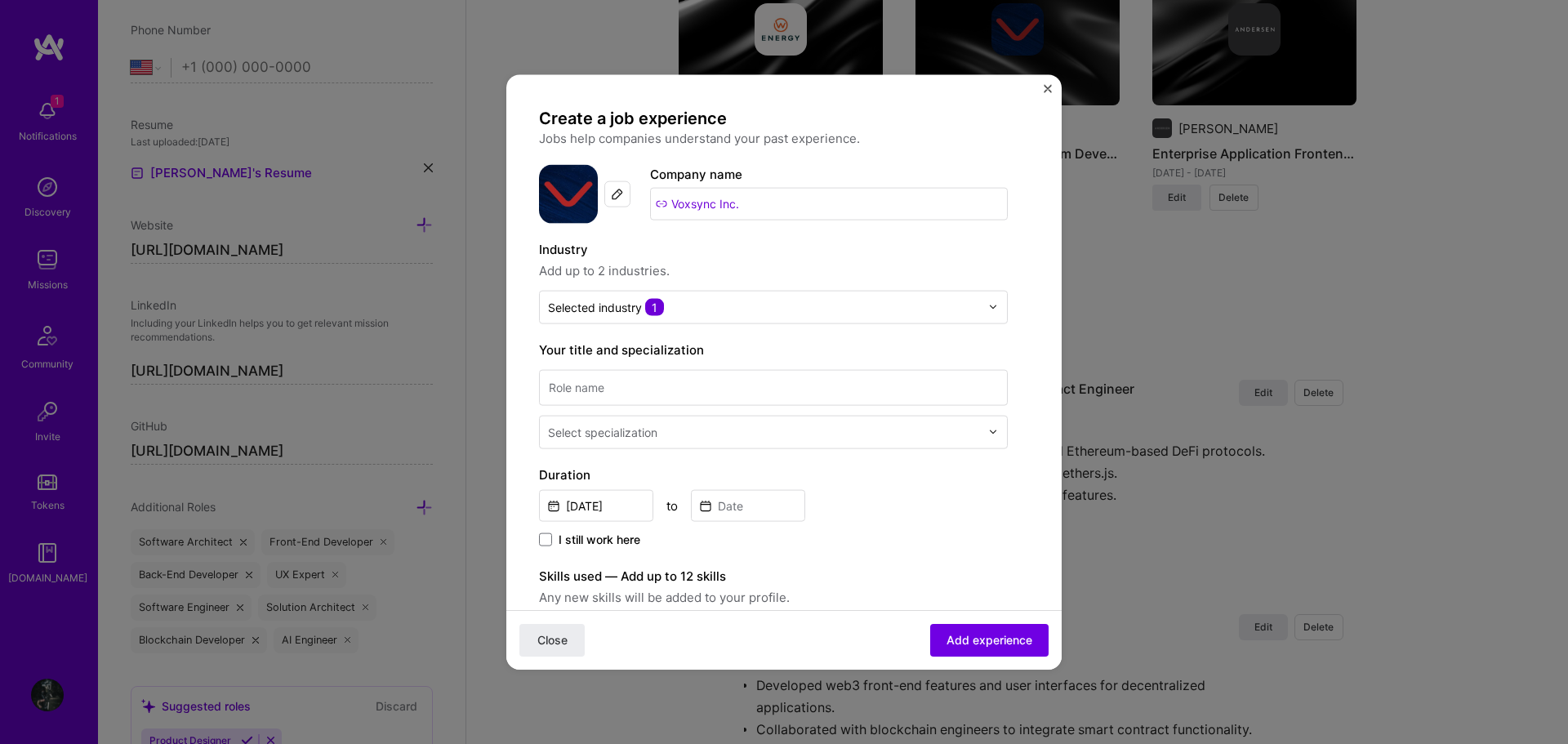
click at [810, 266] on span "Add up to 2 industries." at bounding box center [774, 270] width 469 height 19
click at [663, 397] on input at bounding box center [774, 387] width 469 height 36
paste input "Frontend Developer"
type input "Frontend Developer"
click at [603, 429] on div "Select specialization" at bounding box center [602, 432] width 109 height 17
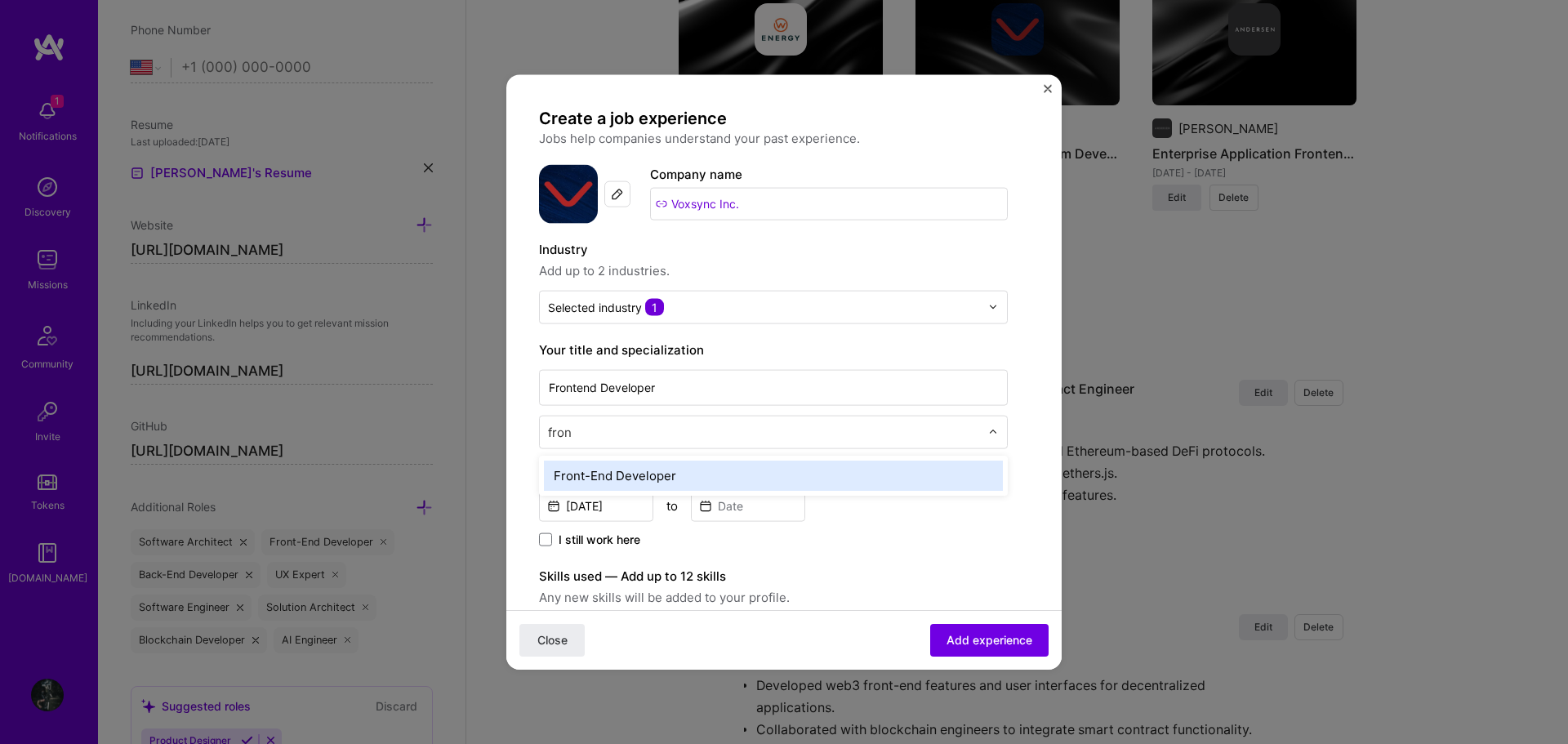
type input "front"
click at [655, 468] on div "Front-End Developer" at bounding box center [773, 475] width 459 height 30
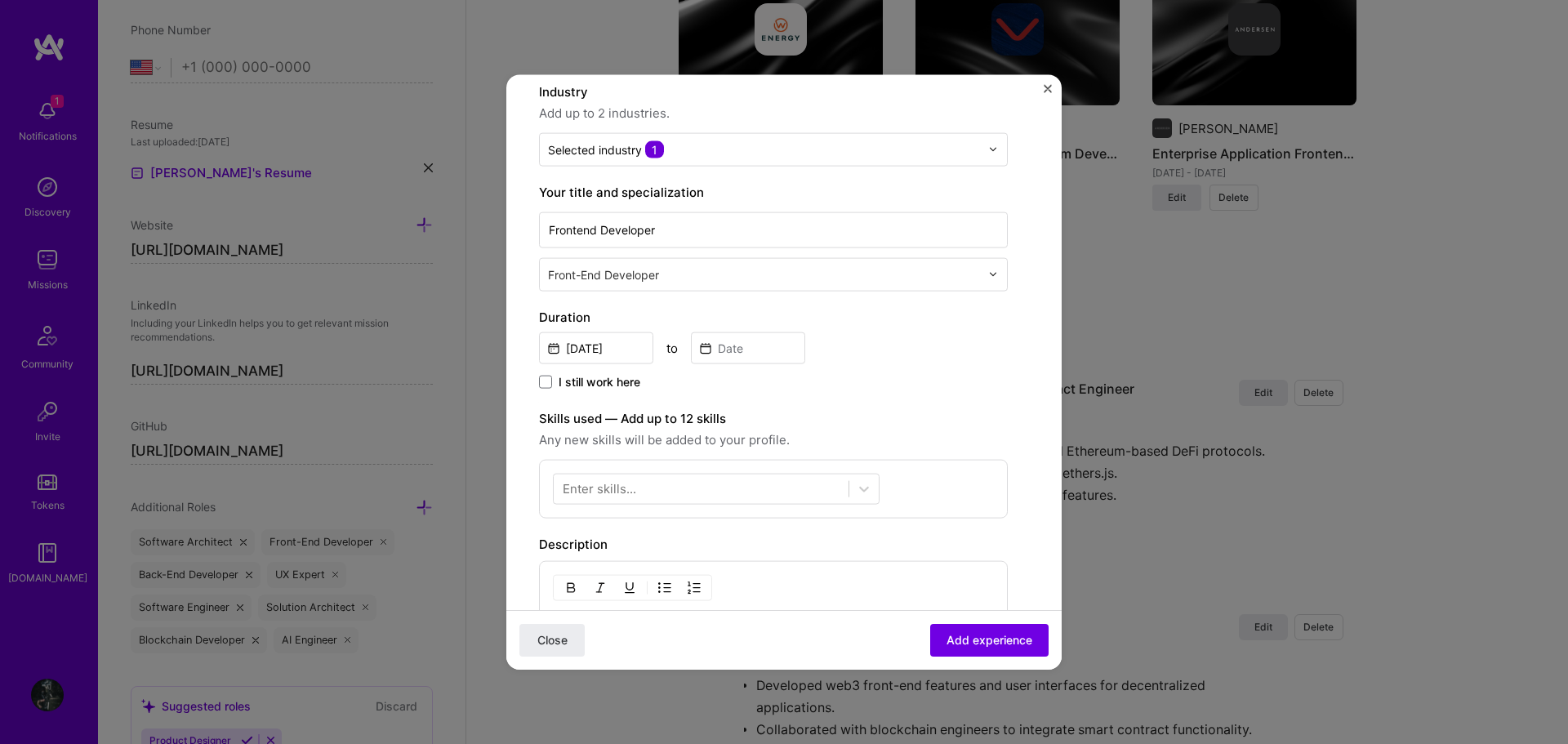
scroll to position [163, 0]
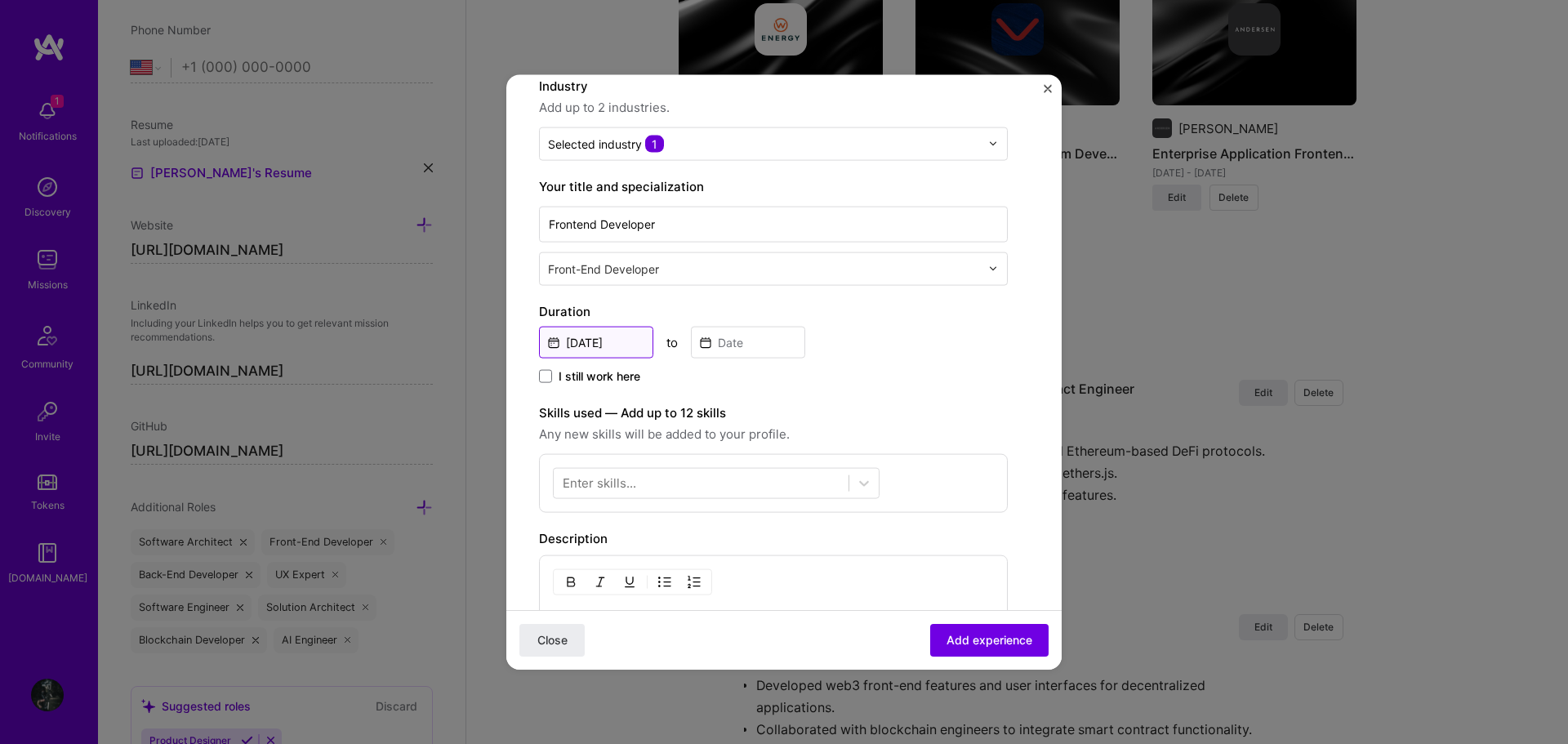
click at [627, 333] on input "Sep, 2025" at bounding box center [596, 342] width 114 height 32
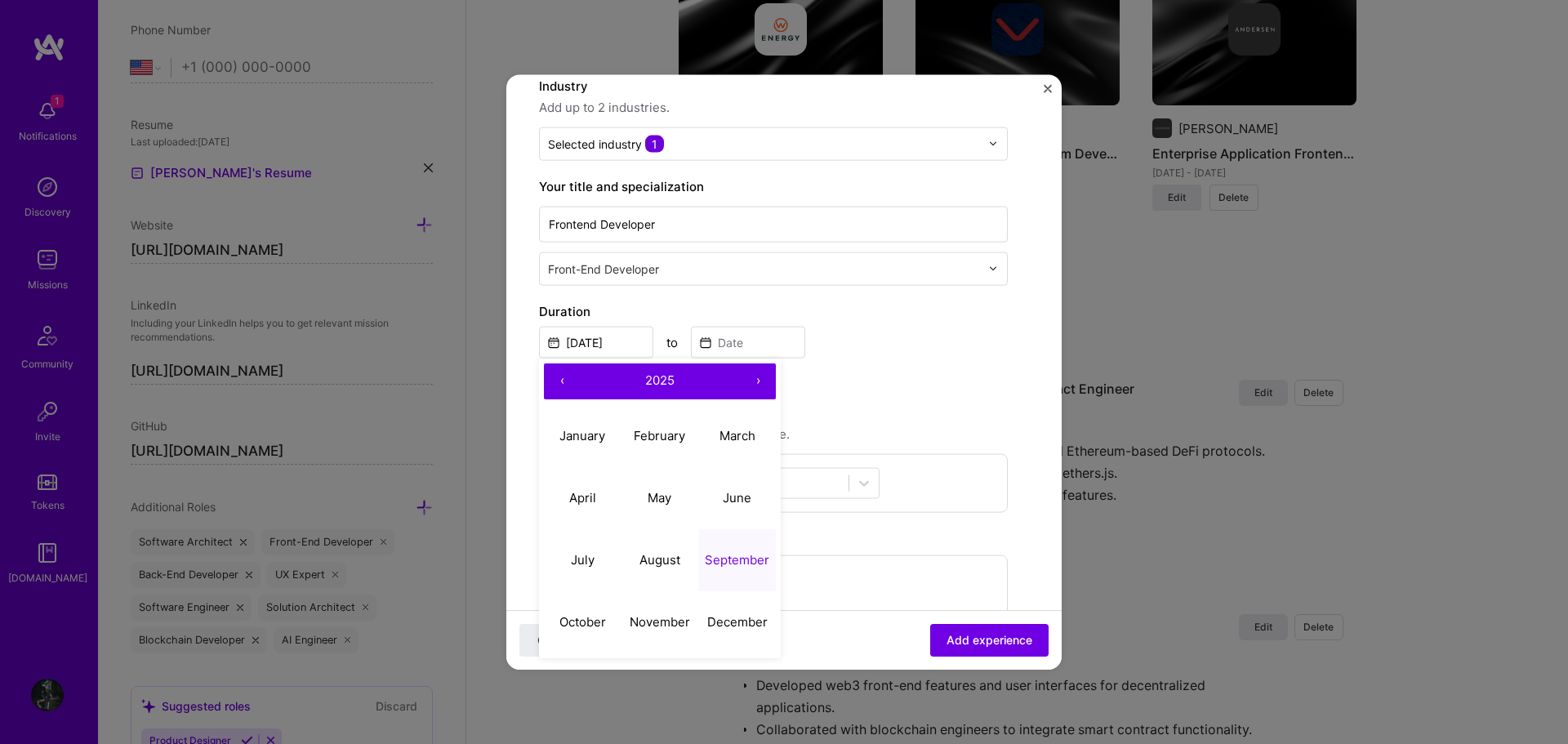
click at [562, 377] on button "‹" at bounding box center [561, 380] width 36 height 36
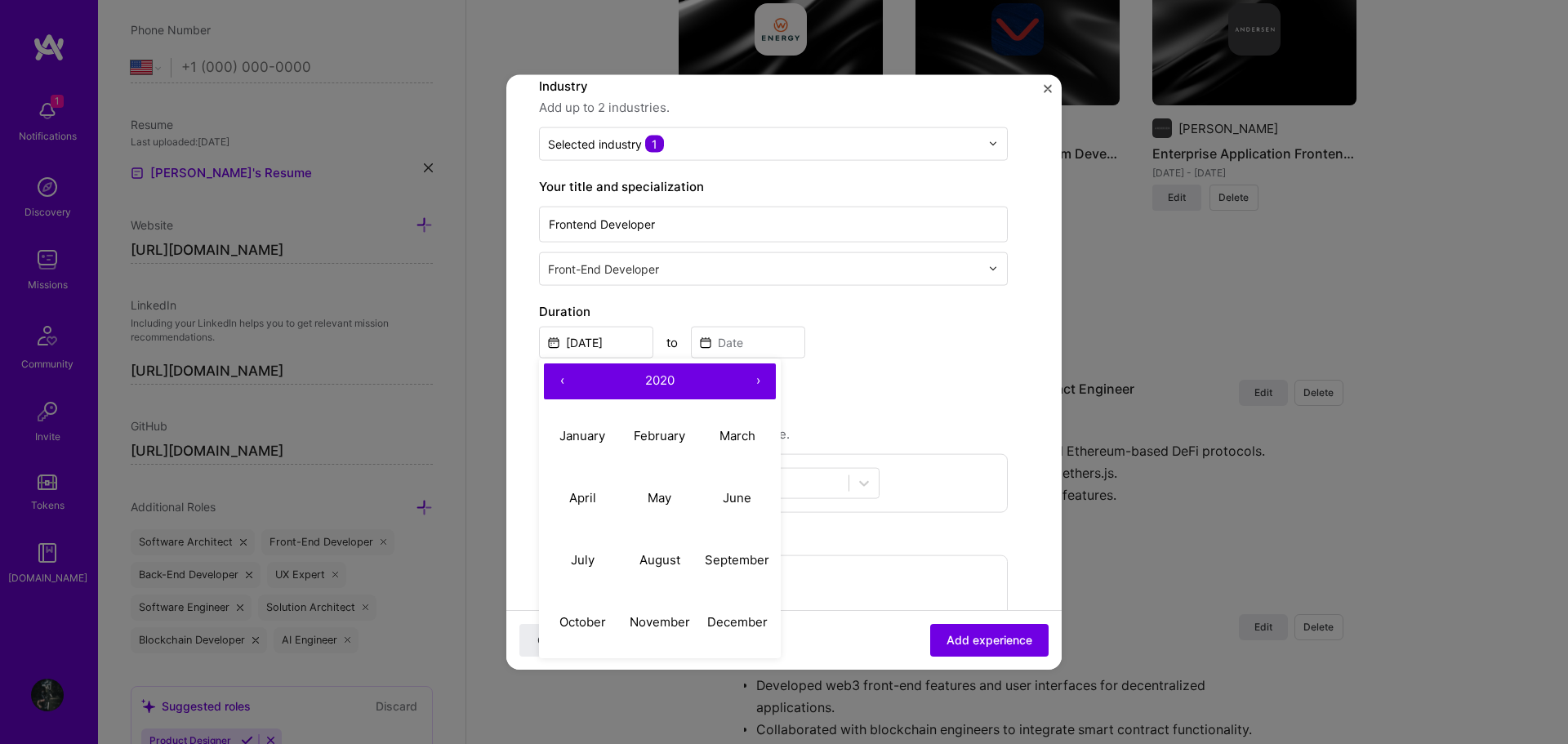
click at [562, 377] on button "‹" at bounding box center [561, 380] width 36 height 36
click at [726, 428] on abbr "March" at bounding box center [737, 435] width 36 height 15
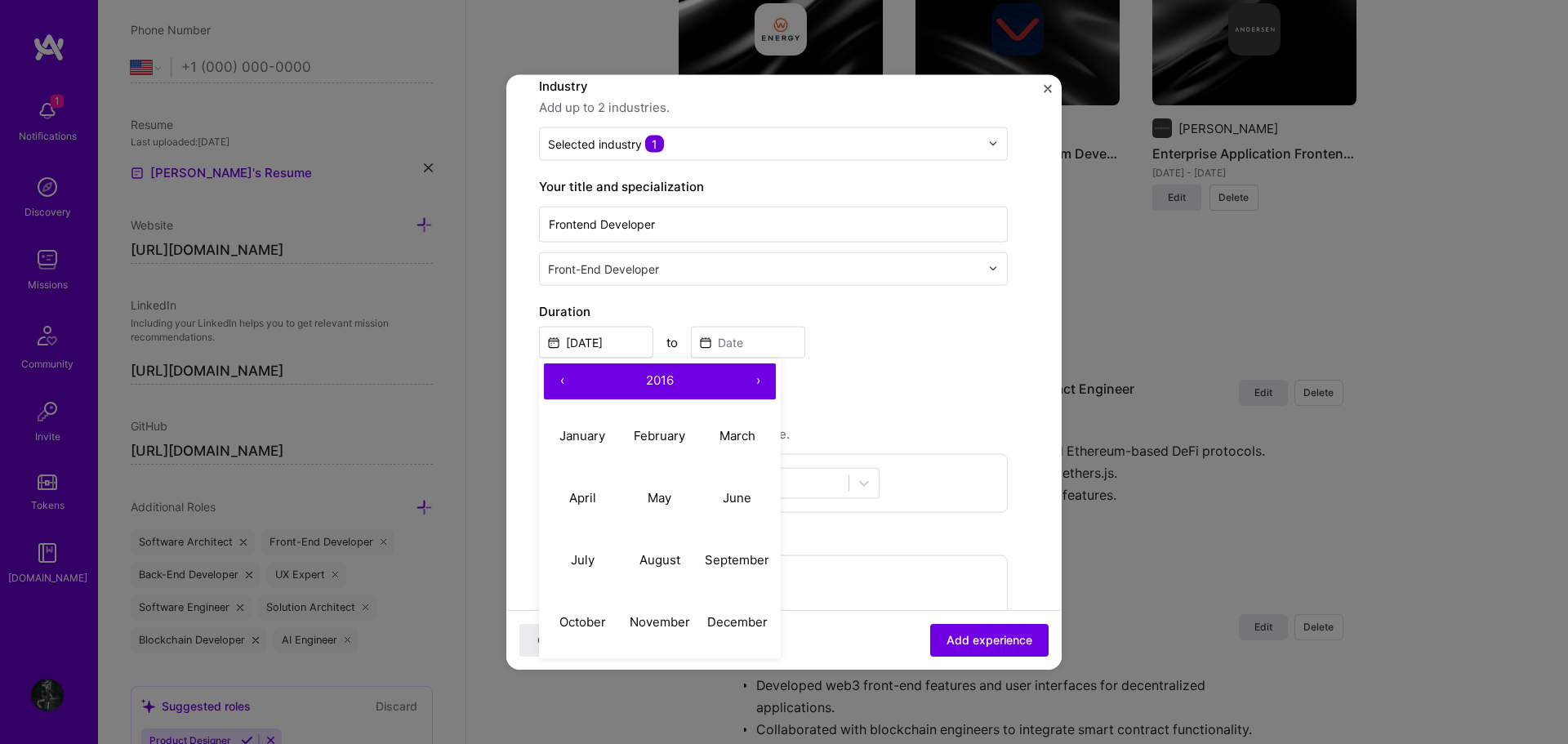
type input "Mar, 2016"
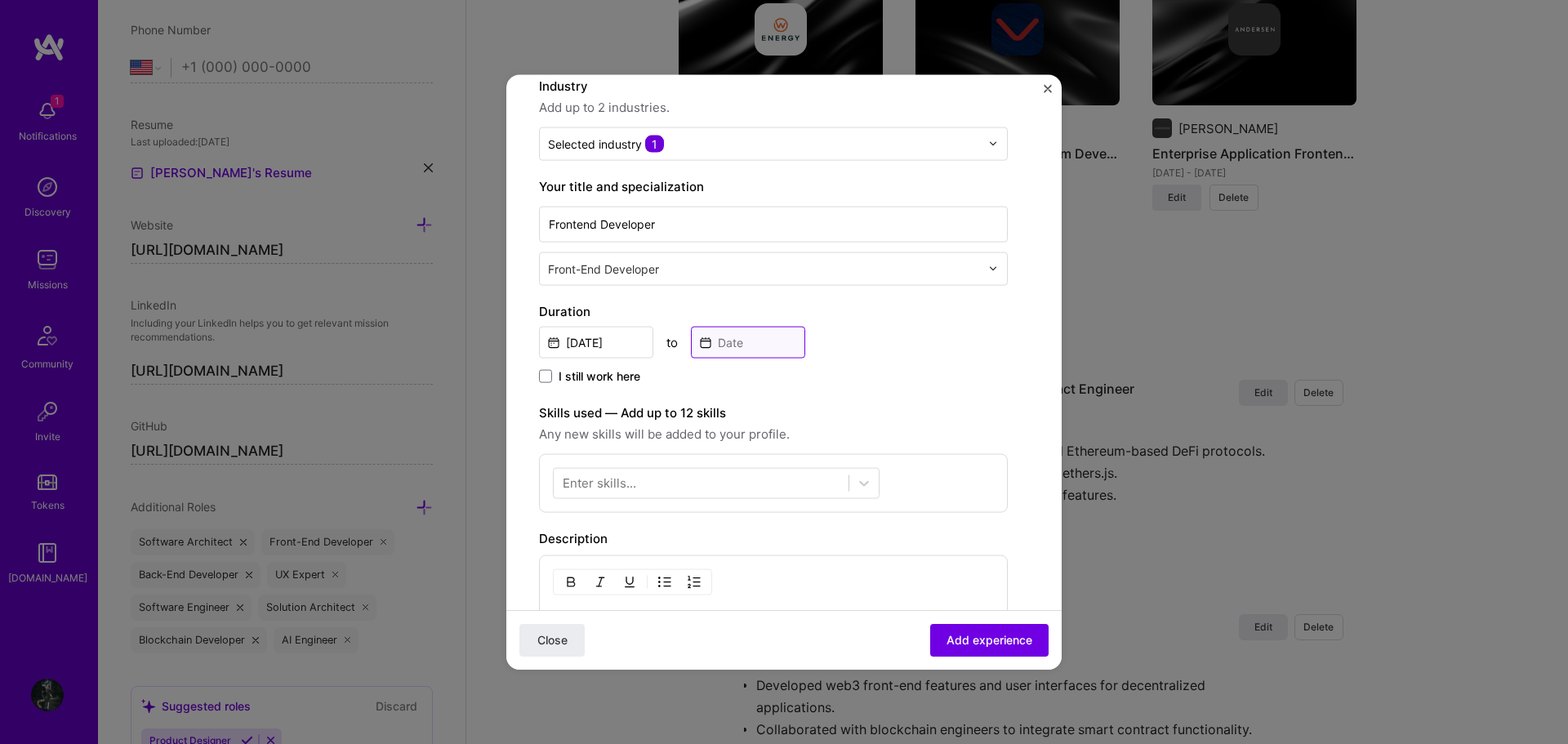
click at [749, 348] on input at bounding box center [748, 342] width 114 height 32
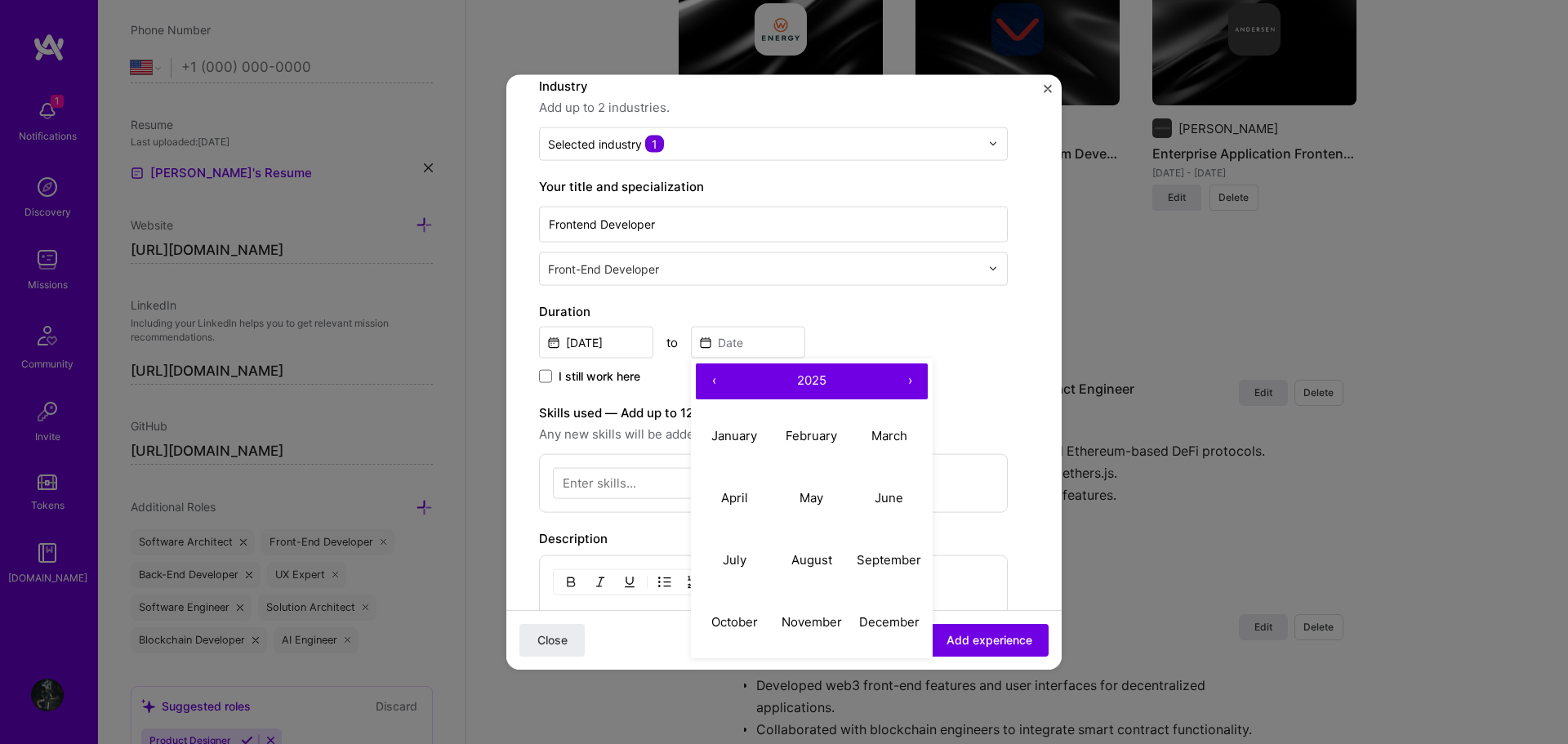
click at [714, 389] on button "‹" at bounding box center [714, 380] width 36 height 36
click at [714, 384] on button "‹" at bounding box center [714, 380] width 36 height 36
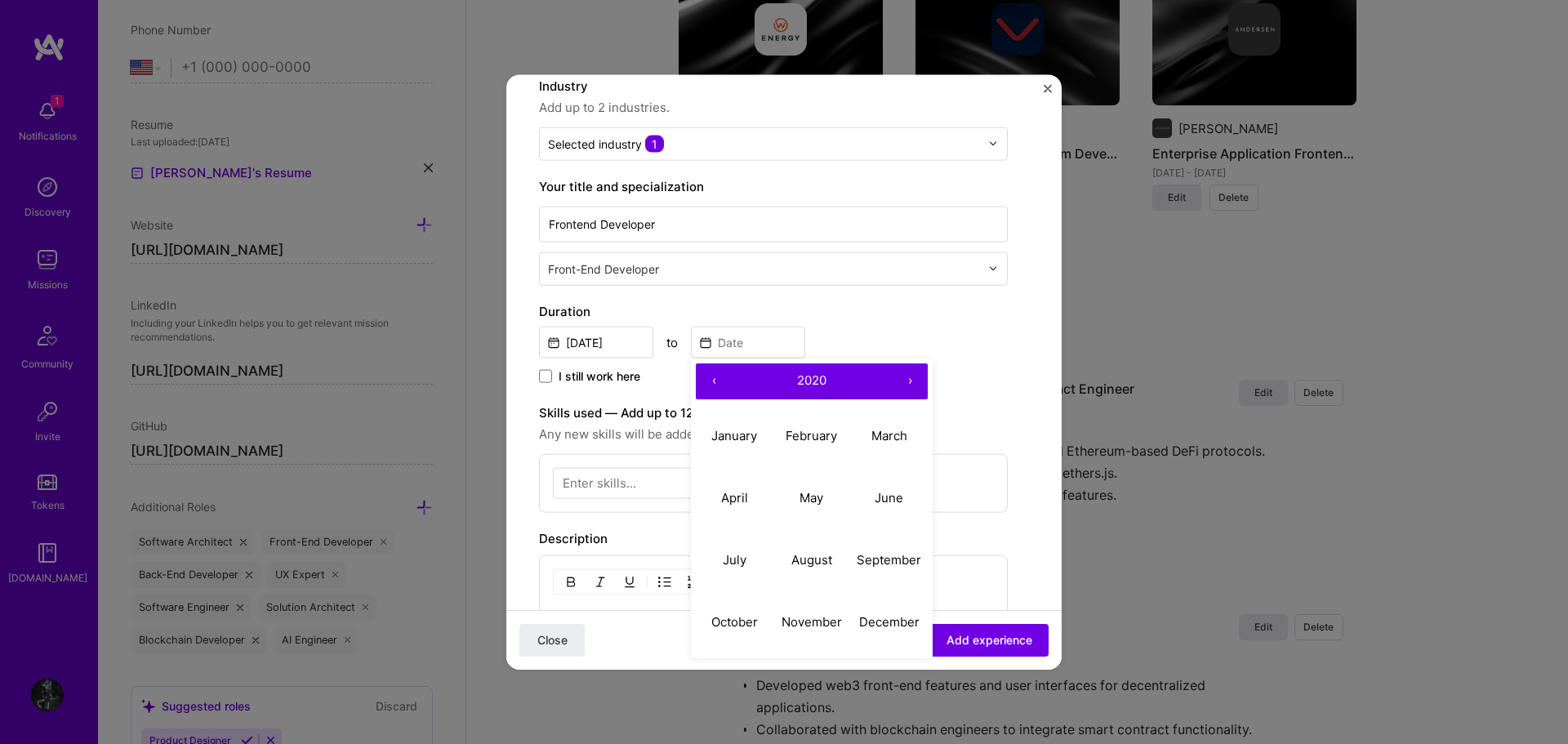
click at [714, 384] on button "‹" at bounding box center [714, 380] width 36 height 36
click at [742, 430] on abbr "January" at bounding box center [734, 435] width 46 height 15
type input "Jan, 2017"
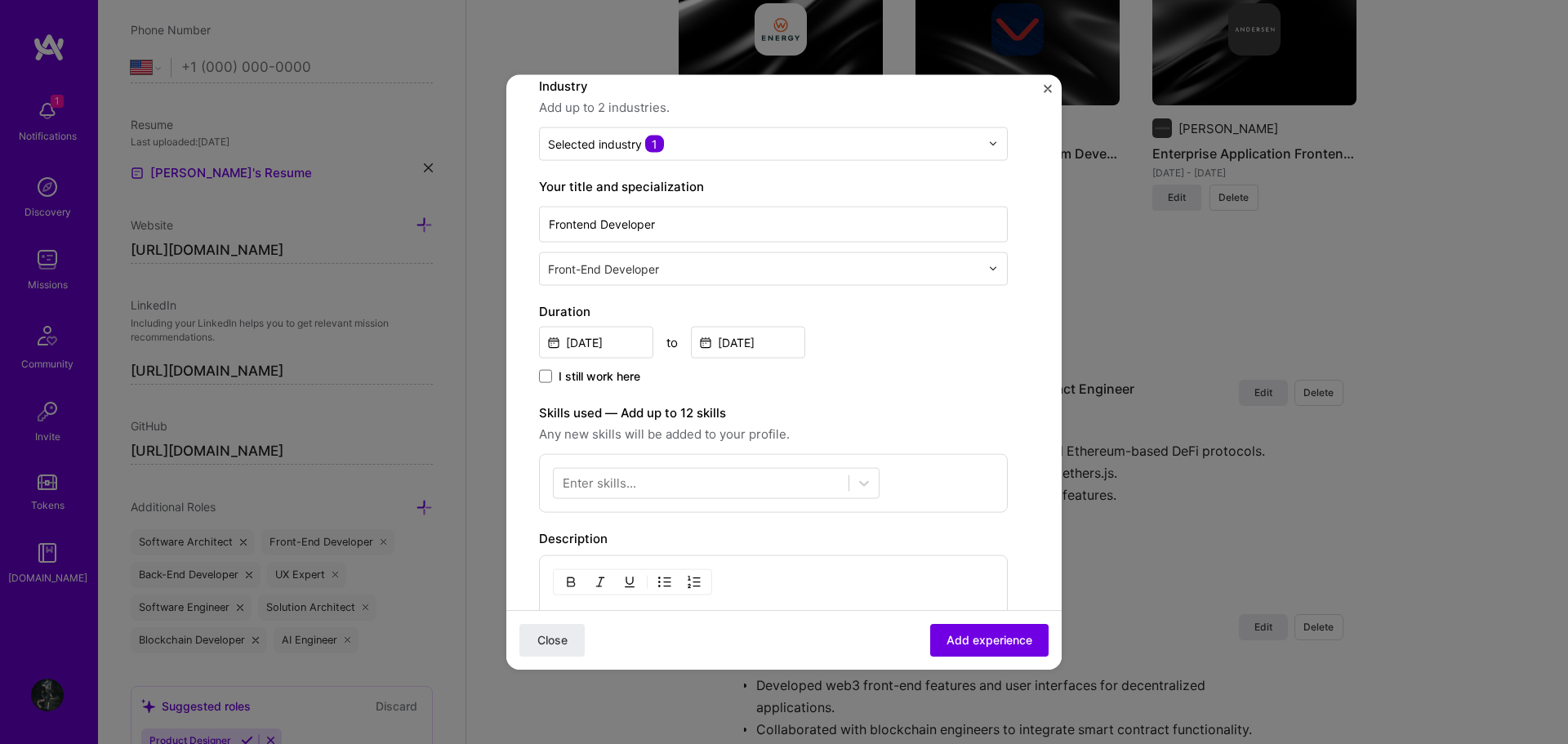
click at [880, 381] on div "I still work here" at bounding box center [774, 377] width 469 height 19
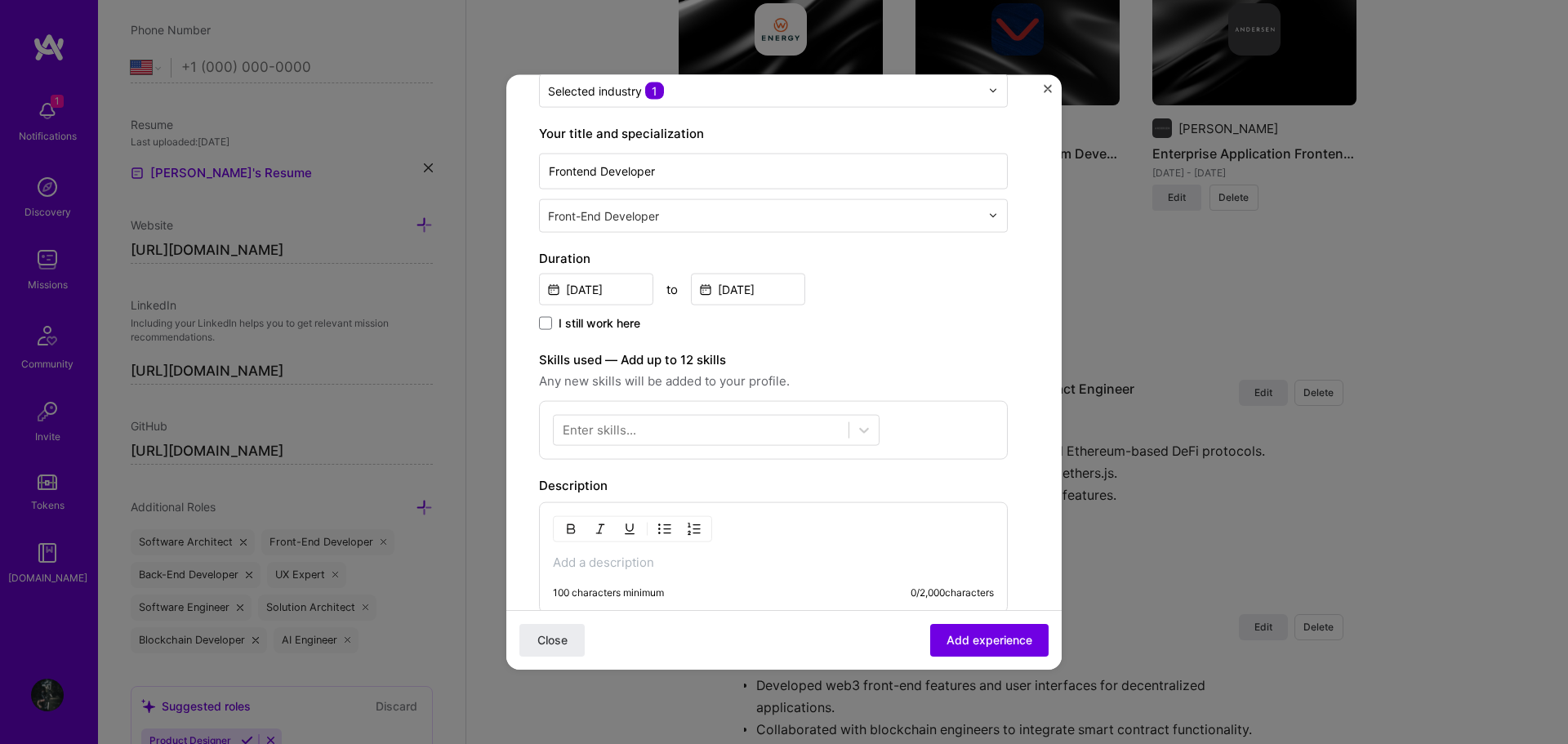
scroll to position [245, 0]
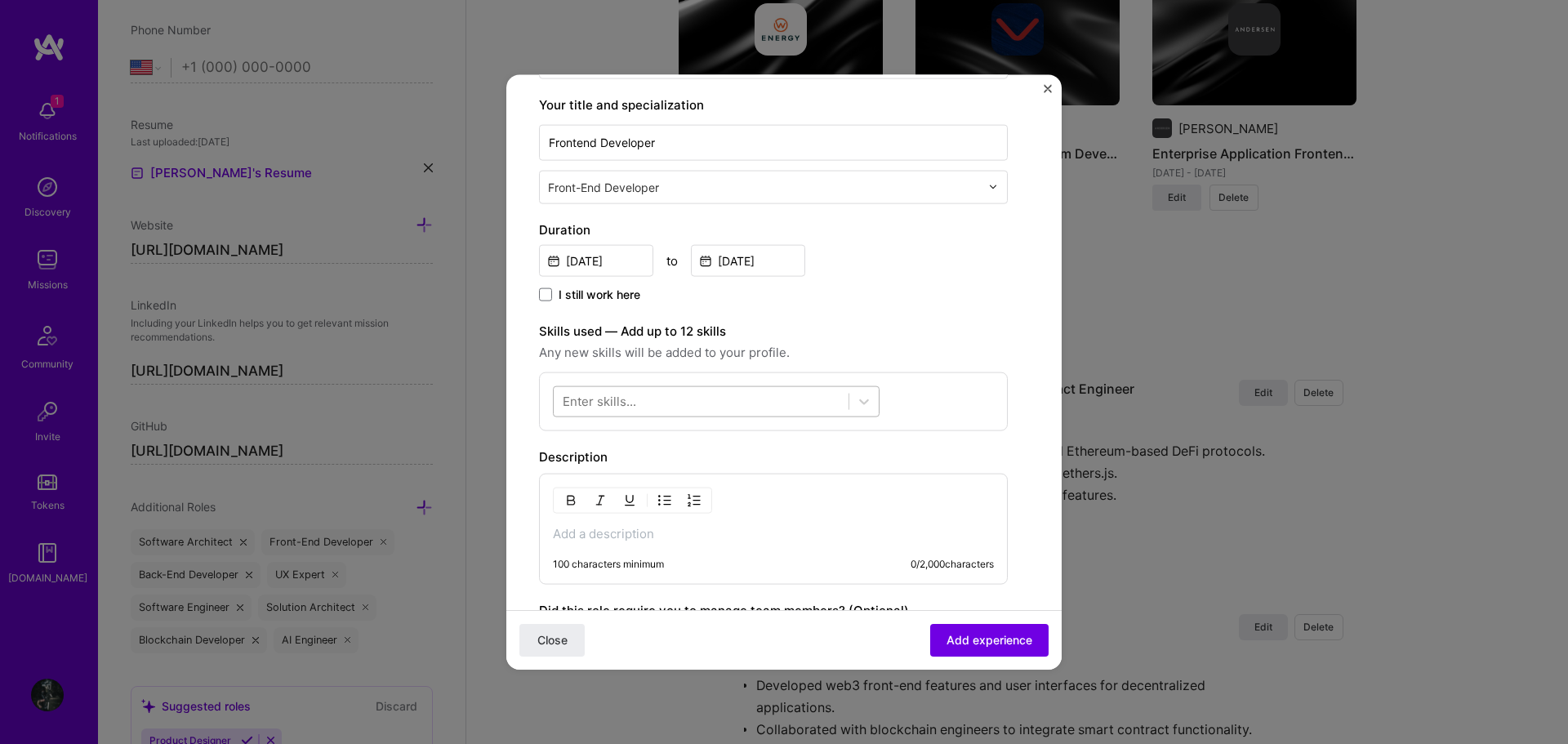
click at [719, 394] on div at bounding box center [701, 401] width 295 height 27
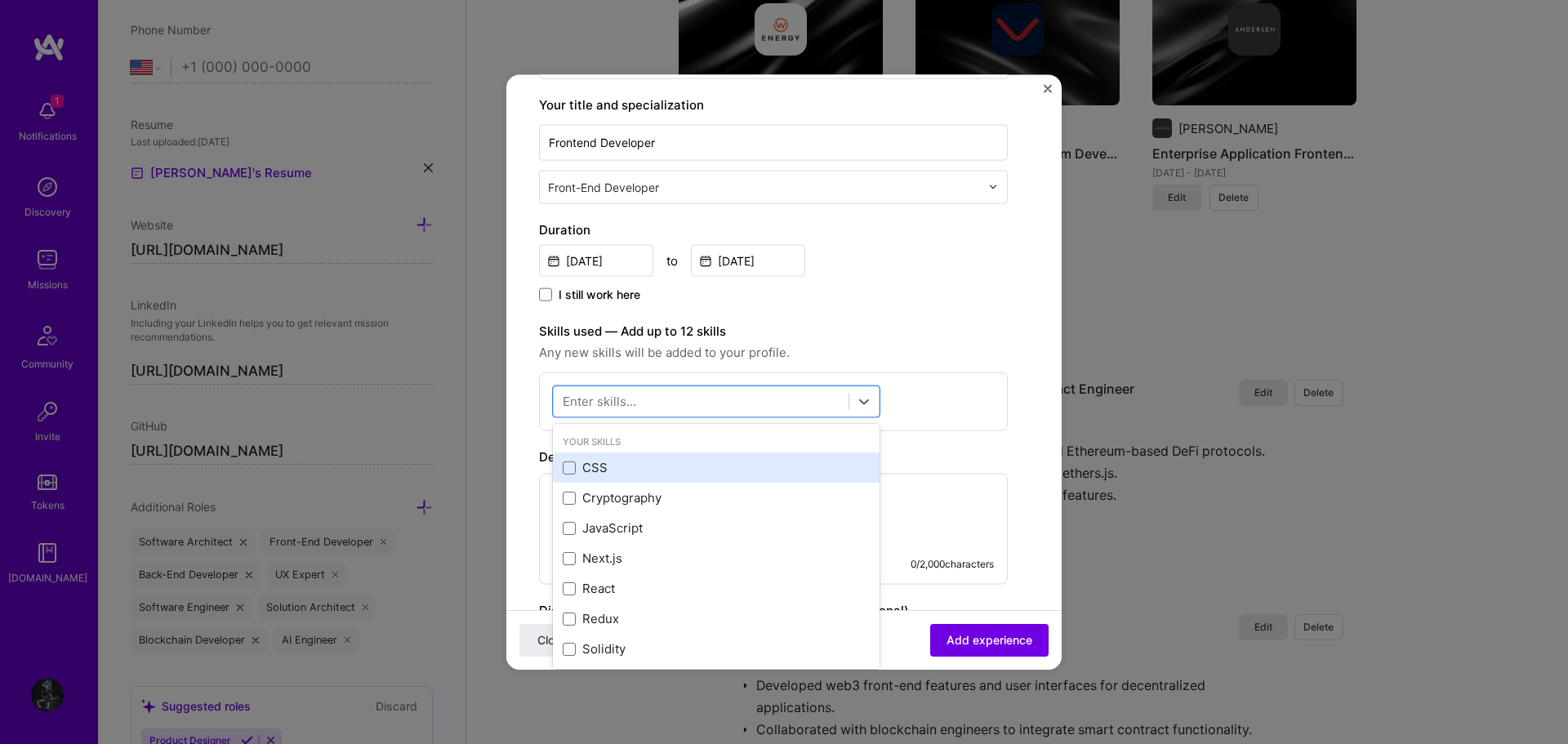
click at [680, 459] on div "CSS" at bounding box center [716, 467] width 307 height 17
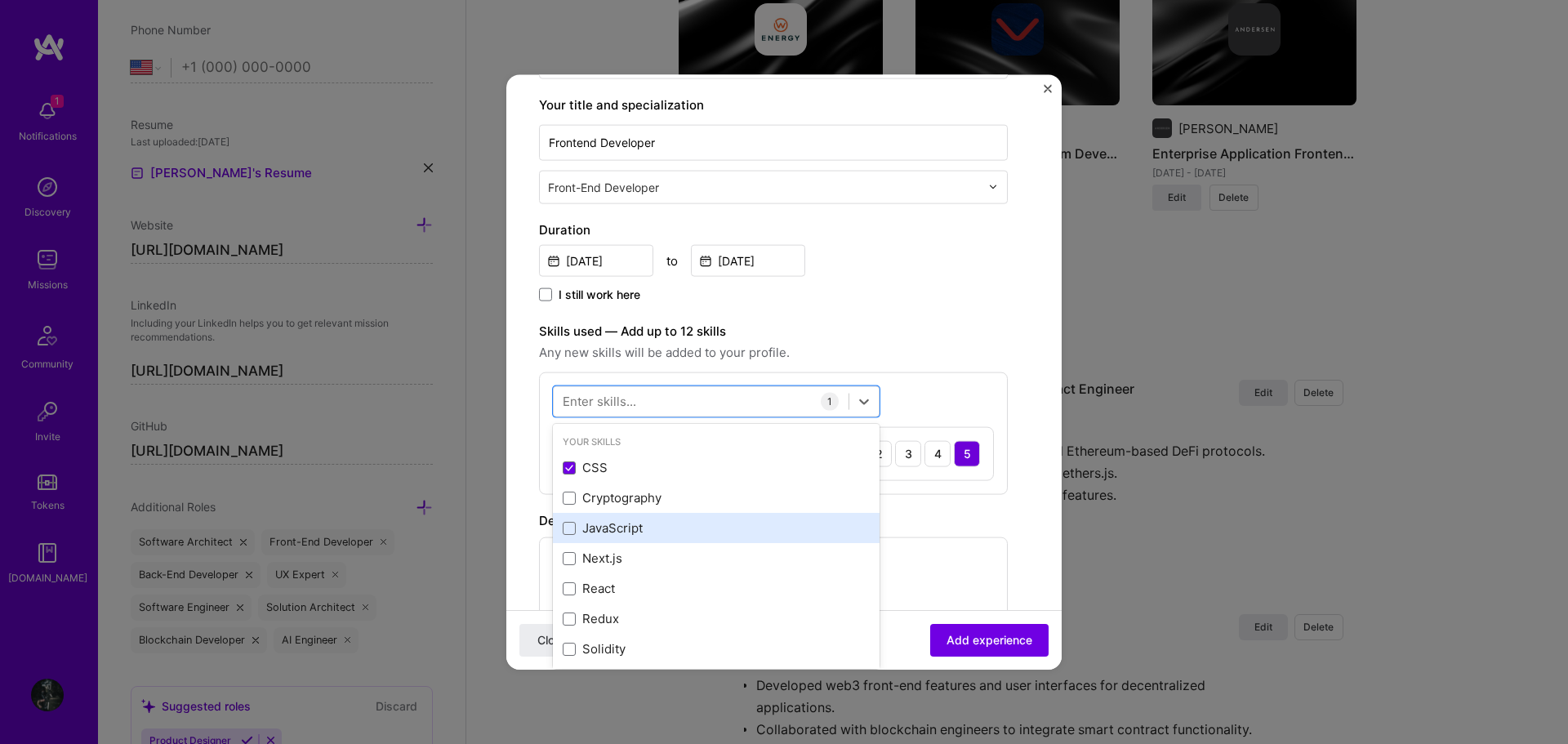
click at [684, 517] on div "JavaScript" at bounding box center [716, 528] width 327 height 30
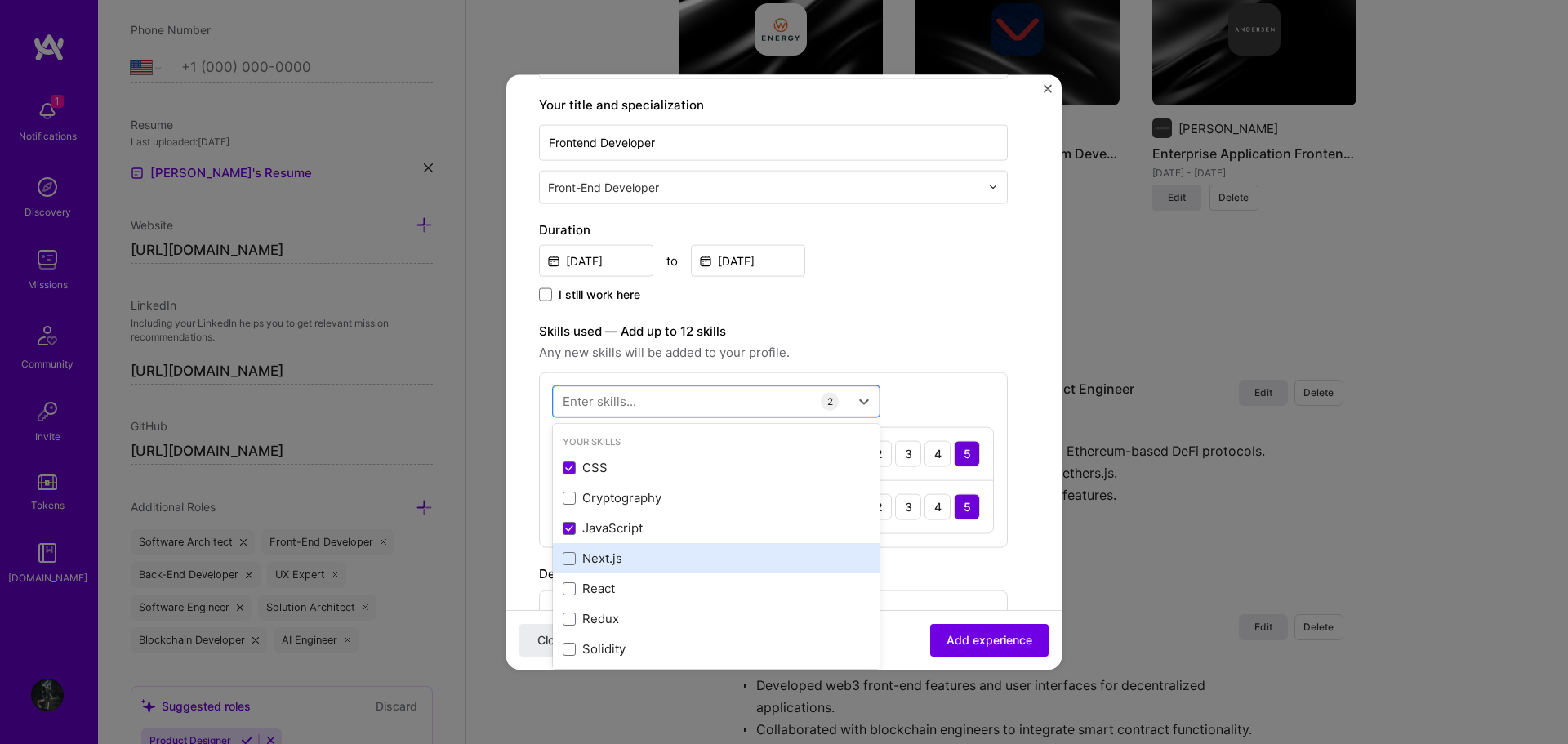
click at [673, 556] on div "Next.js" at bounding box center [716, 558] width 307 height 17
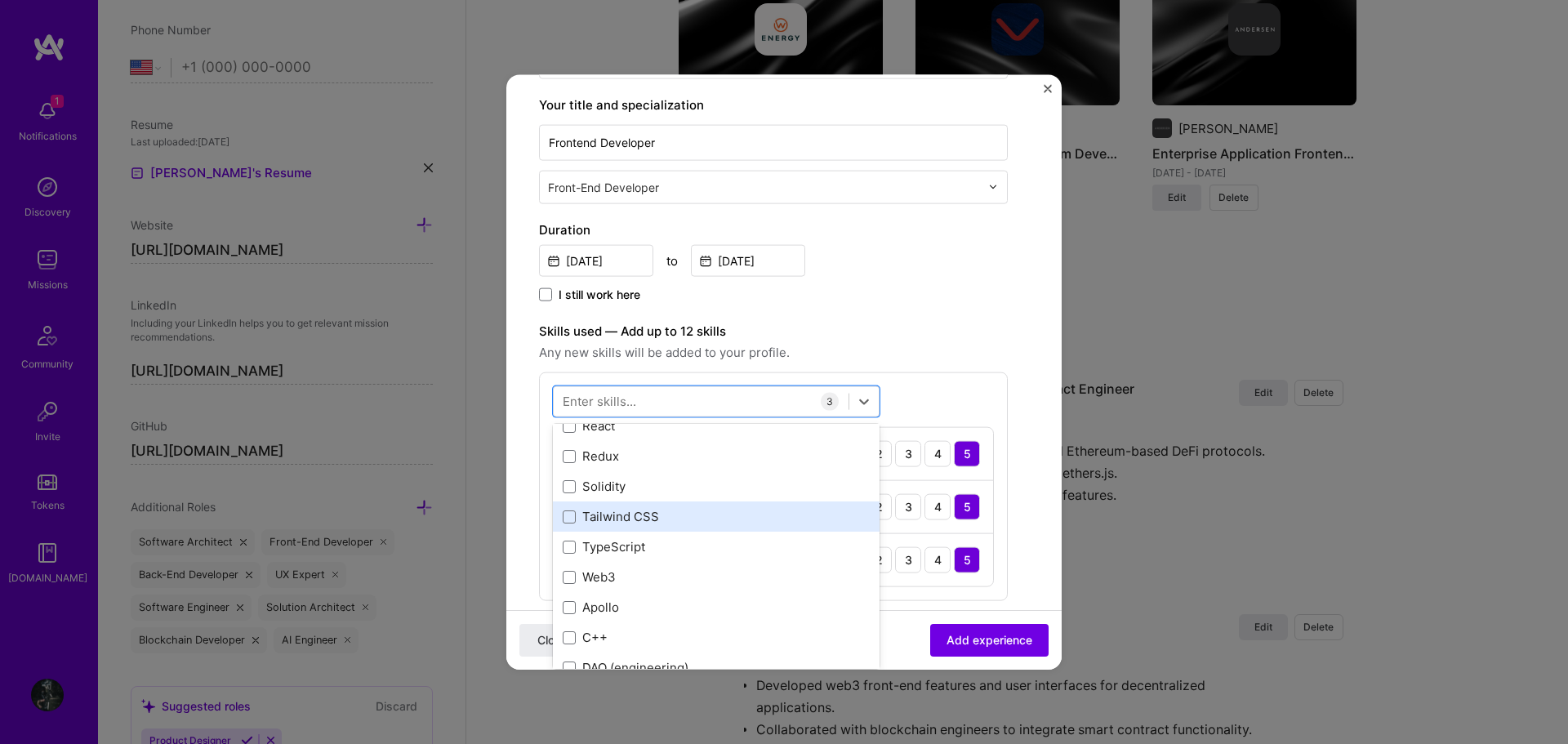
scroll to position [163, 0]
click at [659, 432] on div "React" at bounding box center [716, 425] width 307 height 17
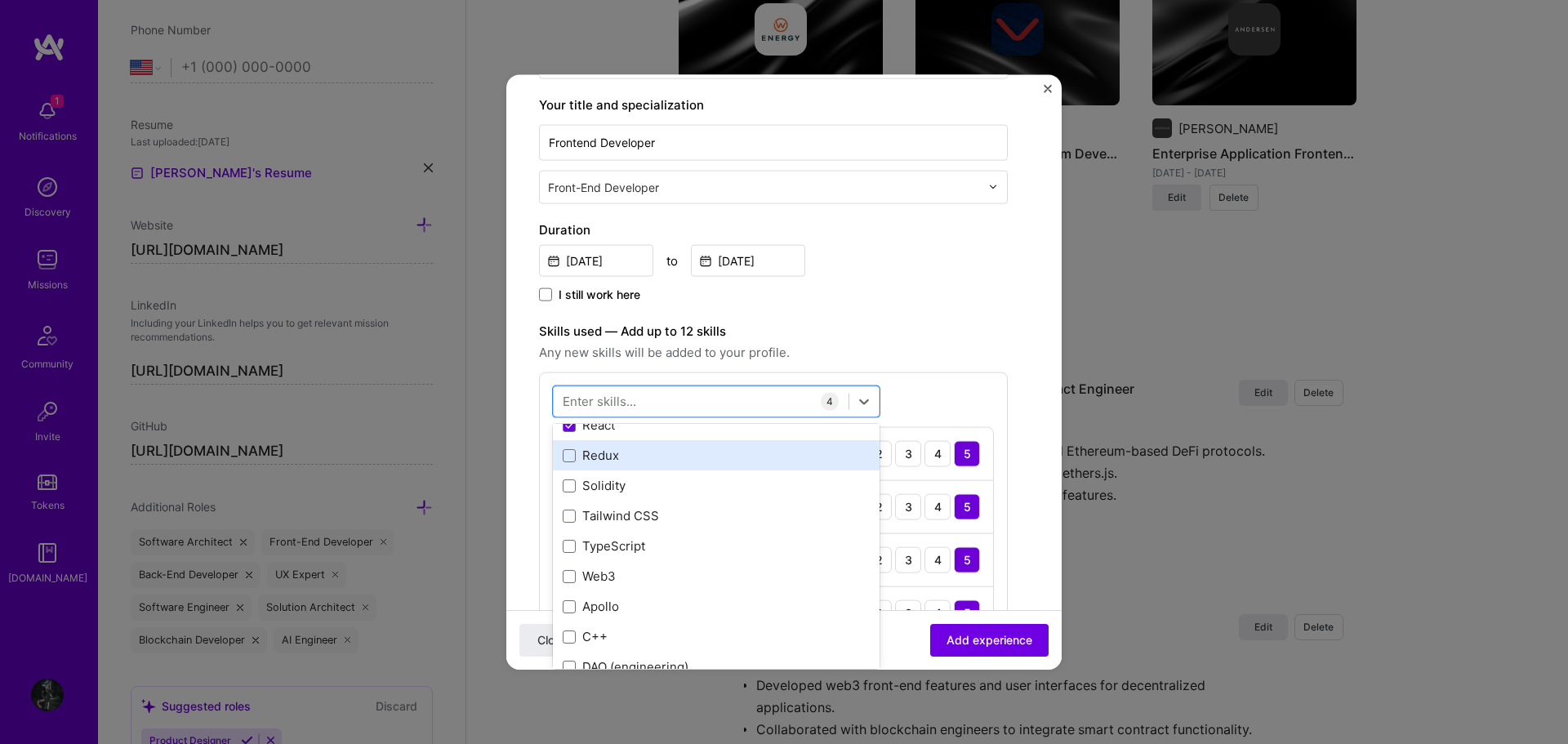
click at [650, 452] on div "Redux" at bounding box center [716, 455] width 307 height 17
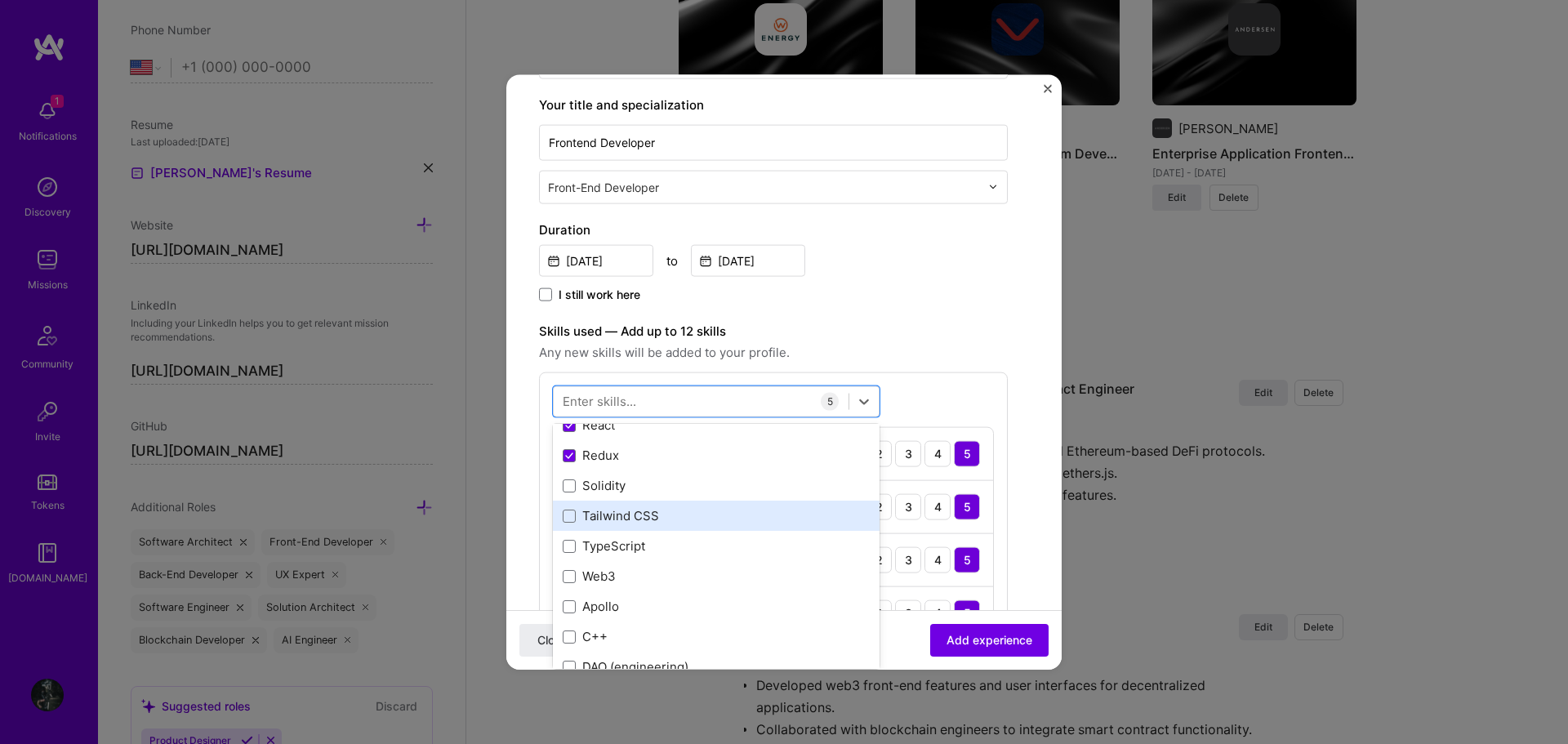
click at [675, 516] on div "Tailwind CSS" at bounding box center [716, 515] width 307 height 17
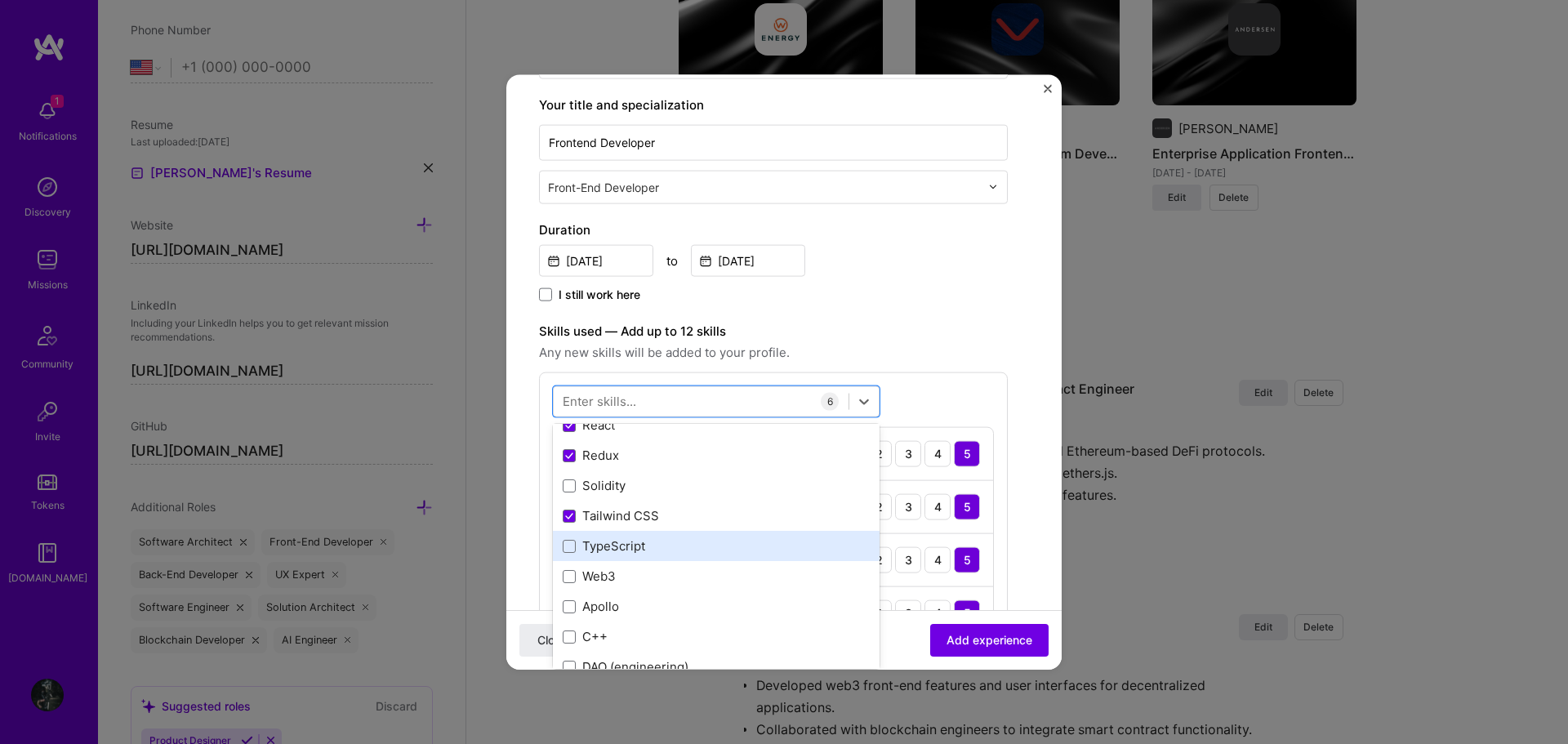
click at [670, 544] on div "TypeScript" at bounding box center [716, 546] width 307 height 17
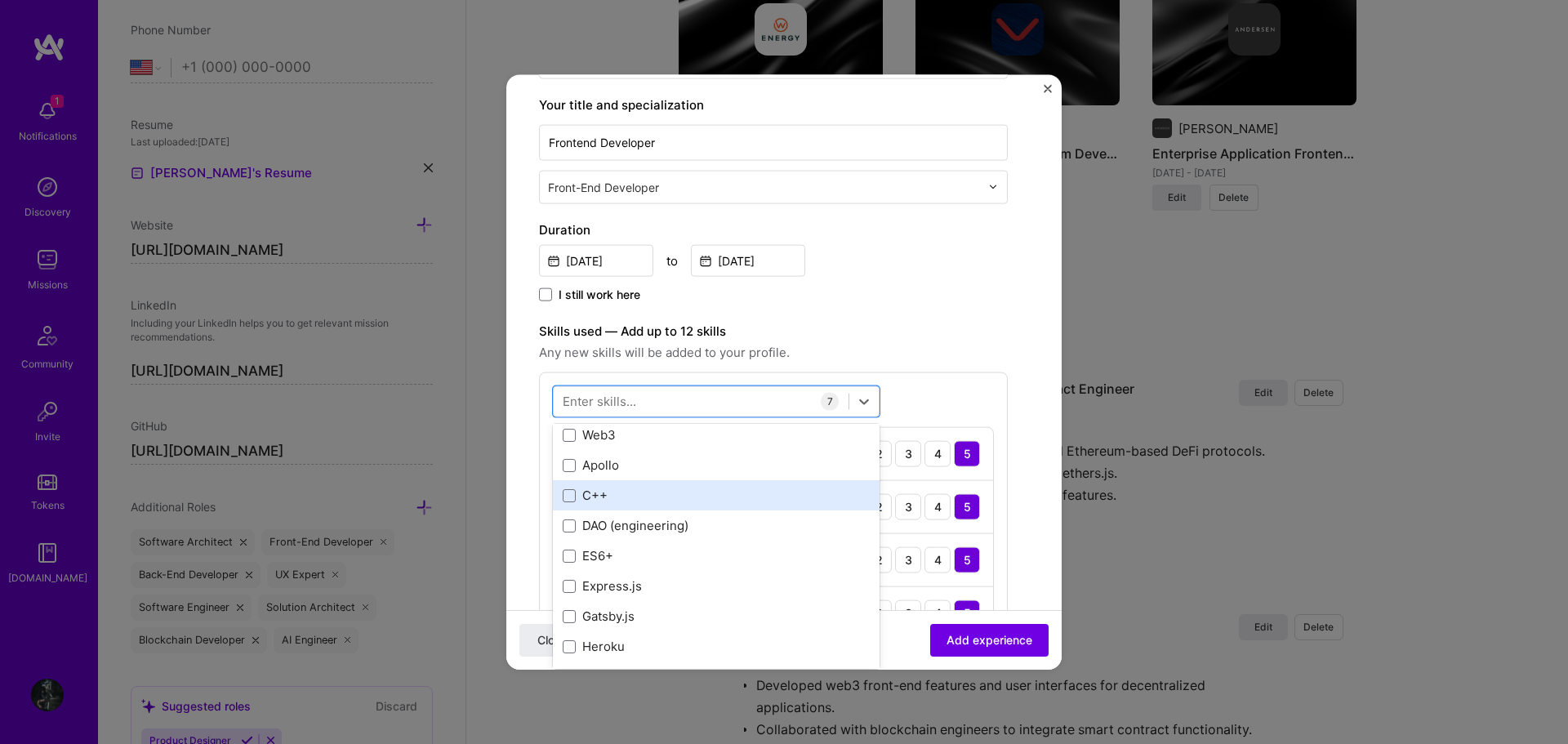
scroll to position [327, 0]
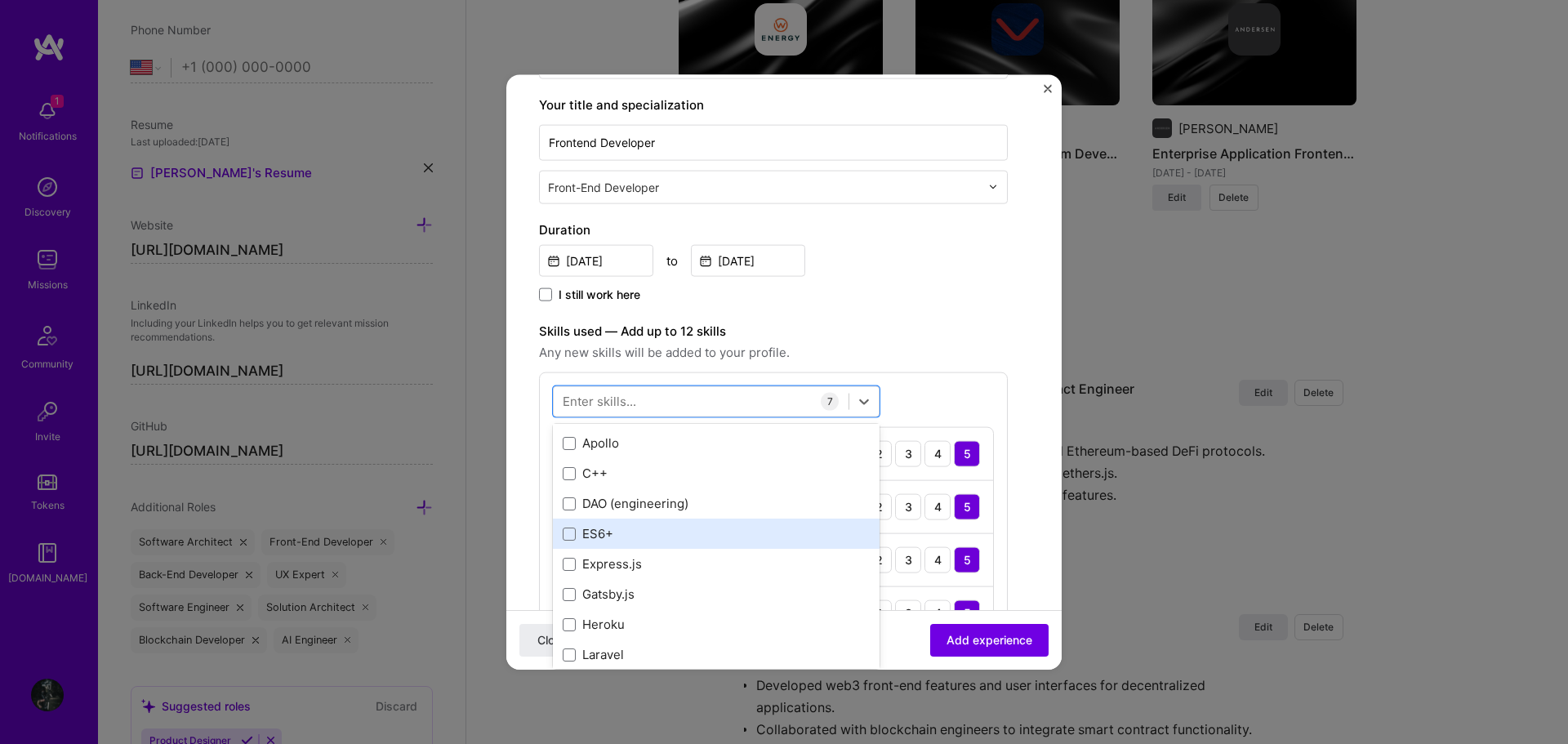
click at [658, 537] on div "ES6+" at bounding box center [716, 533] width 307 height 17
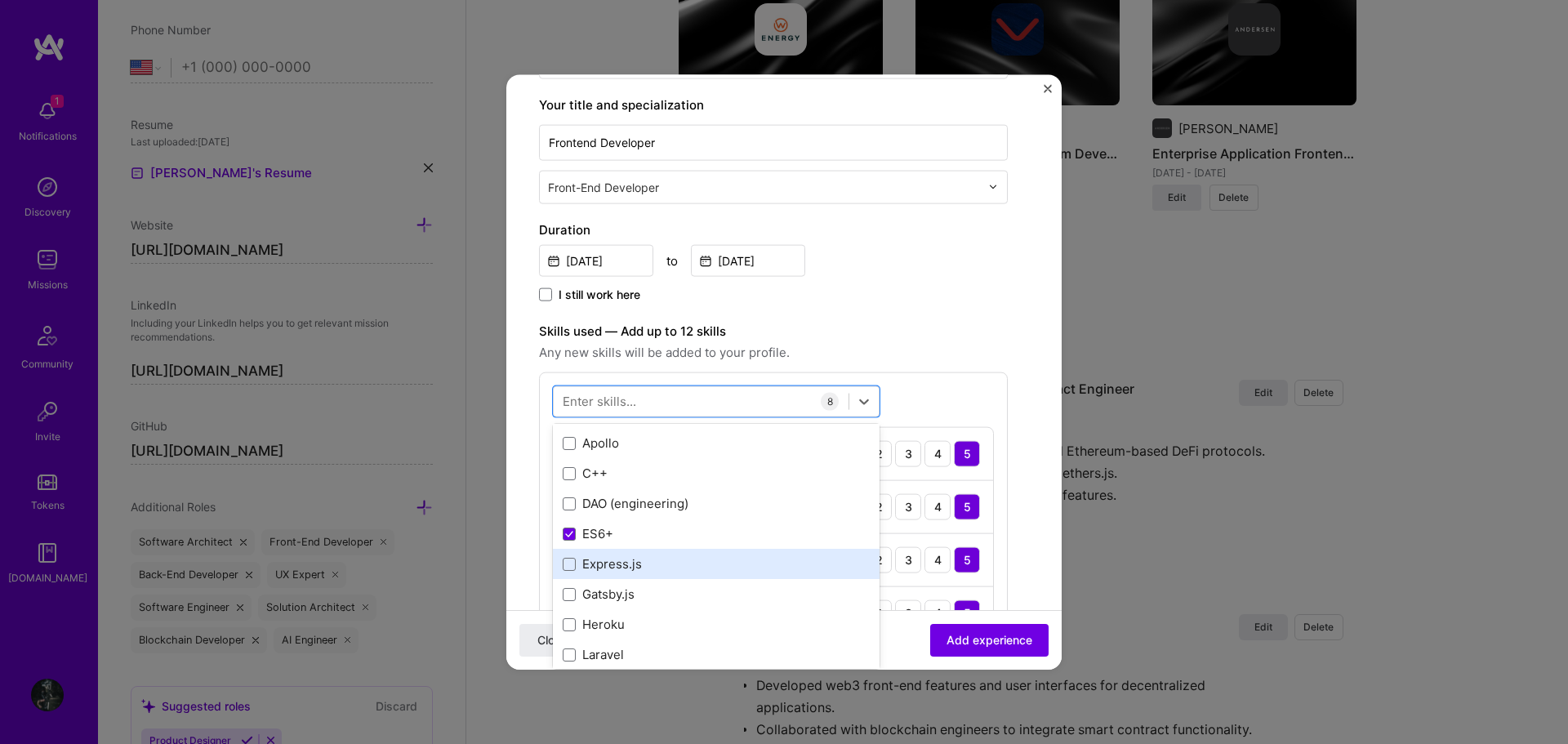
click at [656, 556] on div "Express.js" at bounding box center [716, 564] width 307 height 17
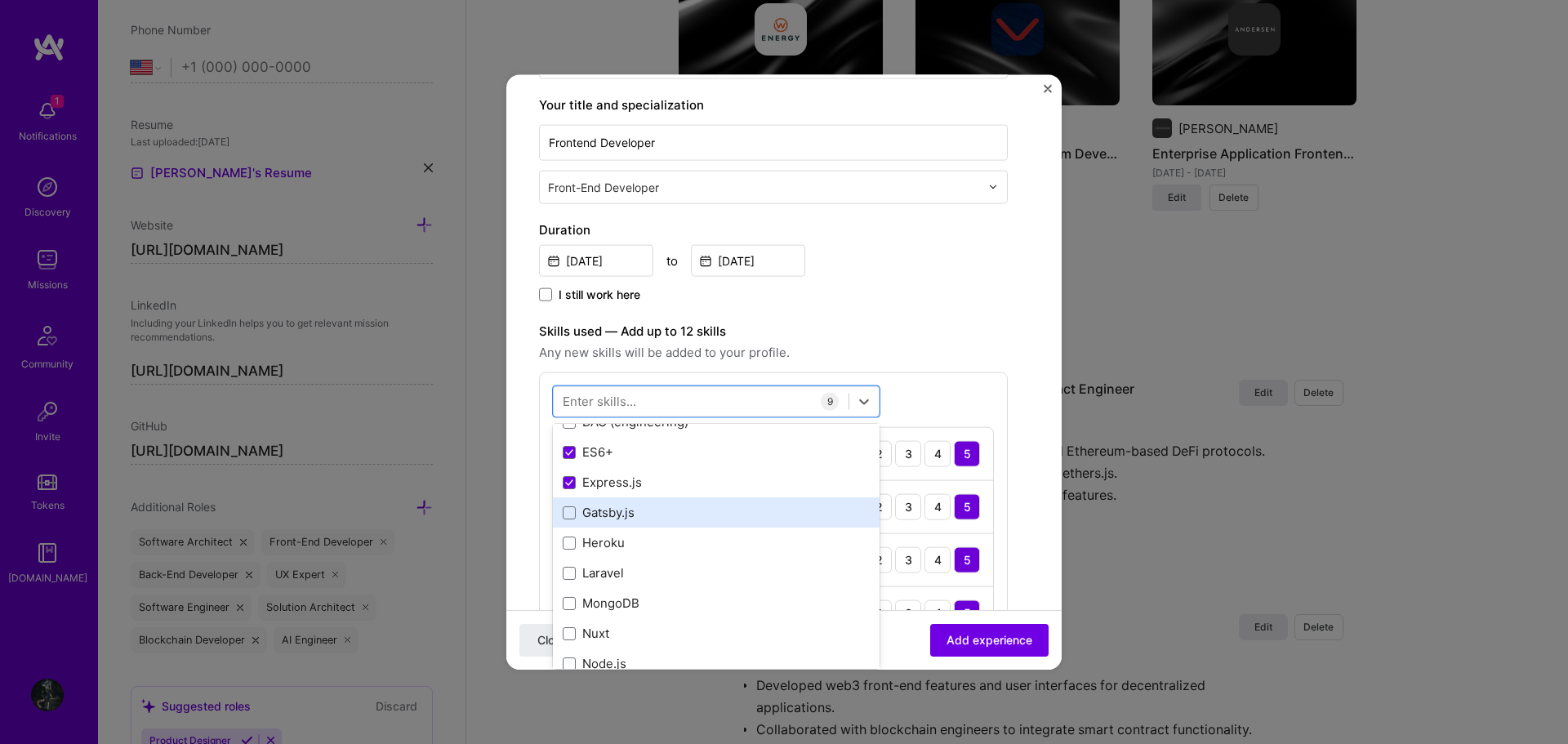
scroll to position [490, 0]
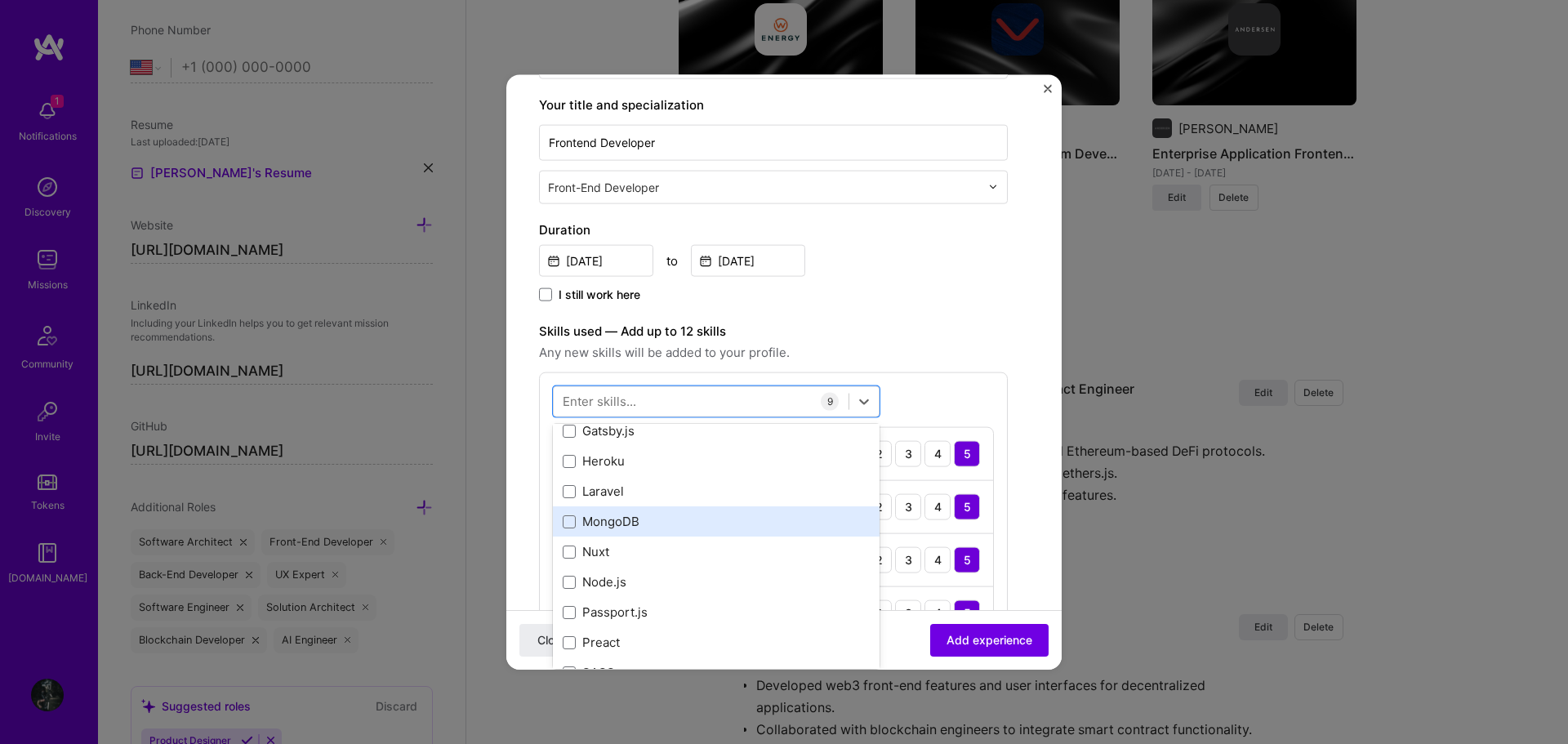
click at [640, 519] on div "MongoDB" at bounding box center [716, 521] width 307 height 17
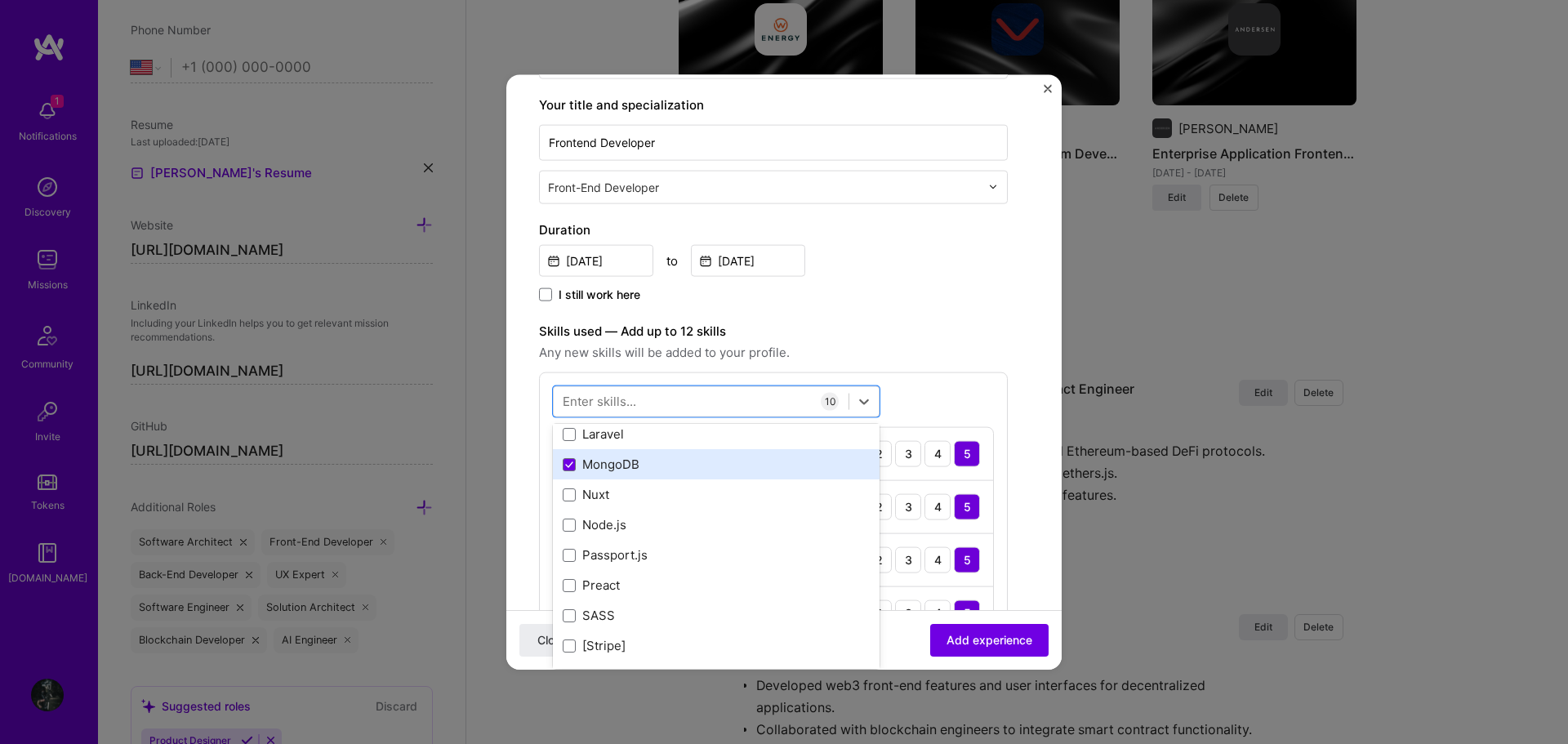
scroll to position [571, 0]
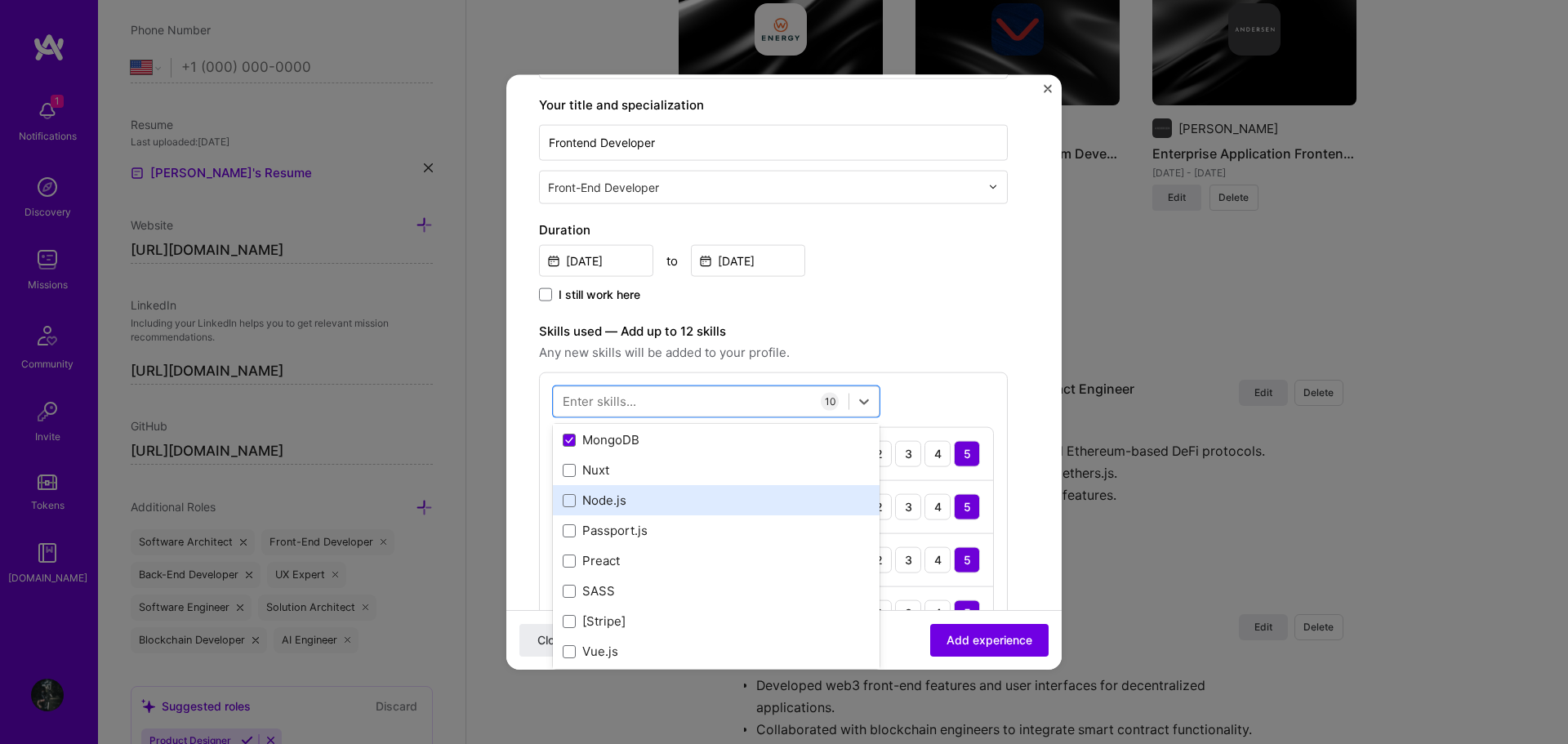
click at [674, 492] on div "Node.js" at bounding box center [716, 500] width 307 height 17
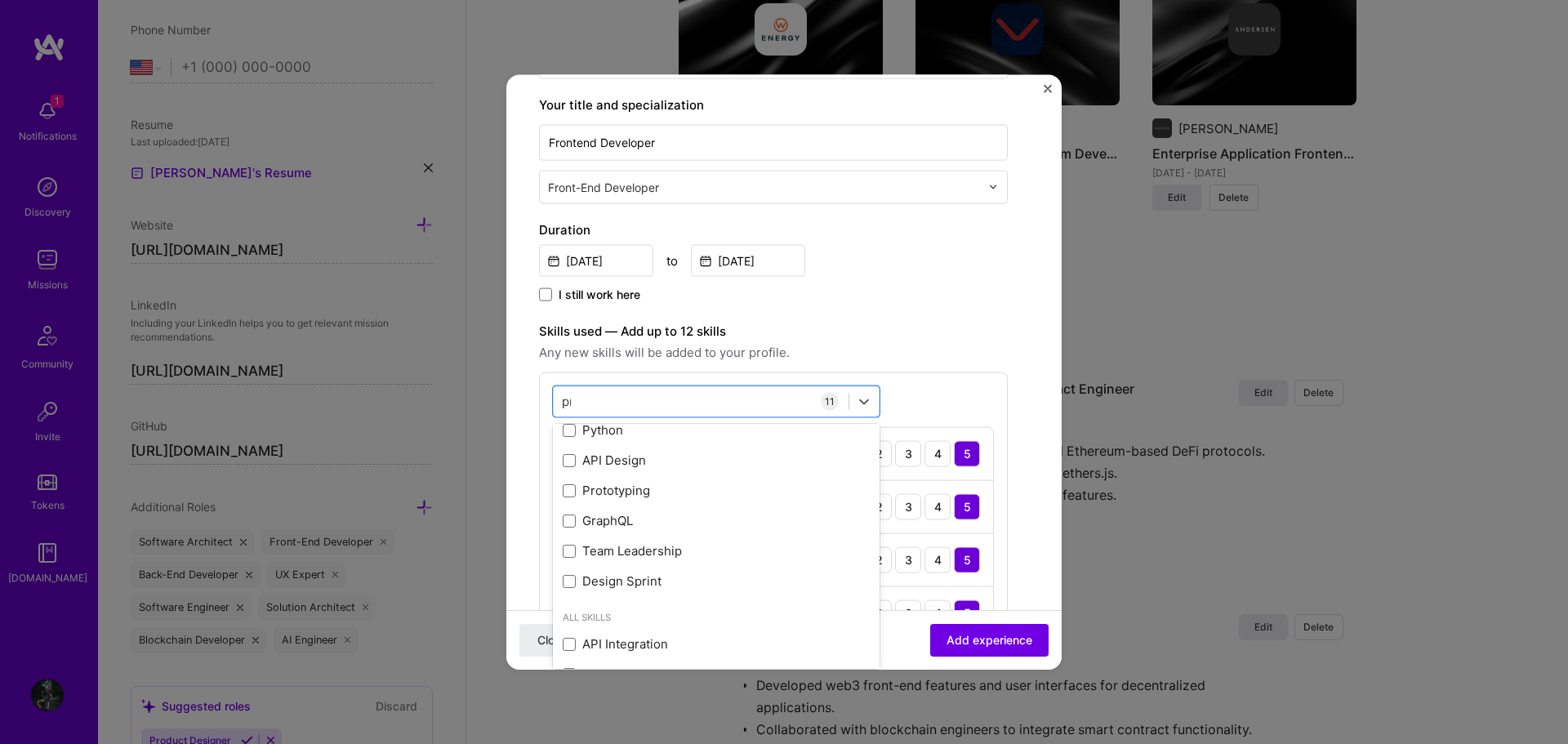
scroll to position [0, 0]
type input "p"
type input "P"
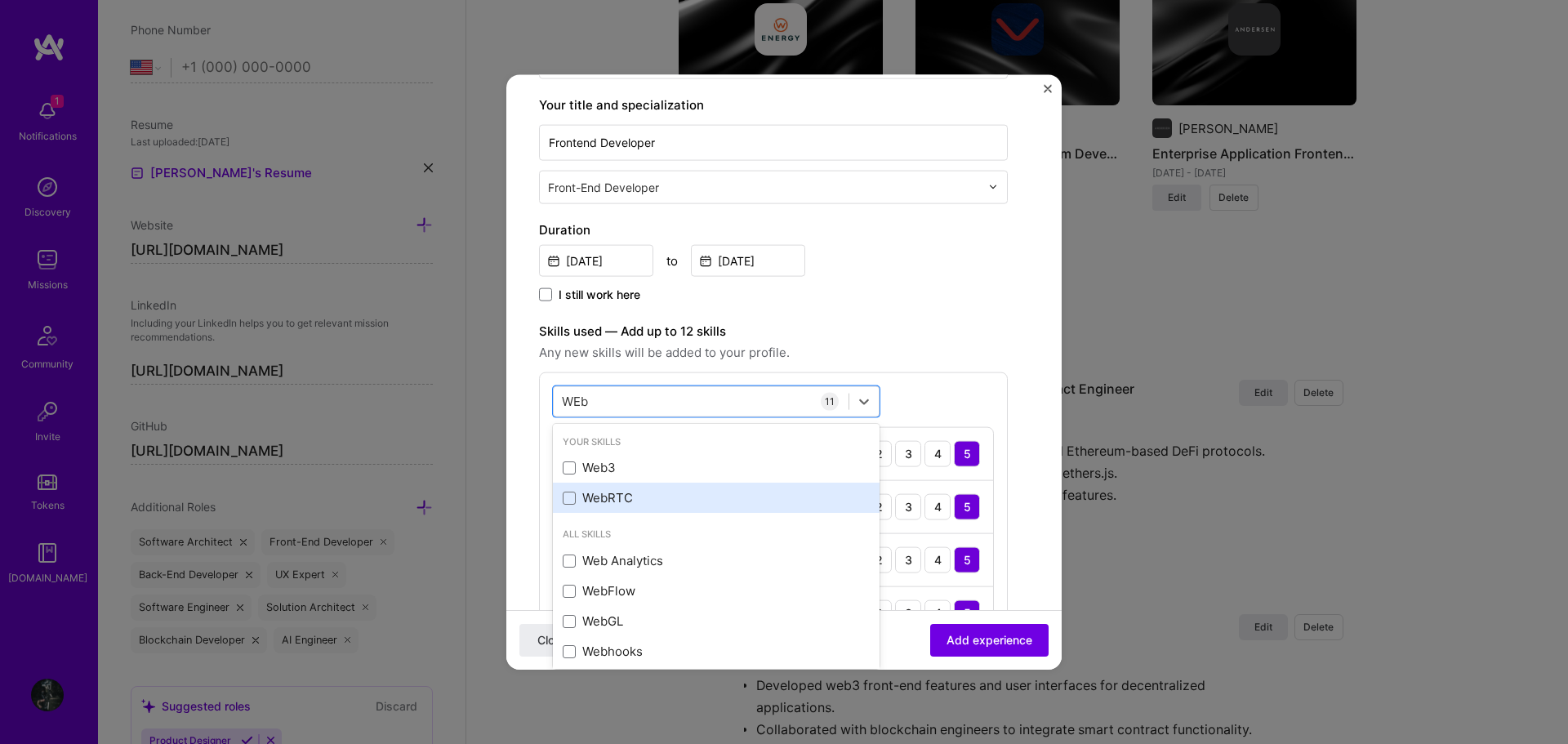
click at [618, 491] on div "WebRTC" at bounding box center [716, 498] width 307 height 17
type input "WEb"
click at [946, 366] on div "Skills used — Add up to 12 skills Any new skills will be added to your profile.…" at bounding box center [774, 699] width 469 height 757
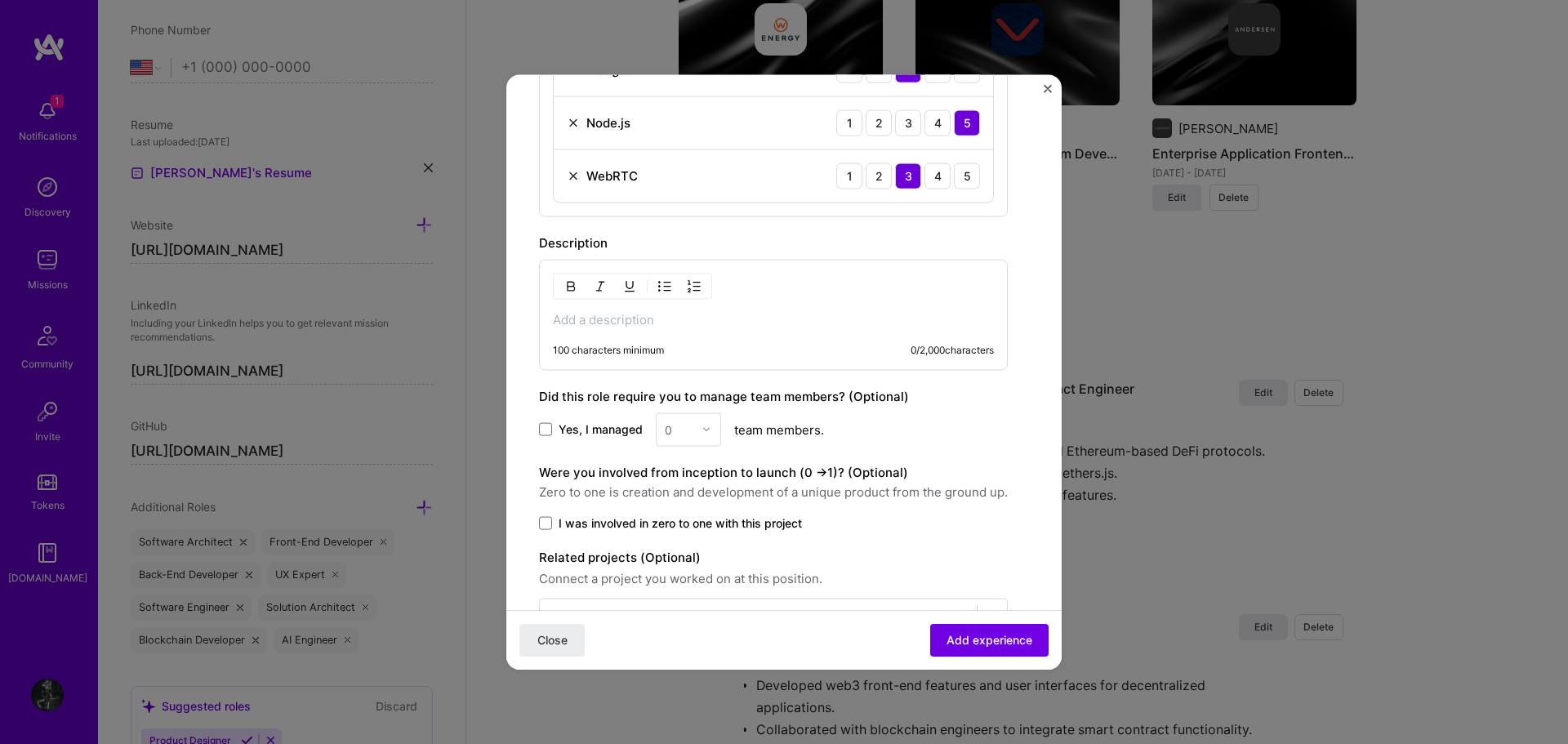
scroll to position [1143, 0]
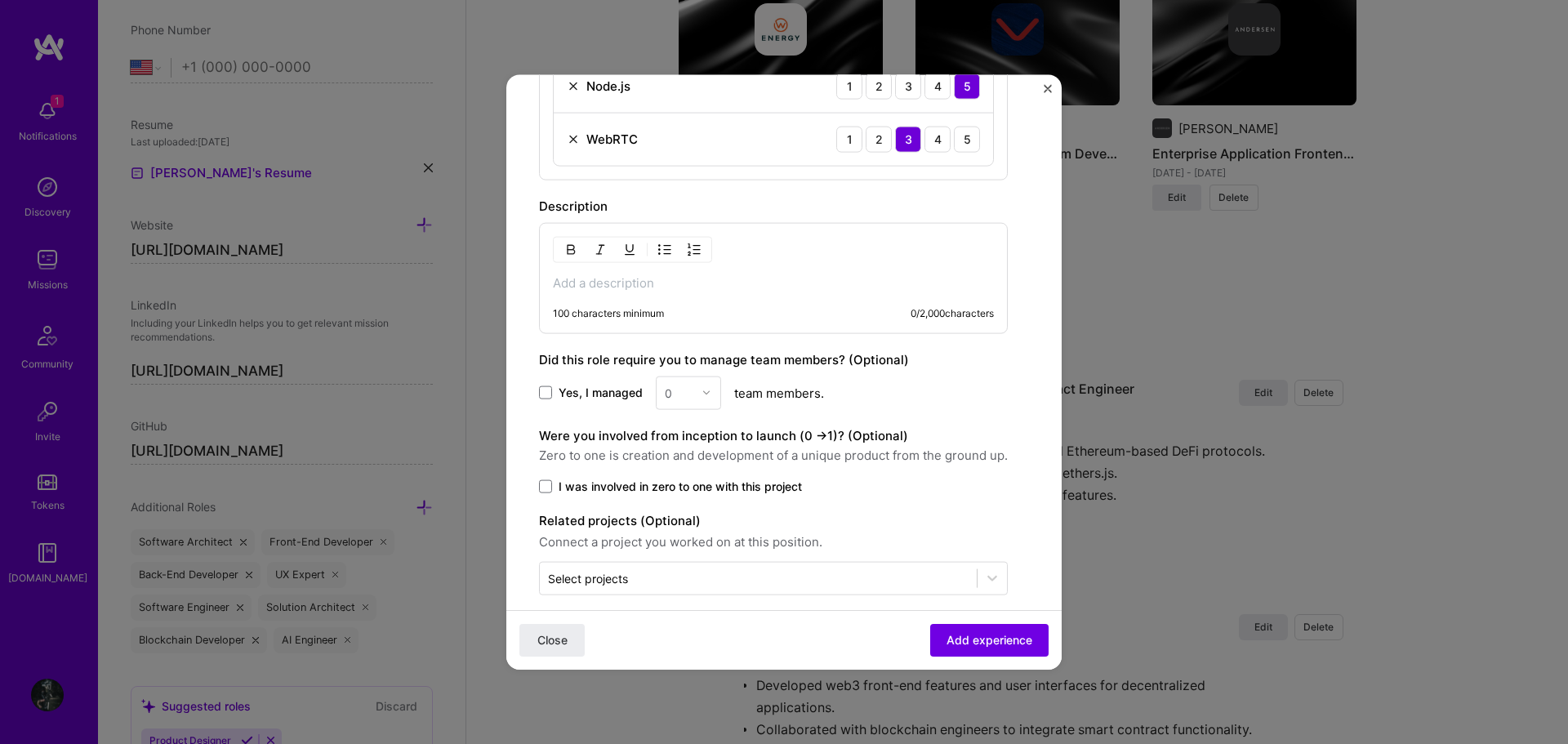
click at [734, 288] on p at bounding box center [773, 282] width 441 height 16
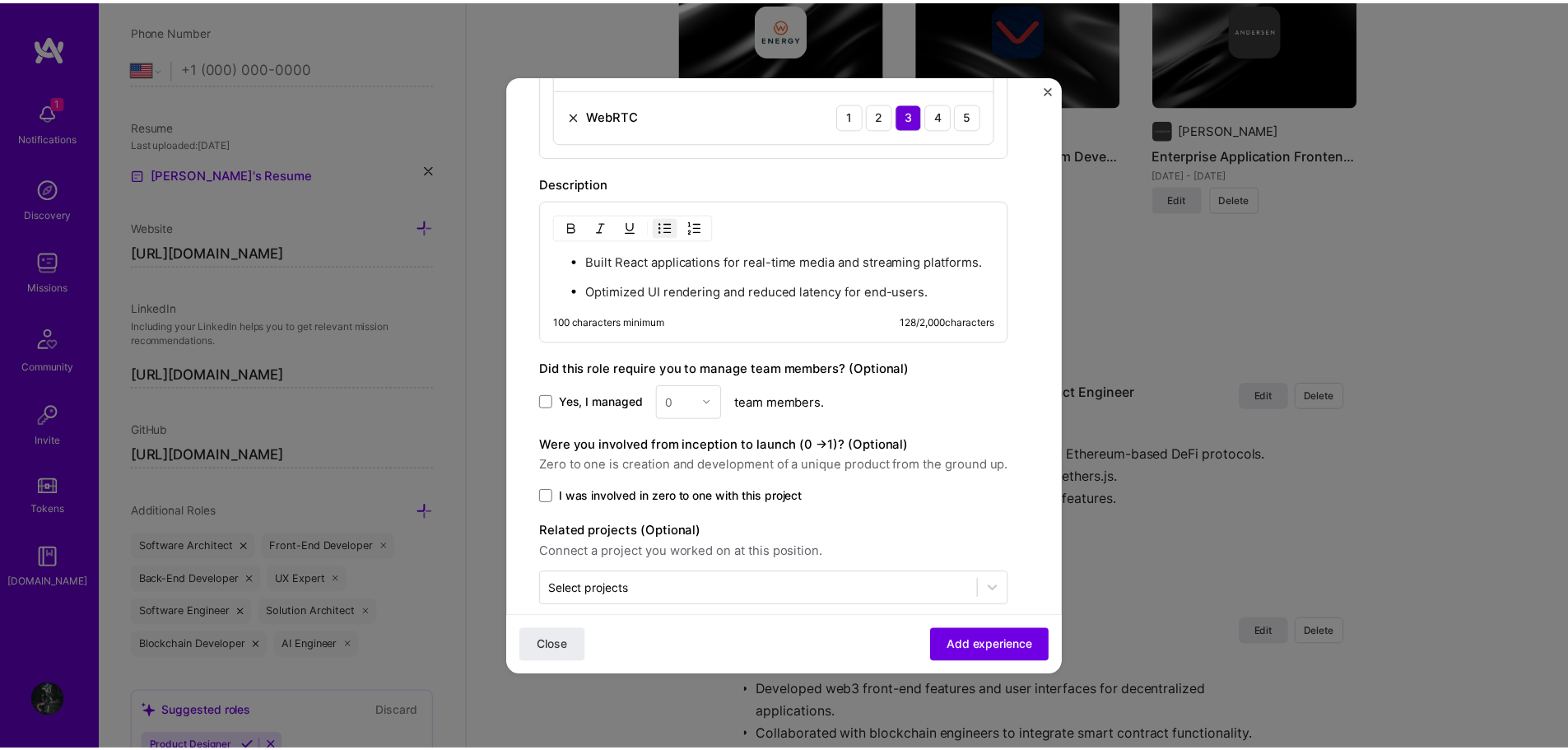
scroll to position [1200, 0]
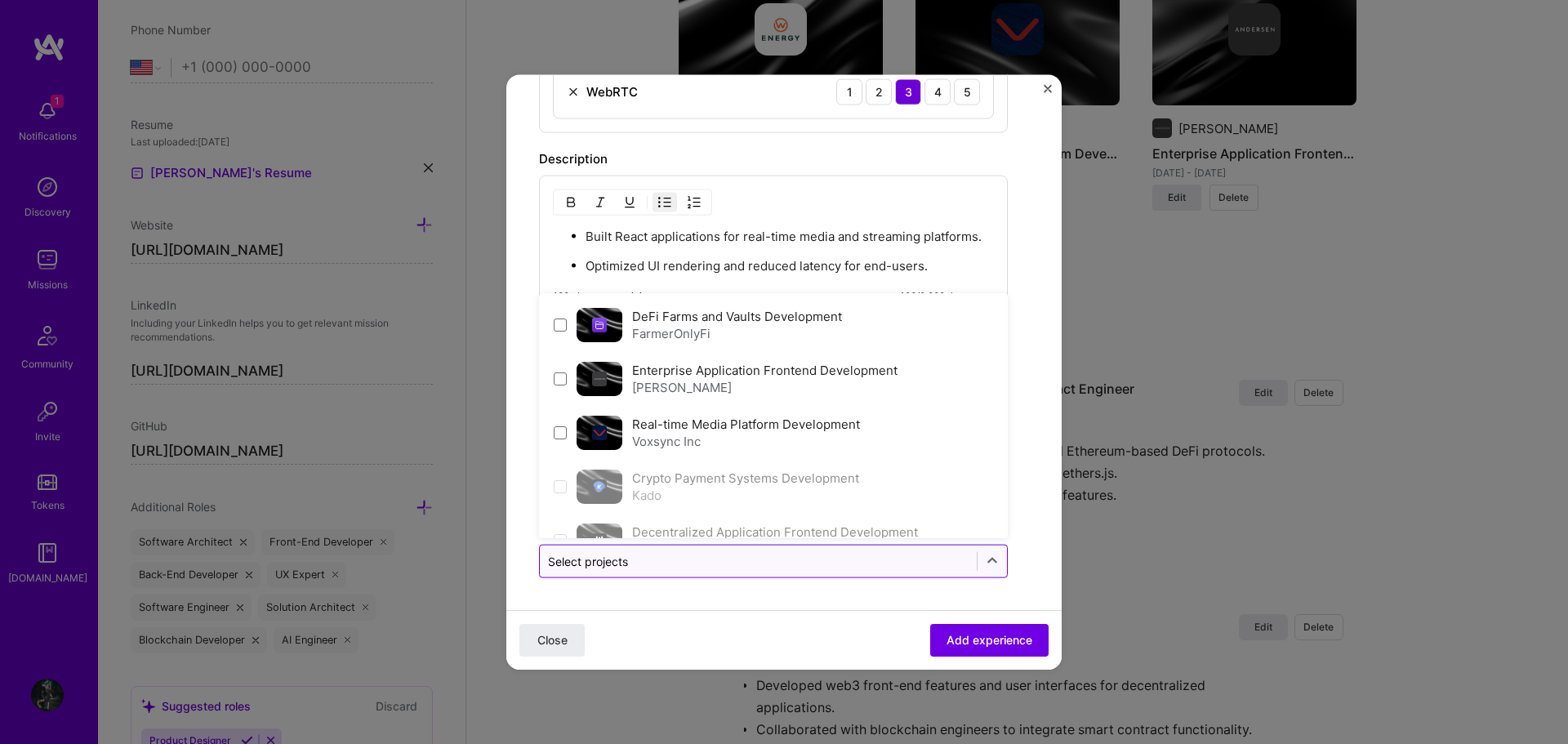
click at [742, 563] on input "text" at bounding box center [758, 560] width 421 height 17
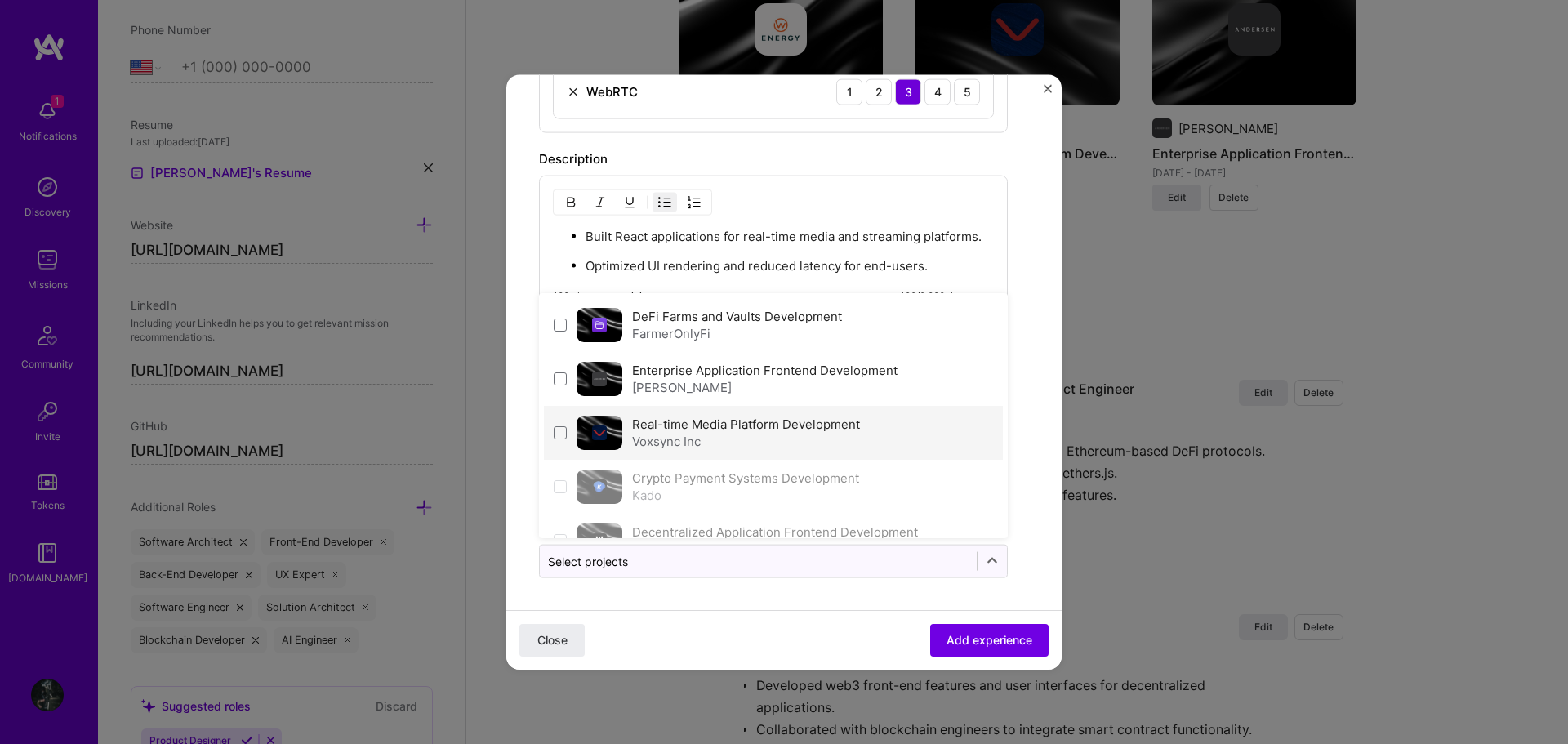
click at [747, 442] on div "Voxsync Inc" at bounding box center [745, 440] width 228 height 17
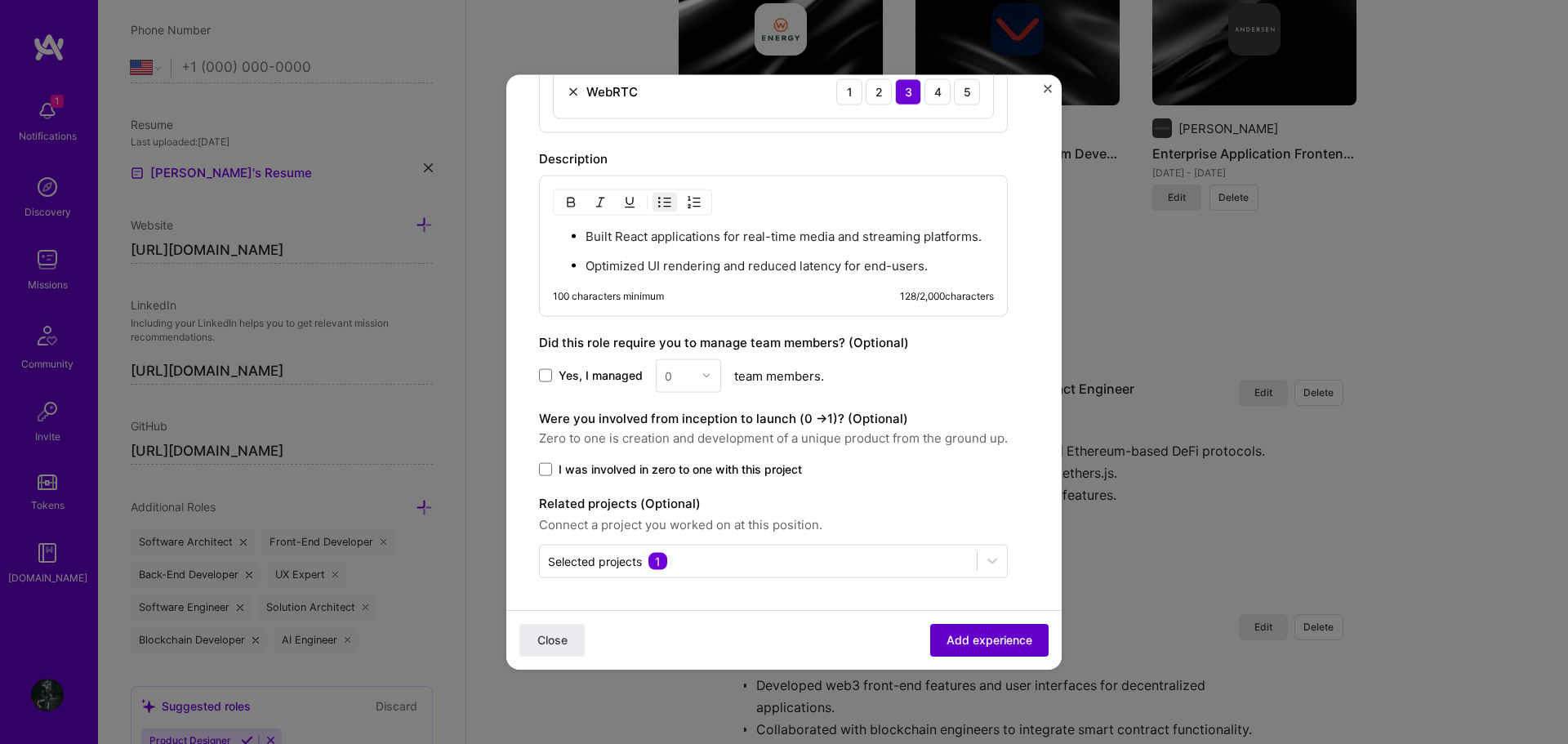
click at [980, 645] on span "Add experience" at bounding box center [989, 639] width 86 height 16
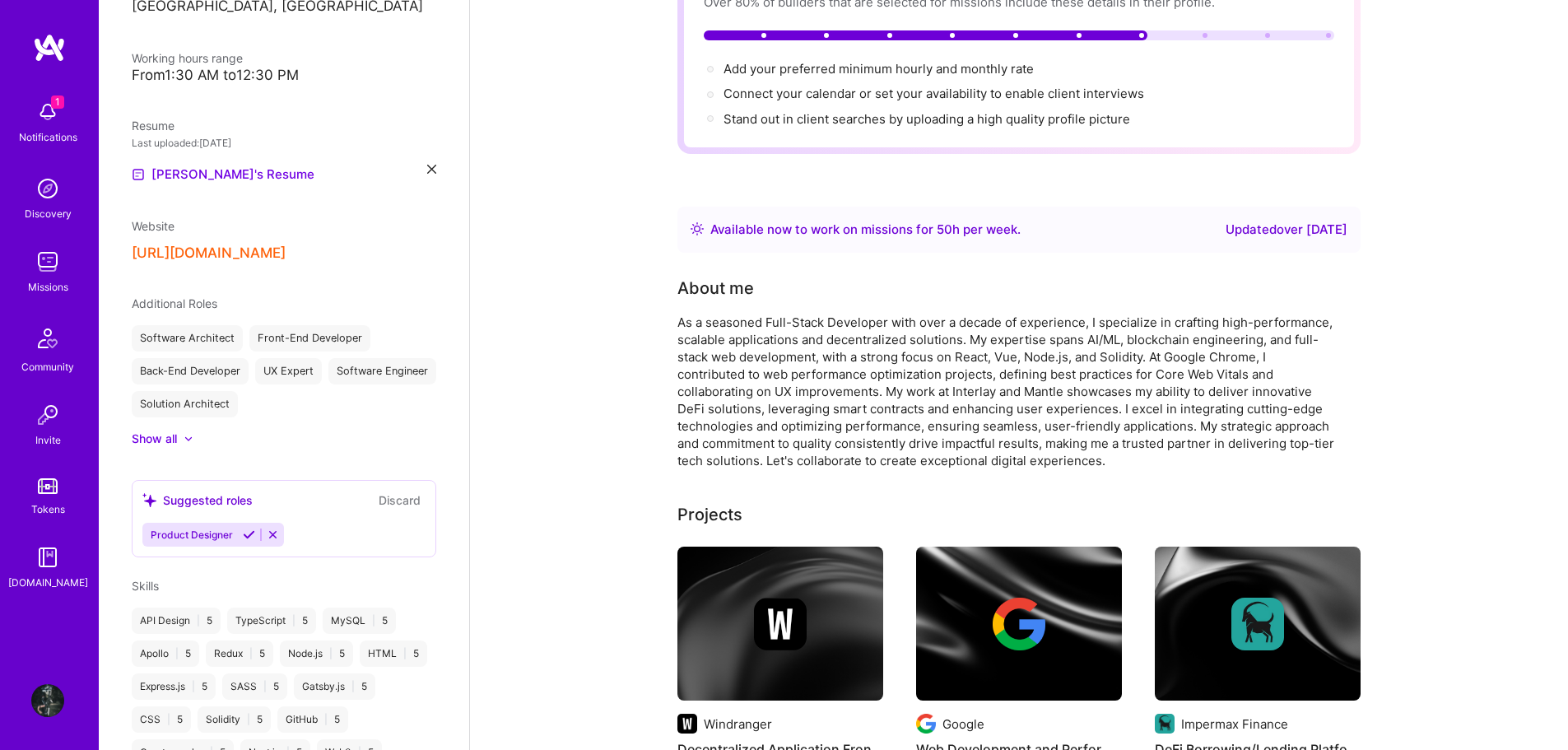
scroll to position [0, 0]
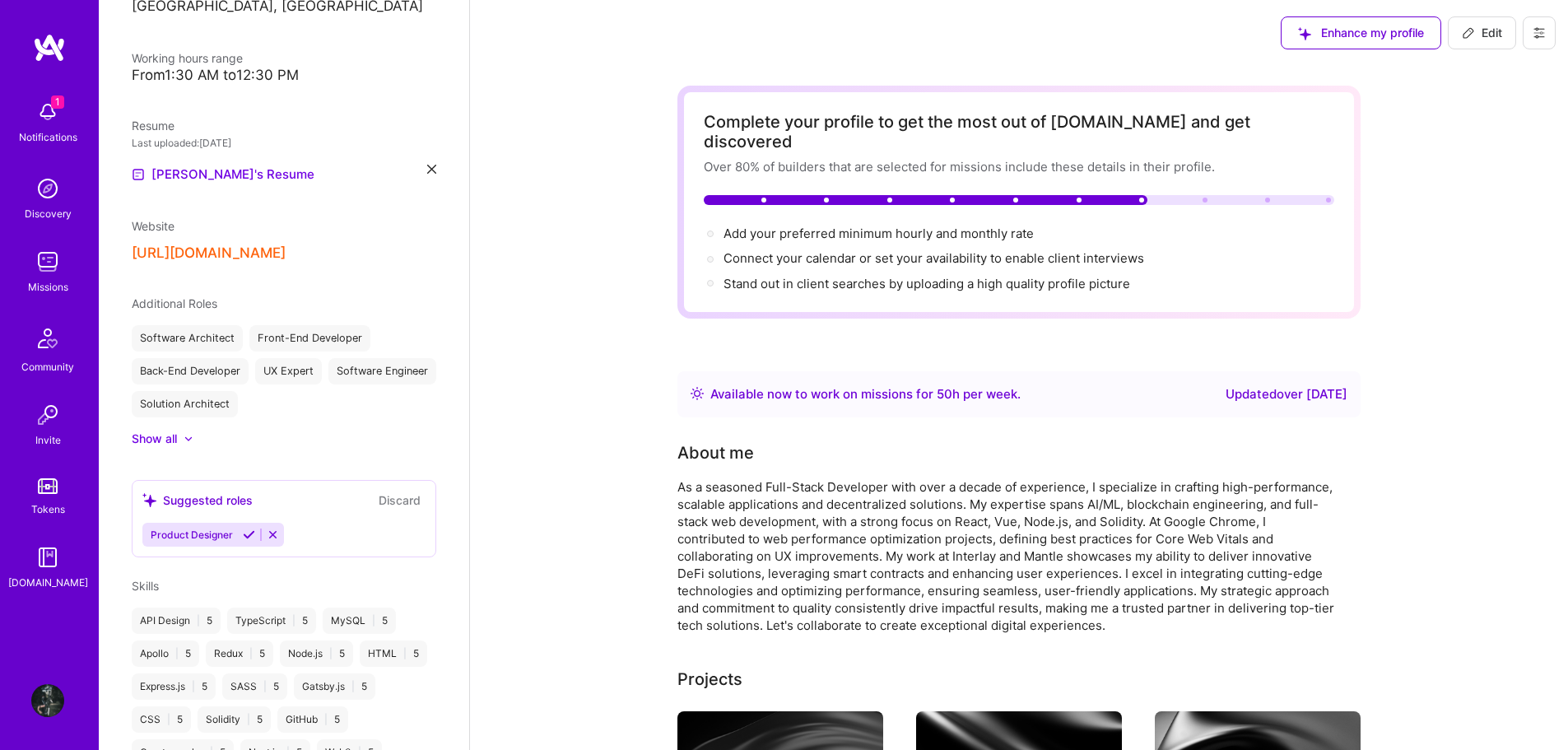
click at [1474, 33] on icon at bounding box center [1468, 32] width 13 height 13
select select "US"
select select "Right Now"
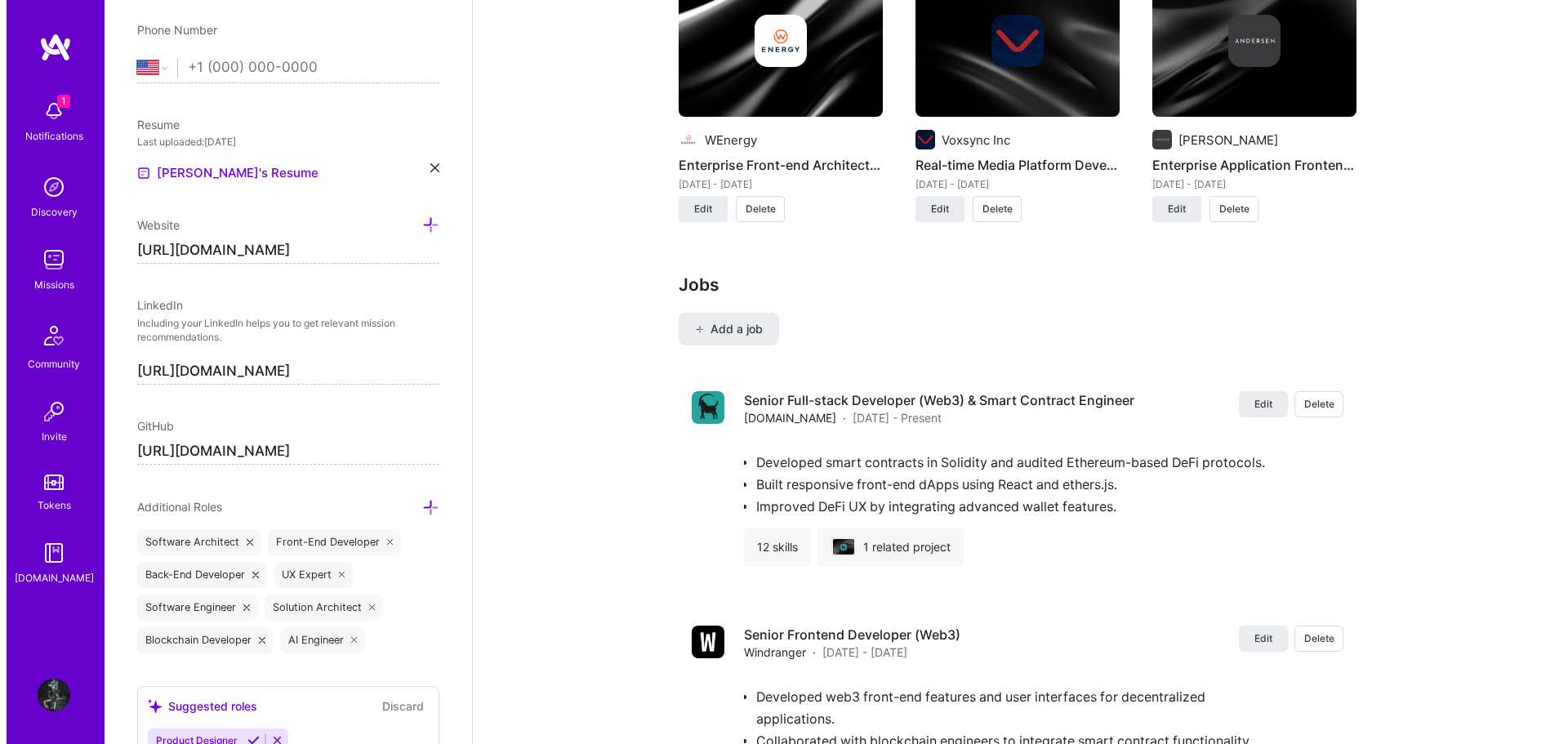
scroll to position [2449, 0]
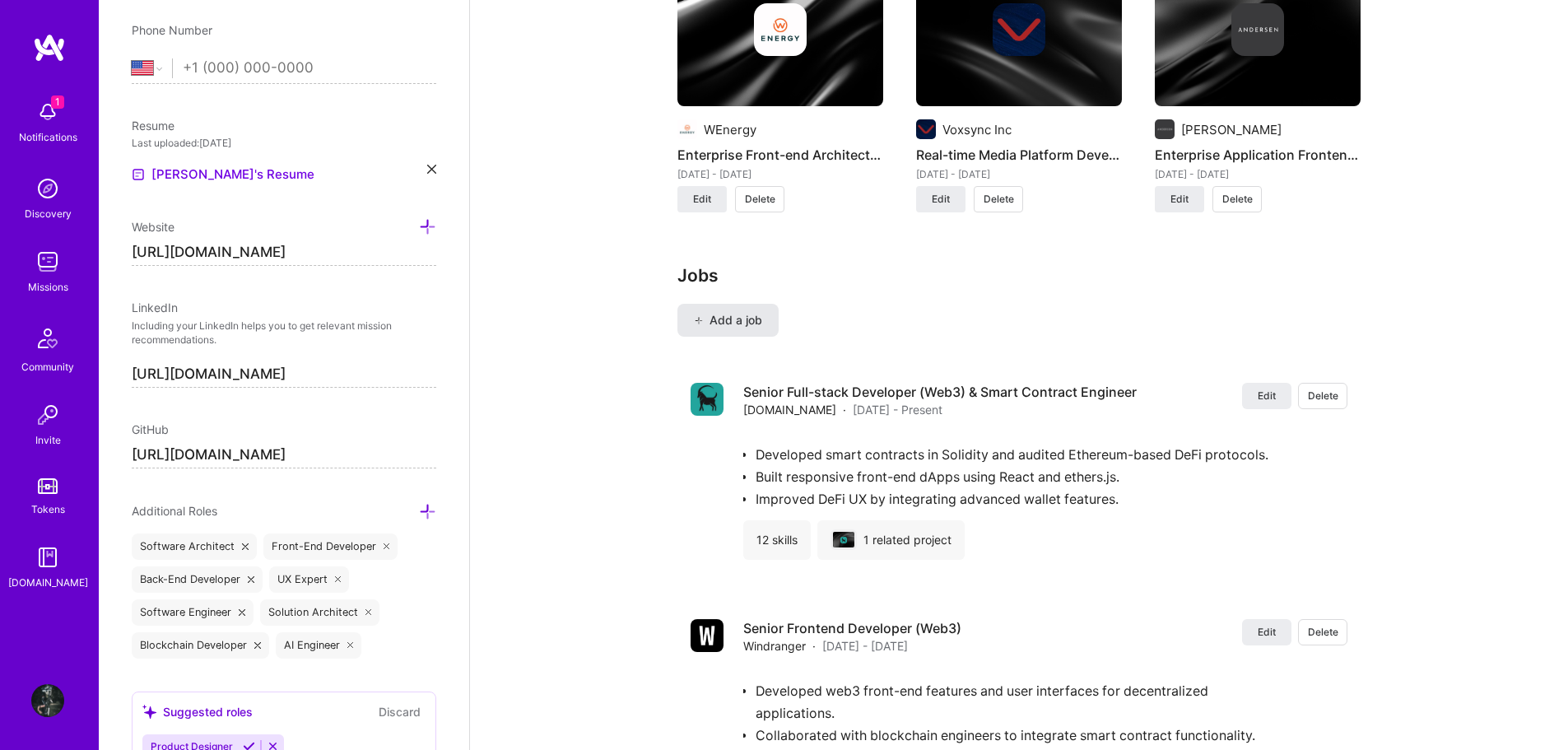
click at [734, 312] on span "Add a job" at bounding box center [728, 320] width 68 height 16
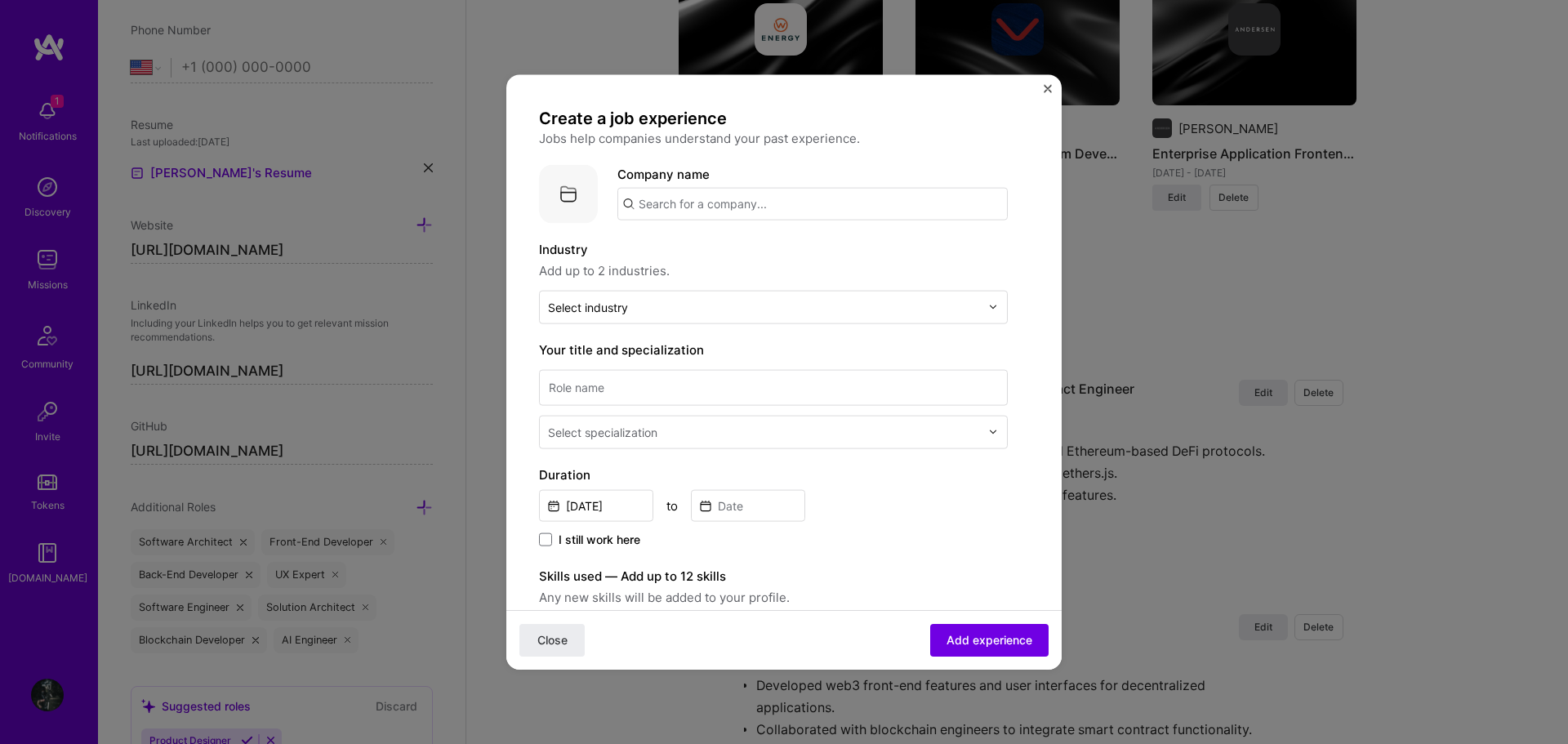
click at [719, 207] on input "text" at bounding box center [812, 203] width 390 height 33
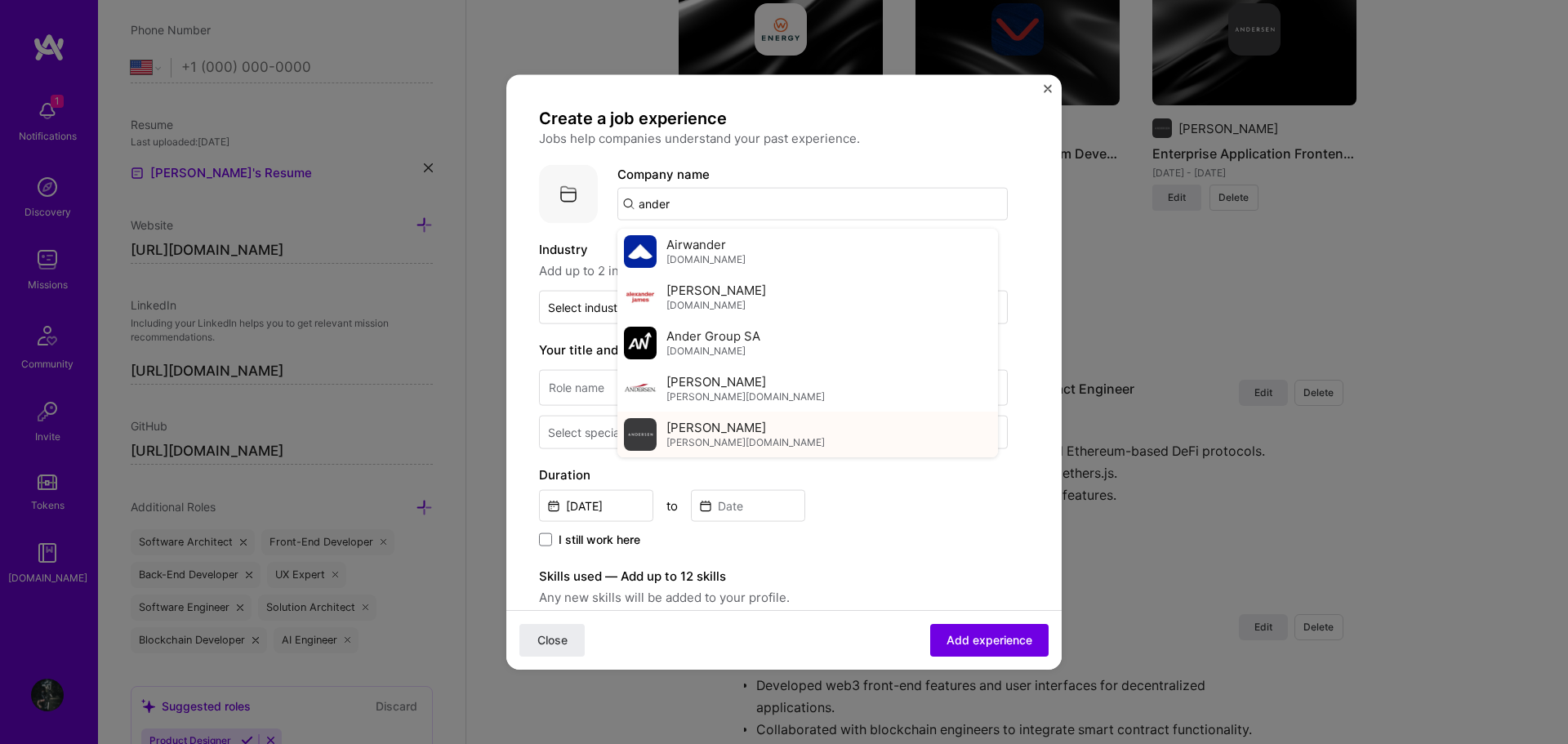
click at [736, 431] on span "Andersen EV" at bounding box center [716, 427] width 100 height 17
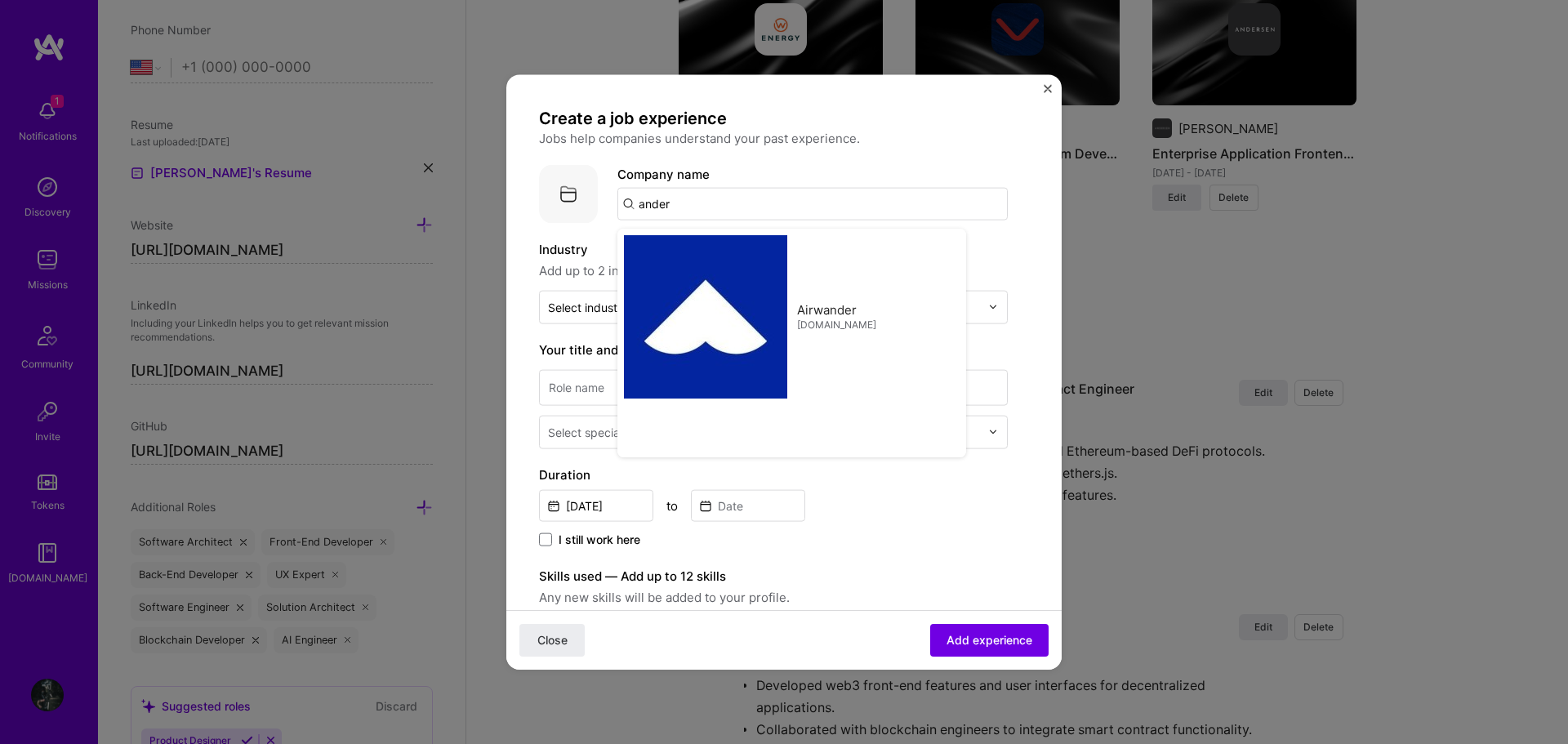
type input "Andersen EV"
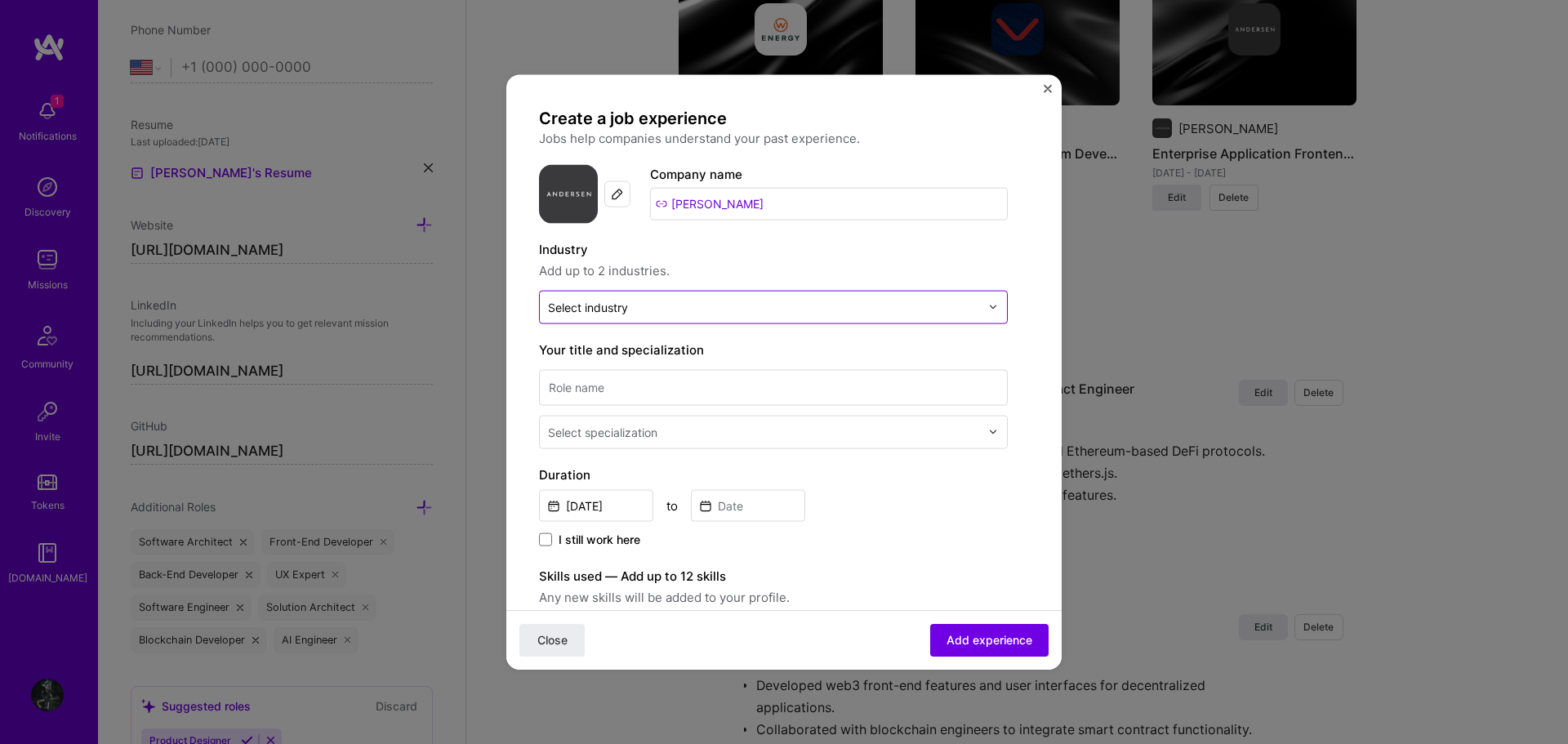
click at [658, 309] on input "text" at bounding box center [764, 306] width 432 height 17
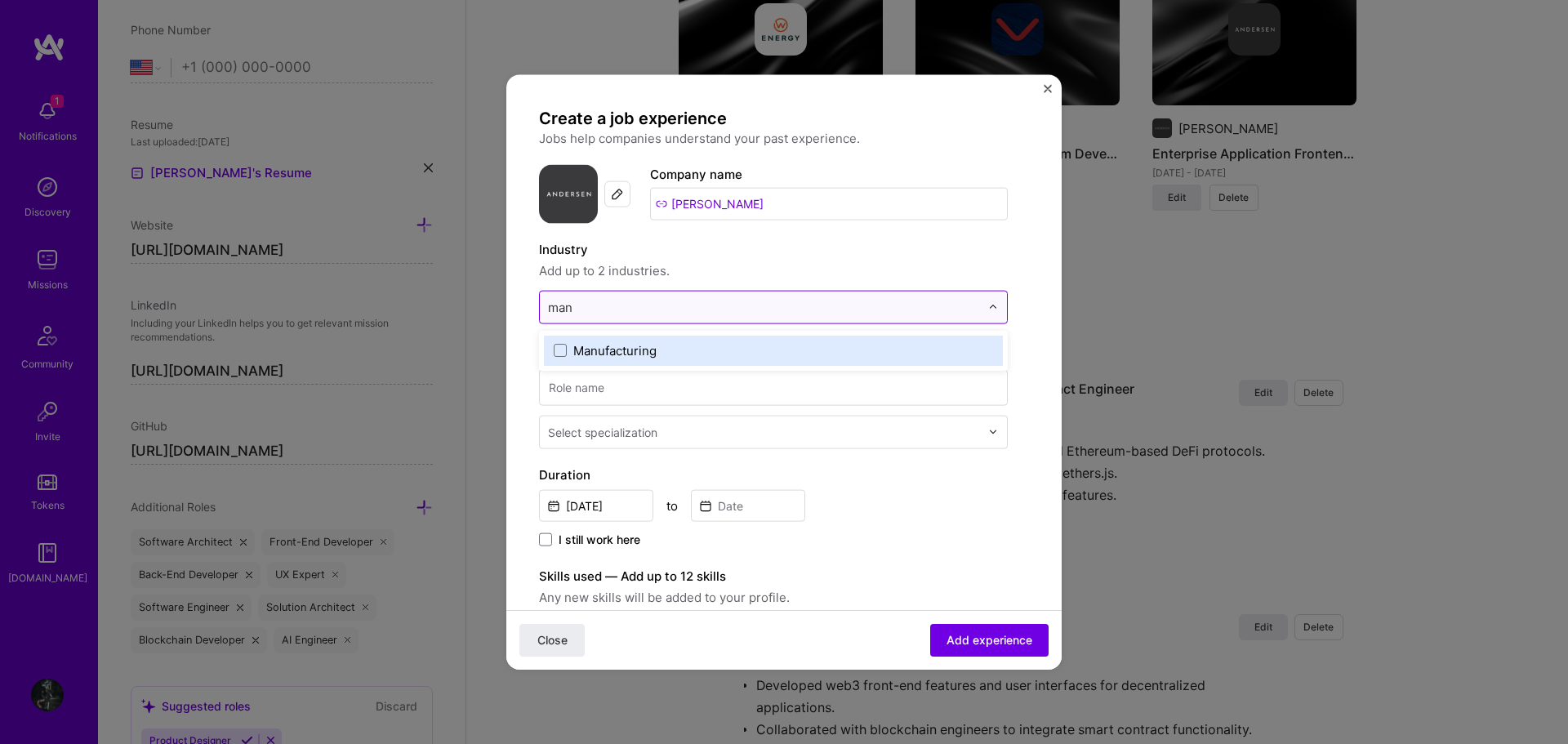
type input "manu"
click at [626, 356] on div "Manufacturing" at bounding box center [615, 350] width 83 height 17
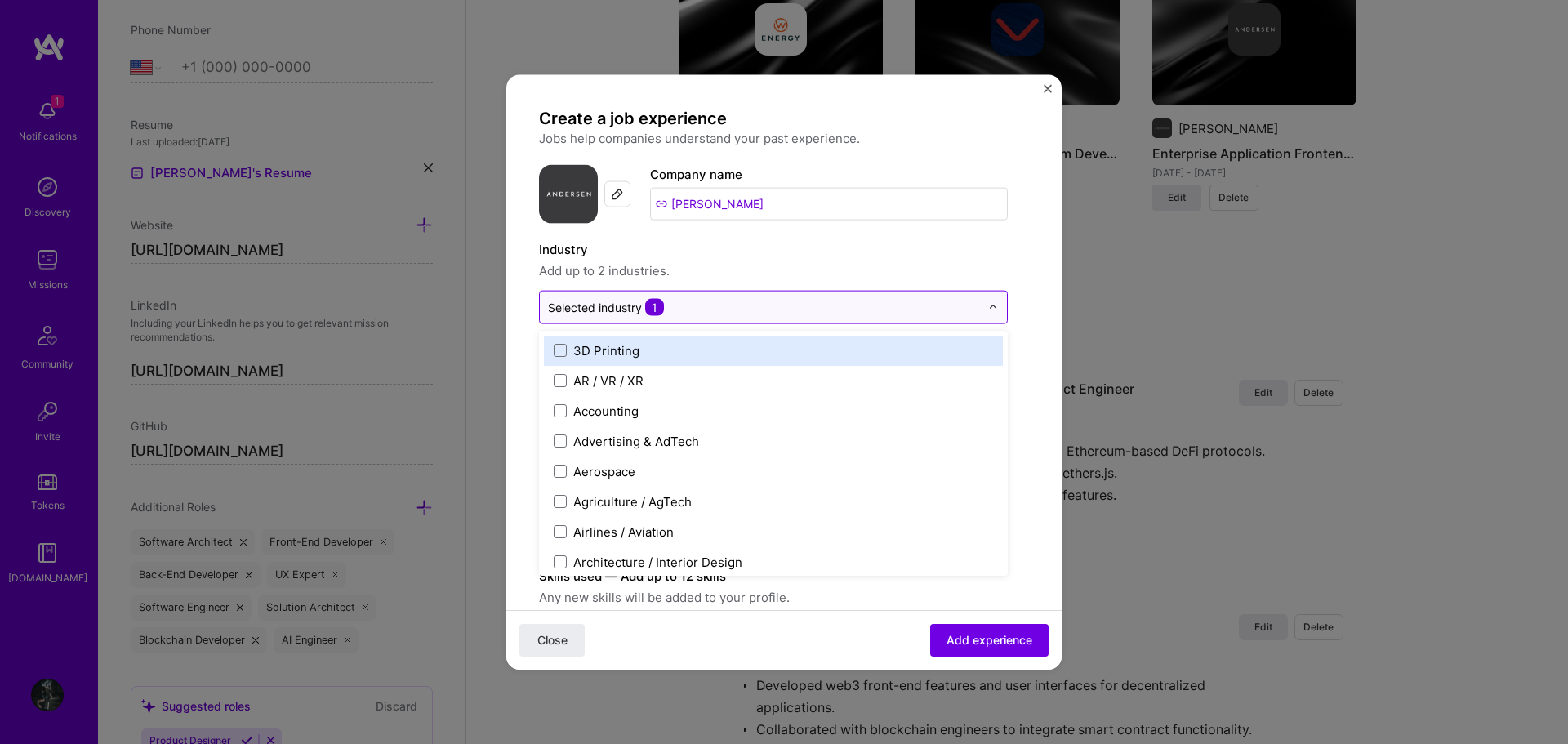
click at [709, 315] on input "text" at bounding box center [764, 306] width 432 height 17
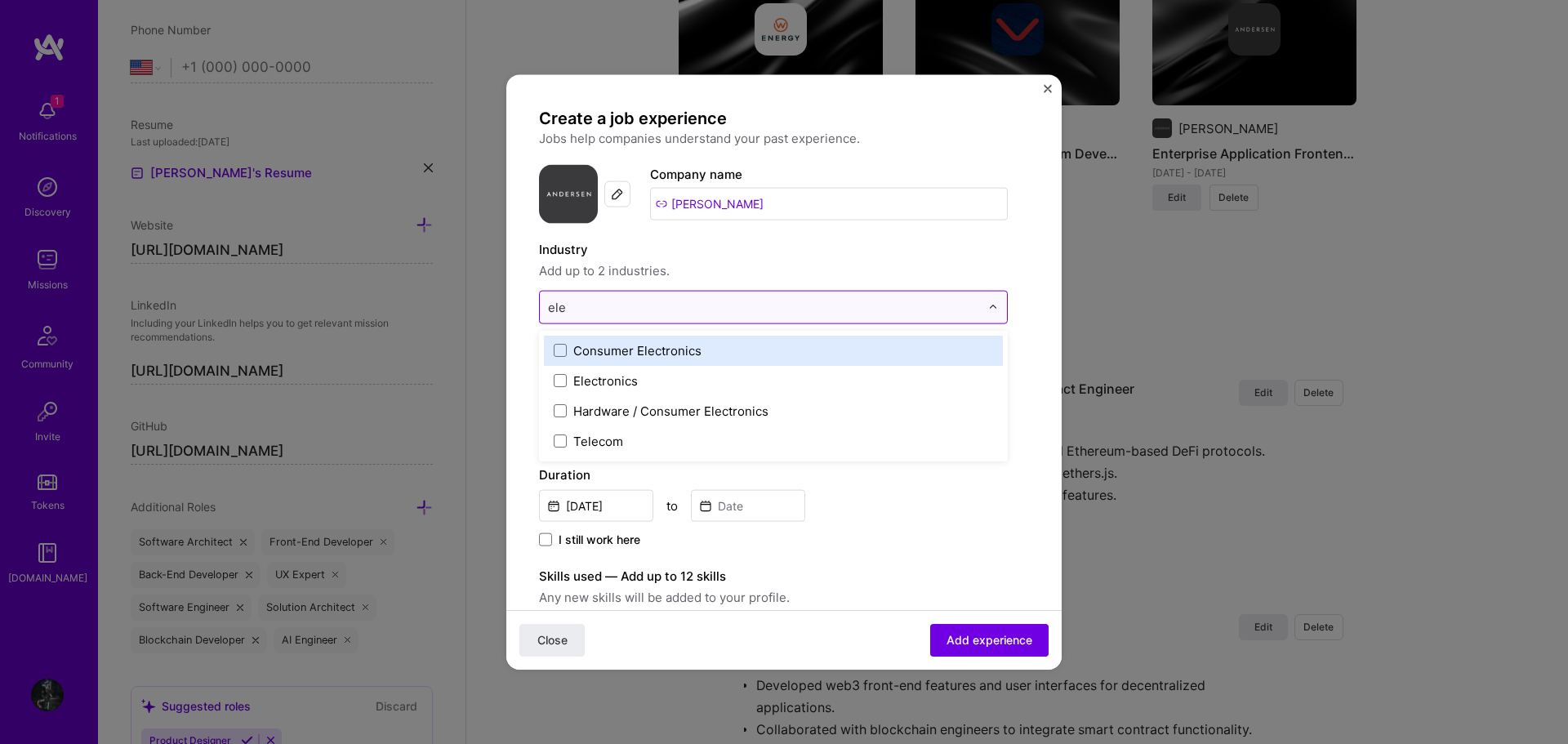
type input "elec"
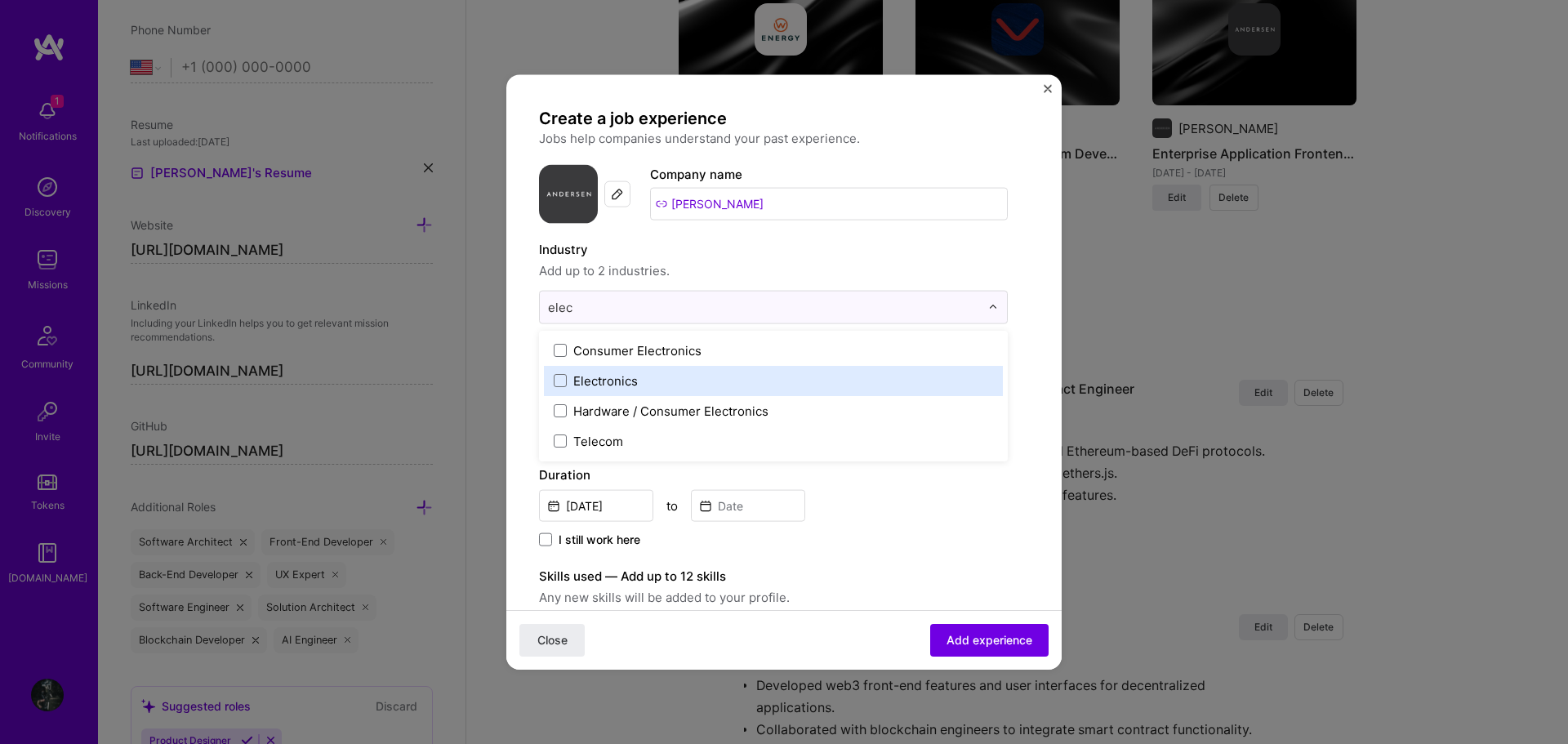
click at [717, 385] on label "Electronics" at bounding box center [773, 380] width 439 height 17
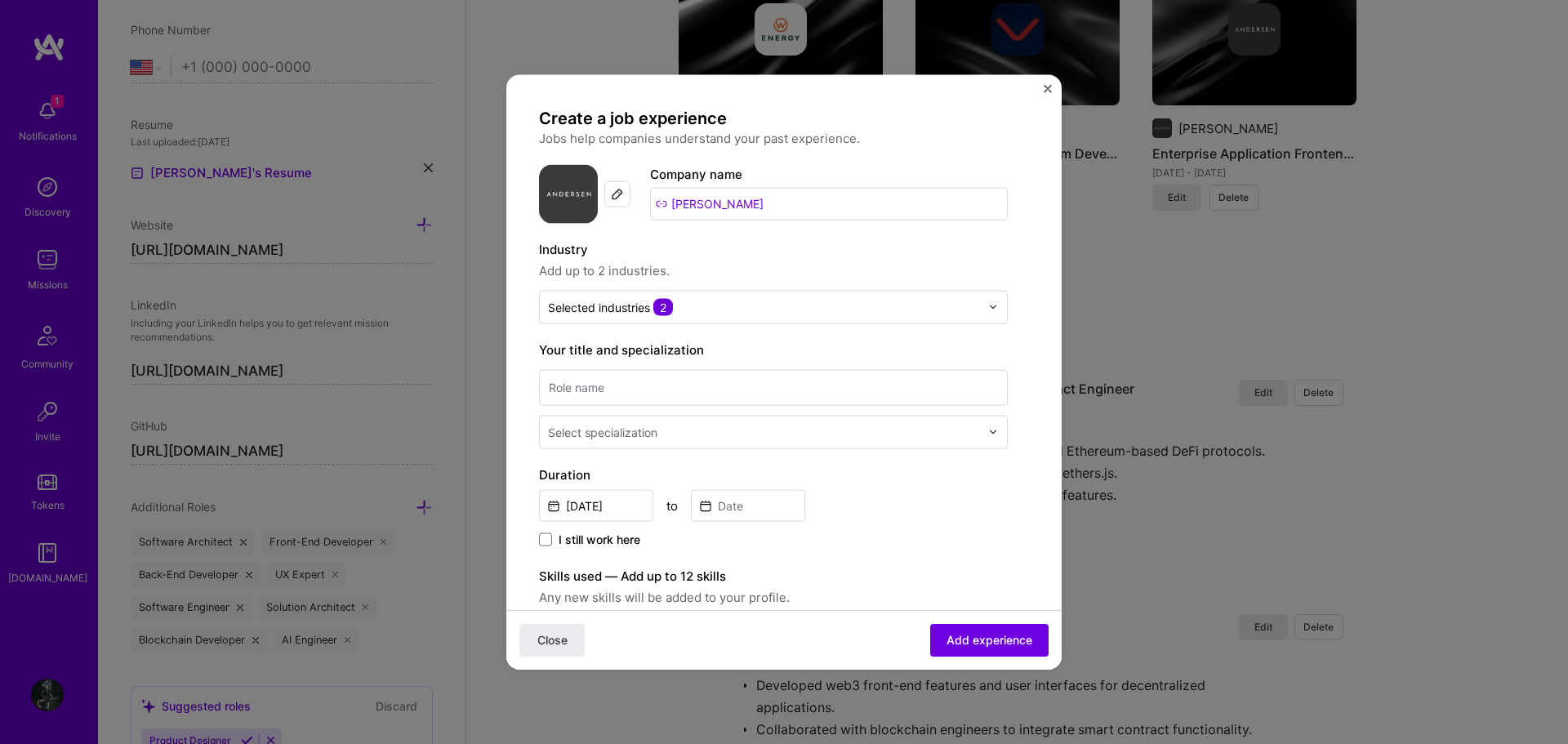
click at [787, 278] on span "Add up to 2 industries." at bounding box center [774, 270] width 469 height 19
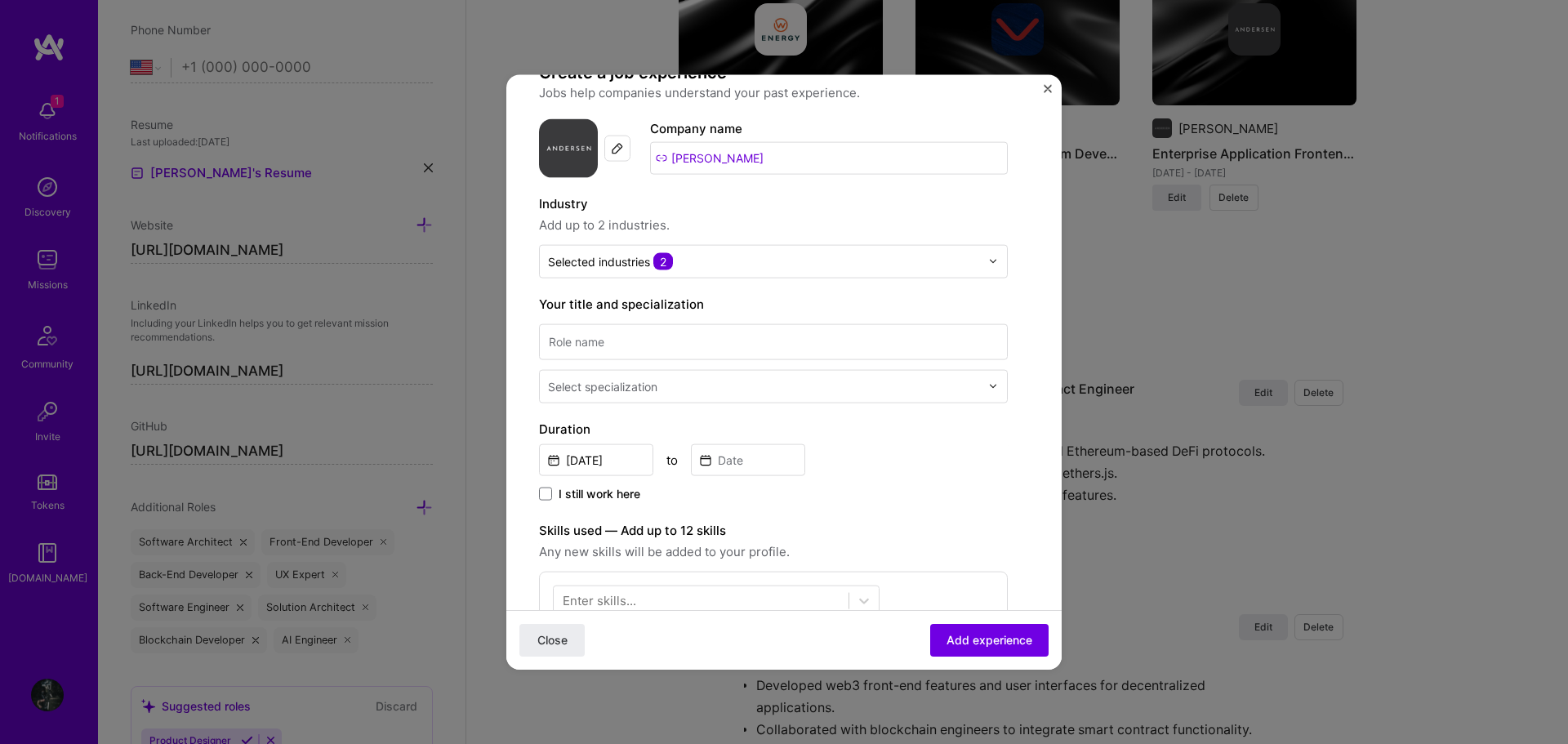
scroll to position [81, 0]
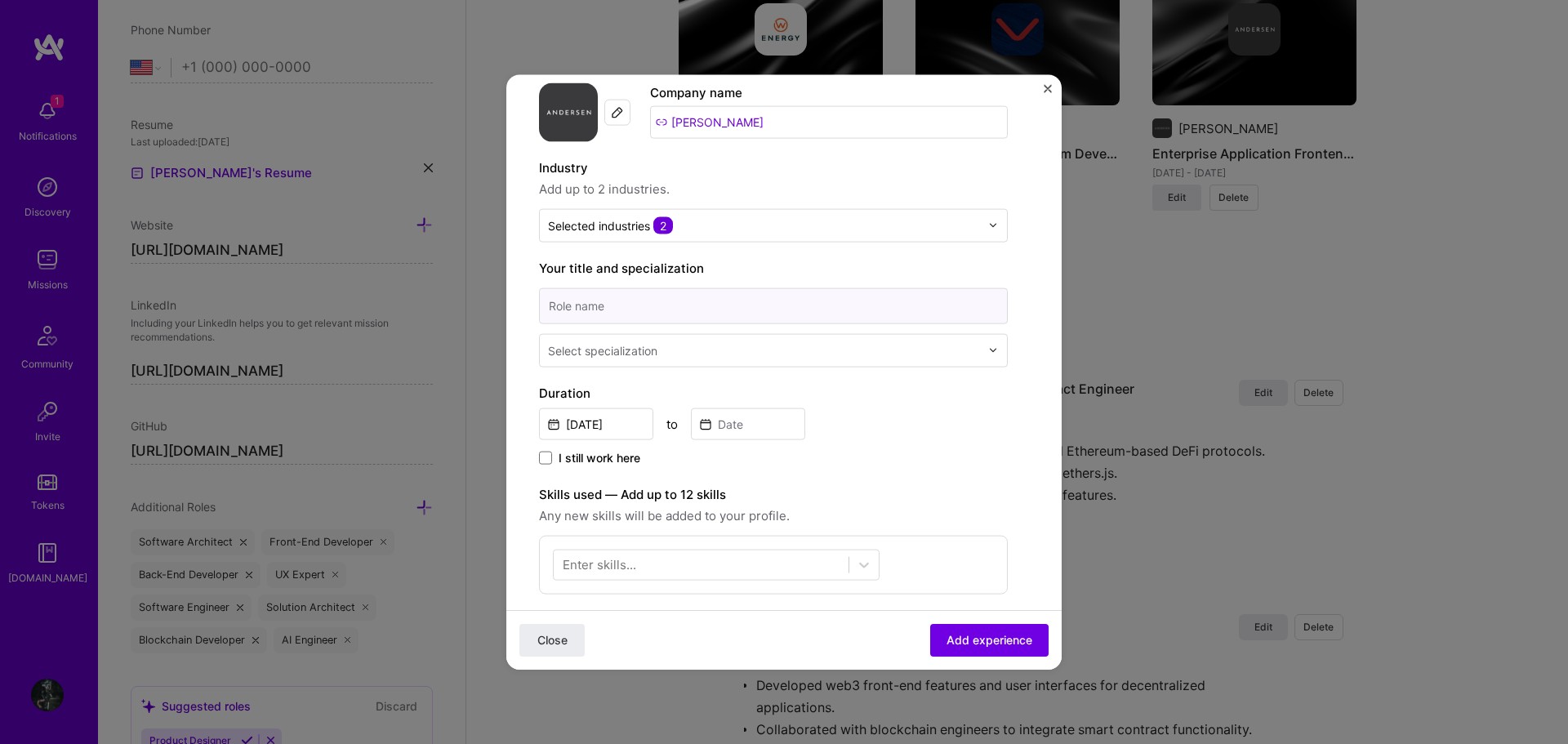
click at [644, 301] on input at bounding box center [774, 305] width 469 height 36
paste input "Frontend Developer"
type input "Frontend Developer"
click at [614, 347] on div "Select specialization" at bounding box center [602, 350] width 109 height 17
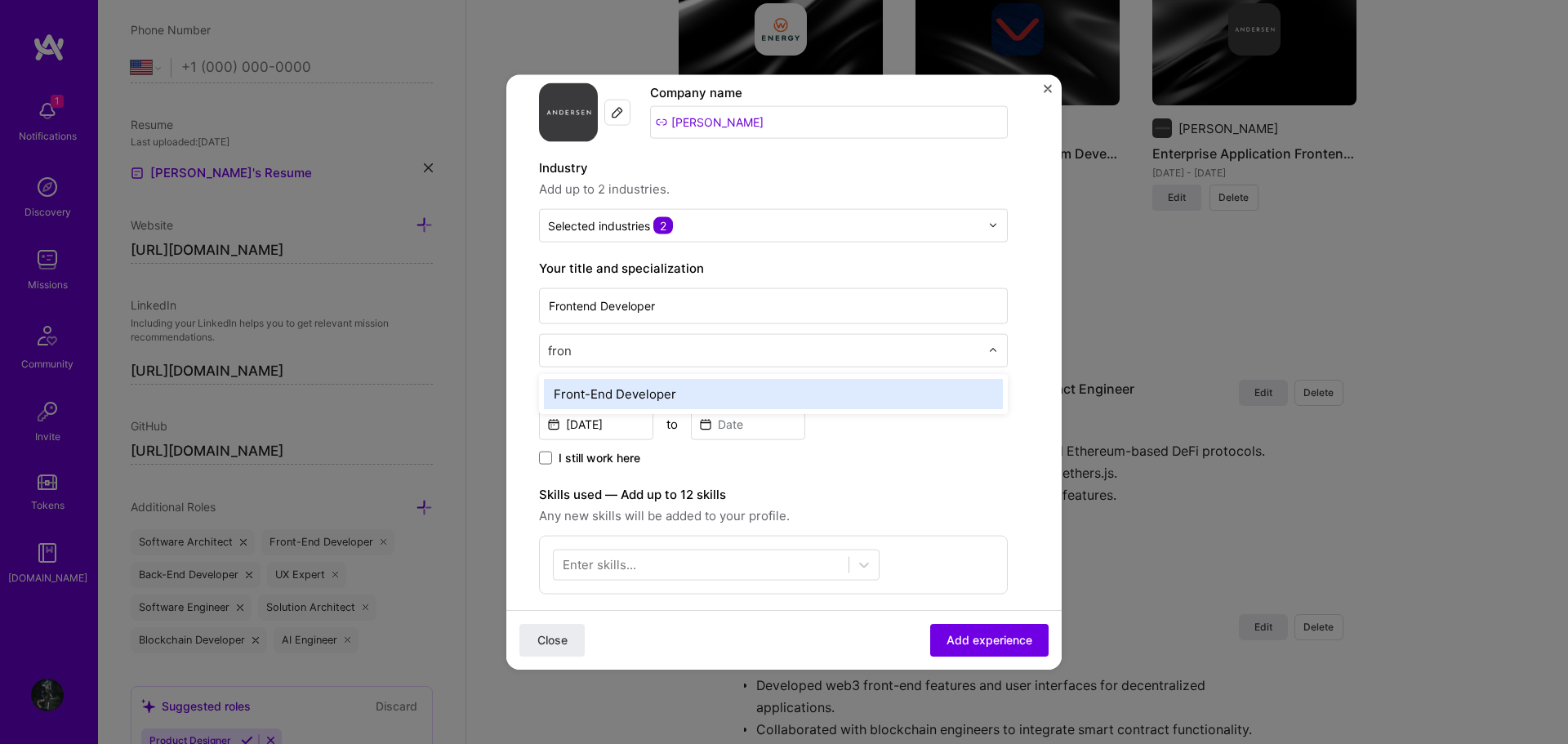
type input "front"
click at [669, 398] on div "Front-End Developer" at bounding box center [773, 394] width 459 height 30
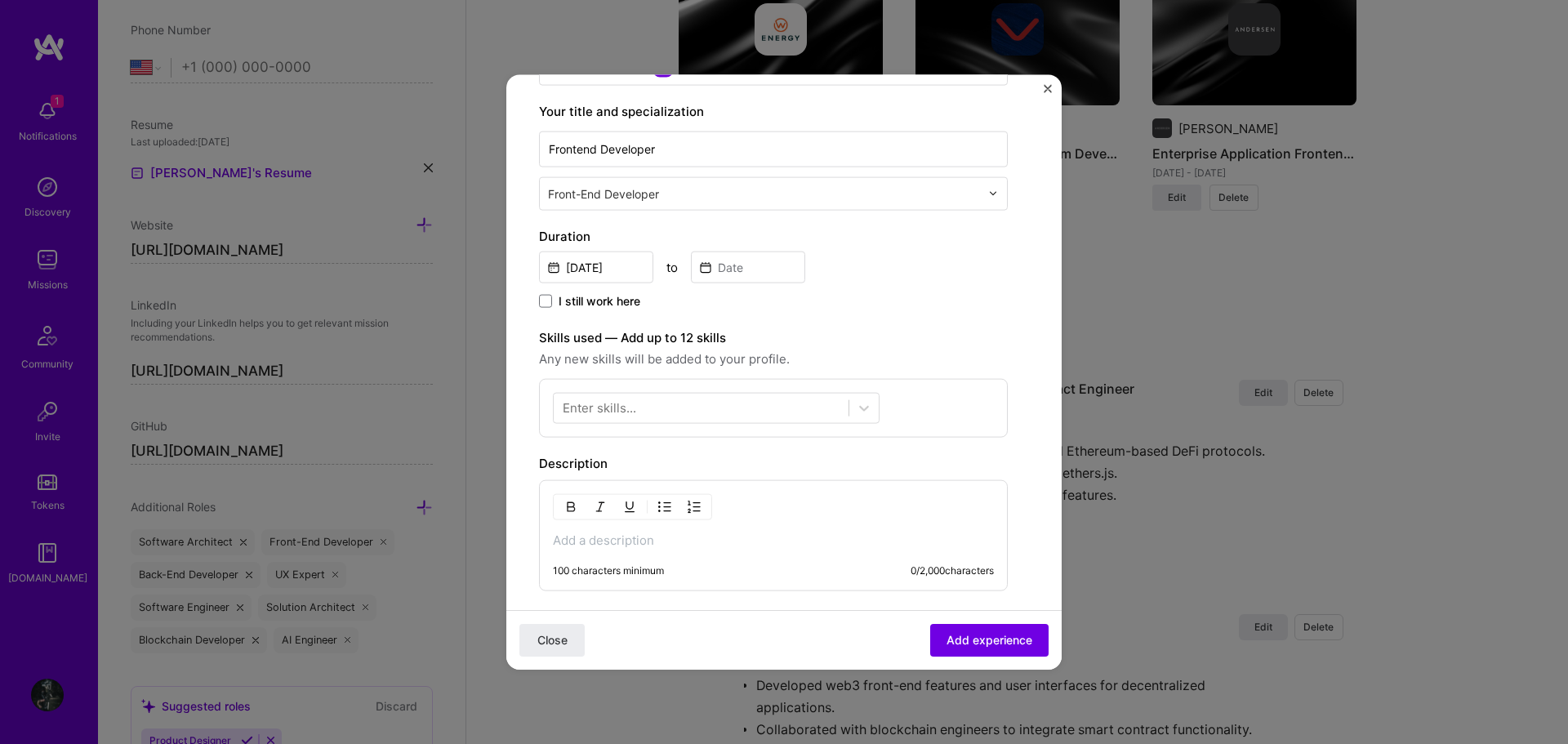
scroll to position [245, 0]
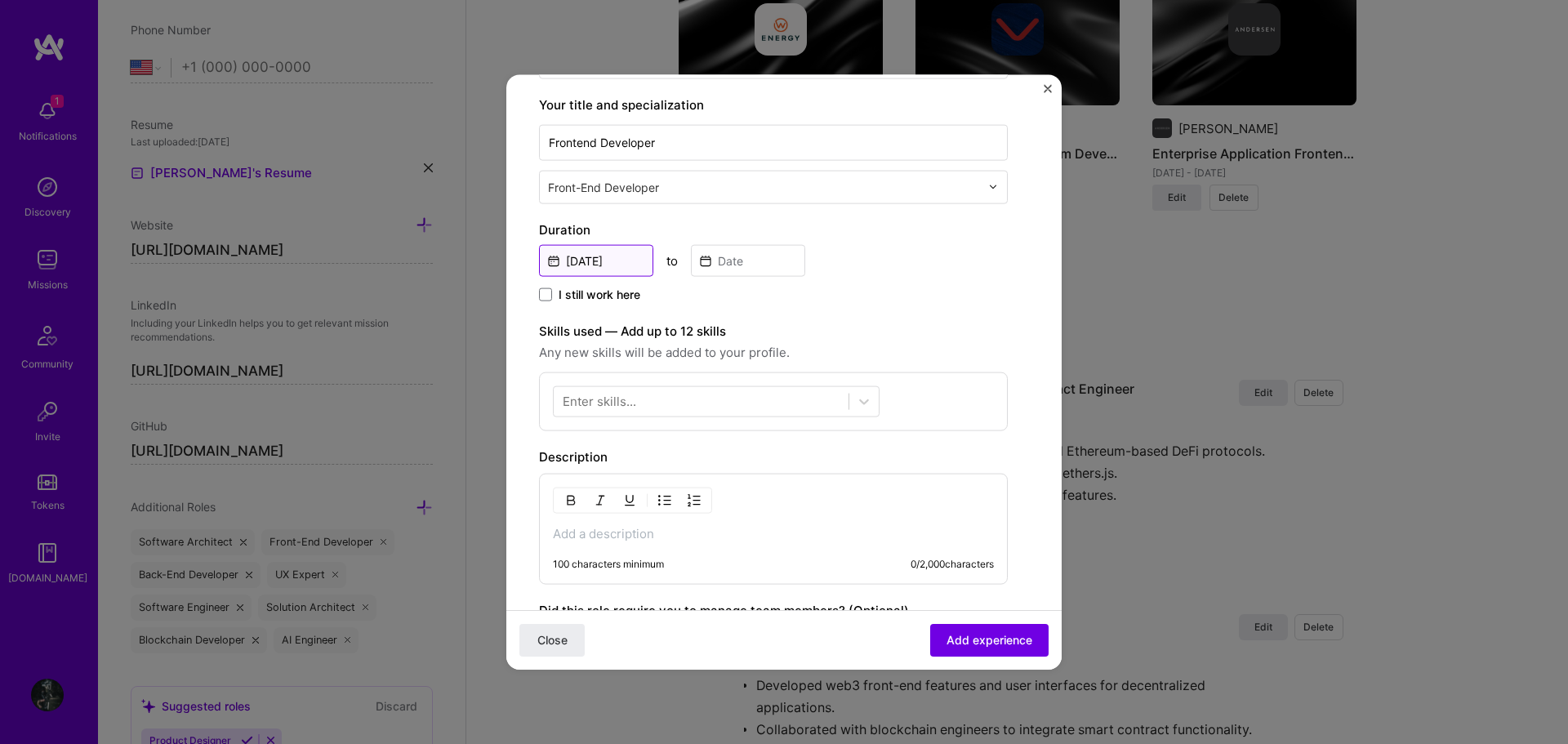
click at [610, 267] on input "Sep, 2025" at bounding box center [596, 260] width 114 height 32
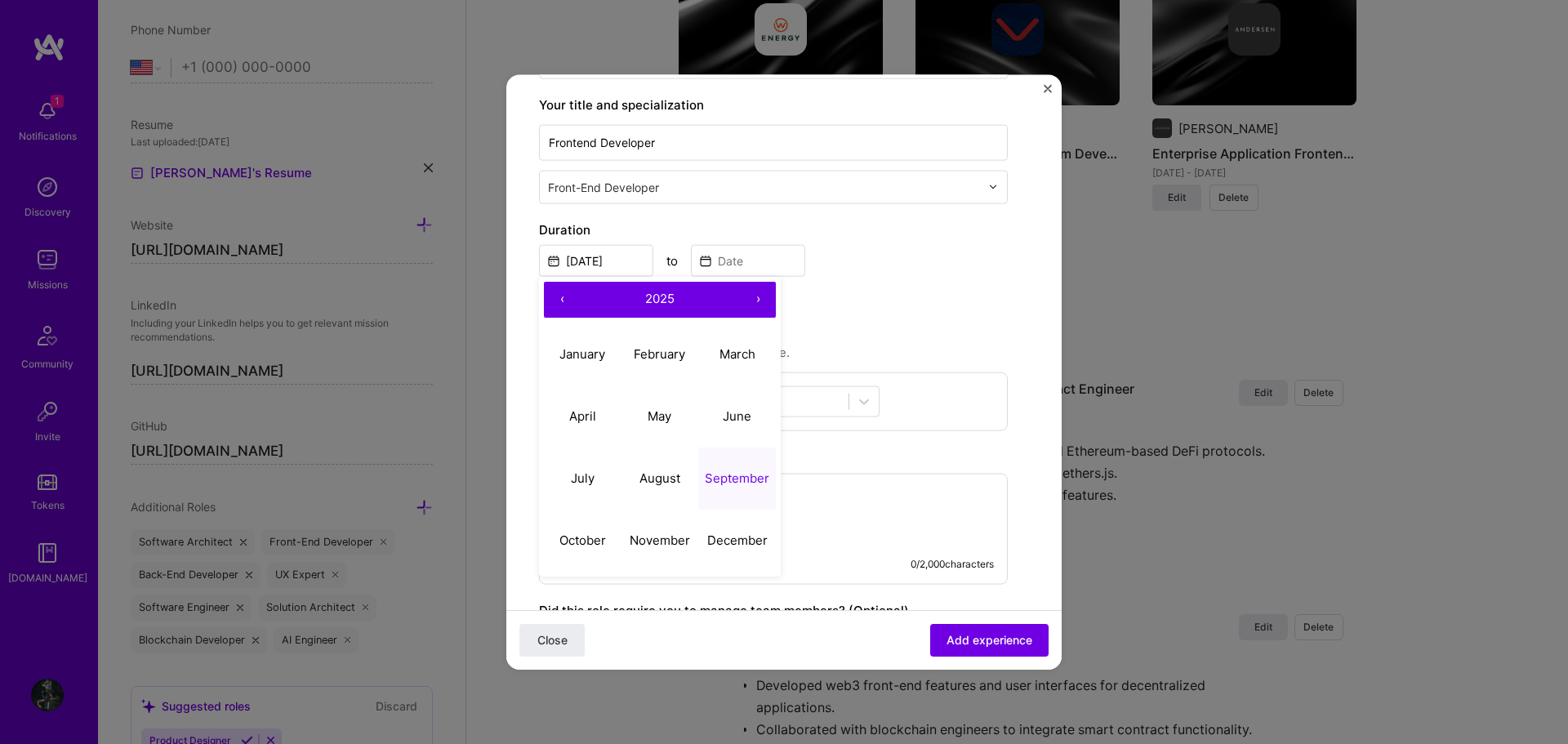
click at [563, 296] on button "‹" at bounding box center [561, 299] width 36 height 36
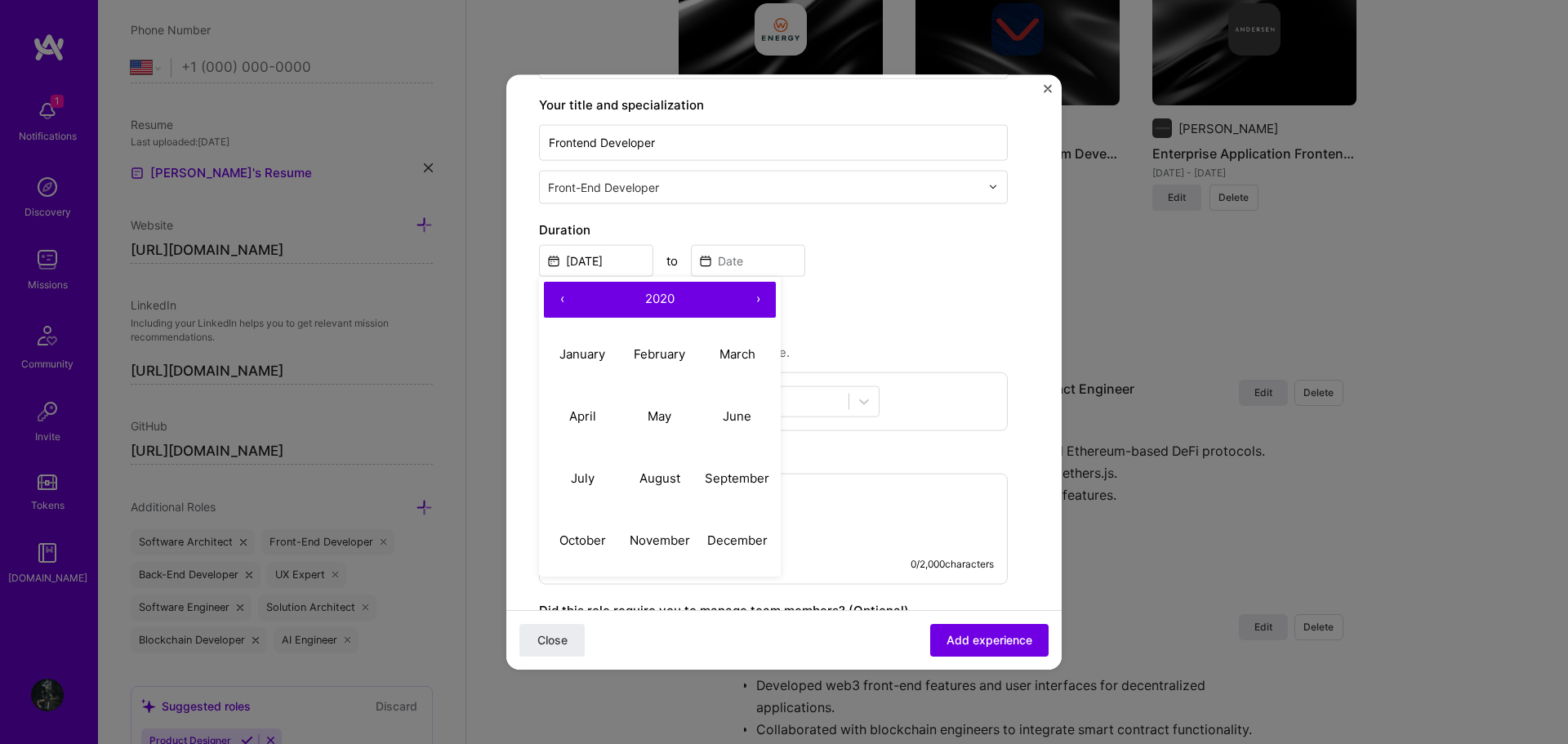
click at [563, 296] on button "‹" at bounding box center [561, 299] width 36 height 36
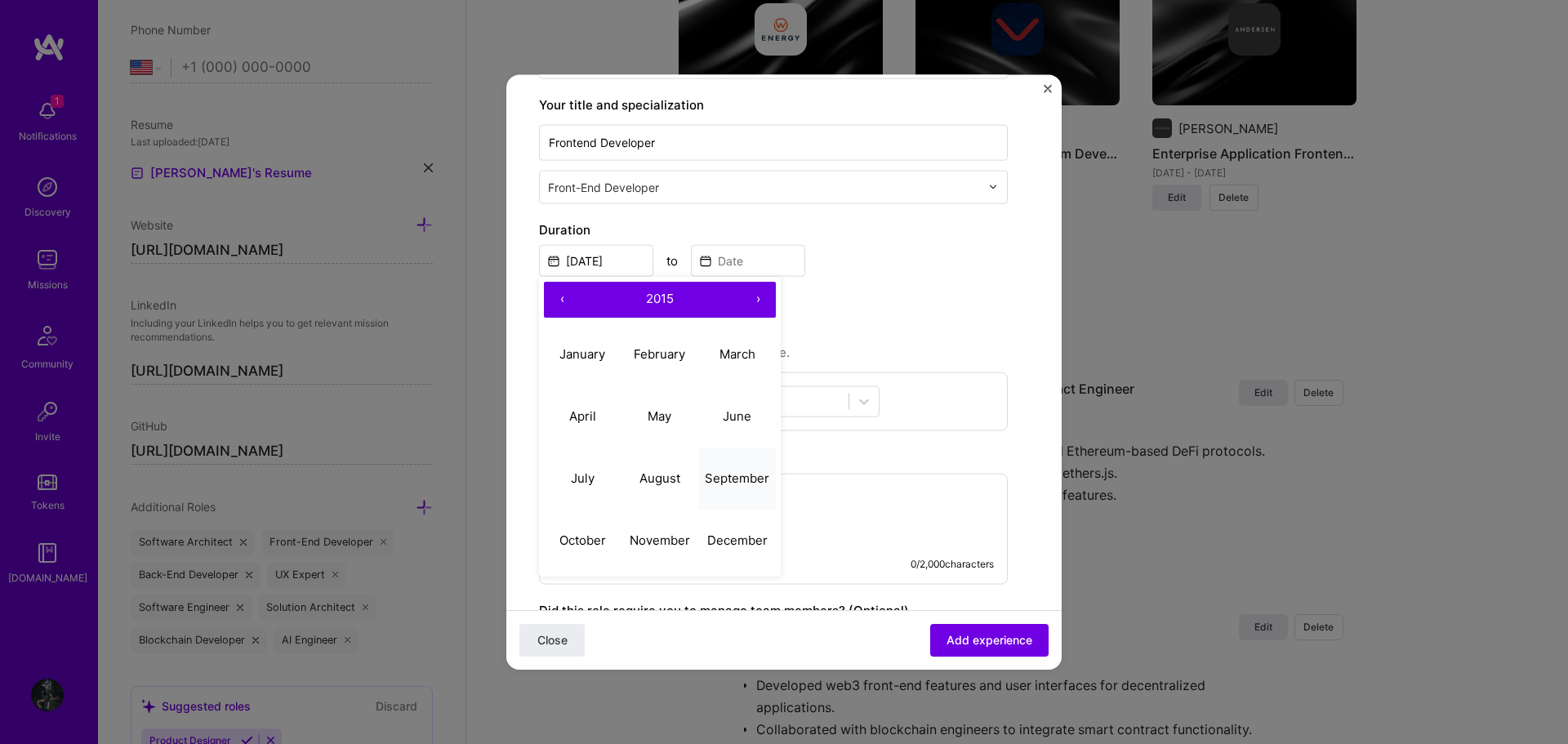
click at [746, 477] on abbr "September" at bounding box center [737, 478] width 64 height 15
type input "Sep, 2015"
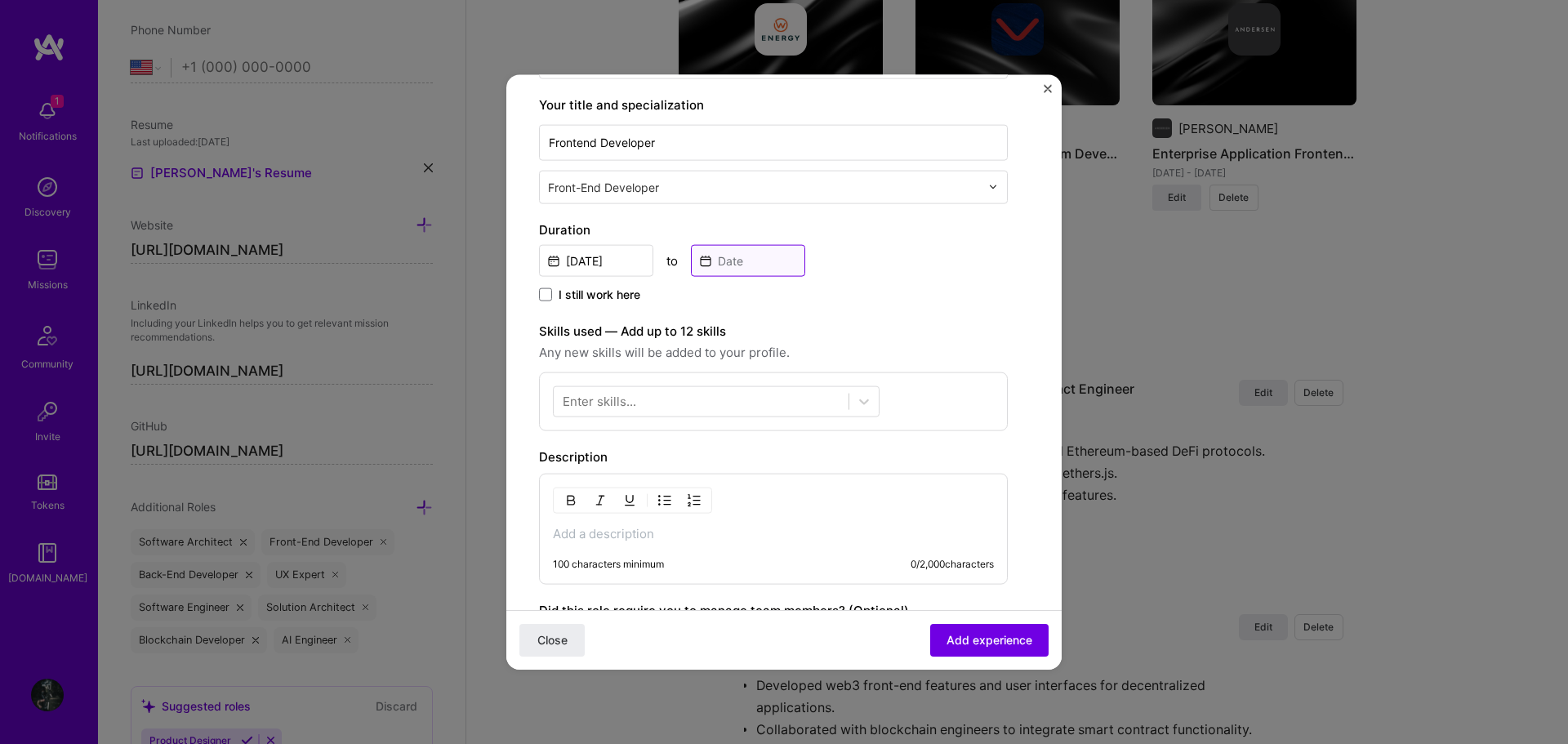
click at [763, 260] on input at bounding box center [748, 260] width 114 height 32
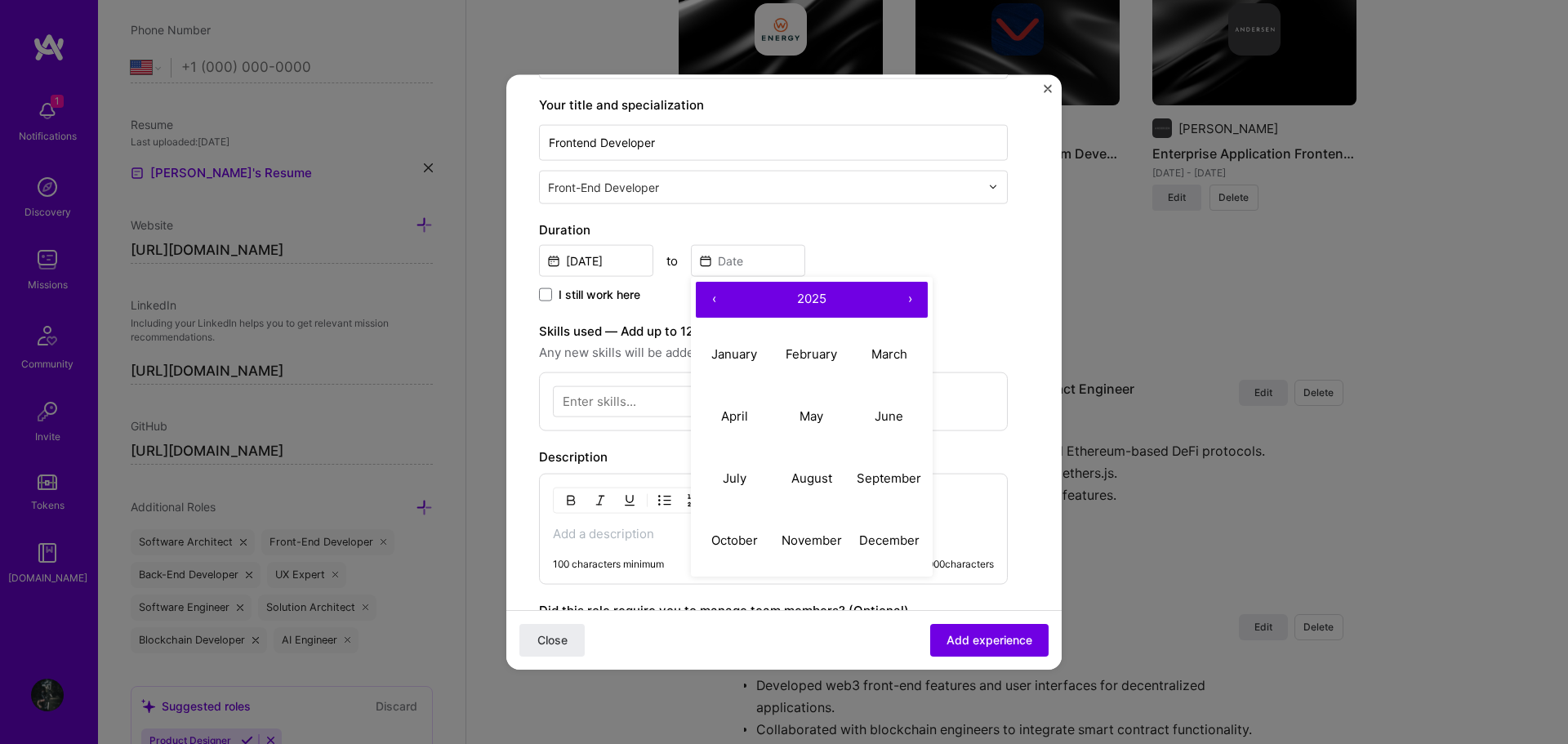
click at [718, 295] on button "‹" at bounding box center [714, 299] width 36 height 36
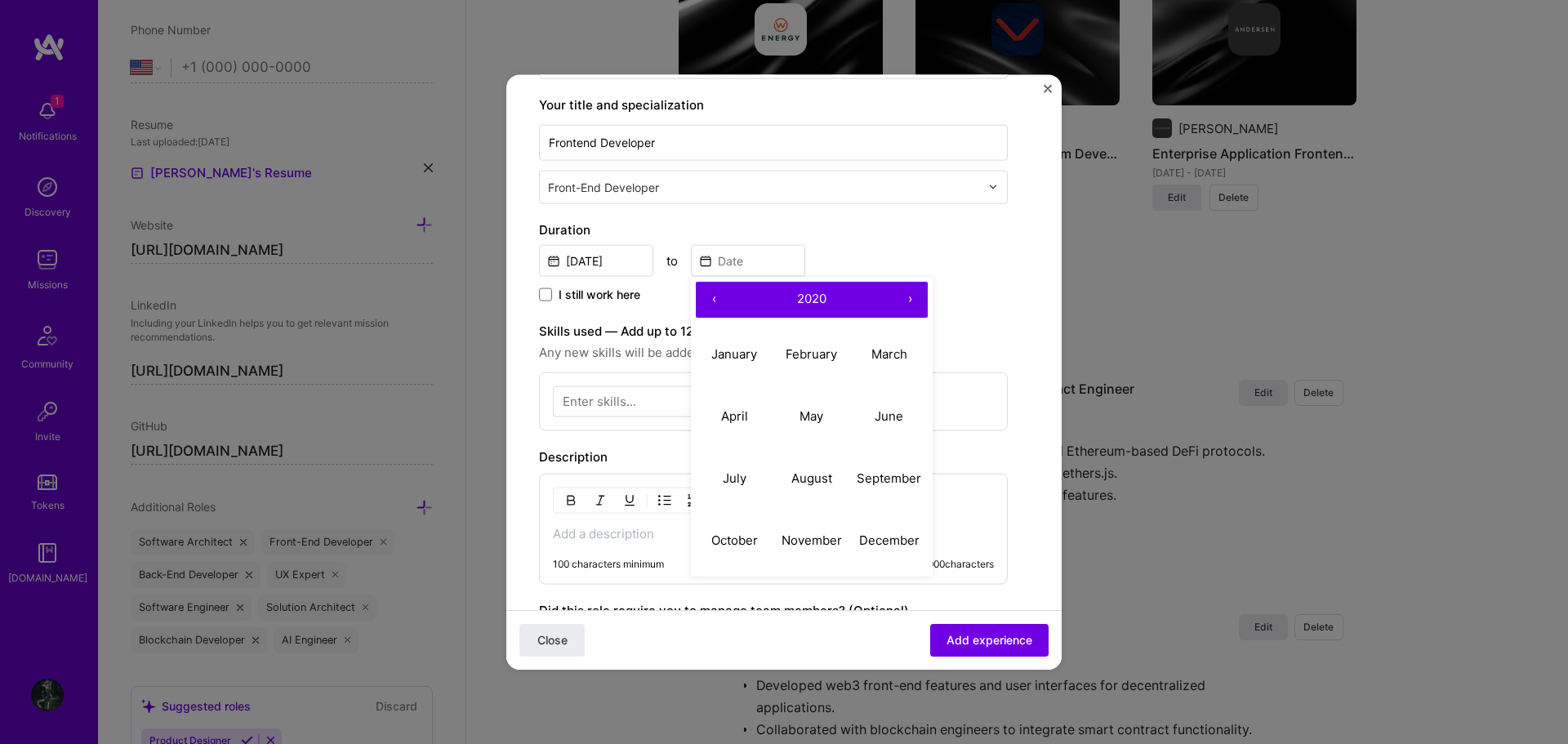
click at [718, 295] on button "‹" at bounding box center [714, 299] width 36 height 36
click at [801, 353] on abbr "February" at bounding box center [811, 354] width 52 height 15
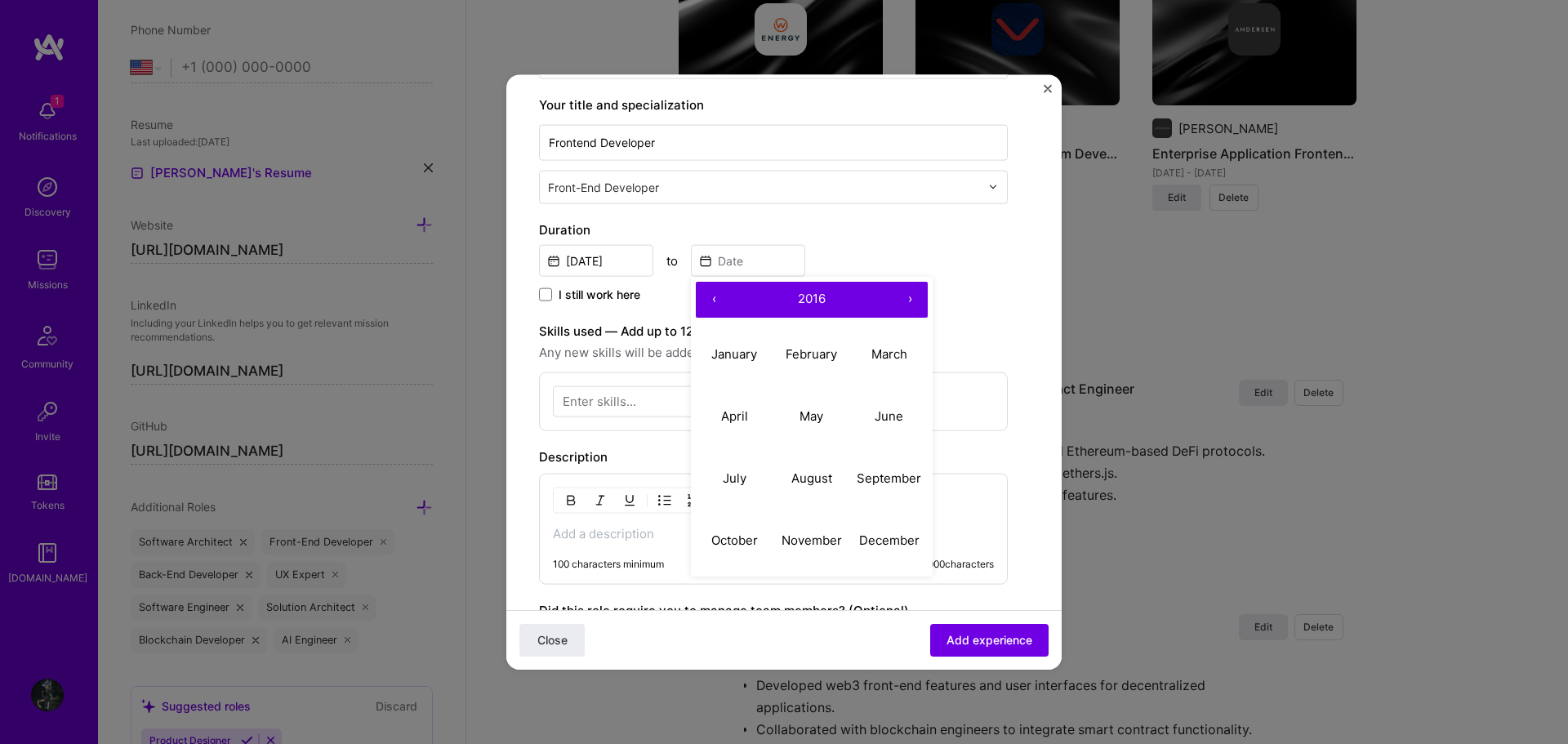
type input "Feb, 2016"
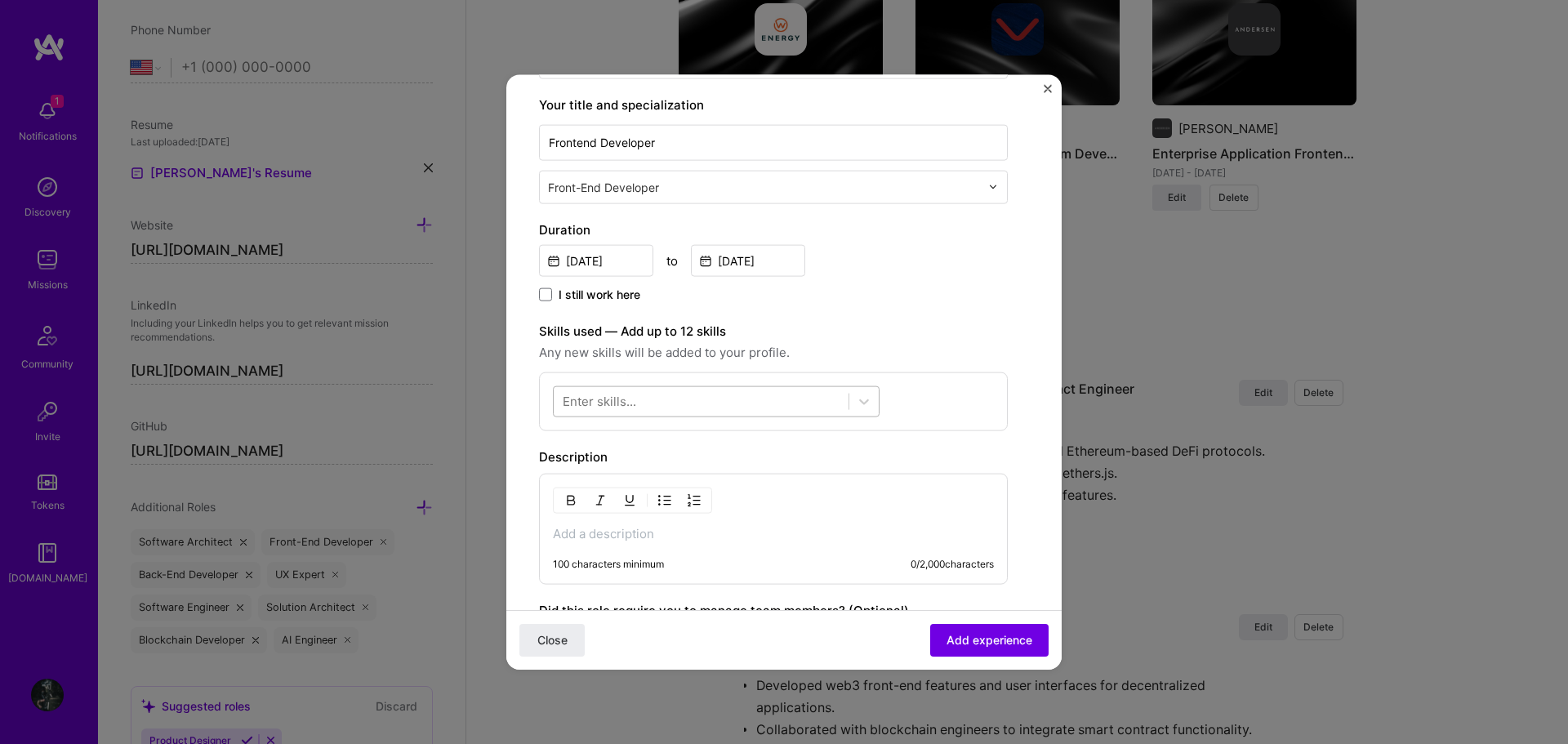
click at [773, 400] on div at bounding box center [701, 401] width 295 height 27
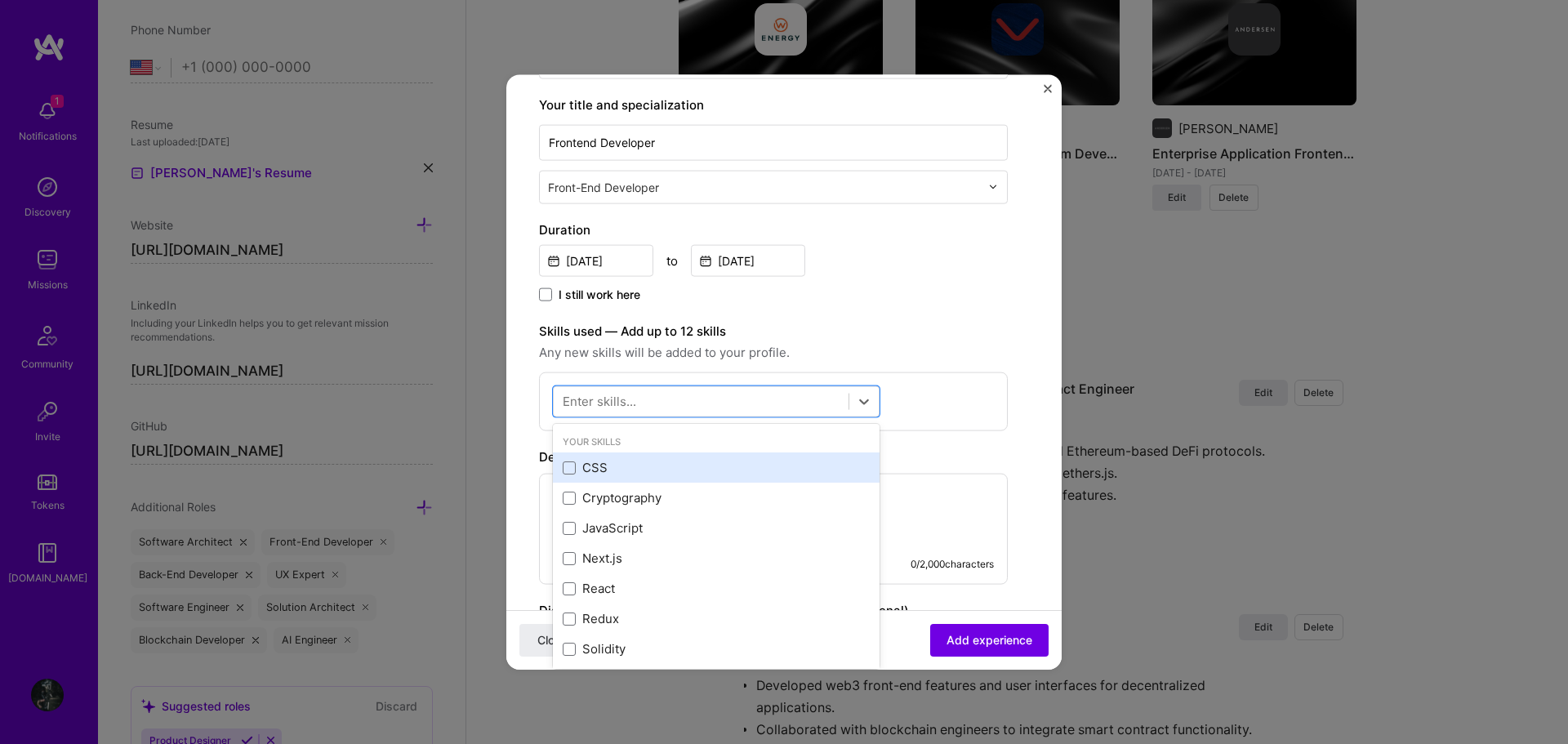
click at [688, 466] on div "CSS" at bounding box center [716, 467] width 307 height 17
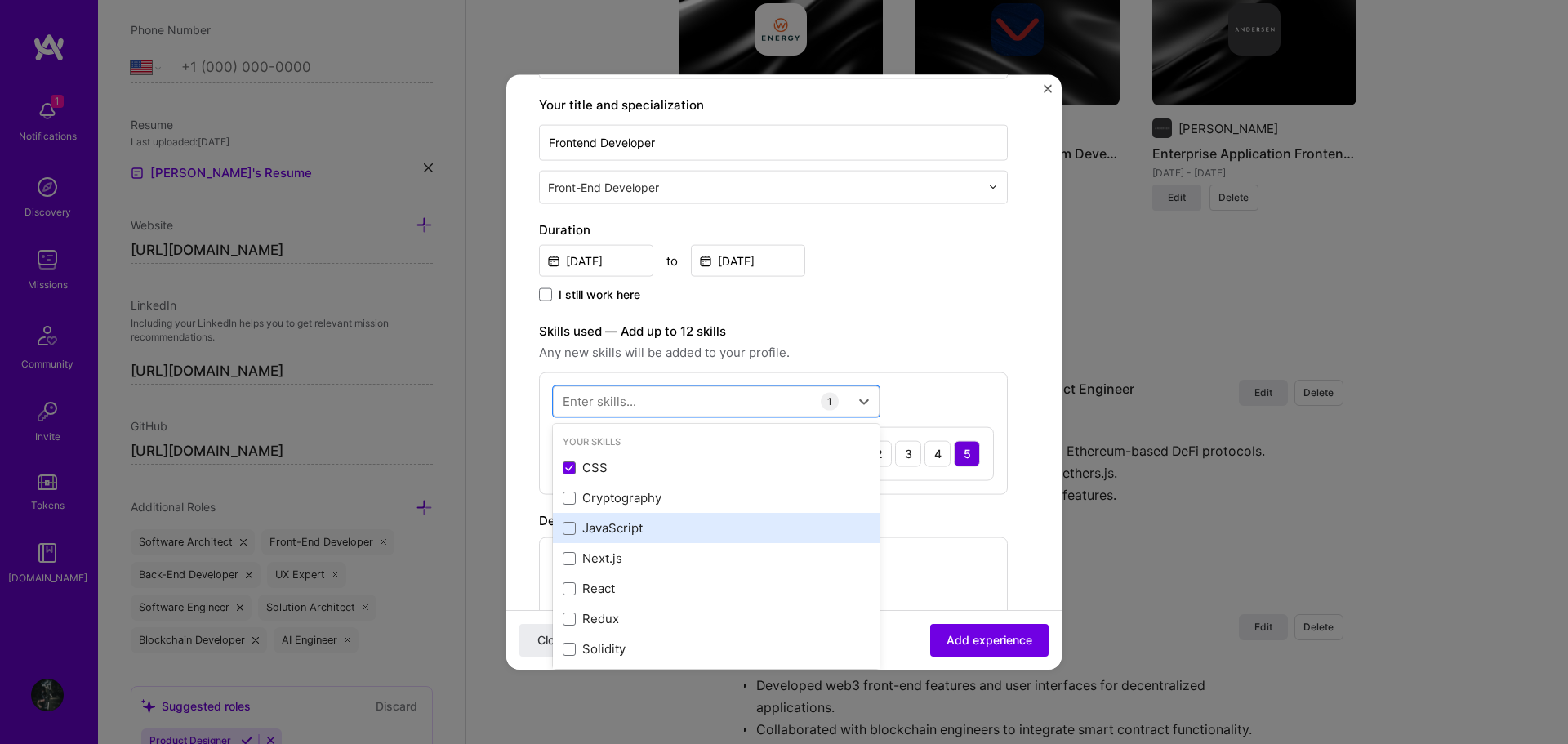
click at [695, 527] on div "JavaScript" at bounding box center [716, 527] width 307 height 17
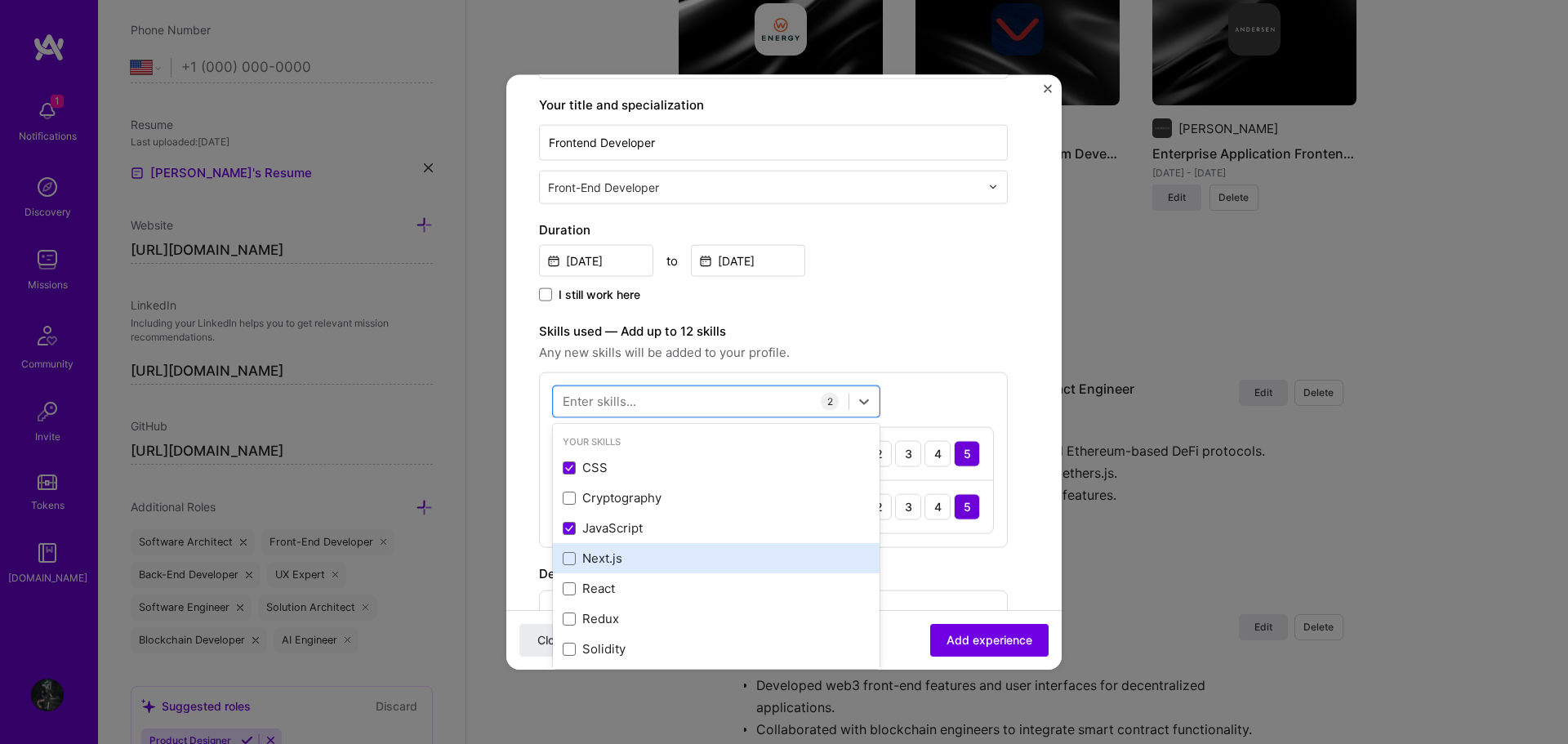
click at [683, 554] on div "Next.js" at bounding box center [716, 558] width 307 height 17
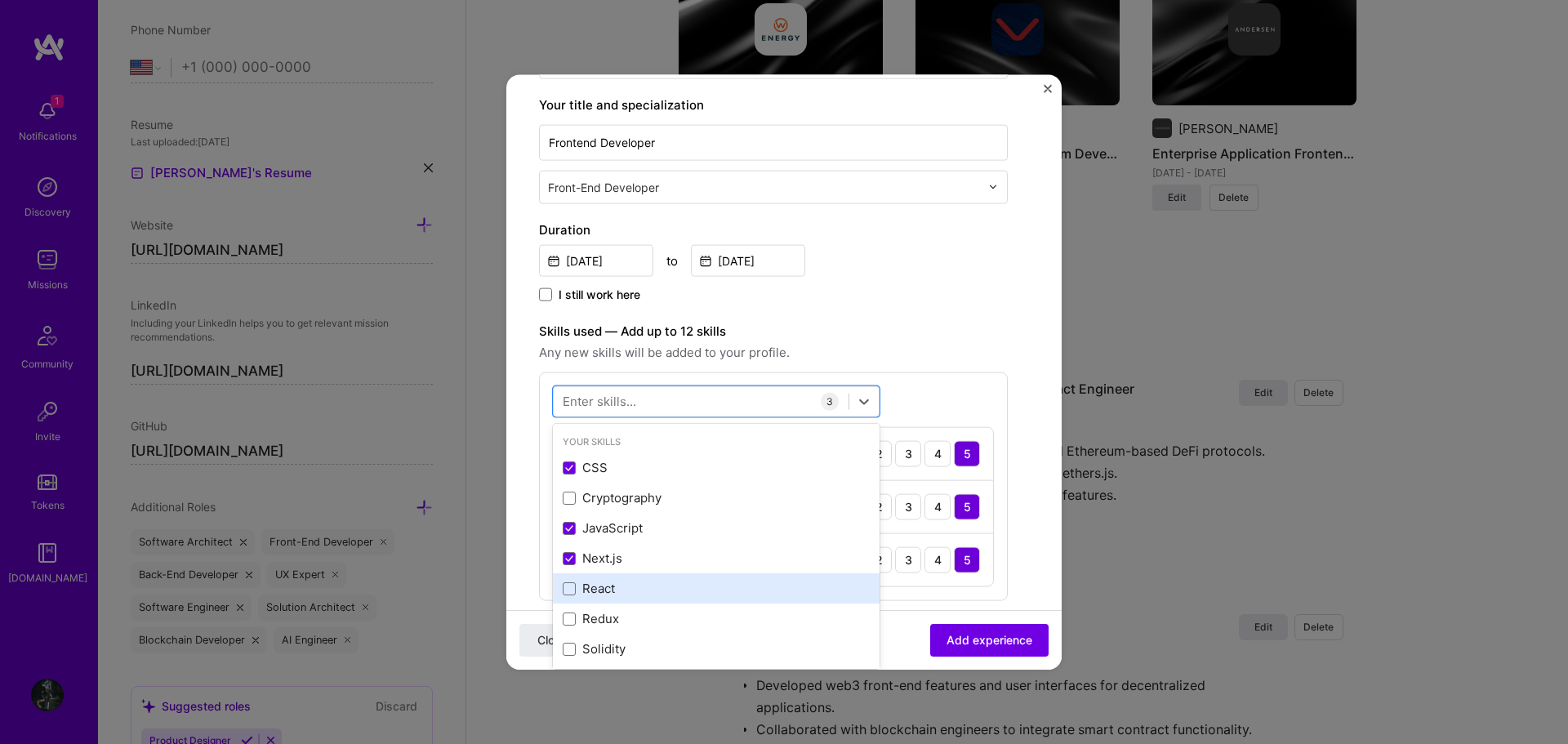
click at [686, 576] on div "React" at bounding box center [716, 588] width 327 height 30
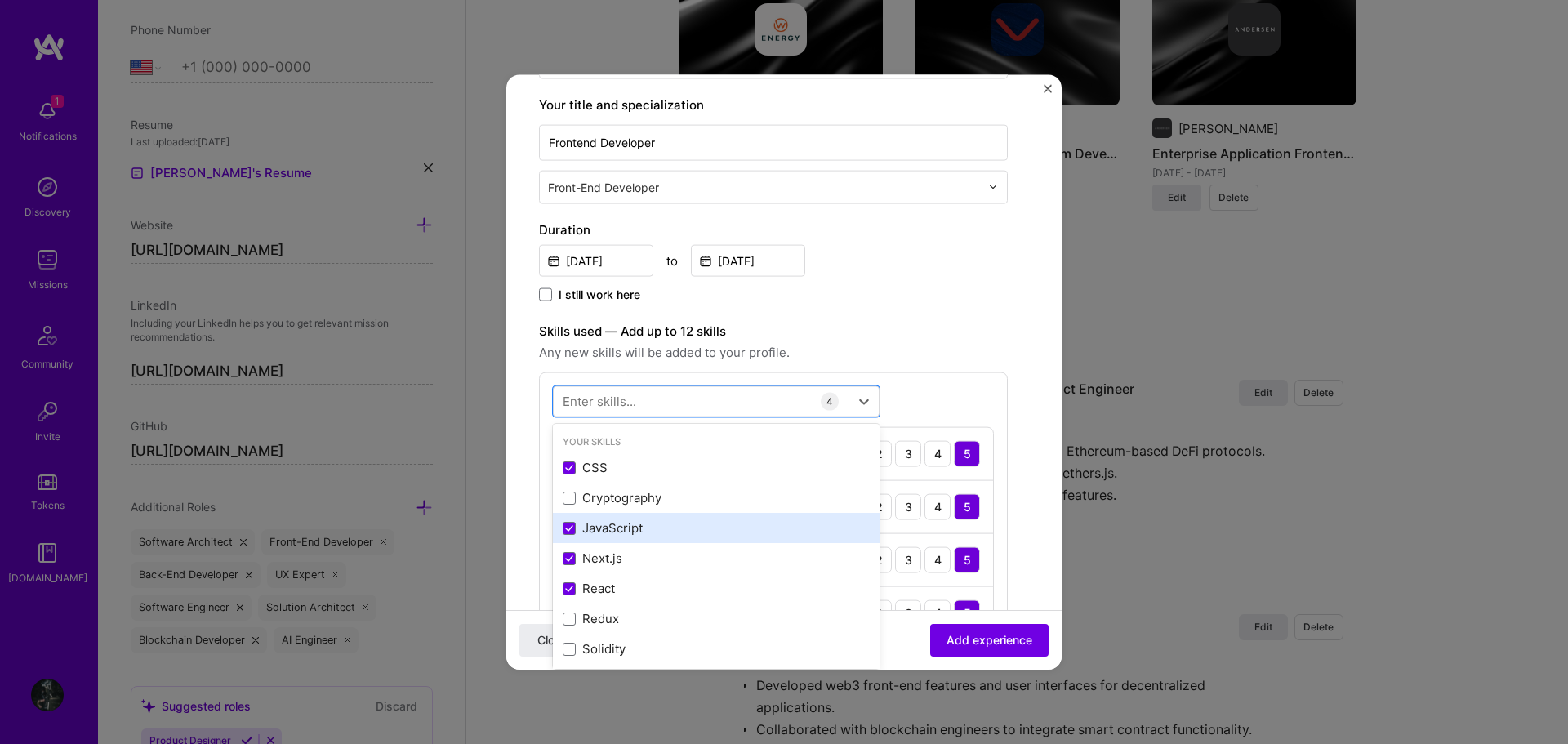
scroll to position [81, 0]
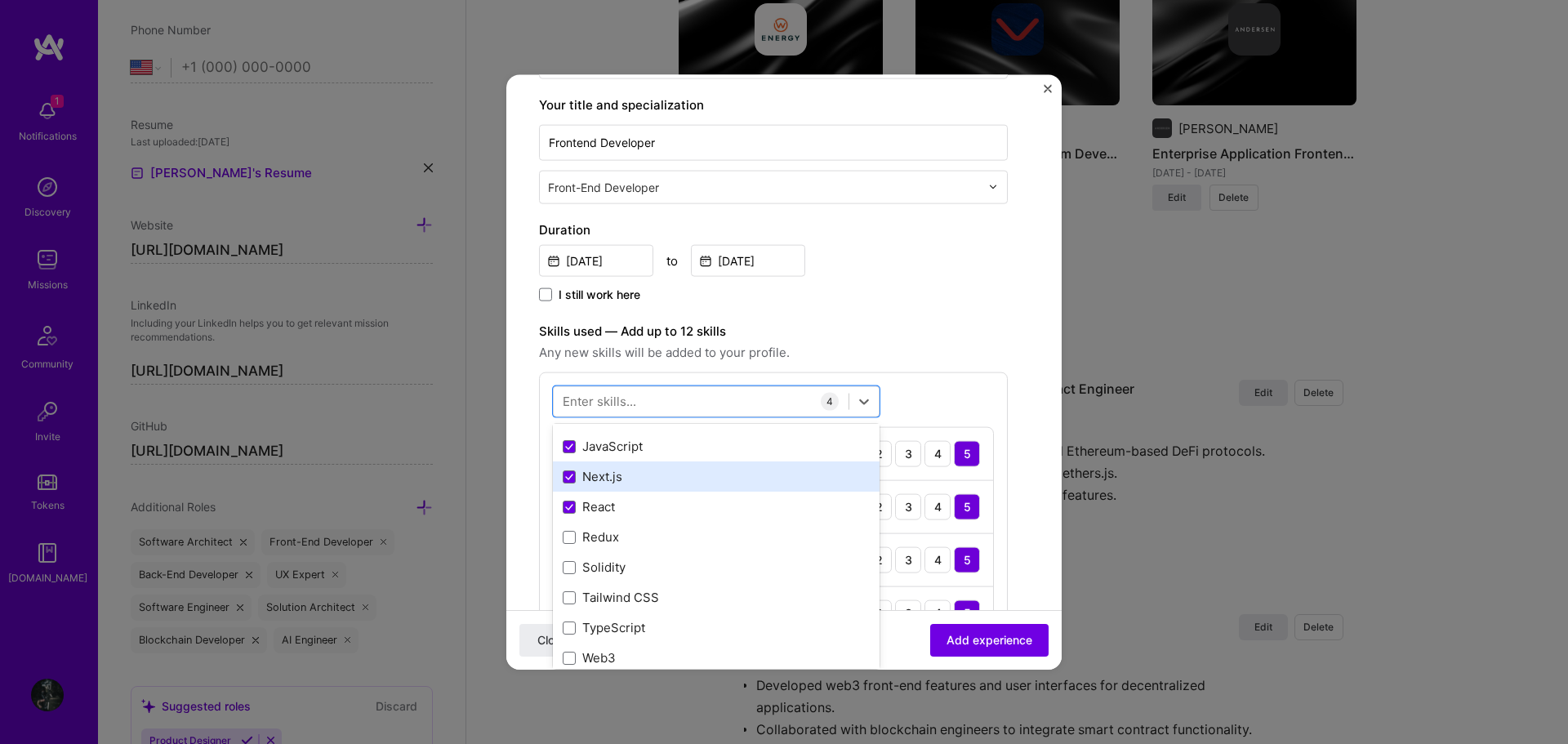
click at [651, 481] on div "Next.js" at bounding box center [716, 477] width 307 height 17
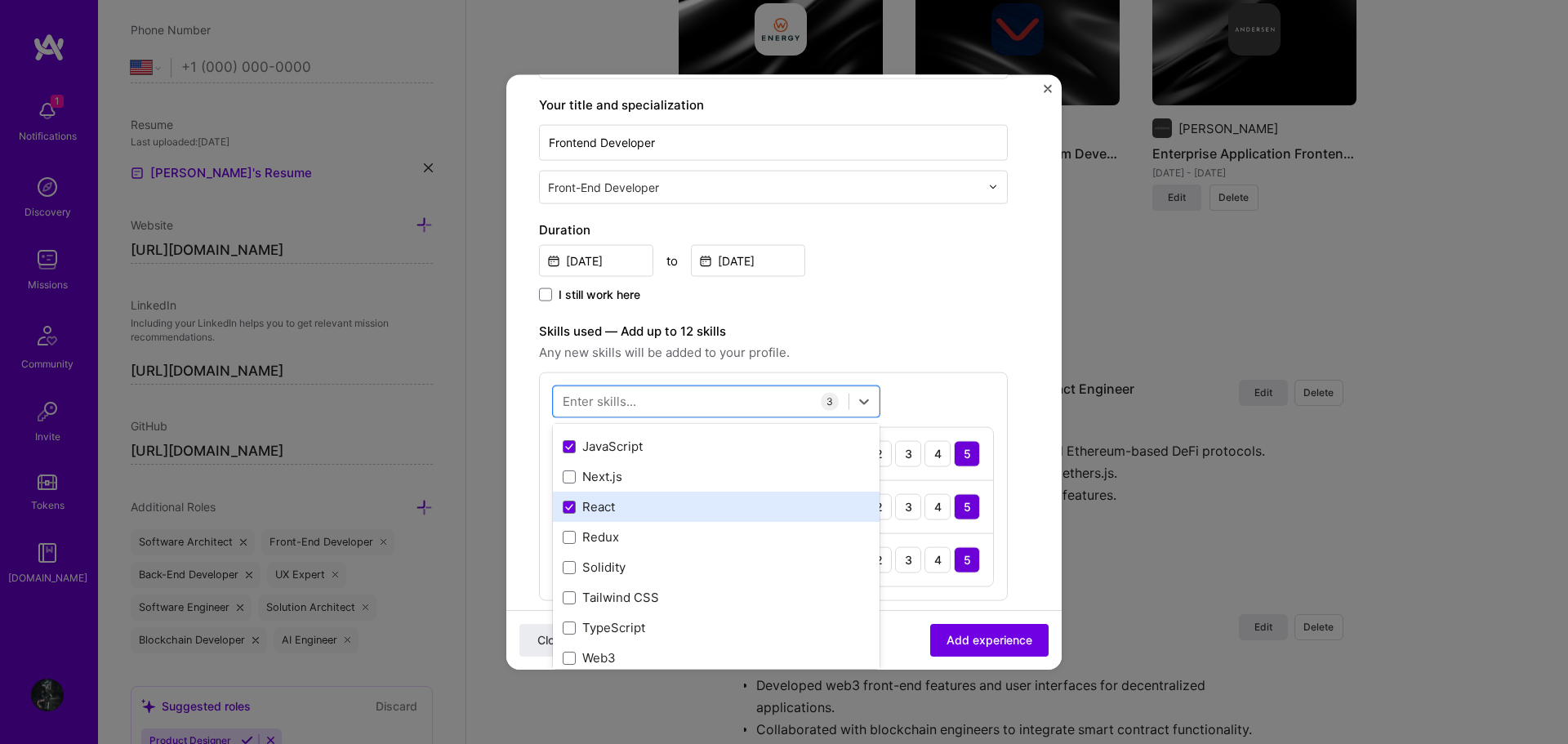
scroll to position [163, 0]
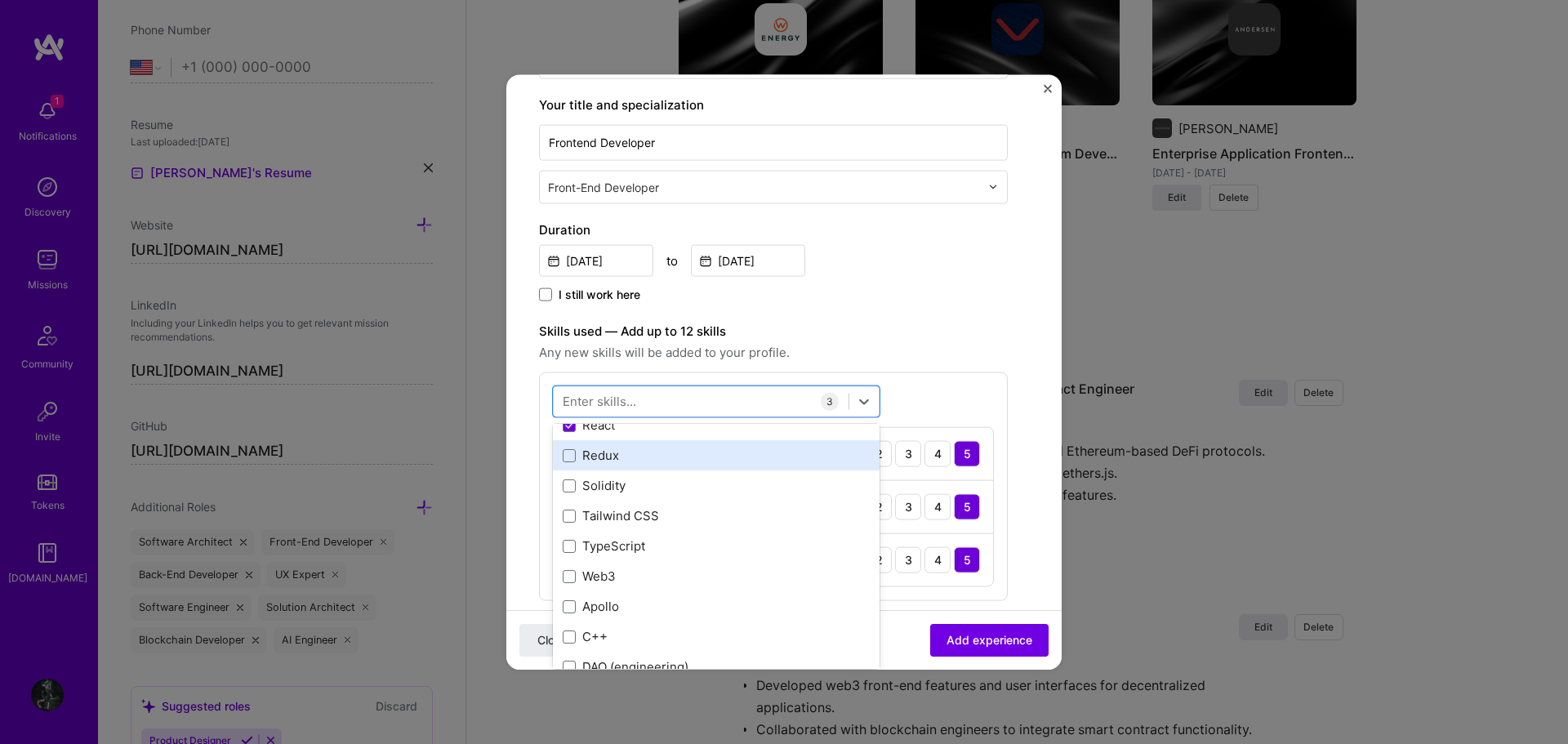
click at [665, 455] on div "Redux" at bounding box center [716, 455] width 307 height 17
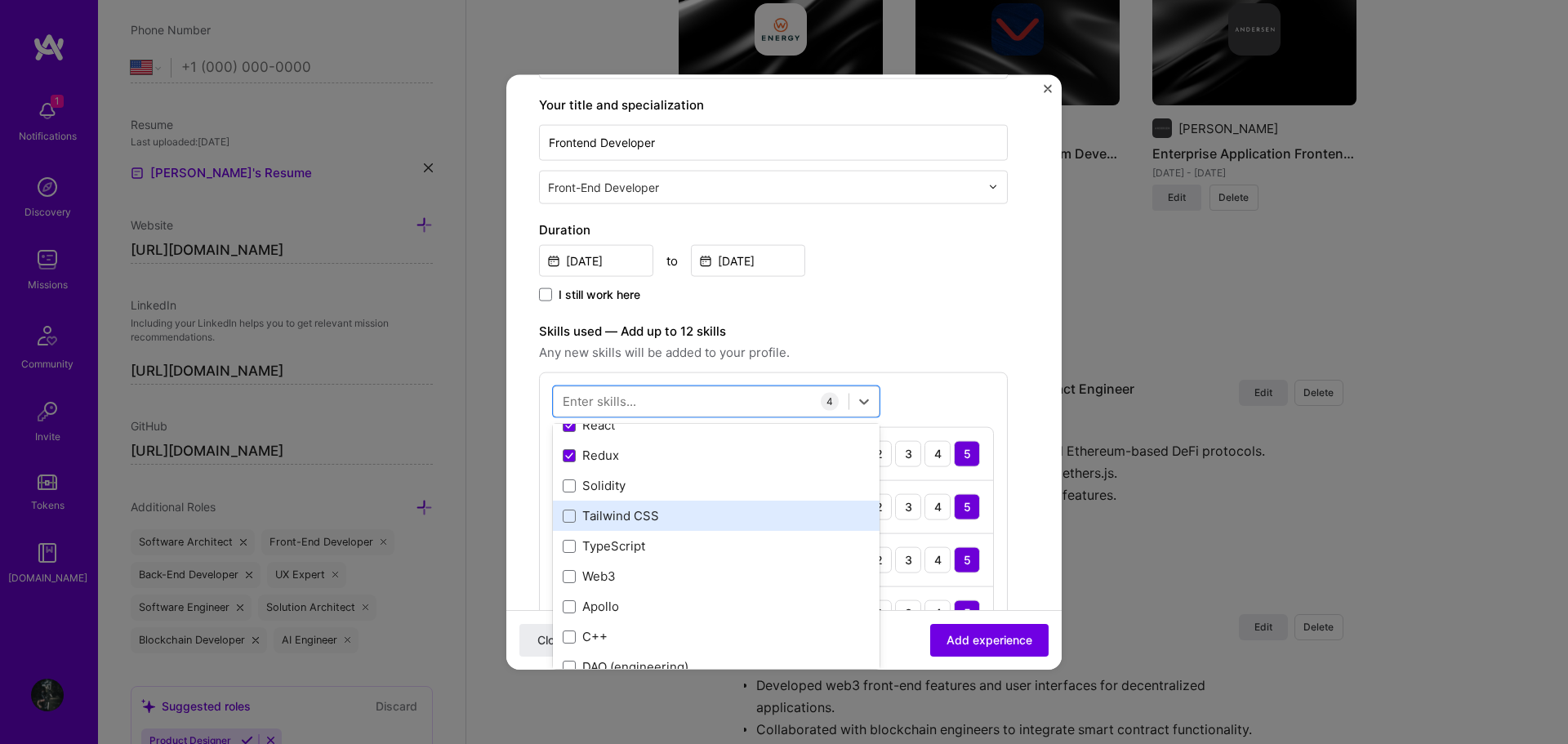
click at [668, 512] on div "Tailwind CSS" at bounding box center [716, 515] width 307 height 17
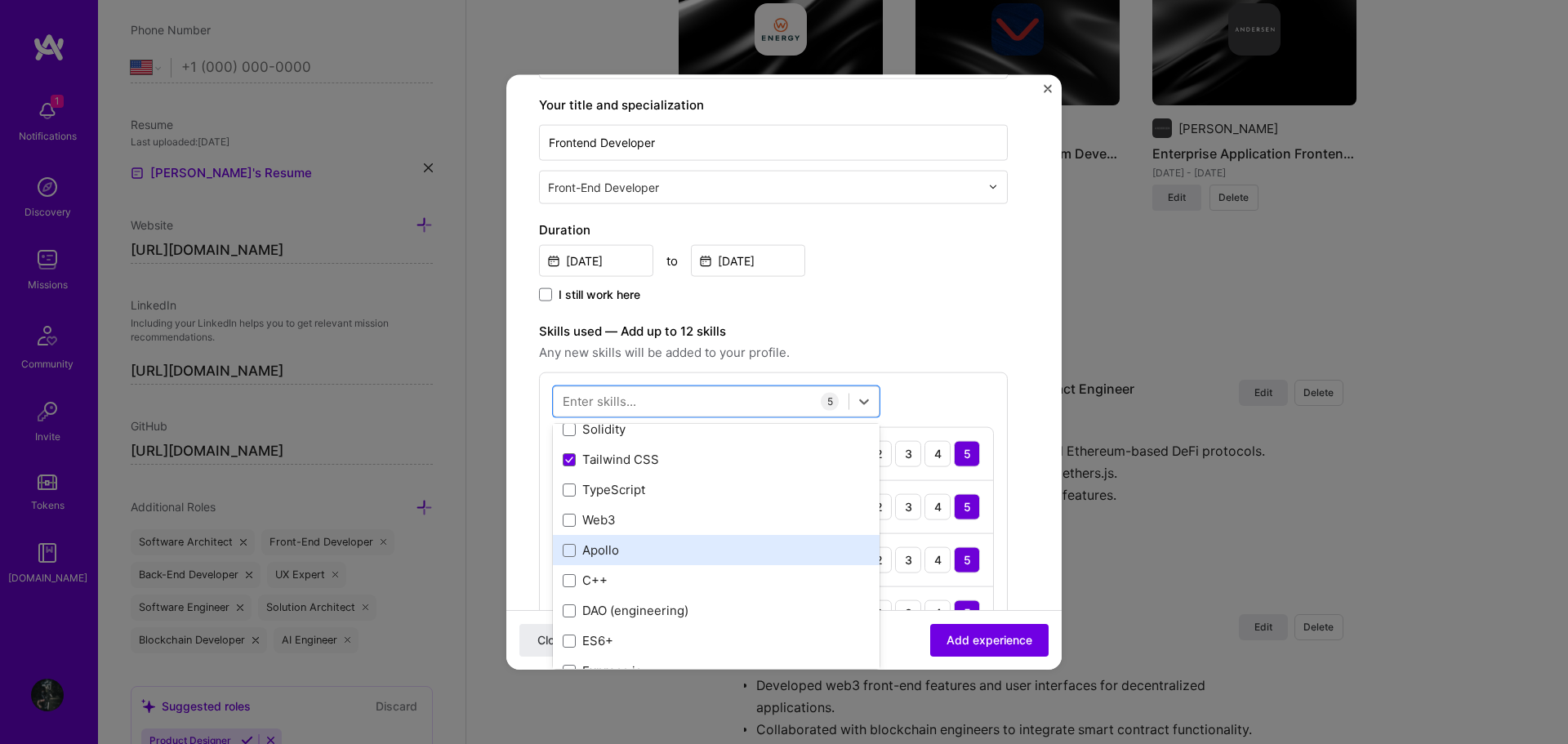
scroll to position [245, 0]
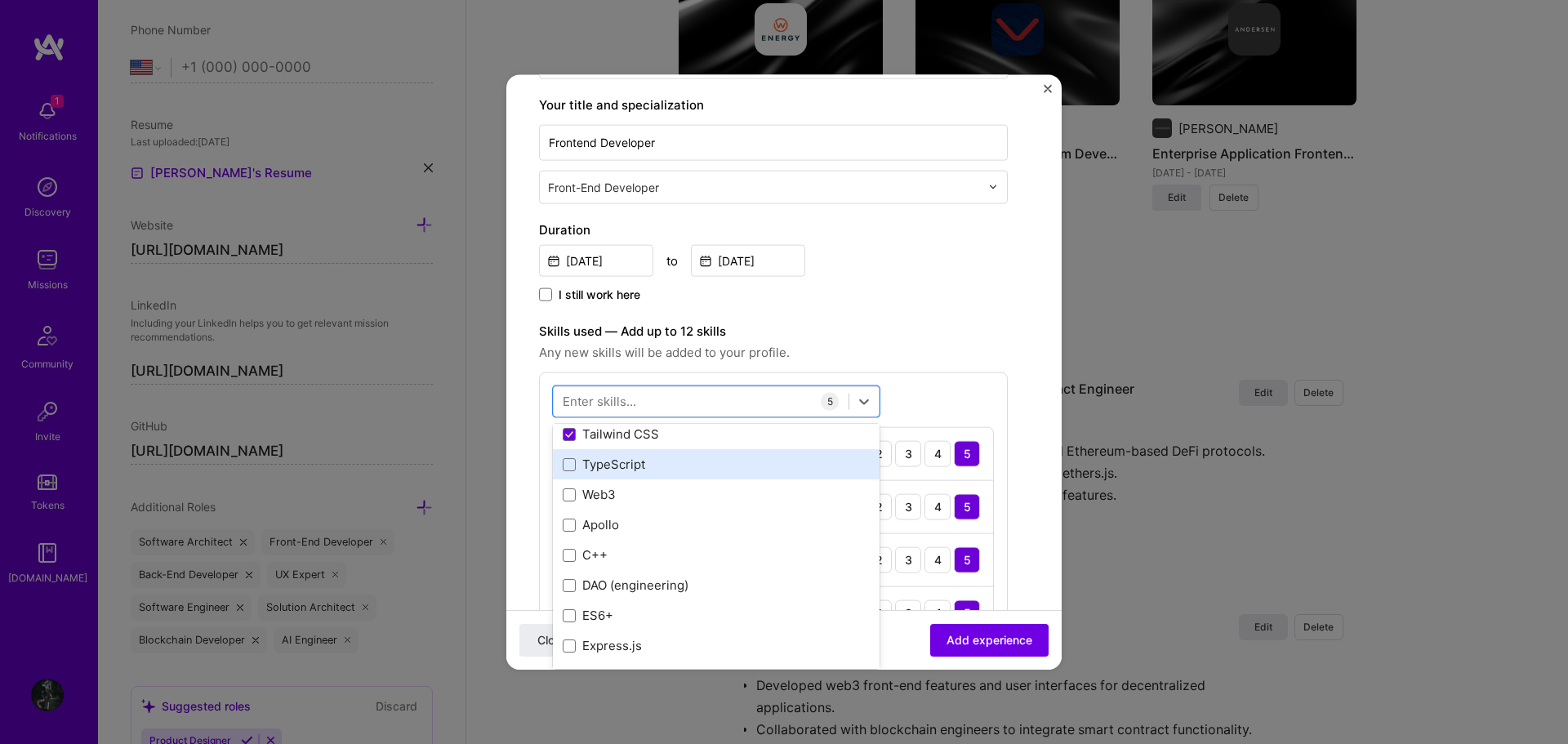
click at [663, 470] on div "TypeScript" at bounding box center [716, 464] width 307 height 17
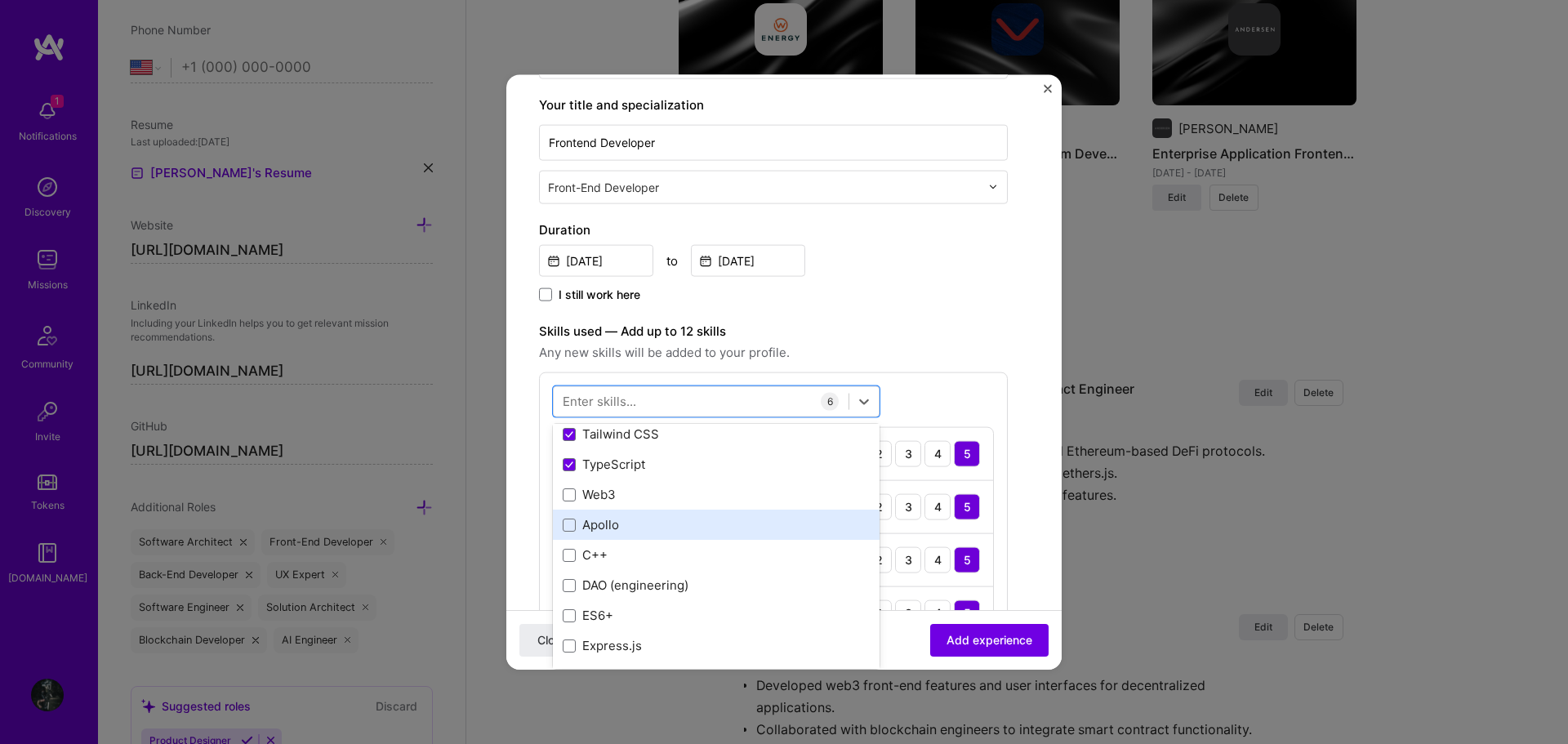
scroll to position [327, 0]
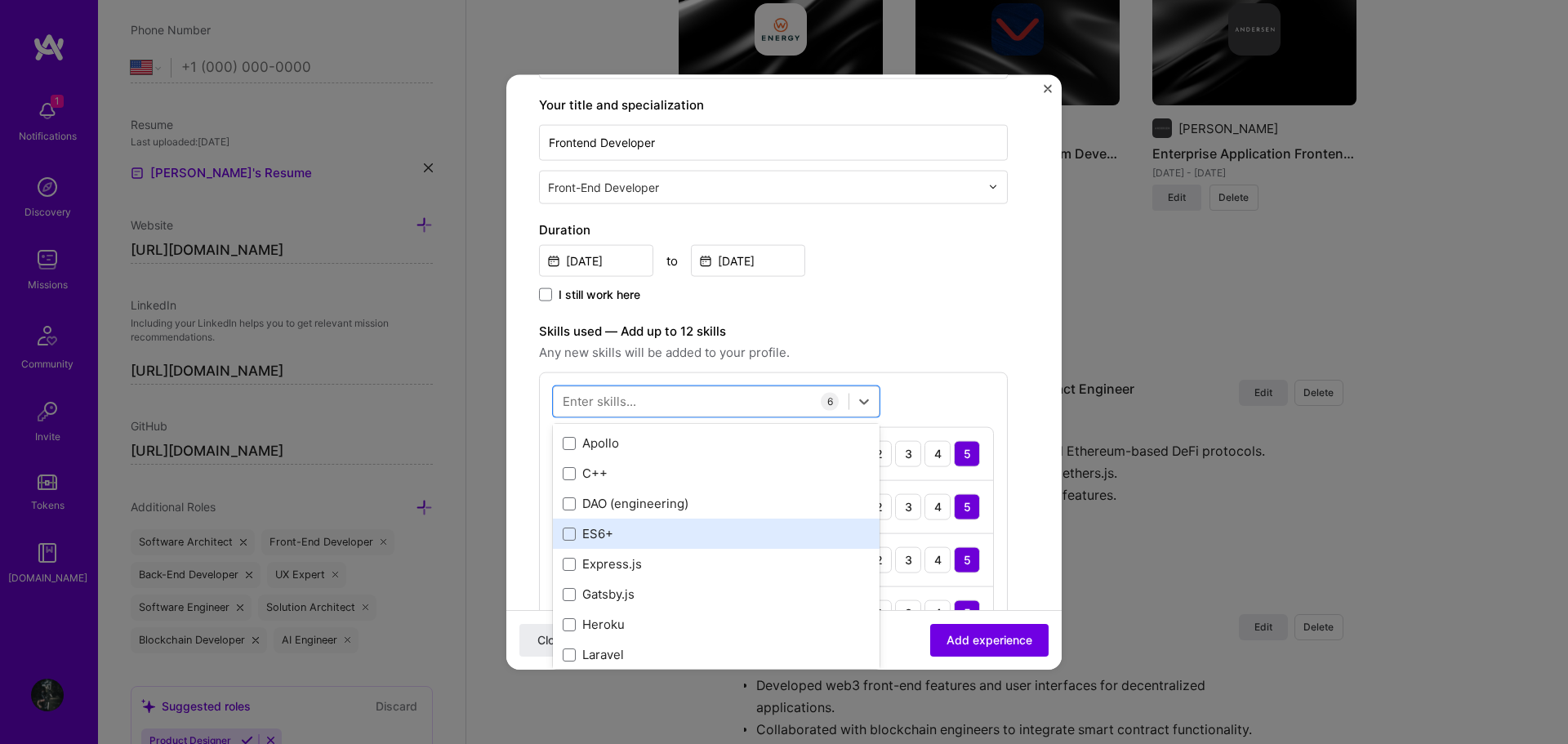
click at [658, 532] on div "ES6+" at bounding box center [716, 533] width 307 height 17
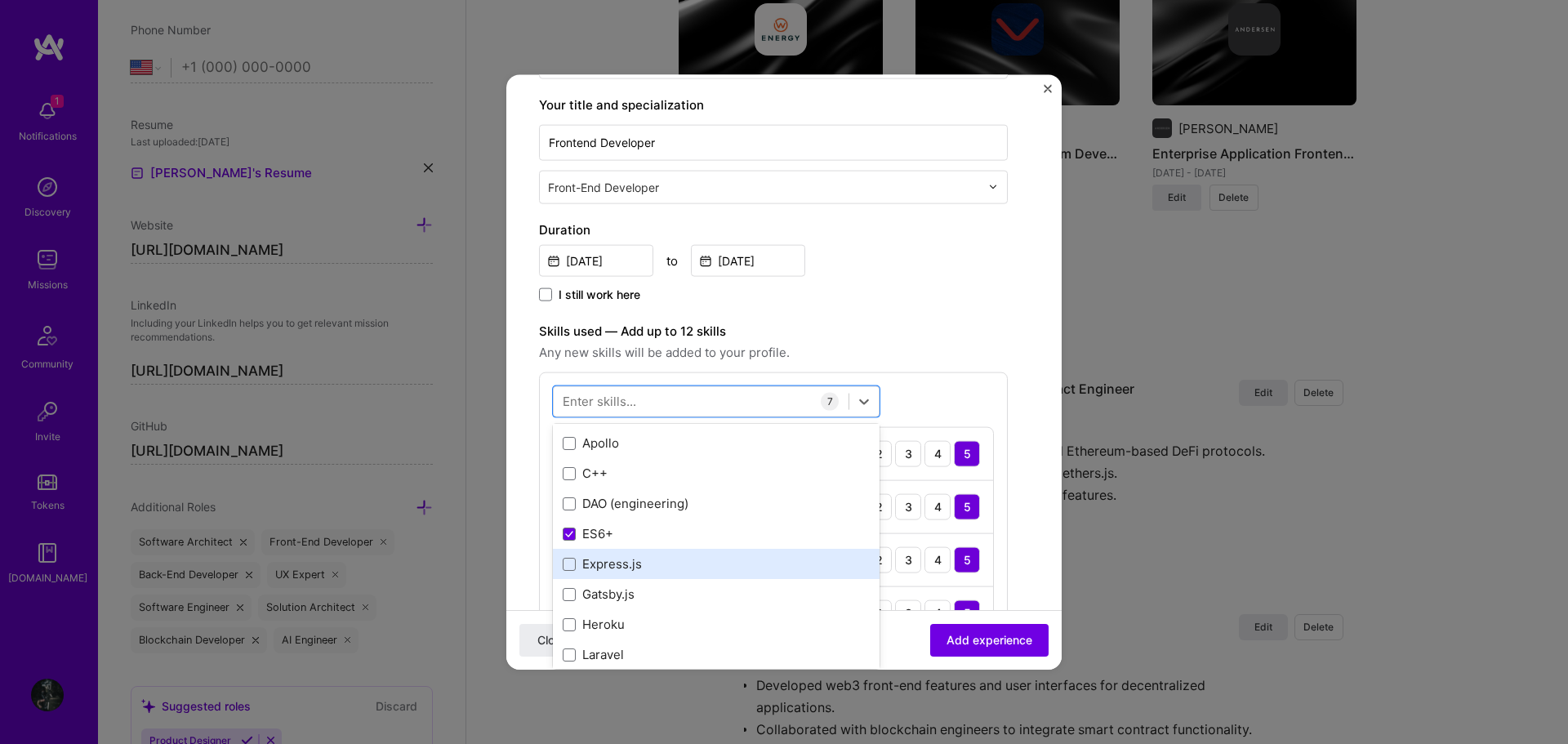
click at [659, 567] on div "Express.js" at bounding box center [716, 564] width 307 height 17
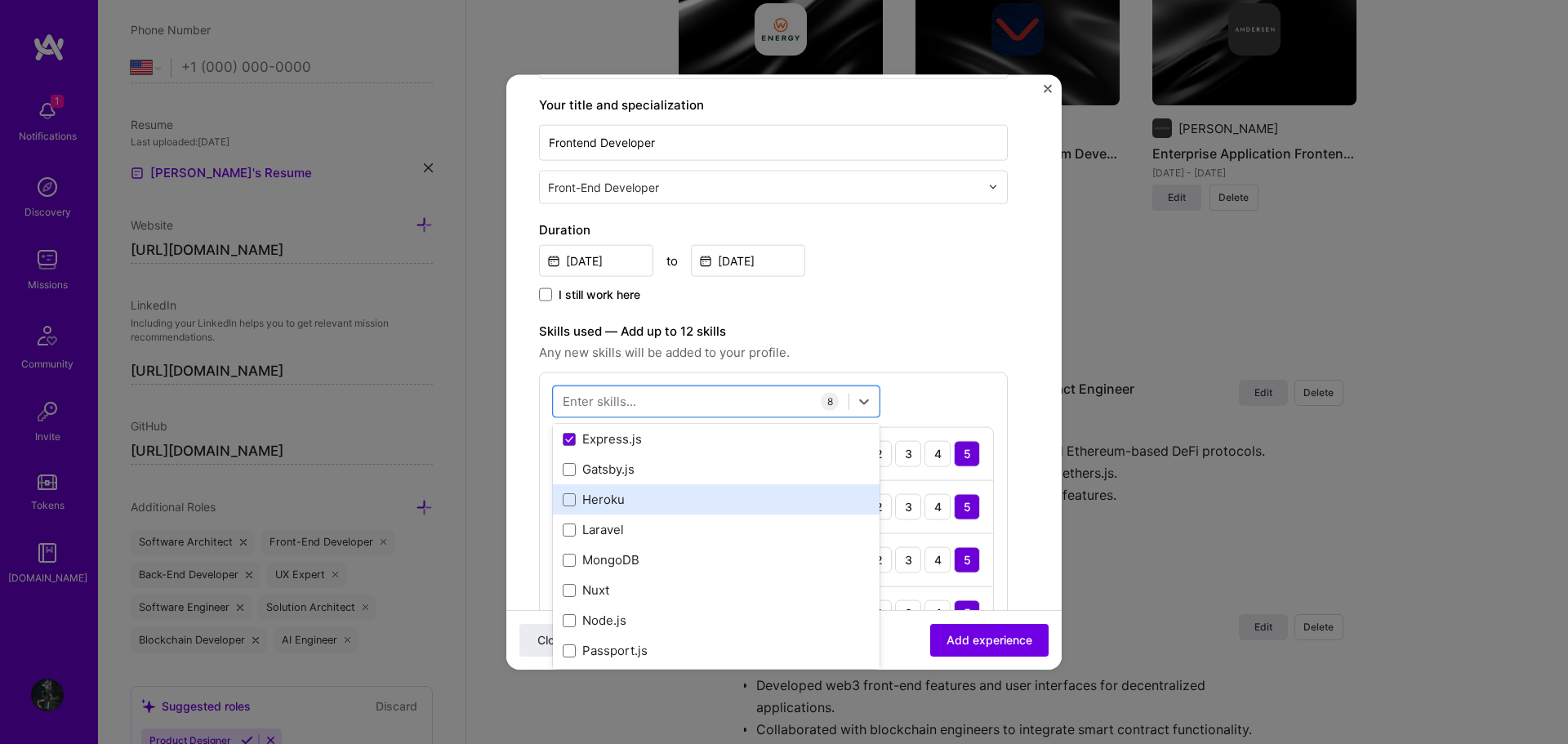
scroll to position [490, 0]
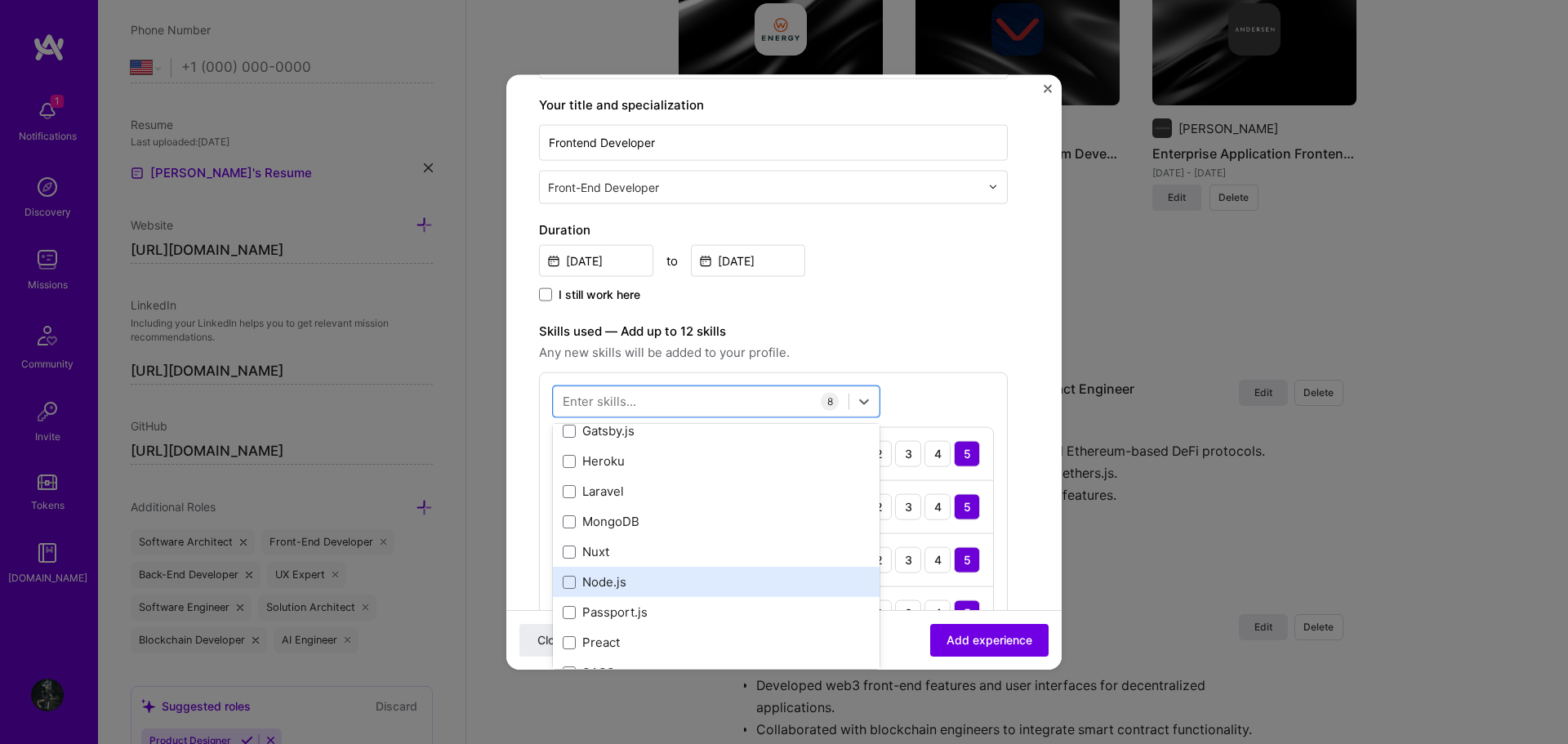
click at [664, 566] on div "Node.js" at bounding box center [716, 581] width 327 height 30
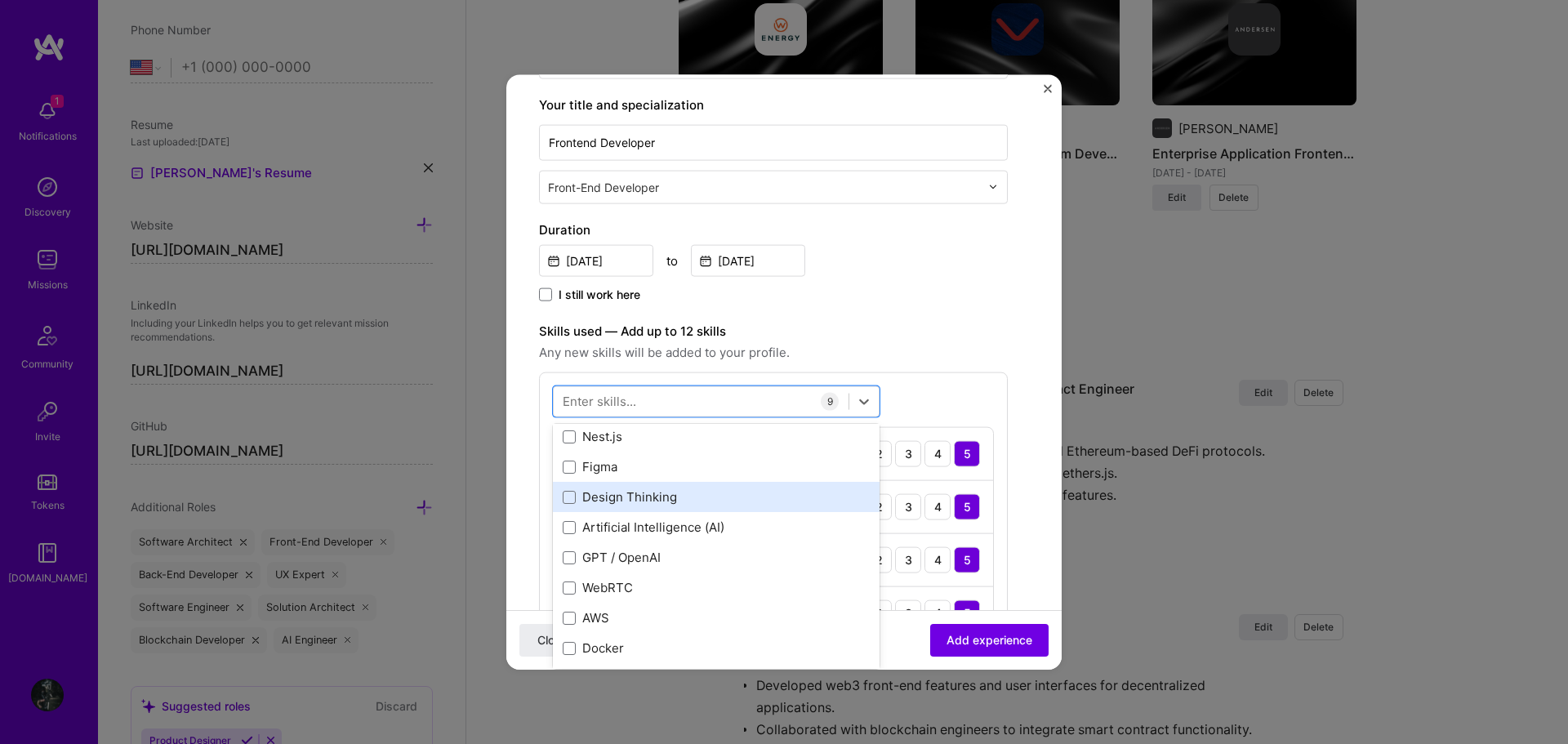
click at [661, 499] on div "Design Thinking" at bounding box center [716, 497] width 307 height 17
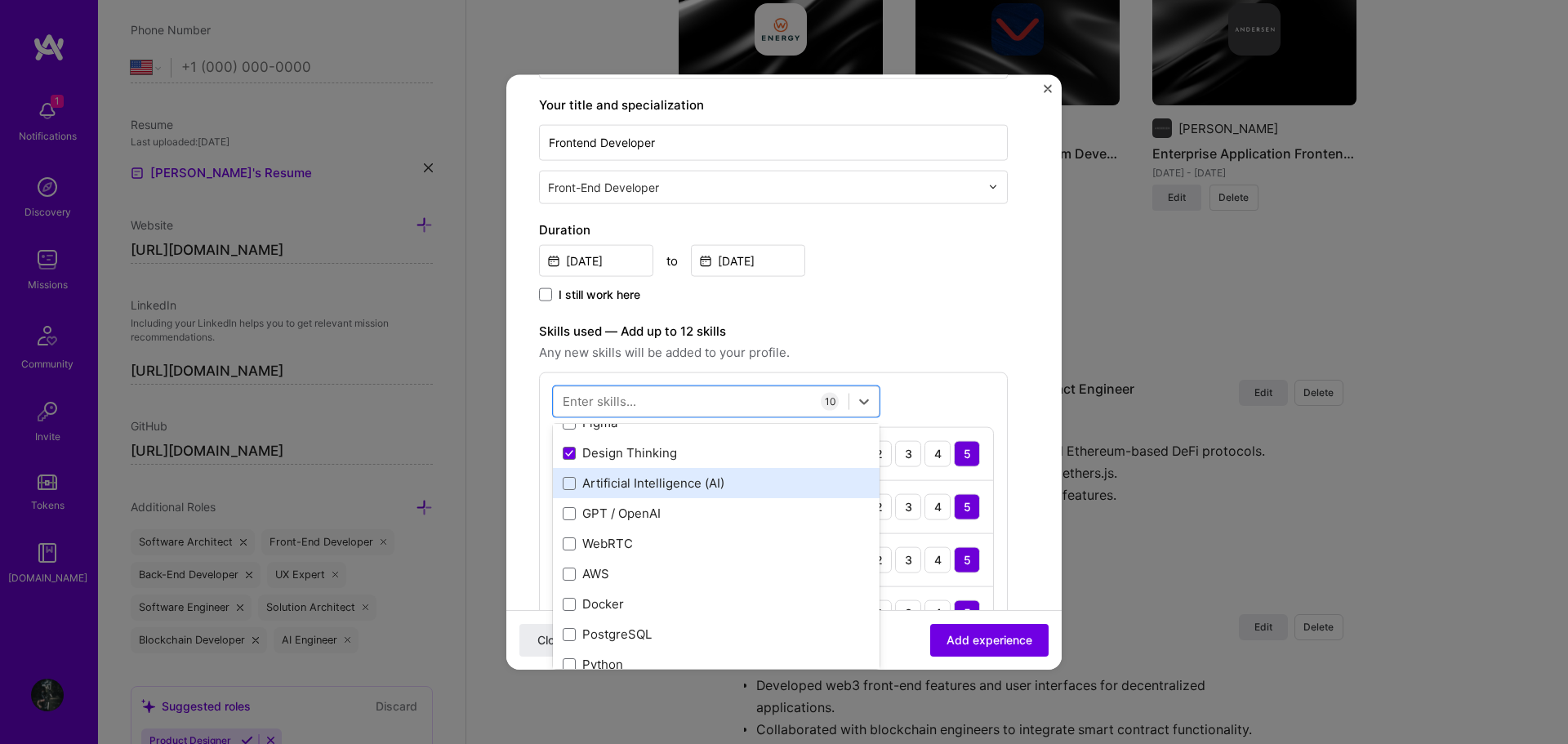
scroll to position [898, 0]
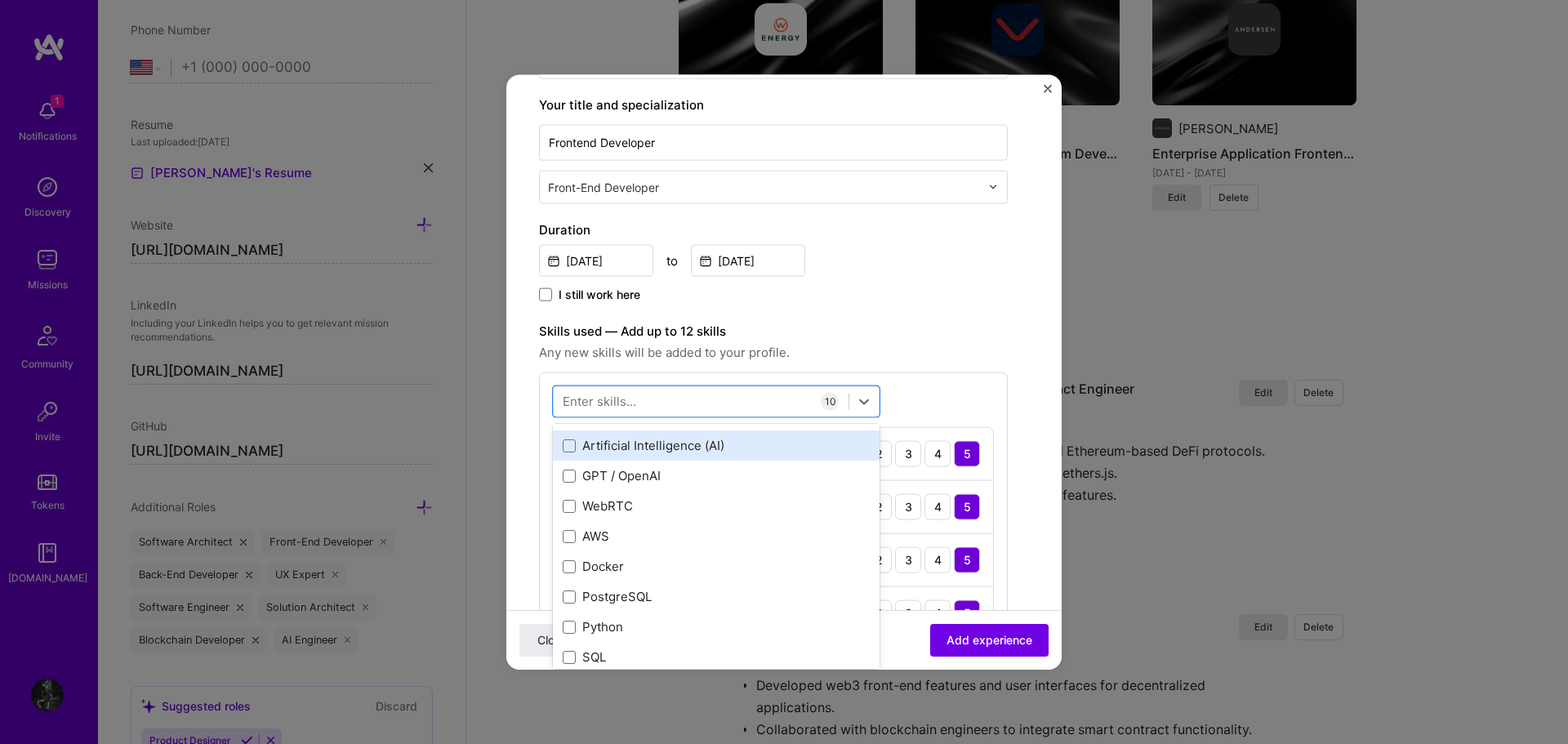
click at [663, 540] on div "AWS" at bounding box center [716, 536] width 307 height 17
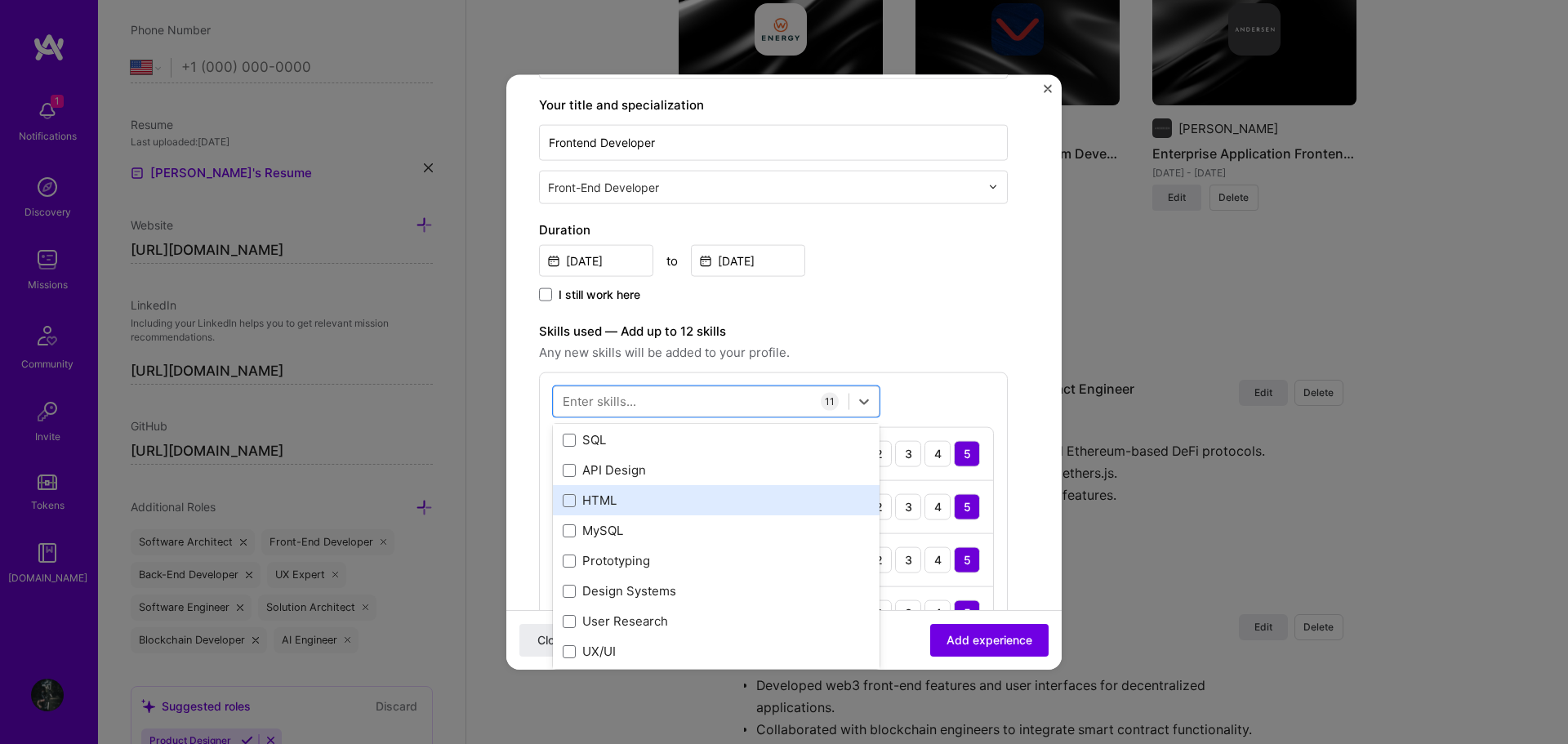
scroll to position [1143, 0]
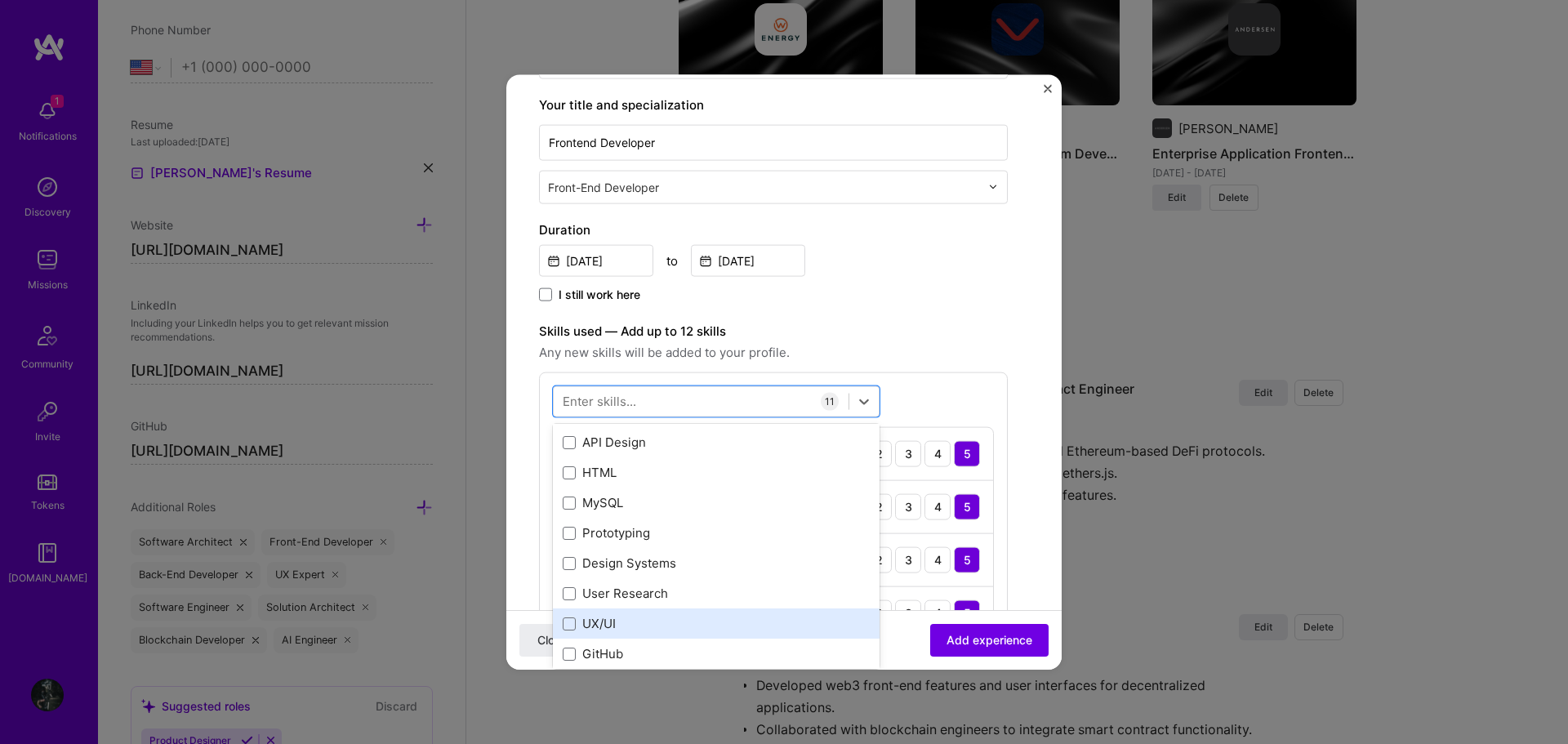
click at [669, 614] on div "UX/UI" at bounding box center [716, 623] width 307 height 17
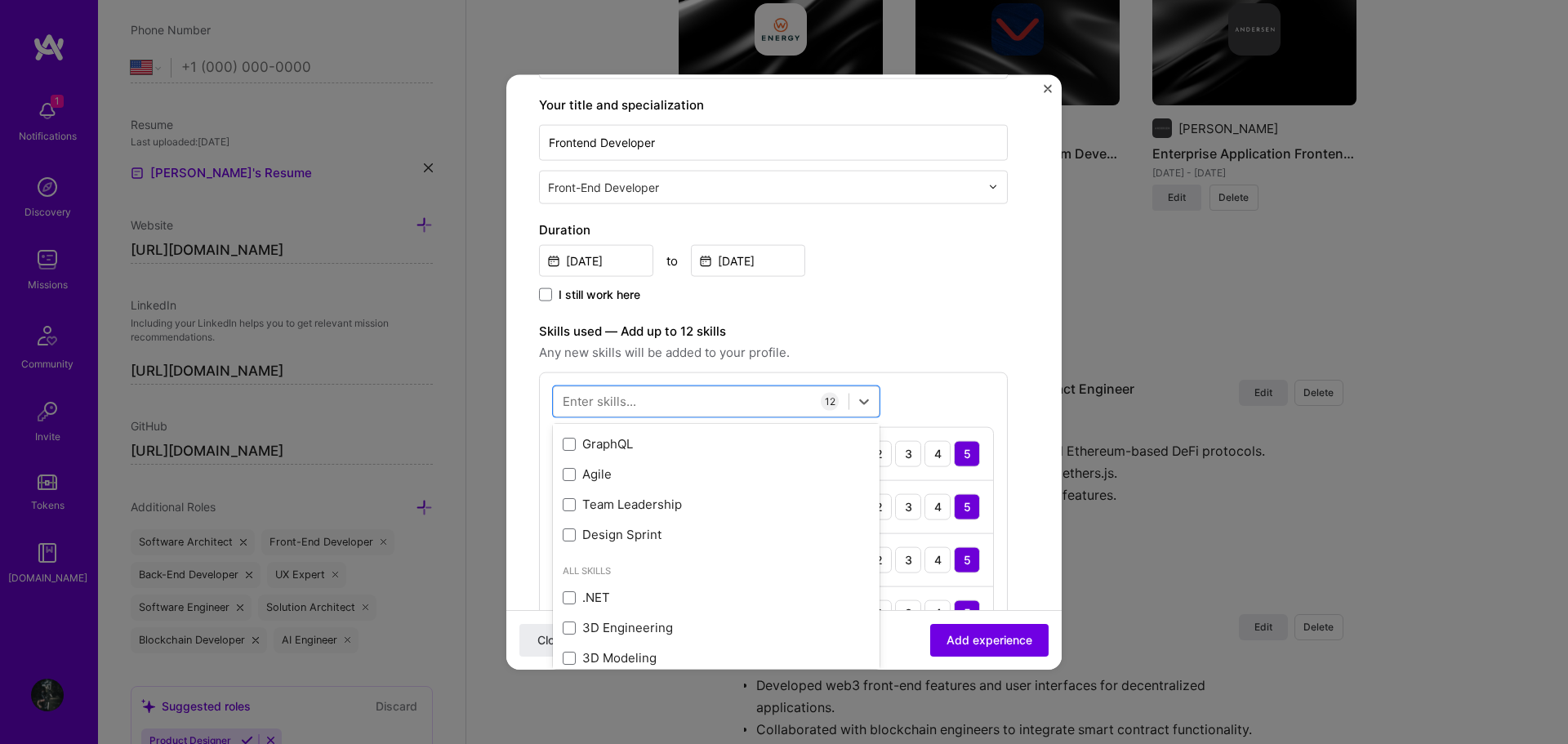
scroll to position [1388, 0]
click at [902, 321] on label "Skills used — Add up to 12 skills" at bounding box center [774, 330] width 469 height 19
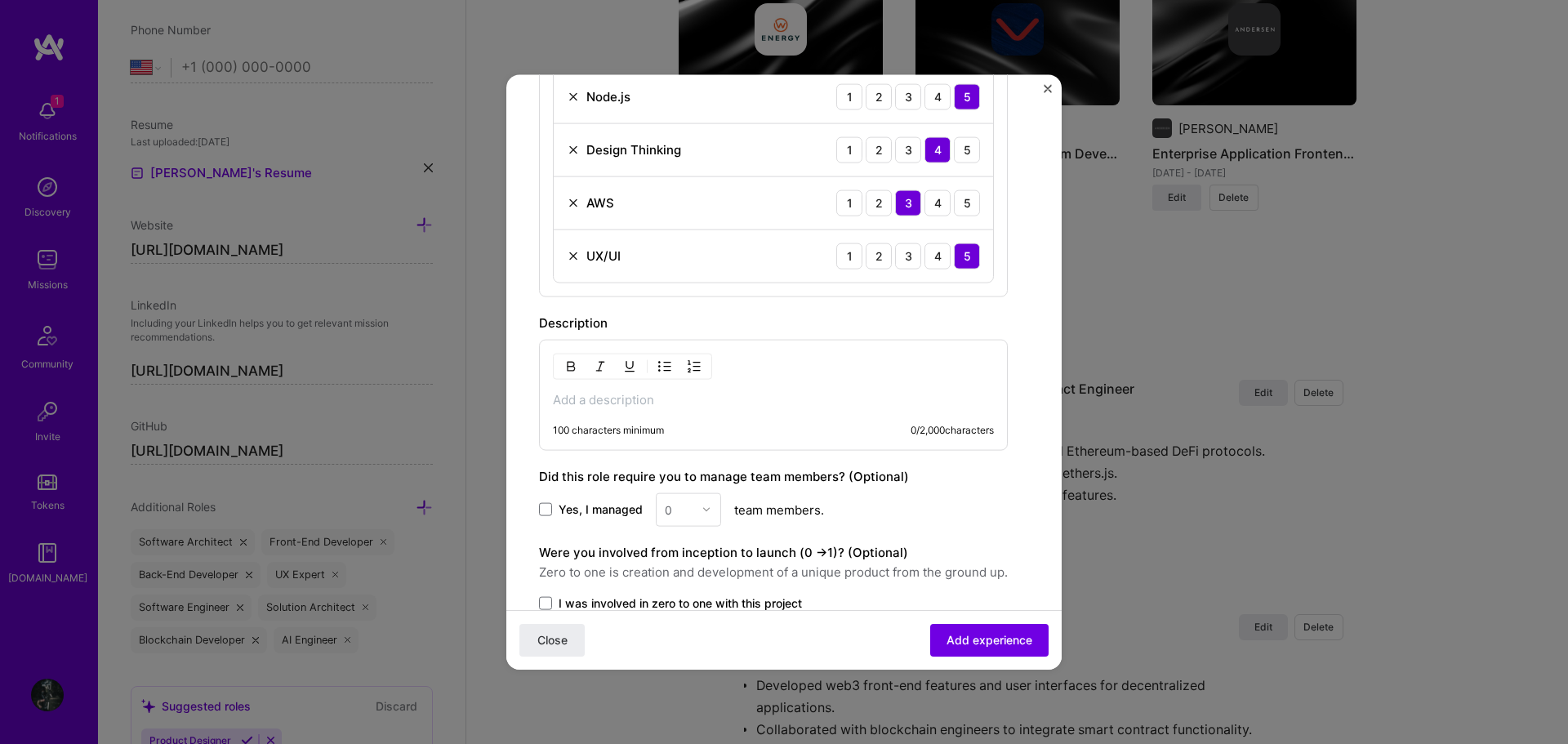
scroll to position [1061, 0]
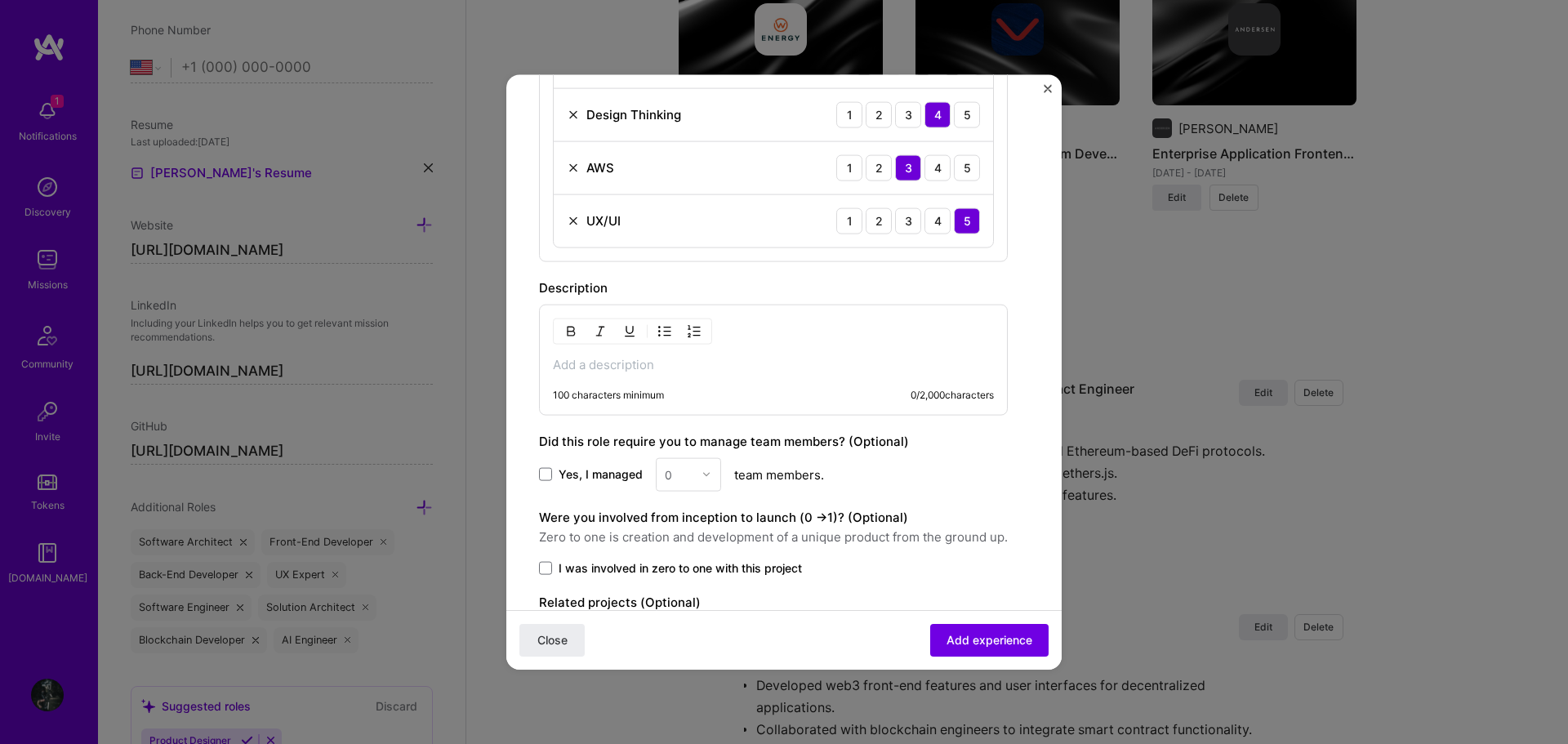
click at [753, 350] on div "100 characters minimum 0 / 2,000 characters" at bounding box center [774, 359] width 469 height 111
click at [759, 364] on p at bounding box center [773, 364] width 441 height 16
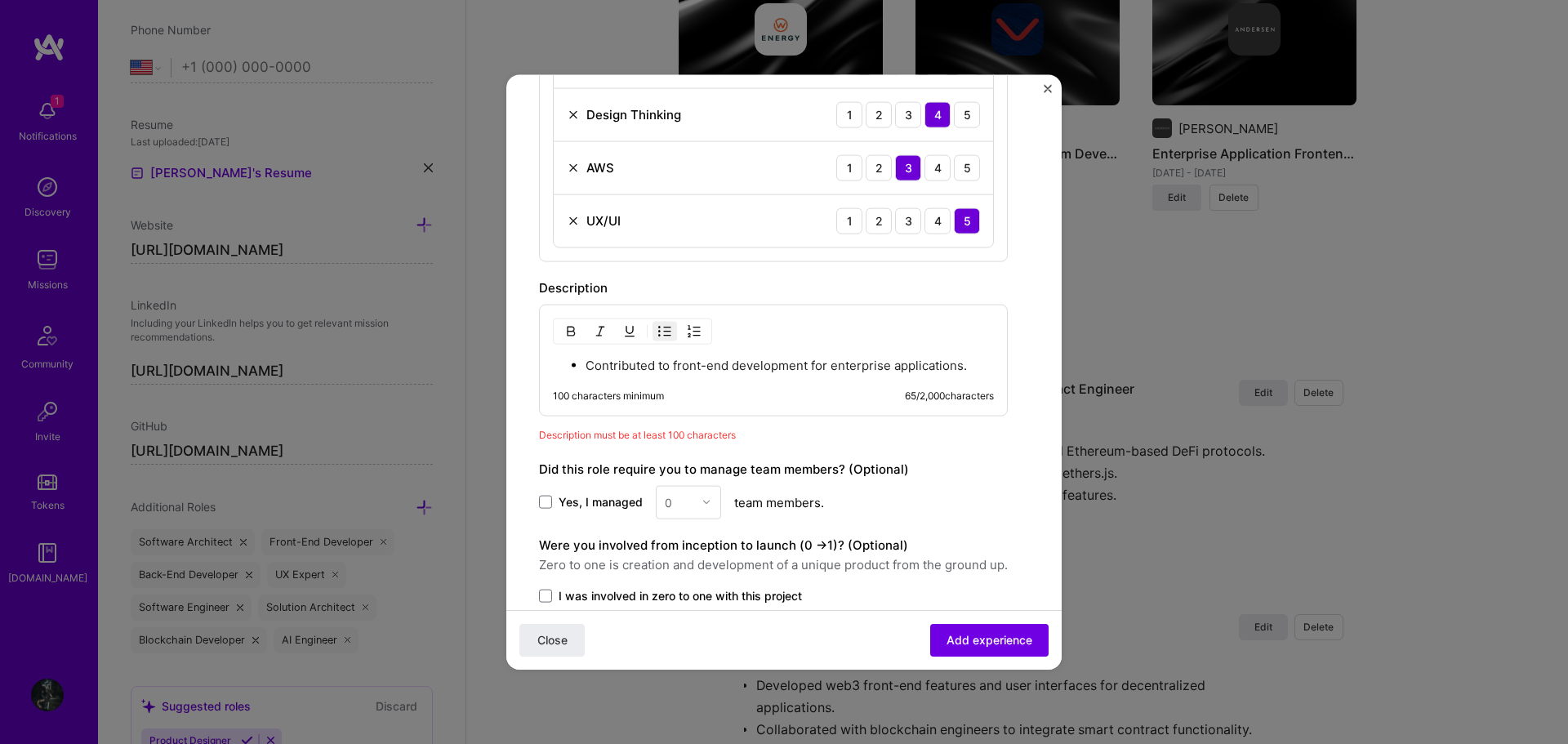
click at [588, 363] on p "Contributed to front-end development for enterprise applications." at bounding box center [790, 364] width 408 height 16
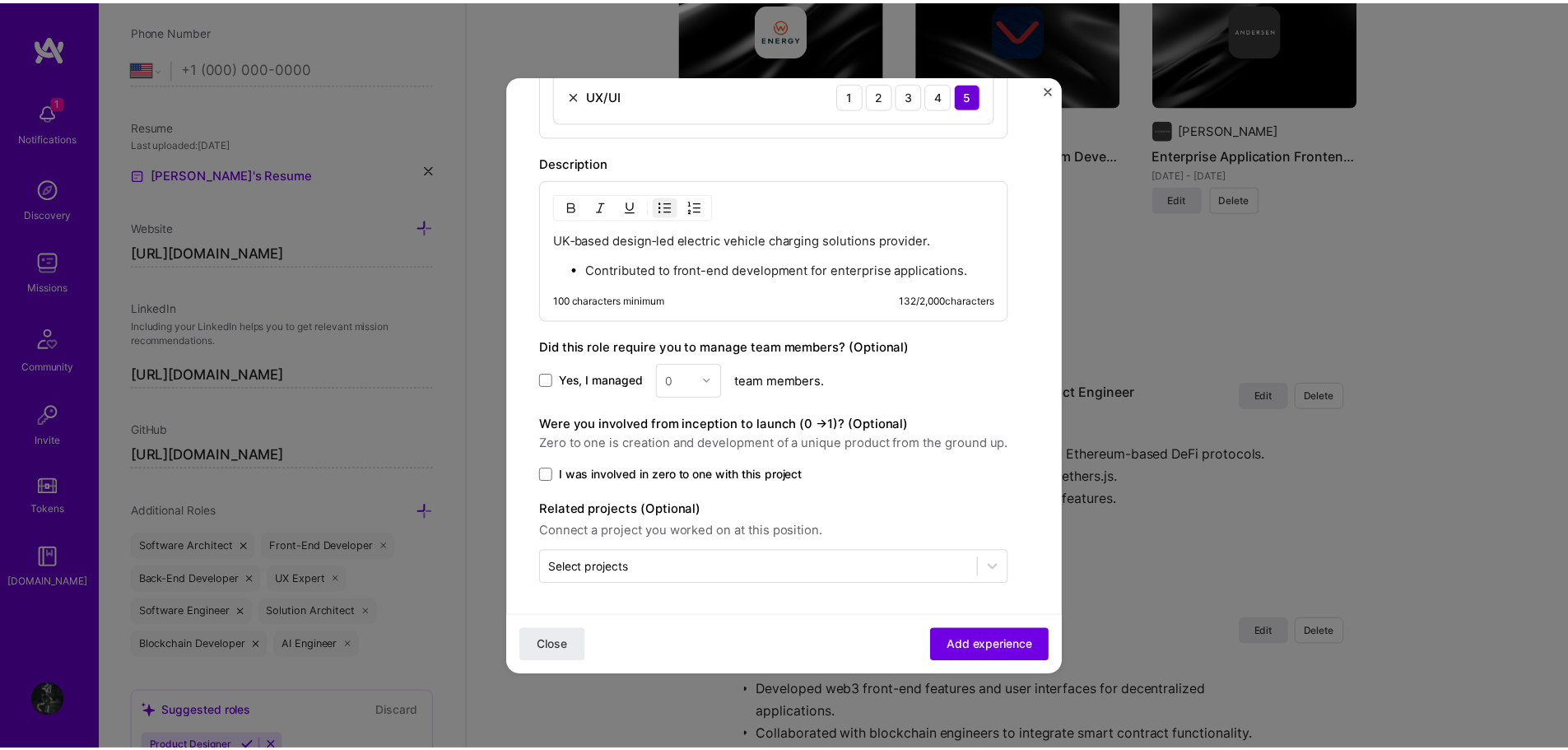
scroll to position [1199, 0]
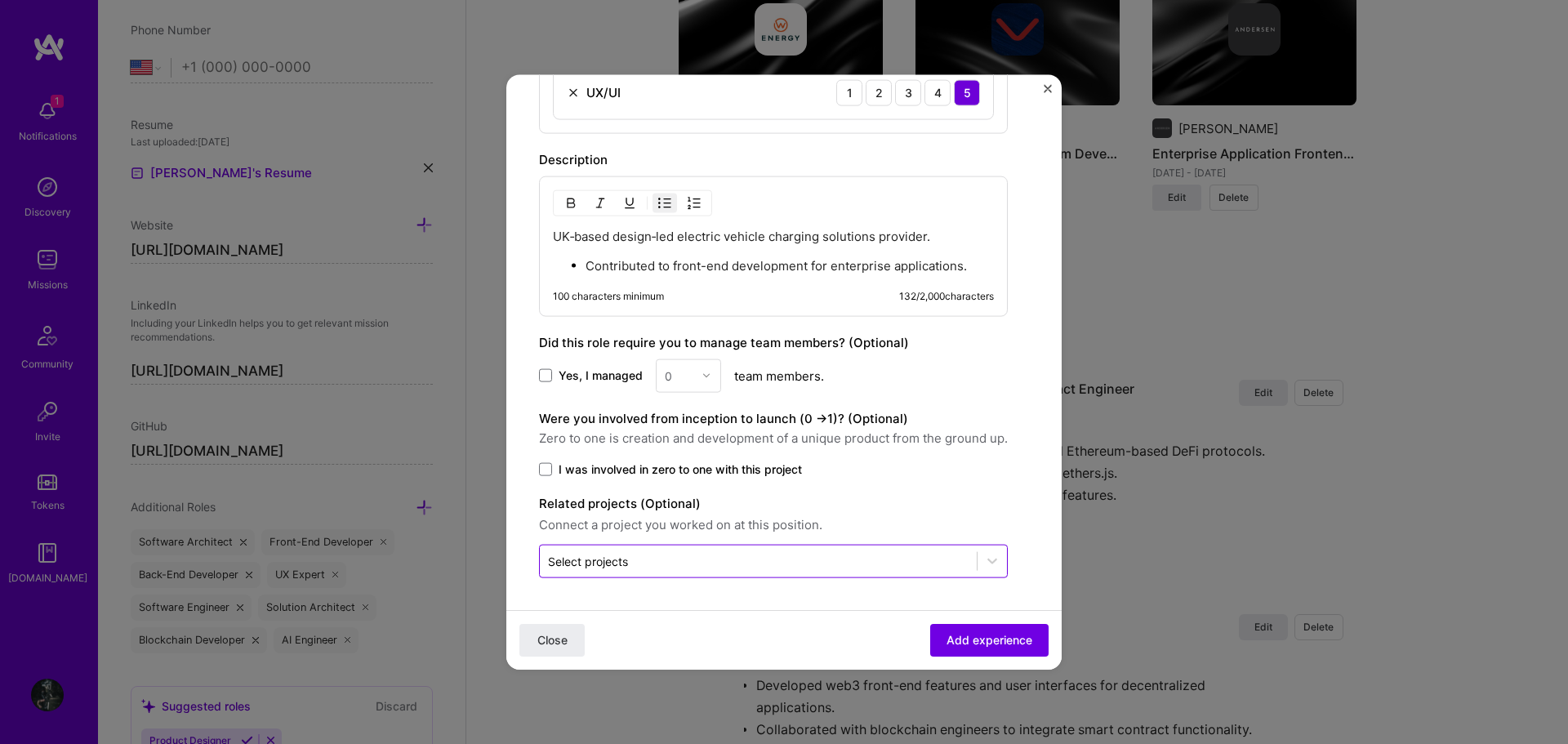
click at [737, 559] on input "text" at bounding box center [758, 560] width 421 height 17
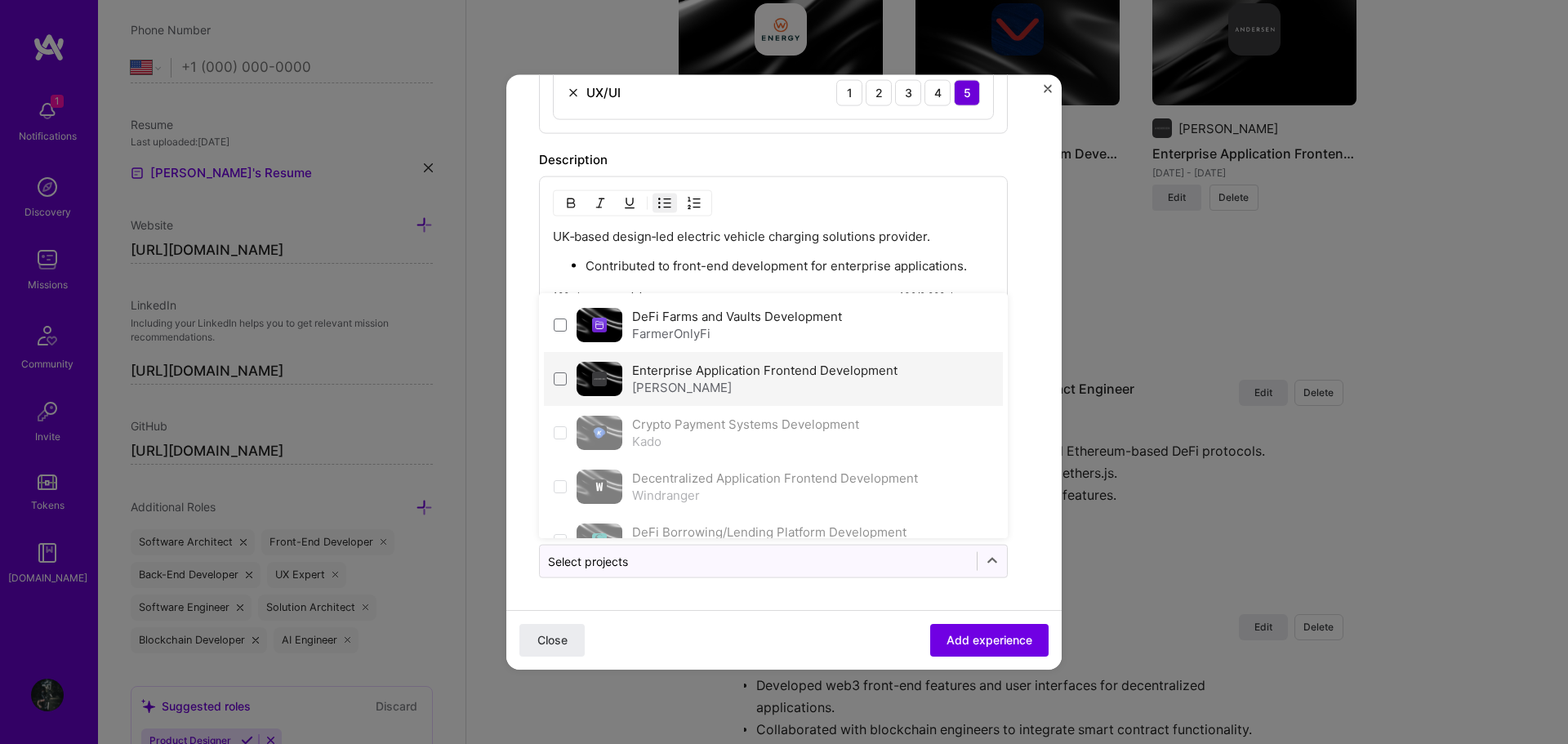
click at [753, 367] on label "Enterprise Application Frontend Development" at bounding box center [764, 369] width 265 height 15
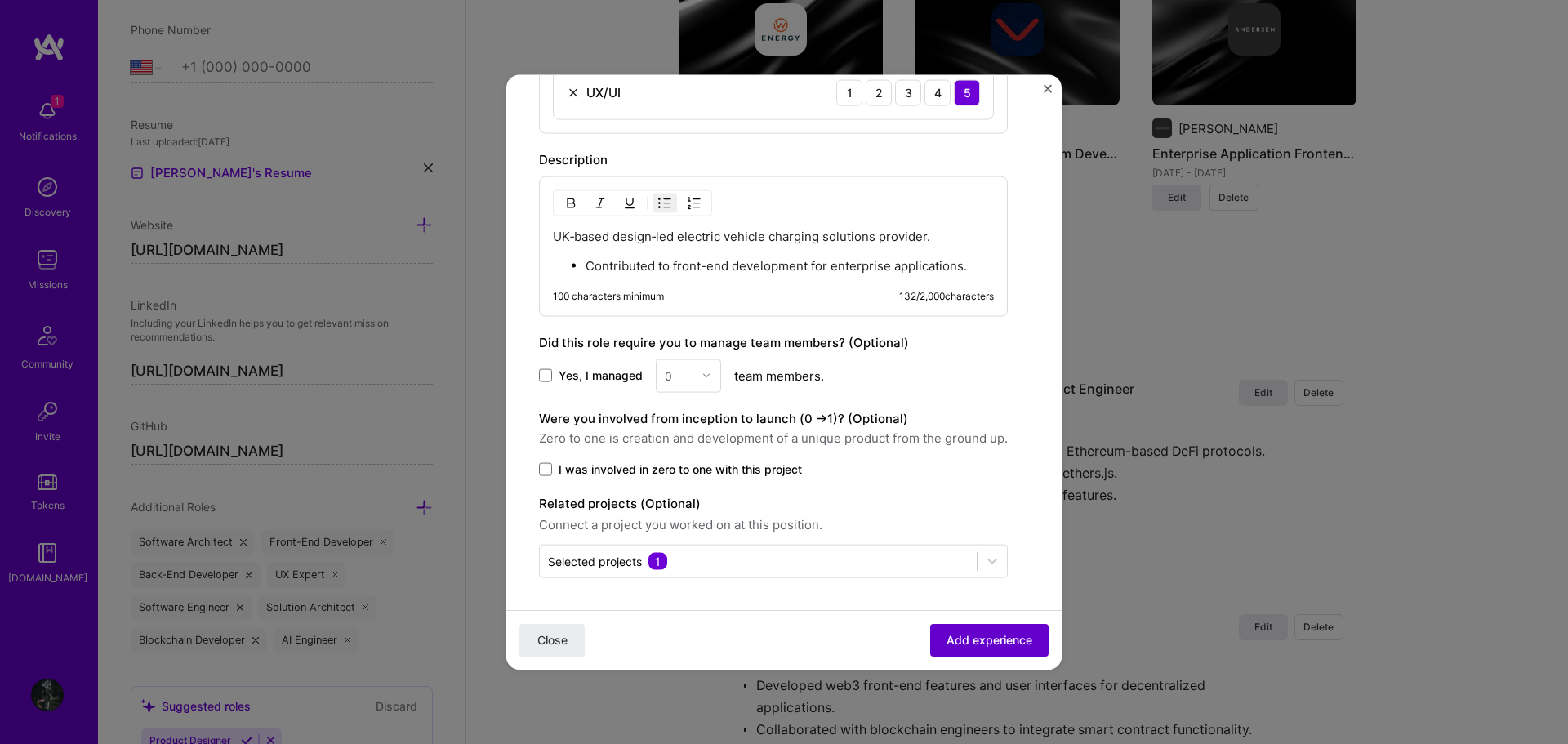
click at [974, 635] on span "Add experience" at bounding box center [989, 639] width 86 height 16
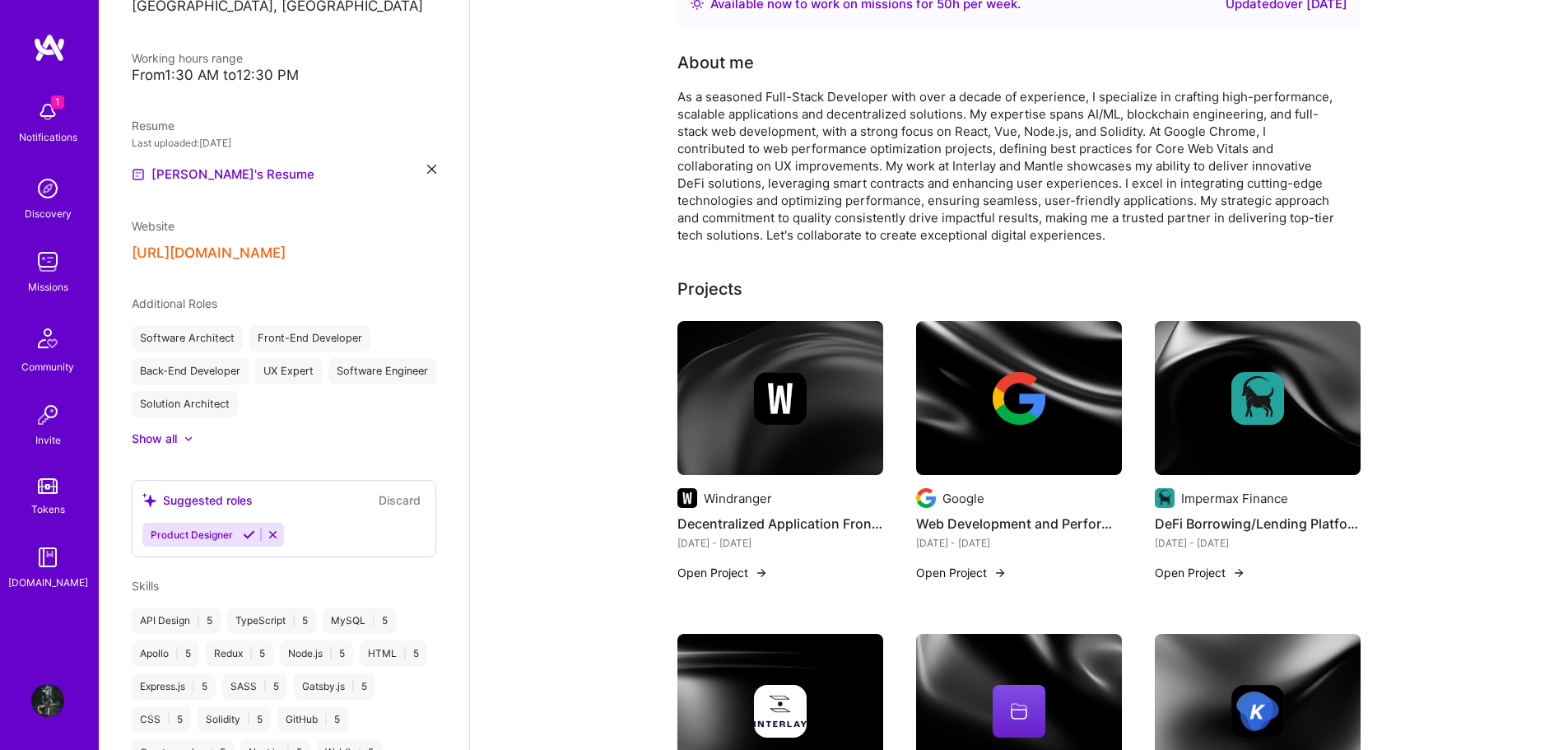
scroll to position [0, 0]
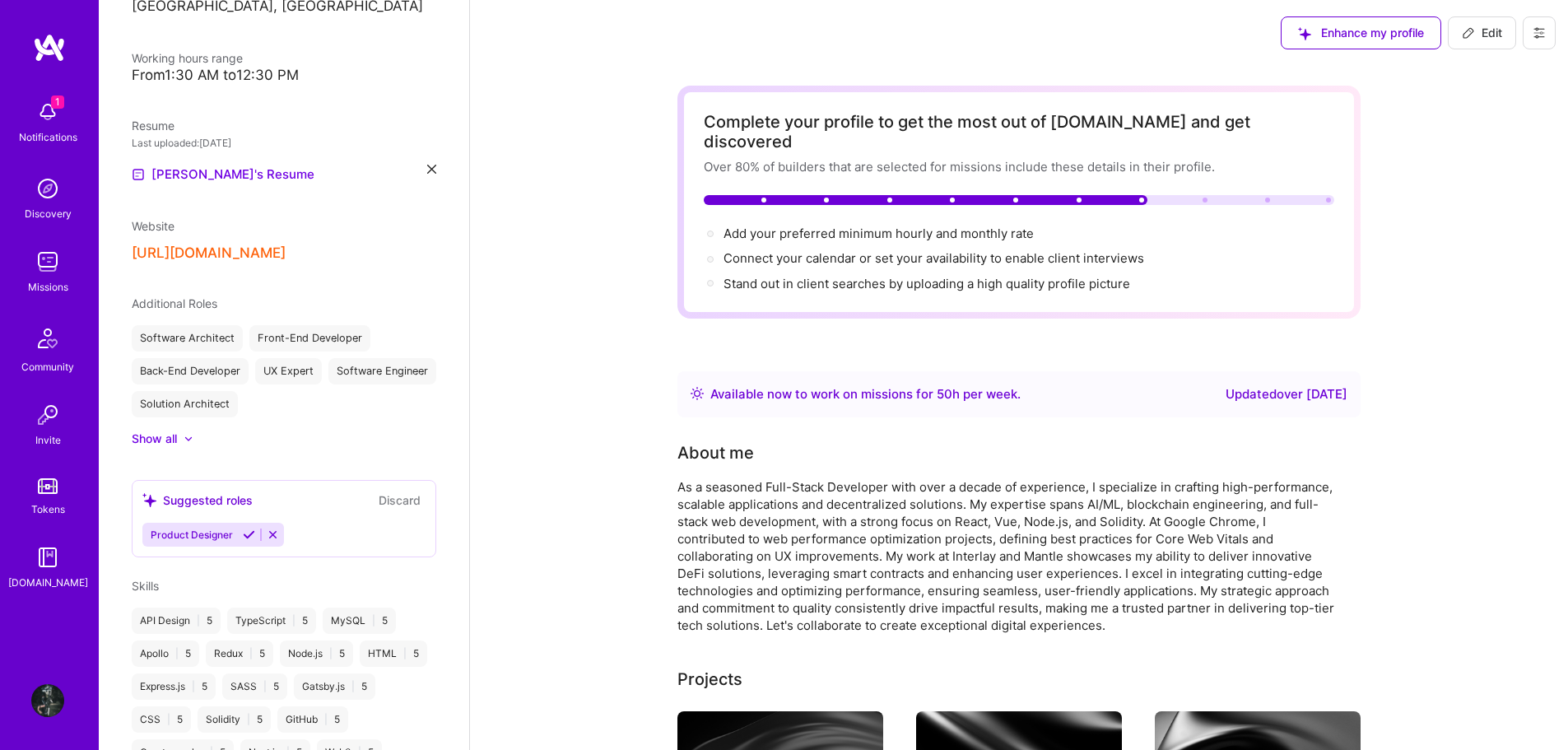
click at [1472, 38] on icon at bounding box center [1468, 32] width 13 height 13
select select "US"
select select "Right Now"
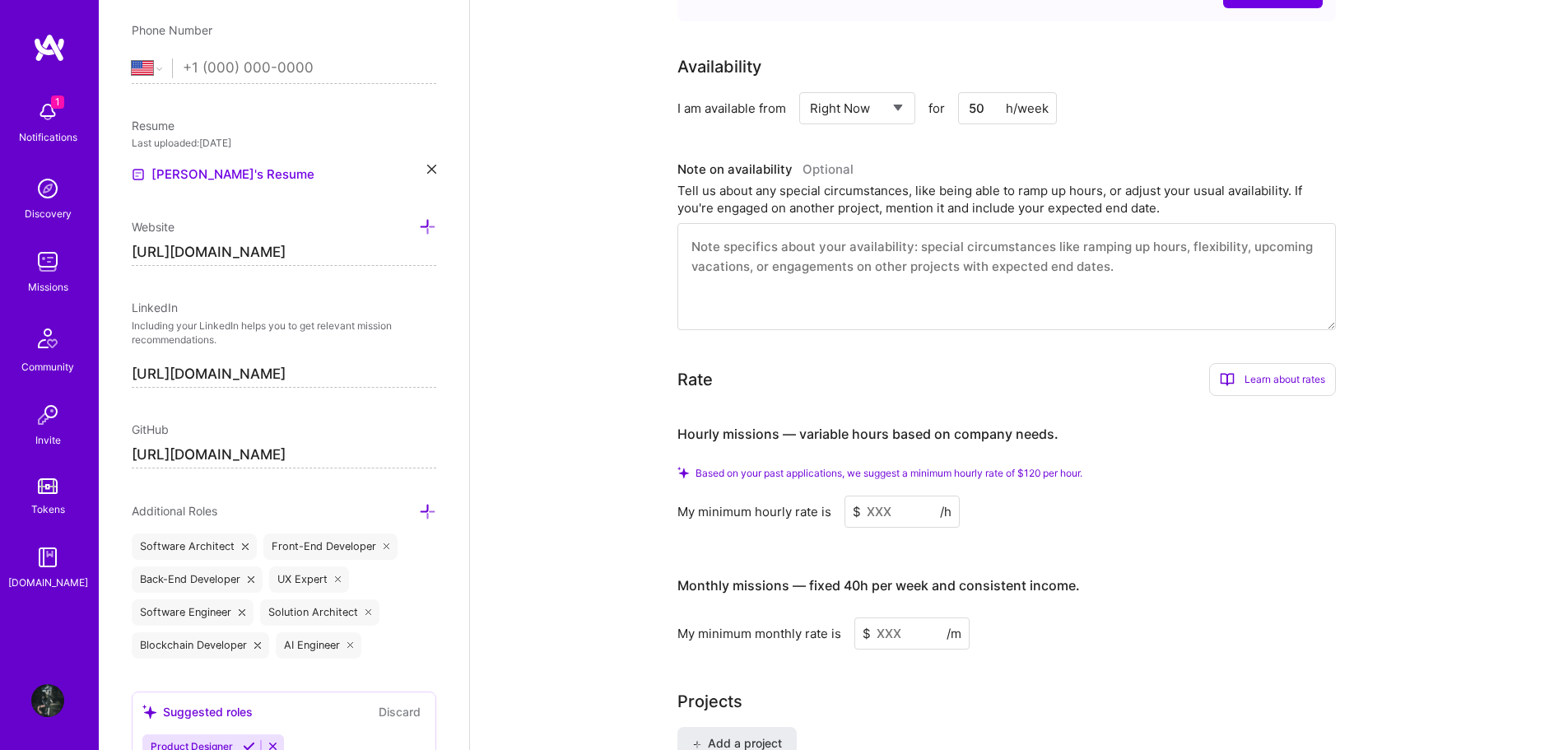
scroll to position [823, 0]
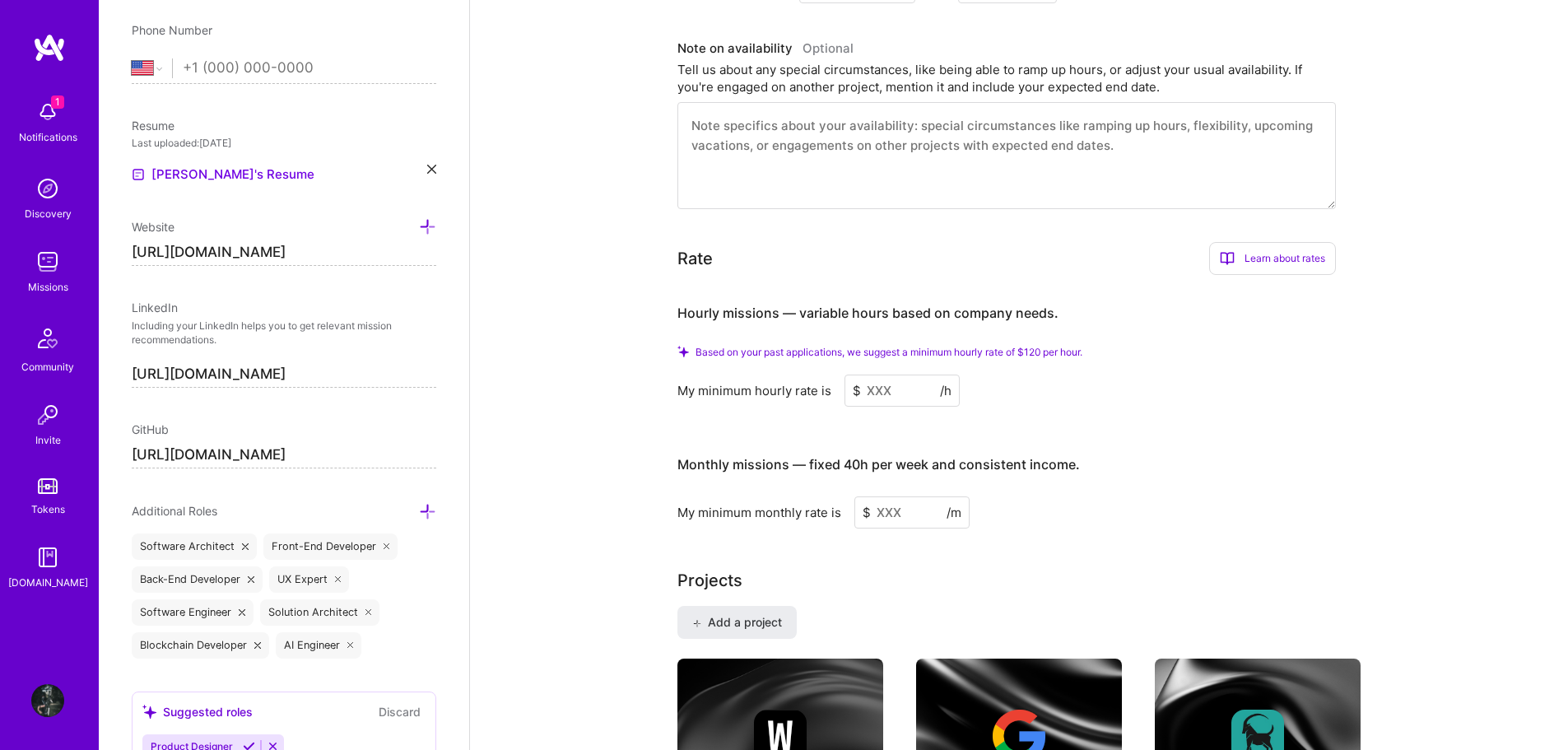
click at [917, 375] on input at bounding box center [902, 391] width 115 height 32
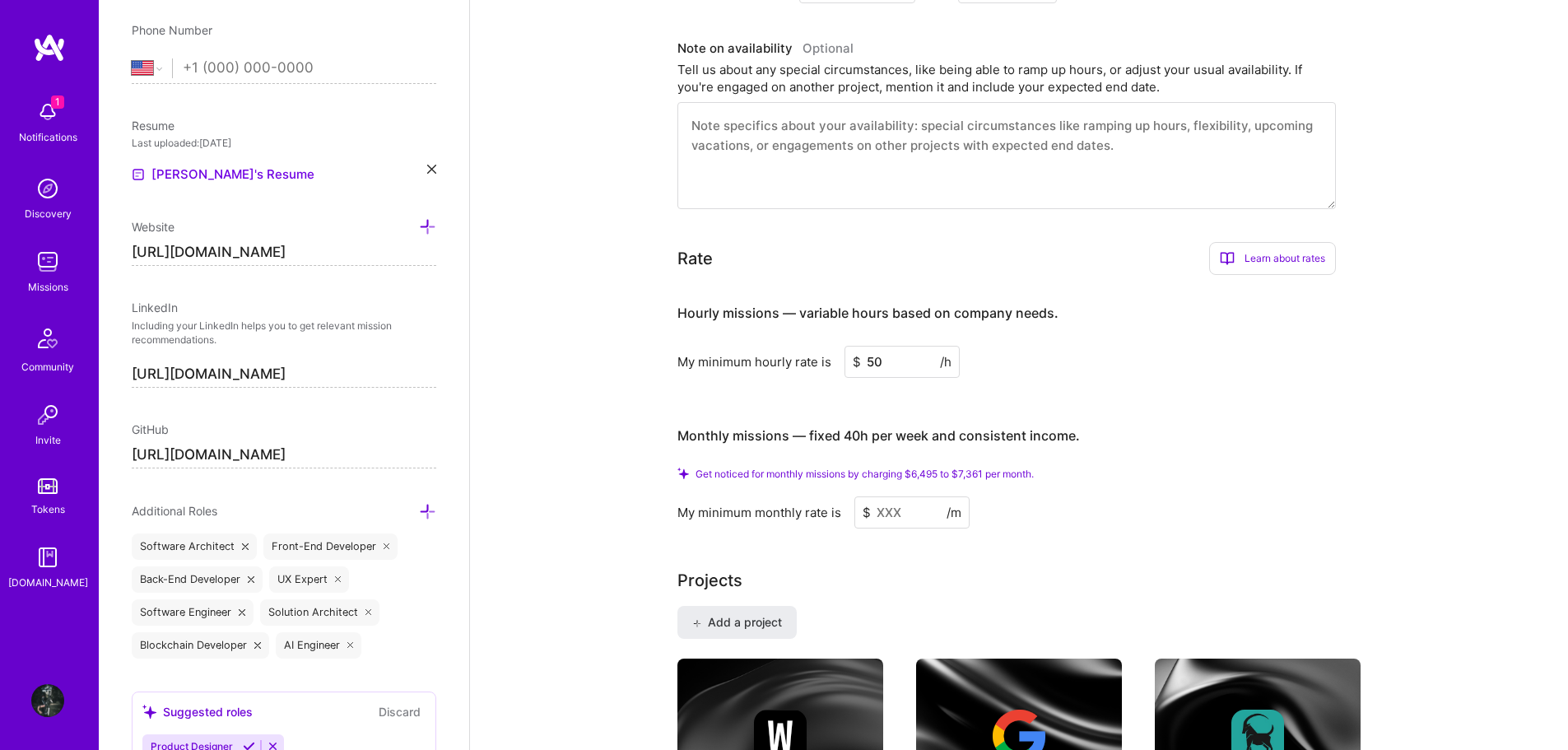
type input "50"
click at [912, 497] on input at bounding box center [912, 513] width 115 height 32
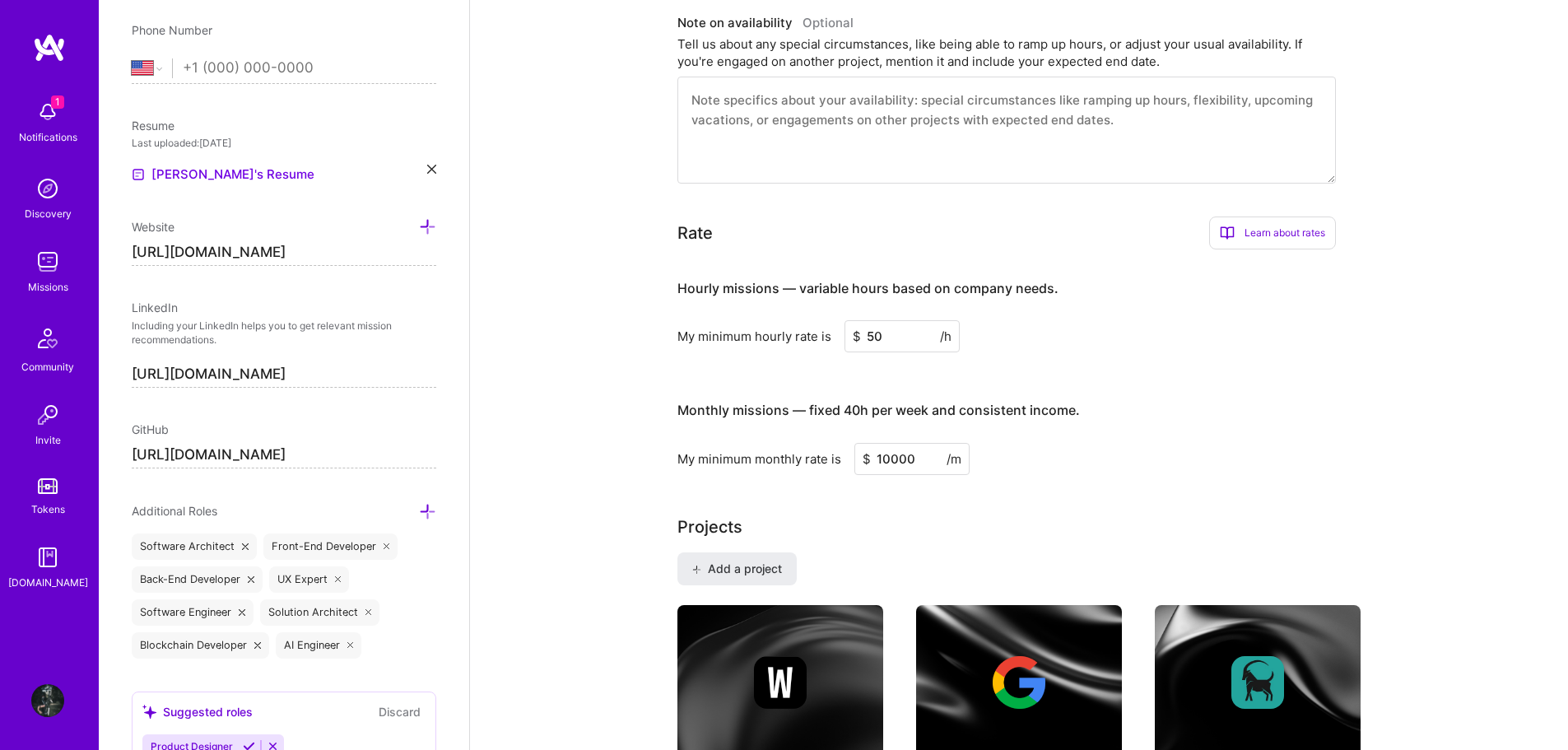
type input "10000"
click at [1122, 320] on div "My minimum hourly rate is $ 50 /h" at bounding box center [1007, 336] width 659 height 32
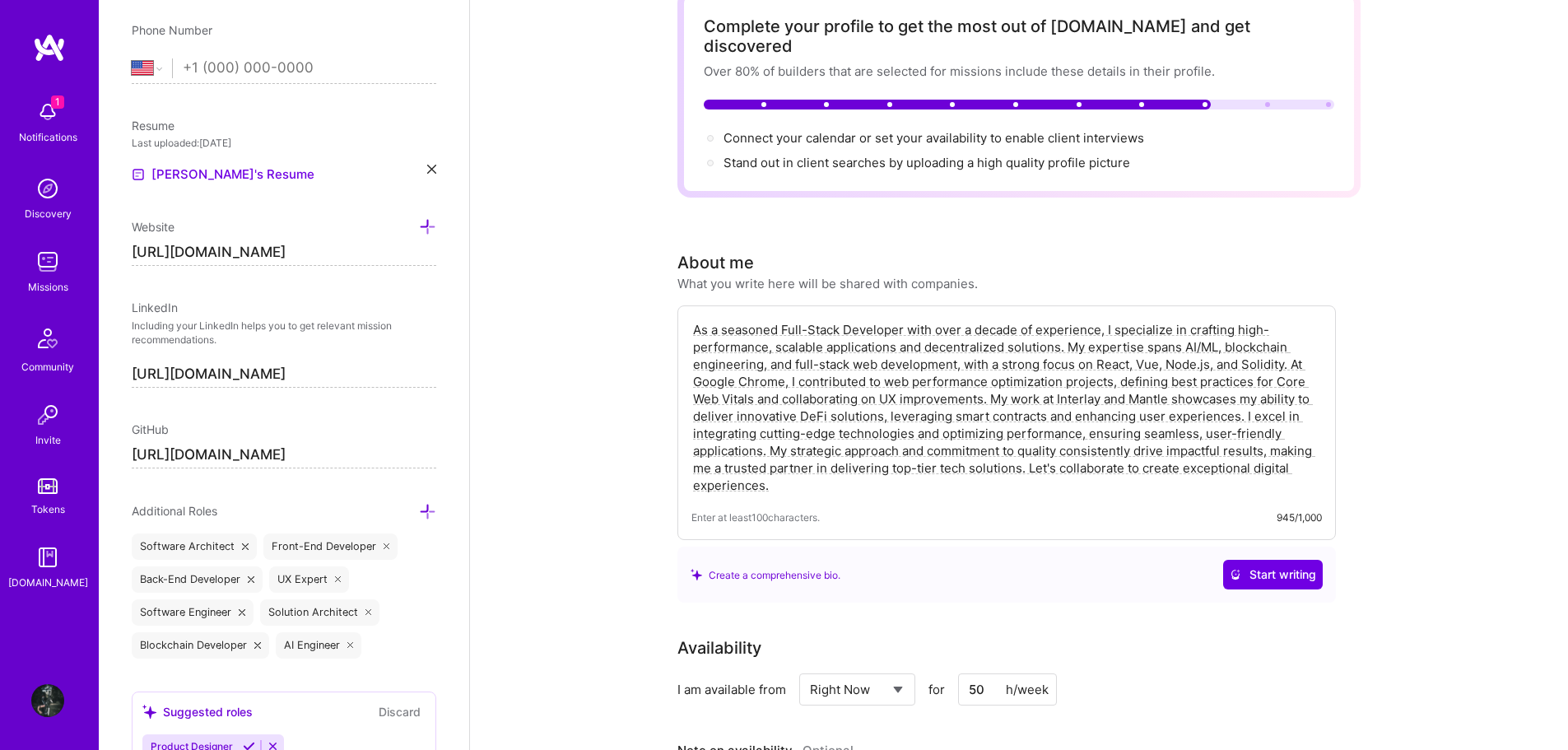
scroll to position [0, 0]
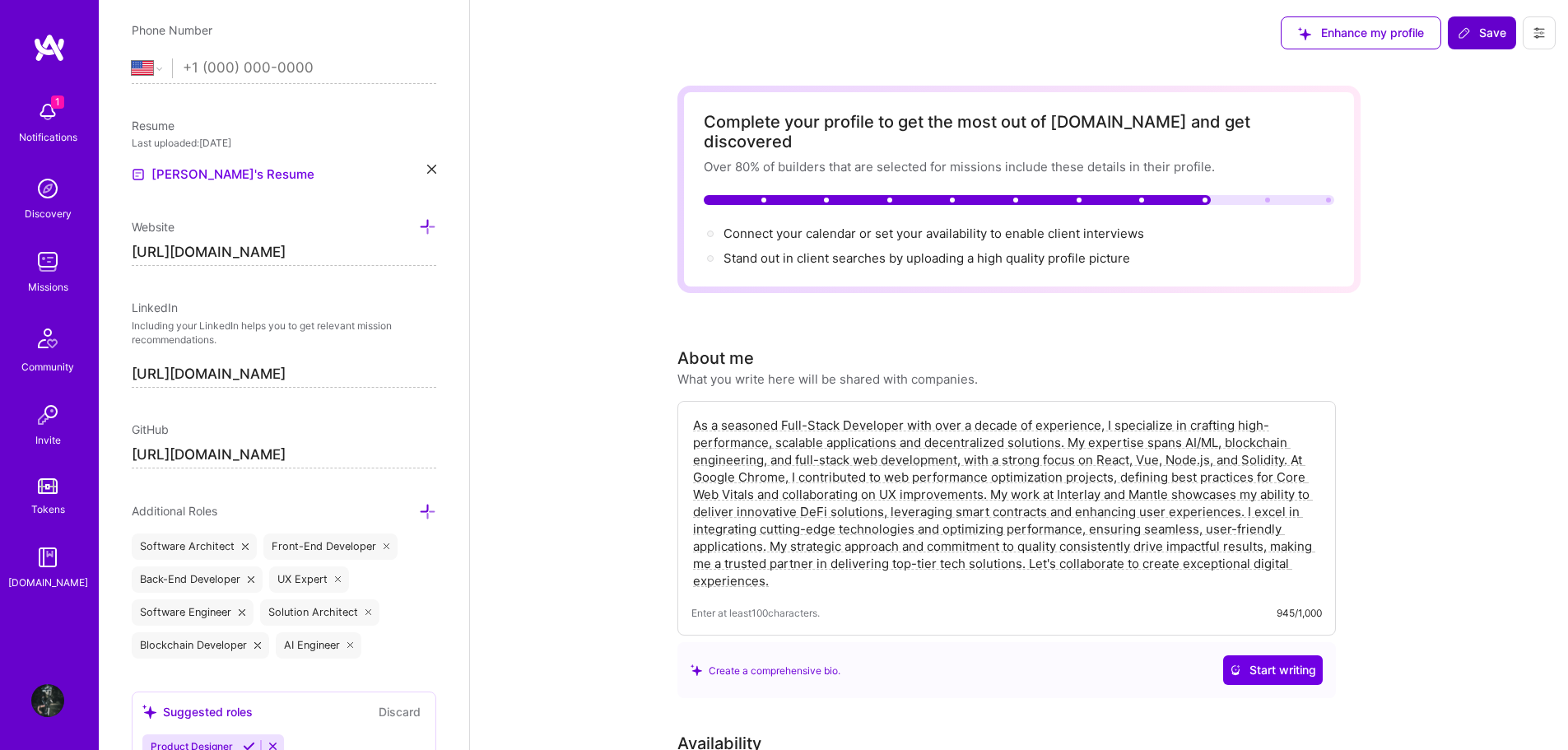
click at [1495, 35] on span "Save" at bounding box center [1482, 32] width 49 height 16
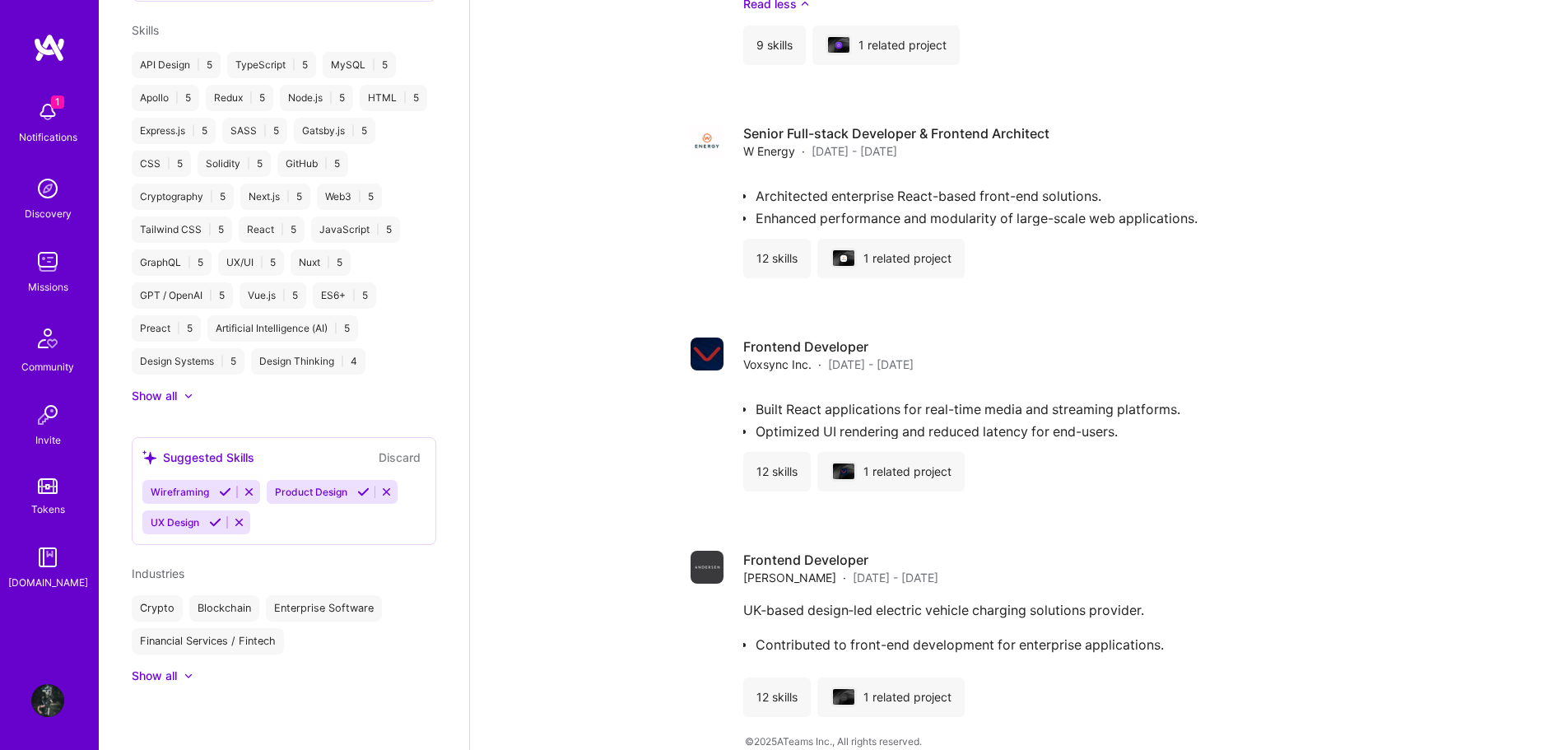
scroll to position [923, 0]
click at [193, 396] on icon at bounding box center [189, 396] width 9 height 5
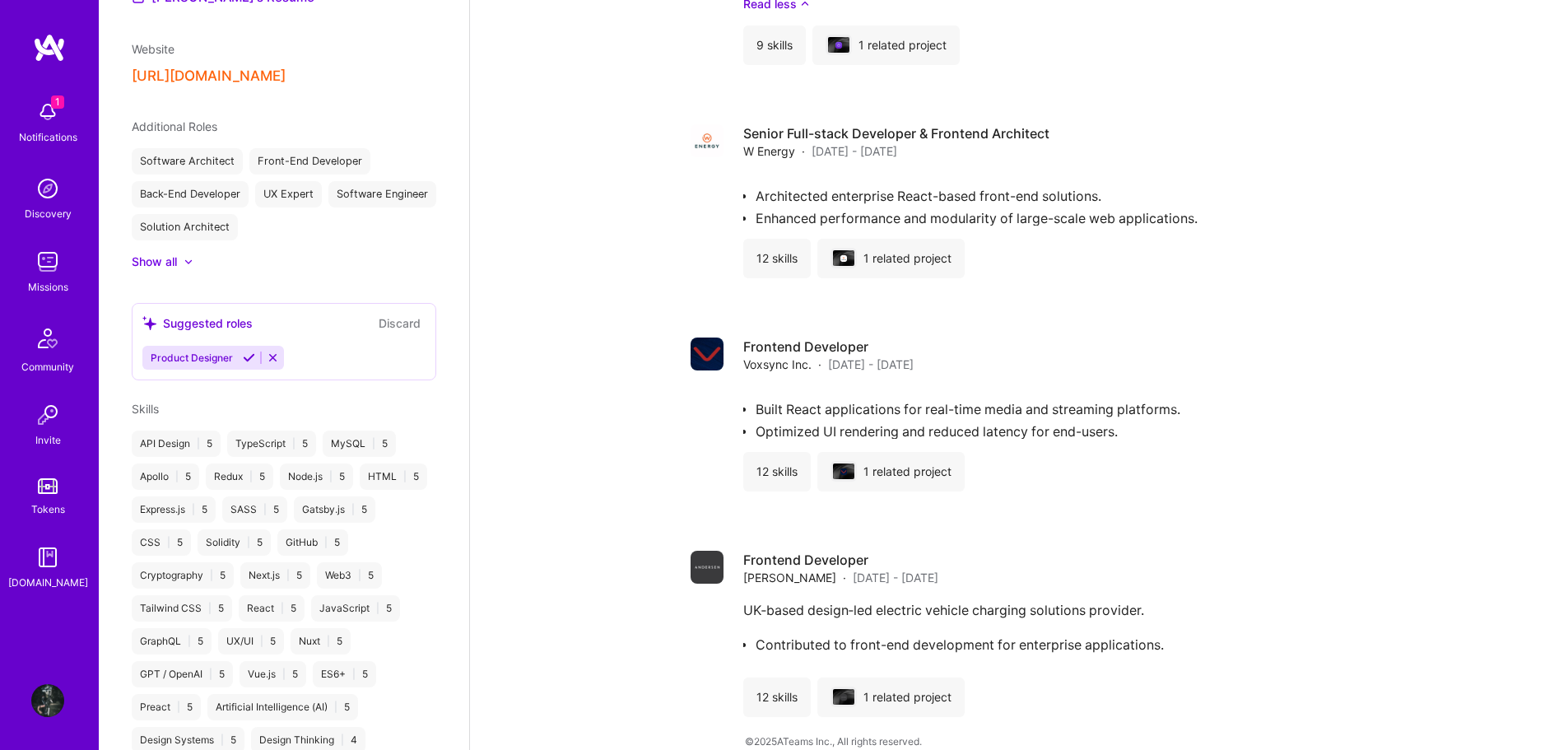
scroll to position [347, 0]
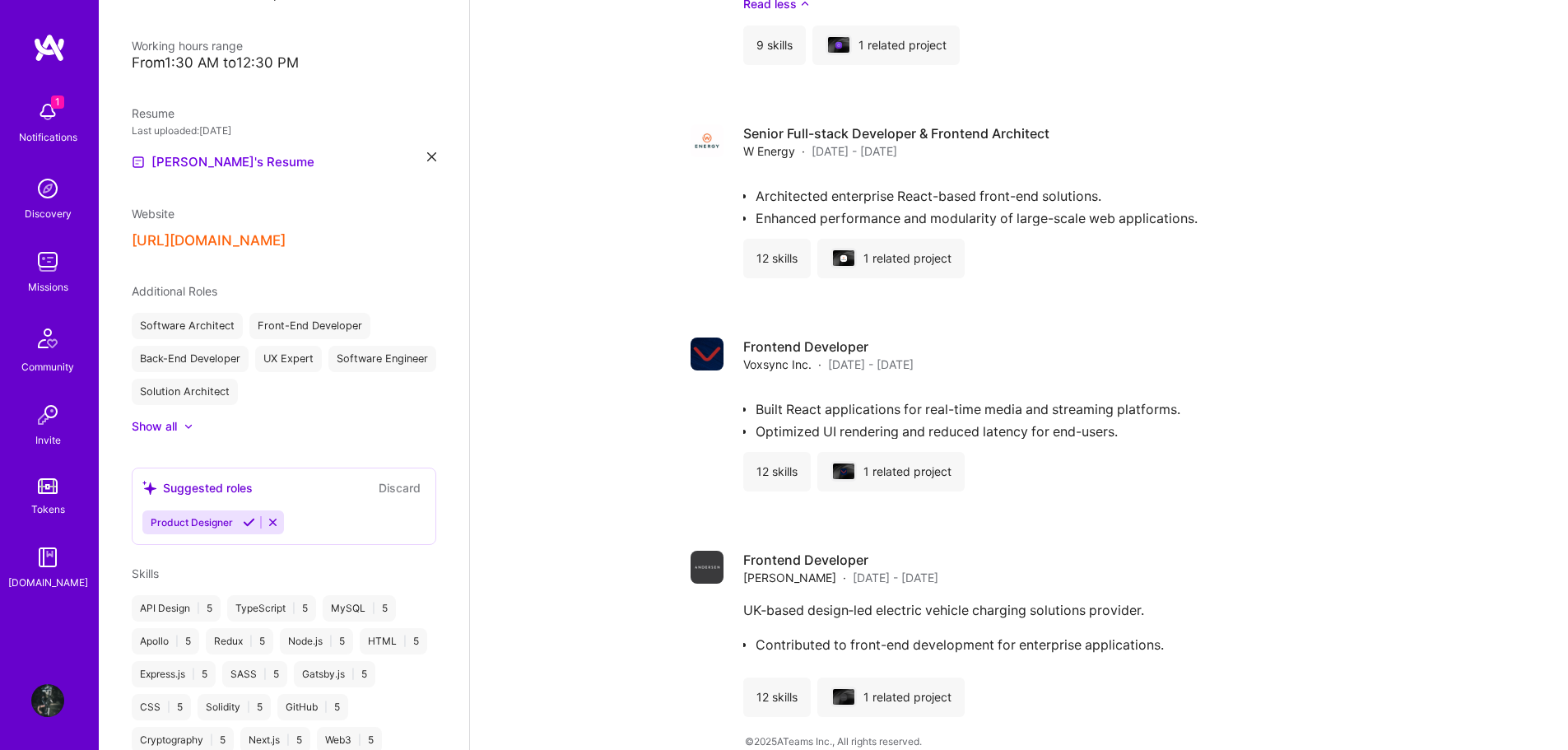
click at [191, 427] on icon at bounding box center [189, 427] width 6 height 3
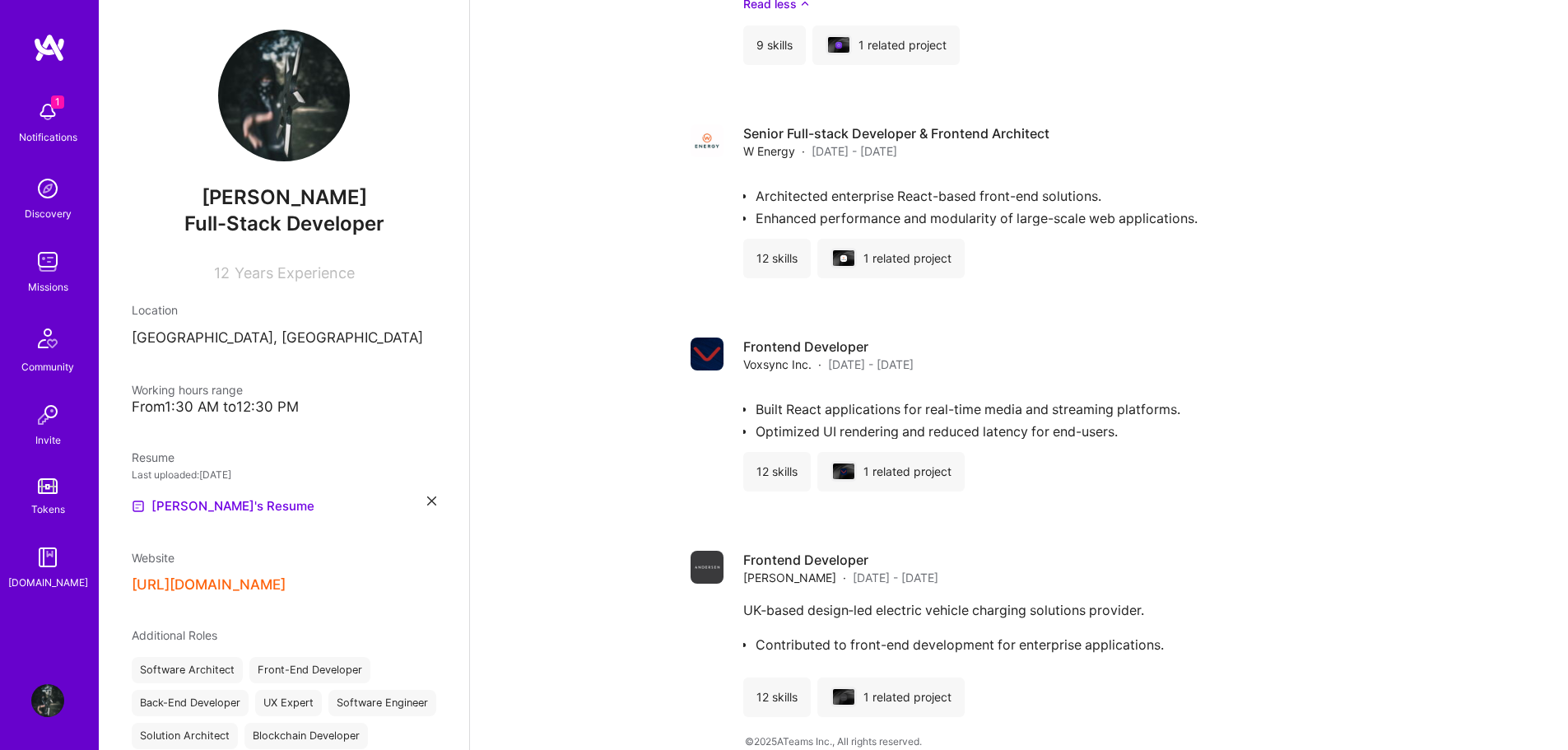
scroll to position [0, 0]
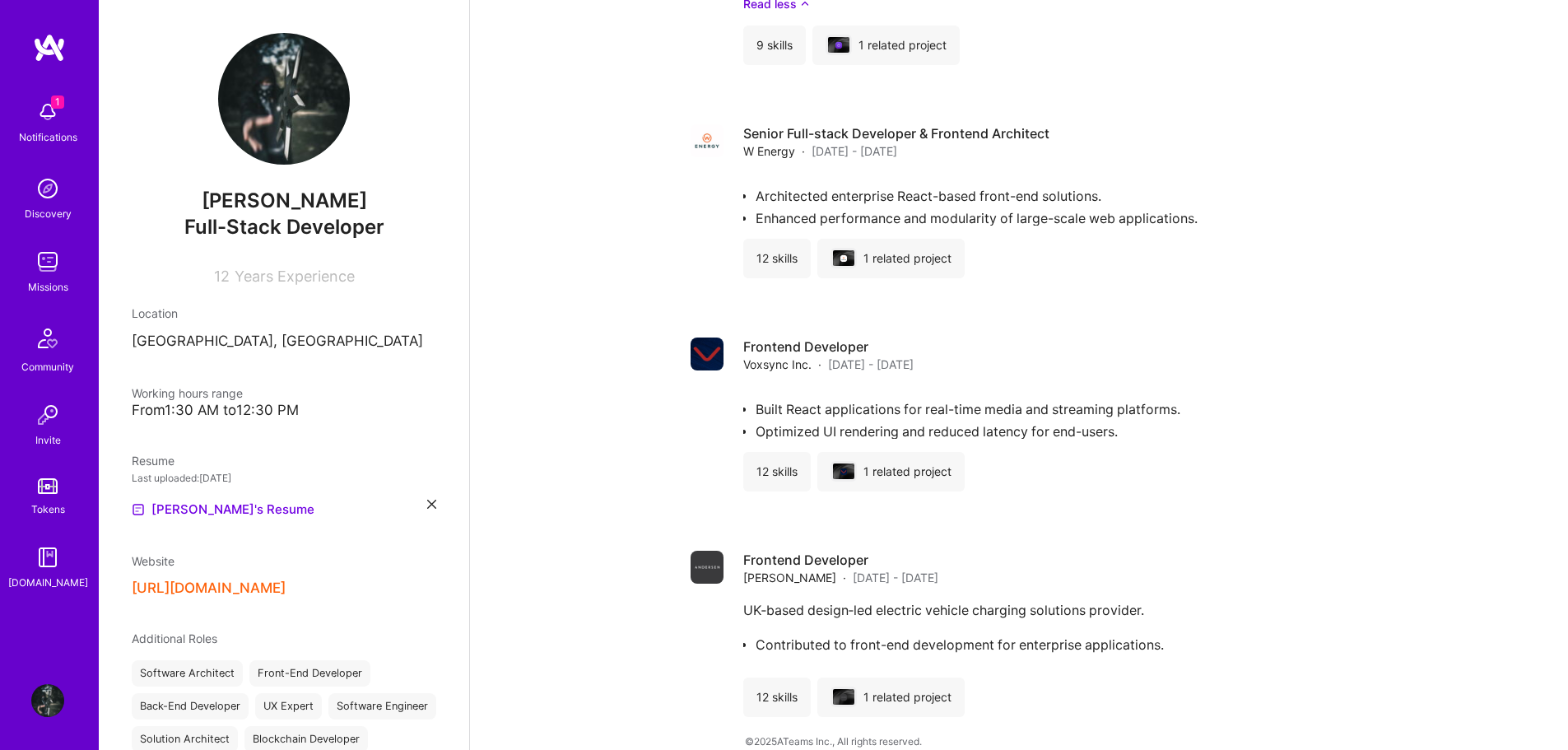
click at [282, 277] on span "Years Experience" at bounding box center [294, 276] width 120 height 17
click at [323, 276] on span "Years Experience" at bounding box center [294, 276] width 120 height 17
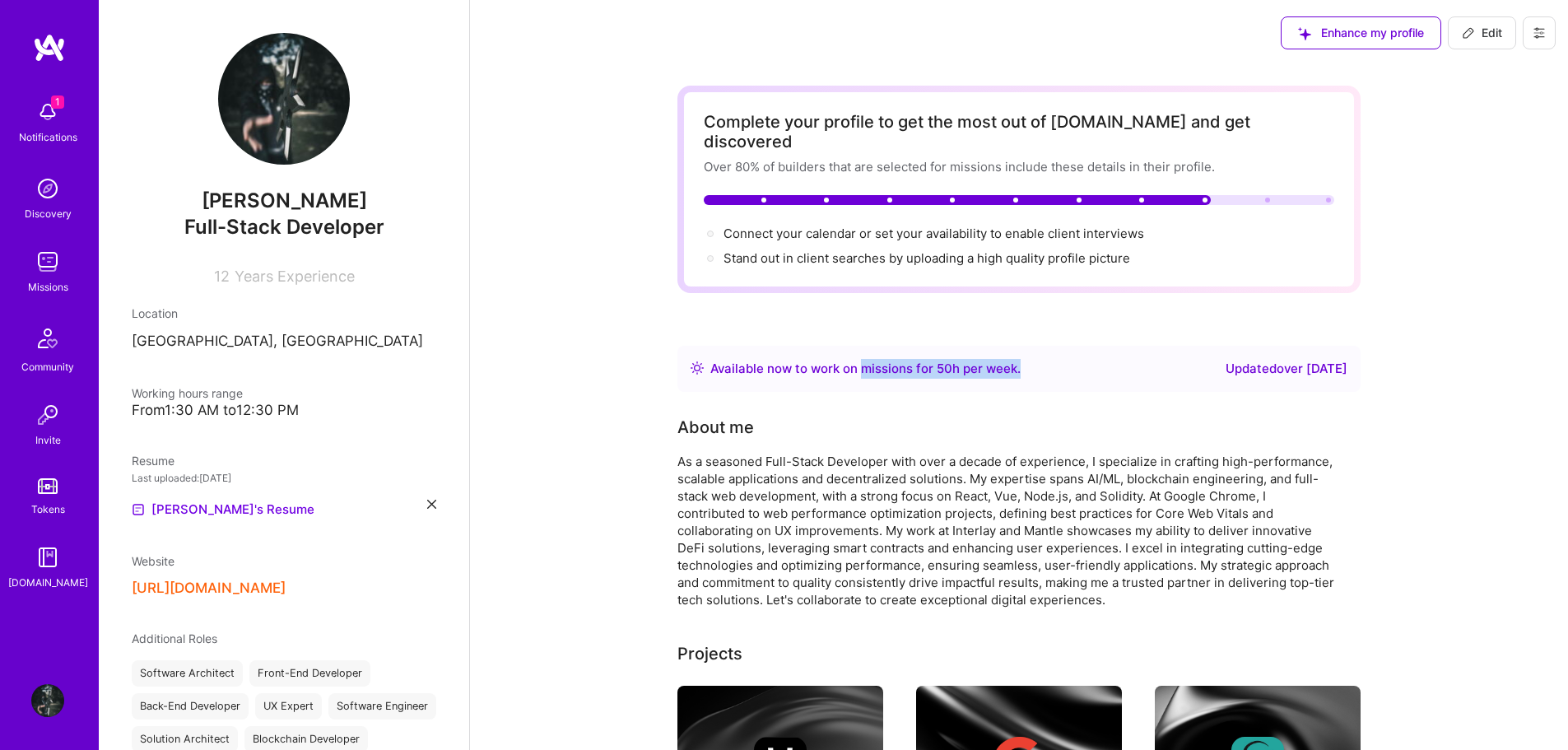
drag, startPoint x: 862, startPoint y: 349, endPoint x: 1123, endPoint y: 349, distance: 261.0
click at [1120, 359] on div "Available now to work on missions for 50 h per week . Updated over 3 years ago" at bounding box center [1019, 369] width 657 height 20
click at [1226, 359] on div "Updated over 3 years ago" at bounding box center [1286, 369] width 122 height 20
click at [840, 225] on span "Connect your calendar or set your availability to enable client interviews →" at bounding box center [941, 233] width 435 height 15
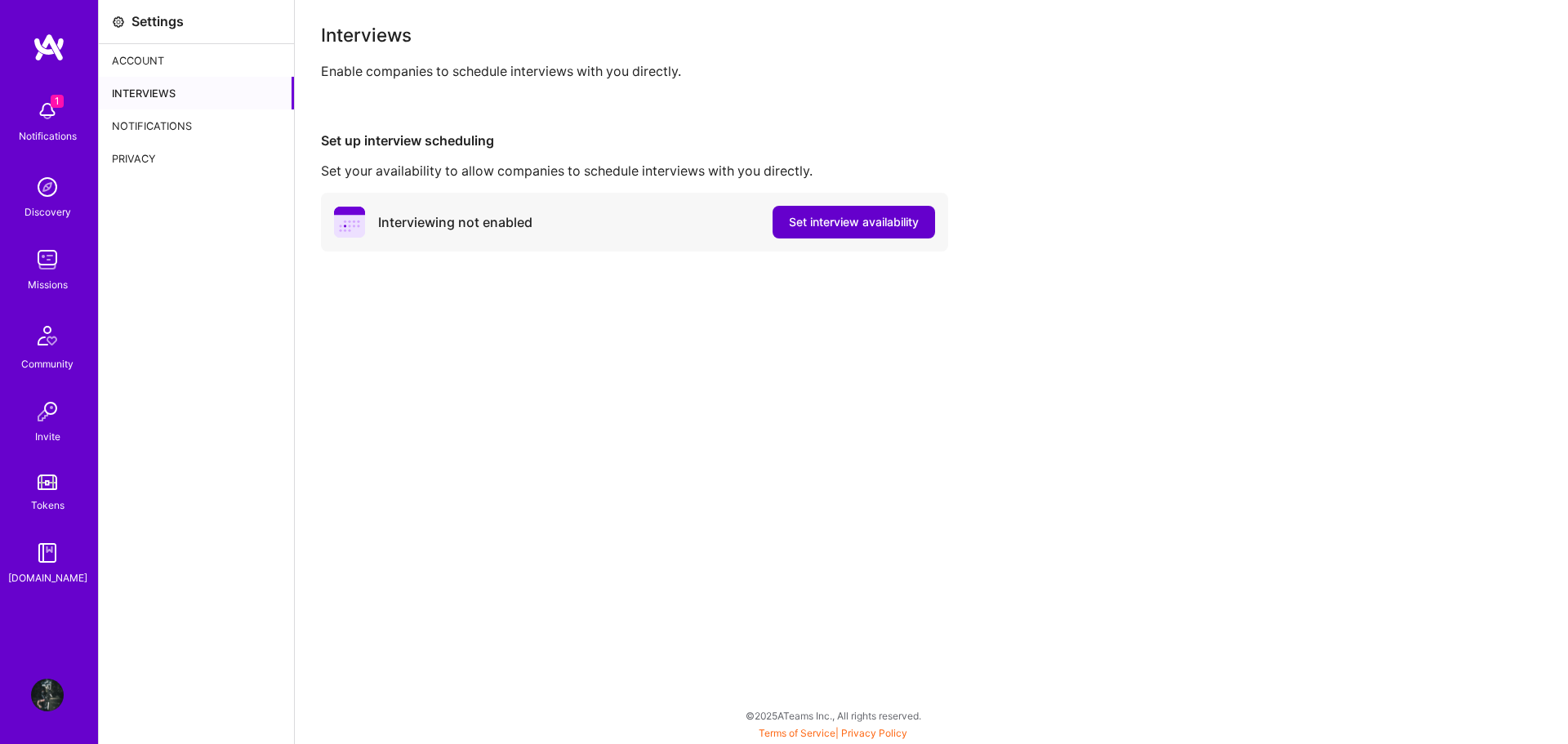
click at [832, 228] on span "Set interview availability" at bounding box center [853, 222] width 130 height 16
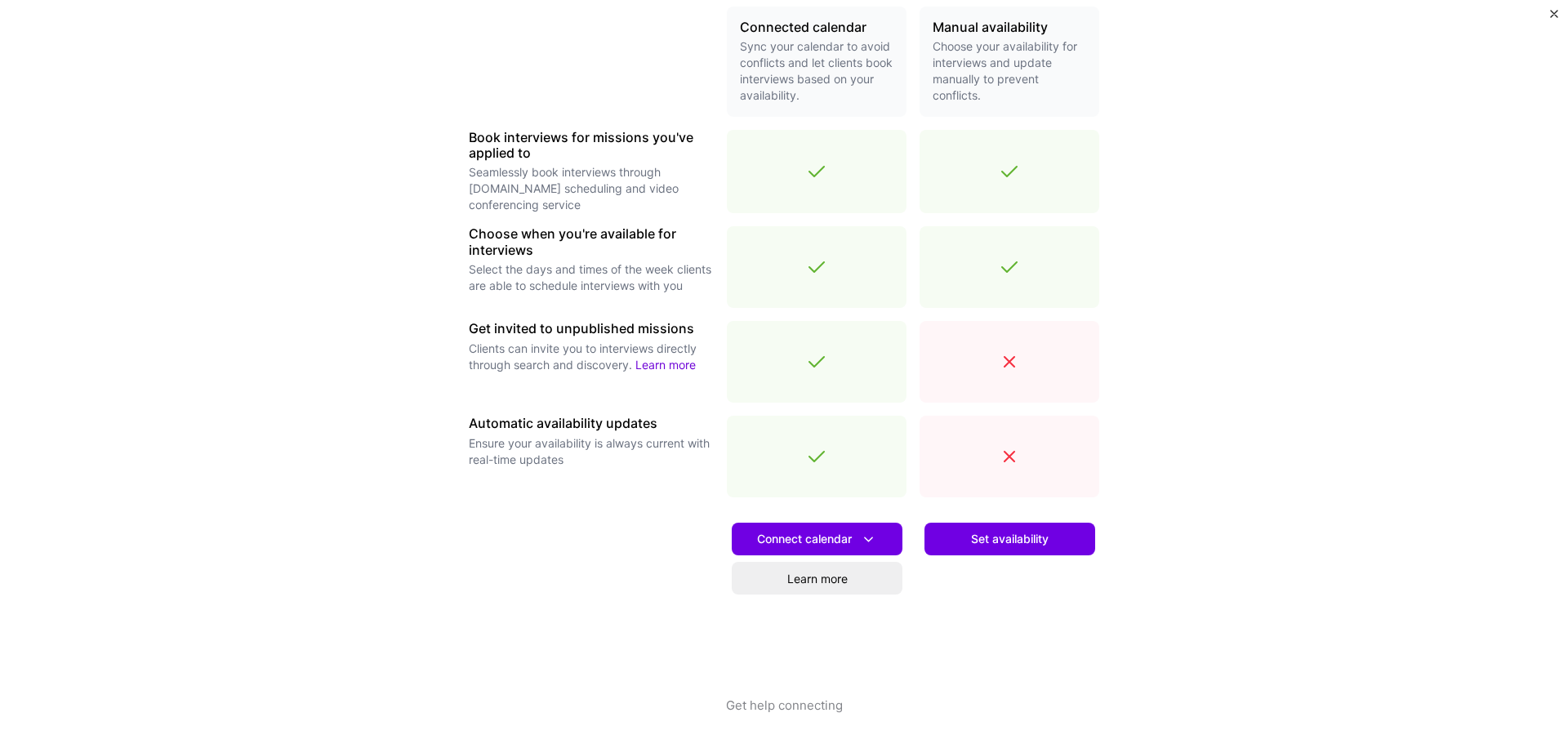
scroll to position [400, 0]
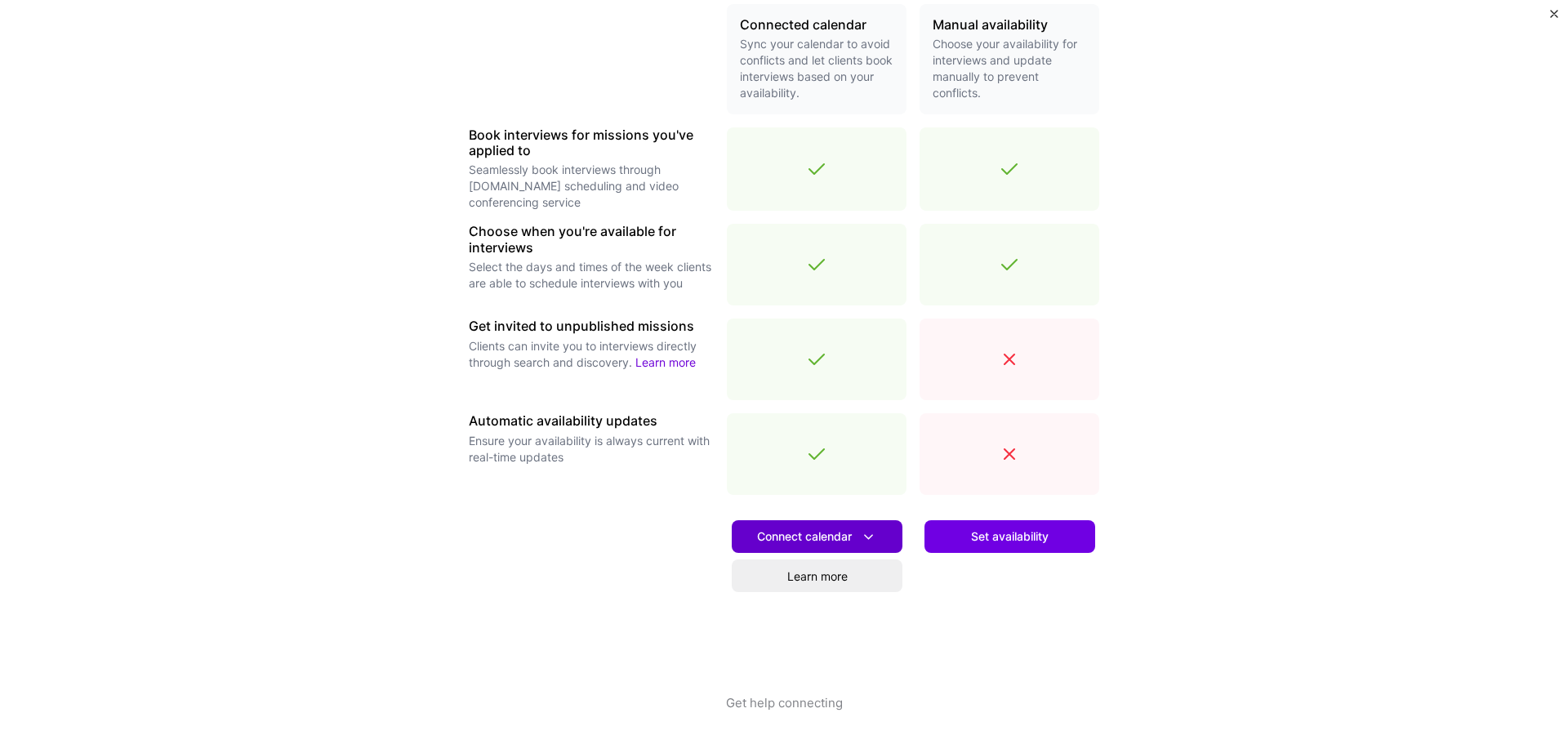
click at [815, 537] on span "Connect calendar" at bounding box center [817, 537] width 120 height 17
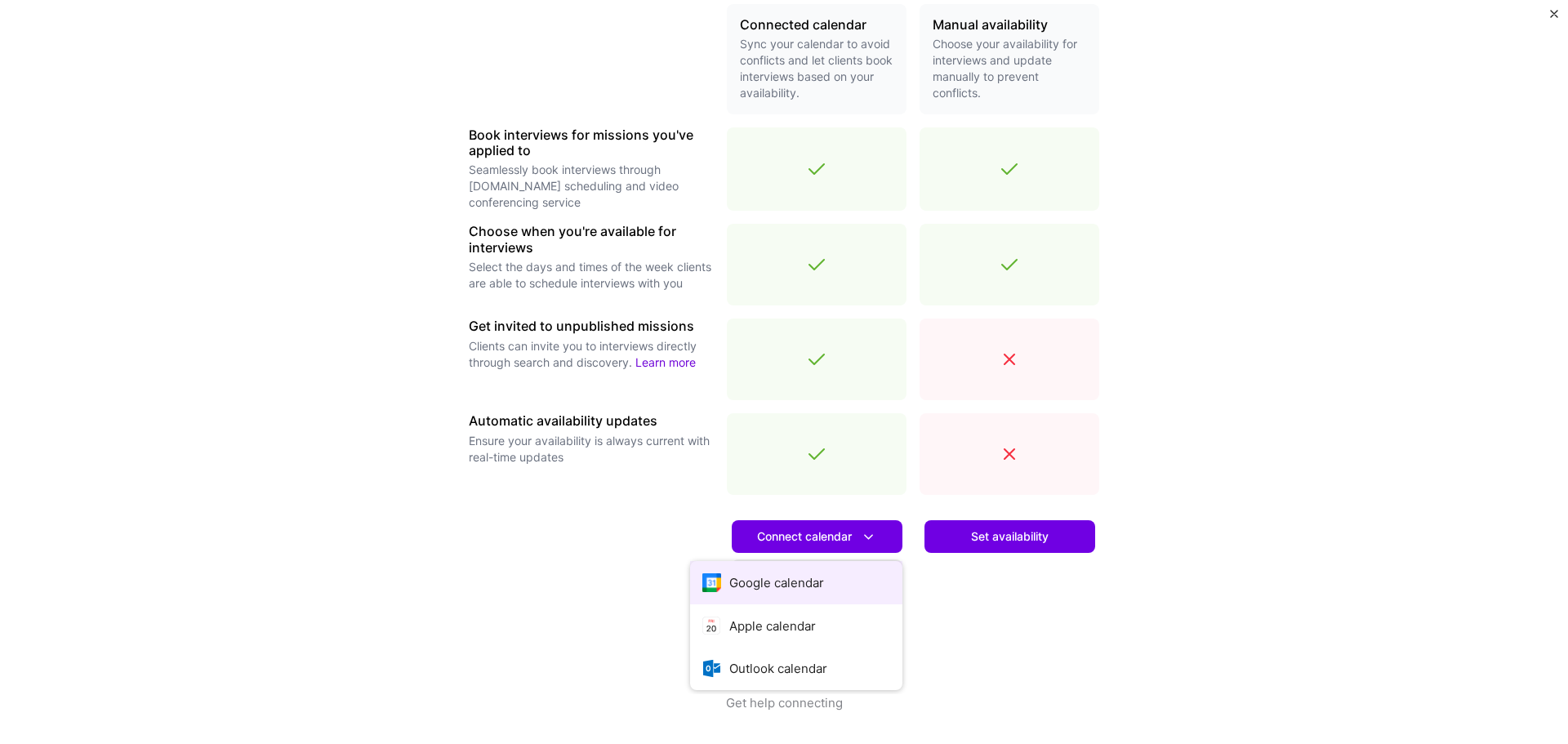
click at [827, 580] on button "Google calendar" at bounding box center [796, 582] width 213 height 43
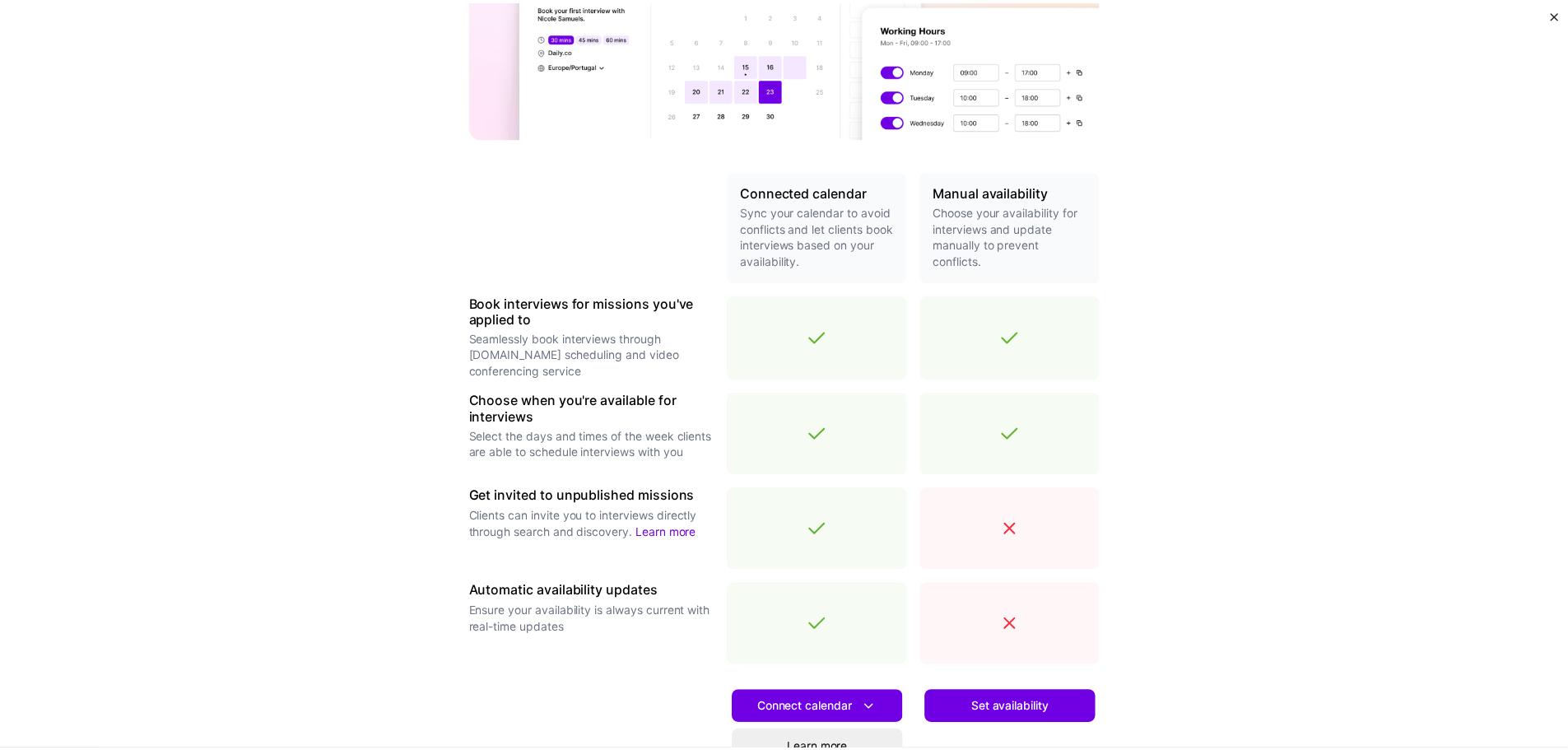
scroll to position [0, 0]
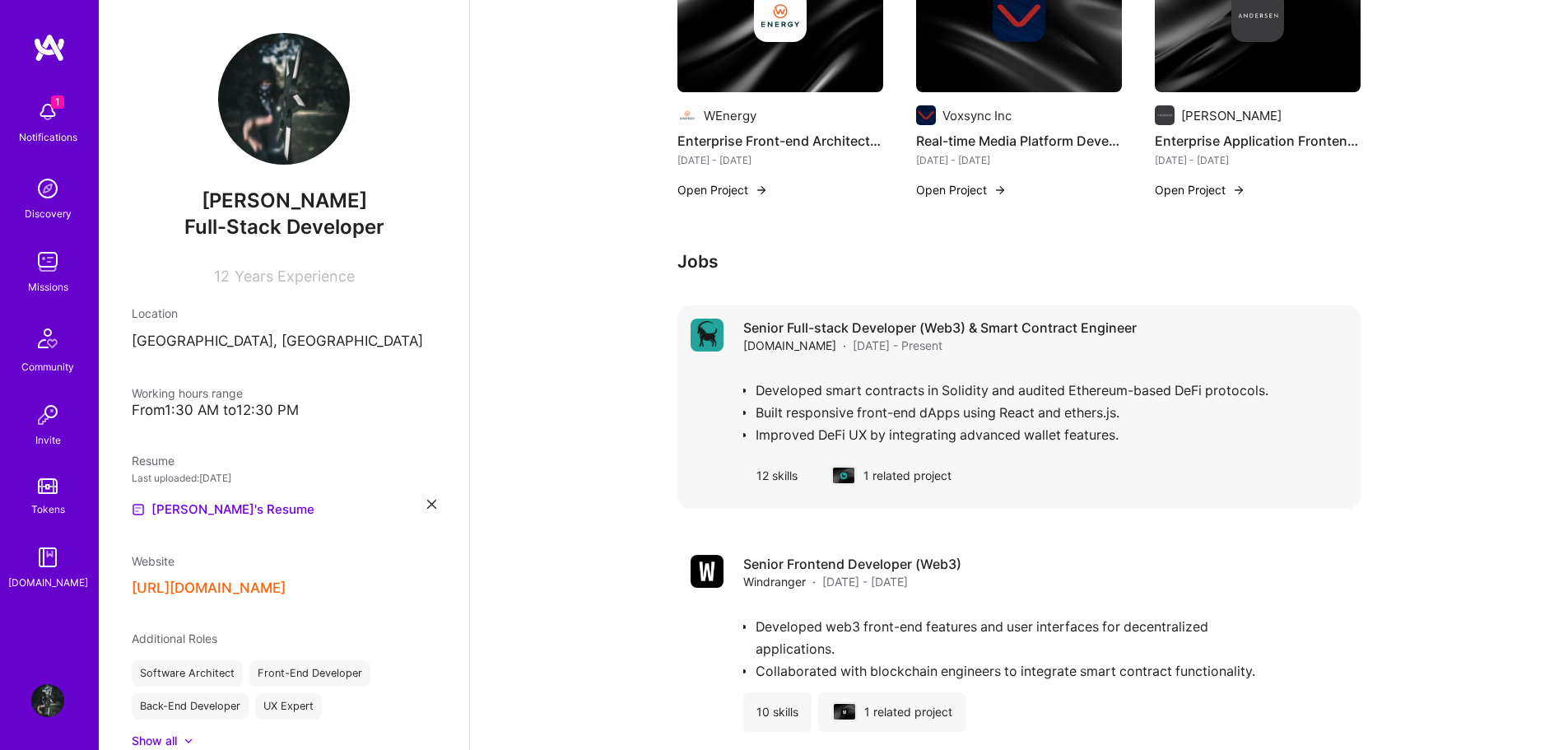
scroll to position [1685, 0]
click at [867, 369] on div "Developed smart contracts in Solidity and audited Ethereum-based DeFi protocols…" at bounding box center [1046, 406] width 604 height 76
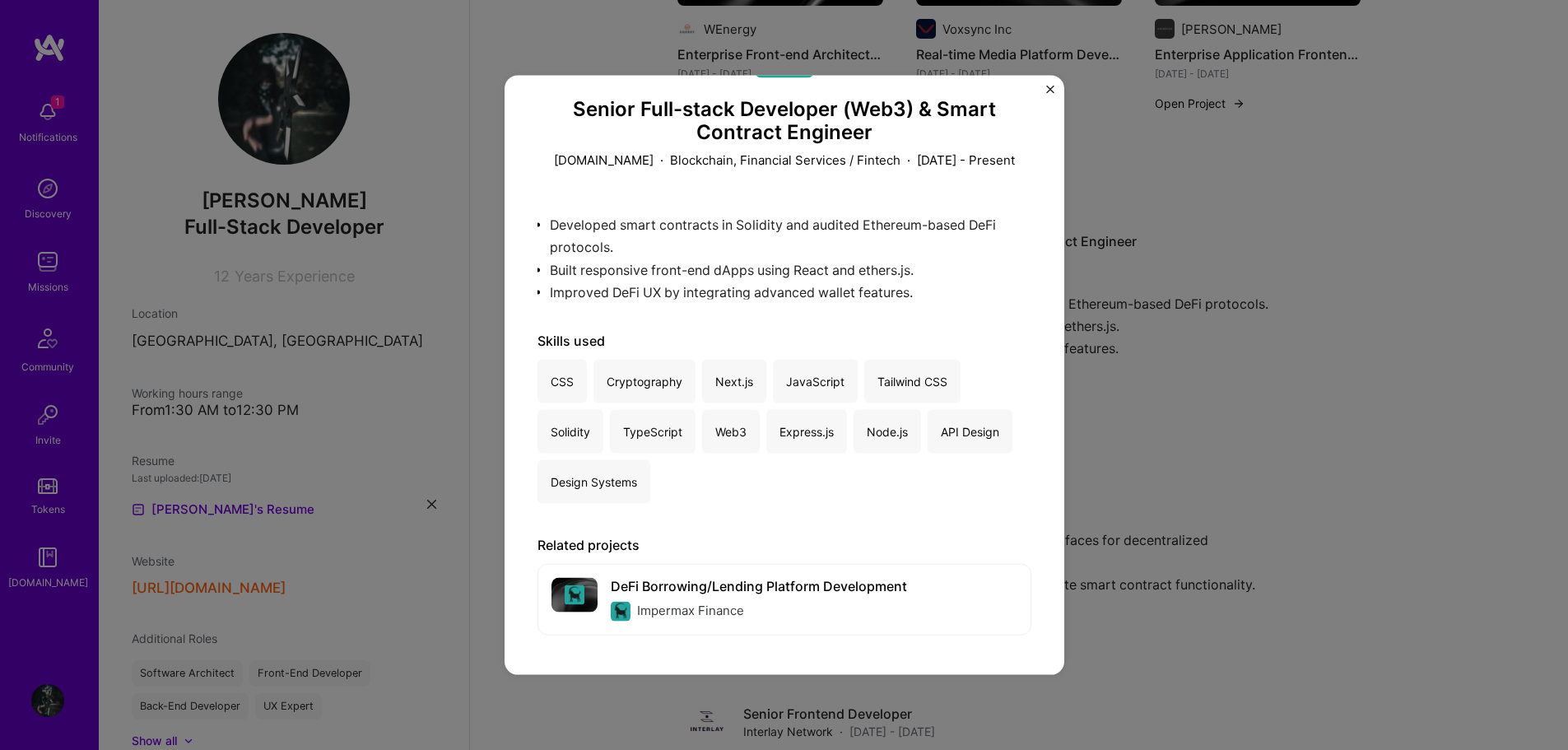
scroll to position [1933, 0]
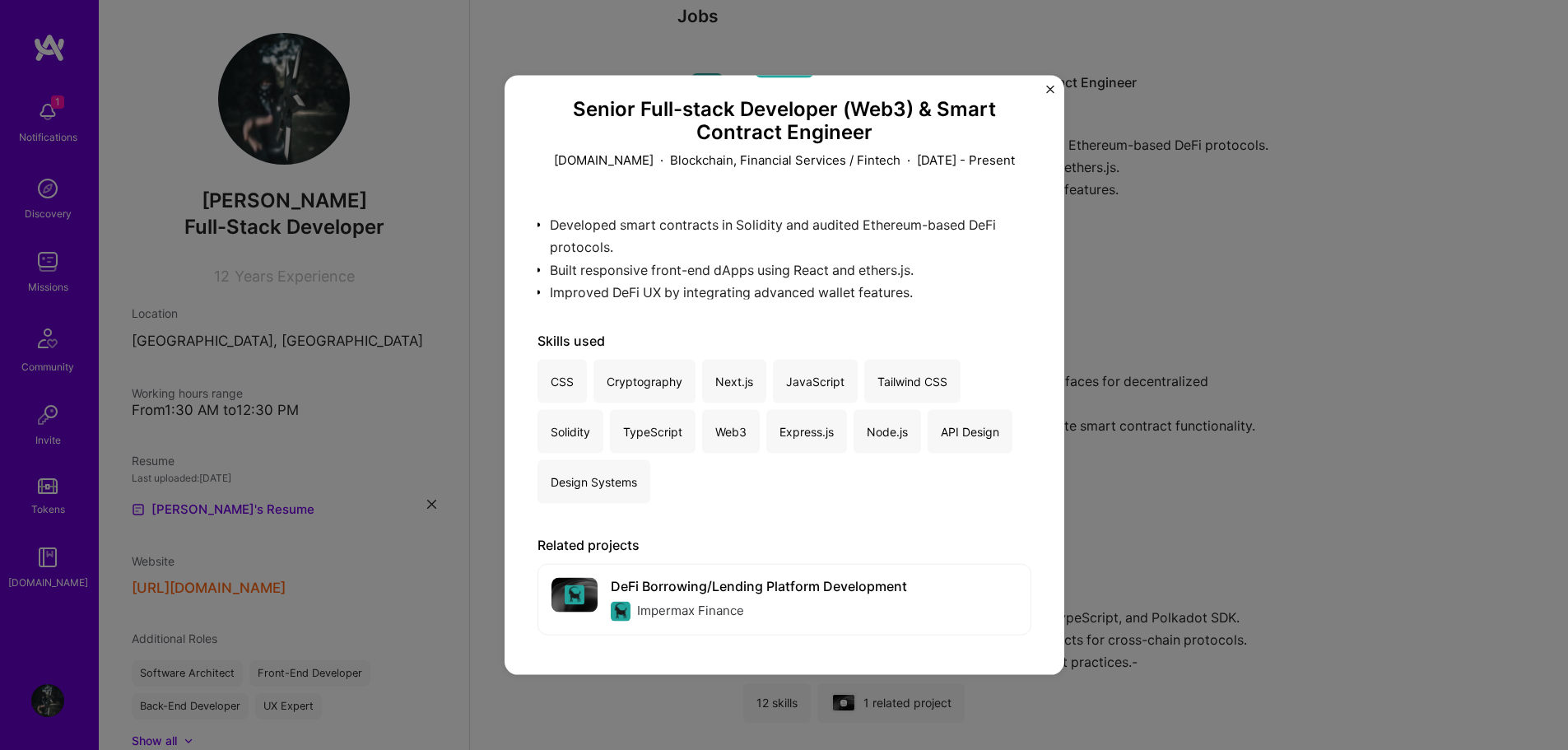
click at [1386, 311] on div "Senior Full-stack Developer (Web3) & Smart Contract Engineer [DOMAIN_NAME] · Bl…" at bounding box center [784, 375] width 1568 height 750
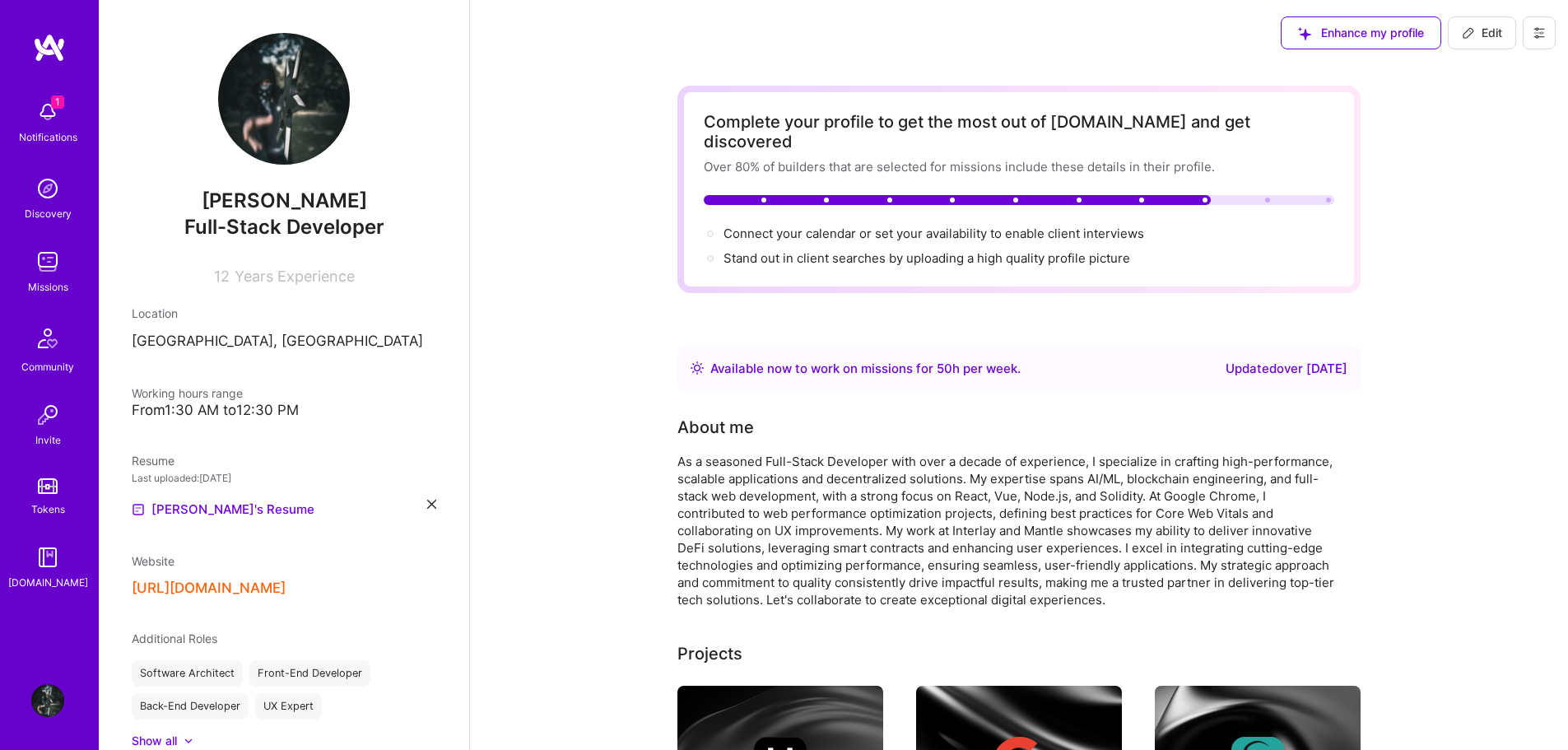
click at [1481, 35] on span "Edit" at bounding box center [1482, 32] width 40 height 16
select select "US"
select select "Right Now"
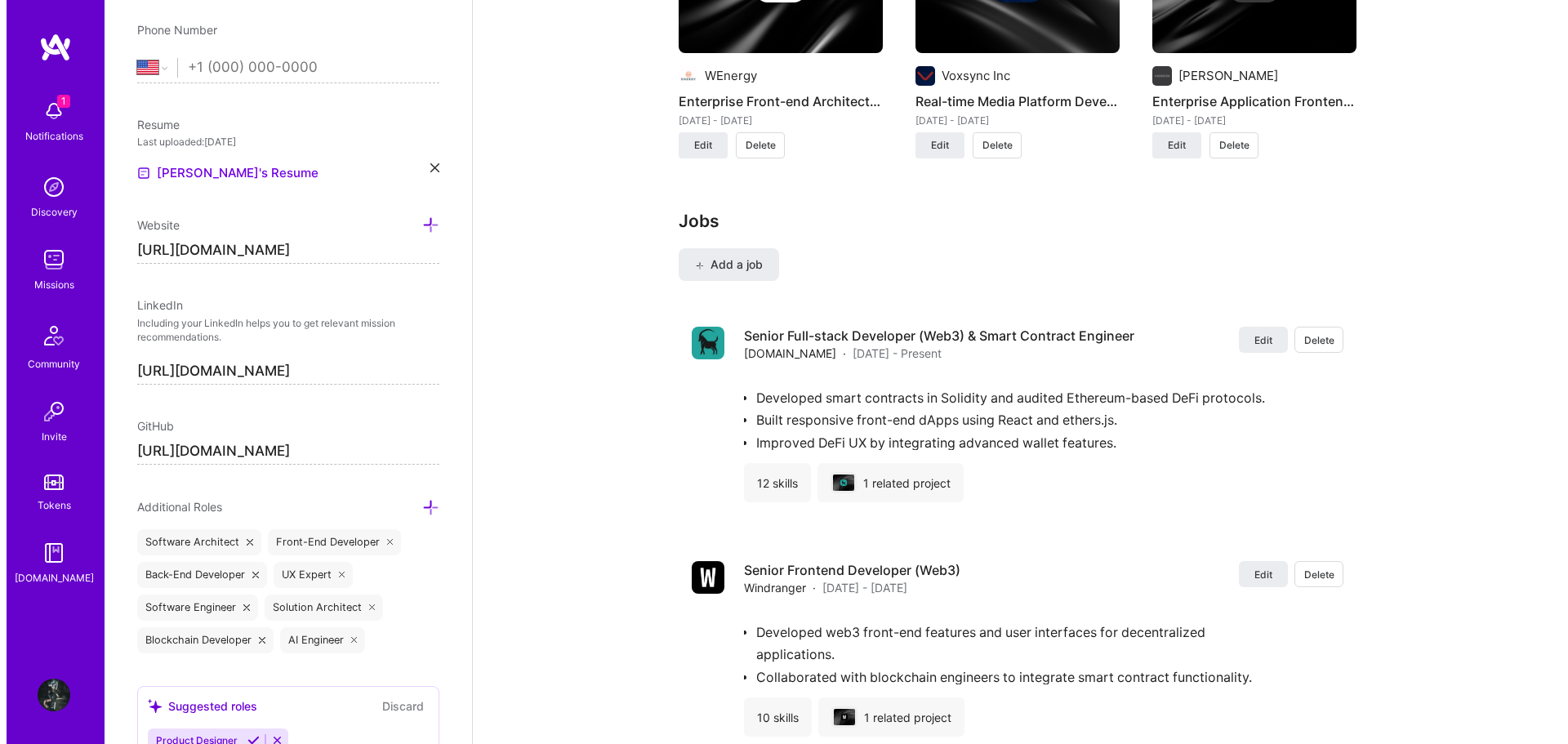
scroll to position [2449, 0]
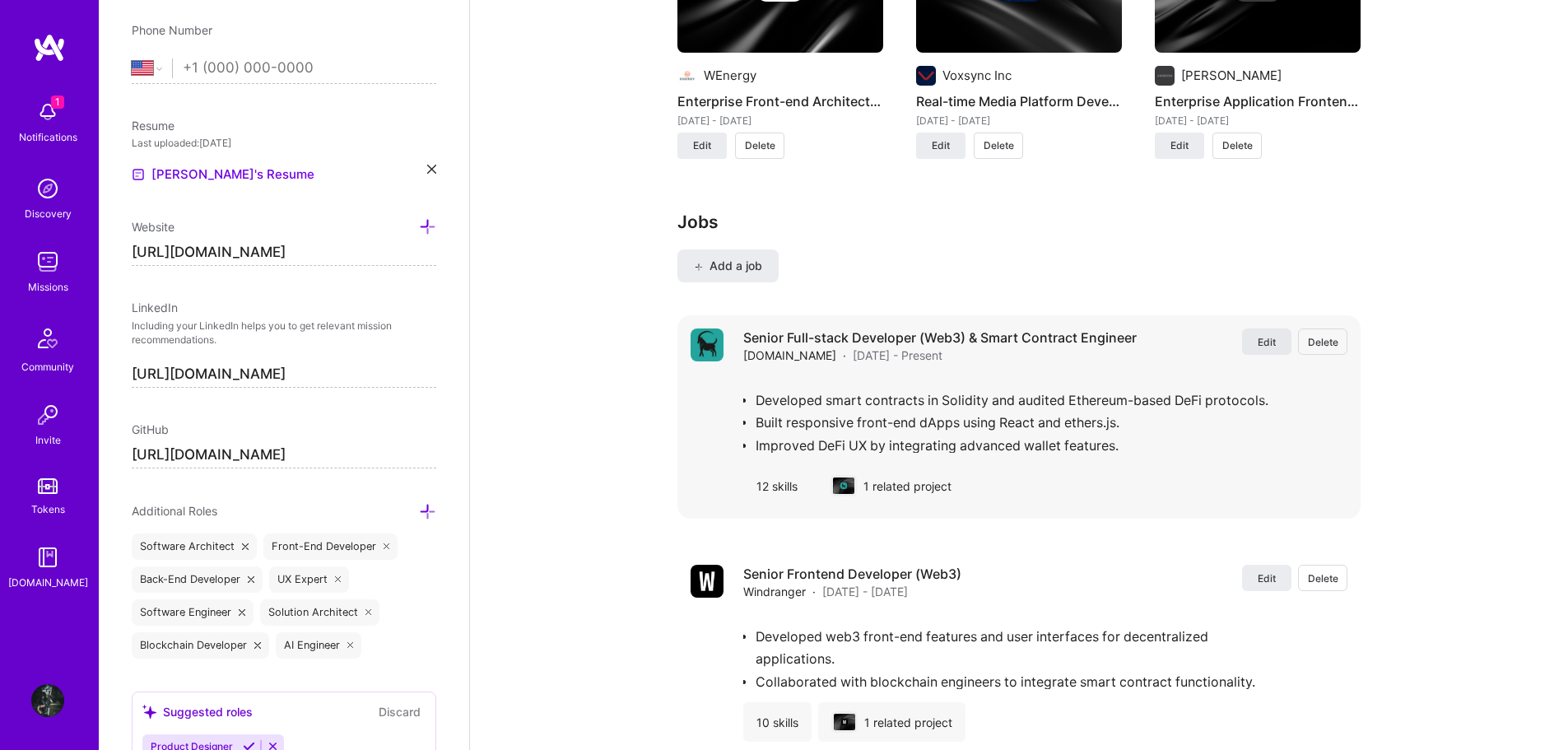
click at [1271, 335] on span "Edit" at bounding box center [1267, 342] width 18 height 14
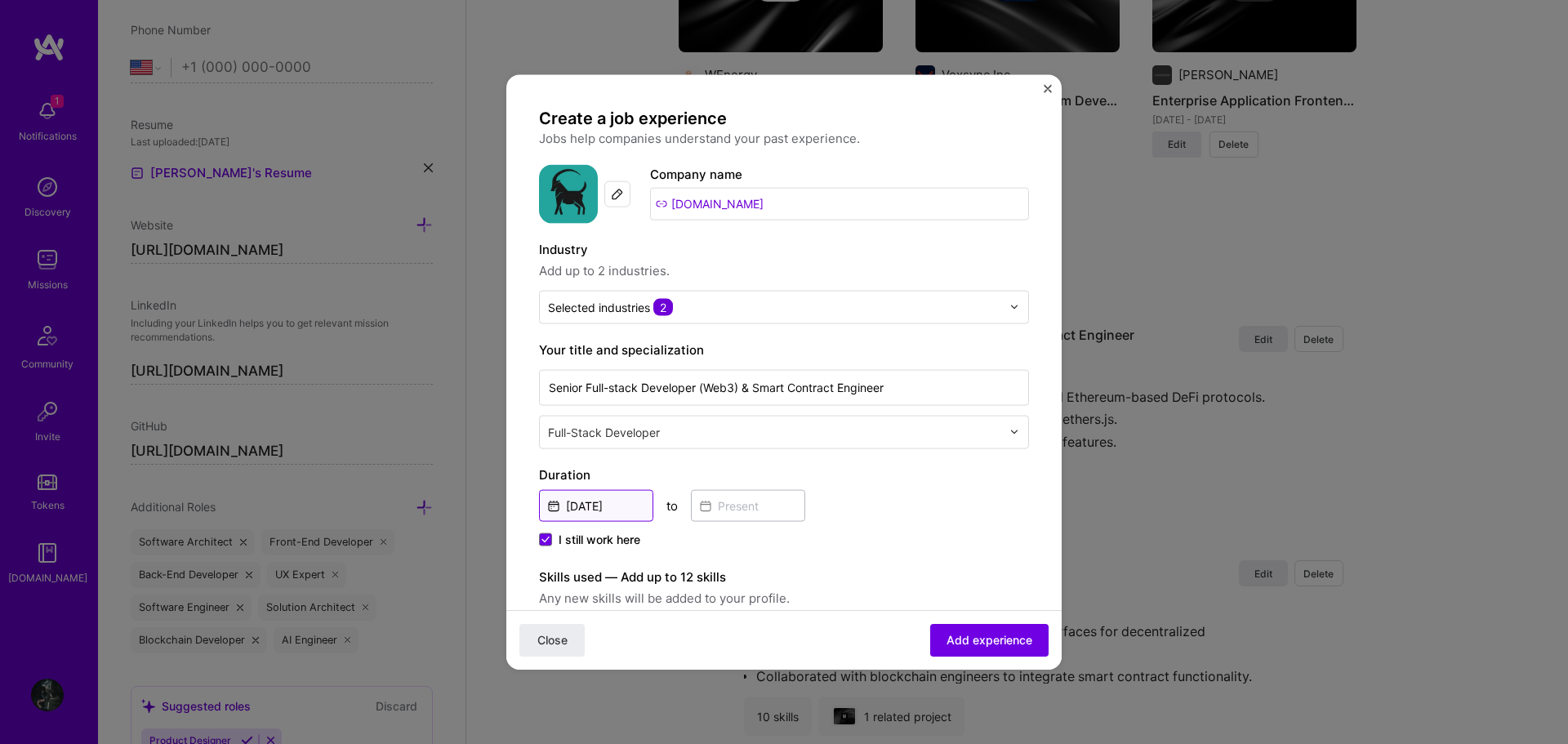
click at [610, 503] on input "[DATE]" at bounding box center [596, 505] width 114 height 32
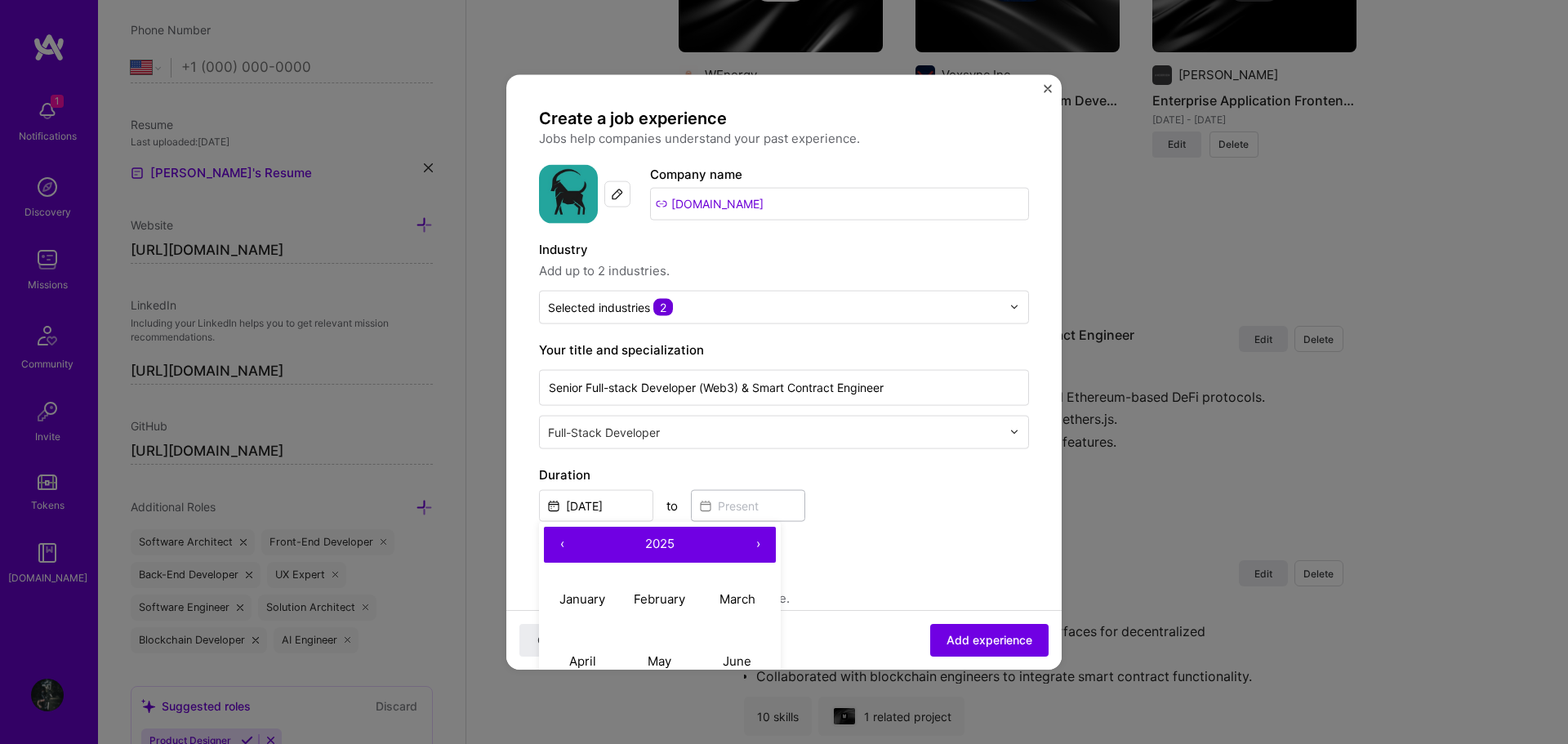
click at [564, 537] on button "‹" at bounding box center [561, 543] width 36 height 36
click at [566, 537] on button "‹" at bounding box center [561, 543] width 36 height 36
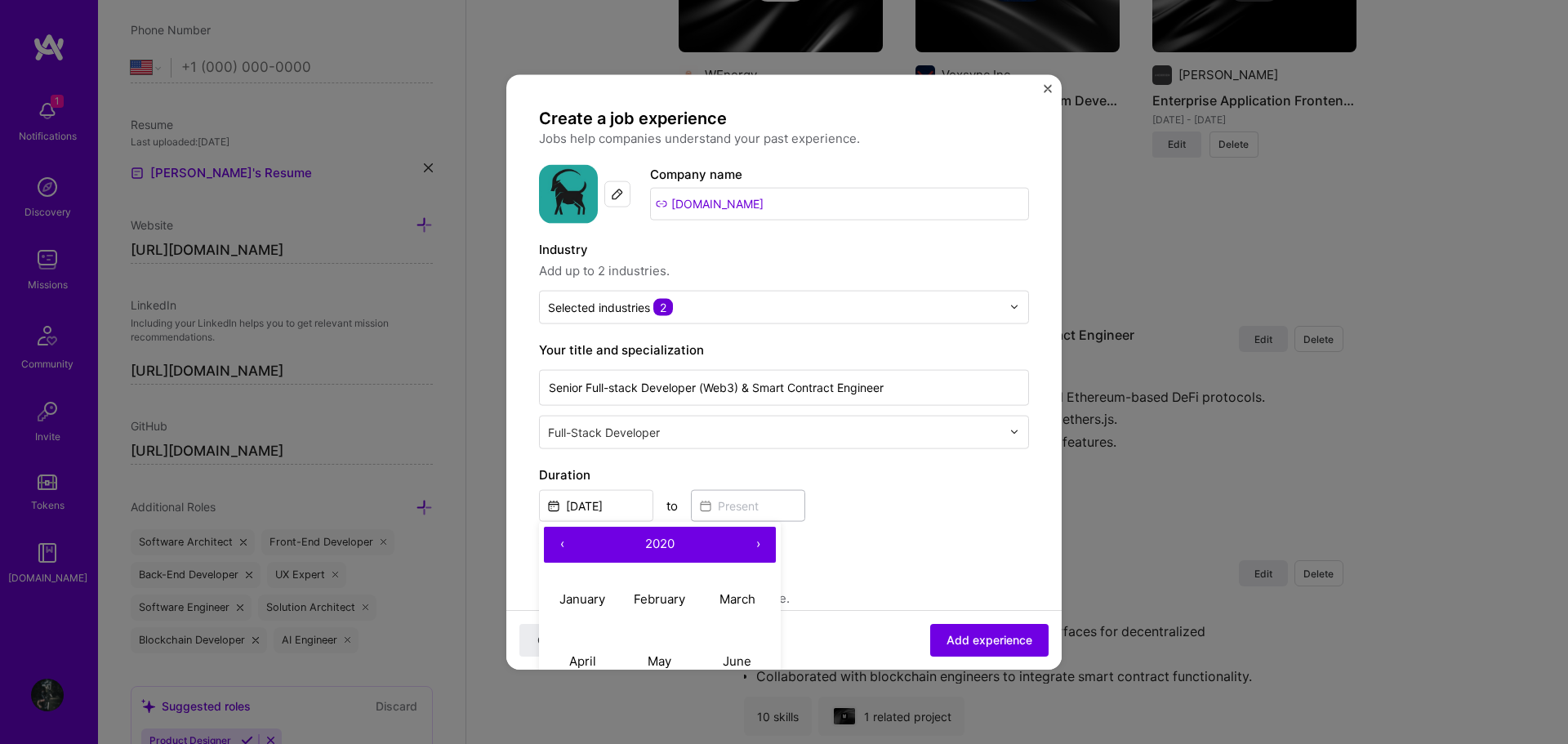
click at [566, 537] on button "‹" at bounding box center [561, 543] width 36 height 36
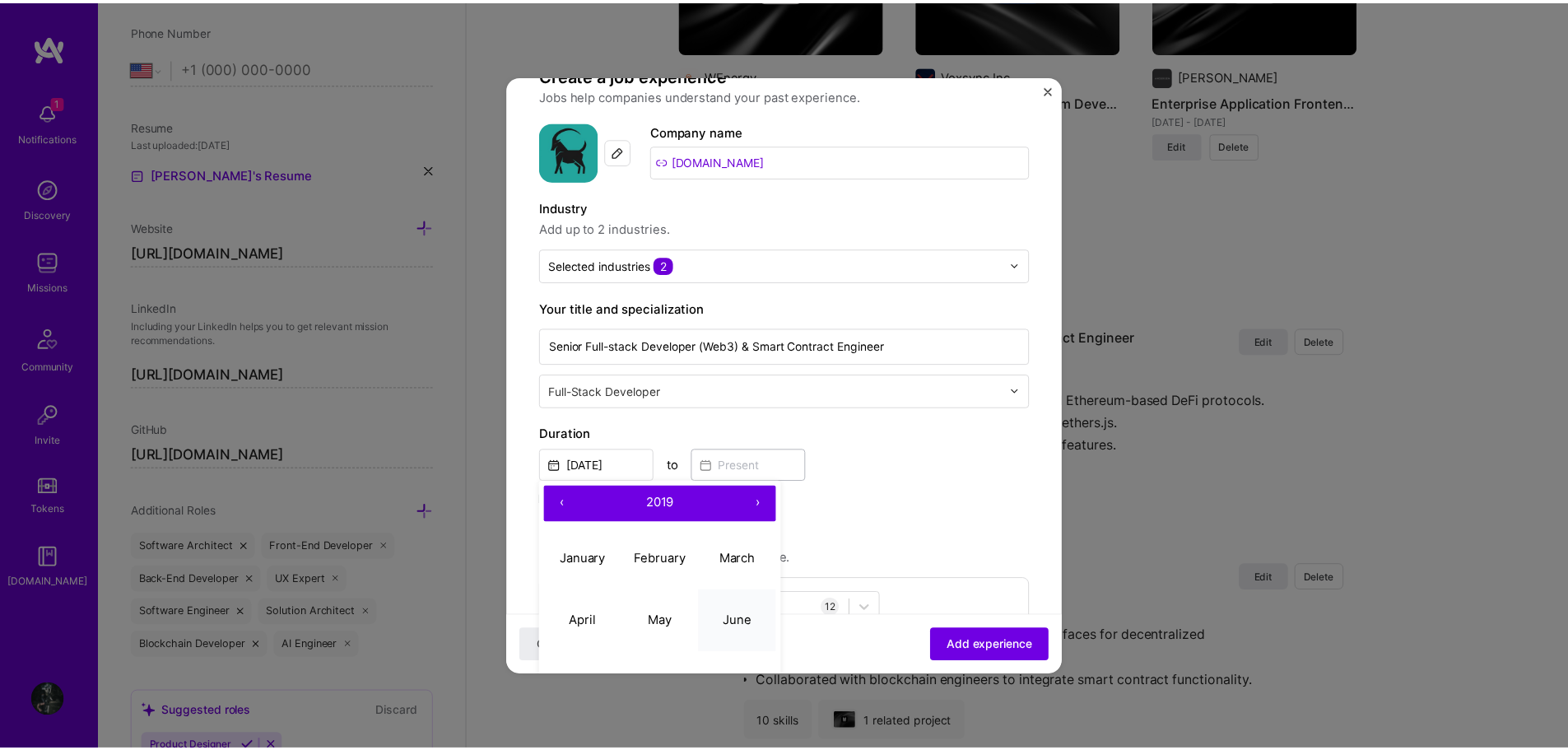
scroll to position [82, 0]
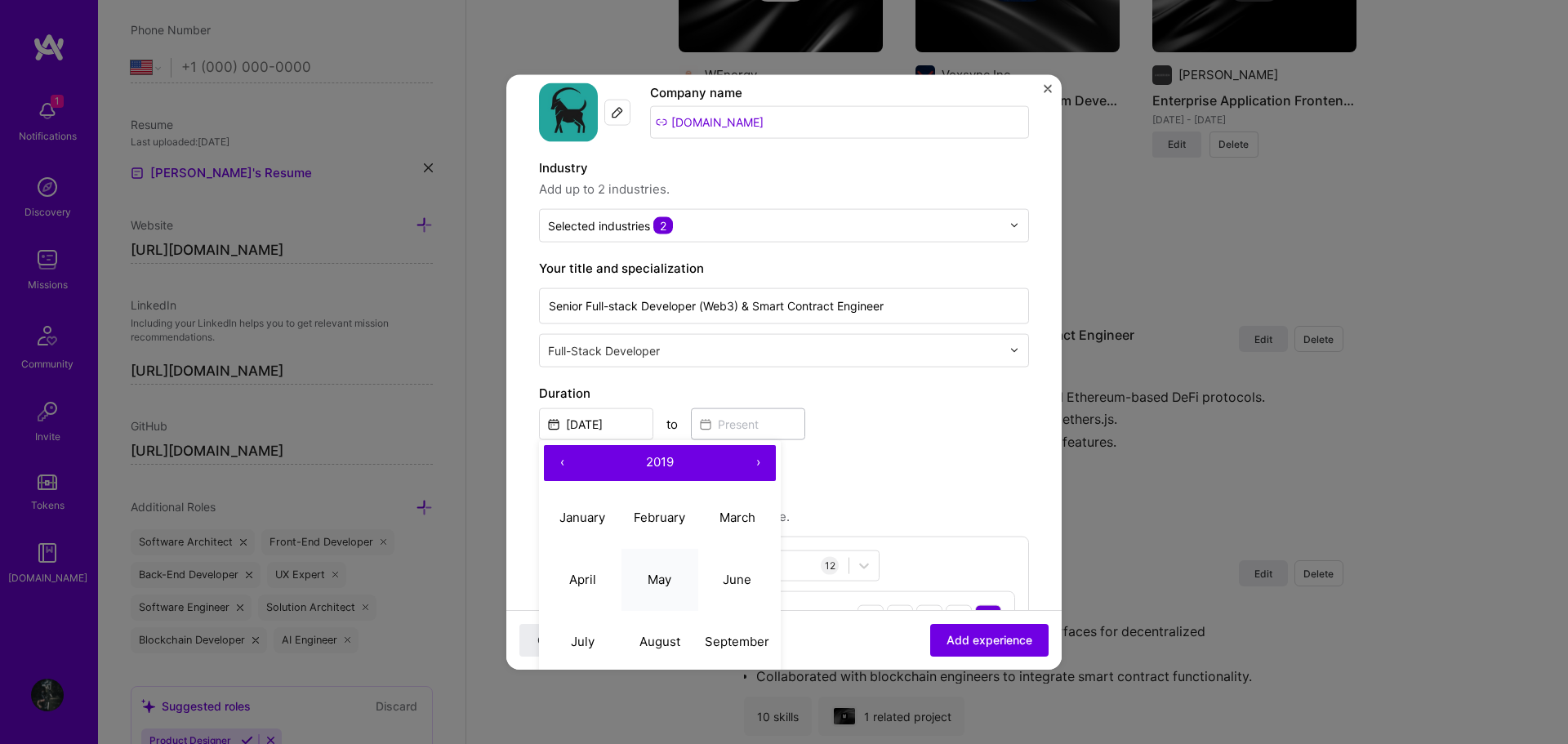
click at [660, 586] on abbr "May" at bounding box center [660, 579] width 24 height 15
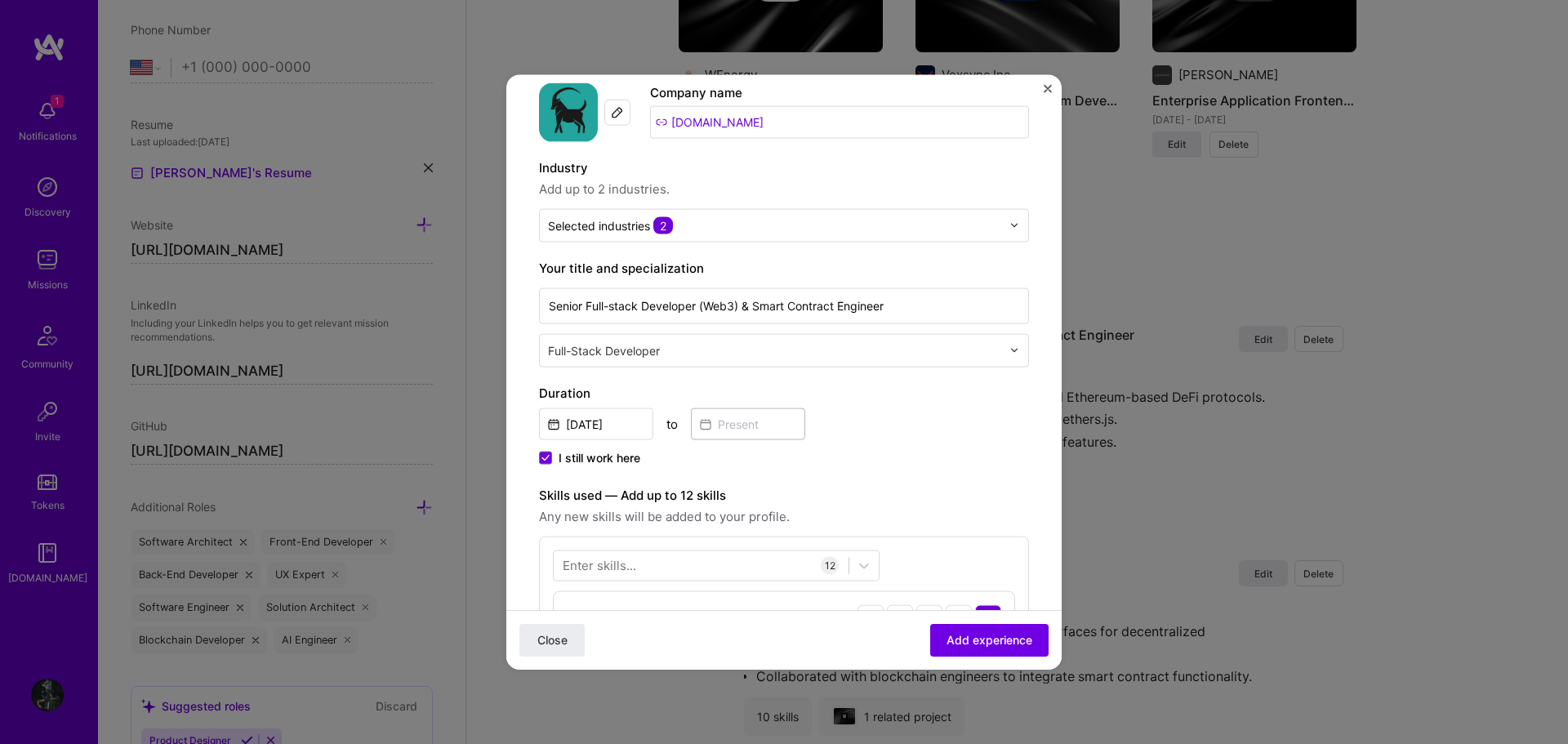
type input "May, 2019"
click at [568, 459] on span "I still work here" at bounding box center [599, 456] width 81 height 16
click at [0, 0] on input "I still work here" at bounding box center [0, 0] width 0 height 0
click at [726, 420] on input at bounding box center [748, 423] width 114 height 32
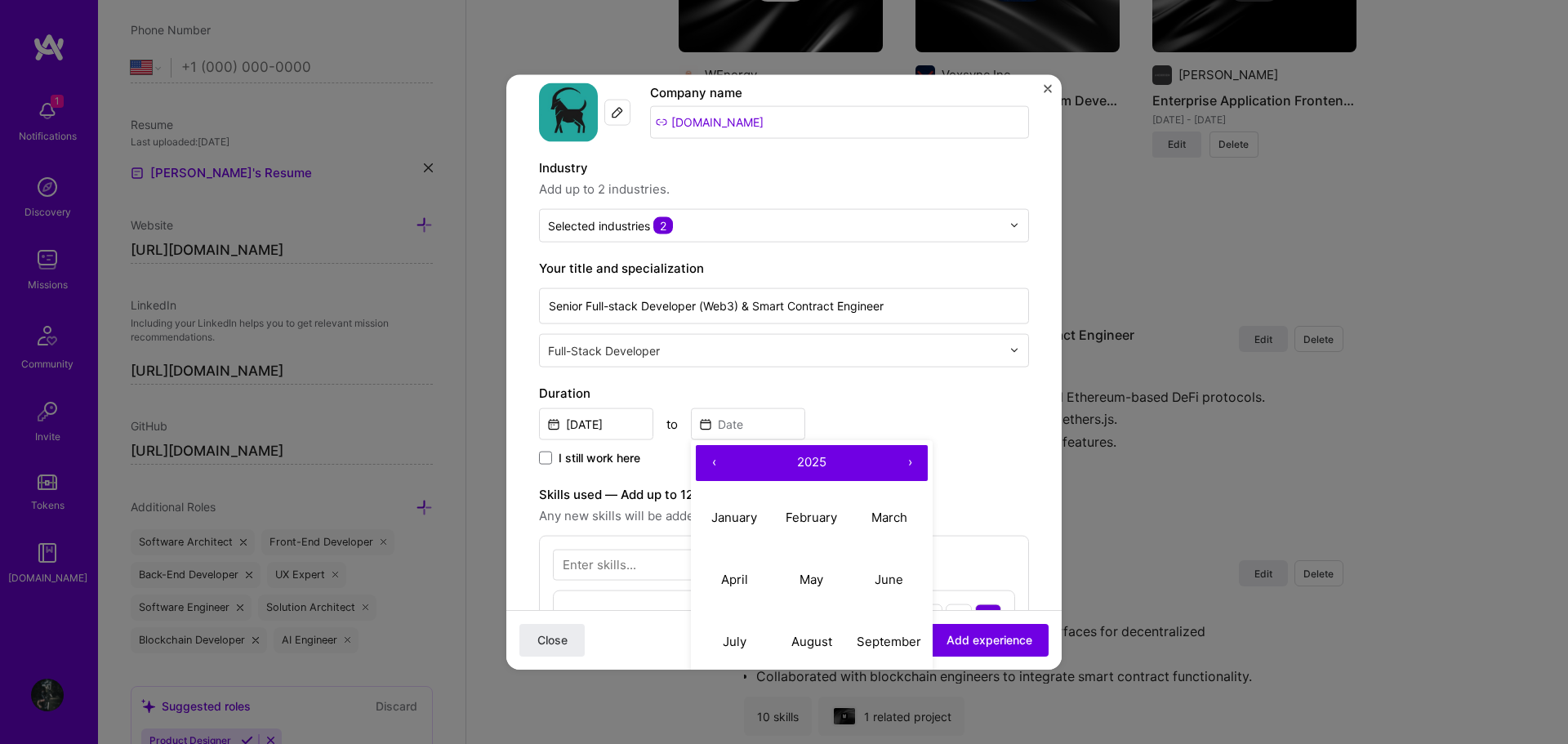
click at [718, 456] on button "‹" at bounding box center [714, 462] width 36 height 36
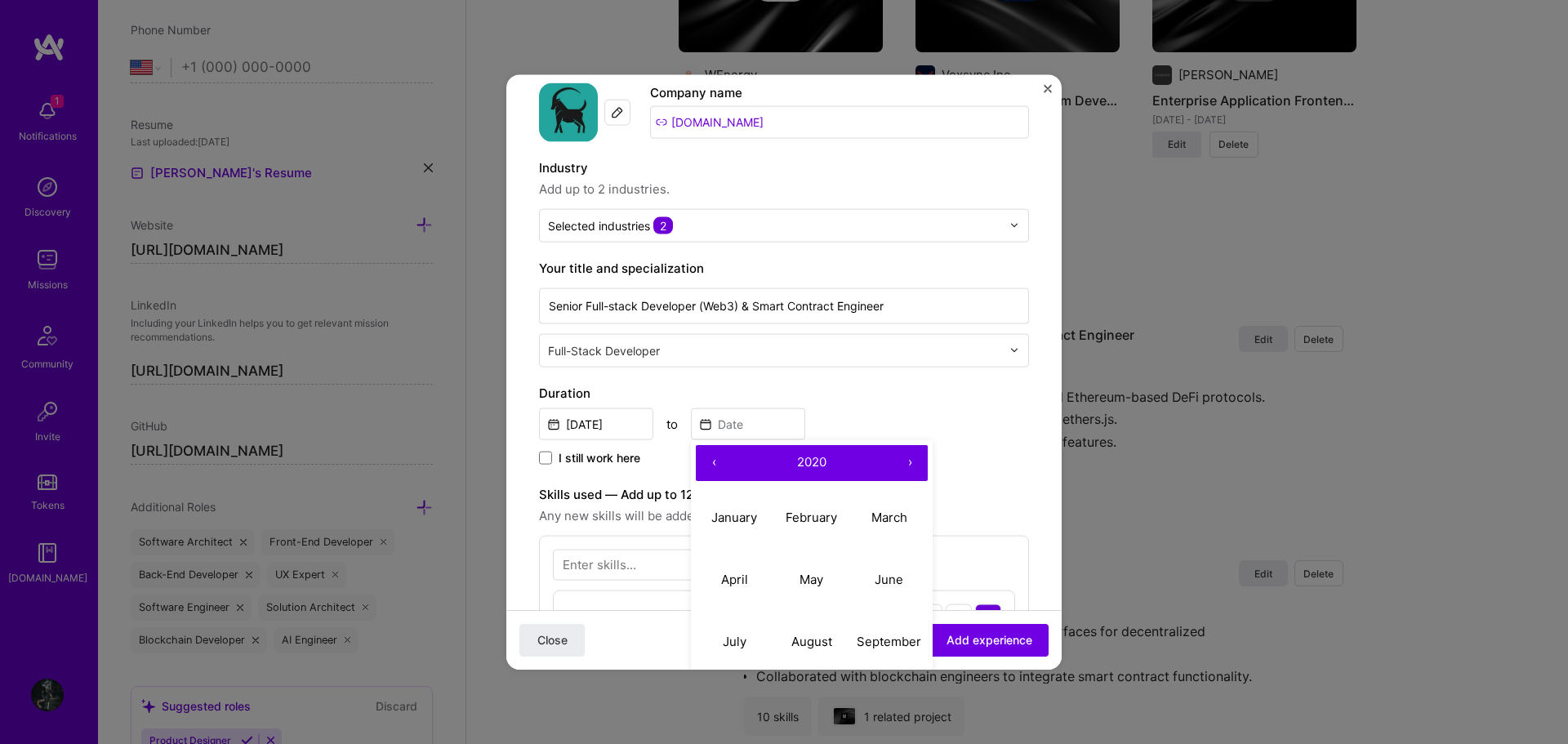
click at [718, 456] on button "‹" at bounding box center [714, 462] width 36 height 36
click at [883, 647] on abbr "September" at bounding box center [889, 641] width 64 height 15
type input "Sep, 2019"
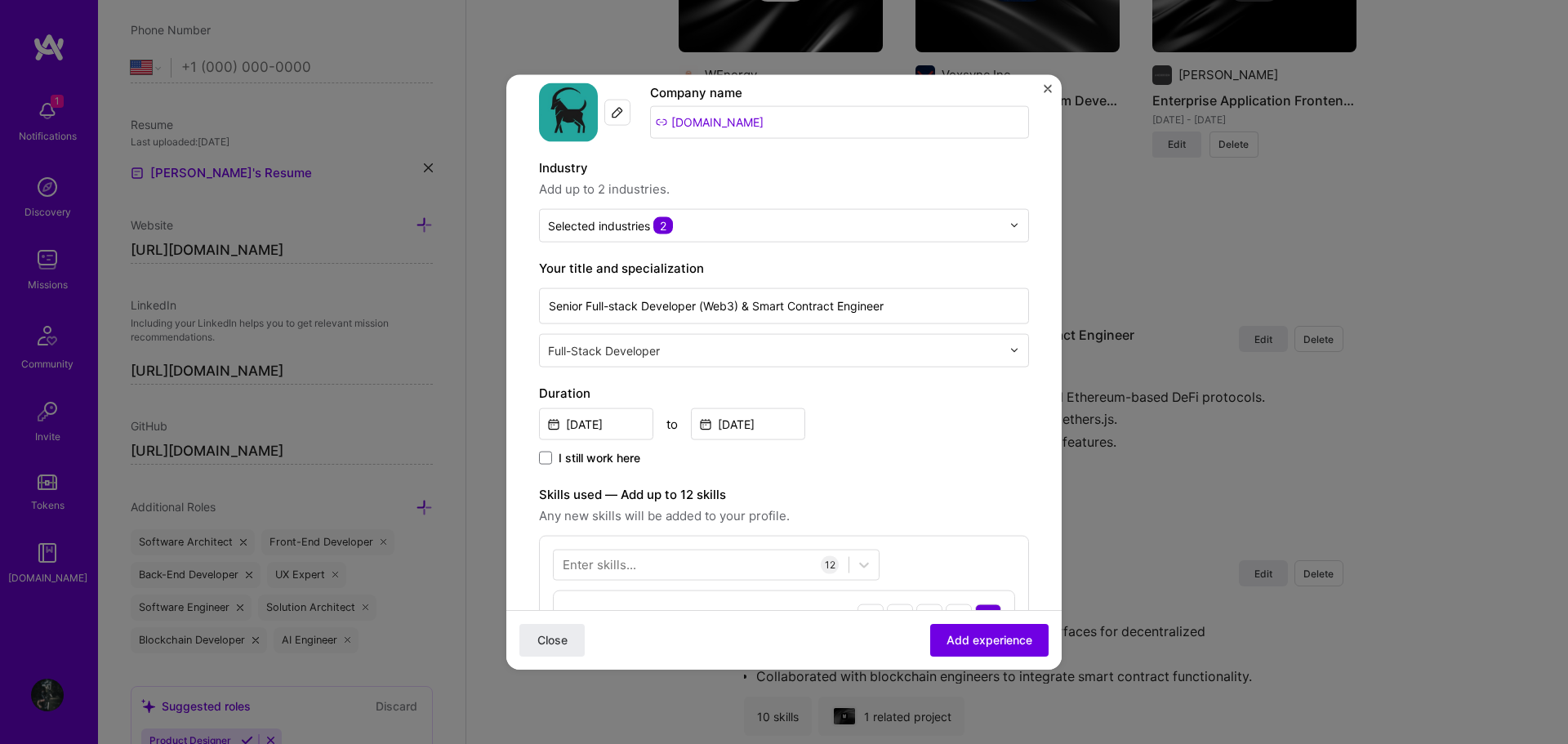
click at [937, 446] on div "Duration May, 2019 to Sep, 2019 I still work here" at bounding box center [784, 425] width 490 height 85
click at [973, 631] on span "Add experience" at bounding box center [989, 639] width 86 height 16
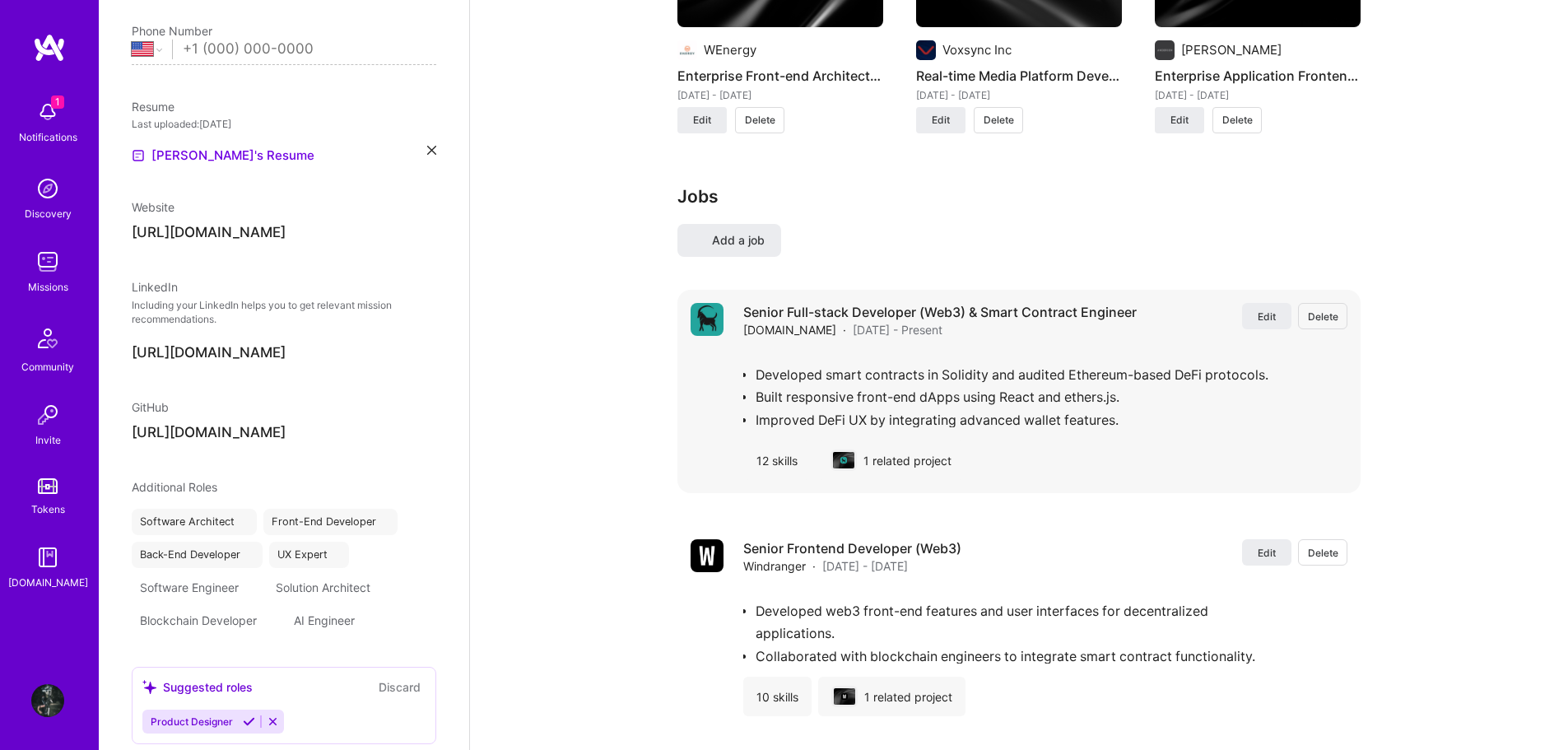
select select "US"
select select "Right Now"
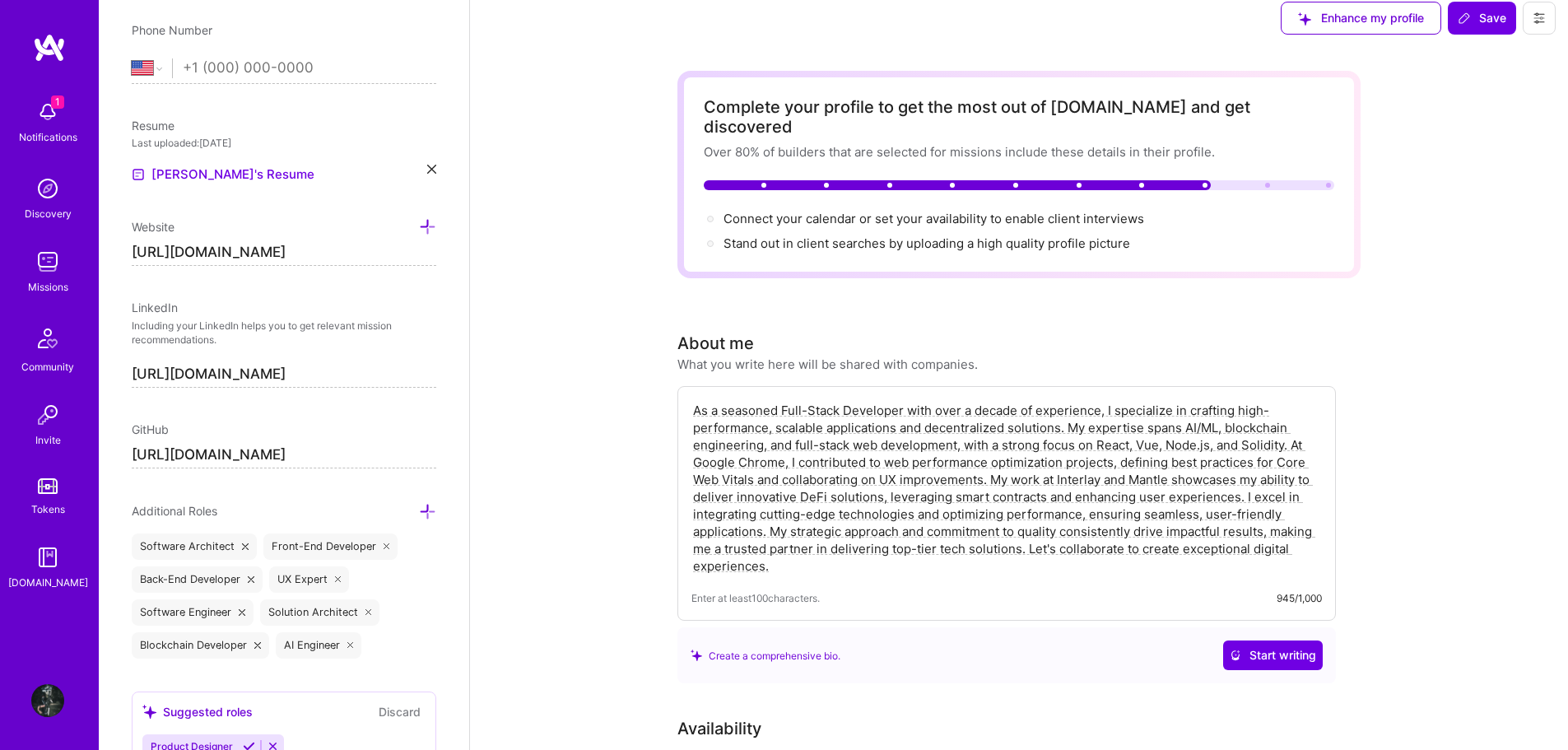
scroll to position [0, 0]
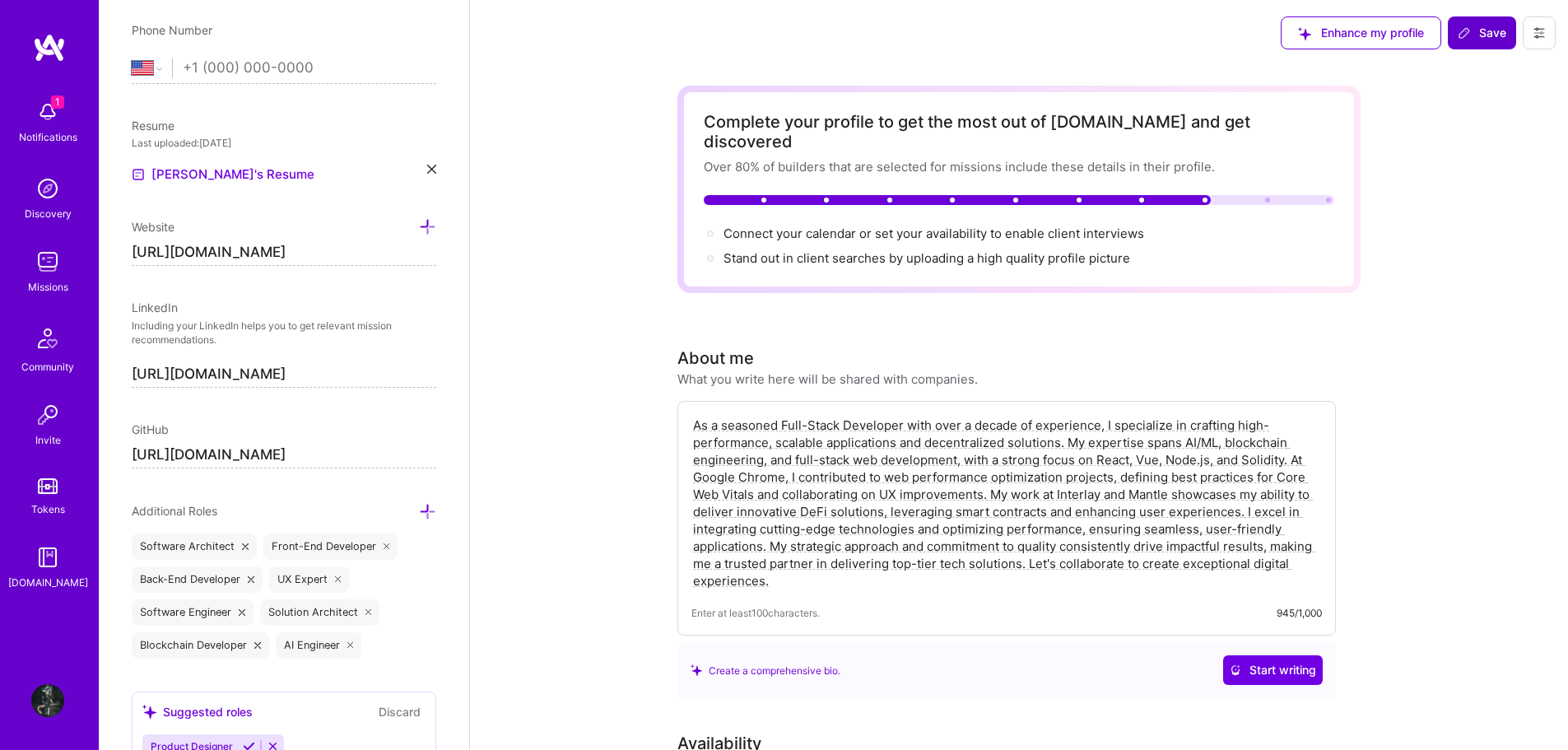
click at [1466, 29] on icon at bounding box center [1465, 33] width 10 height 10
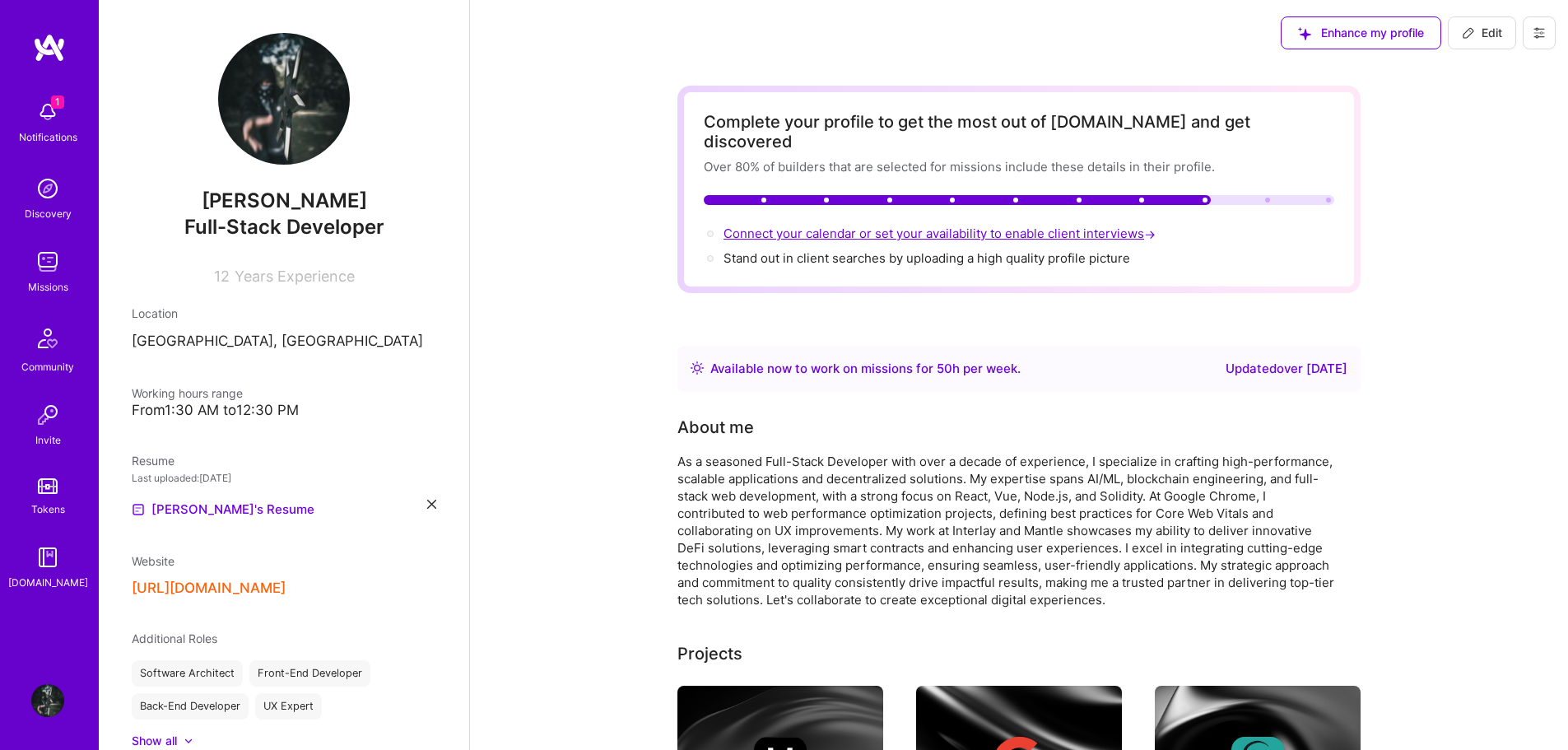
click at [1027, 225] on span "Connect your calendar or set your availability to enable client interviews →" at bounding box center [941, 233] width 435 height 15
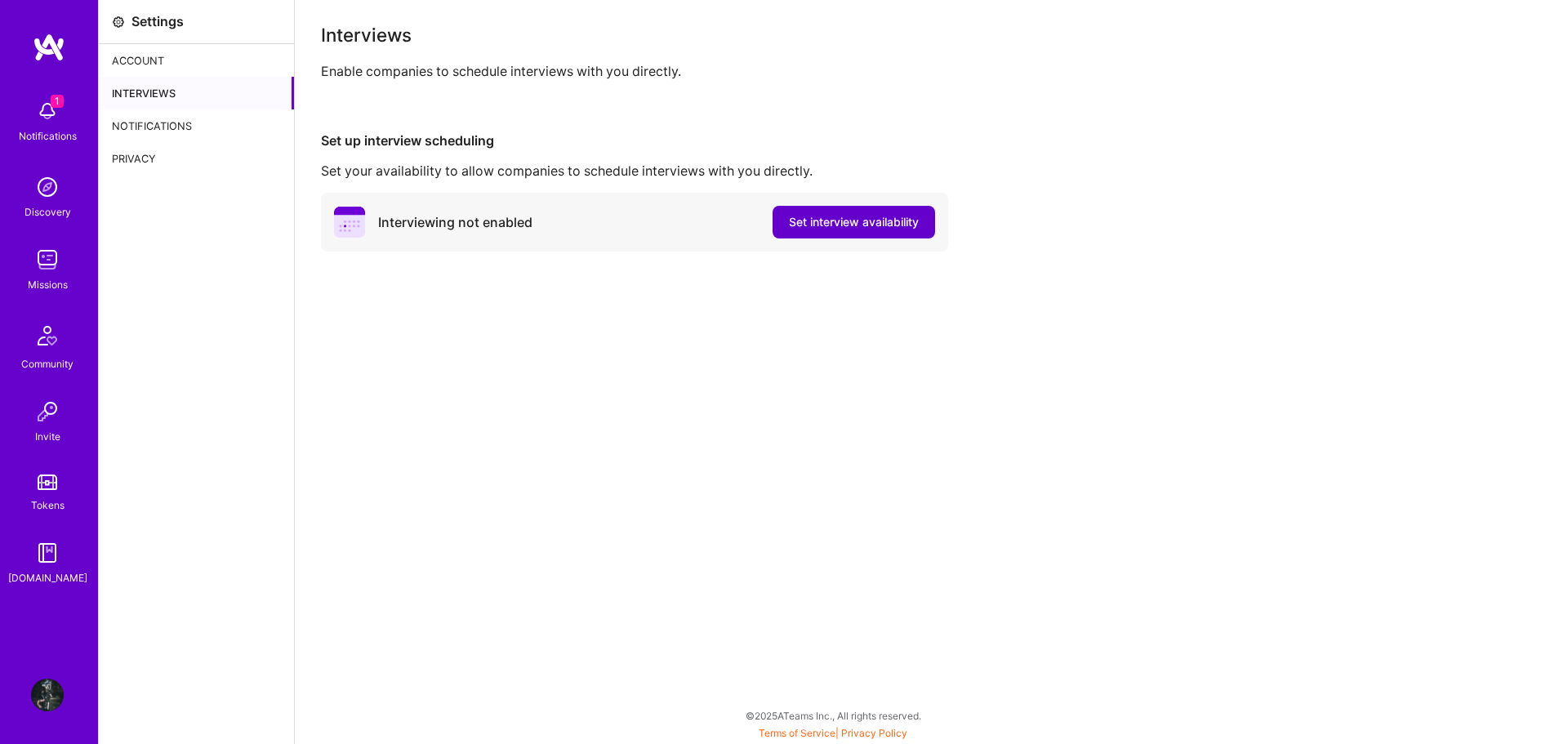
click at [868, 218] on span "Set interview availability" at bounding box center [853, 222] width 130 height 16
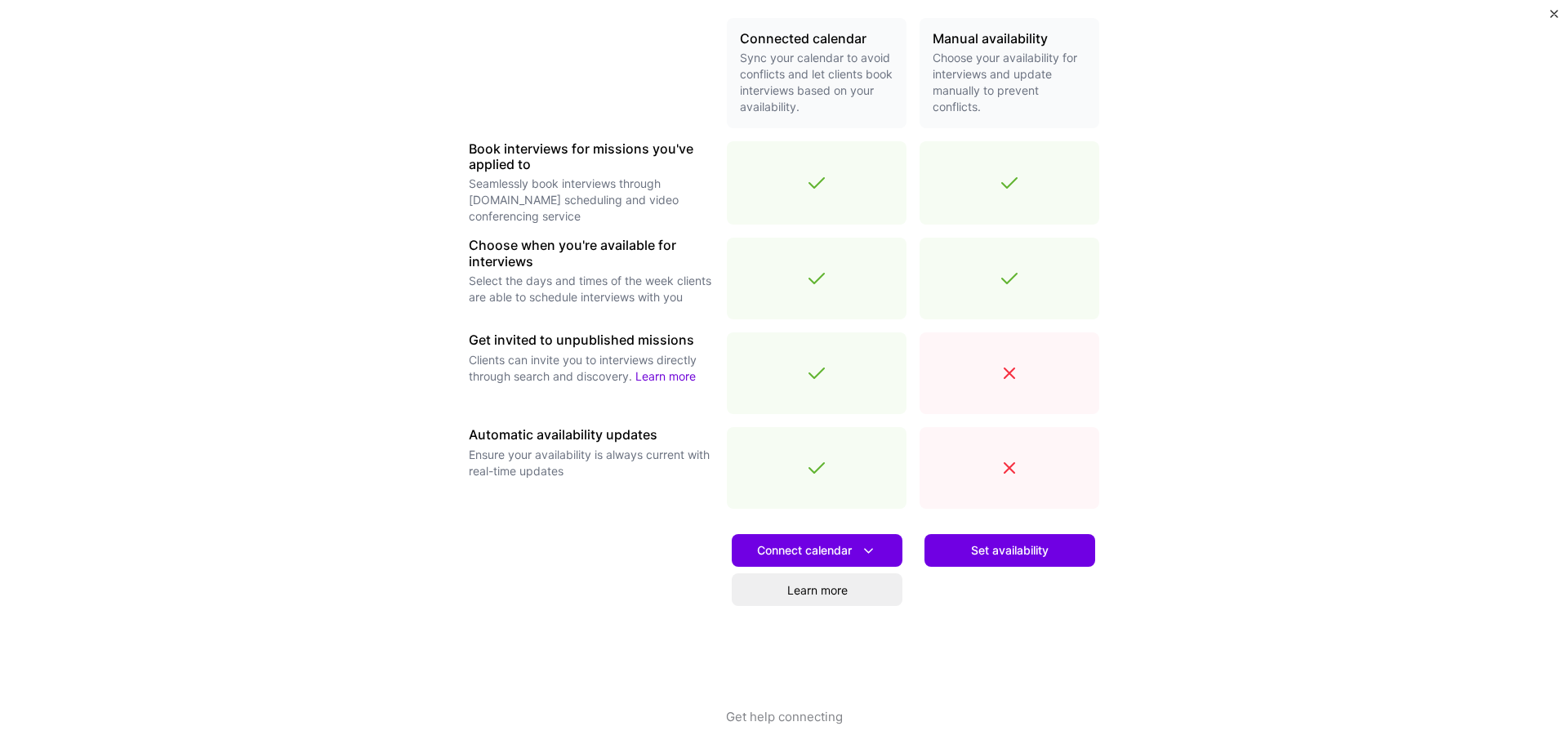
scroll to position [400, 0]
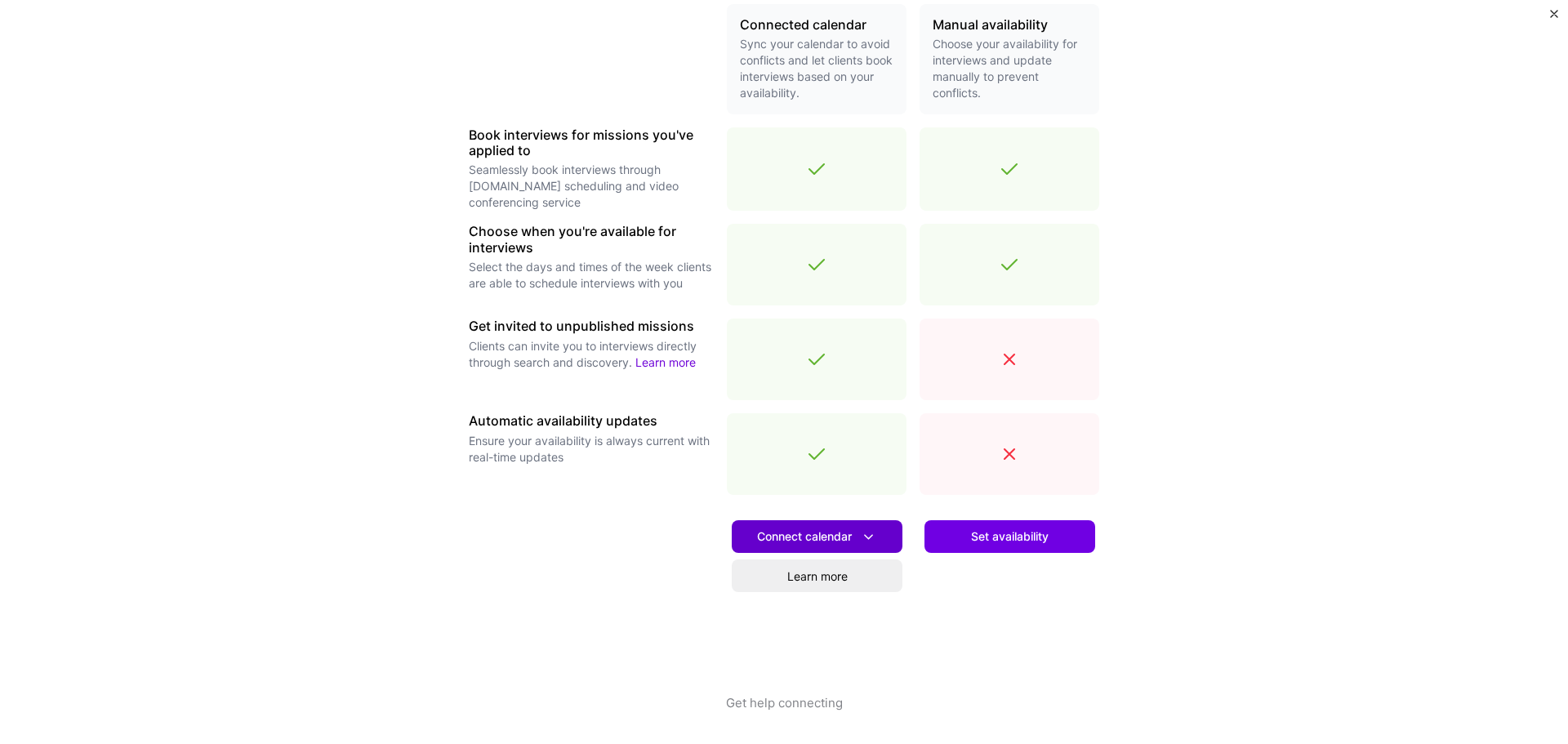
click at [814, 542] on span "Connect calendar" at bounding box center [817, 537] width 120 height 17
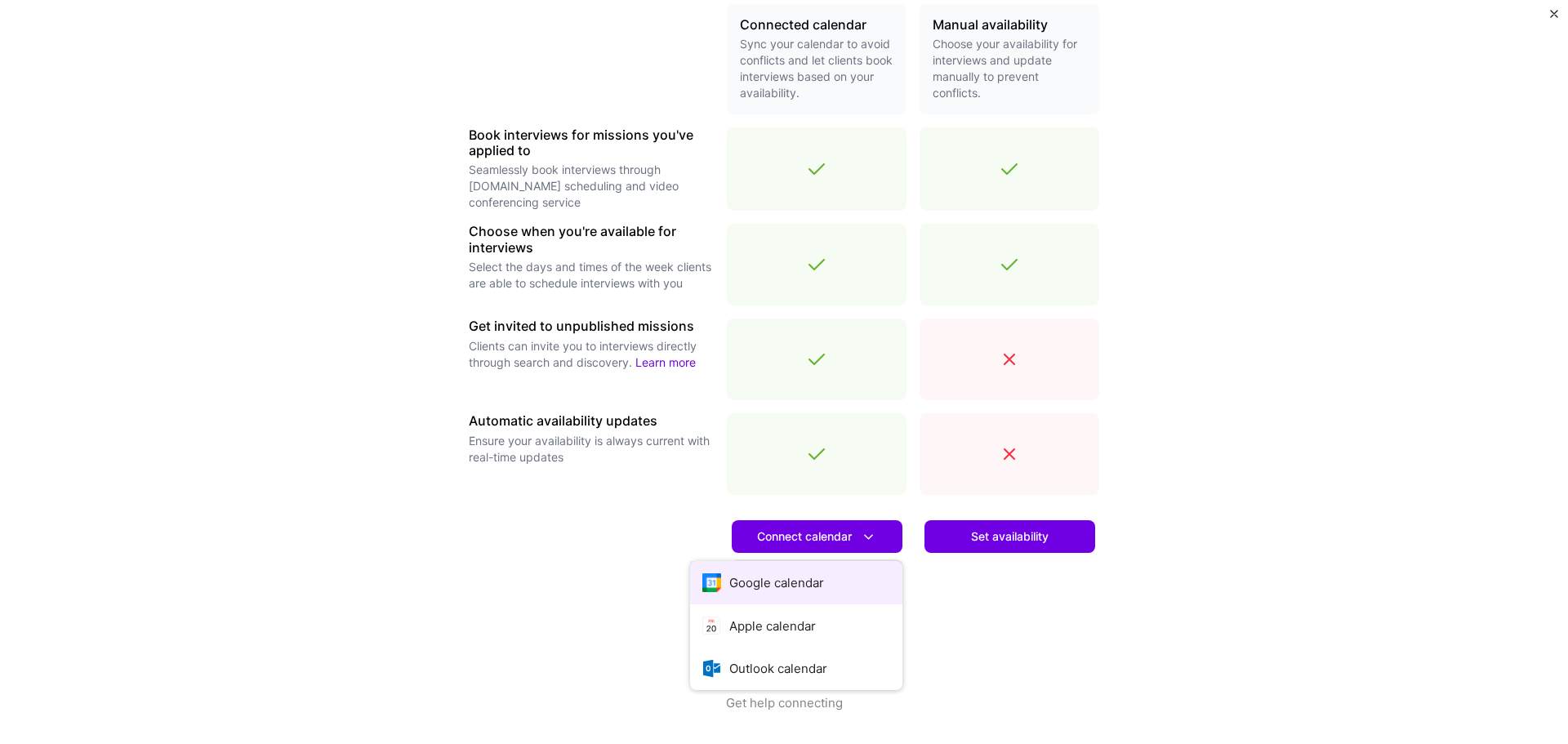
click at [817, 578] on button "Google calendar" at bounding box center [796, 582] width 213 height 43
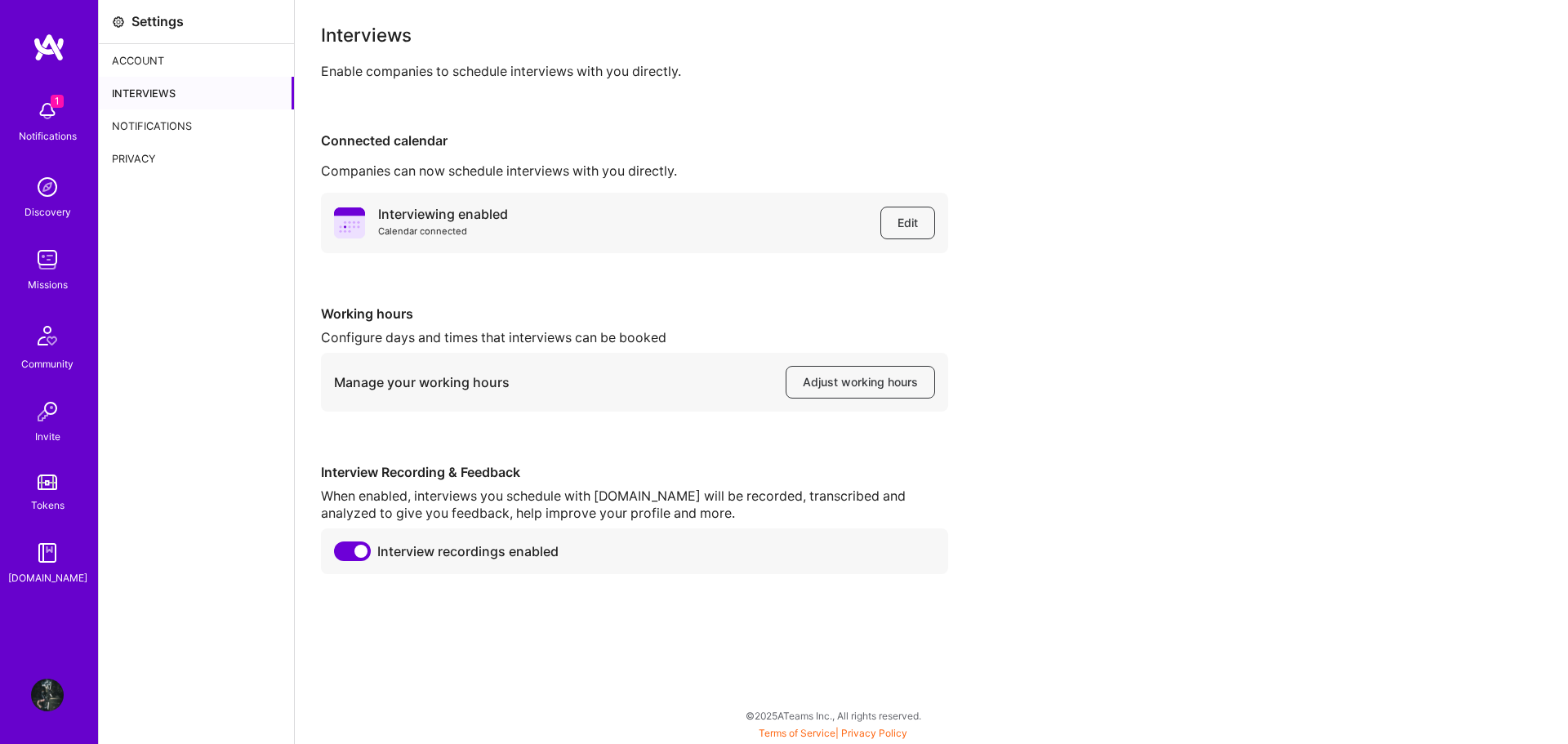
click at [139, 54] on div "Account" at bounding box center [196, 60] width 196 height 33
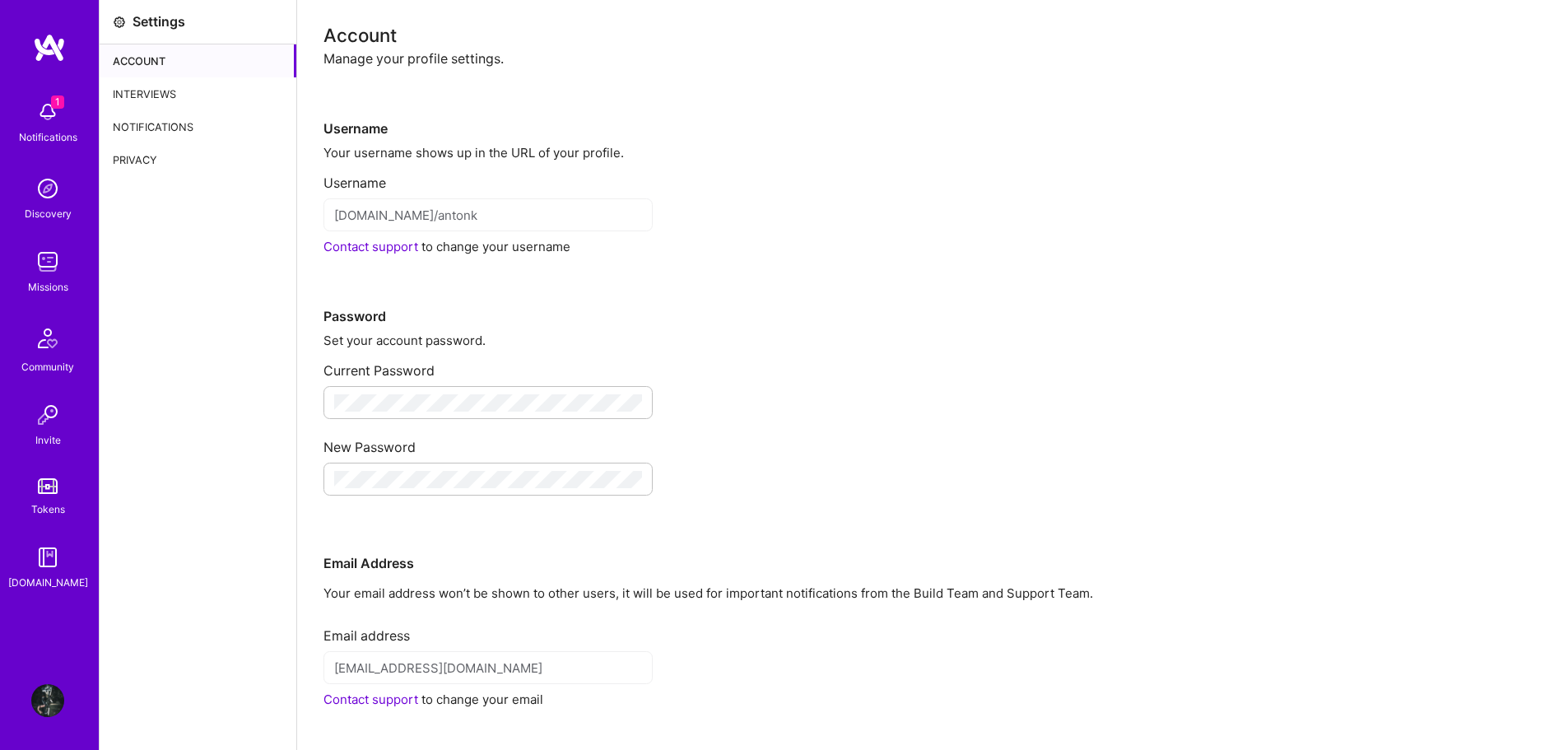
click at [51, 141] on div "Notifications" at bounding box center [48, 137] width 58 height 17
click at [54, 134] on div "1 Notifications Discovery Missions Community Invite Tokens [DOMAIN_NAME]" at bounding box center [50, 341] width 99 height 498
click at [55, 63] on div "1 Notifications Discovery Missions Community Invite Tokens A.Guide" at bounding box center [50, 347] width 99 height 628
click at [53, 46] on img at bounding box center [50, 48] width 33 height 30
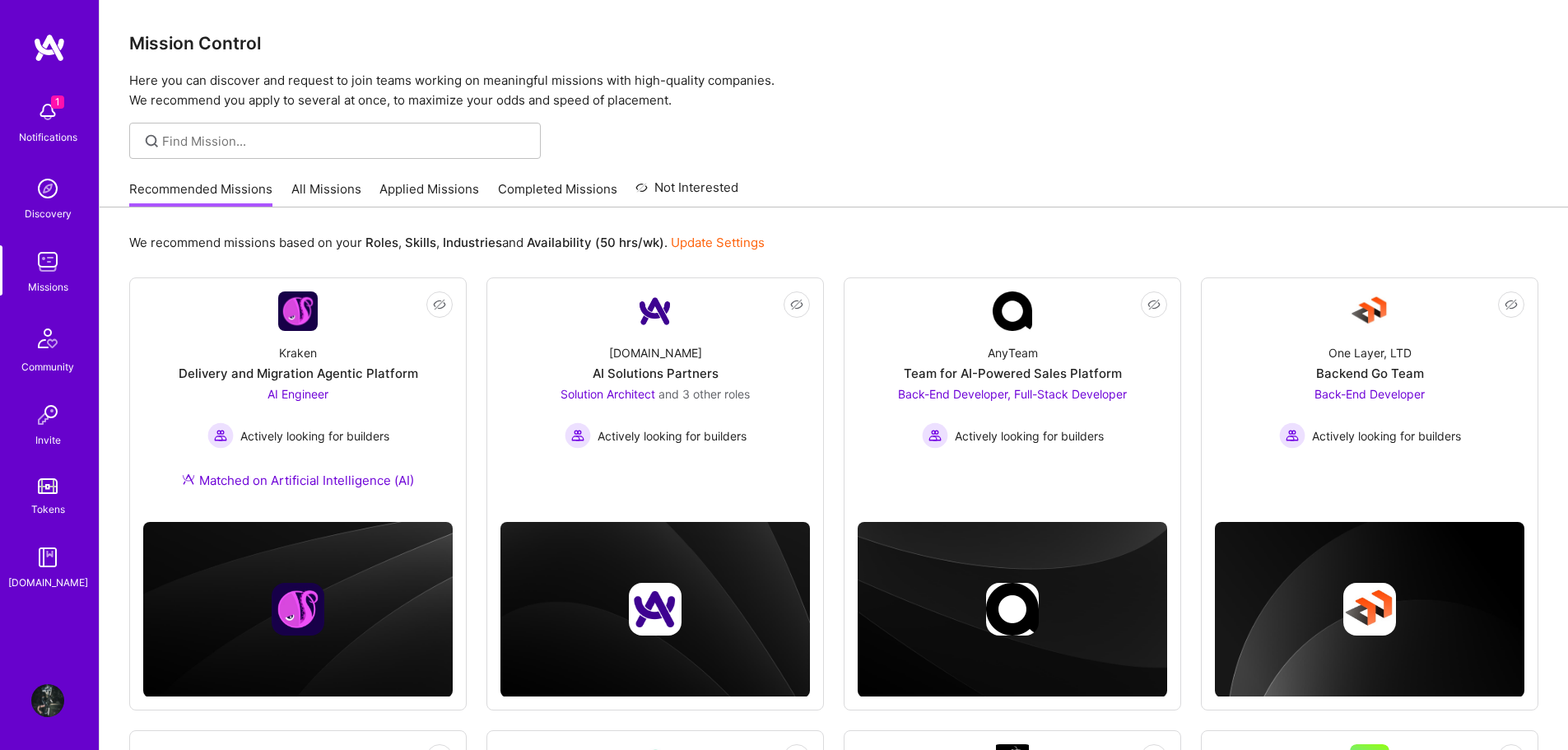
click at [44, 200] on img at bounding box center [48, 189] width 33 height 33
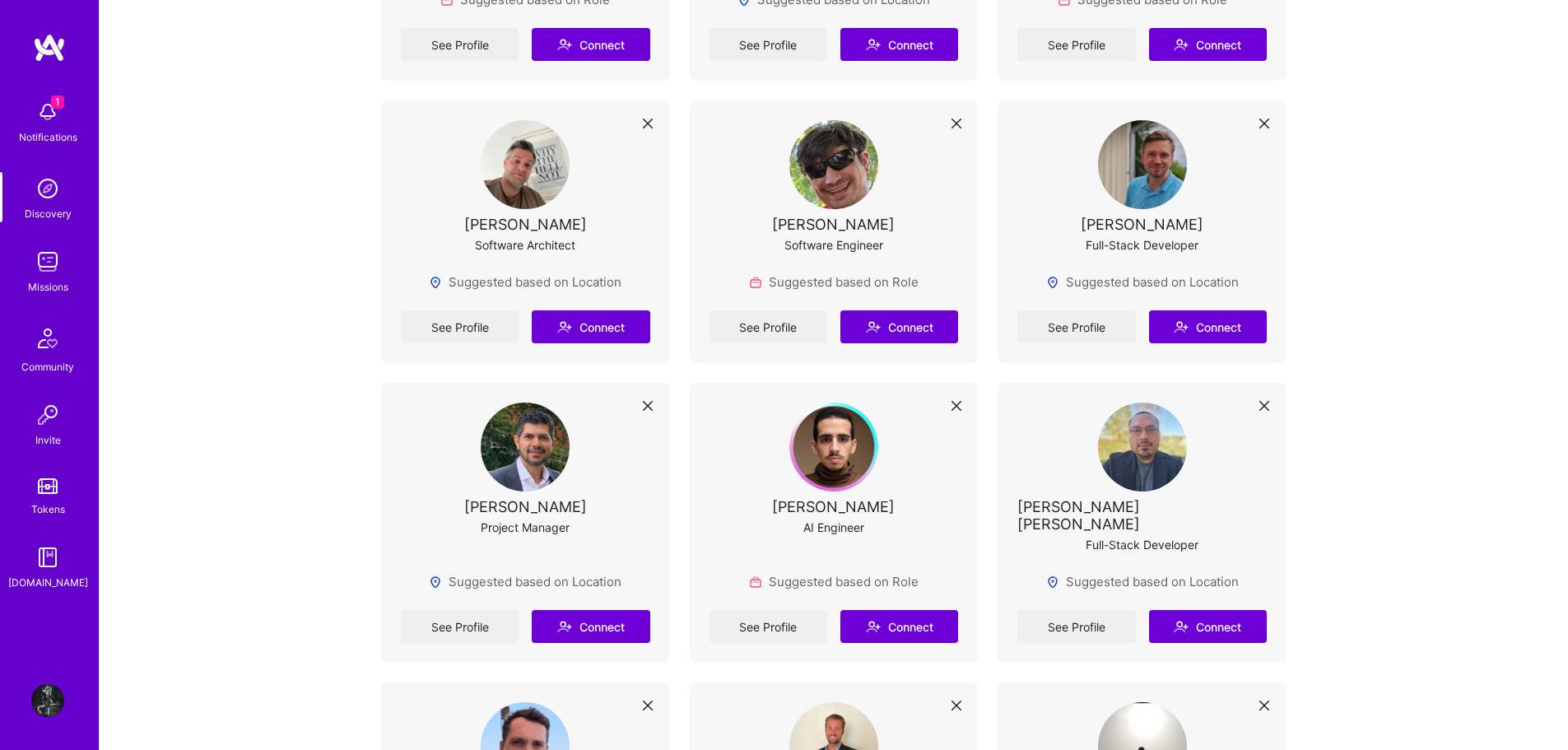
scroll to position [576, 0]
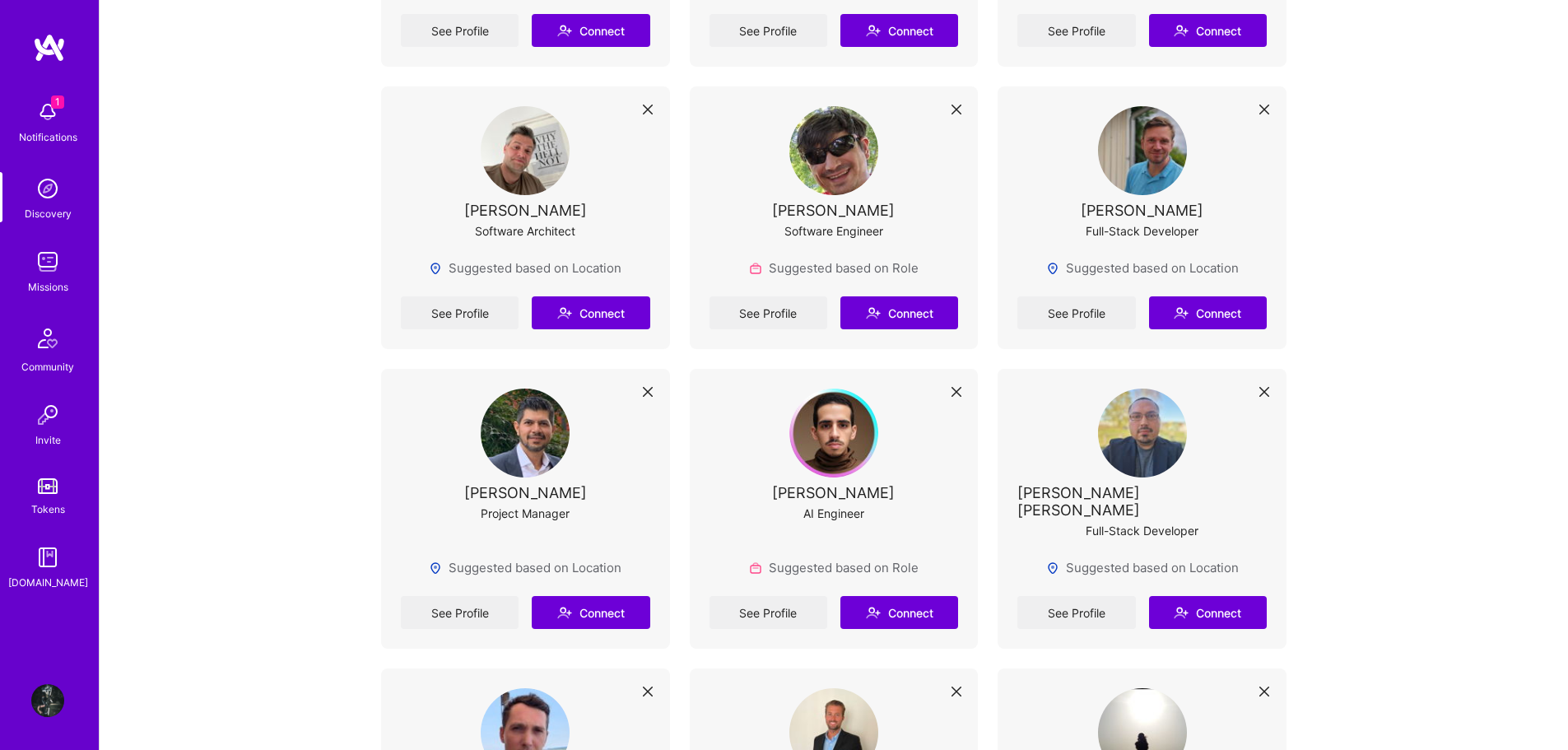
click at [56, 702] on img at bounding box center [48, 700] width 33 height 33
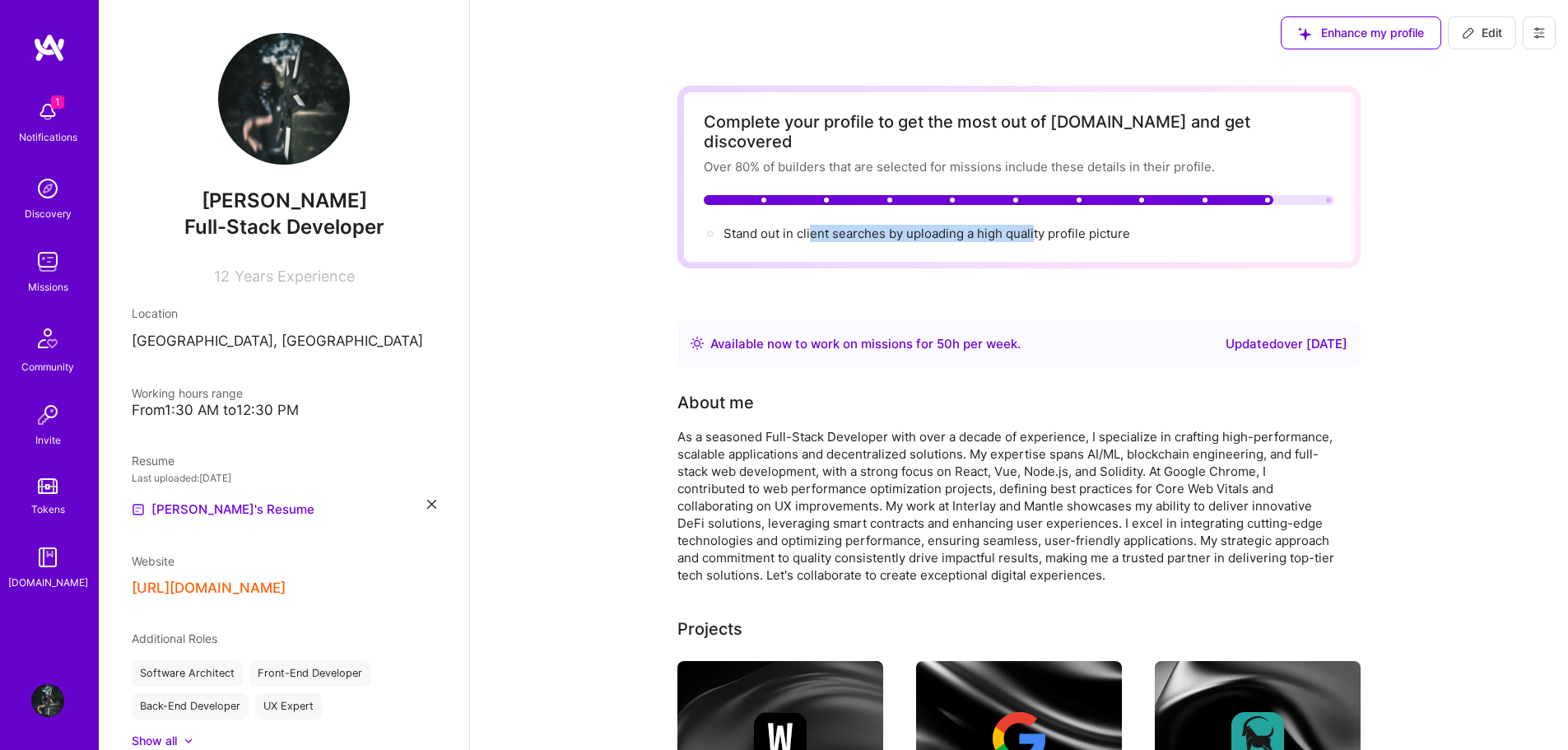
drag, startPoint x: 813, startPoint y: 212, endPoint x: 1071, endPoint y: 212, distance: 258.0
click at [1046, 224] on div "Stand out in client searches by uploading a high quality profile picture" at bounding box center [927, 233] width 406 height 17
click at [1073, 224] on div "Stand out in client searches by uploading a high quality profile picture" at bounding box center [927, 233] width 406 height 17
drag, startPoint x: 930, startPoint y: 212, endPoint x: 1146, endPoint y: 212, distance: 216.0
click at [1141, 224] on div "Stand out in client searches by uploading a high quality profile picture" at bounding box center [1019, 233] width 631 height 17
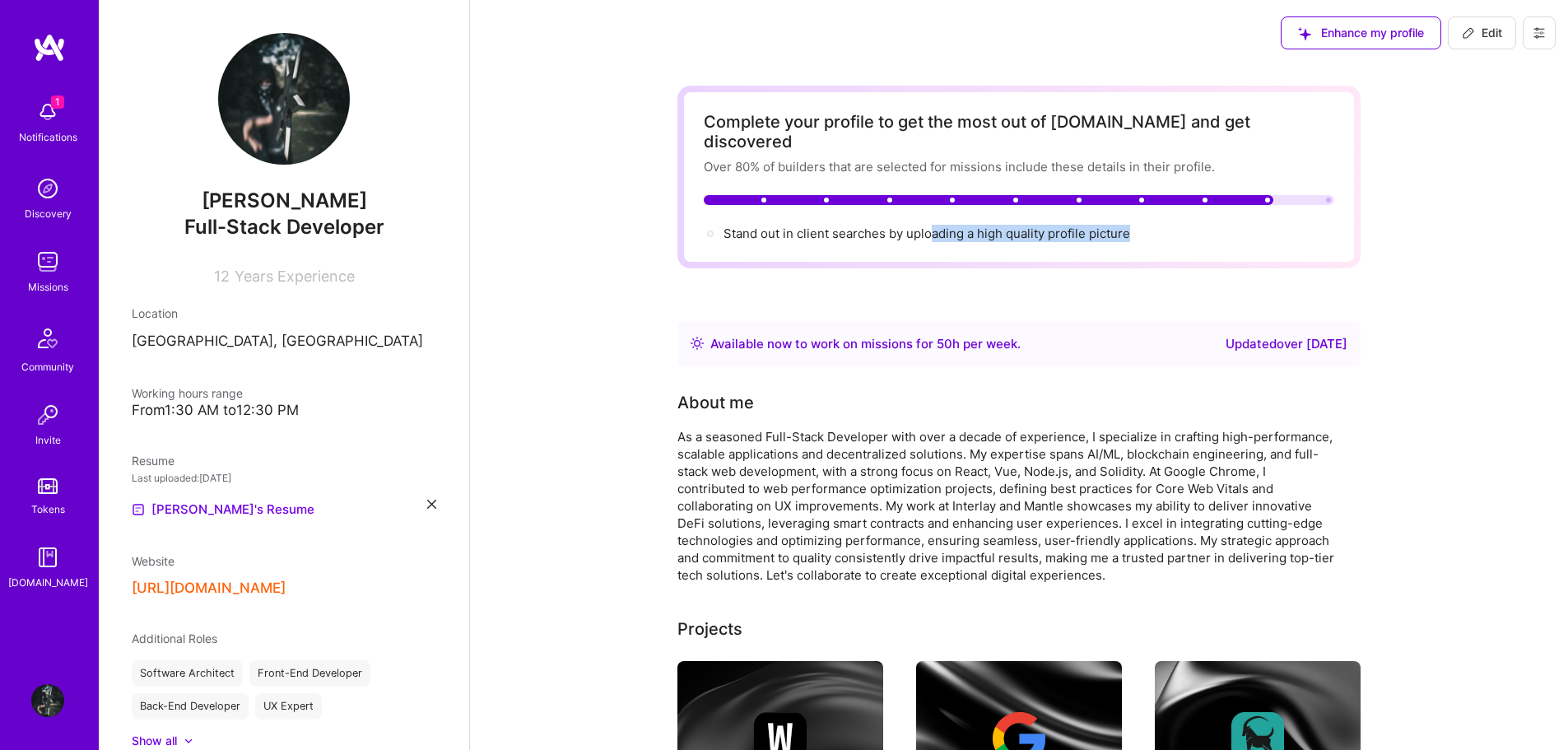
click at [1146, 224] on div "Stand out in client searches by uploading a high quality profile picture" at bounding box center [1019, 233] width 631 height 17
drag, startPoint x: 1050, startPoint y: 212, endPoint x: 804, endPoint y: 212, distance: 246.0
click at [1046, 224] on div "Stand out in client searches by uploading a high quality profile picture" at bounding box center [927, 233] width 406 height 17
click at [711, 230] on div at bounding box center [710, 234] width 7 height 7
click at [805, 224] on div "Stand out in client searches by uploading a high quality profile picture" at bounding box center [927, 233] width 406 height 17
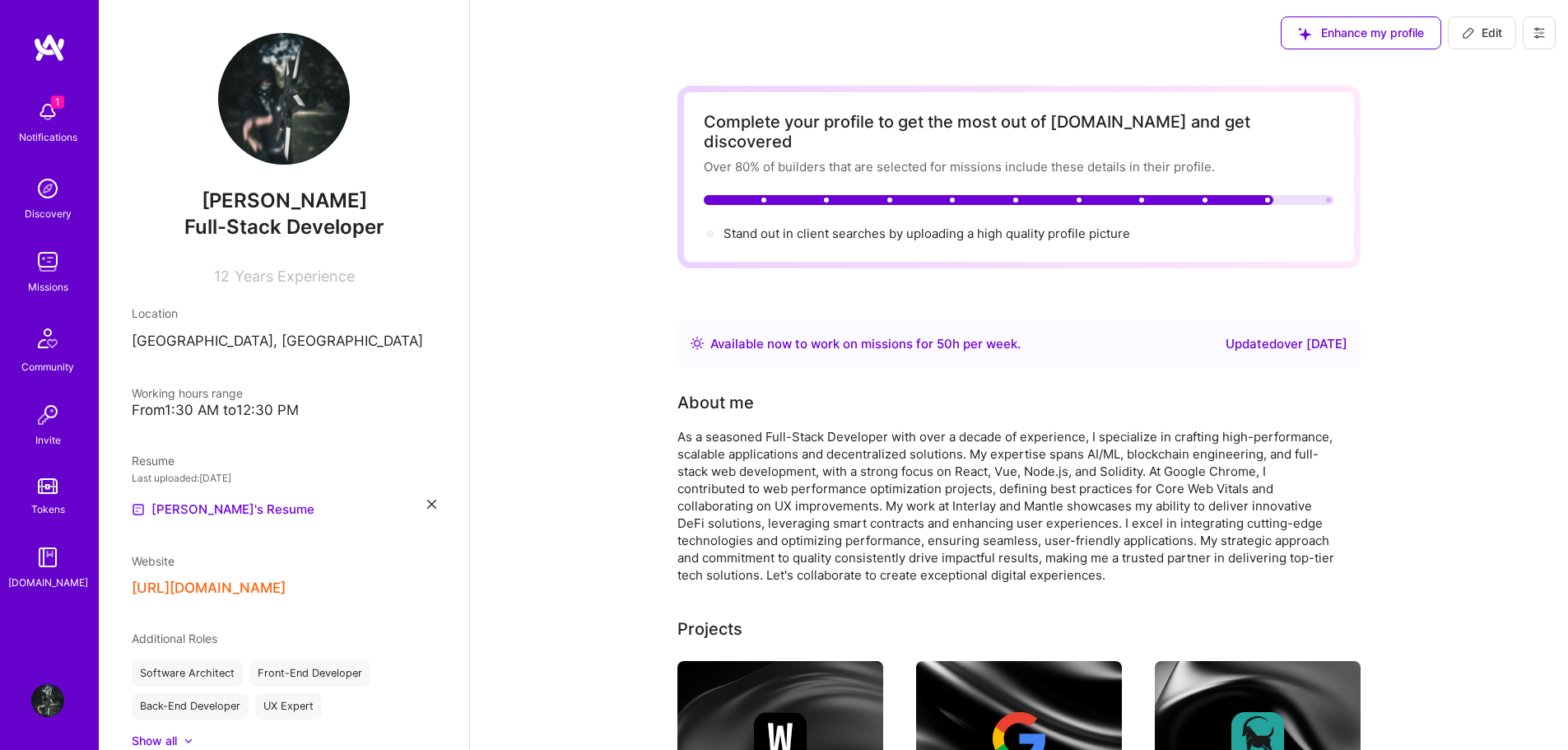
click at [1357, 338] on div "Available now to work on missions for 50 h per week . Updated over 3 years ago" at bounding box center [1019, 344] width 684 height 46
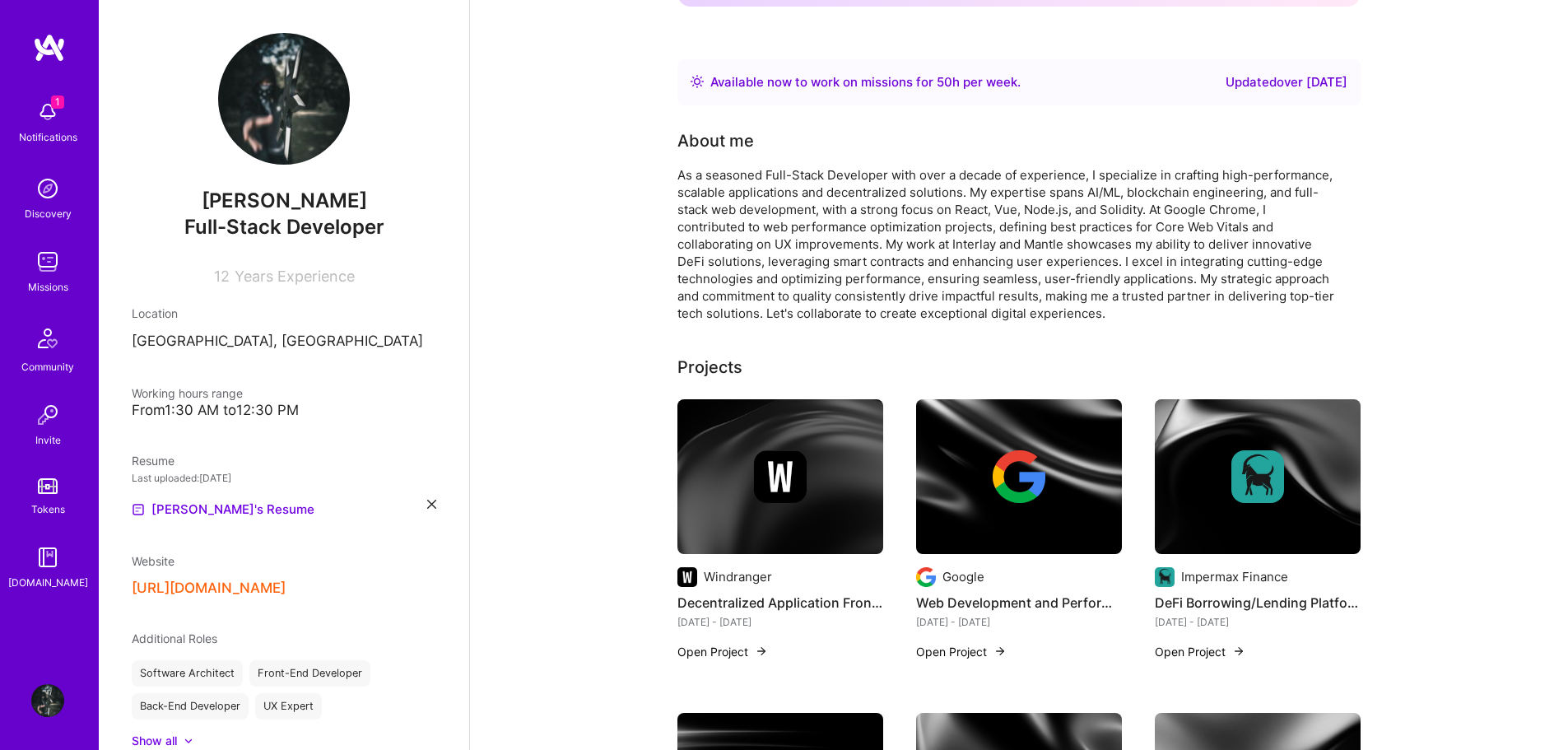
scroll to position [36, 0]
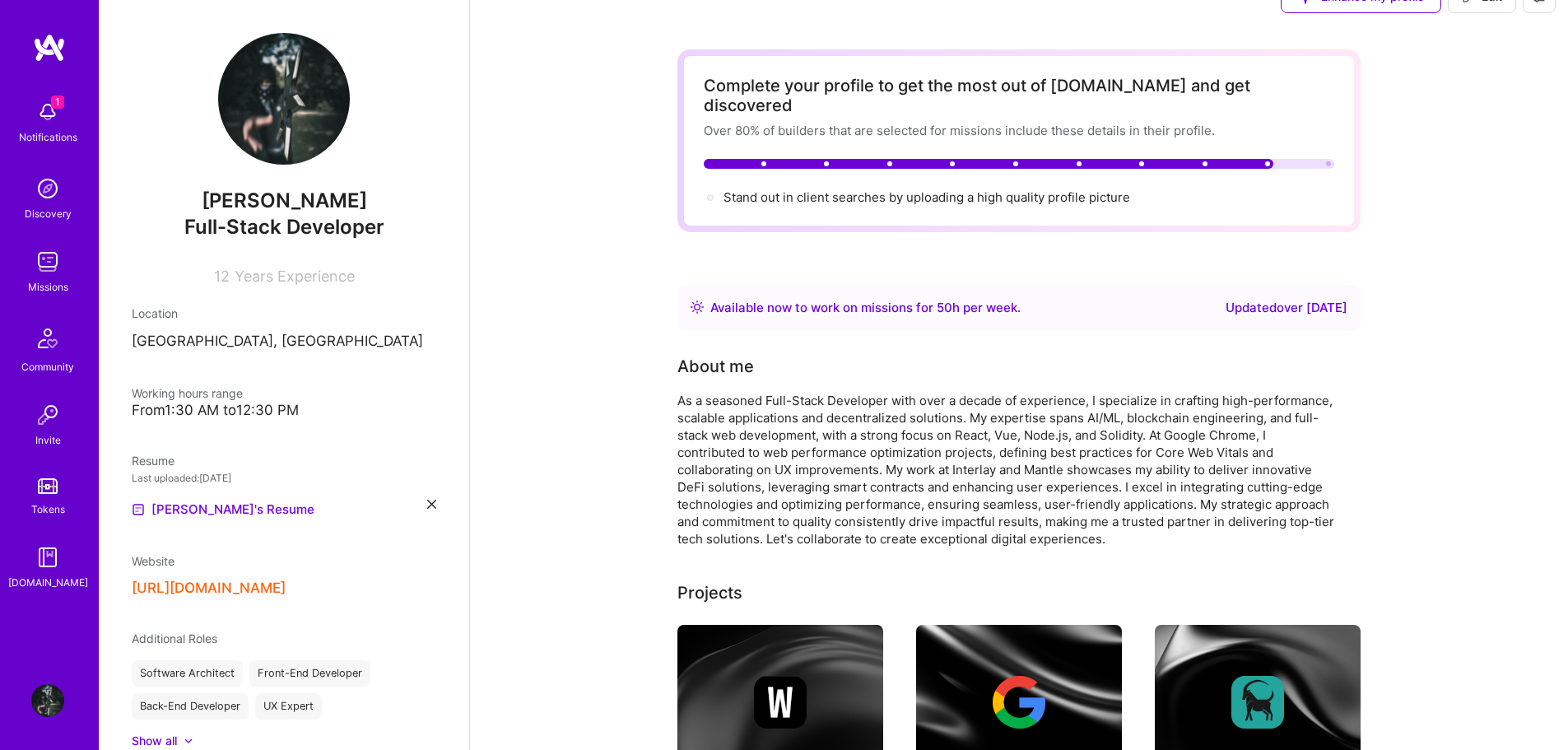
click at [287, 279] on span "Years Experience" at bounding box center [294, 276] width 120 height 17
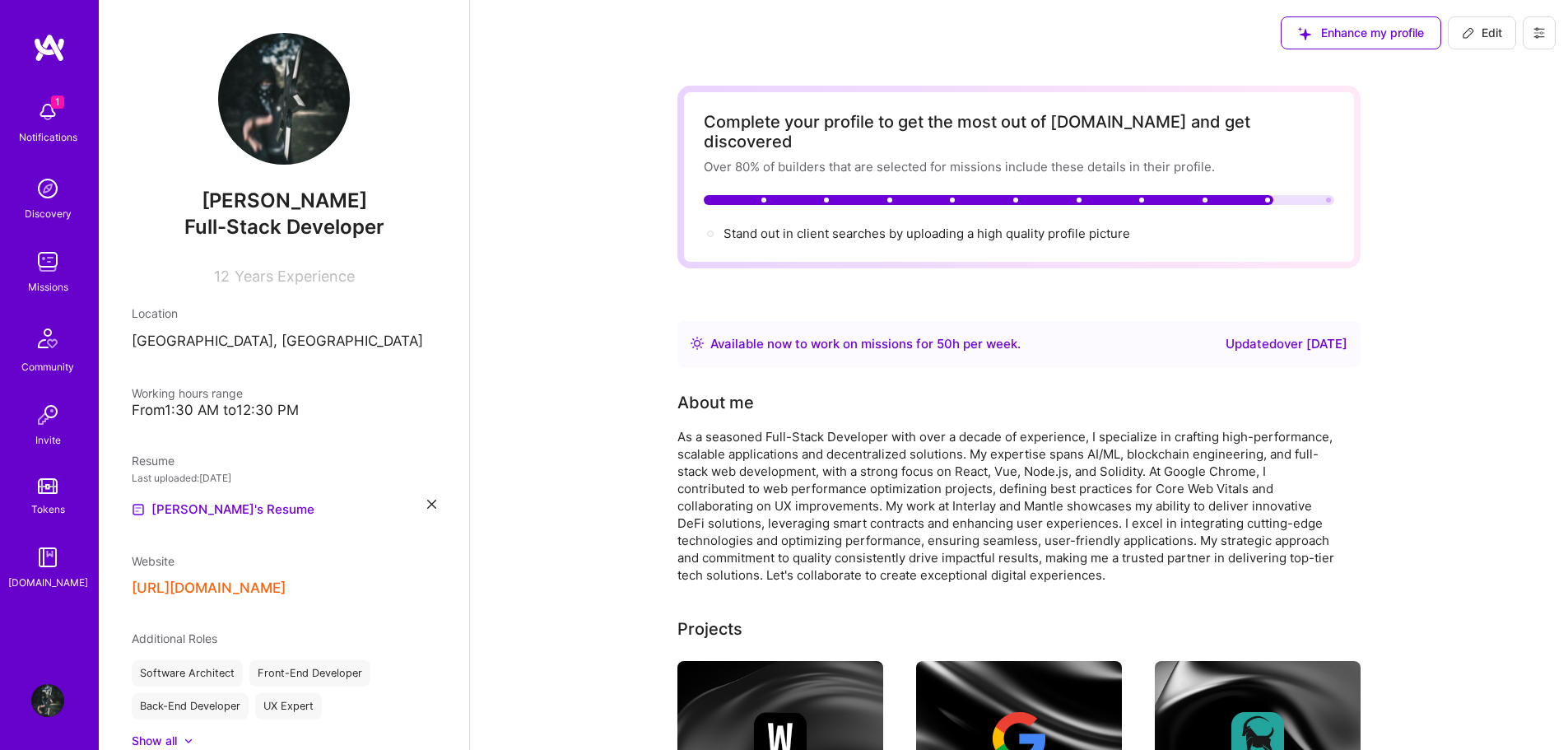
click at [43, 201] on img at bounding box center [48, 189] width 33 height 33
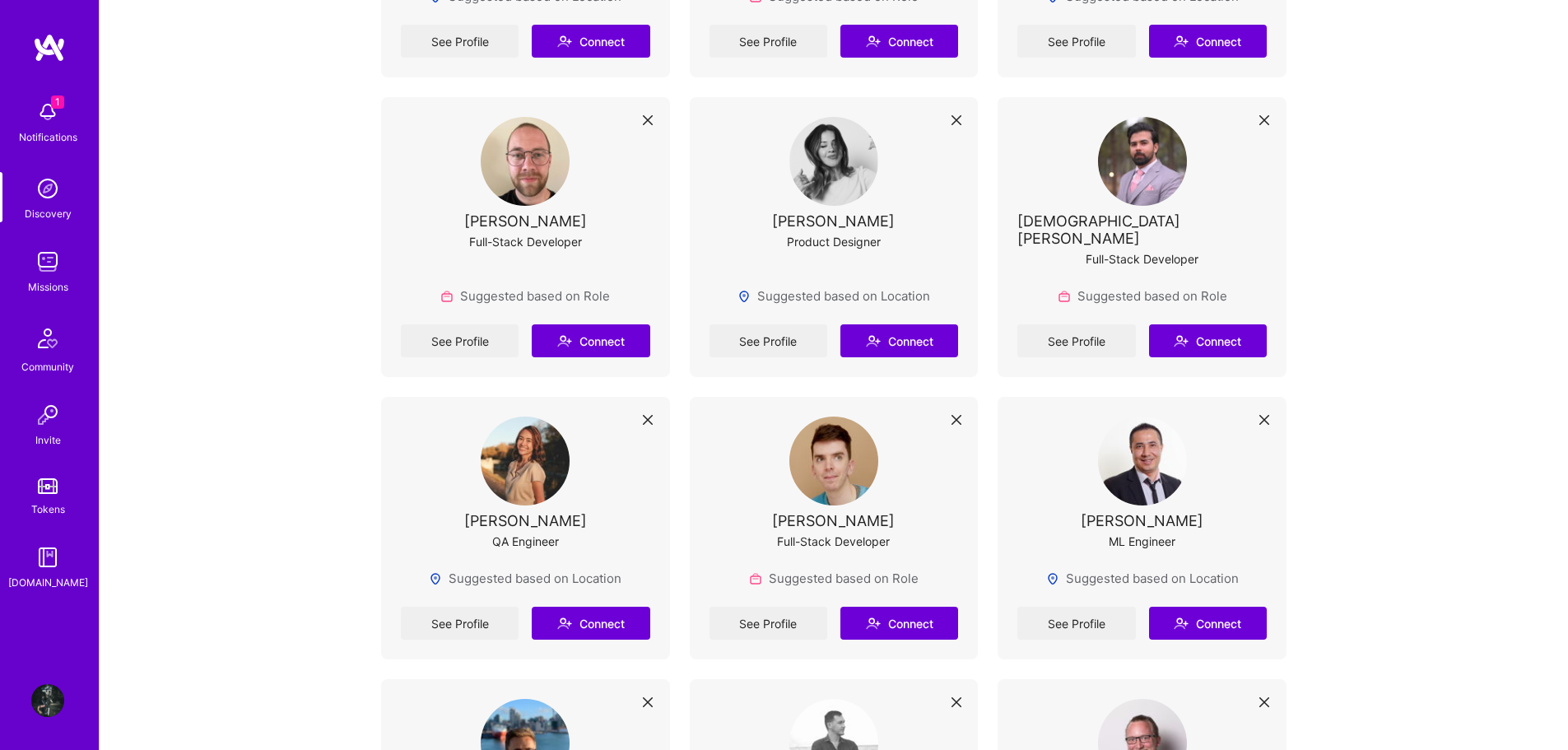
scroll to position [2304, 0]
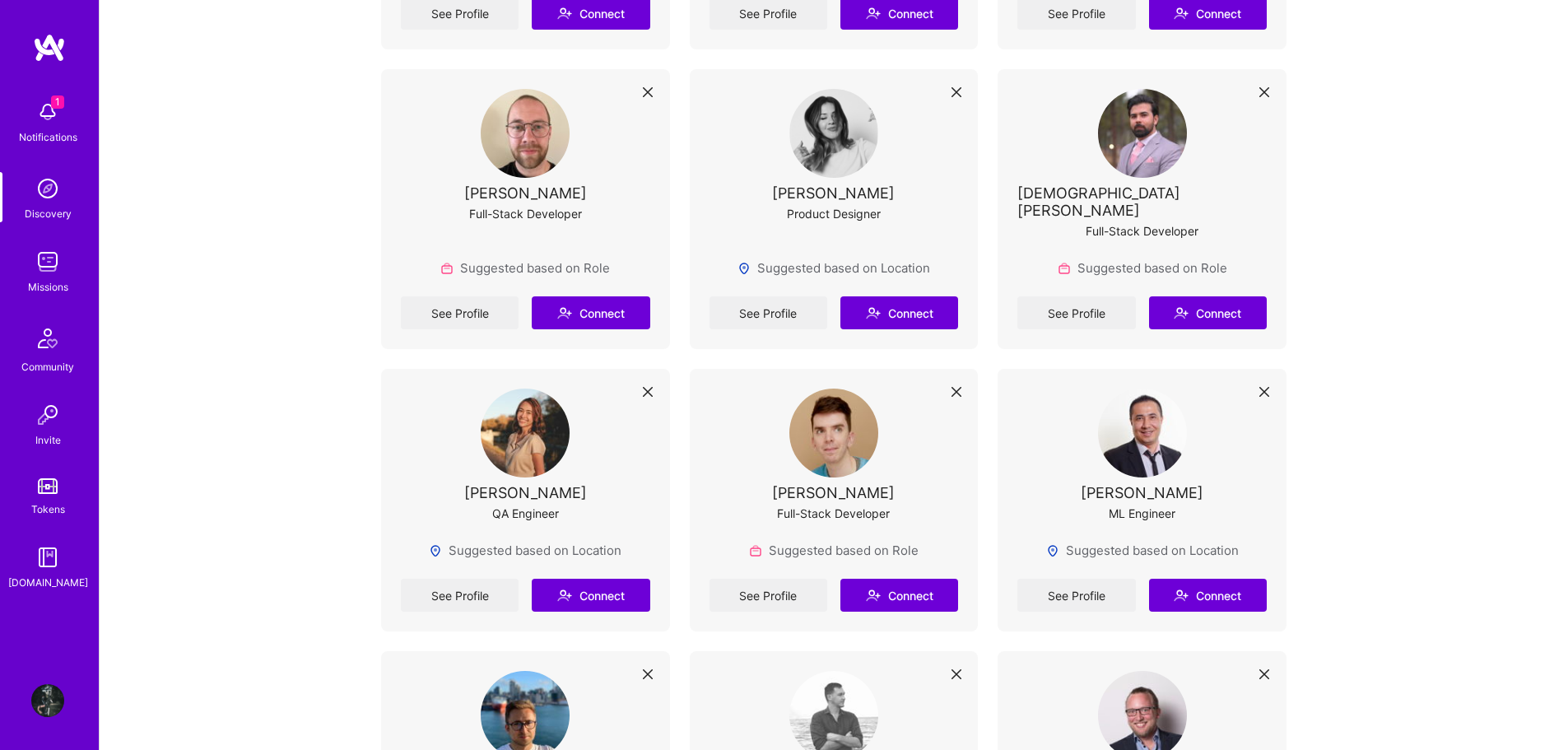
click at [63, 279] on div "Missions" at bounding box center [48, 287] width 40 height 17
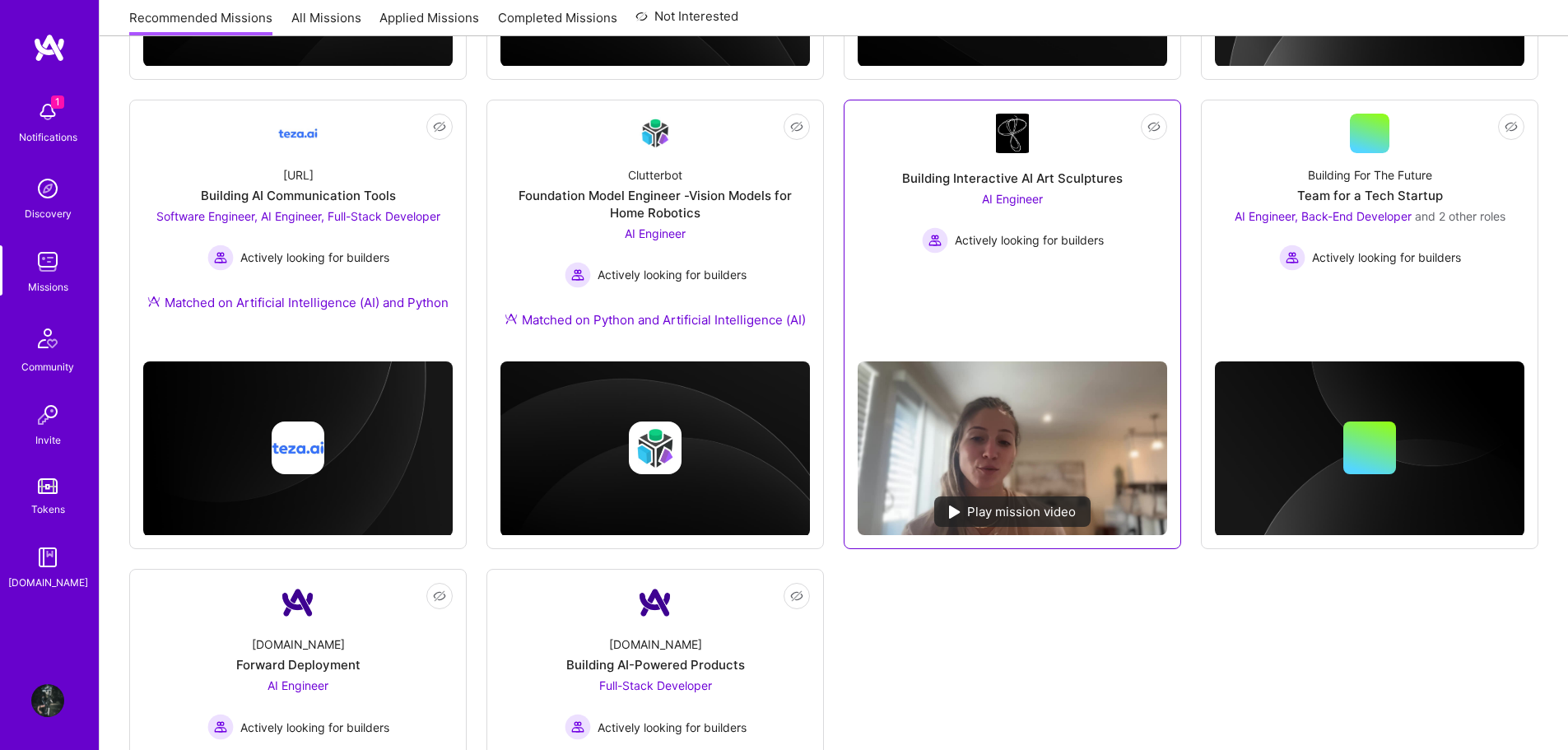
scroll to position [576, 0]
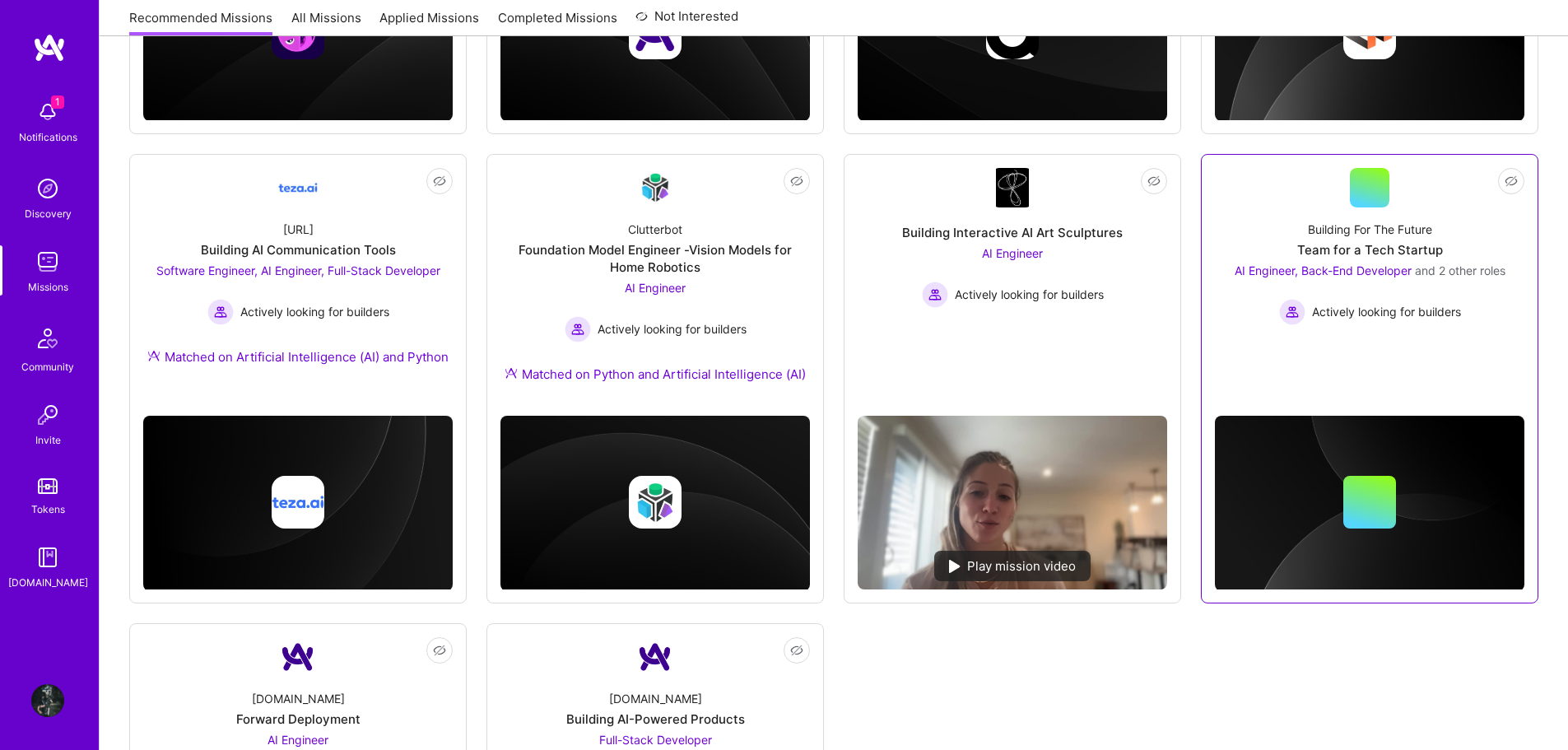
click at [1372, 358] on link "Not Interested Building For The Future Team for a Tech Startup AI Engineer, Bac…" at bounding box center [1370, 270] width 310 height 204
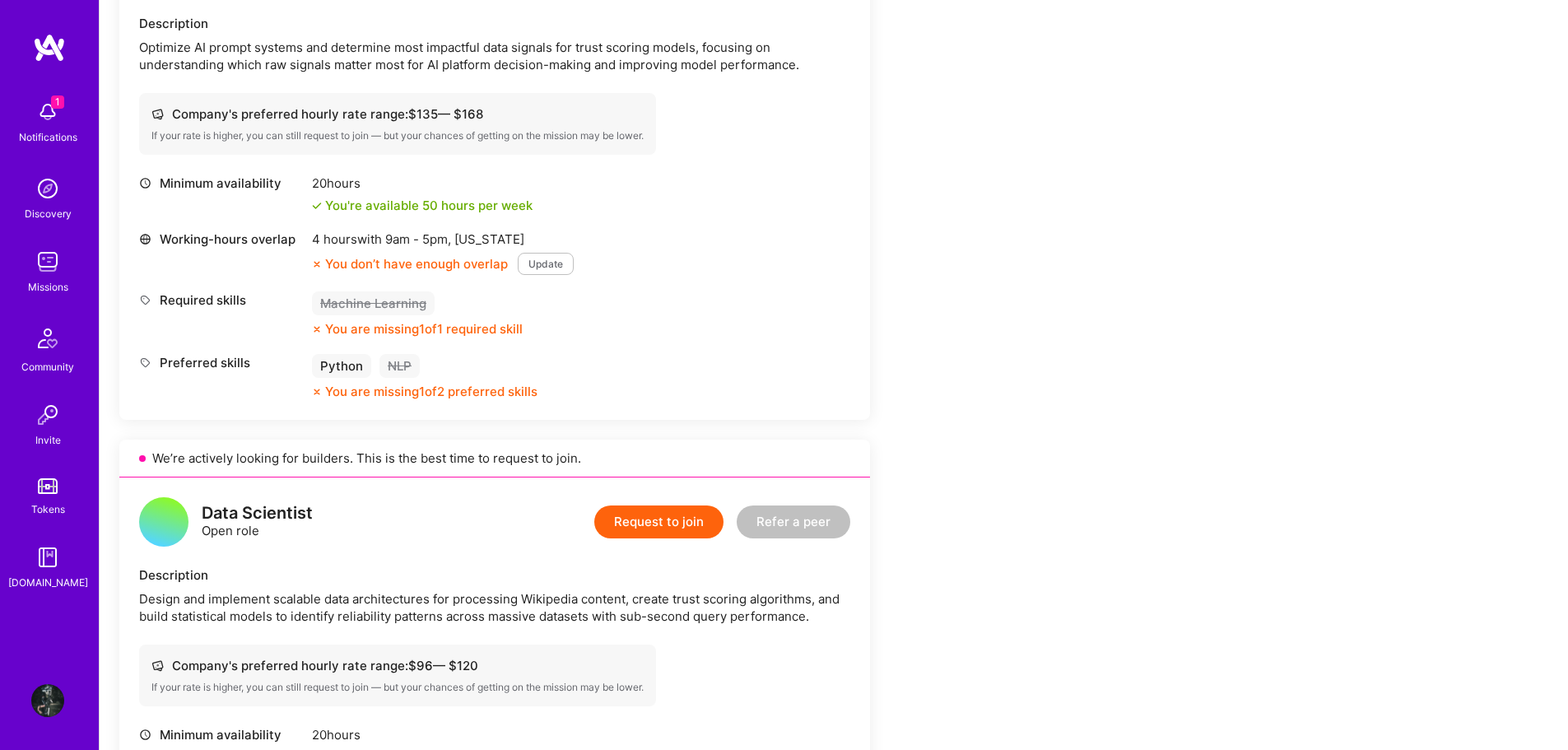
scroll to position [494, 0]
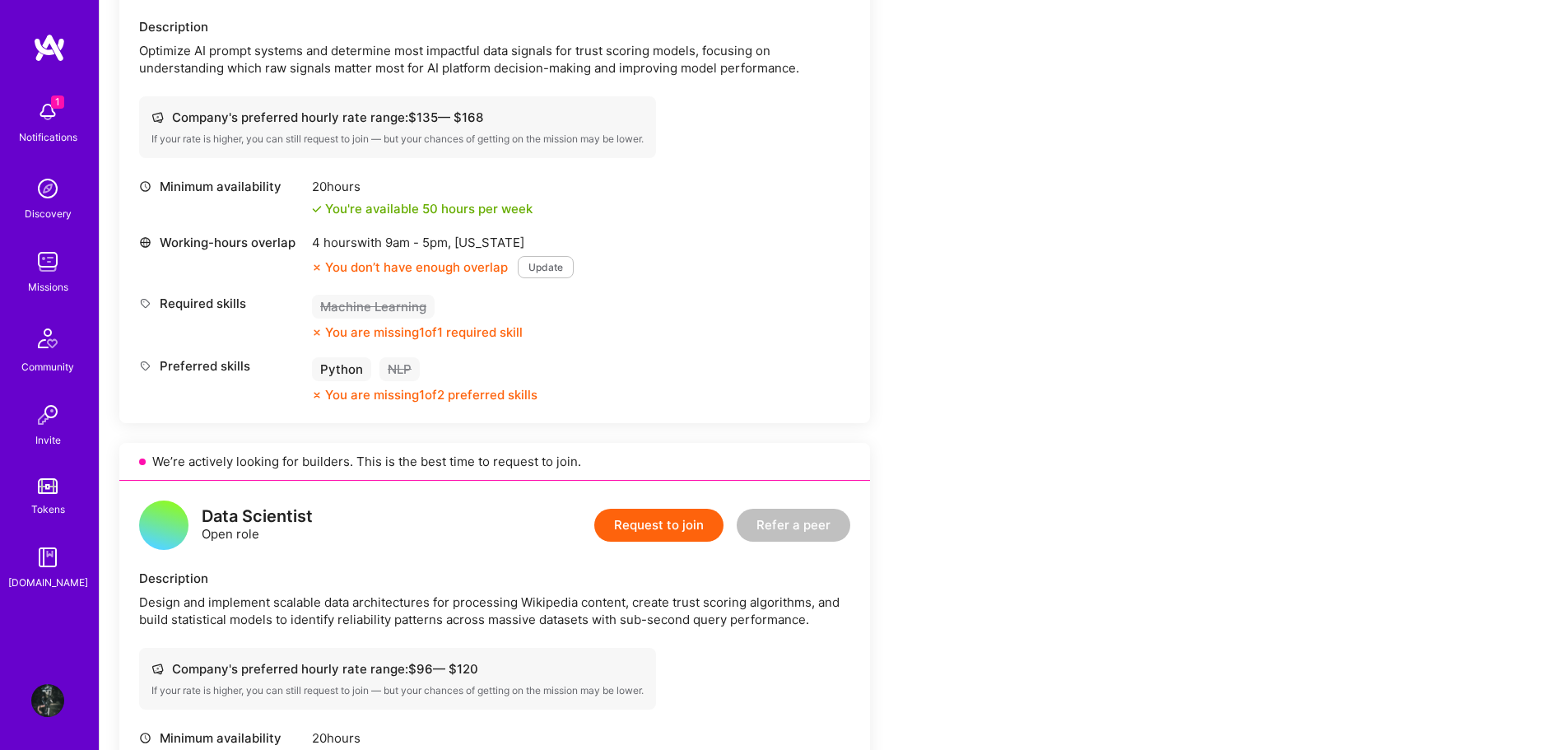
click at [50, 110] on img at bounding box center [48, 112] width 33 height 33
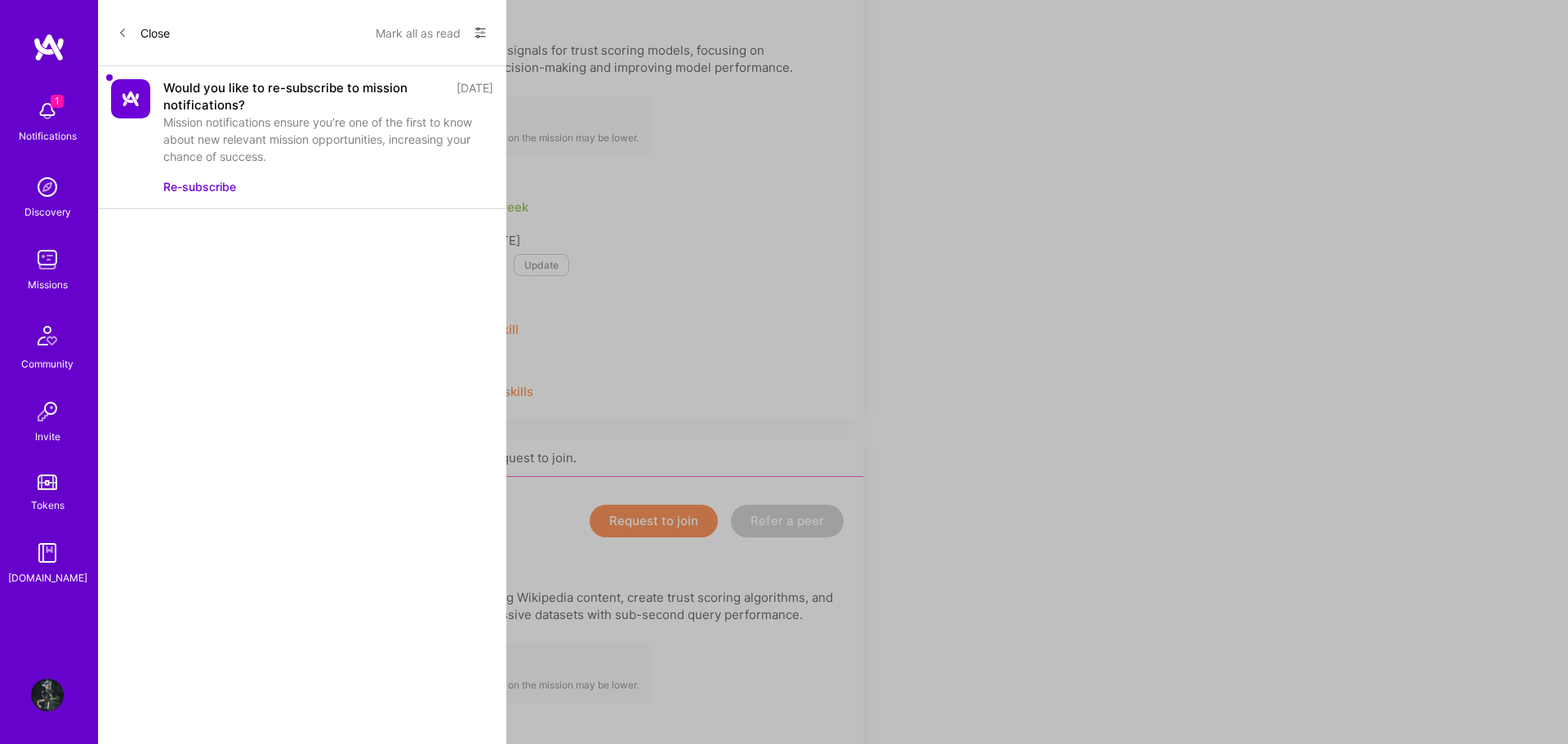
click at [177, 249] on div "Close Mark all as read Show all notifications Show unread notifications only Wo…" at bounding box center [302, 372] width 408 height 744
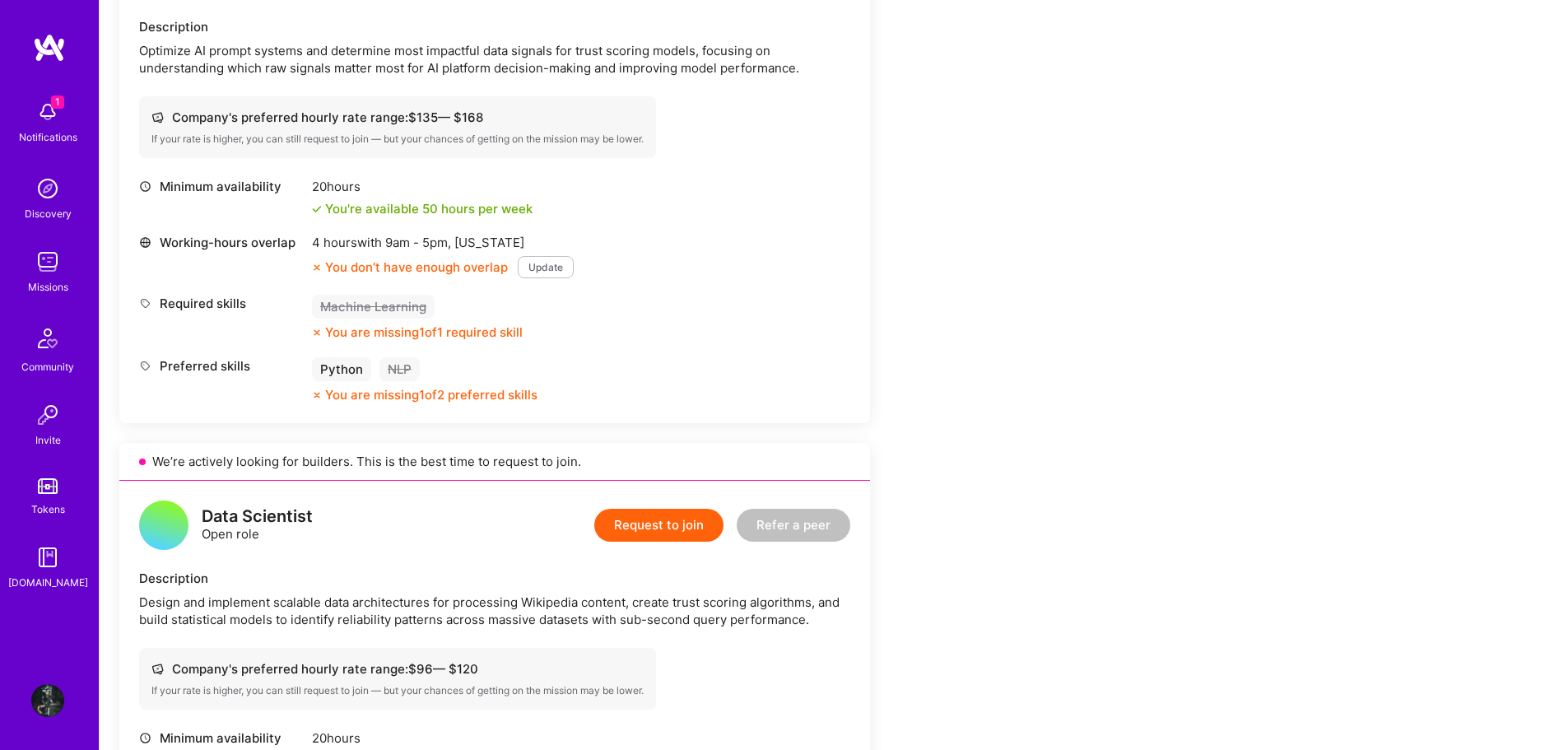
click at [50, 697] on img at bounding box center [48, 700] width 33 height 33
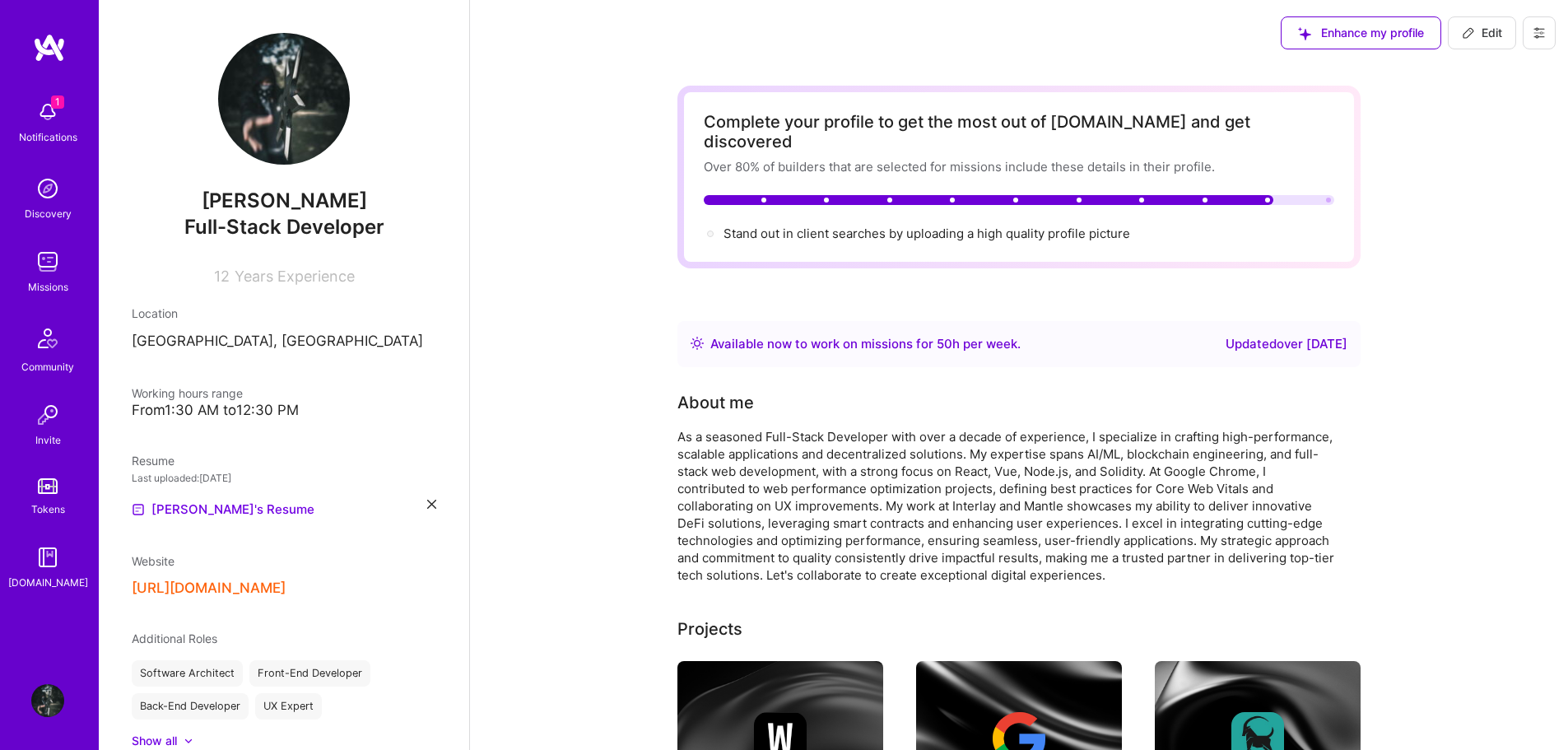
scroll to position [82, 0]
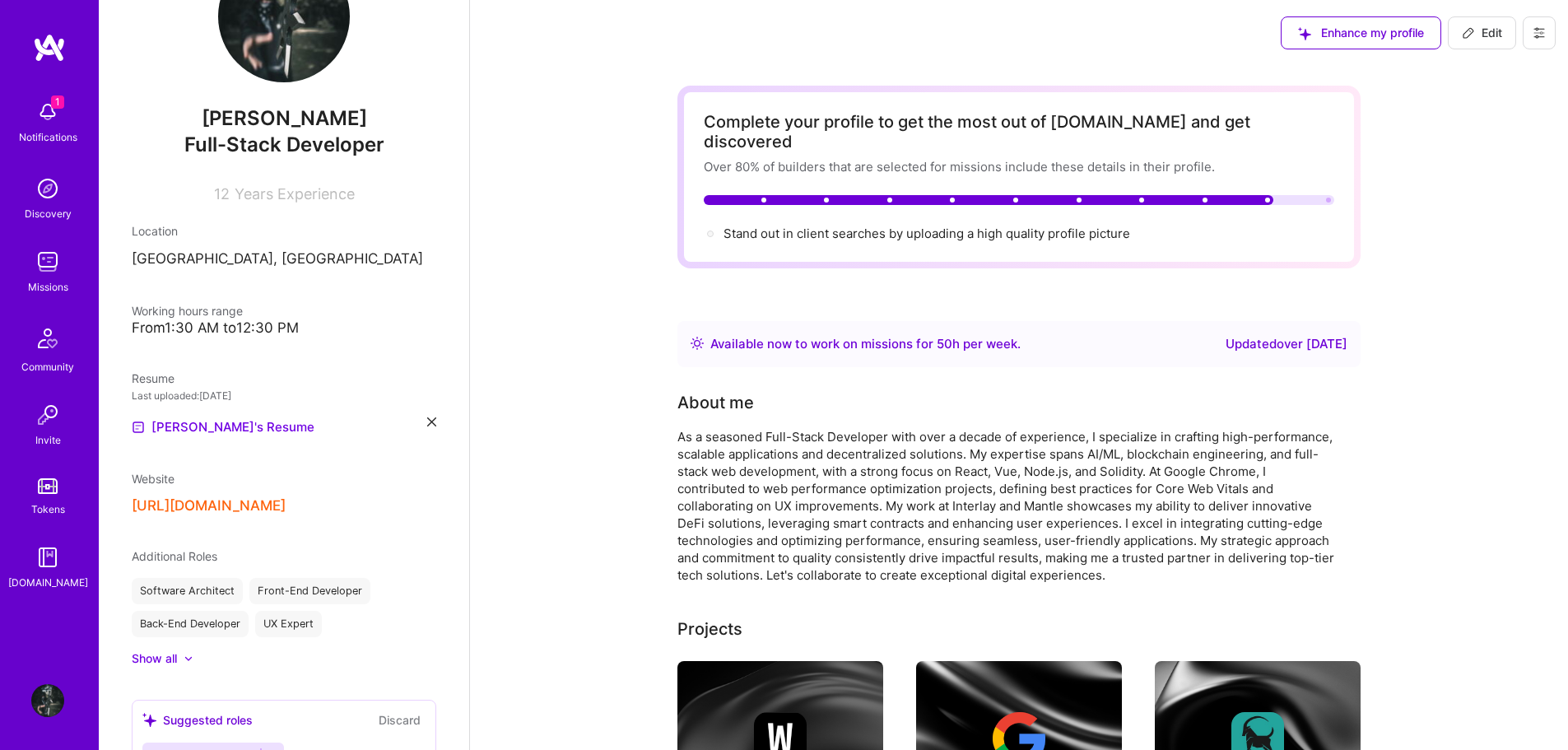
click at [219, 321] on div "From 1:30 AM to 12:30 PM" at bounding box center [283, 328] width 305 height 17
click at [218, 241] on div "Location Stockholm, Sweden" at bounding box center [283, 245] width 305 height 47
click at [238, 257] on p "Stockholm, Sweden" at bounding box center [283, 259] width 305 height 20
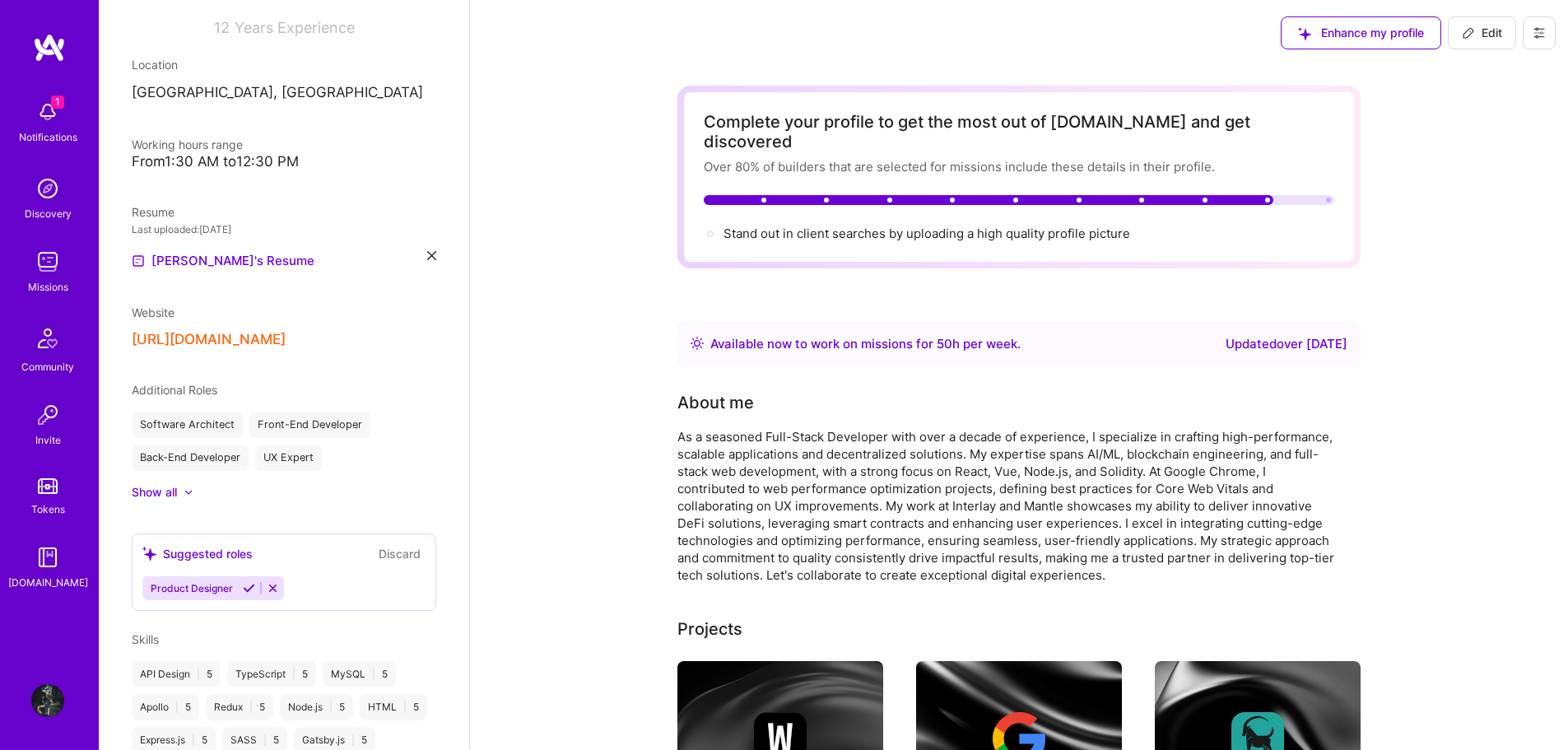
scroll to position [0, 0]
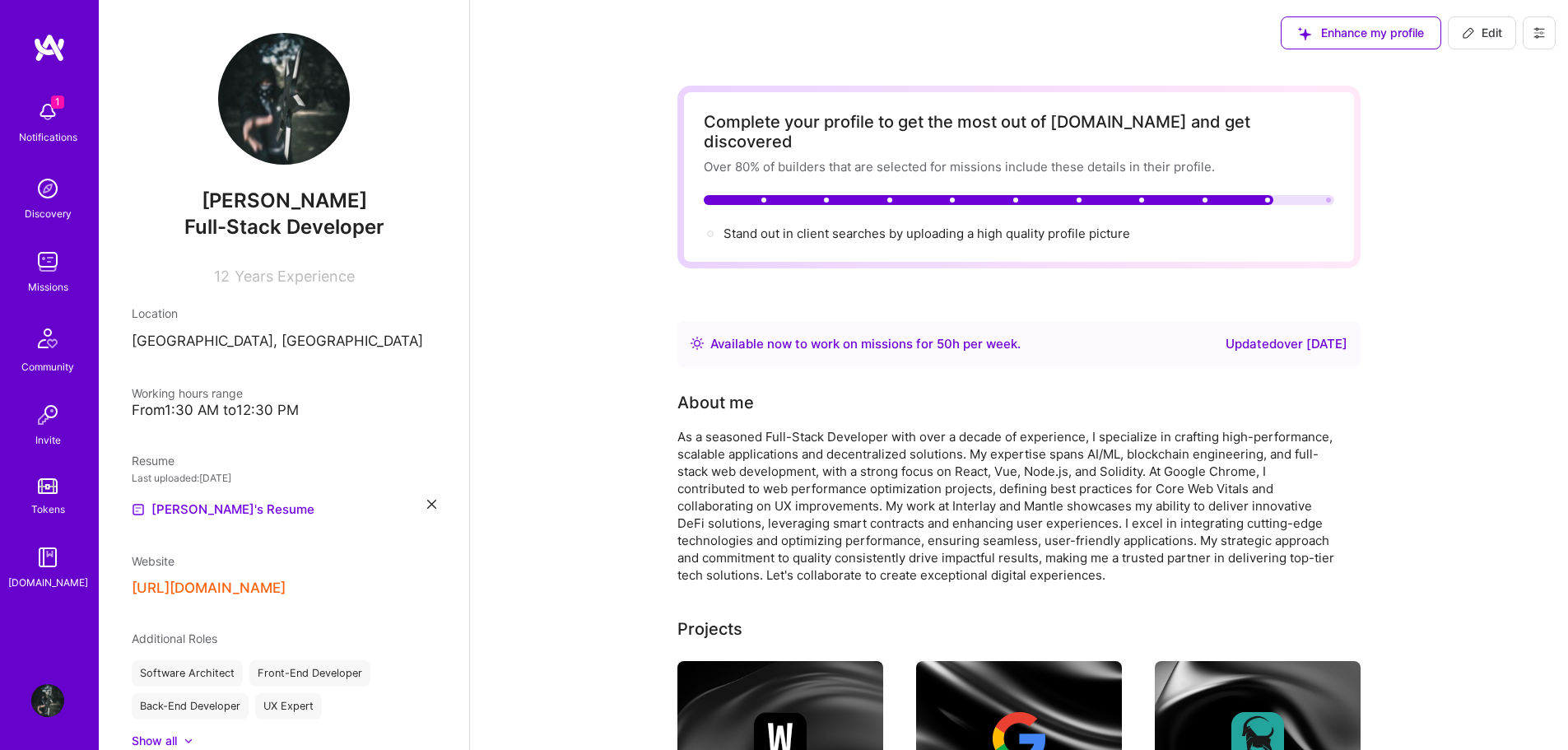
click at [1473, 30] on icon at bounding box center [1468, 32] width 13 height 13
select select "US"
select select "Right Now"
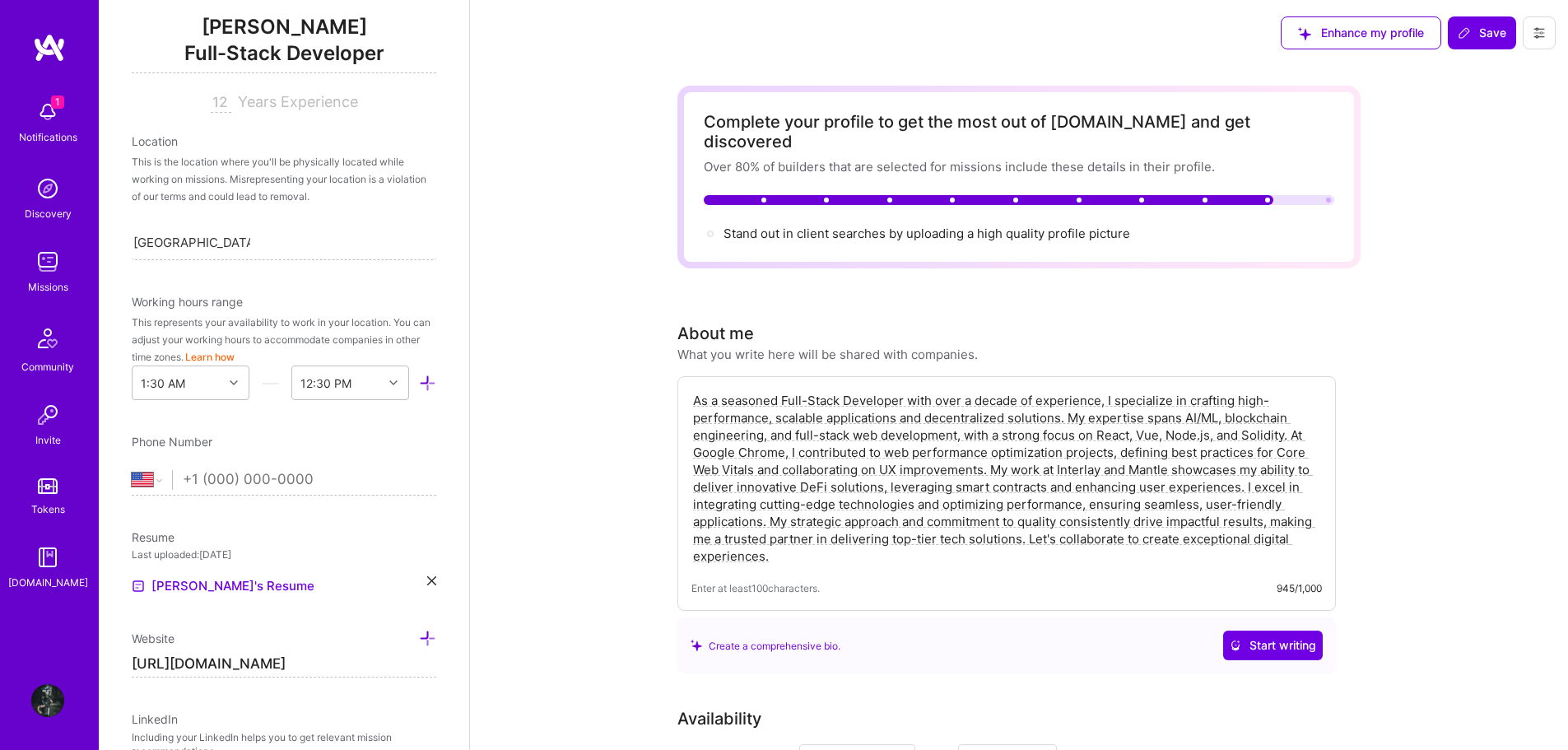
scroll to position [126, 0]
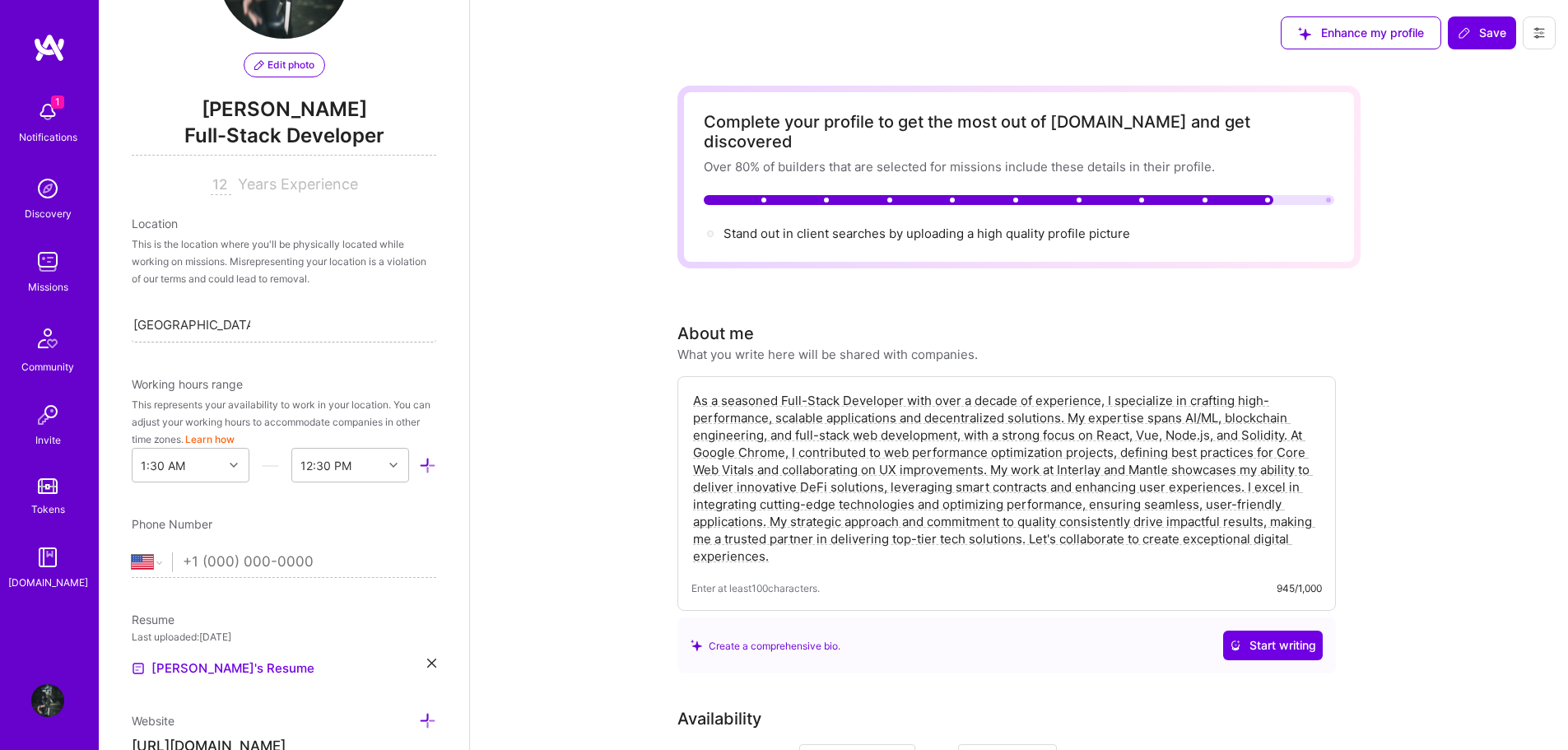
click at [289, 325] on div "Stockholm, Sweden Stockholm, Sweden" at bounding box center [283, 324] width 305 height 35
type input "S"
click at [250, 551] on input "tel" at bounding box center [309, 562] width 254 height 48
paste input "+1 902 517 0421"
select select "CA"
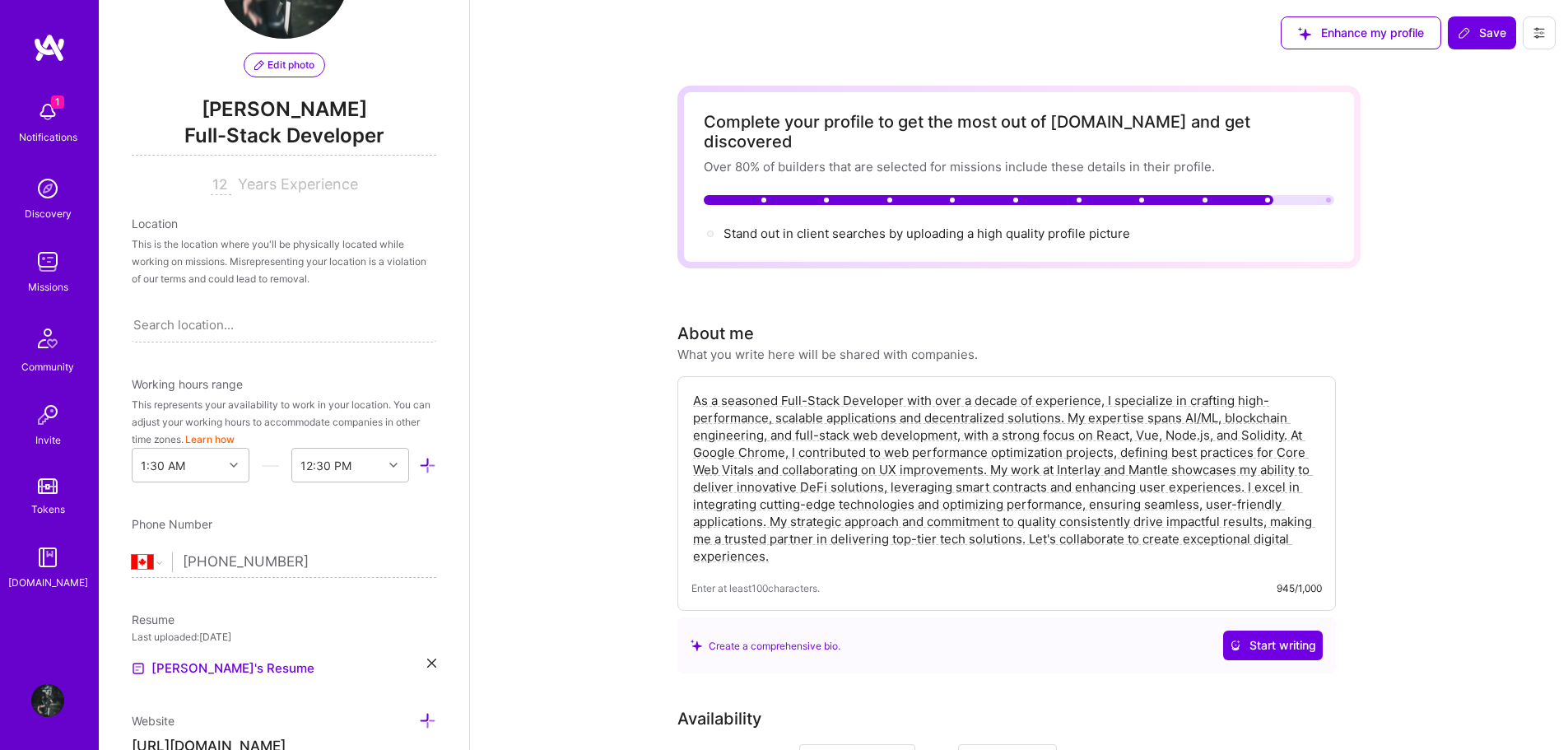
type input "+1 902 517 0421"
click at [254, 326] on div "Search location..." at bounding box center [283, 324] width 305 height 35
paste input "Halifax, Nova Scotia, Canada"
type input "Halifax, Nova Scotia, Canada"
click at [333, 367] on div "Halifax, Nova Scotia, Canada" at bounding box center [283, 376] width 305 height 48
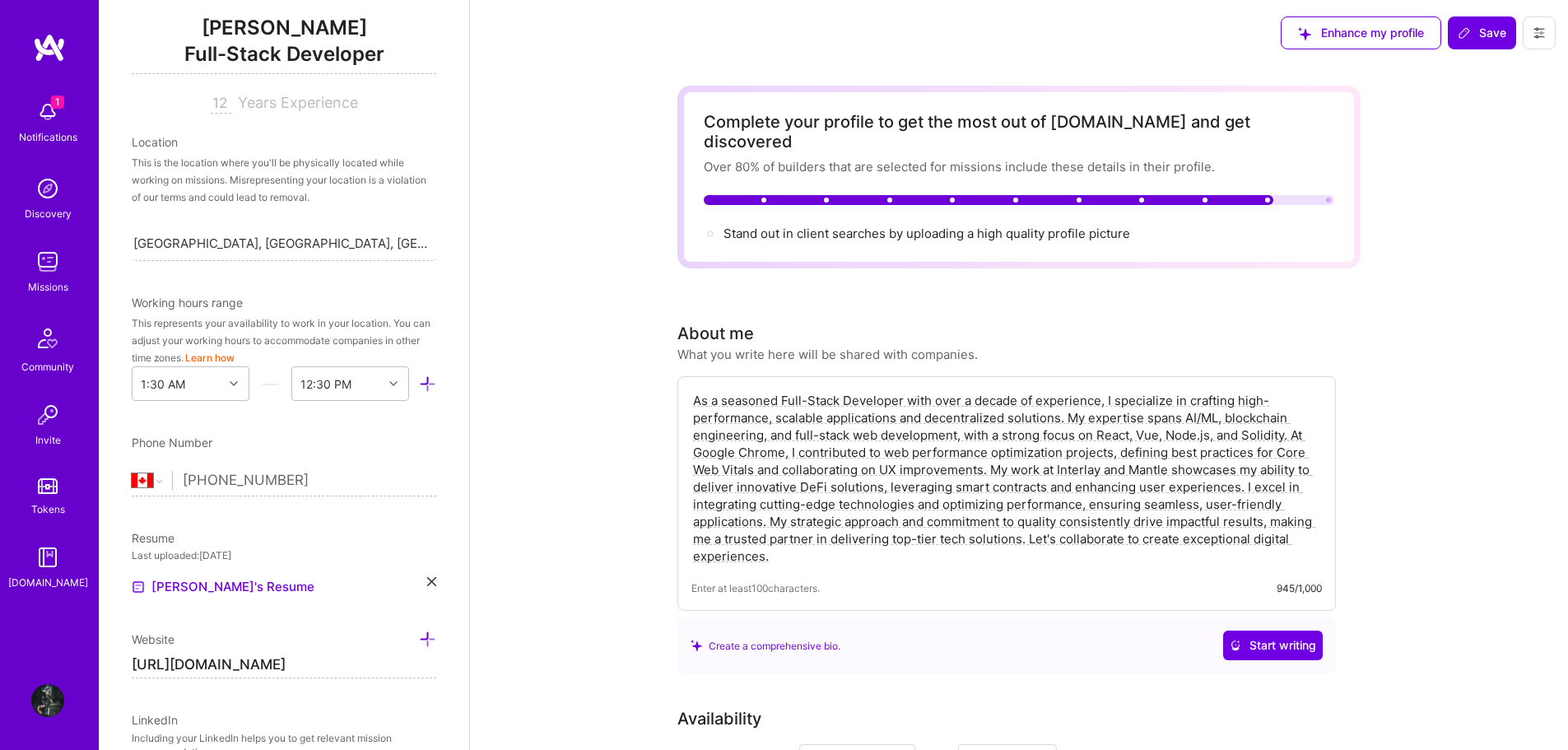
scroll to position [208, 0]
click at [230, 382] on icon at bounding box center [234, 383] width 9 height 9
click at [178, 581] on div "8:00 AM" at bounding box center [190, 583] width 118 height 31
click at [359, 385] on div "End Time" at bounding box center [337, 382] width 90 height 33
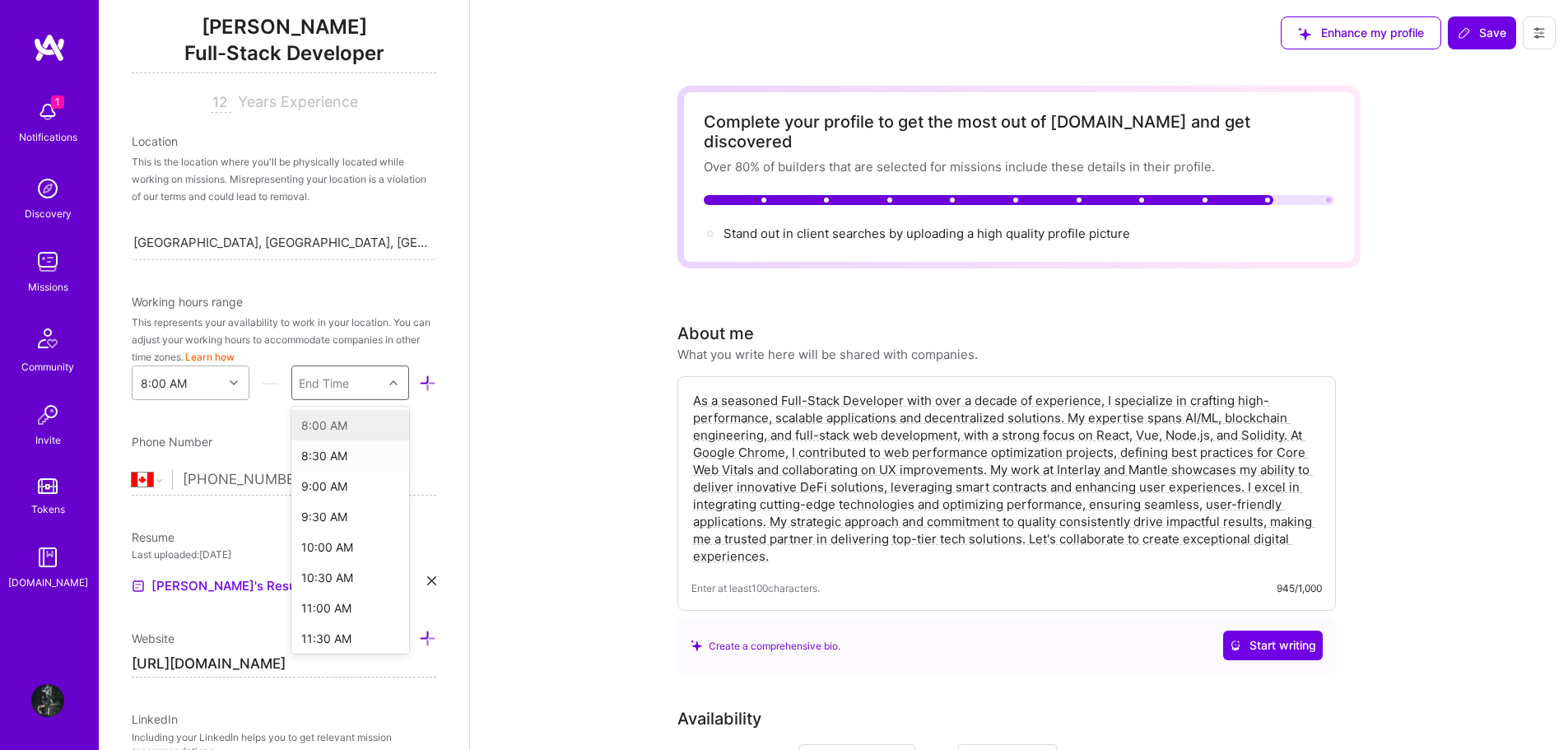
click at [223, 381] on div at bounding box center [236, 382] width 26 height 21
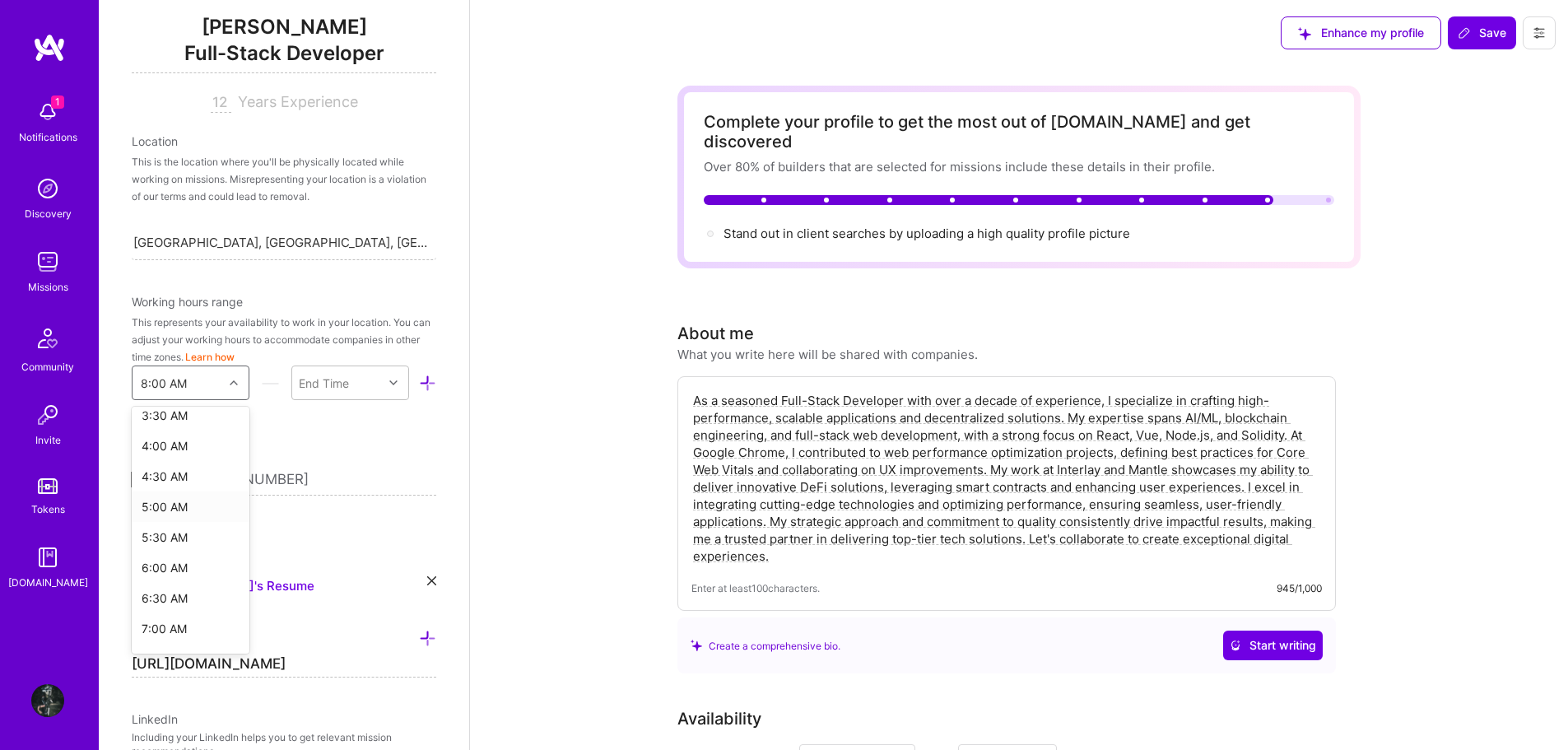
scroll to position [247, 0]
click at [173, 600] on div "7:00 AM" at bounding box center [190, 605] width 118 height 31
click at [336, 384] on div "End Time" at bounding box center [324, 383] width 50 height 17
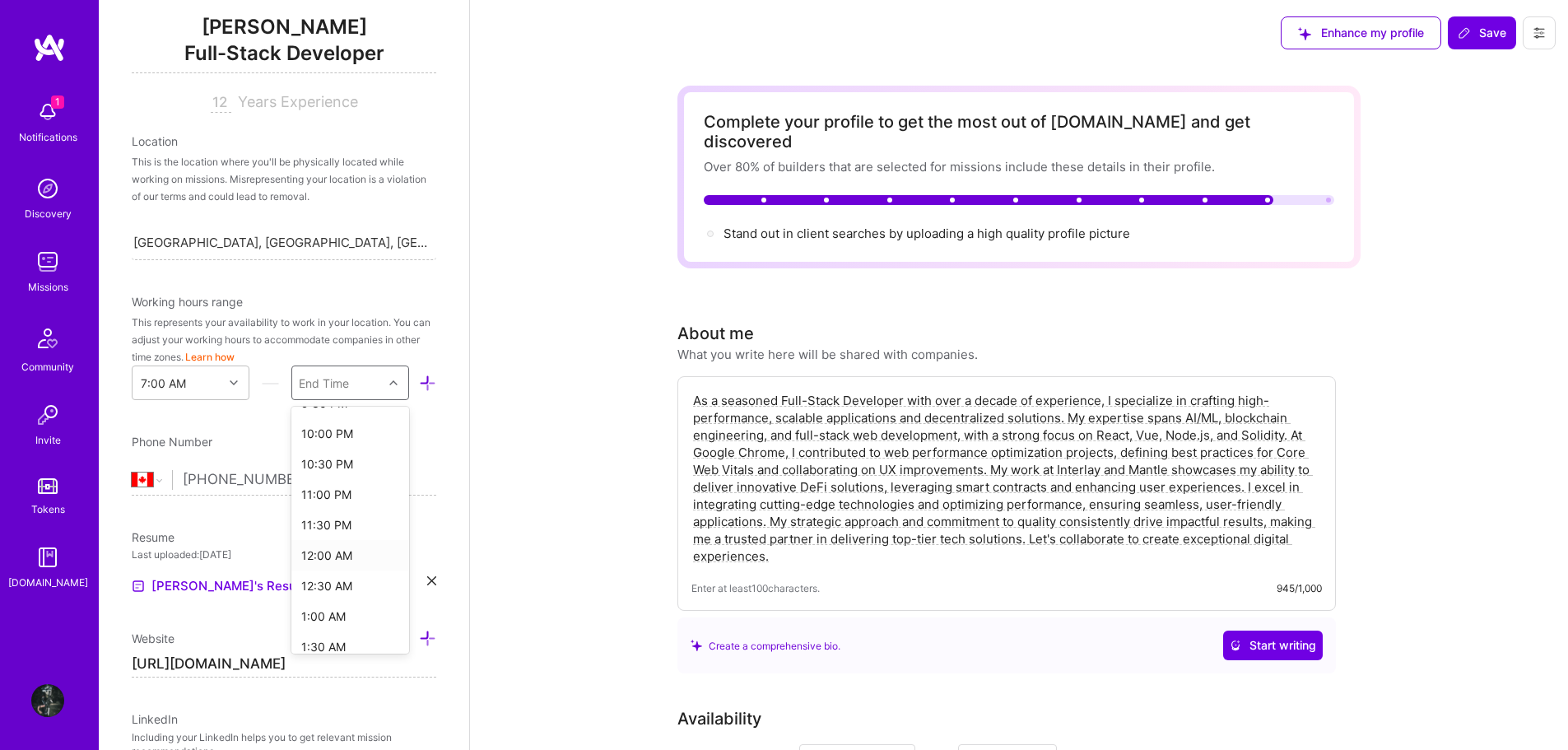
scroll to position [987, 0]
click at [336, 539] on div "1:00 AM" at bounding box center [350, 534] width 118 height 31
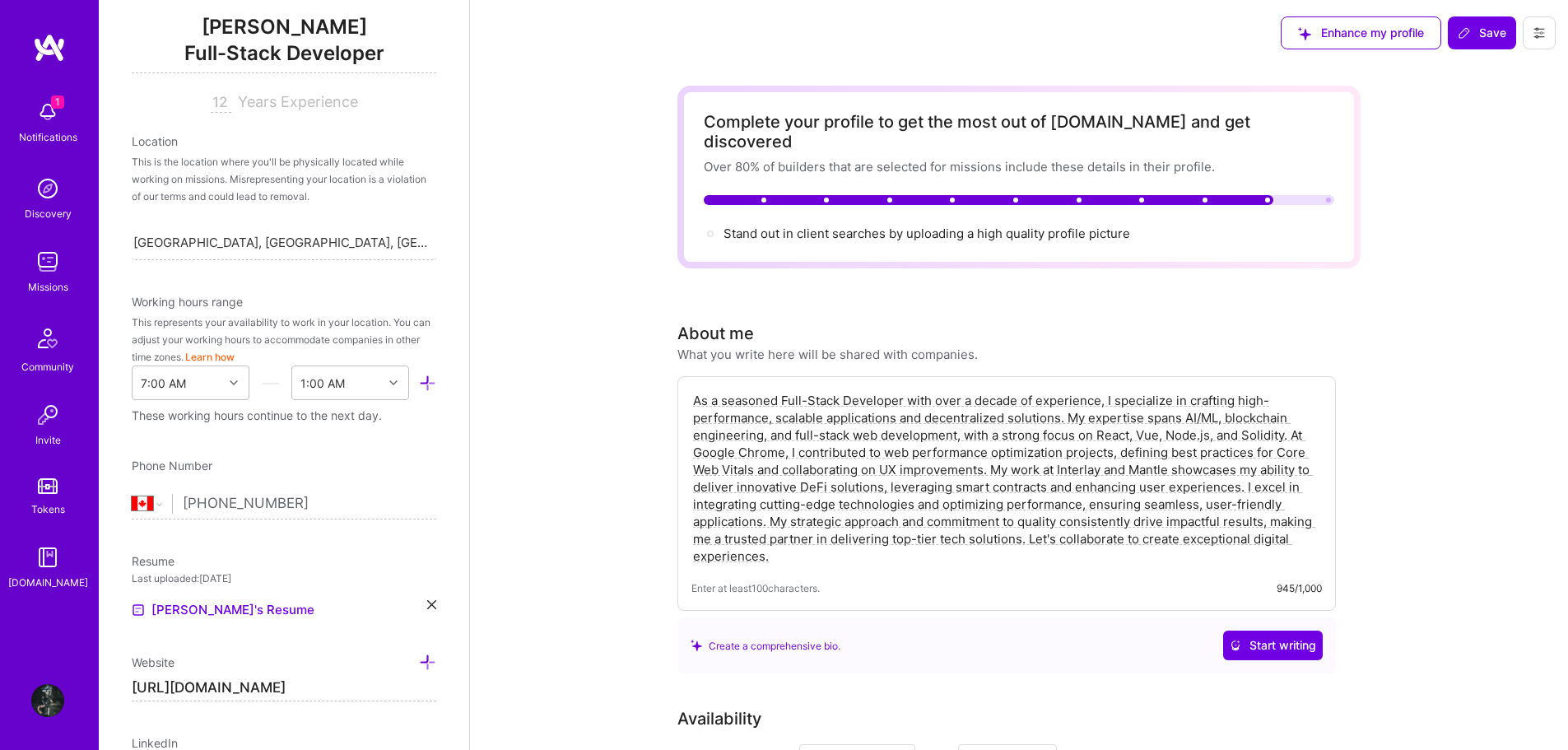
click at [414, 449] on div "Edit photo Anton K. Full-Stack Developer 12 Years Experience Location This is t…" at bounding box center [284, 375] width 370 height 750
drag, startPoint x: 224, startPoint y: 415, endPoint x: 389, endPoint y: 417, distance: 165.0
click at [379, 415] on div "These working hours continue to the next day." at bounding box center [283, 415] width 305 height 17
click at [405, 420] on div "These working hours continue to the next day." at bounding box center [283, 415] width 305 height 17
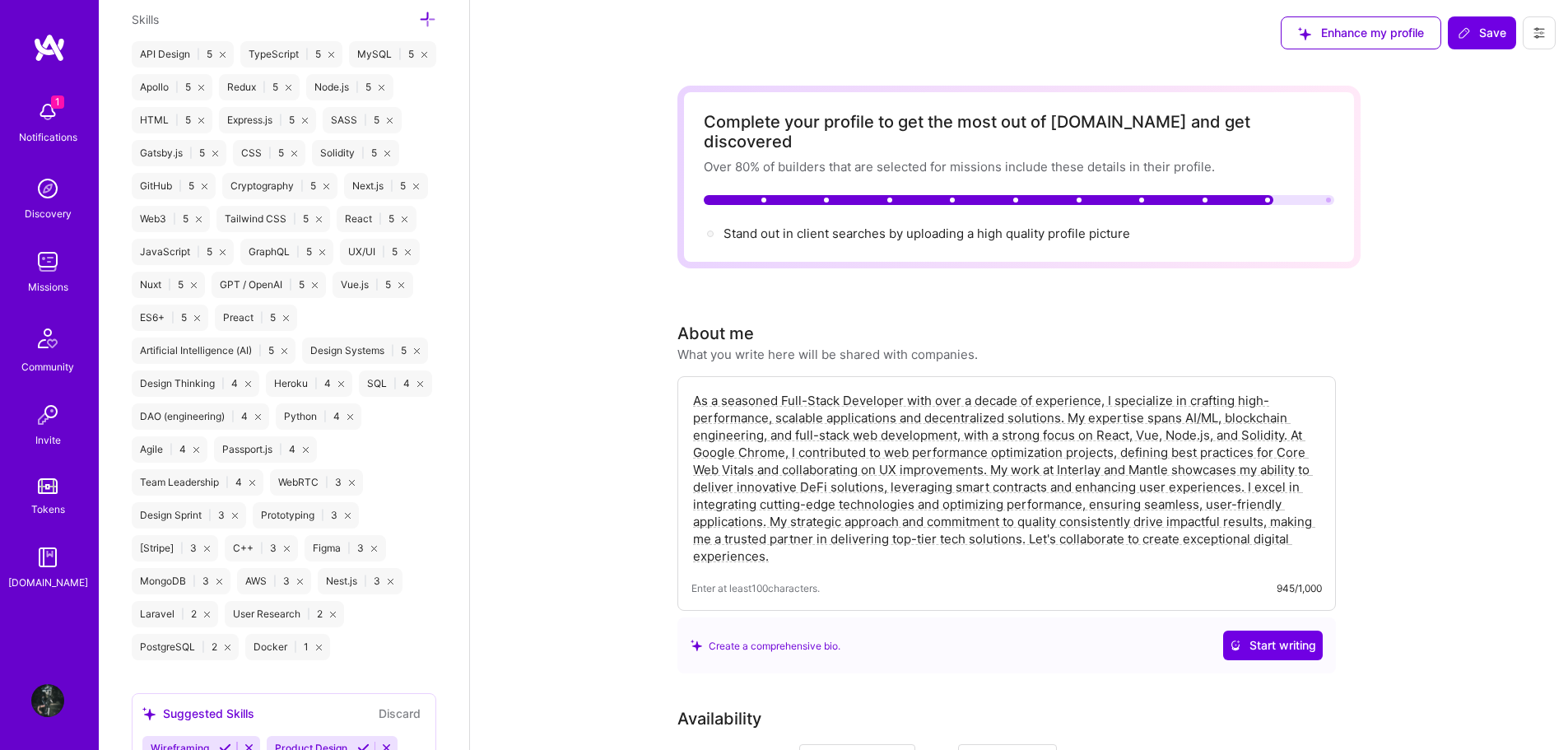
scroll to position [1278, 0]
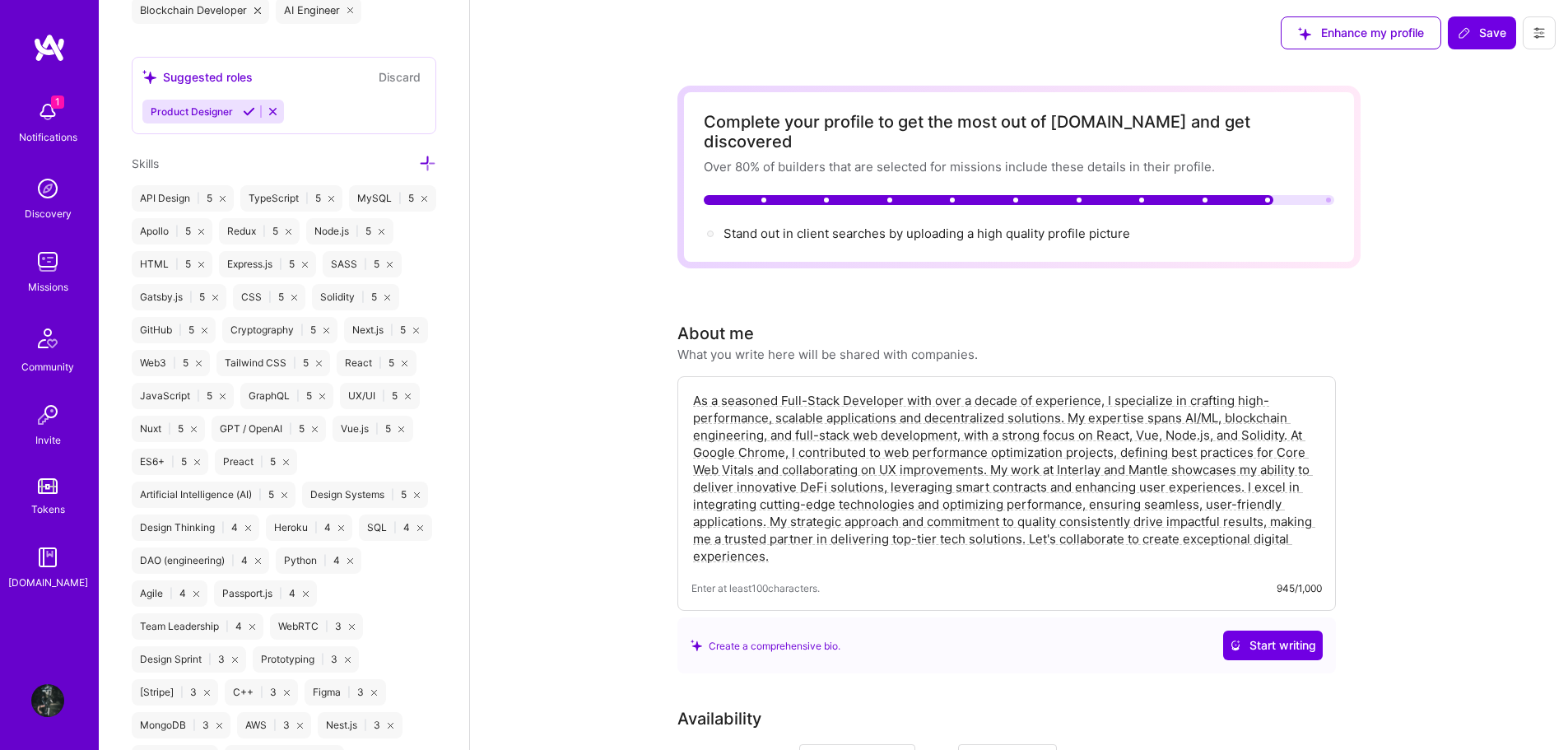
click at [419, 162] on icon at bounding box center [428, 163] width 17 height 17
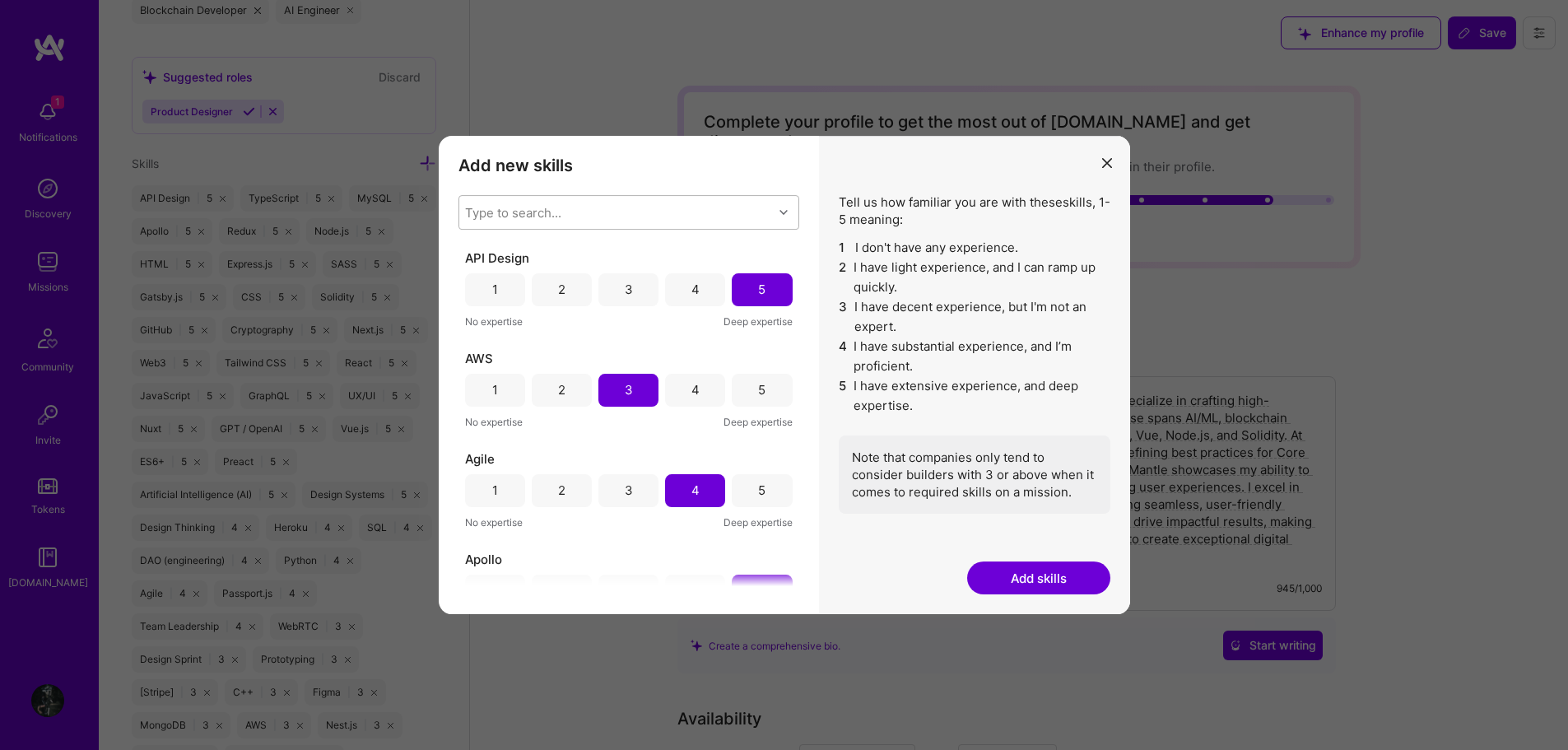
click at [614, 206] on div "Type to search..." at bounding box center [615, 212] width 313 height 33
type input "machine learning"
click at [472, 253] on input "modal" at bounding box center [478, 255] width 12 height 12
checkbox input "false"
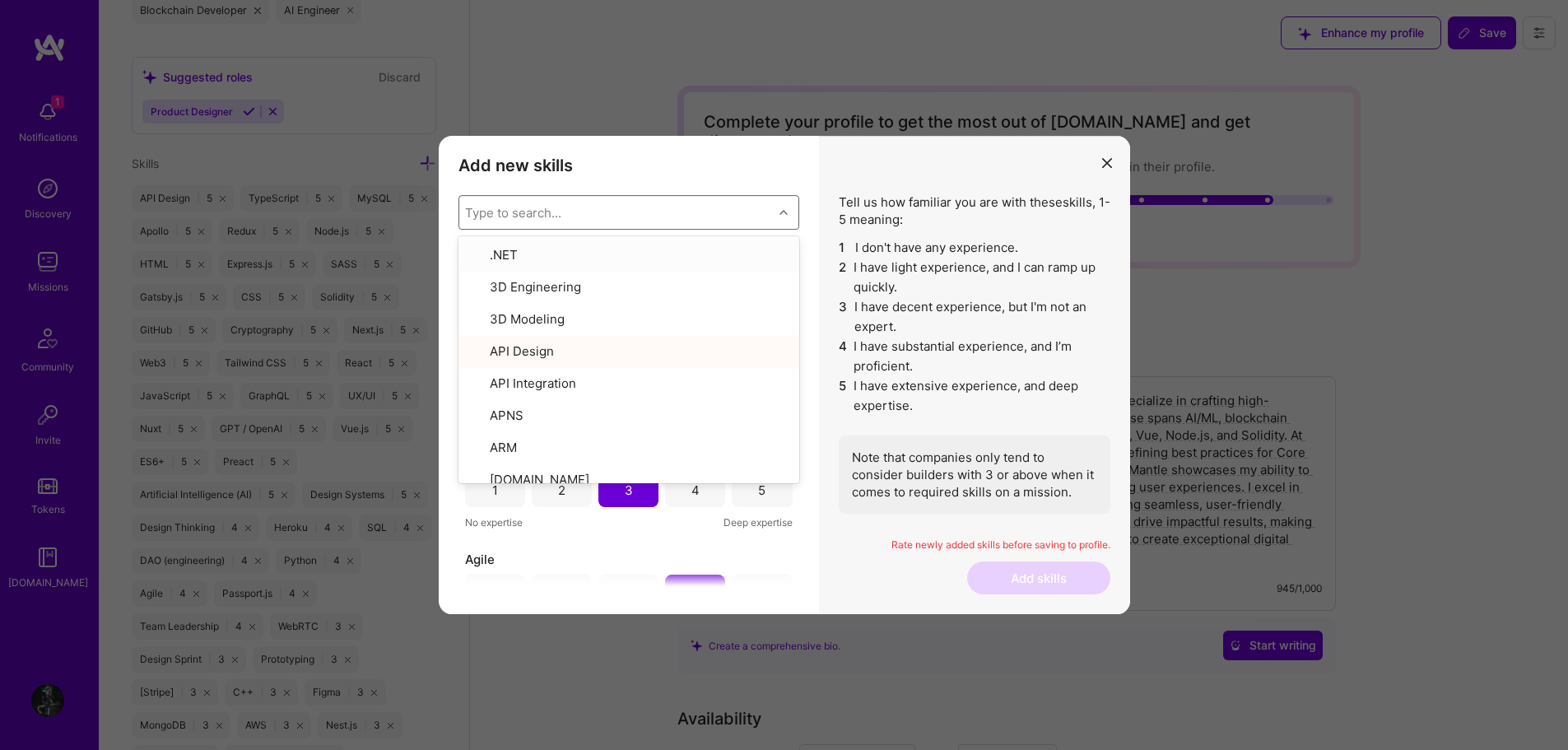
click at [616, 211] on div "Type to search..." at bounding box center [615, 212] width 313 height 33
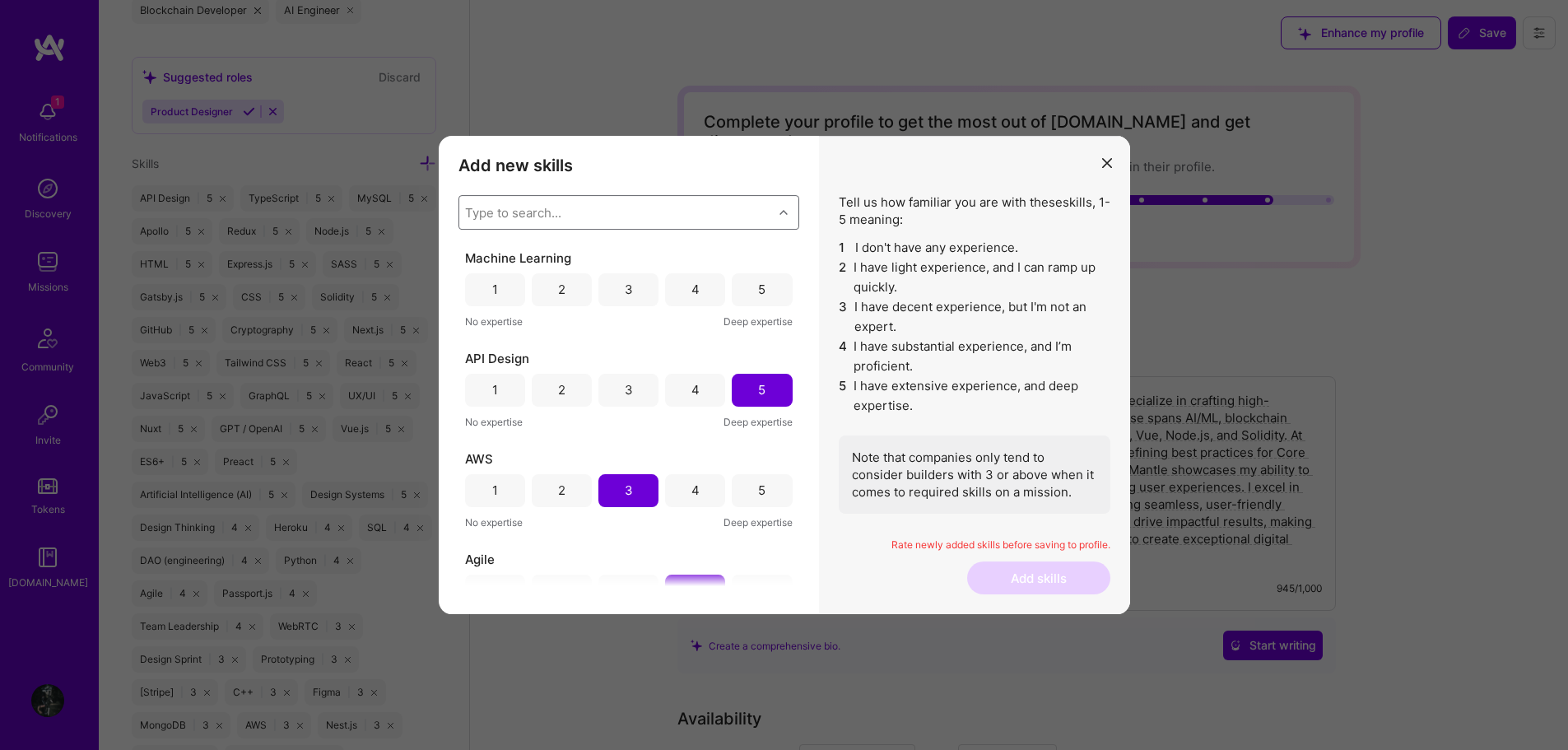
click at [632, 286] on div "3" at bounding box center [628, 289] width 60 height 33
click at [626, 210] on div "Type to search..." at bounding box center [615, 212] width 313 height 33
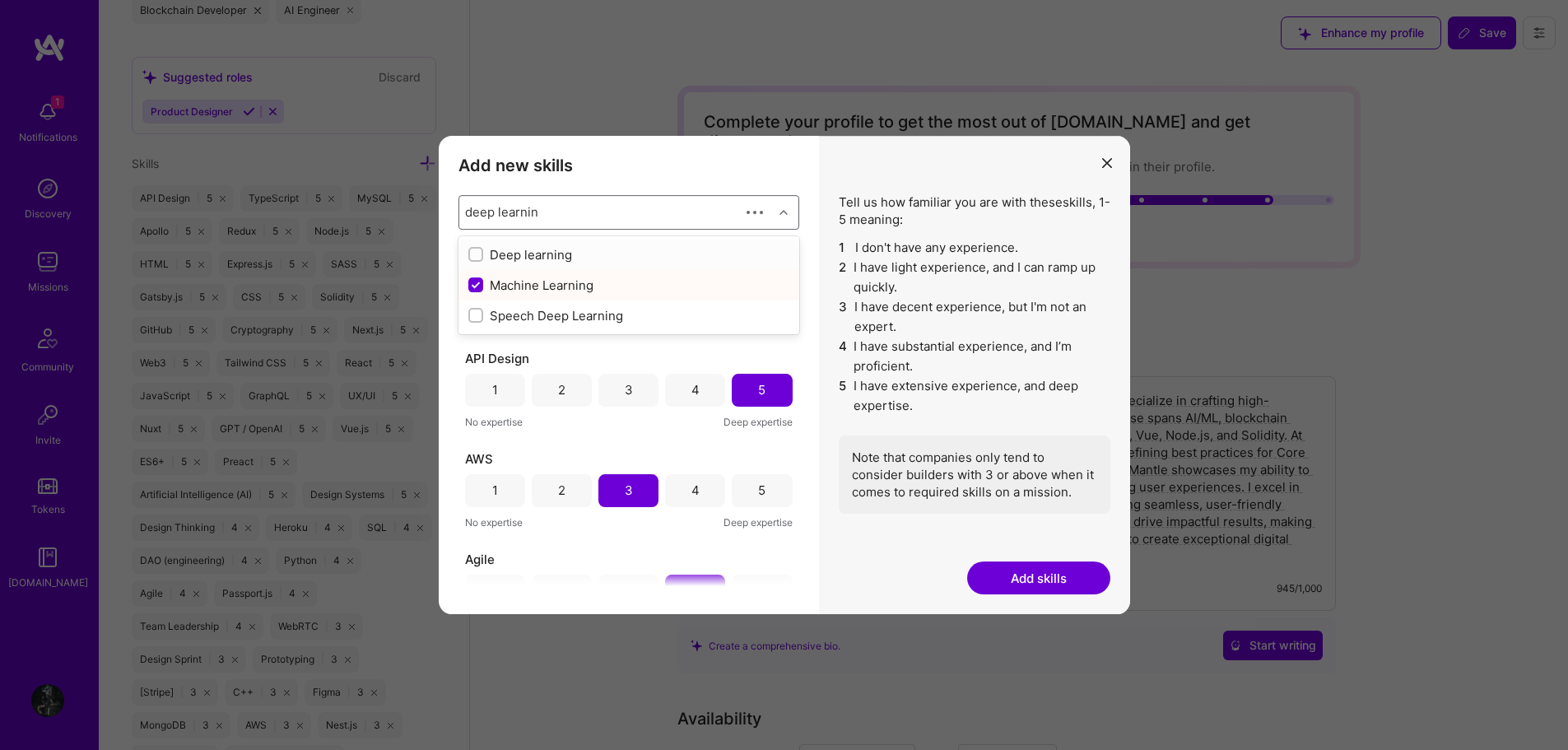
type input "deep learning"
click at [528, 252] on div "Deep learning" at bounding box center [629, 254] width 321 height 17
checkbox input "false"
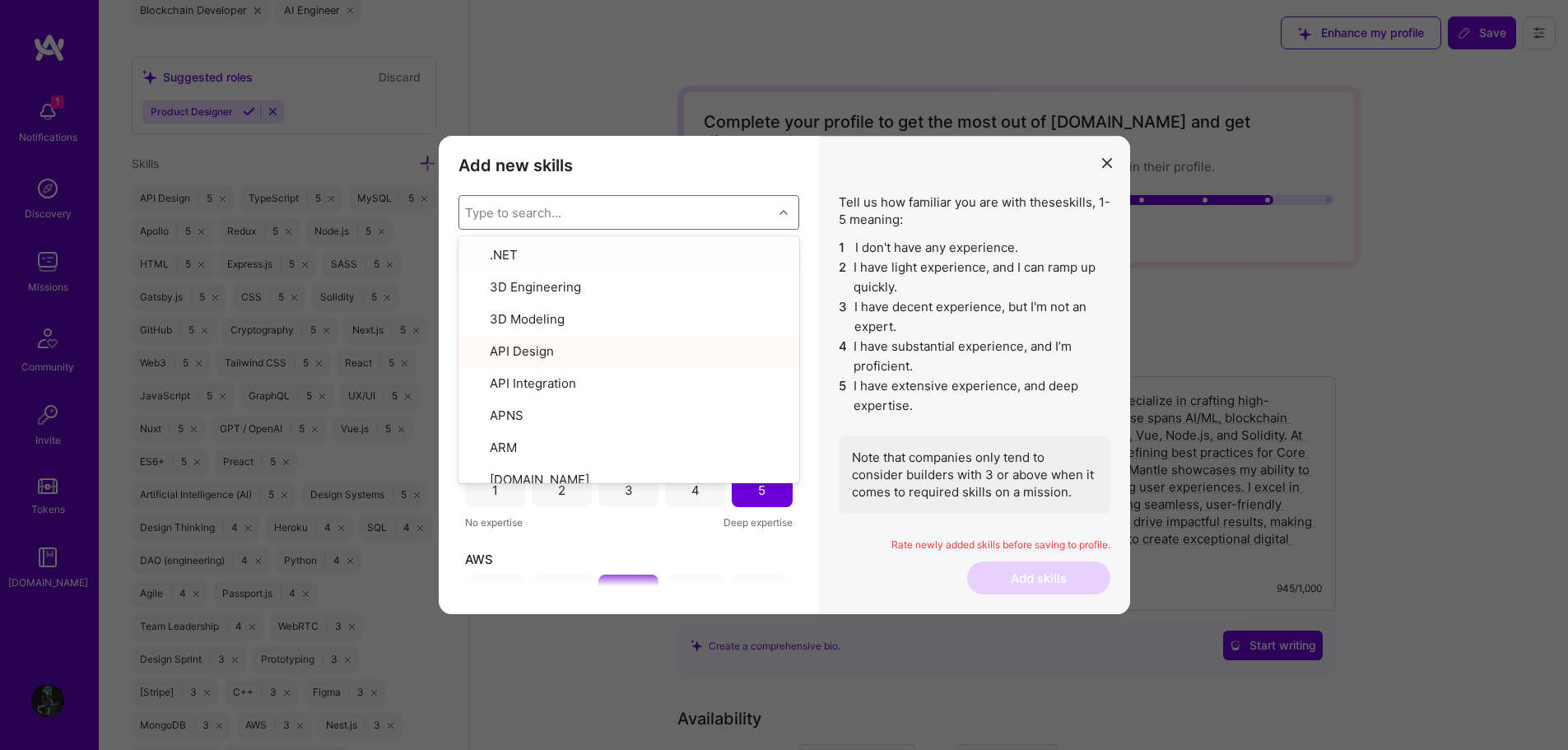
click at [686, 177] on div "Add new skills Tell us how familiar you are with given skills, using between 1 …" at bounding box center [629, 375] width 381 height 479
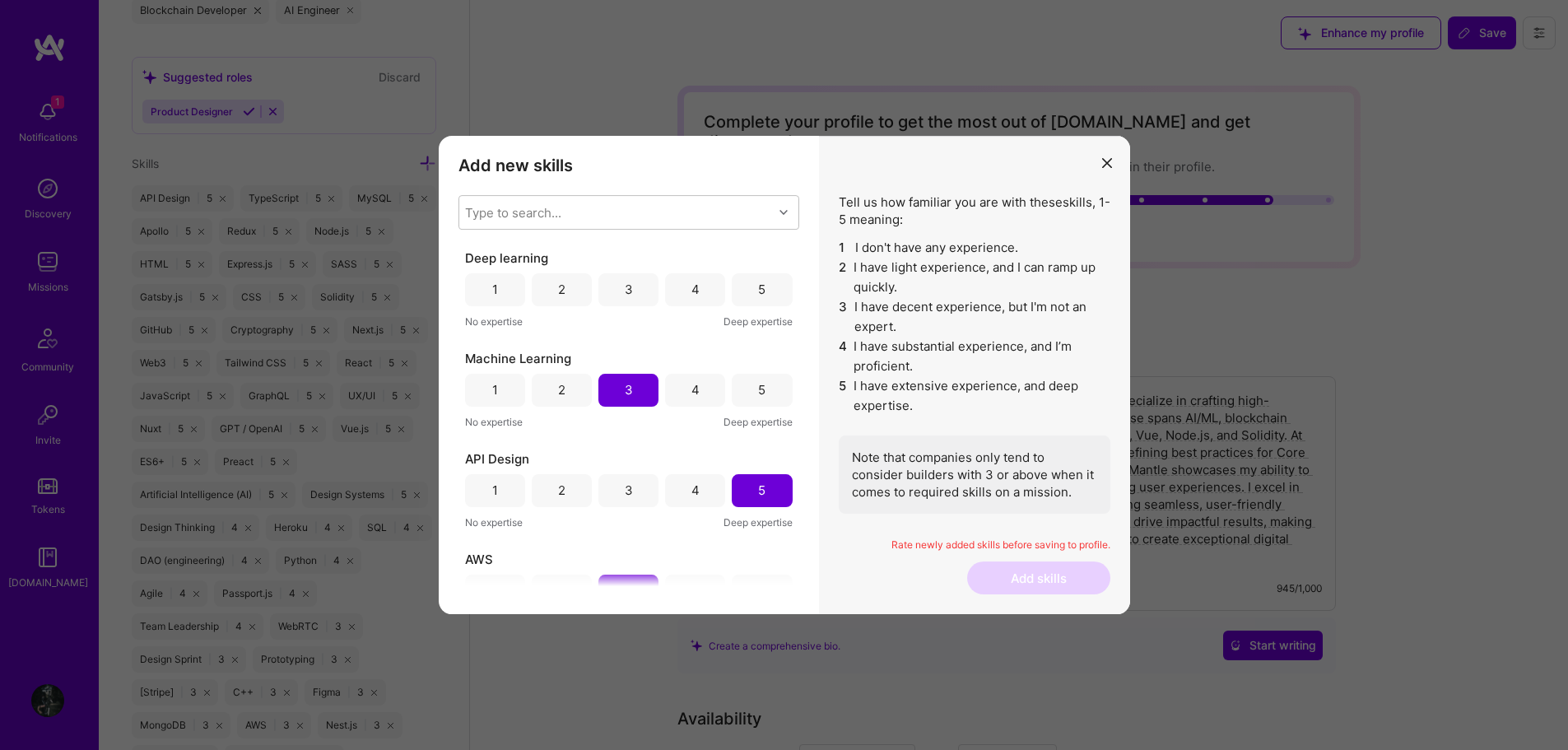
click at [625, 288] on div "3" at bounding box center [629, 289] width 9 height 17
click at [597, 202] on div "Type to search..." at bounding box center [615, 212] width 313 height 33
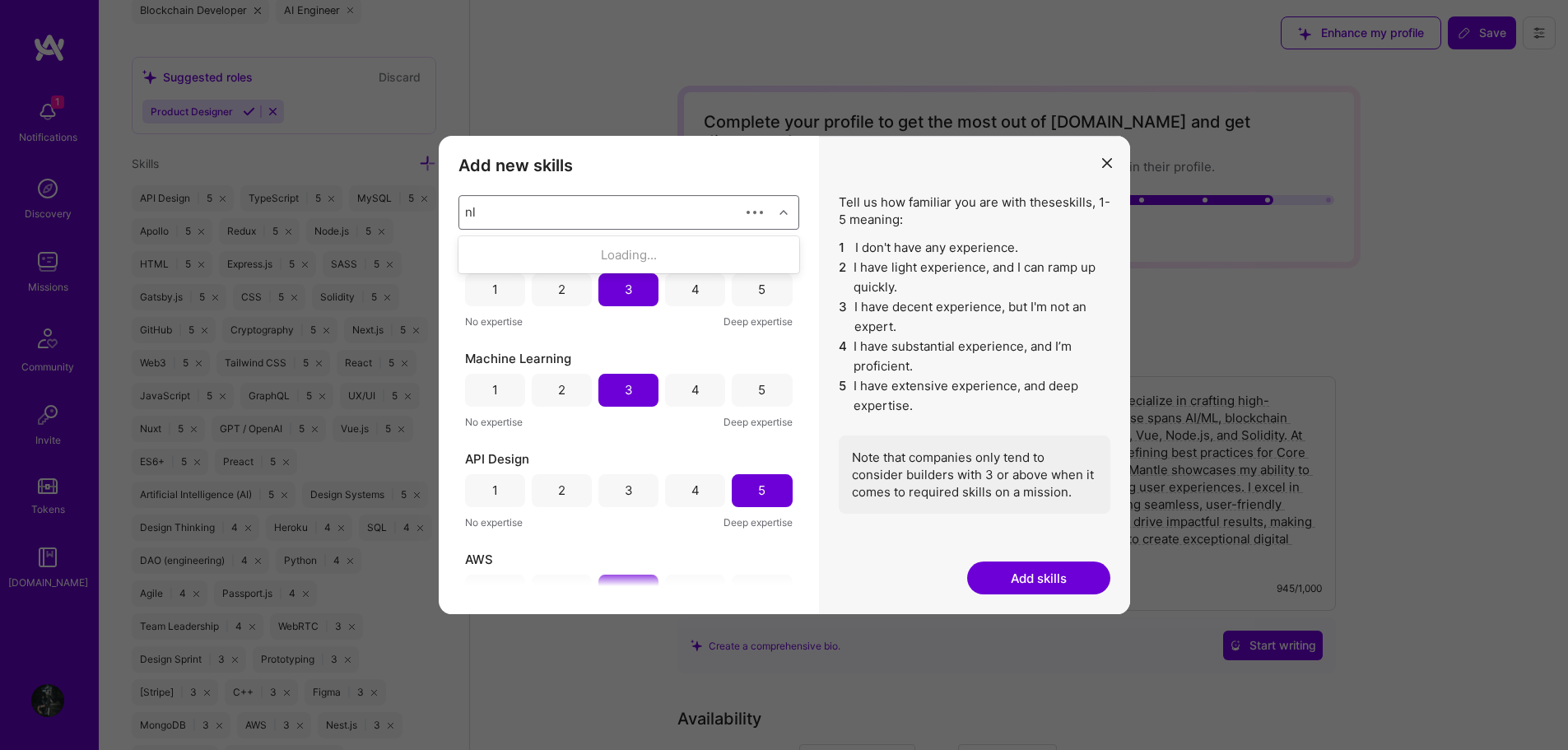
type input "nlp"
click at [502, 252] on div "NLP" at bounding box center [629, 254] width 321 height 17
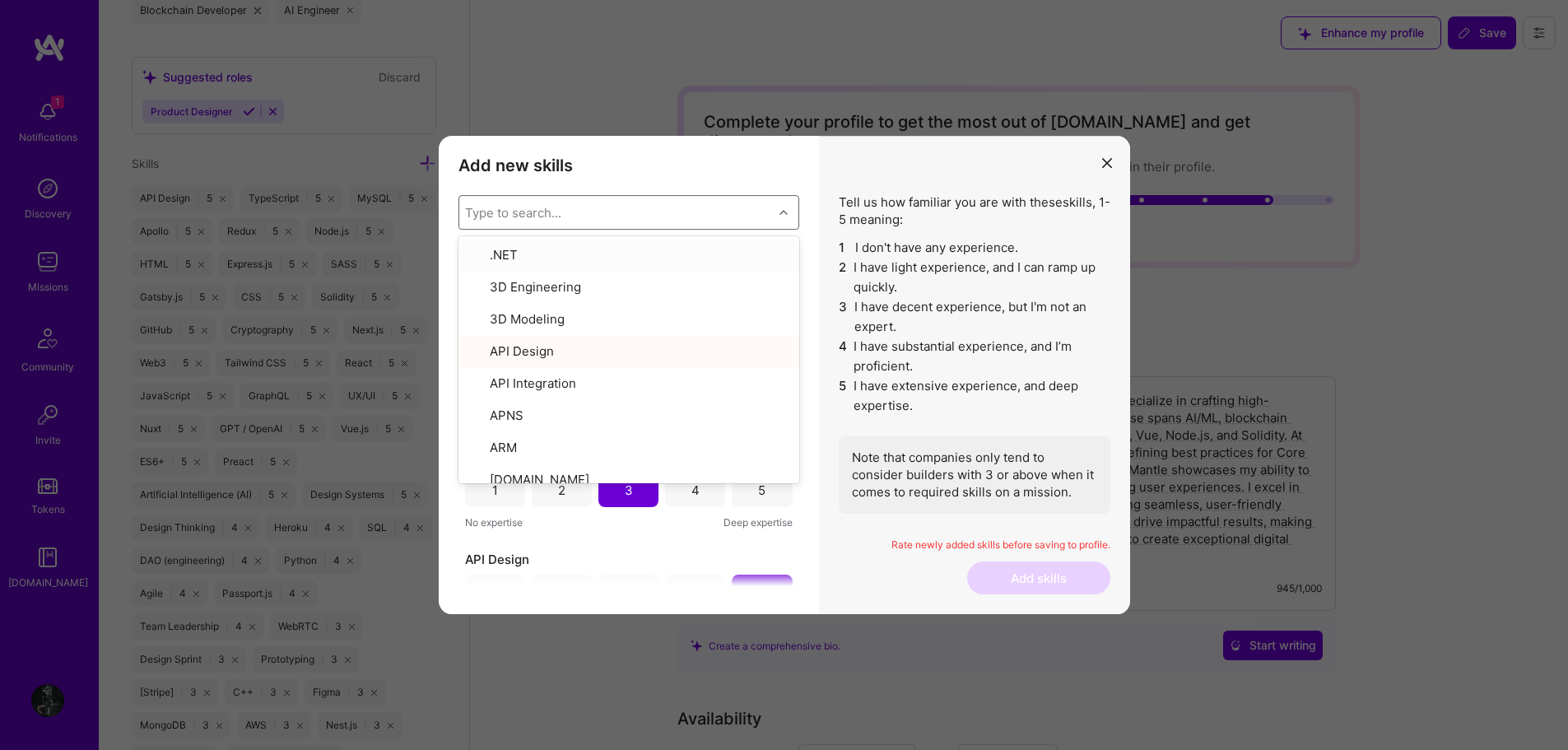
click at [684, 169] on h3 "Add new skills" at bounding box center [628, 165] width 341 height 20
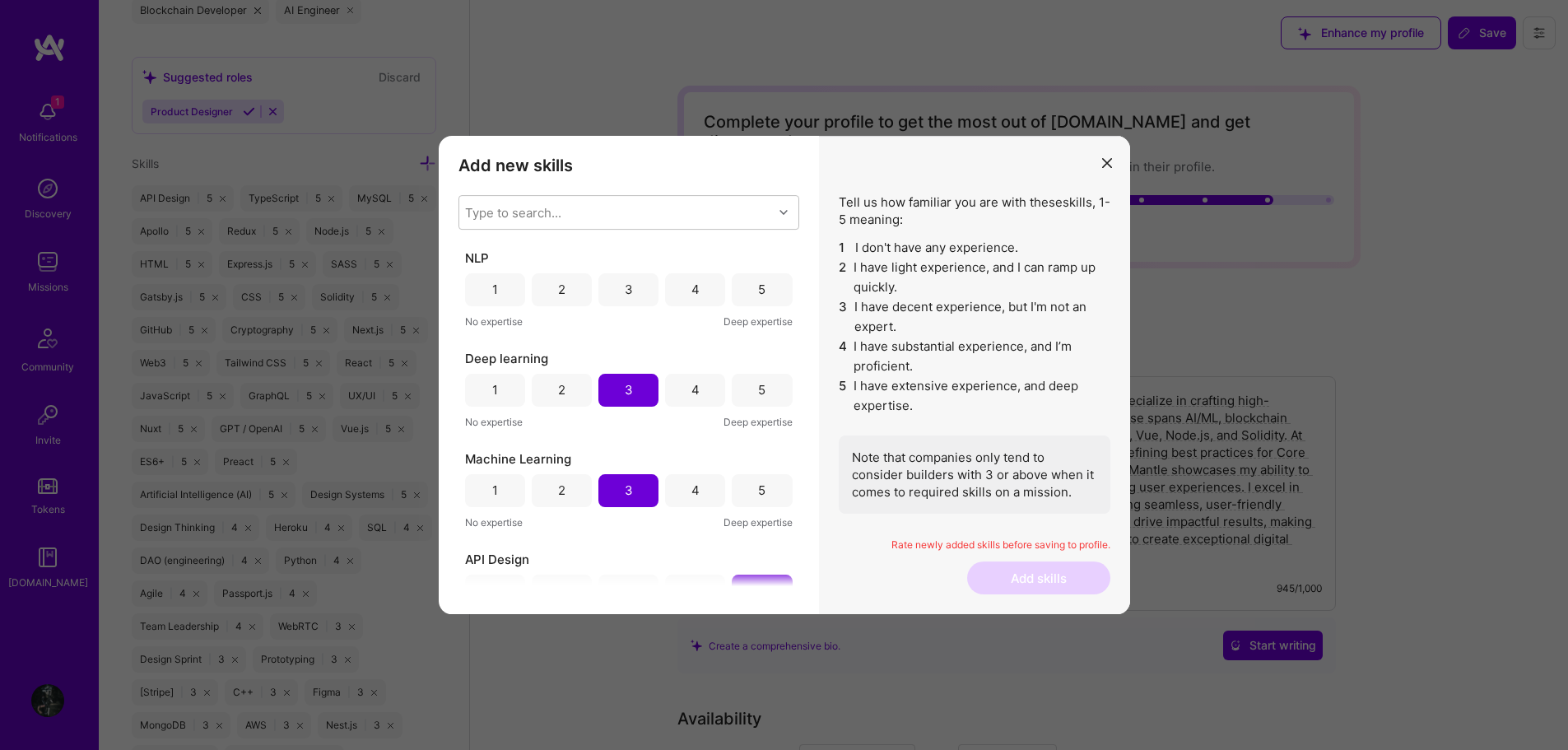
click at [683, 287] on div "4" at bounding box center [695, 289] width 60 height 33
click at [1056, 574] on button "Add skills" at bounding box center [1039, 578] width 143 height 33
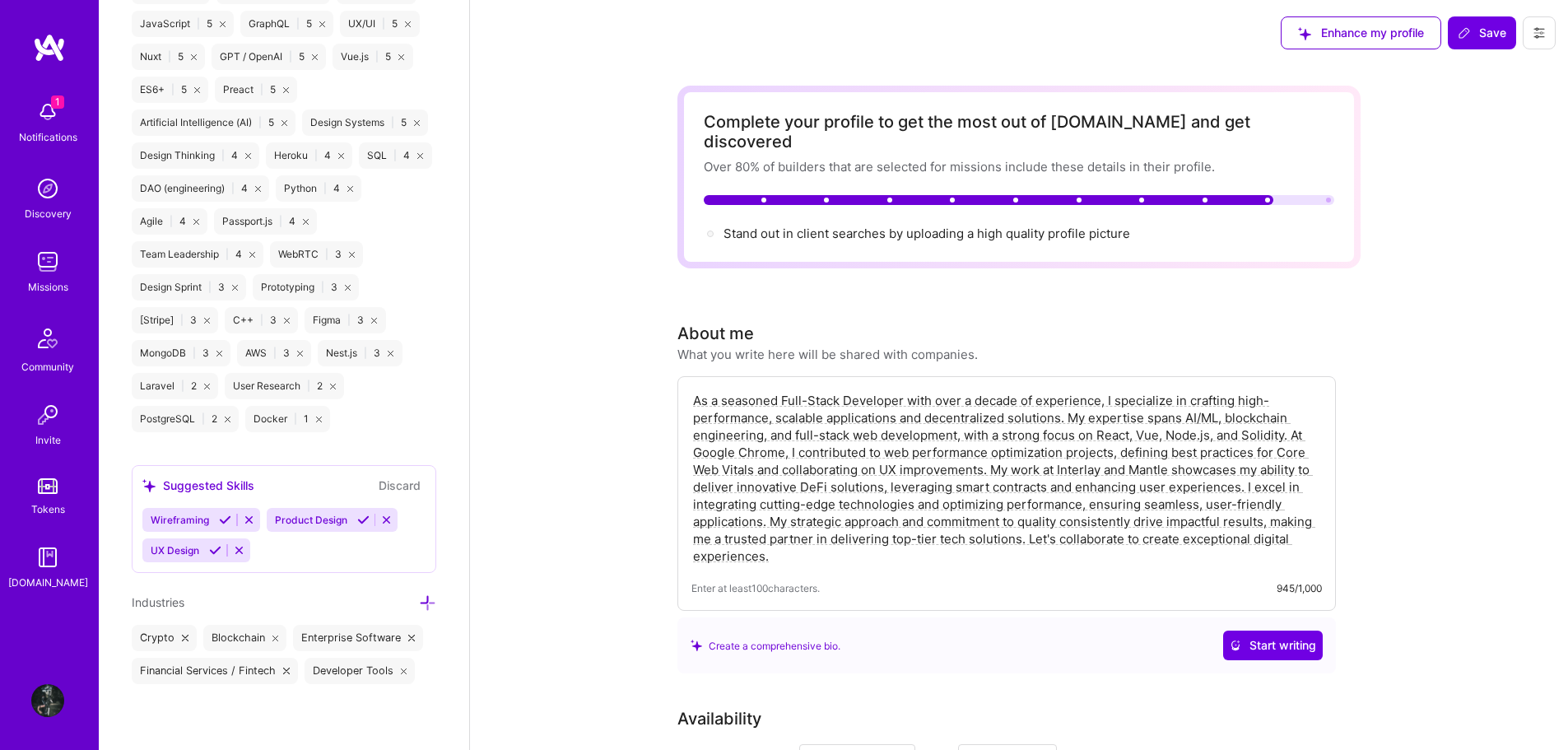
scroll to position [1689, 0]
click at [205, 389] on icon at bounding box center [207, 386] width 6 height 6
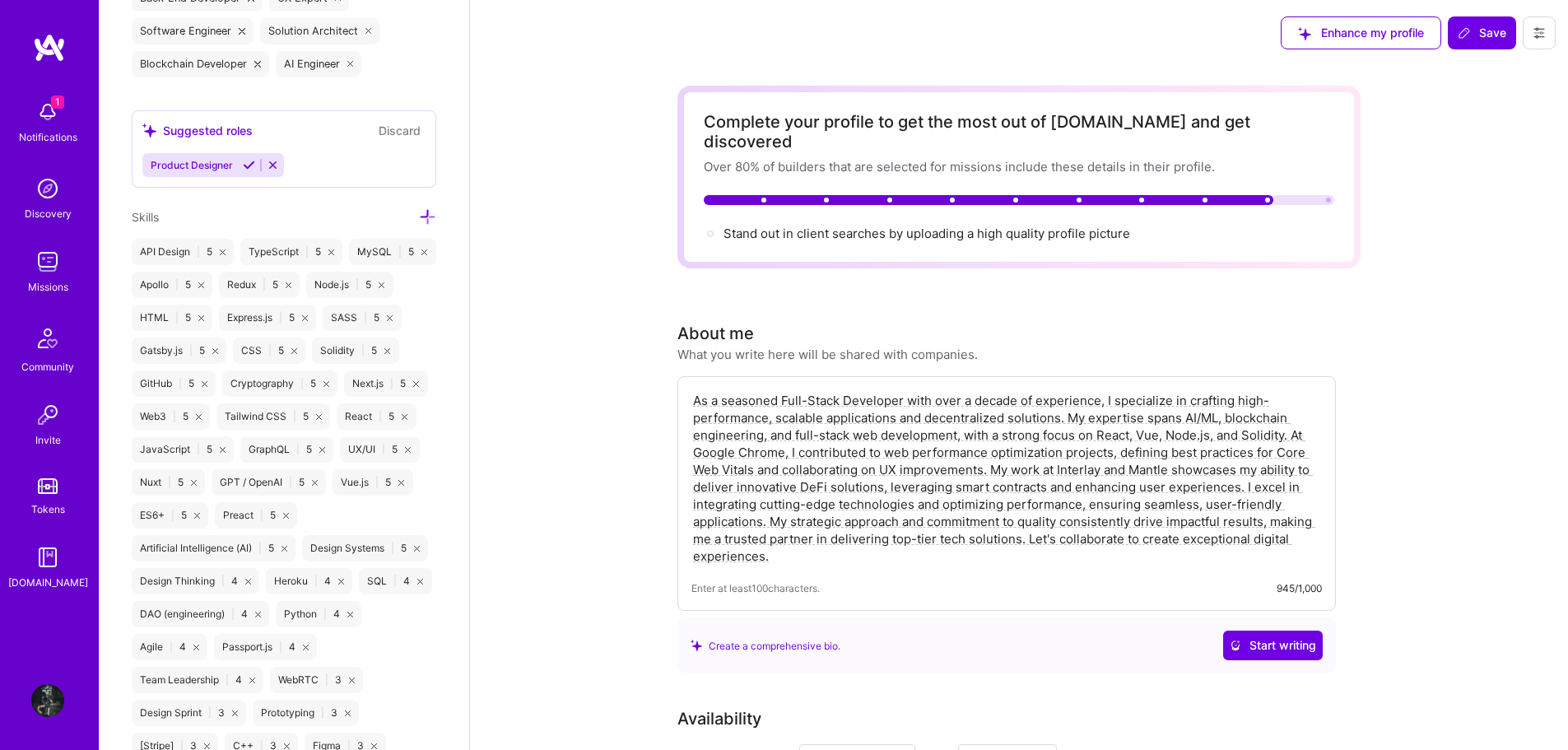
scroll to position [1195, 0]
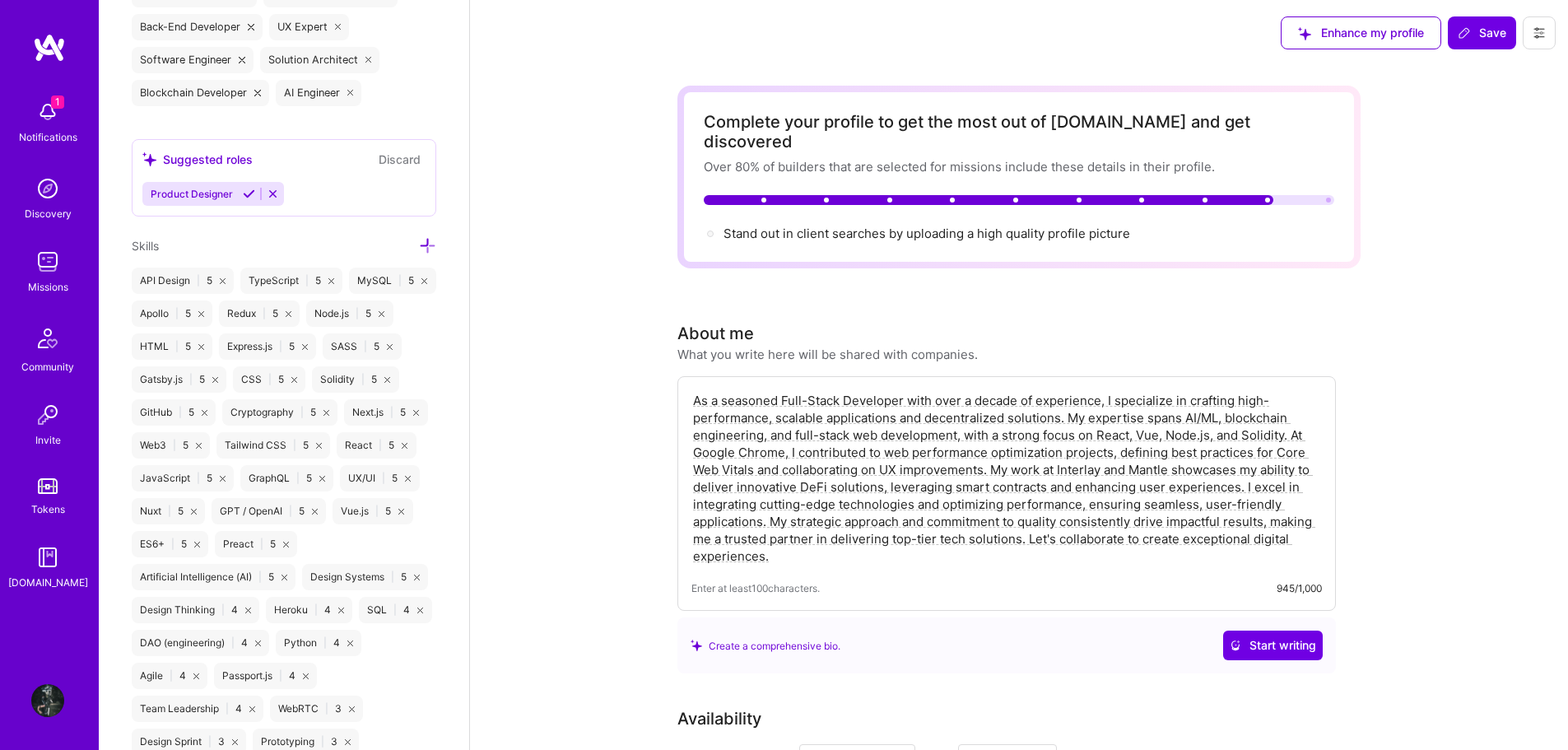
click at [419, 246] on icon at bounding box center [428, 246] width 17 height 17
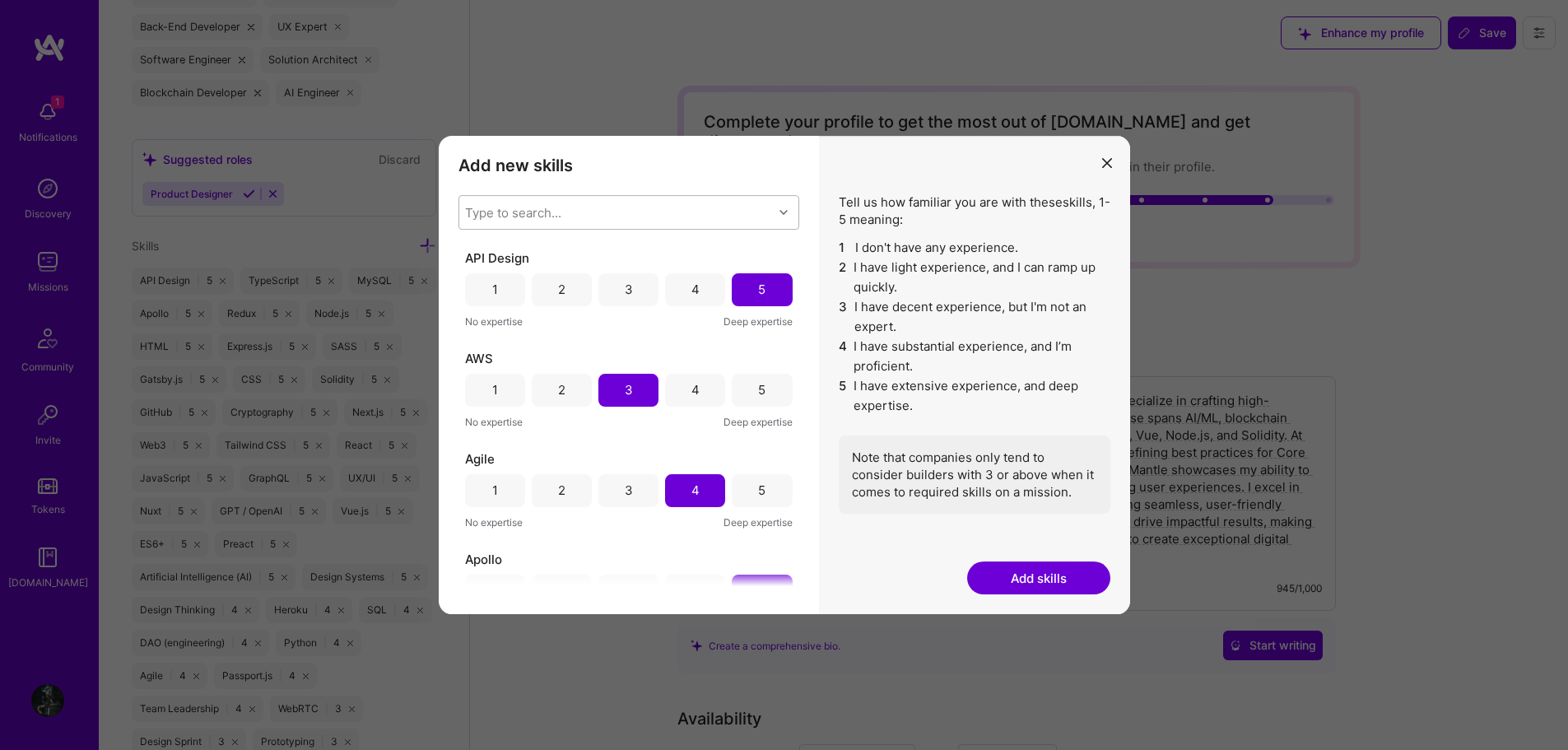
click at [671, 197] on div "Type to search..." at bounding box center [615, 212] width 313 height 33
type input "smart contract"
click at [508, 259] on div "Smart Contracts" at bounding box center [629, 254] width 321 height 17
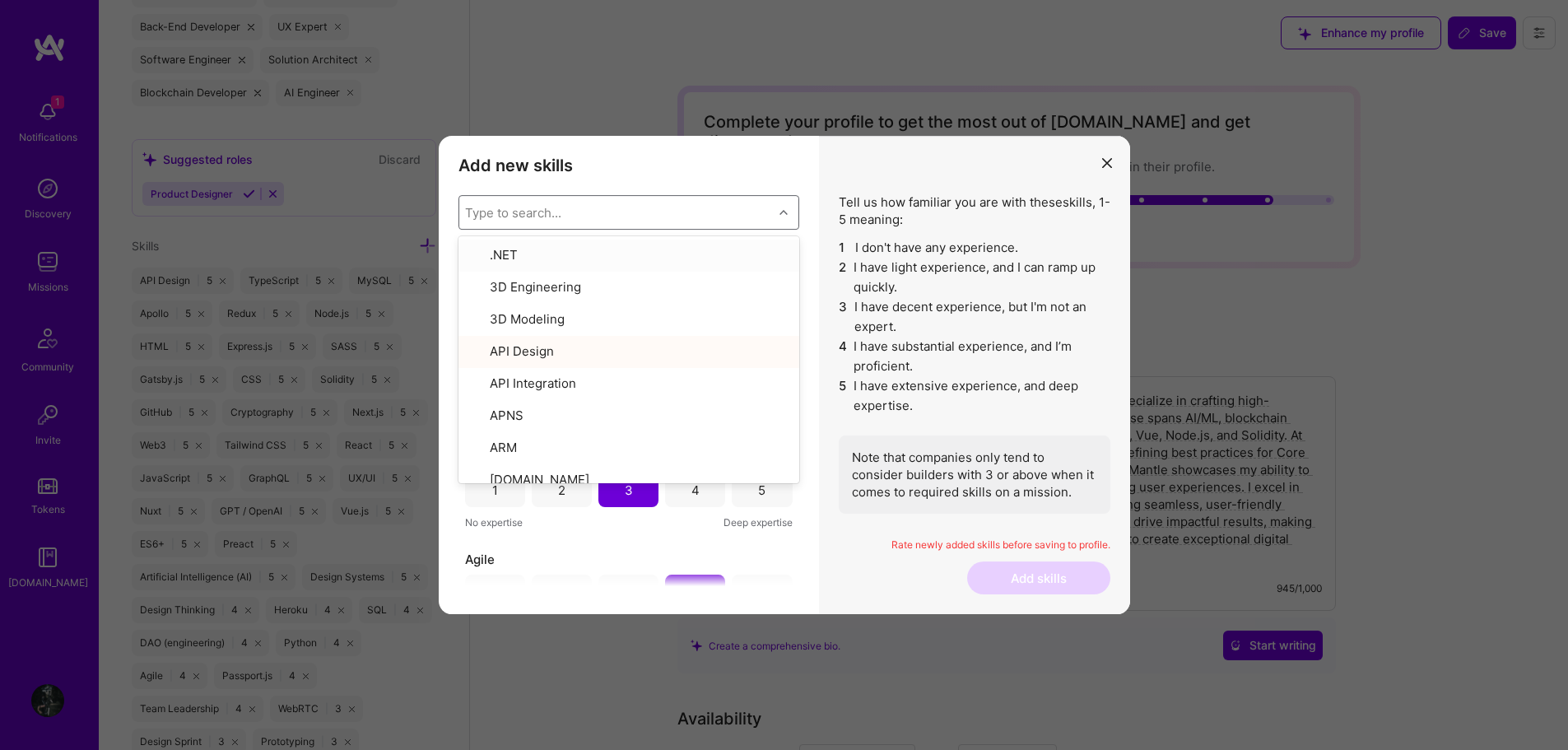
click at [671, 178] on div "Add new skills Tell us how familiar you are with given skills, using between 1 …" at bounding box center [629, 375] width 381 height 479
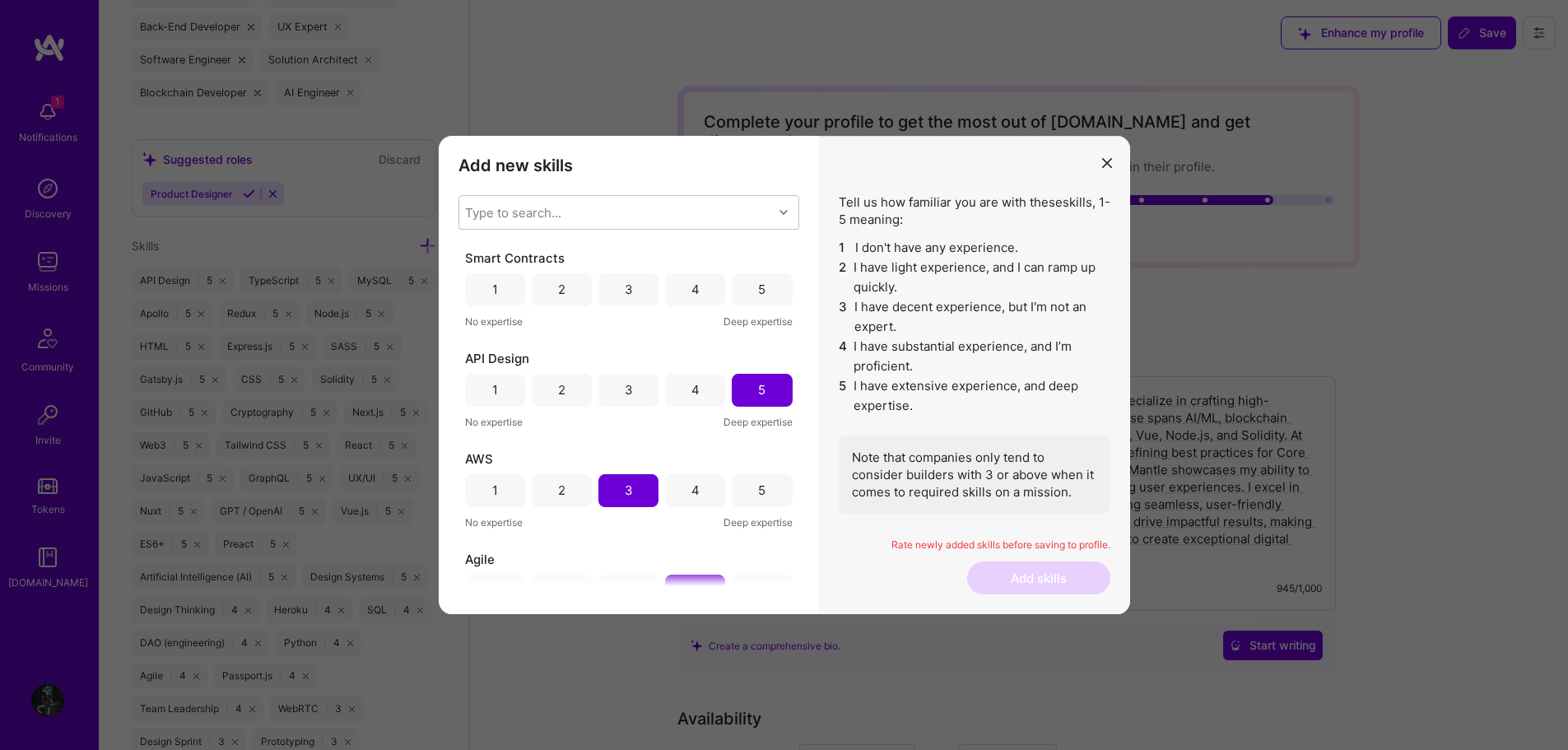
click at [747, 284] on div "5" at bounding box center [761, 289] width 60 height 33
click at [1051, 591] on button "Add skills" at bounding box center [1039, 578] width 143 height 33
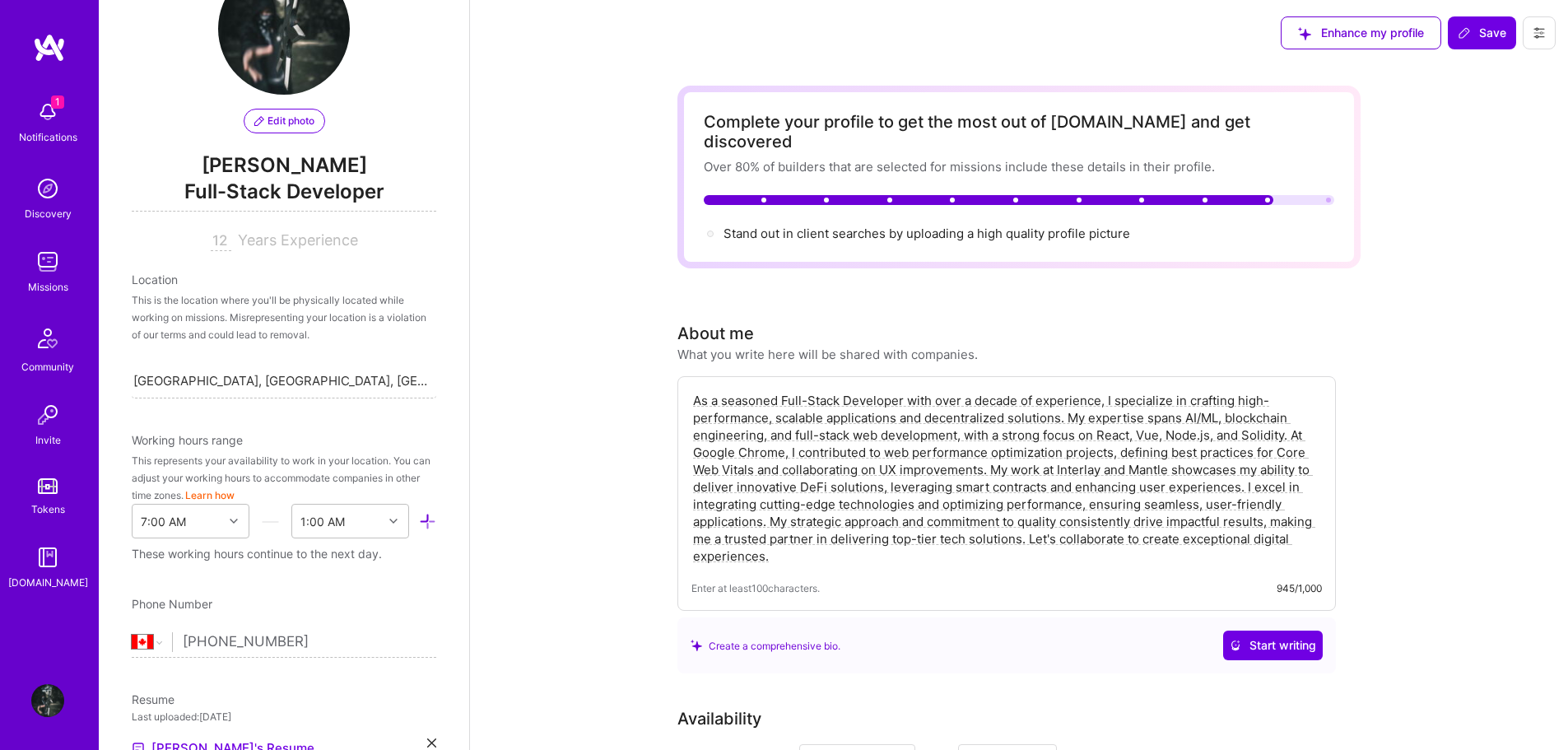
scroll to position [0, 0]
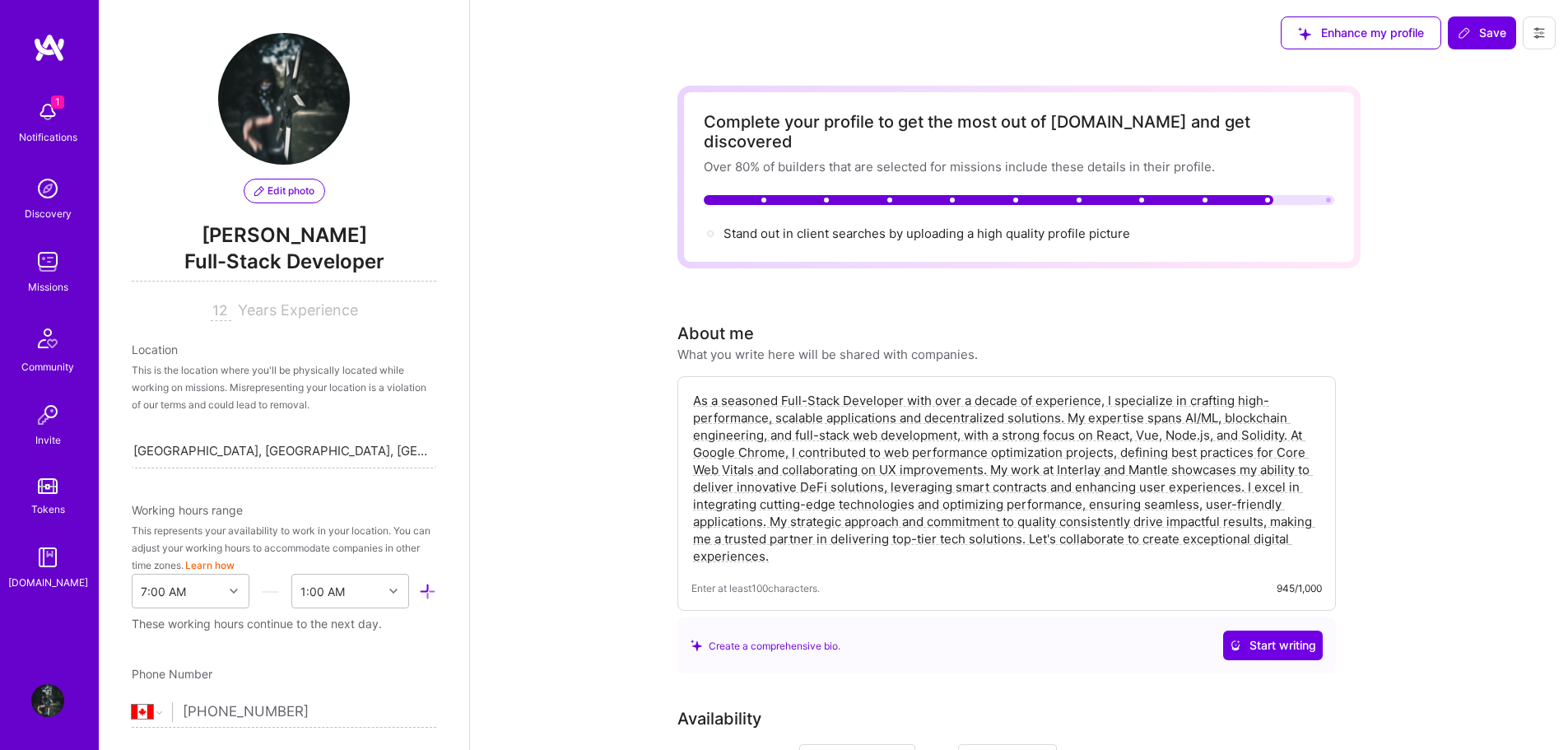
click at [44, 112] on img at bounding box center [48, 112] width 33 height 33
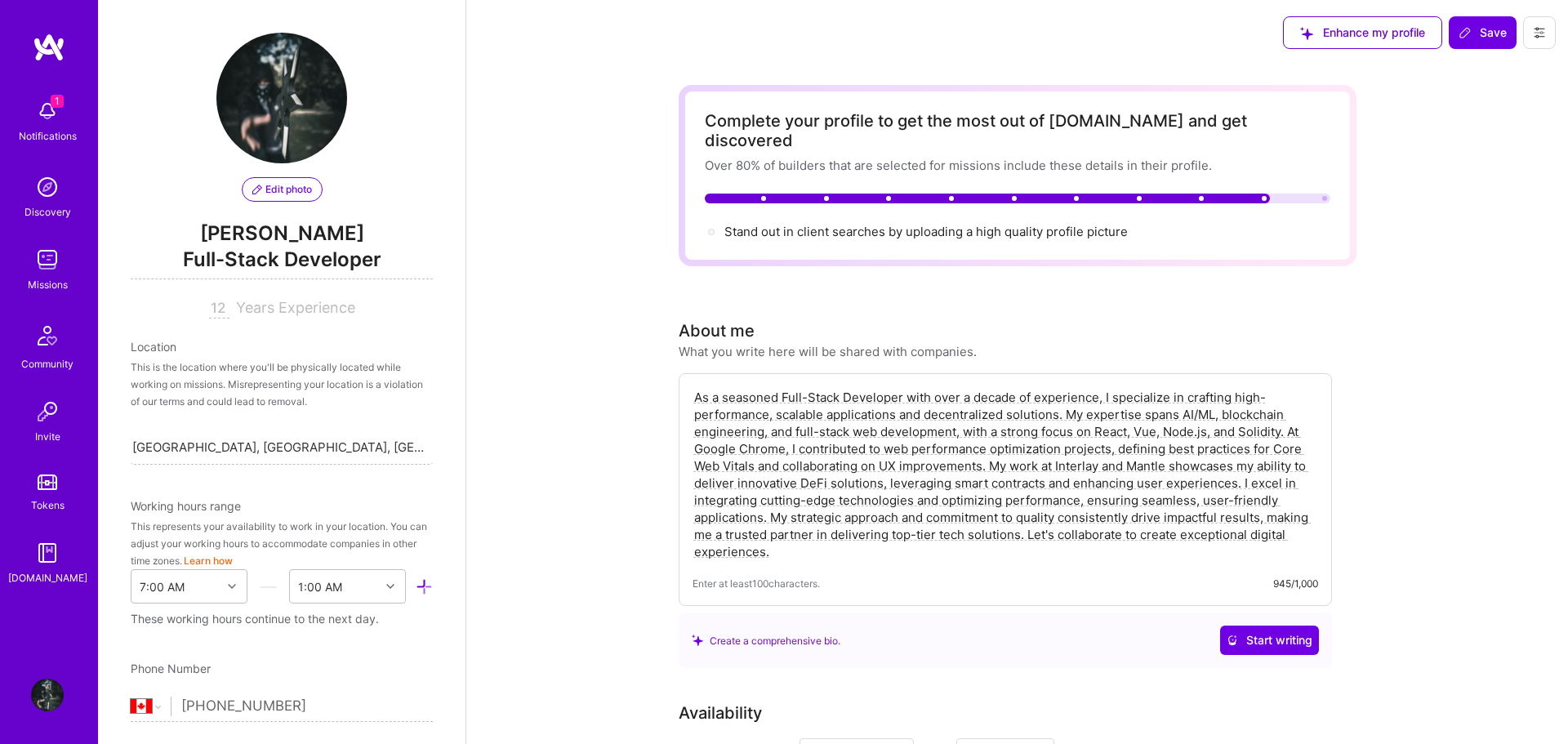
click at [54, 263] on img at bounding box center [47, 259] width 33 height 33
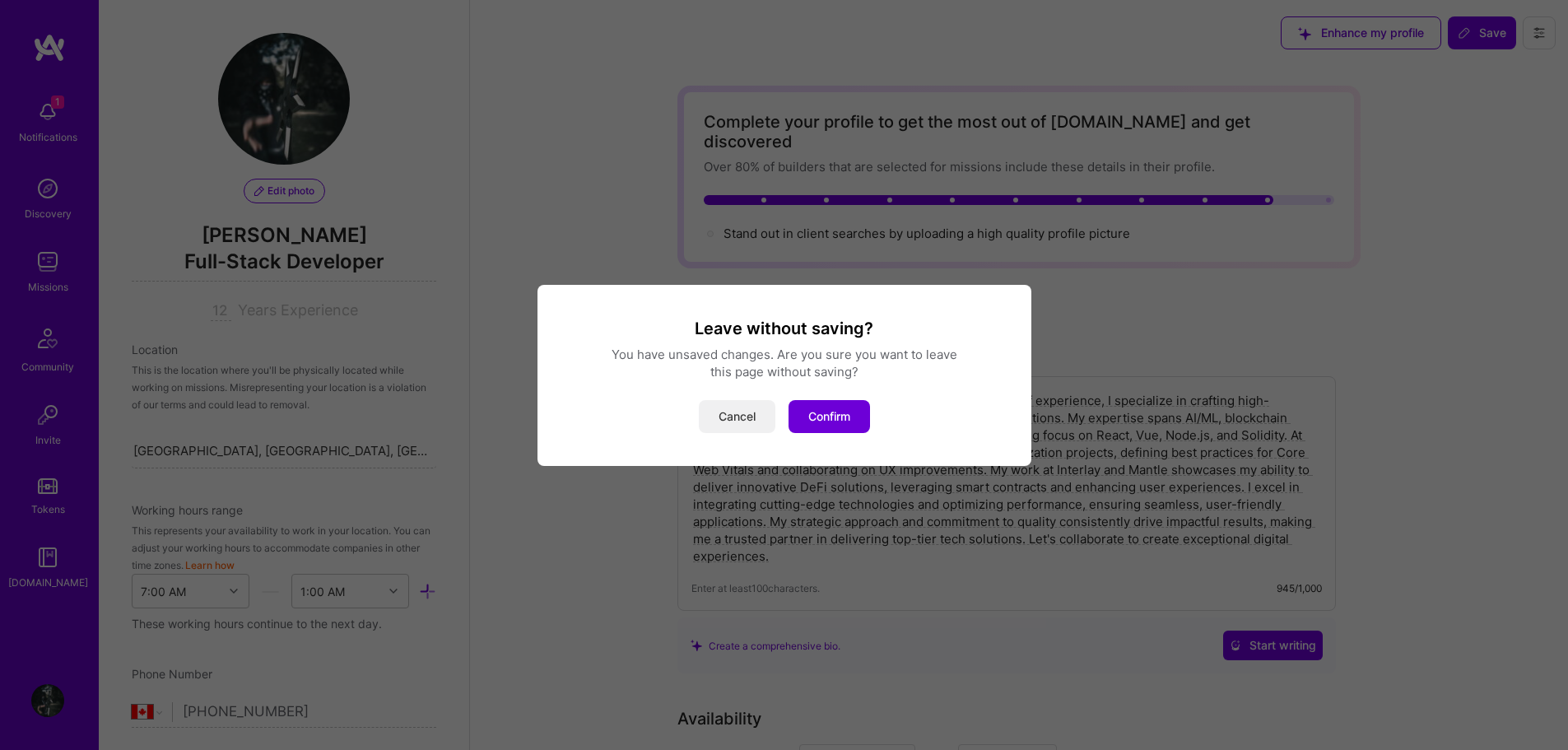
click at [747, 418] on button "Cancel" at bounding box center [737, 416] width 77 height 33
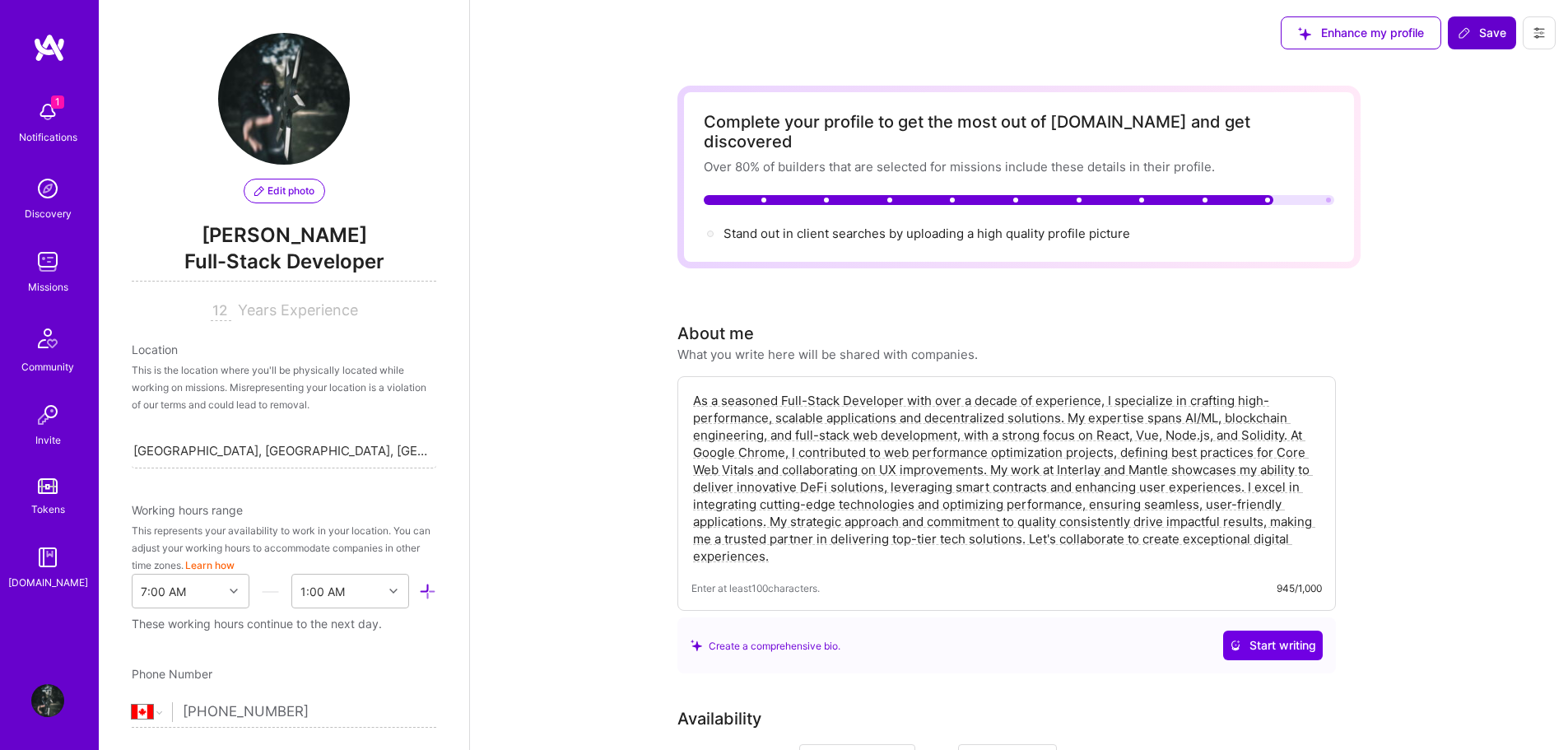
click at [1494, 37] on span "Save" at bounding box center [1482, 32] width 49 height 16
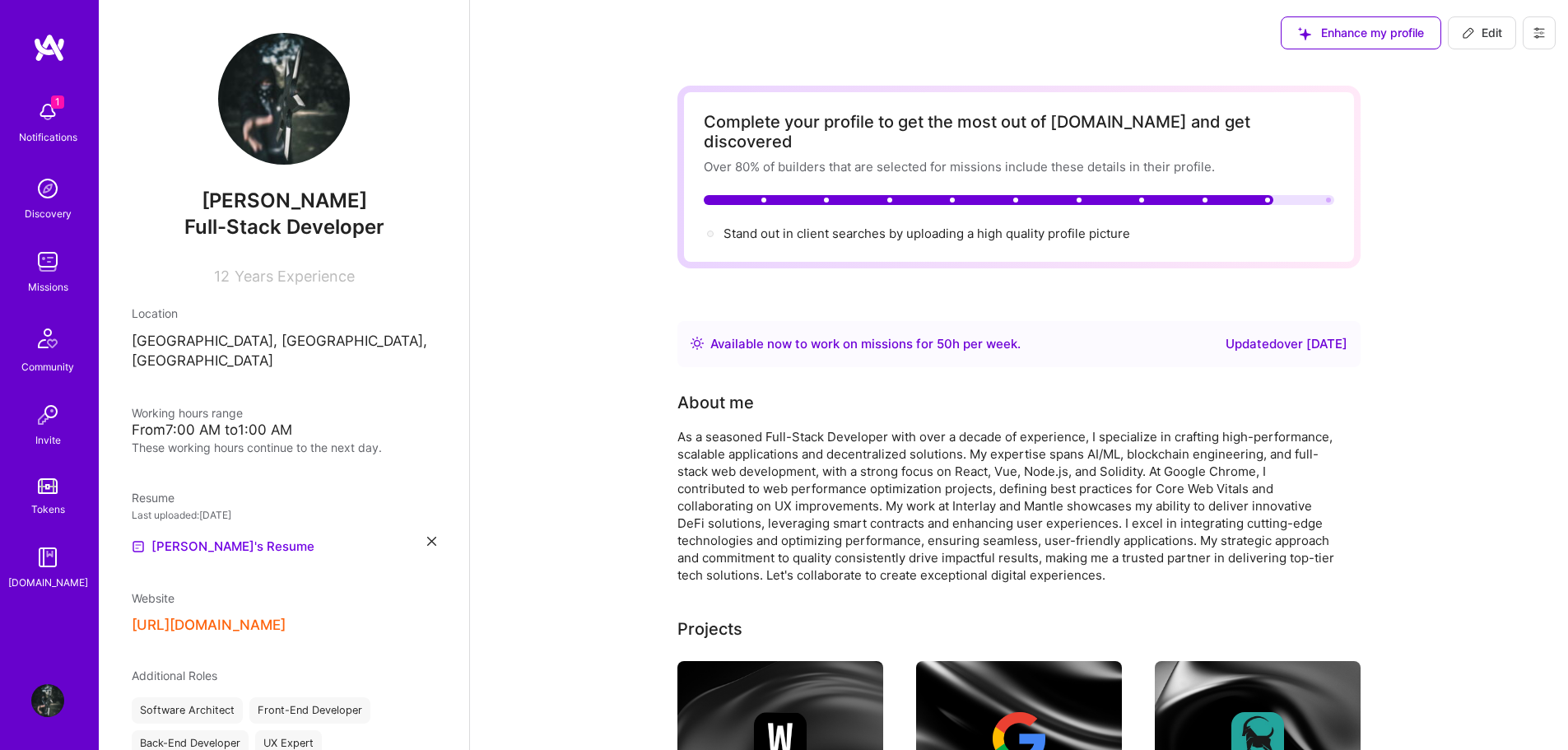
click at [1495, 38] on span "Edit" at bounding box center [1482, 32] width 40 height 16
select select "US"
select select "Right Now"
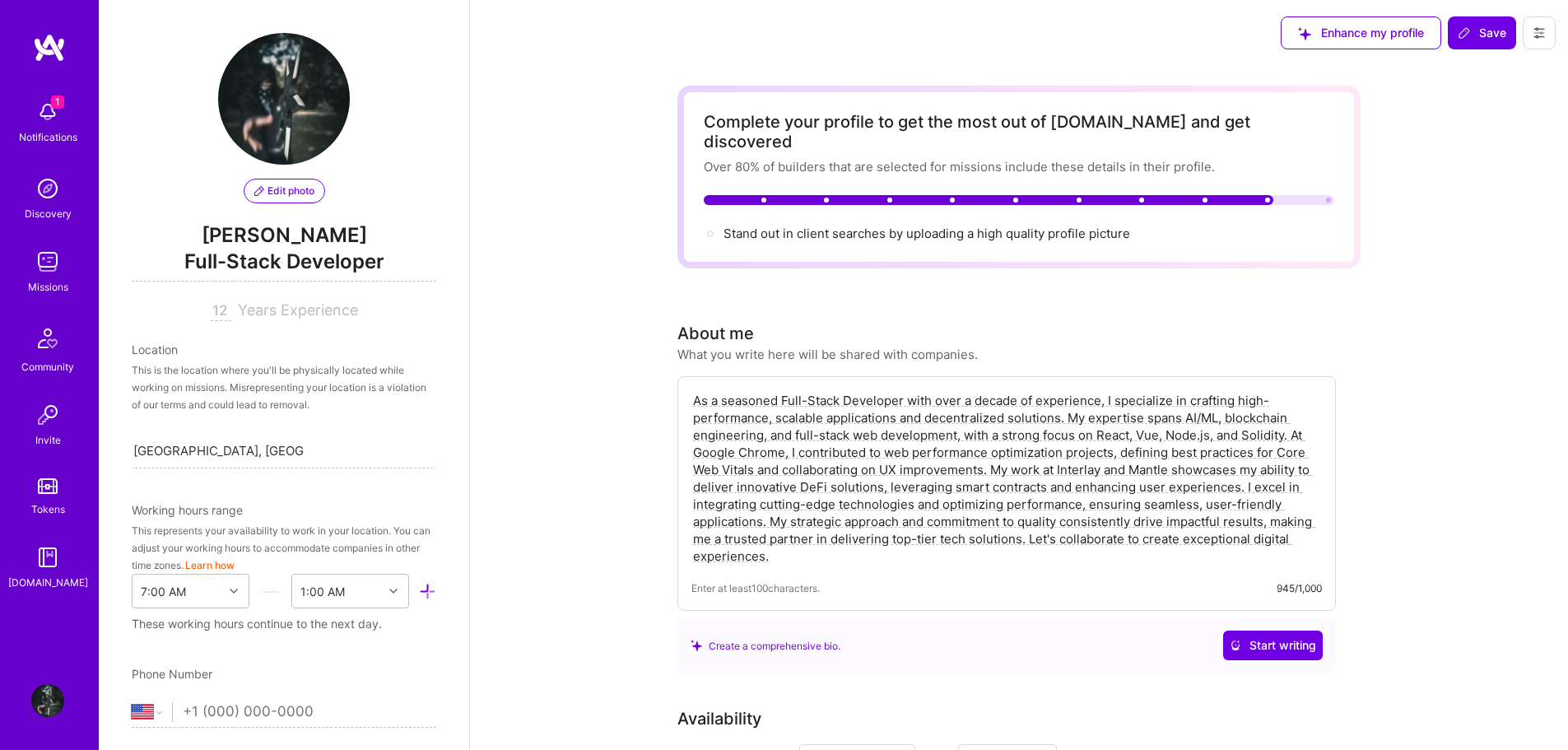
click at [398, 263] on span "Full-Stack Developer" at bounding box center [283, 265] width 305 height 34
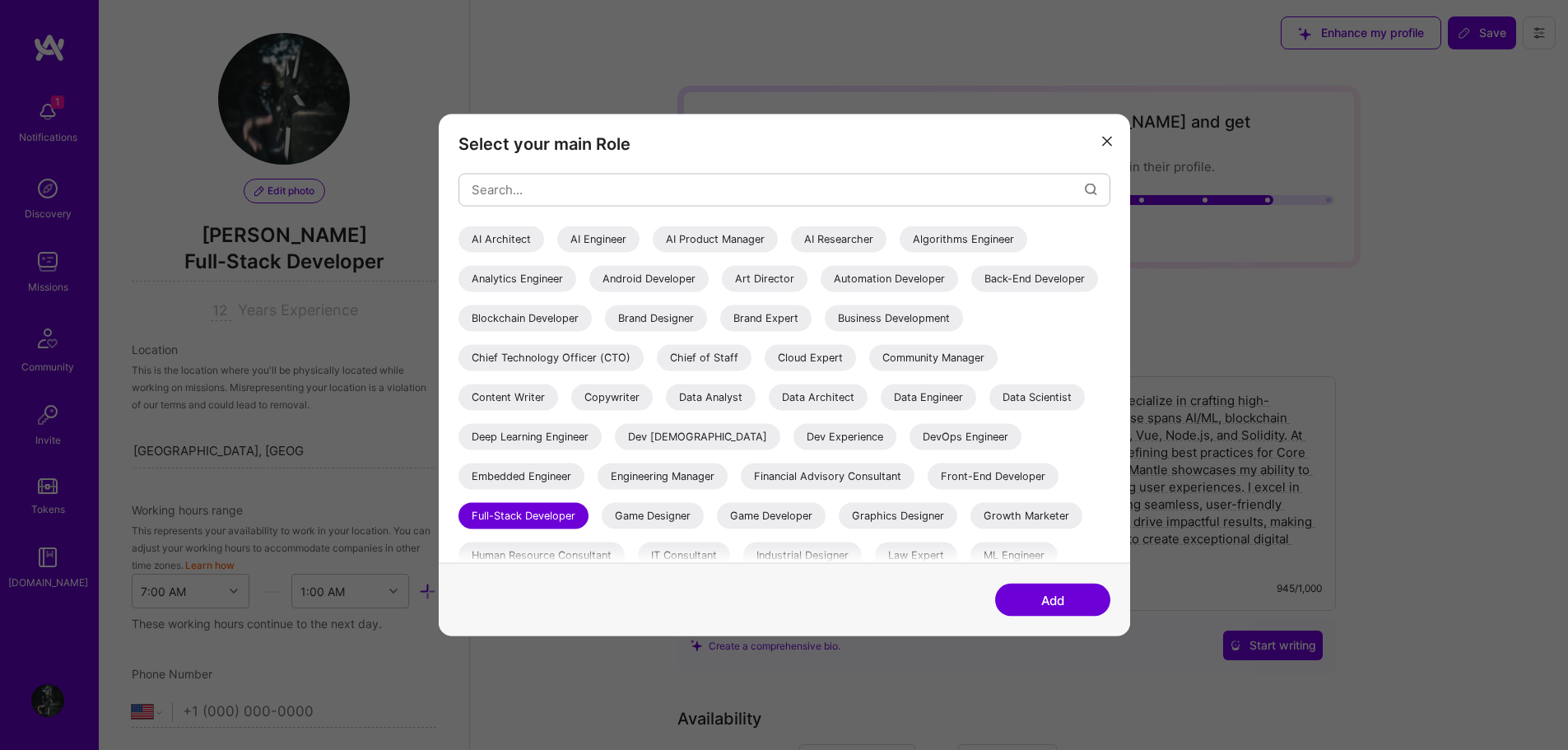
click at [1105, 143] on icon "modal" at bounding box center [1107, 142] width 10 height 10
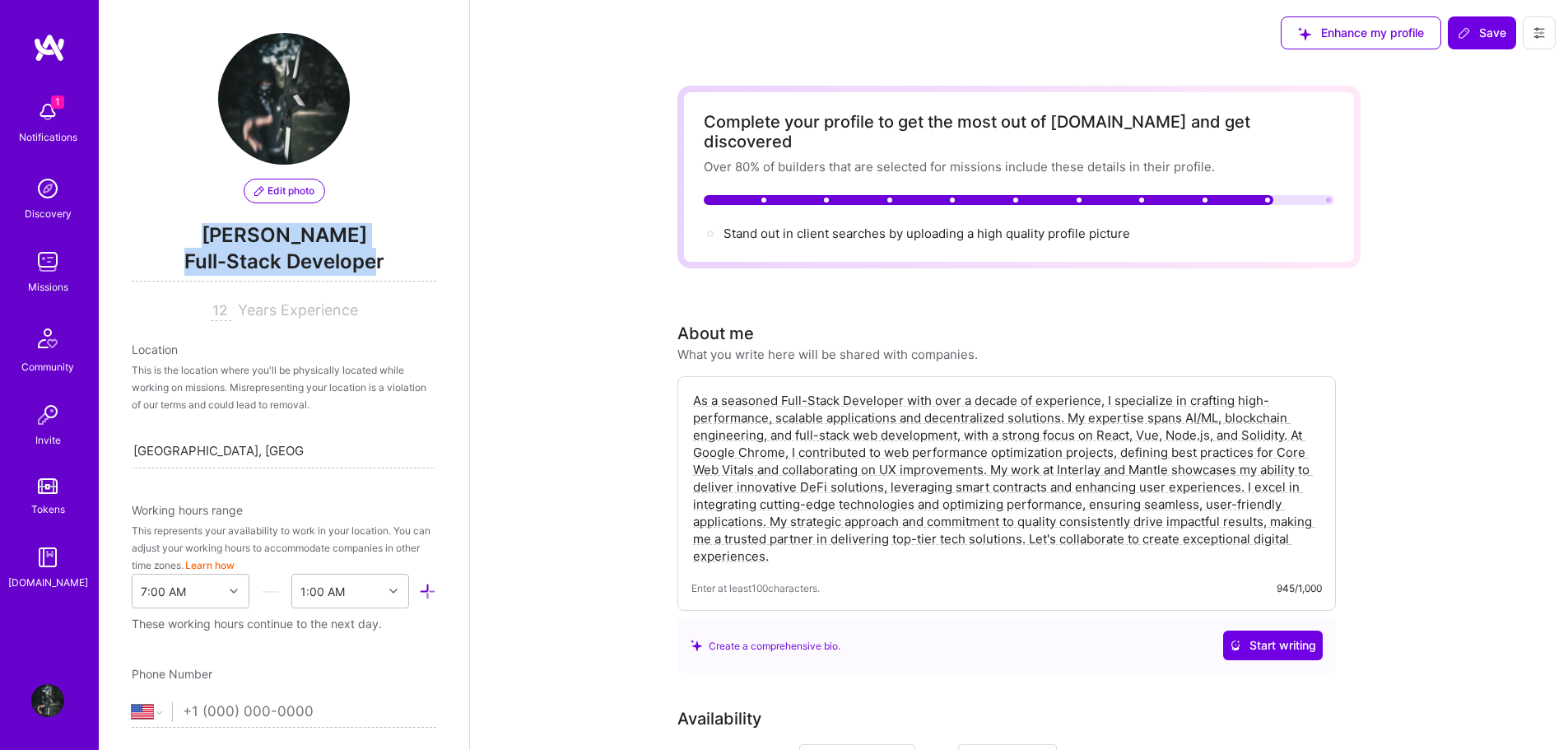
drag, startPoint x: 236, startPoint y: 235, endPoint x: 370, endPoint y: 266, distance: 137.5
click at [370, 266] on div "Edit photo Anton K. Full-Stack Developer 12 Years Experience" at bounding box center [283, 177] width 305 height 288
click at [392, 259] on span "Full-Stack Developer" at bounding box center [283, 265] width 305 height 34
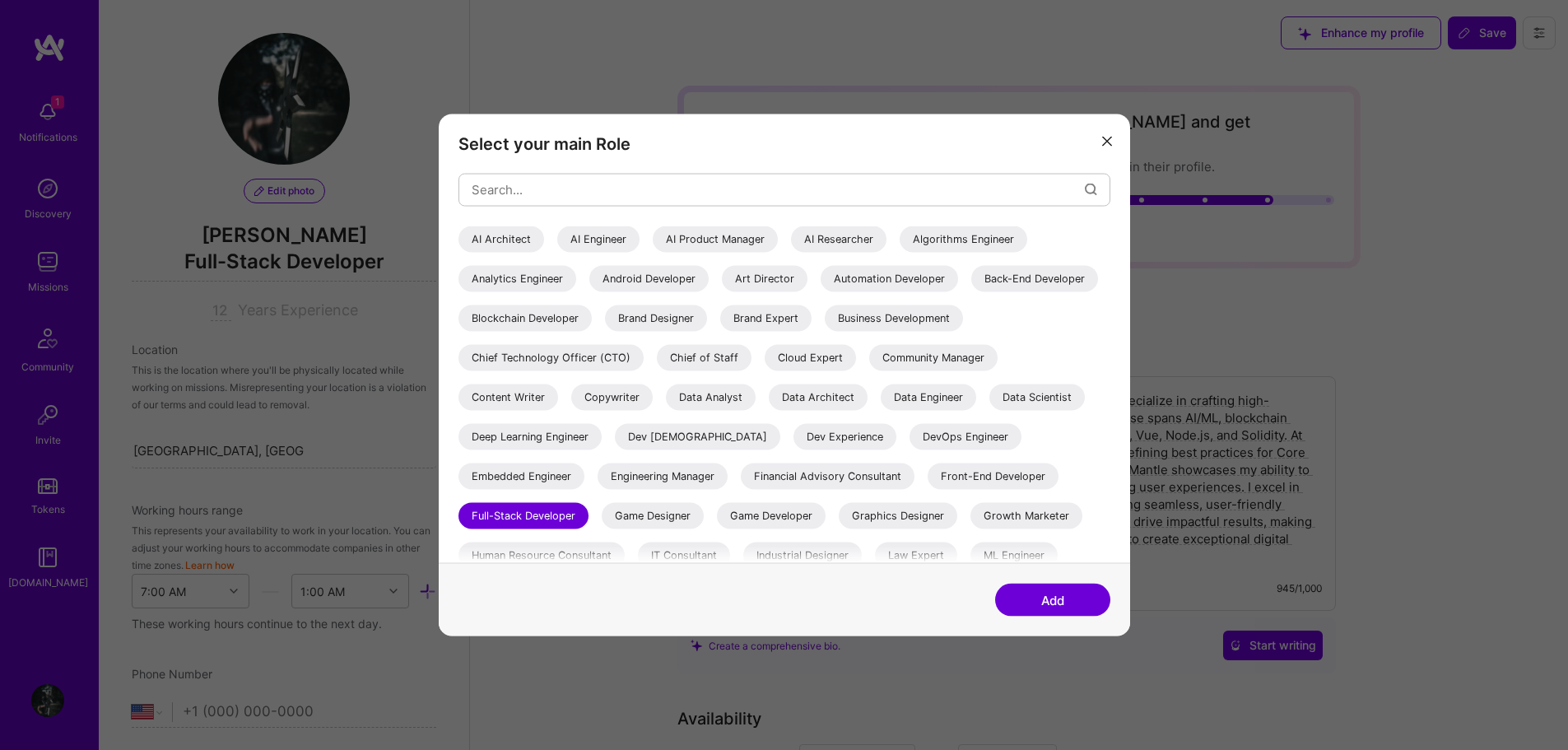
click at [603, 242] on div "AI Engineer" at bounding box center [598, 238] width 82 height 26
click at [1031, 595] on button "Add" at bounding box center [1052, 600] width 115 height 33
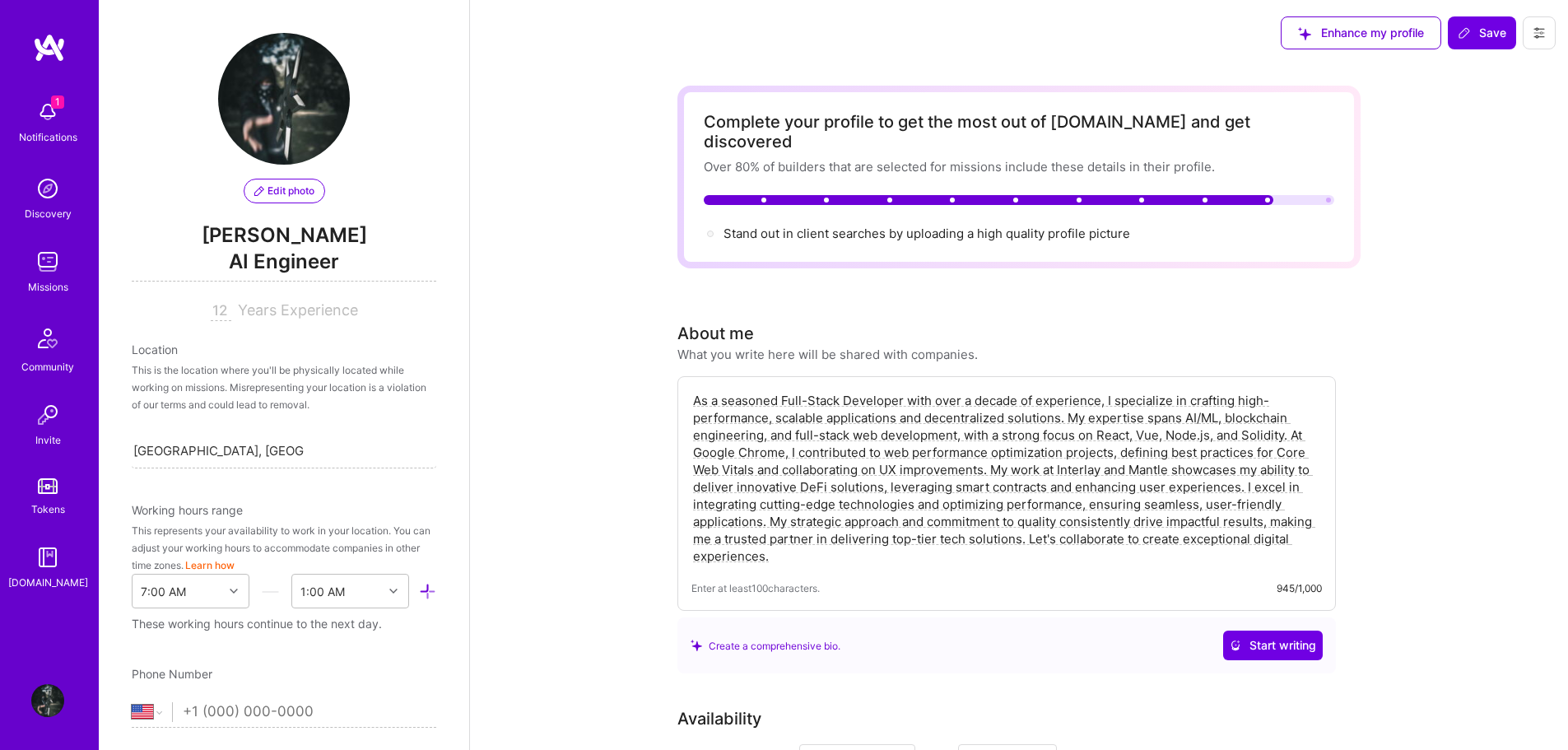
click at [307, 257] on span "AI Engineer" at bounding box center [283, 265] width 305 height 34
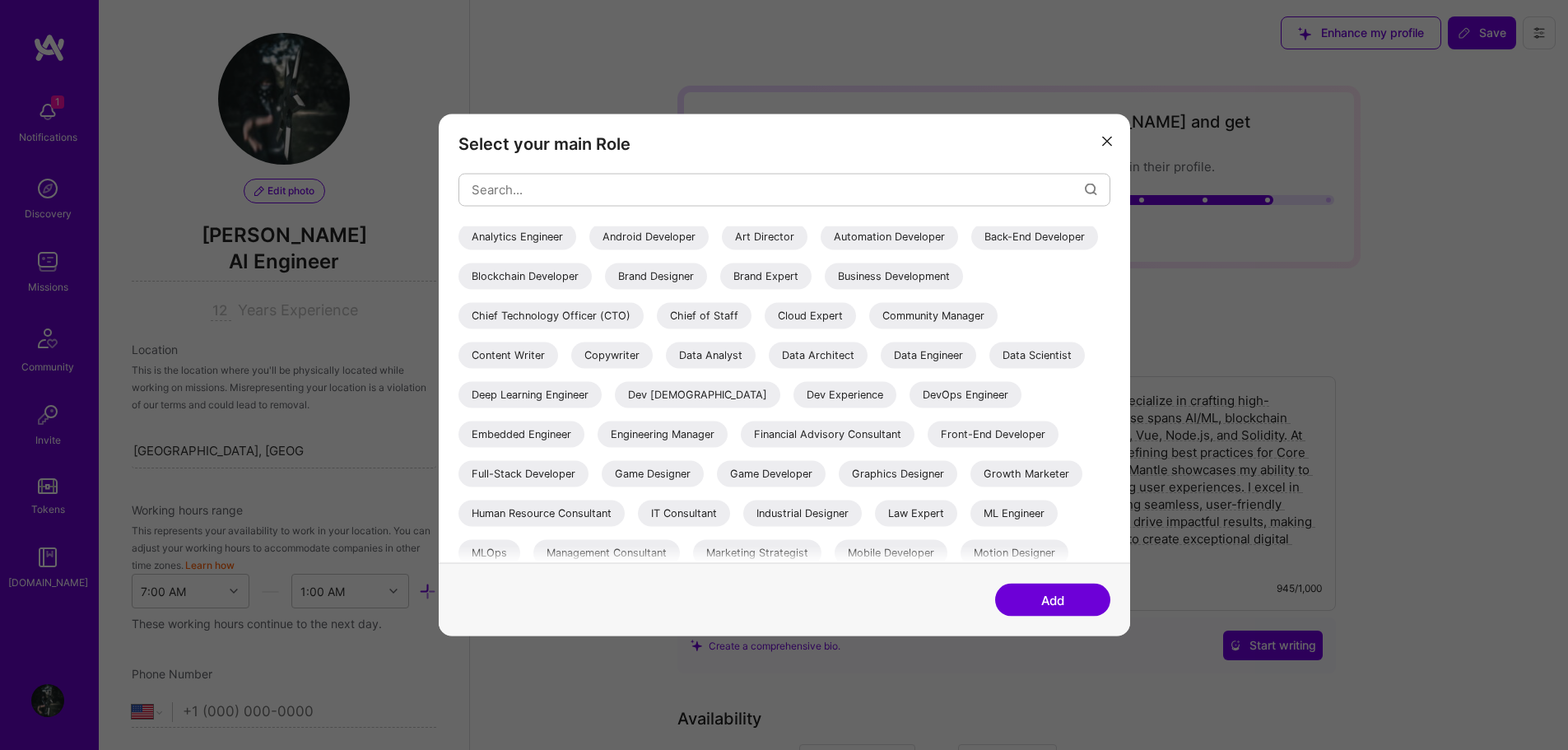
scroll to position [82, 0]
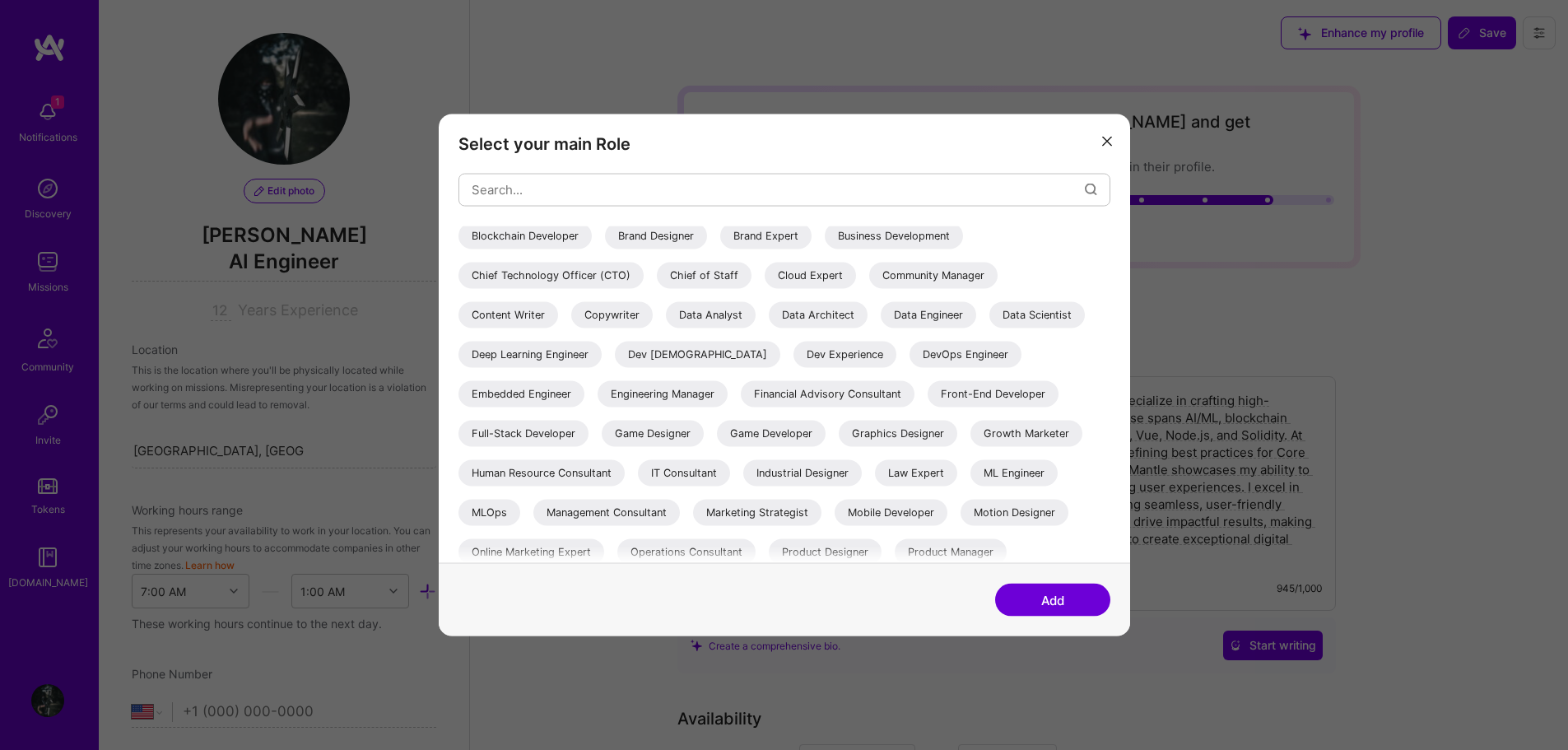
click at [589, 429] on div "Full-Stack Developer" at bounding box center [523, 433] width 130 height 26
click at [1046, 595] on button "Add" at bounding box center [1052, 600] width 115 height 33
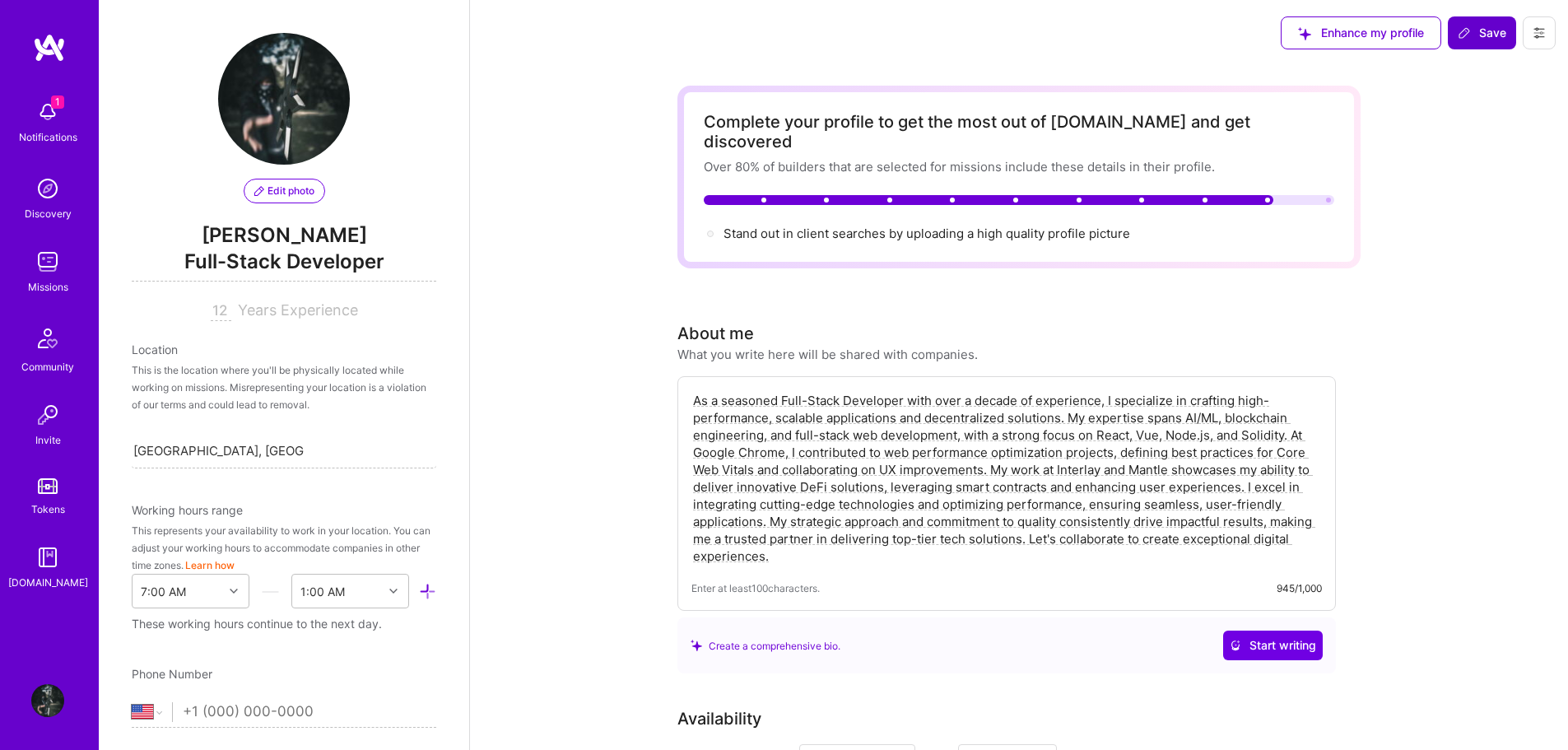
click at [1487, 26] on span "Save" at bounding box center [1482, 32] width 49 height 16
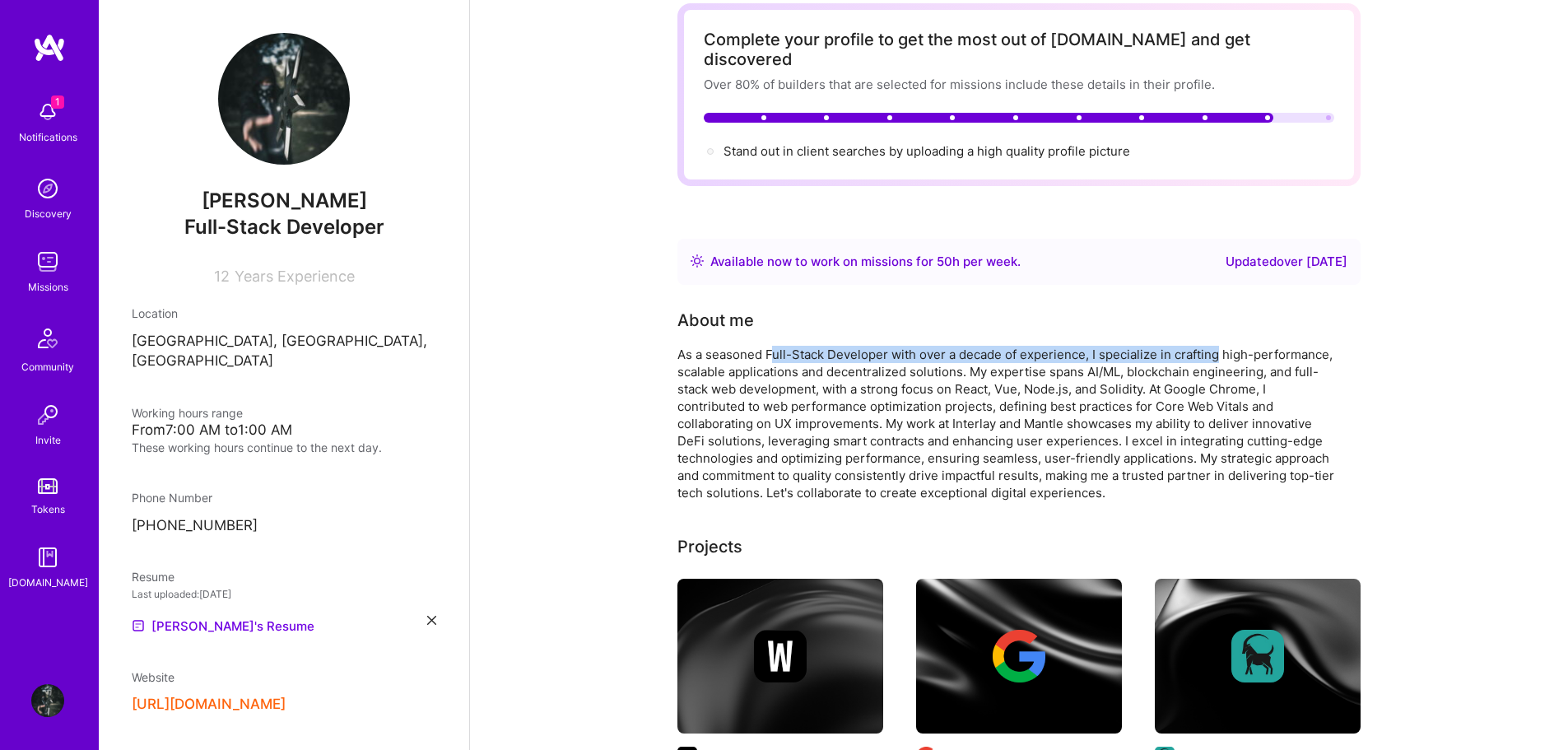
drag, startPoint x: 770, startPoint y: 337, endPoint x: 1241, endPoint y: 334, distance: 471.0
click at [1229, 346] on div "As a seasoned Full-Stack Developer with over a decade of experience, I speciali…" at bounding box center [1007, 423] width 659 height 155
click at [1241, 346] on div "As a seasoned Full-Stack Developer with over a decade of experience, I speciali…" at bounding box center [1007, 423] width 659 height 155
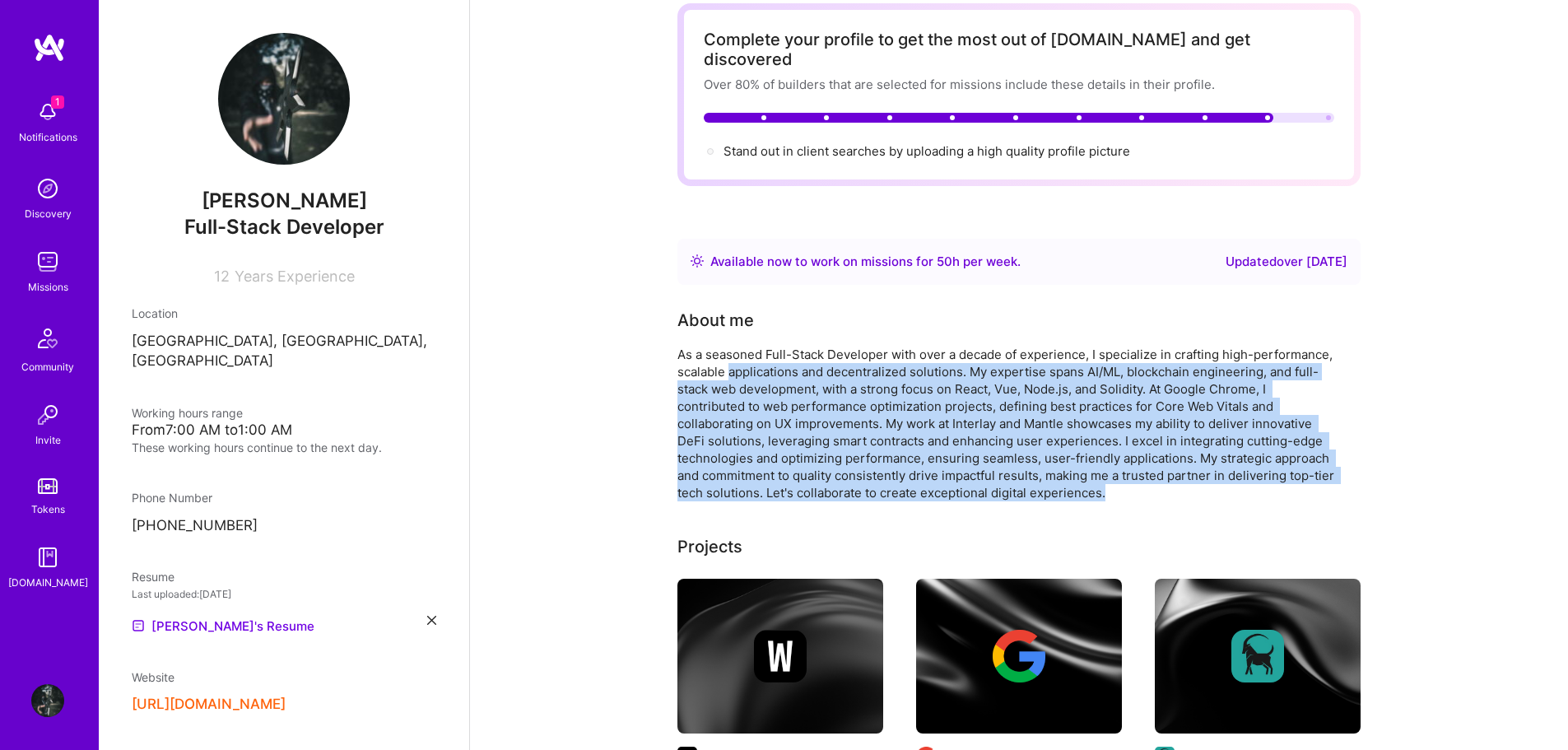
drag, startPoint x: 763, startPoint y: 353, endPoint x: 1190, endPoint y: 472, distance: 443.3
click at [1202, 474] on div "As a seasoned Full-Stack Developer with over a decade of experience, I speciali…" at bounding box center [1007, 423] width 659 height 155
click at [1190, 472] on div "As a seasoned Full-Stack Developer with over a decade of experience, I speciali…" at bounding box center [1007, 423] width 659 height 155
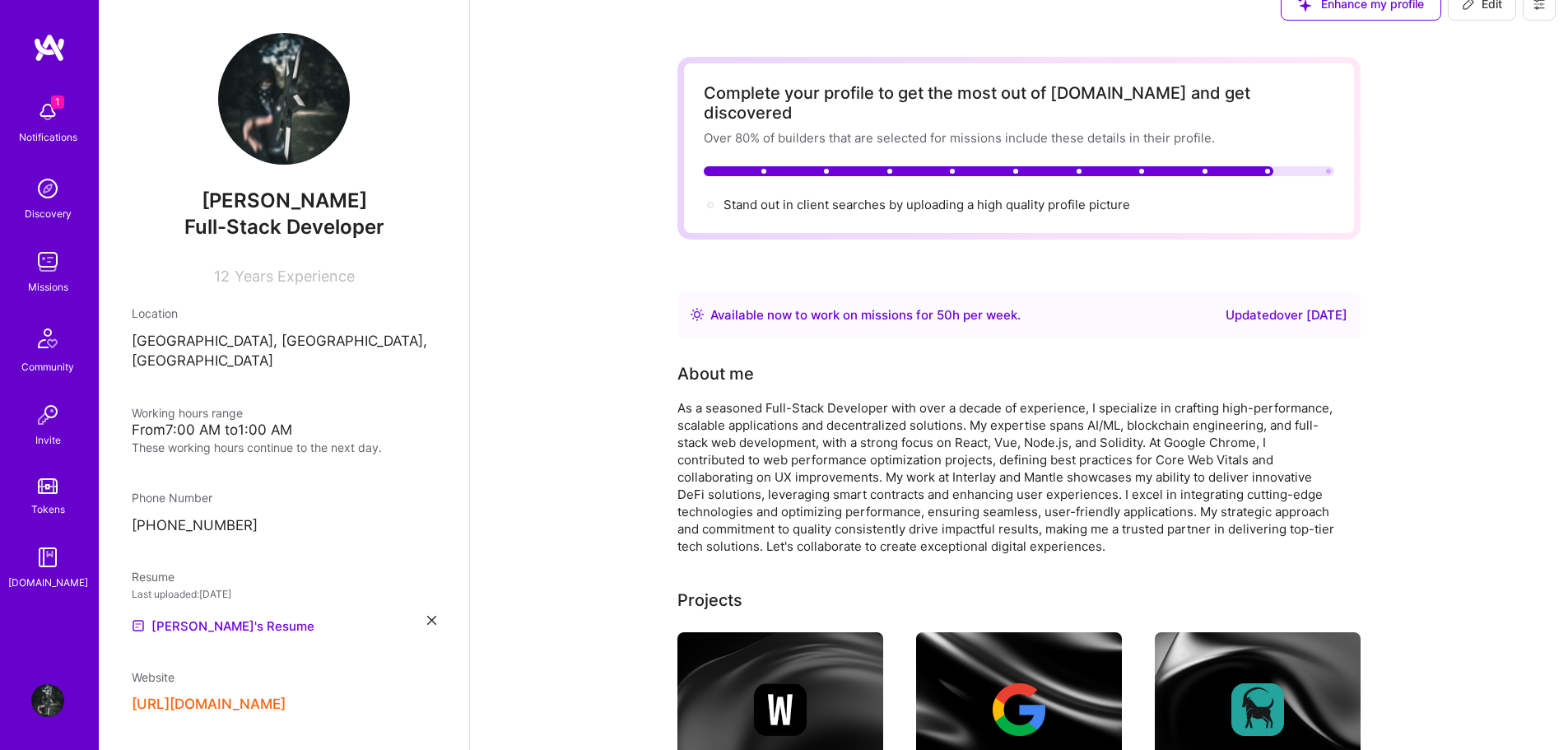
scroll to position [0, 0]
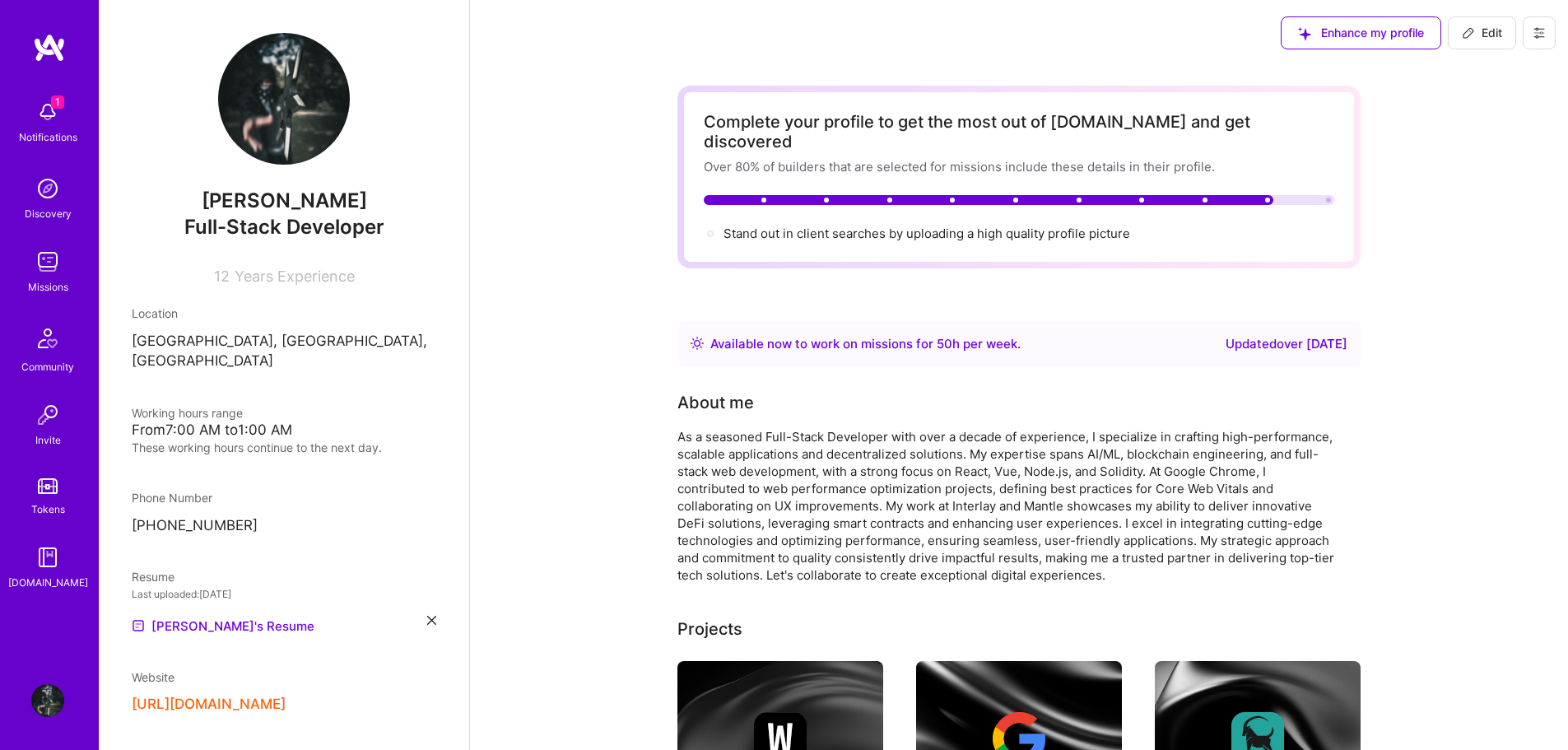
click at [1494, 31] on span "Edit" at bounding box center [1482, 32] width 40 height 16
select select "Right Now"
select select "CA"
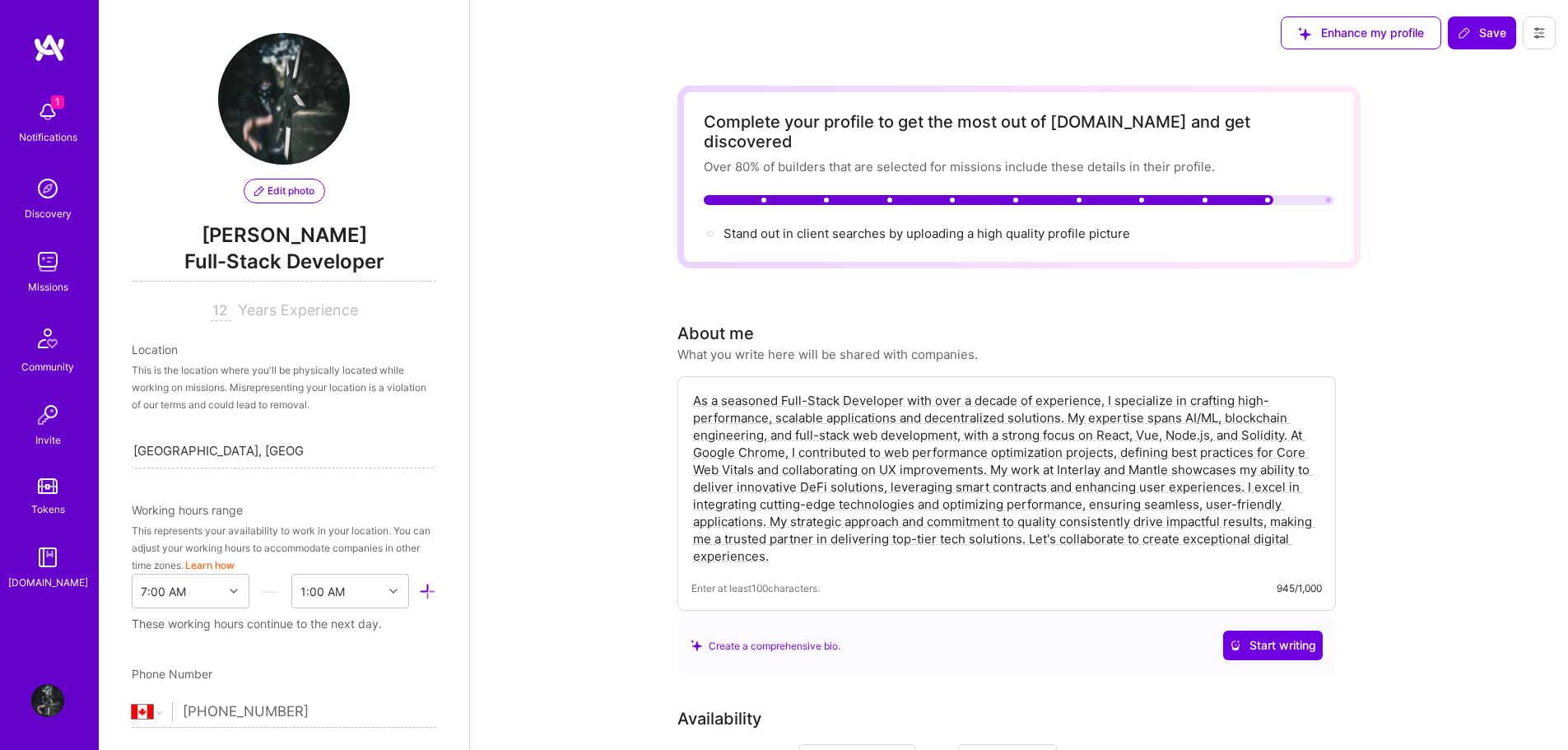
scroll to position [643, 0]
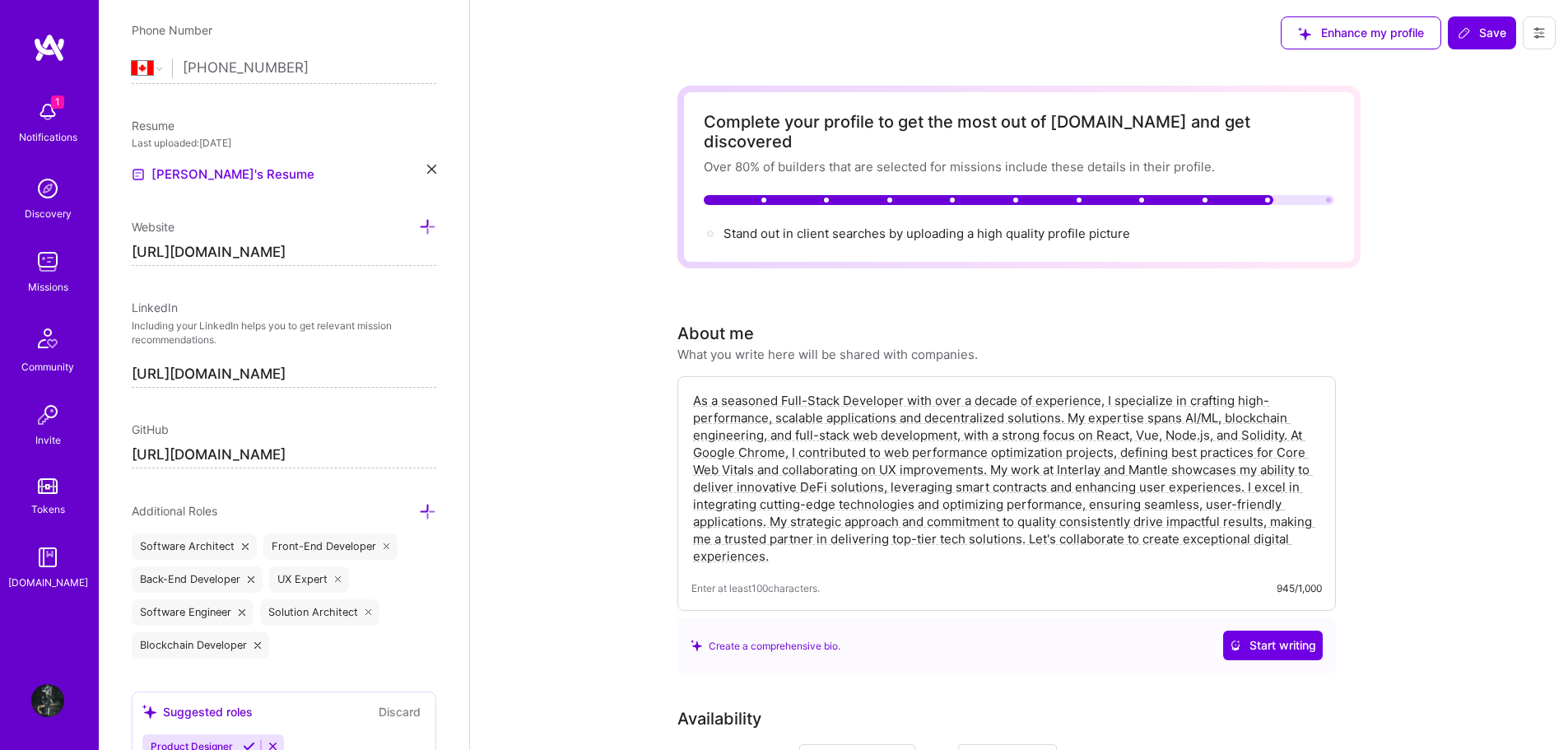
drag, startPoint x: 772, startPoint y: 539, endPoint x: 680, endPoint y: 370, distance: 192.4
click at [680, 376] on div "As a seasoned Full-Stack Developer with over a decade of experience, I speciali…" at bounding box center [1007, 493] width 659 height 235
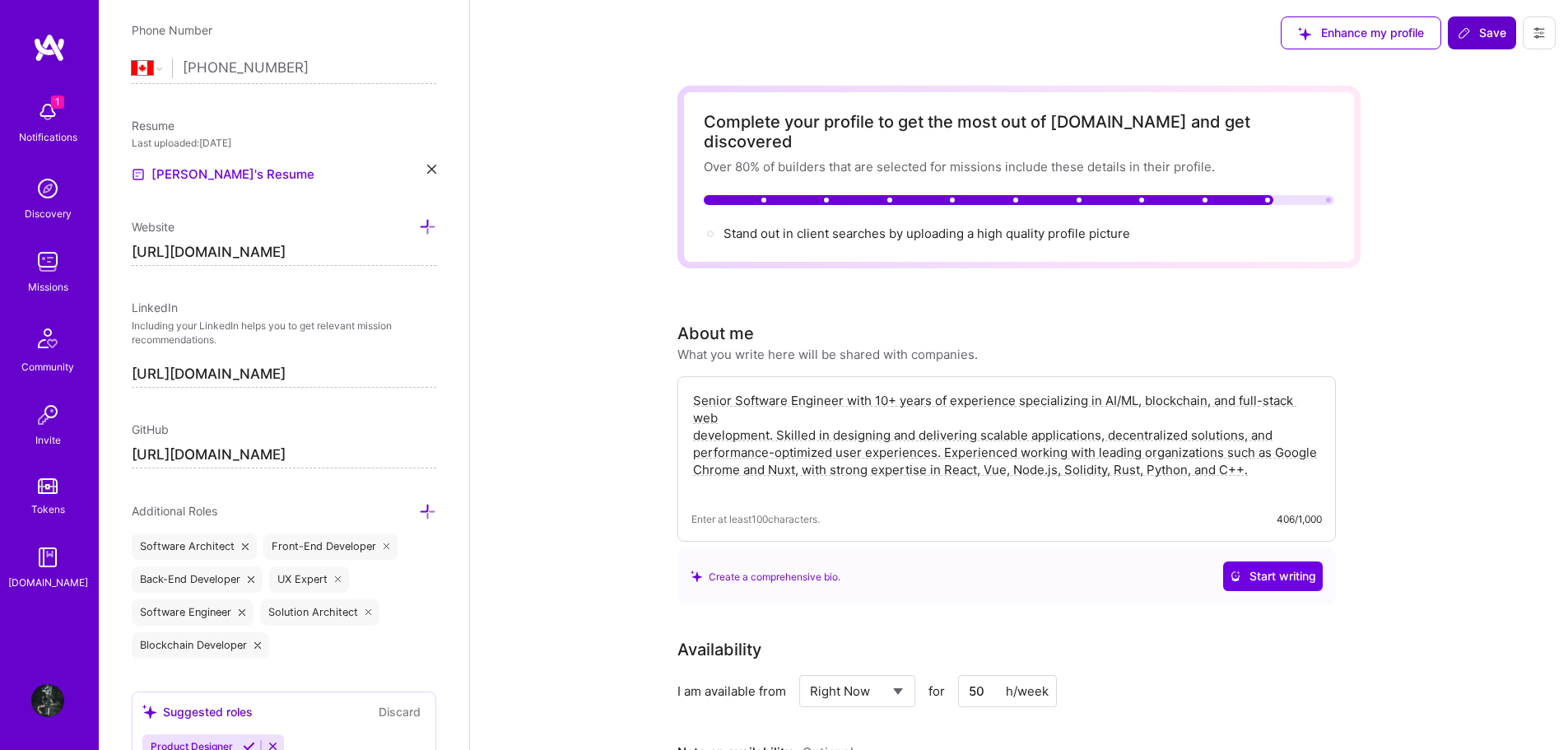
type textarea "Senior Software Engineer with 10+ years of experience specializing in AI/ML, bl…"
click at [1494, 32] on span "Save" at bounding box center [1482, 32] width 49 height 16
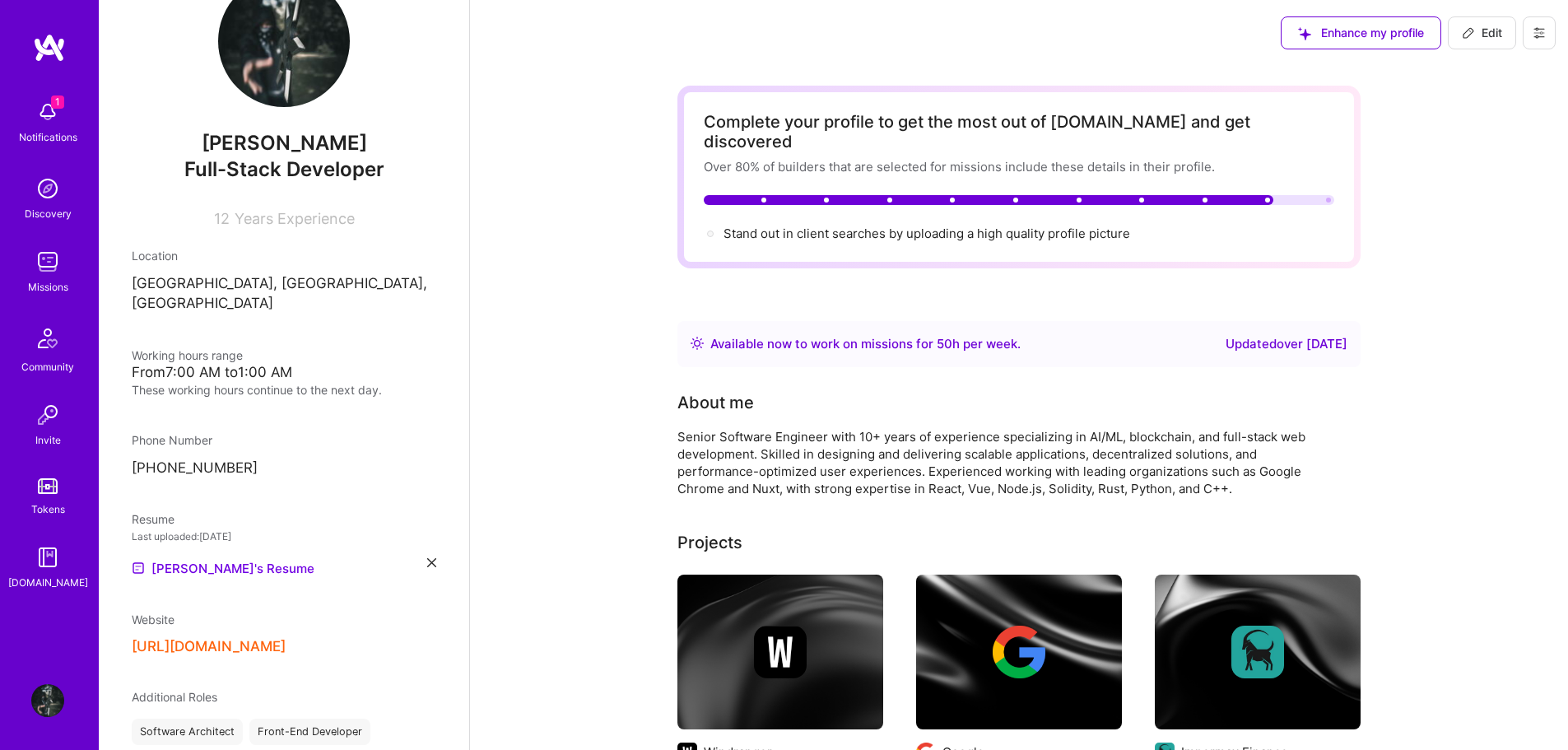
scroll to position [0, 0]
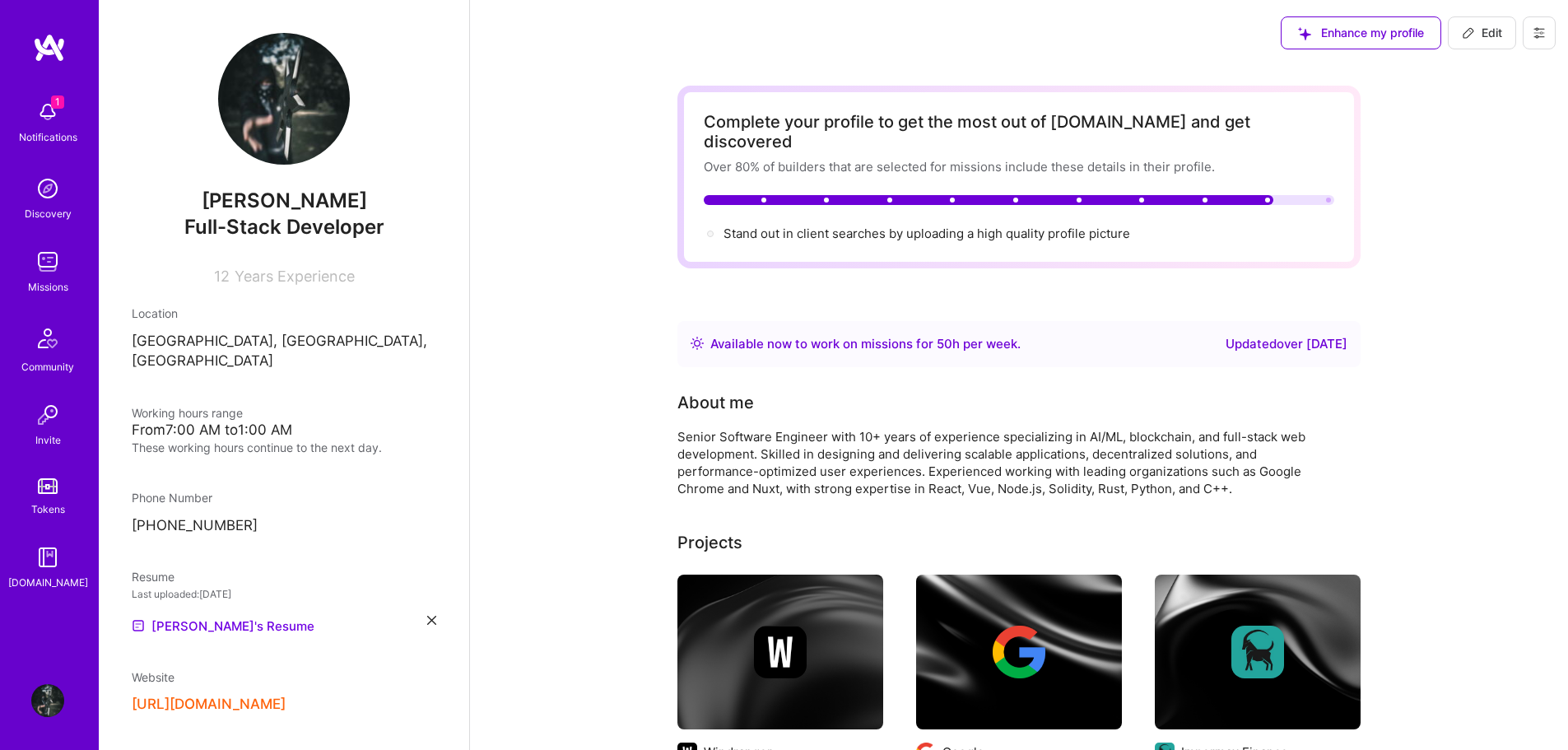
click at [48, 280] on div "Missions" at bounding box center [48, 287] width 40 height 17
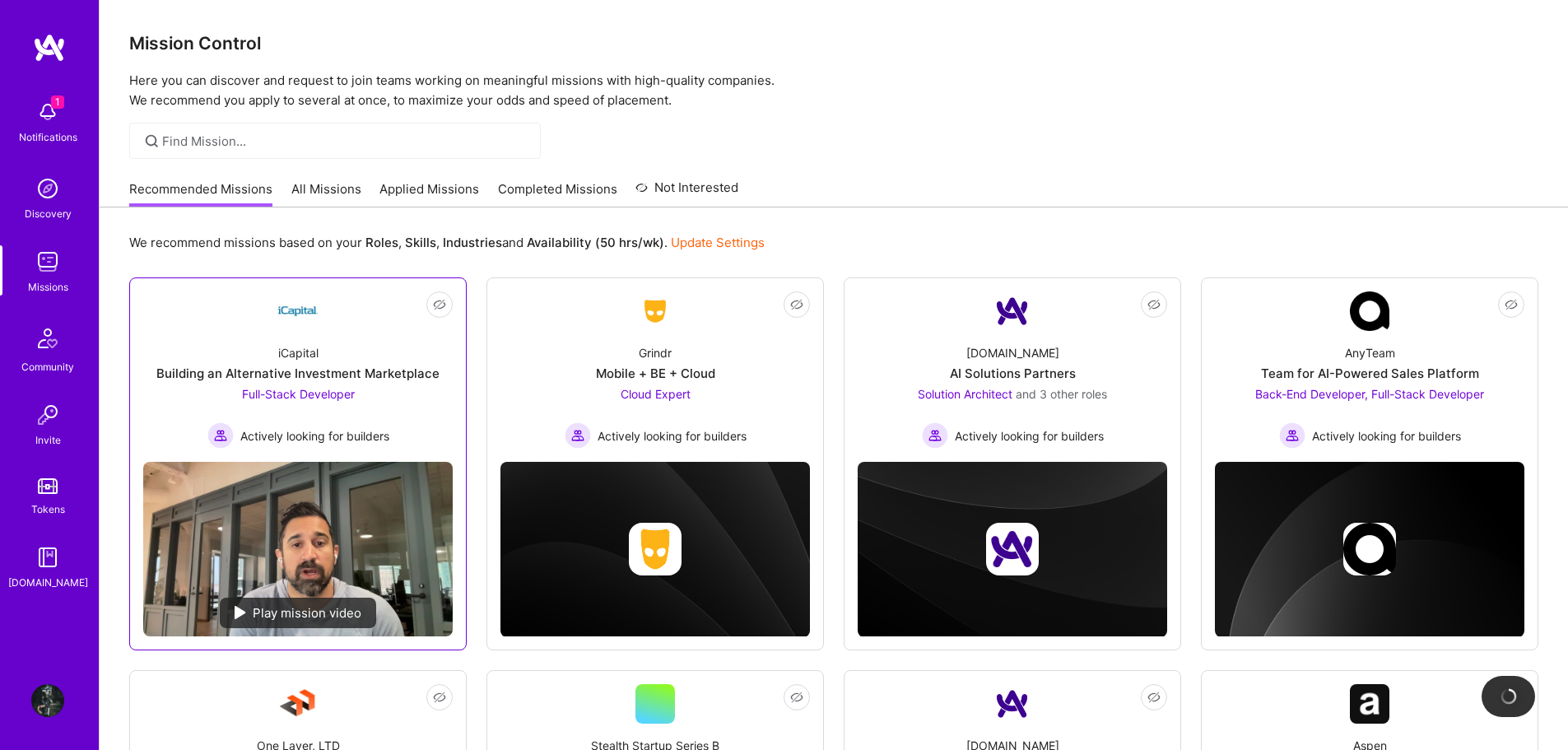
click at [383, 398] on div "Full-Stack Developer Actively looking for builders" at bounding box center [298, 416] width 182 height 63
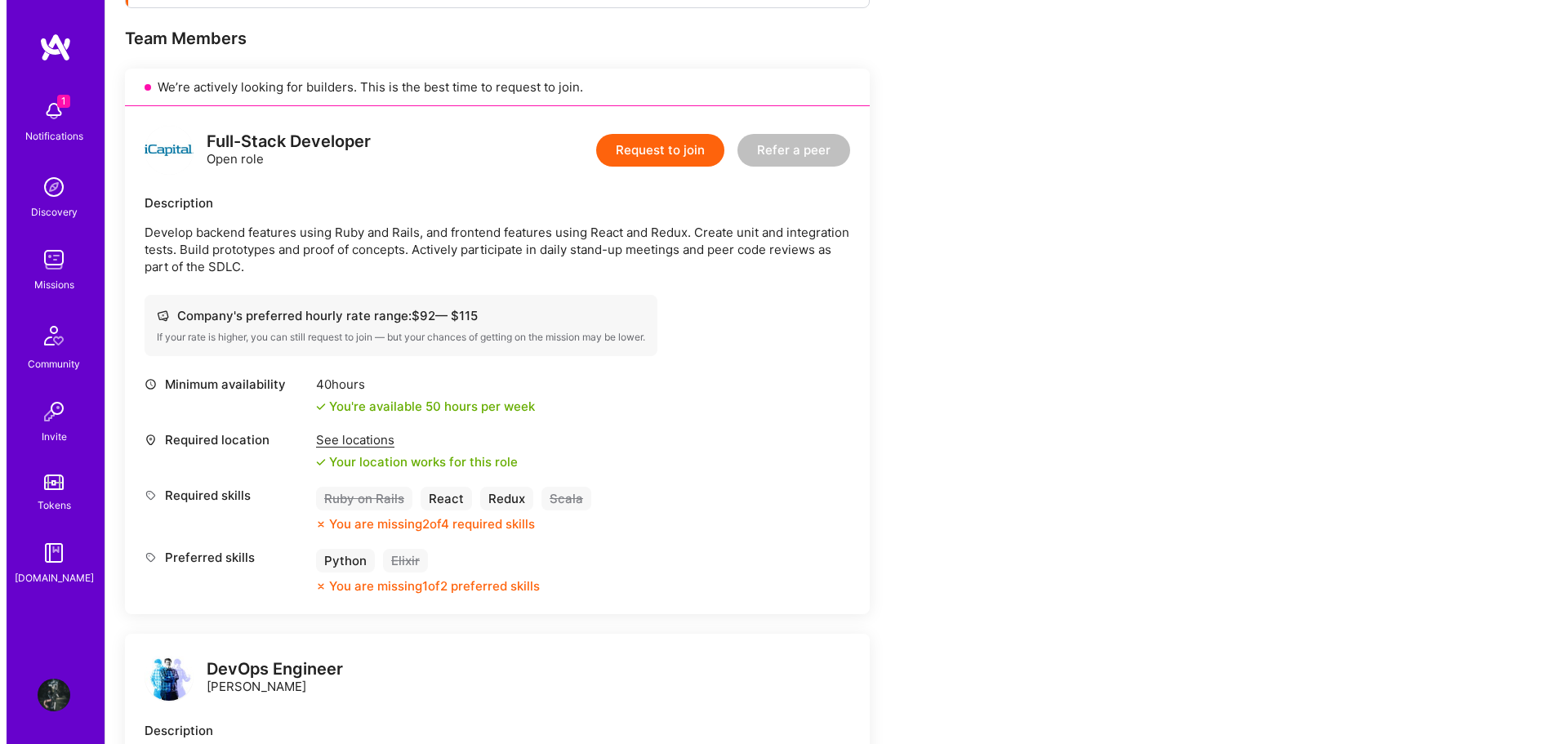
scroll to position [327, 0]
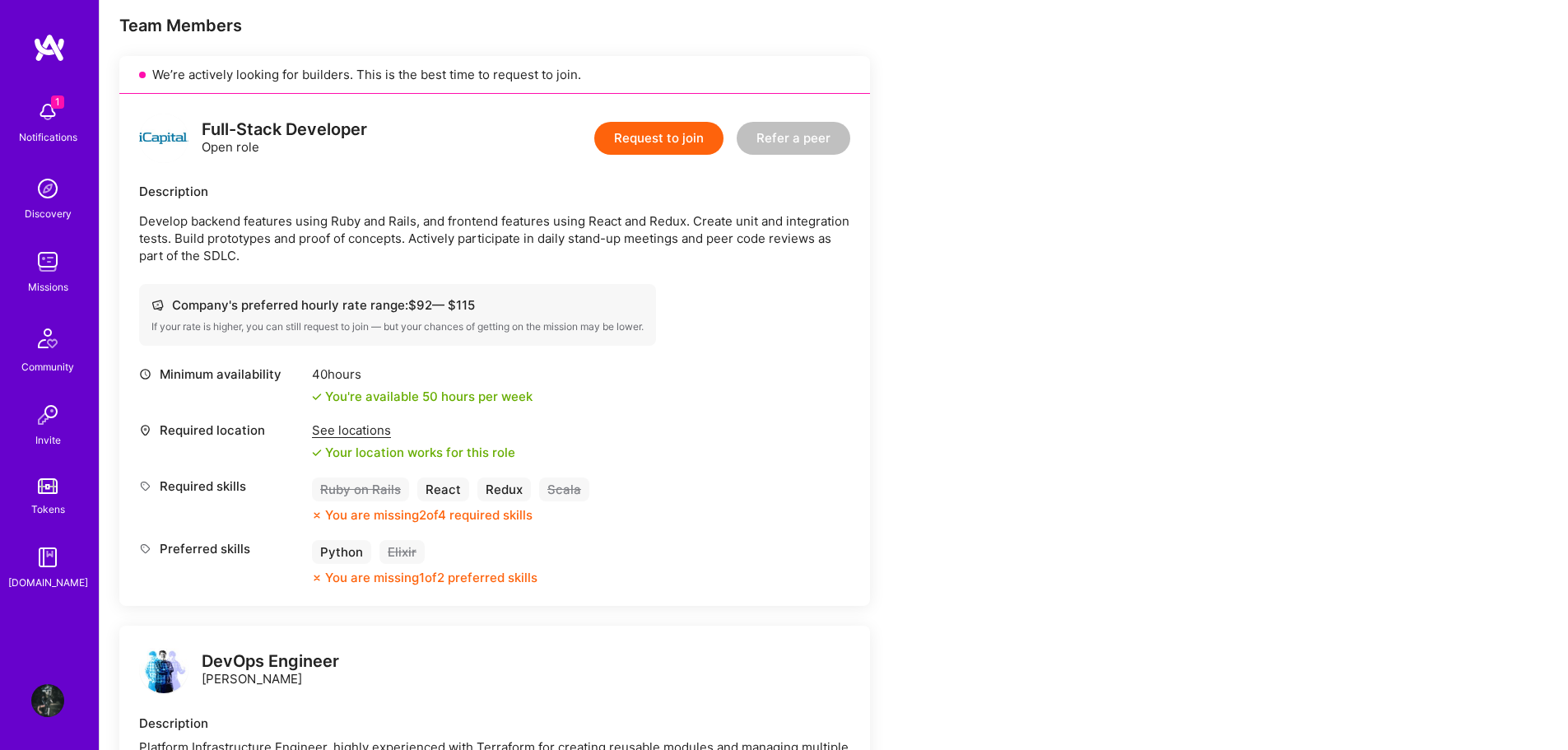
click at [685, 137] on button "Request to join" at bounding box center [658, 138] width 129 height 33
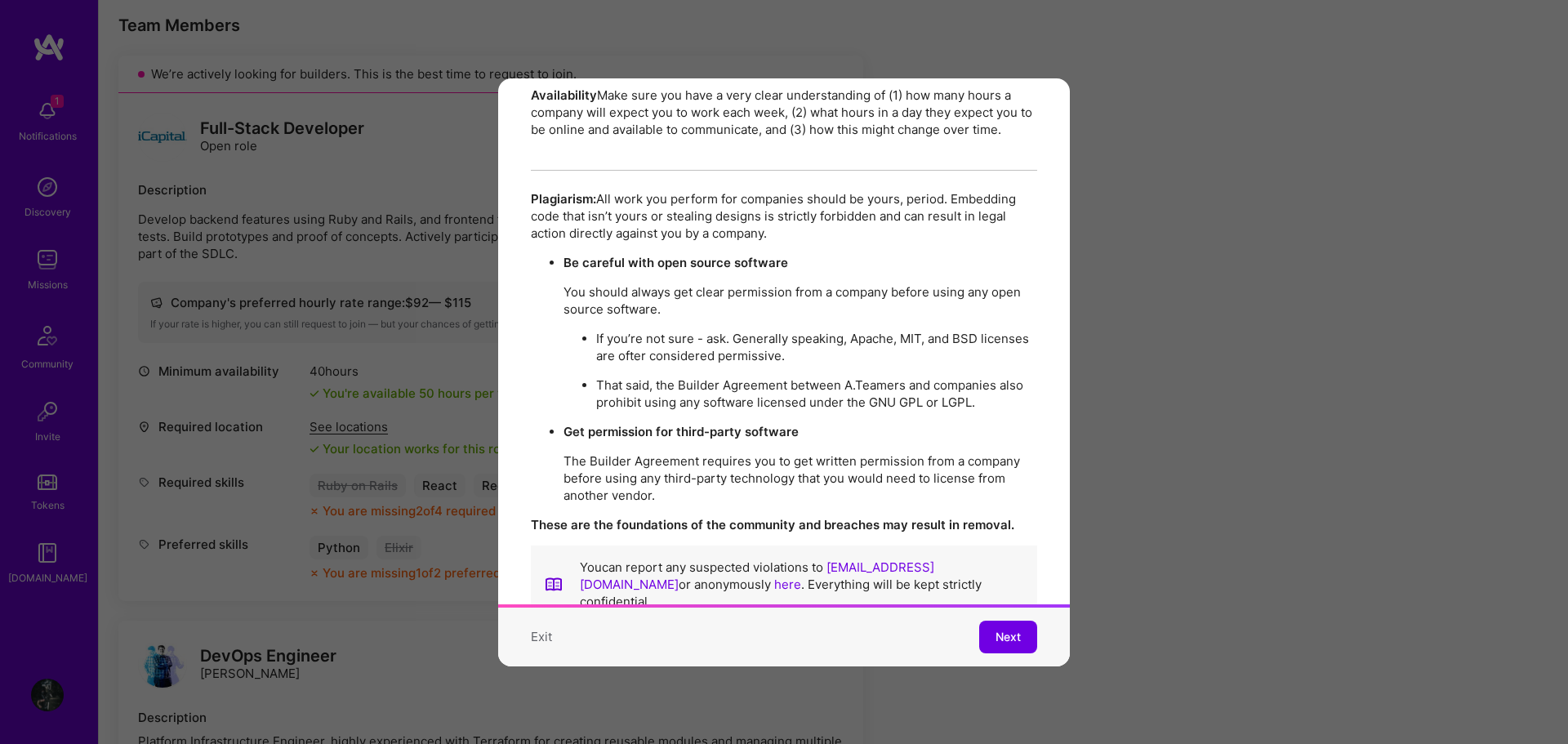
scroll to position [2813, 0]
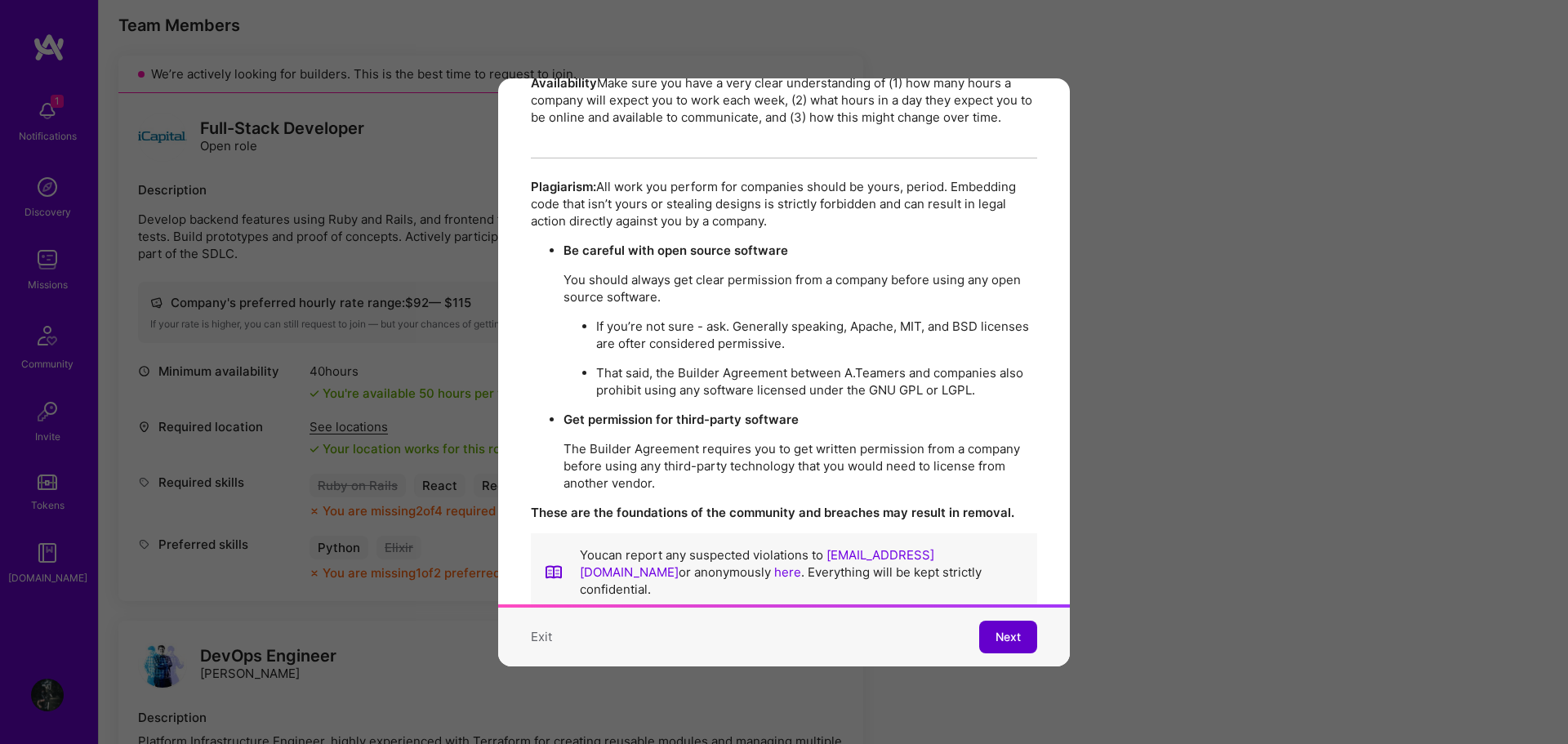
click at [979, 623] on button "Next" at bounding box center [1008, 637] width 58 height 33
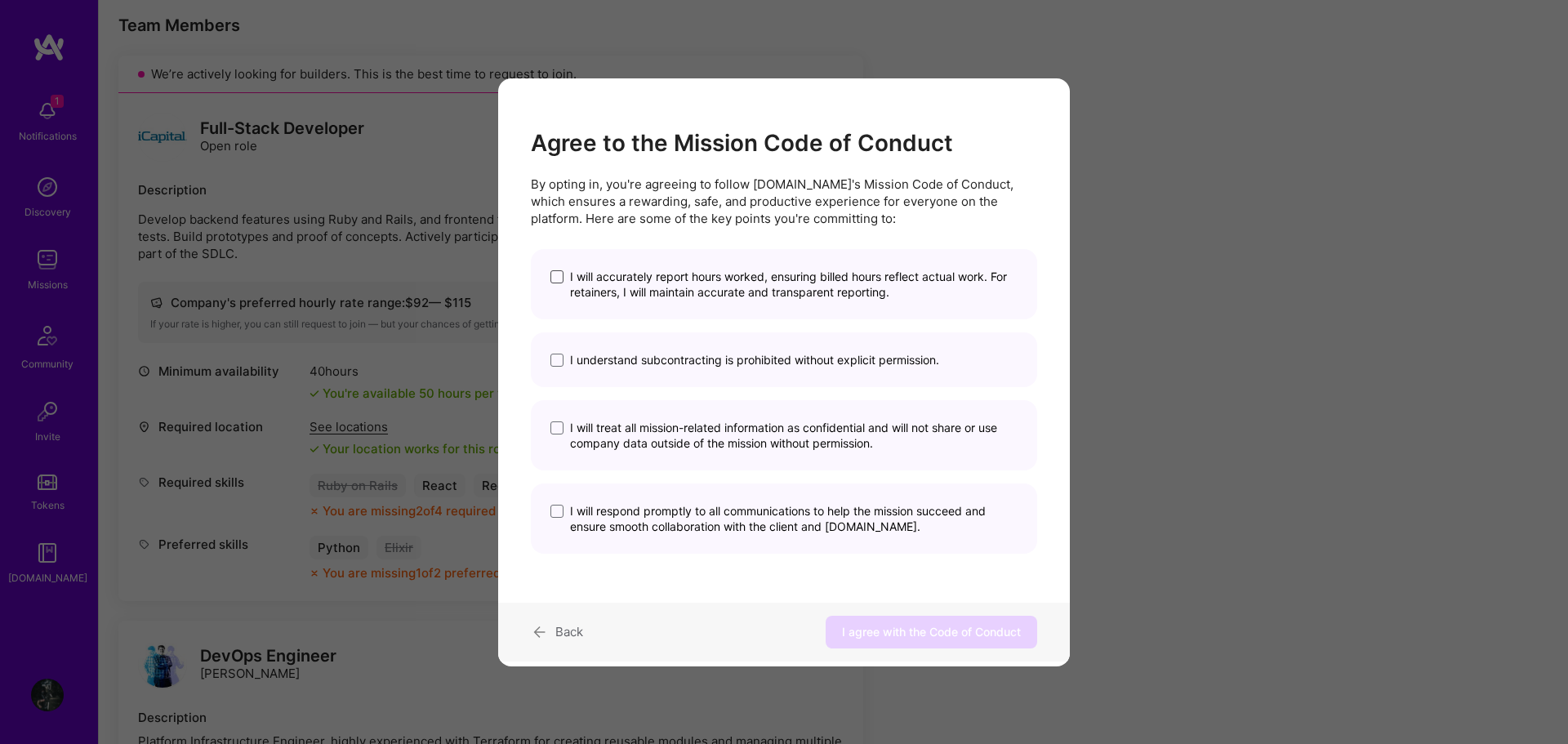
click at [560, 273] on span "modal" at bounding box center [556, 276] width 13 height 13
click at [0, 0] on input "I will accurately report hours worked, ensuring billed hours reflect actual wor…" at bounding box center [0, 0] width 0 height 0
click at [557, 361] on span "modal" at bounding box center [556, 360] width 13 height 13
click at [0, 0] on input "I understand subcontracting is prohibited without explicit permission." at bounding box center [0, 0] width 0 height 0
click at [563, 426] on label "I will treat all mission-related information as confidential and will not share…" at bounding box center [784, 435] width 467 height 31
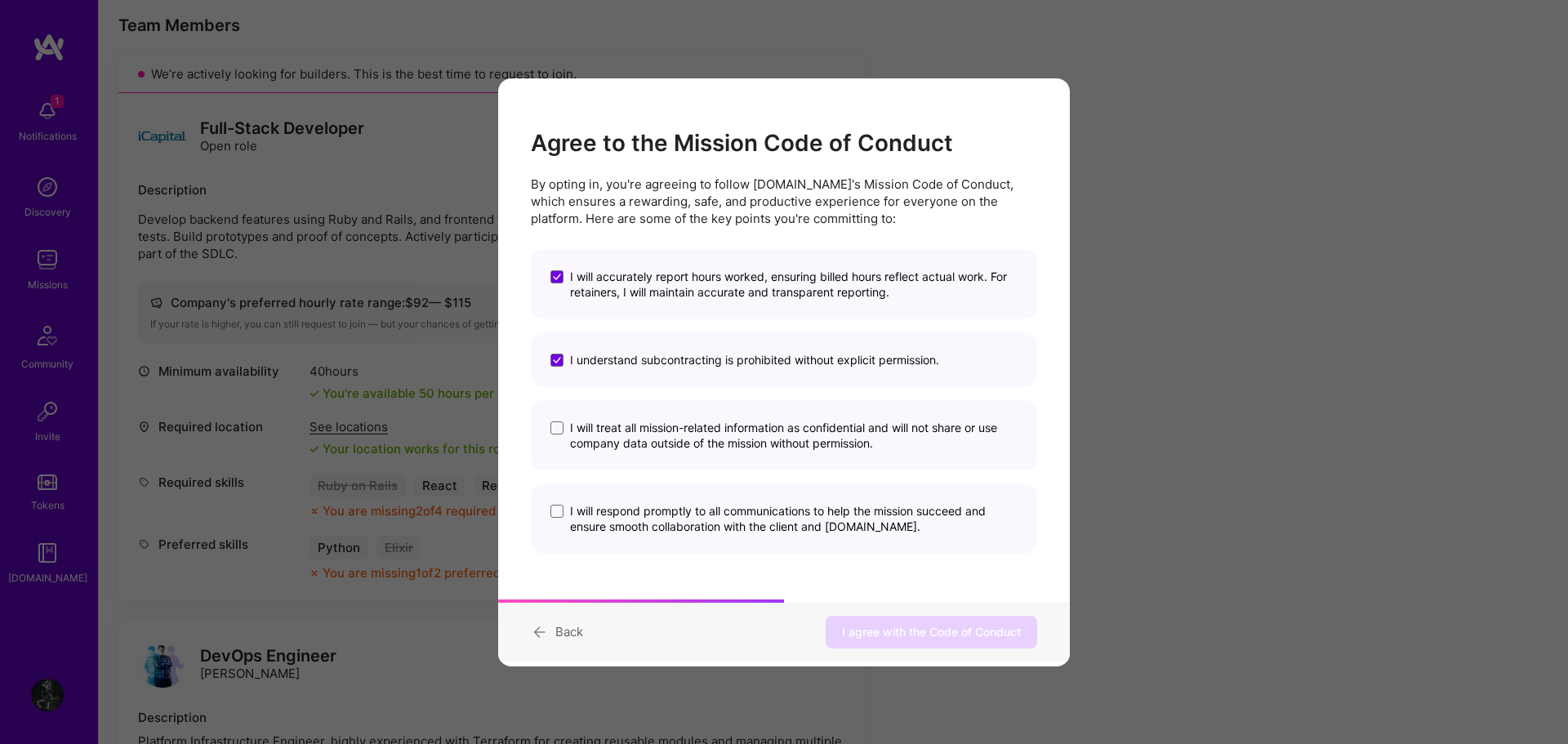
click at [0, 0] on input "I will treat all mission-related information as confidential and will not share…" at bounding box center [0, 0] width 0 height 0
click at [560, 510] on span "modal" at bounding box center [556, 510] width 13 height 13
click at [0, 0] on input "I will respond promptly to all communications to help the mission succeed and e…" at bounding box center [0, 0] width 0 height 0
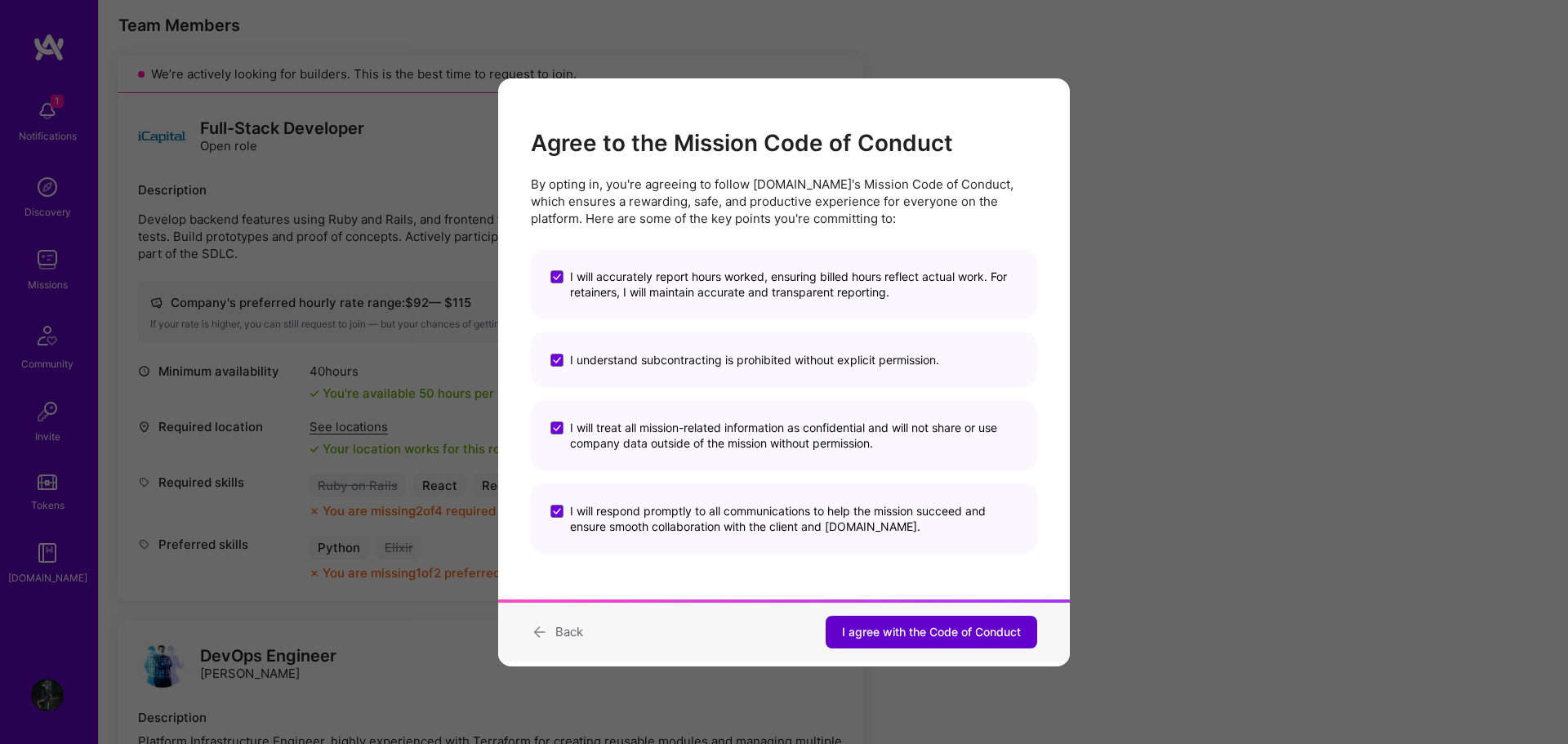
click at [900, 626] on span "I agree with the Code of Conduct" at bounding box center [930, 631] width 179 height 16
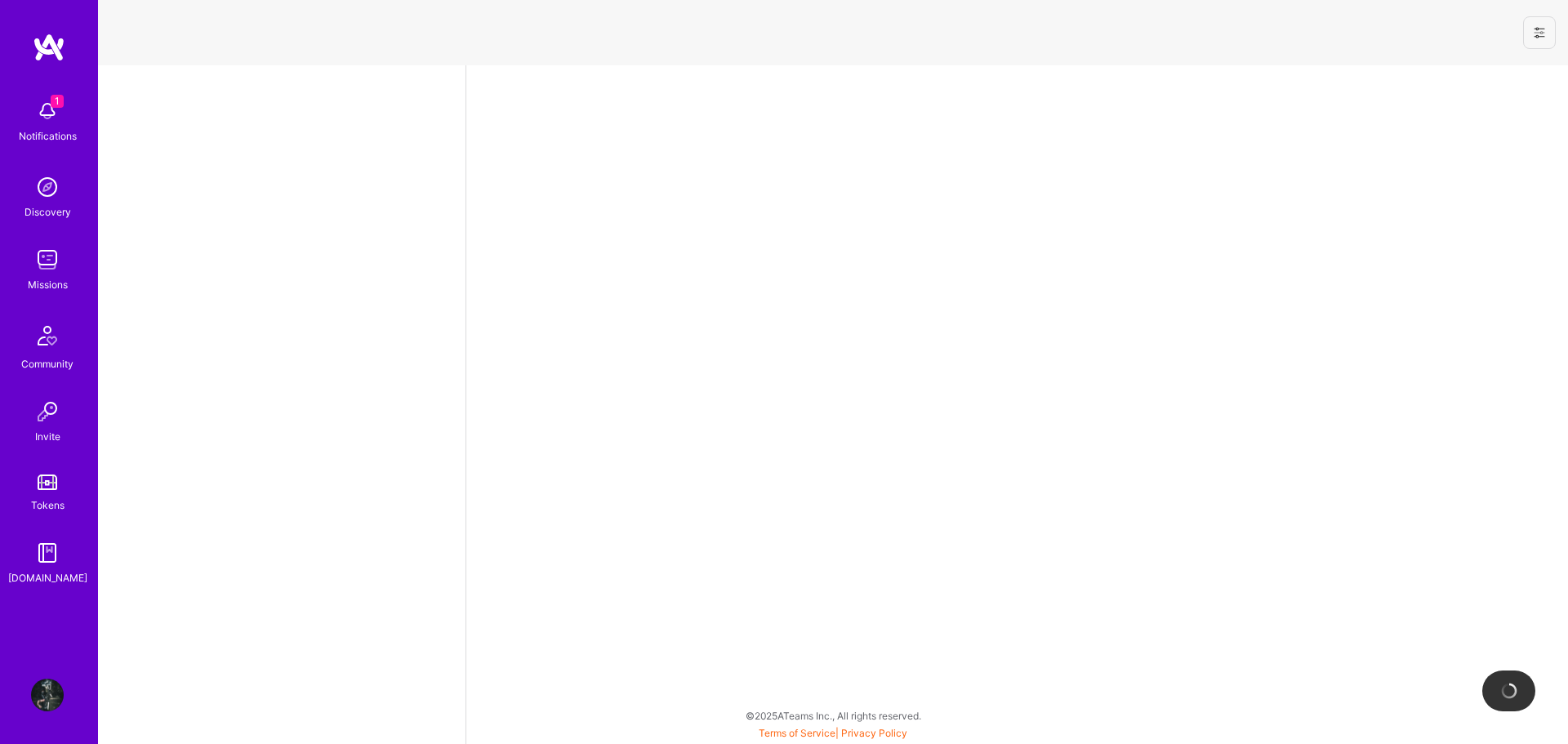
select select "CA"
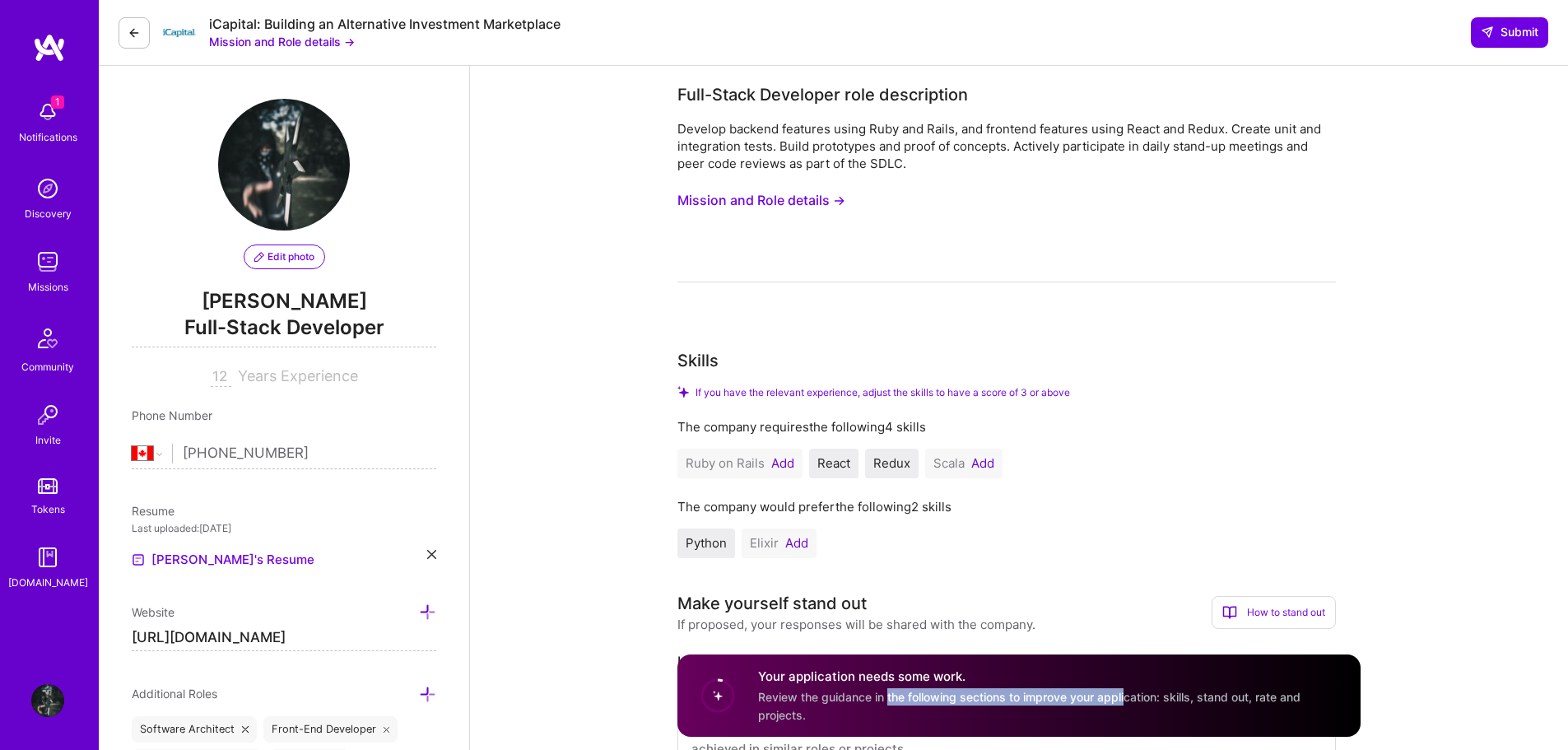
drag, startPoint x: 888, startPoint y: 701, endPoint x: 1126, endPoint y: 700, distance: 238.0
click at [1126, 700] on span "Review the guidance in the following sections to improve your application: skil…" at bounding box center [1029, 706] width 543 height 32
click at [1163, 699] on span "Review the guidance in the following sections to improve your application: skil…" at bounding box center [1029, 706] width 543 height 32
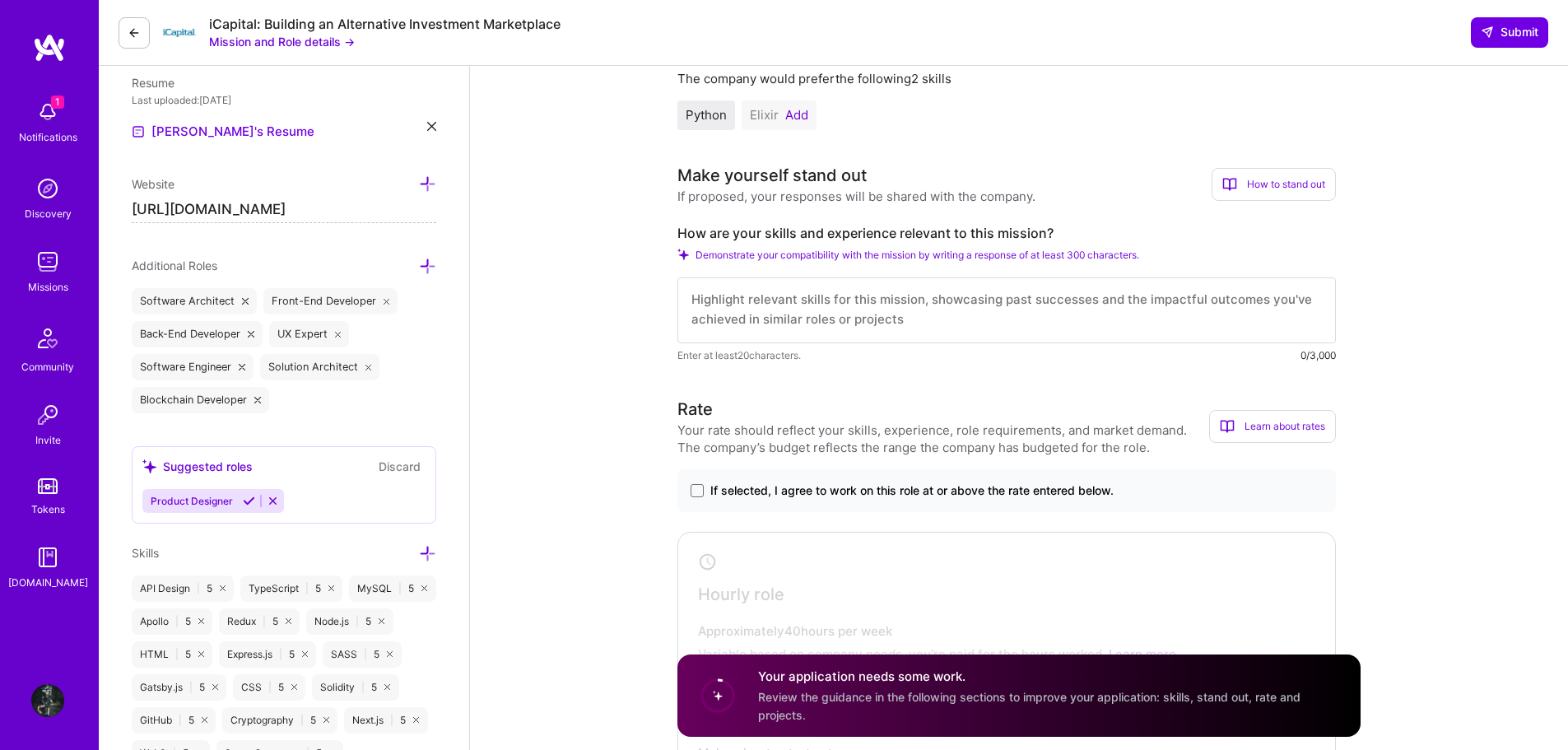
scroll to position [494, 0]
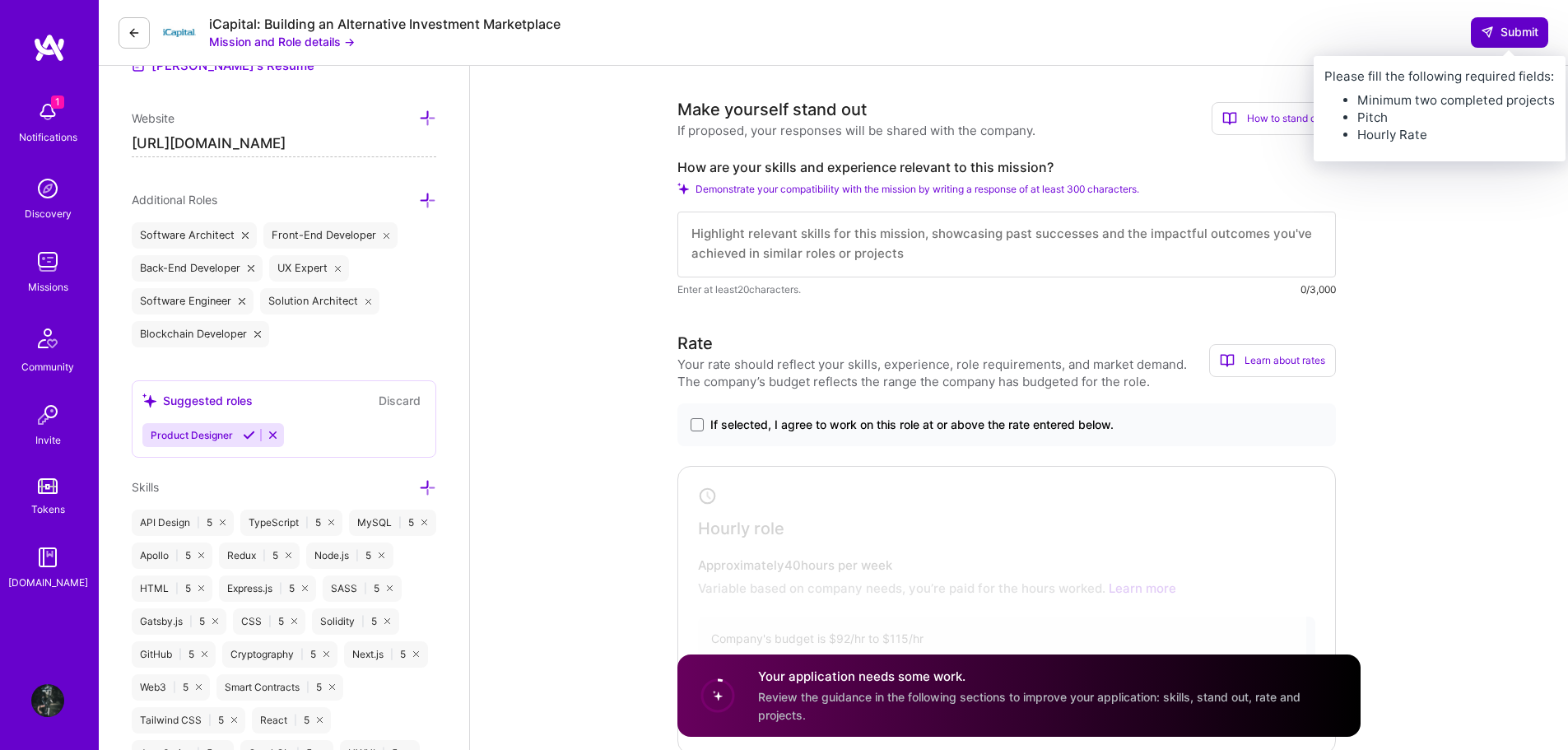
click at [1502, 33] on span "Submit" at bounding box center [1510, 32] width 58 height 16
click at [1518, 29] on span "Submit" at bounding box center [1510, 32] width 58 height 16
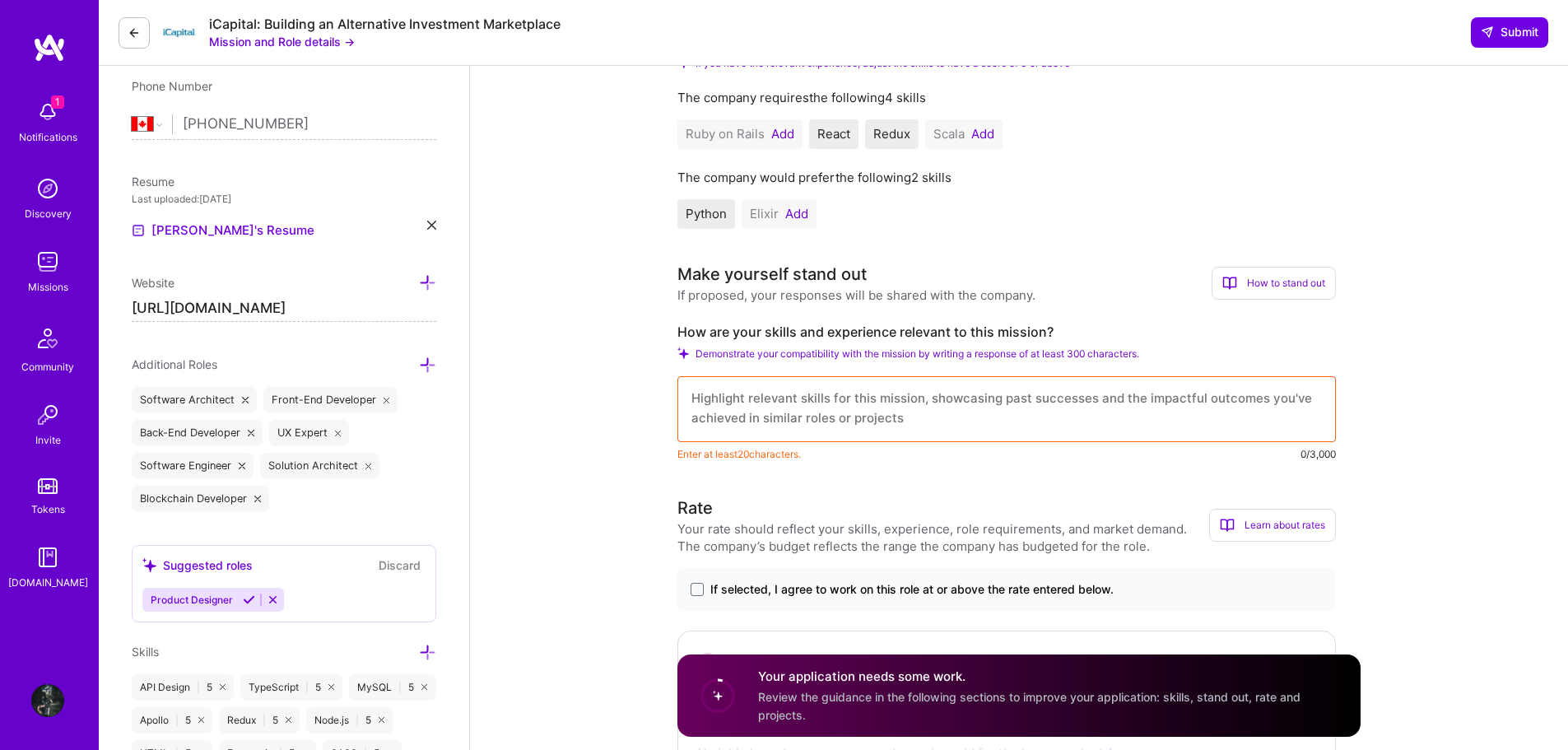
scroll to position [0, 0]
click at [883, 400] on textarea at bounding box center [1007, 409] width 659 height 66
drag, startPoint x: 679, startPoint y: 327, endPoint x: 1052, endPoint y: 334, distance: 373.1
click at [1052, 334] on label "How are your skills and experience relevant to this mission?" at bounding box center [1007, 332] width 659 height 17
copy label "How are your skills and experience relevant to this mission?"
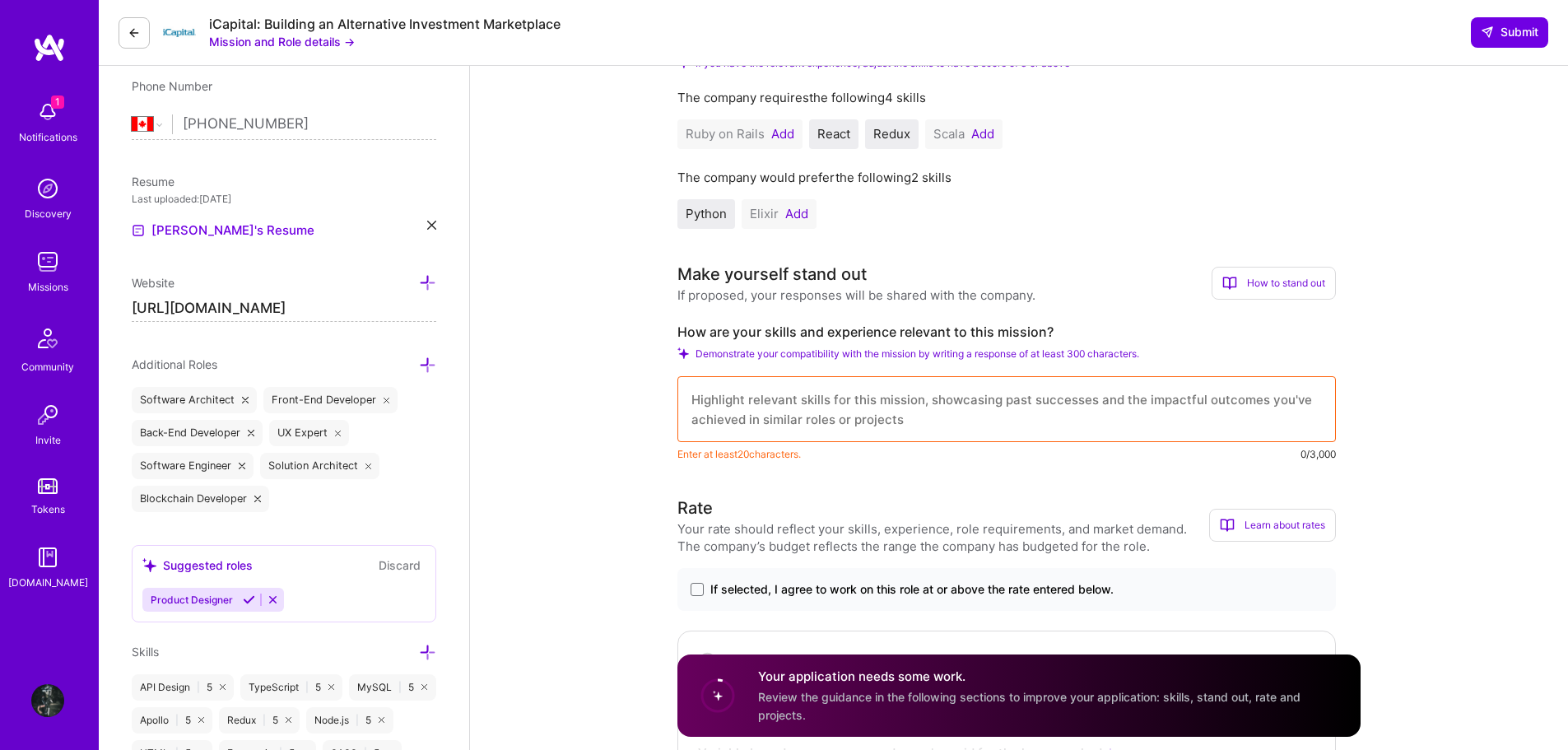
click at [846, 407] on textarea at bounding box center [1007, 409] width 659 height 66
paste textarea "My skills and experience align closely with this mission because I’ve spent ove…"
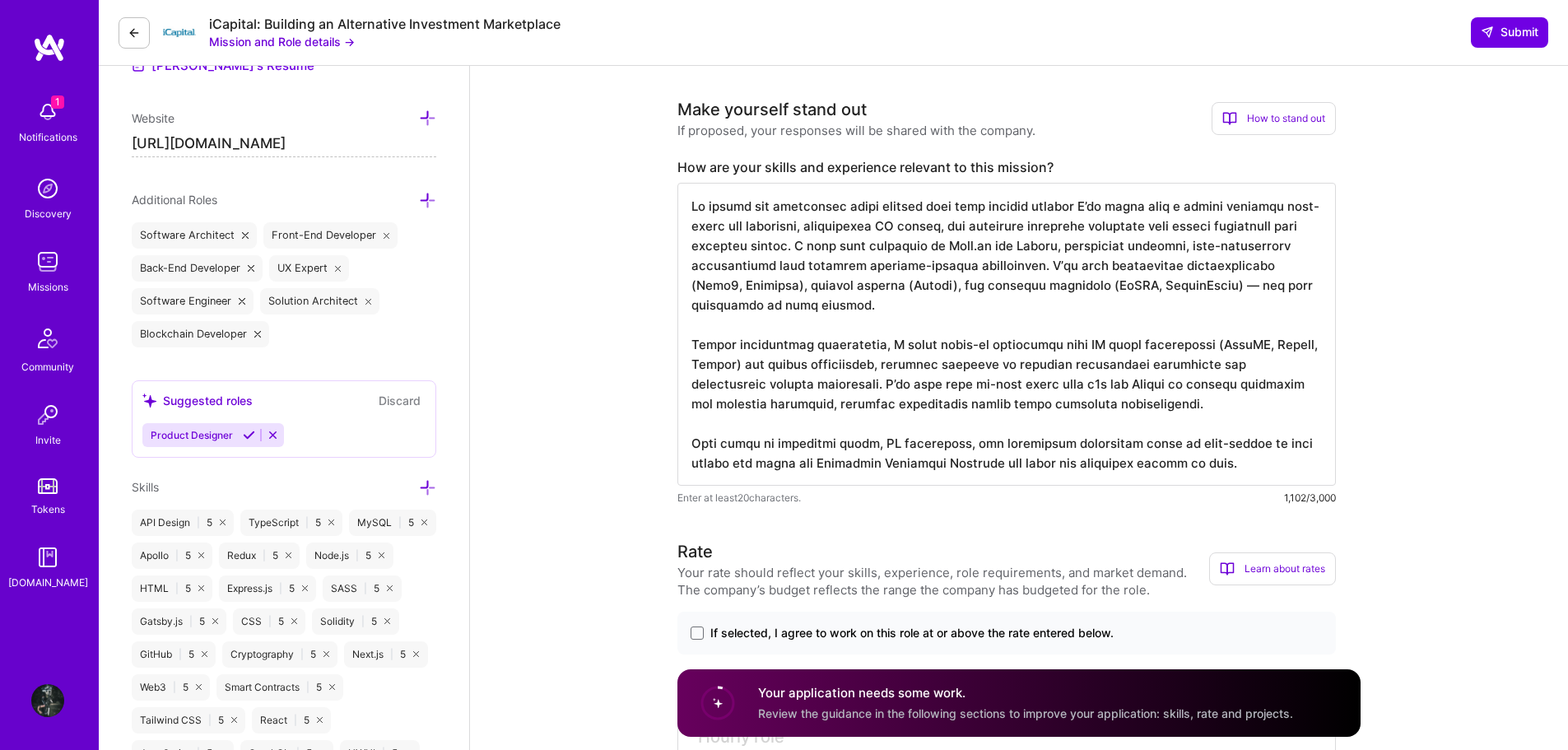
drag, startPoint x: 1194, startPoint y: 206, endPoint x: 1204, endPoint y: 206, distance: 10.0
click at [1194, 206] on textarea at bounding box center [1007, 334] width 659 height 303
click at [1239, 206] on textarea at bounding box center [1007, 334] width 659 height 303
drag, startPoint x: 772, startPoint y: 224, endPoint x: 1222, endPoint y: 458, distance: 507.2
click at [1221, 458] on textarea at bounding box center [1007, 334] width 659 height 303
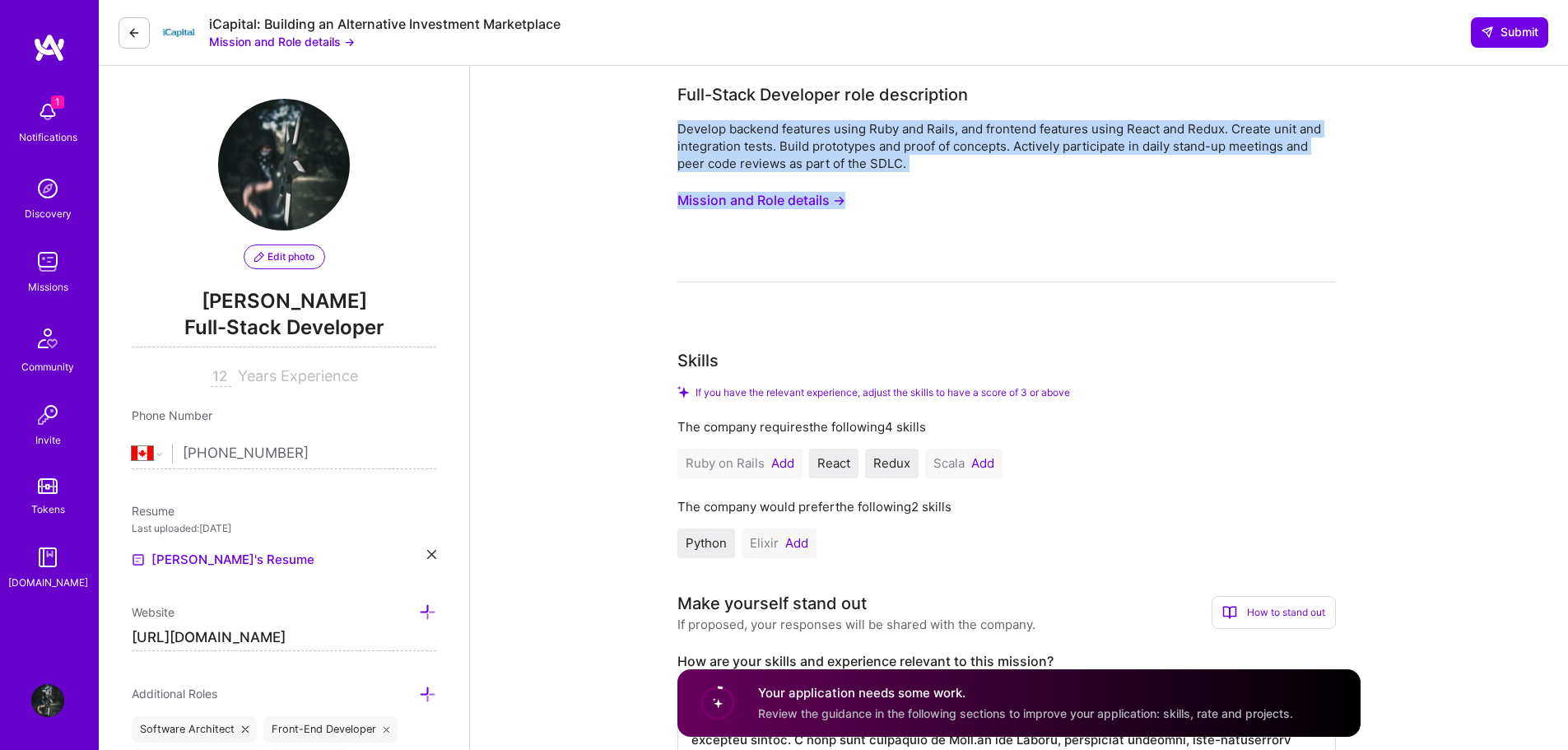
drag, startPoint x: 679, startPoint y: 128, endPoint x: 917, endPoint y: 172, distance: 242.0
click at [917, 172] on div "Develop backend features using Ruby and Rails, and frontend features using Reac…" at bounding box center [1007, 201] width 659 height 162
click at [935, 168] on div "Develop backend features using Ruby and Rails, and frontend features using Reac…" at bounding box center [1007, 146] width 659 height 52
drag, startPoint x: 915, startPoint y: 168, endPoint x: 679, endPoint y: 133, distance: 238.6
click at [679, 133] on div "Develop backend features using Ruby and Rails, and frontend features using Reac…" at bounding box center [1007, 146] width 659 height 52
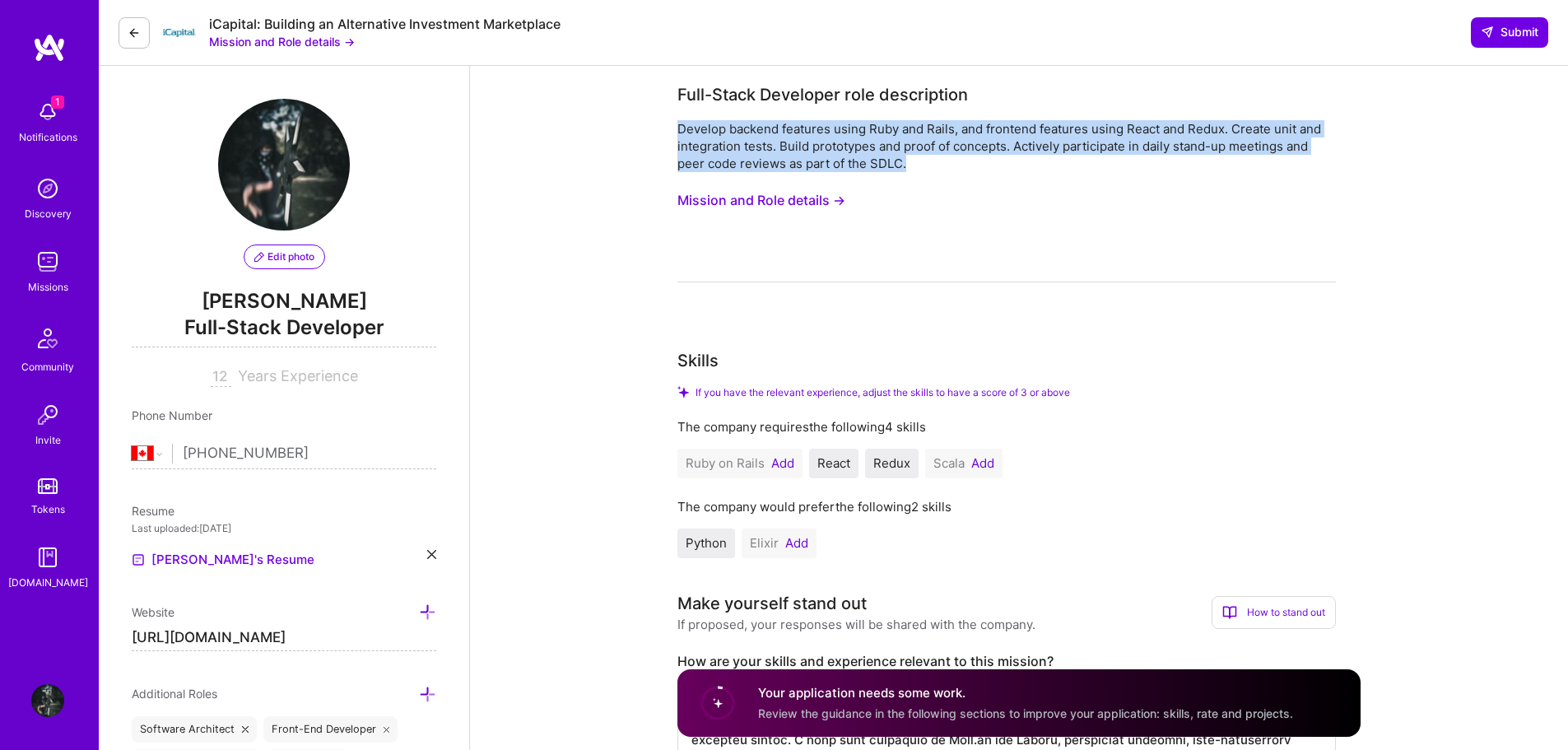
copy div "Develop backend features using Ruby and Rails, and frontend features using Reac…"
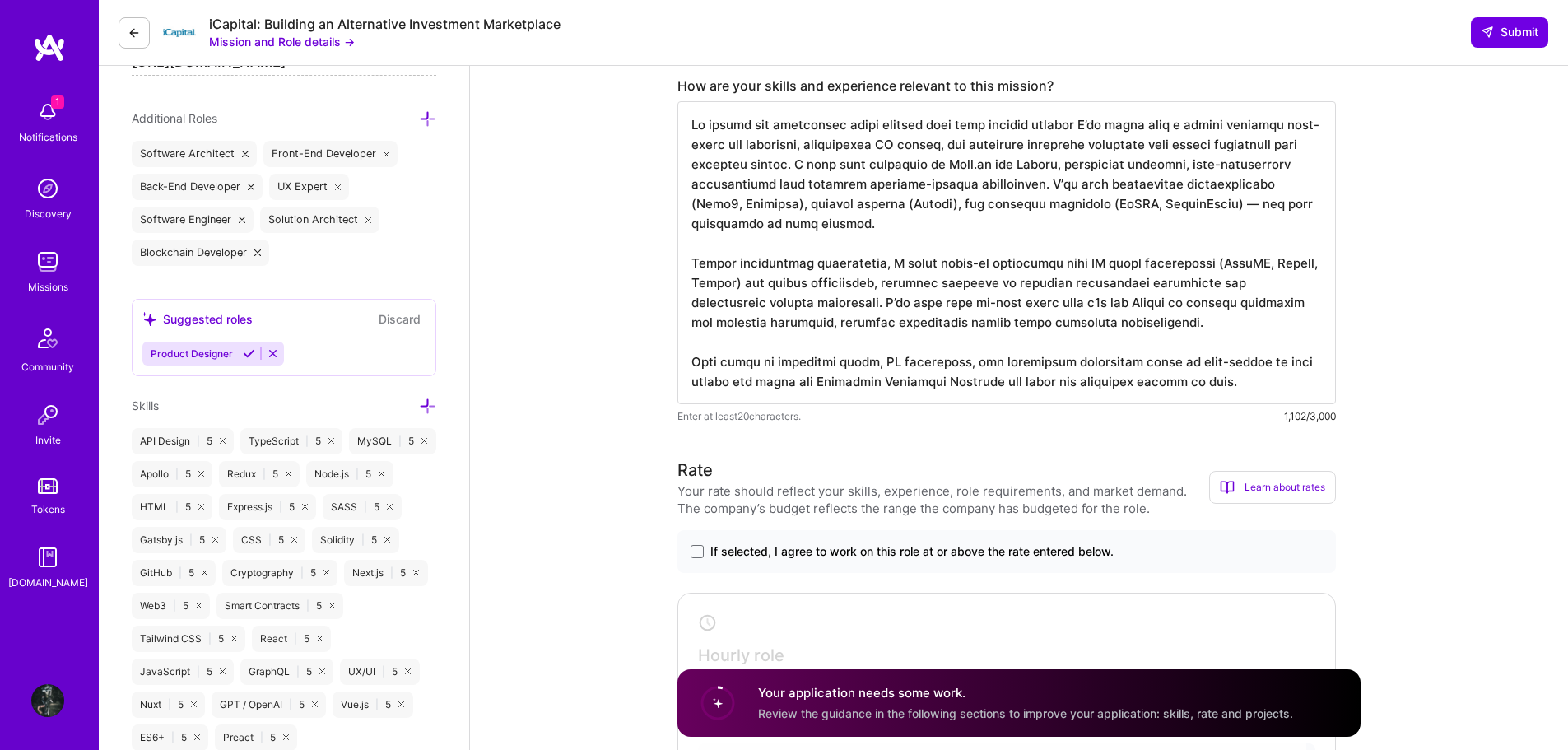
scroll to position [659, 0]
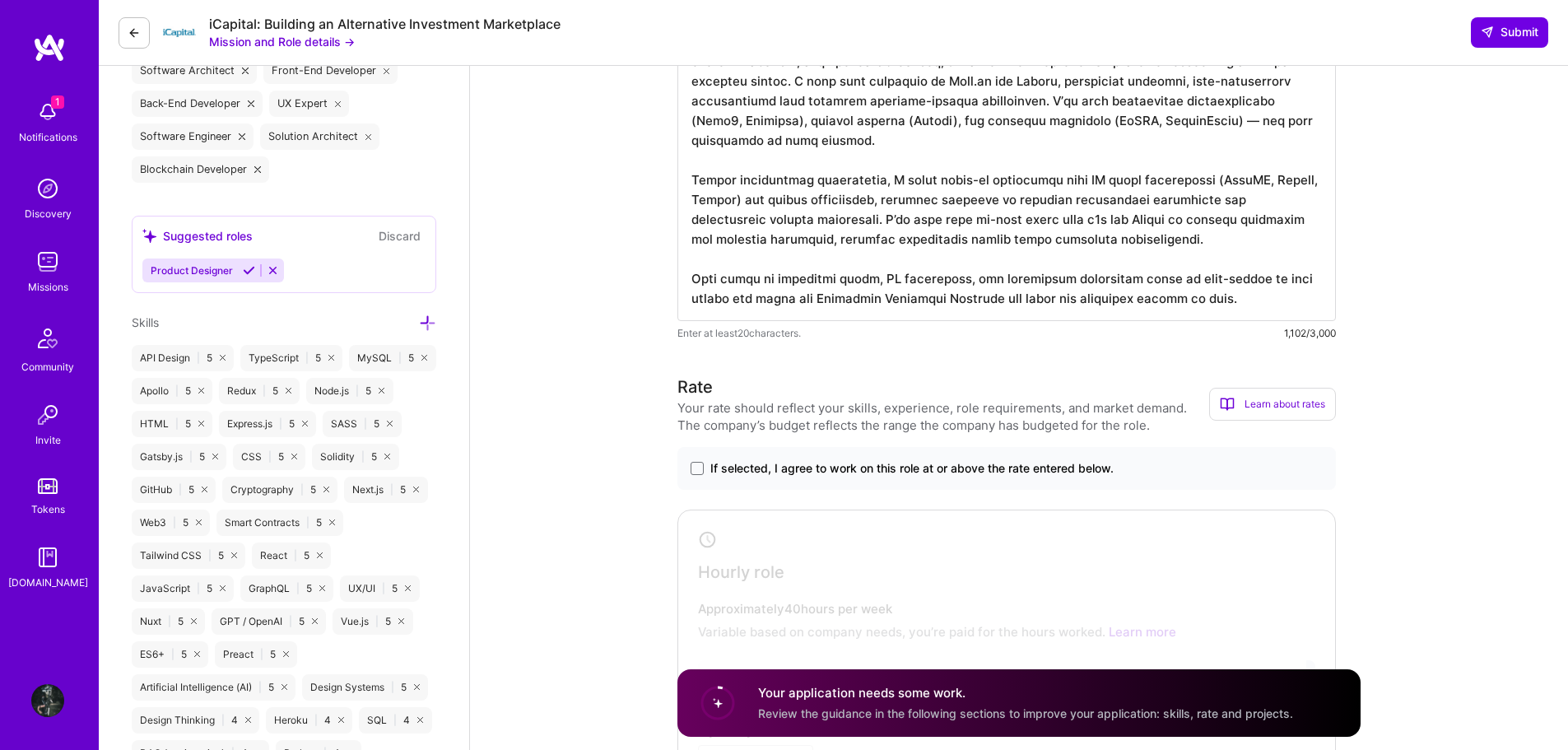
click at [926, 205] on textarea at bounding box center [1007, 169] width 659 height 303
paste textarea "With over 10 years of experience building scalable full-stack applications, I h…"
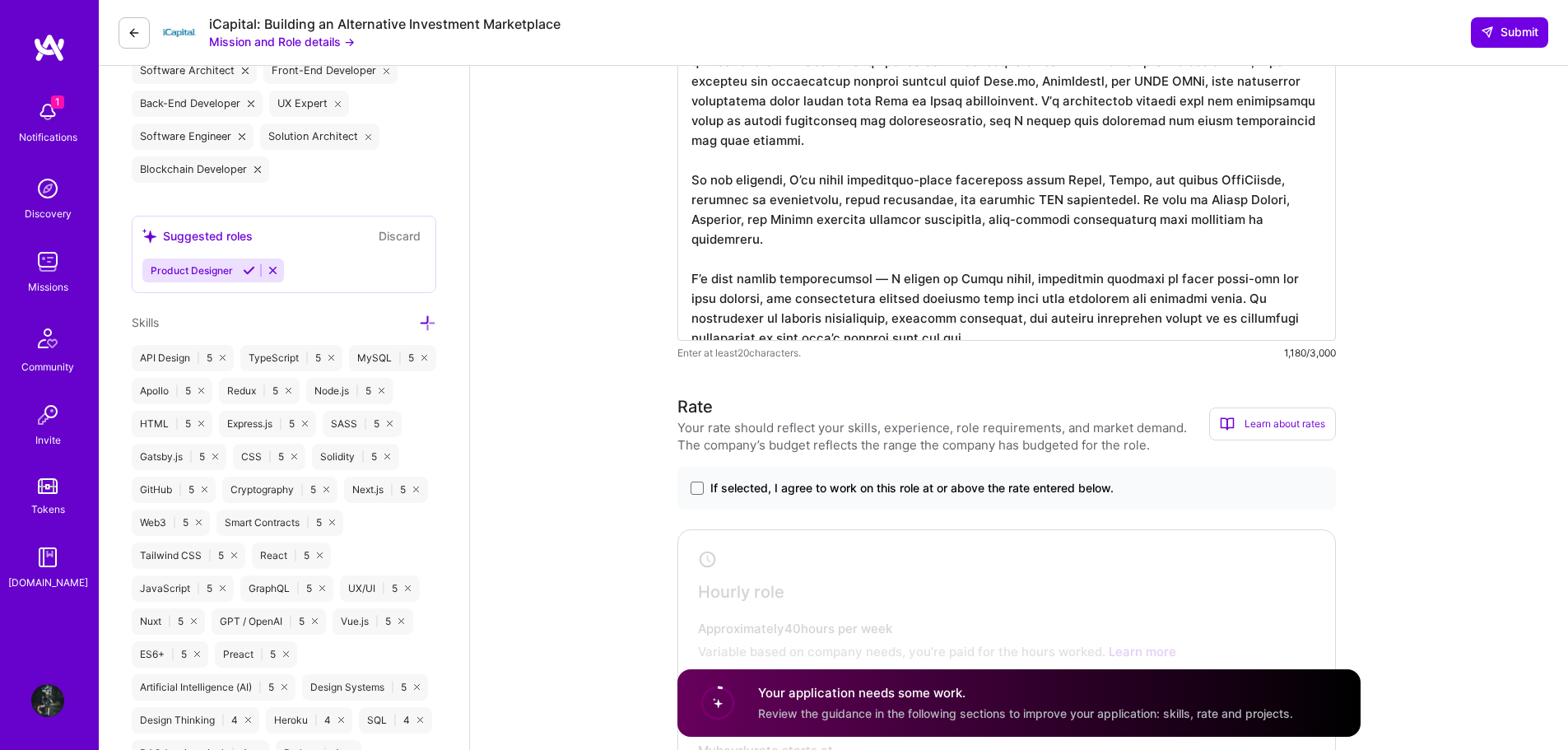
type textarea "With over 10 years of experience building scalable full-stack applications, I h…"
click at [855, 491] on span "If selected, I agree to work on this role at or above the rate entered below." at bounding box center [912, 487] width 404 height 16
click at [0, 0] on input "If selected, I agree to work on this role at or above the rate entered below." at bounding box center [0, 0] width 0 height 0
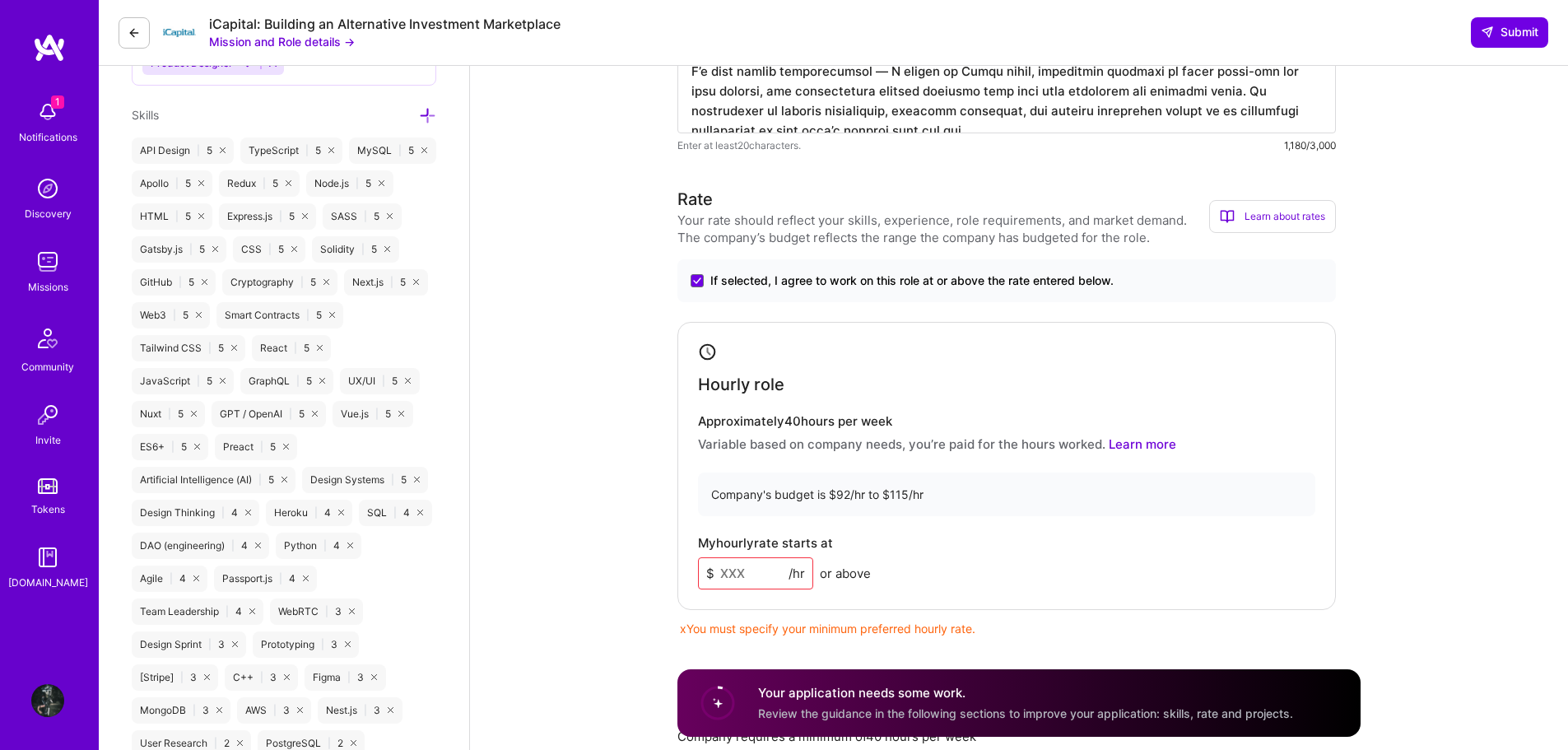
scroll to position [905, 0]
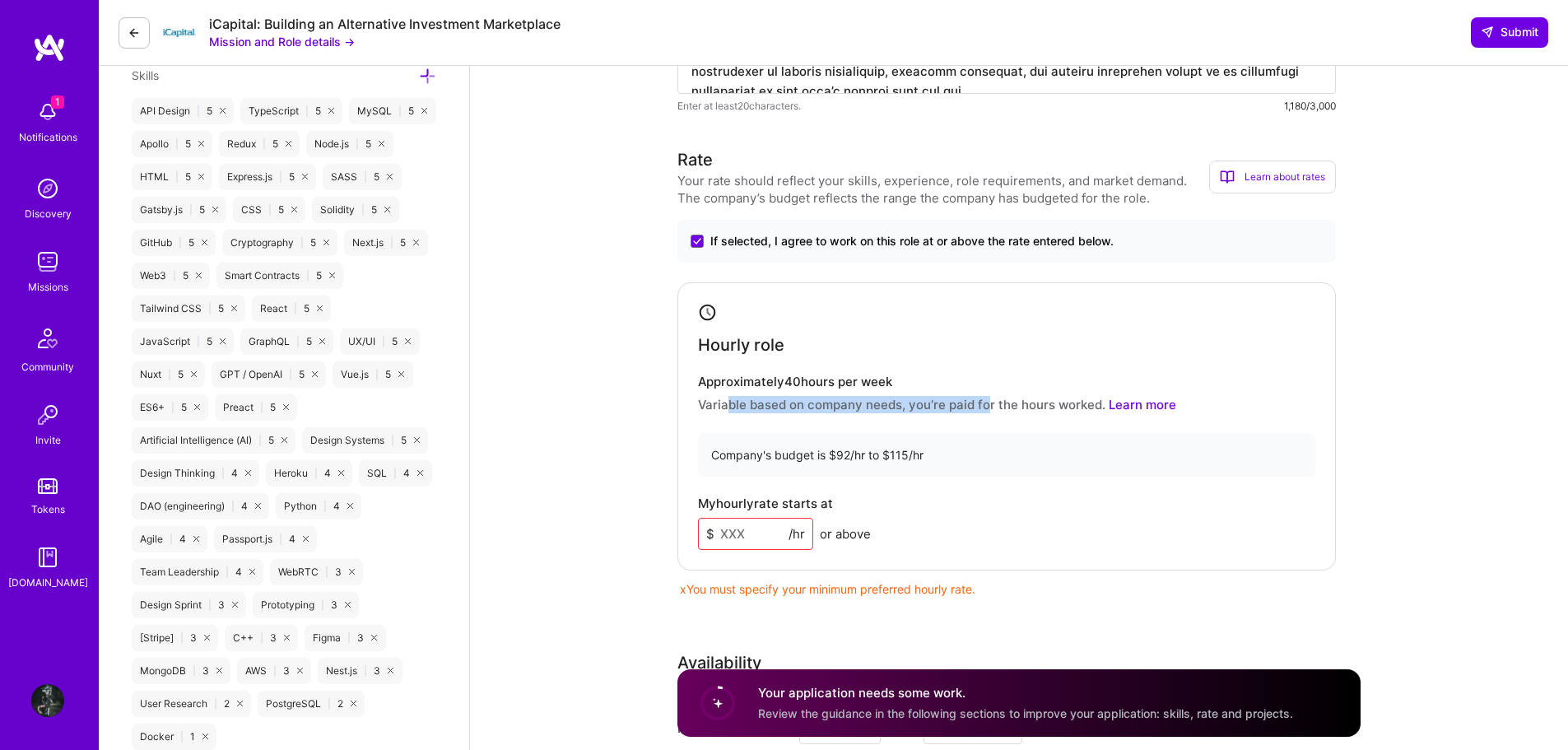
drag, startPoint x: 726, startPoint y: 404, endPoint x: 981, endPoint y: 404, distance: 255.0
click at [981, 404] on p "Variable based on company needs, you’re paid for the hours worked. Learn more" at bounding box center [1006, 404] width 617 height 17
click at [776, 528] on input at bounding box center [755, 534] width 115 height 32
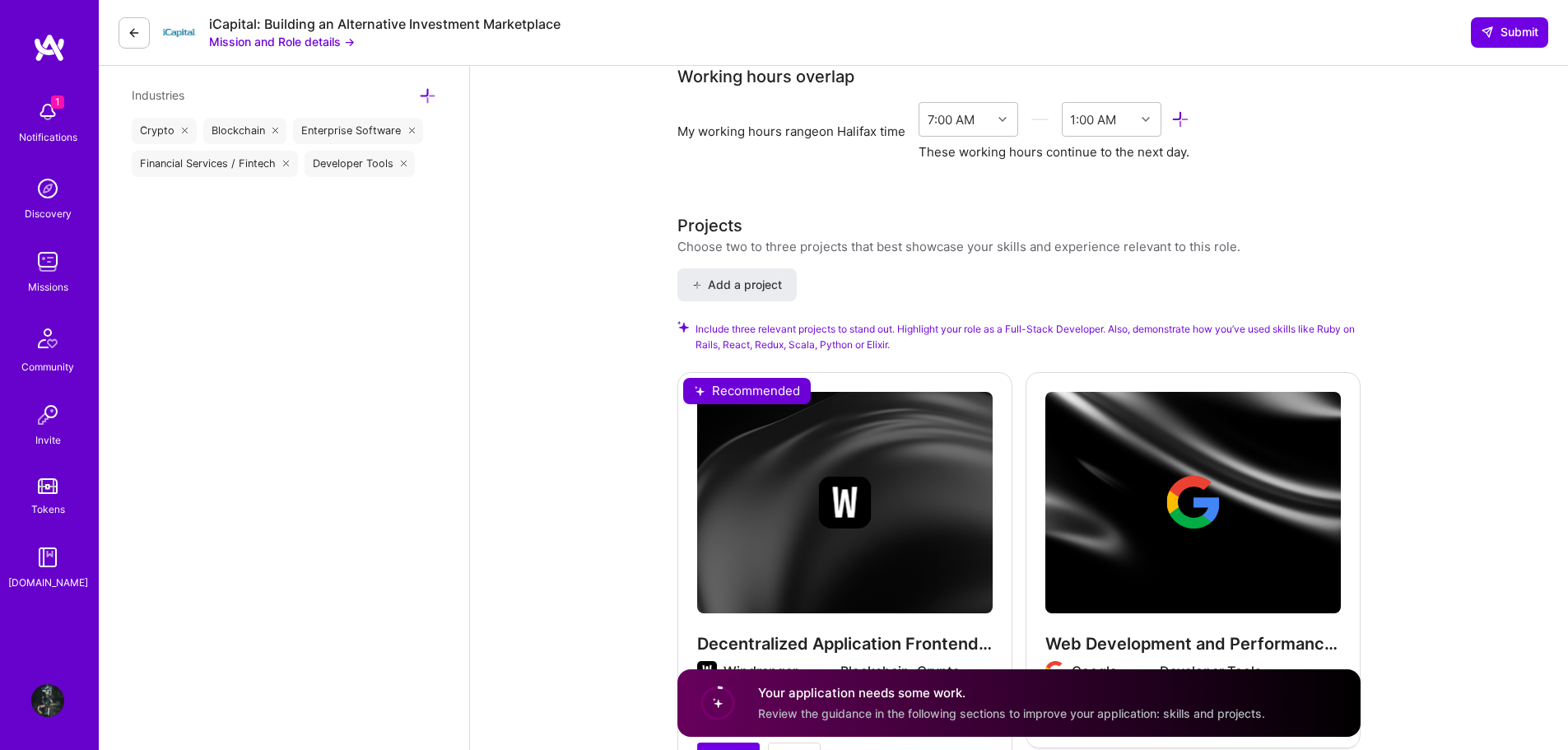
scroll to position [1728, 0]
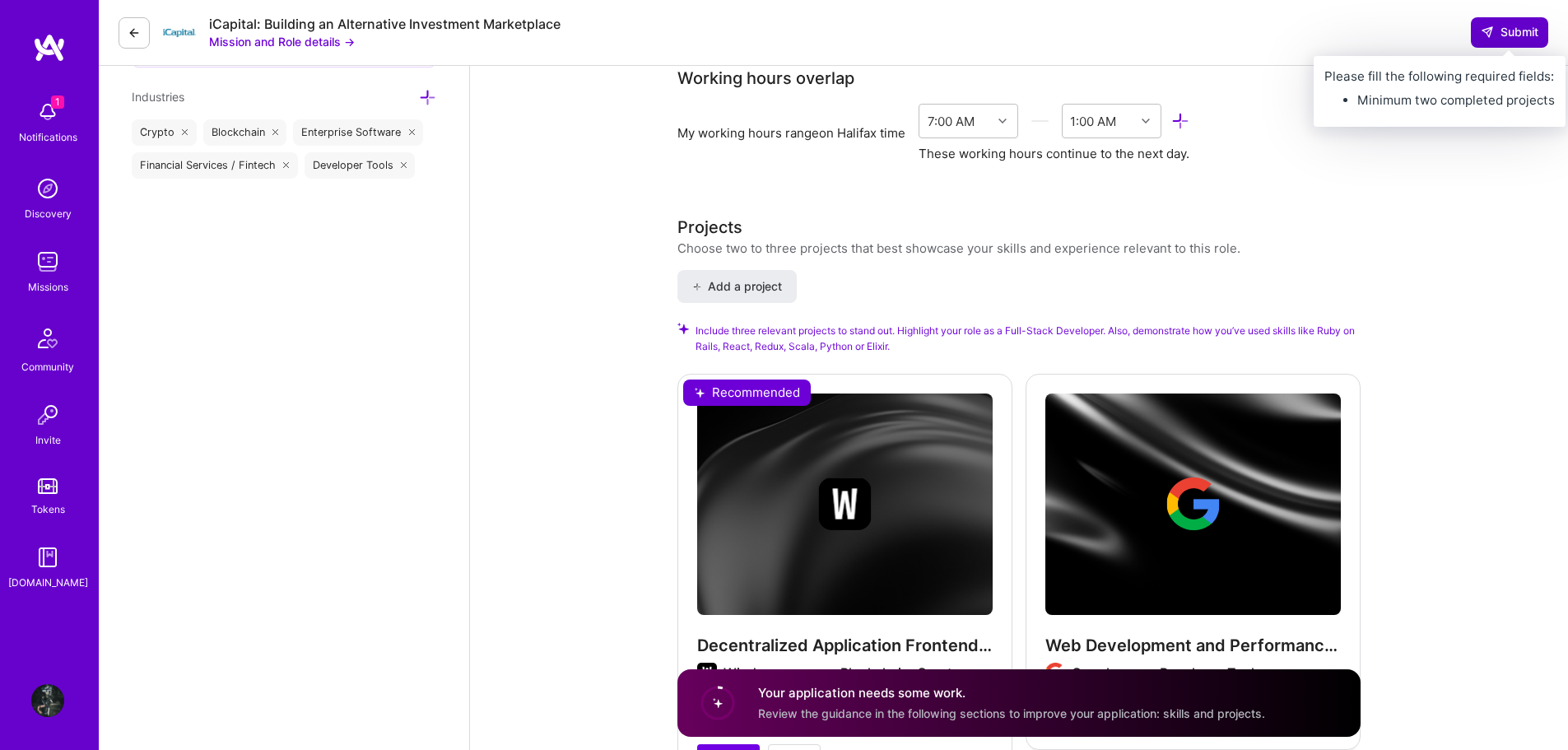
type input "60"
click at [1514, 29] on span "Submit" at bounding box center [1510, 32] width 58 height 16
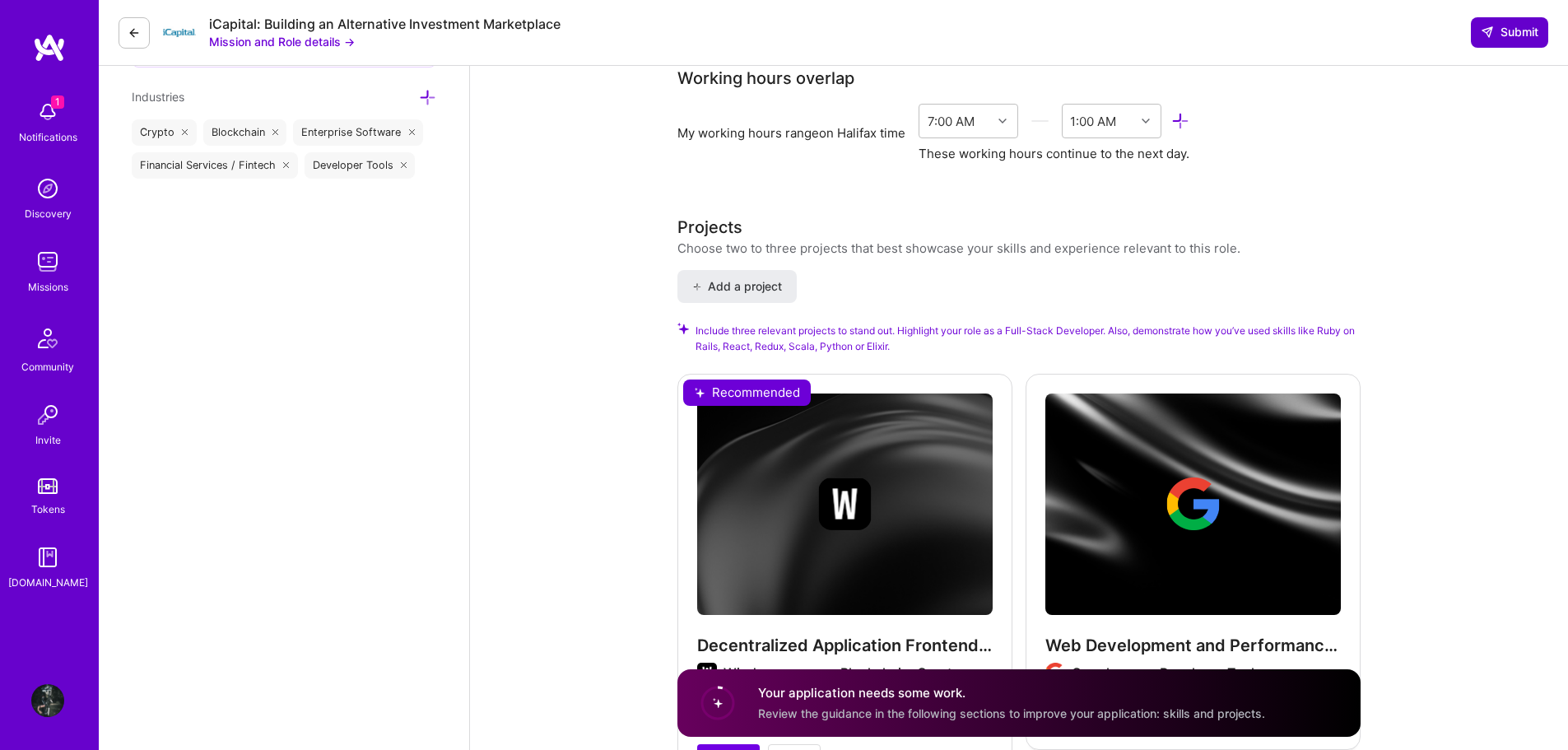
click at [1514, 29] on span "Submit" at bounding box center [1510, 32] width 58 height 16
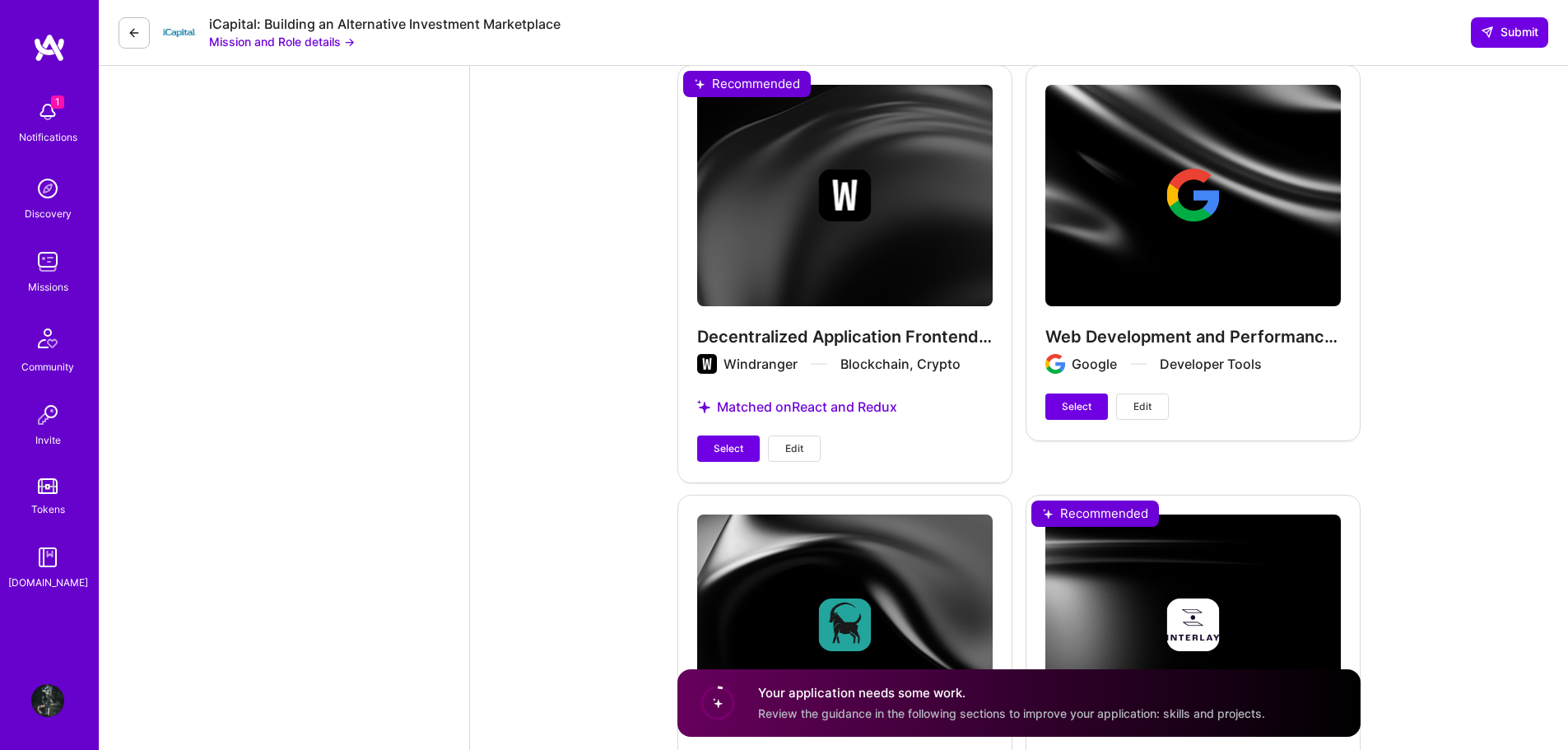
scroll to position [2140, 0]
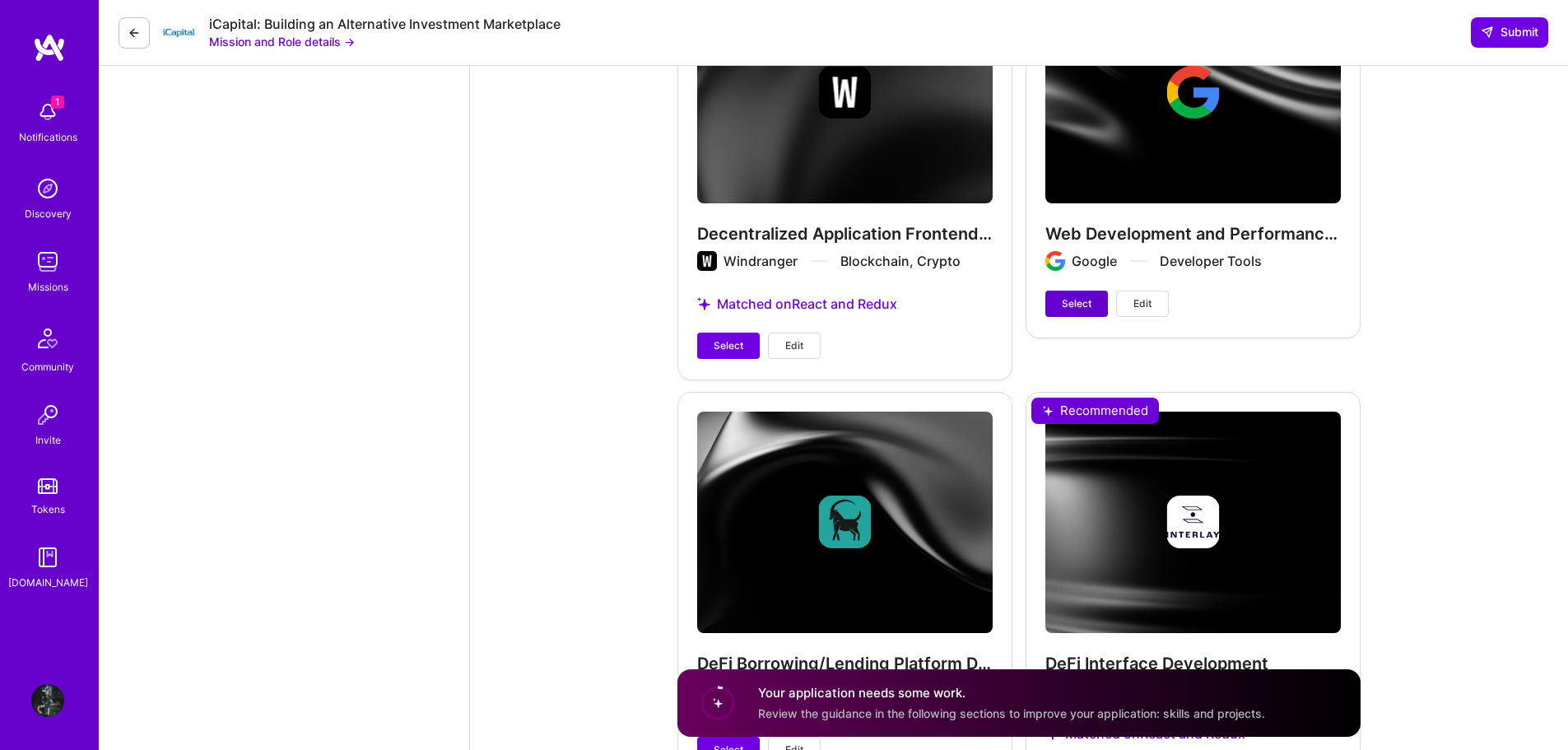
click at [1063, 305] on span "Select" at bounding box center [1076, 303] width 30 height 15
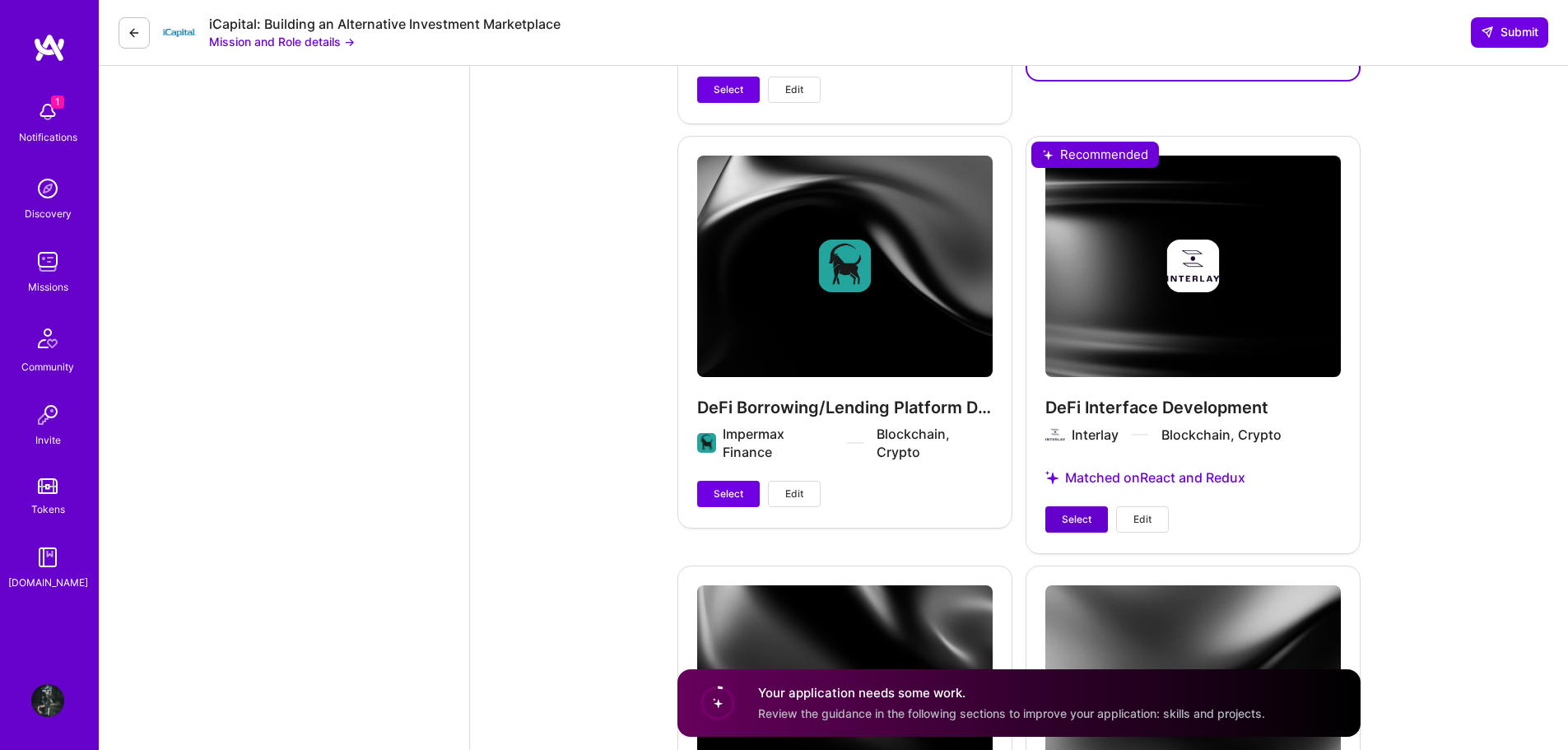
scroll to position [2387, 0]
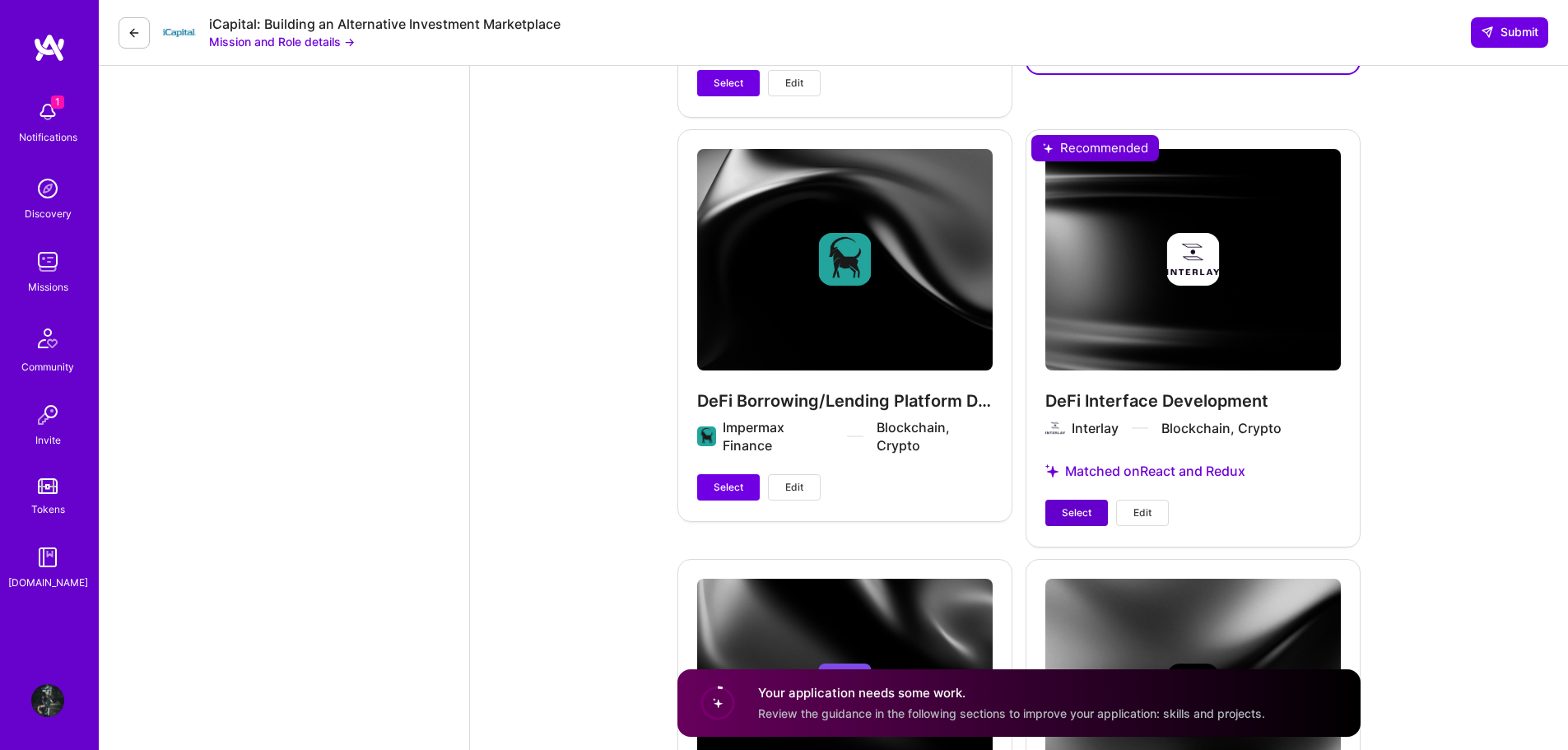
click at [1077, 515] on span "Select" at bounding box center [1076, 512] width 30 height 15
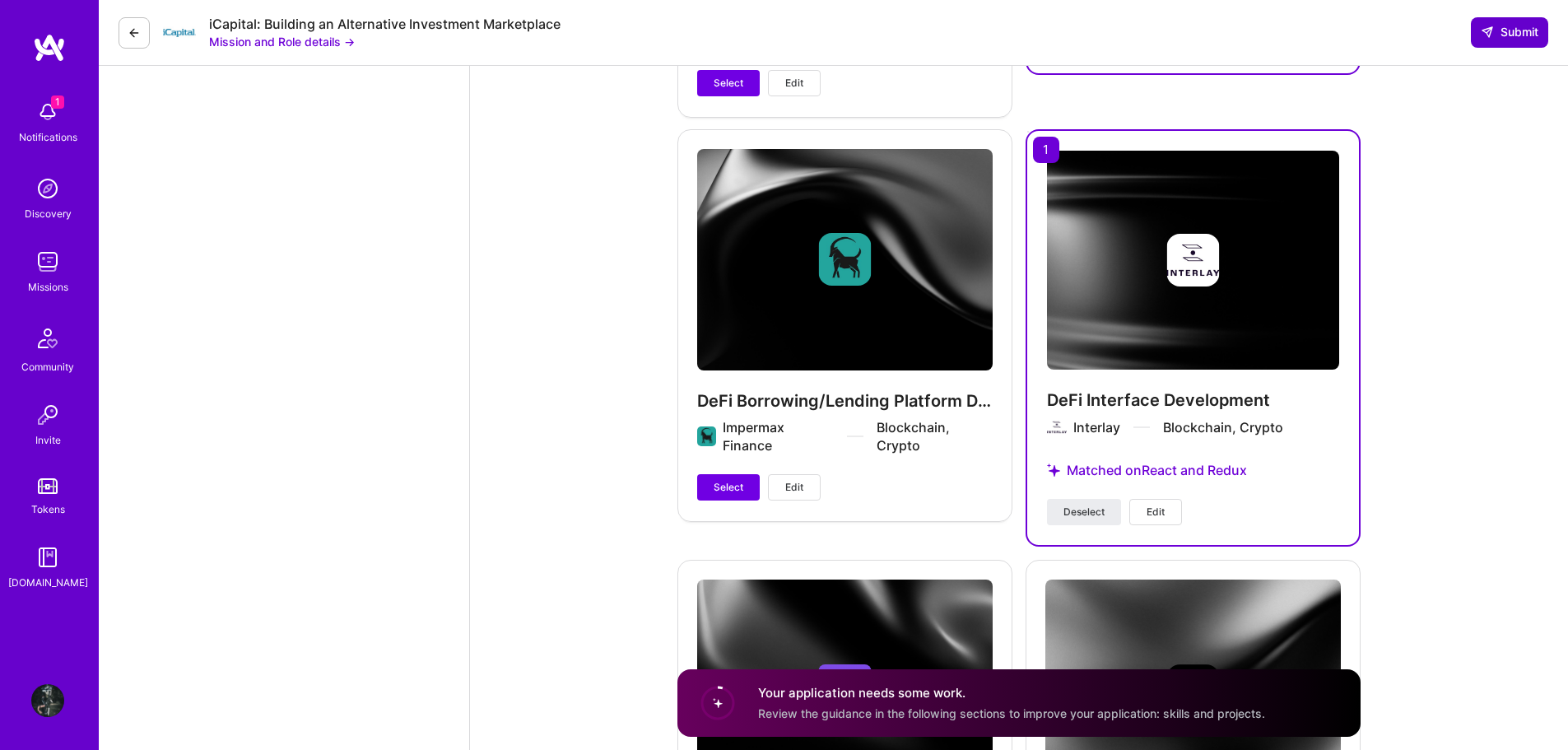
click at [1509, 30] on span "Submit" at bounding box center [1510, 32] width 58 height 16
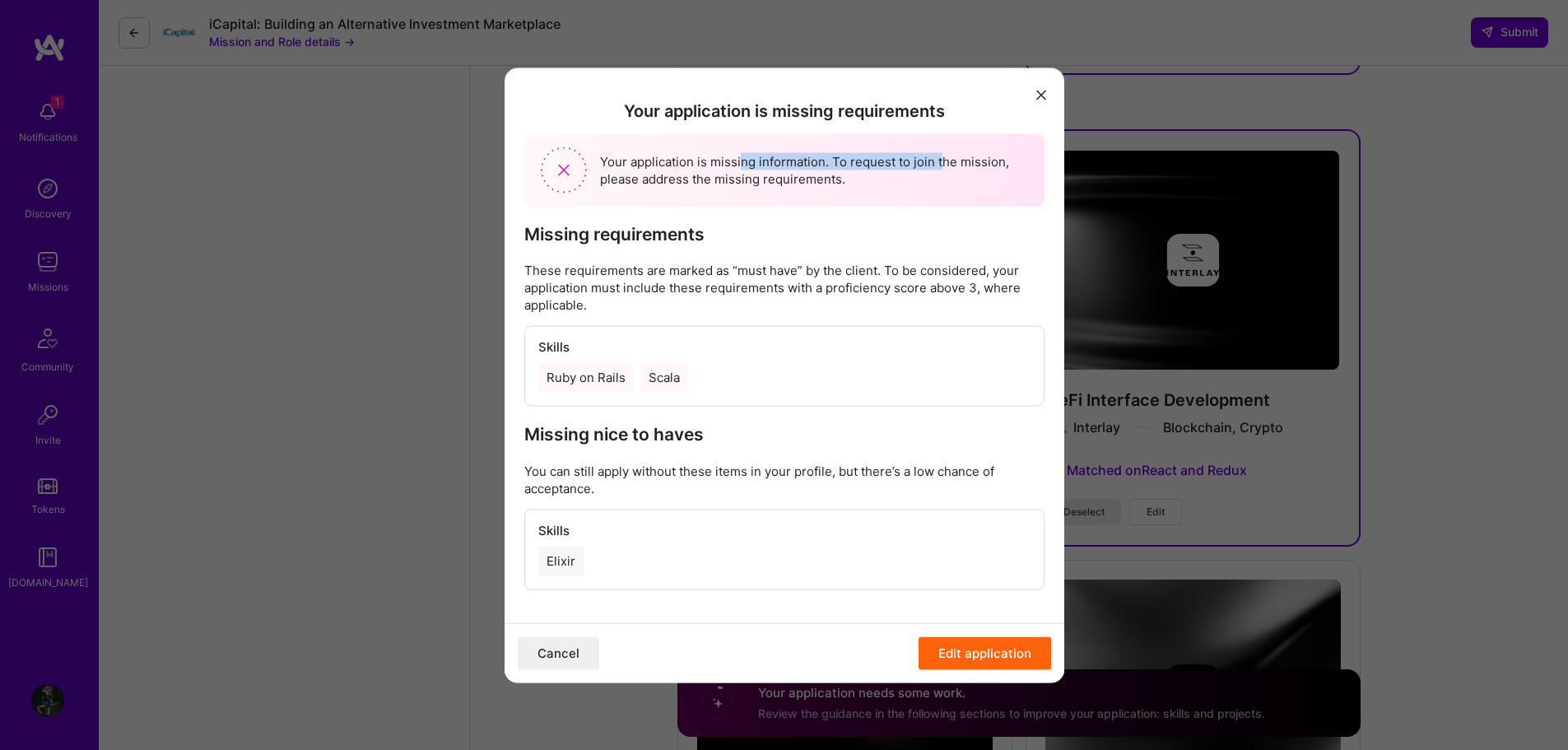
drag, startPoint x: 743, startPoint y: 160, endPoint x: 942, endPoint y: 160, distance: 199.0
click at [942, 160] on div "Your application is missing information. To request to join the mission, please…" at bounding box center [784, 170] width 521 height 73
click at [977, 175] on div "Your application is missing information. To request to join the mission, please…" at bounding box center [784, 170] width 521 height 73
drag, startPoint x: 662, startPoint y: 177, endPoint x: 873, endPoint y: 177, distance: 211.0
click at [873, 177] on div "Your application is missing information. To request to join the mission, please…" at bounding box center [784, 170] width 521 height 73
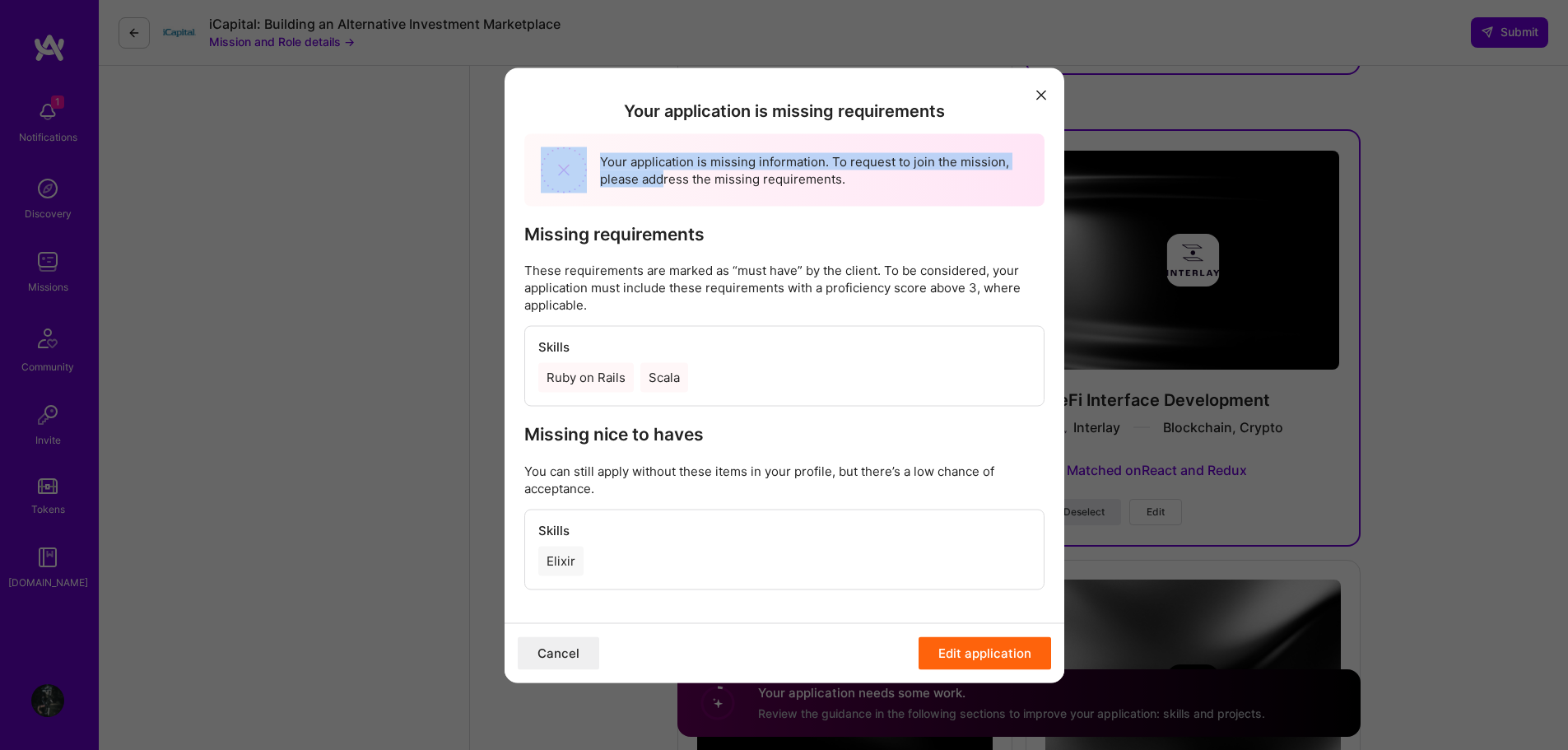
click at [880, 177] on div "Your application is missing information. To request to join the mission, please…" at bounding box center [784, 170] width 521 height 73
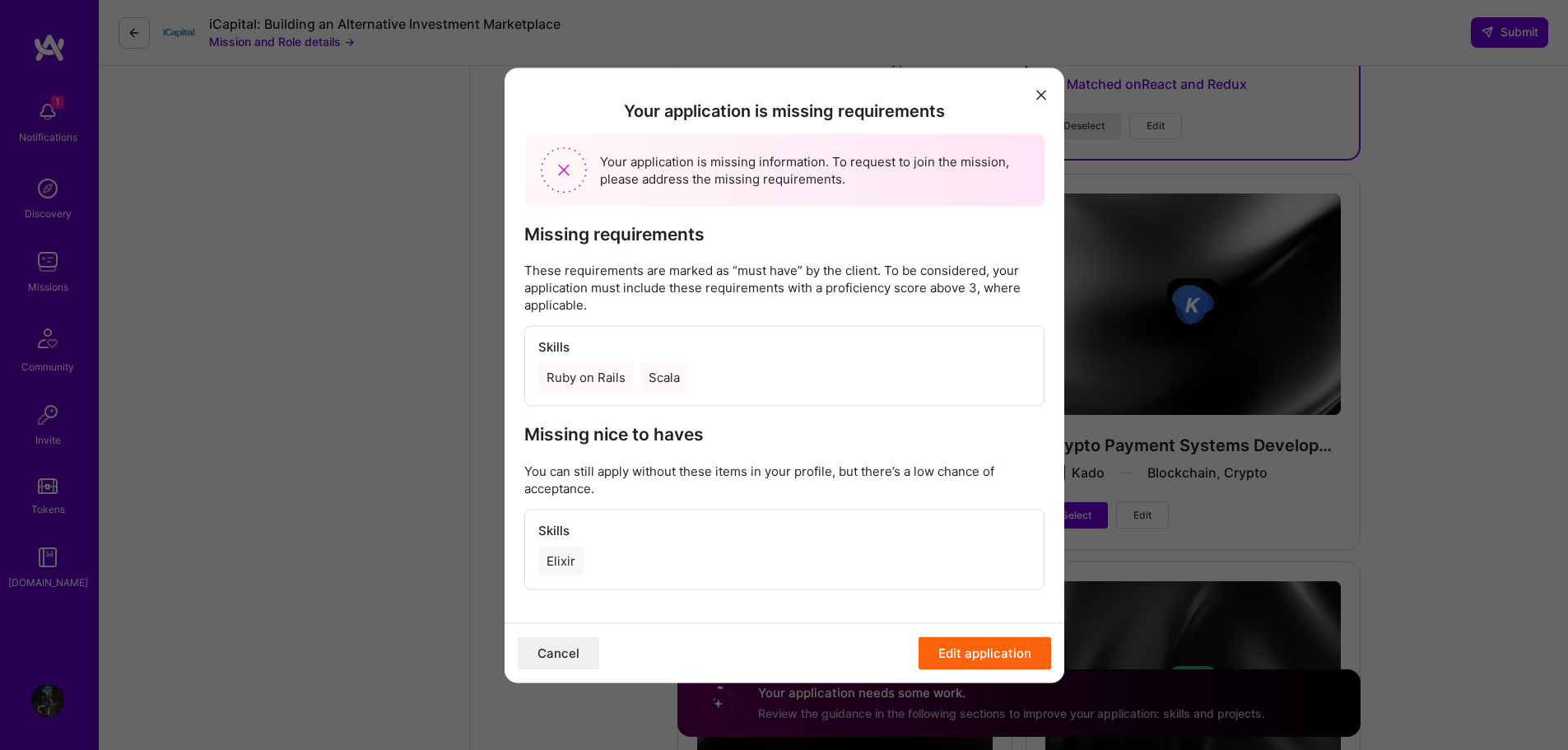
scroll to position [2798, 0]
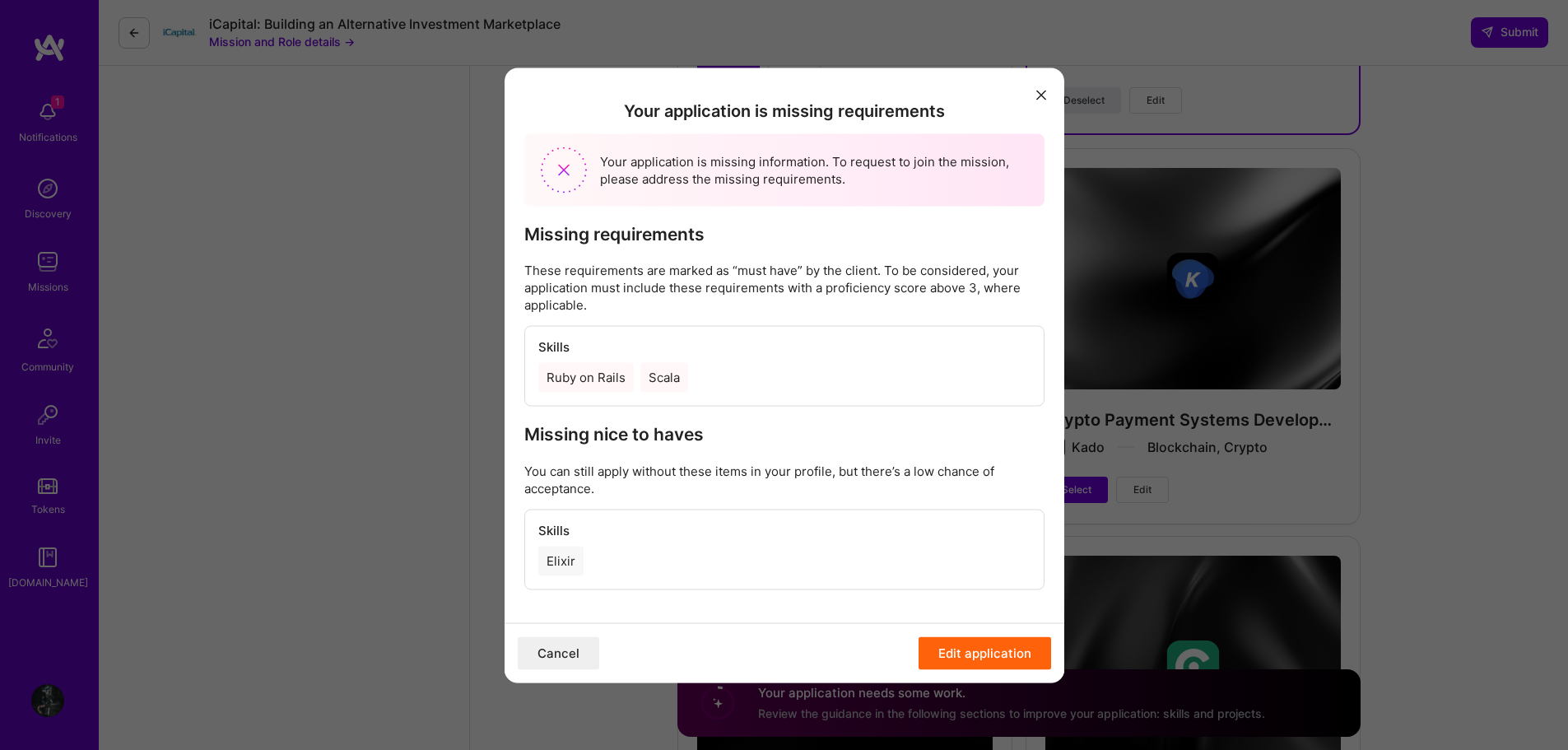
click at [959, 648] on button "Edit application" at bounding box center [984, 653] width 132 height 33
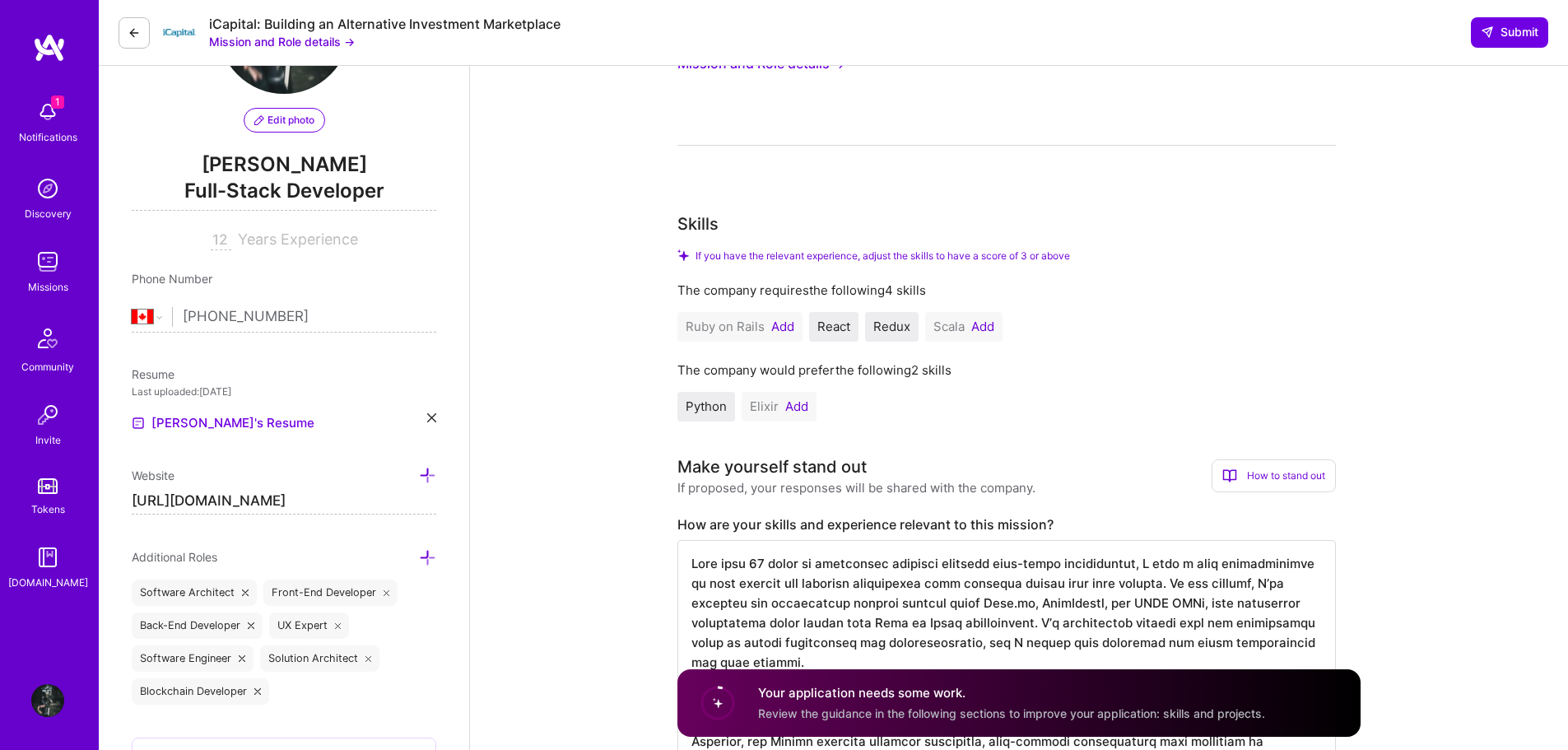
scroll to position [0, 0]
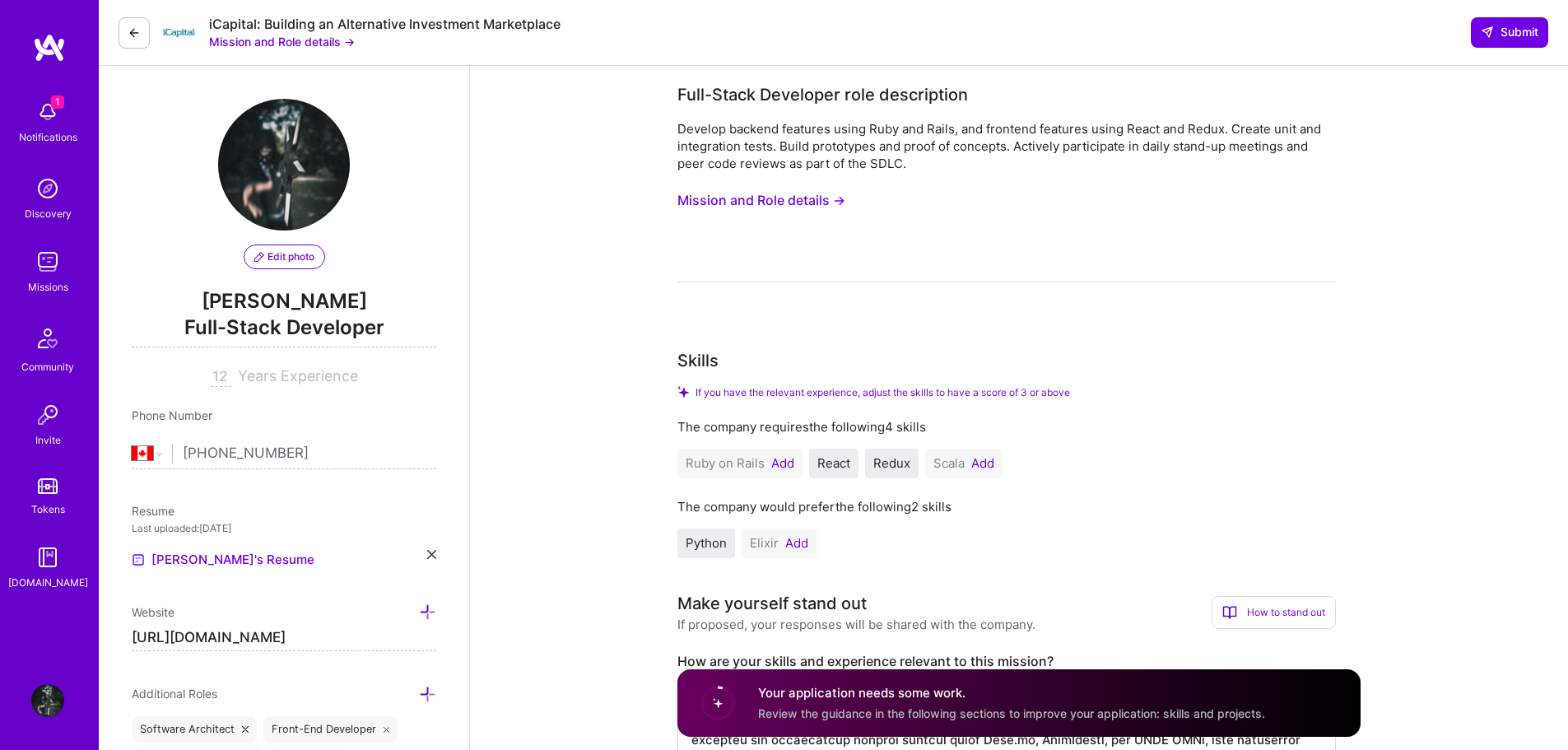
click at [783, 466] on button "Add" at bounding box center [783, 462] width 23 height 13
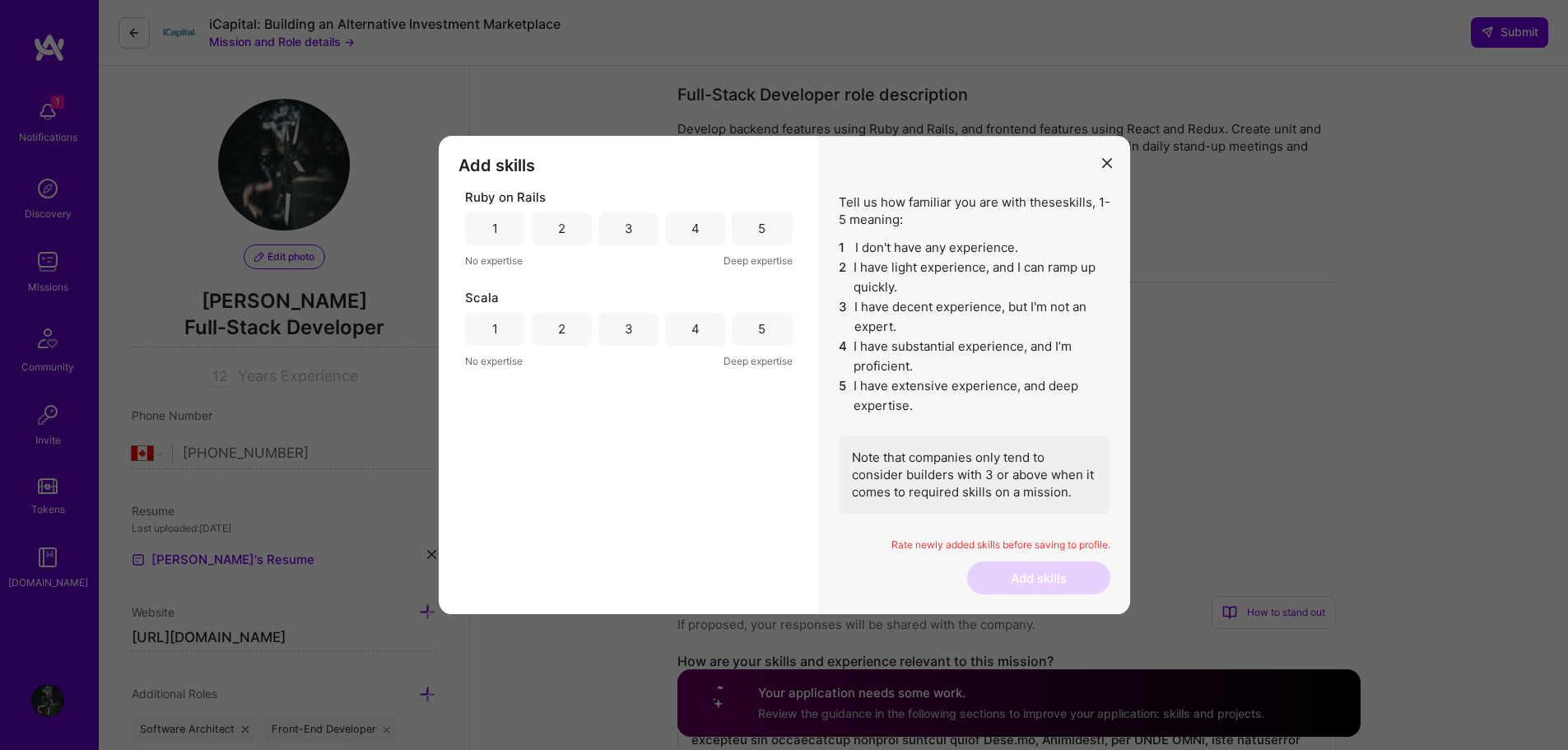
click at [502, 217] on div "1" at bounding box center [495, 229] width 60 height 33
click at [491, 336] on div "1" at bounding box center [495, 328] width 60 height 33
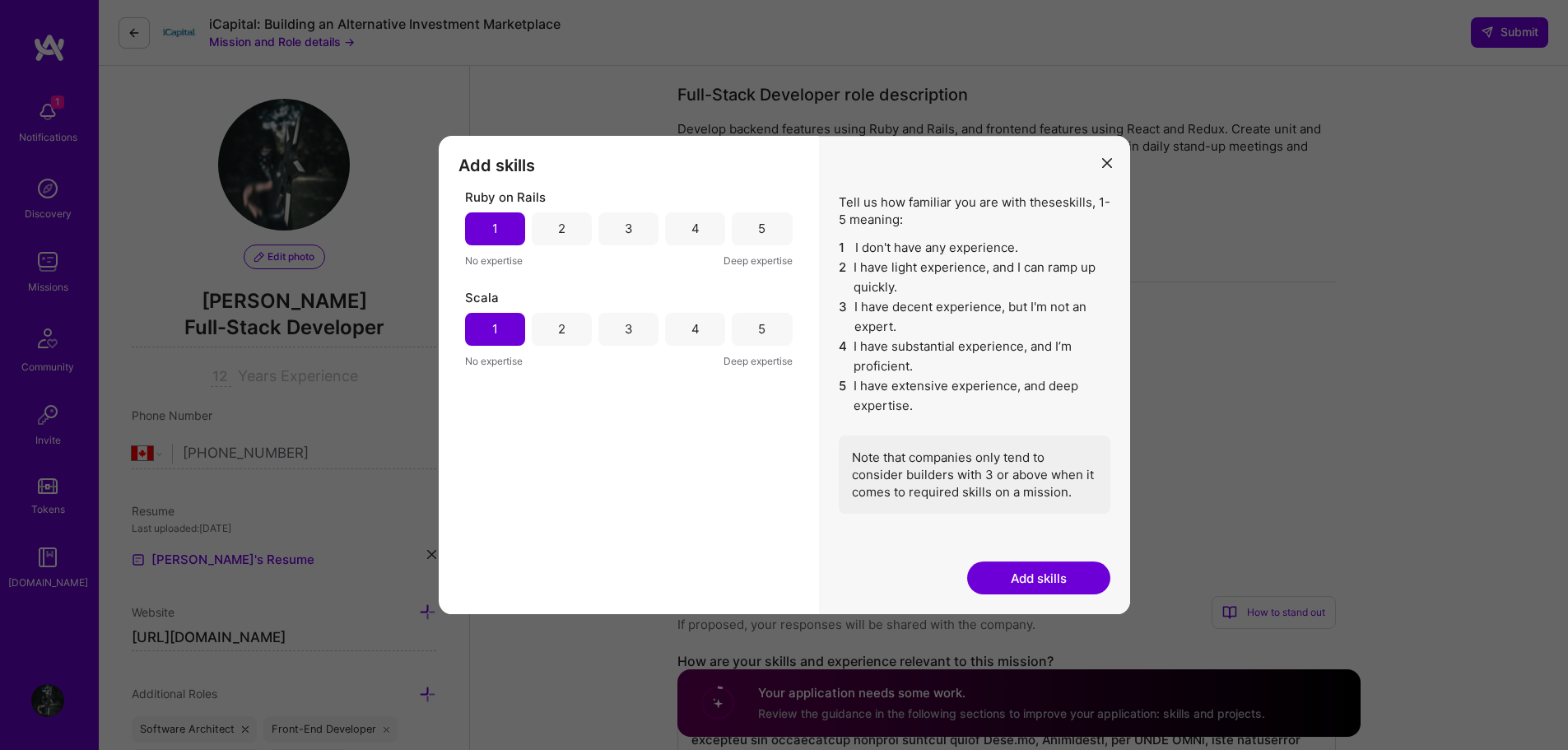
click at [1067, 583] on button "Add skills" at bounding box center [1039, 578] width 143 height 33
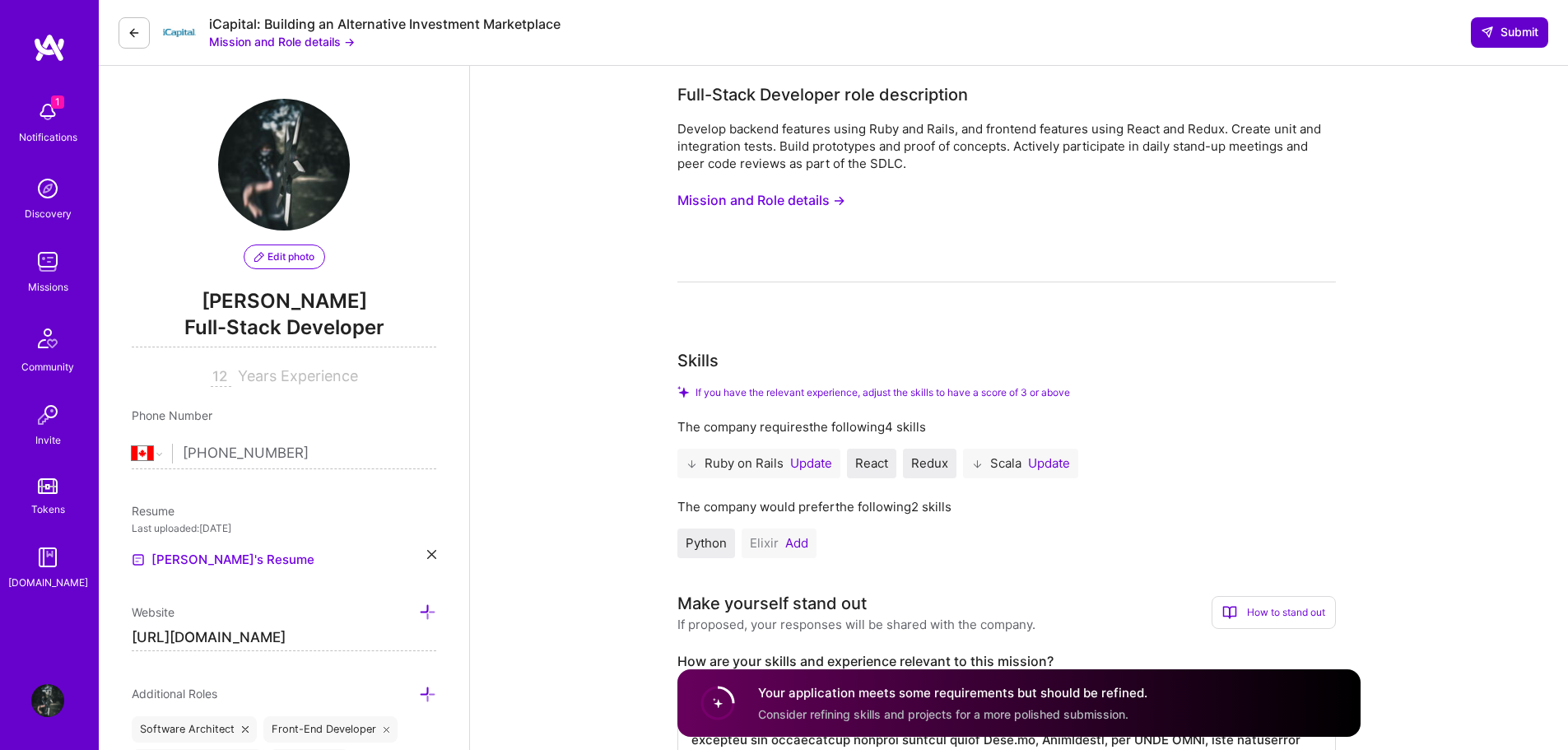
click at [1505, 33] on span "Submit" at bounding box center [1510, 32] width 58 height 16
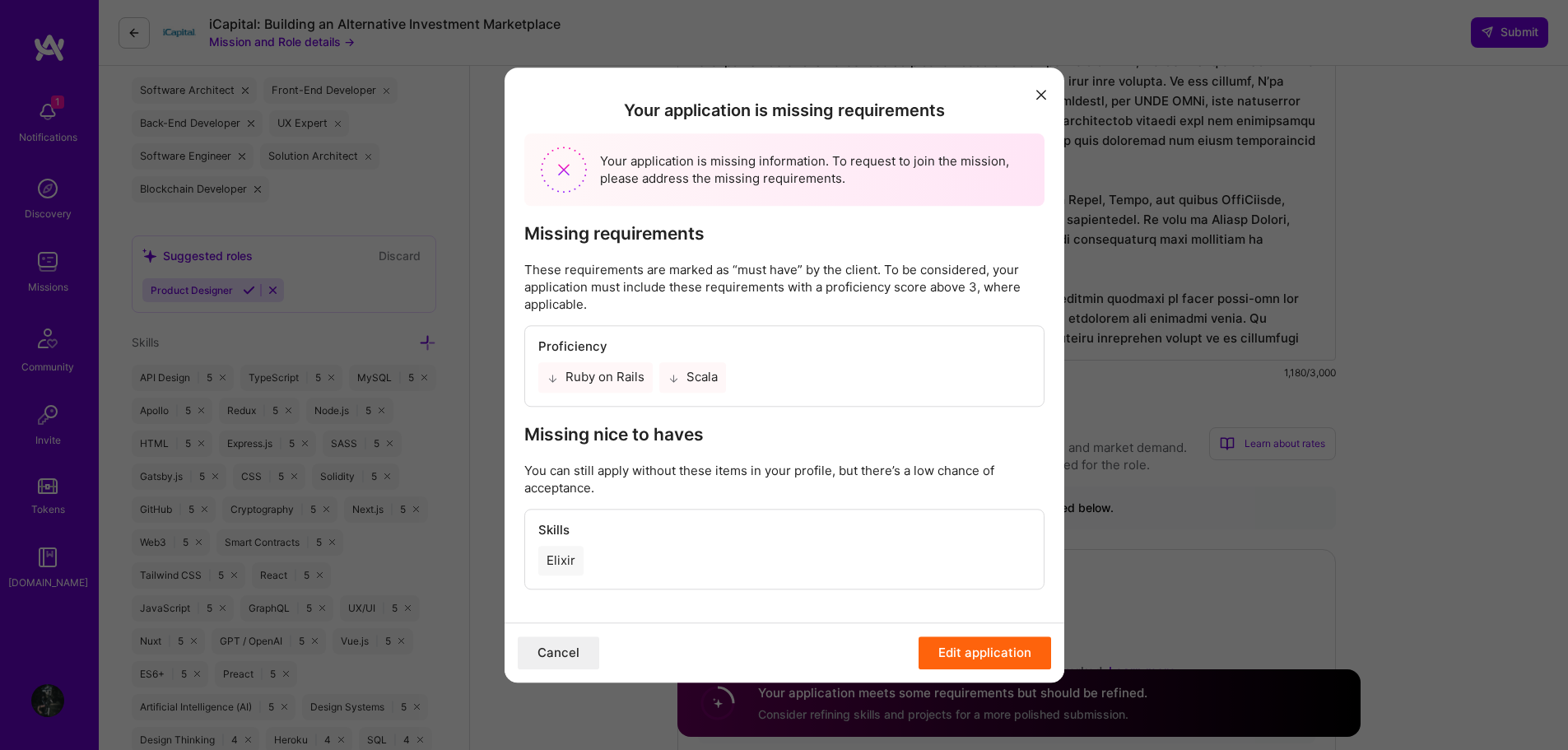
scroll to position [659, 0]
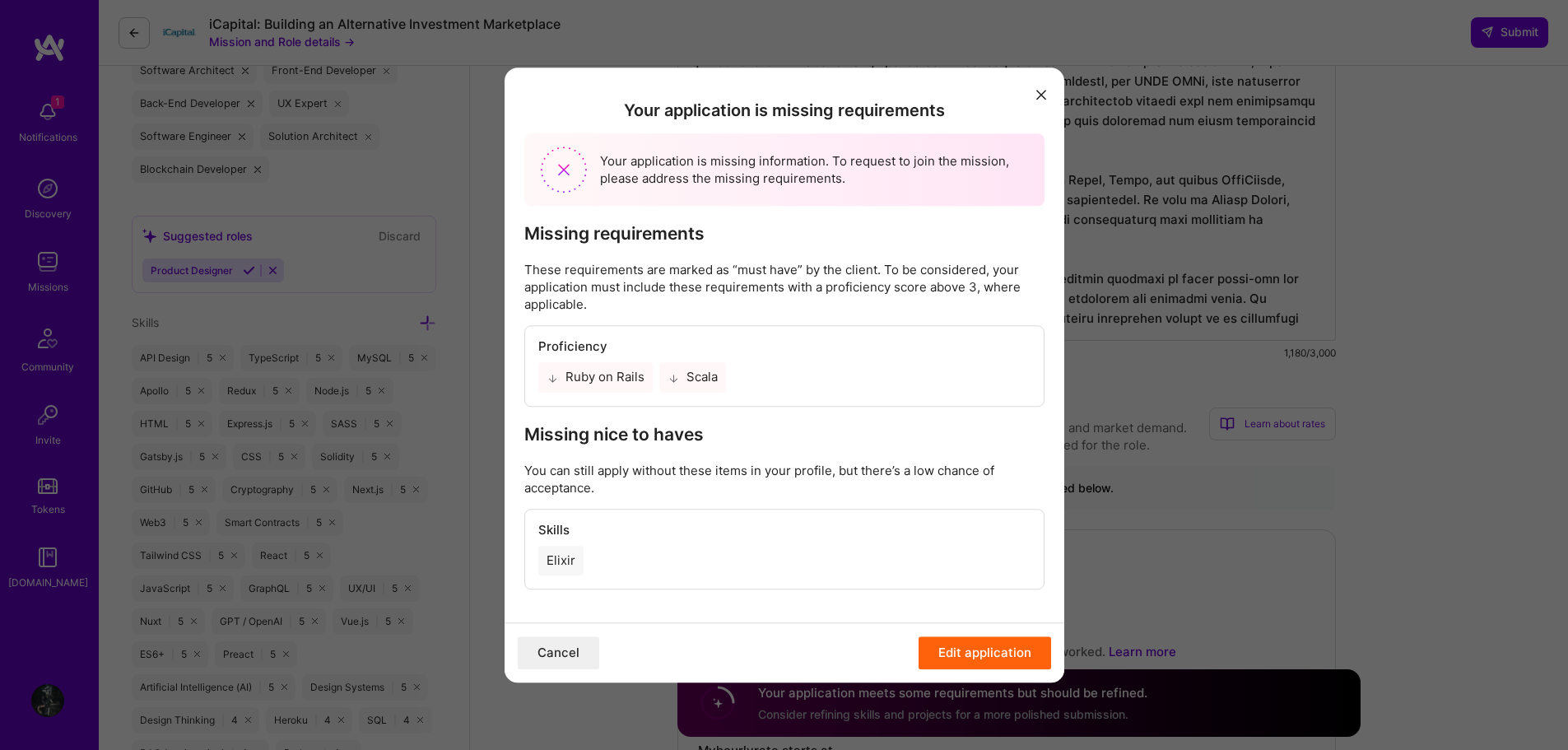
click at [615, 563] on div "Elixir" at bounding box center [784, 560] width 493 height 30
click at [558, 555] on div "Elixir" at bounding box center [561, 560] width 45 height 30
click at [1163, 555] on div "Your application is missing requirements Your application is missing informatio…" at bounding box center [784, 375] width 1568 height 750
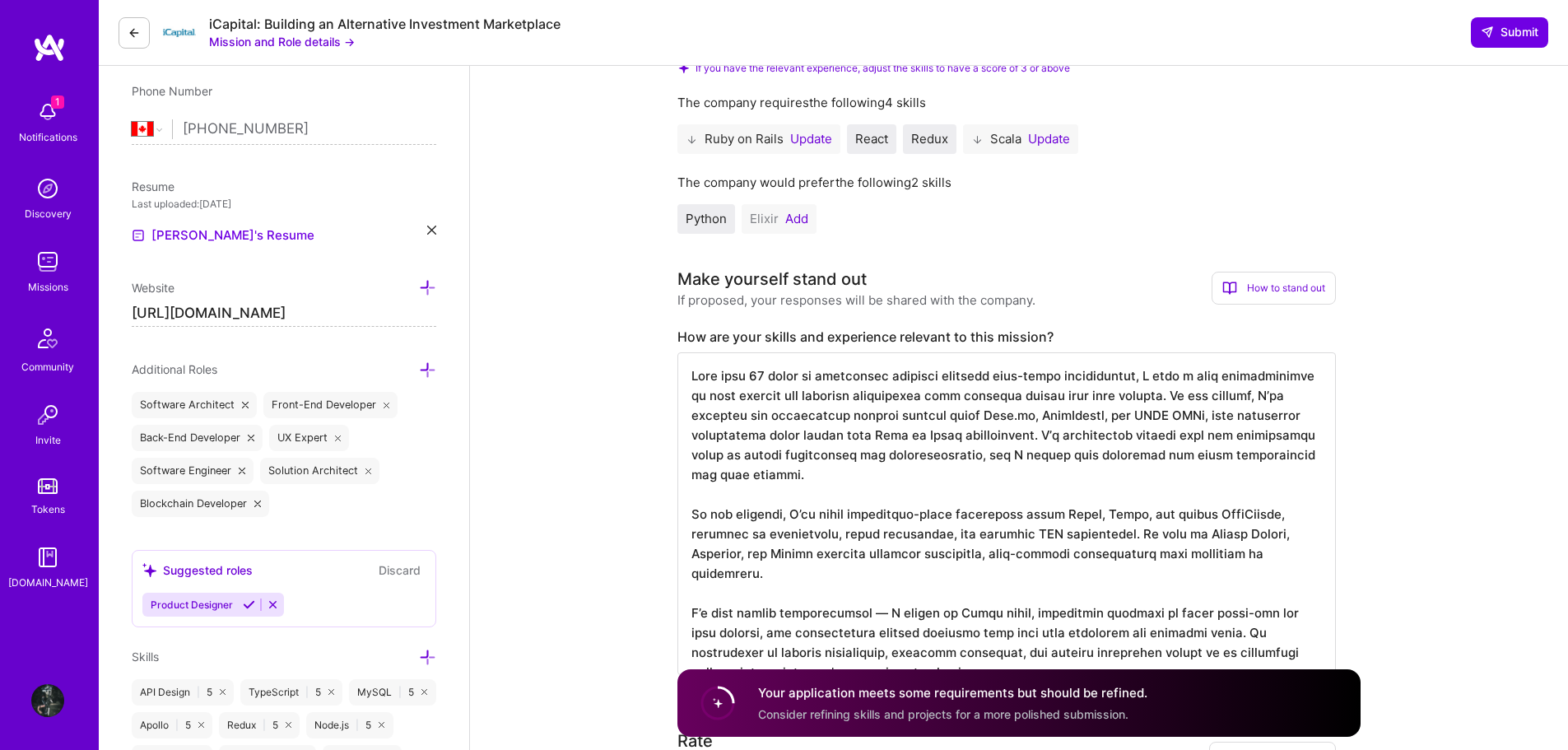
scroll to position [165, 0]
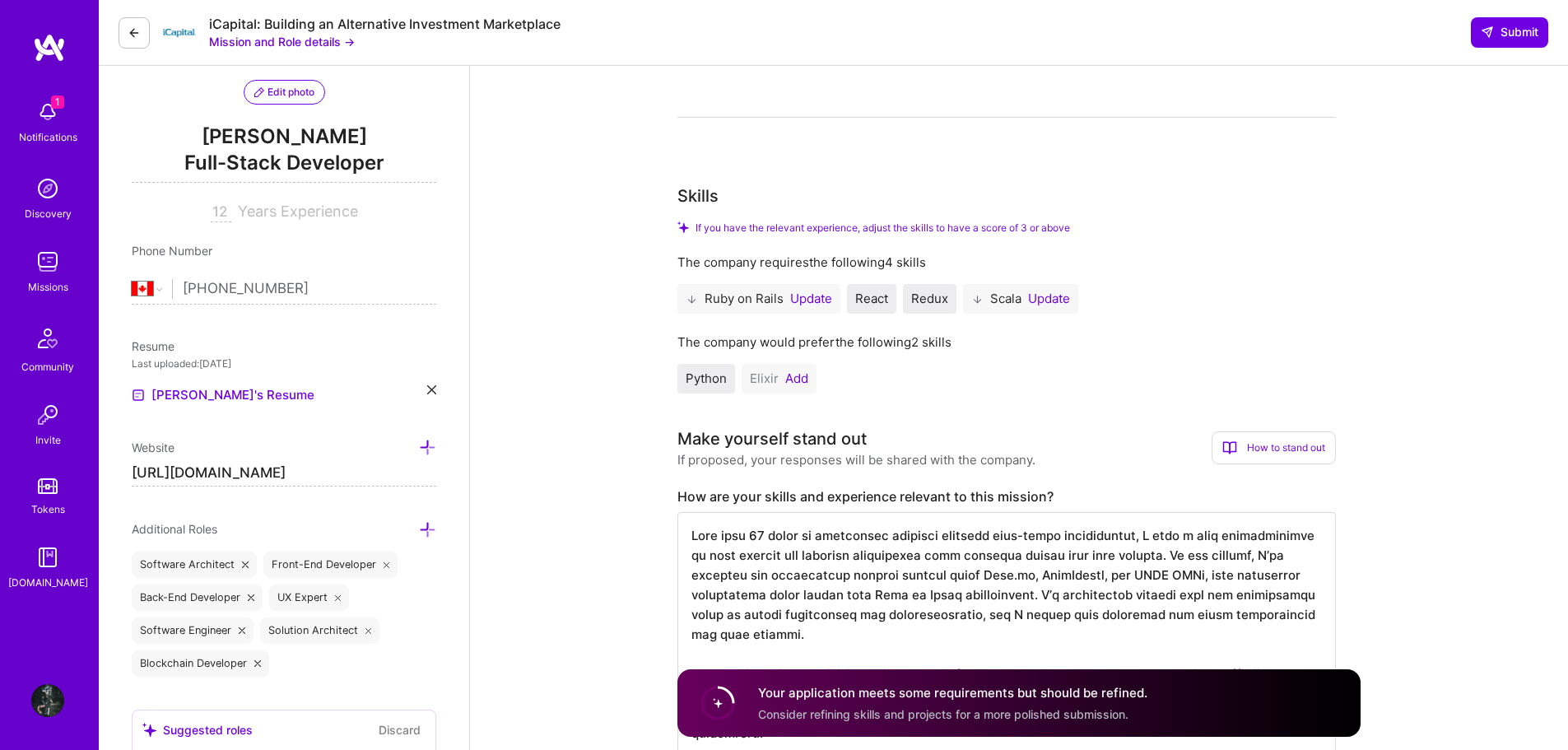
click at [796, 375] on button "Add" at bounding box center [796, 378] width 23 height 13
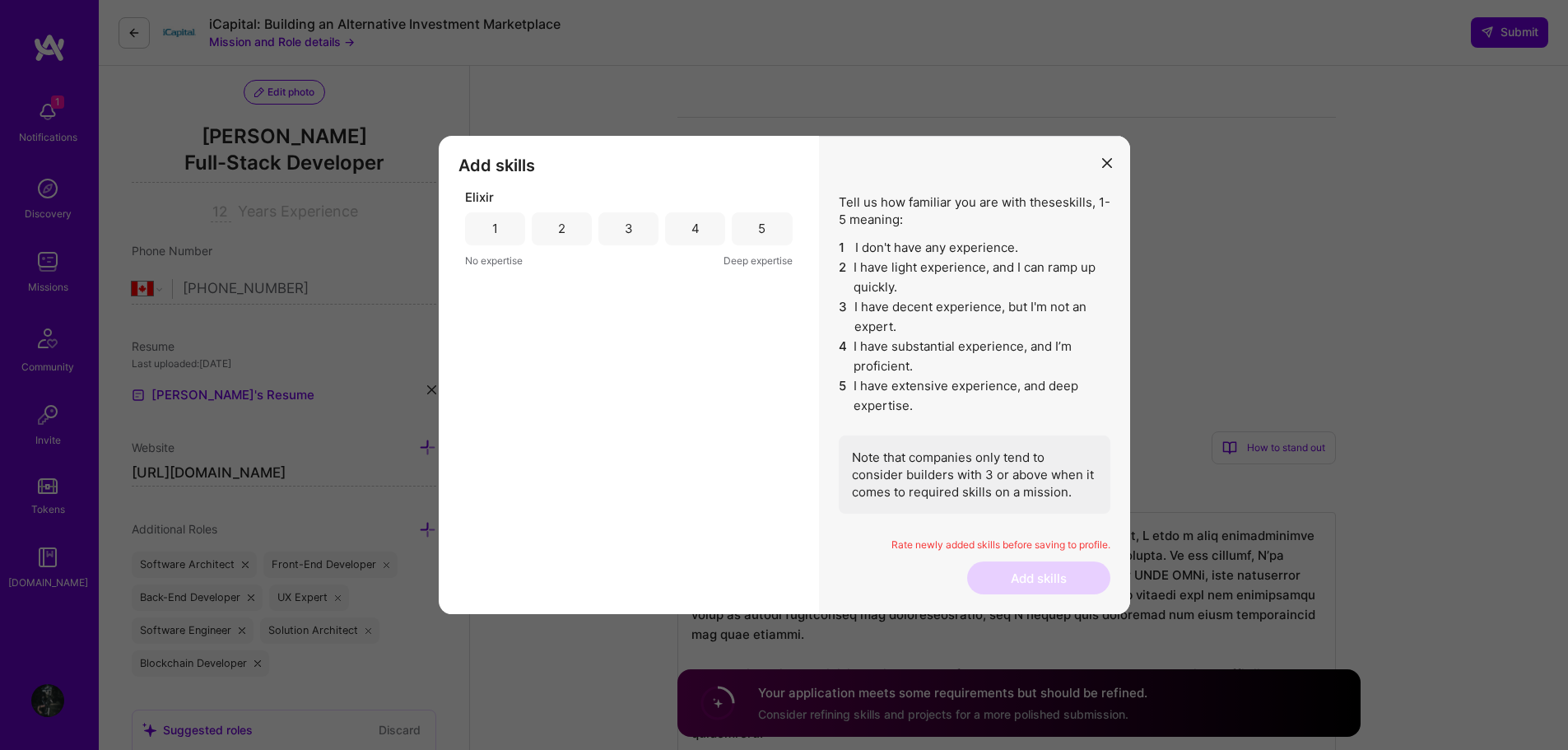
click at [488, 230] on div "1" at bounding box center [495, 229] width 60 height 33
click at [1000, 590] on button "Add skills" at bounding box center [1039, 578] width 143 height 33
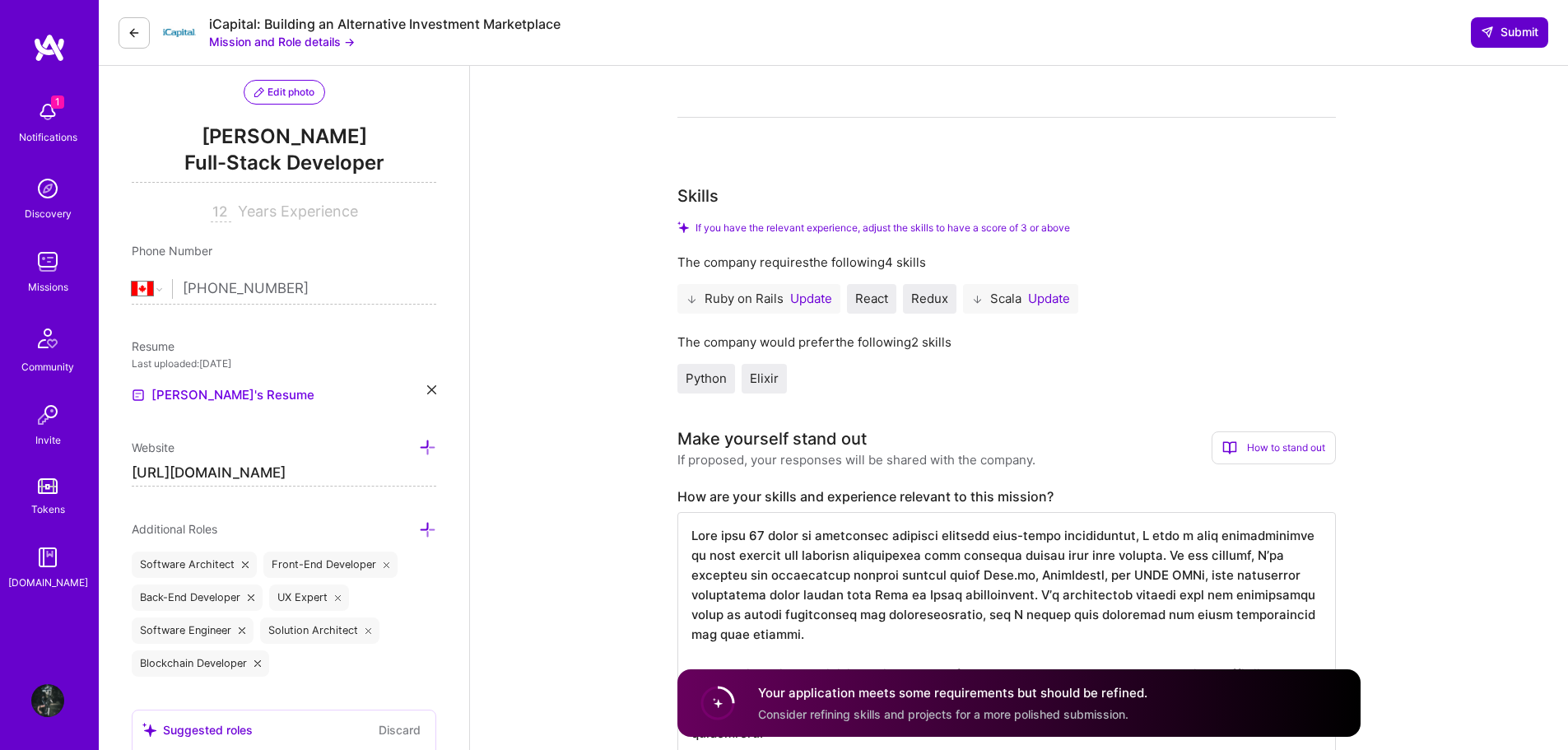
click at [1510, 31] on span "Submit" at bounding box center [1510, 32] width 58 height 16
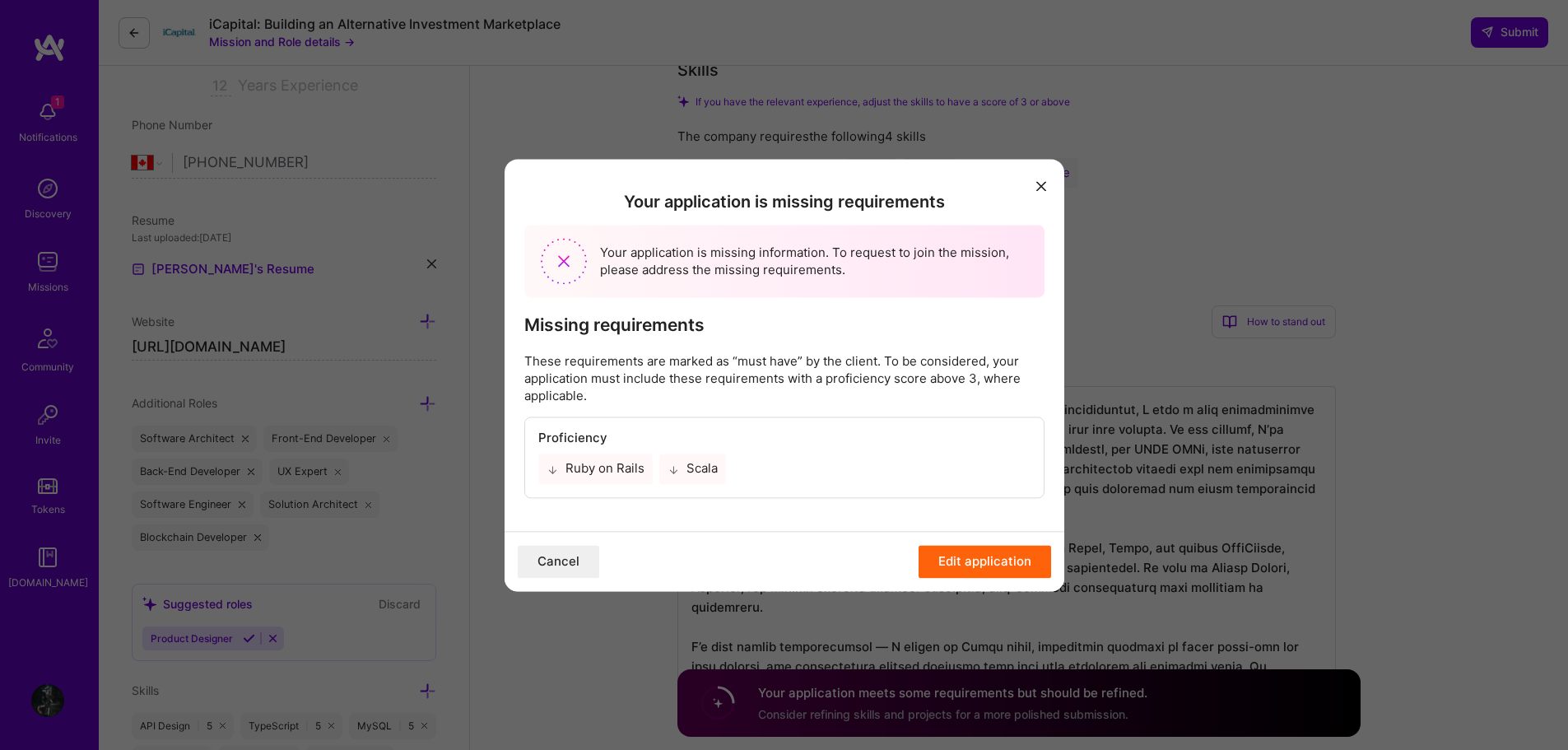
scroll to position [329, 0]
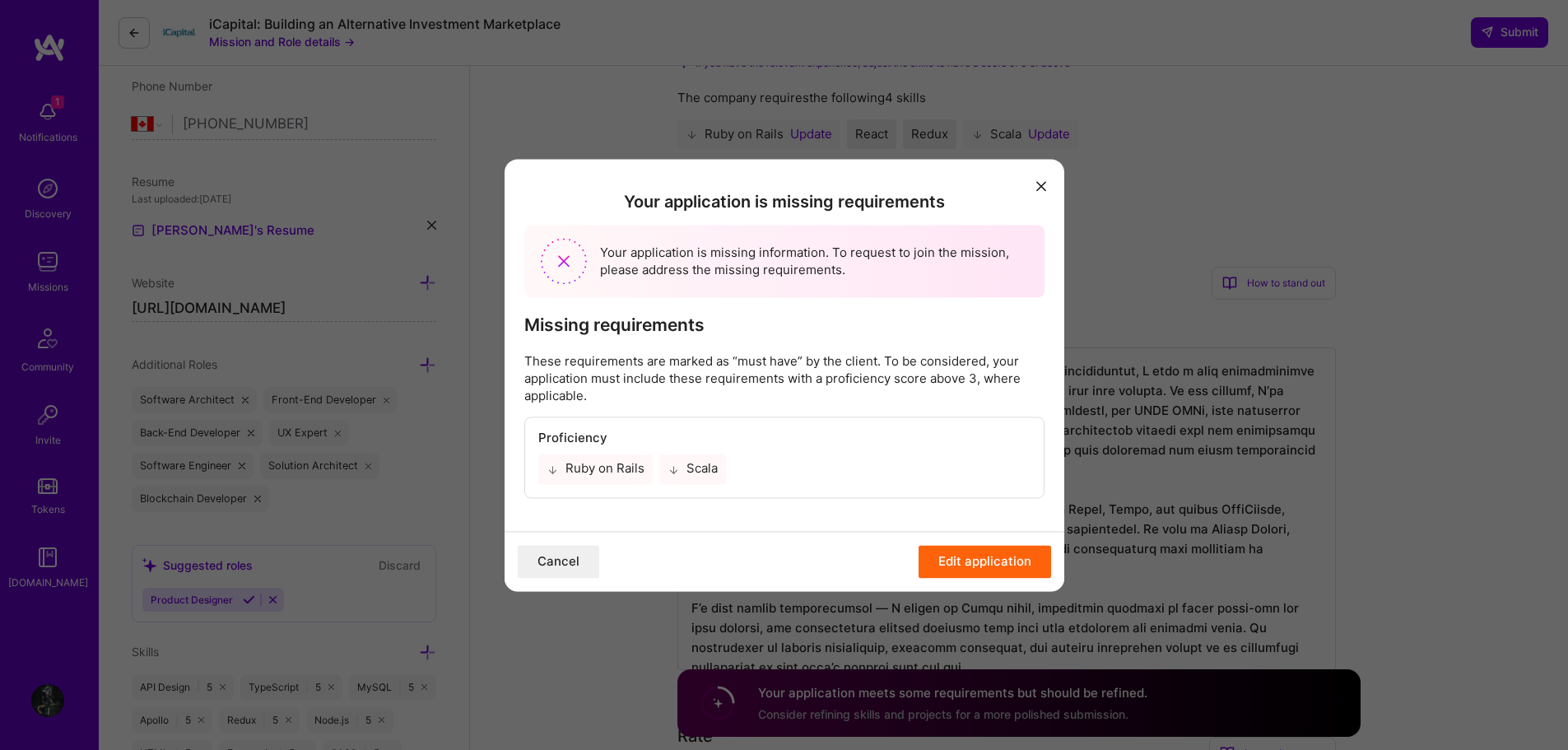
click at [1208, 204] on div "Your application is missing requirements Your application is missing informatio…" at bounding box center [784, 375] width 1568 height 750
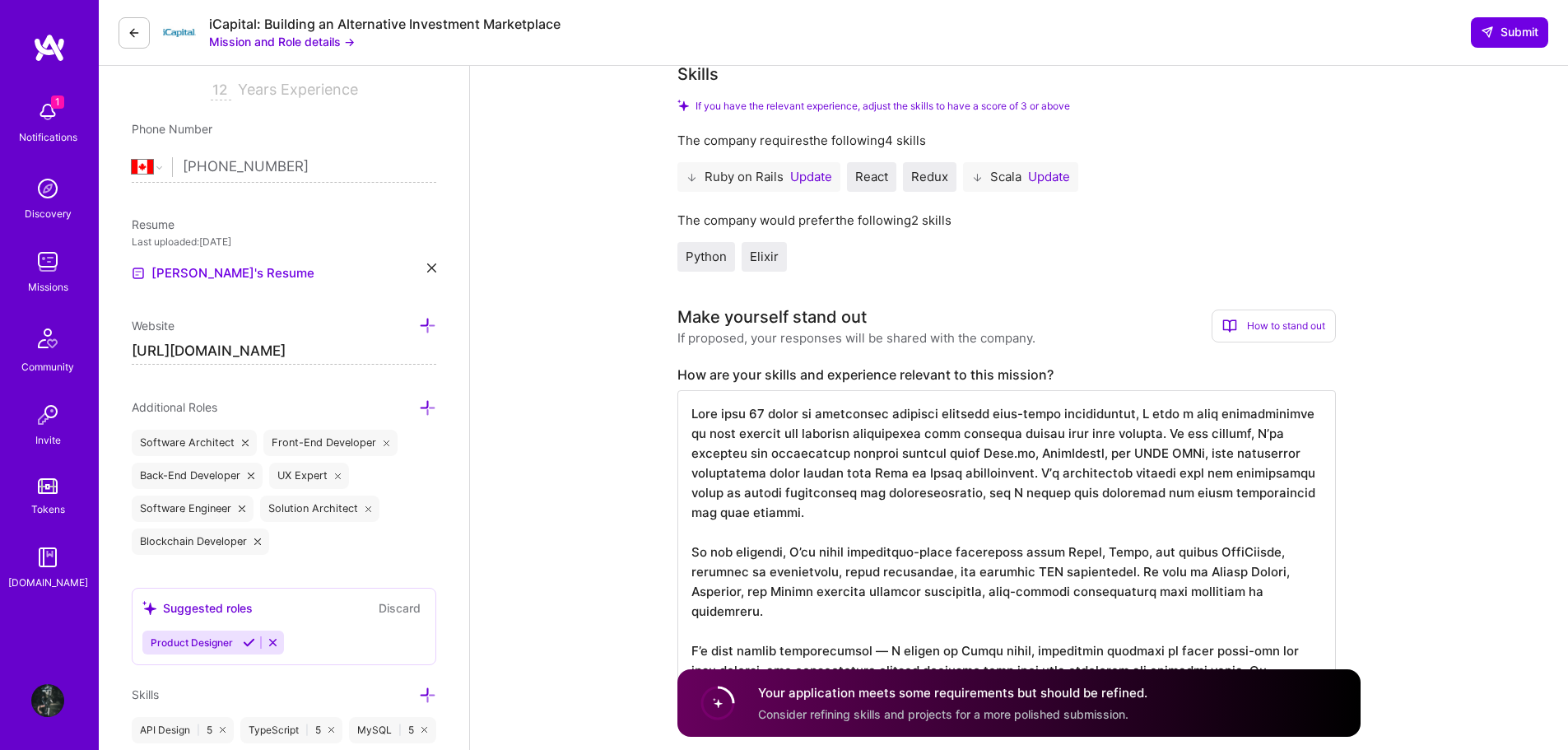
scroll to position [247, 0]
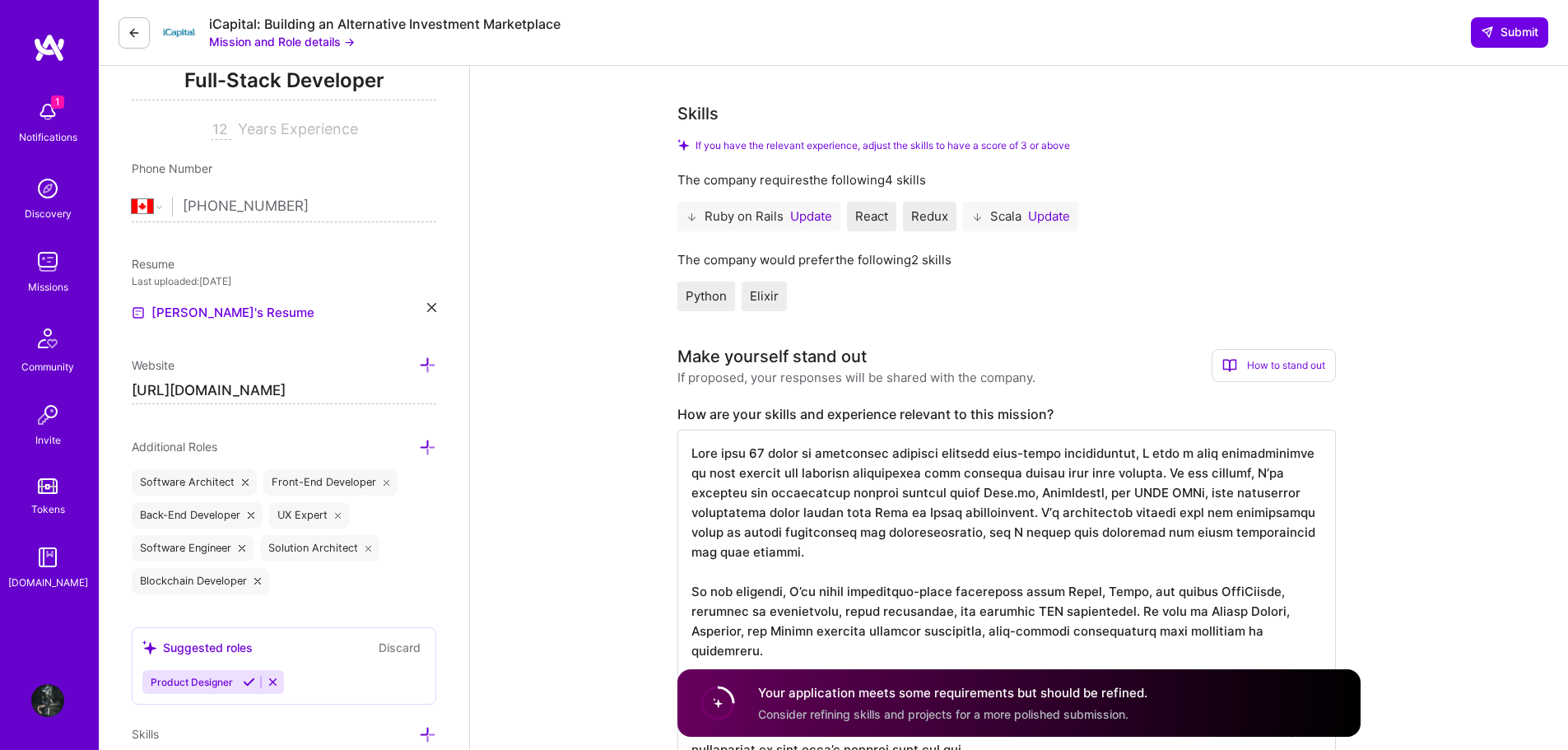
click at [811, 218] on button "Update" at bounding box center [811, 216] width 42 height 13
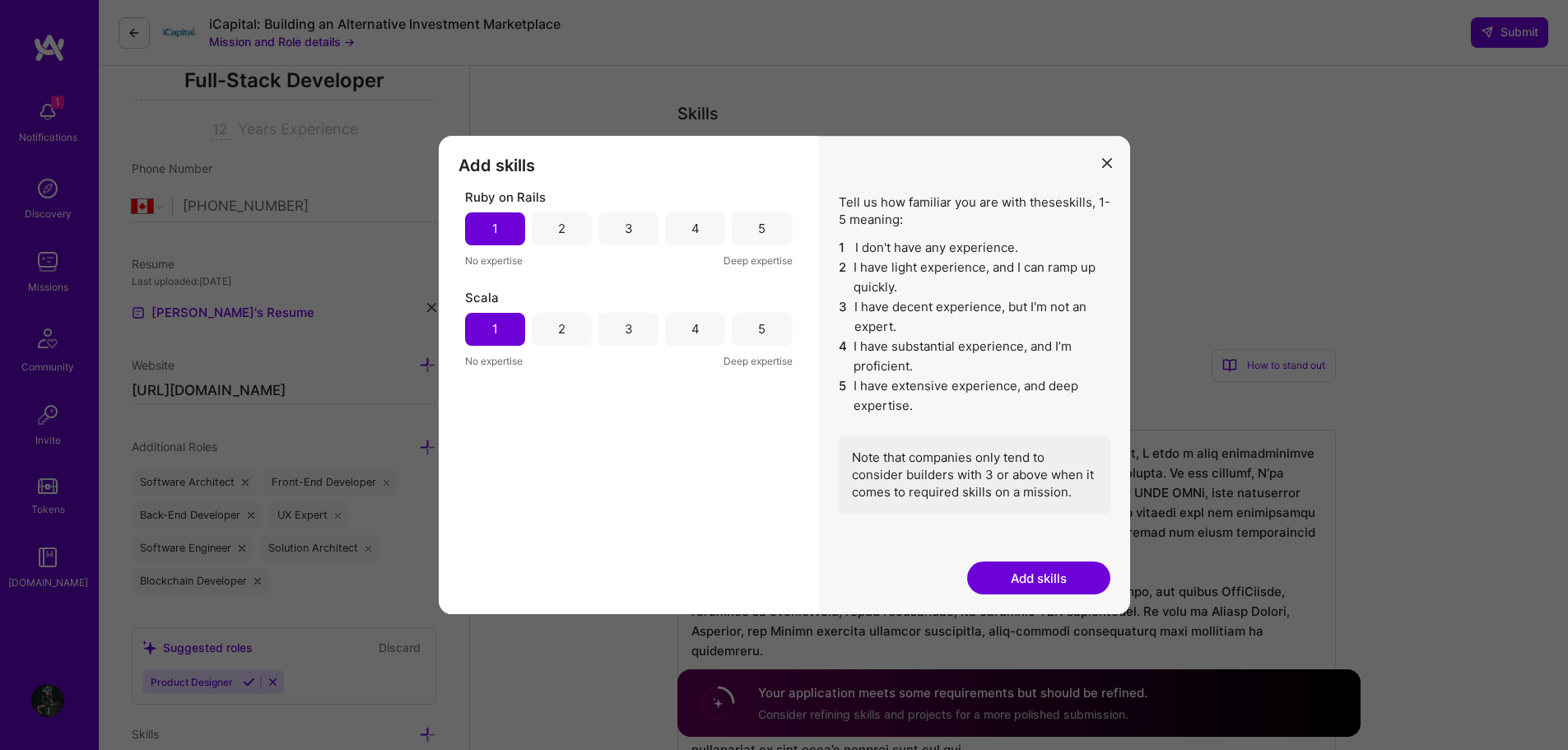
click at [1040, 576] on button "Add skills" at bounding box center [1039, 578] width 143 height 33
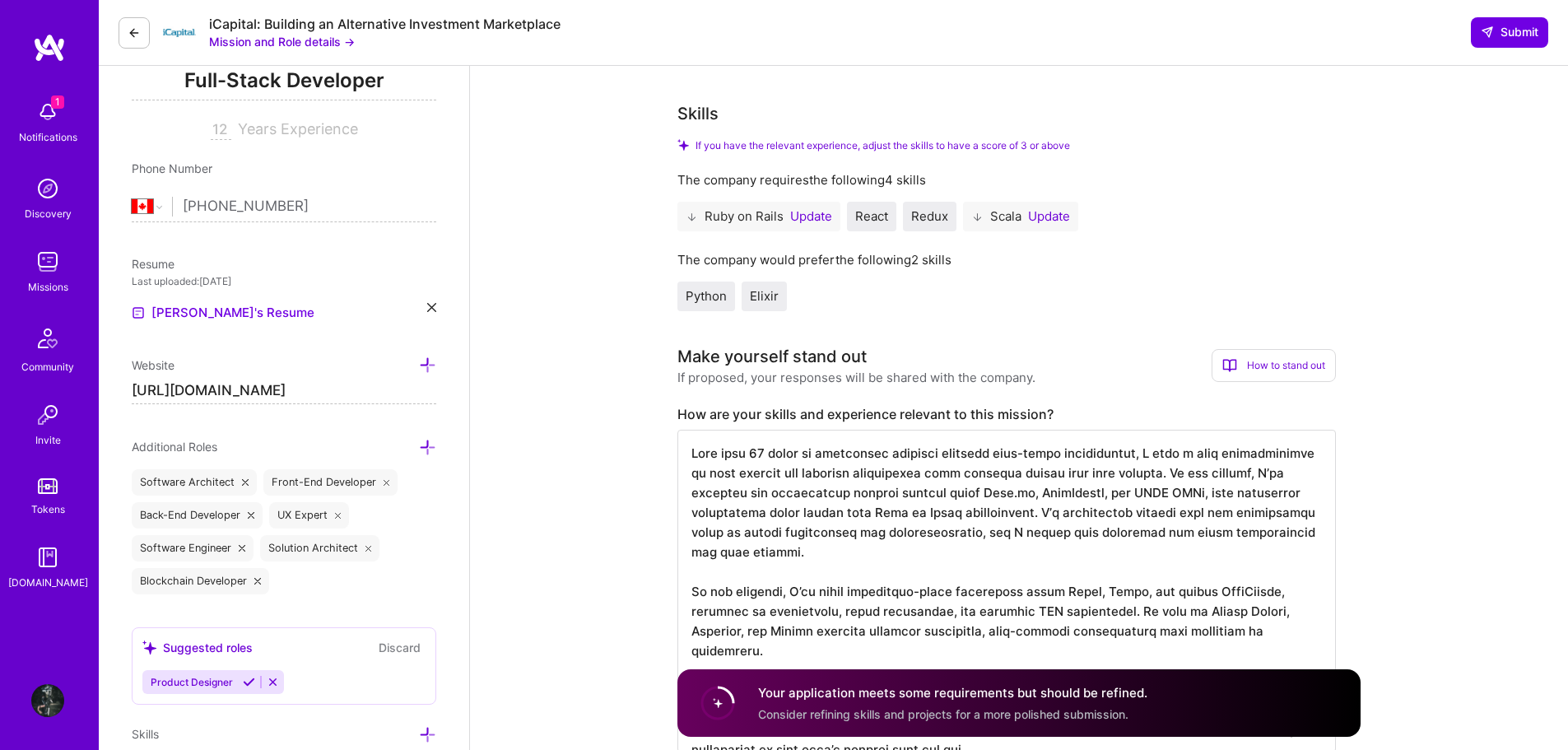
click at [1043, 216] on button "Update" at bounding box center [1049, 216] width 42 height 13
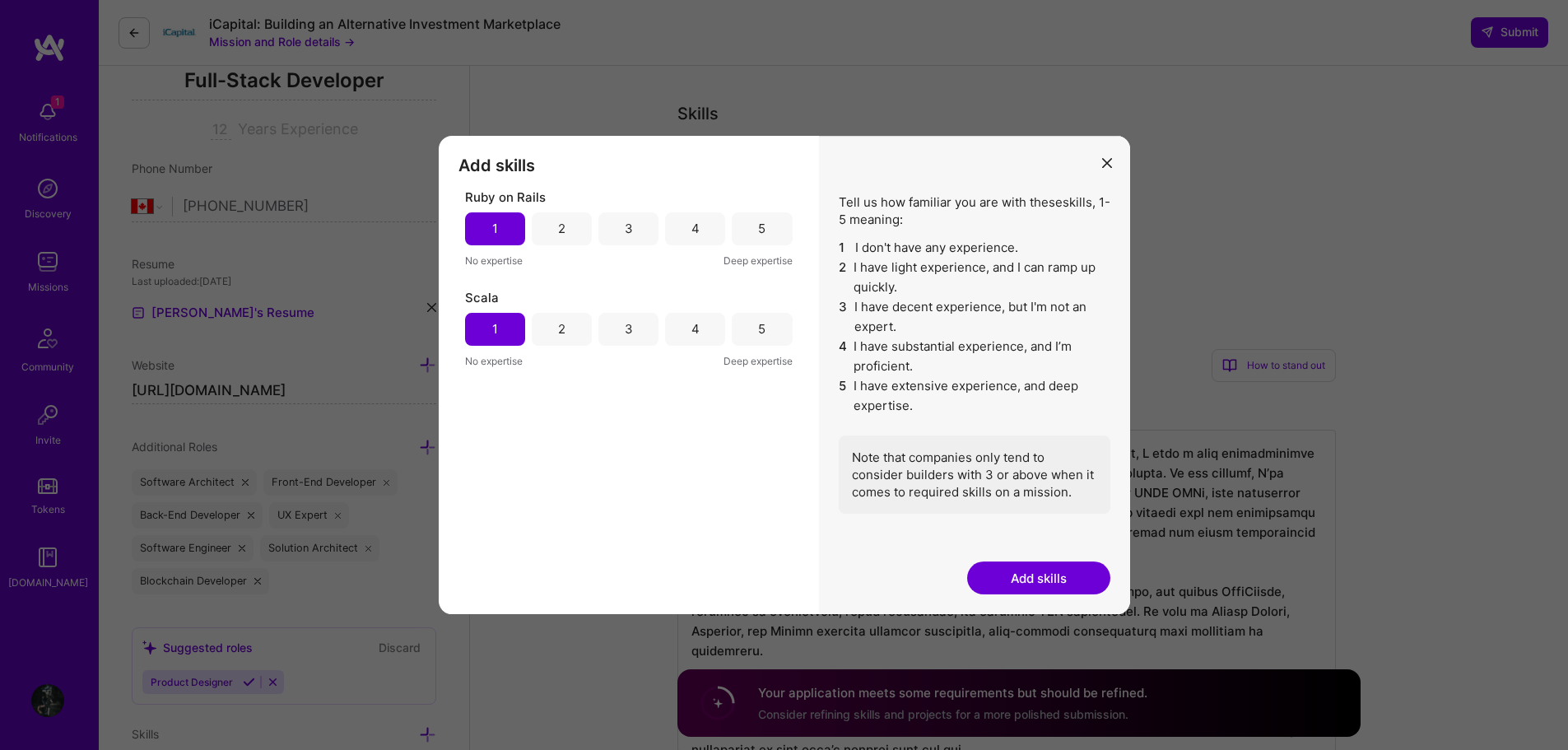
click at [1031, 570] on button "Add skills" at bounding box center [1039, 578] width 143 height 33
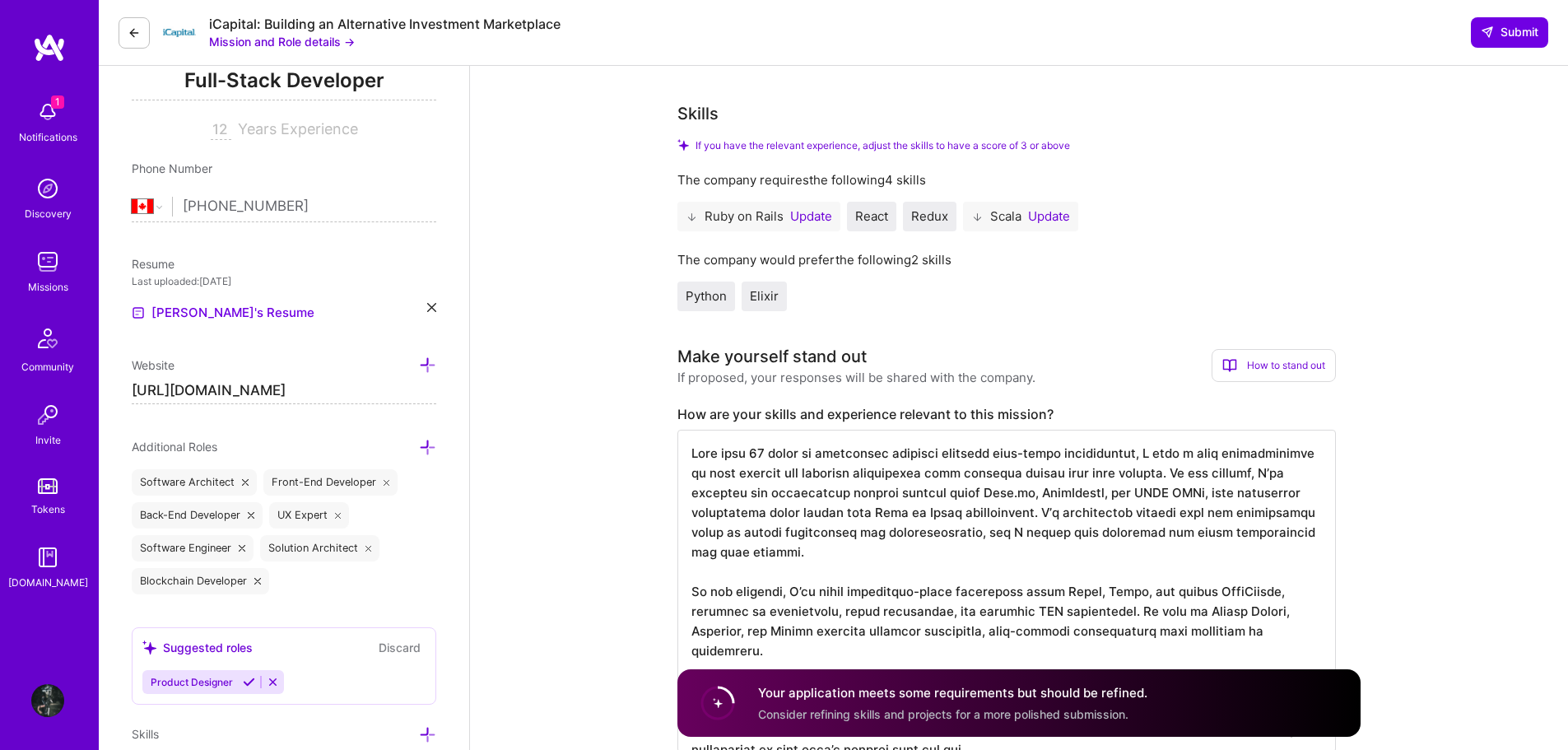
click at [1113, 245] on div "If you have the relevant experience, adjust the skills to have a score of 3 or …" at bounding box center [1007, 225] width 659 height 172
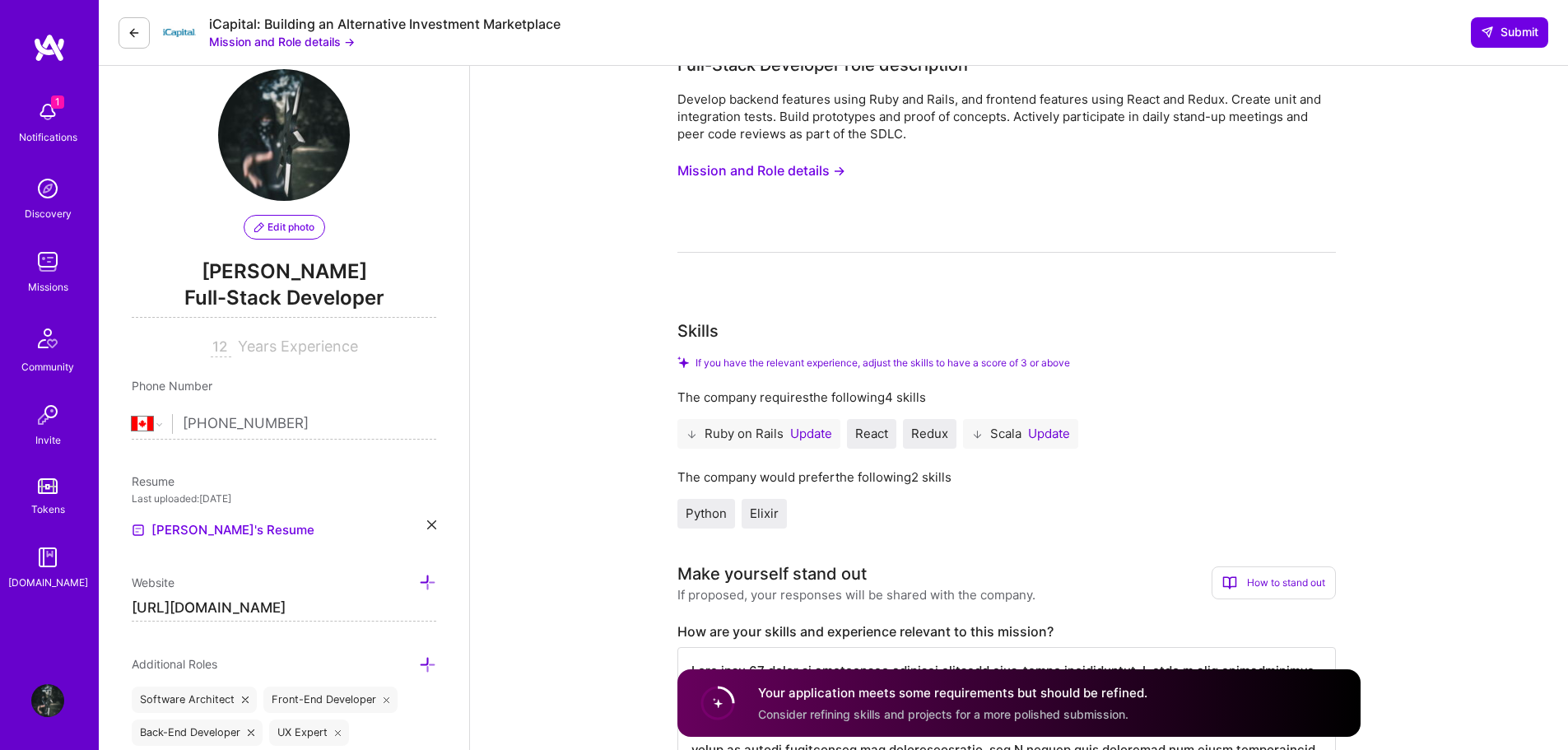
scroll to position [0, 0]
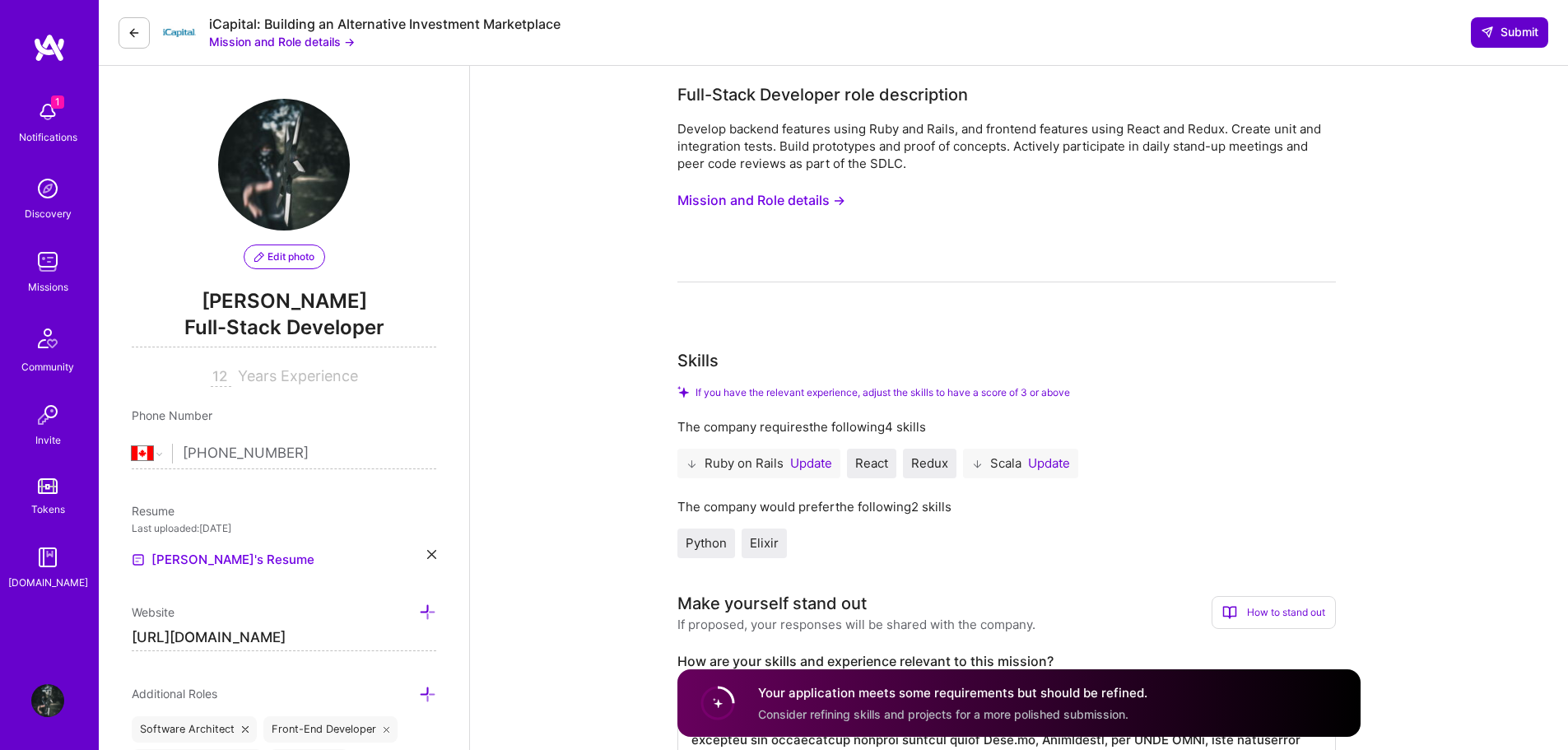
click at [1497, 34] on span "Submit" at bounding box center [1510, 32] width 58 height 16
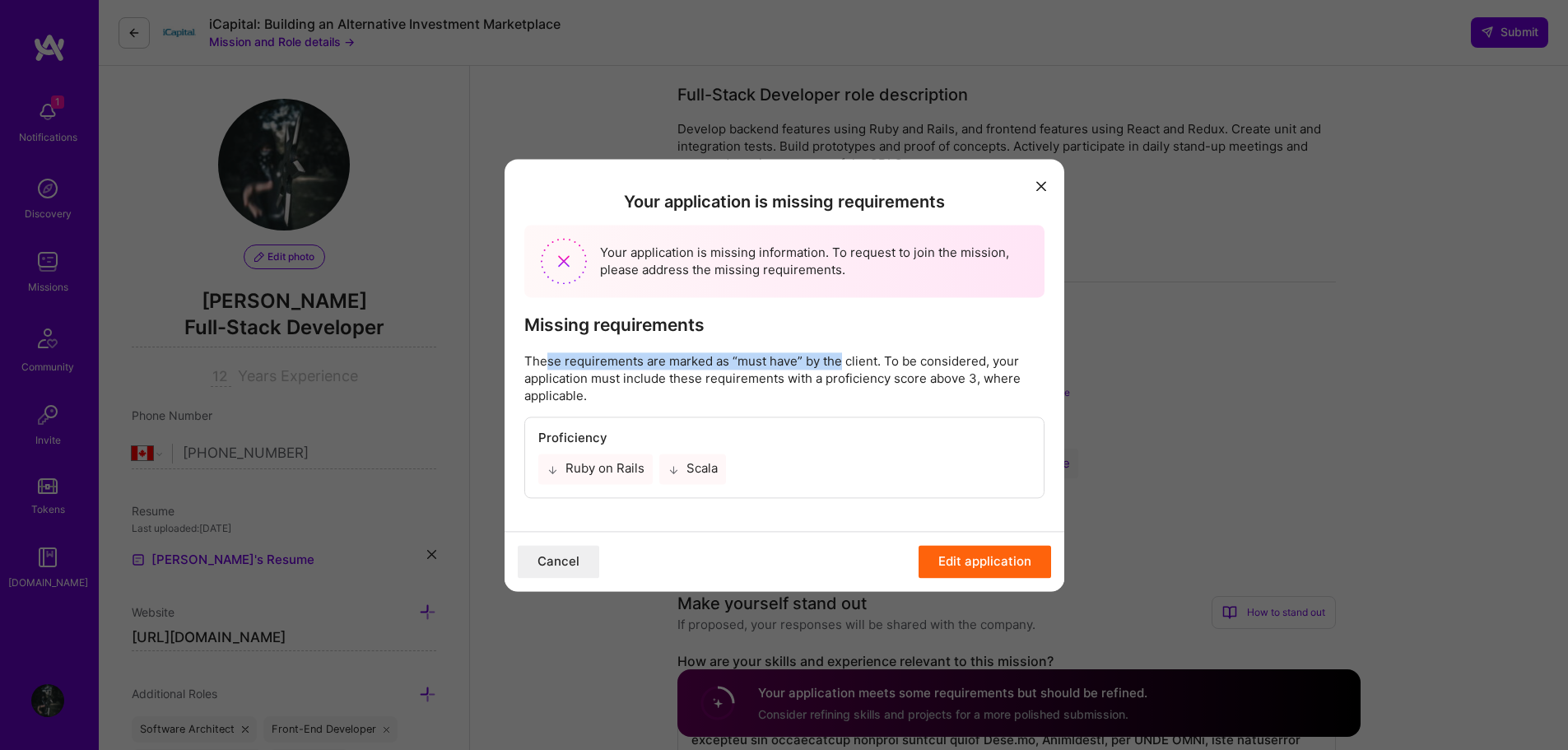
drag, startPoint x: 546, startPoint y: 359, endPoint x: 866, endPoint y: 359, distance: 320.0
click at [859, 359] on p "These requirements are marked as “must have” by the client. To be considered, y…" at bounding box center [784, 379] width 521 height 52
click at [883, 359] on p "These requirements are marked as “must have” by the client. To be considered, y…" at bounding box center [784, 379] width 521 height 52
drag, startPoint x: 767, startPoint y: 363, endPoint x: 917, endPoint y: 363, distance: 150.0
click at [917, 363] on p "These requirements are marked as “must have” by the client. To be considered, y…" at bounding box center [784, 379] width 521 height 52
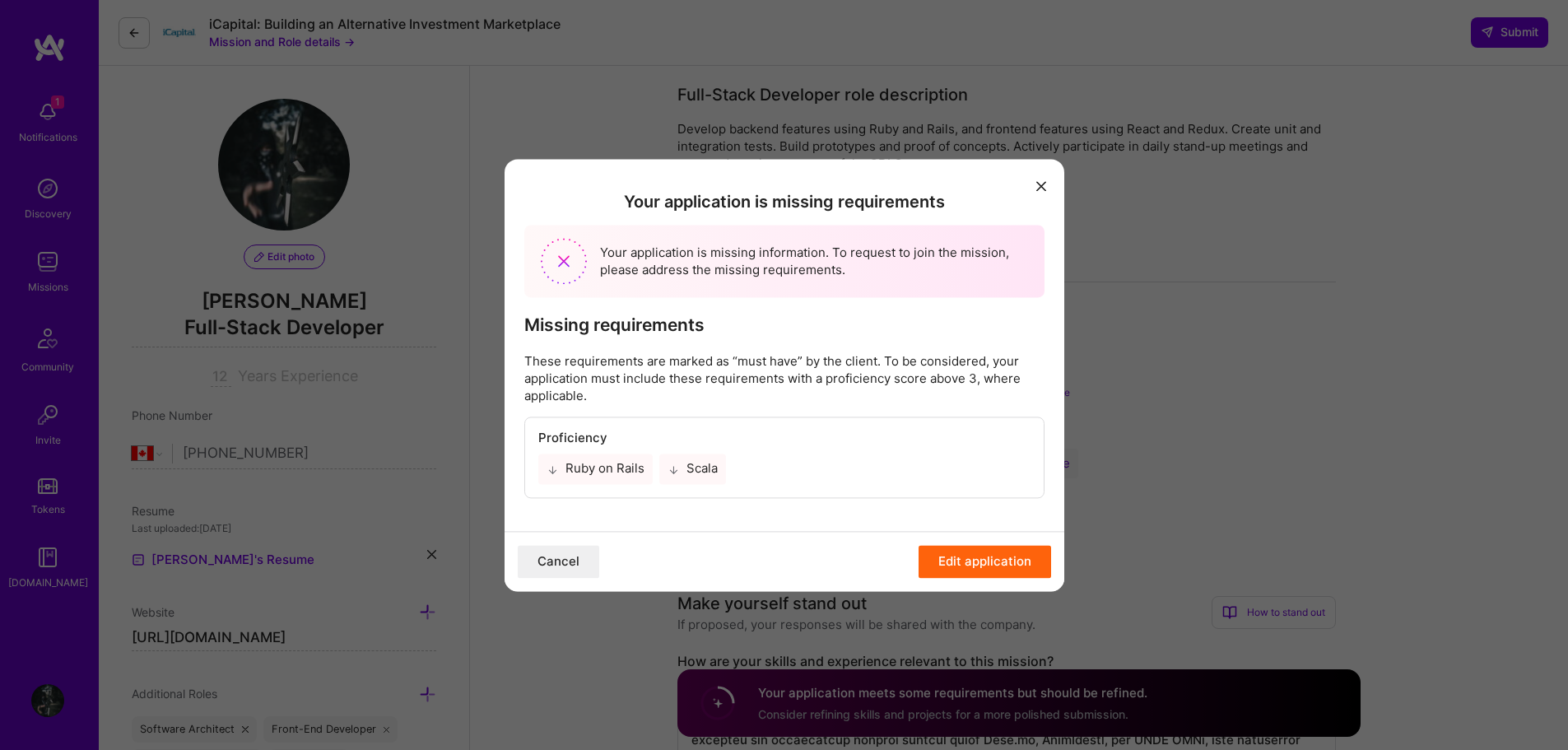
click at [928, 363] on p "These requirements are marked as “must have” by the client. To be considered, y…" at bounding box center [784, 379] width 521 height 52
drag, startPoint x: 875, startPoint y: 363, endPoint x: 971, endPoint y: 363, distance: 96.0
click at [969, 363] on p "These requirements are marked as “must have” by the client. To be considered, y…" at bounding box center [784, 379] width 521 height 52
click at [983, 363] on p "These requirements are marked as “must have” by the client. To be considered, y…" at bounding box center [784, 379] width 521 height 52
drag, startPoint x: 644, startPoint y: 383, endPoint x: 895, endPoint y: 383, distance: 251.0
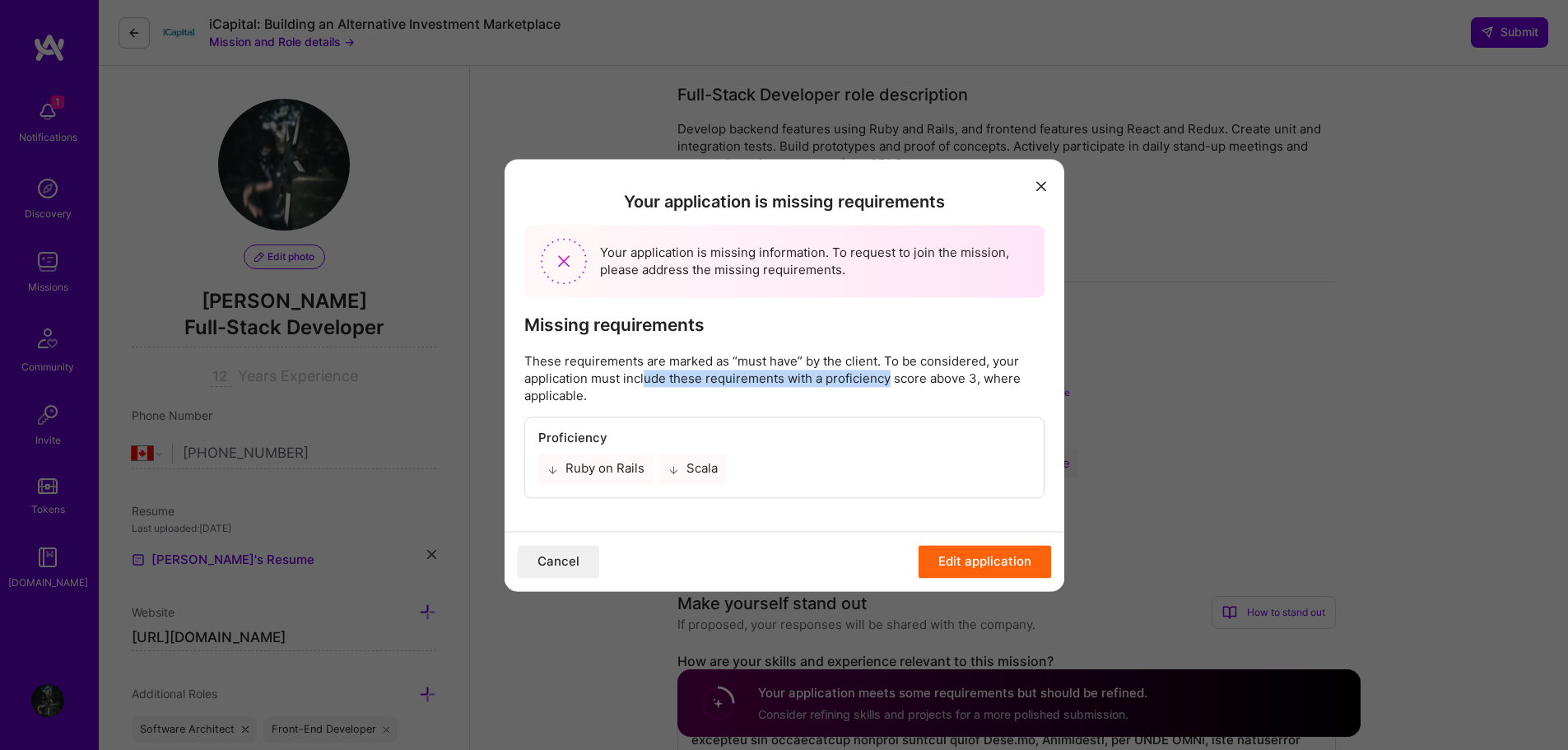
click at [895, 383] on p "These requirements are marked as “must have” by the client. To be considered, y…" at bounding box center [784, 379] width 521 height 52
click at [937, 383] on p "These requirements are marked as “must have” by the client. To be considered, y…" at bounding box center [784, 379] width 521 height 52
click at [1040, 183] on icon "modal" at bounding box center [1041, 187] width 10 height 10
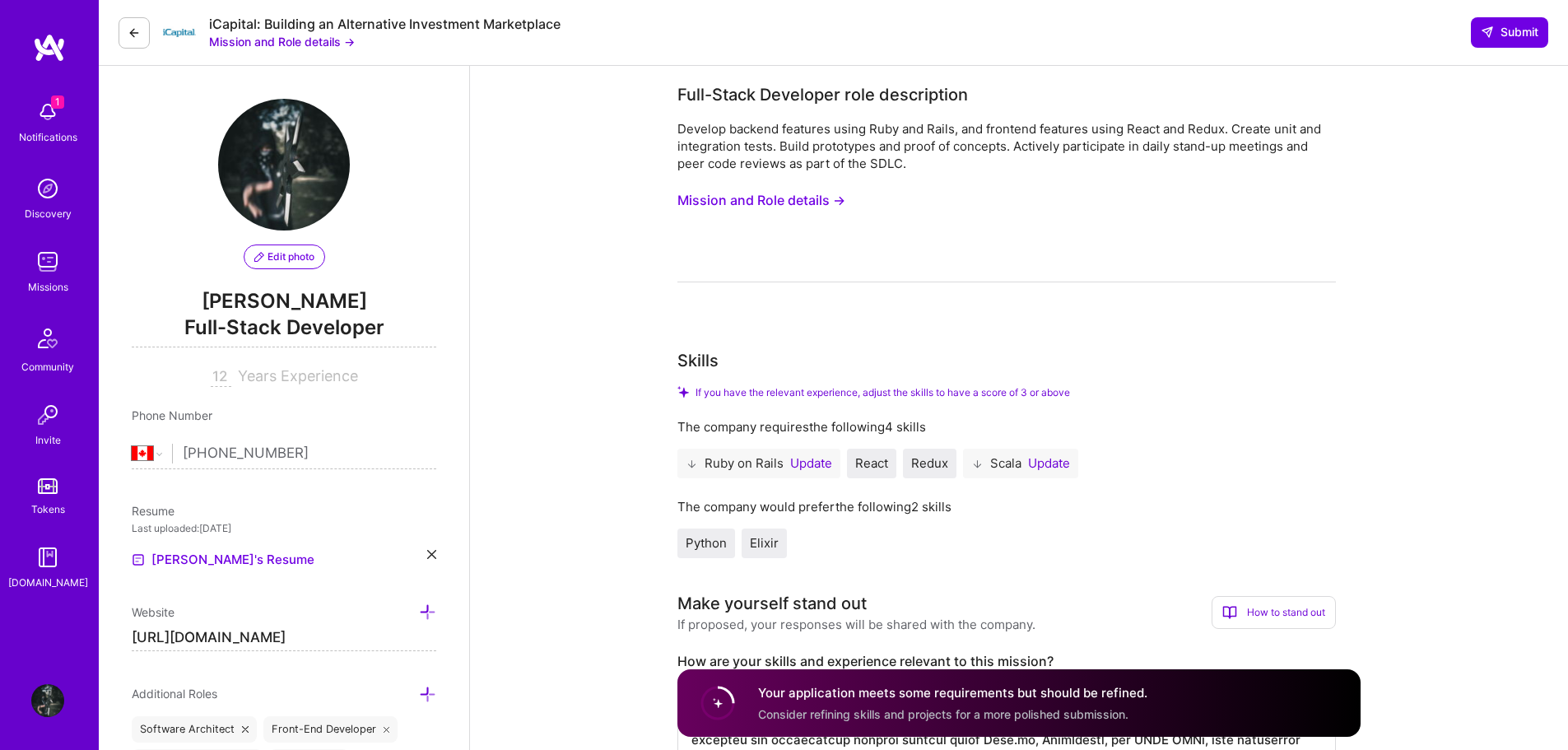
click at [141, 24] on button at bounding box center [134, 32] width 32 height 32
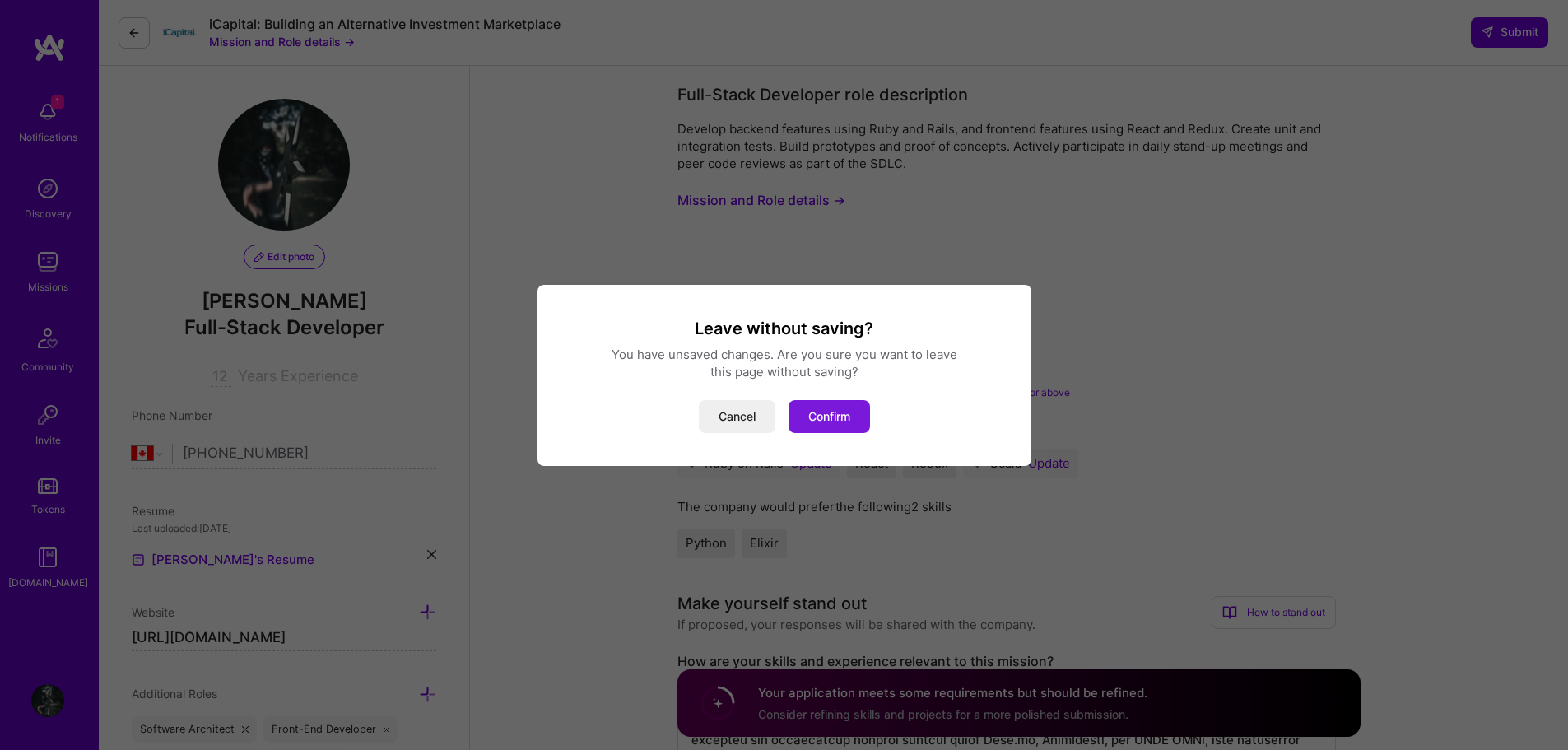
click at [848, 422] on button "Confirm" at bounding box center [829, 416] width 81 height 33
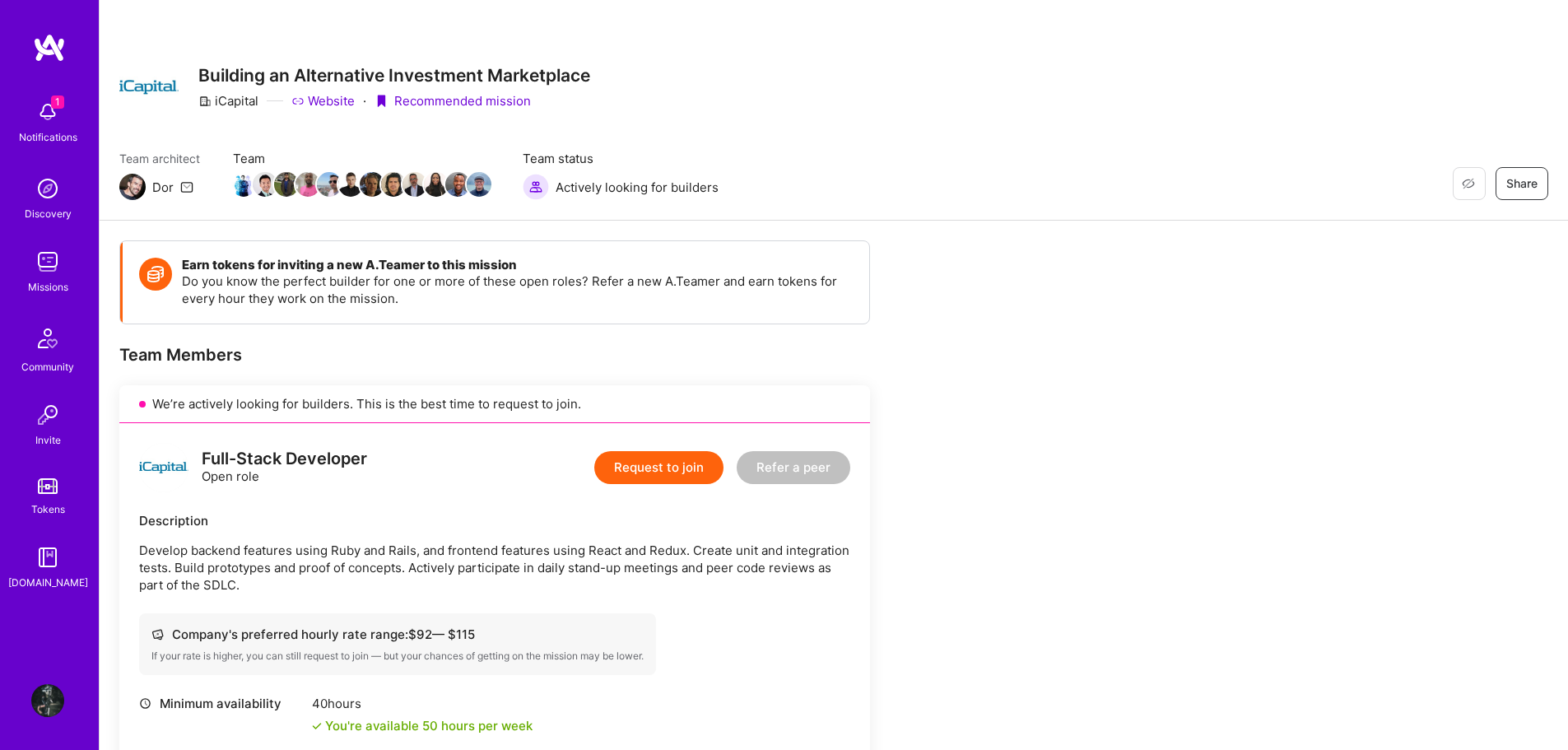
click at [44, 266] on img at bounding box center [48, 261] width 33 height 33
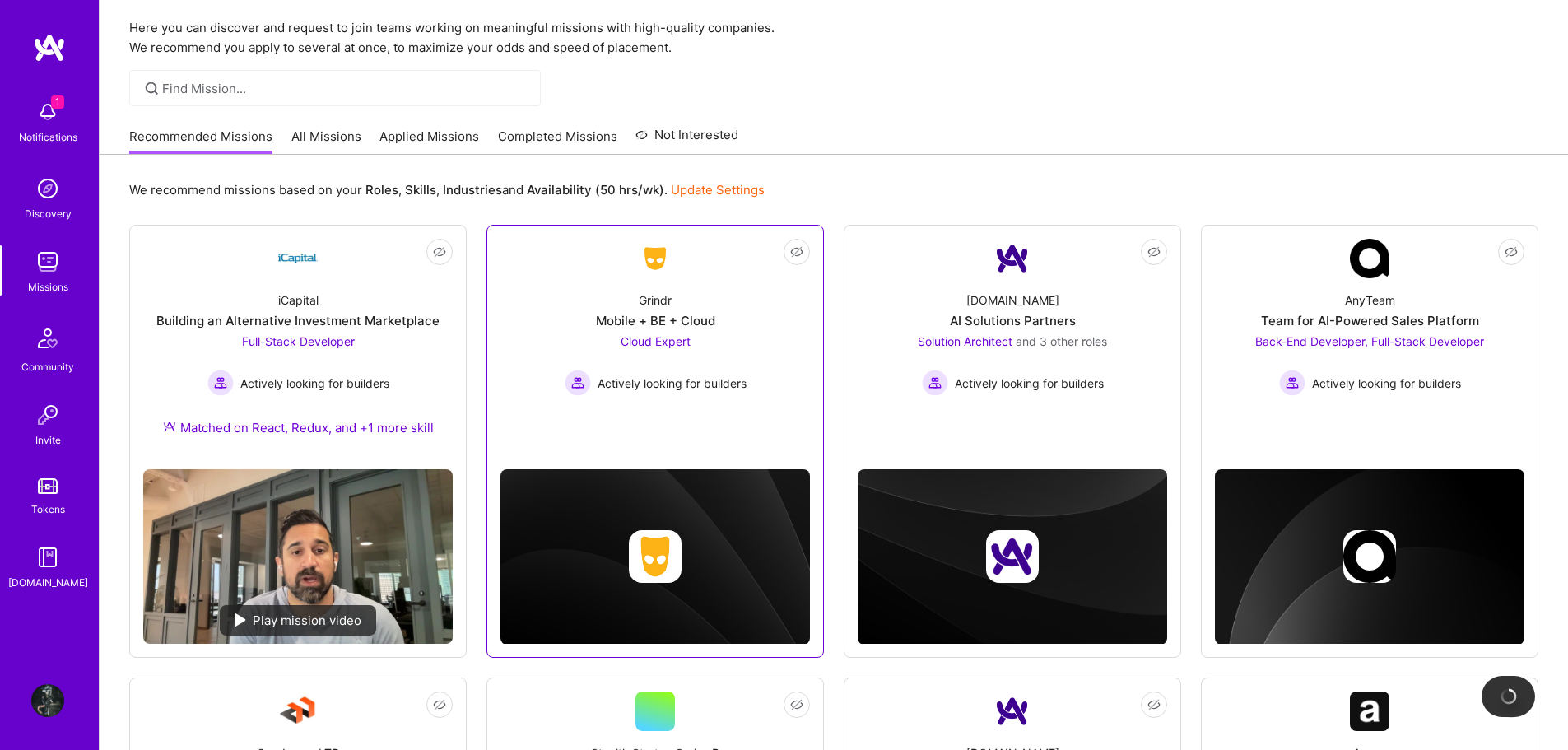
scroll to position [40, 0]
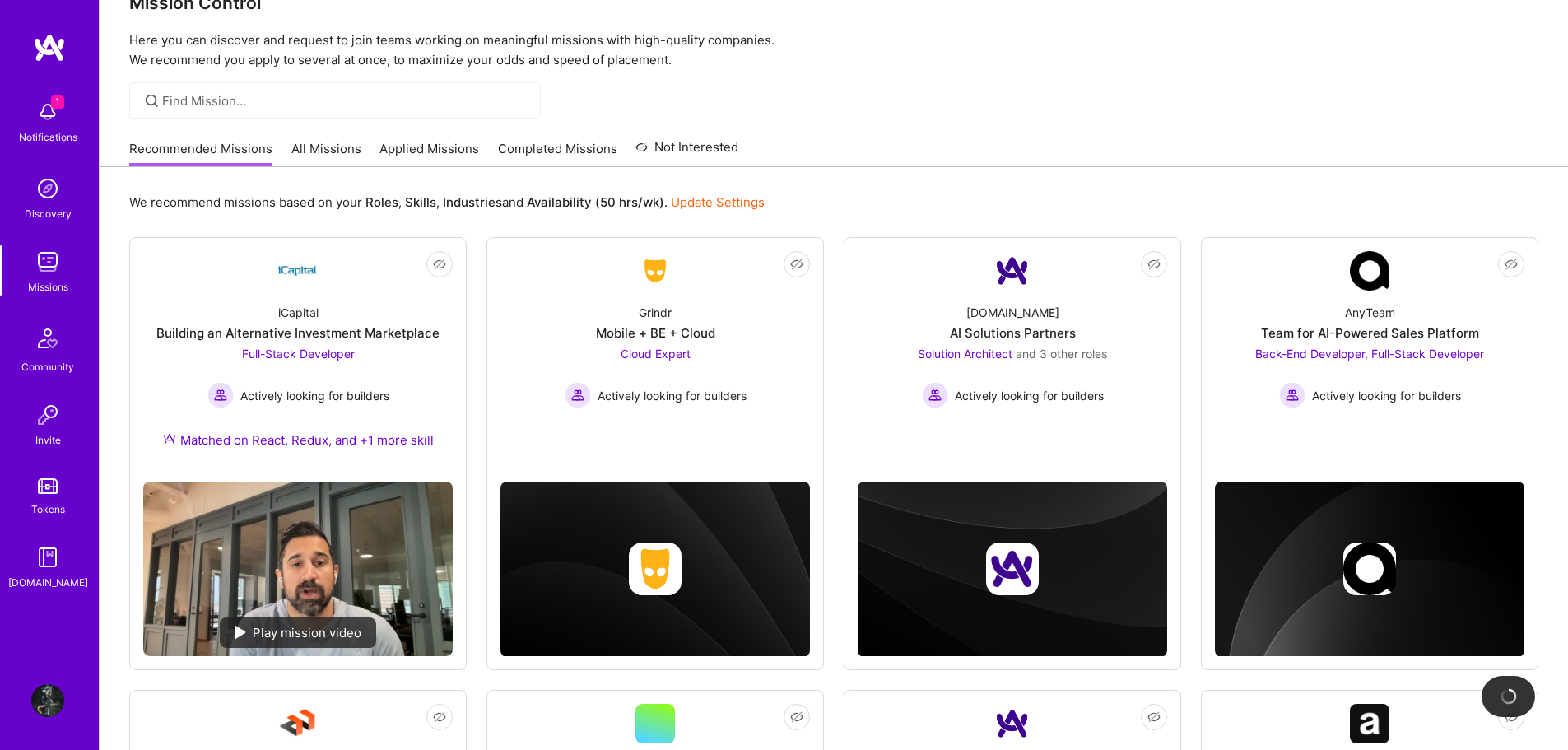
click at [58, 204] on img at bounding box center [48, 189] width 33 height 33
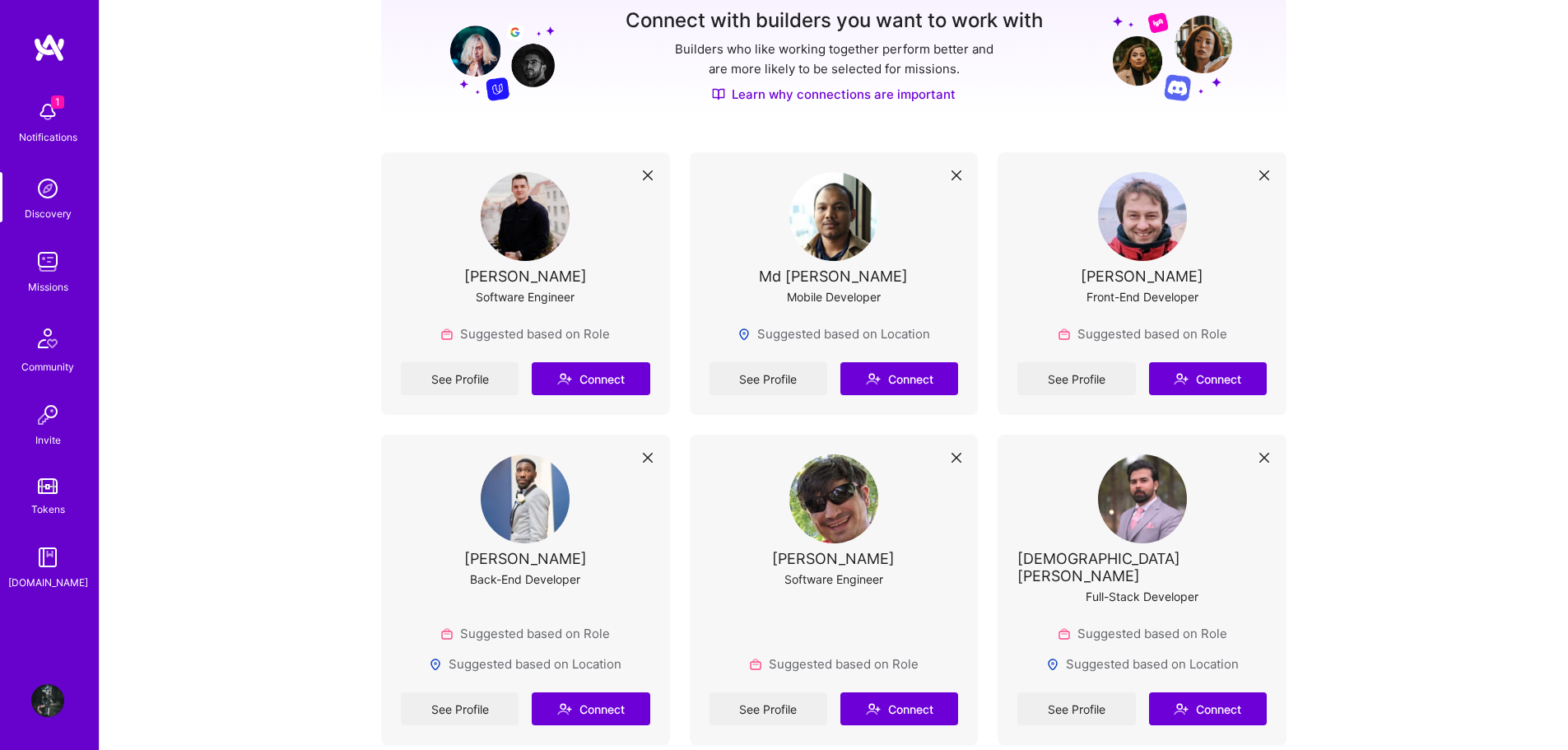
scroll to position [247, 0]
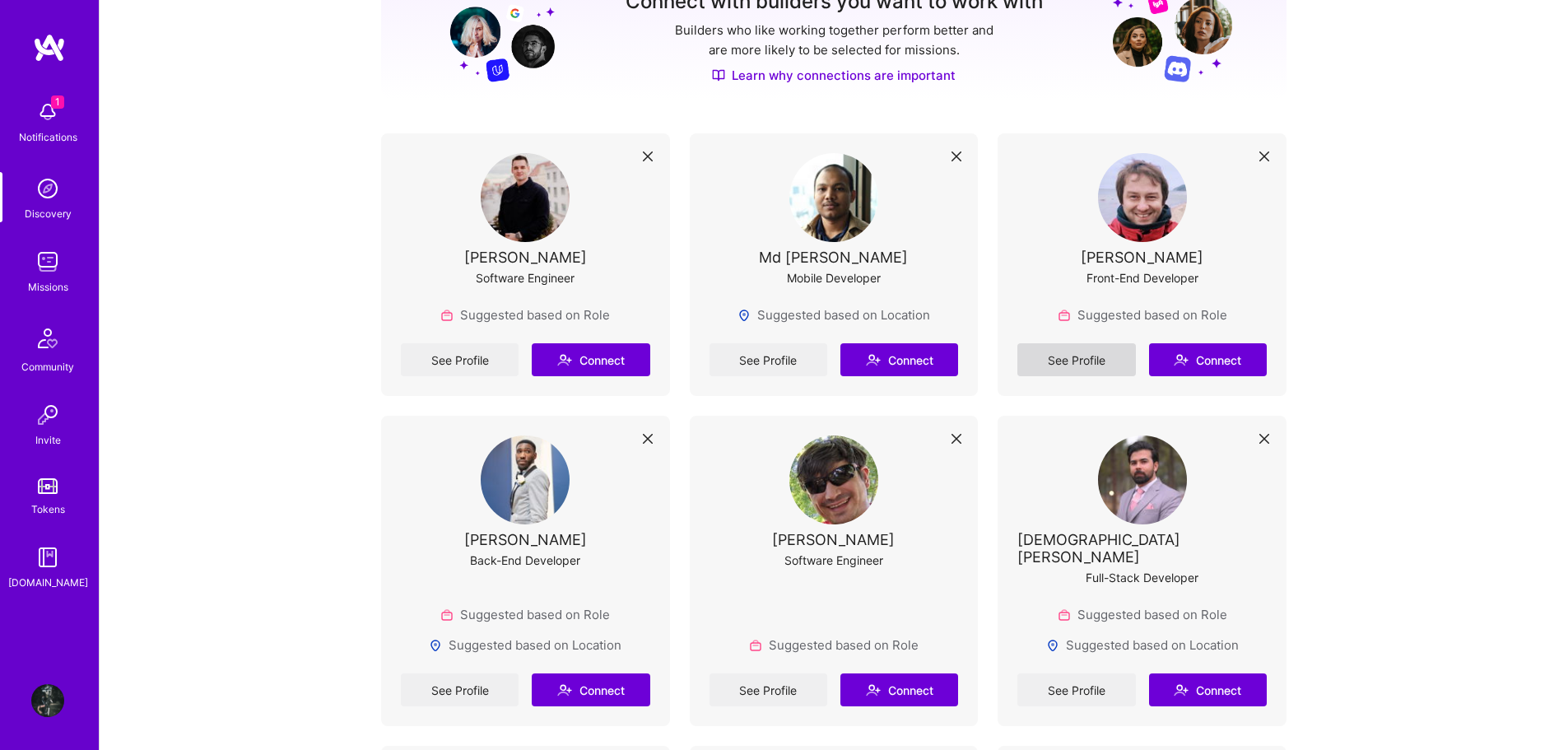
click at [1071, 366] on link "See Profile" at bounding box center [1076, 359] width 118 height 33
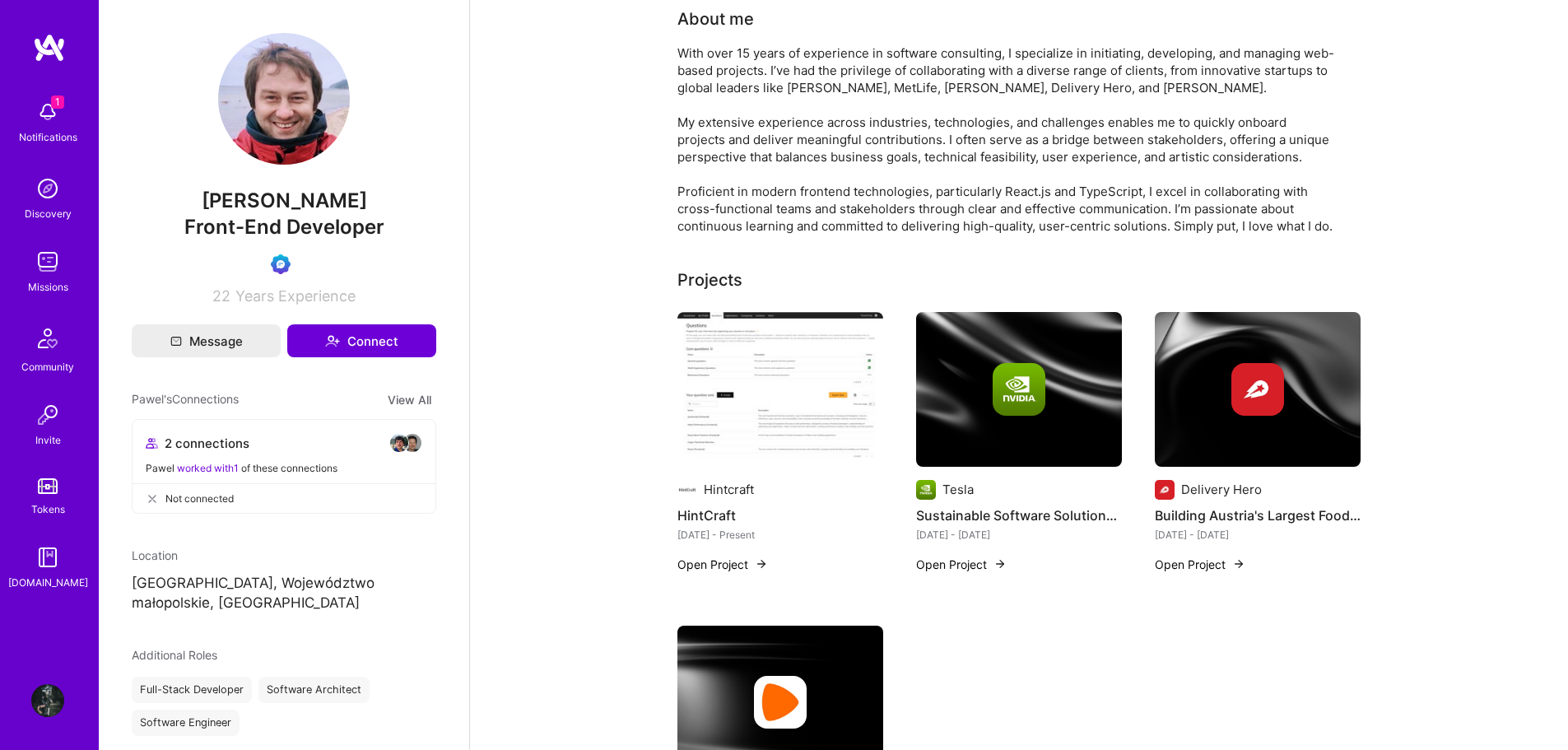
click at [58, 195] on img at bounding box center [48, 189] width 33 height 33
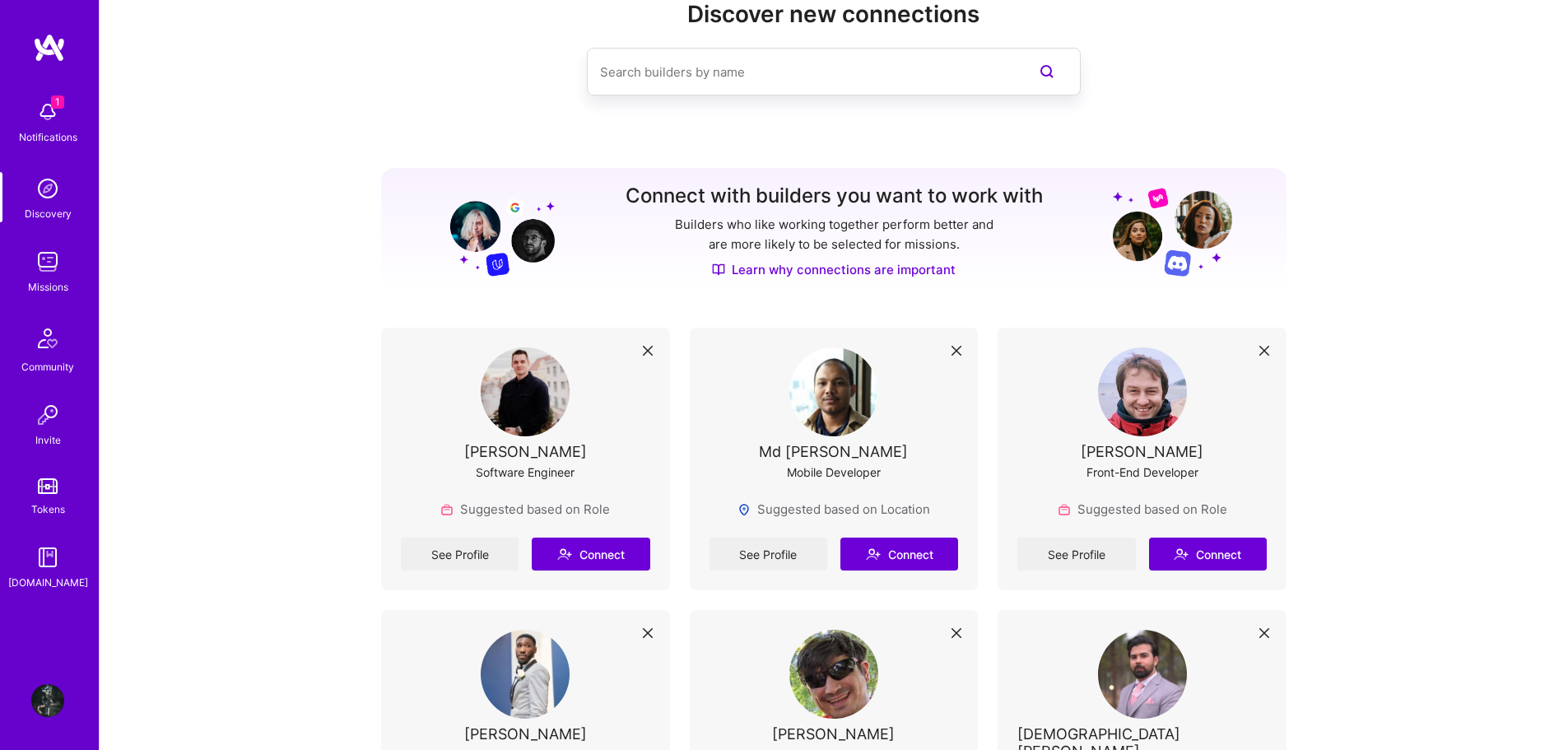
scroll to position [82, 0]
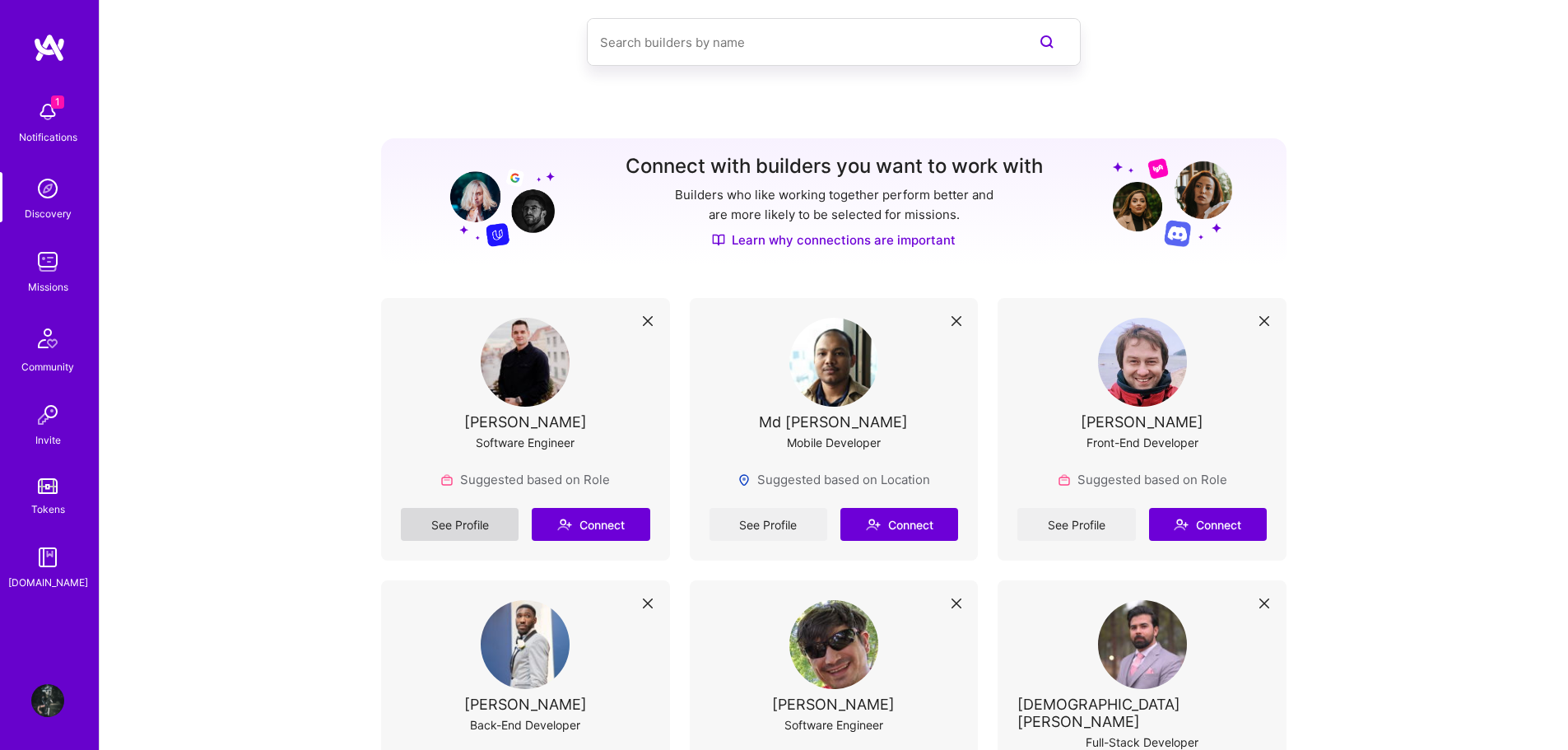
click at [475, 530] on link "See Profile" at bounding box center [460, 524] width 118 height 33
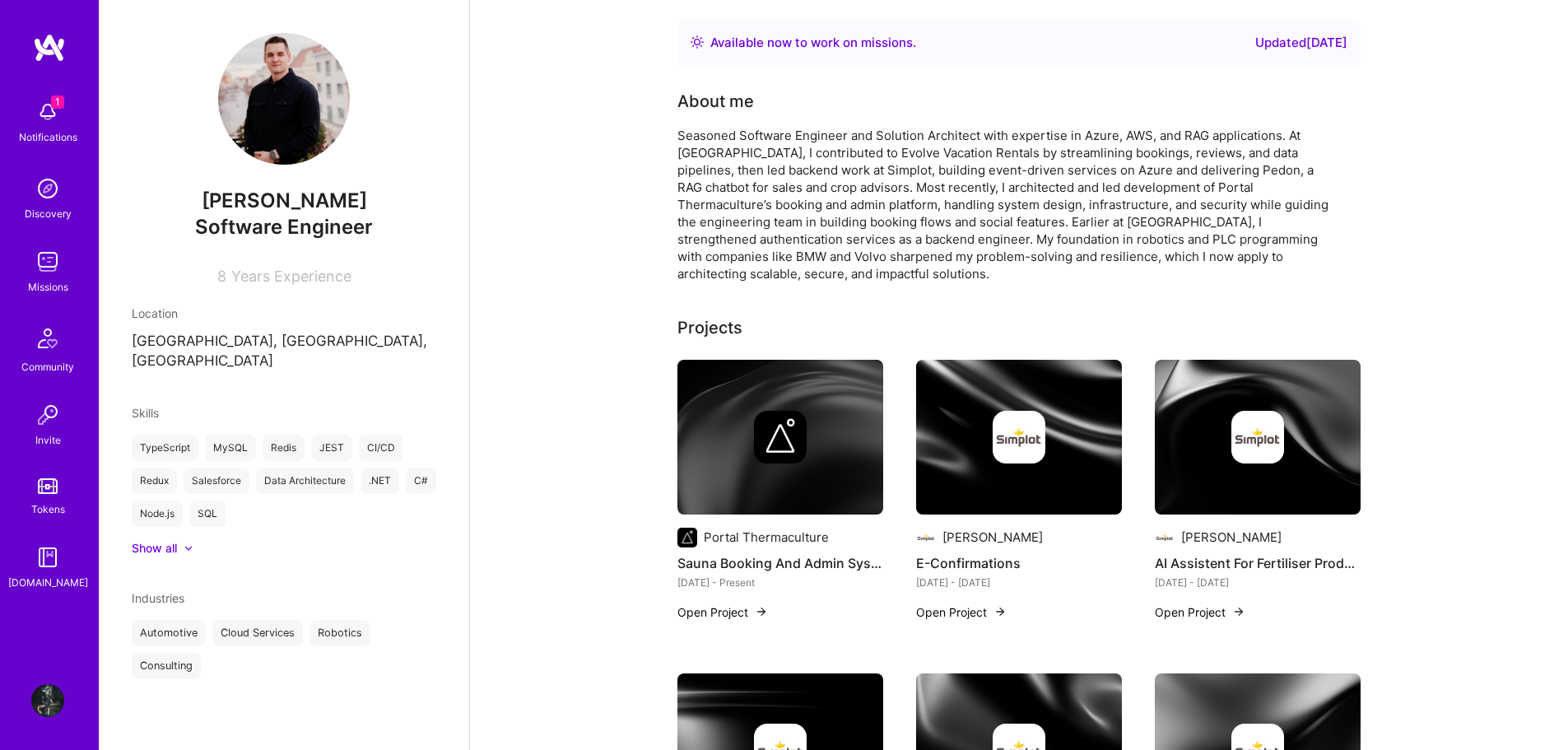
click at [57, 212] on div "Discovery" at bounding box center [48, 213] width 47 height 17
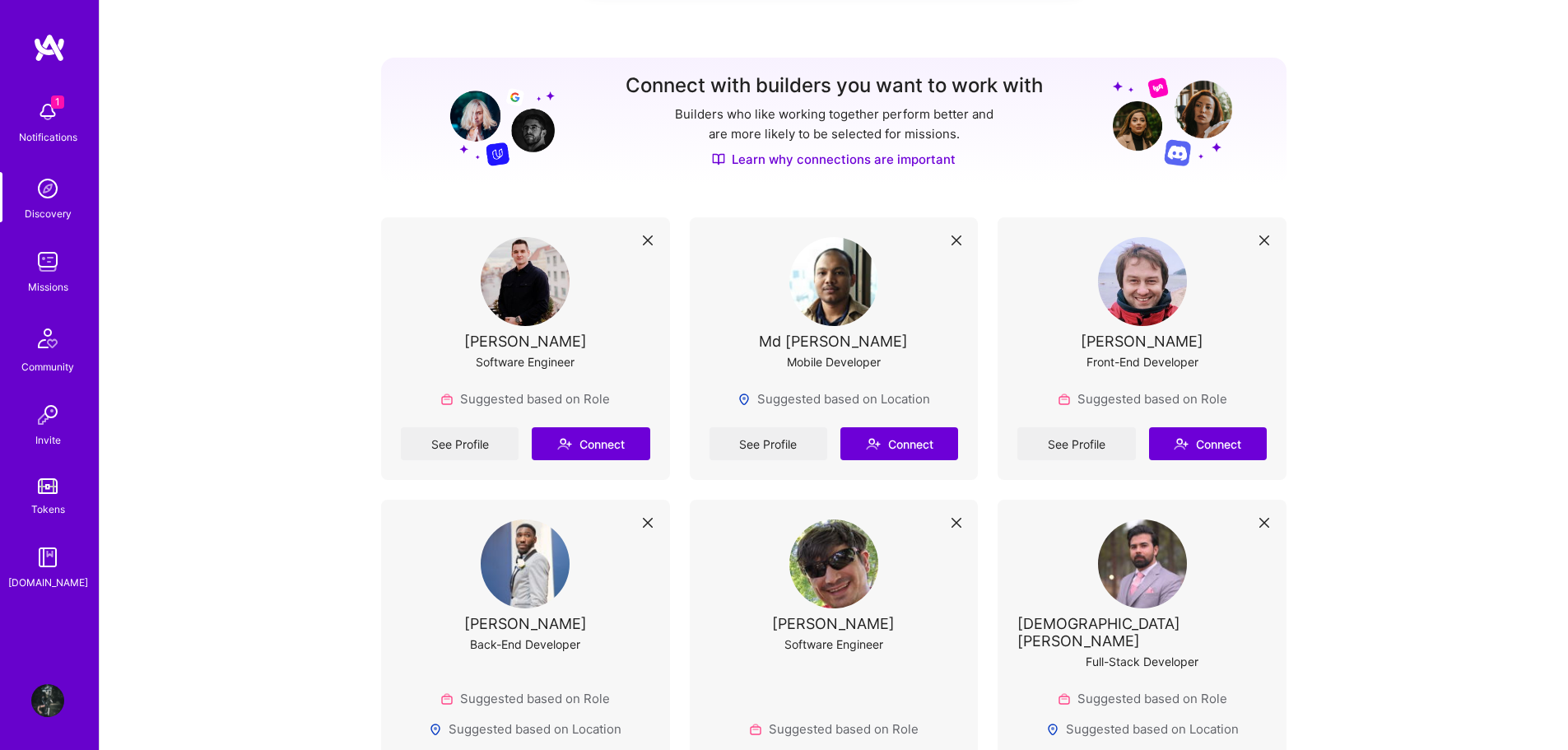
scroll to position [165, 0]
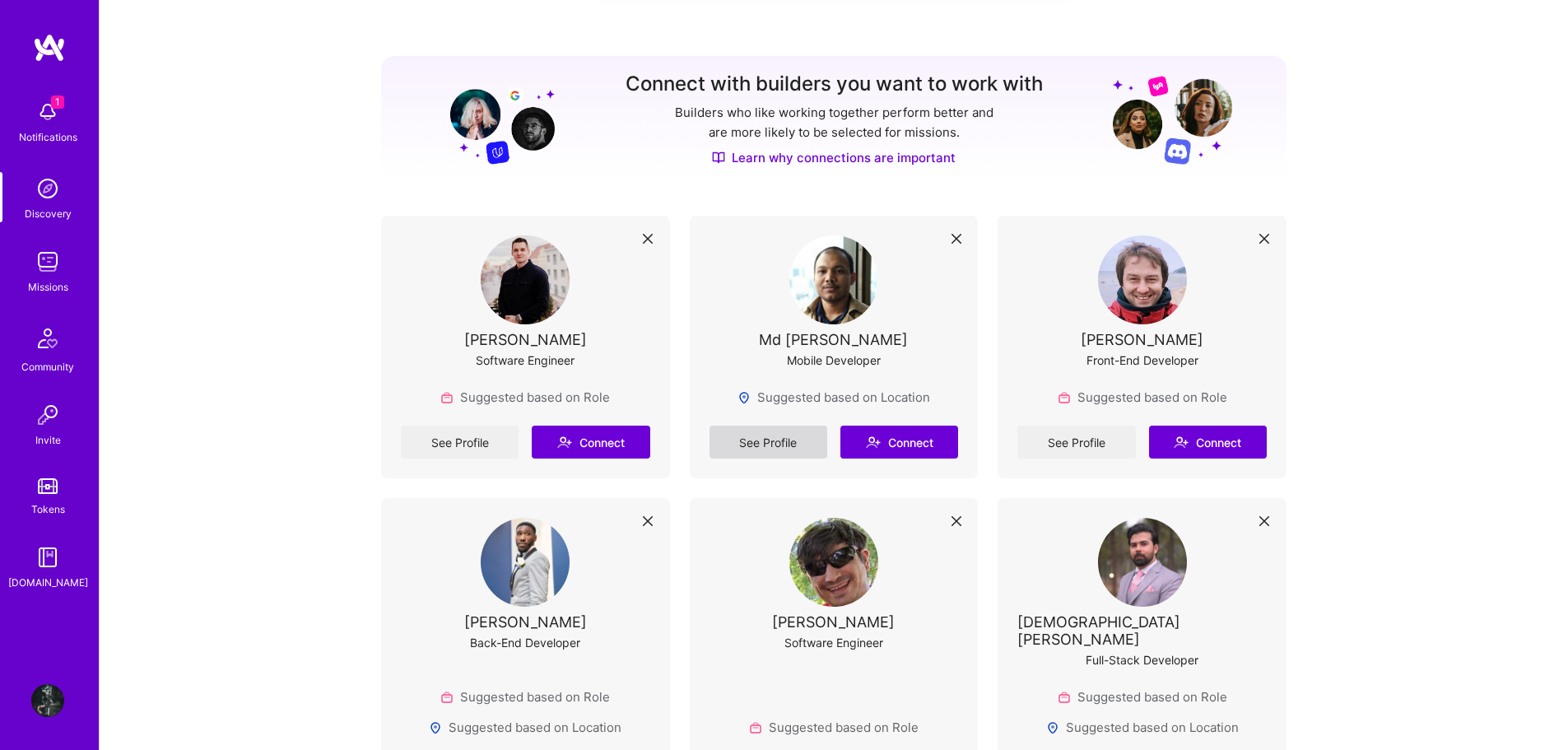
click at [802, 450] on link "See Profile" at bounding box center [768, 442] width 118 height 33
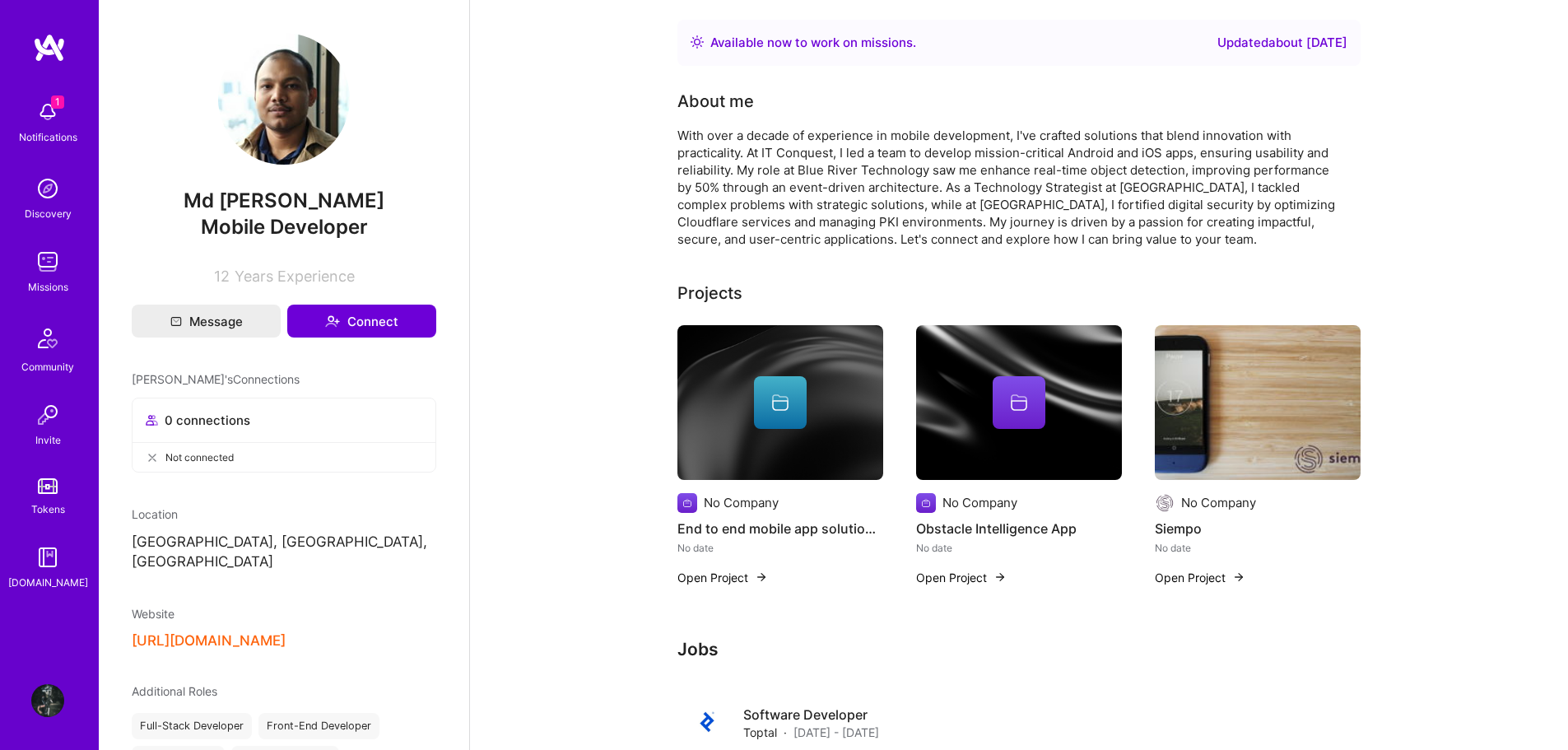
click at [46, 206] on div "Discovery" at bounding box center [48, 213] width 47 height 17
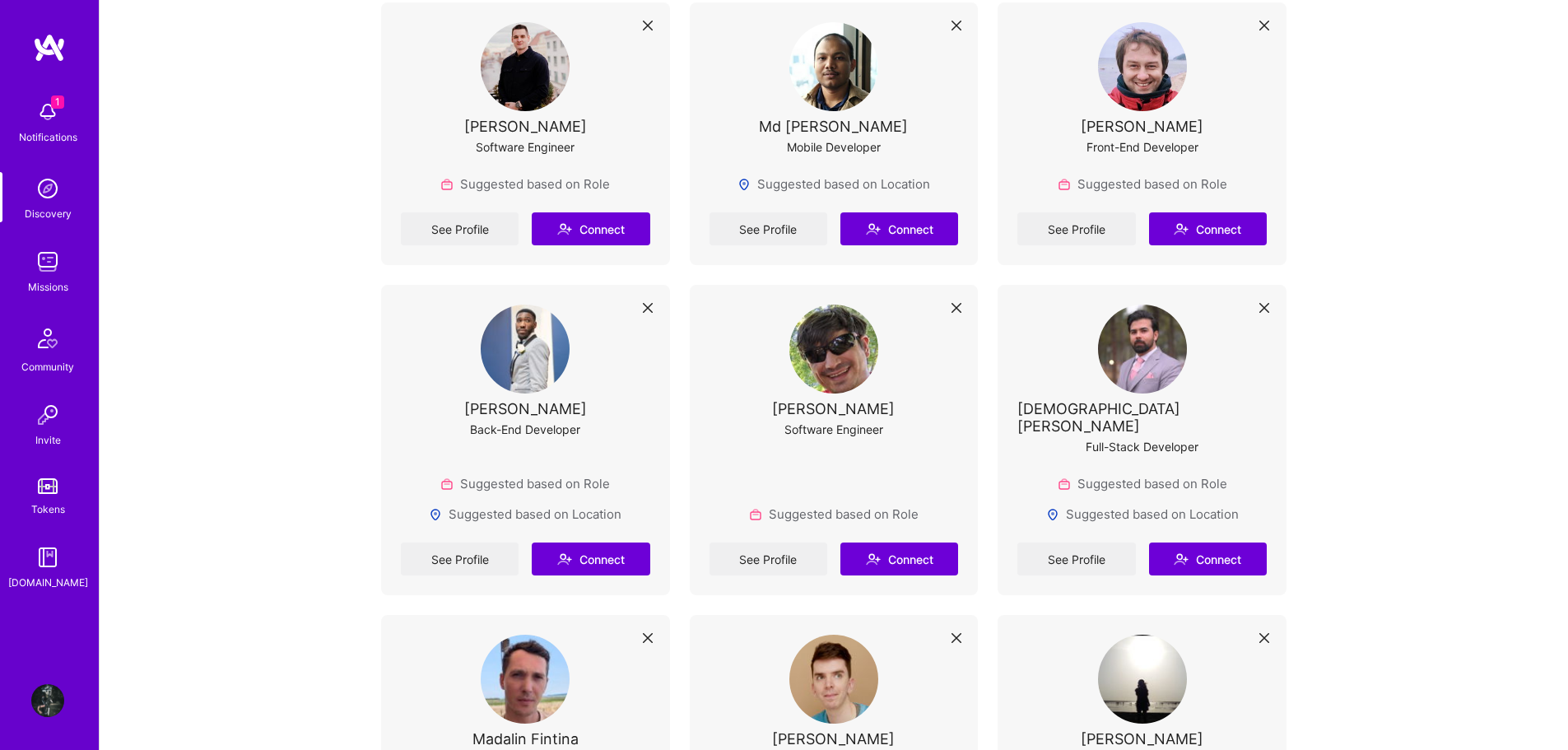
scroll to position [411, 0]
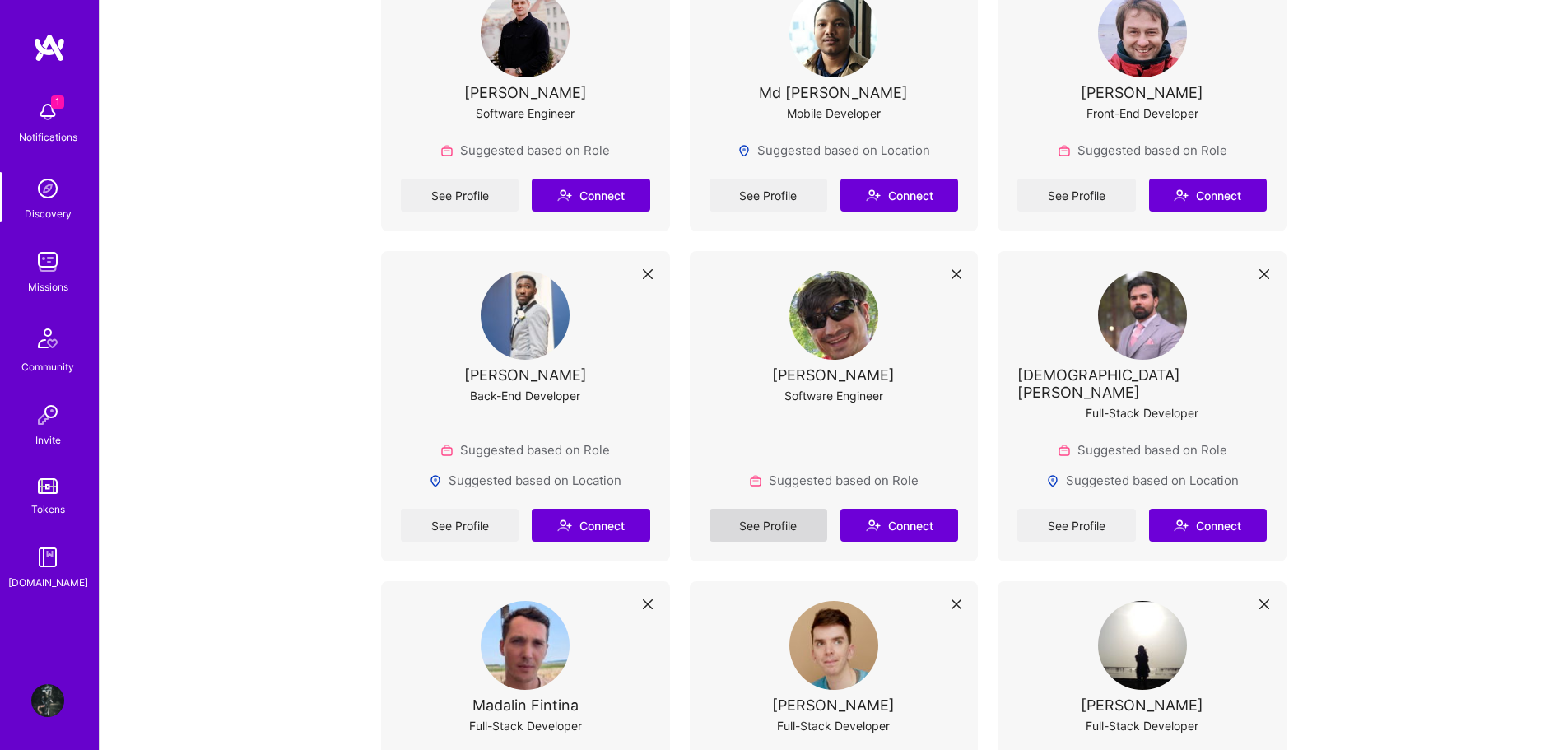
click at [745, 514] on link "See Profile" at bounding box center [768, 525] width 118 height 33
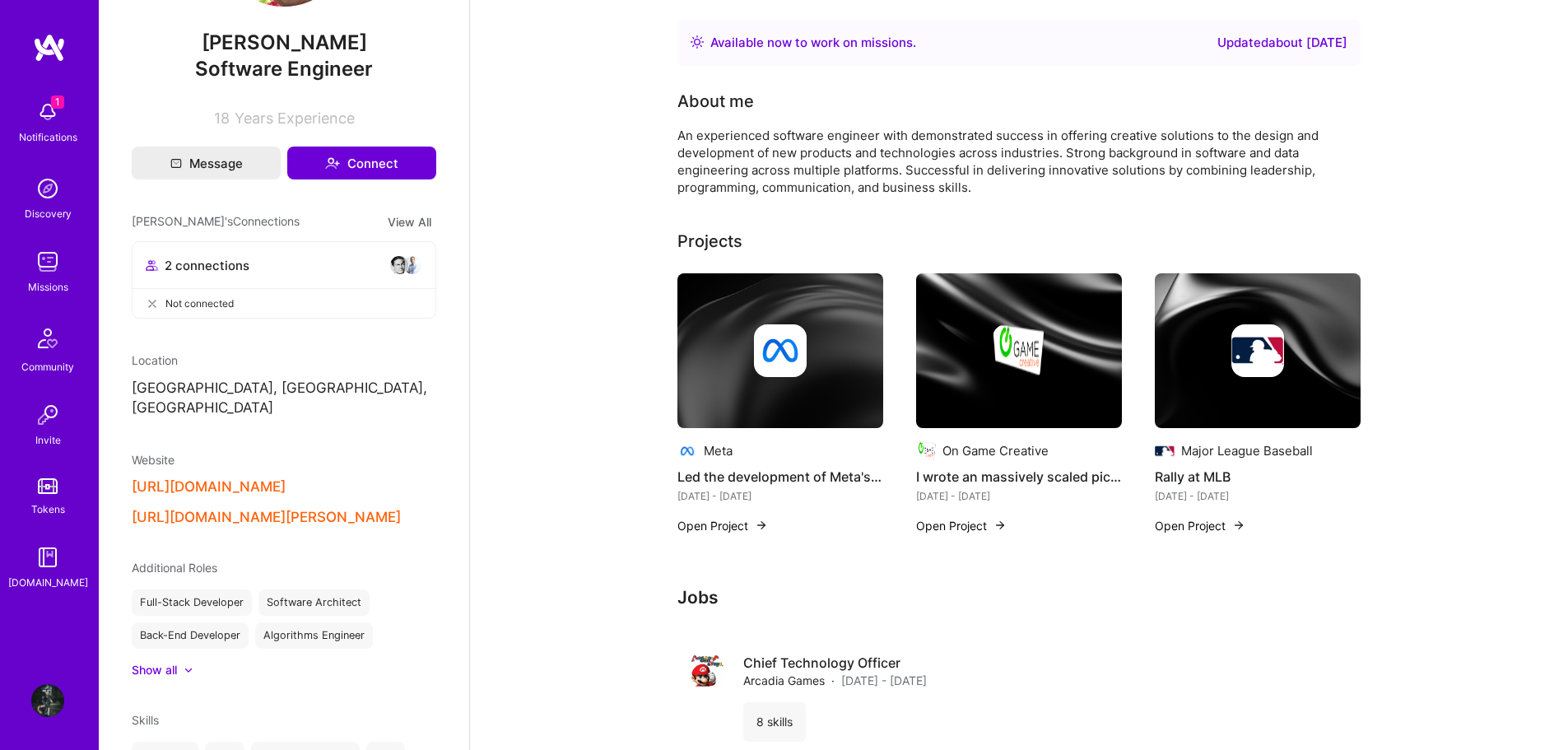
scroll to position [165, 0]
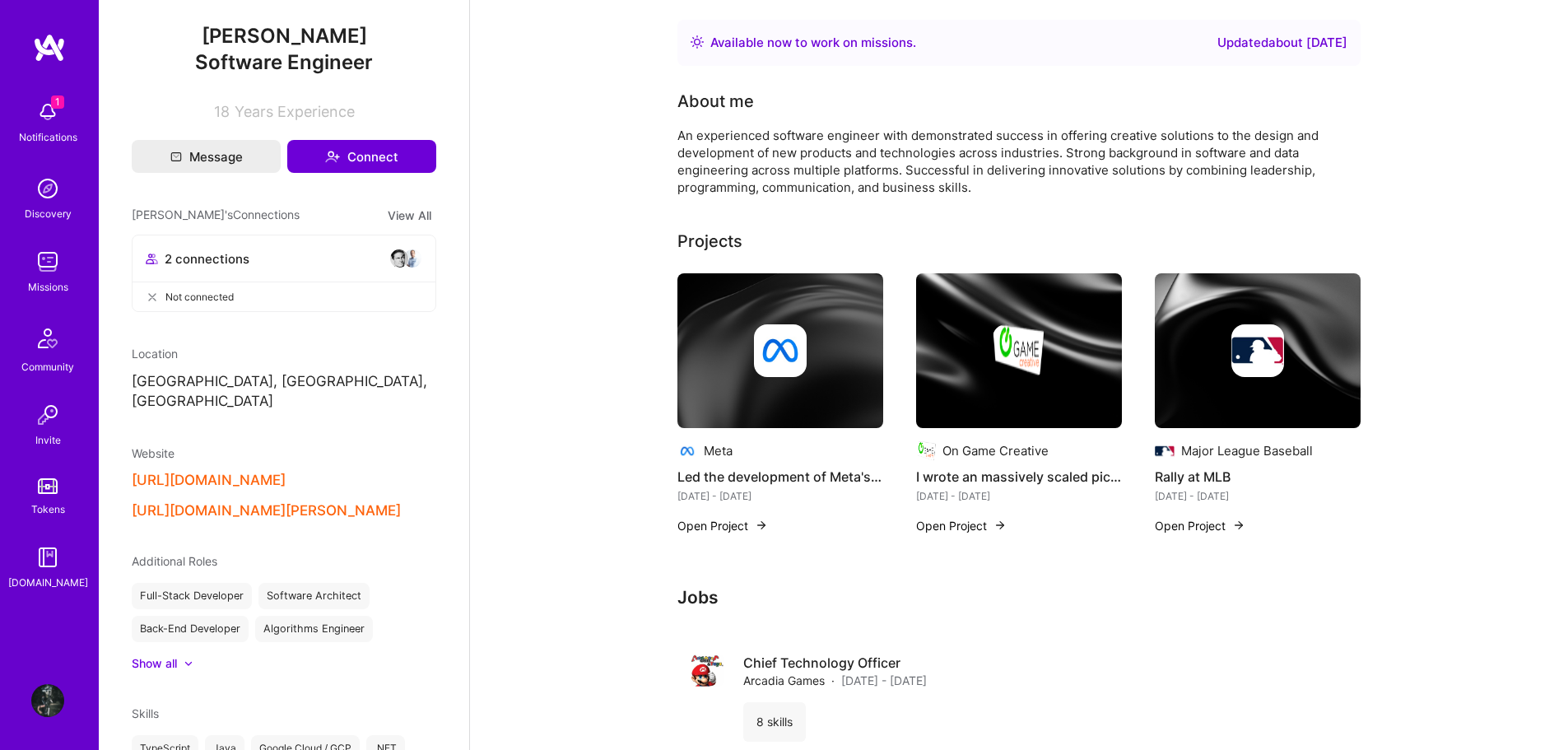
click at [286, 472] on button "https://github.com/MHadley09" at bounding box center [208, 480] width 154 height 17
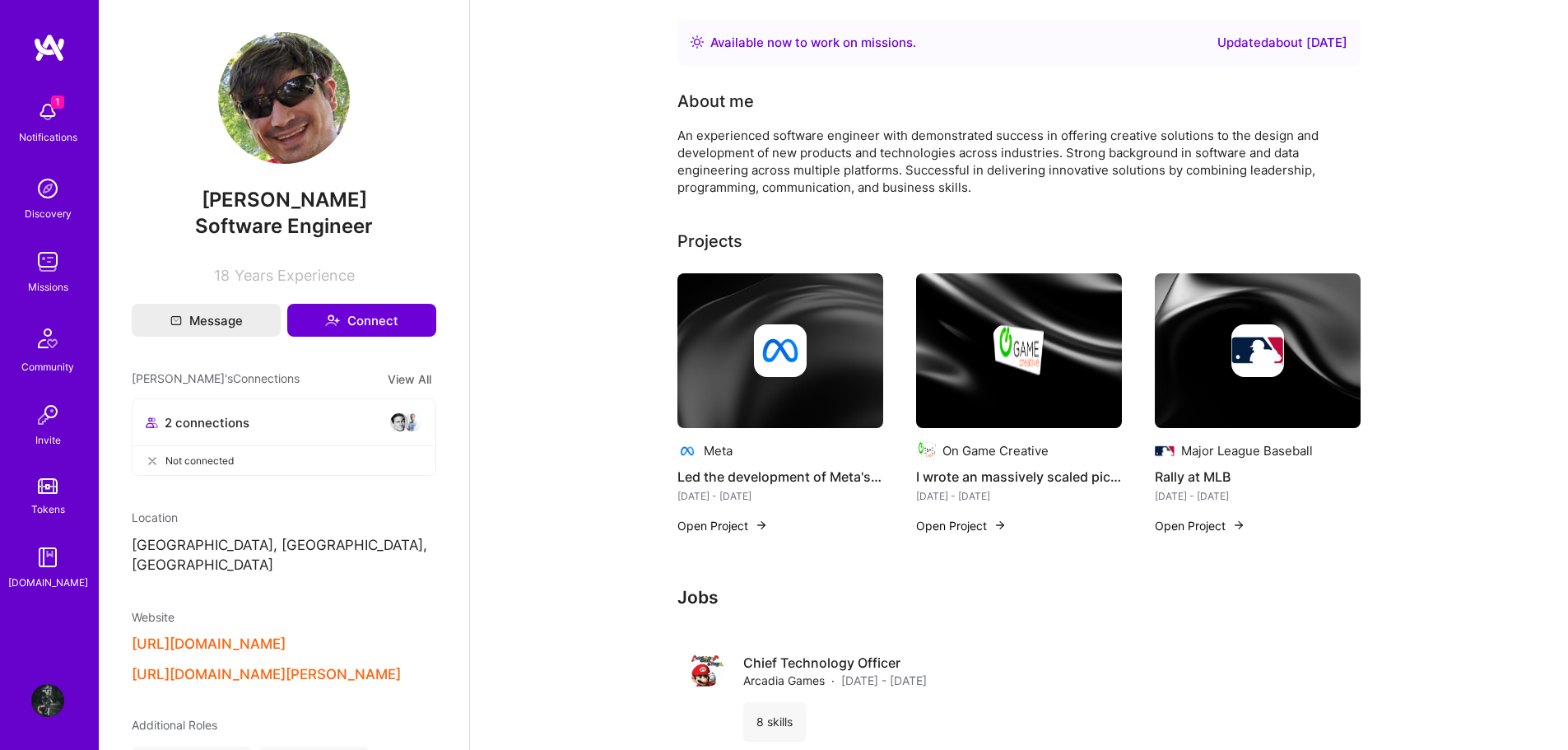
scroll to position [0, 0]
click at [359, 317] on button "Connect" at bounding box center [362, 321] width 149 height 33
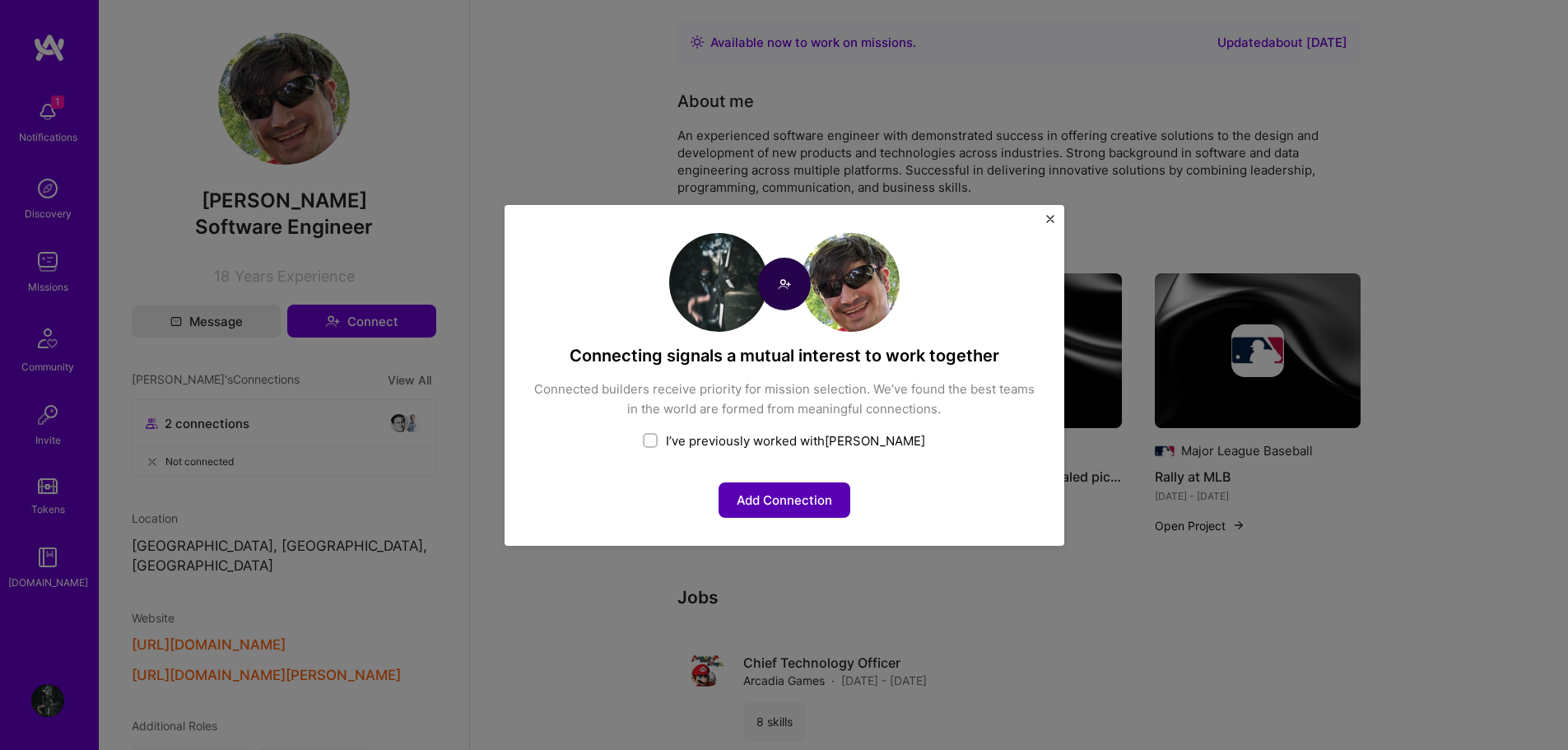
click at [785, 496] on button "Add Connection" at bounding box center [784, 499] width 131 height 35
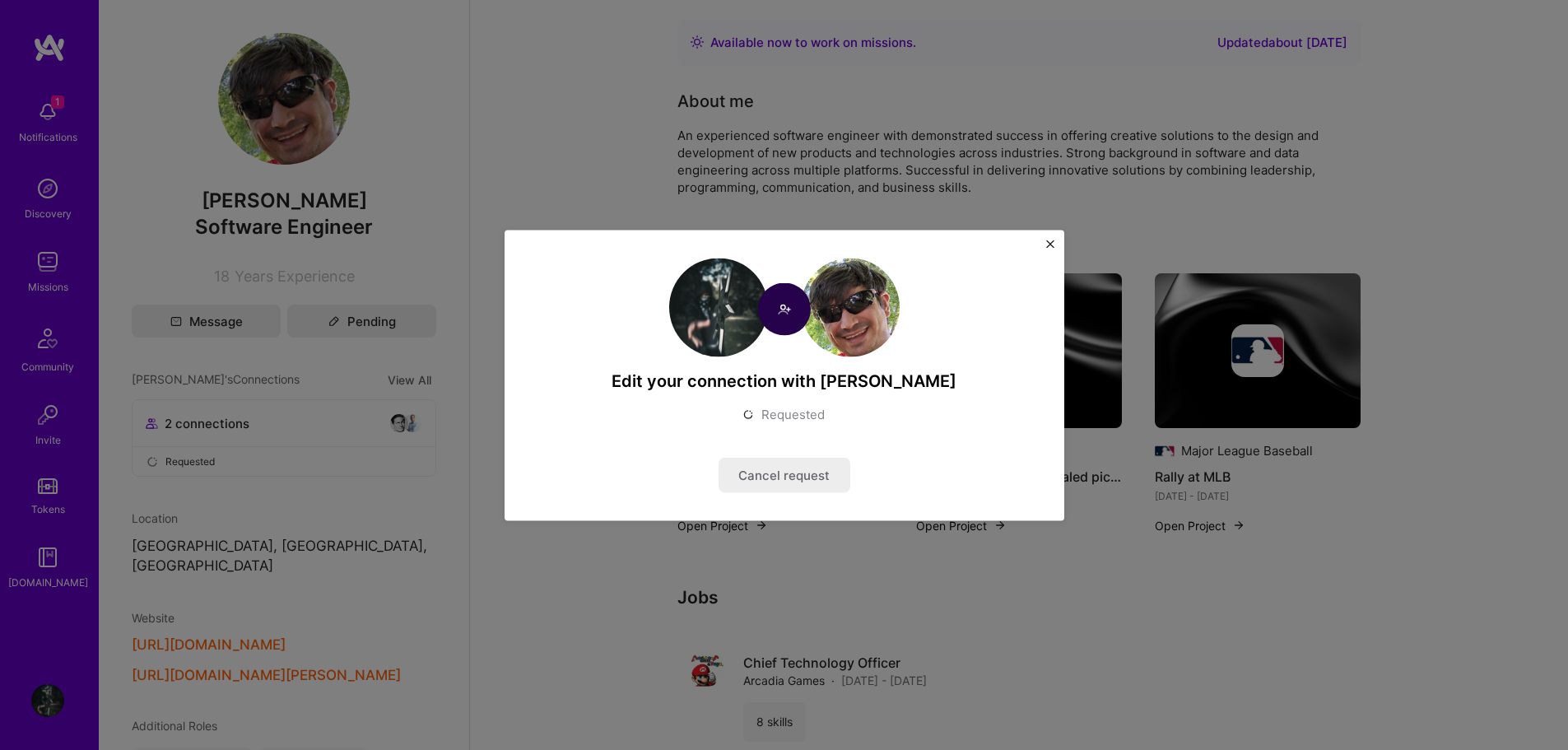
click at [1051, 243] on img "Close" at bounding box center [1051, 244] width 9 height 9
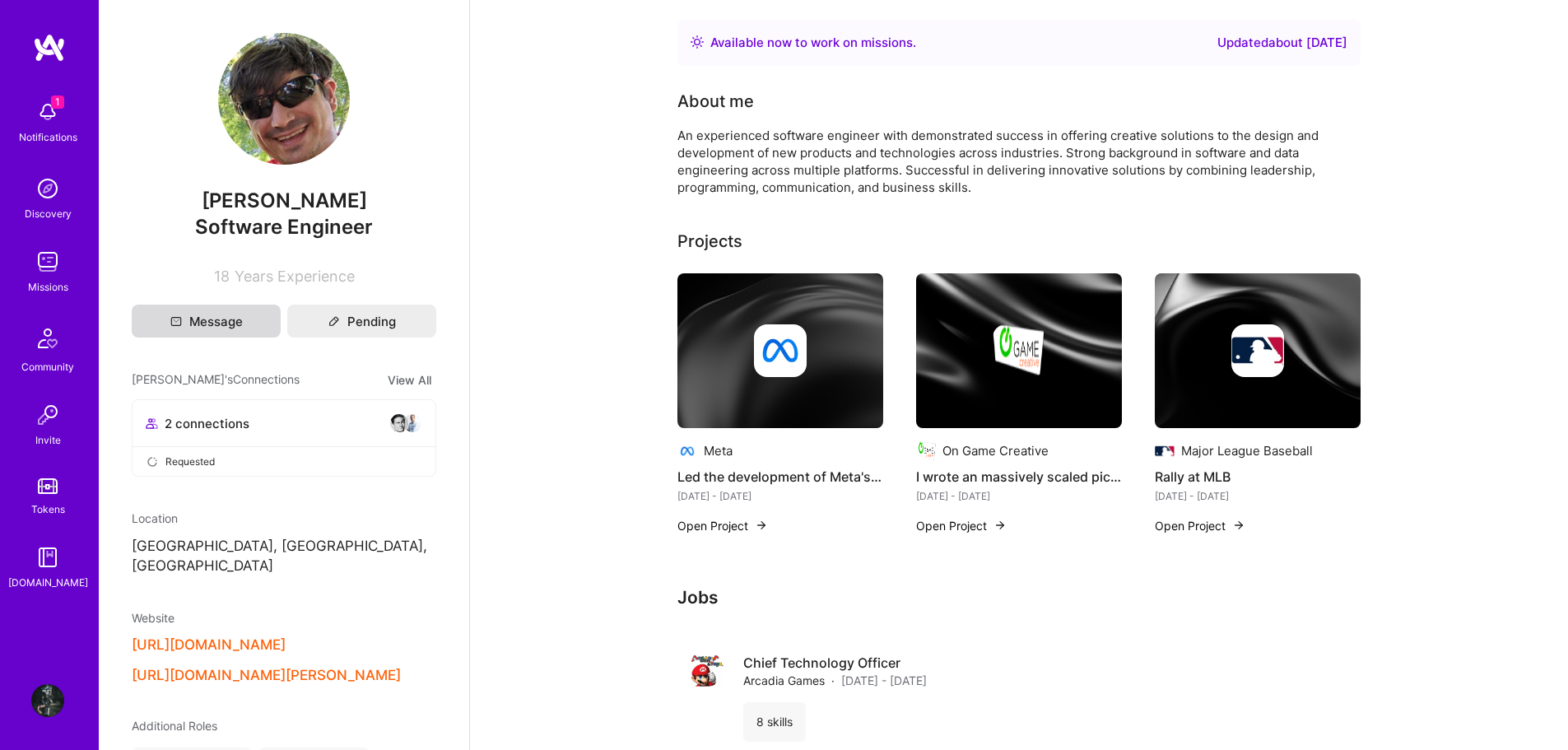
click at [222, 324] on button "Message" at bounding box center [206, 321] width 149 height 33
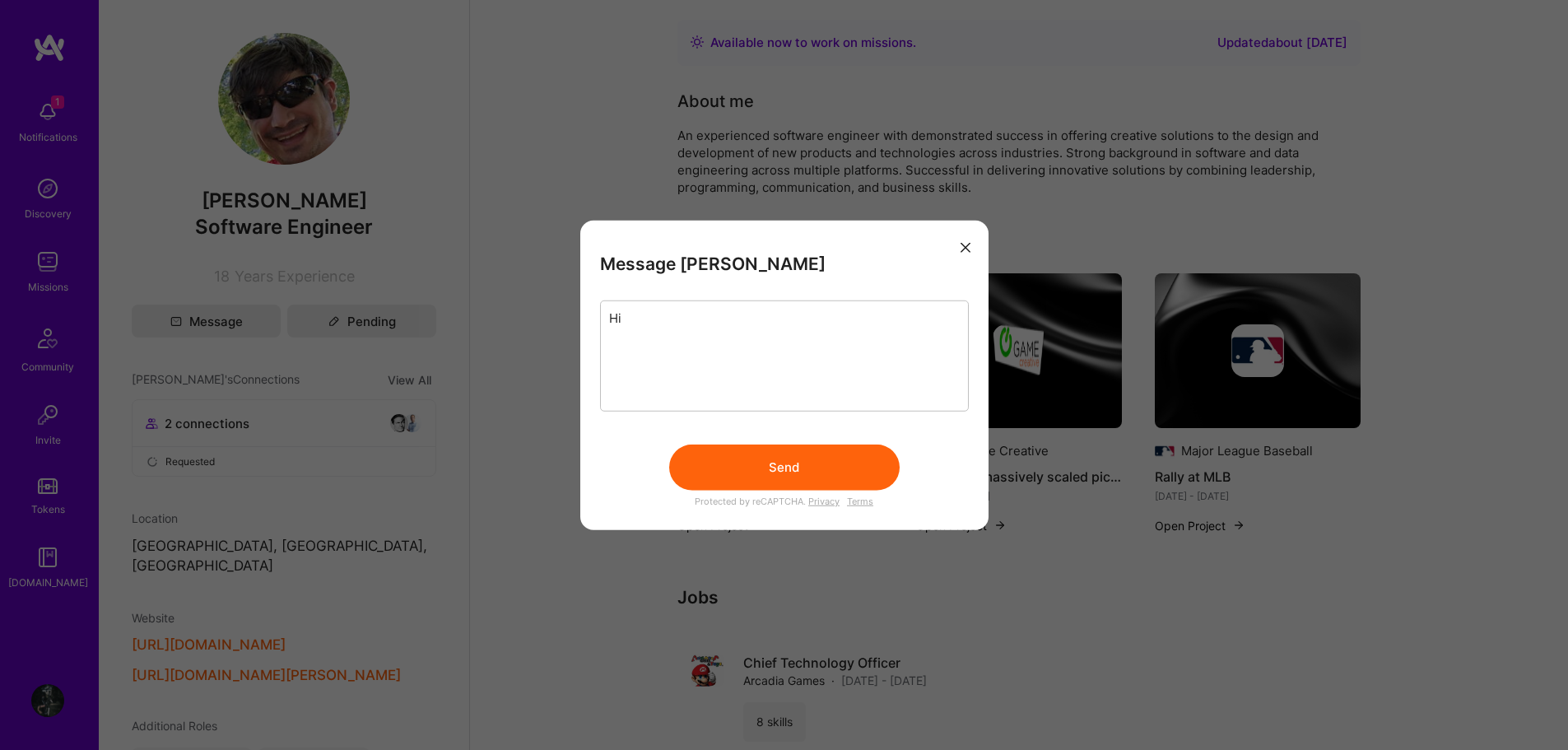
type textarea "Hi"
click at [767, 456] on button "Send" at bounding box center [784, 467] width 230 height 46
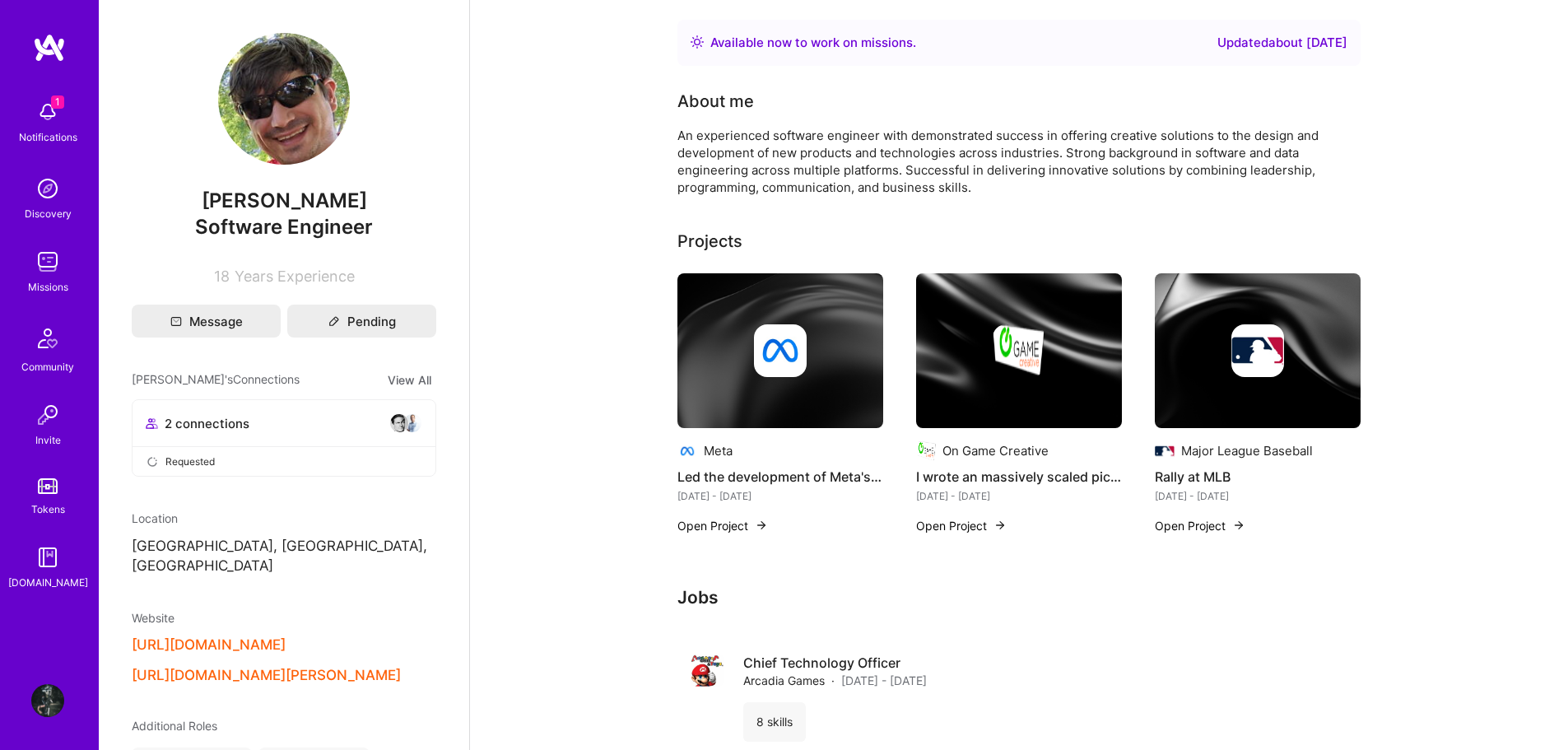
click at [55, 202] on img at bounding box center [48, 189] width 33 height 33
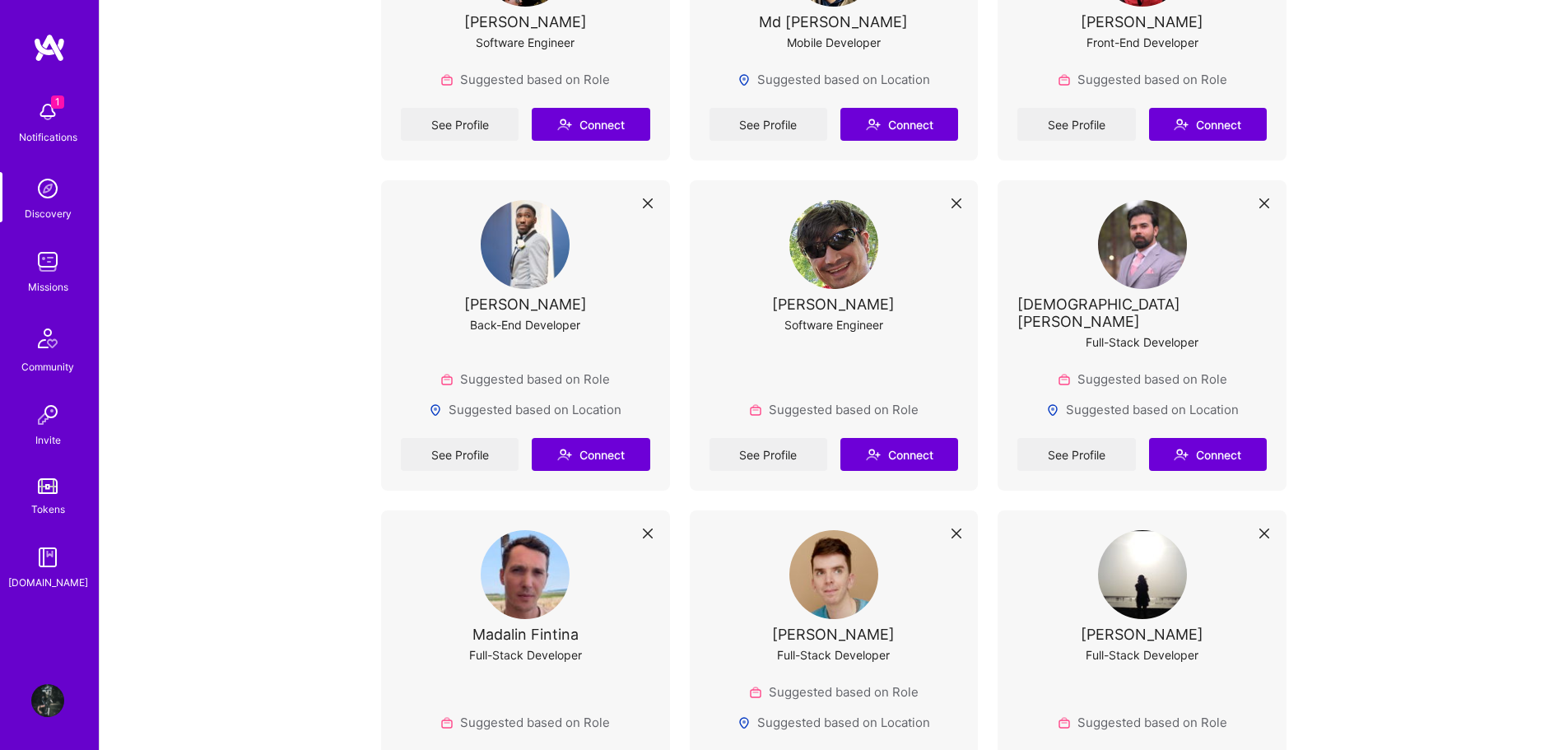
scroll to position [494, 0]
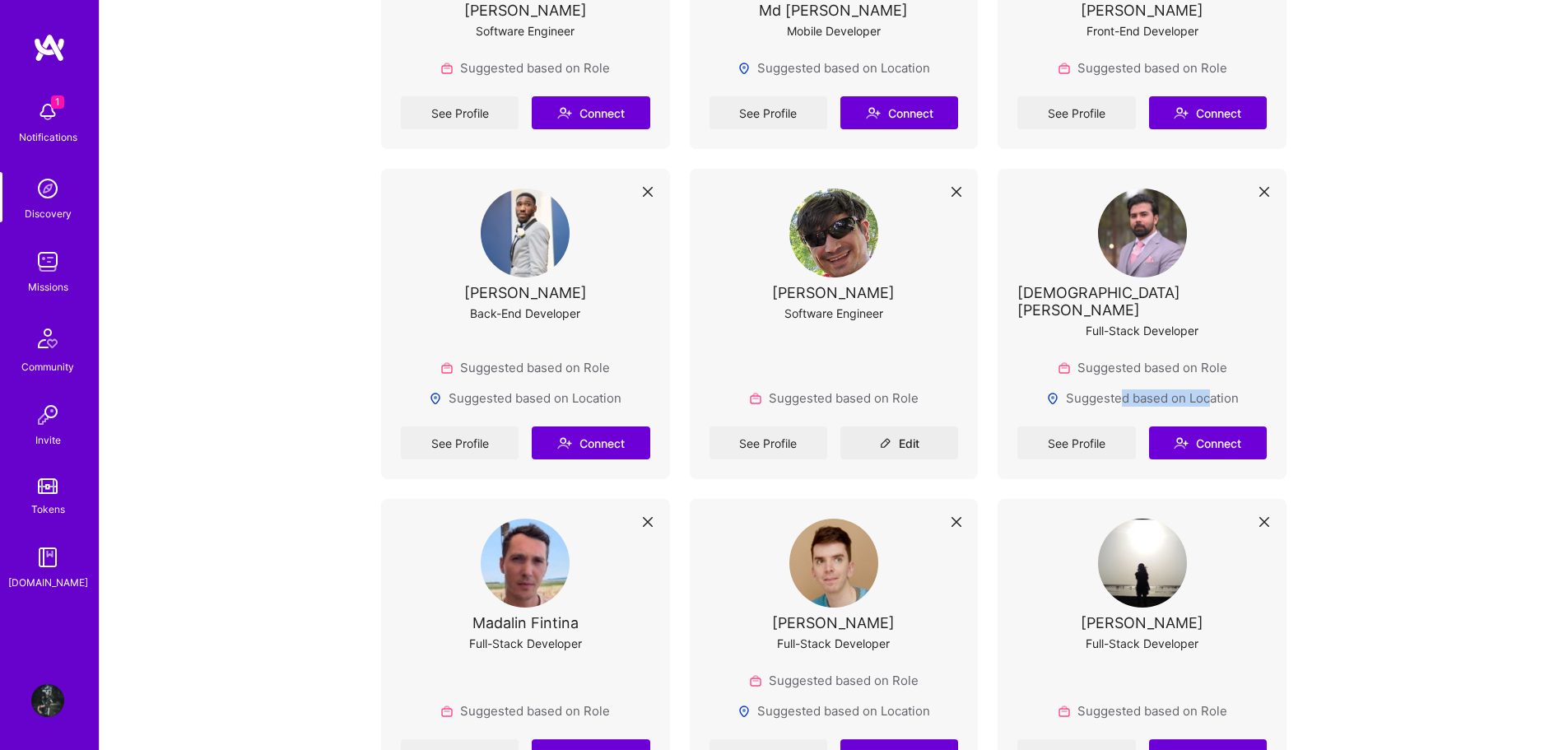
drag, startPoint x: 1118, startPoint y: 386, endPoint x: 1209, endPoint y: 386, distance: 91.0
click at [1209, 389] on div "Suggested based on Location" at bounding box center [1143, 398] width 193 height 17
click at [1216, 389] on div "Suggested based on Location" at bounding box center [1143, 398] width 193 height 17
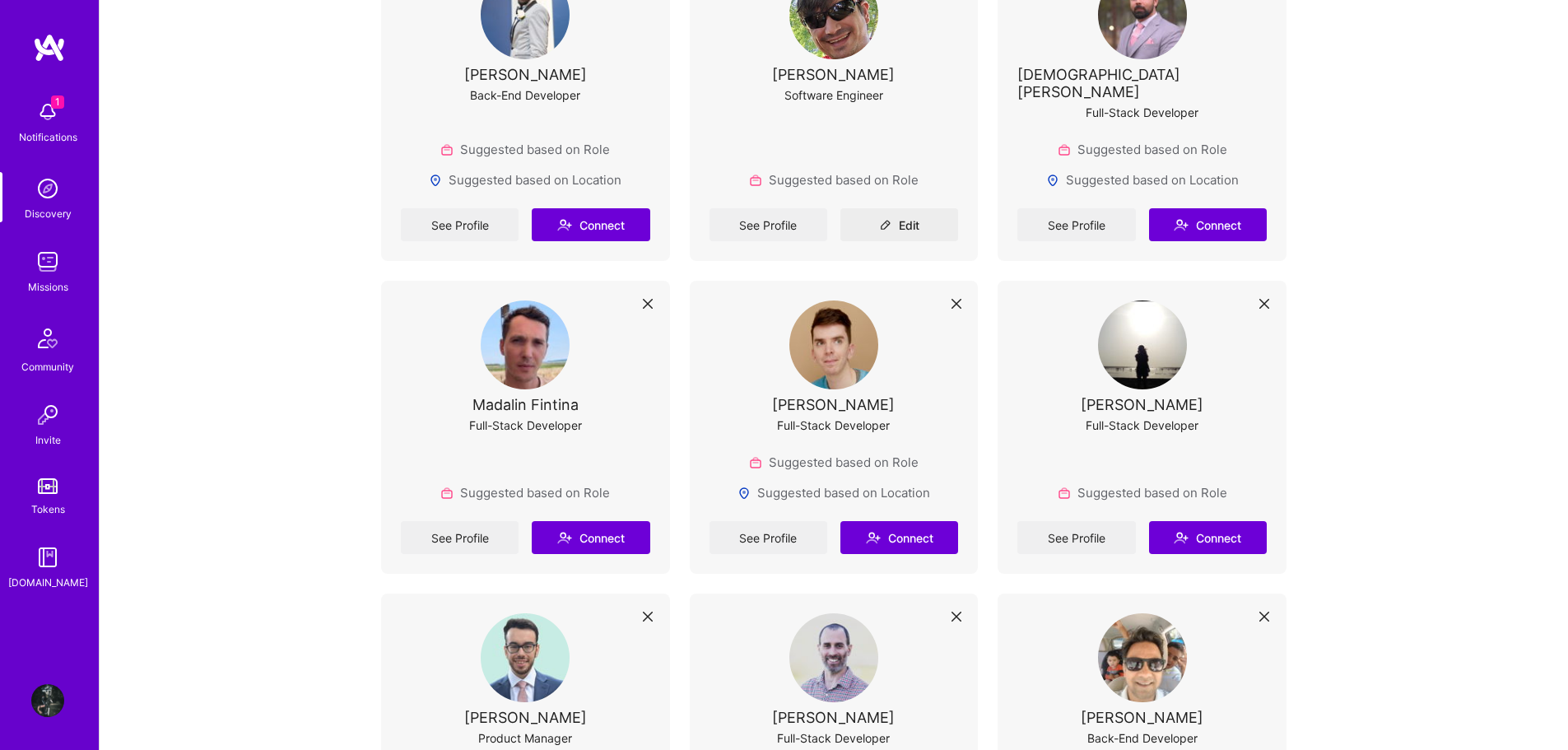
scroll to position [741, 0]
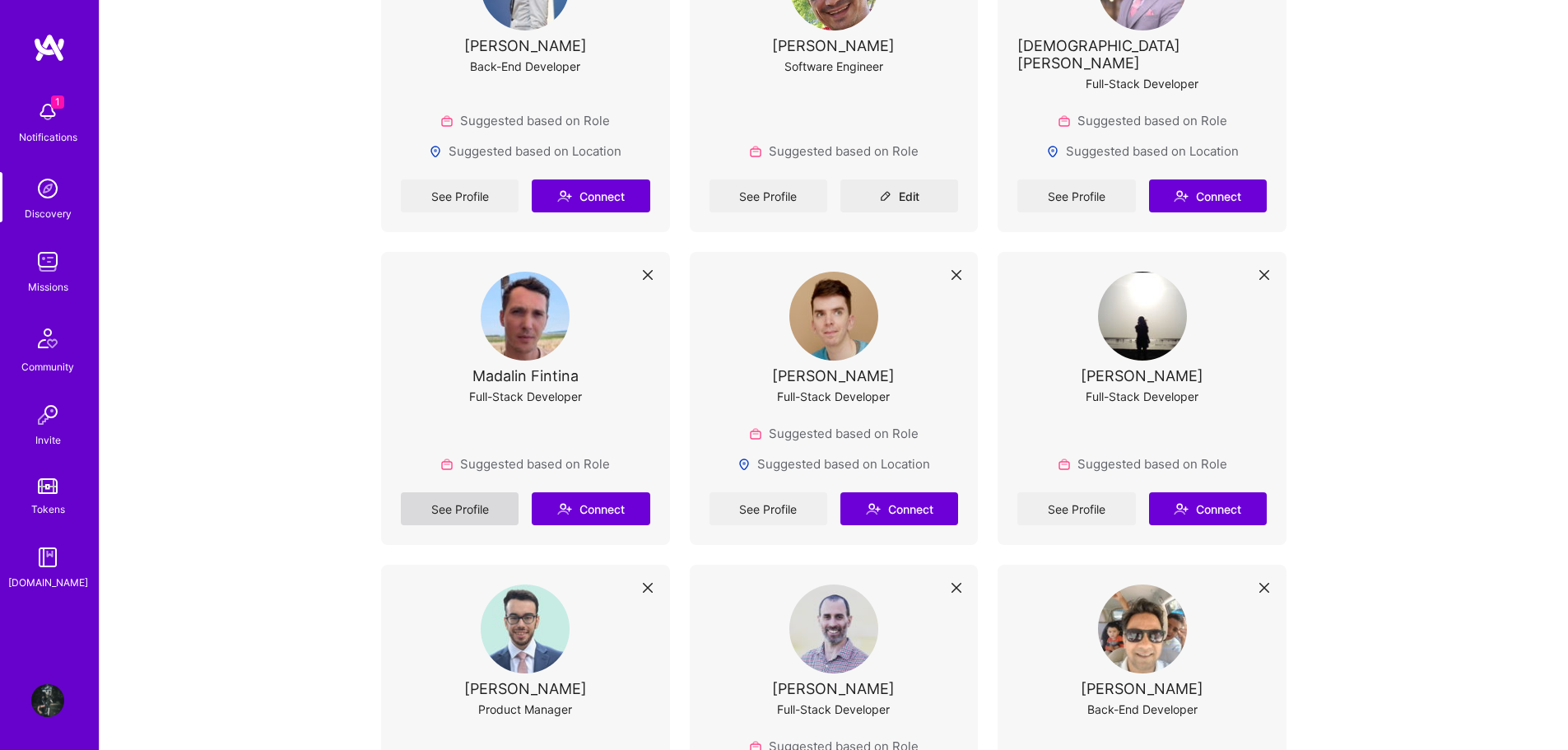
click at [462, 492] on link "See Profile" at bounding box center [460, 509] width 118 height 33
click at [737, 492] on link "See Profile" at bounding box center [768, 509] width 118 height 33
click at [1093, 497] on link "See Profile" at bounding box center [1076, 509] width 118 height 33
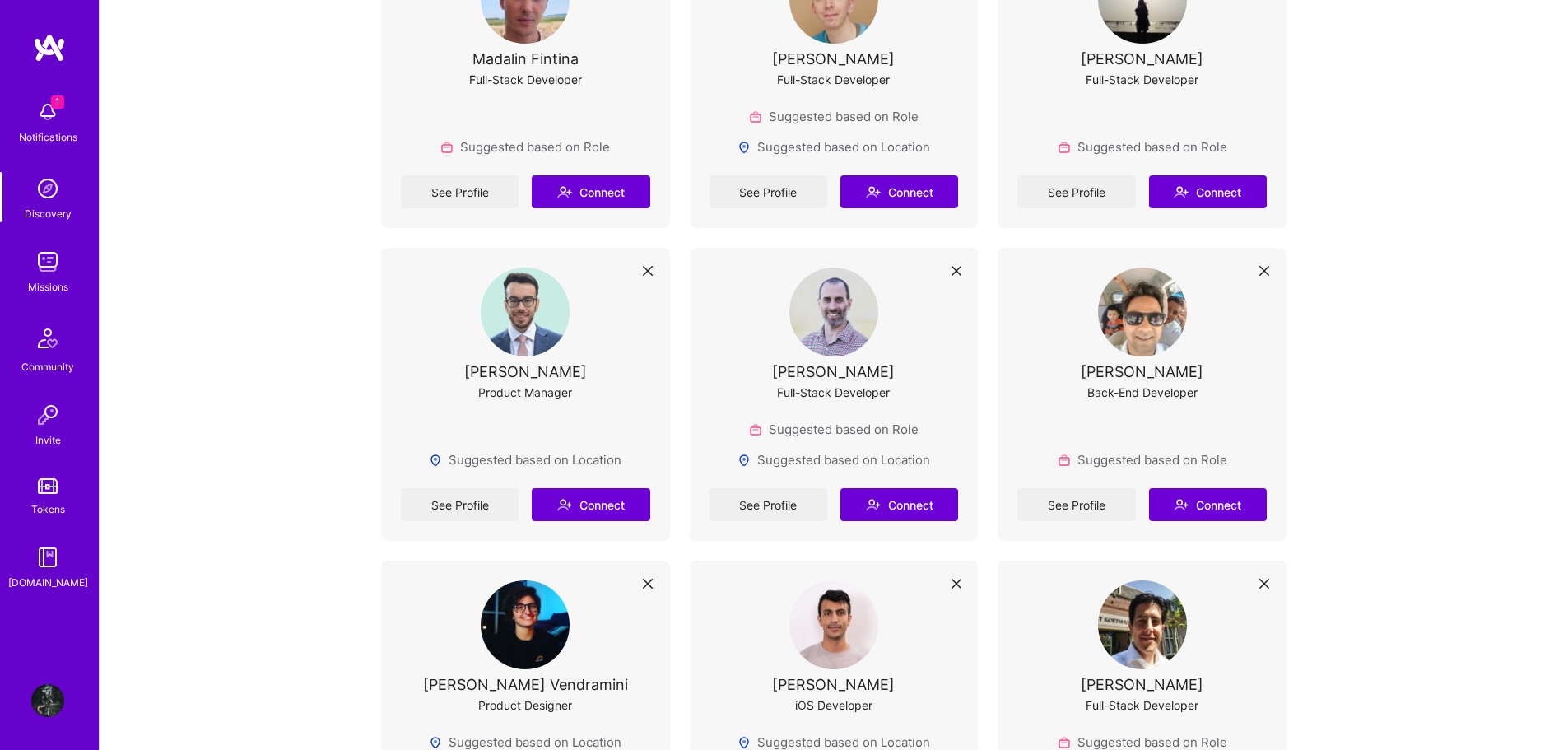
scroll to position [1070, 0]
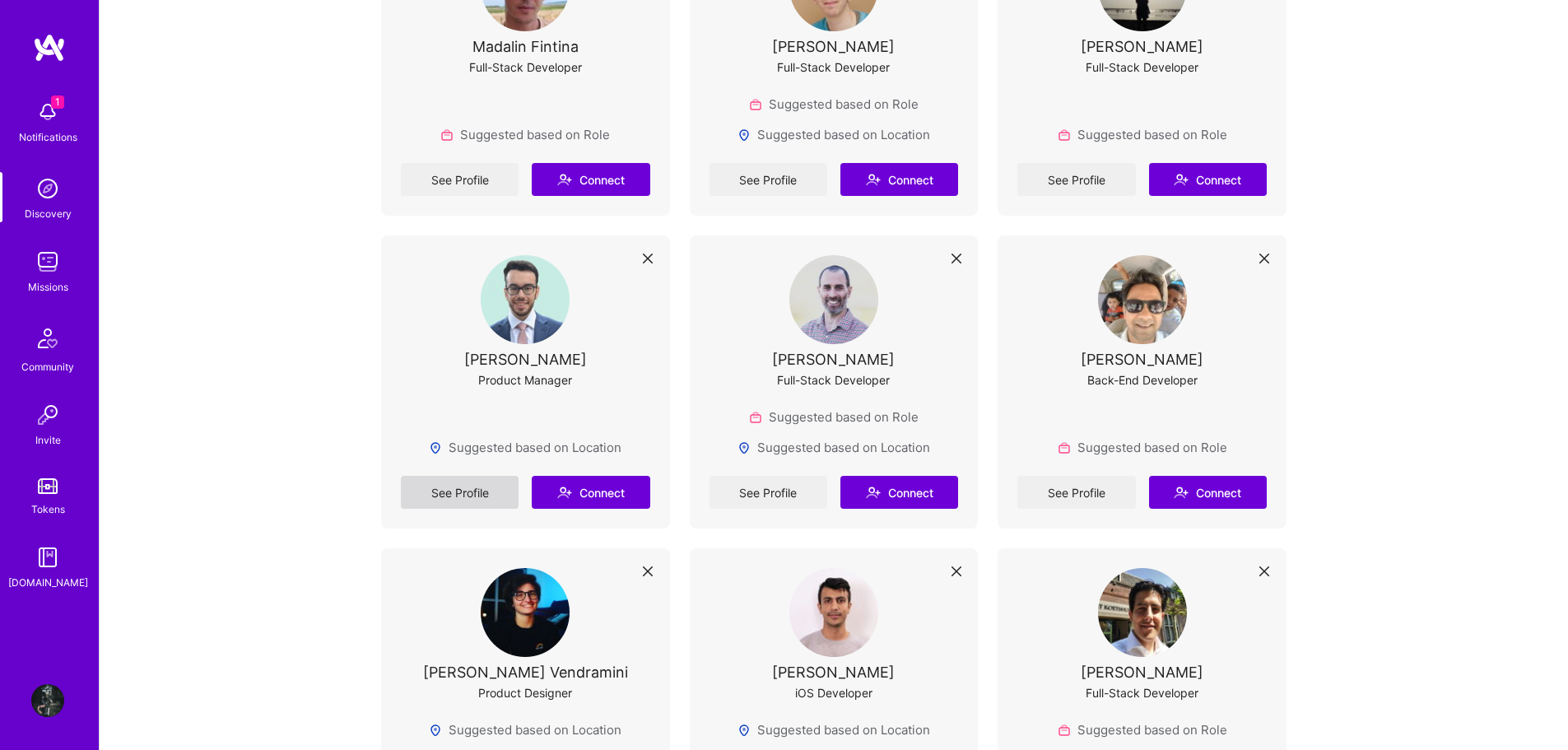
click at [479, 475] on link "See Profile" at bounding box center [460, 491] width 118 height 33
click at [782, 475] on link "See Profile" at bounding box center [768, 491] width 118 height 33
click at [1092, 475] on link "See Profile" at bounding box center [1076, 491] width 118 height 33
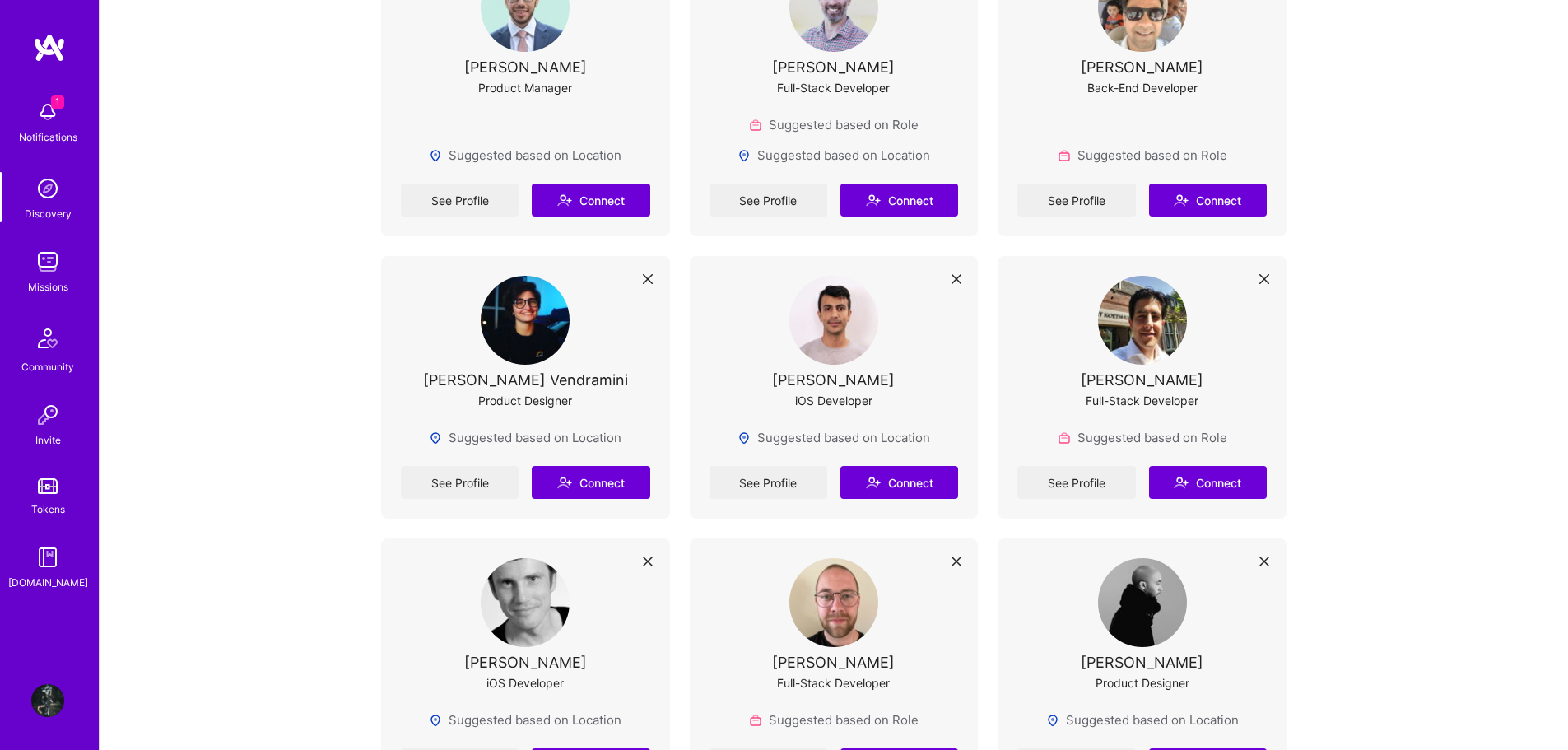
scroll to position [1399, 0]
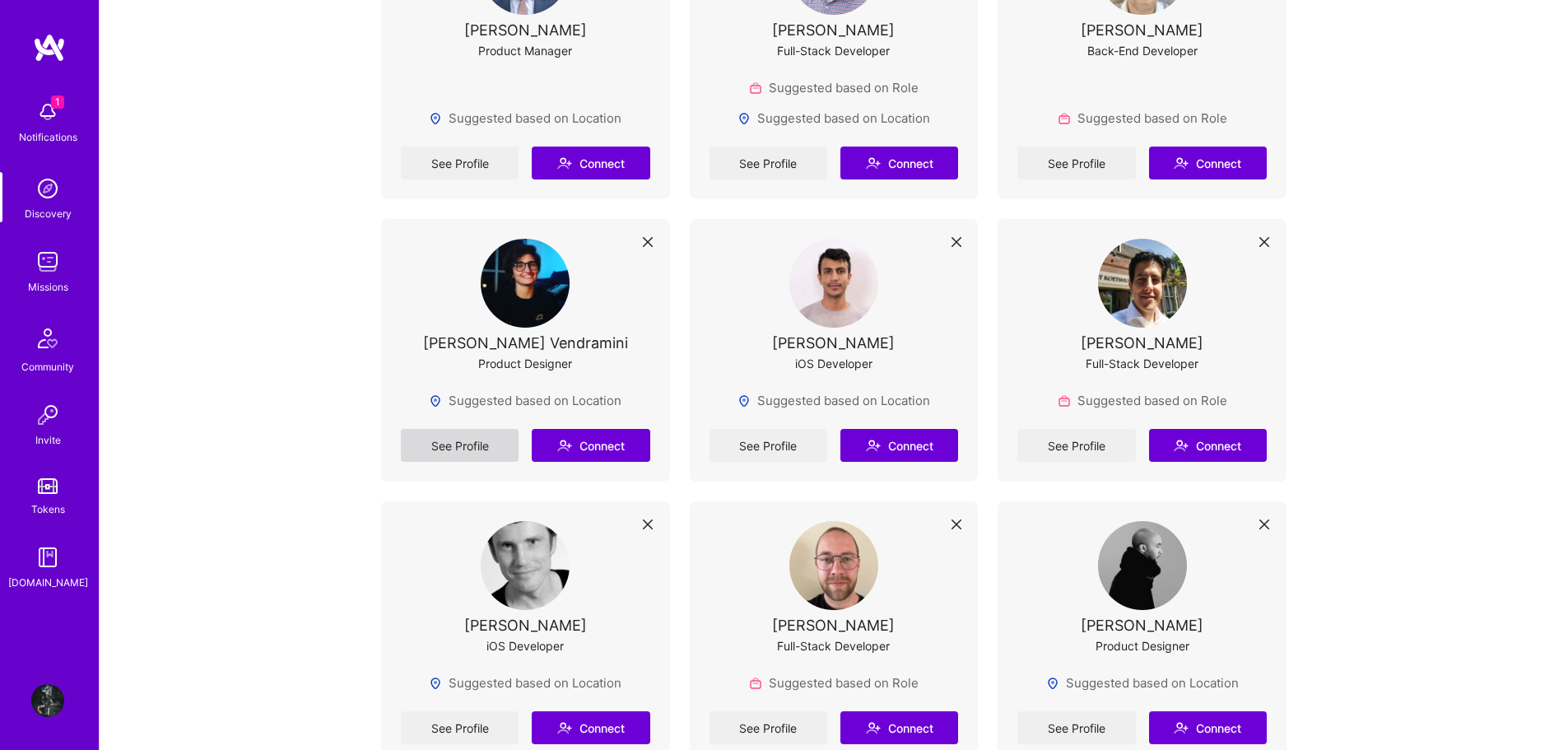
click at [473, 428] on link "See Profile" at bounding box center [460, 445] width 118 height 33
click at [772, 428] on link "See Profile" at bounding box center [768, 445] width 118 height 33
click at [1098, 429] on link "See Profile" at bounding box center [1076, 445] width 118 height 33
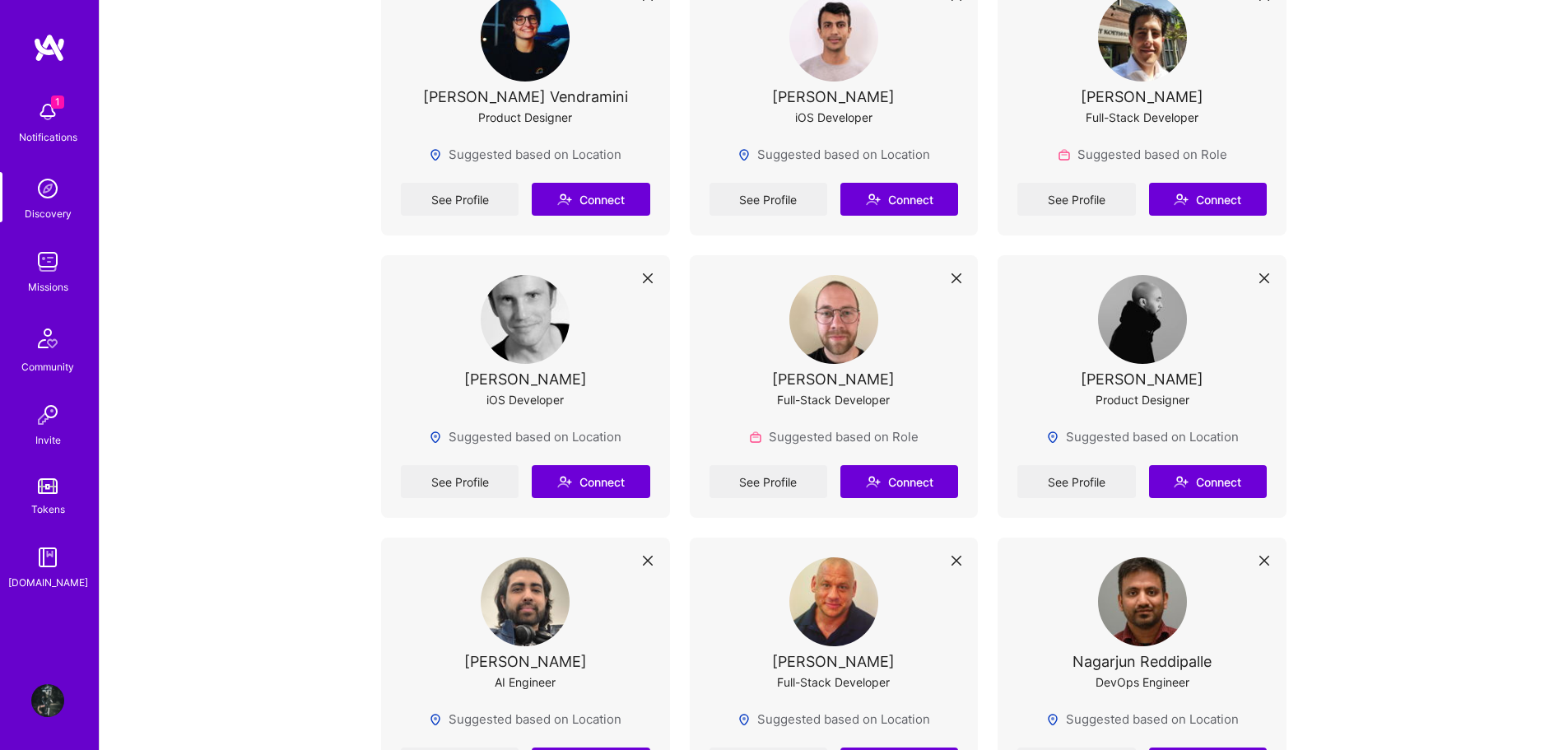
scroll to position [1646, 0]
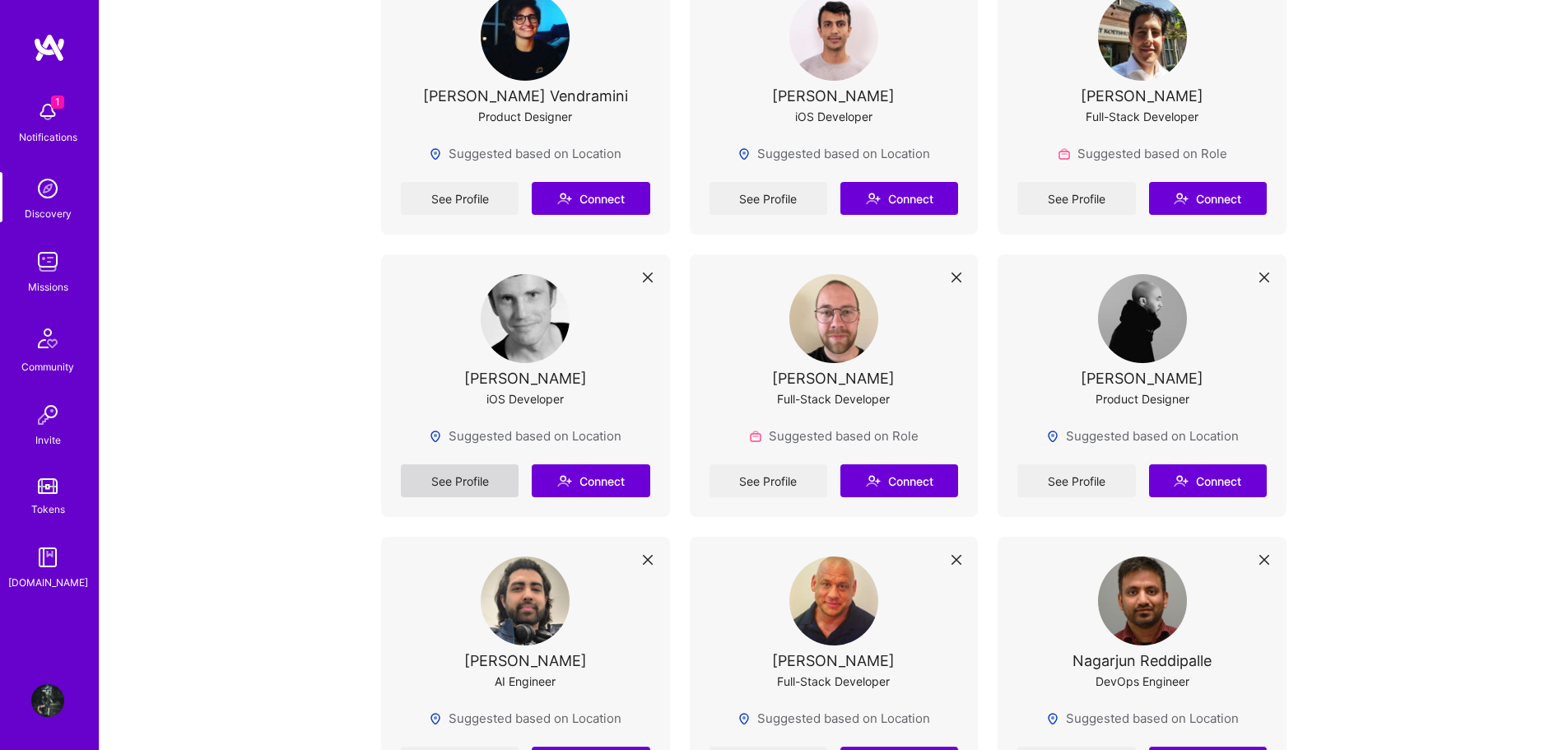
click at [460, 464] on link "See Profile" at bounding box center [460, 480] width 118 height 33
click at [771, 464] on link "See Profile" at bounding box center [768, 480] width 118 height 33
click at [1083, 468] on link "See Profile" at bounding box center [1076, 480] width 118 height 33
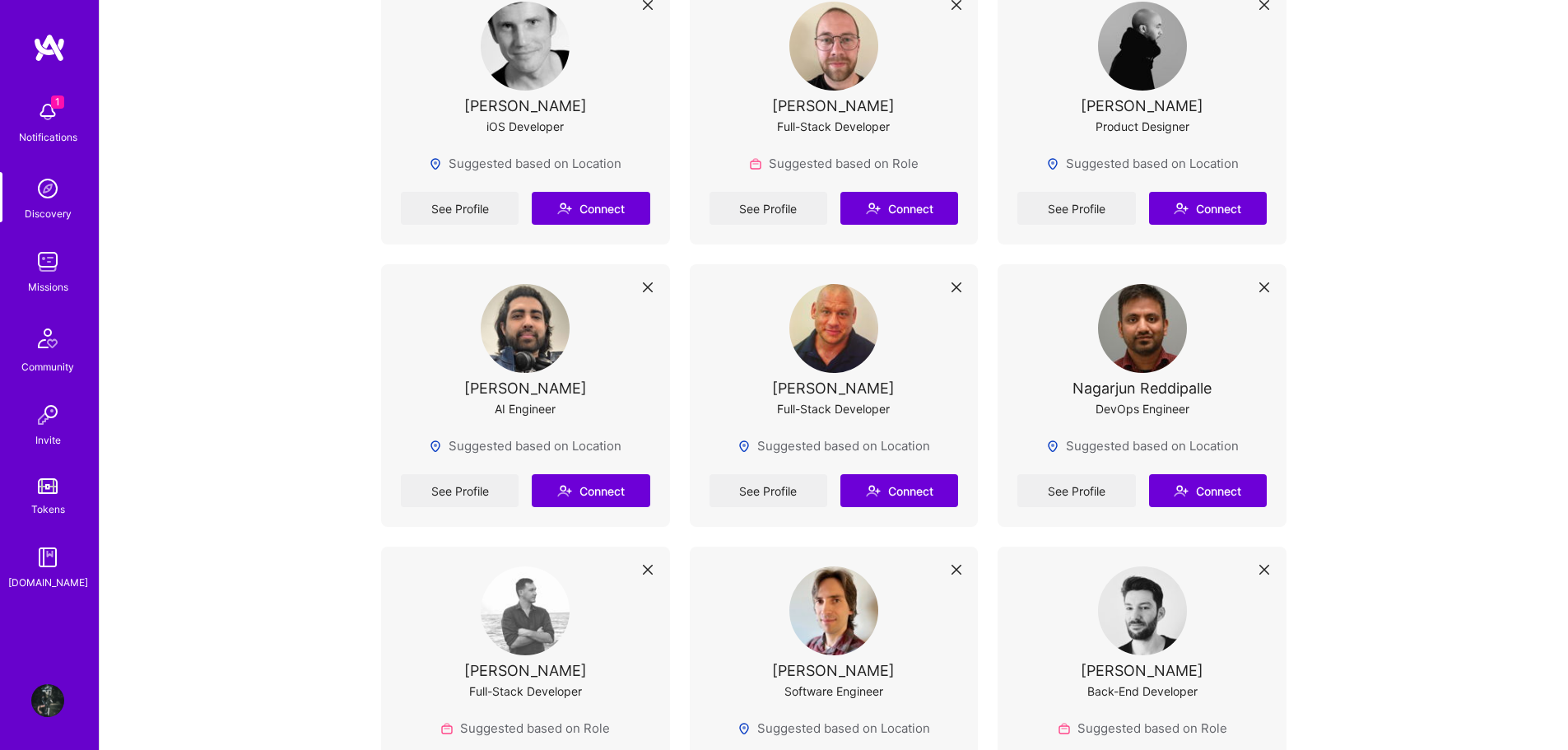
scroll to position [1888, 0]
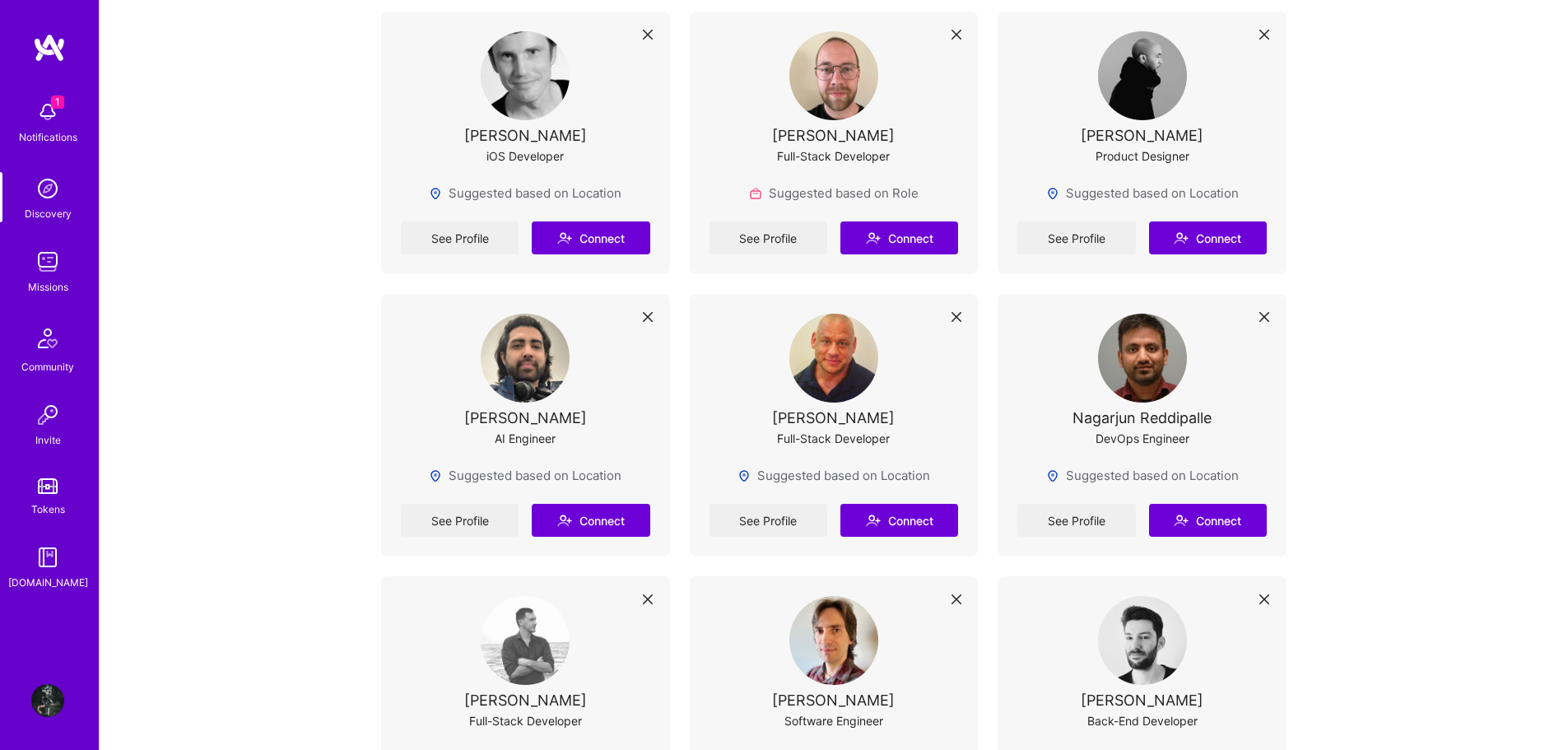
click at [50, 264] on img at bounding box center [48, 261] width 33 height 33
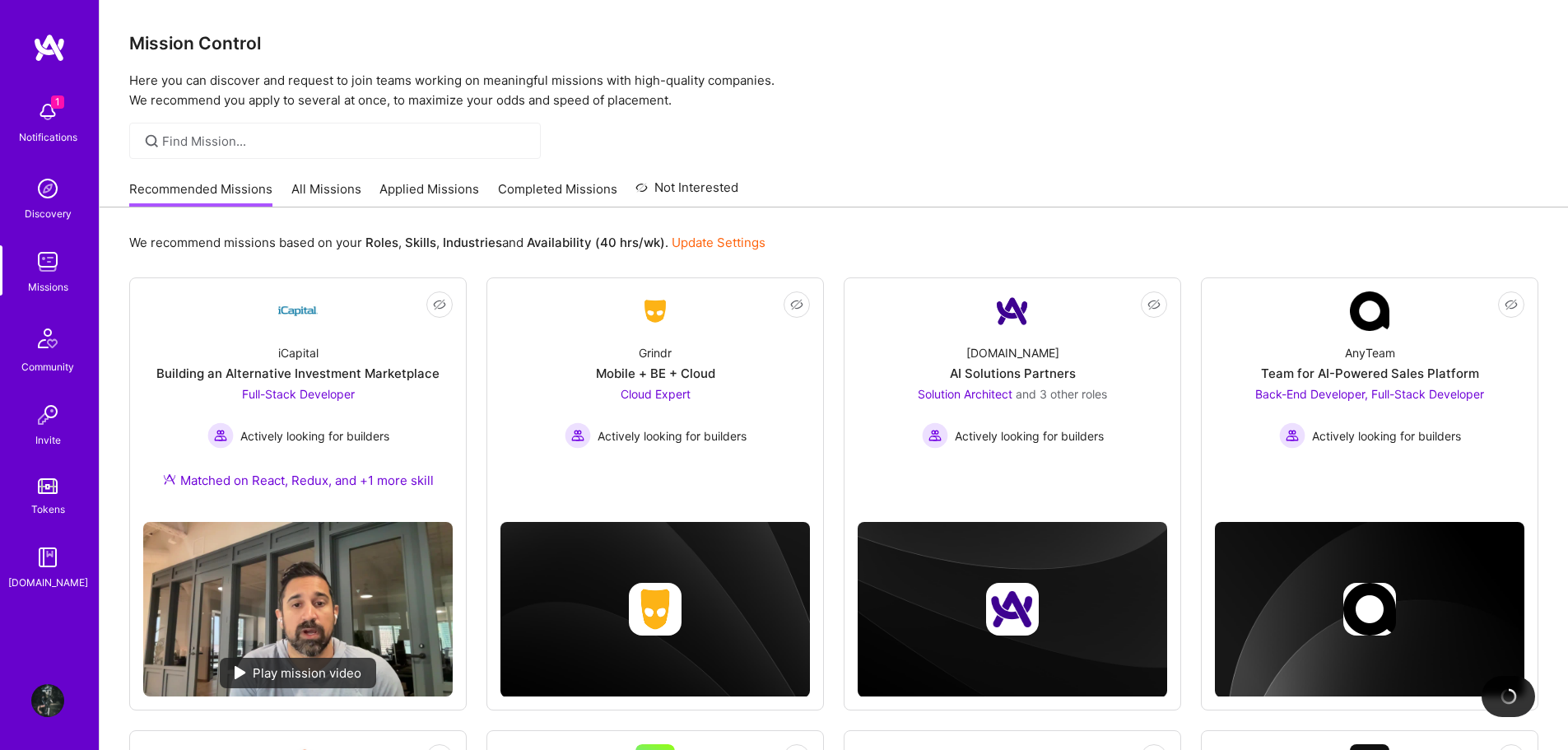
click at [52, 342] on img at bounding box center [48, 338] width 39 height 39
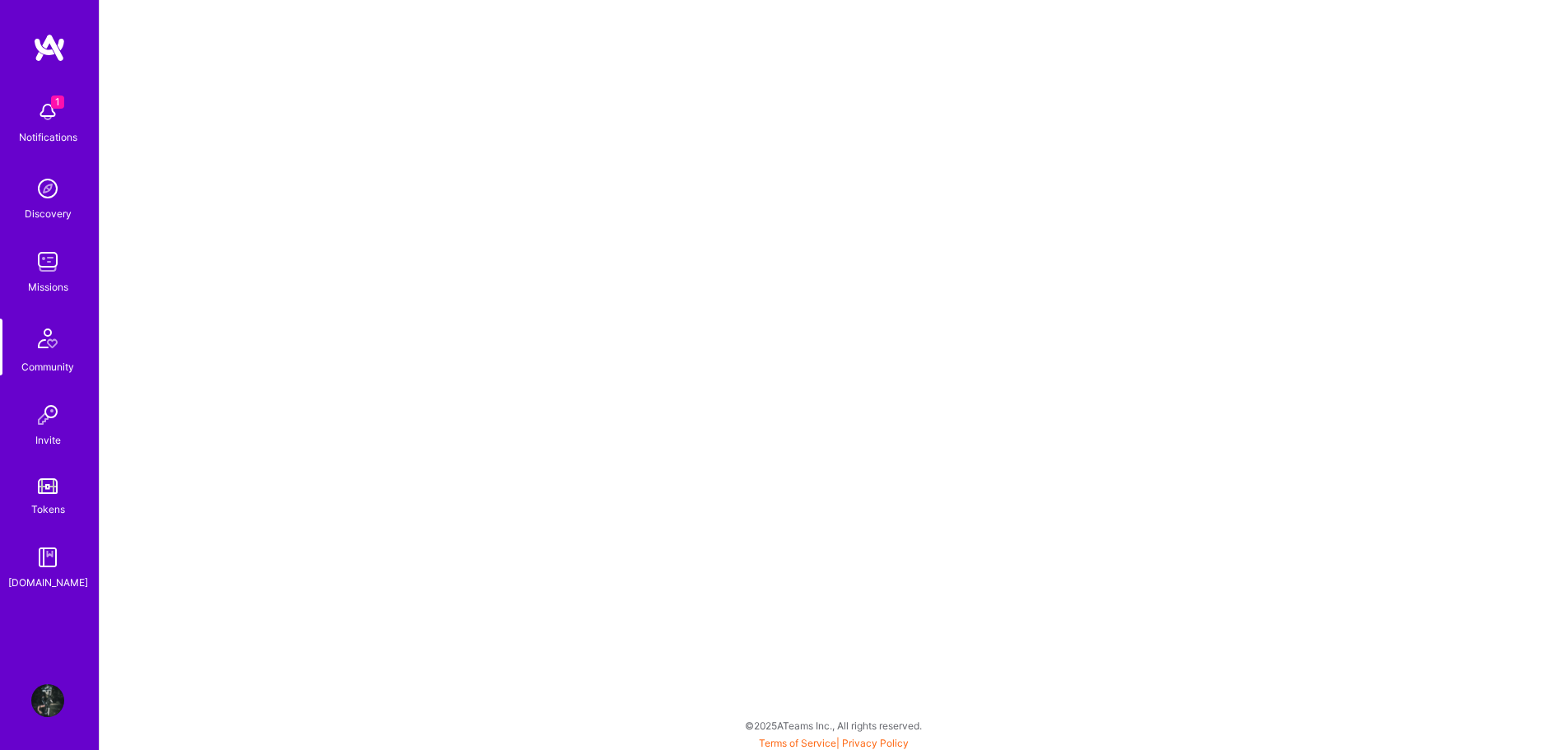
click at [43, 482] on img at bounding box center [47, 485] width 20 height 15
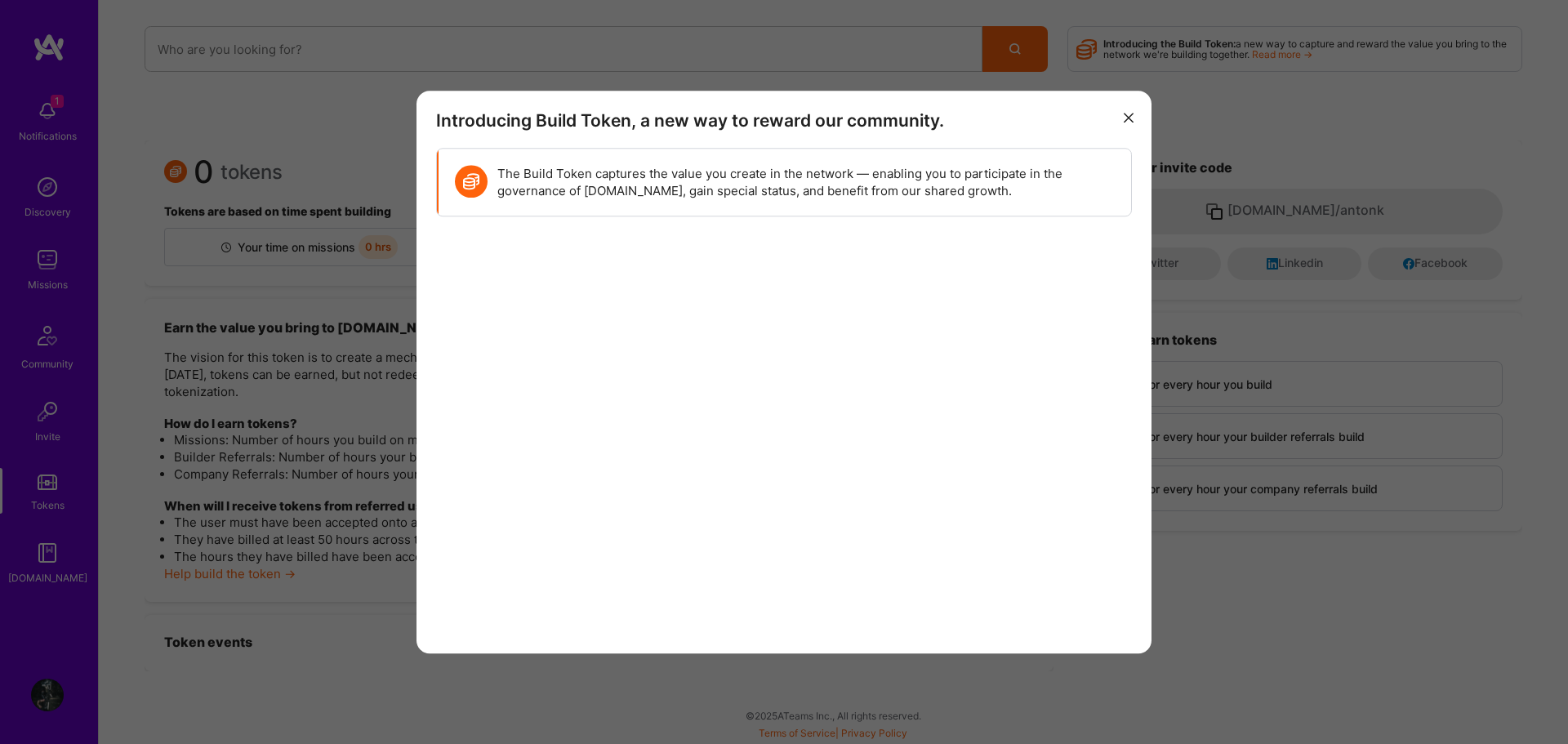
click at [1129, 119] on icon "modal" at bounding box center [1129, 118] width 10 height 10
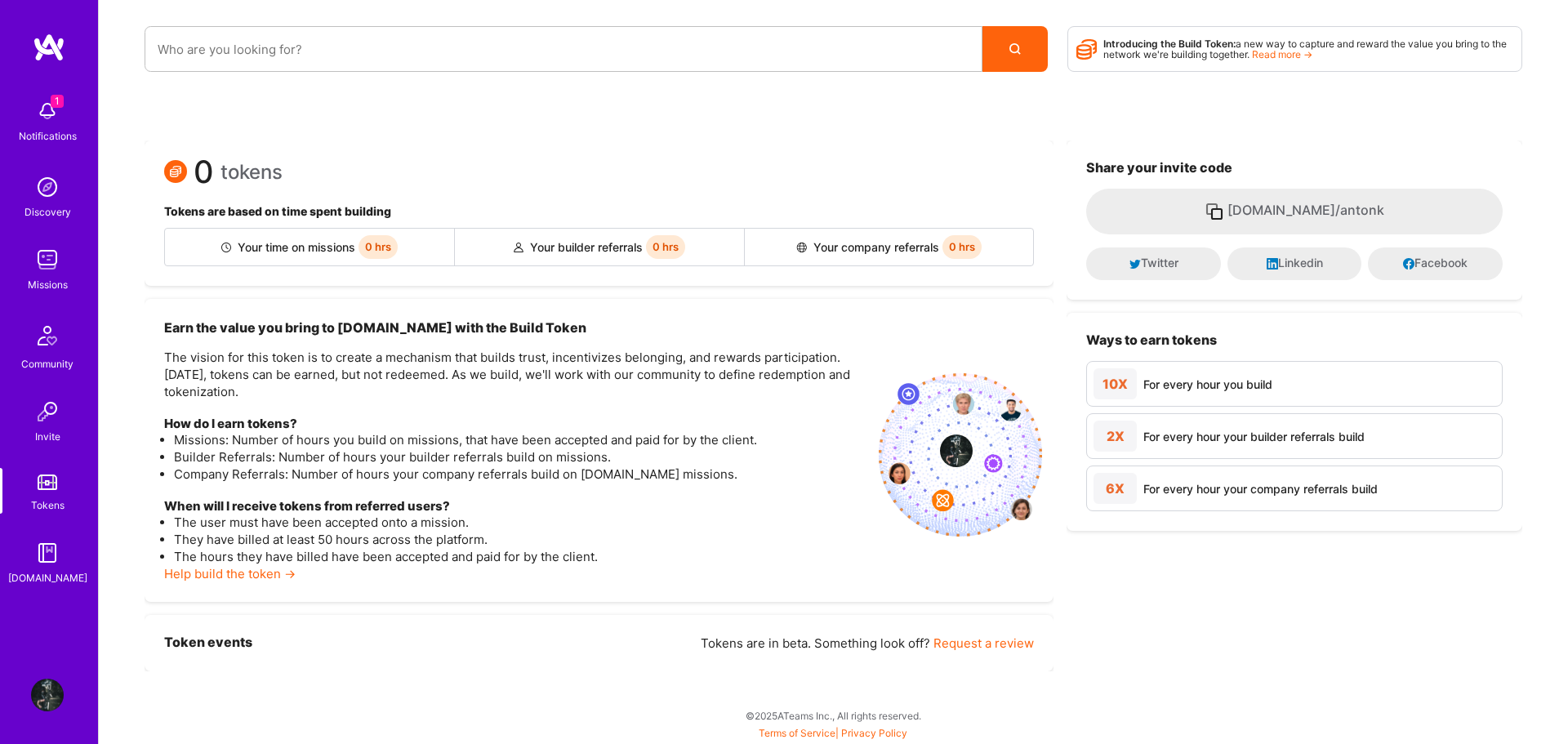
click at [50, 694] on img at bounding box center [47, 694] width 33 height 33
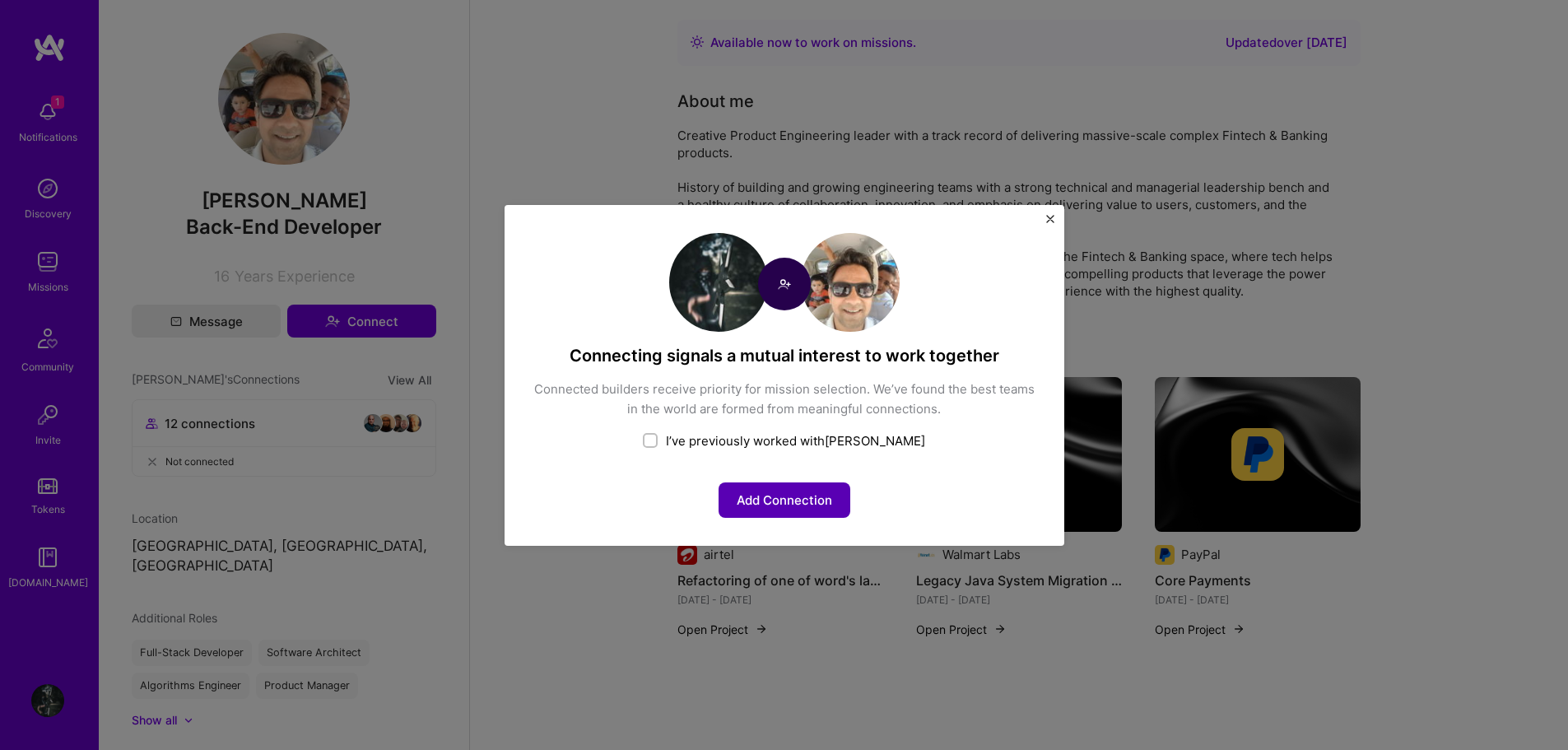
click at [770, 496] on button "Add Connection" at bounding box center [784, 499] width 131 height 35
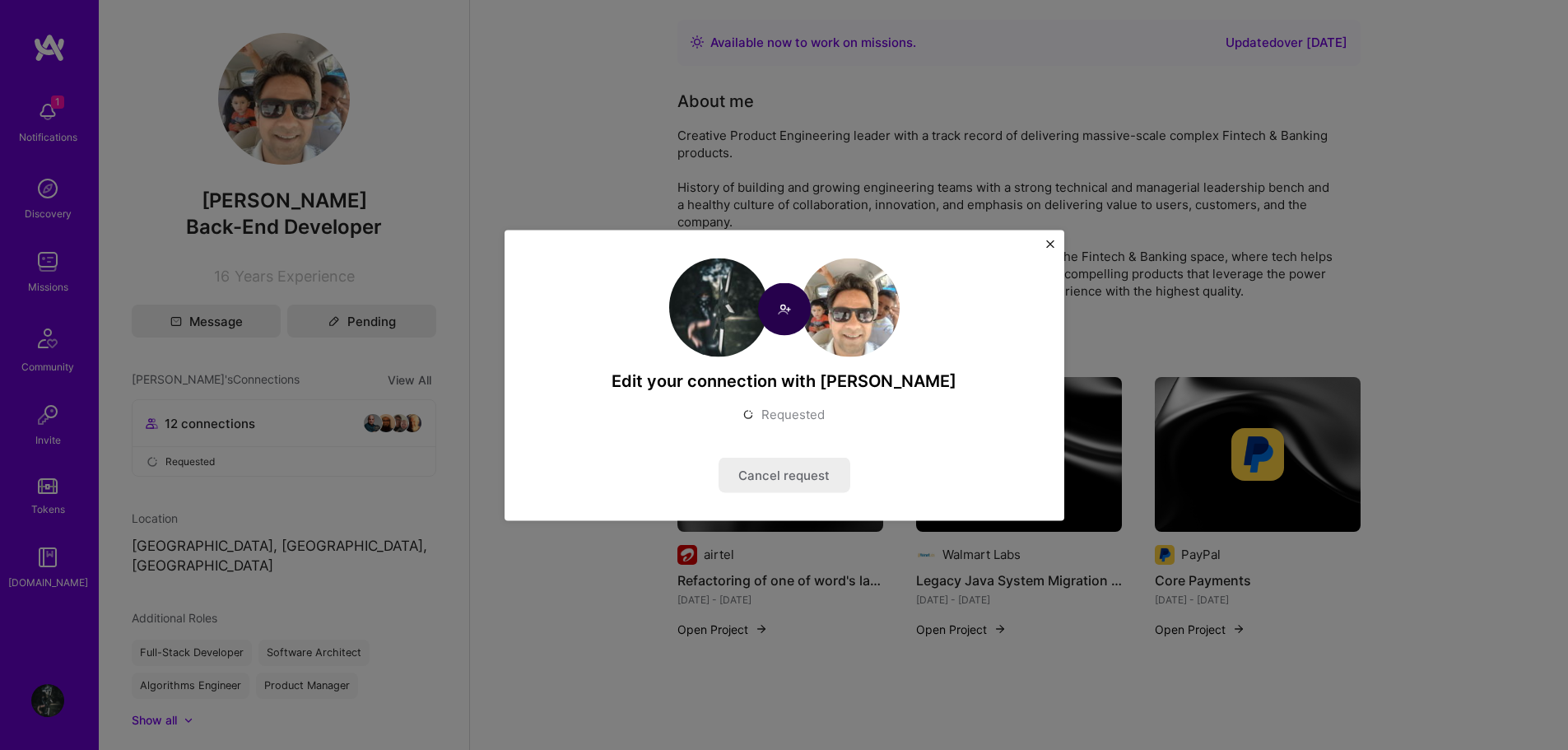
click at [1054, 237] on div "Edit your connection with [PERSON_NAME] Requested Cancel request" at bounding box center [784, 375] width 560 height 290
click at [1050, 242] on img "Close" at bounding box center [1051, 244] width 9 height 9
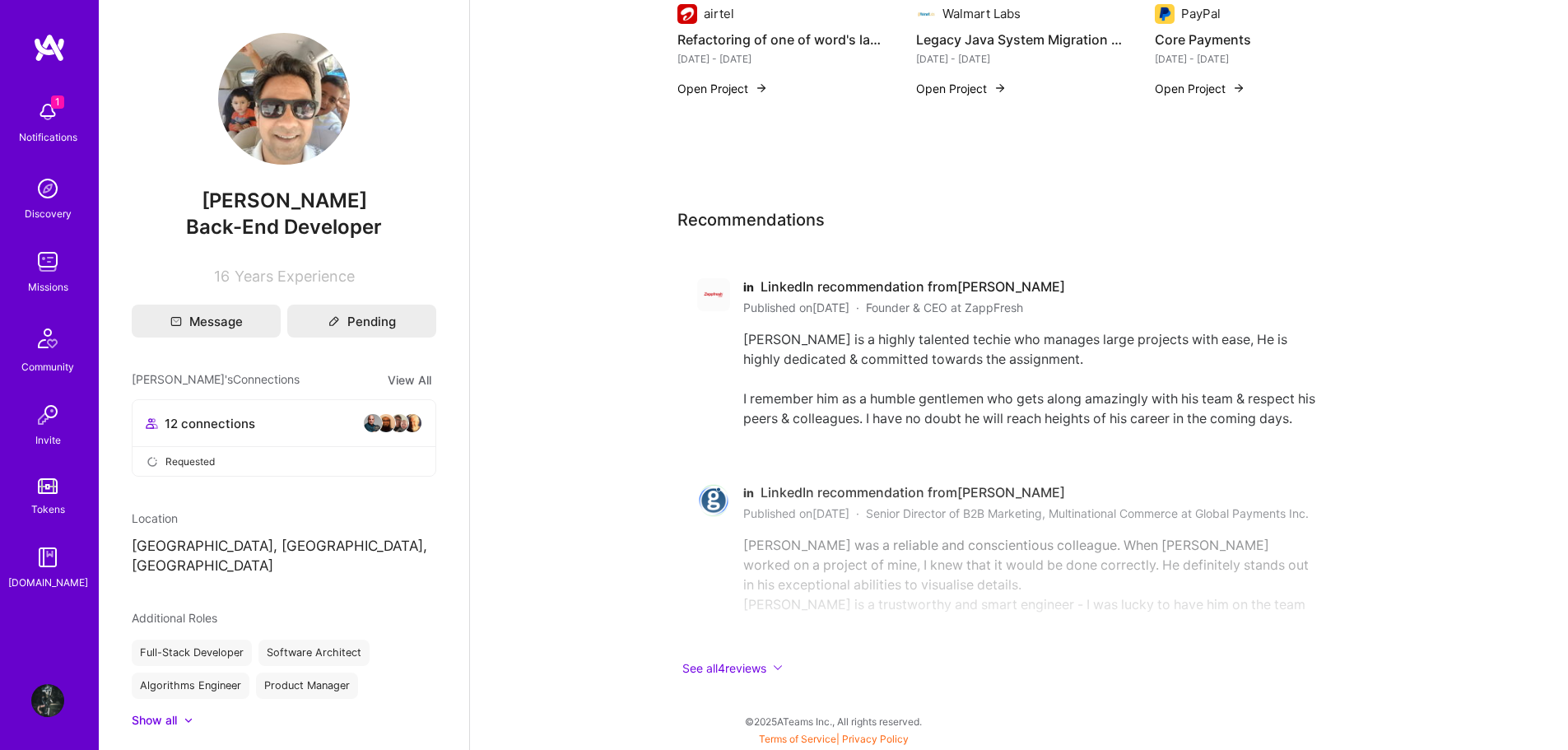
scroll to position [613, 0]
click at [778, 671] on button "See all 4 reviews" at bounding box center [1007, 668] width 659 height 19
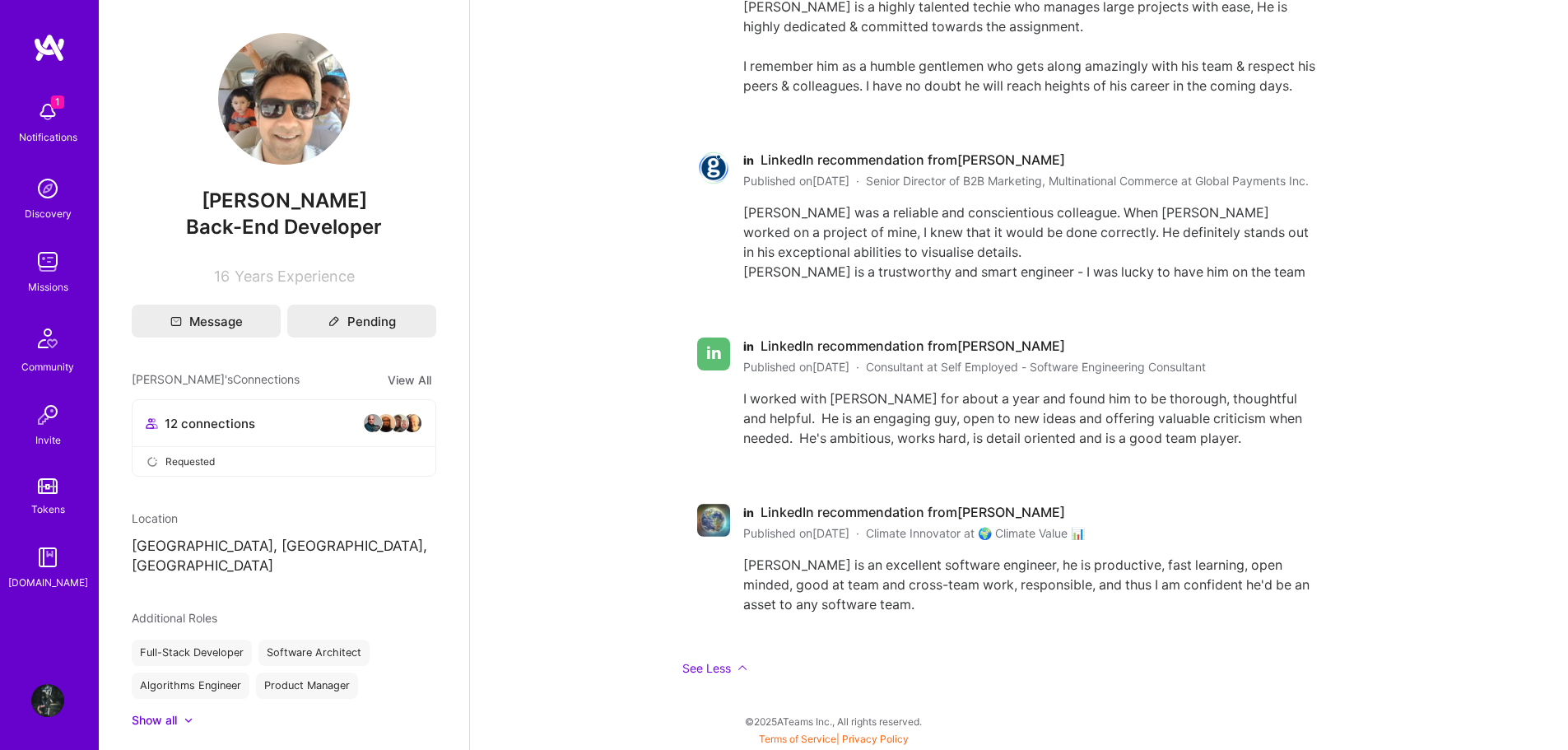
scroll to position [945, 0]
click at [236, 320] on button "Message" at bounding box center [206, 321] width 149 height 33
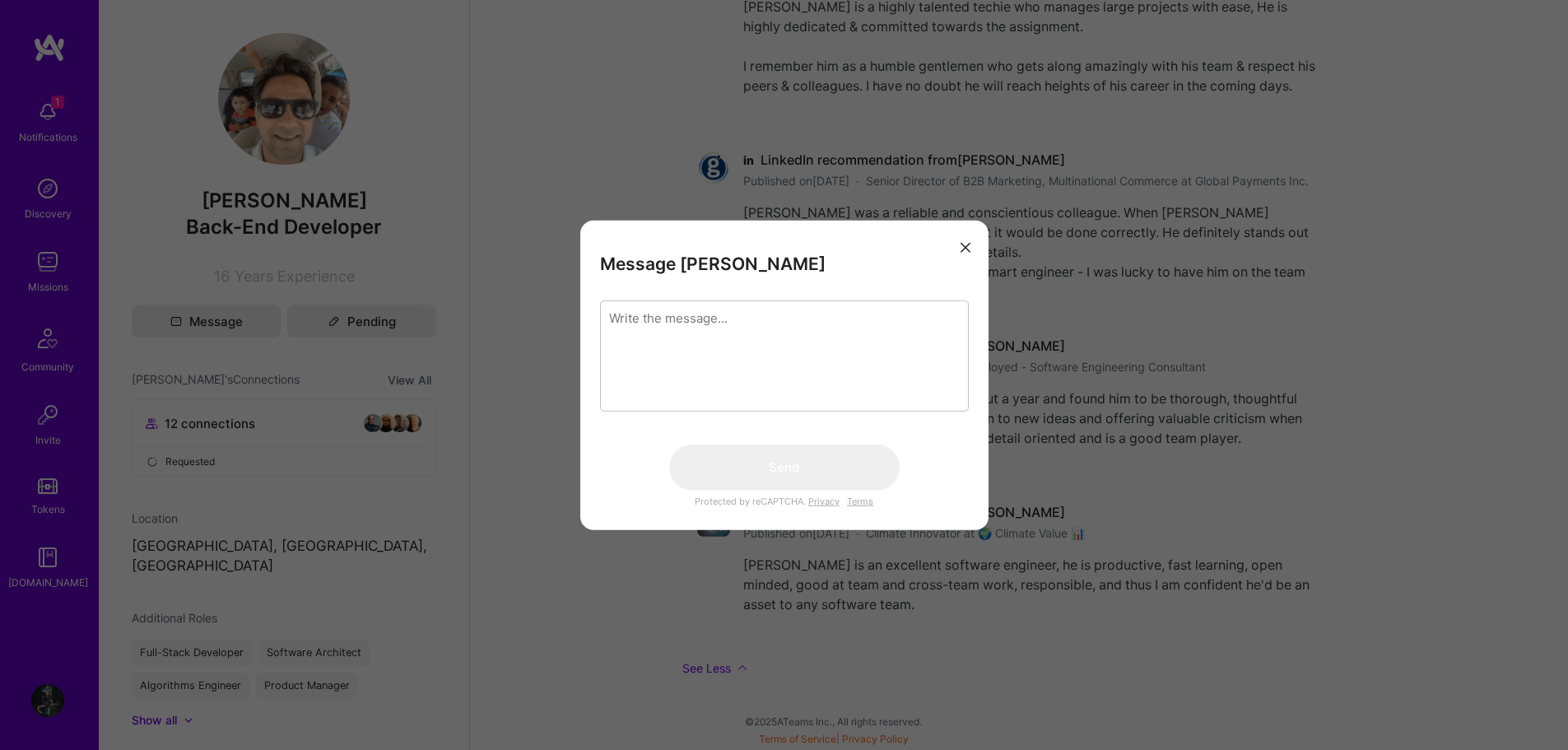
click at [674, 356] on textarea "modal" at bounding box center [784, 355] width 369 height 111
type textarea "Hi"
click at [779, 461] on button "Send" at bounding box center [784, 467] width 230 height 46
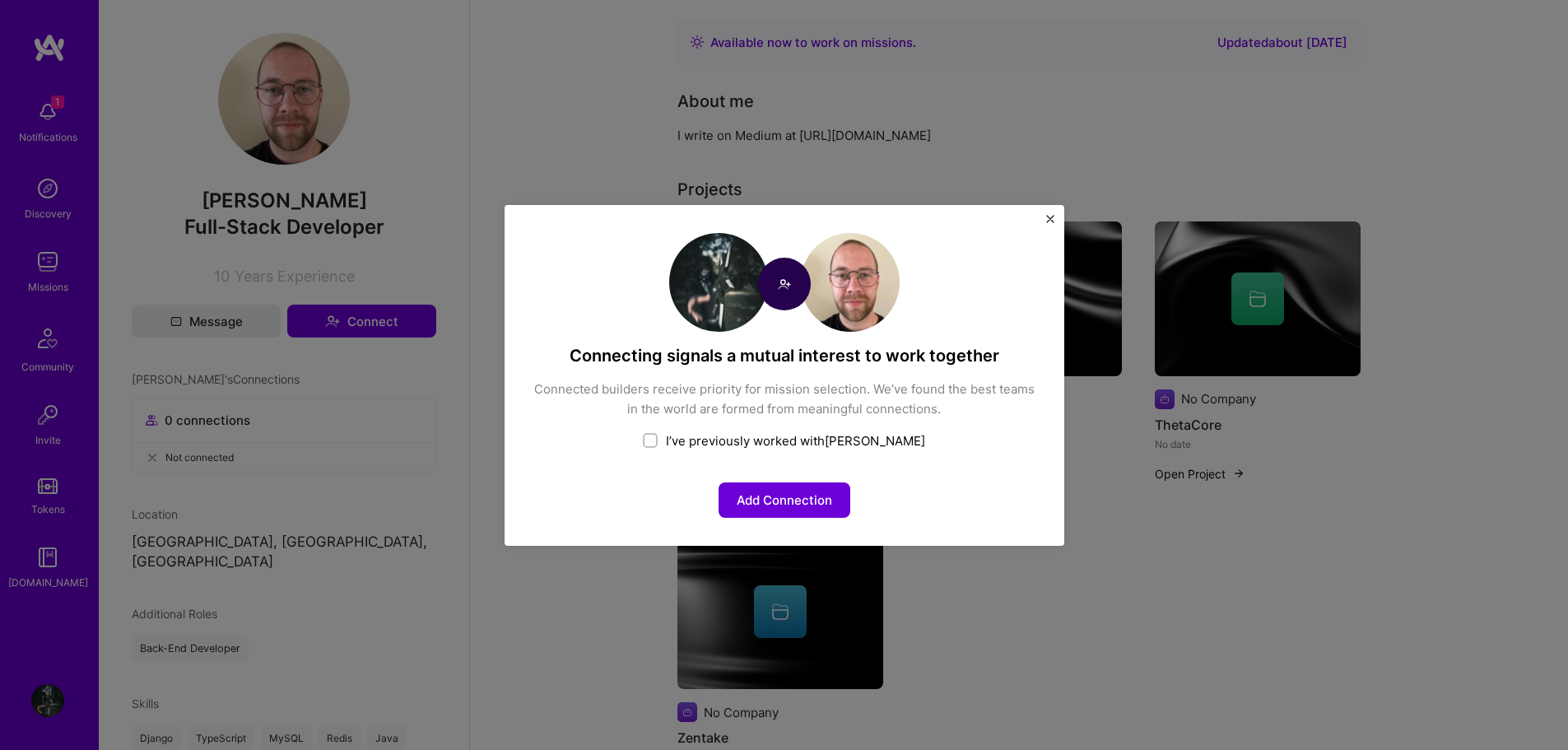
click at [784, 491] on button "Add Connection" at bounding box center [784, 499] width 131 height 35
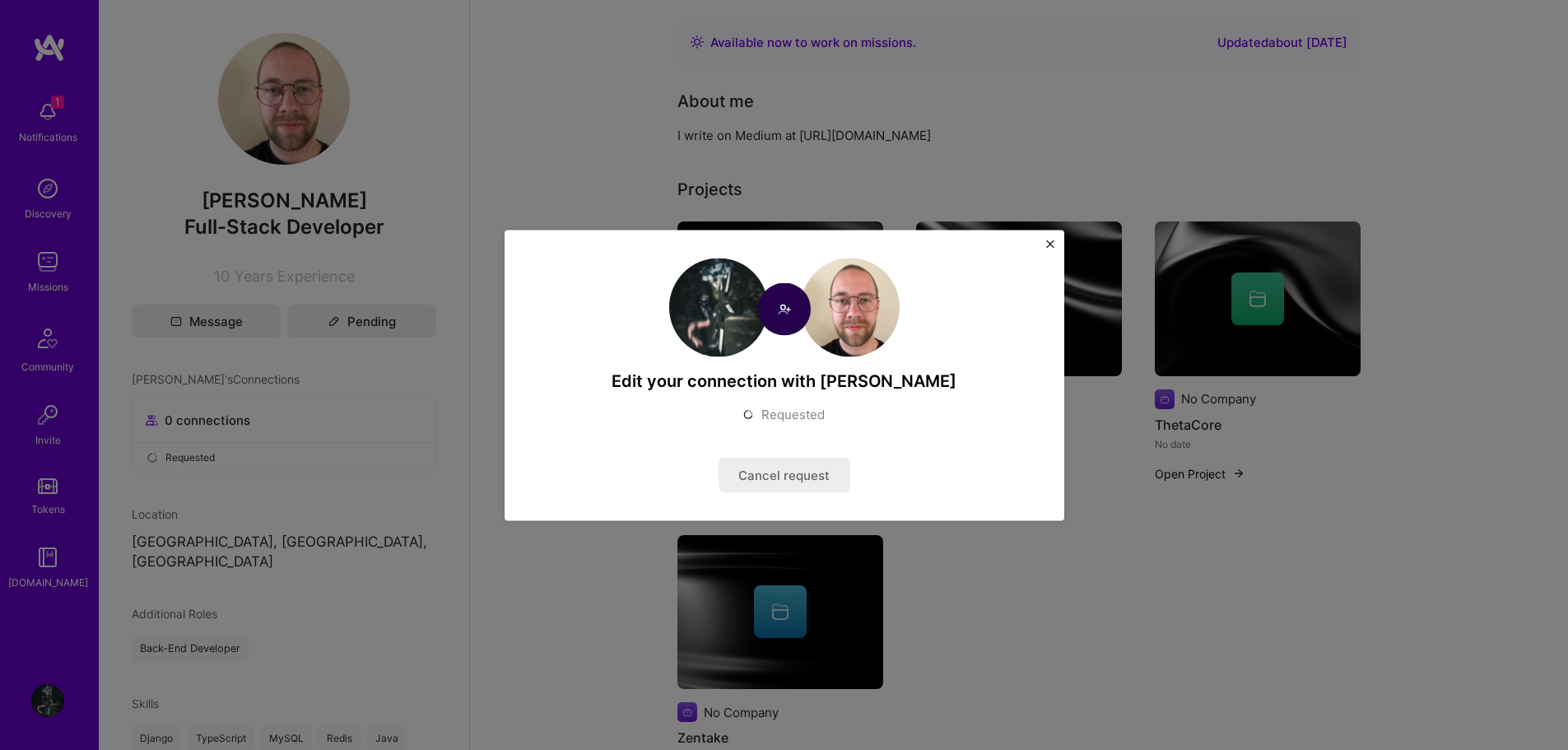
click at [1053, 241] on img "Close" at bounding box center [1051, 244] width 9 height 9
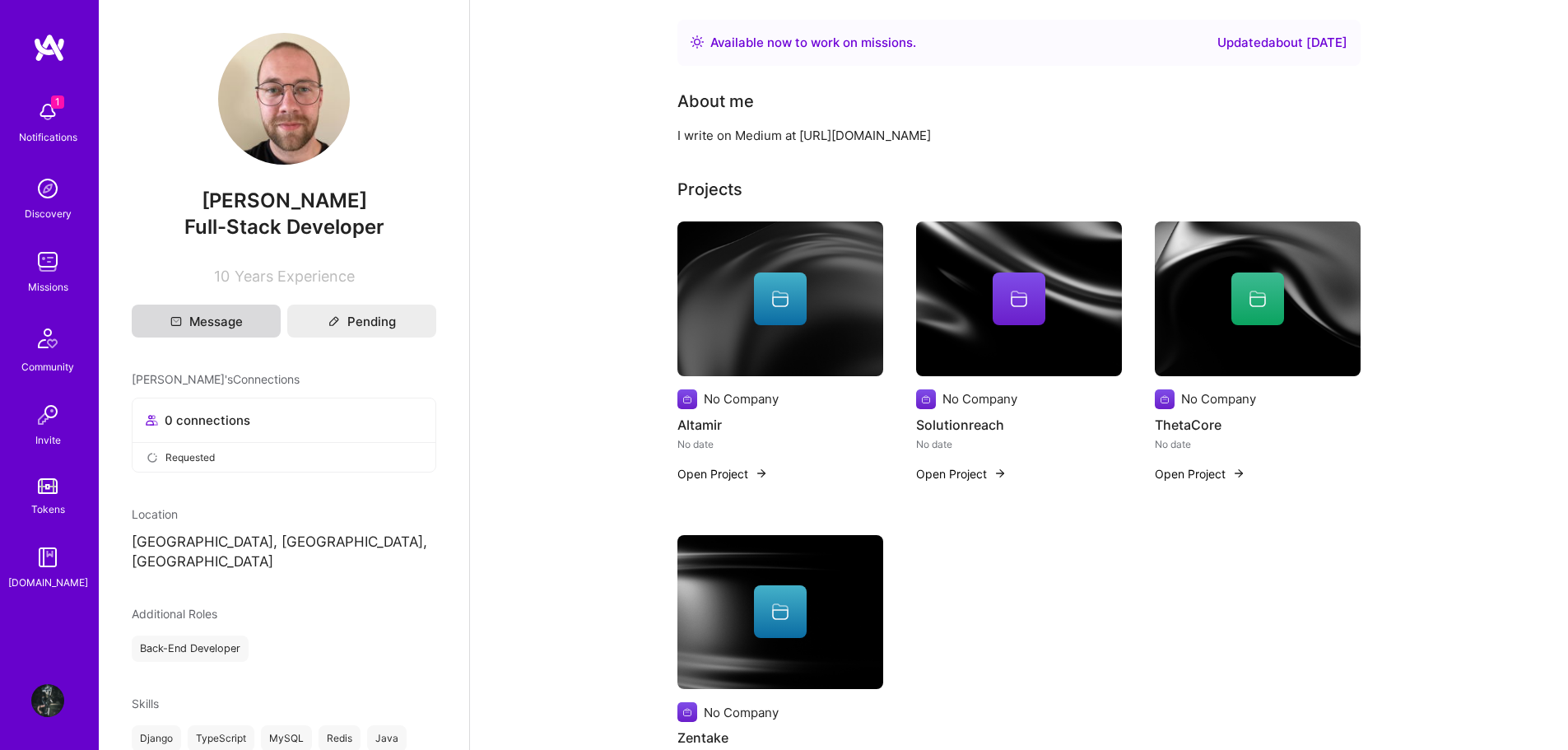
click at [230, 328] on button "Message" at bounding box center [206, 321] width 149 height 33
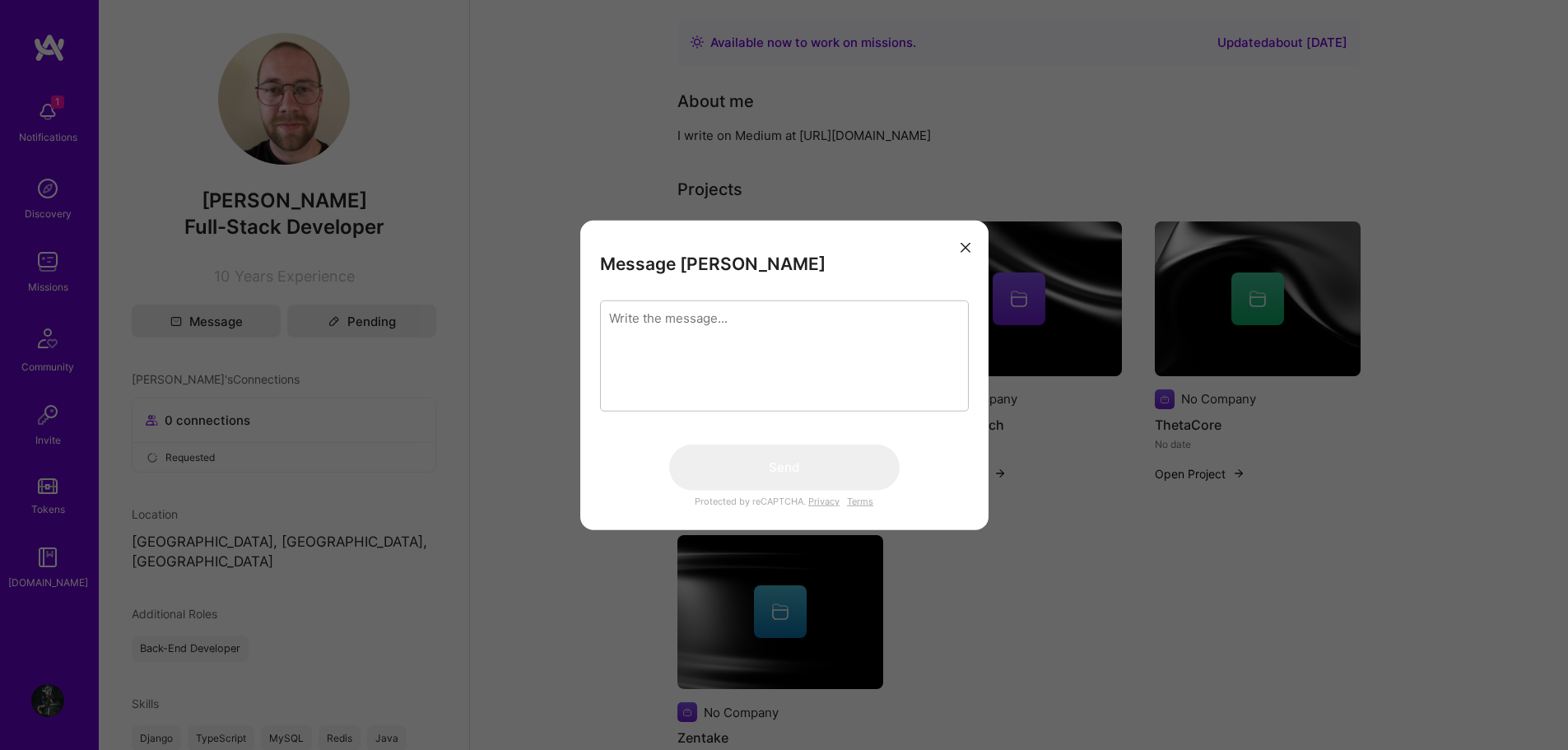
click at [694, 358] on textarea "modal" at bounding box center [784, 355] width 369 height 111
type textarea "Hi"
click at [796, 475] on button "Send" at bounding box center [784, 467] width 230 height 46
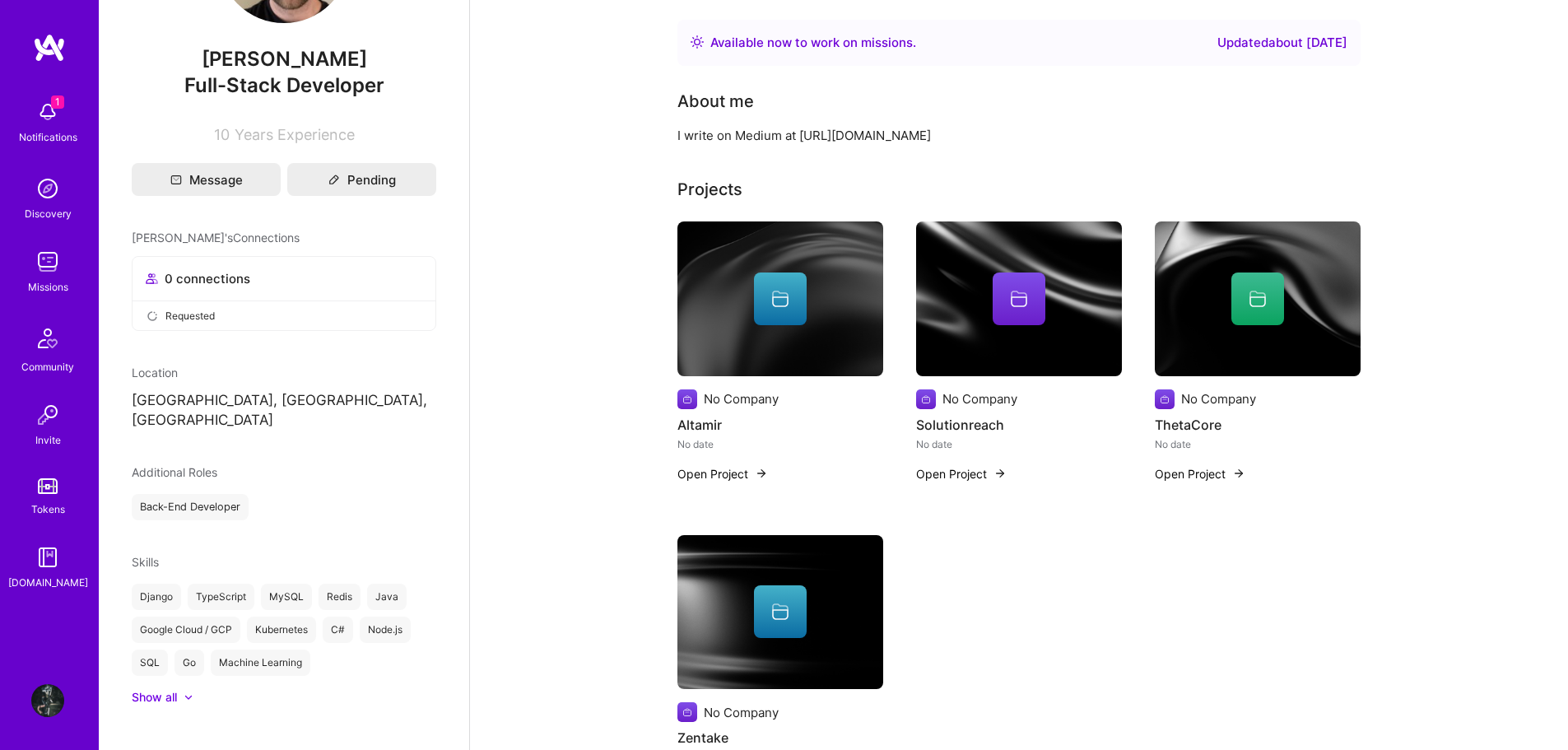
scroll to position [143, 0]
